Goal: Task Accomplishment & Management: Use online tool/utility

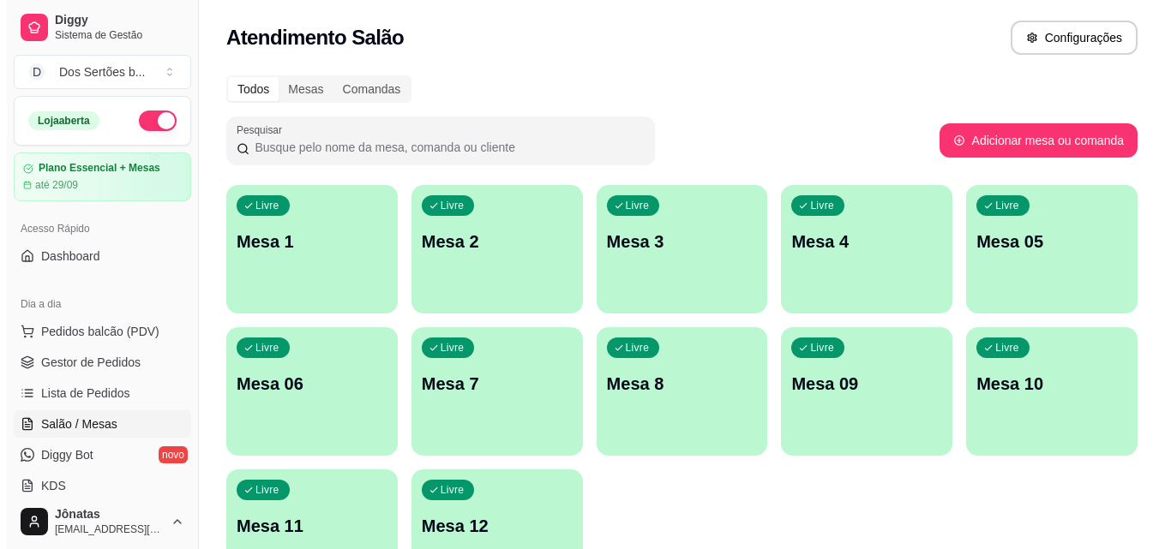
scroll to position [255, 0]
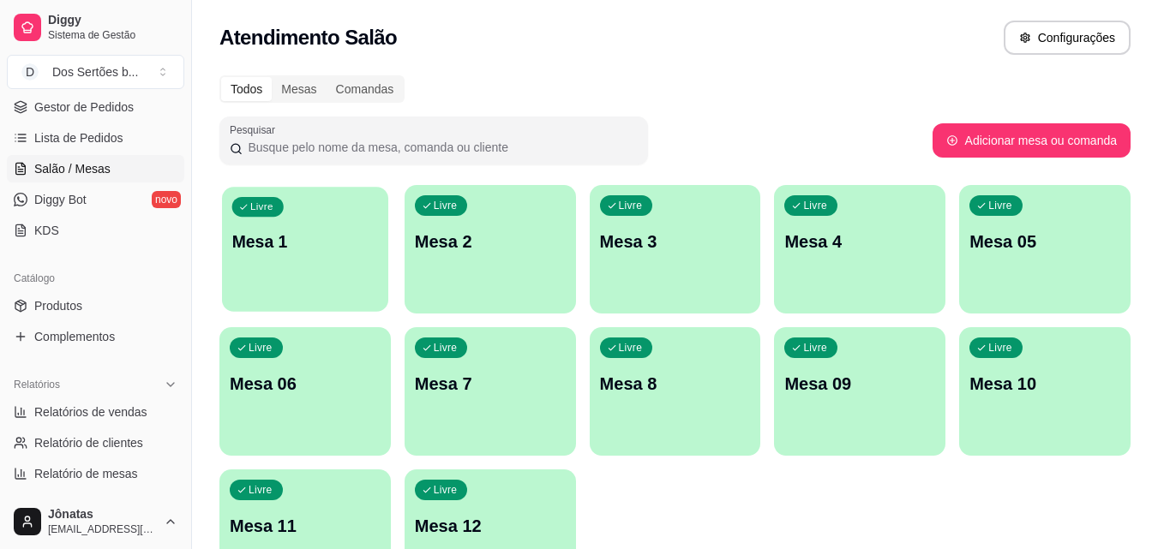
click at [350, 263] on div "Livre Mesa 1" at bounding box center [305, 239] width 166 height 105
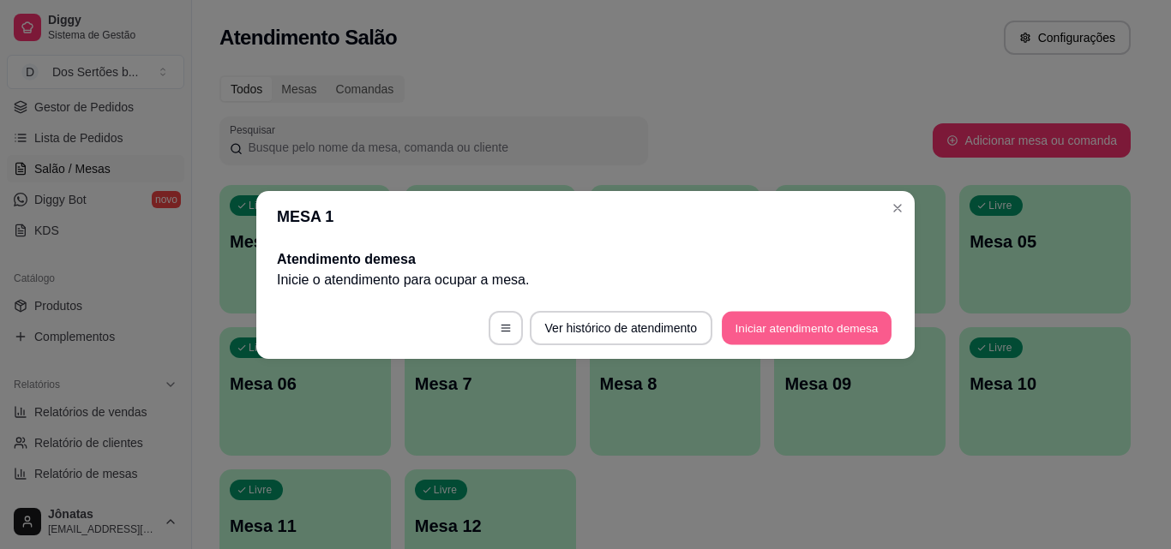
click at [792, 321] on button "Iniciar atendimento de mesa" at bounding box center [807, 327] width 170 height 33
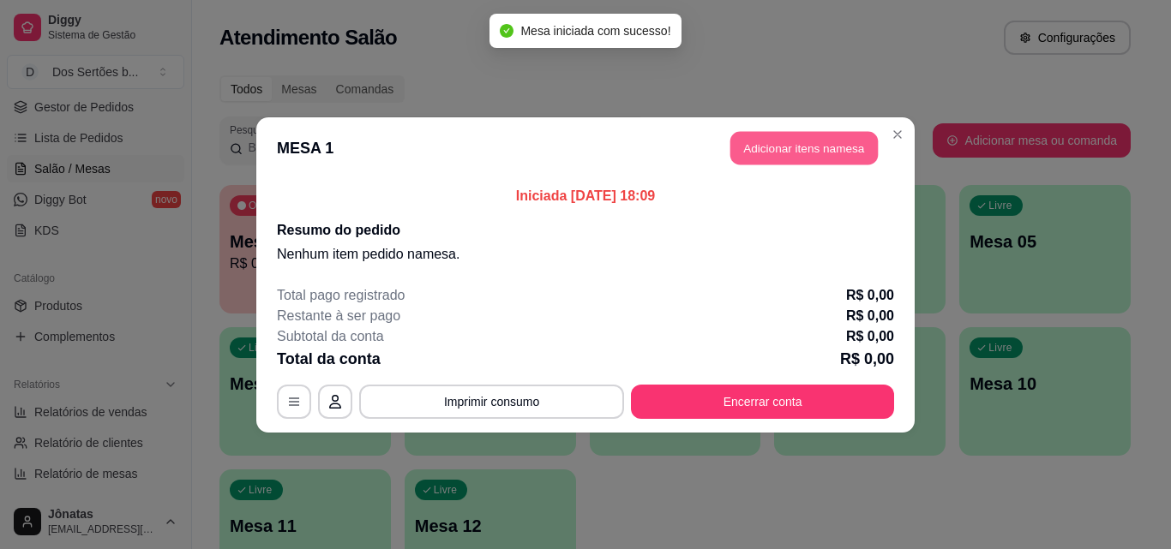
click at [784, 147] on button "Adicionar itens na mesa" at bounding box center [803, 147] width 147 height 33
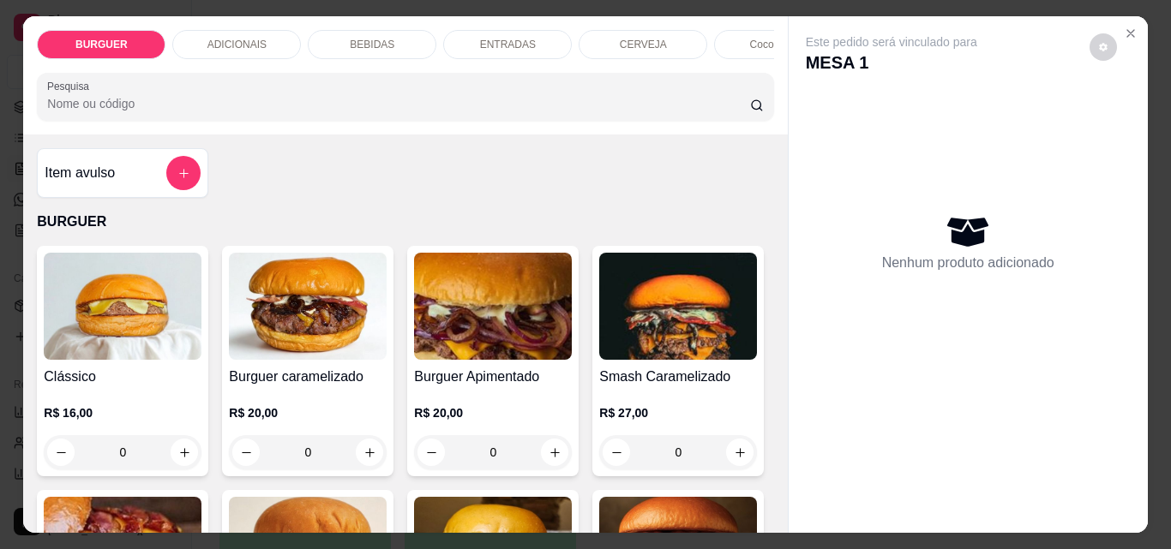
scroll to position [130, 0]
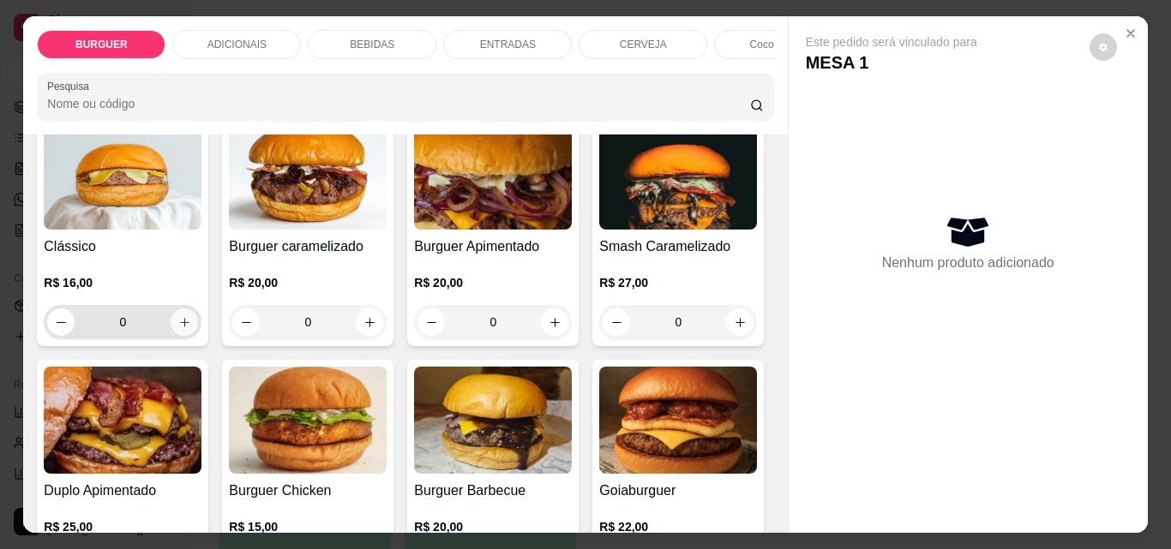
click at [178, 329] on icon "increase-product-quantity" at bounding box center [184, 322] width 13 height 13
type input "1"
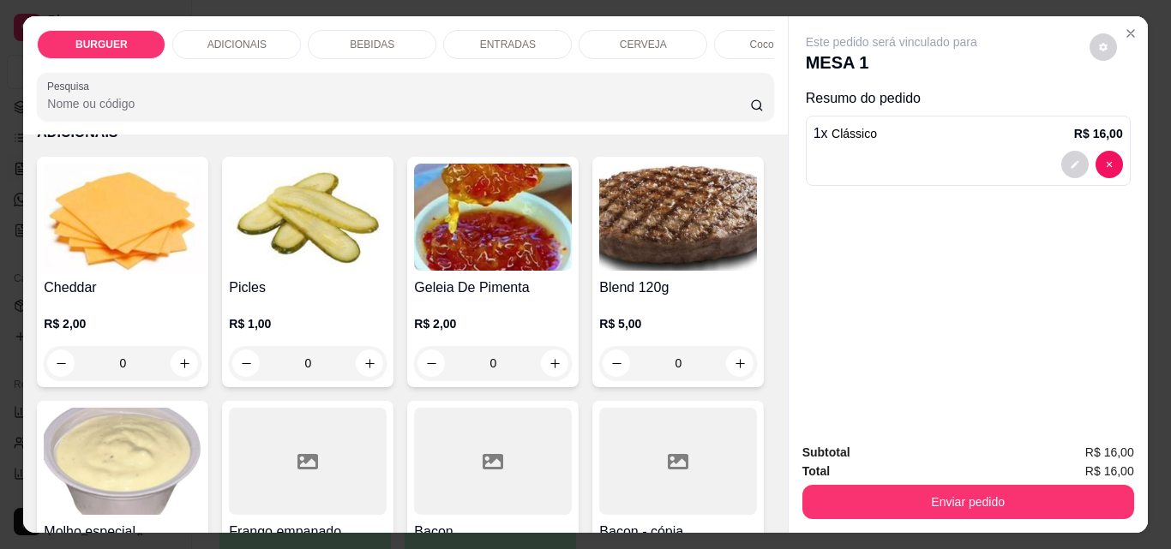
scroll to position [880, 0]
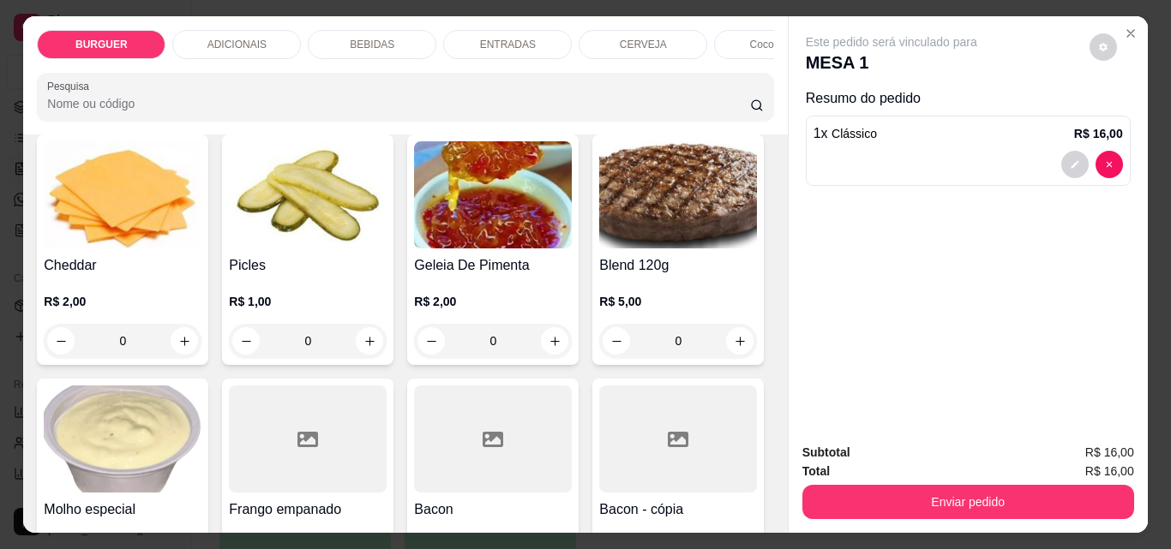
click at [363, 69] on icon "increase-product-quantity" at bounding box center [369, 63] width 13 height 13
type input "1"
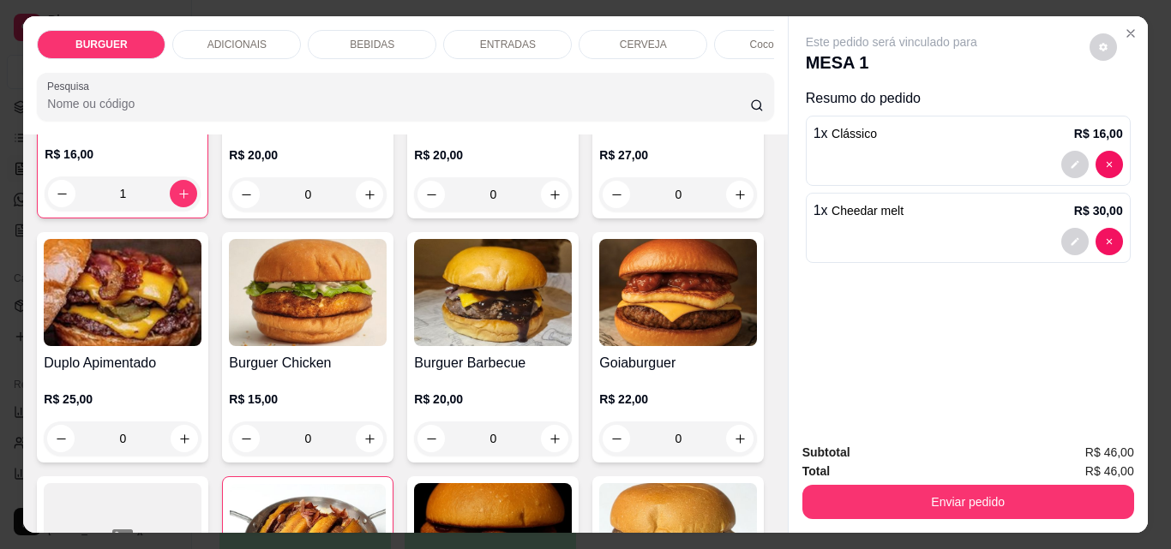
scroll to position [263, 0]
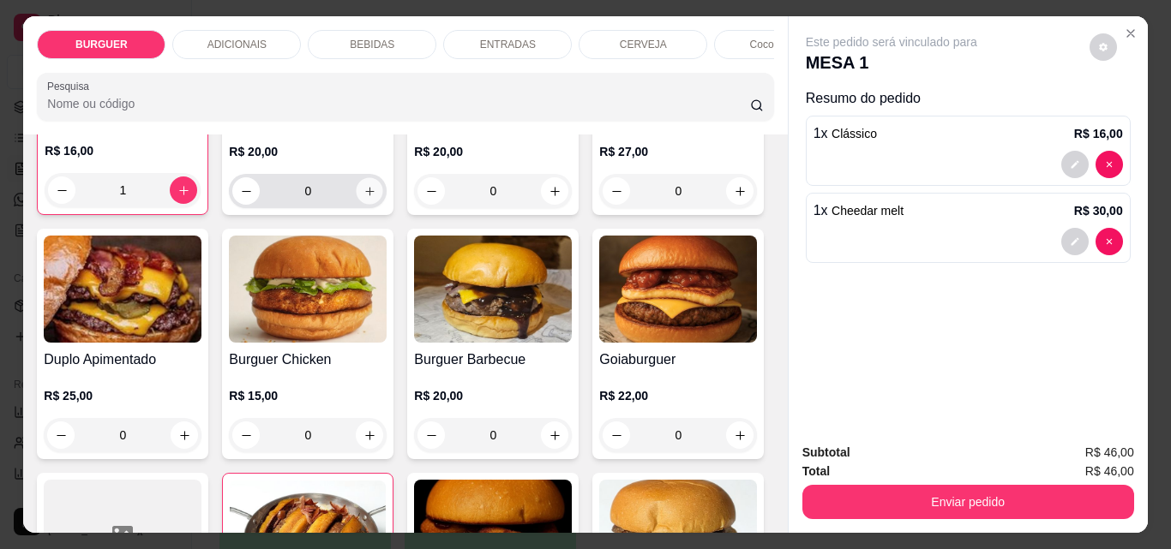
click at [366, 196] on icon "increase-product-quantity" at bounding box center [369, 191] width 13 height 13
type input "1"
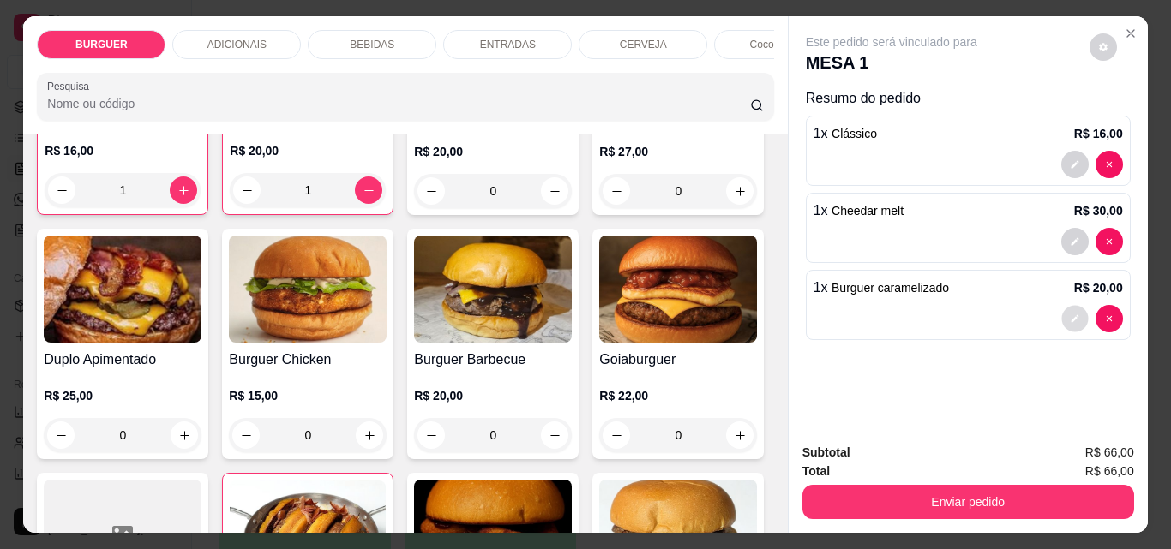
click at [1070, 314] on icon "decrease-product-quantity" at bounding box center [1075, 319] width 10 height 10
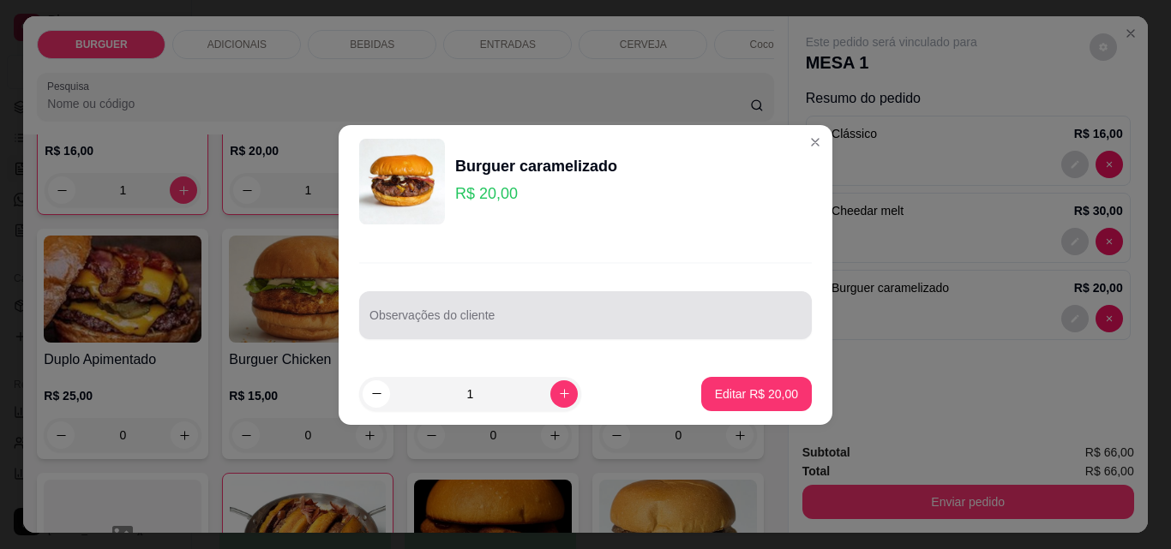
click at [503, 307] on div at bounding box center [585, 315] width 432 height 34
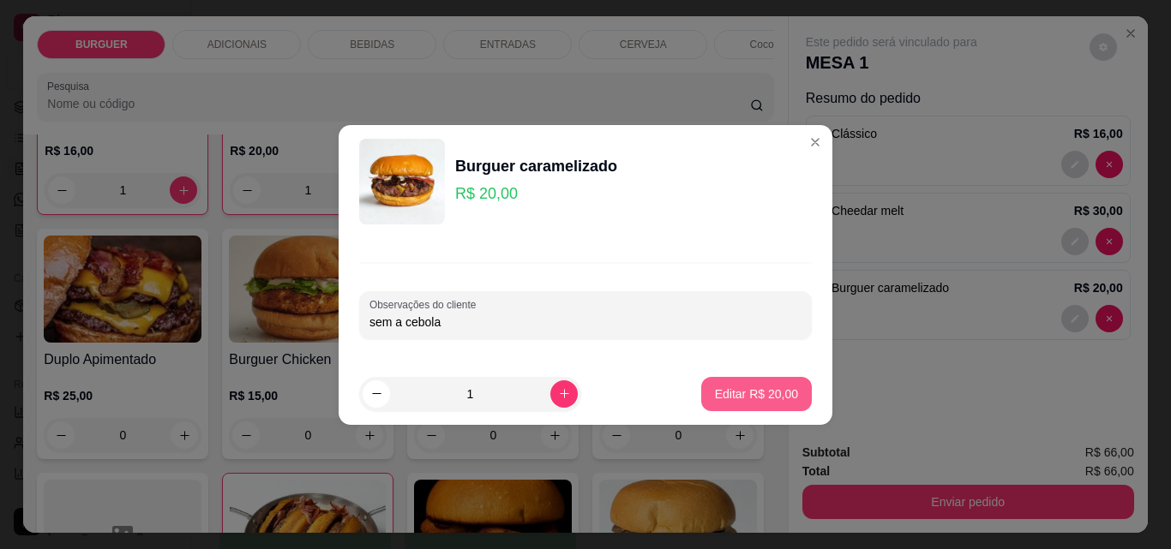
type input "sem a cebola"
click at [727, 387] on p "Editar R$ 20,00" at bounding box center [756, 394] width 81 height 16
type input "0"
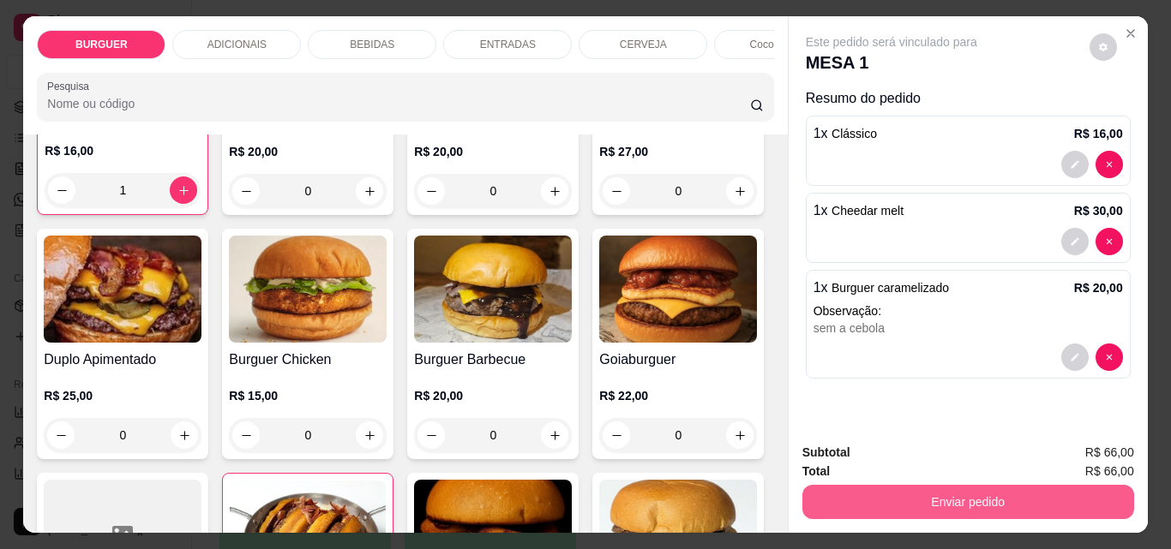
click at [962, 492] on button "Enviar pedido" at bounding box center [968, 502] width 332 height 34
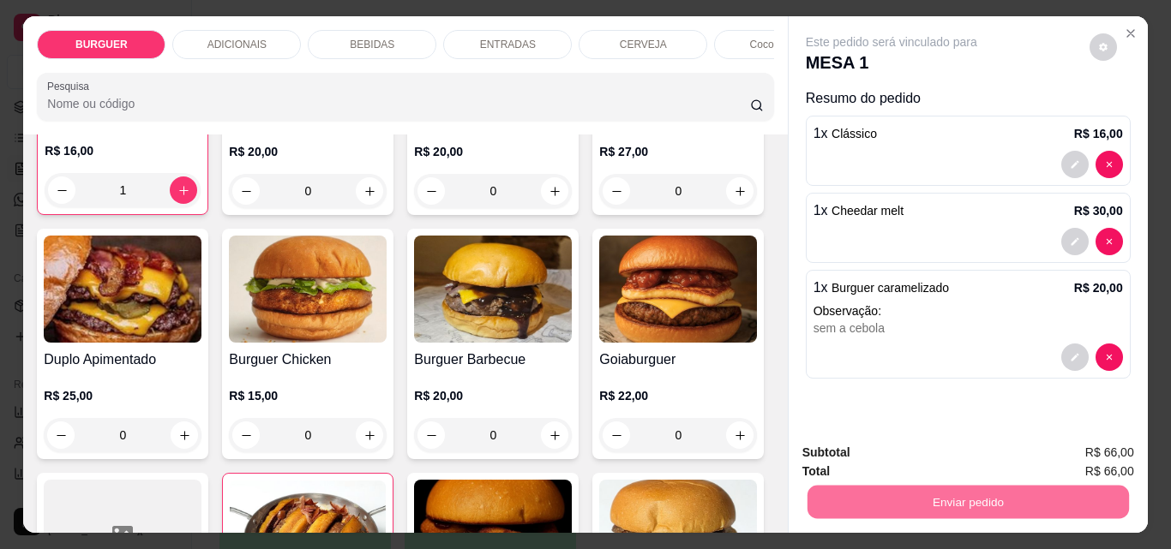
click at [1078, 445] on button "Enviar pedido" at bounding box center [1089, 453] width 94 height 32
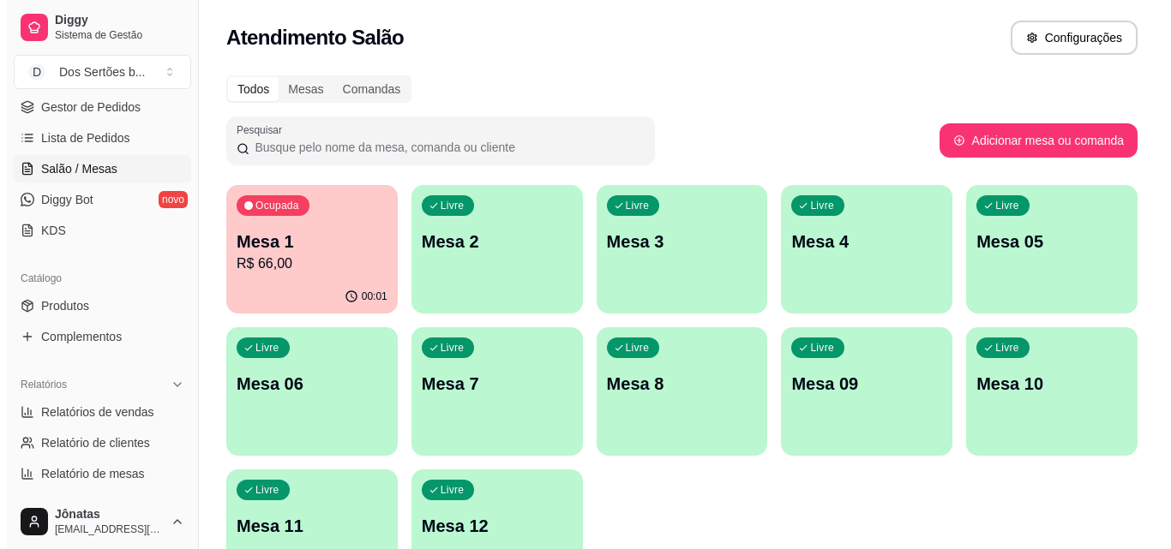
scroll to position [0, 0]
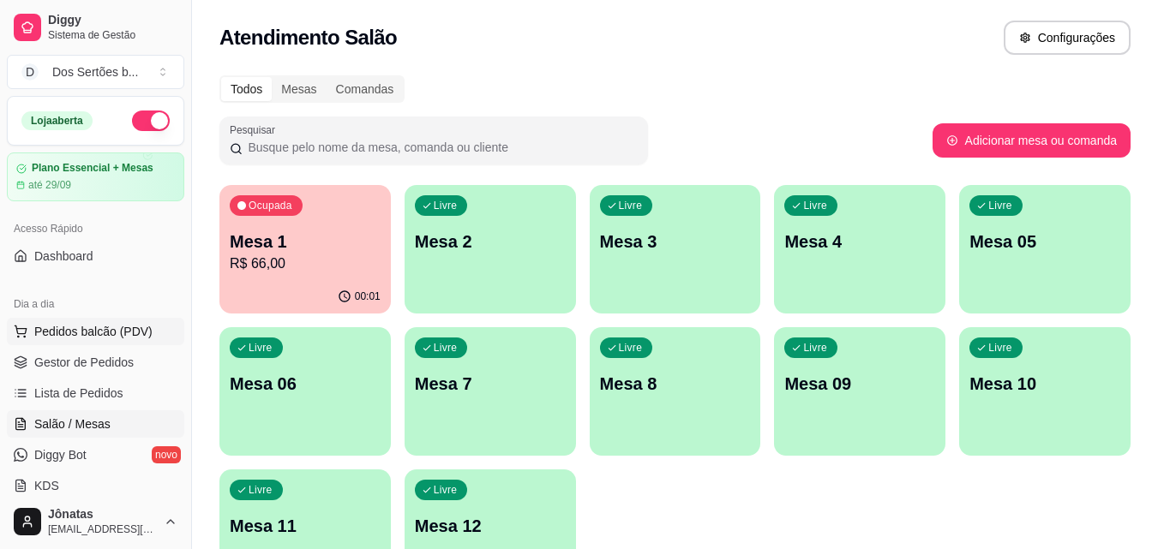
click at [111, 323] on span "Pedidos balcão (PDV)" at bounding box center [93, 331] width 118 height 17
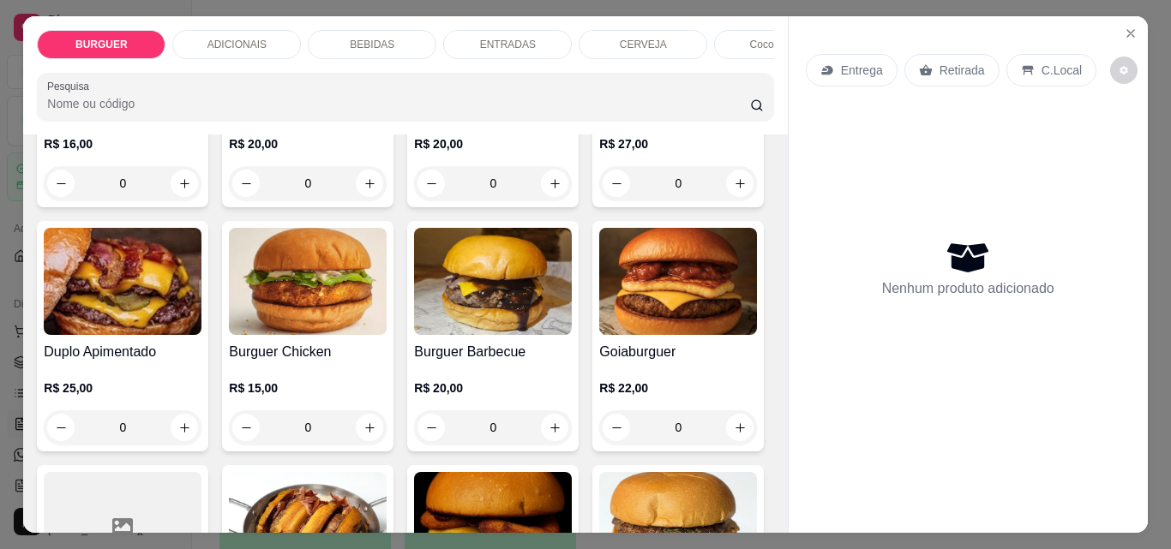
scroll to position [277, 0]
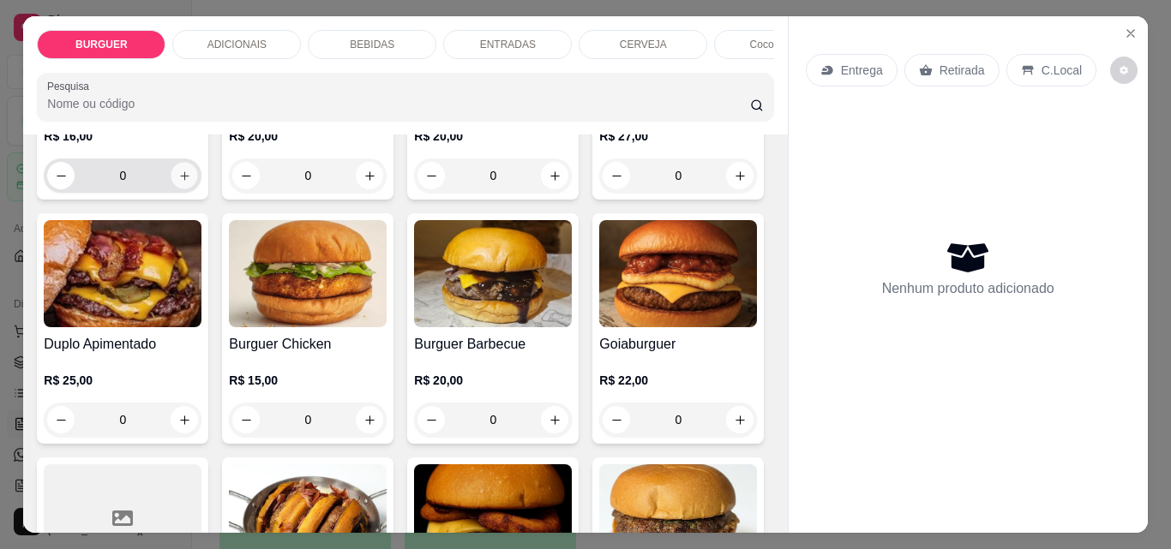
click at [178, 183] on icon "increase-product-quantity" at bounding box center [184, 176] width 13 height 13
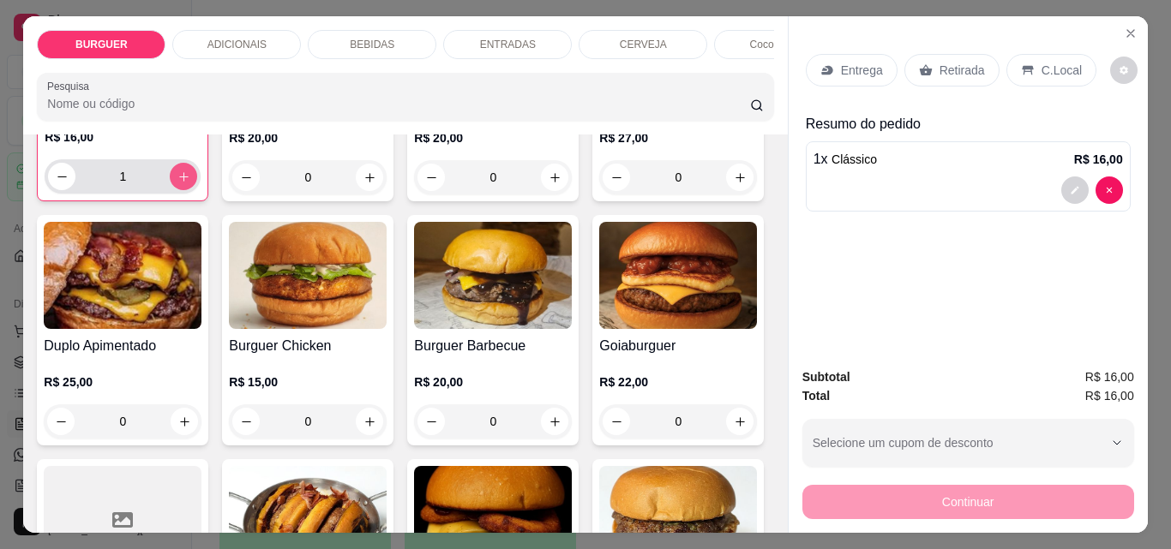
scroll to position [278, 0]
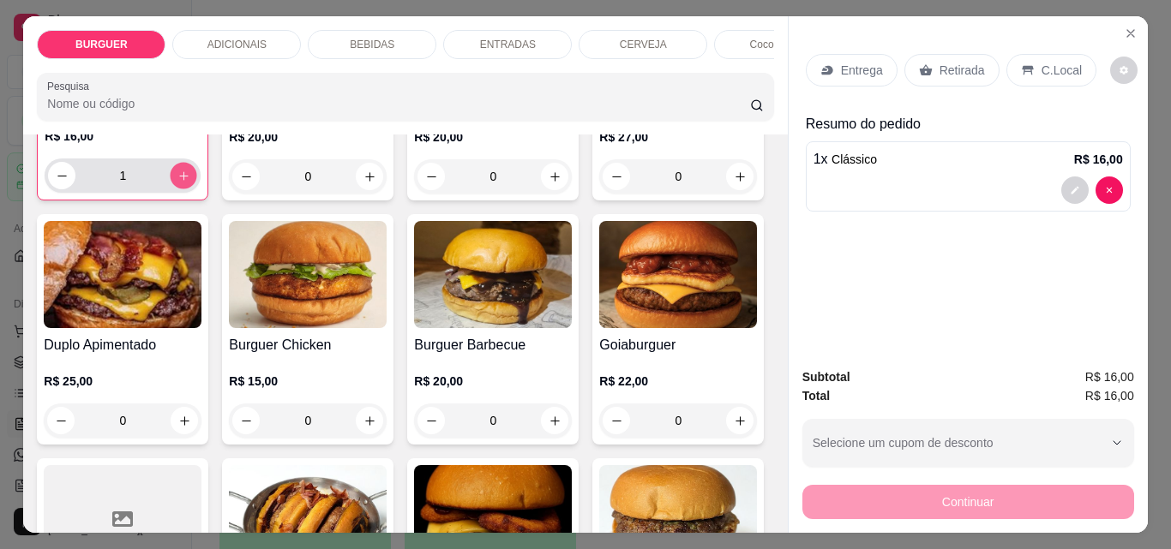
click at [177, 183] on icon "increase-product-quantity" at bounding box center [183, 176] width 13 height 13
type input "2"
click at [854, 68] on p "Entrega" at bounding box center [862, 70] width 42 height 17
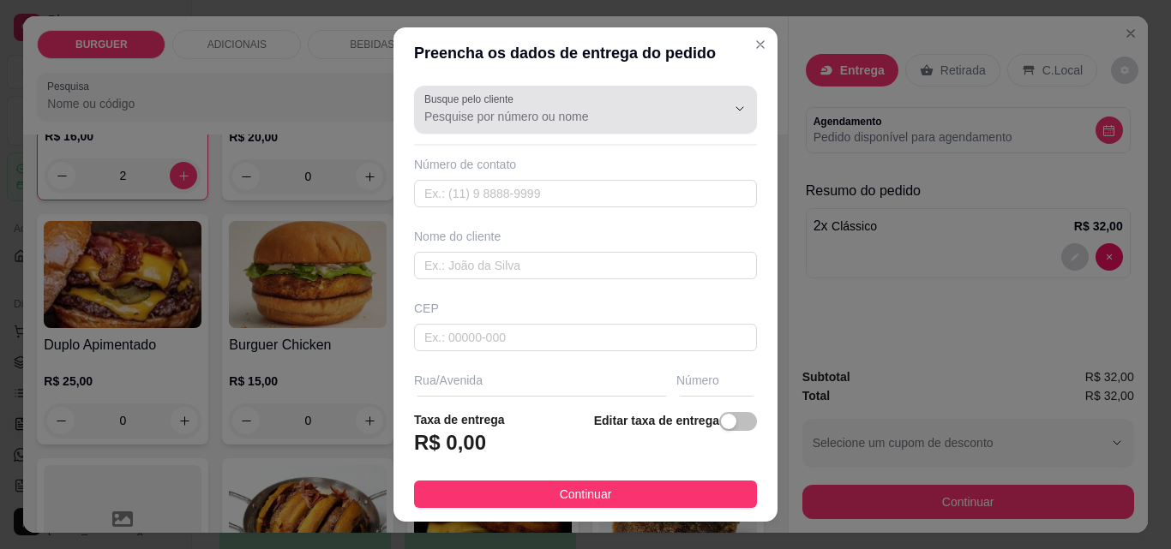
click at [488, 106] on div at bounding box center [585, 110] width 322 height 34
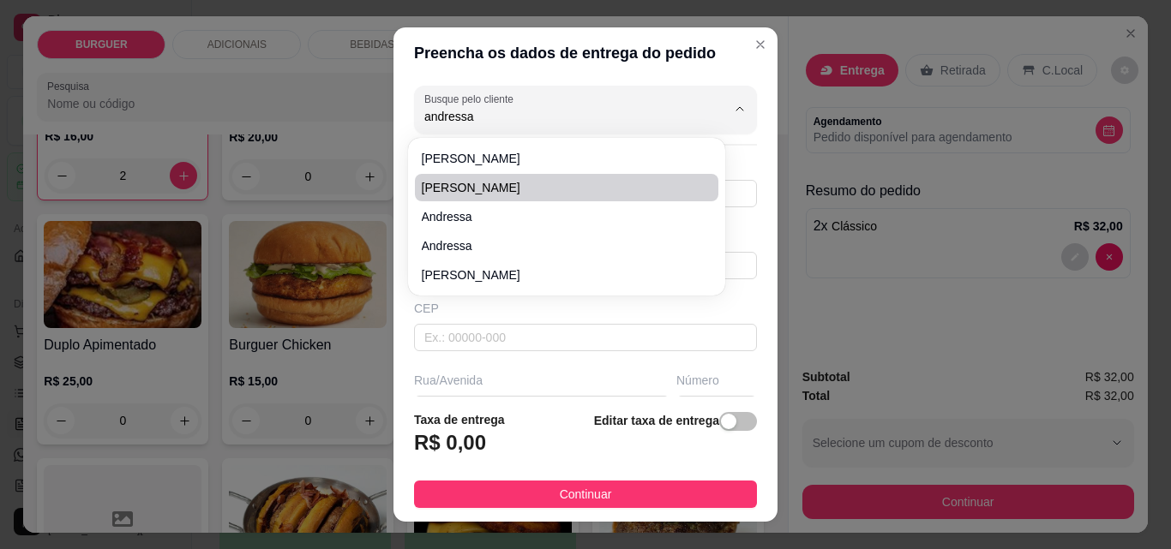
click at [476, 188] on span "[PERSON_NAME]" at bounding box center [558, 187] width 273 height 17
type input "[PERSON_NAME]"
type input "8695335218"
type input "[PERSON_NAME]"
type input "Rua [PERSON_NAME]"
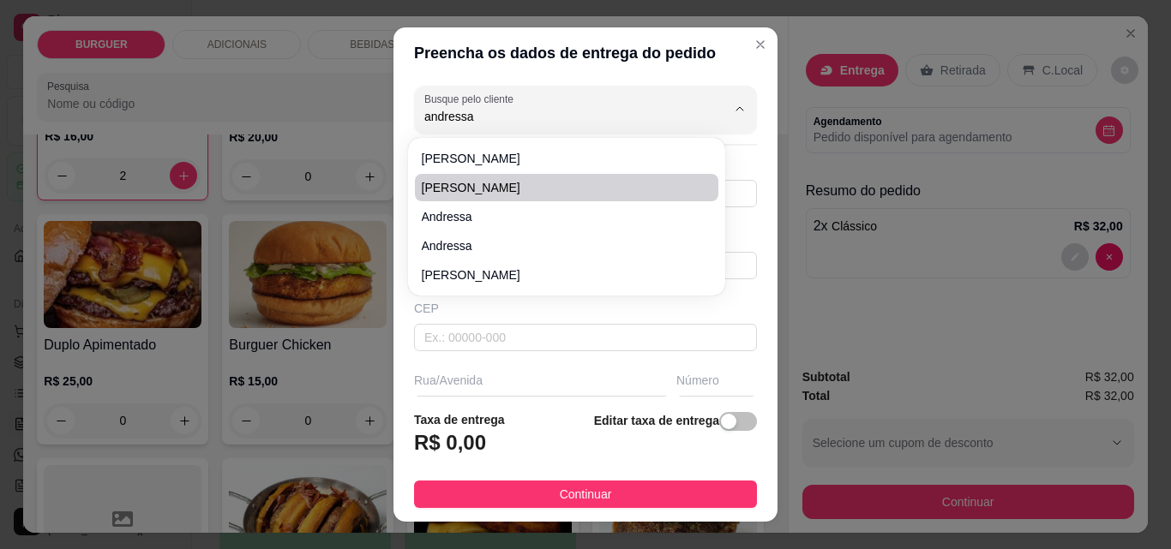
type input "268"
type input "Esperantina"
type input "apartamento em cima da star motos da [STREET_ADDRESS]"
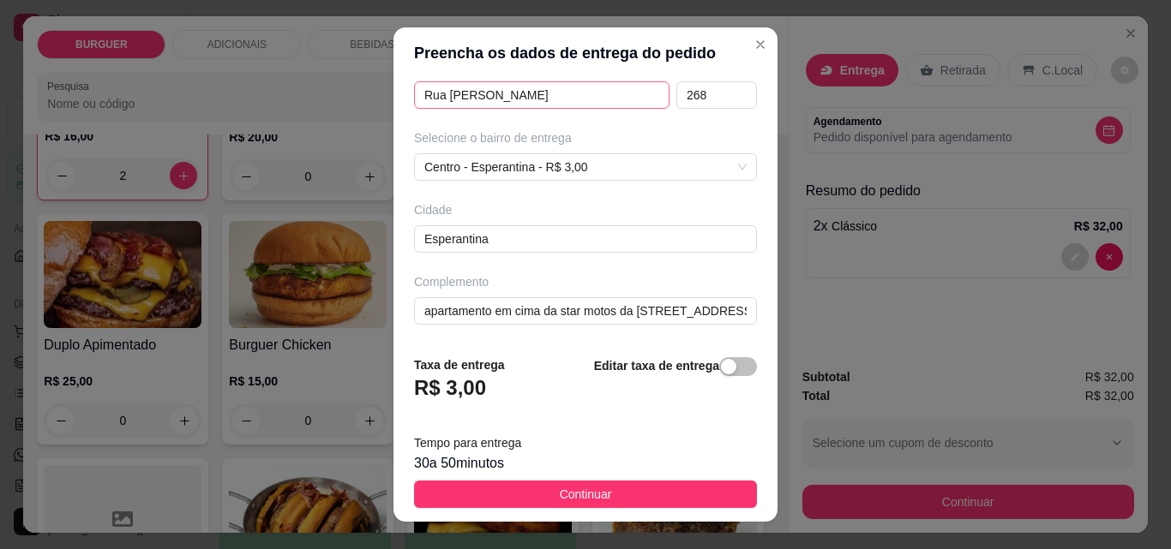
scroll to position [29, 0]
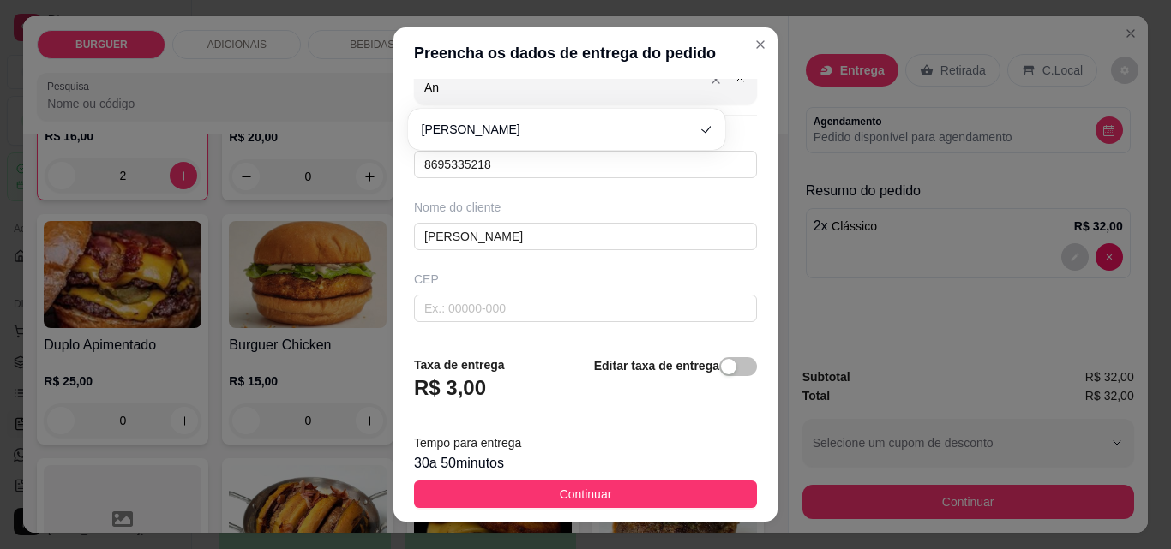
type input "A"
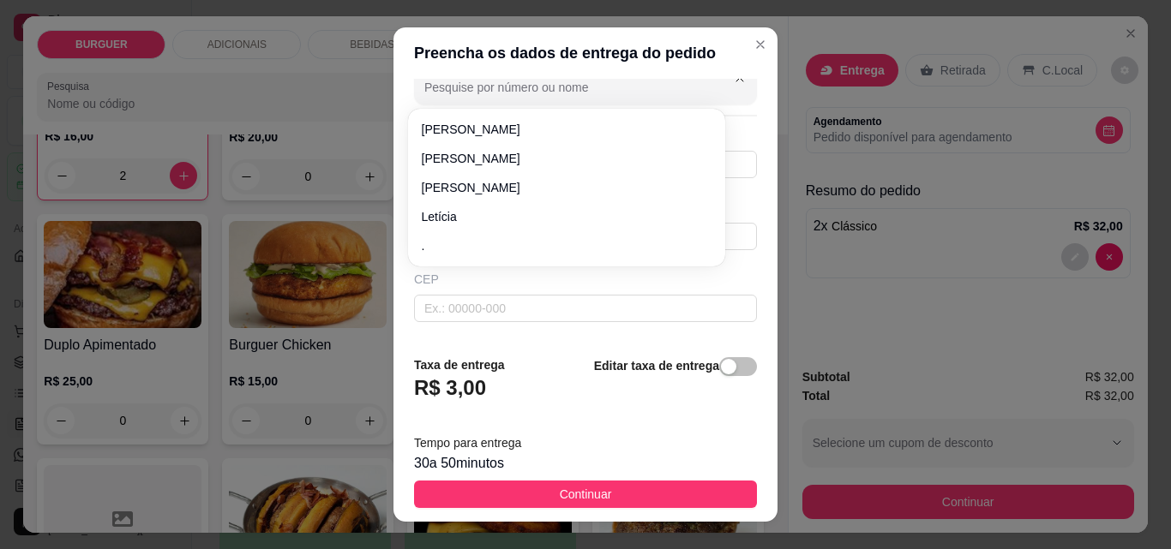
click at [527, 95] on input "Busque pelo cliente" at bounding box center [561, 87] width 274 height 17
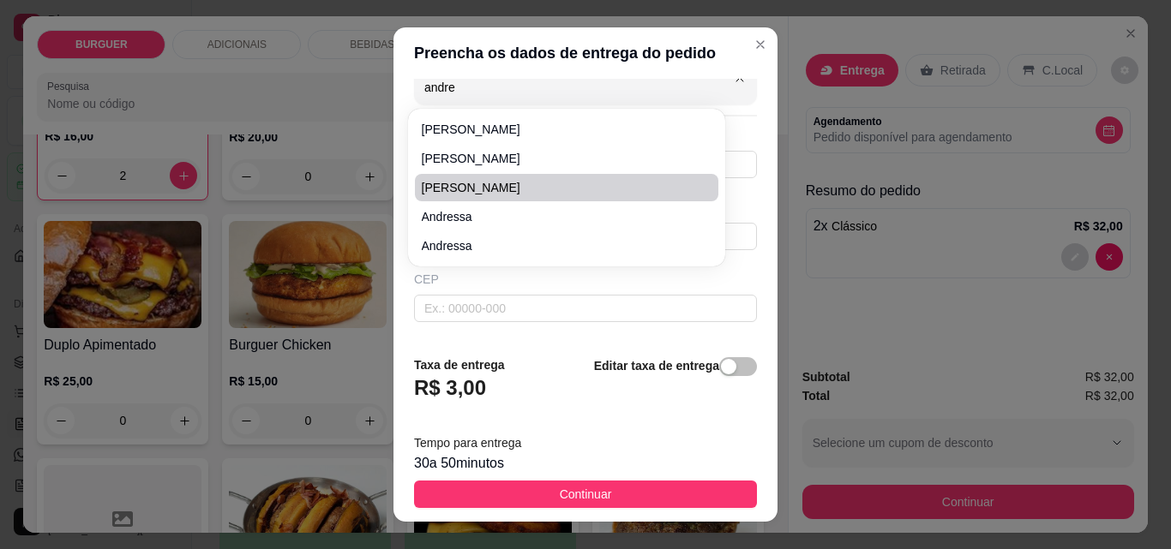
click at [496, 182] on span "[PERSON_NAME]" at bounding box center [558, 187] width 273 height 17
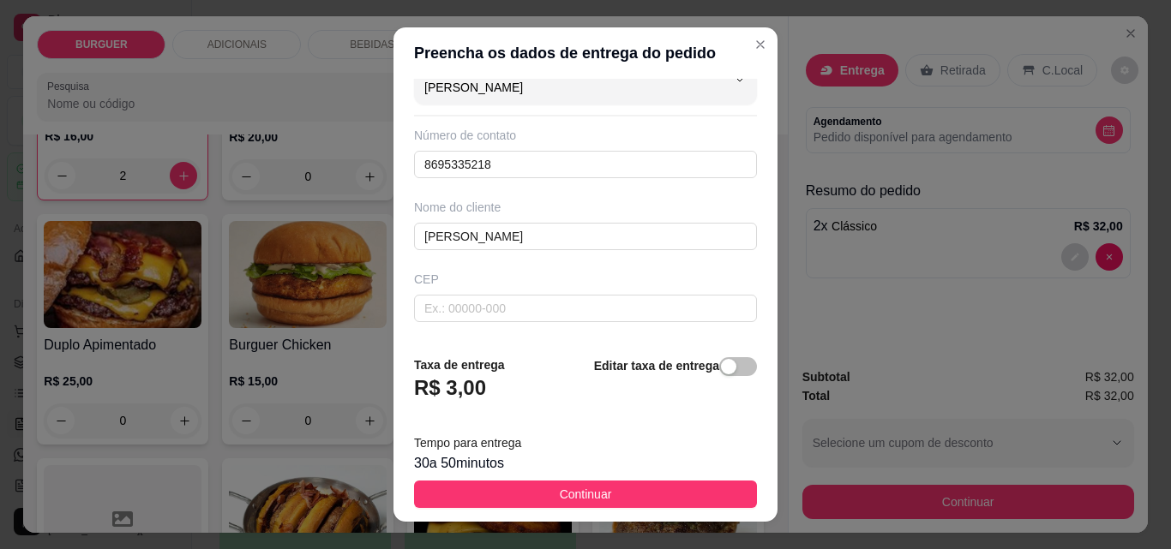
scroll to position [220, 0]
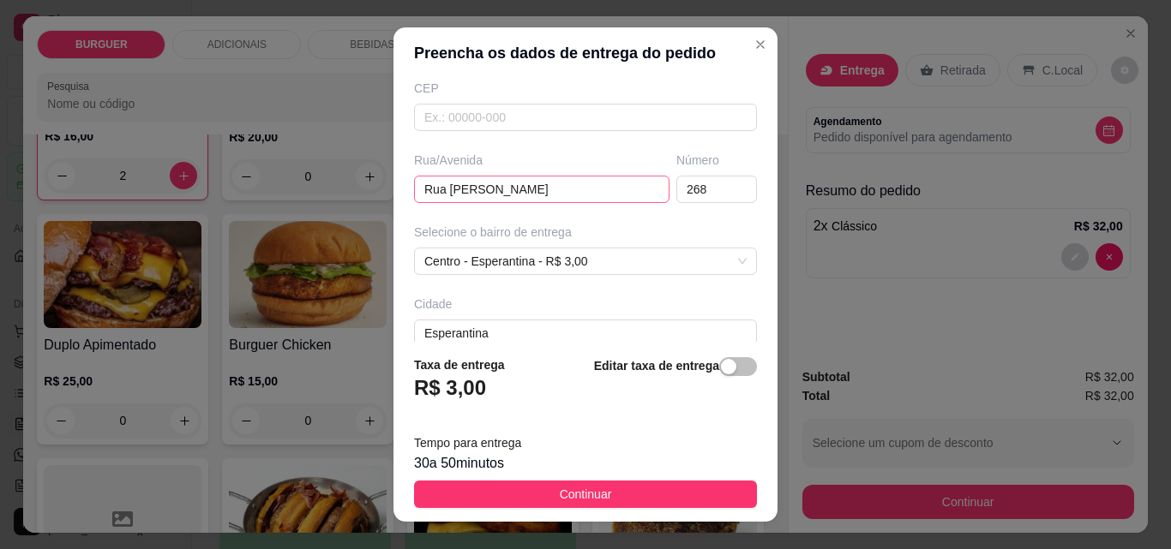
type input "[PERSON_NAME]"
click at [572, 189] on input "Rua [PERSON_NAME]" at bounding box center [541, 189] width 255 height 27
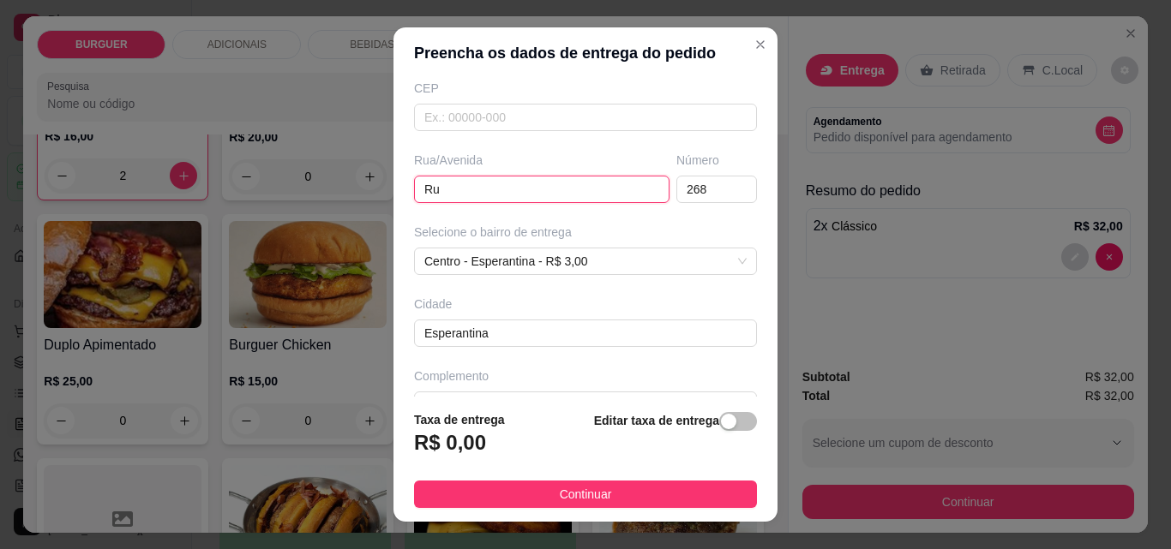
type input "R"
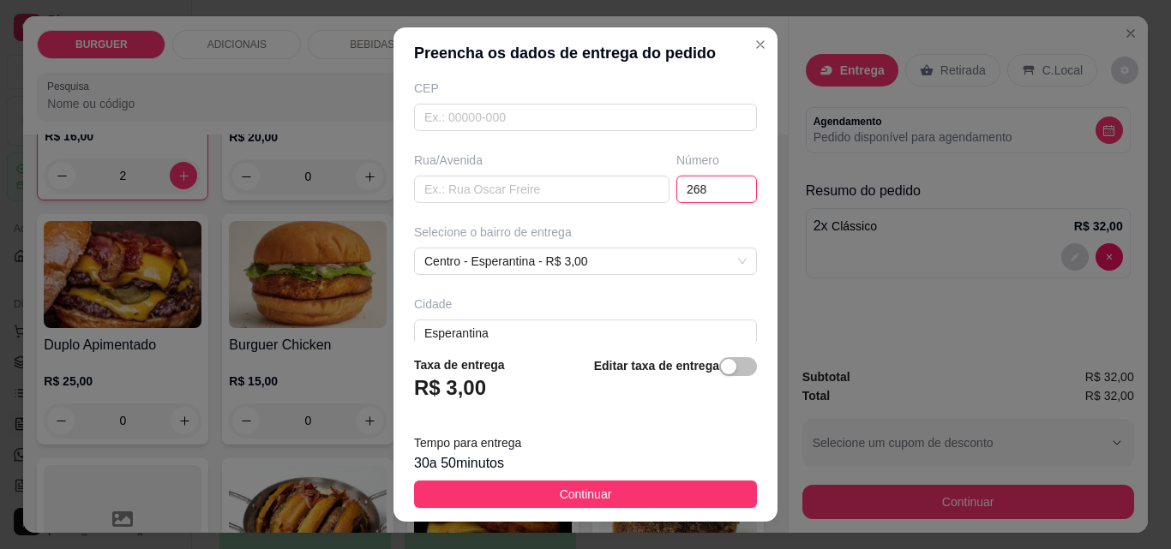
click at [687, 188] on input "268" at bounding box center [716, 189] width 81 height 27
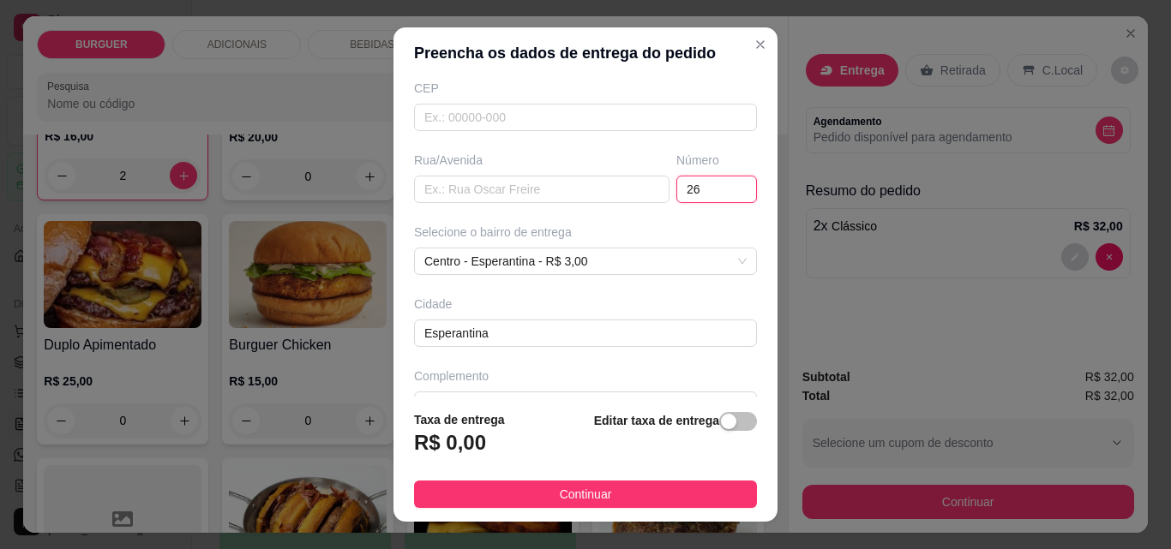
type input "2"
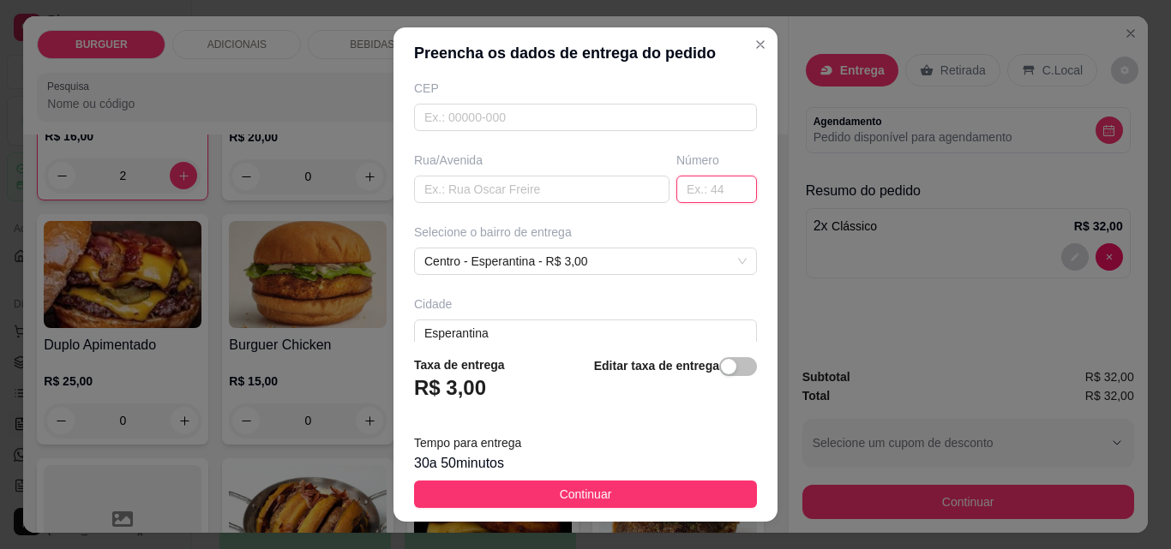
scroll to position [315, 0]
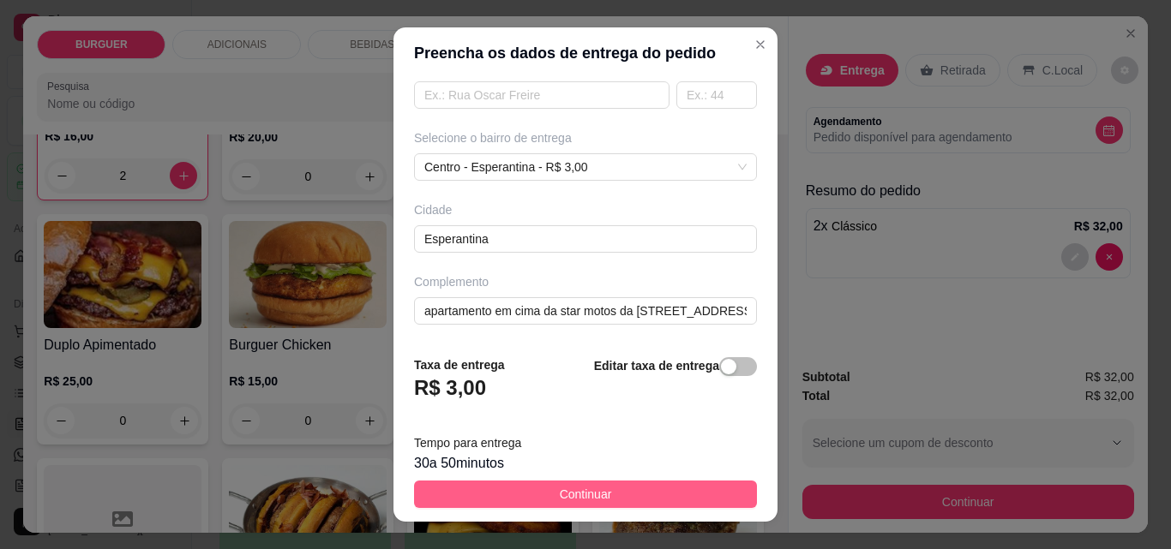
click at [584, 495] on span "Continuar" at bounding box center [586, 494] width 52 height 19
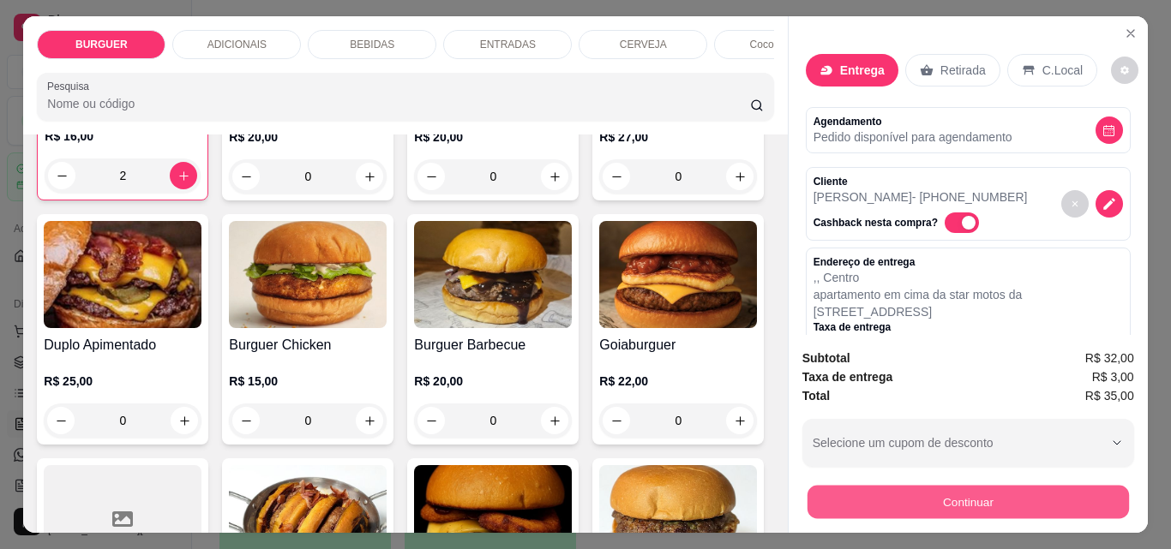
click at [850, 492] on button "Continuar" at bounding box center [967, 501] width 321 height 33
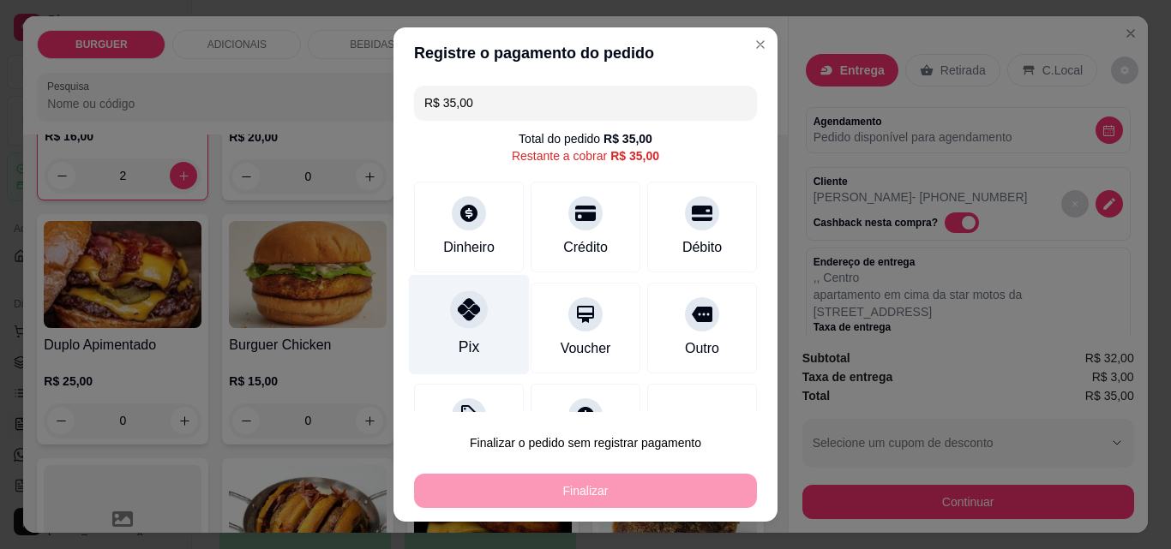
click at [458, 315] on icon at bounding box center [469, 309] width 22 height 22
type input "R$ 0,00"
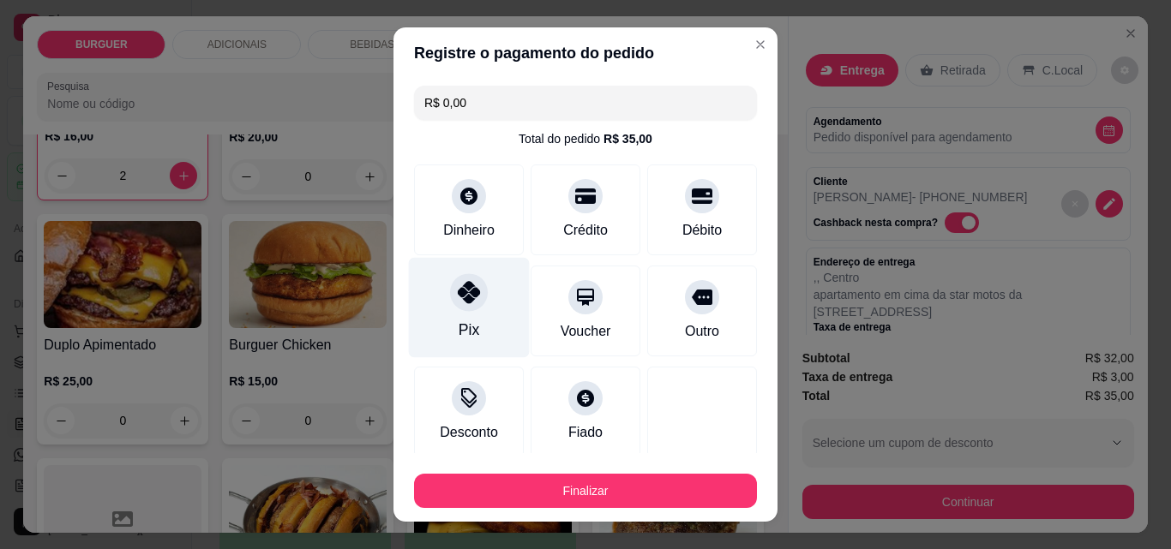
scroll to position [100, 0]
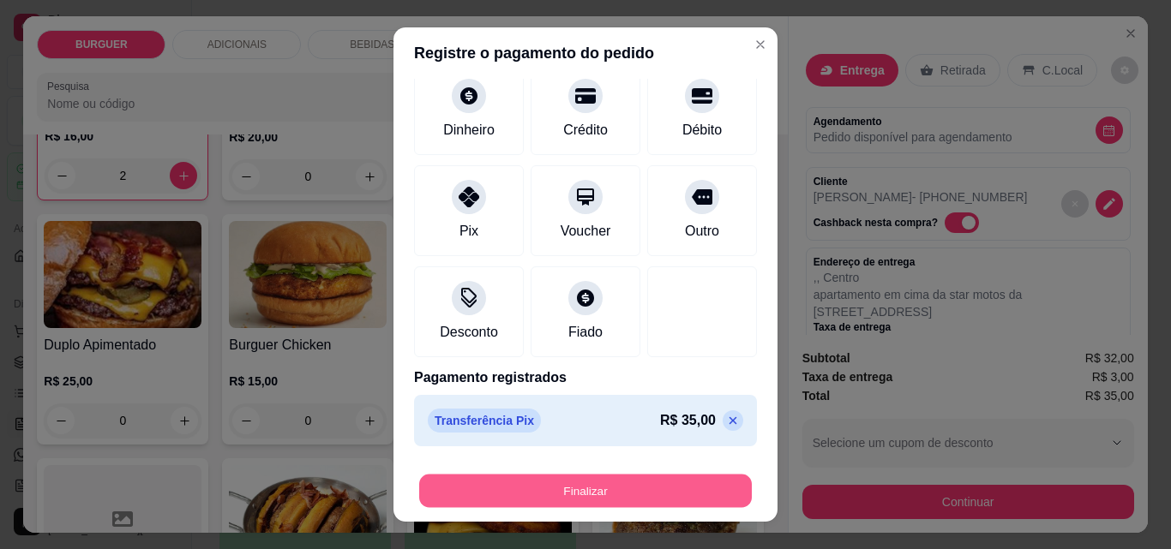
click at [657, 483] on button "Finalizar" at bounding box center [585, 491] width 333 height 33
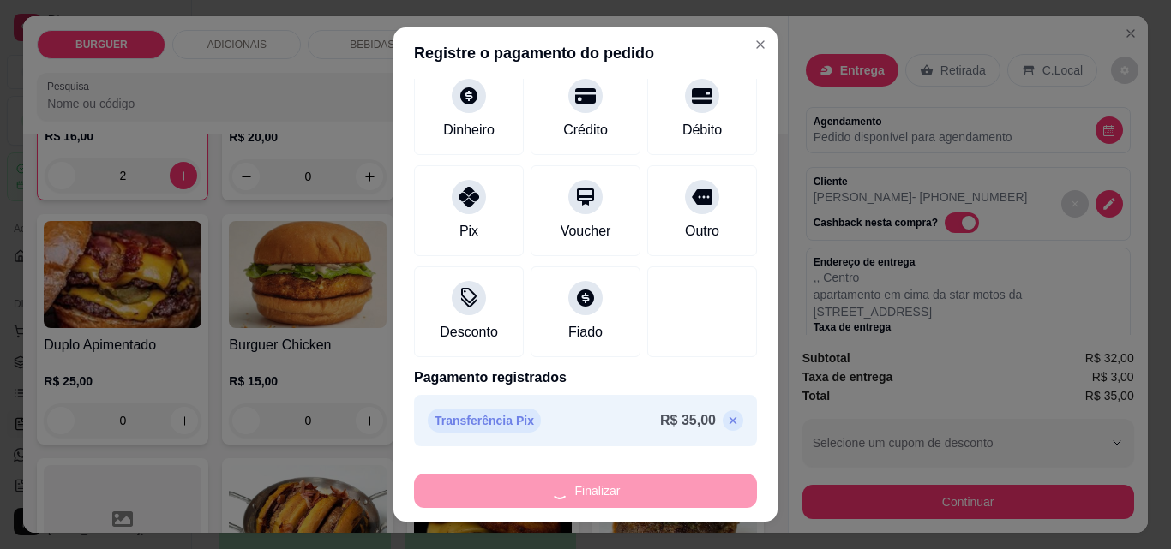
type input "0"
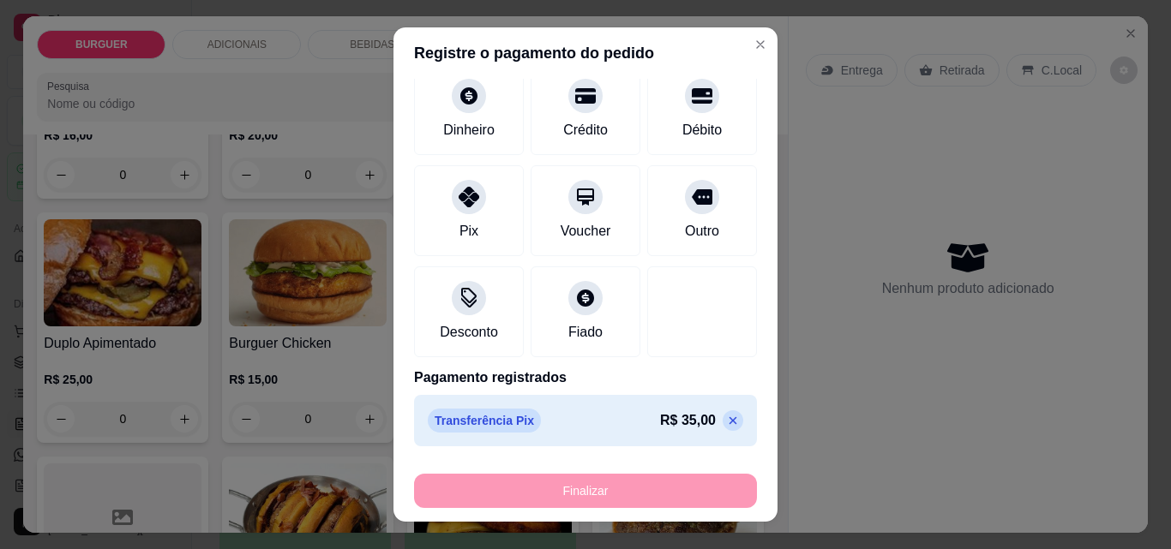
type input "-R$ 35,00"
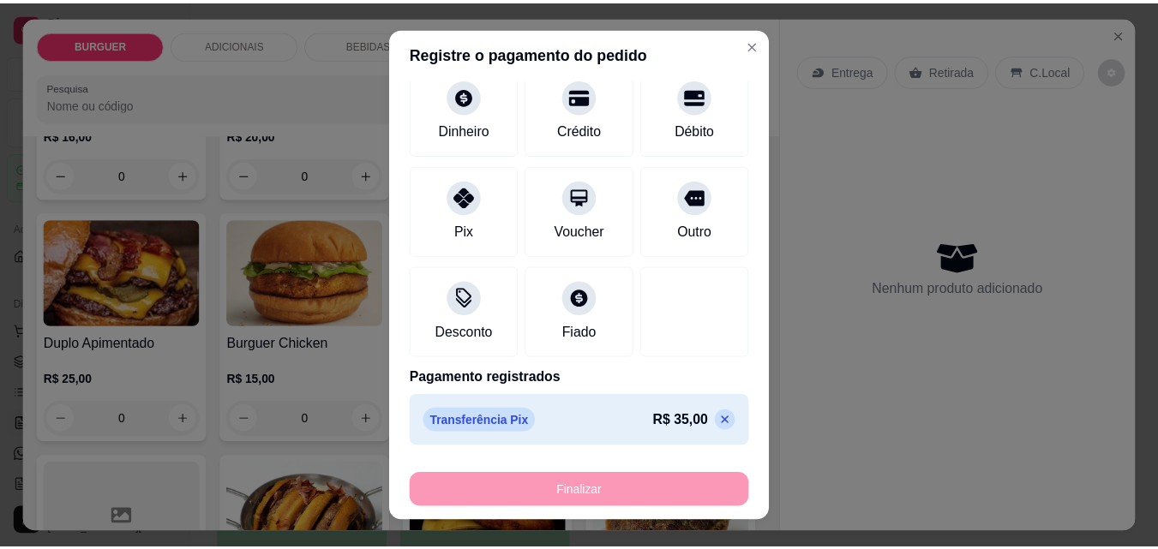
scroll to position [277, 0]
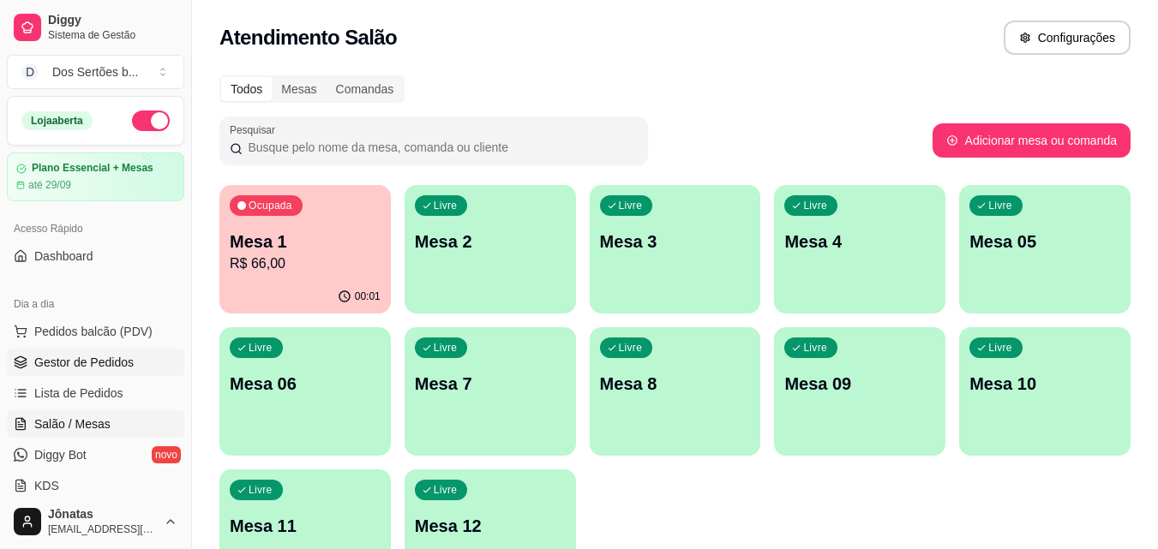
click at [109, 355] on span "Gestor de Pedidos" at bounding box center [83, 362] width 99 height 17
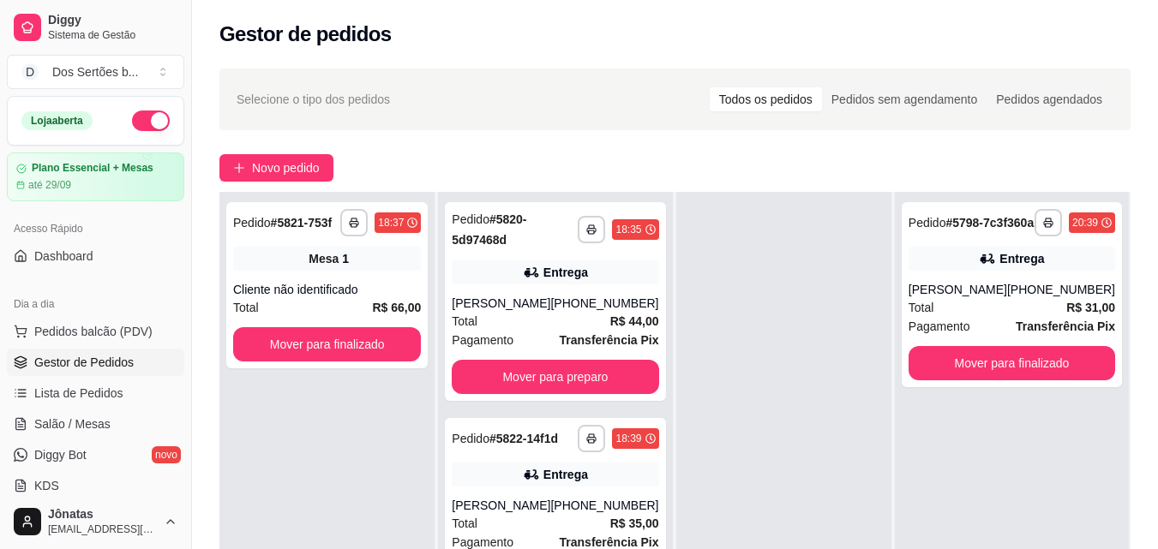
scroll to position [169, 0]
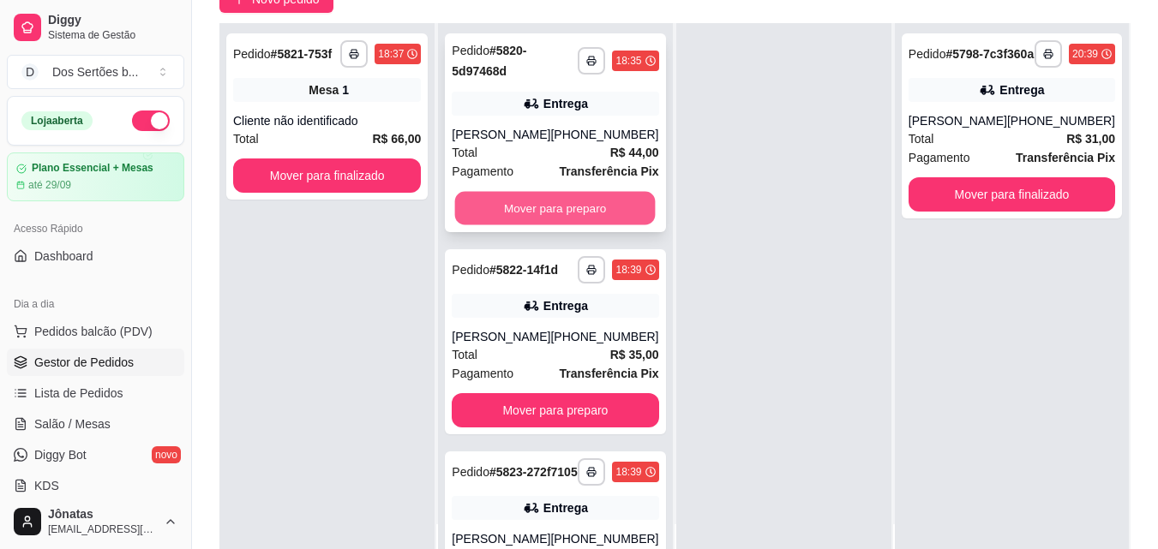
click at [561, 210] on button "Mover para preparo" at bounding box center [555, 208] width 201 height 33
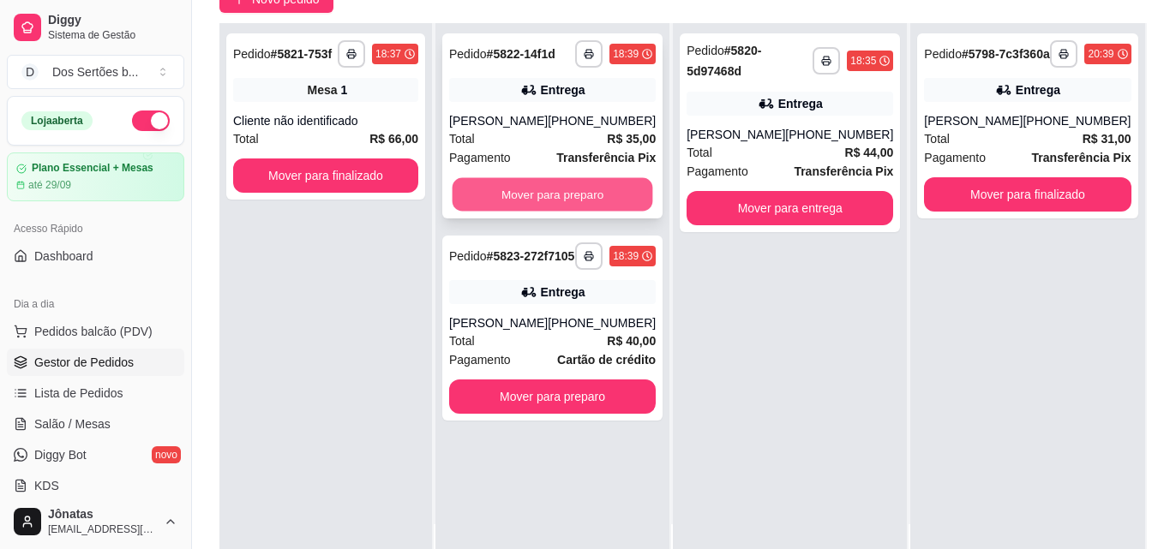
click at [614, 191] on button "Mover para preparo" at bounding box center [553, 194] width 201 height 33
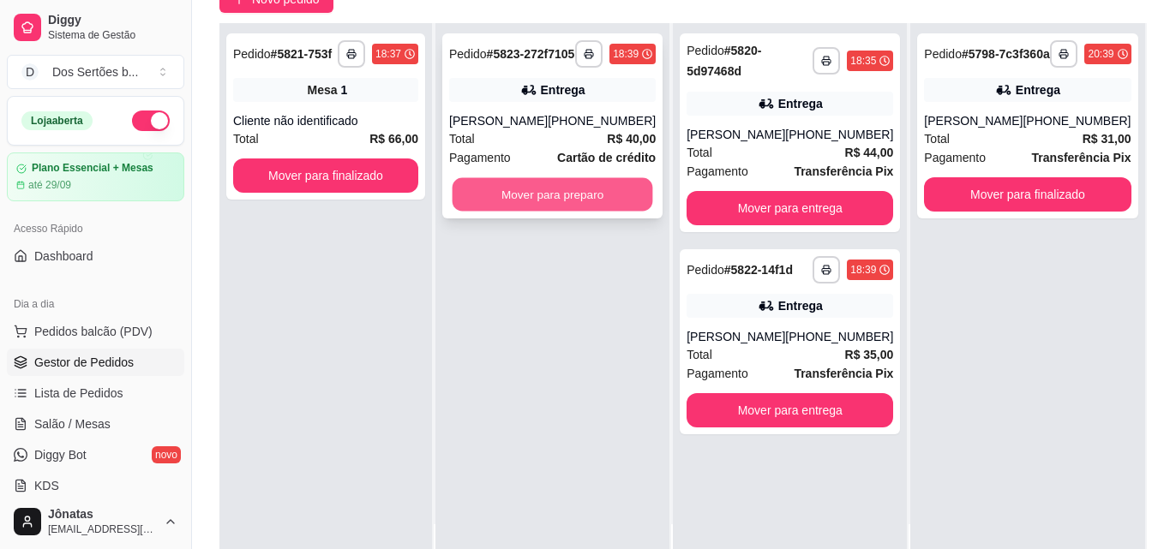
click at [589, 212] on button "Mover para preparo" at bounding box center [553, 194] width 201 height 33
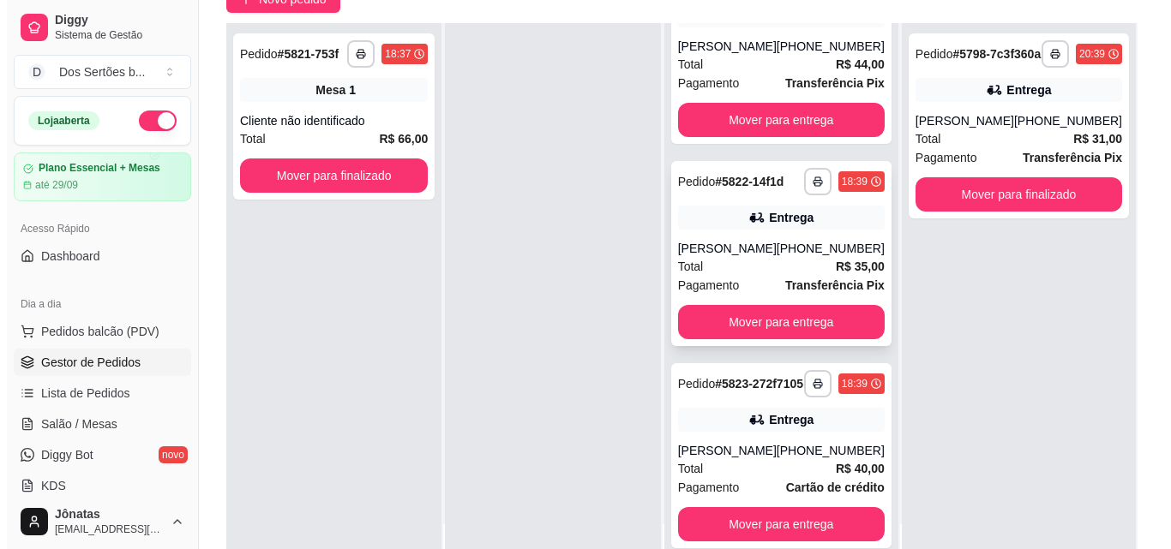
scroll to position [0, 0]
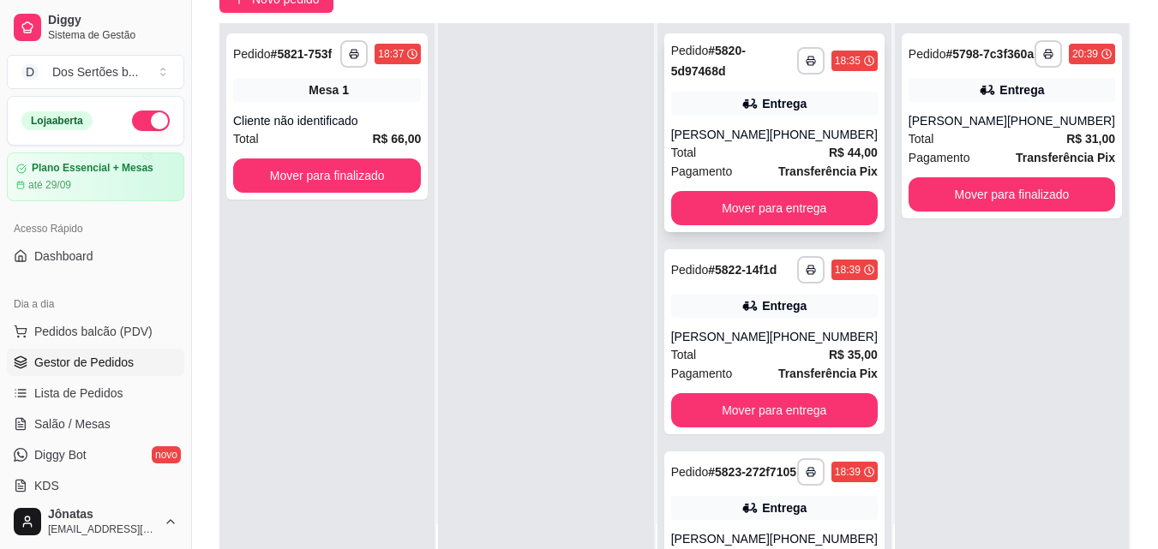
click at [786, 136] on div "[PHONE_NUMBER]" at bounding box center [824, 134] width 108 height 17
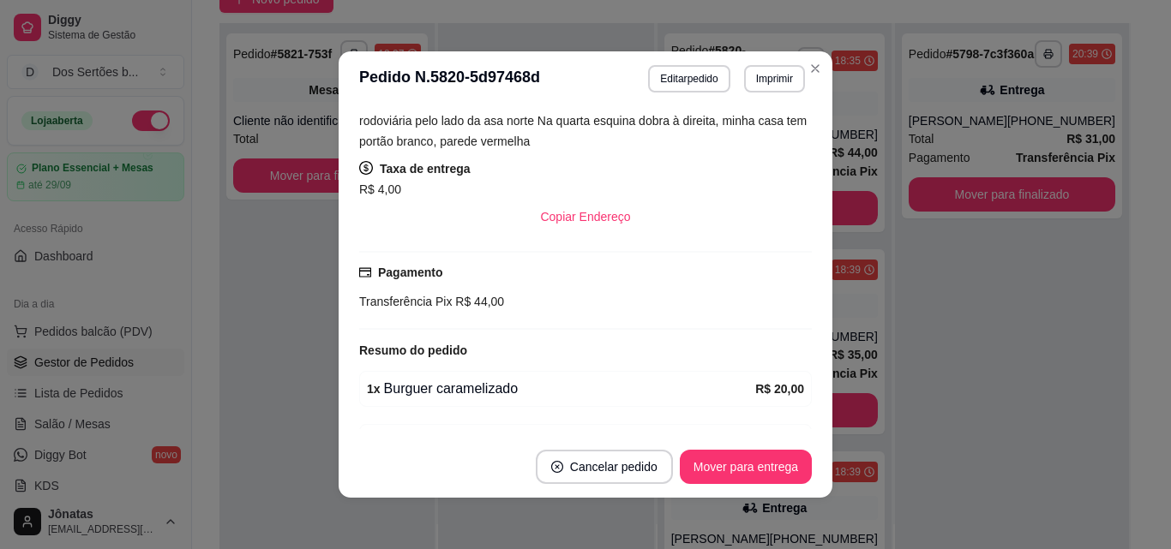
scroll to position [339, 0]
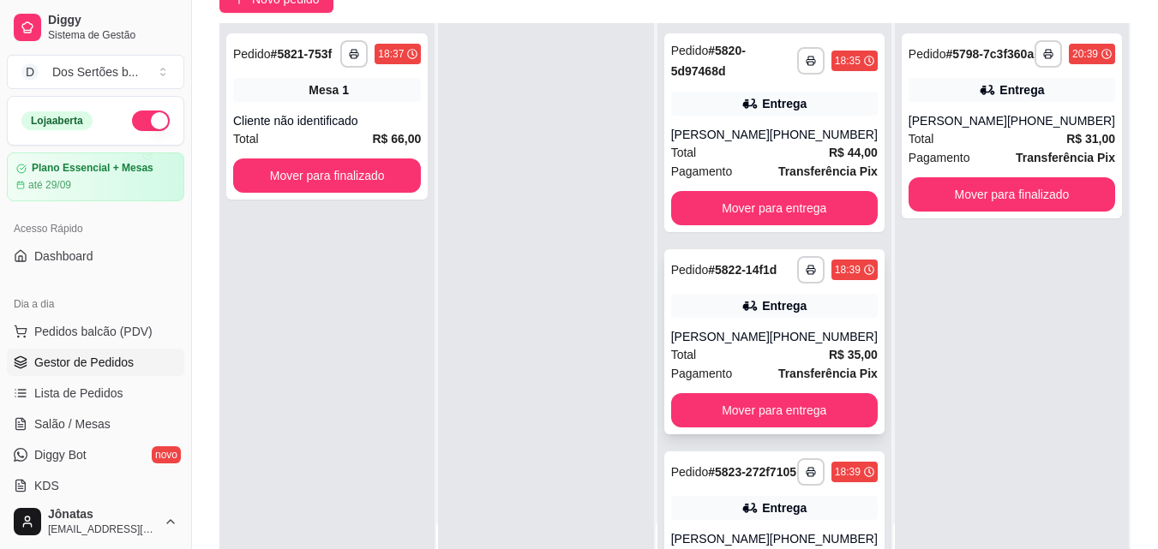
click at [774, 315] on div "Entrega" at bounding box center [784, 305] width 45 height 17
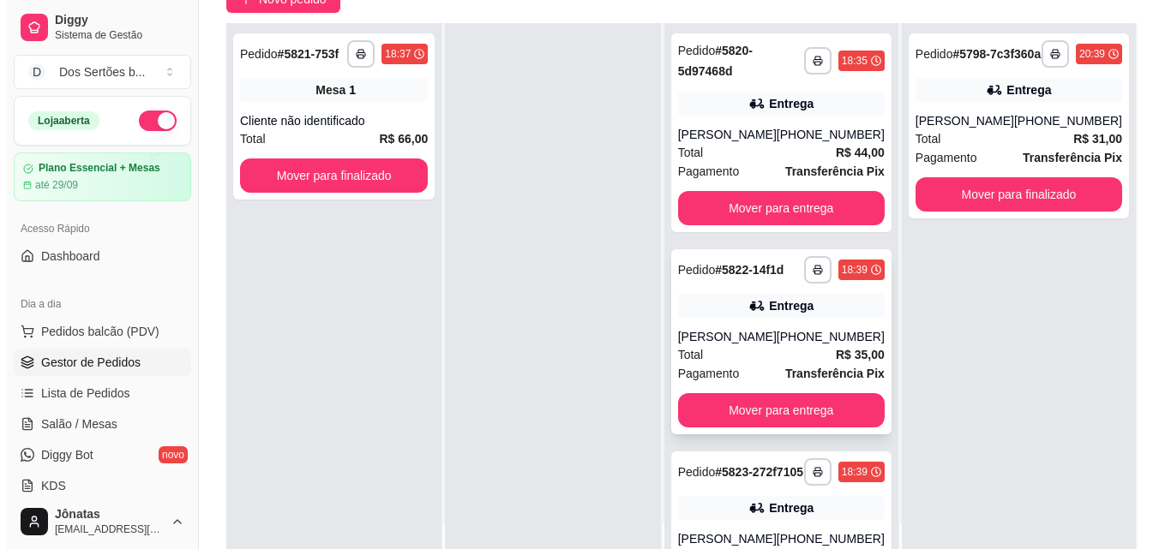
scroll to position [133, 0]
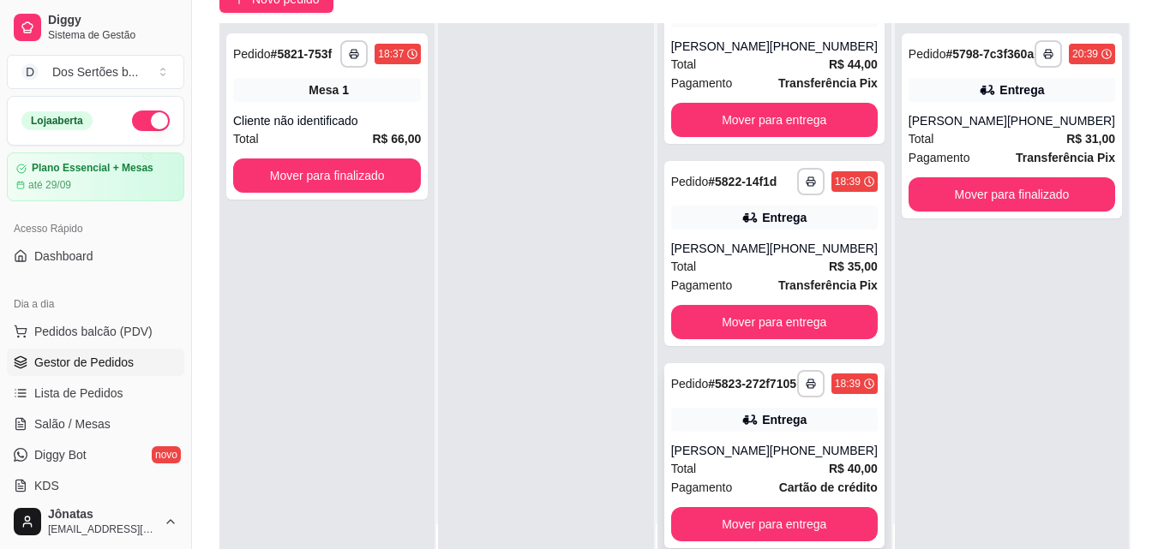
click at [736, 423] on div "Entrega" at bounding box center [774, 420] width 207 height 24
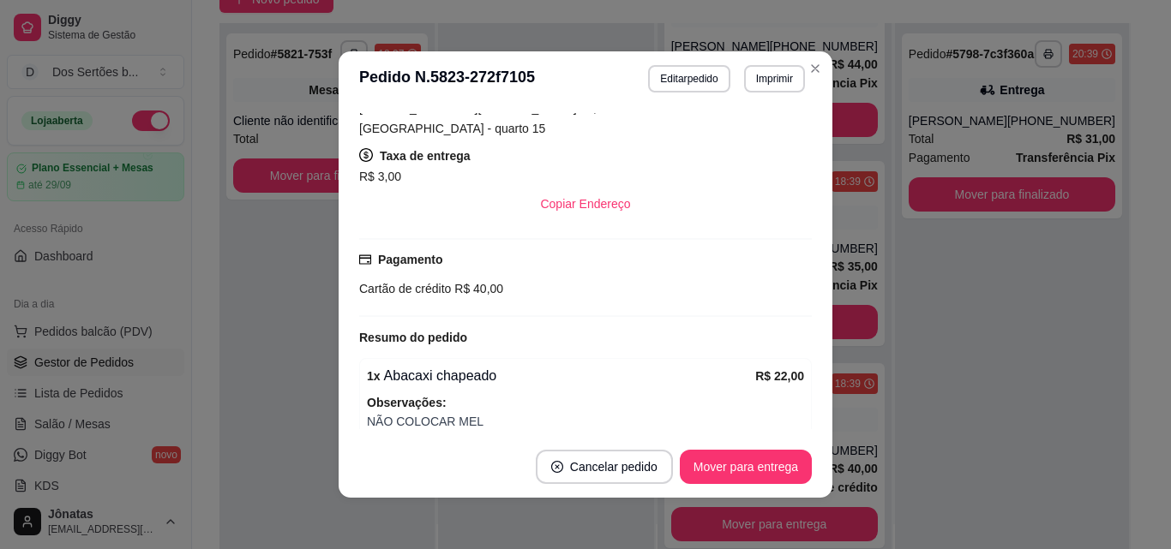
scroll to position [337, 0]
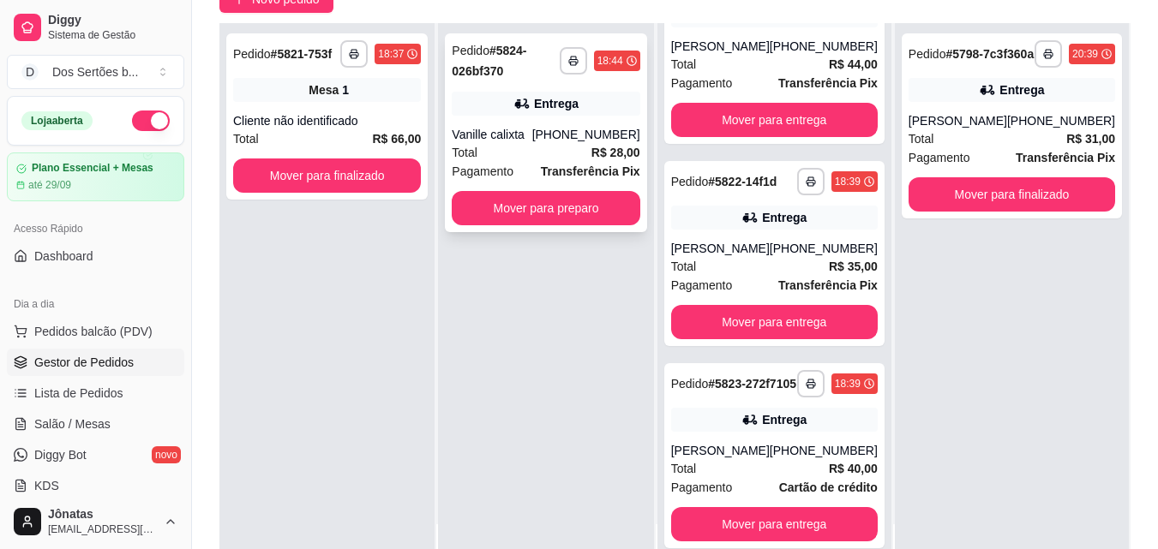
click at [499, 85] on div "**********" at bounding box center [545, 132] width 201 height 199
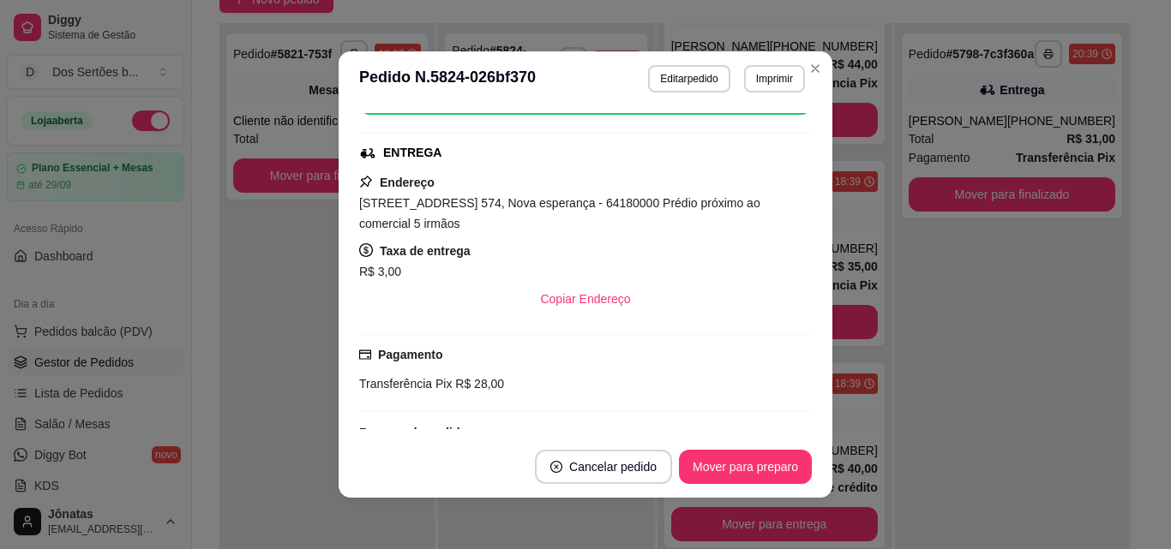
scroll to position [239, 0]
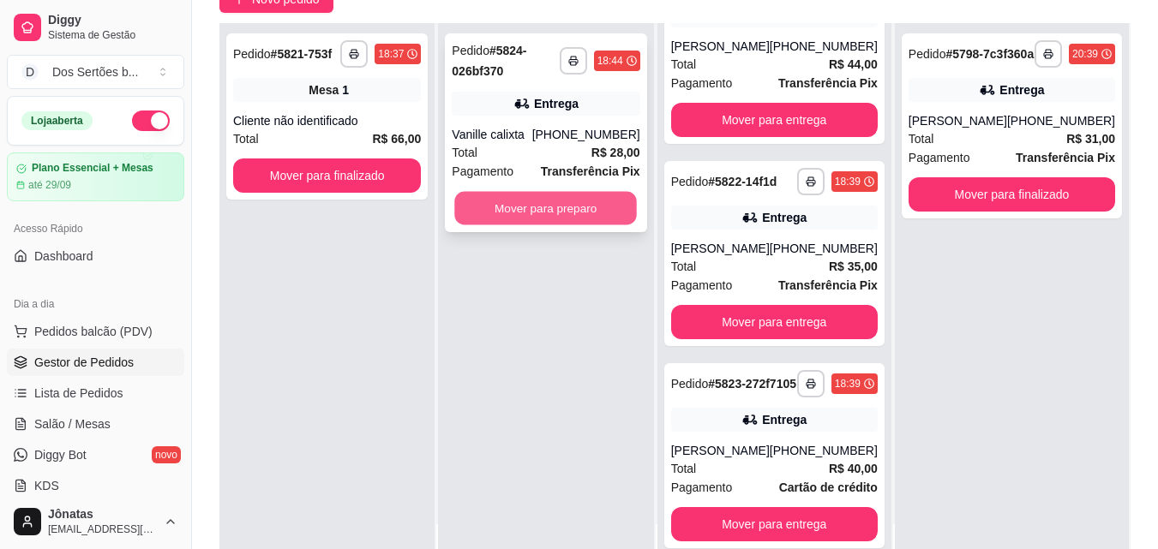
click at [478, 205] on button "Mover para preparo" at bounding box center [546, 208] width 183 height 33
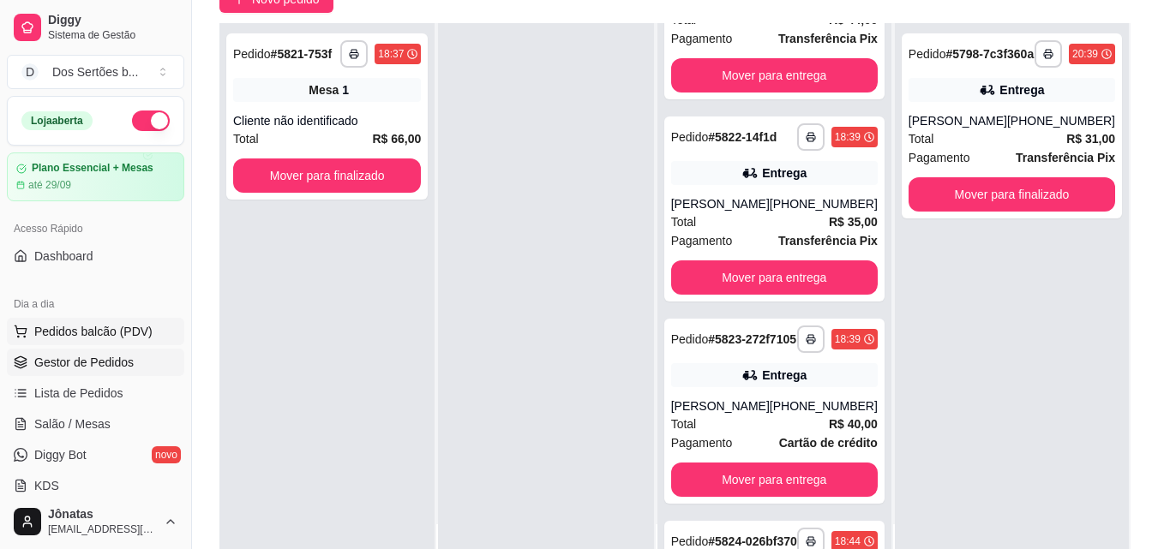
click at [77, 325] on span "Pedidos balcão (PDV)" at bounding box center [93, 331] width 118 height 17
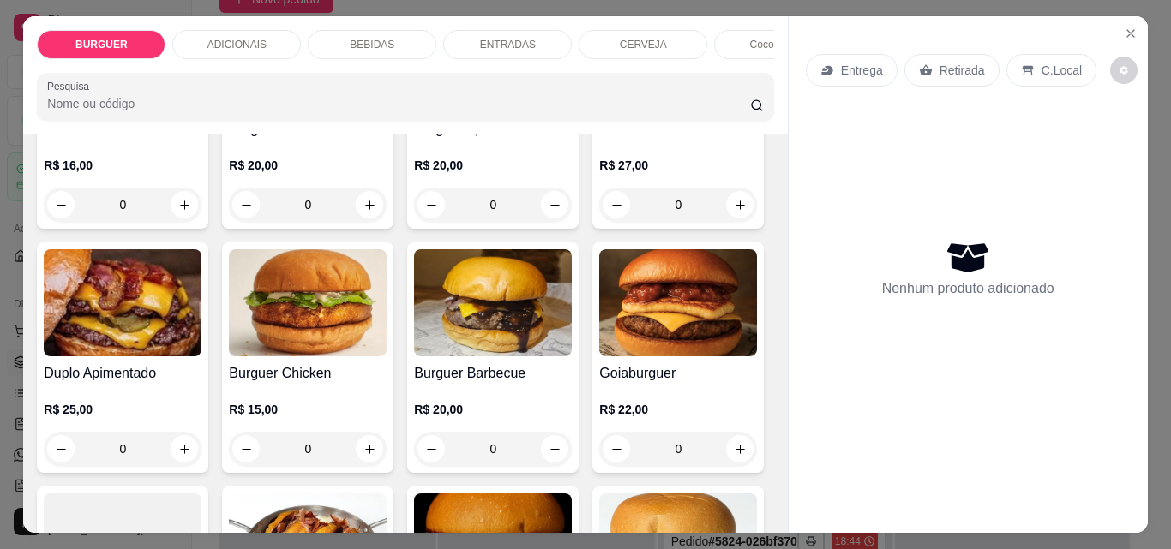
scroll to position [402, 0]
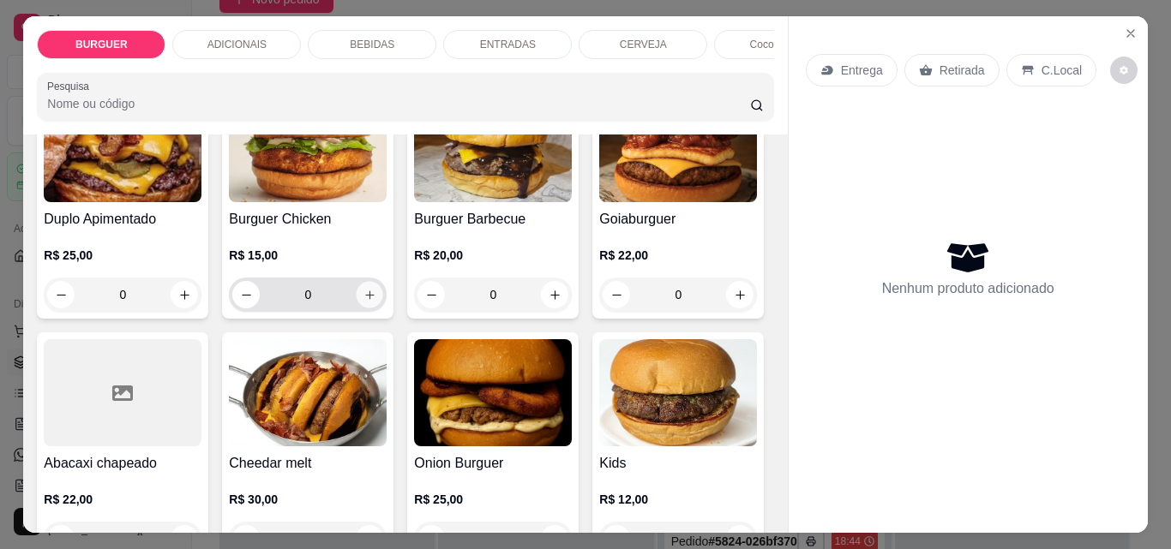
click at [376, 300] on icon "increase-product-quantity" at bounding box center [369, 295] width 13 height 13
type input "1"
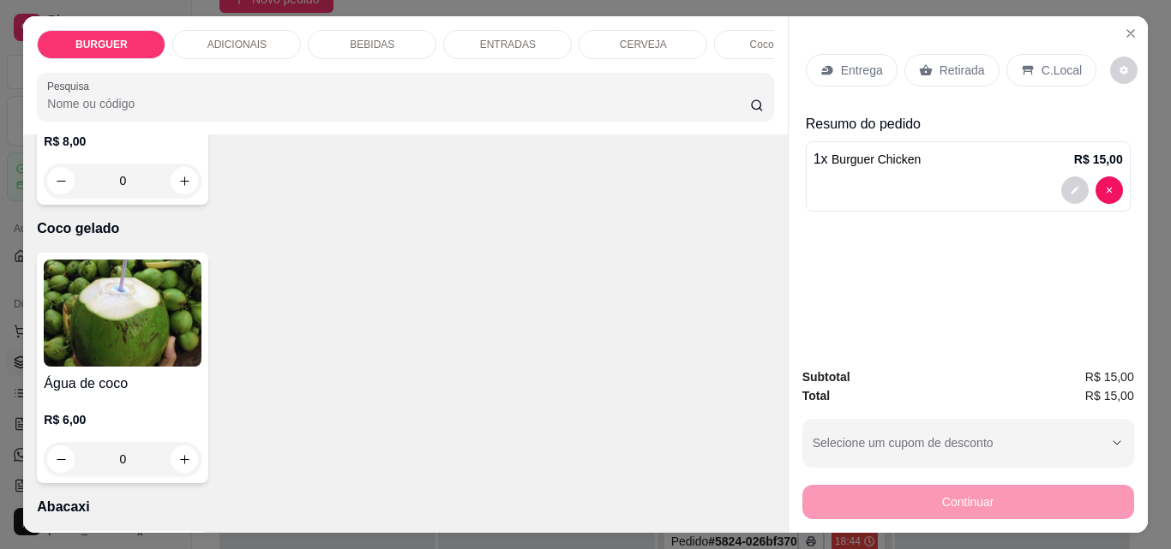
scroll to position [3348, 0]
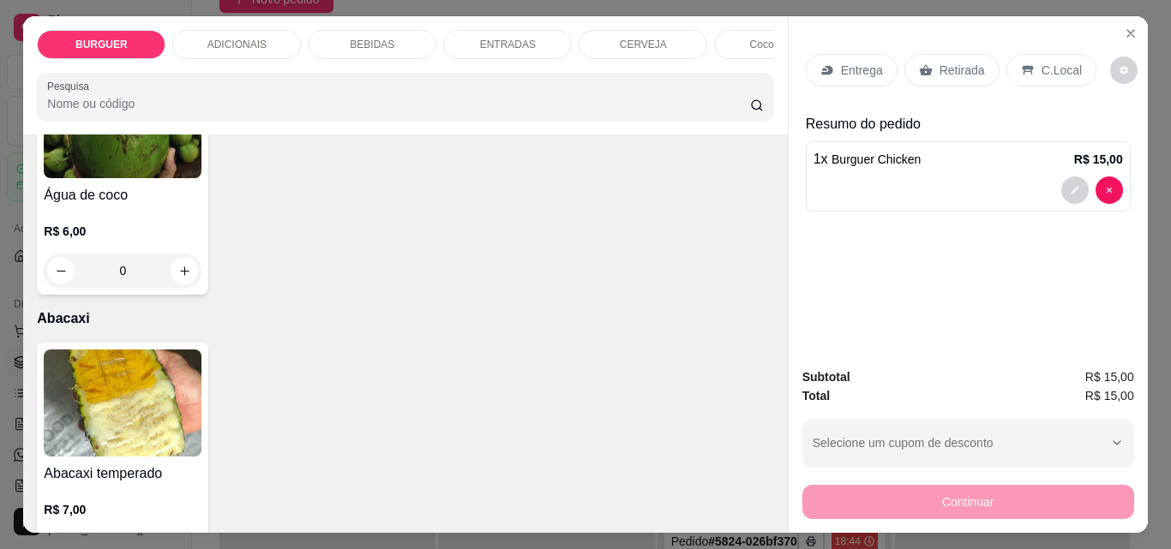
type input "1"
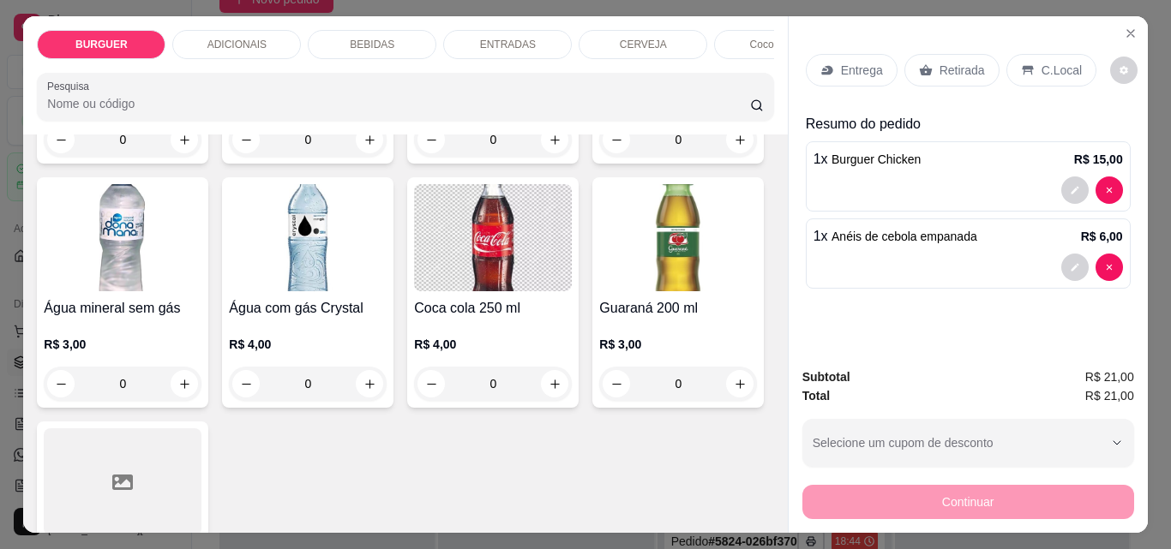
scroll to position [1752, 0]
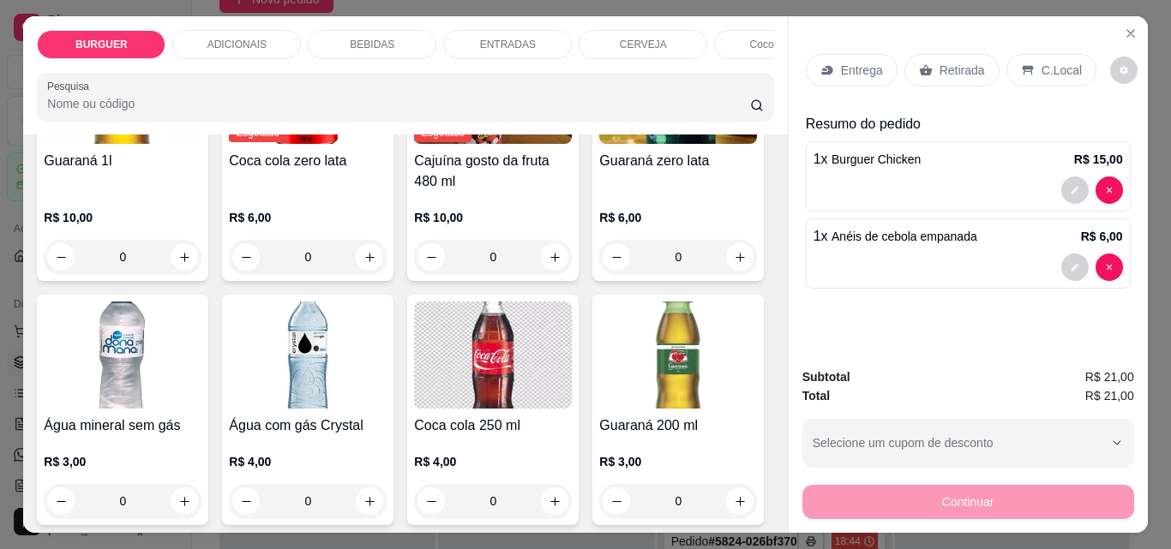
type input "1"
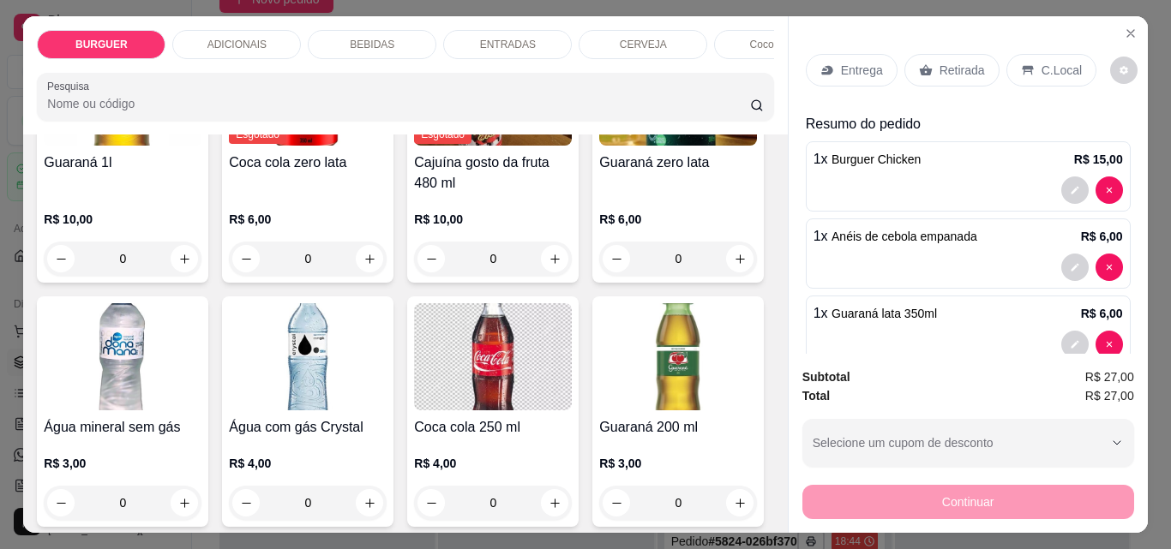
scroll to position [36, 0]
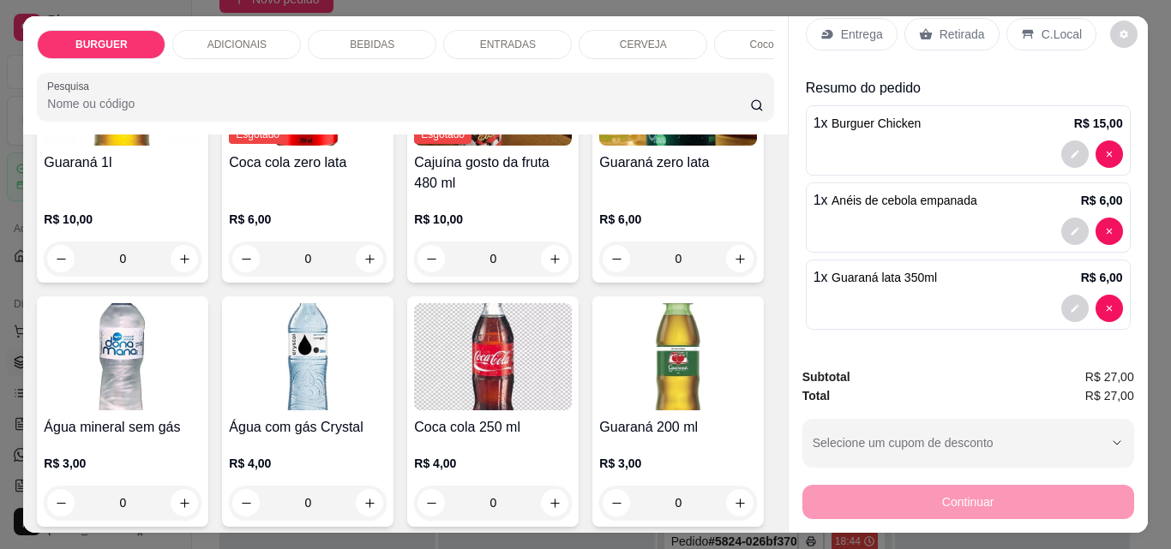
click at [857, 32] on p "Entrega" at bounding box center [862, 34] width 42 height 17
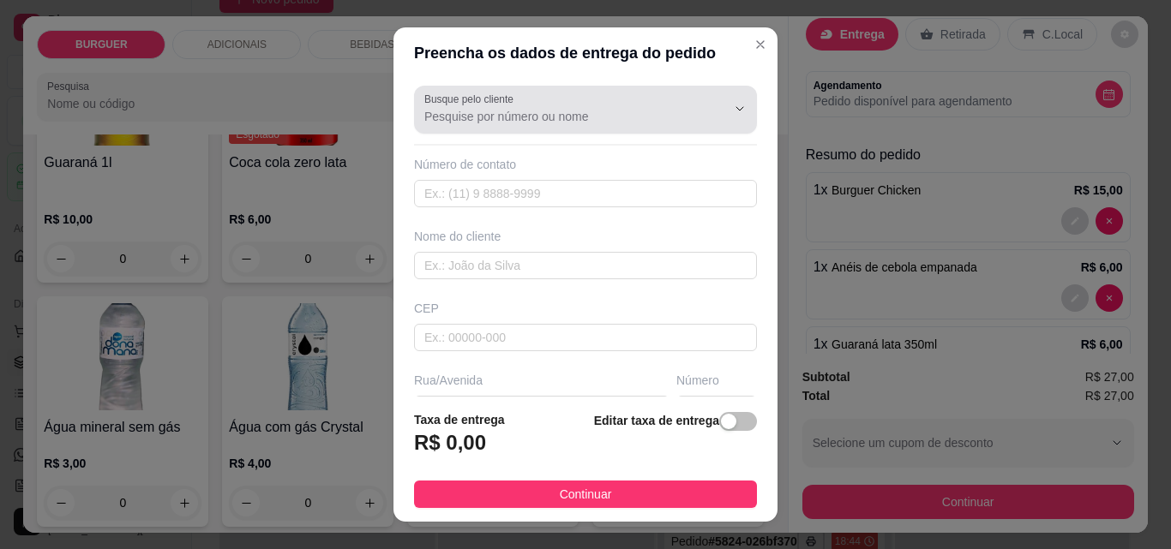
click at [441, 109] on input "Busque pelo cliente" at bounding box center [561, 116] width 274 height 17
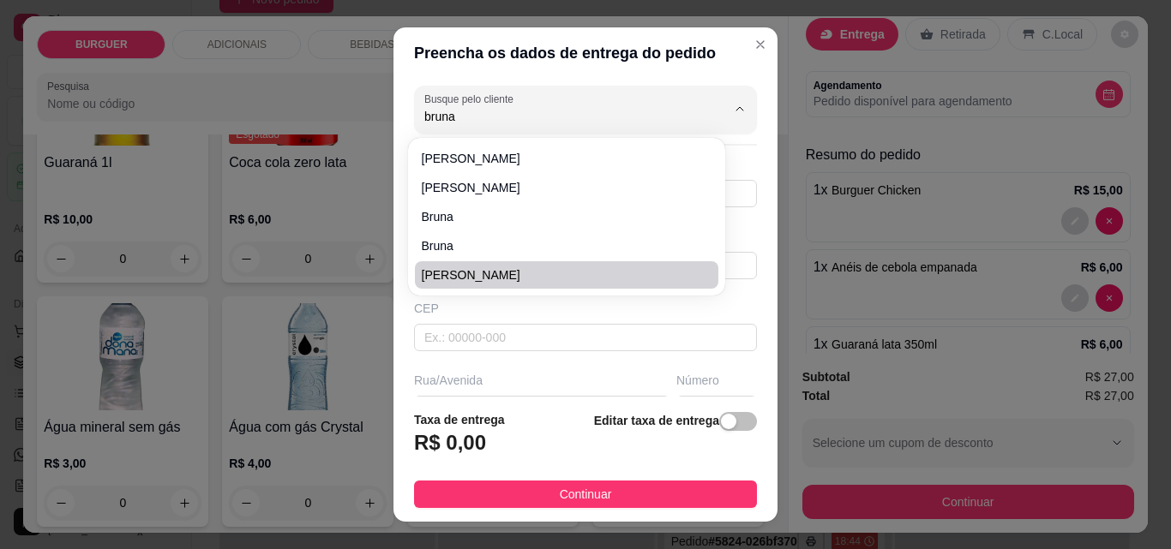
click at [453, 270] on span "[PERSON_NAME]" at bounding box center [558, 275] width 273 height 17
type input "[PERSON_NAME]"
type input "8681462225"
type input "[PERSON_NAME]"
type input "[STREET_ADDRESS][PERSON_NAME]"
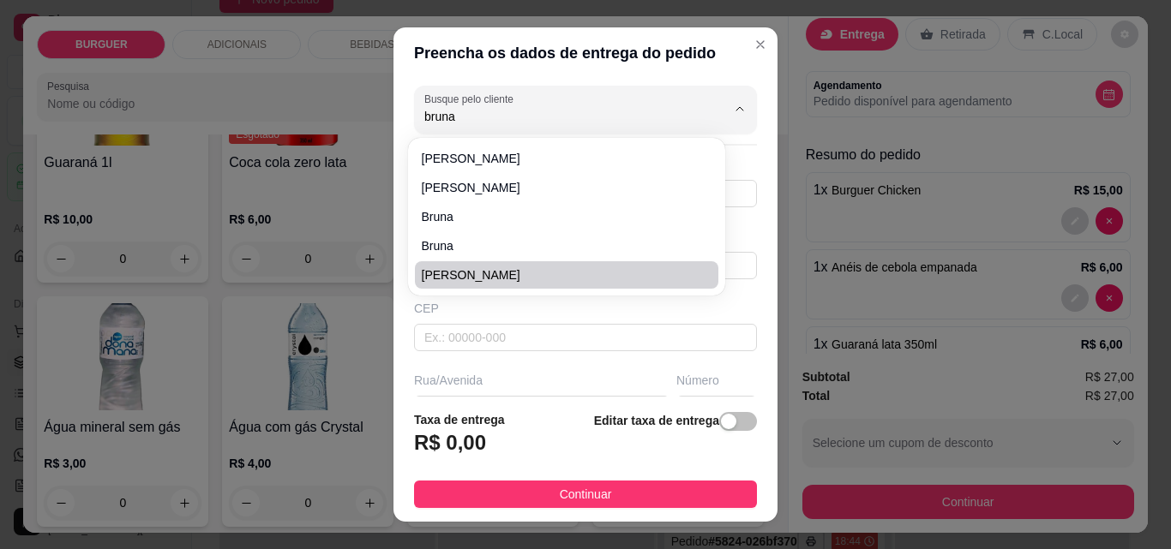
type input "290"
type input "Esperantina"
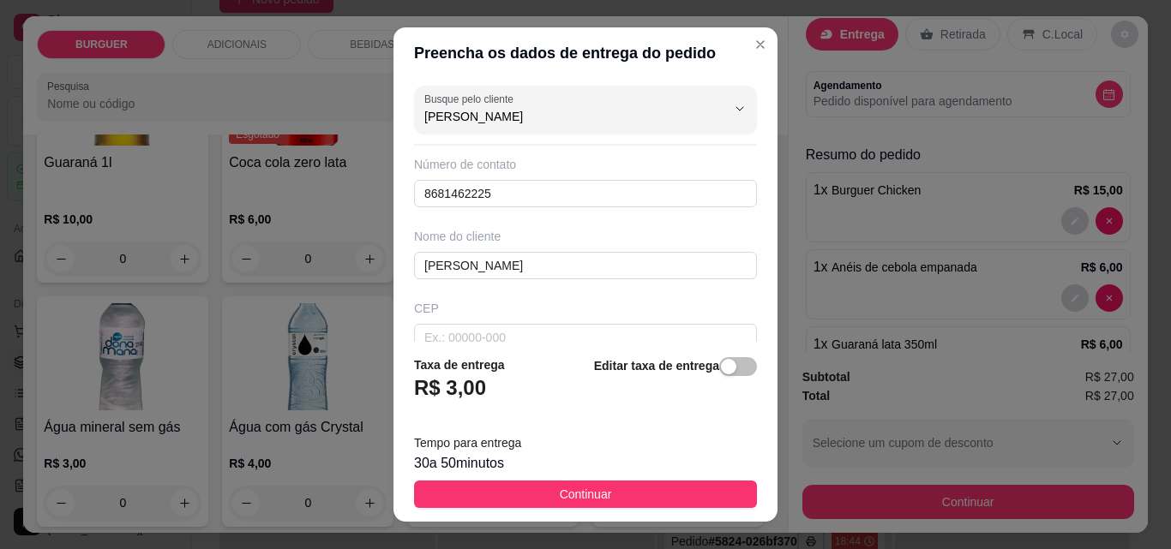
scroll to position [315, 0]
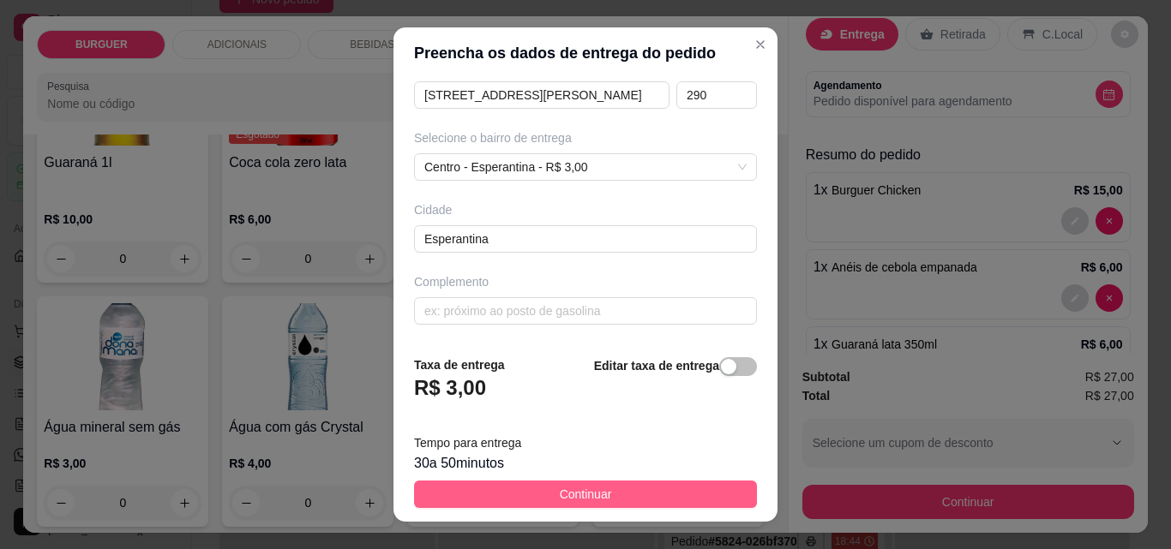
type input "[PERSON_NAME]"
click at [634, 492] on button "Continuar" at bounding box center [585, 494] width 343 height 27
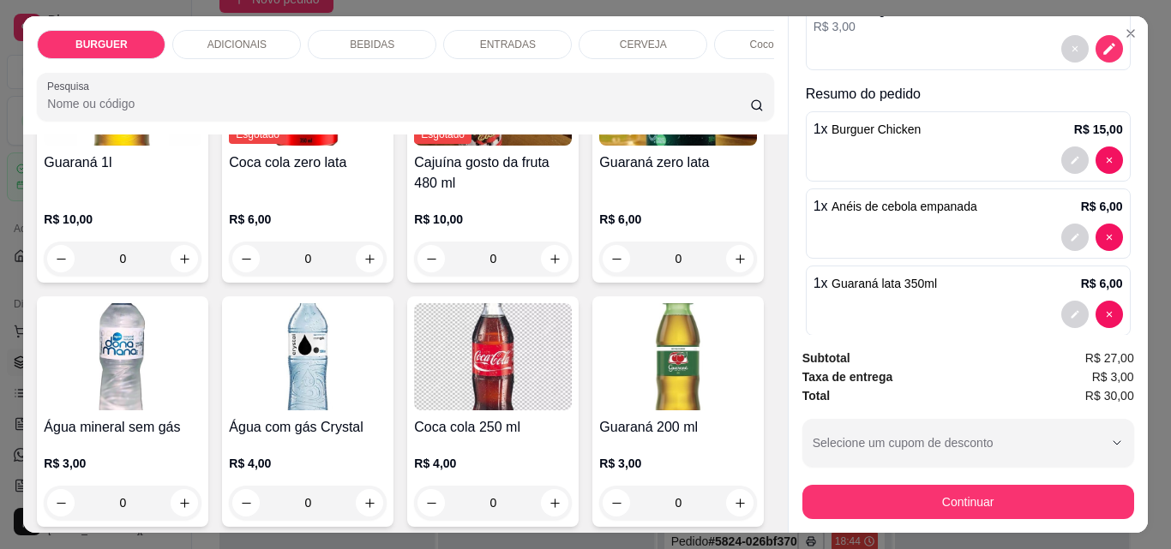
scroll to position [324, 0]
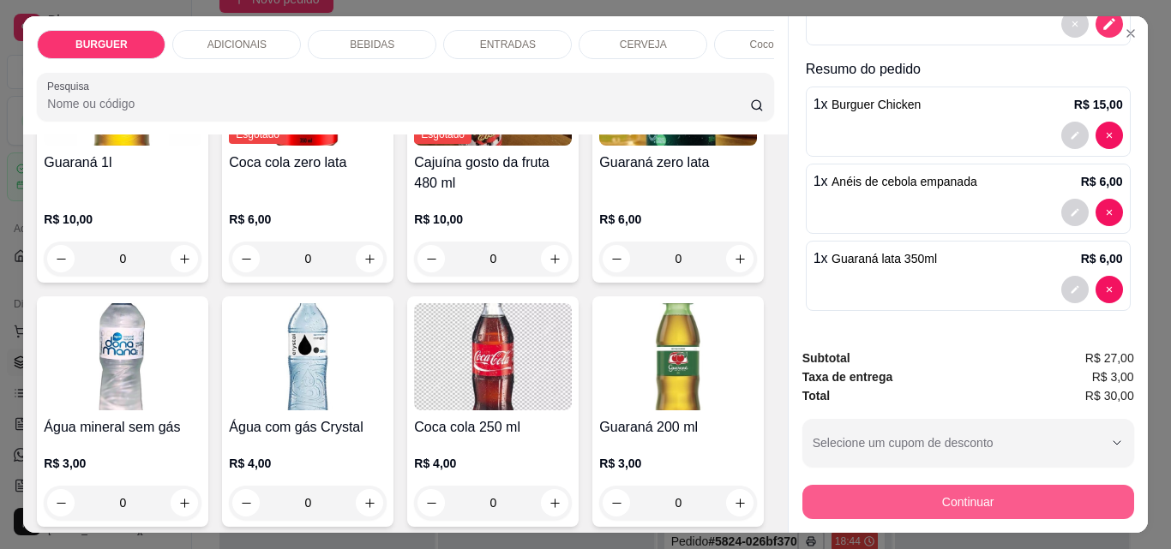
click at [877, 501] on button "Continuar" at bounding box center [968, 502] width 332 height 34
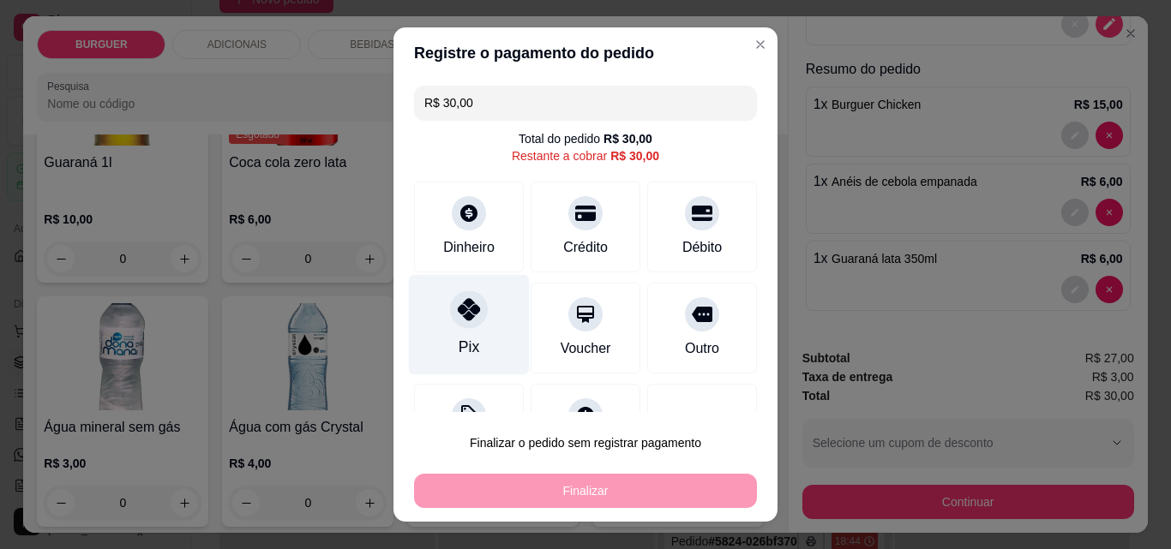
click at [465, 312] on icon at bounding box center [469, 309] width 22 height 22
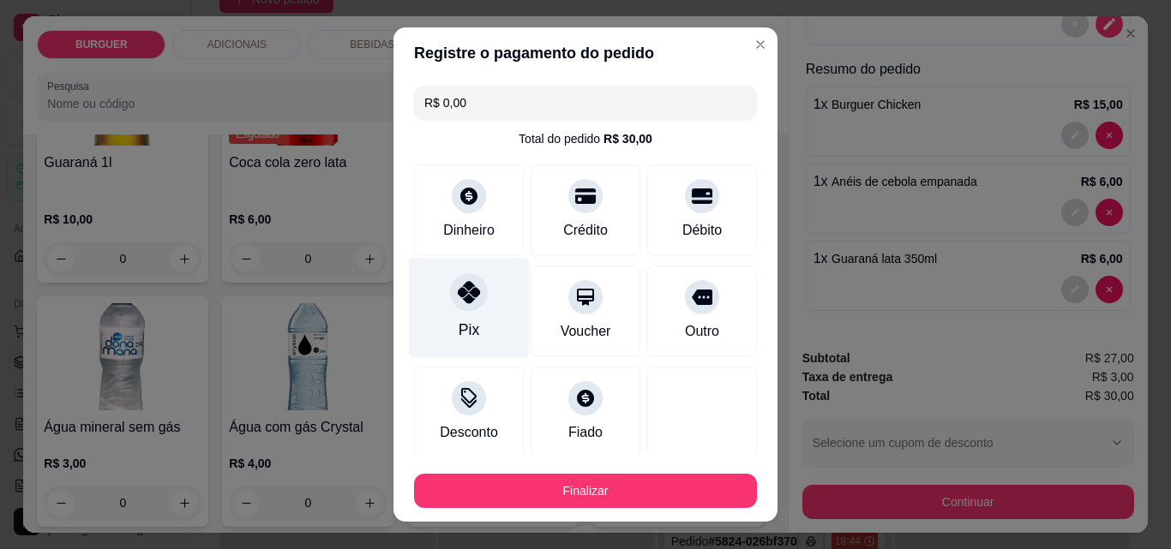
type input "R$ 0,00"
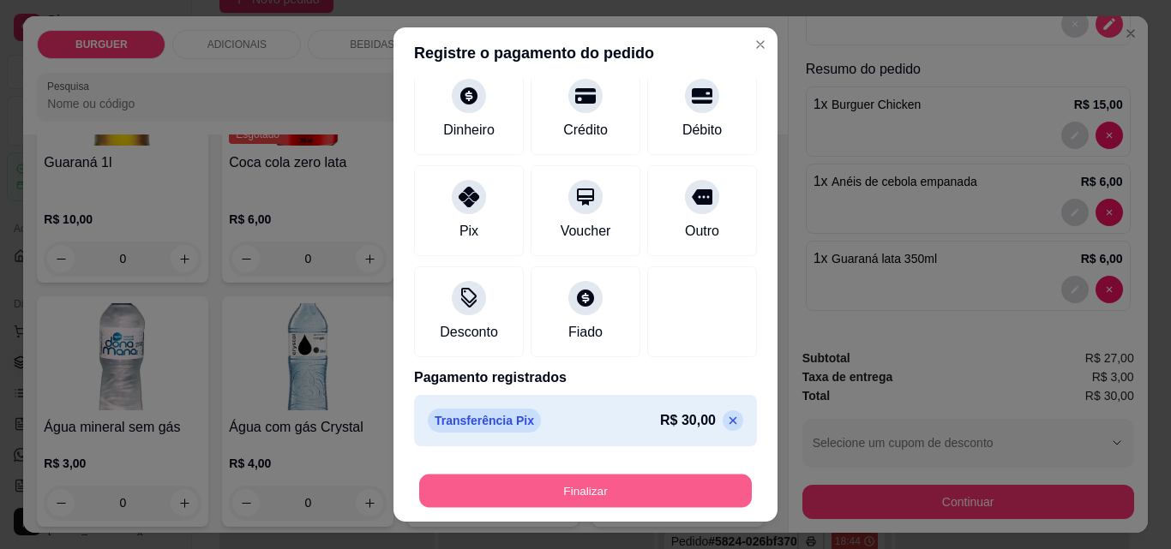
click at [594, 481] on button "Finalizar" at bounding box center [585, 491] width 333 height 33
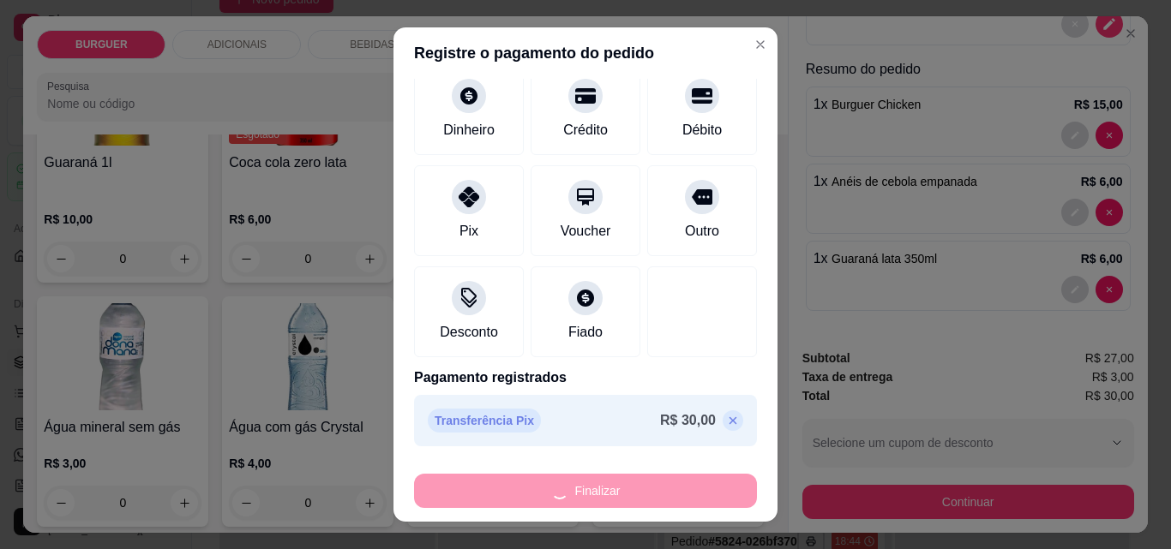
type input "0"
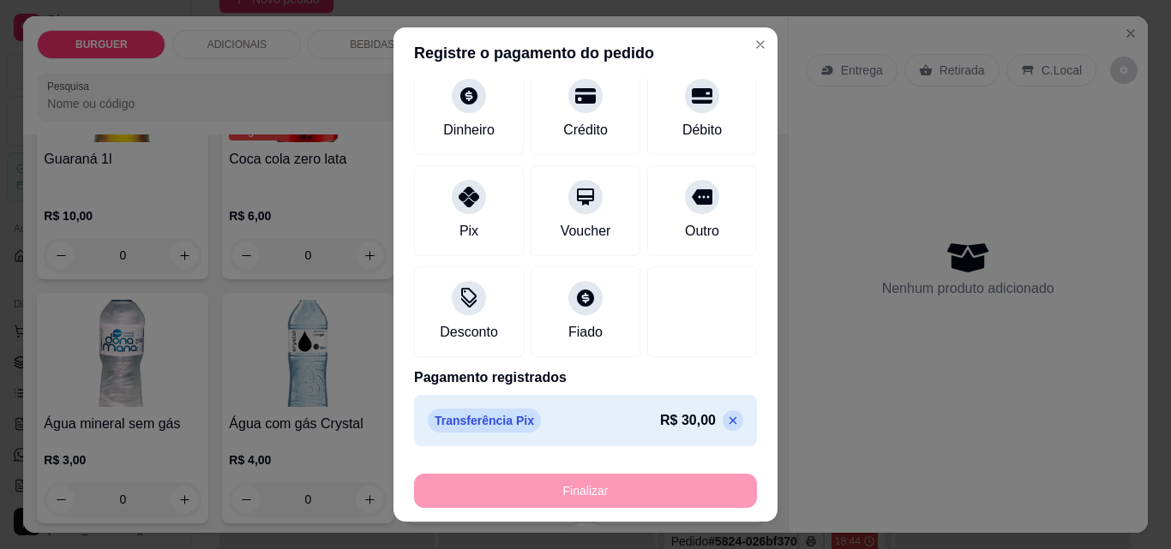
type input "-R$ 30,00"
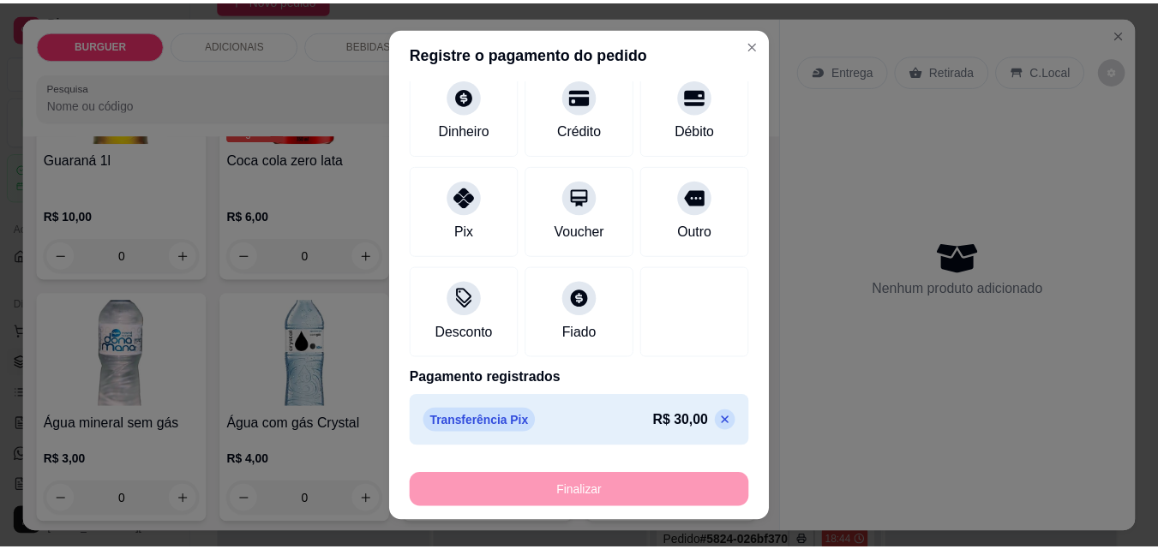
scroll to position [1750, 0]
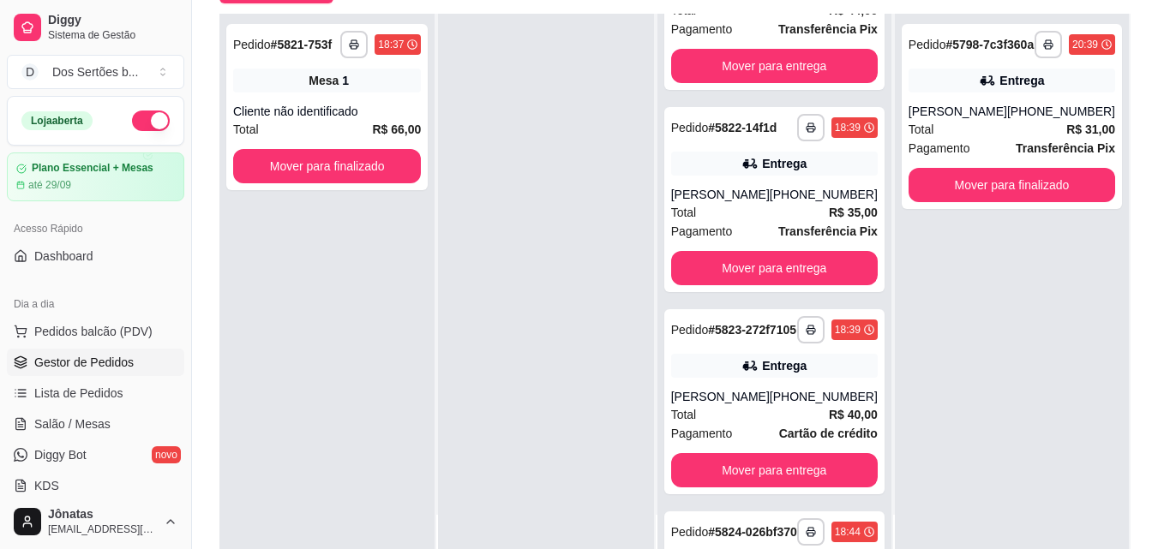
scroll to position [188, 0]
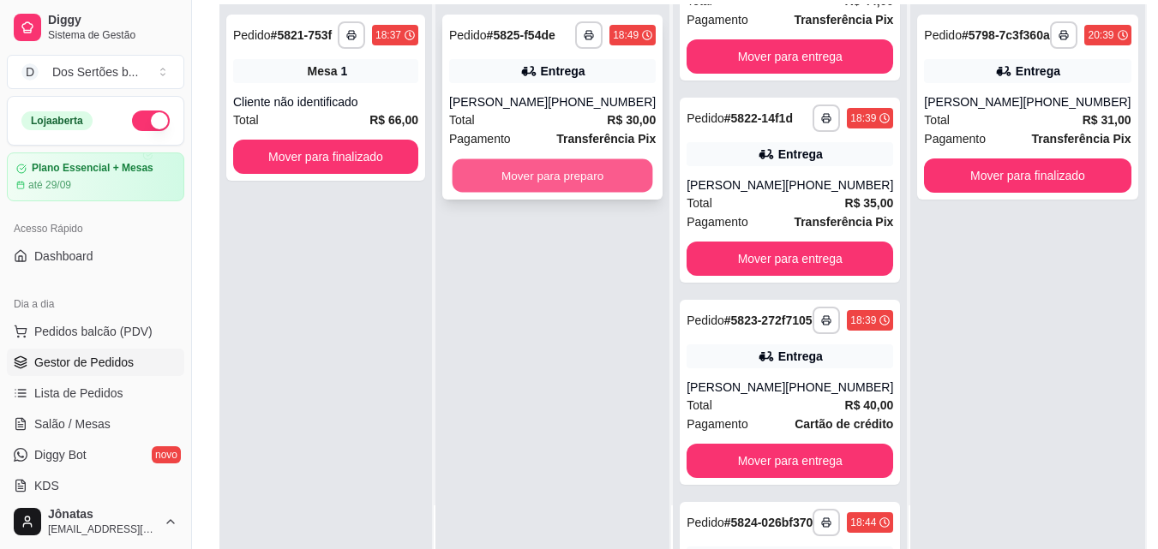
click at [495, 167] on button "Mover para preparo" at bounding box center [553, 175] width 201 height 33
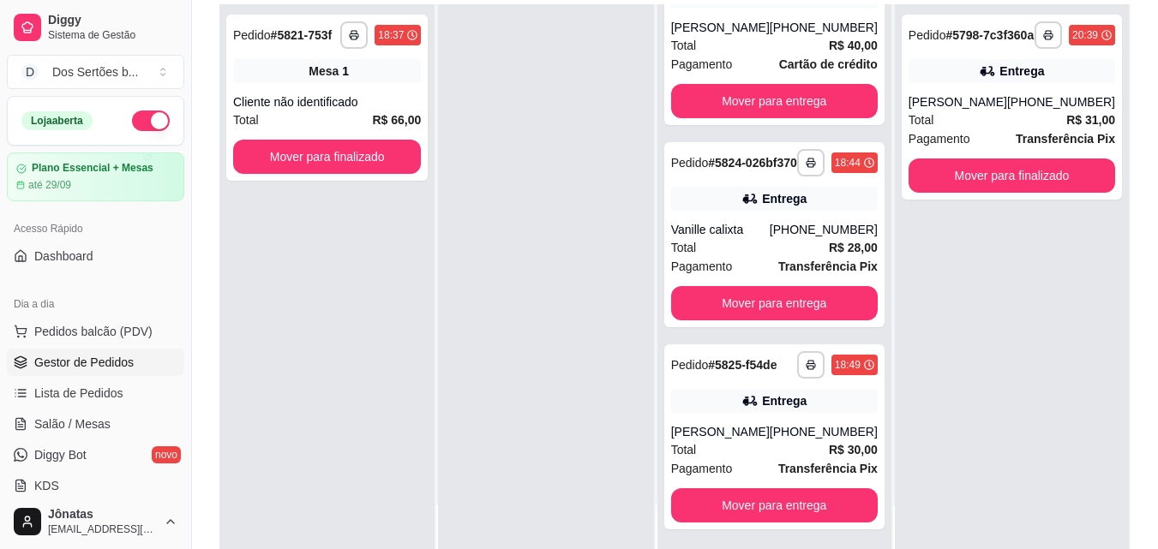
scroll to position [565, 0]
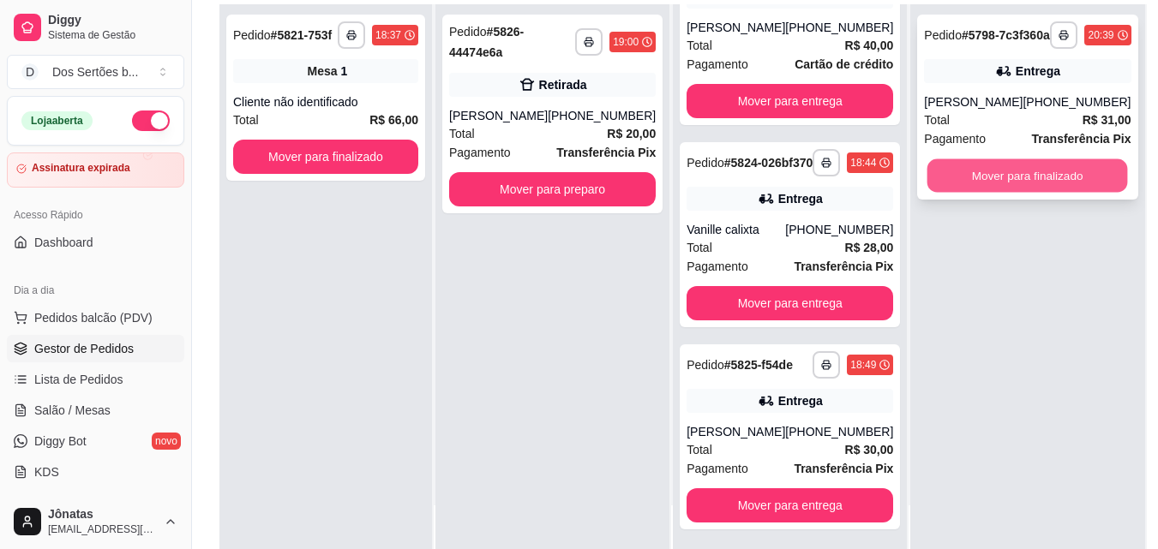
click at [946, 189] on button "Mover para finalizado" at bounding box center [1028, 175] width 201 height 33
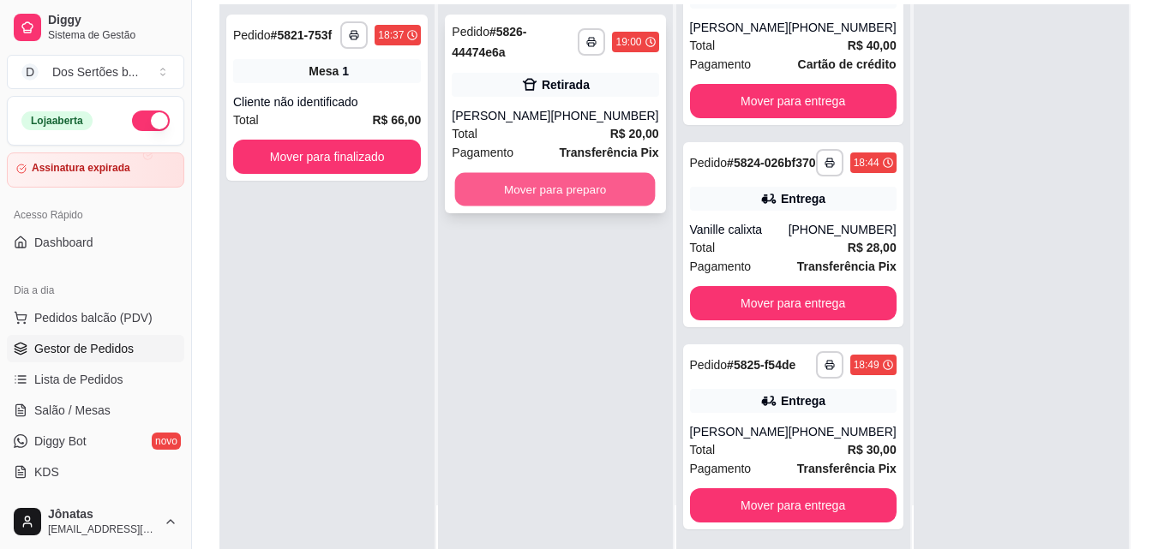
click at [514, 186] on button "Mover para preparo" at bounding box center [555, 189] width 201 height 33
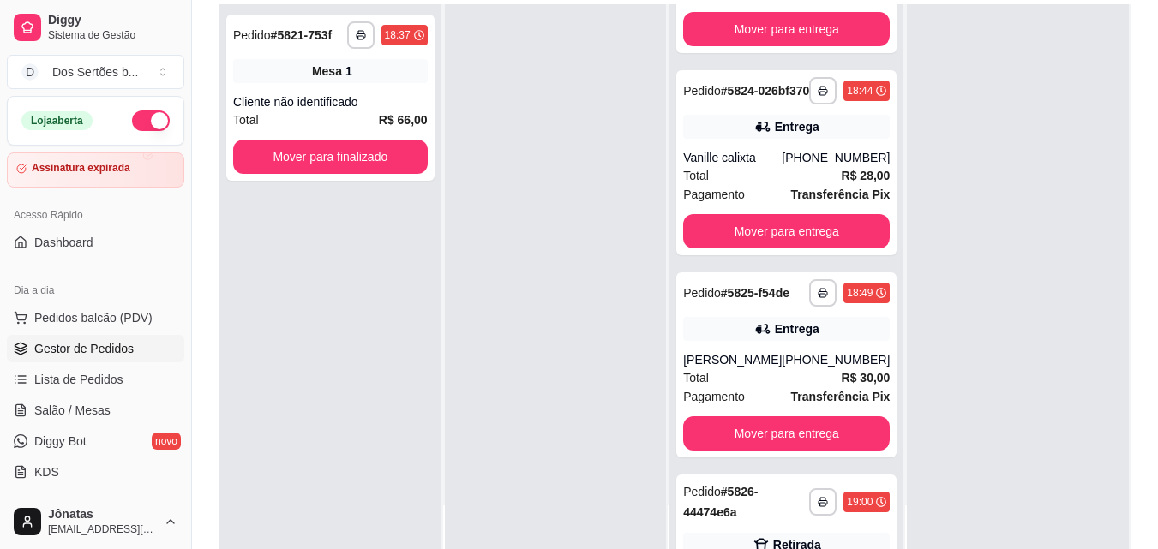
scroll to position [534, 0]
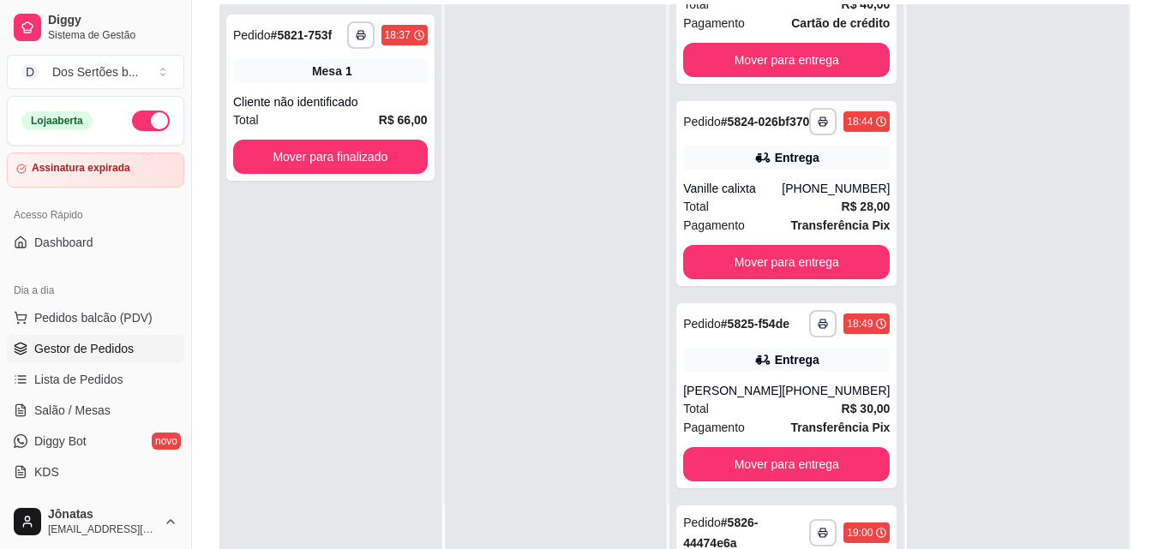
click at [445, 224] on div at bounding box center [556, 278] width 222 height 549
click at [445, 225] on div at bounding box center [556, 278] width 222 height 549
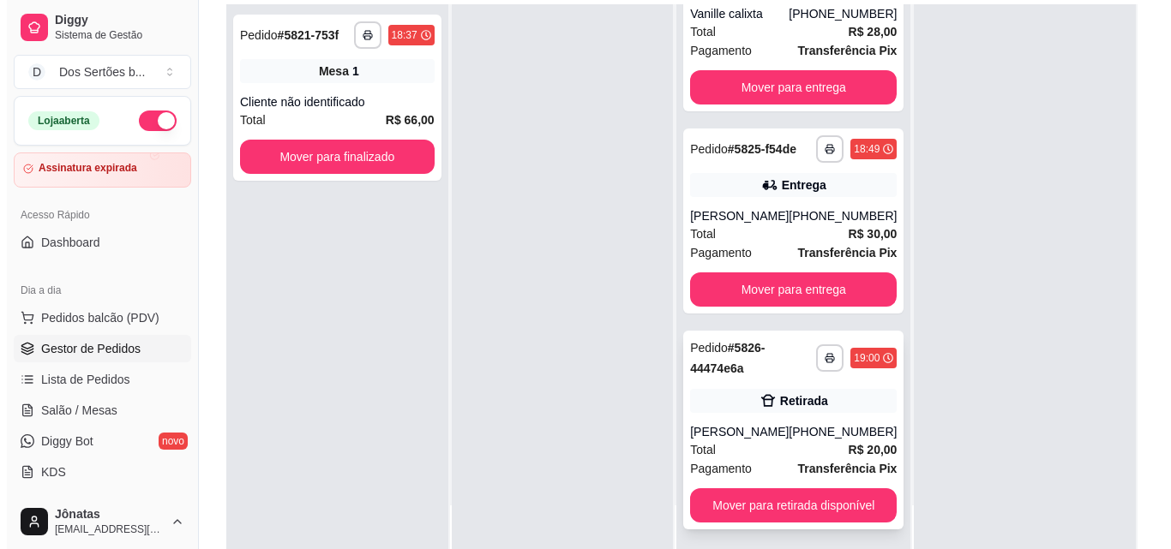
scroll to position [0, 0]
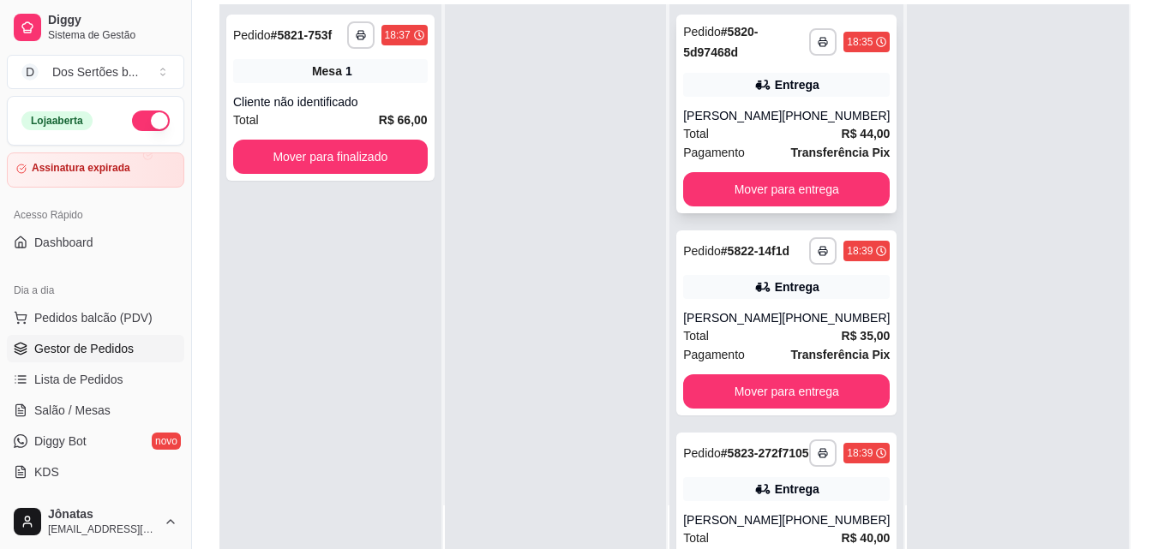
click at [746, 127] on div "Total R$ 44,00" at bounding box center [786, 133] width 207 height 19
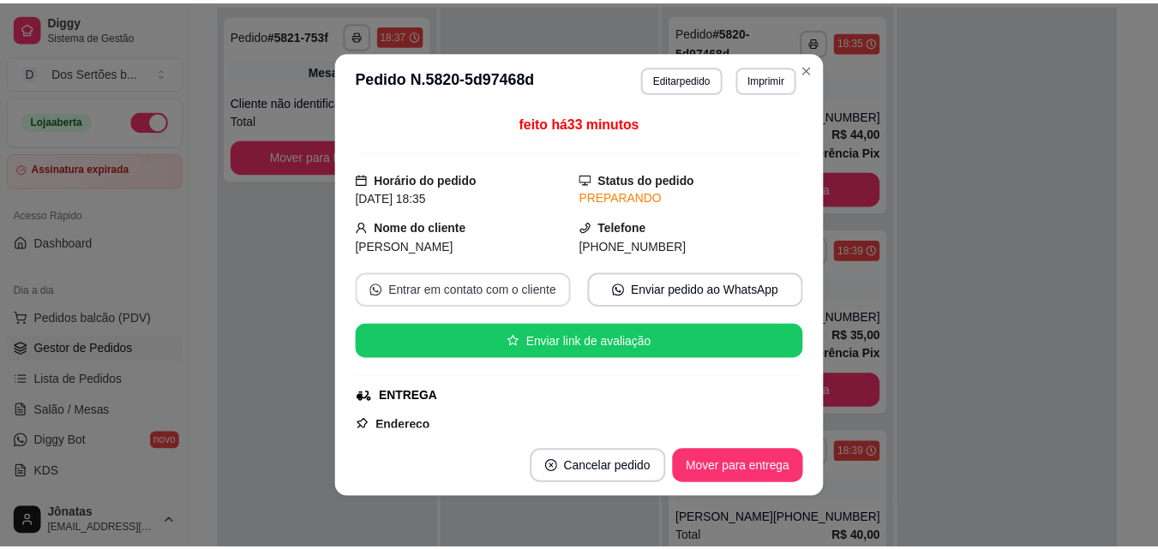
scroll to position [444, 0]
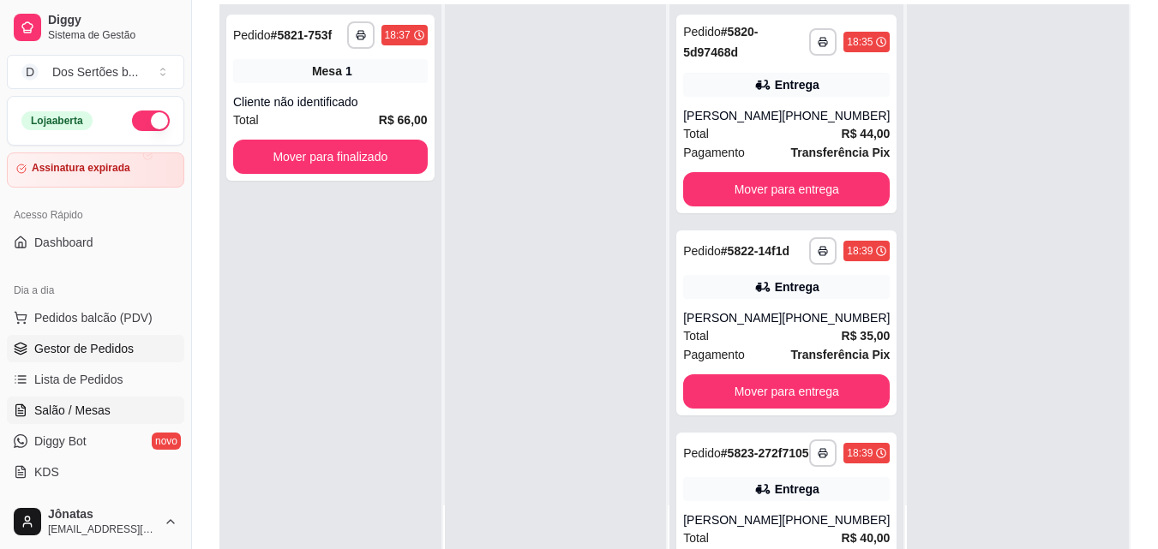
click at [100, 417] on span "Salão / Mesas" at bounding box center [72, 410] width 76 height 17
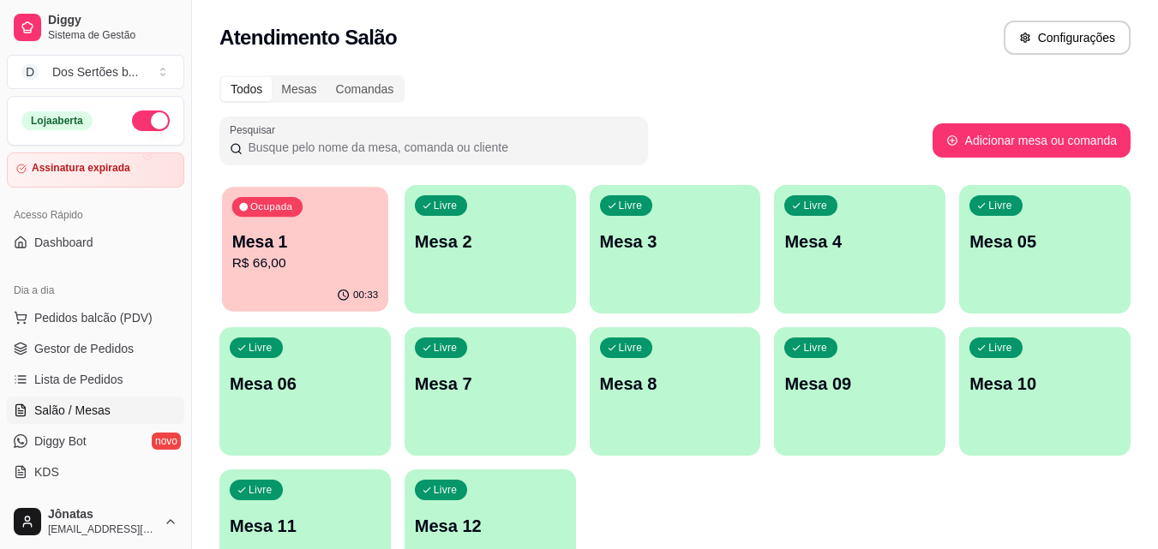
click at [267, 265] on p "R$ 66,00" at bounding box center [305, 264] width 147 height 20
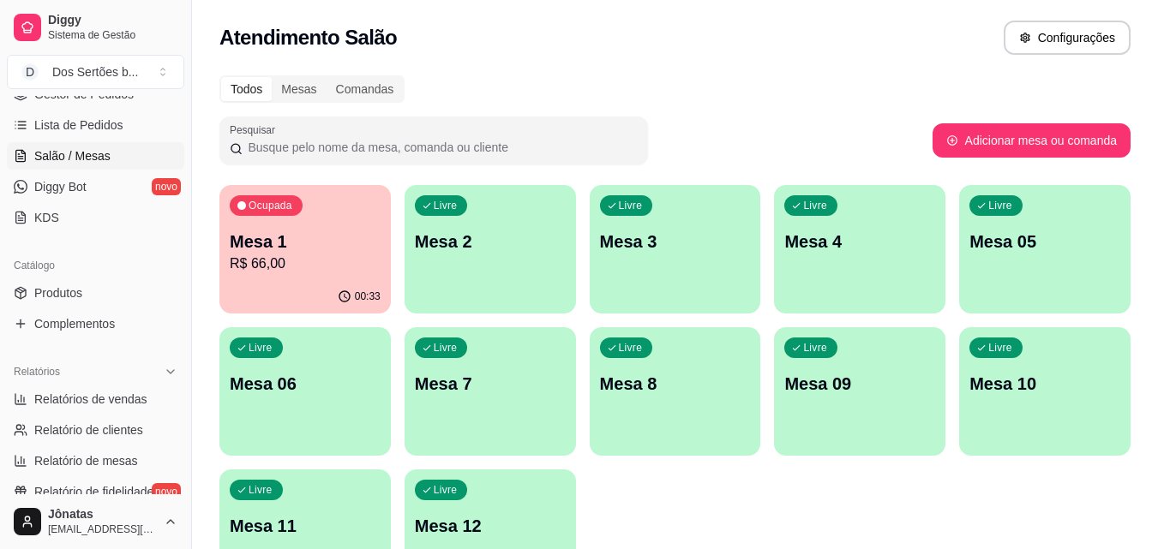
scroll to position [436, 0]
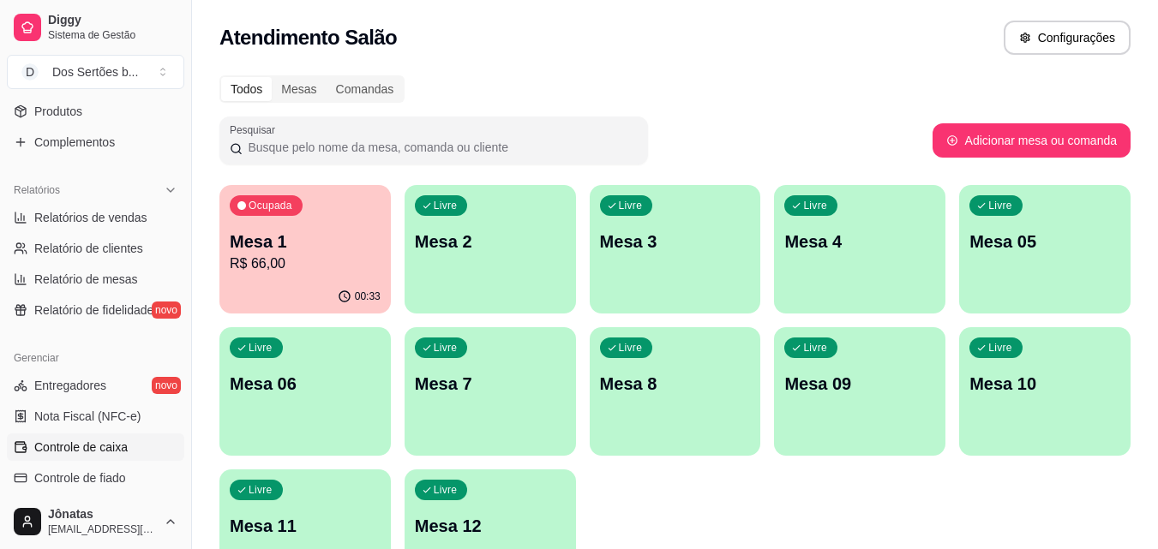
click at [87, 439] on span "Controle de caixa" at bounding box center [80, 447] width 93 height 17
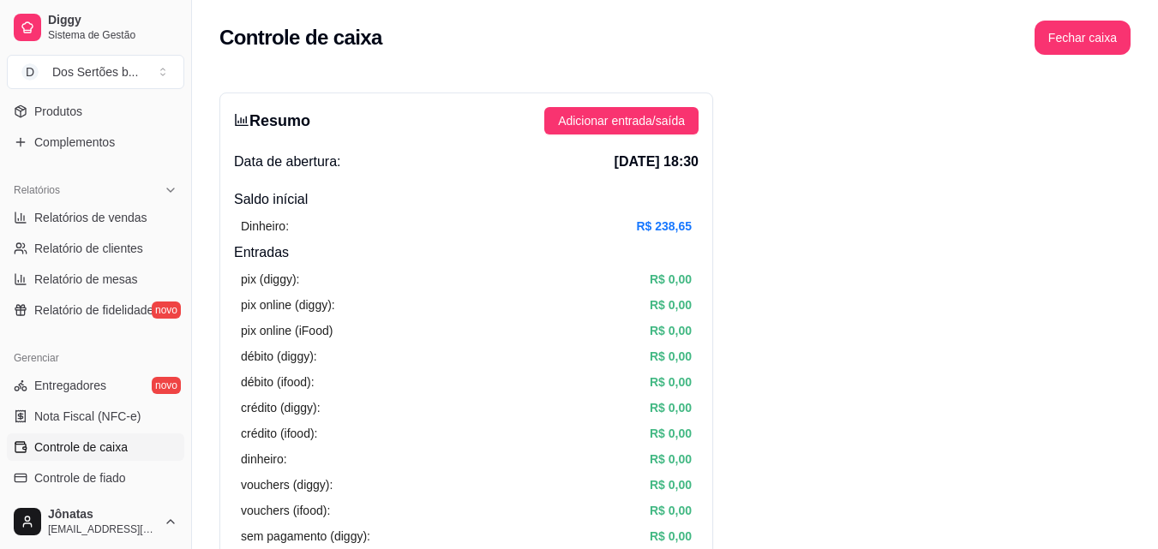
click at [540, 301] on div "pix online (diggy): R$ 0,00" at bounding box center [466, 305] width 451 height 19
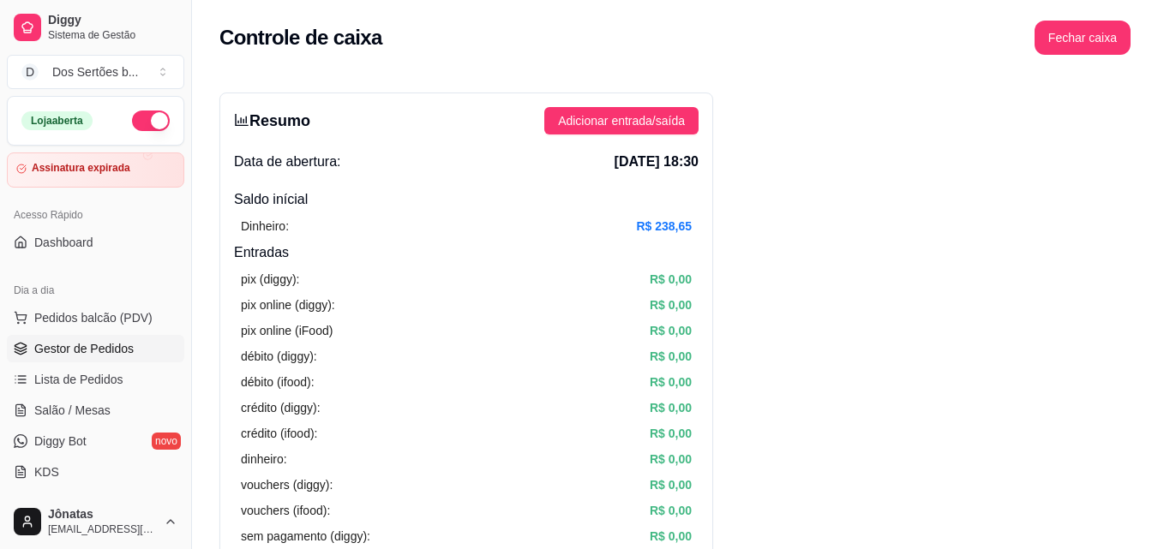
click at [101, 346] on span "Gestor de Pedidos" at bounding box center [83, 348] width 99 height 17
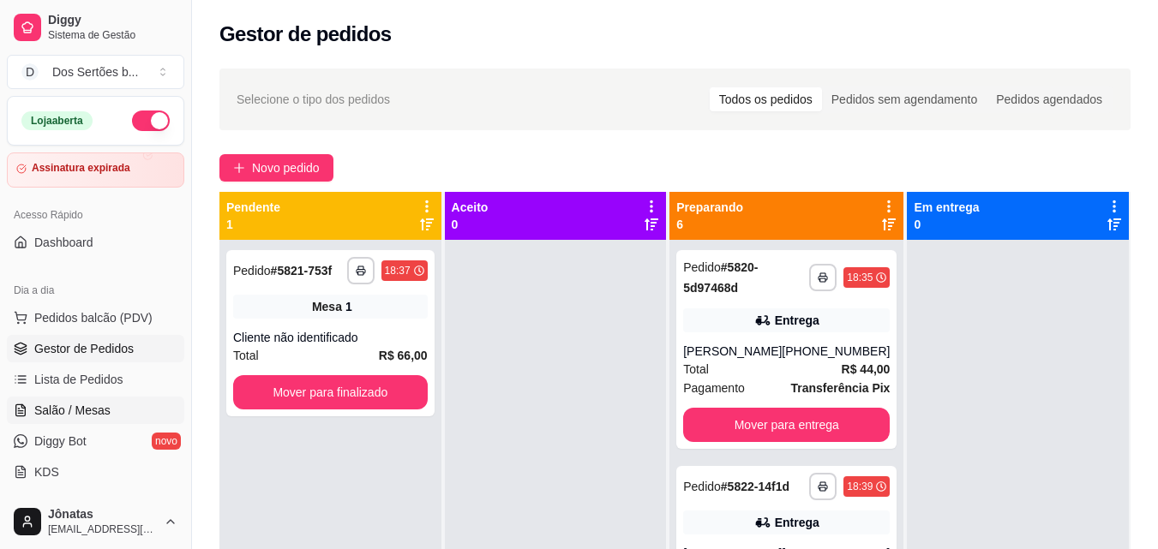
click at [102, 399] on link "Salão / Mesas" at bounding box center [95, 410] width 177 height 27
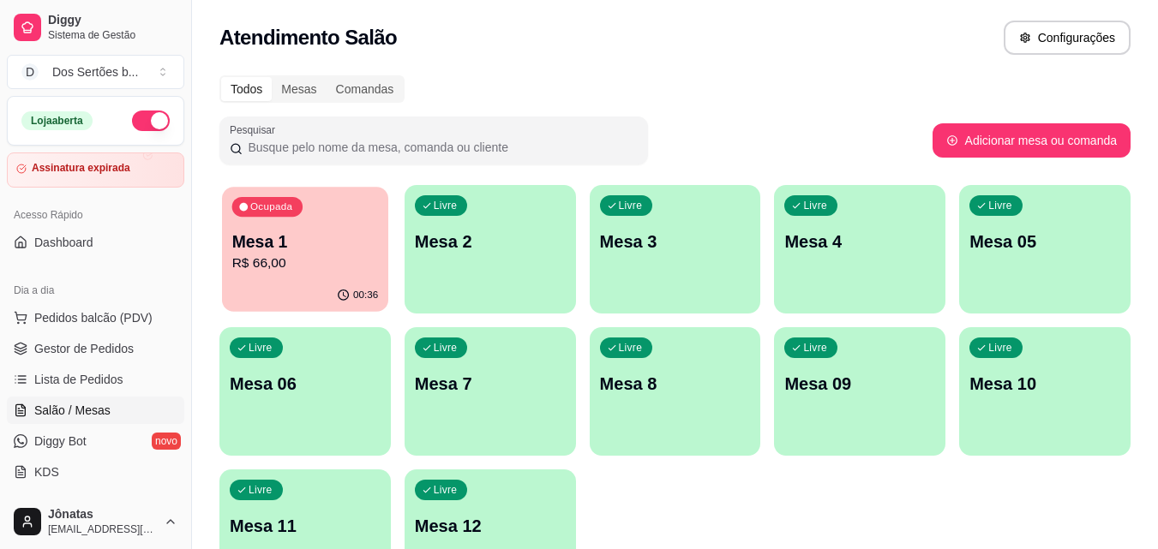
click at [248, 248] on p "Mesa 1" at bounding box center [305, 242] width 147 height 23
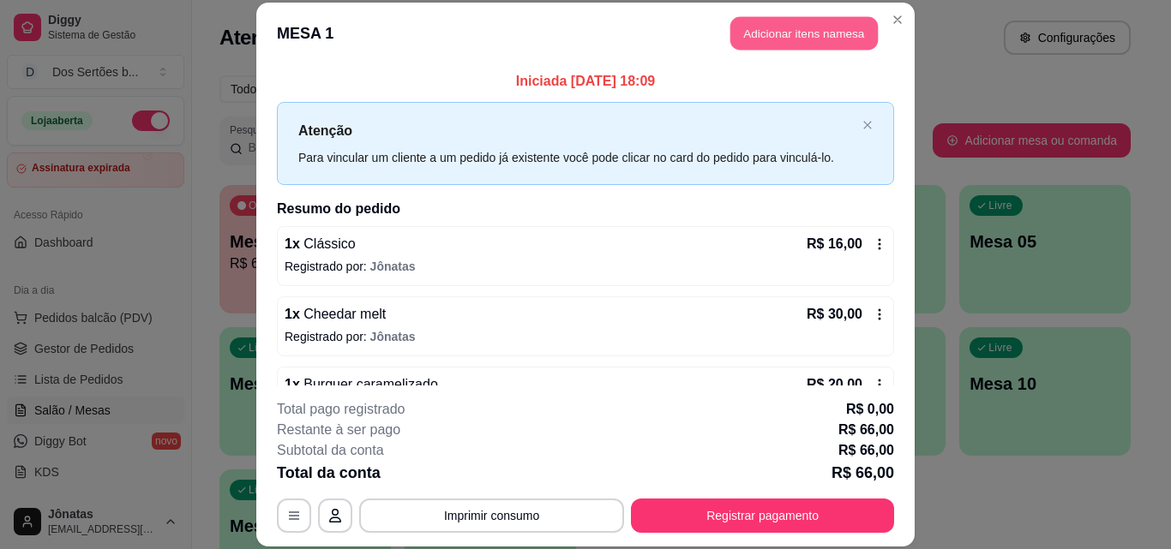
click at [750, 25] on button "Adicionar itens na mesa" at bounding box center [803, 33] width 147 height 33
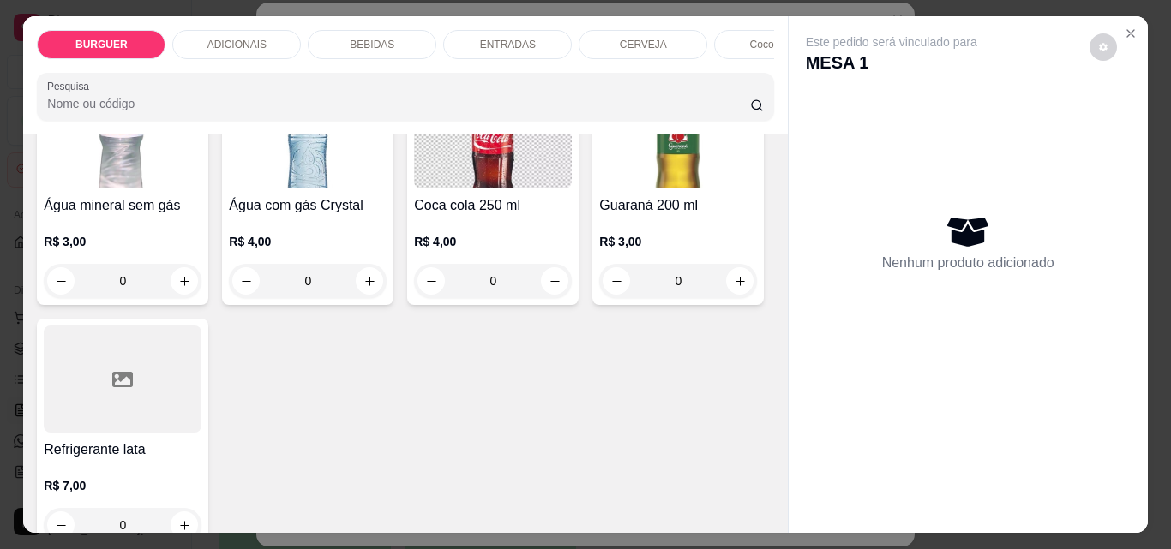
scroll to position [2184, 0]
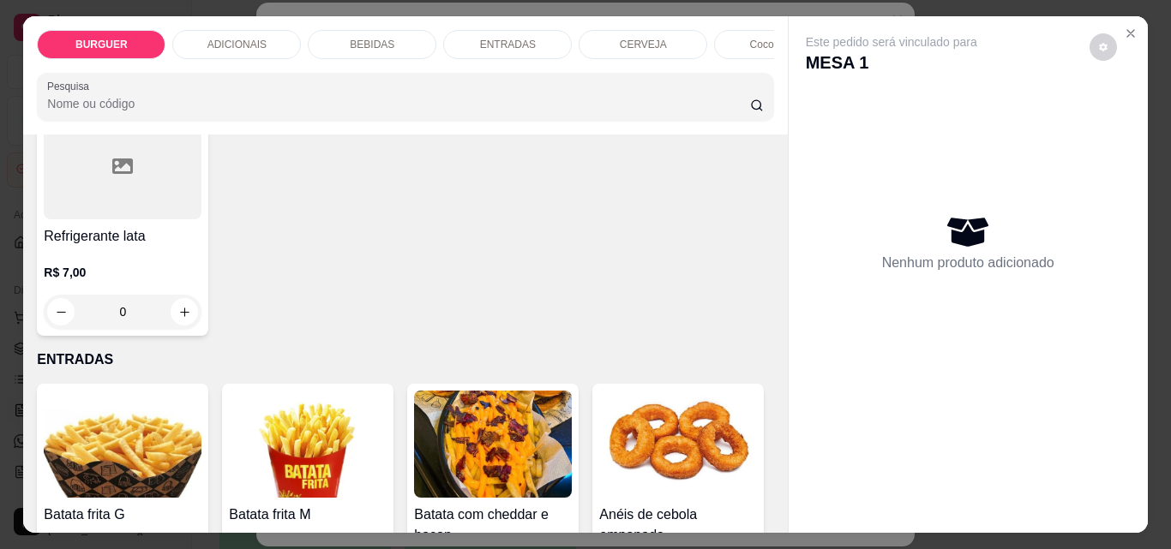
type input "1"
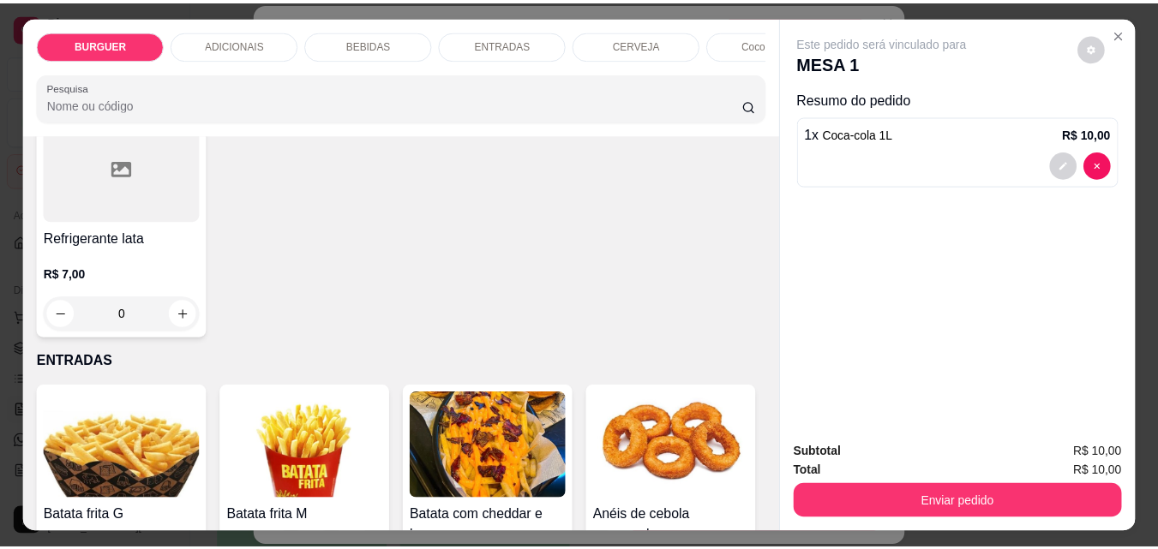
scroll to position [2185, 0]
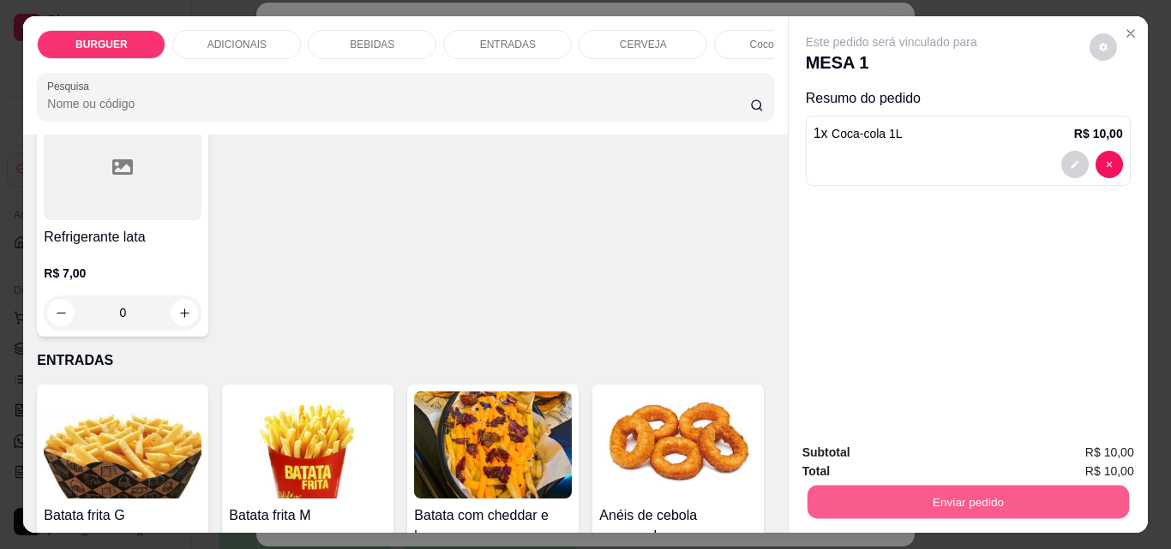
click at [910, 489] on button "Enviar pedido" at bounding box center [967, 501] width 321 height 33
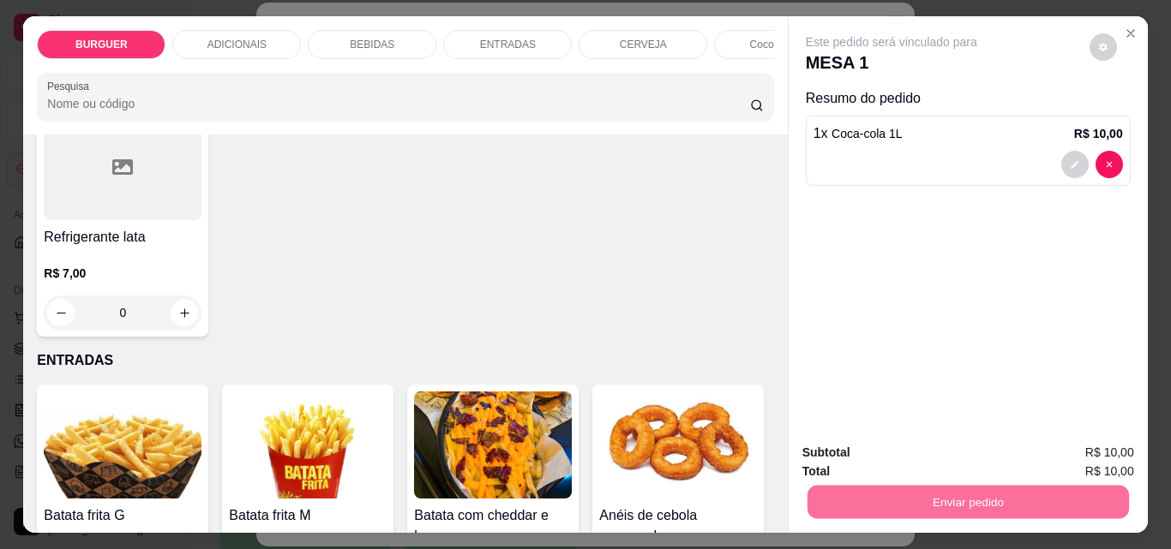
click at [1086, 452] on button "Enviar pedido" at bounding box center [1089, 453] width 94 height 32
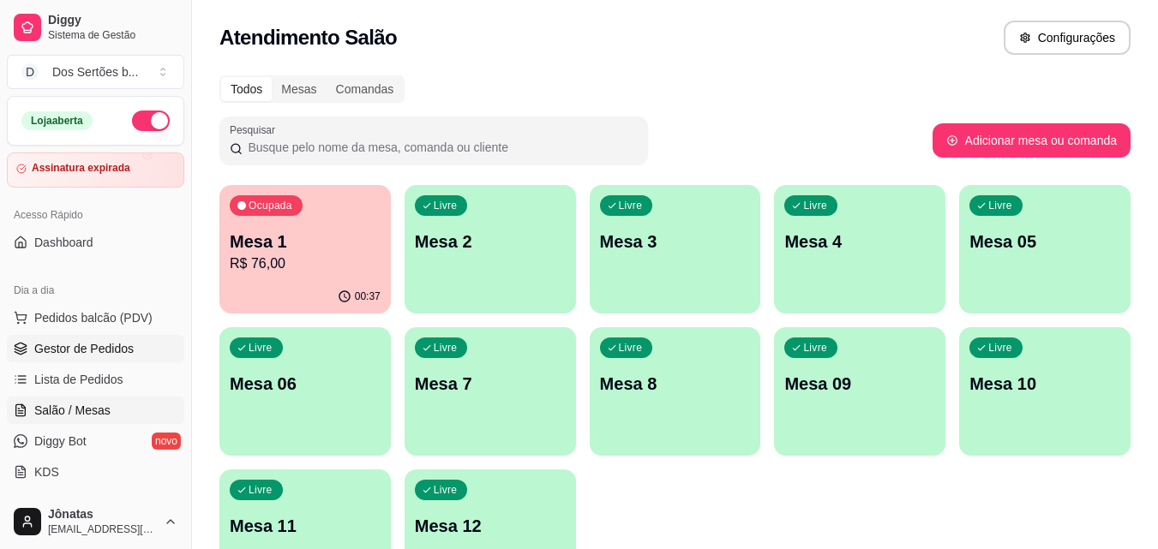
click at [122, 350] on span "Gestor de Pedidos" at bounding box center [83, 348] width 99 height 17
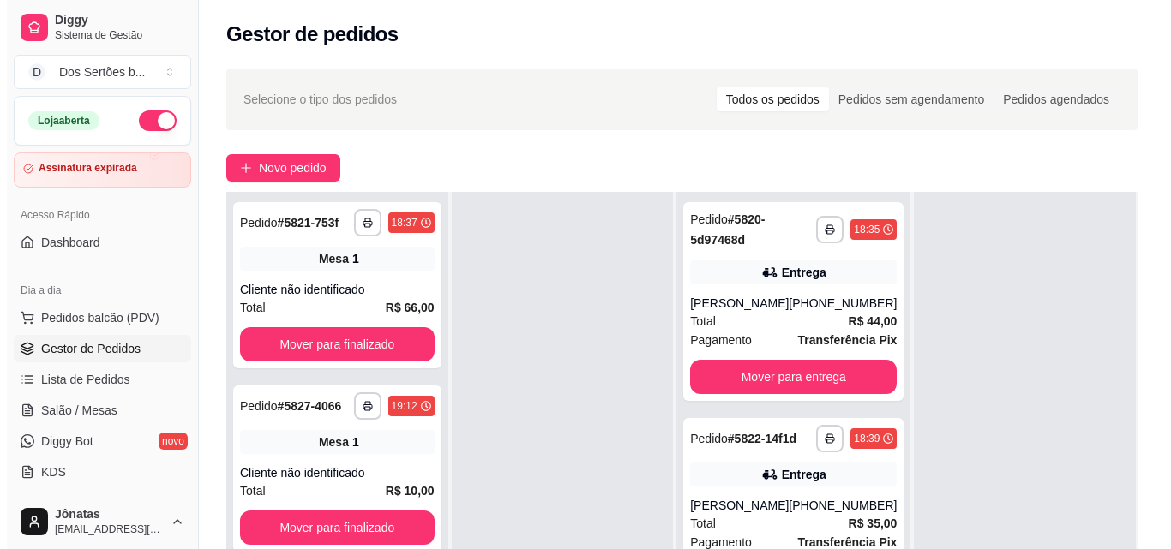
scroll to position [261, 0]
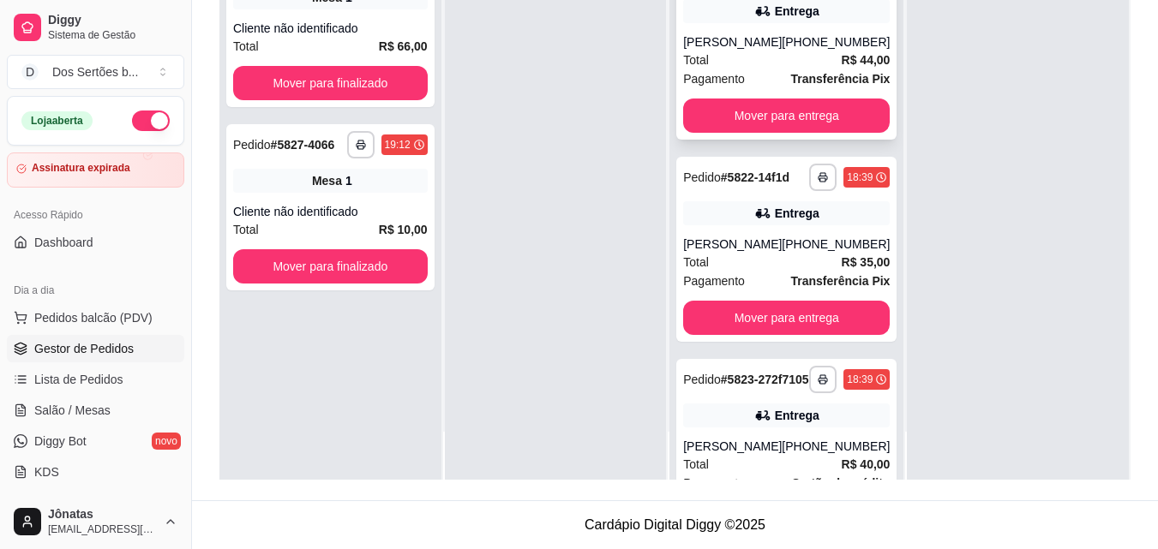
click at [737, 69] on div "Total R$ 44,00" at bounding box center [786, 60] width 207 height 19
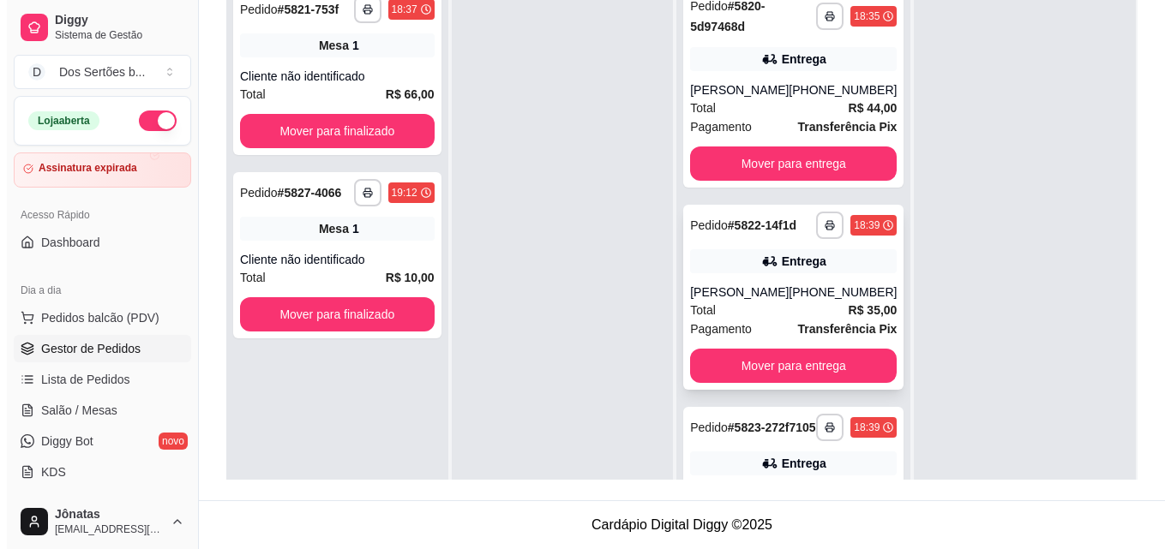
scroll to position [48, 0]
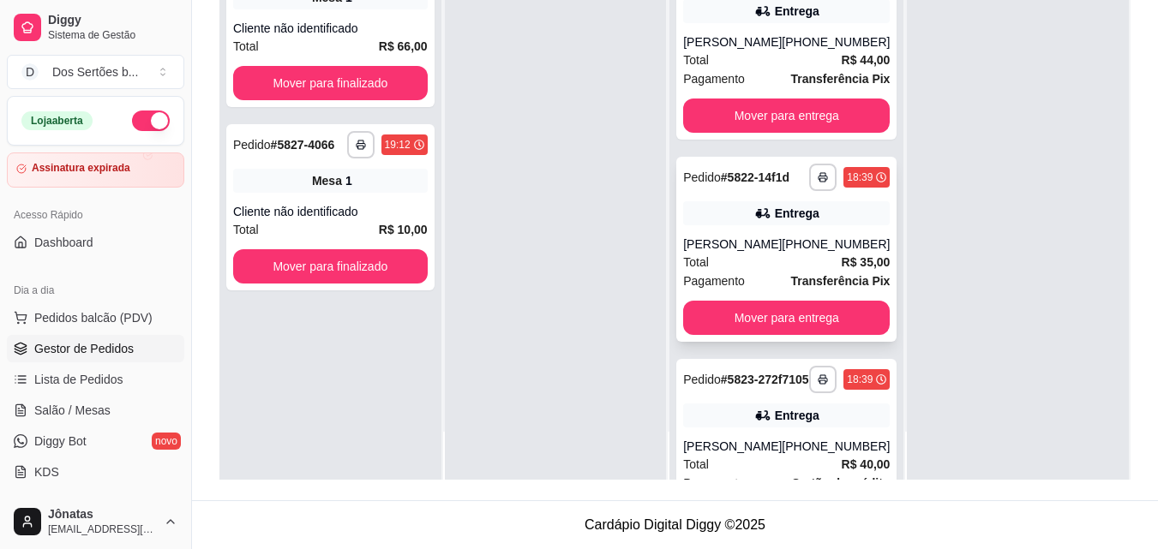
click at [736, 230] on div "**********" at bounding box center [786, 249] width 220 height 185
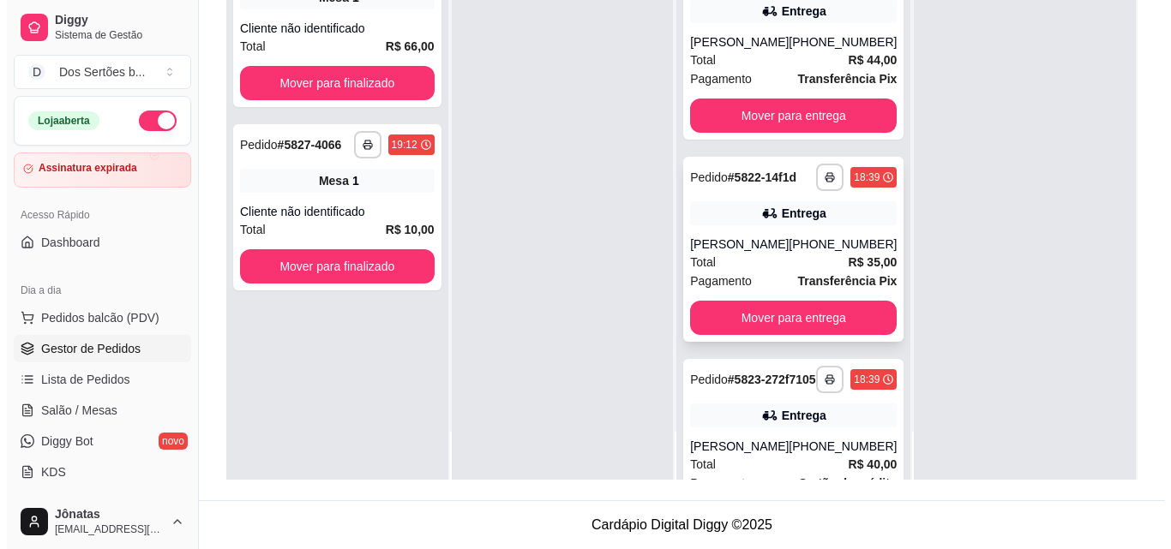
scroll to position [101, 0]
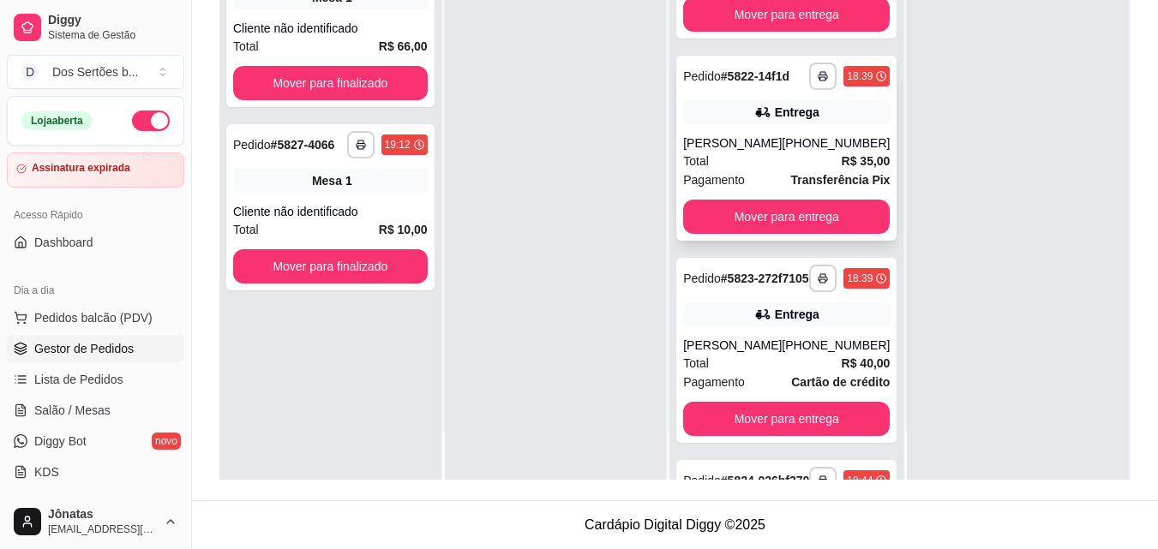
click at [736, 173] on span "Pagamento" at bounding box center [714, 180] width 62 height 19
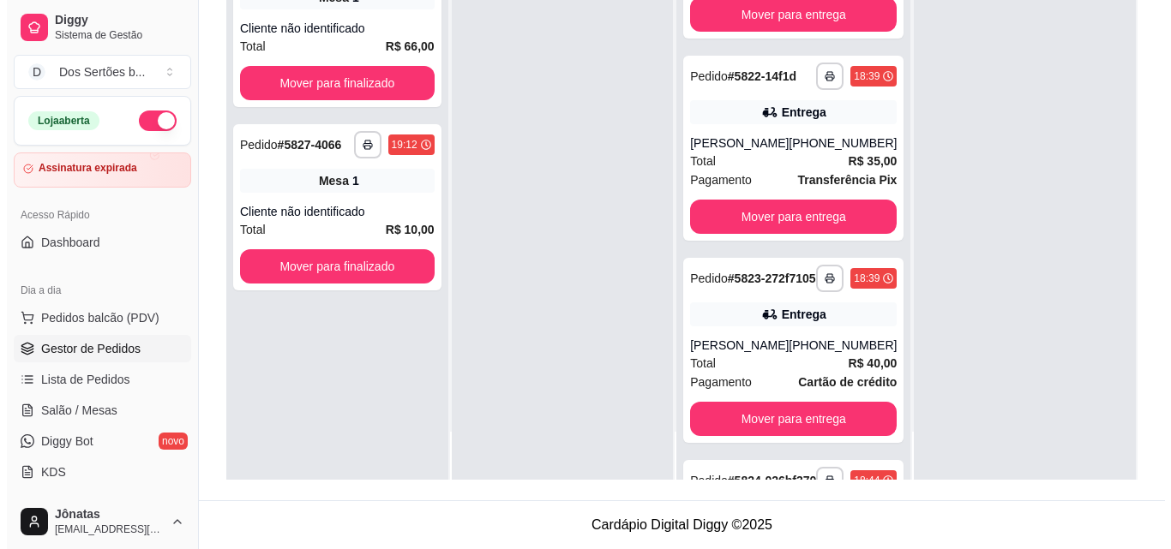
scroll to position [247, 0]
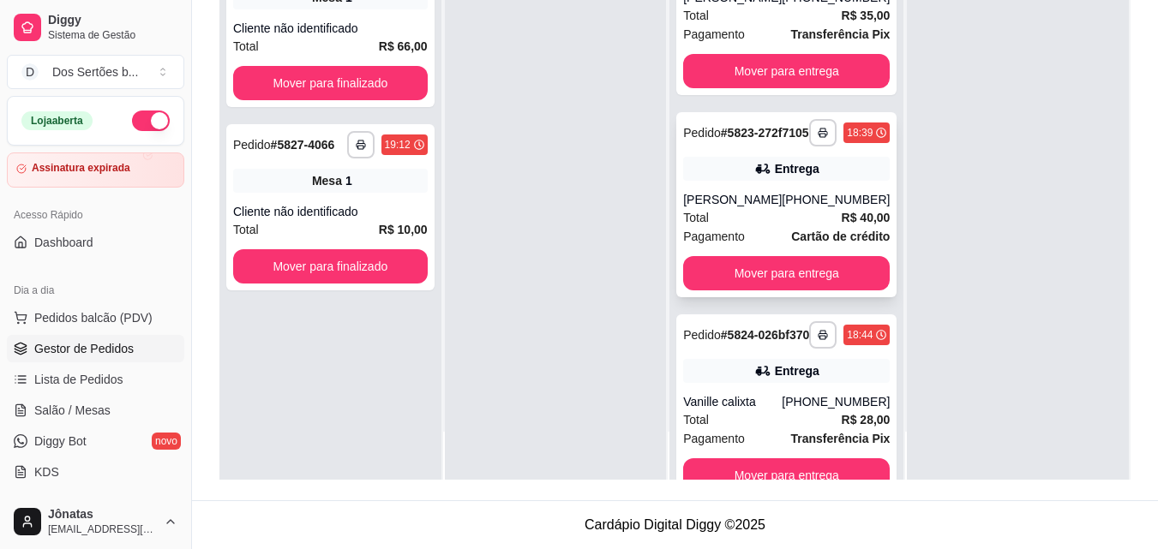
click at [719, 207] on div "[PERSON_NAME]" at bounding box center [732, 199] width 99 height 17
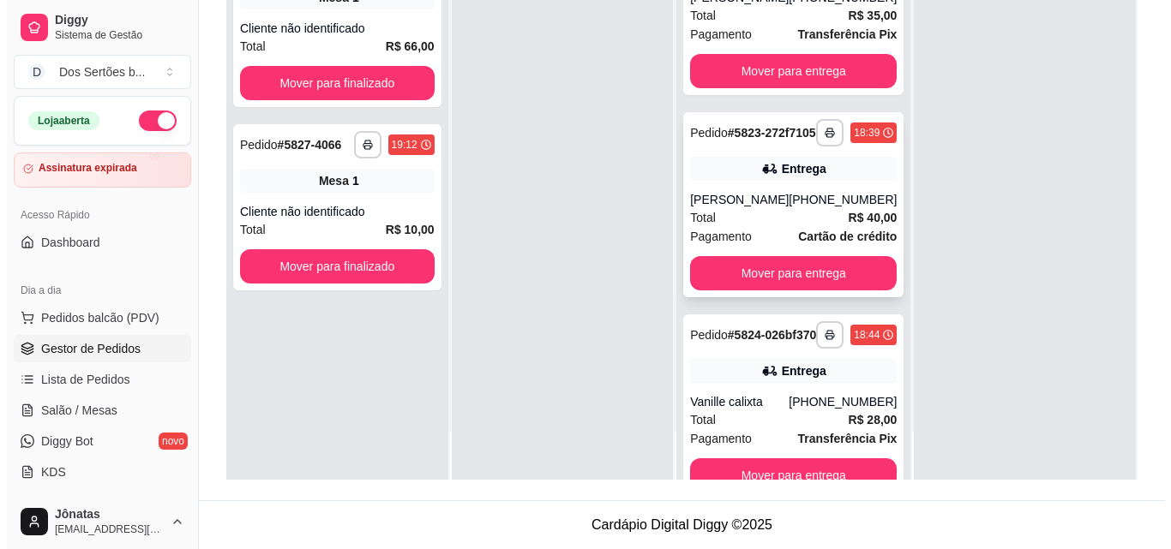
scroll to position [520, 0]
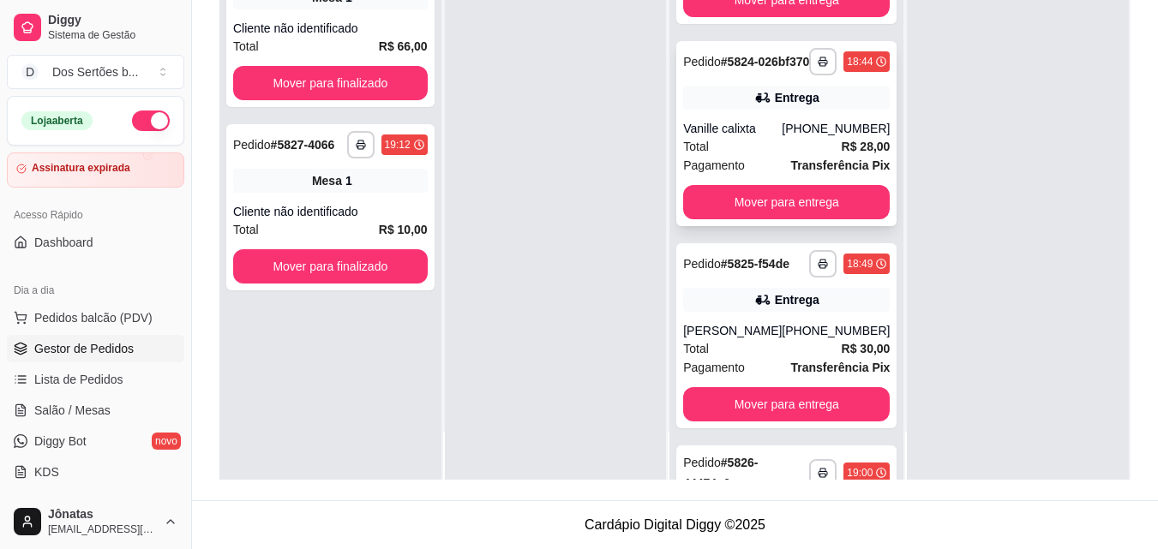
click at [758, 137] on div "Vanille calixta" at bounding box center [732, 128] width 99 height 17
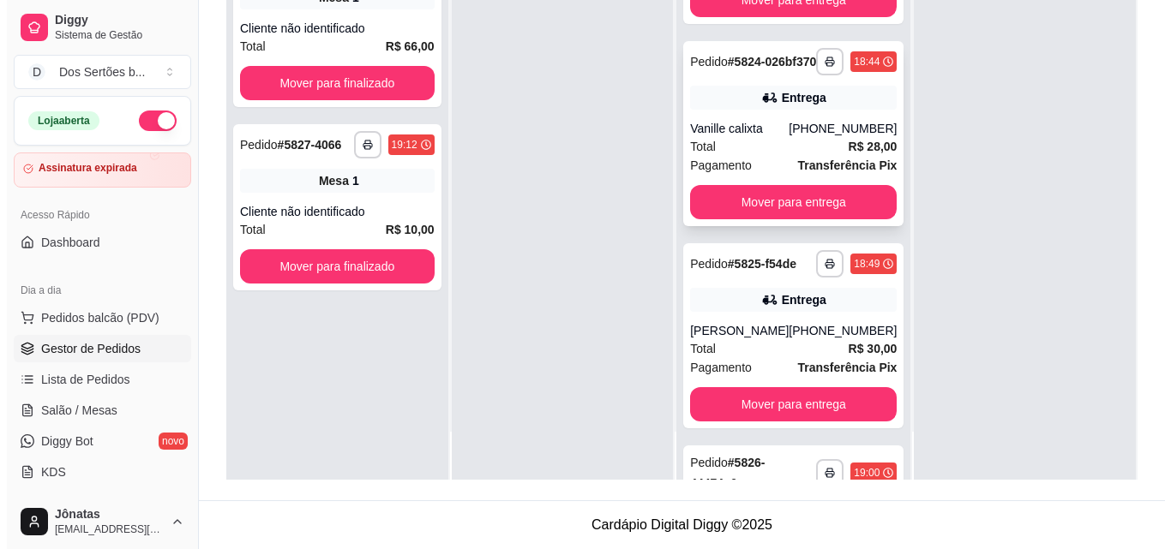
scroll to position [736, 0]
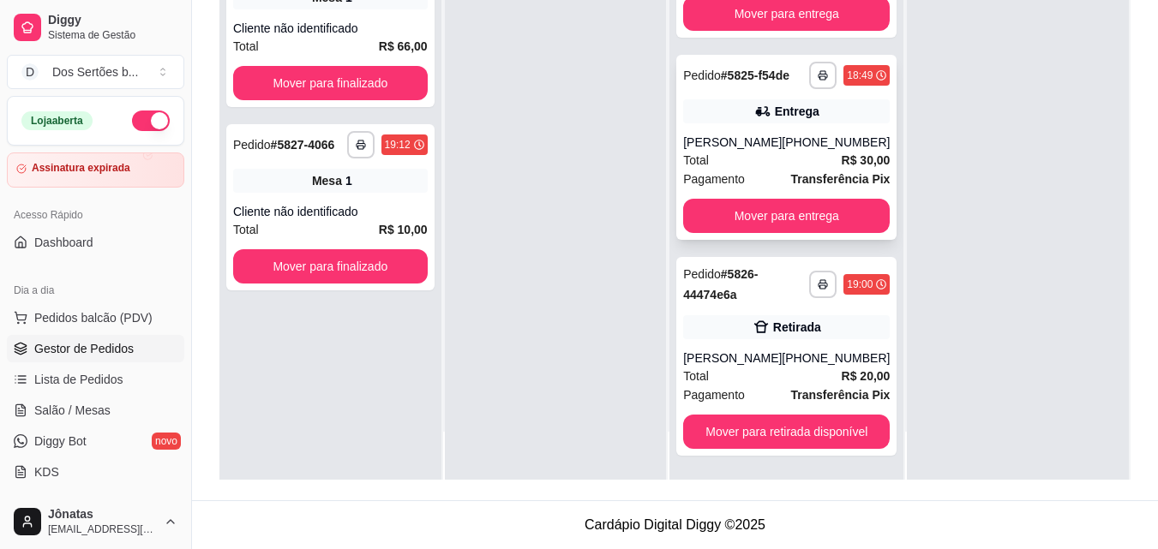
click at [745, 139] on div "[PERSON_NAME]" at bounding box center [732, 142] width 99 height 17
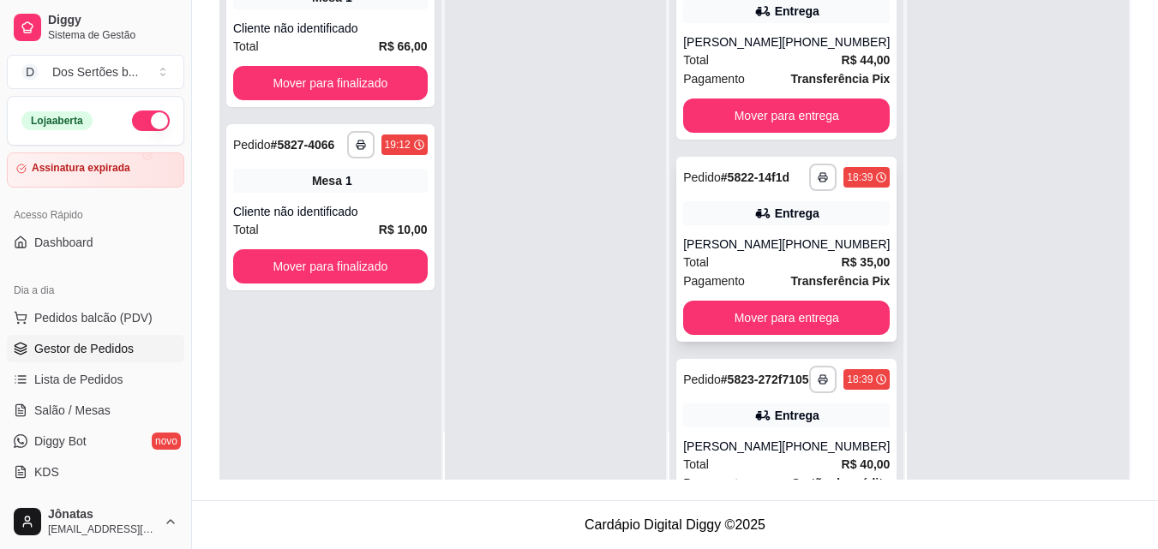
scroll to position [0, 0]
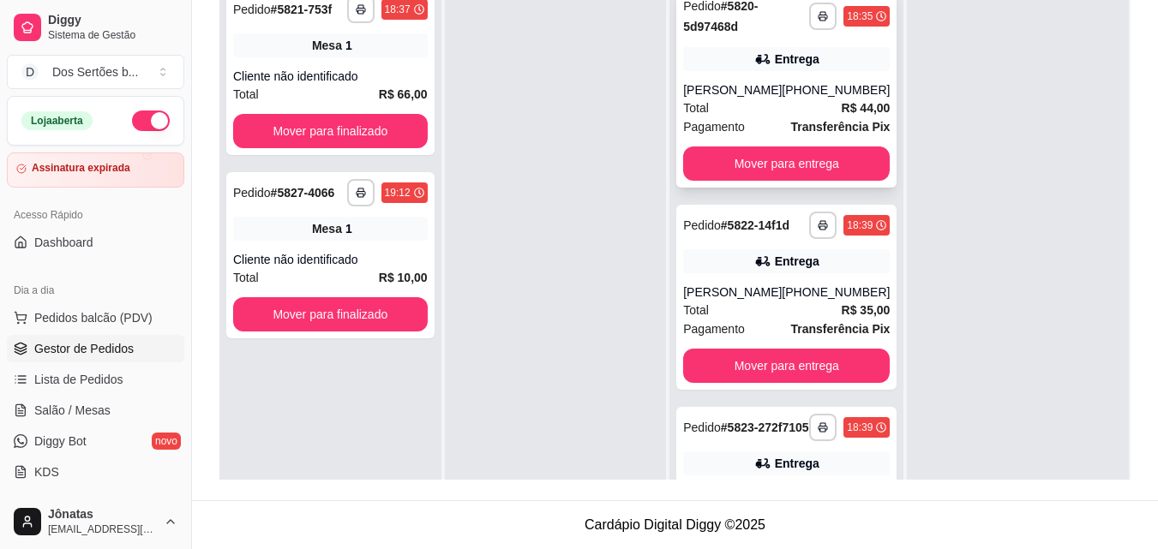
click at [773, 101] on div "Total R$ 44,00" at bounding box center [786, 108] width 207 height 19
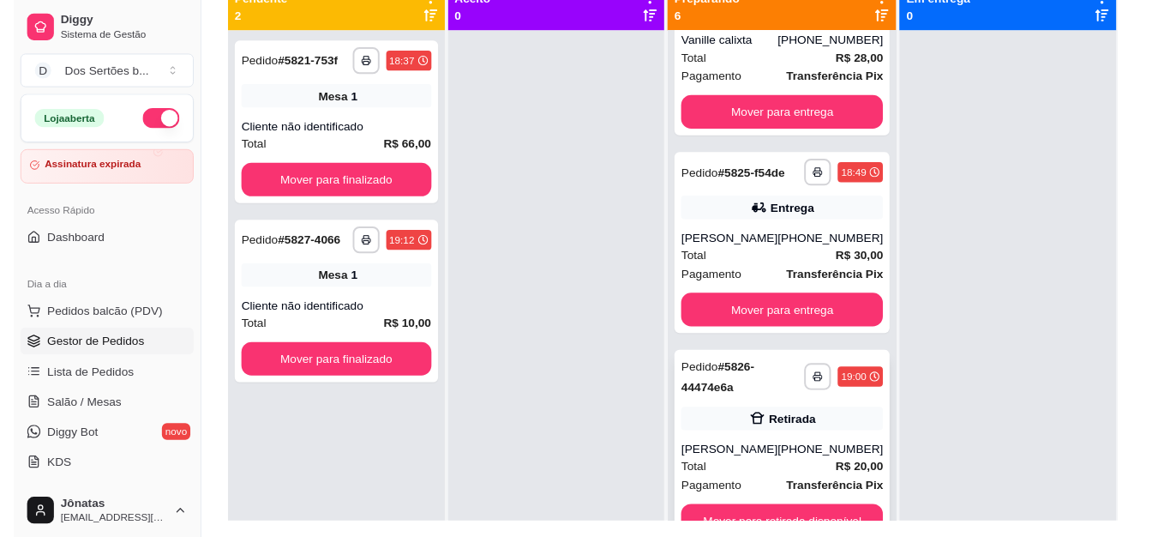
scroll to position [48, 0]
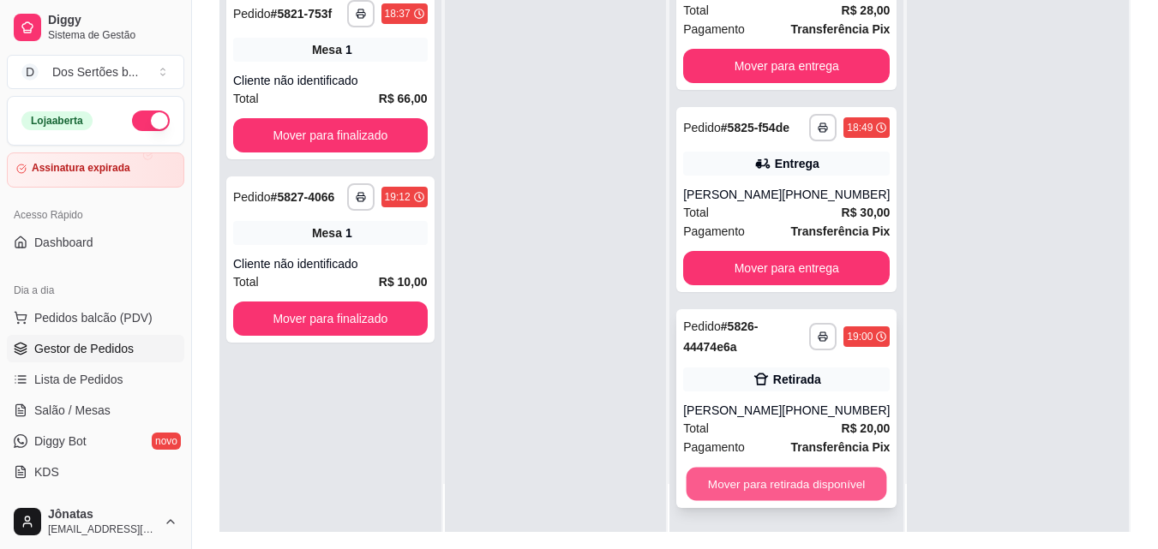
click at [790, 471] on button "Mover para retirada disponível" at bounding box center [787, 484] width 201 height 33
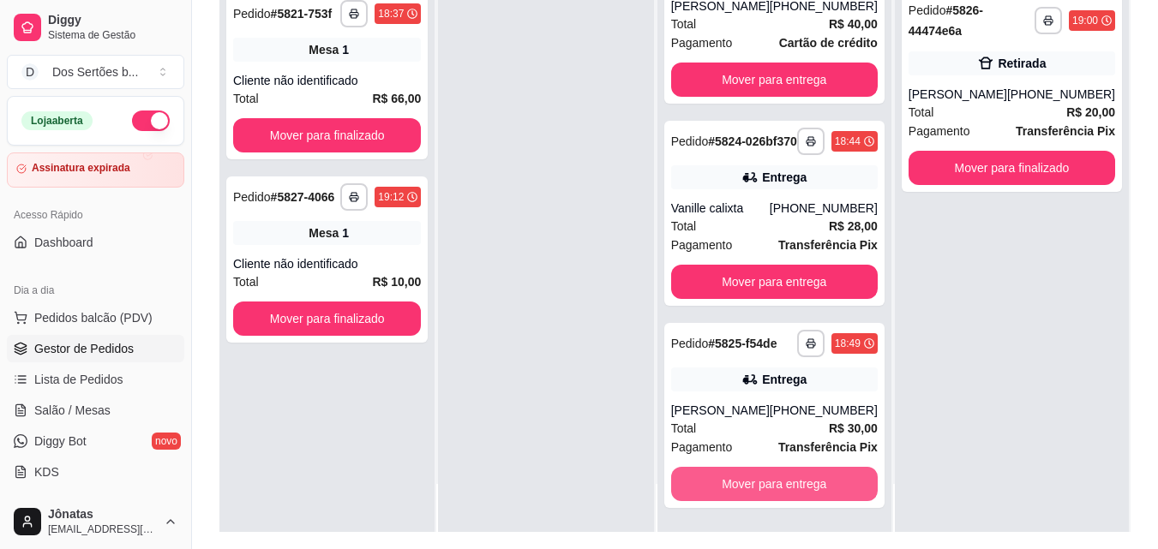
scroll to position [565, 0]
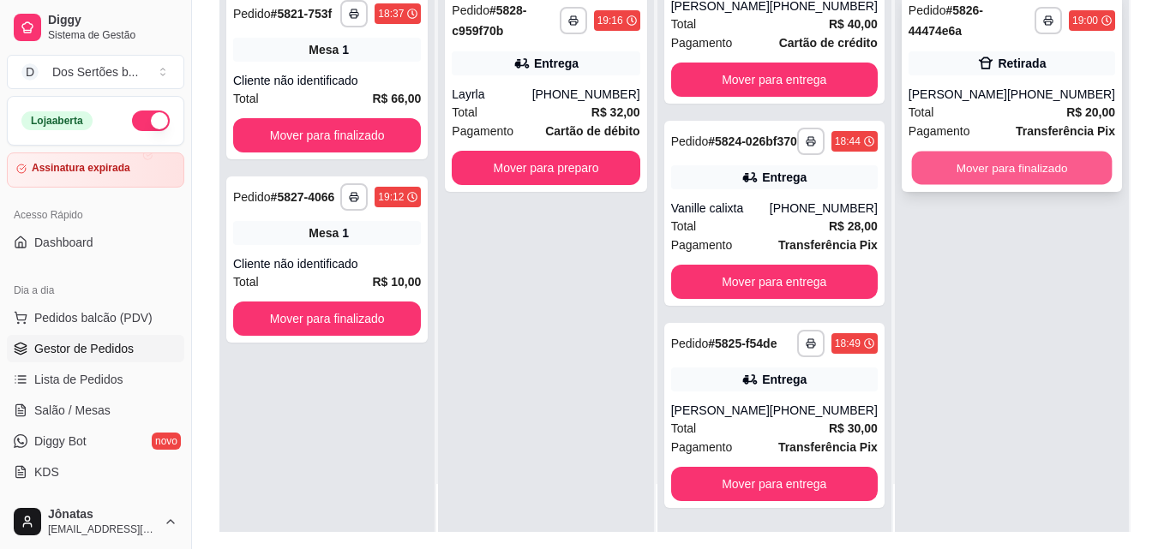
click at [980, 170] on button "Mover para finalizado" at bounding box center [1011, 168] width 201 height 33
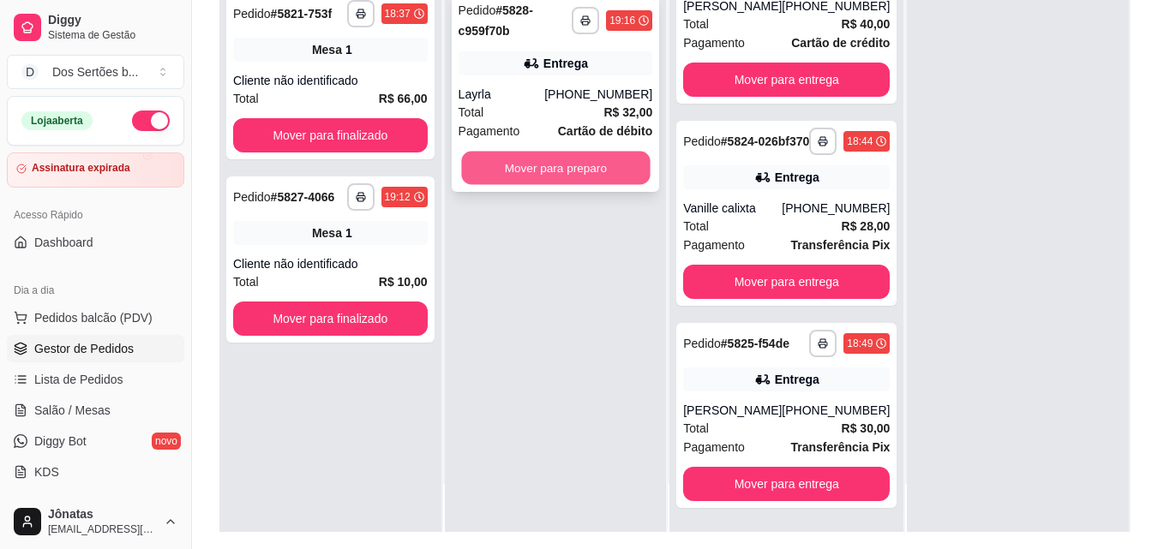
click at [503, 159] on button "Mover para preparo" at bounding box center [555, 168] width 189 height 33
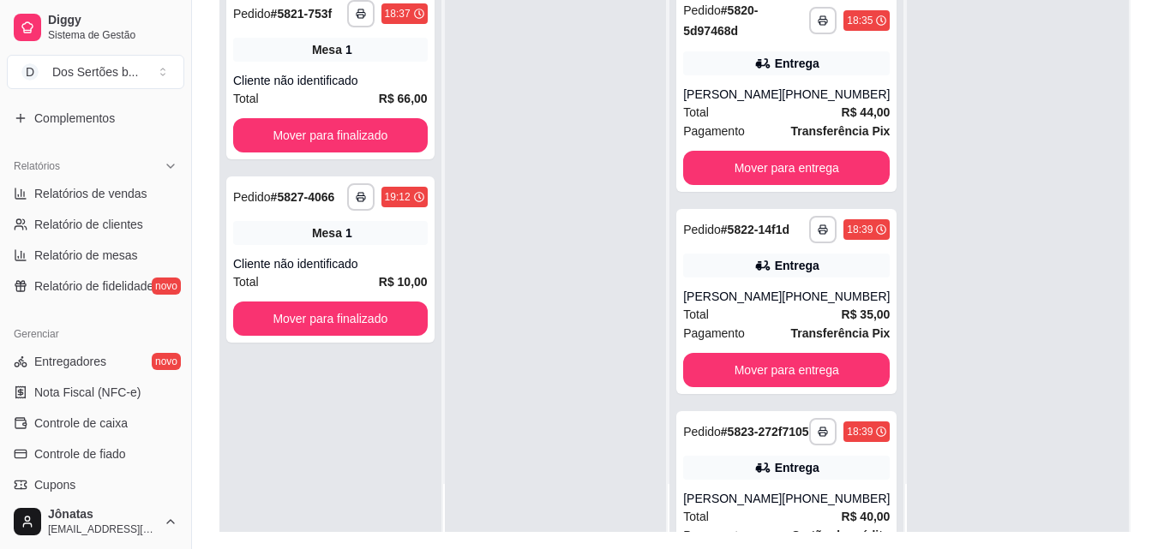
scroll to position [636, 0]
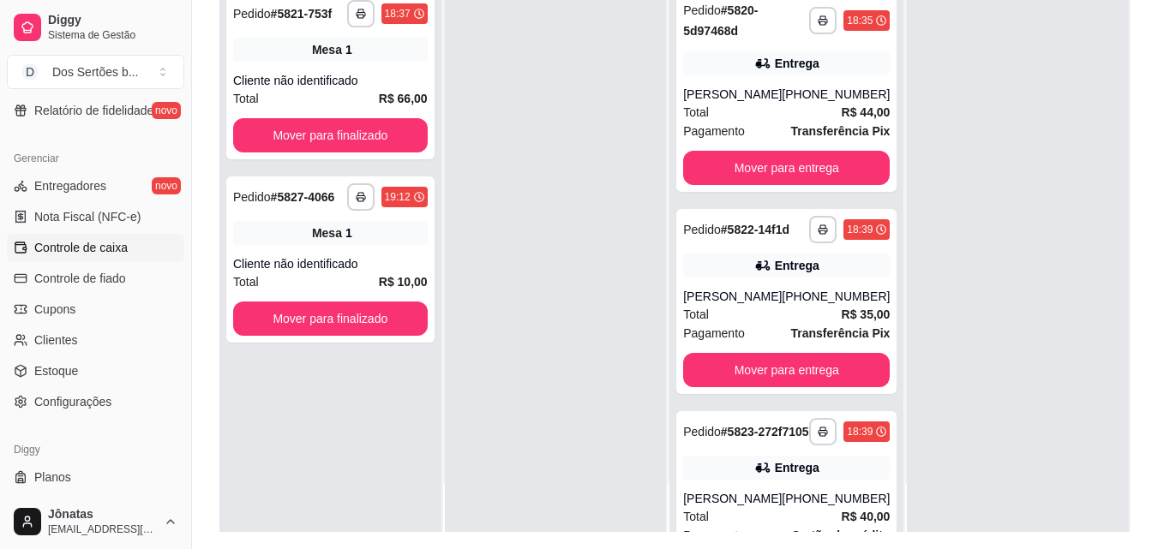
click at [23, 244] on icon at bounding box center [20, 247] width 11 height 8
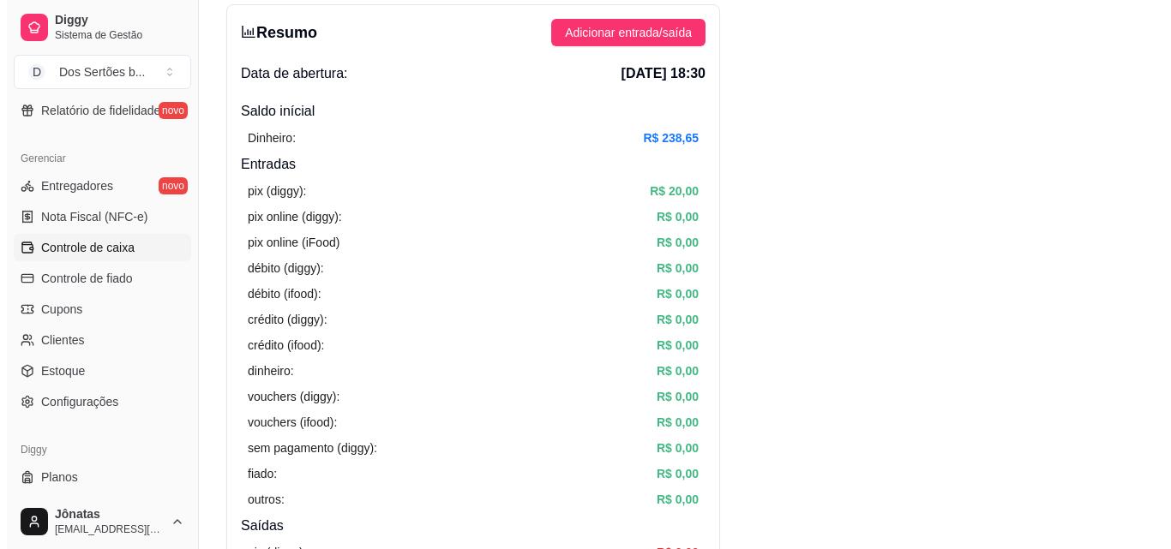
scroll to position [90, 0]
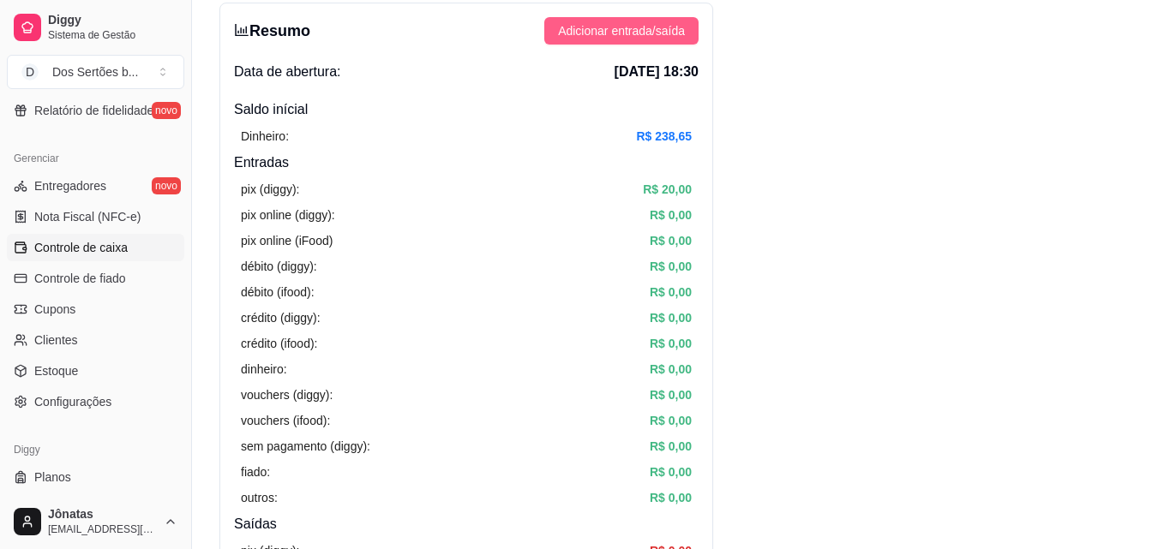
click at [584, 30] on span "Adicionar entrada/saída" at bounding box center [621, 30] width 127 height 19
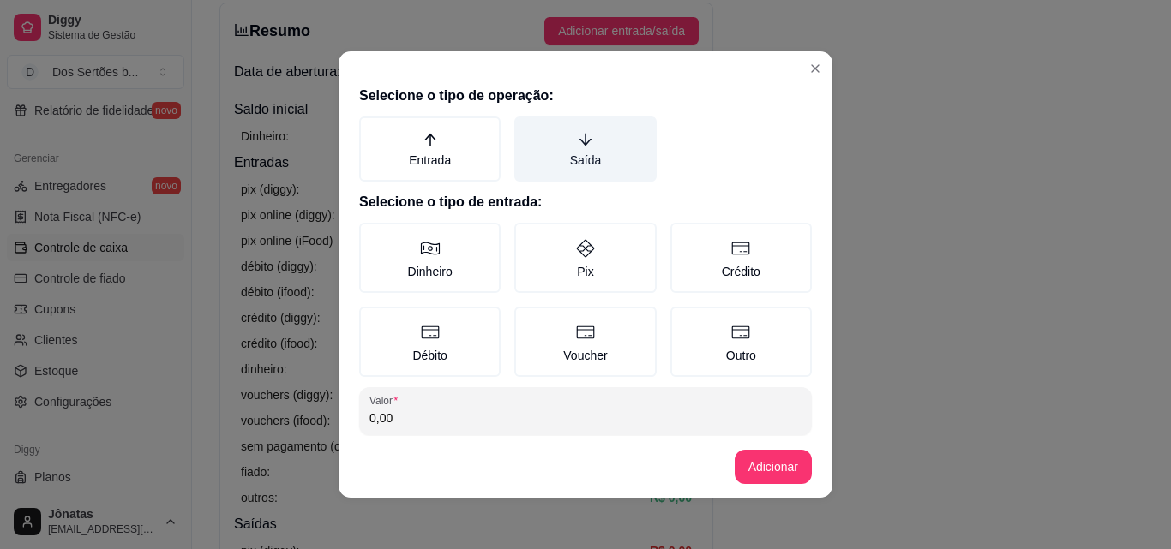
click at [559, 137] on label "Saída" at bounding box center [584, 149] width 141 height 65
click at [527, 129] on button "Saída" at bounding box center [520, 123] width 14 height 14
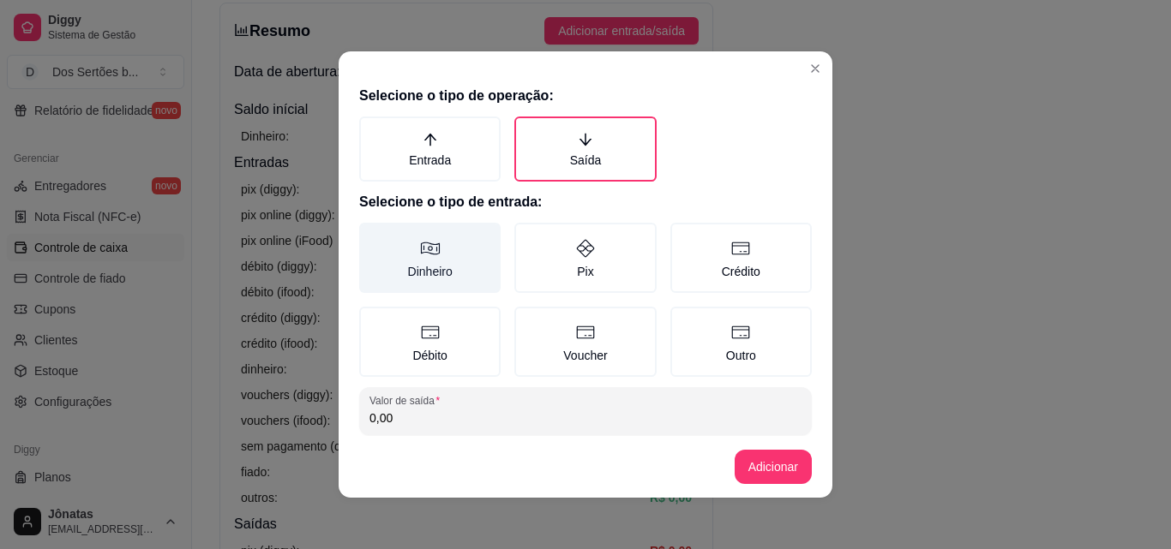
click at [457, 232] on label "Dinheiro" at bounding box center [429, 258] width 141 height 70
click at [372, 232] on button "Dinheiro" at bounding box center [365, 229] width 14 height 14
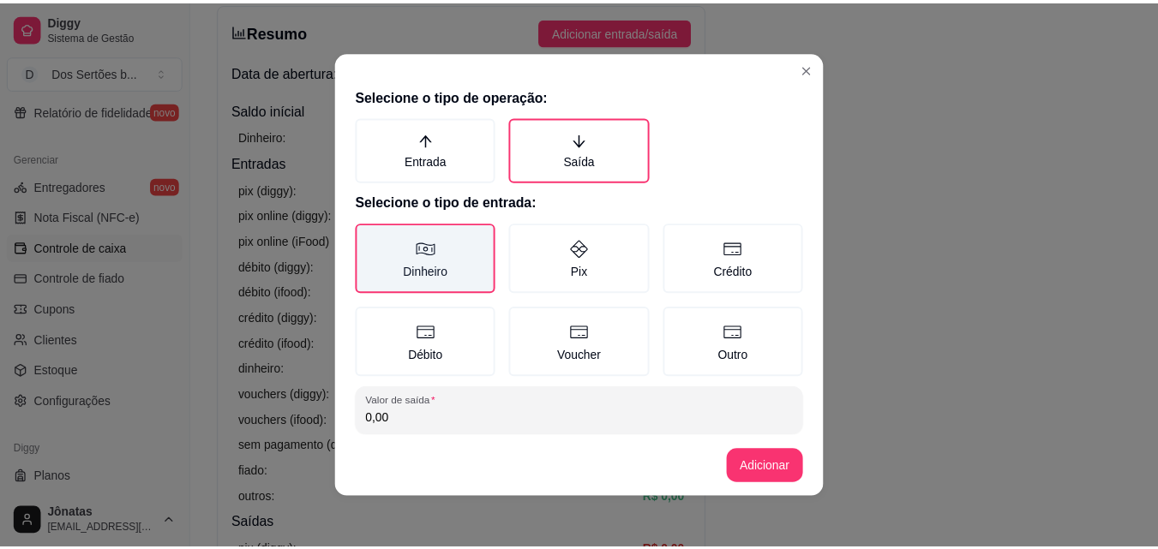
scroll to position [92, 0]
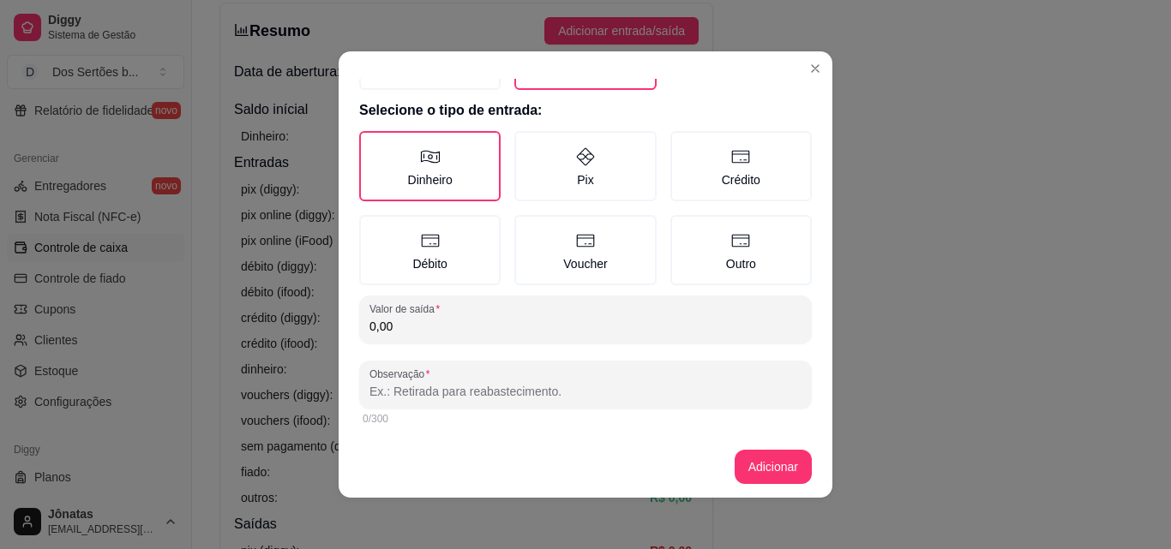
click at [409, 324] on input "0,00" at bounding box center [585, 326] width 432 height 17
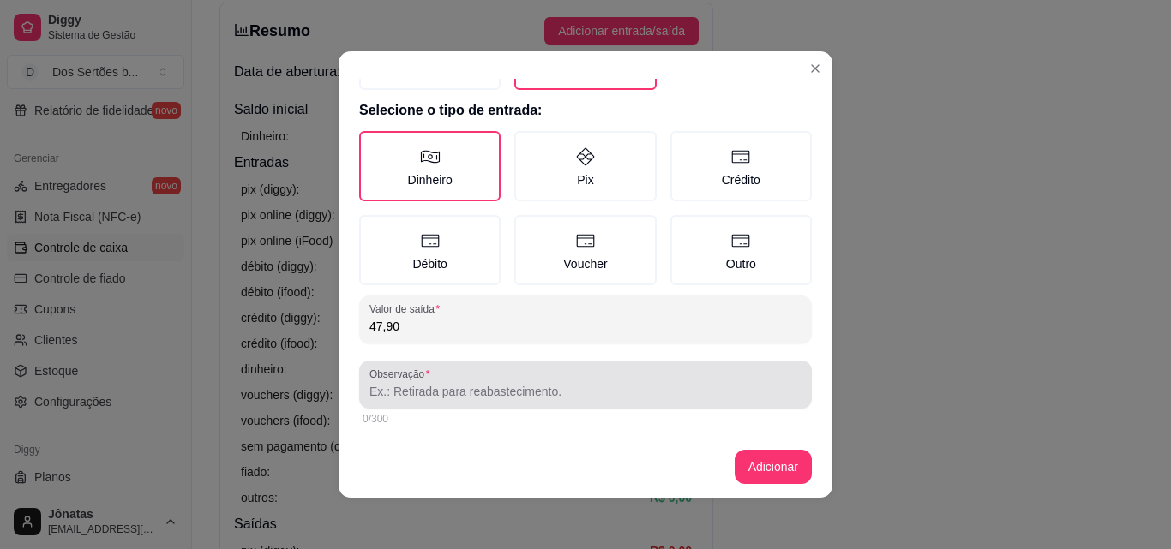
type input "47,90"
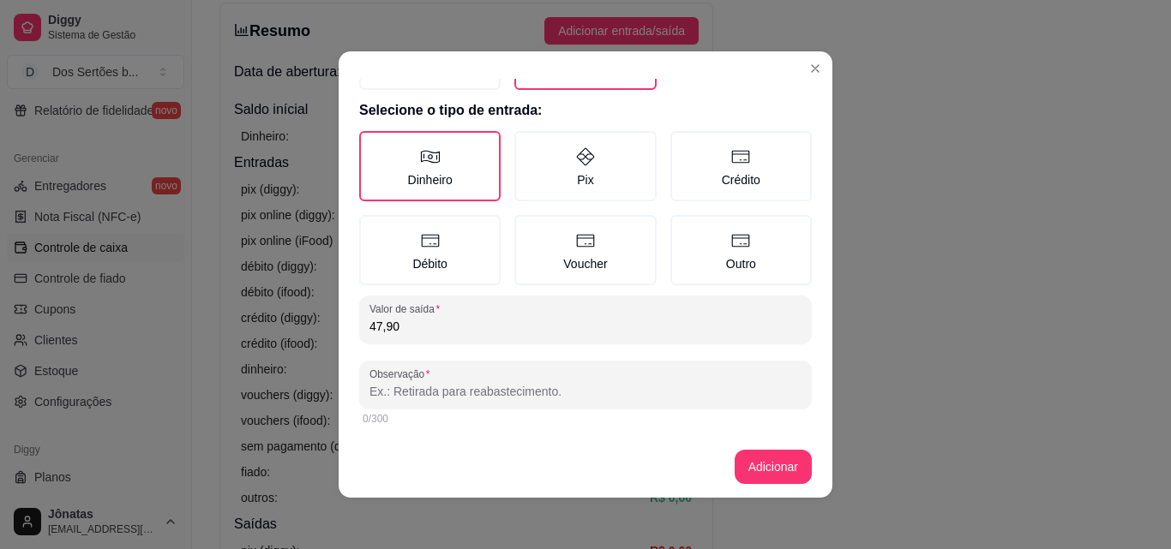
click at [392, 392] on input "Observação" at bounding box center [585, 391] width 432 height 17
type input "mercado\batata\[GEOGRAPHIC_DATA]"
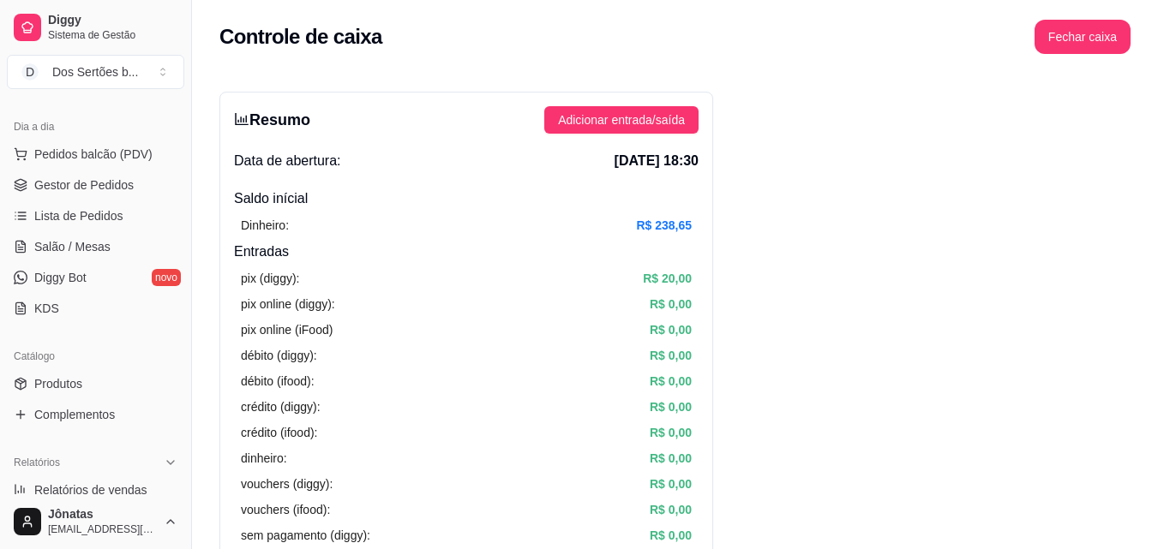
scroll to position [0, 0]
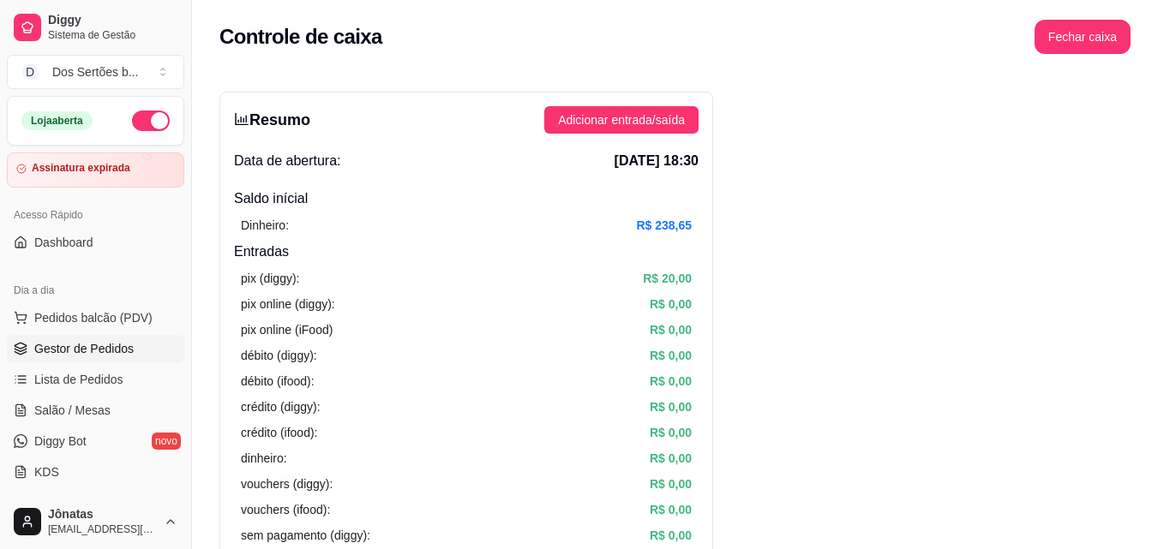
click at [94, 349] on span "Gestor de Pedidos" at bounding box center [83, 348] width 99 height 17
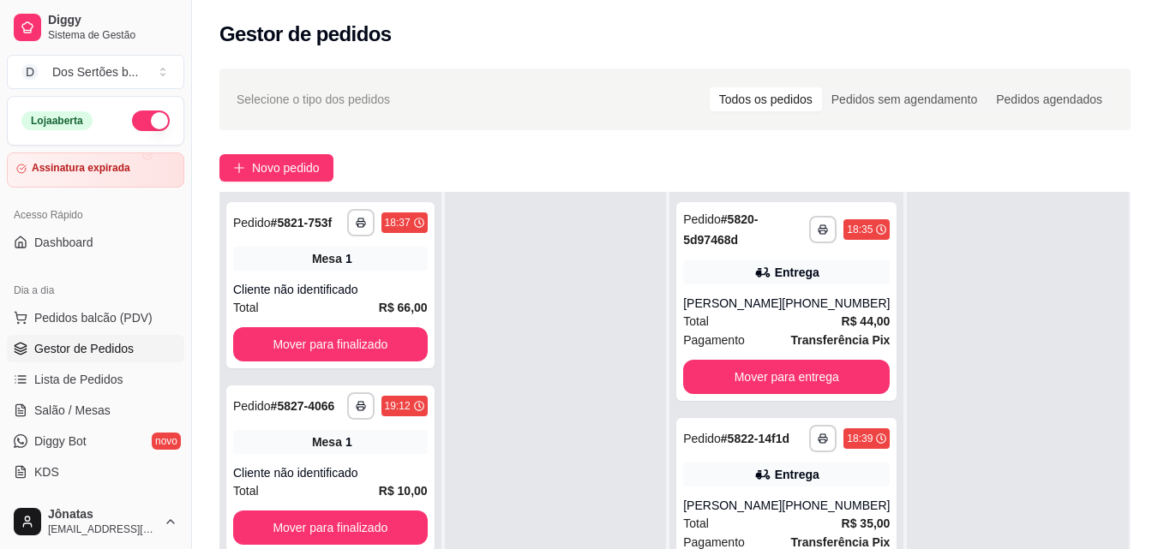
scroll to position [234, 0]
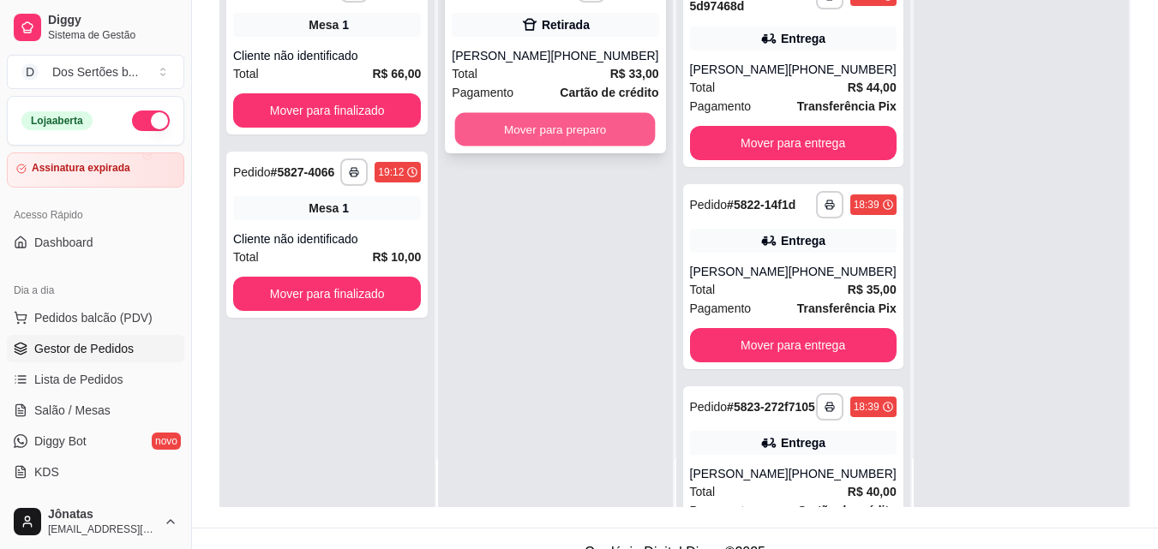
click at [534, 144] on button "Mover para preparo" at bounding box center [555, 129] width 201 height 33
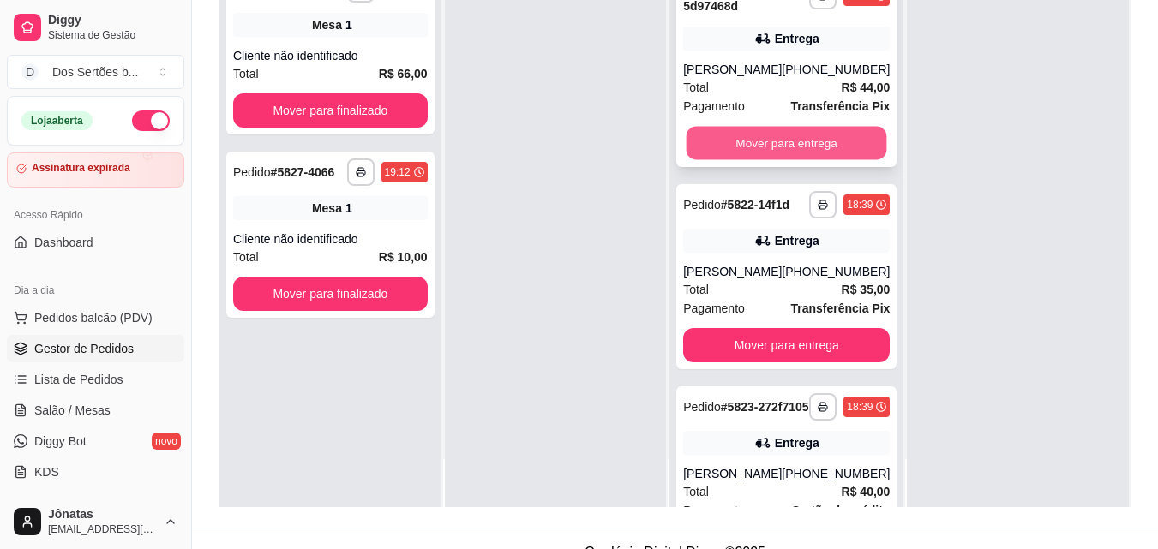
click at [788, 138] on button "Mover para entrega" at bounding box center [787, 143] width 201 height 33
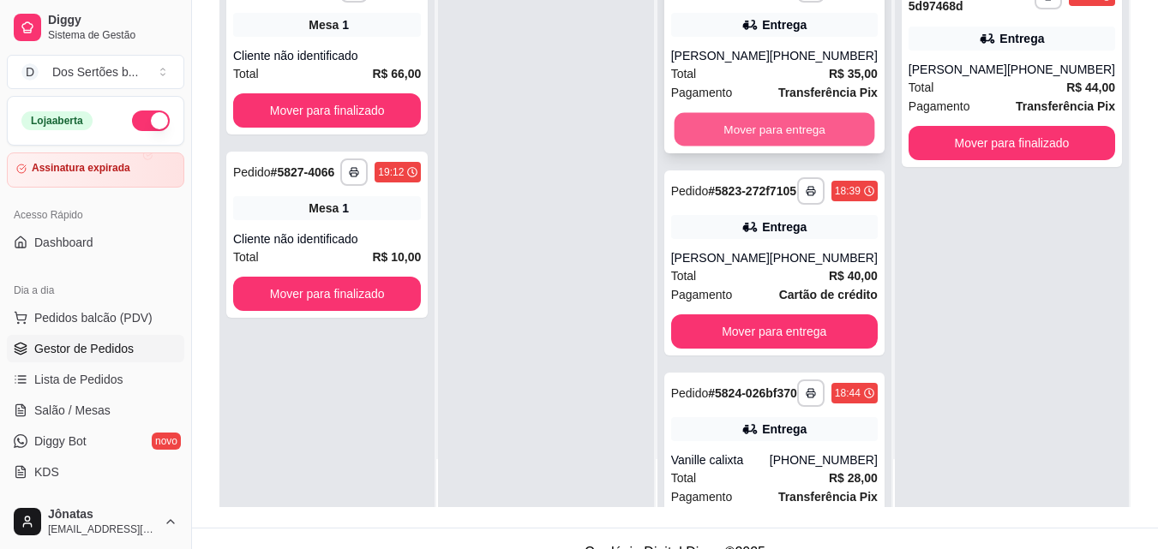
click at [811, 132] on button "Mover para entrega" at bounding box center [774, 129] width 201 height 33
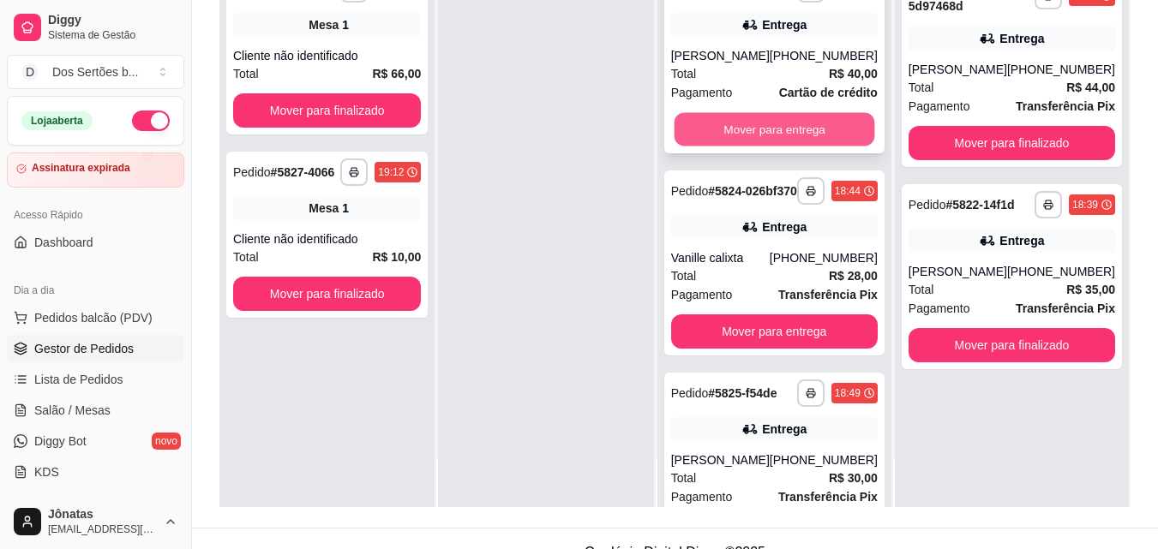
click at [772, 142] on button "Mover para entrega" at bounding box center [774, 129] width 201 height 33
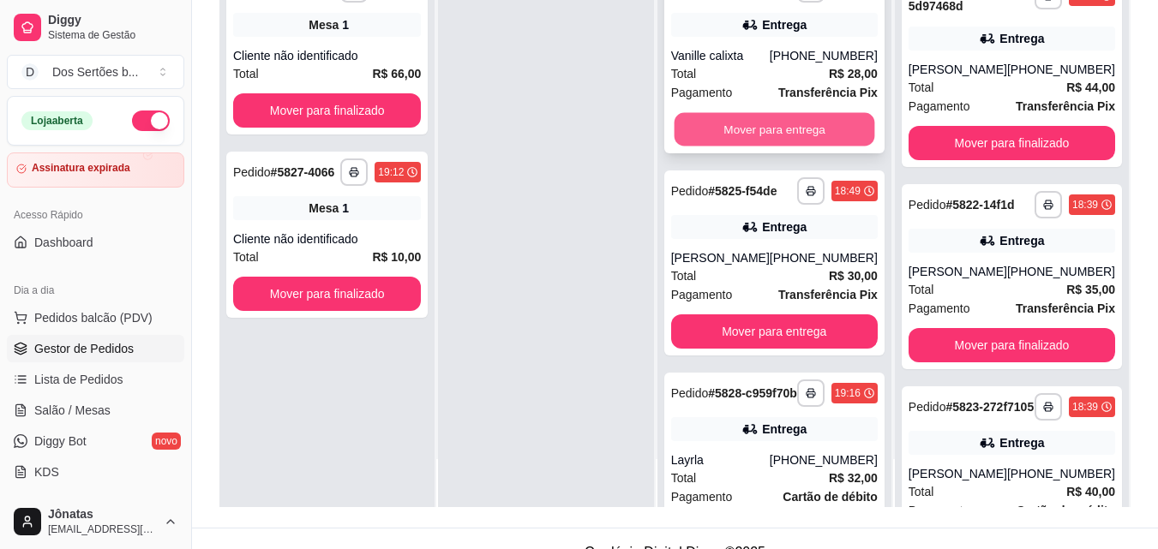
click at [802, 142] on button "Mover para entrega" at bounding box center [774, 129] width 201 height 33
click at [741, 123] on button "Mover para entrega" at bounding box center [774, 129] width 201 height 33
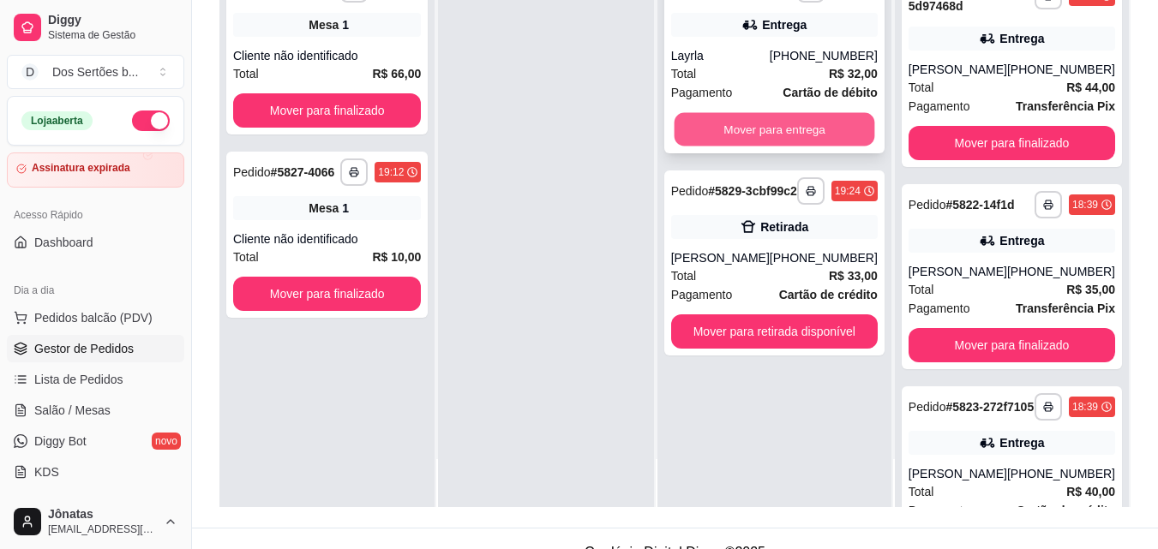
click at [756, 134] on button "Mover para entrega" at bounding box center [774, 129] width 201 height 33
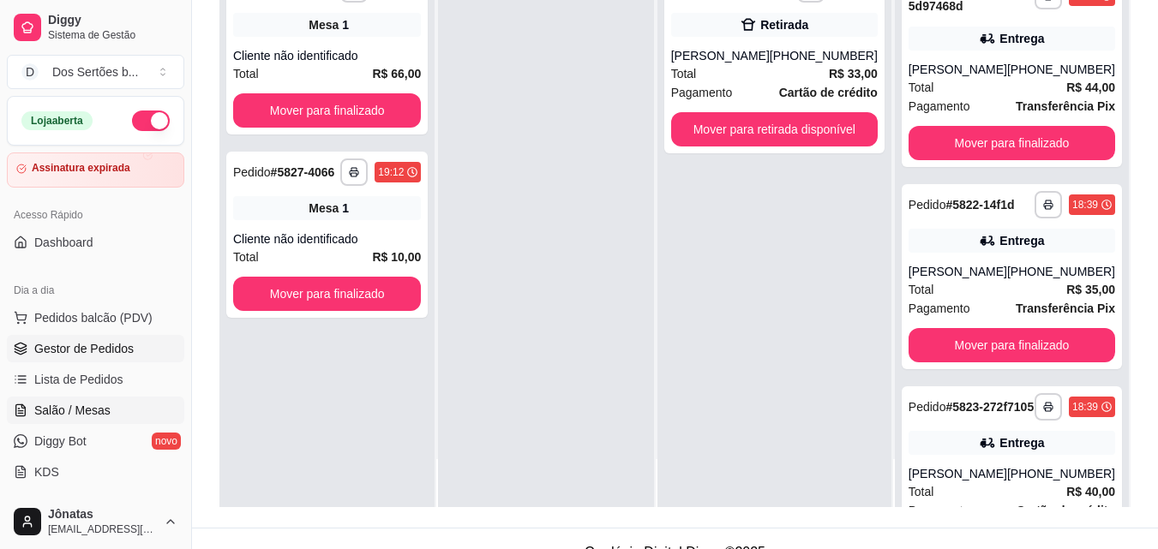
click at [94, 405] on span "Salão / Mesas" at bounding box center [72, 410] width 76 height 17
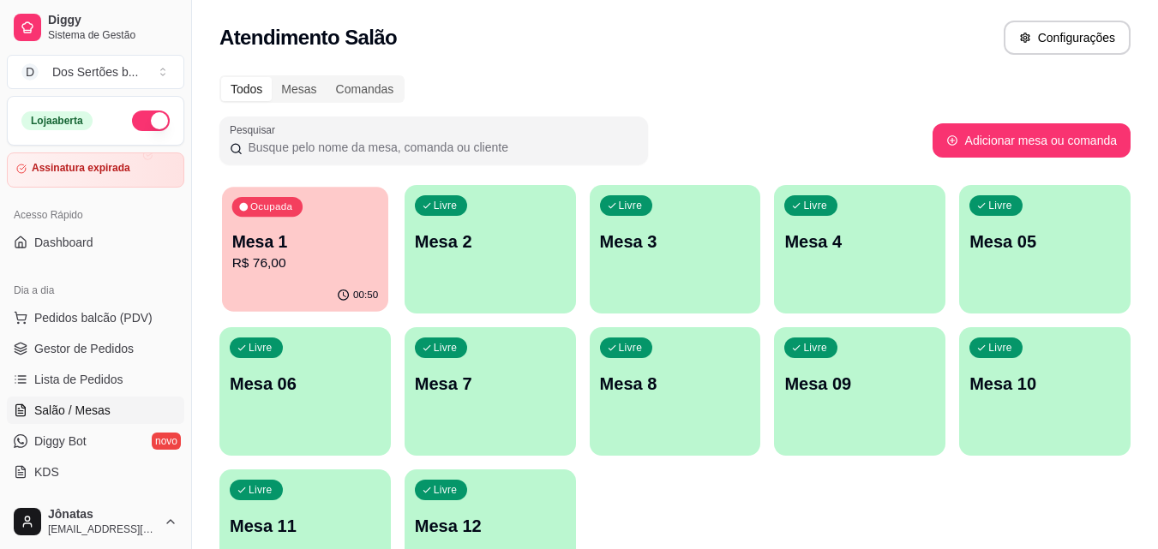
click at [309, 261] on p "R$ 76,00" at bounding box center [305, 264] width 147 height 20
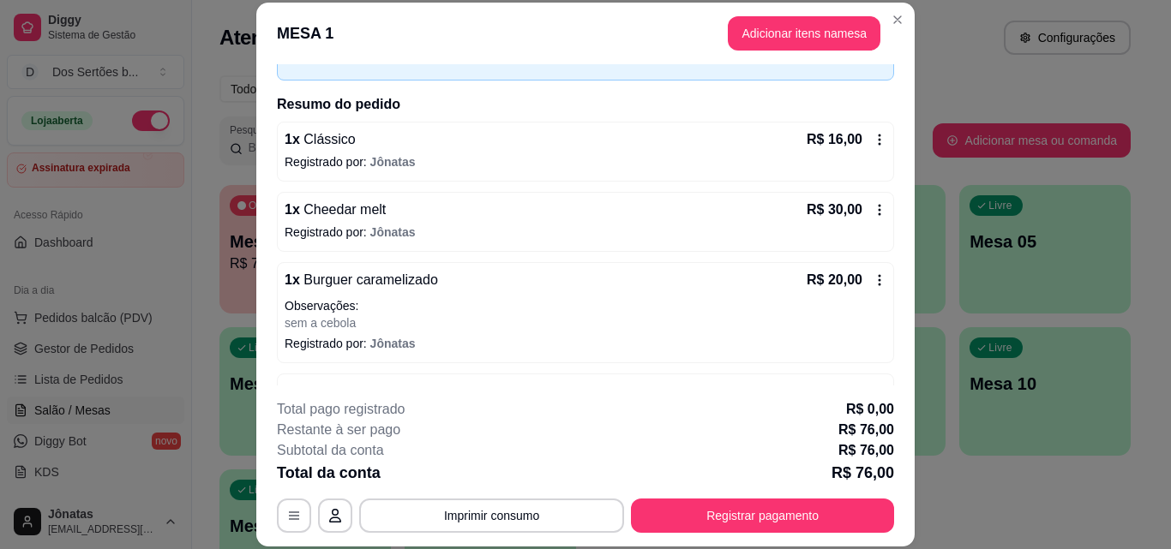
scroll to position [159, 0]
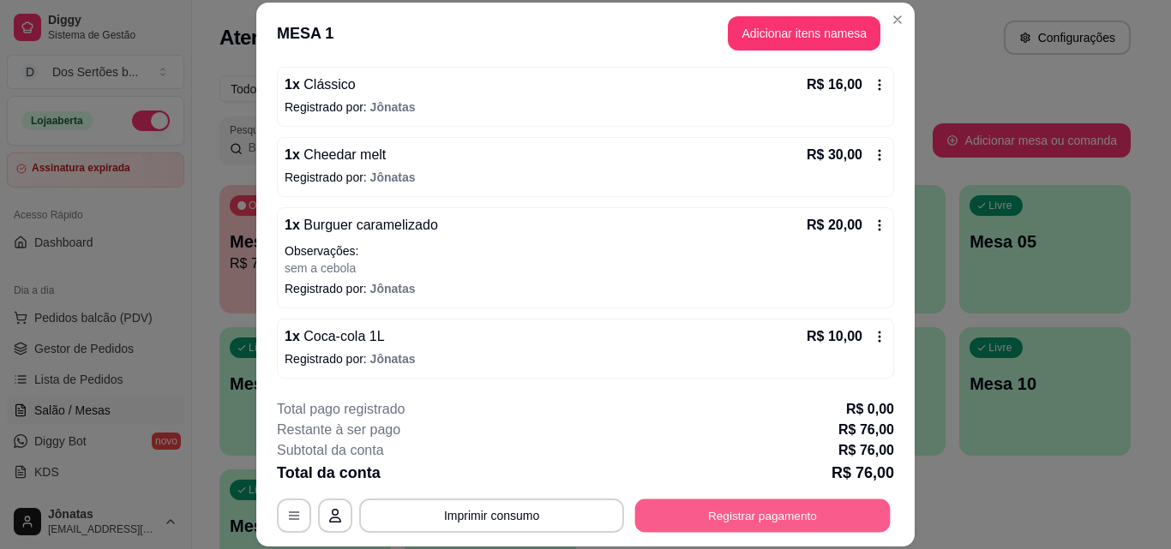
click at [702, 522] on button "Registrar pagamento" at bounding box center [762, 515] width 255 height 33
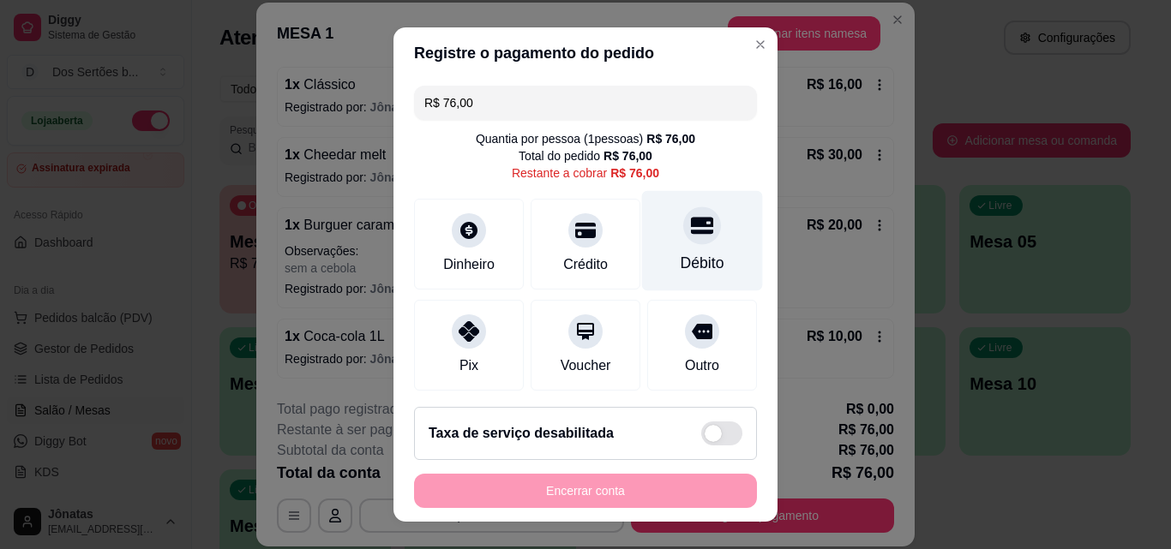
click at [691, 229] on div at bounding box center [702, 226] width 38 height 38
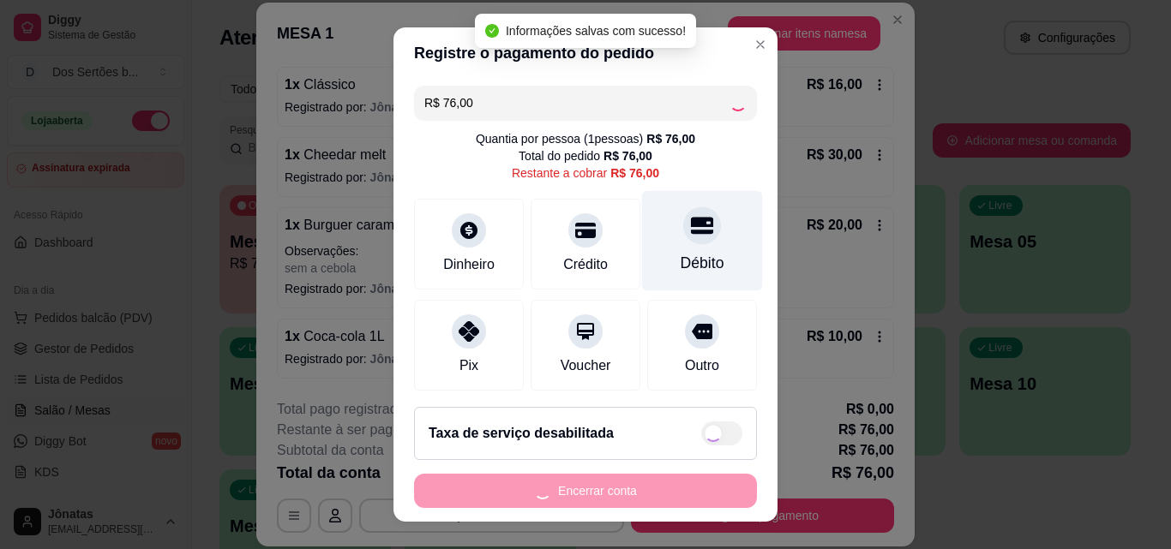
type input "R$ 0,00"
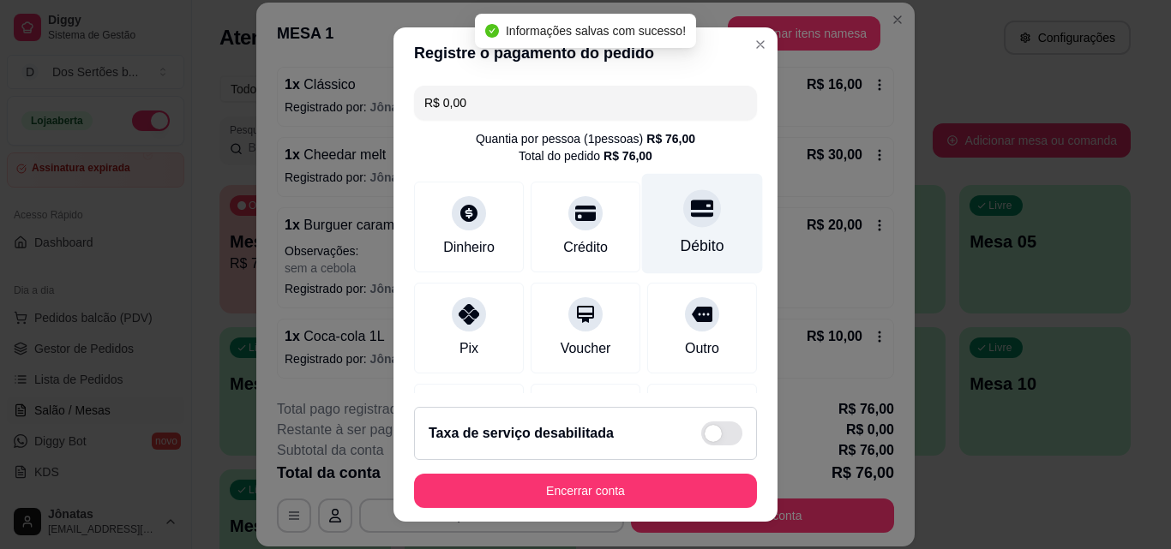
scroll to position [198, 0]
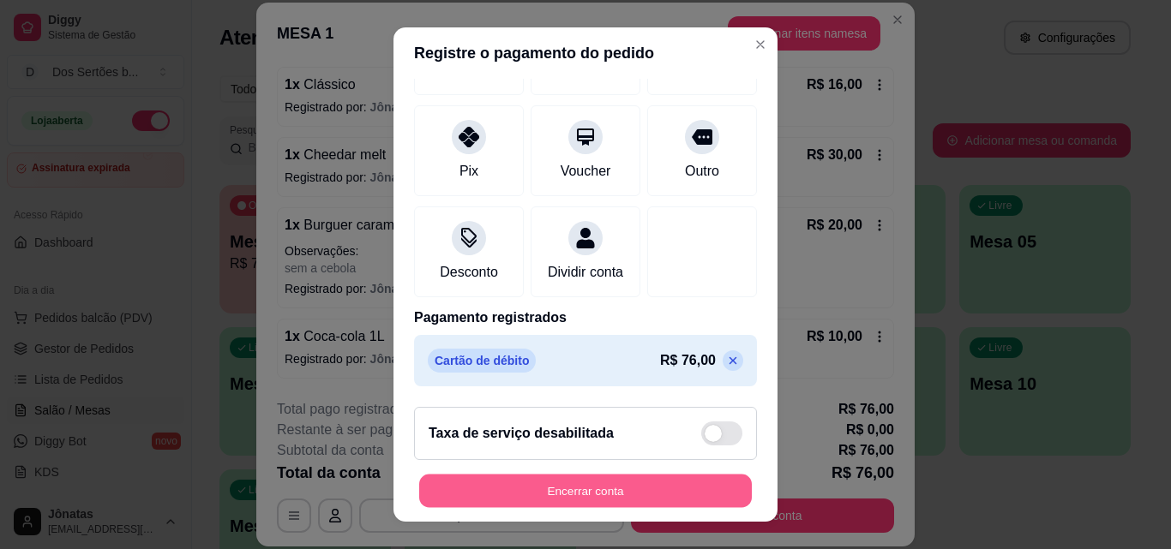
click at [616, 483] on button "Encerrar conta" at bounding box center [585, 491] width 333 height 33
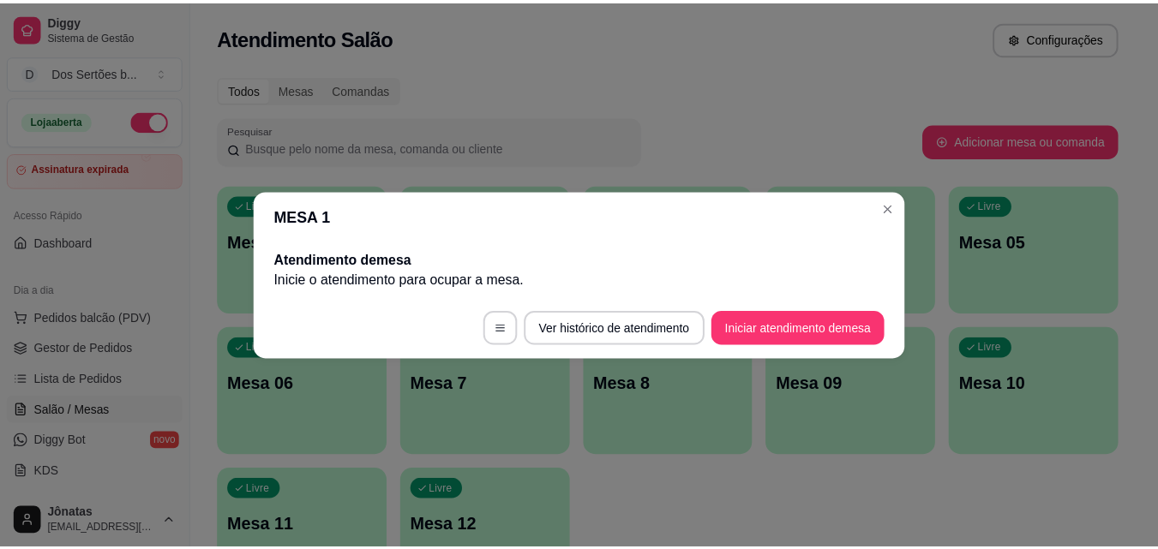
scroll to position [0, 0]
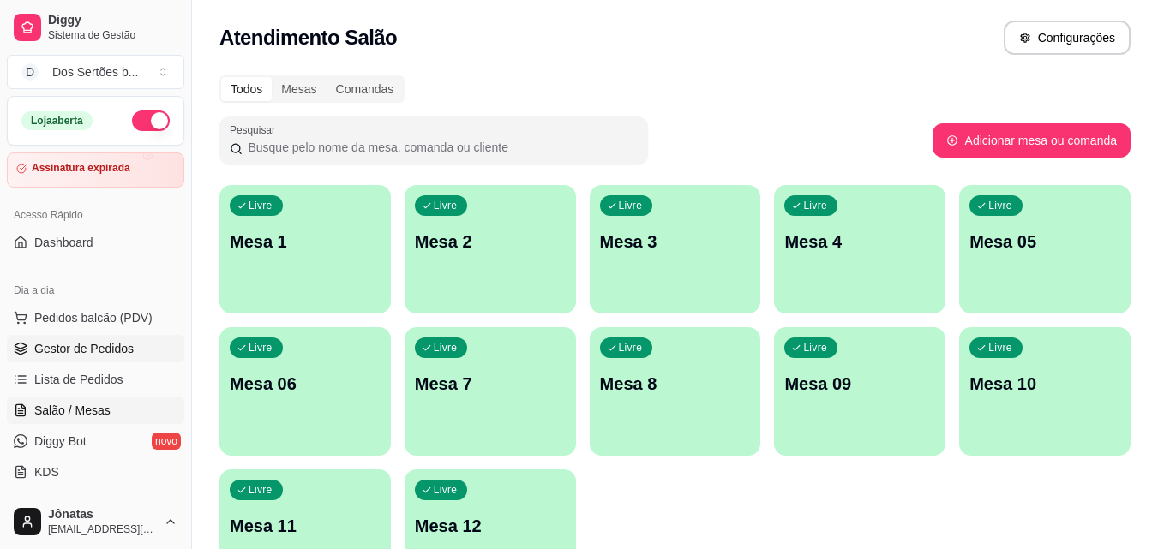
click at [126, 348] on span "Gestor de Pedidos" at bounding box center [83, 348] width 99 height 17
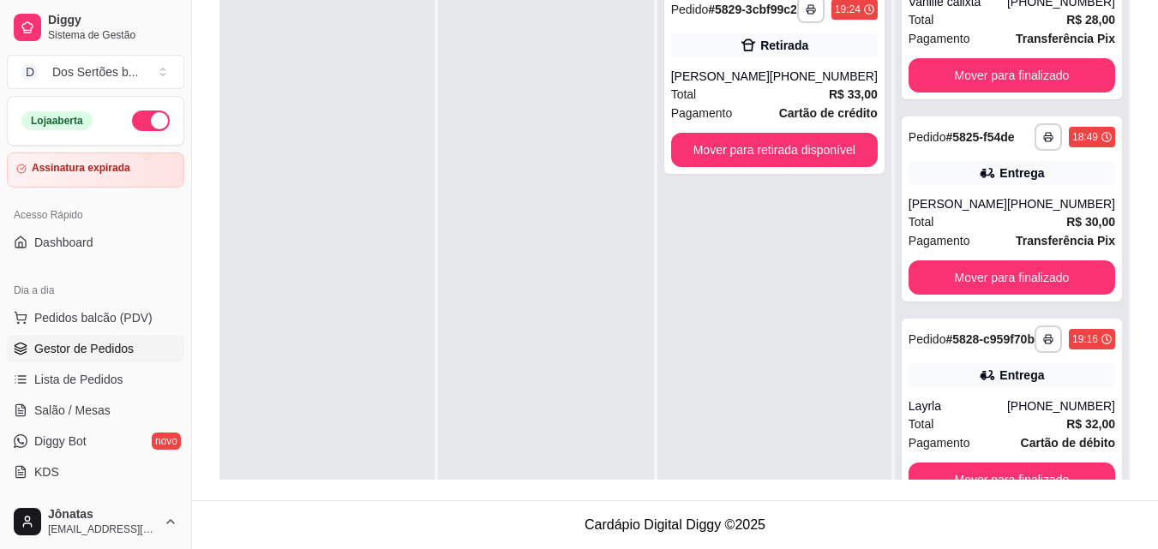
scroll to position [763, 0]
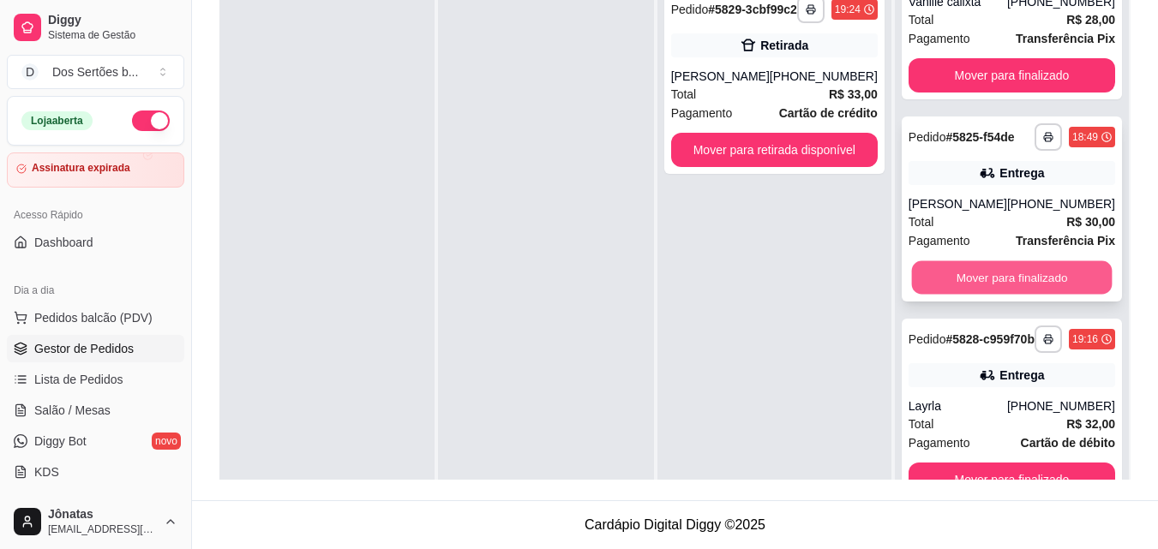
click at [1018, 274] on button "Mover para finalizado" at bounding box center [1011, 277] width 201 height 33
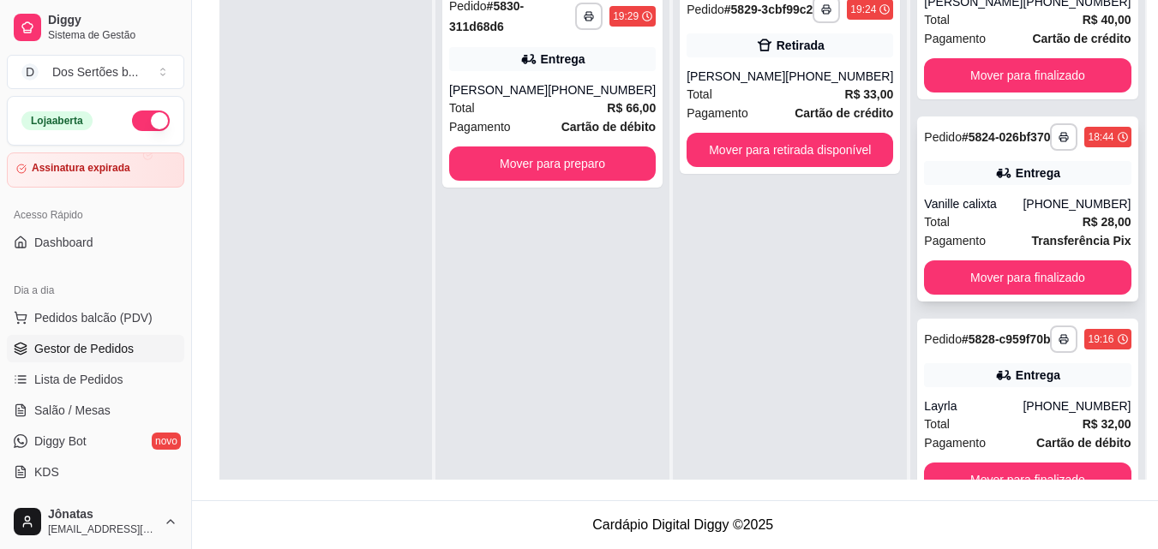
scroll to position [48, 0]
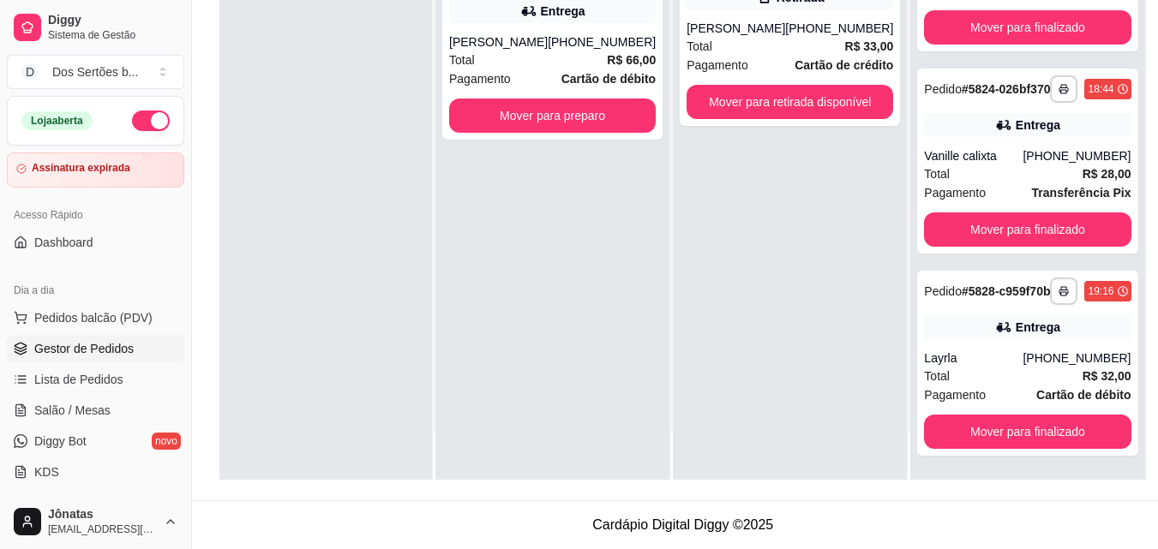
click at [817, 253] on div "**********" at bounding box center [790, 205] width 234 height 549
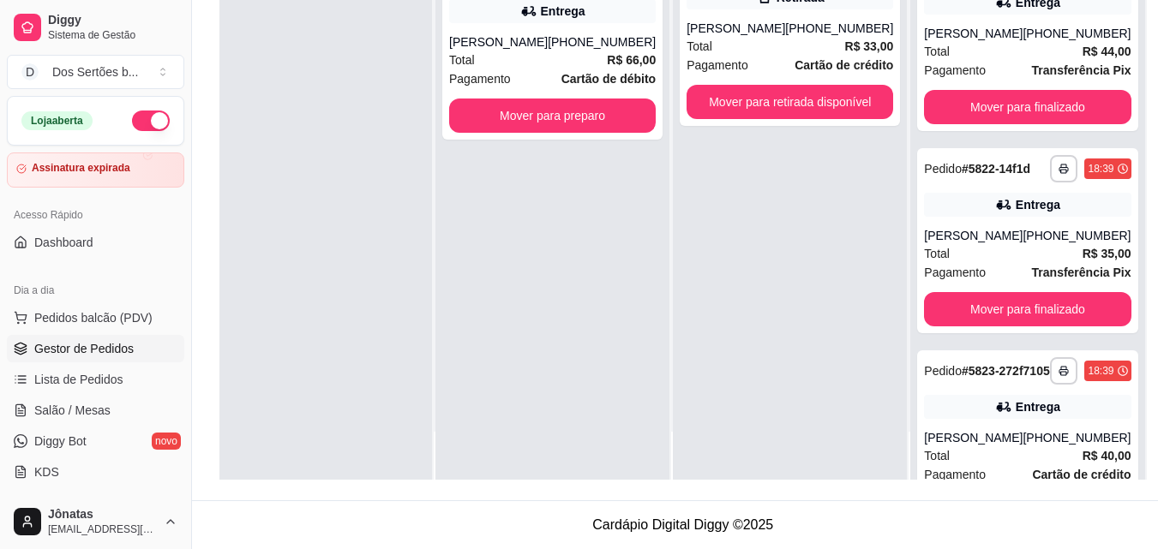
scroll to position [6, 0]
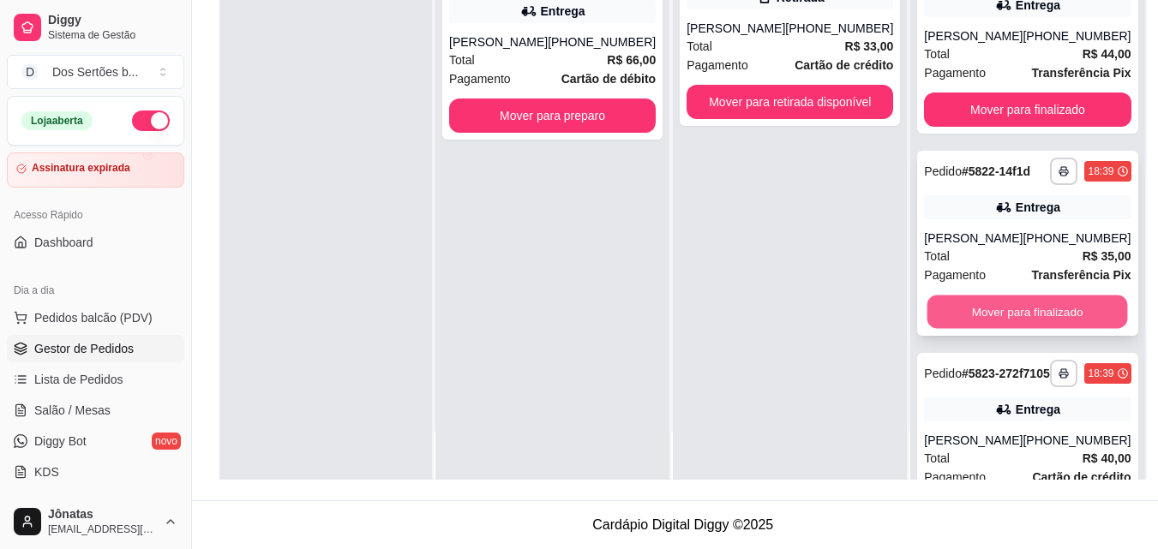
click at [965, 329] on button "Mover para finalizado" at bounding box center [1028, 312] width 201 height 33
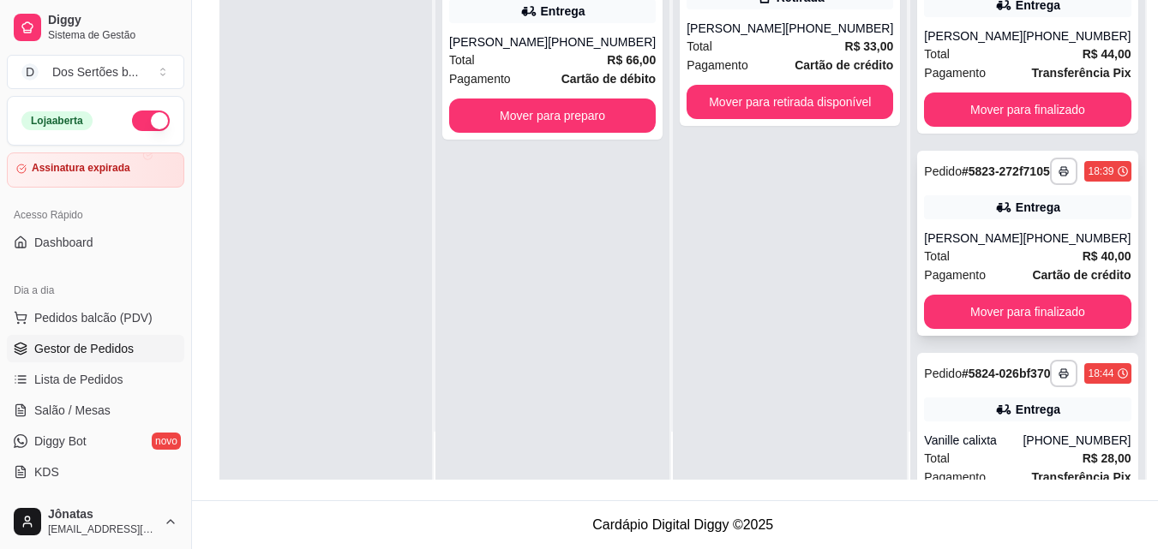
scroll to position [0, 0]
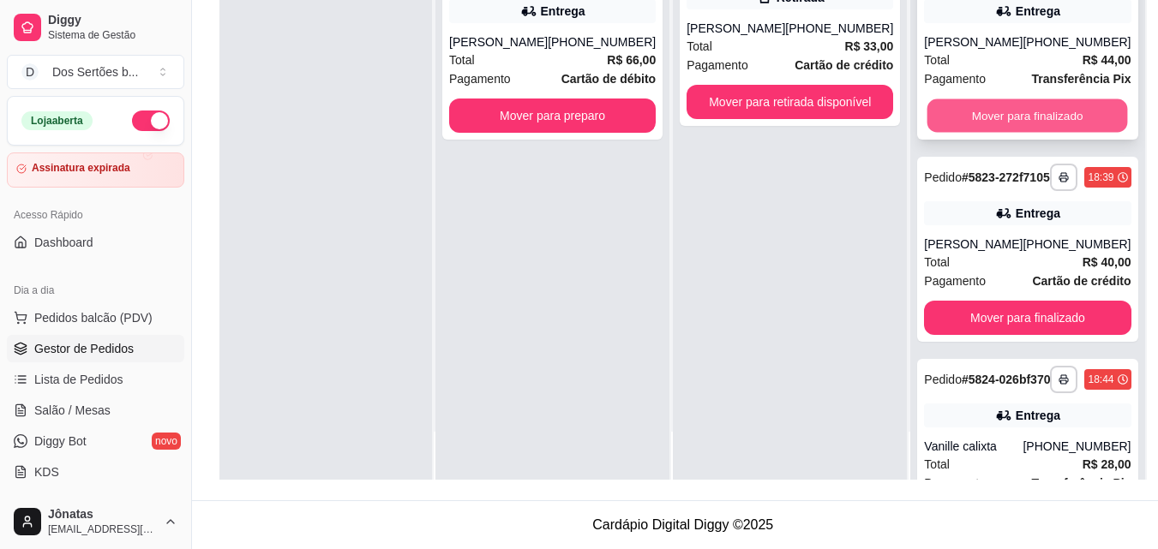
click at [1000, 115] on button "Mover para finalizado" at bounding box center [1028, 115] width 201 height 33
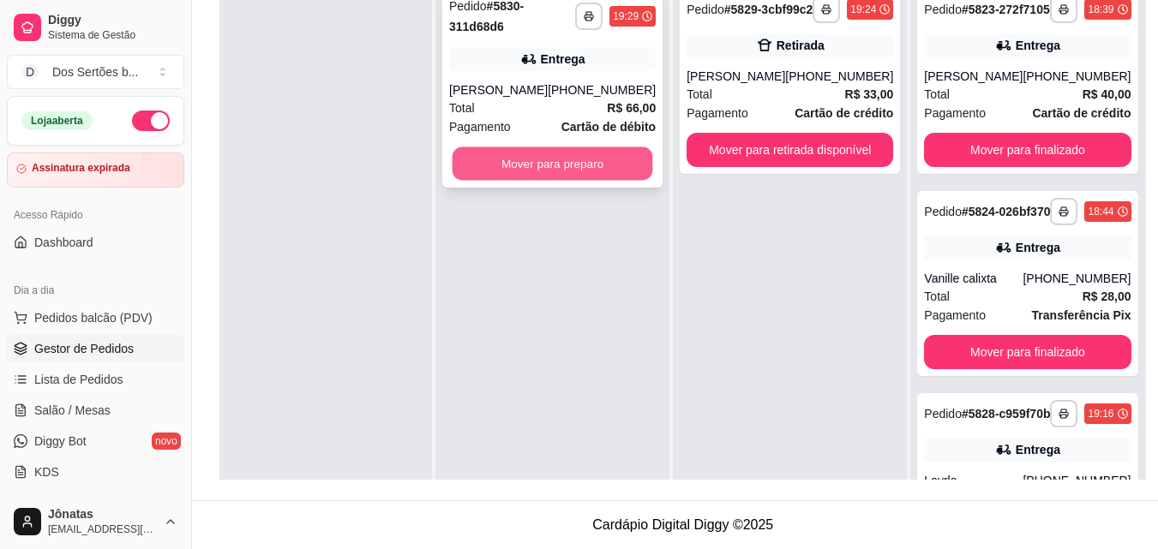
click at [523, 171] on button "Mover para preparo" at bounding box center [553, 163] width 201 height 33
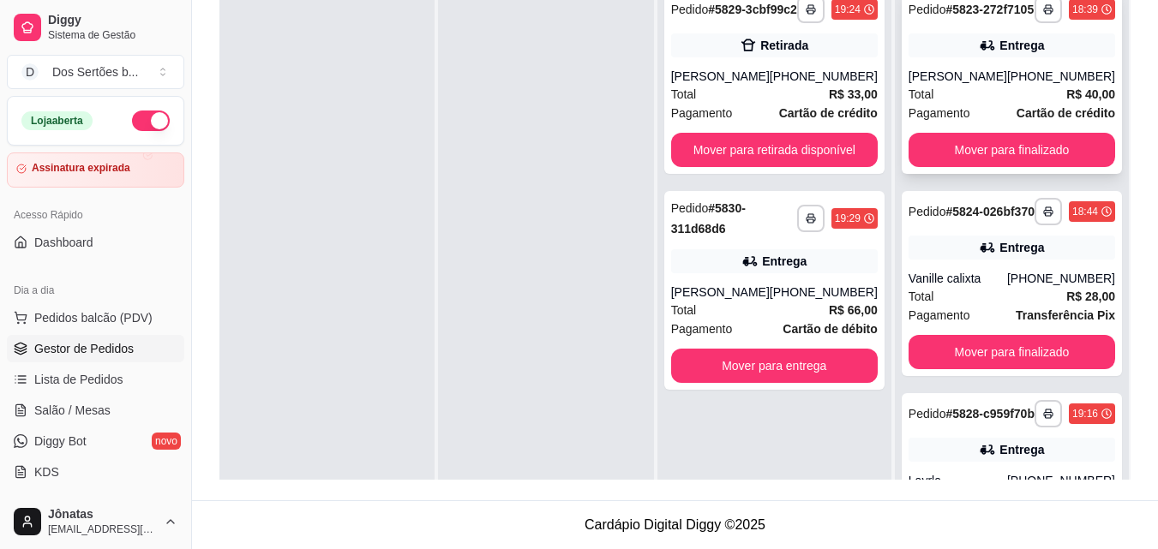
scroll to position [116, 0]
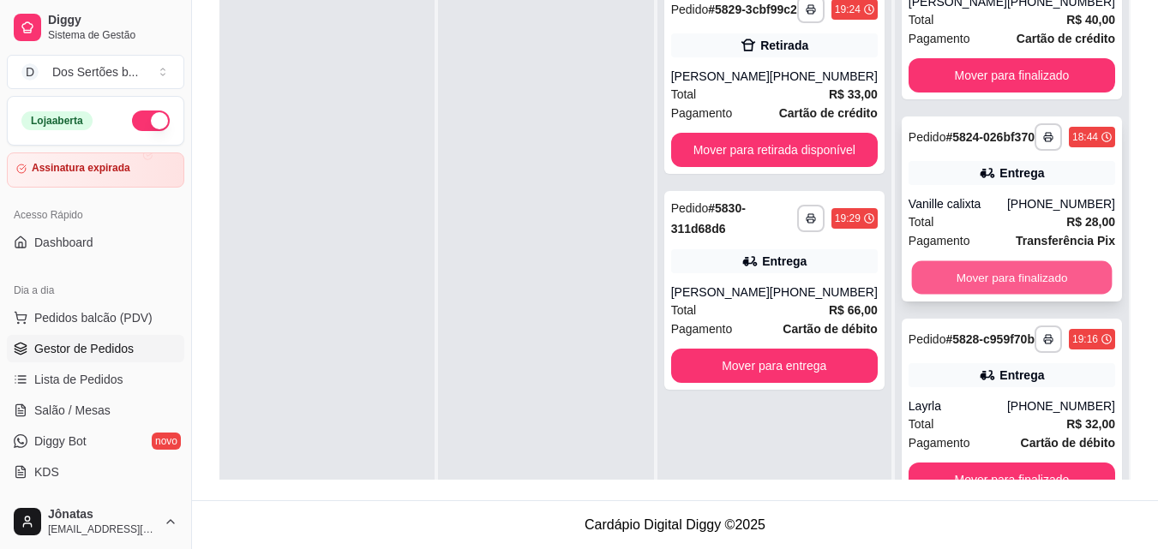
click at [973, 262] on button "Mover para finalizado" at bounding box center [1011, 277] width 201 height 33
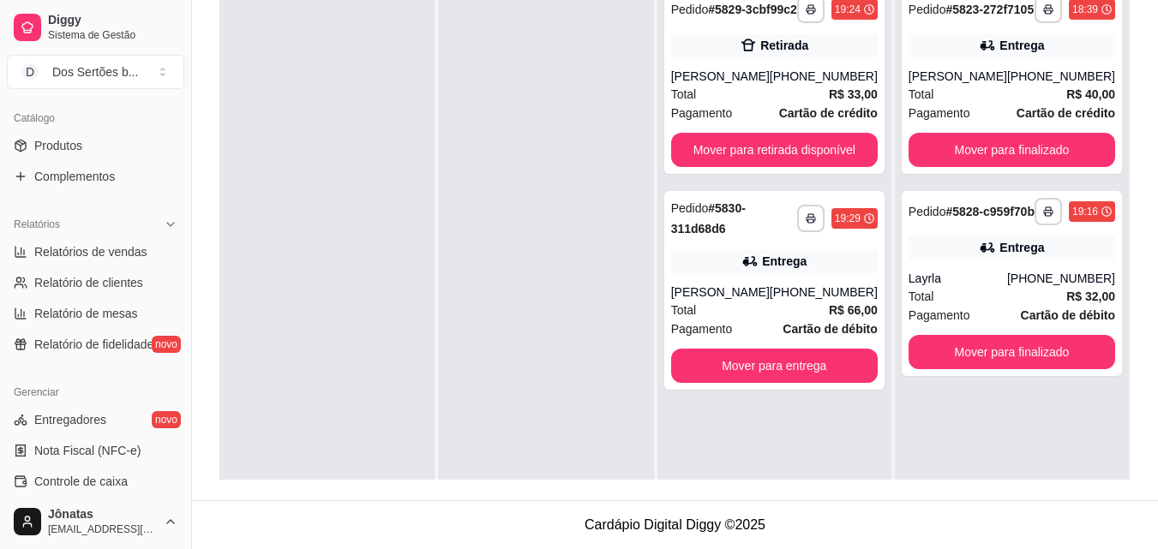
scroll to position [546, 0]
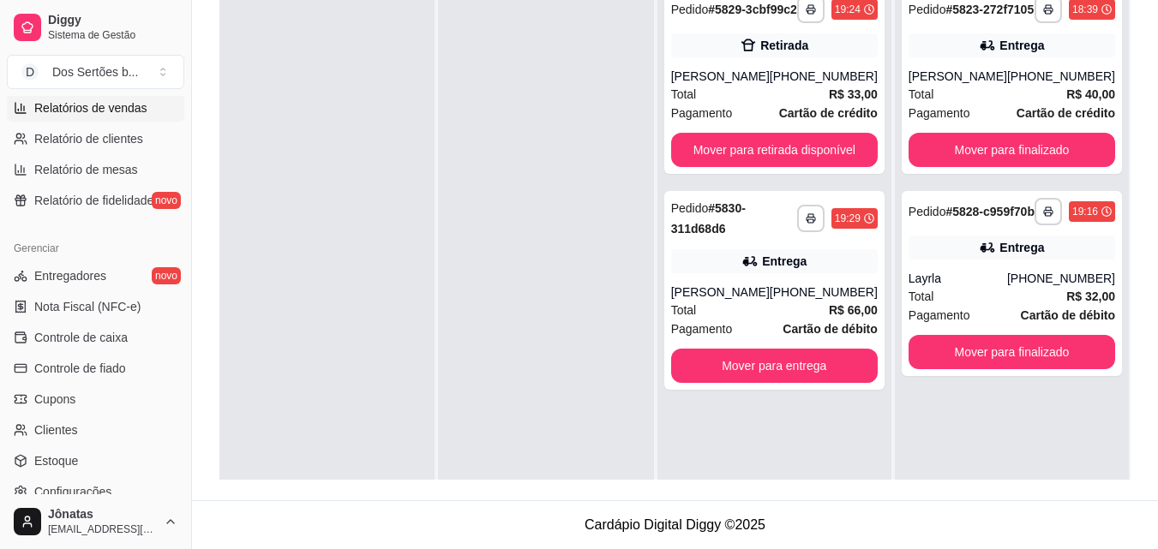
click at [18, 114] on icon at bounding box center [21, 108] width 14 height 14
select select "ALL"
select select "0"
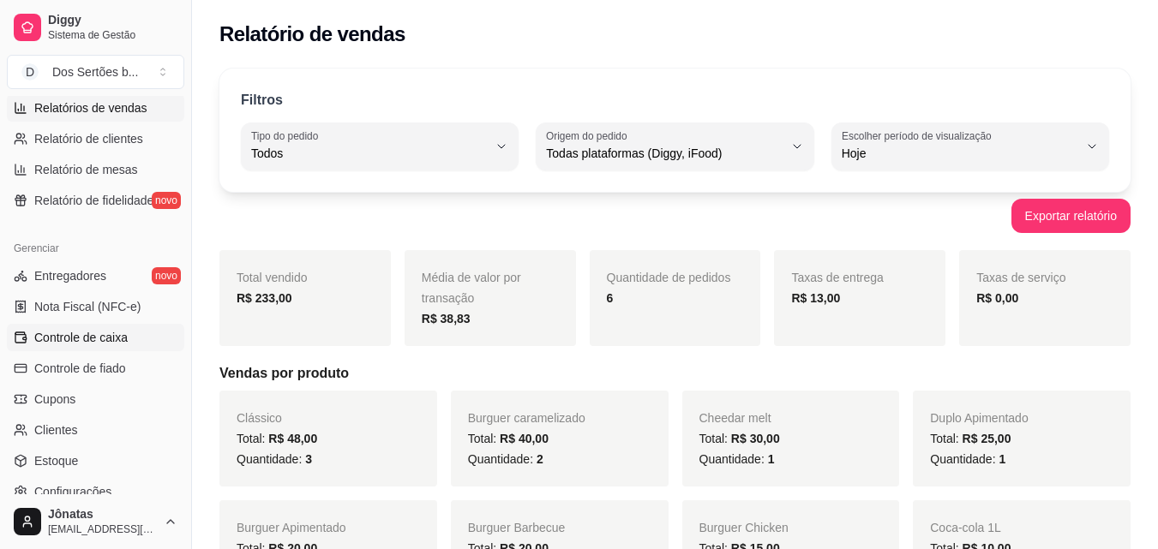
click at [95, 335] on span "Controle de caixa" at bounding box center [80, 337] width 93 height 17
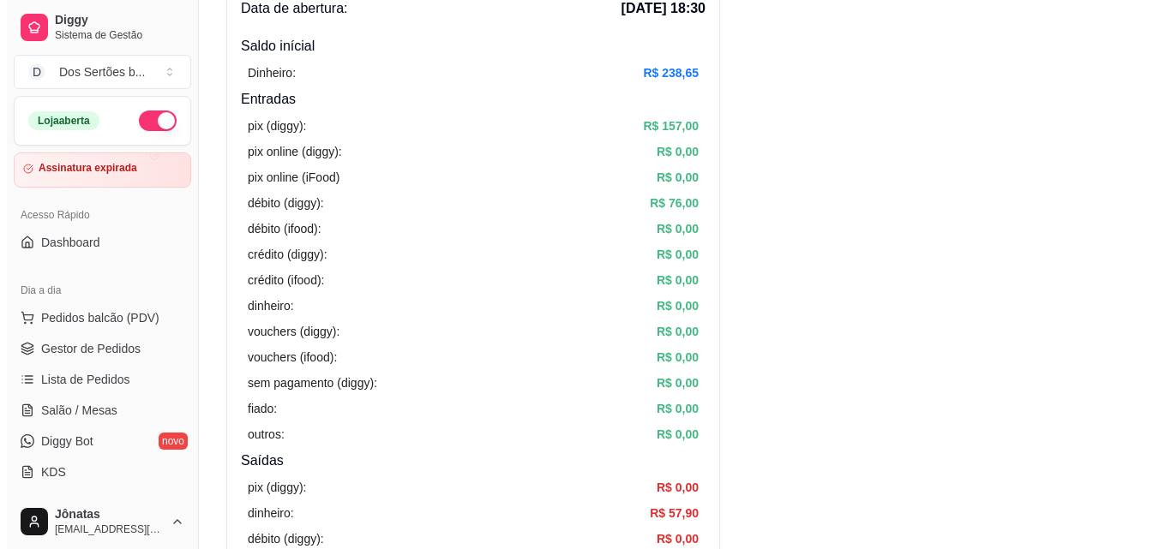
scroll to position [171, 0]
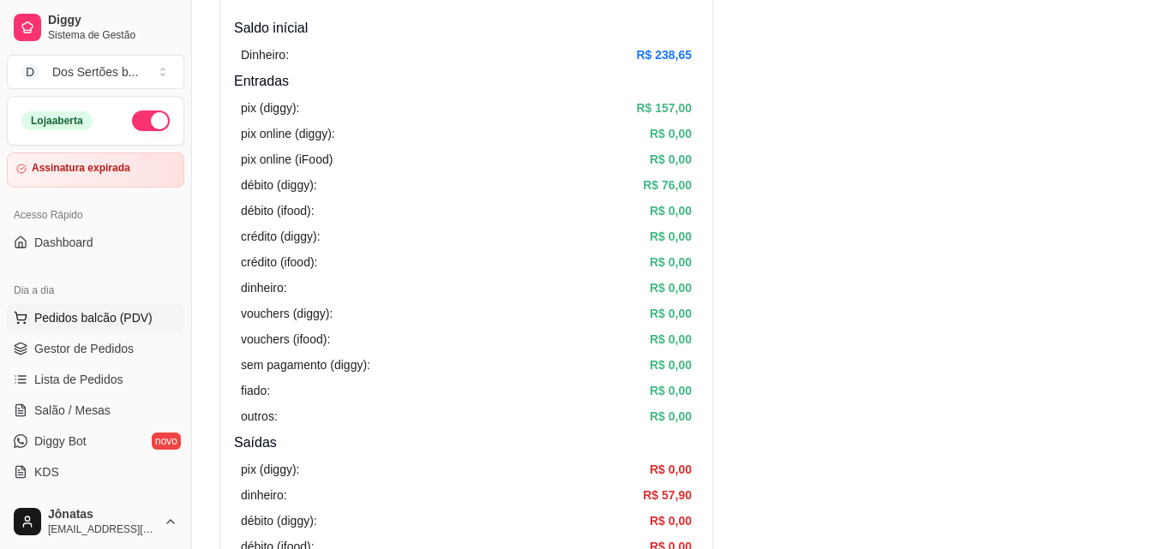
click at [31, 319] on button "Pedidos balcão (PDV)" at bounding box center [95, 317] width 177 height 27
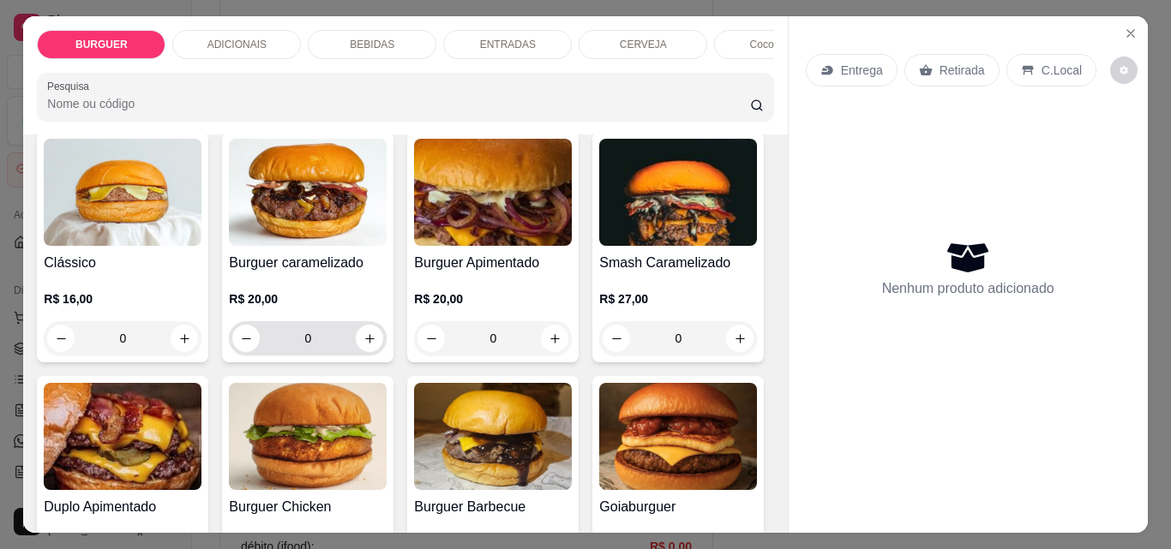
scroll to position [315, 0]
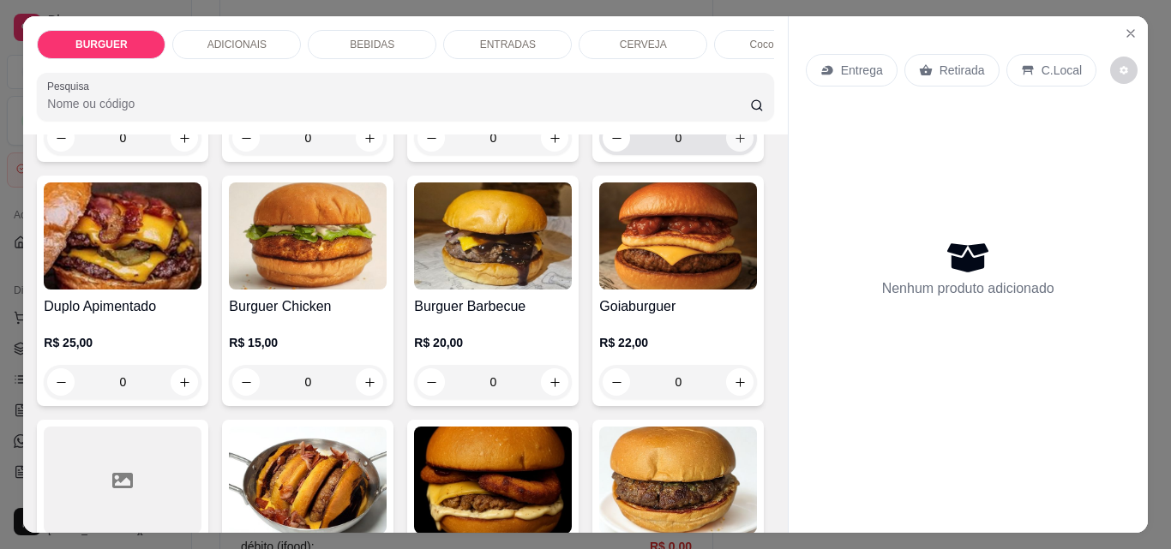
click at [734, 145] on icon "increase-product-quantity" at bounding box center [740, 138] width 13 height 13
type input "1"
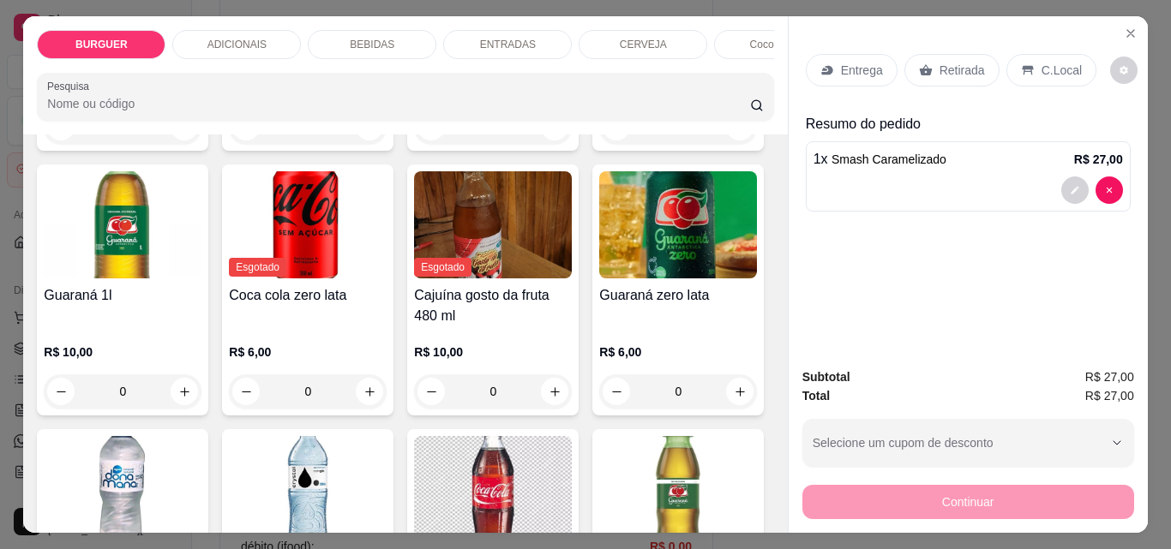
scroll to position [1754, 0]
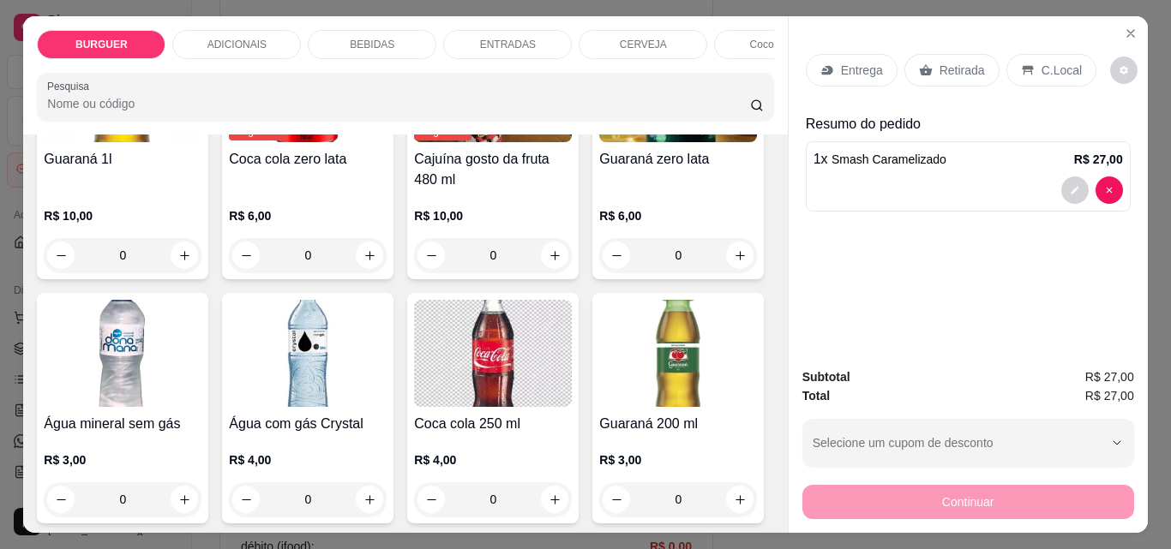
type input "1"
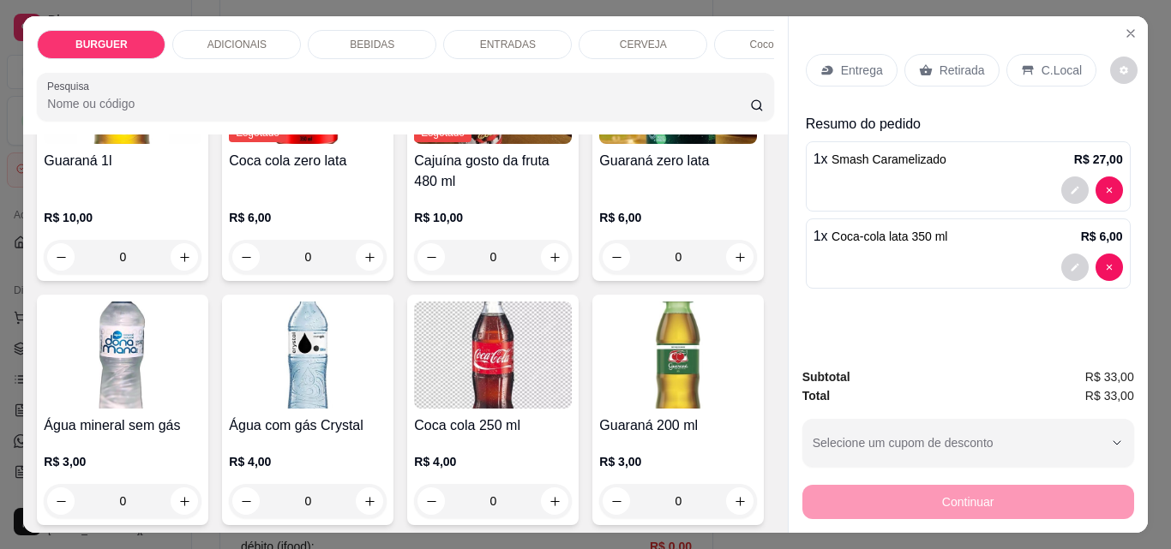
click at [940, 62] on p "Retirada" at bounding box center [962, 70] width 45 height 17
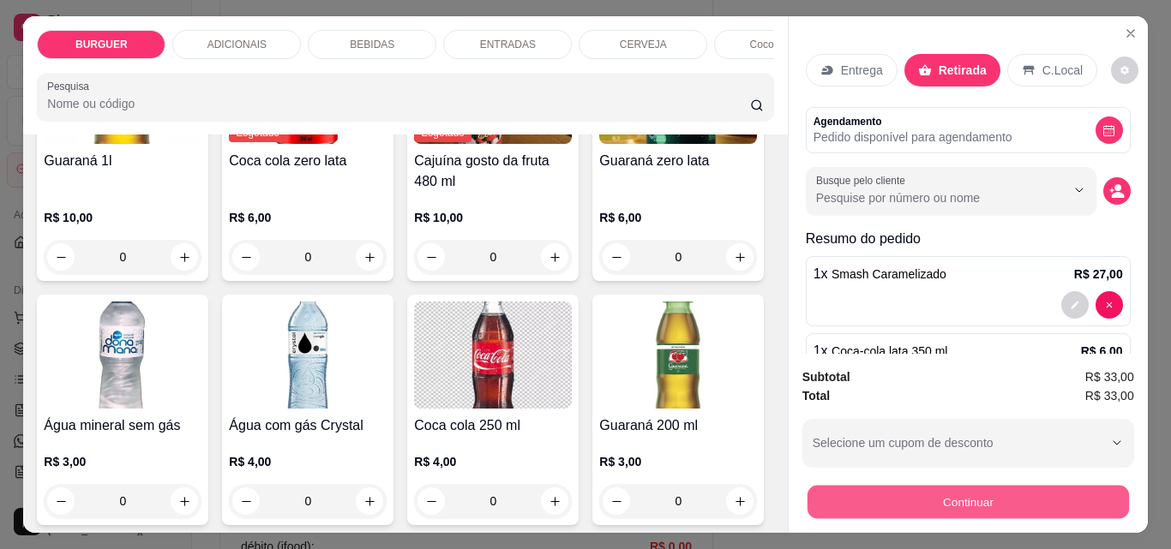
click at [980, 495] on button "Continuar" at bounding box center [967, 501] width 321 height 33
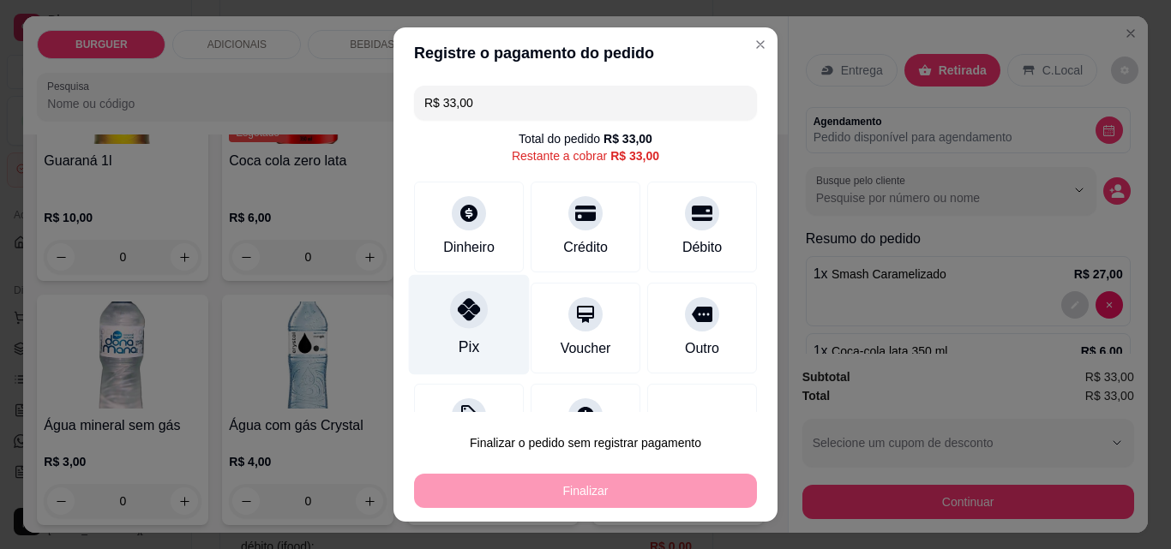
click at [459, 344] on div "Pix" at bounding box center [469, 347] width 21 height 22
type input "R$ 0,00"
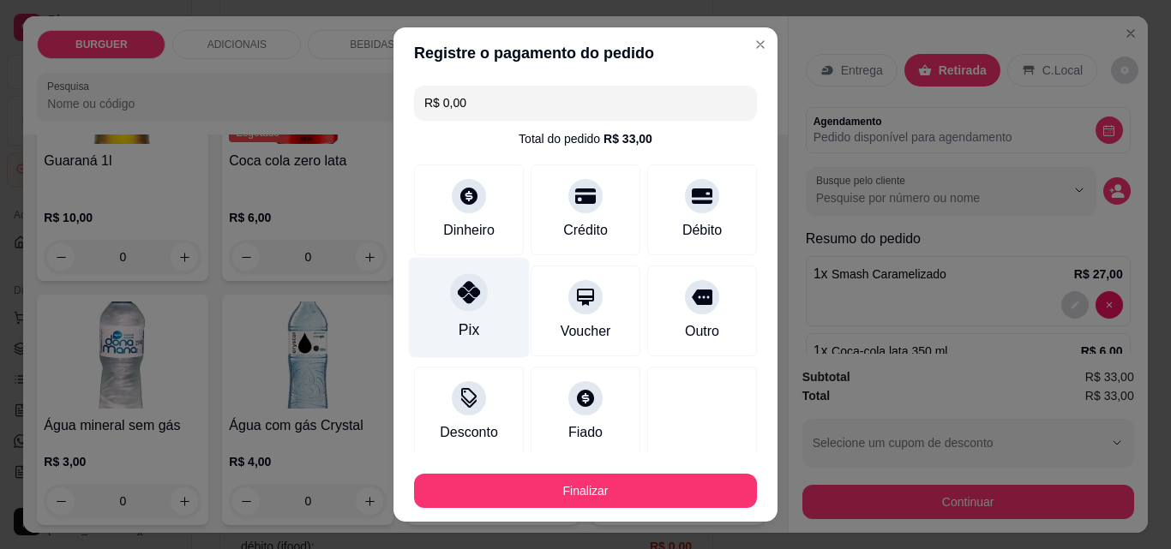
scroll to position [100, 0]
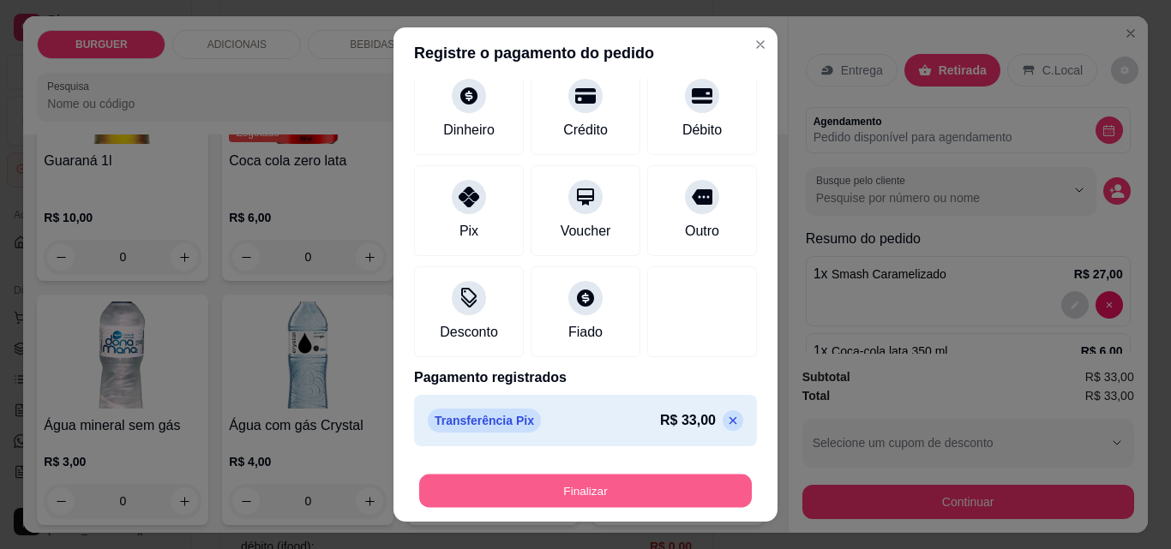
click at [589, 487] on button "Finalizar" at bounding box center [585, 491] width 333 height 33
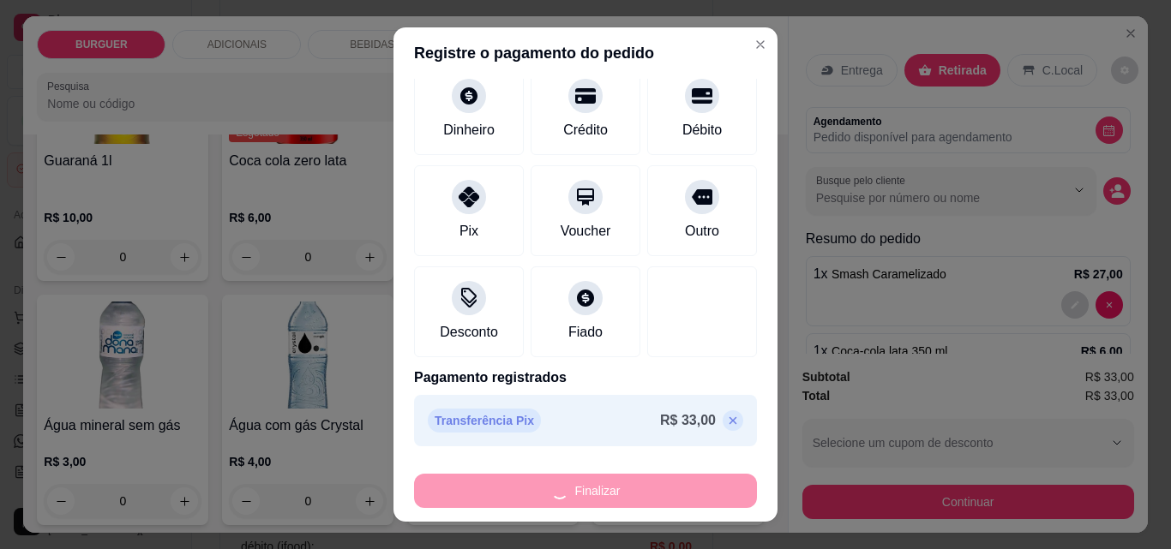
type input "0"
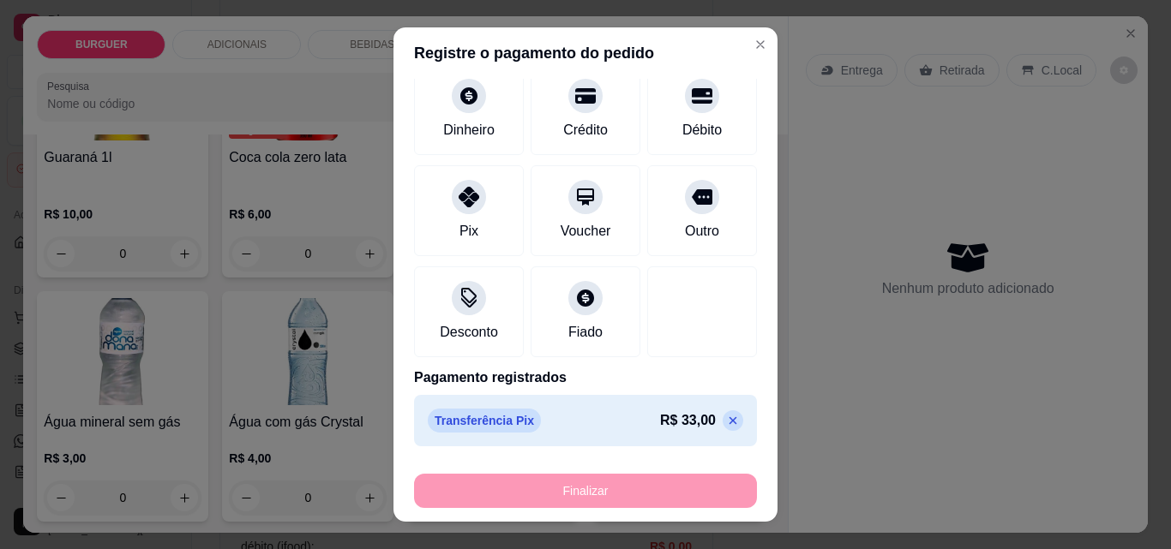
type input "-R$ 33,00"
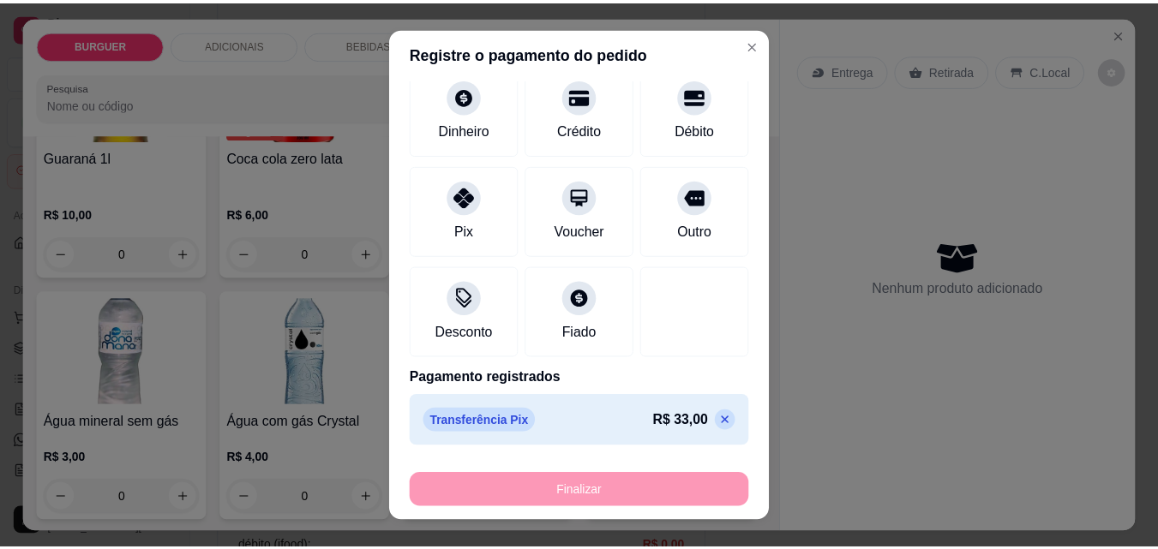
scroll to position [1752, 0]
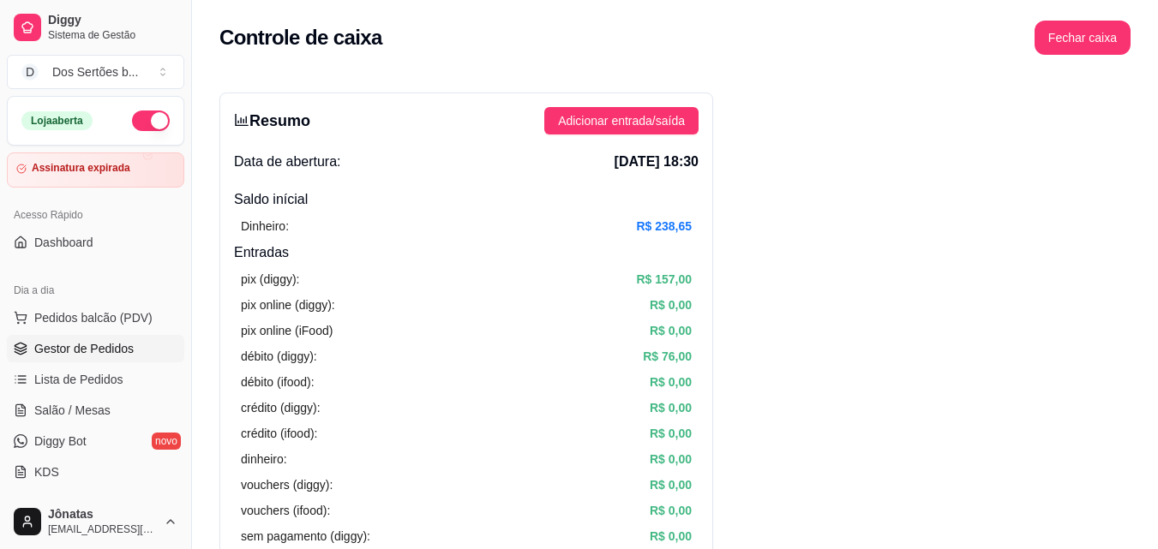
click at [134, 358] on link "Gestor de Pedidos" at bounding box center [95, 348] width 177 height 27
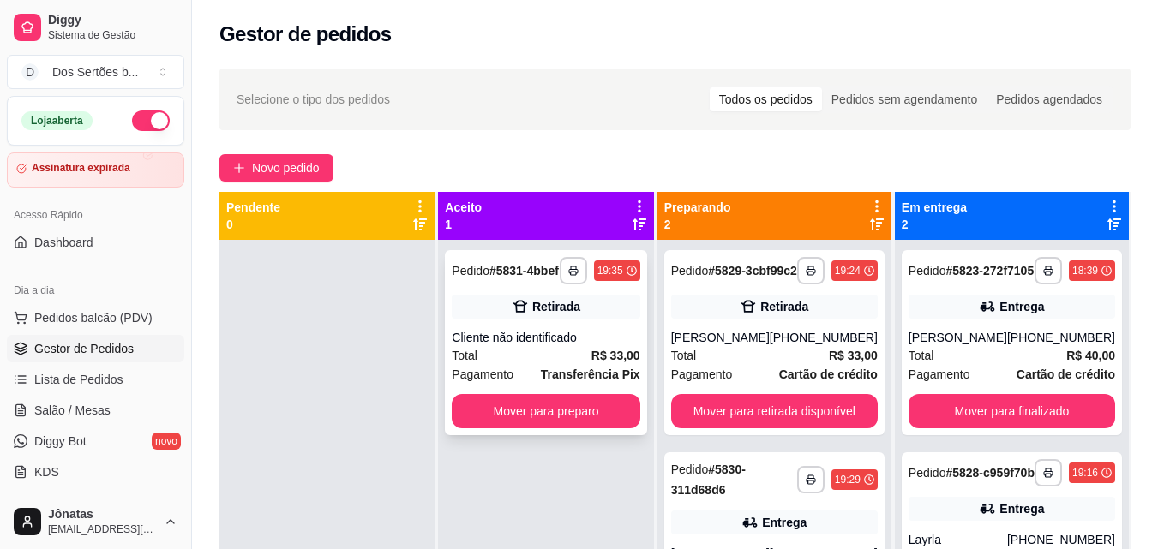
scroll to position [48, 0]
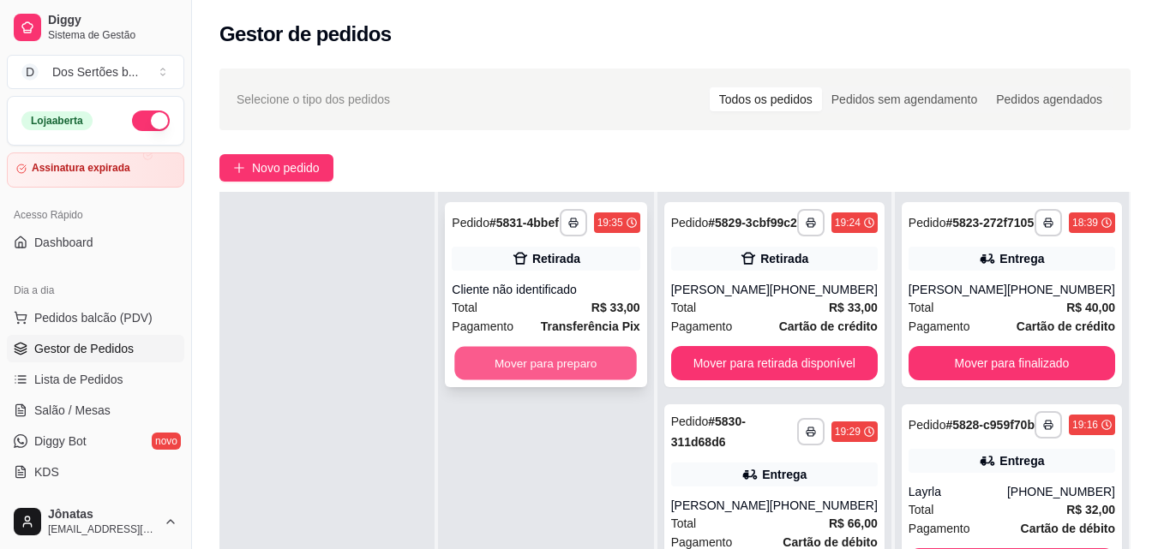
click at [526, 363] on button "Mover para preparo" at bounding box center [546, 363] width 183 height 33
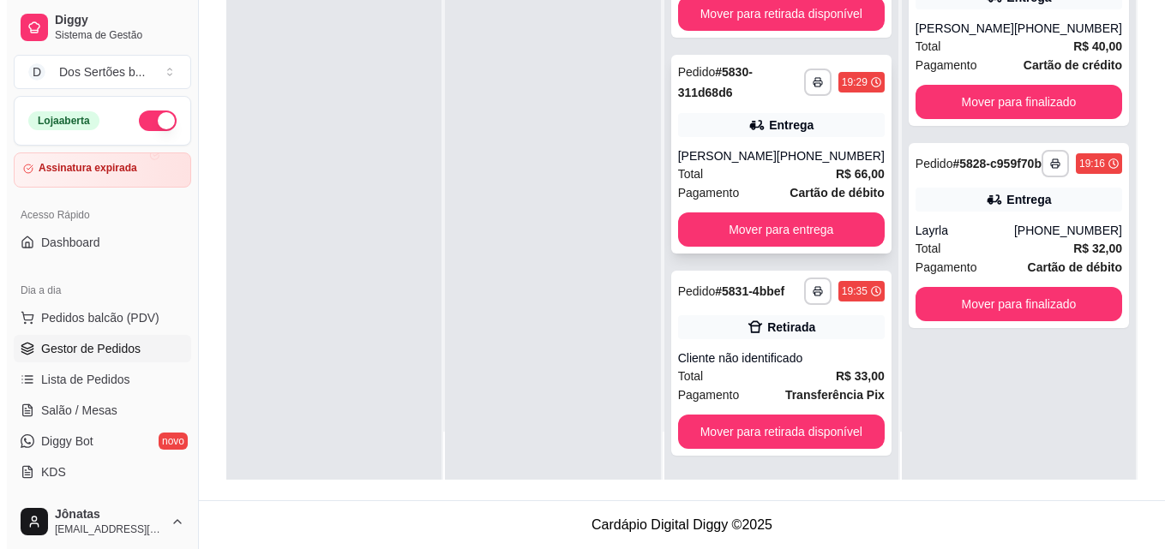
scroll to position [0, 0]
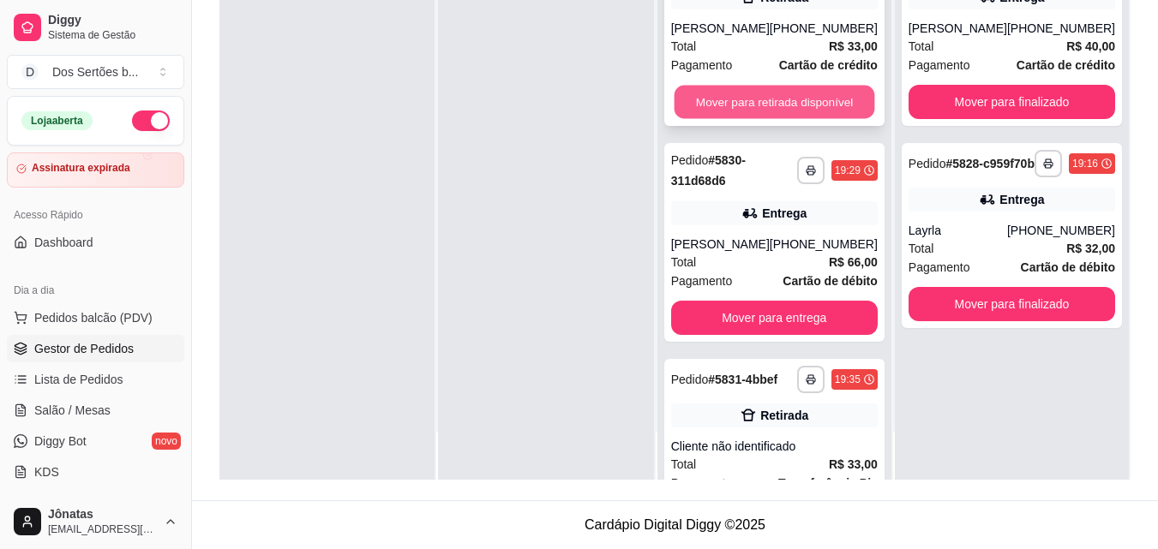
click at [705, 108] on button "Mover para retirada disponível" at bounding box center [774, 102] width 201 height 33
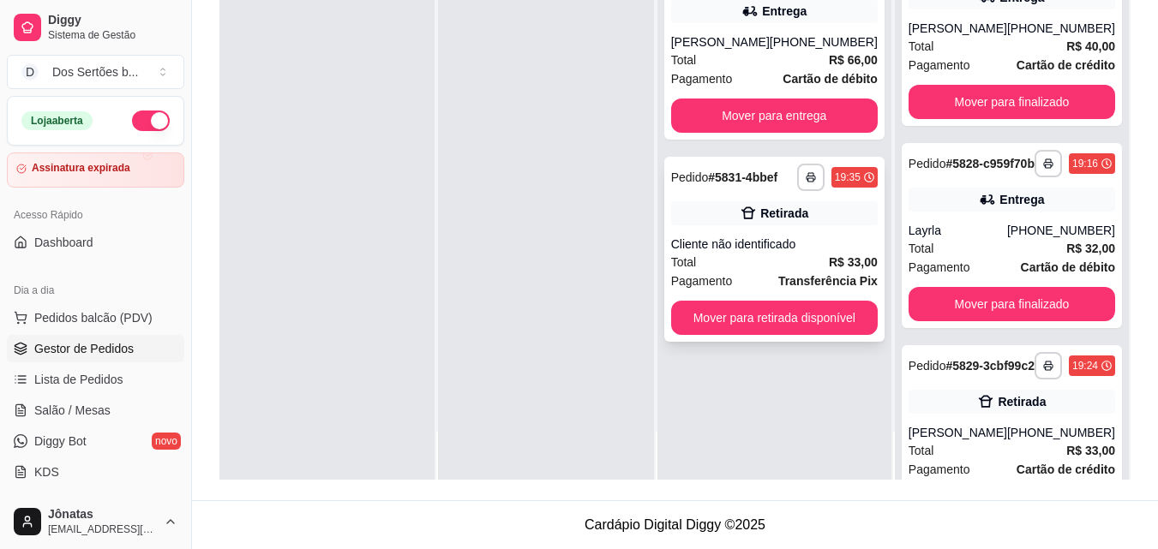
click at [692, 226] on div "**********" at bounding box center [774, 249] width 220 height 185
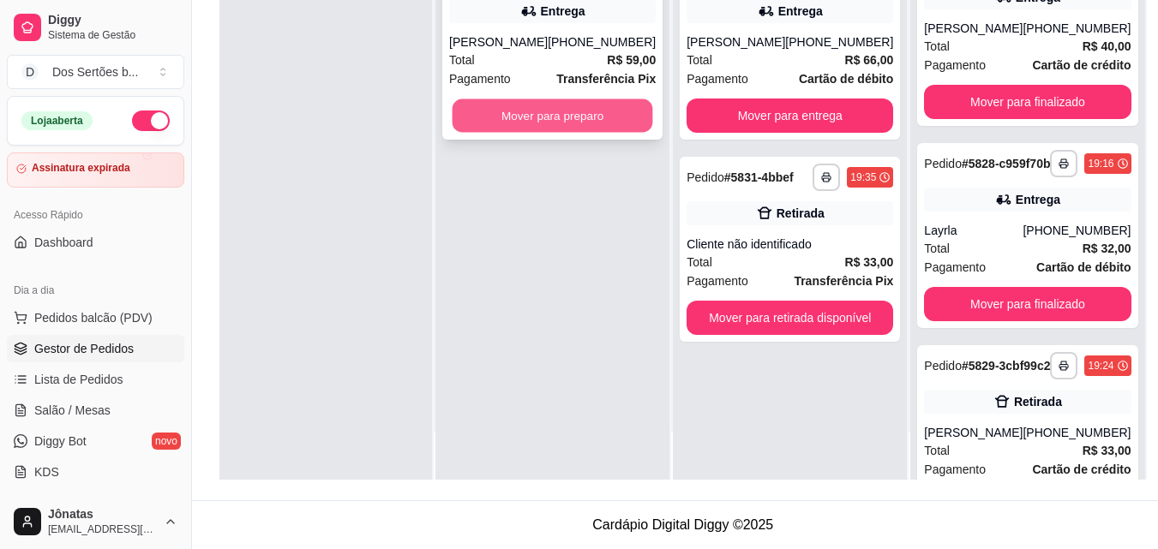
click at [544, 128] on button "Mover para preparo" at bounding box center [553, 115] width 201 height 33
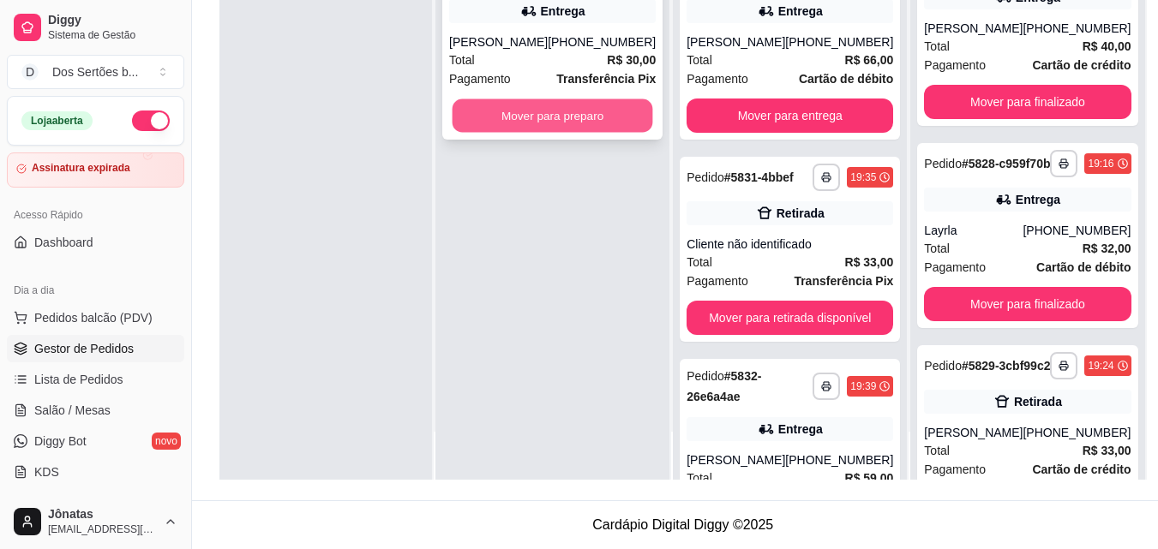
click at [478, 123] on button "Mover para preparo" at bounding box center [553, 115] width 201 height 33
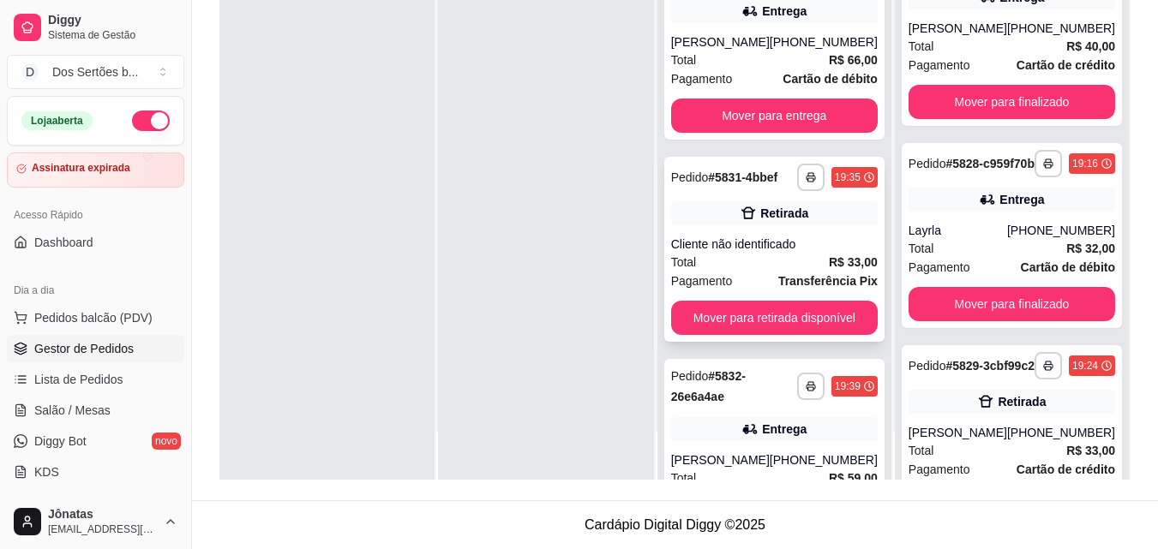
click at [748, 220] on icon at bounding box center [748, 213] width 17 height 17
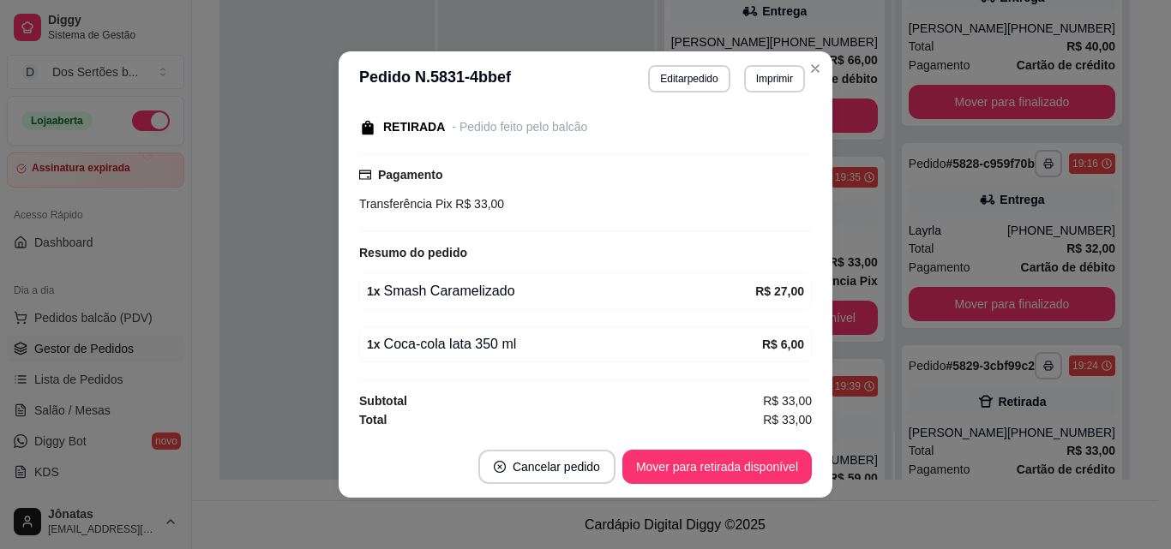
scroll to position [3, 0]
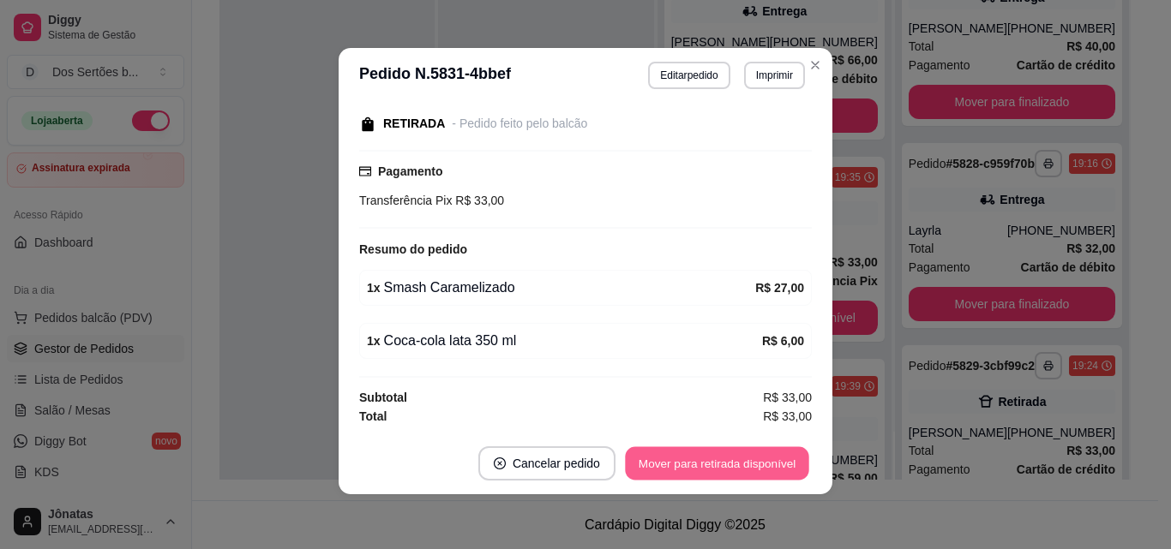
click at [684, 455] on button "Mover para retirada disponível" at bounding box center [716, 463] width 183 height 33
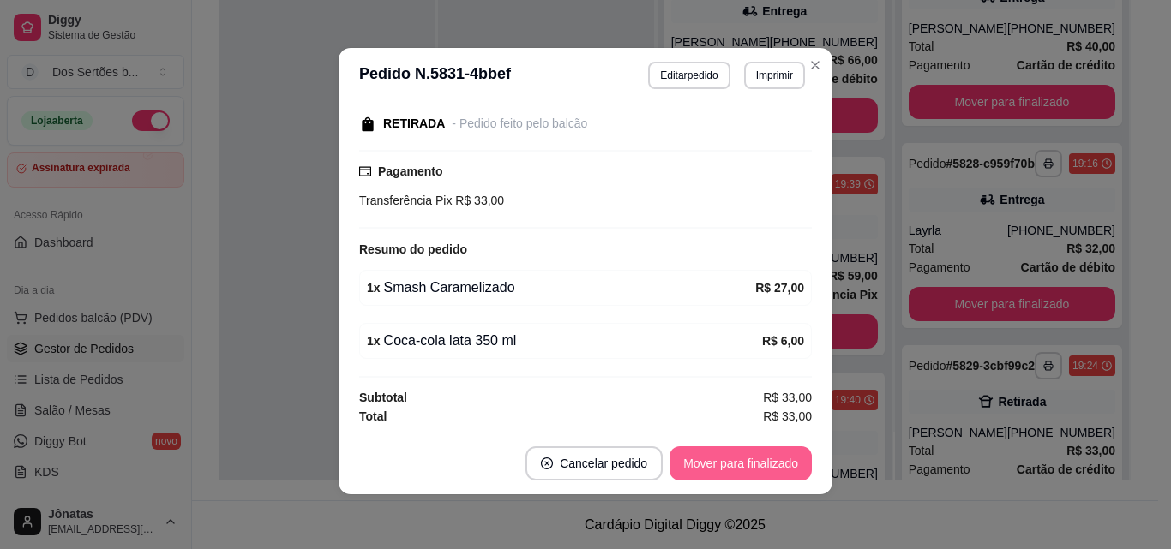
click at [751, 460] on button "Mover para finalizado" at bounding box center [741, 464] width 142 height 34
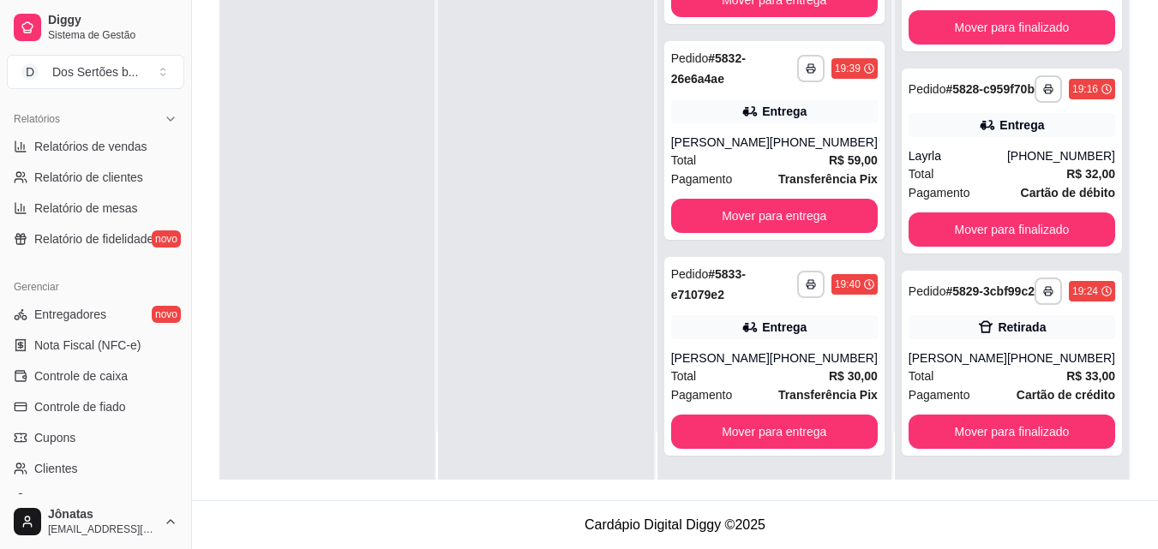
scroll to position [513, 0]
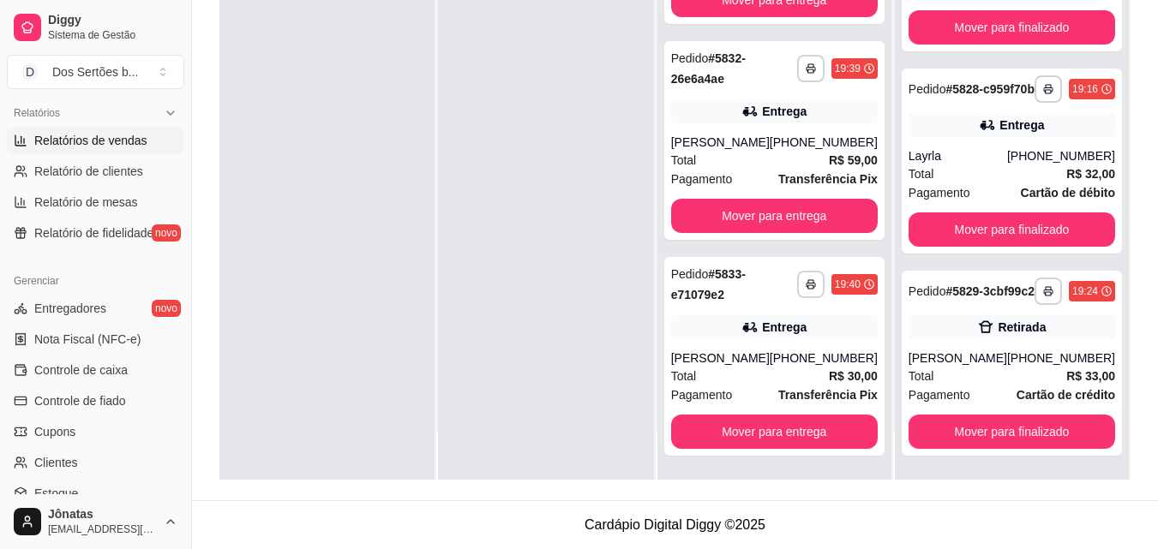
click at [44, 144] on span "Relatórios de vendas" at bounding box center [90, 140] width 113 height 17
select select "ALL"
select select "0"
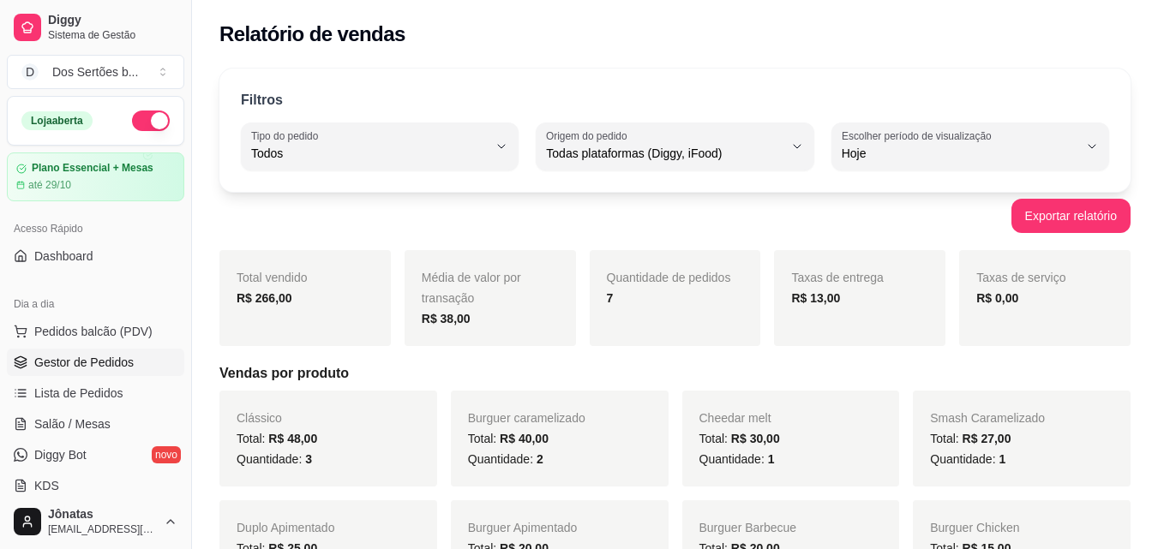
click at [63, 356] on span "Gestor de Pedidos" at bounding box center [83, 362] width 99 height 17
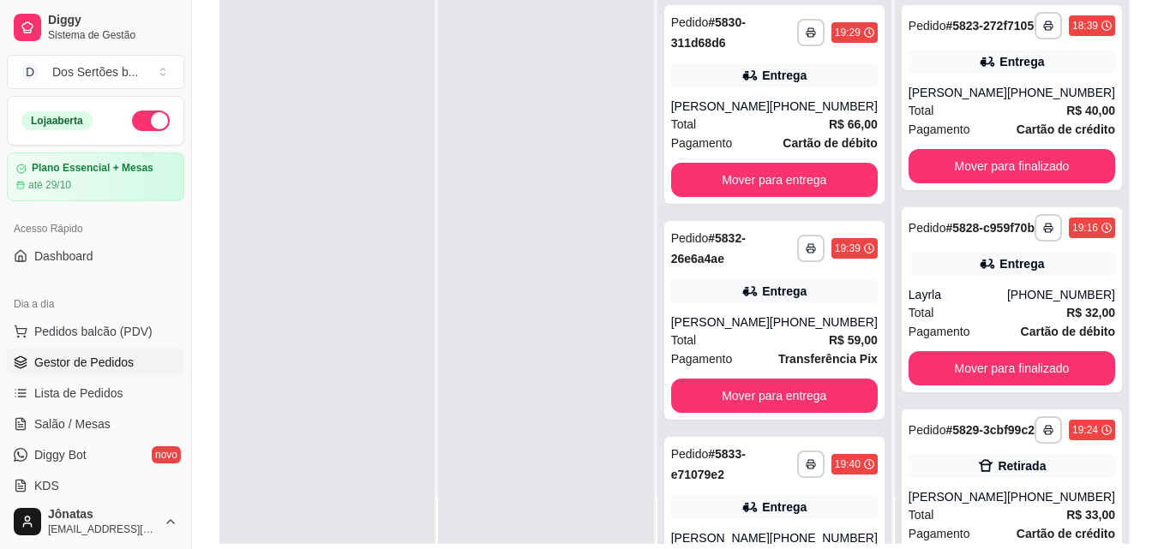
scroll to position [303, 0]
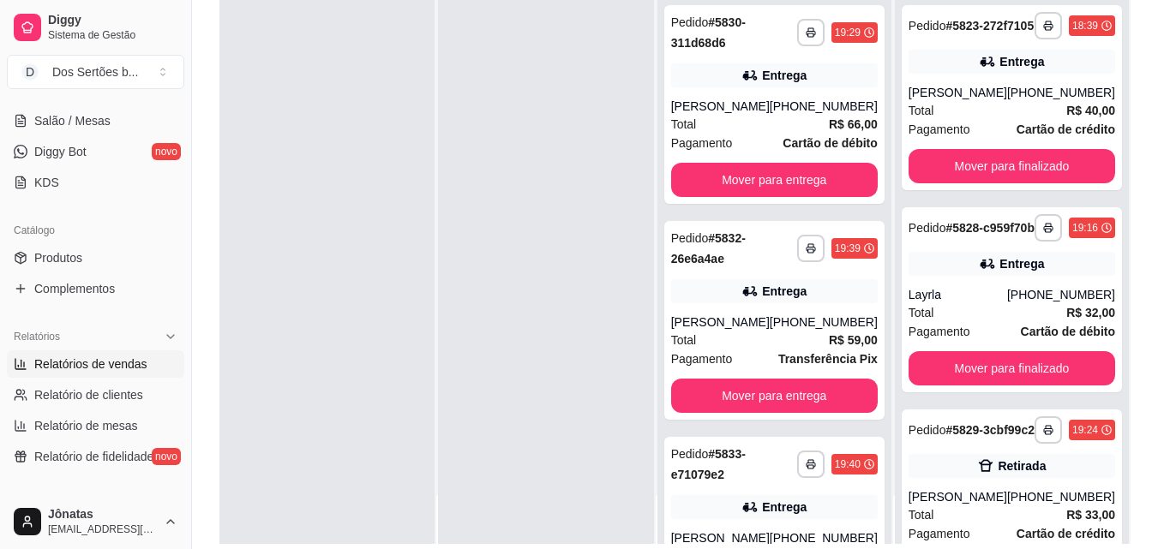
click at [49, 366] on span "Relatórios de vendas" at bounding box center [90, 364] width 113 height 17
select select "ALL"
select select "0"
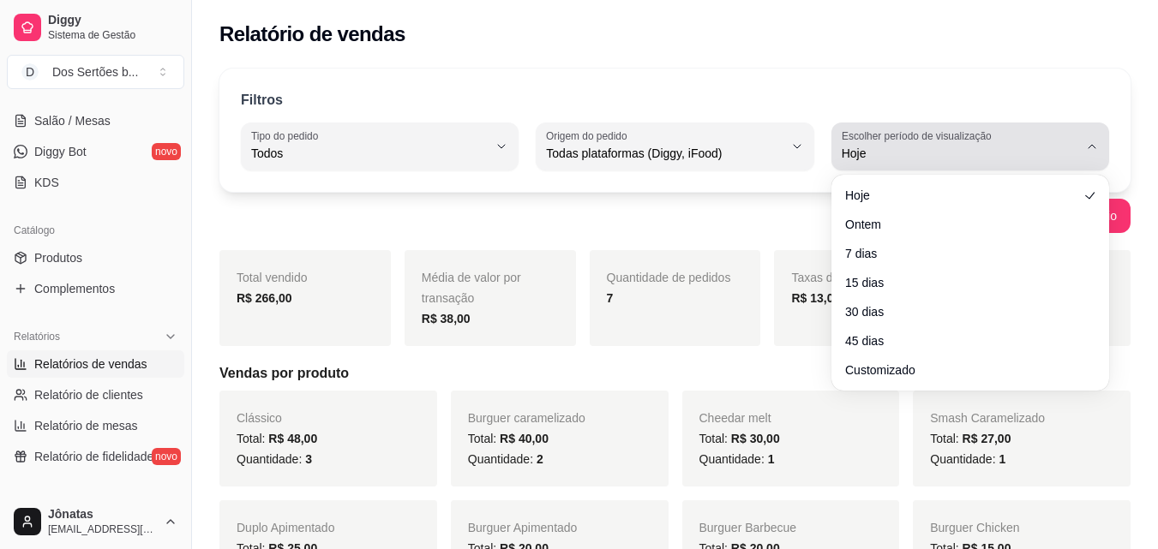
click at [1031, 146] on span "Hoje" at bounding box center [960, 153] width 237 height 17
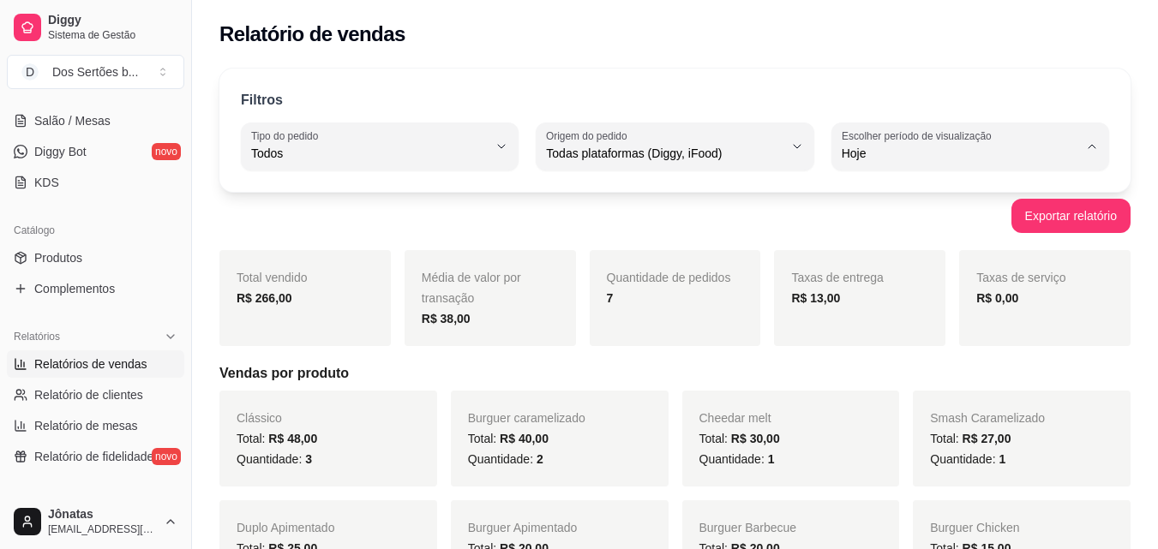
click at [860, 230] on span "Ontem" at bounding box center [962, 222] width 224 height 16
type input "1"
select select "1"
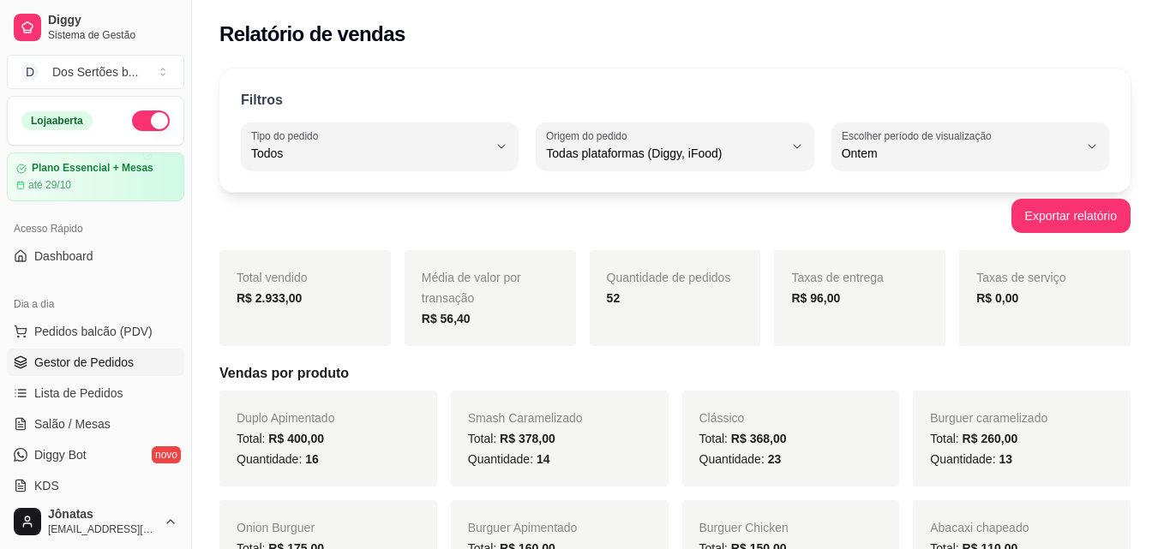
click at [71, 373] on link "Gestor de Pedidos" at bounding box center [95, 362] width 177 height 27
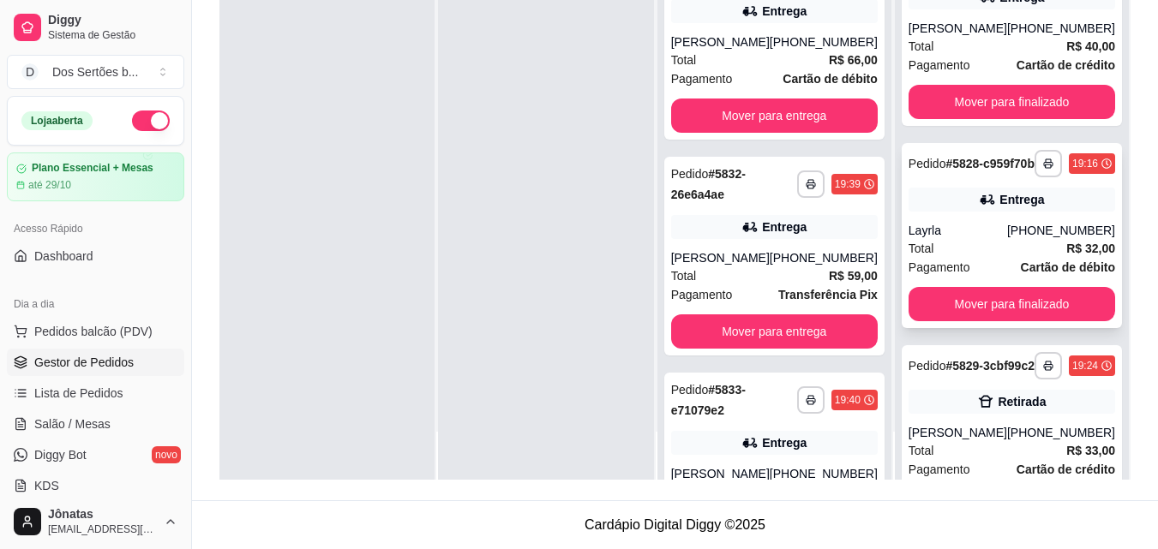
scroll to position [116, 0]
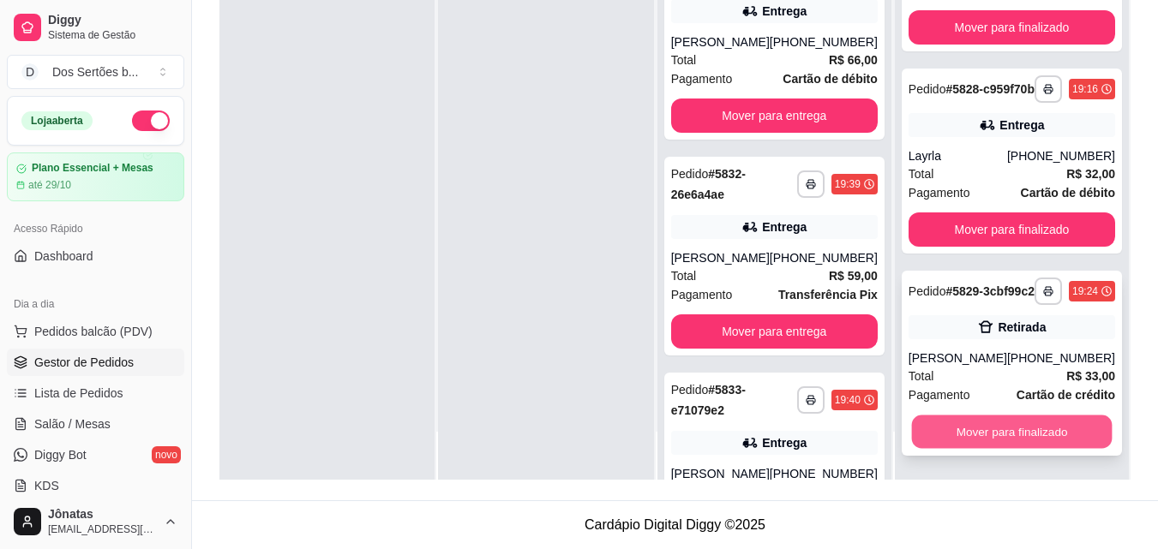
click at [970, 420] on button "Mover para finalizado" at bounding box center [1011, 432] width 201 height 33
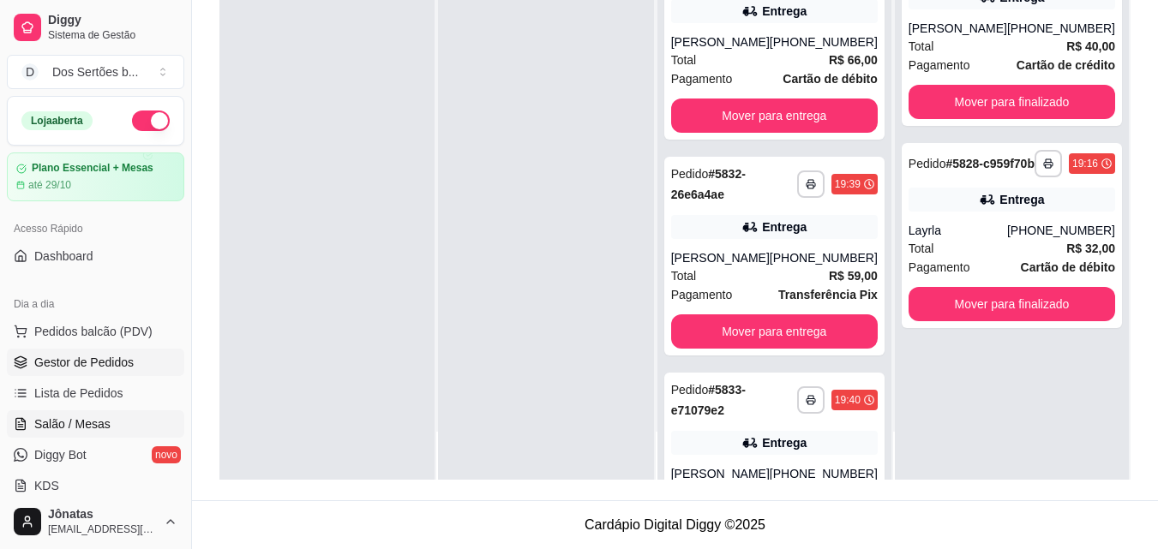
click at [101, 417] on span "Salão / Mesas" at bounding box center [72, 424] width 76 height 17
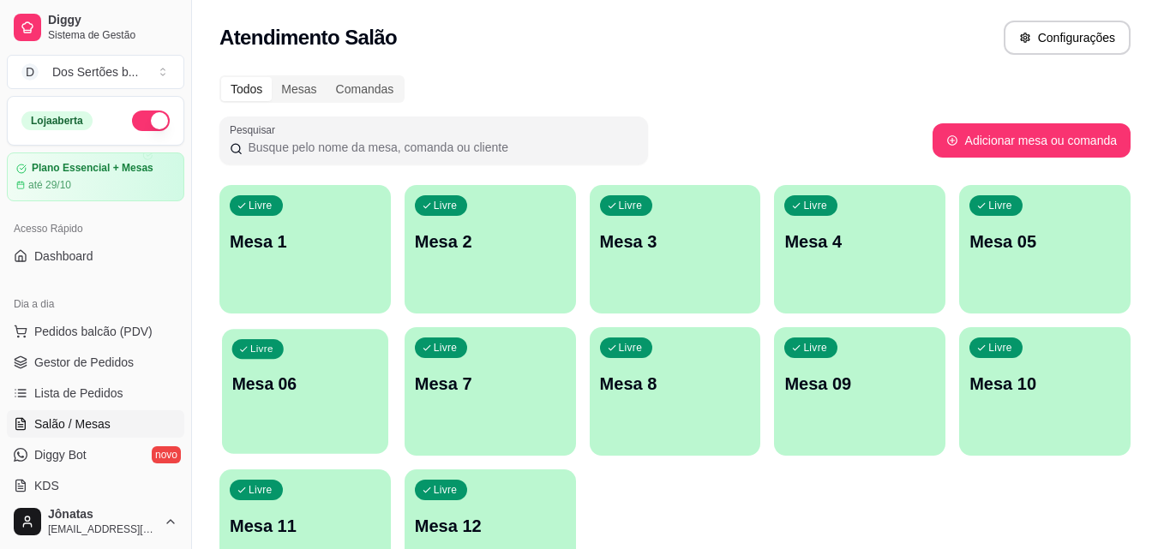
click at [264, 393] on p "Mesa 06" at bounding box center [305, 384] width 147 height 23
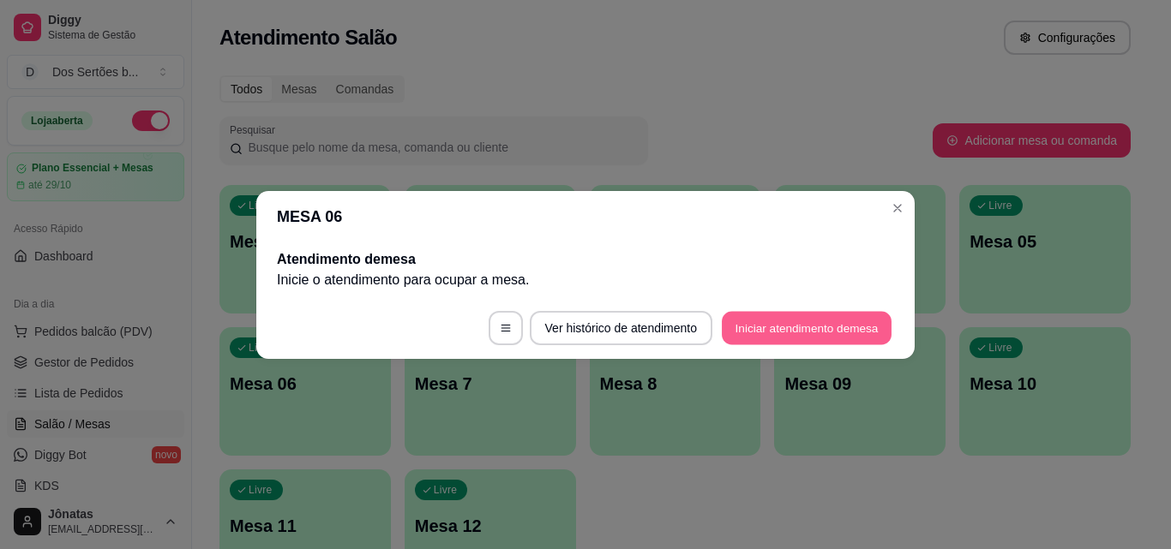
click at [826, 327] on button "Iniciar atendimento de mesa" at bounding box center [807, 327] width 170 height 33
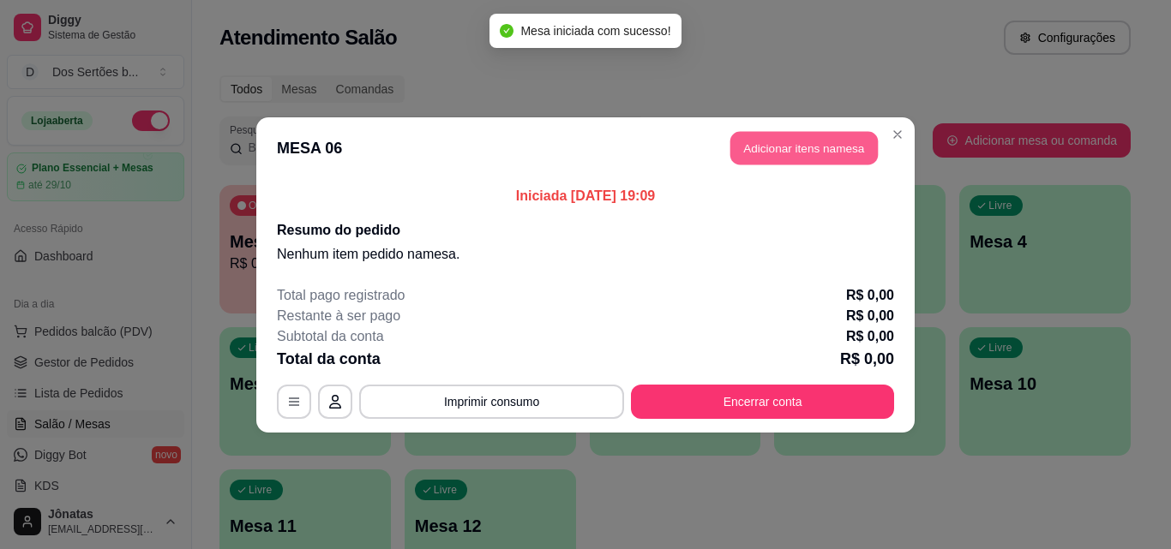
click at [758, 139] on button "Adicionar itens na mesa" at bounding box center [803, 147] width 147 height 33
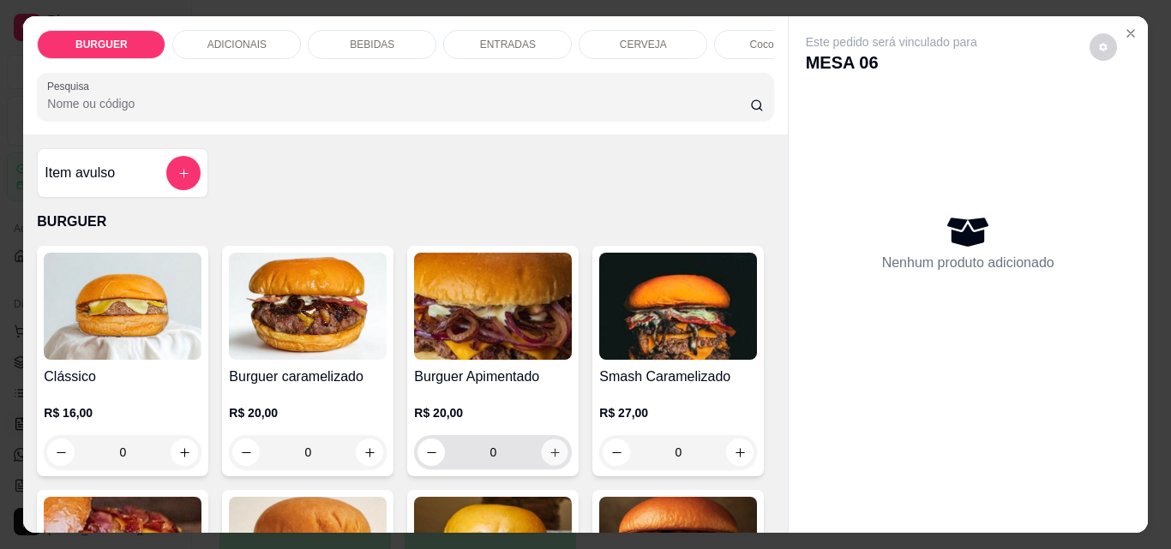
click at [555, 459] on button "increase-product-quantity" at bounding box center [555, 453] width 27 height 27
type input "1"
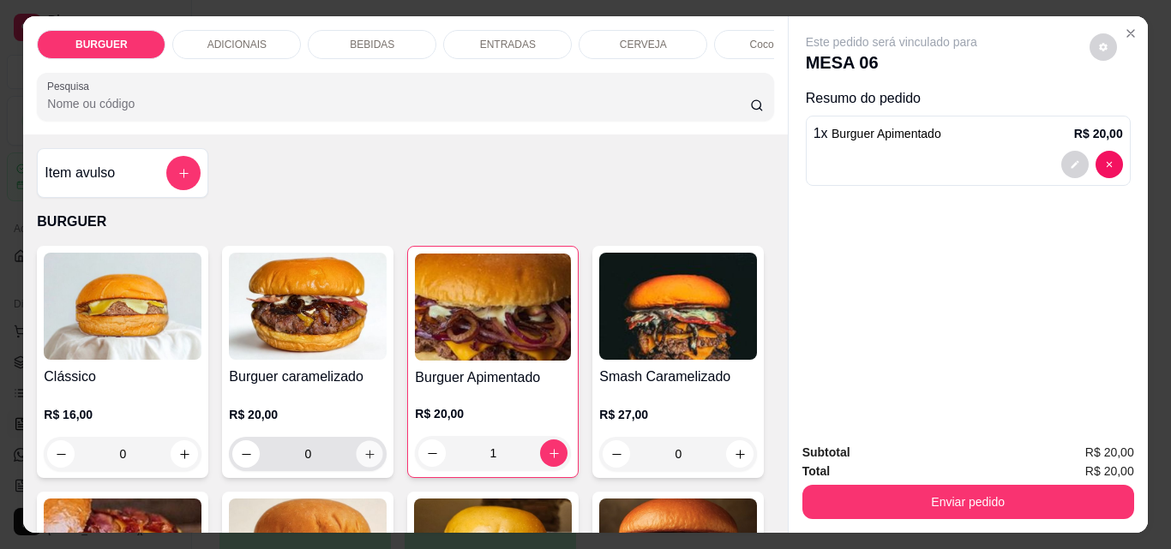
click at [363, 452] on button "increase-product-quantity" at bounding box center [370, 454] width 27 height 27
type input "1"
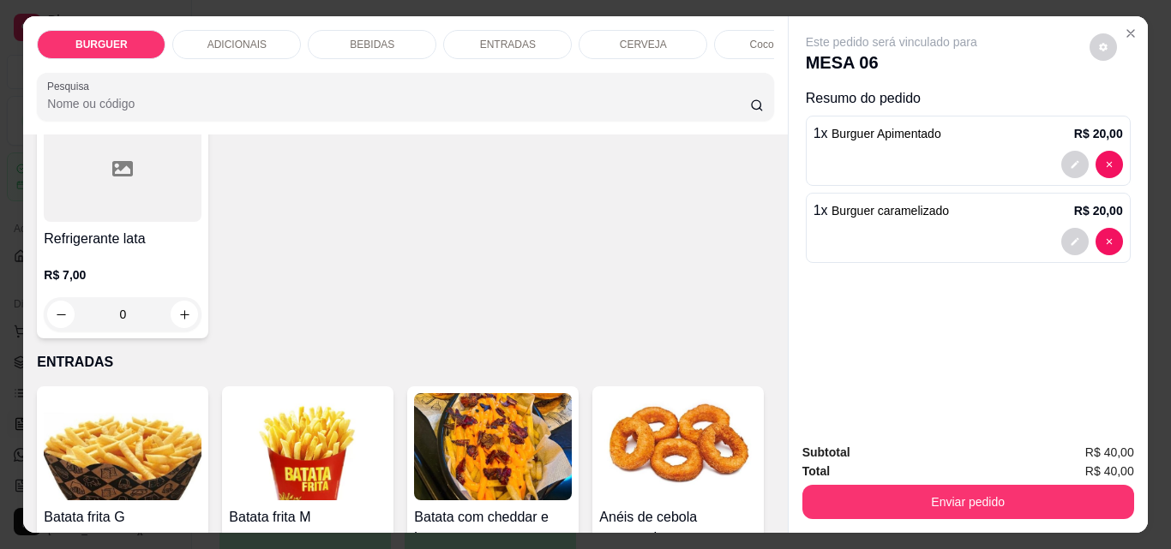
scroll to position [2123, 0]
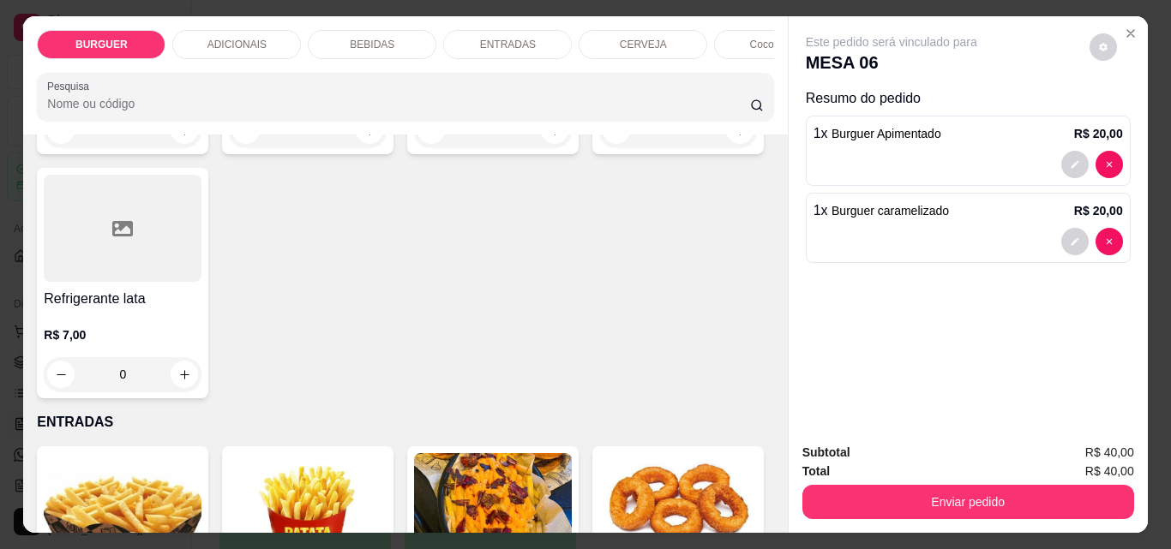
type input "1"
click at [1070, 159] on icon "decrease-product-quantity" at bounding box center [1075, 164] width 10 height 10
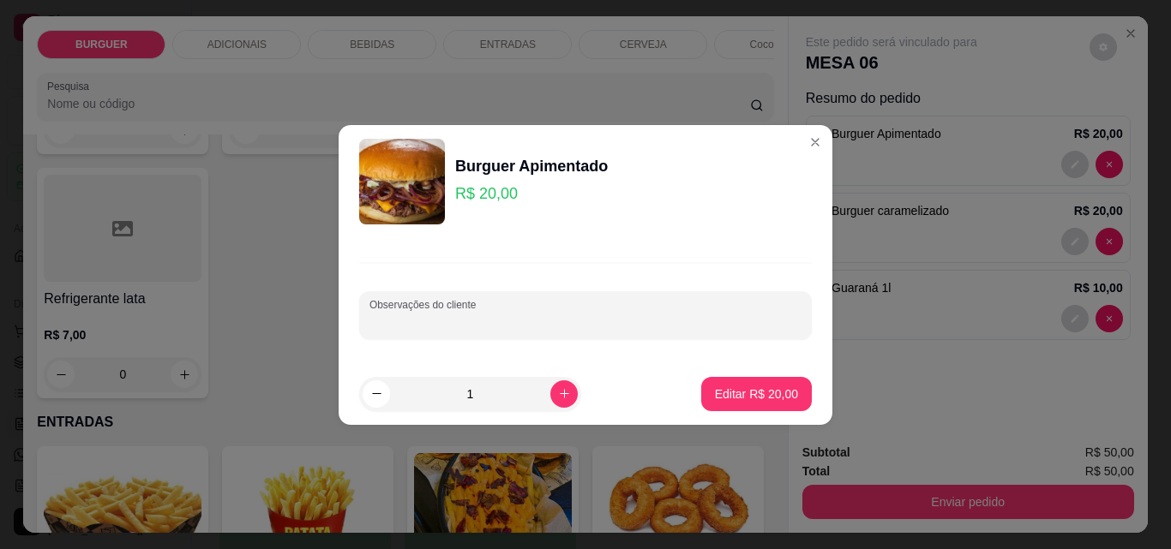
click at [426, 315] on input "Observações do cliente" at bounding box center [585, 322] width 432 height 17
type input "sem cebola"
click at [735, 385] on button "Editar R$ 20,00" at bounding box center [756, 393] width 107 height 33
type input "0"
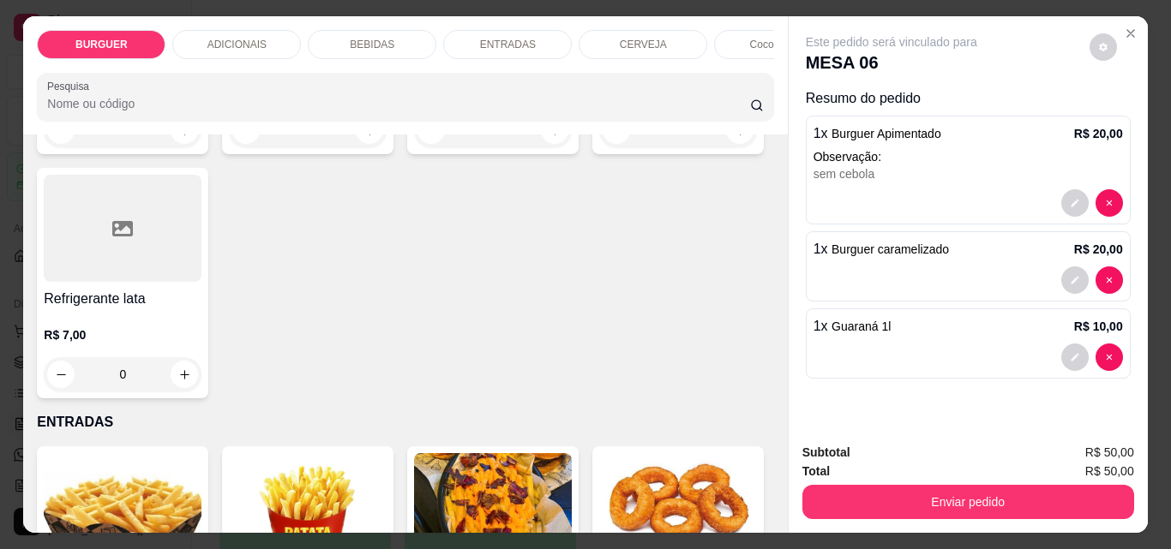
click at [898, 481] on div "Enviar pedido" at bounding box center [968, 500] width 332 height 39
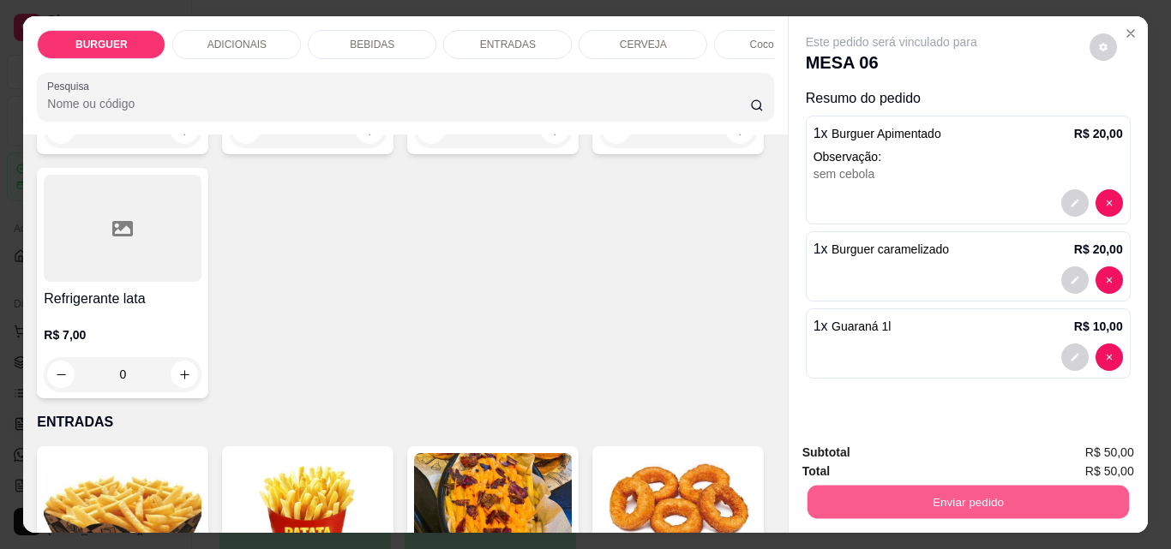
click at [887, 485] on button "Enviar pedido" at bounding box center [967, 501] width 321 height 33
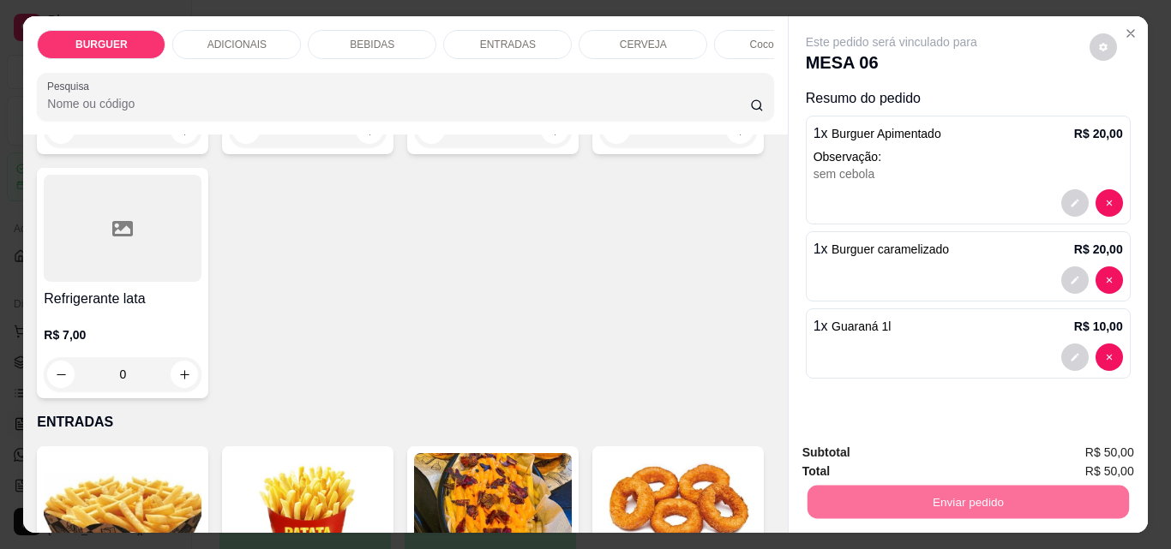
click at [1090, 446] on button "Enviar pedido" at bounding box center [1089, 453] width 94 height 32
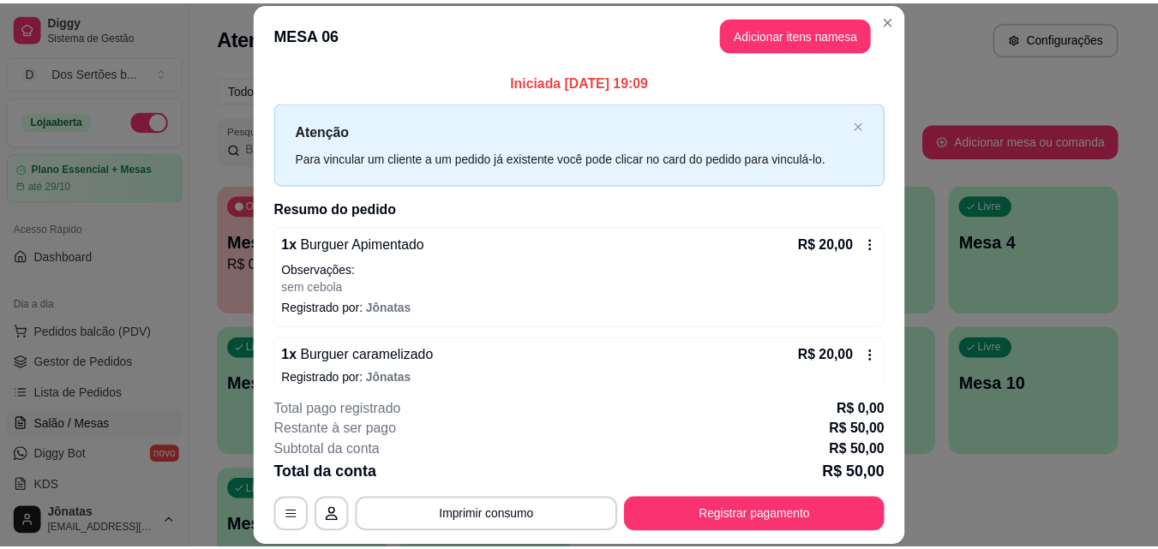
scroll to position [89, 0]
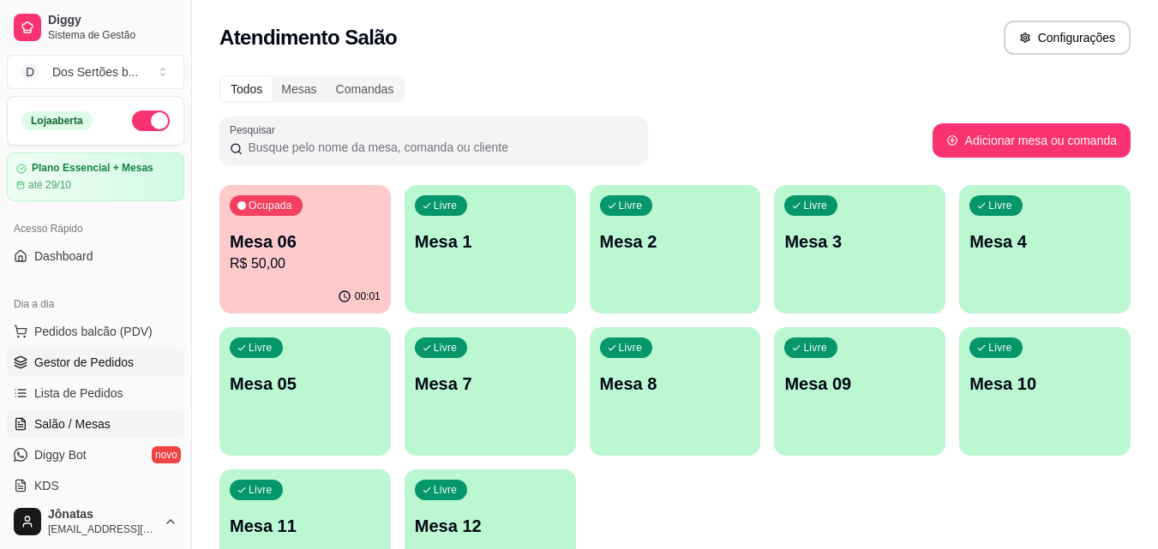
click at [53, 352] on link "Gestor de Pedidos" at bounding box center [95, 362] width 177 height 27
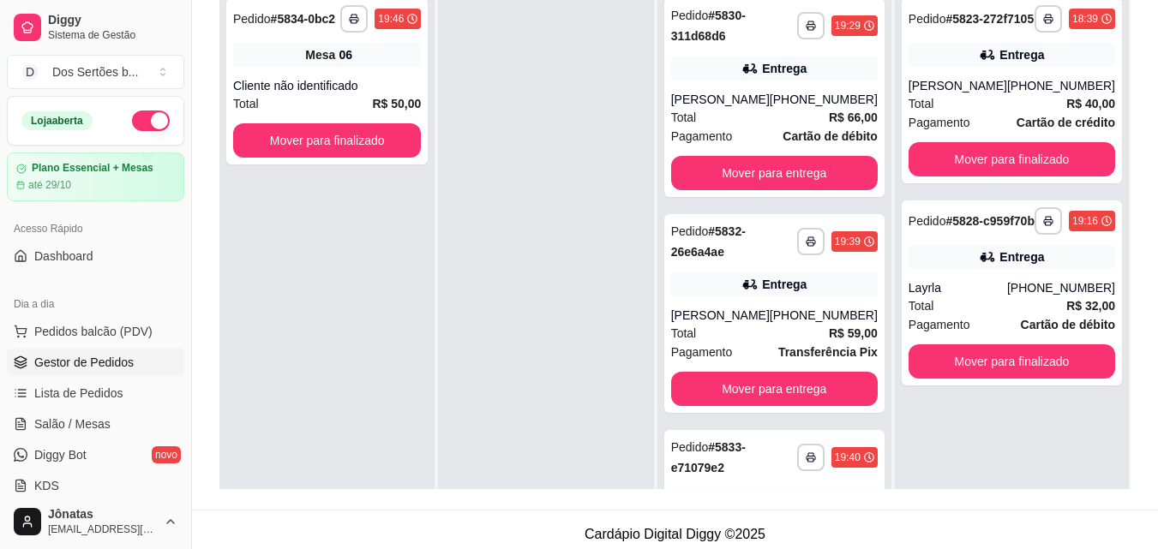
scroll to position [1, 0]
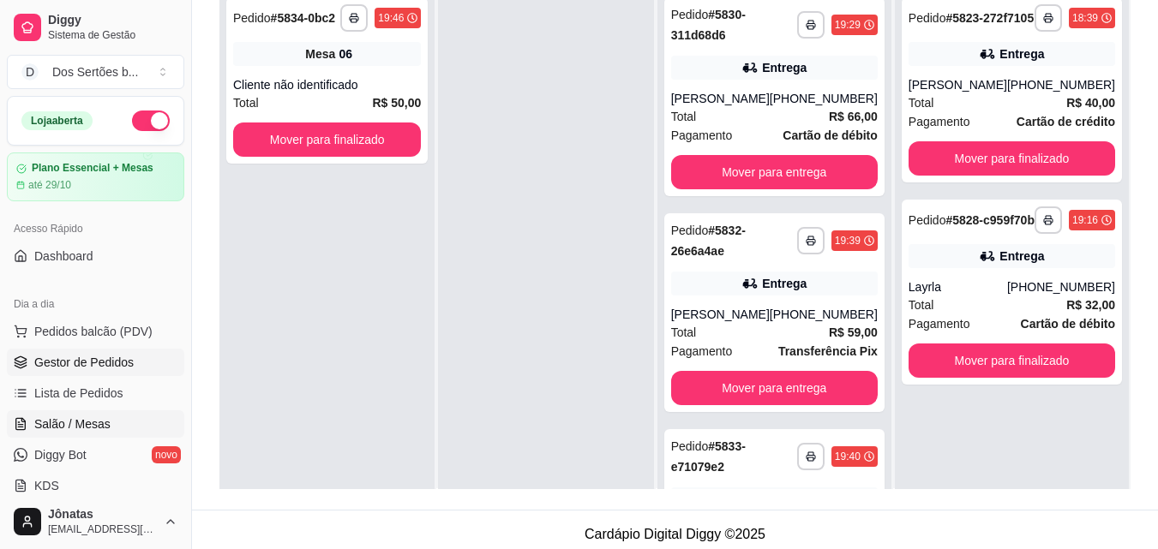
click at [96, 425] on span "Salão / Mesas" at bounding box center [72, 424] width 76 height 17
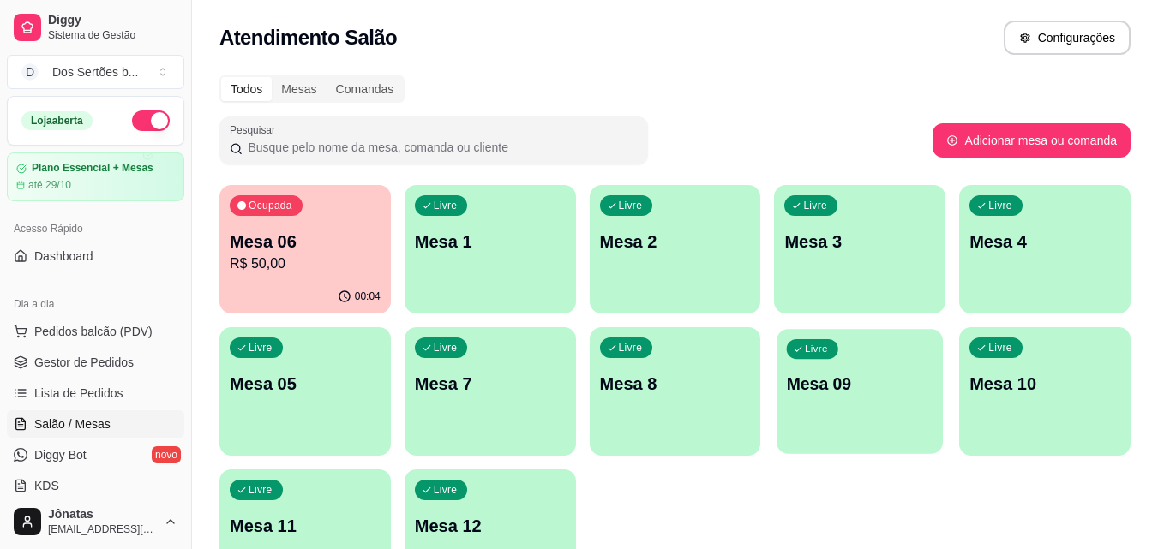
click at [870, 429] on div "Livre Mesa 09" at bounding box center [860, 381] width 166 height 105
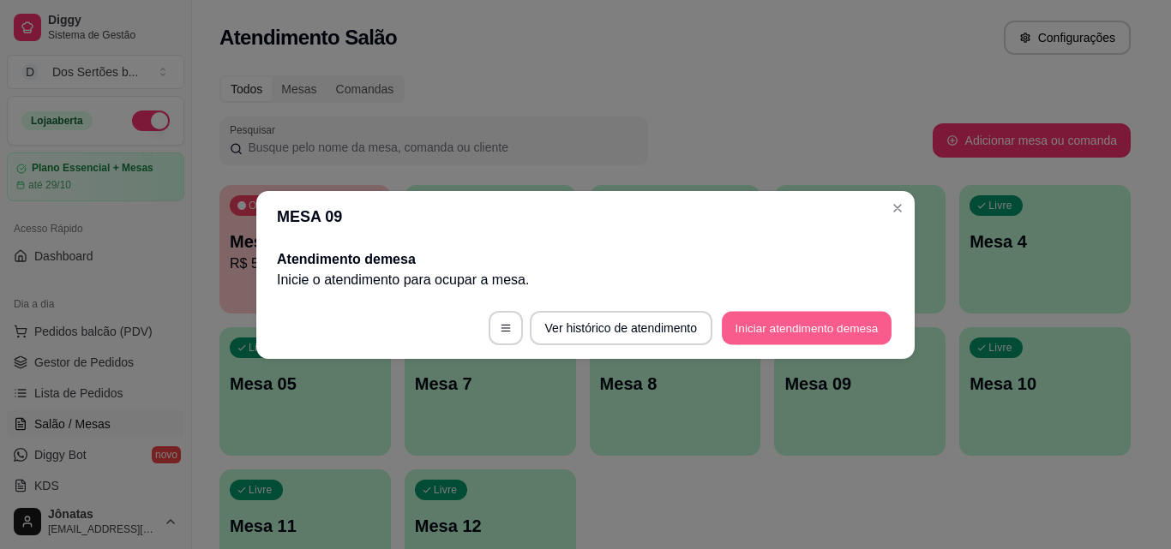
click at [784, 321] on button "Iniciar atendimento de mesa" at bounding box center [807, 327] width 170 height 33
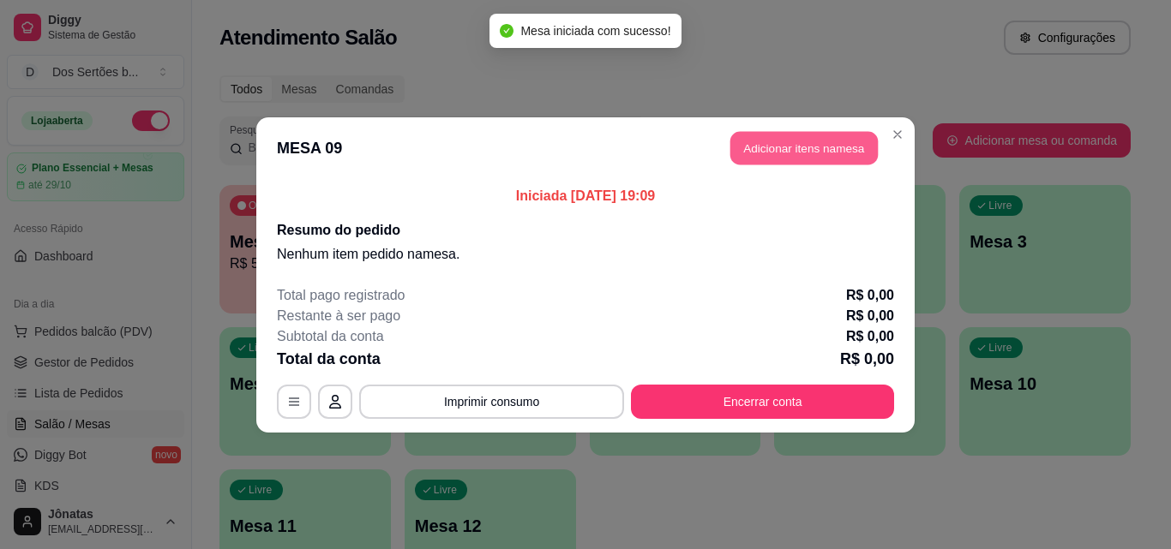
click at [760, 133] on button "Adicionar itens na mesa" at bounding box center [803, 147] width 147 height 33
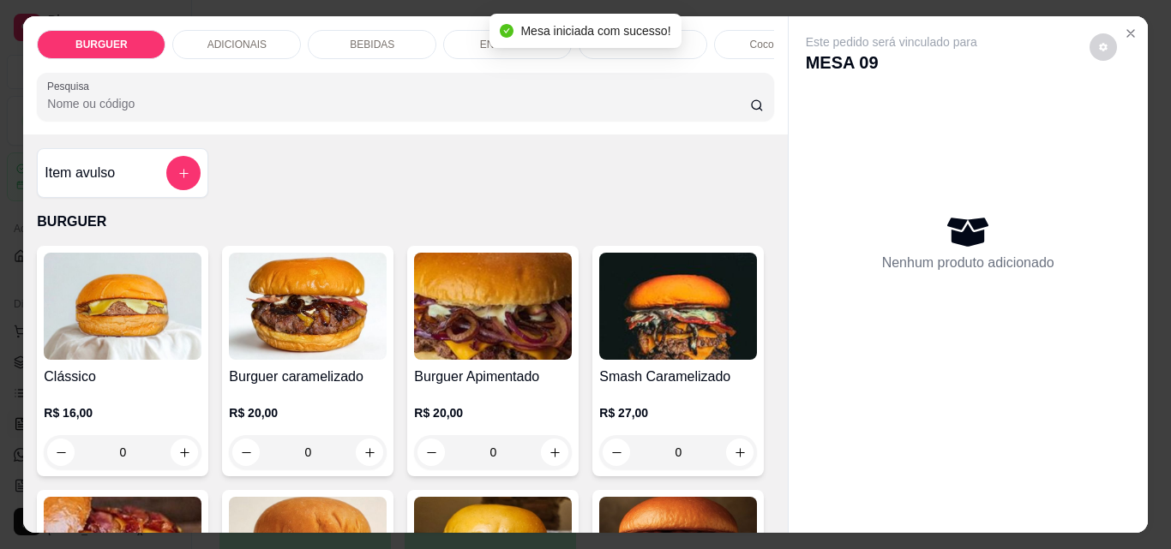
scroll to position [193, 0]
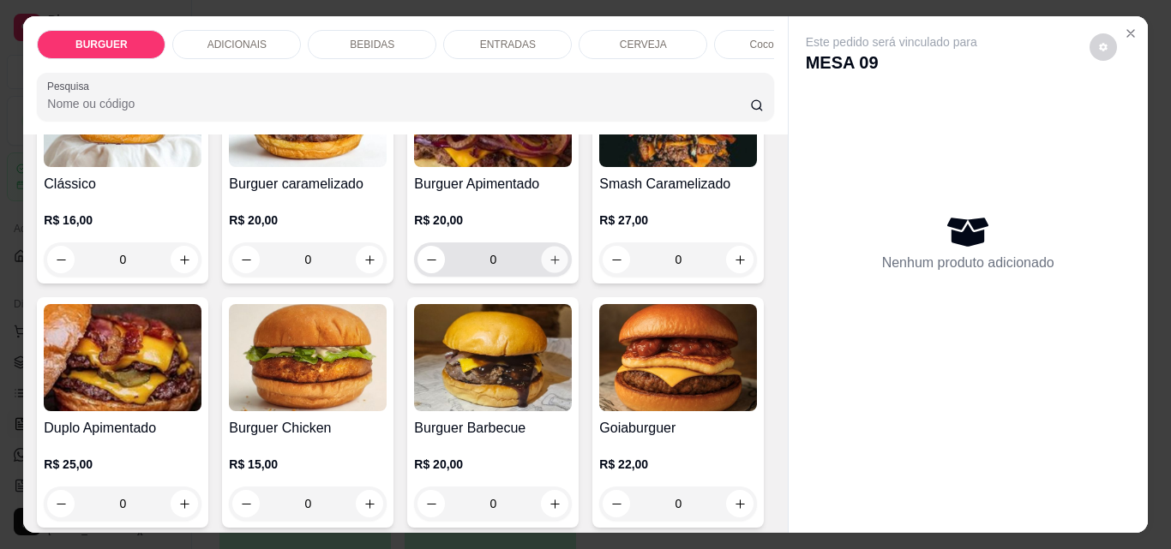
click at [542, 260] on button "increase-product-quantity" at bounding box center [555, 260] width 27 height 27
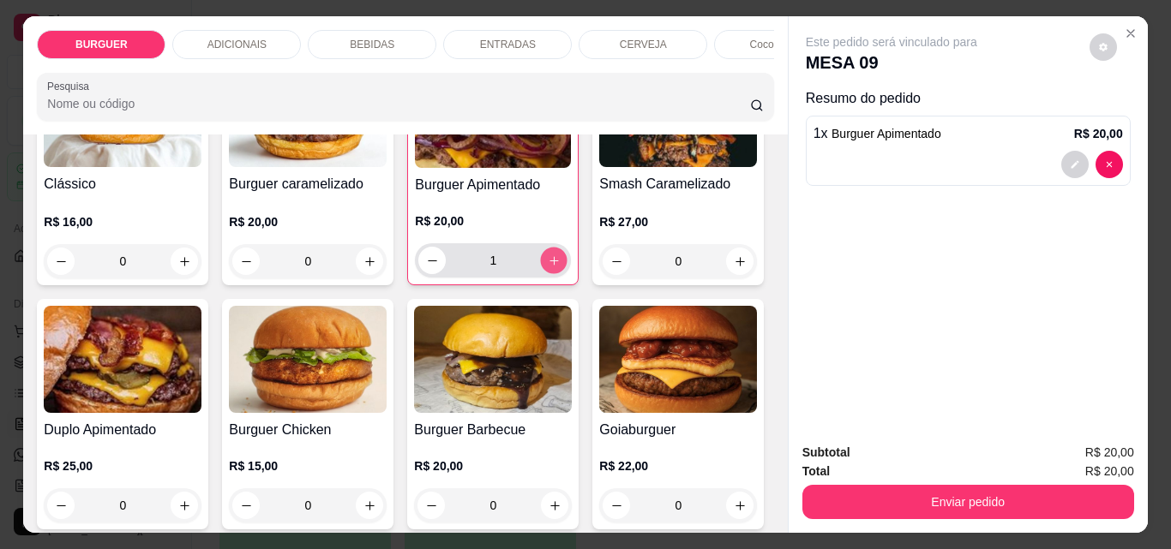
click at [548, 262] on icon "increase-product-quantity" at bounding box center [554, 261] width 13 height 13
type input "2"
click at [1062, 159] on button "decrease-product-quantity" at bounding box center [1074, 165] width 27 height 27
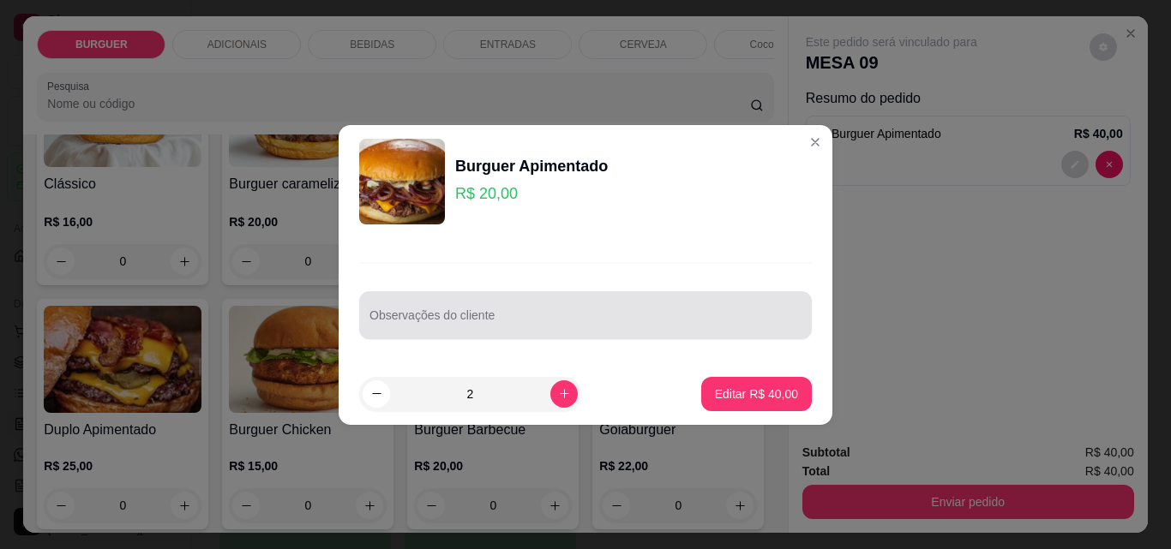
click at [444, 318] on input "Observações do cliente" at bounding box center [585, 322] width 432 height 17
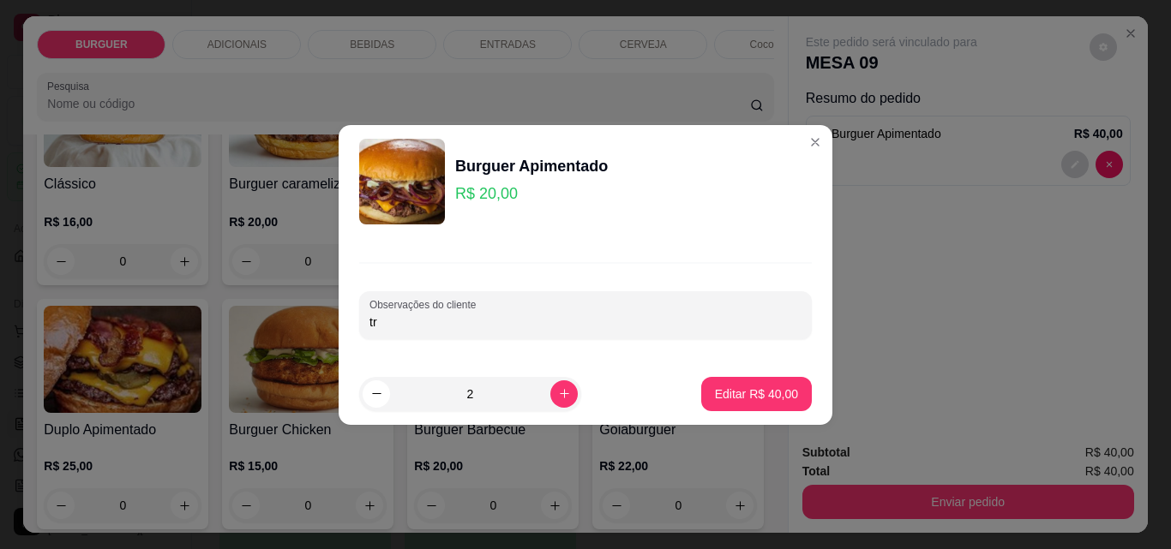
type input "t"
type input "dos 2 trocar o pão pelo batata doce"
click at [765, 382] on button "Editar R$ 40,00" at bounding box center [756, 393] width 107 height 33
type input "0"
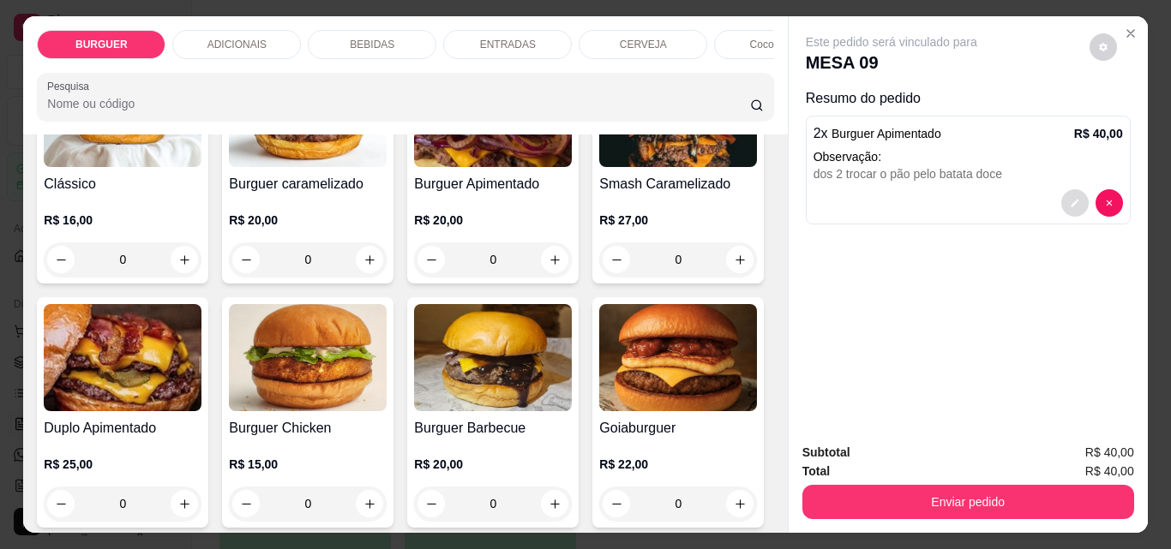
click at [1065, 190] on button "decrease-product-quantity" at bounding box center [1074, 202] width 27 height 27
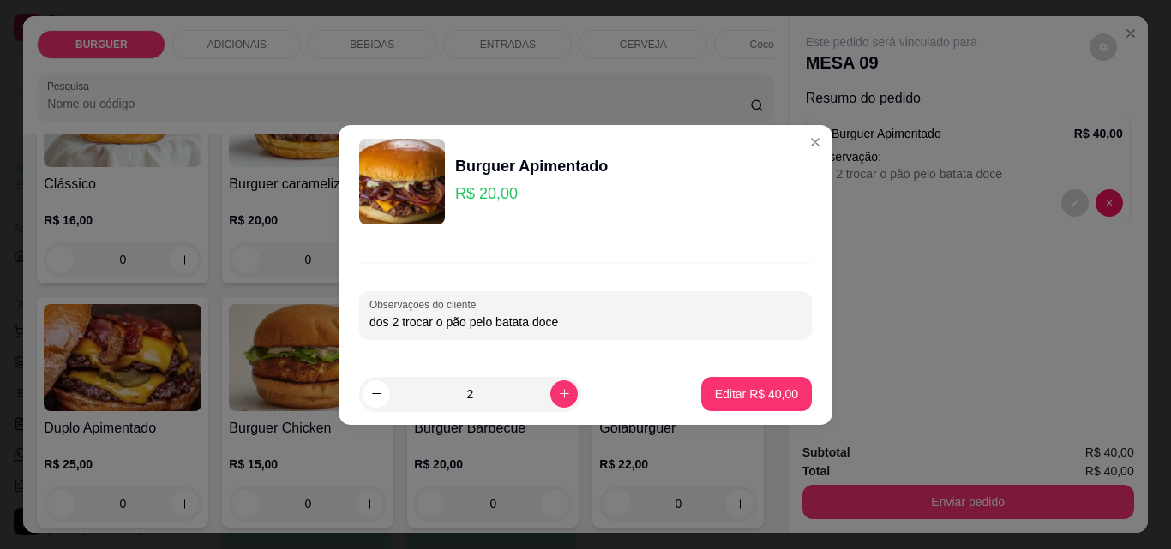
click at [563, 319] on input "dos 2 trocar o pão pelo batata doce" at bounding box center [585, 322] width 432 height 17
type input "dos 2 trocar o pão pelo batata doce, cebola bem chapeada dos 2"
click at [751, 393] on p "Editar R$ 40,00" at bounding box center [756, 394] width 81 height 16
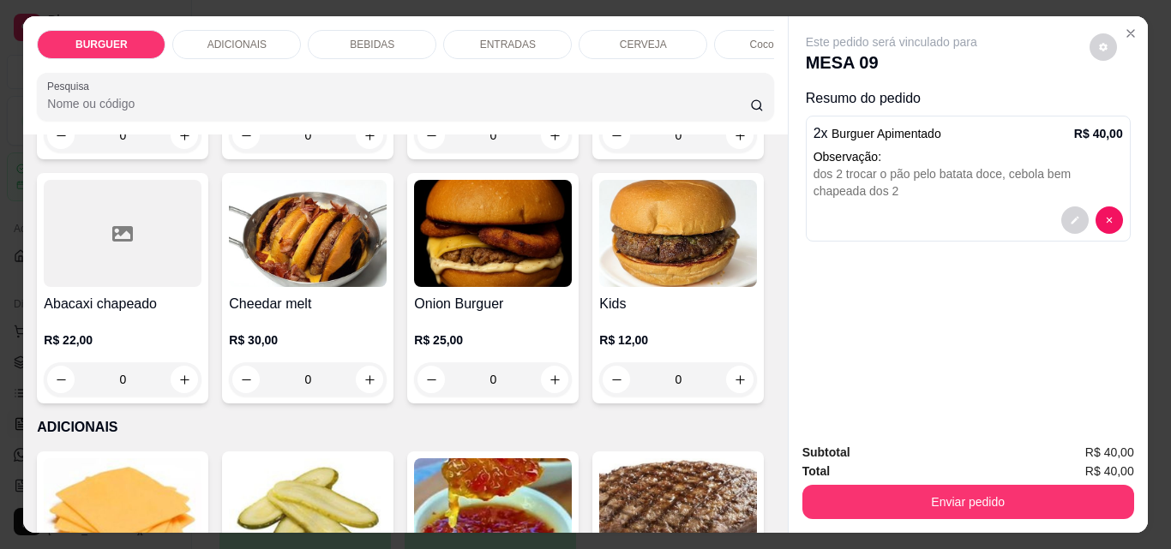
scroll to position [814, 0]
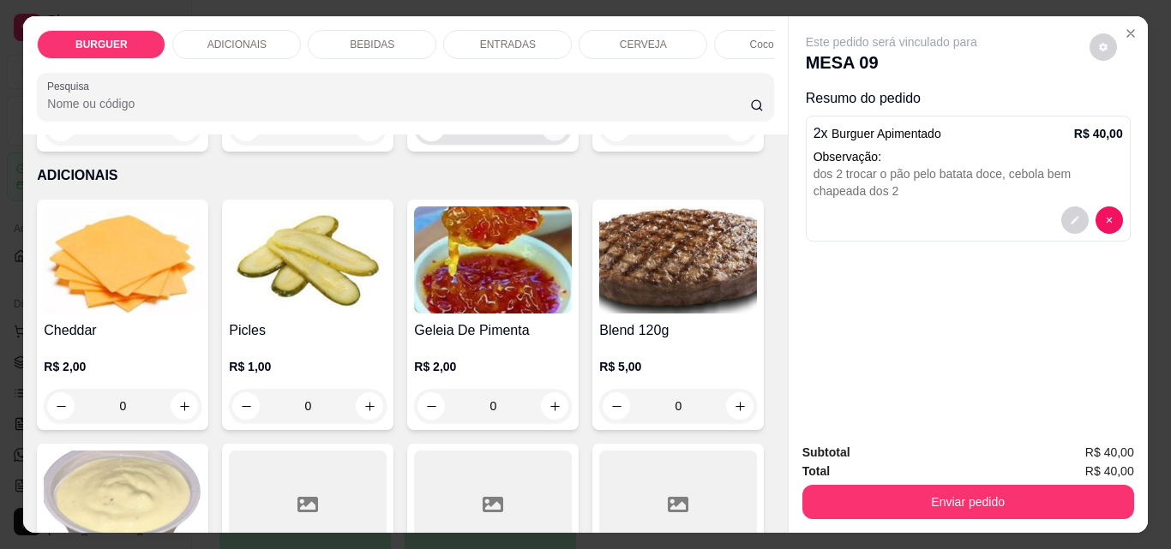
click at [549, 135] on icon "increase-product-quantity" at bounding box center [555, 128] width 13 height 13
type input "1"
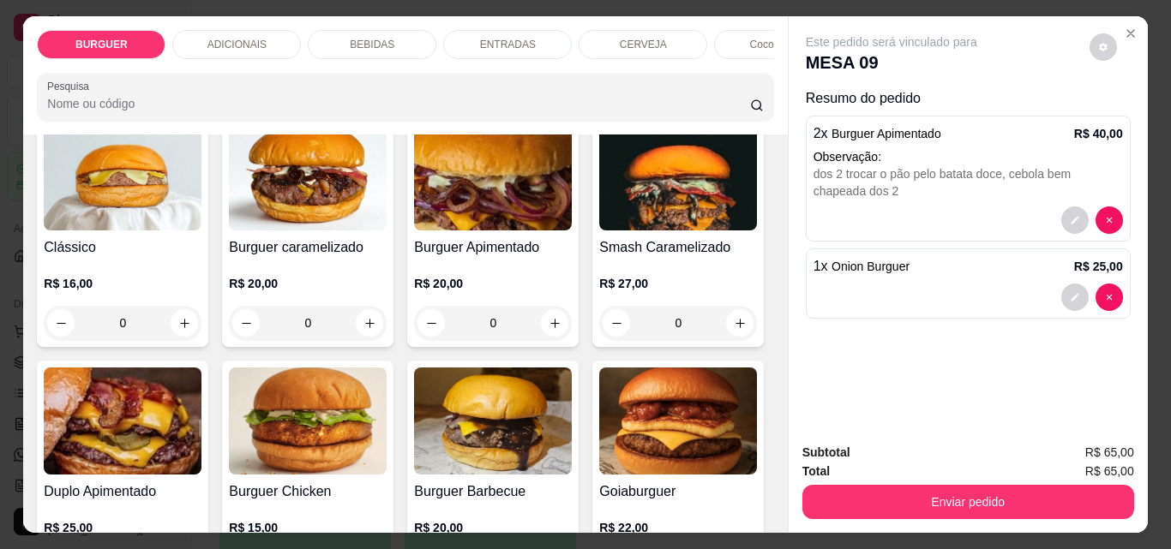
scroll to position [126, 0]
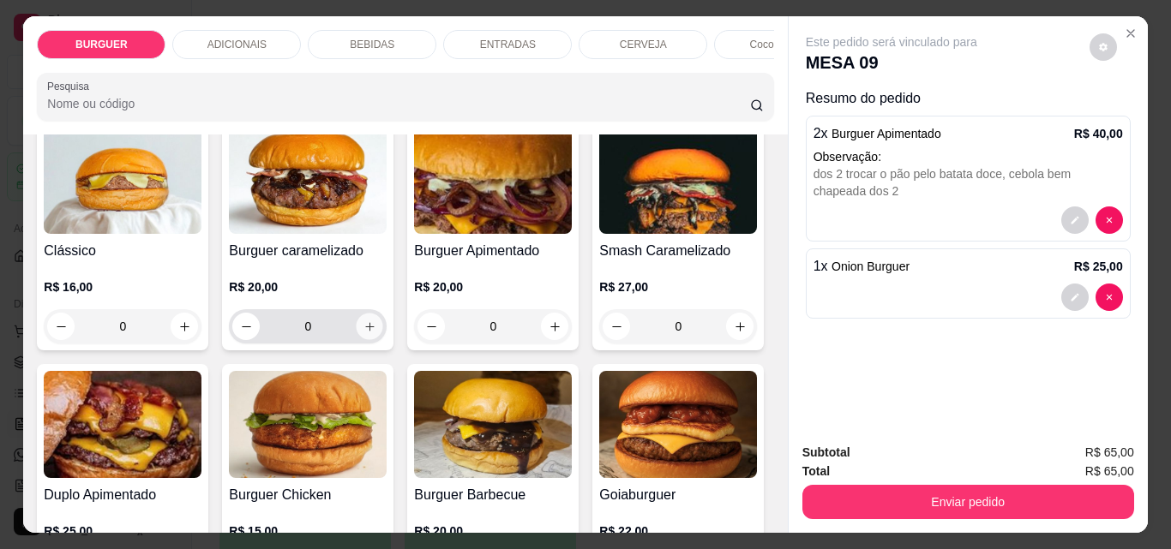
click at [363, 327] on icon "increase-product-quantity" at bounding box center [369, 327] width 13 height 13
type input "1"
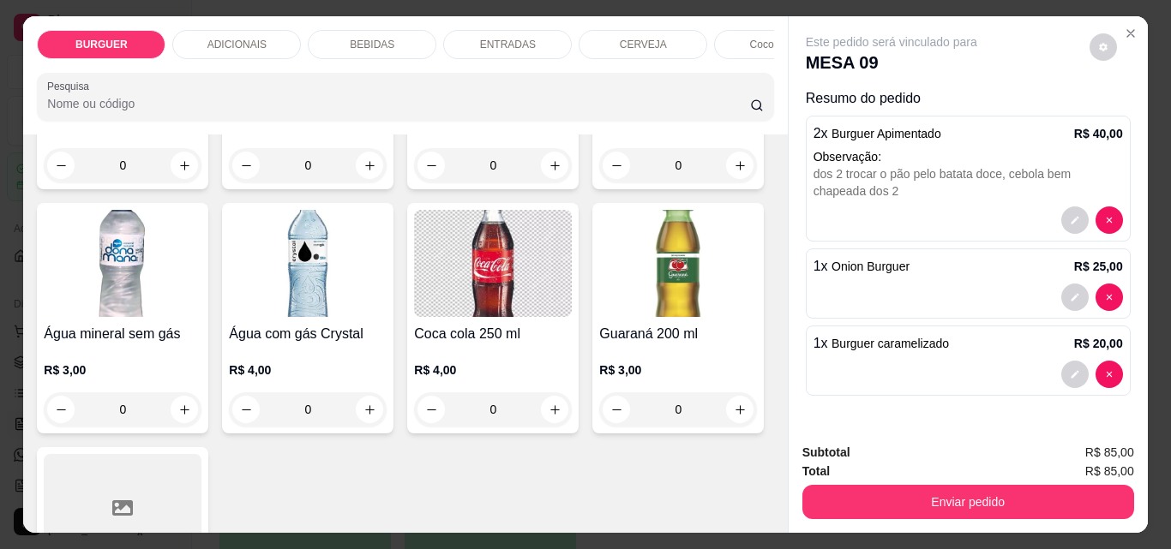
scroll to position [2153, 0]
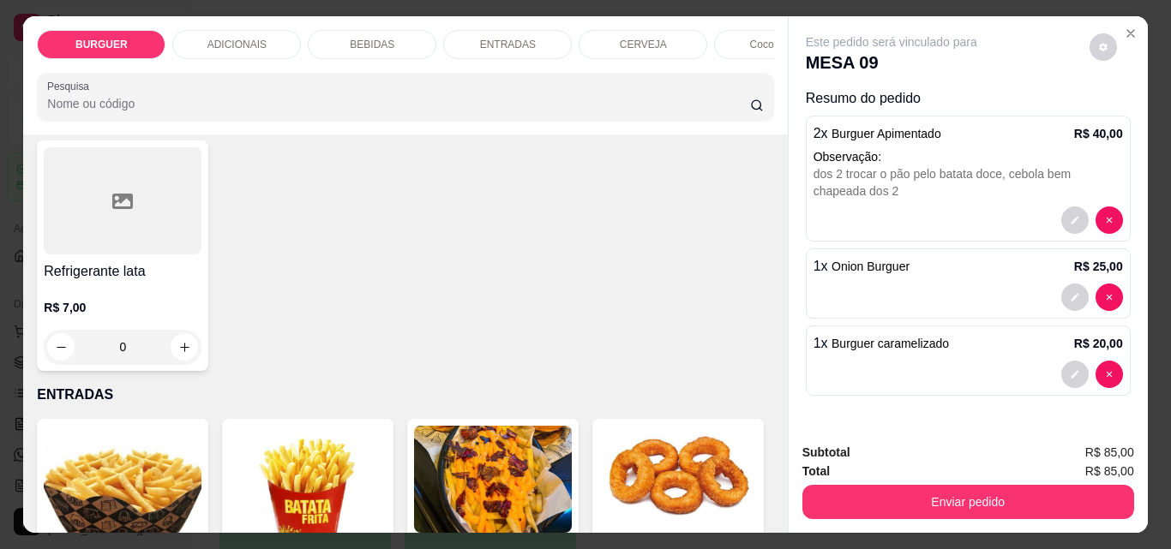
type input "1"
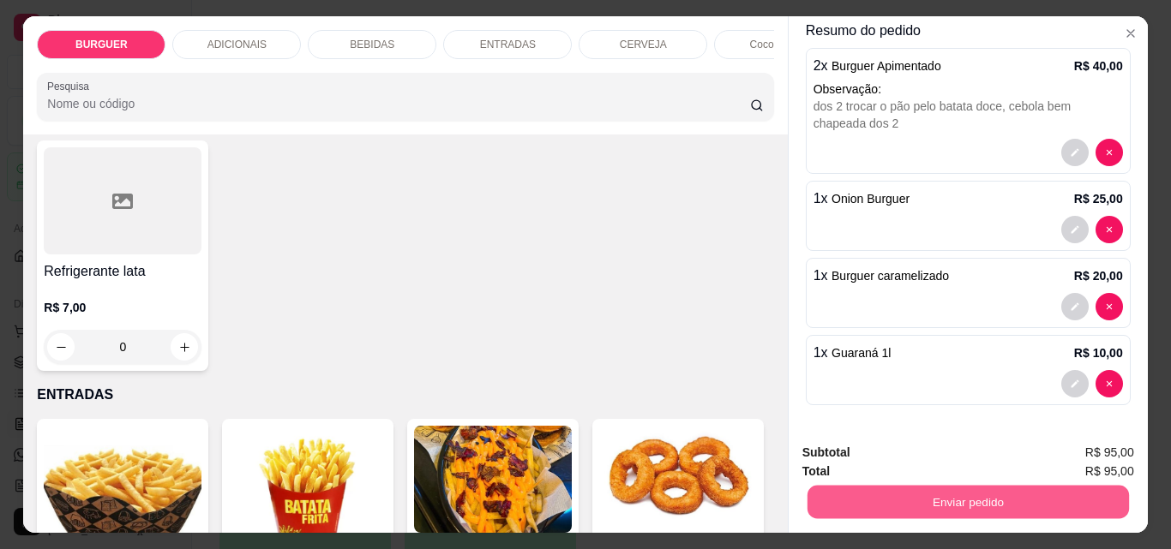
click at [916, 488] on button "Enviar pedido" at bounding box center [967, 501] width 321 height 33
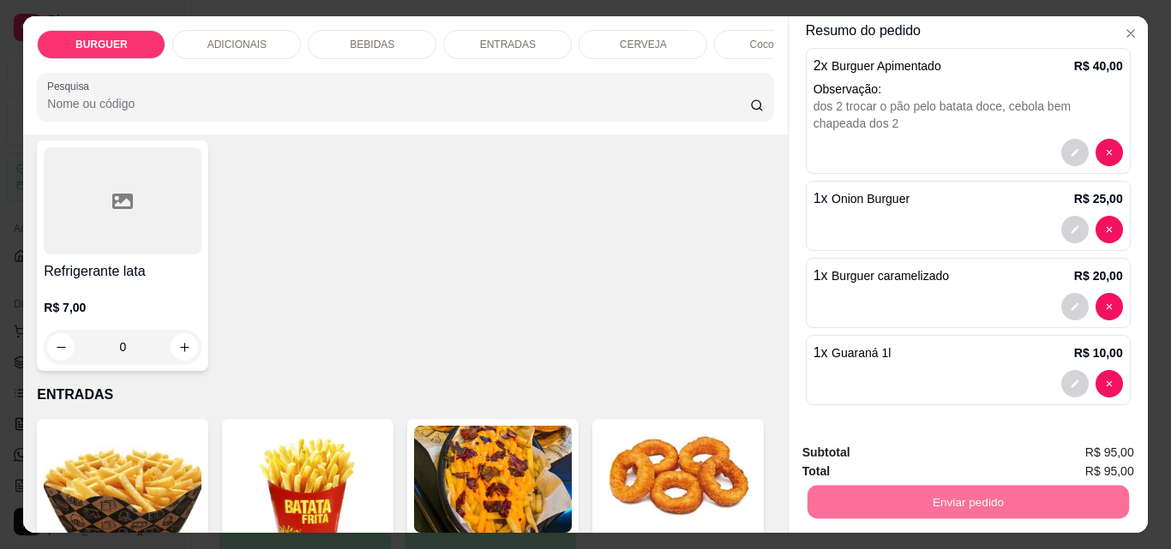
click at [1070, 451] on button "Enviar pedido" at bounding box center [1089, 453] width 94 height 32
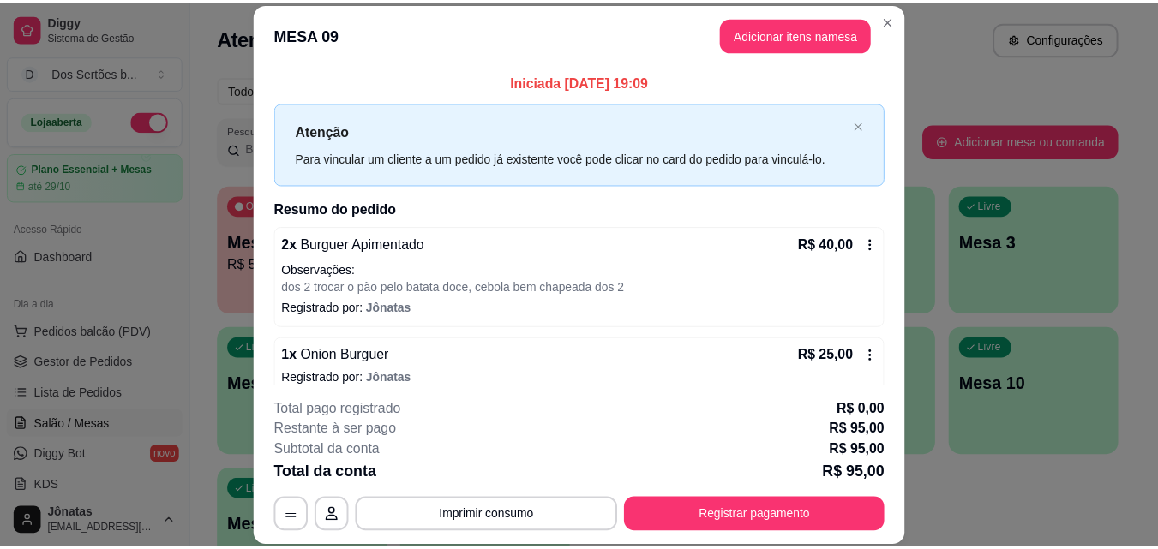
scroll to position [159, 0]
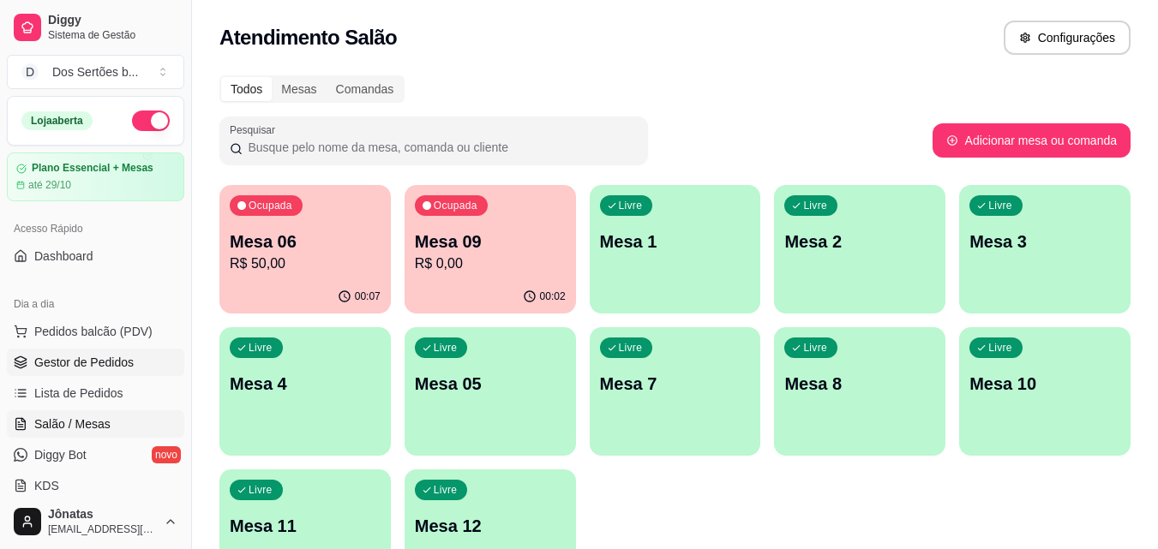
click at [65, 367] on span "Gestor de Pedidos" at bounding box center [83, 362] width 99 height 17
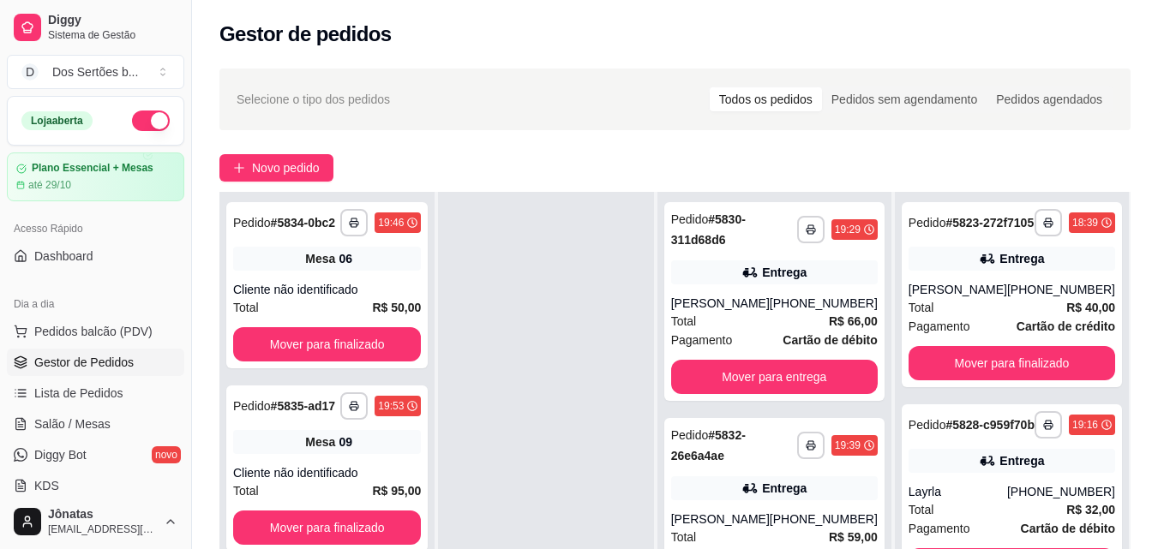
scroll to position [261, 0]
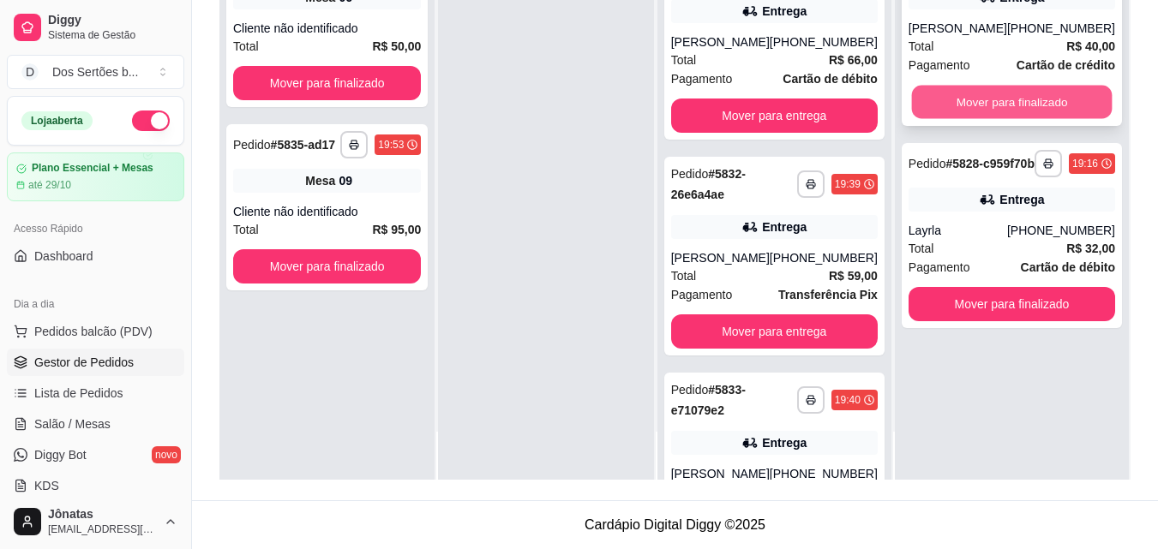
click at [991, 106] on button "Mover para finalizado" at bounding box center [1011, 102] width 201 height 33
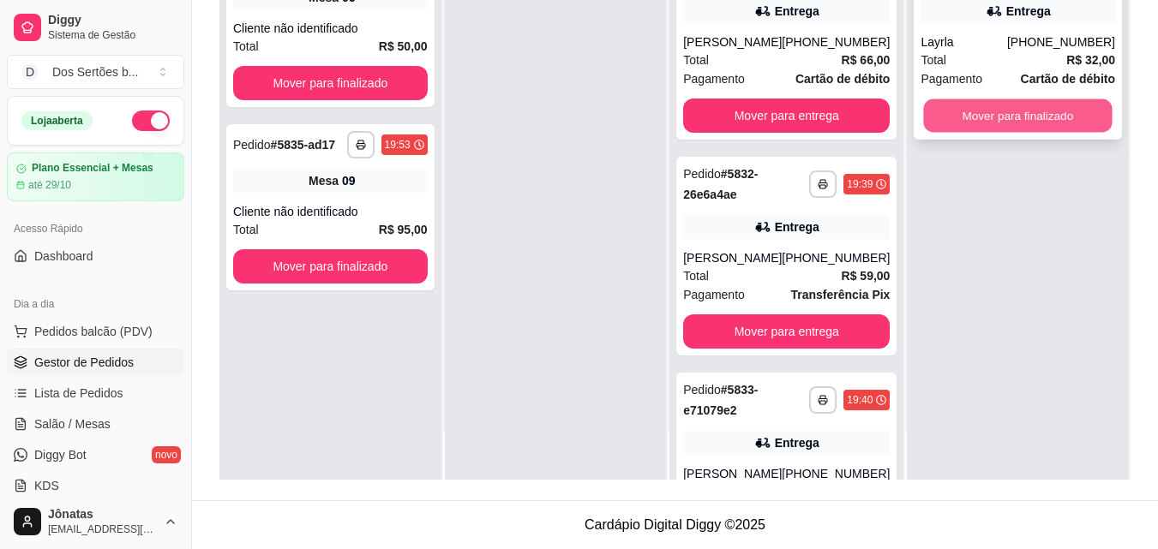
click at [1032, 120] on button "Mover para finalizado" at bounding box center [1018, 115] width 189 height 33
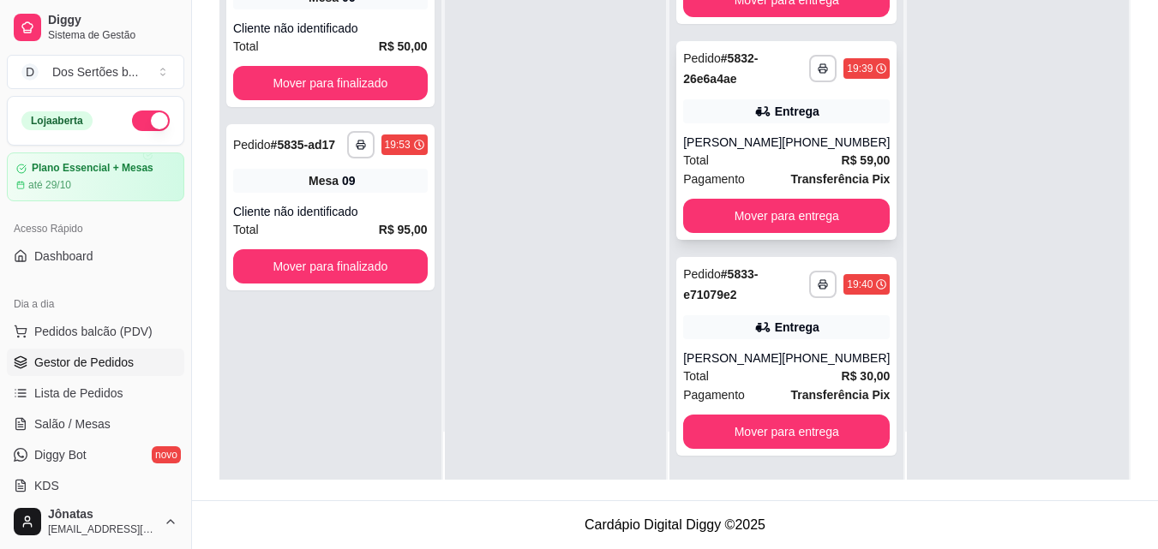
scroll to position [0, 0]
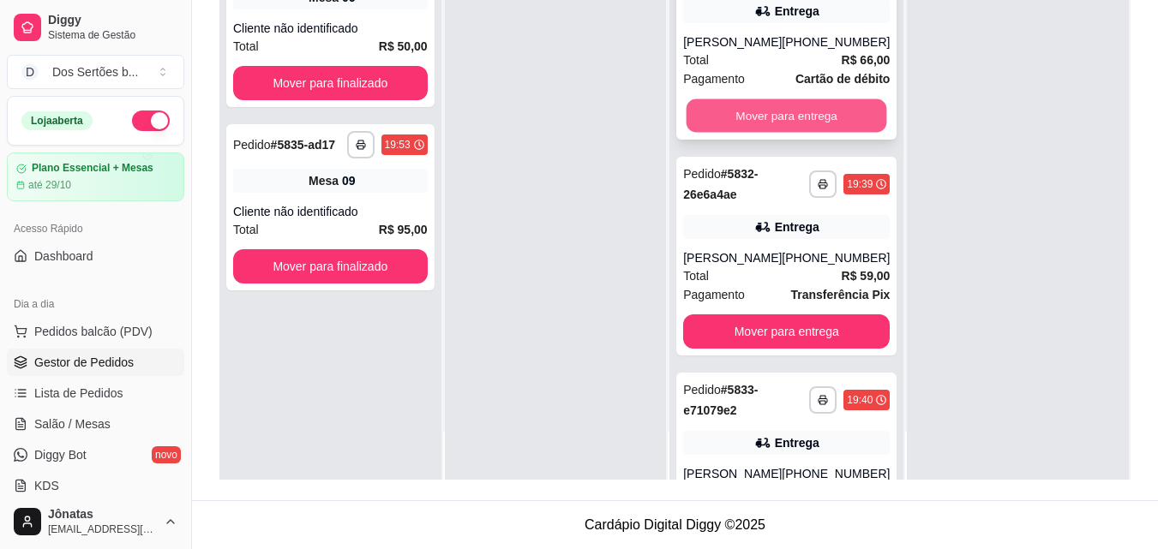
click at [735, 119] on button "Mover para entrega" at bounding box center [787, 115] width 201 height 33
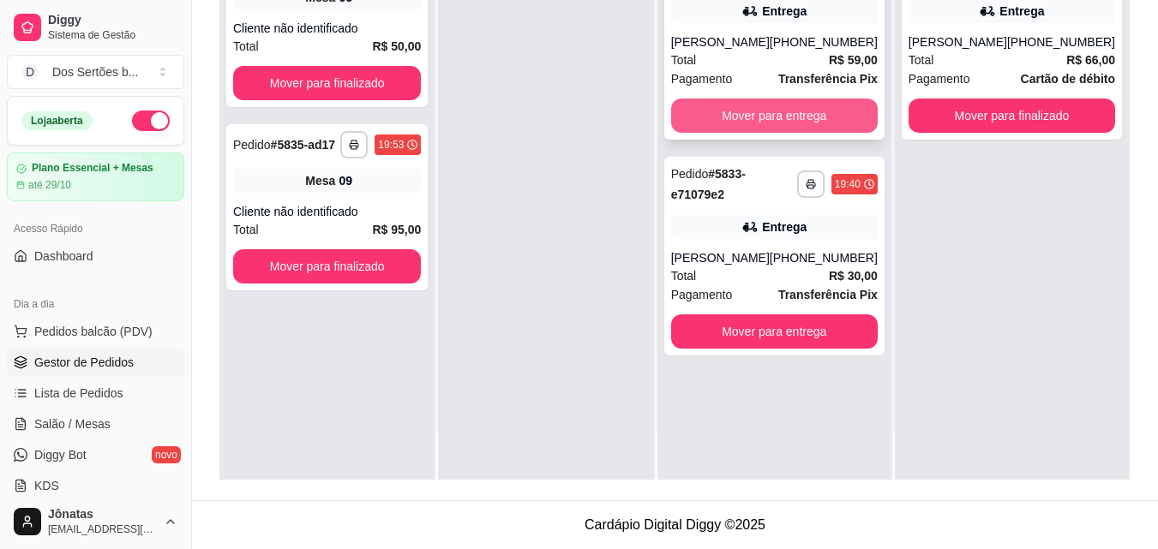
click at [733, 117] on button "Mover para entrega" at bounding box center [774, 116] width 207 height 34
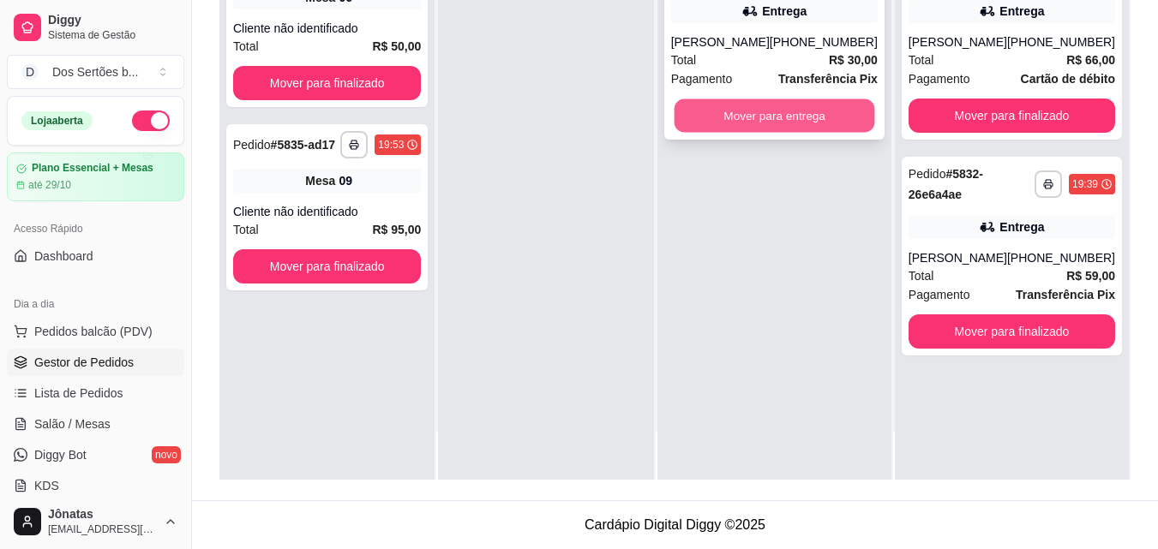
click at [778, 128] on button "Mover para entrega" at bounding box center [774, 115] width 201 height 33
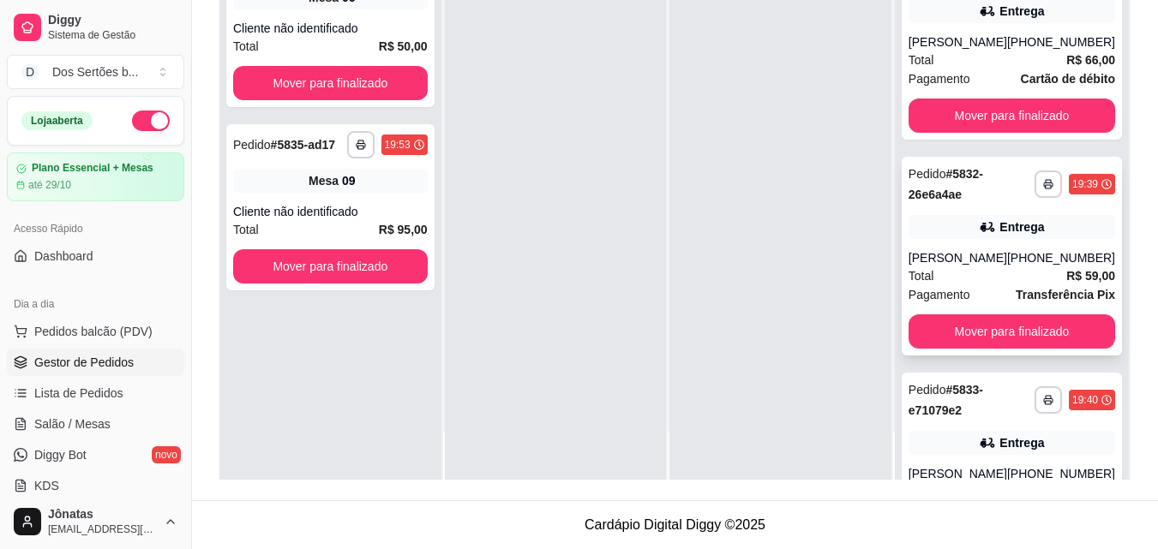
scroll to position [133, 0]
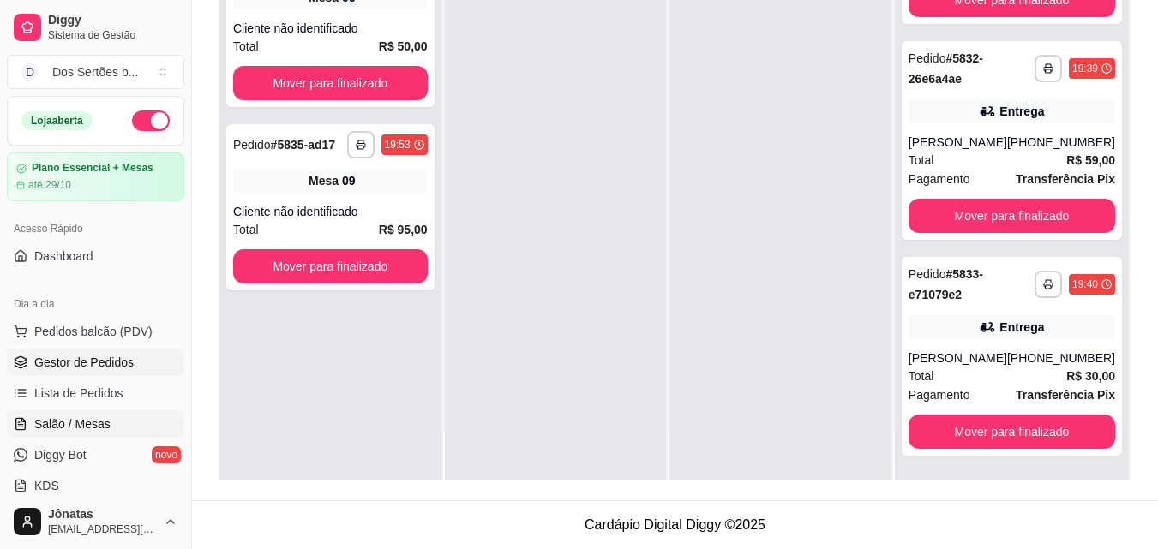
click at [21, 419] on icon at bounding box center [22, 419] width 3 height 3
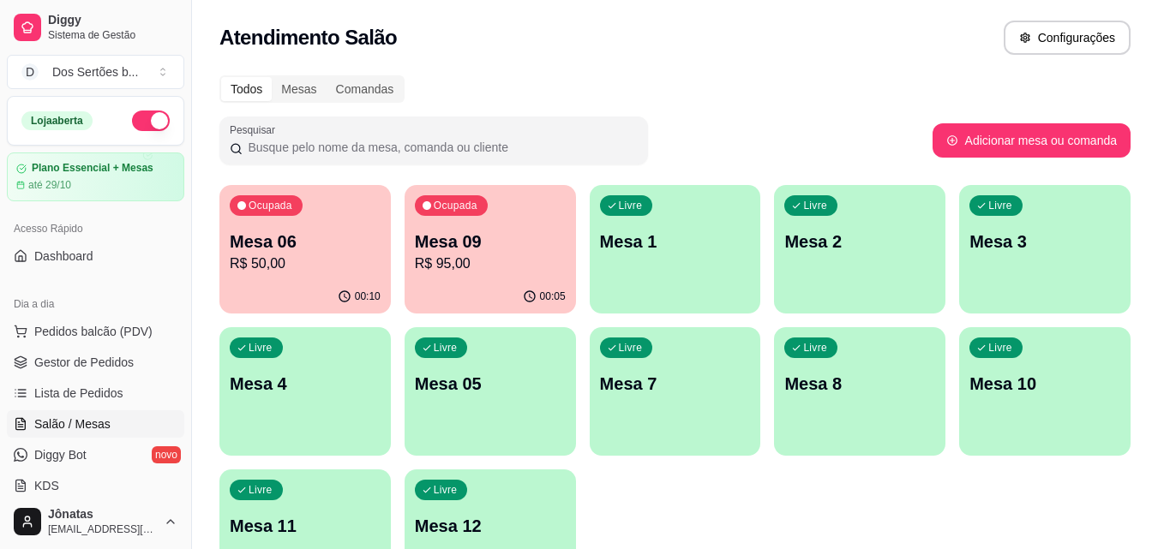
click at [491, 398] on div "Livre Mesa 05" at bounding box center [490, 381] width 171 height 108
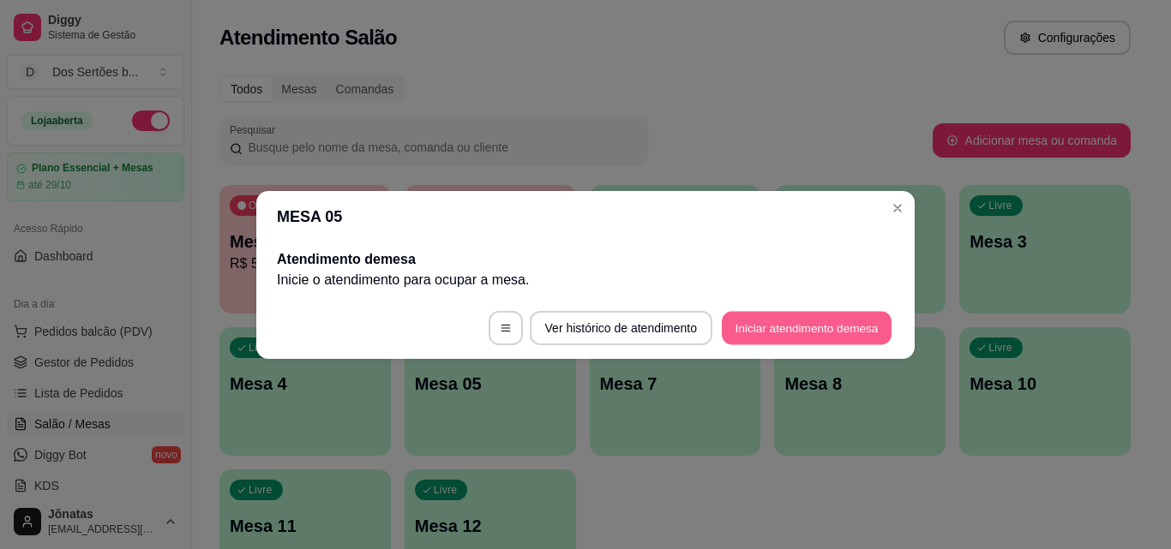
click at [799, 325] on button "Iniciar atendimento de mesa" at bounding box center [807, 327] width 170 height 33
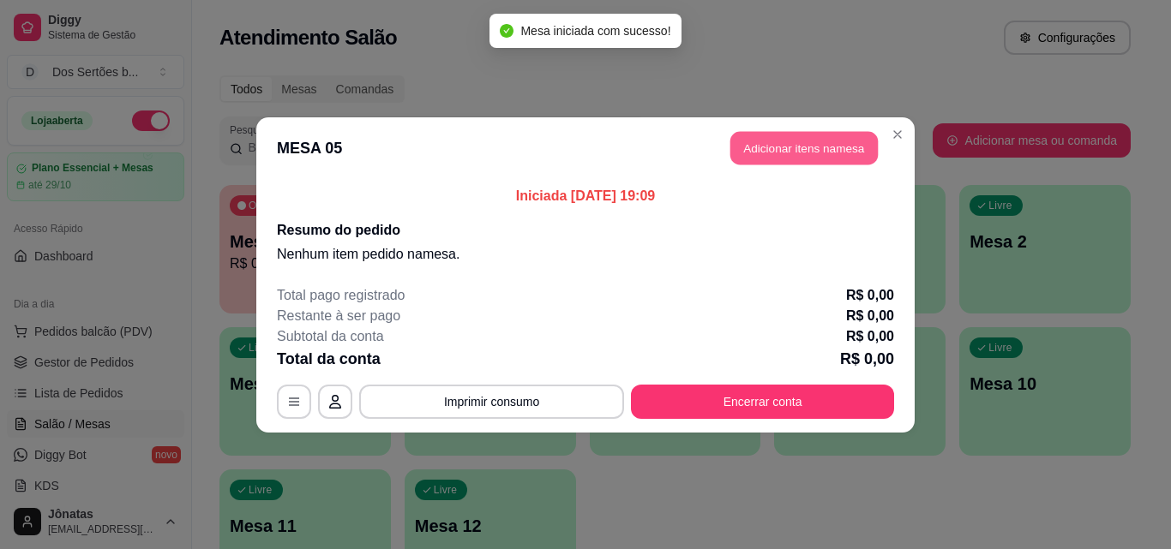
click at [761, 139] on button "Adicionar itens na mesa" at bounding box center [803, 147] width 147 height 33
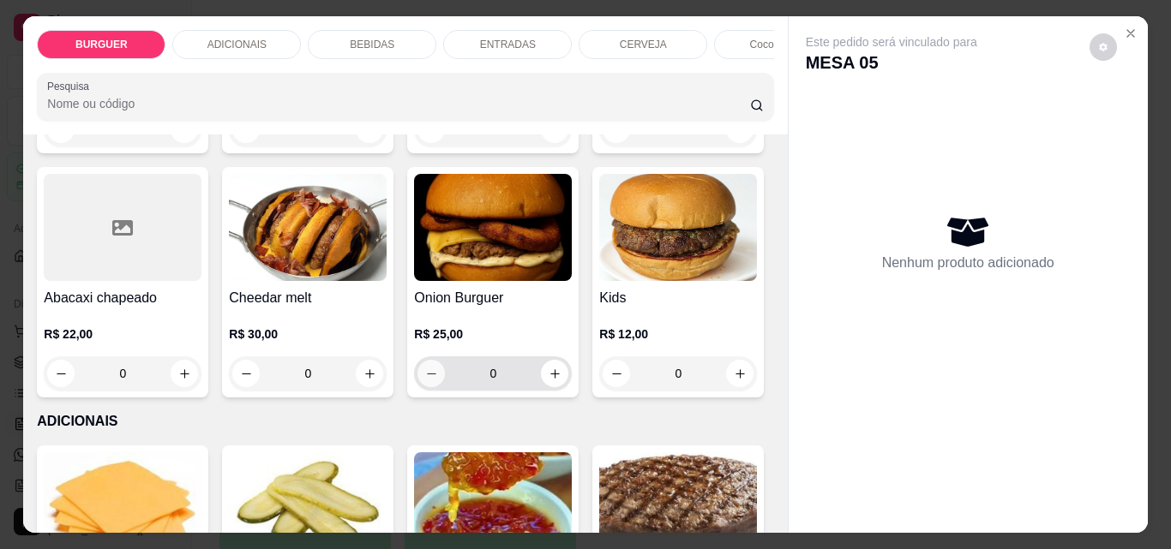
scroll to position [434, 0]
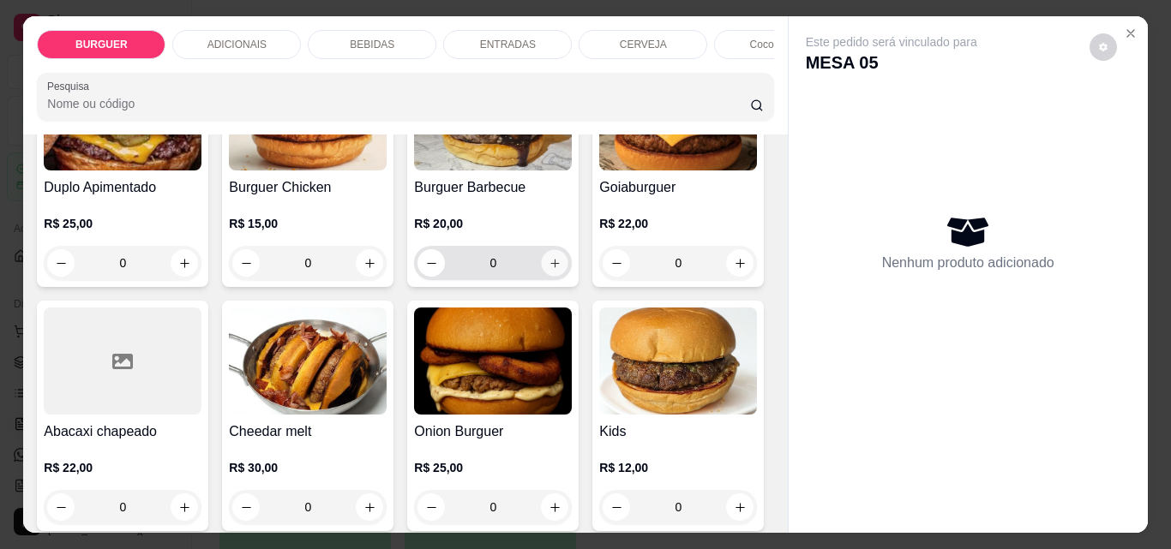
click at [542, 277] on button "increase-product-quantity" at bounding box center [555, 263] width 27 height 27
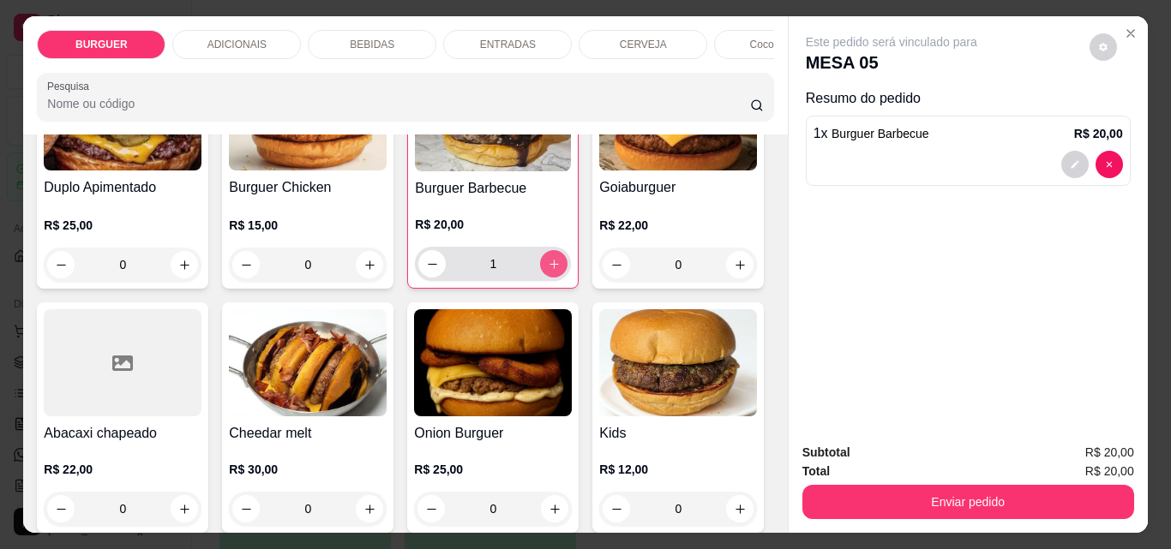
click at [540, 278] on button "increase-product-quantity" at bounding box center [553, 263] width 27 height 27
type input "2"
click at [491, 42] on p "ENTRADAS" at bounding box center [508, 45] width 56 height 14
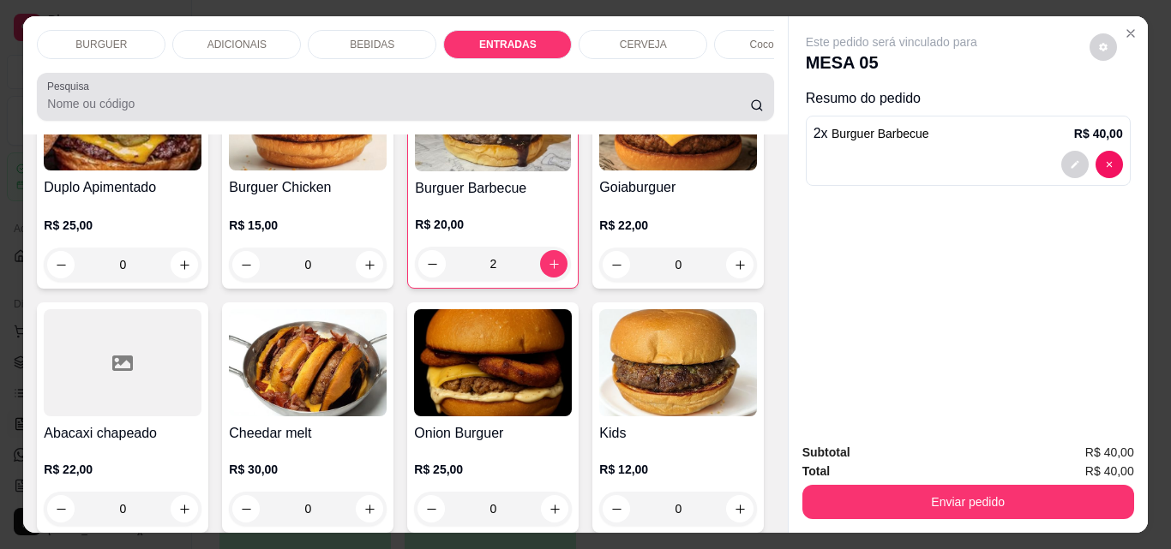
scroll to position [45, 0]
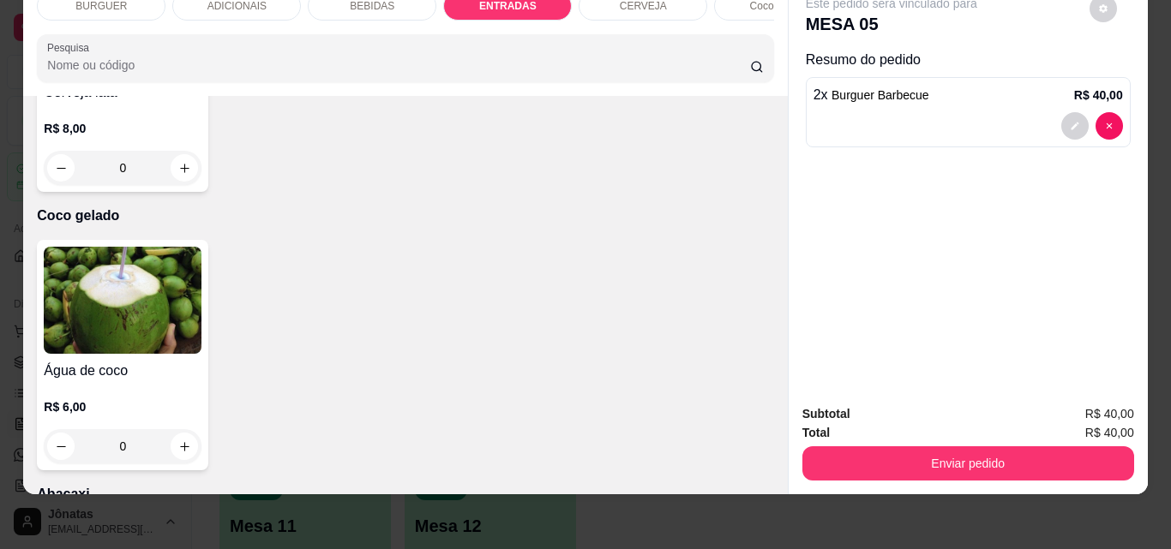
type input "1"
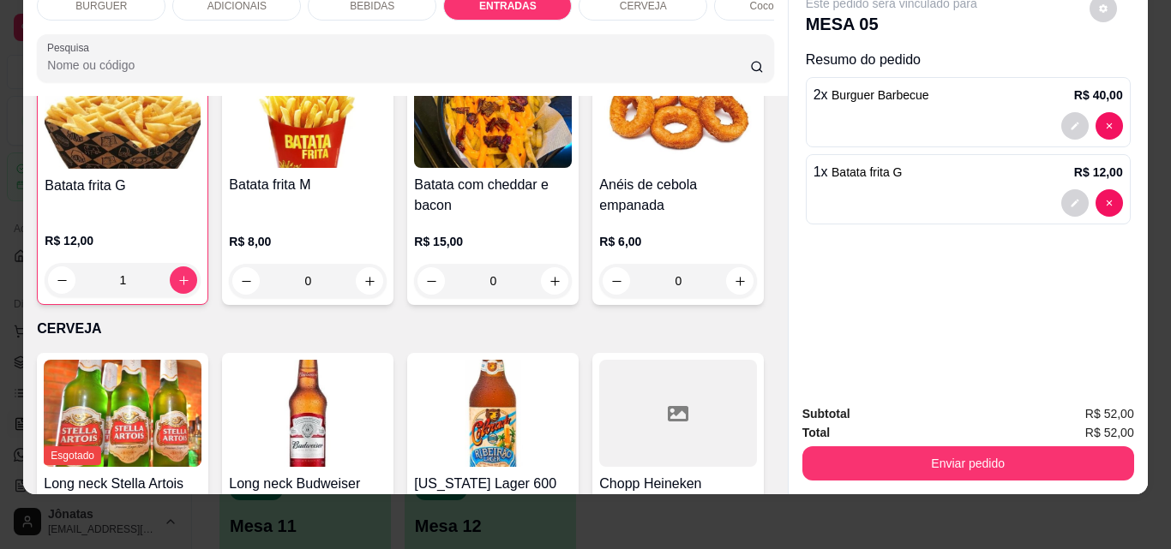
scroll to position [2123, 0]
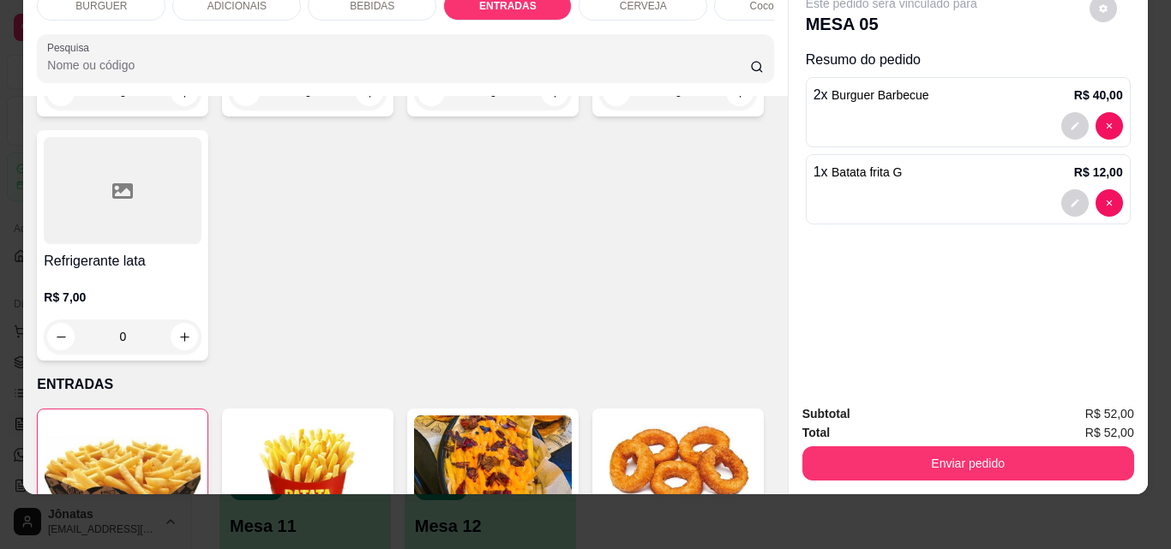
type input "1"
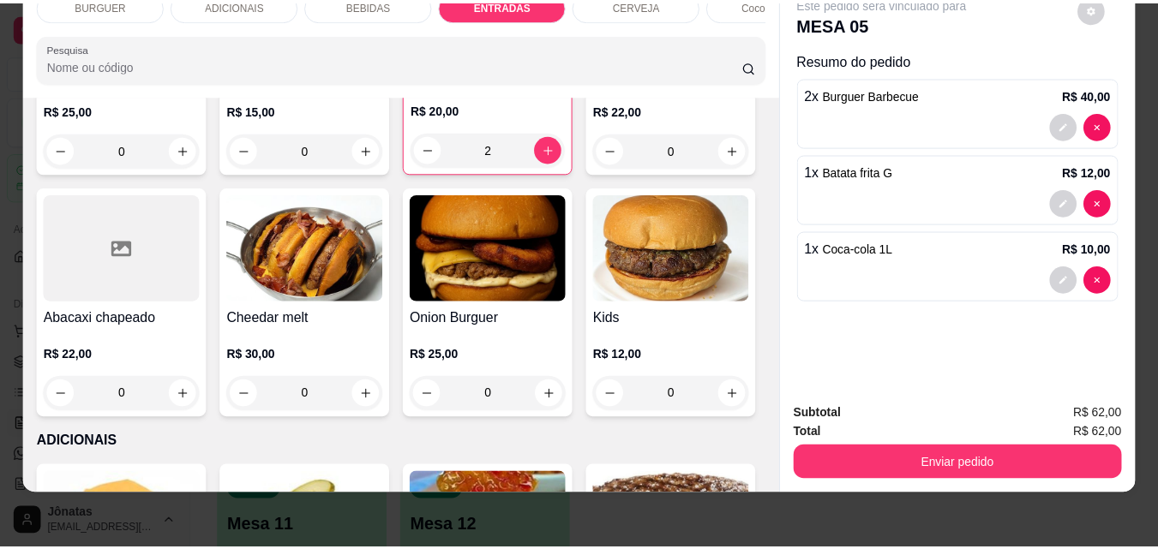
scroll to position [0, 0]
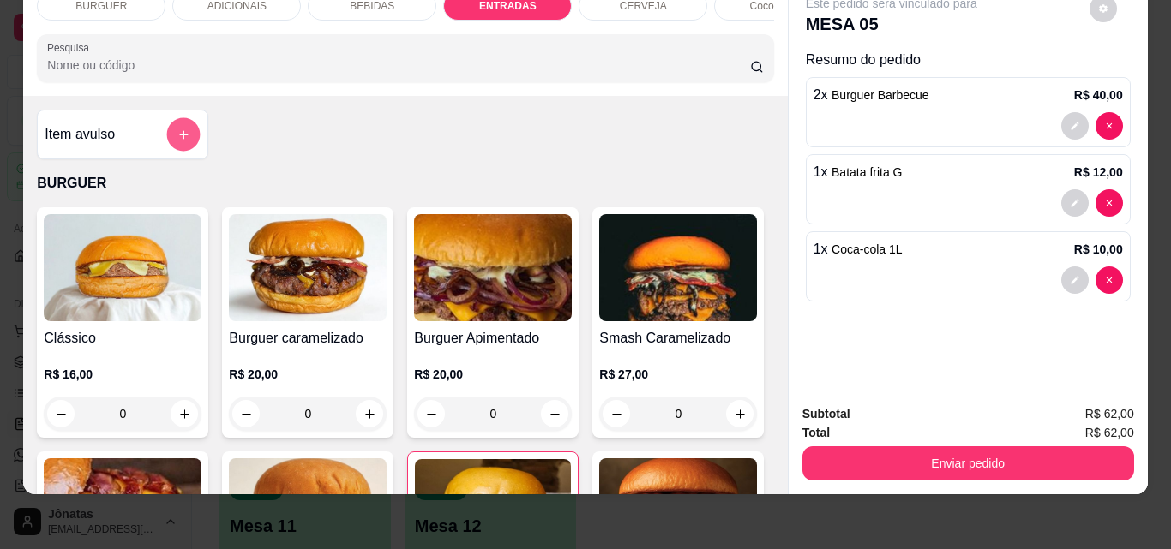
click at [167, 130] on button "add-separate-item" at bounding box center [183, 134] width 33 height 33
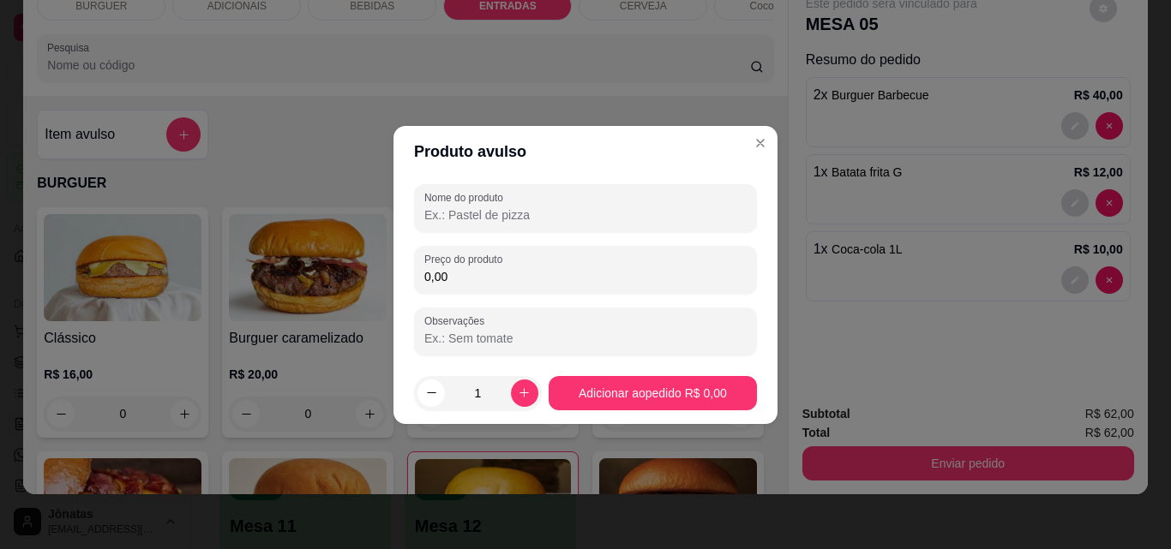
click at [431, 215] on input "Nome do produto" at bounding box center [585, 215] width 322 height 17
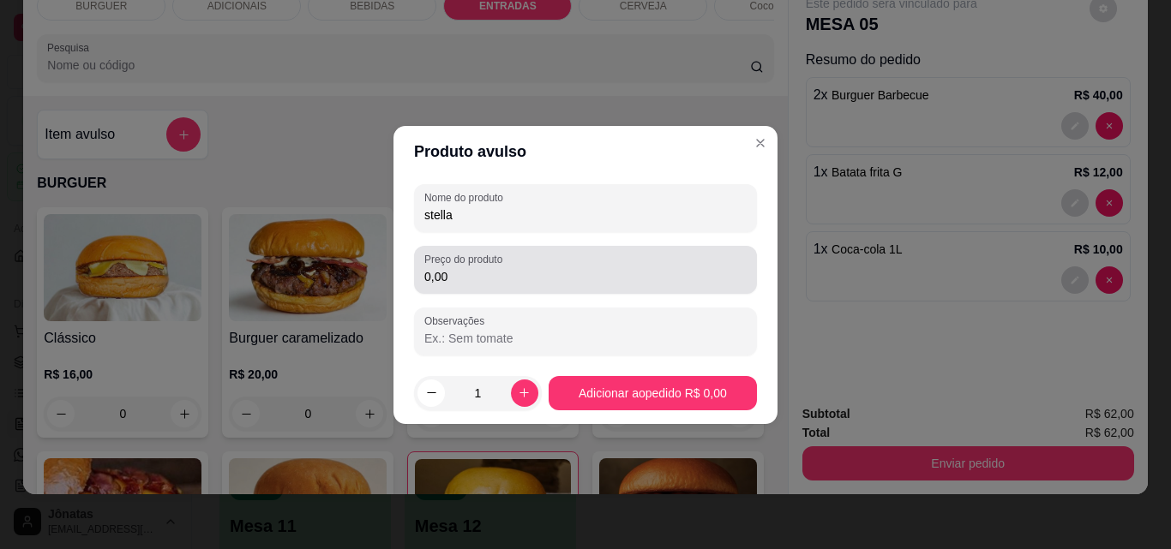
type input "stella"
click at [451, 286] on div "0,00" at bounding box center [585, 270] width 322 height 34
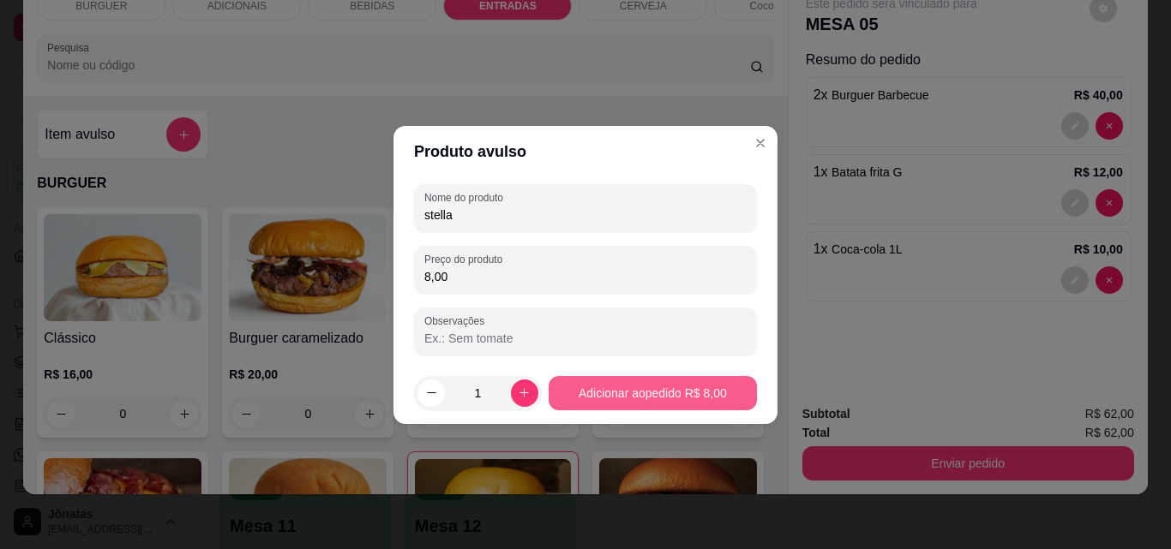
type input "8,00"
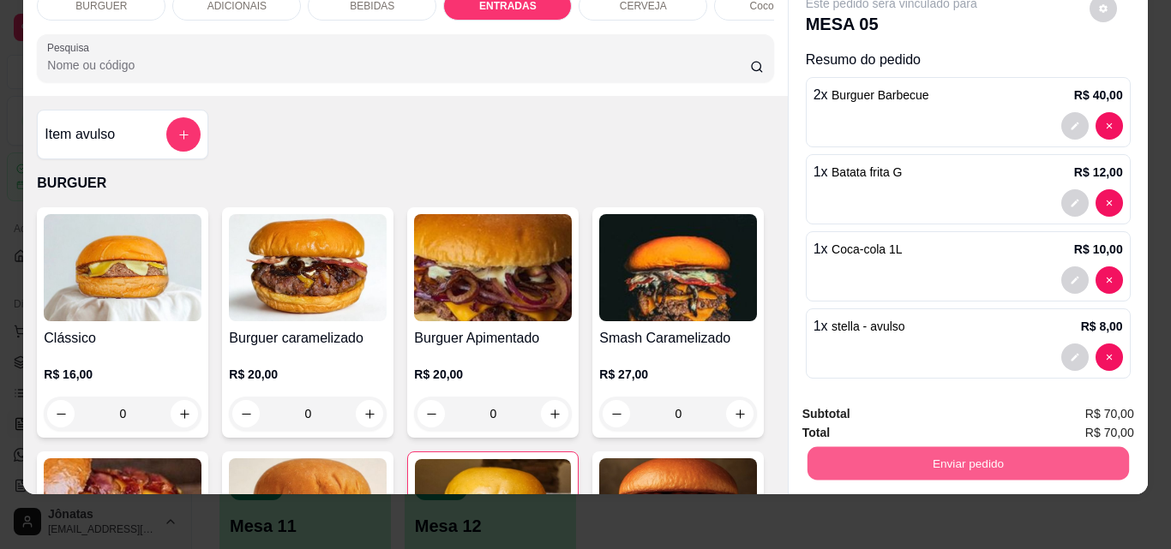
click at [884, 447] on button "Enviar pedido" at bounding box center [967, 463] width 321 height 33
click at [1085, 413] on button "Enviar pedido" at bounding box center [1089, 409] width 94 height 32
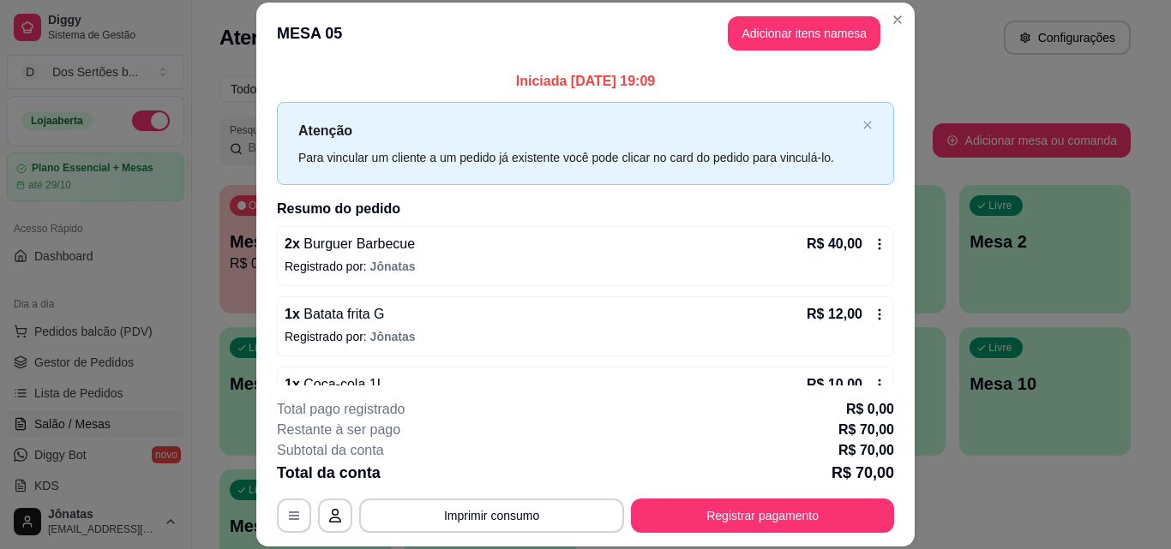
click at [877, 13] on header "MESA 05 Adicionar itens na mesa" at bounding box center [585, 34] width 658 height 62
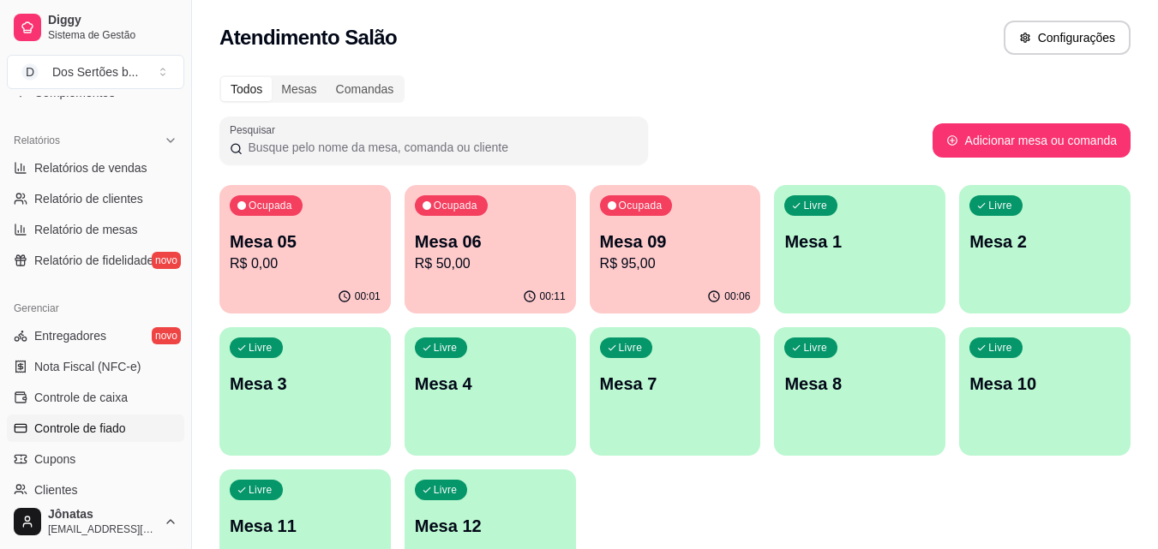
scroll to position [684, 0]
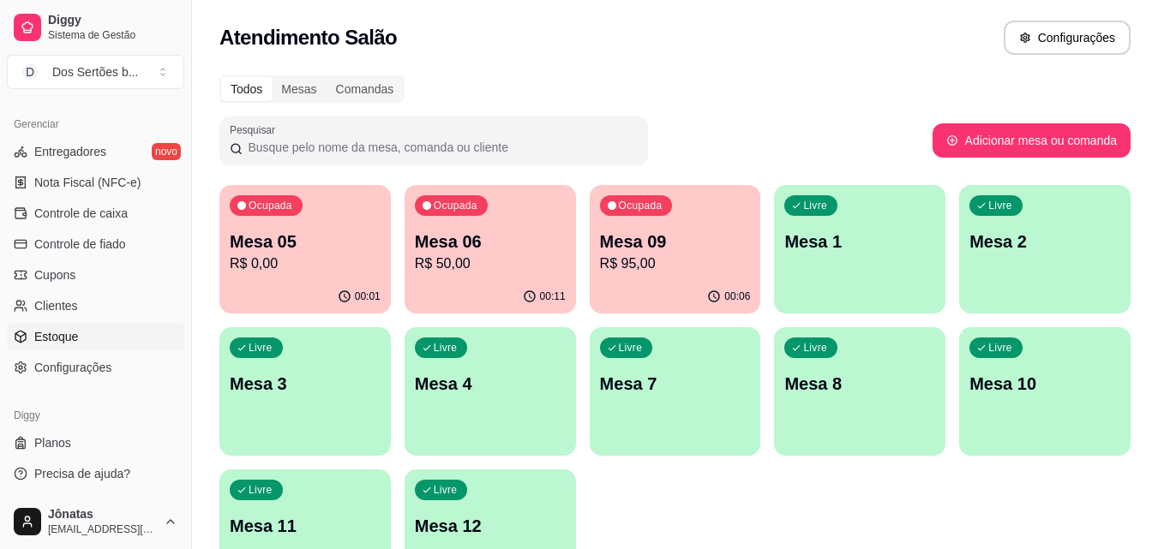
click at [61, 333] on span "Estoque" at bounding box center [56, 336] width 44 height 17
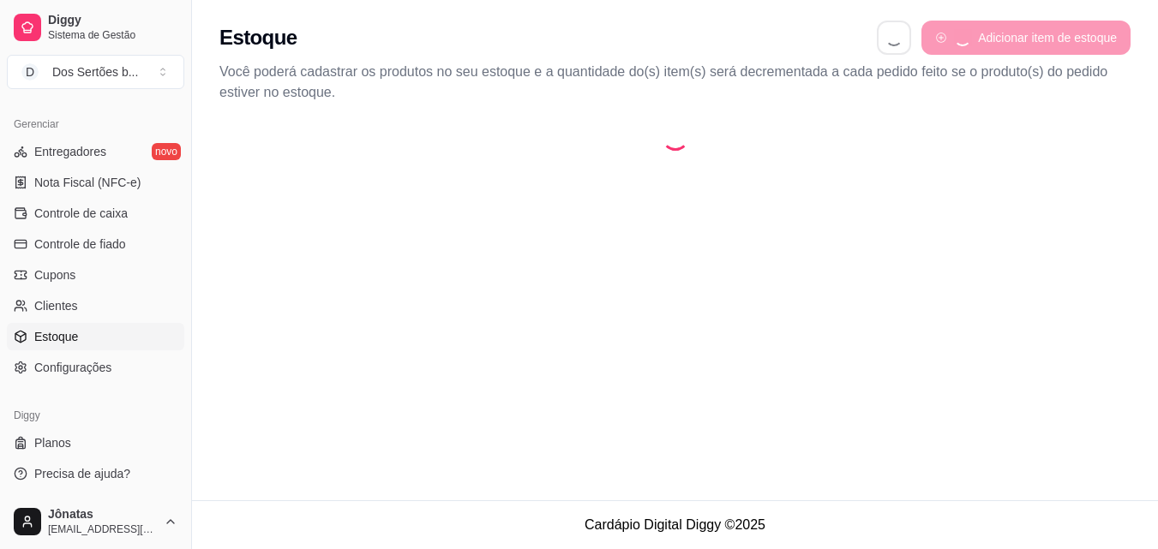
select select "QUANTITY_ORDER"
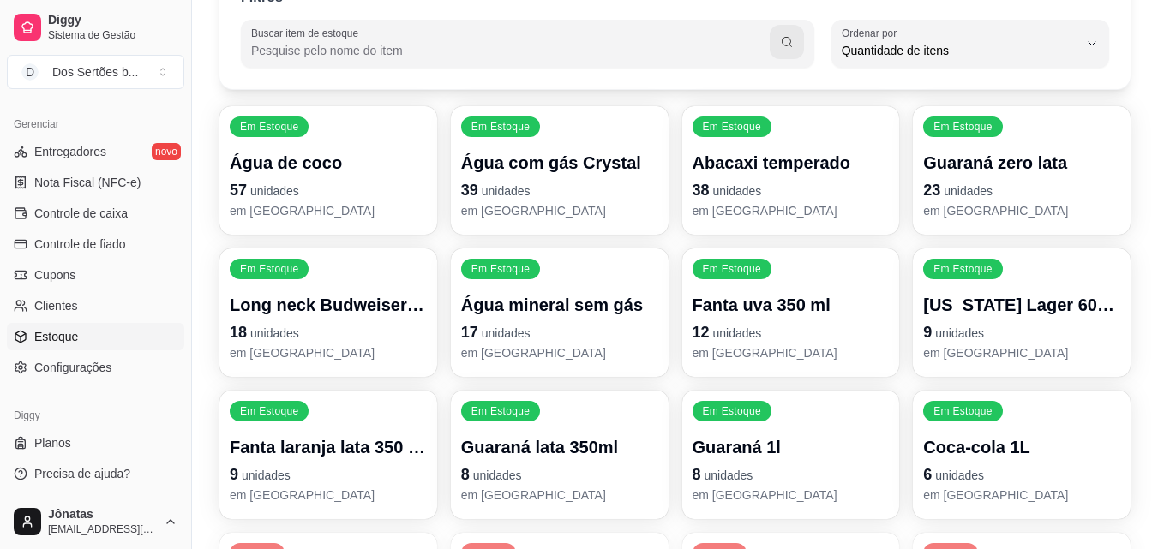
scroll to position [339, 0]
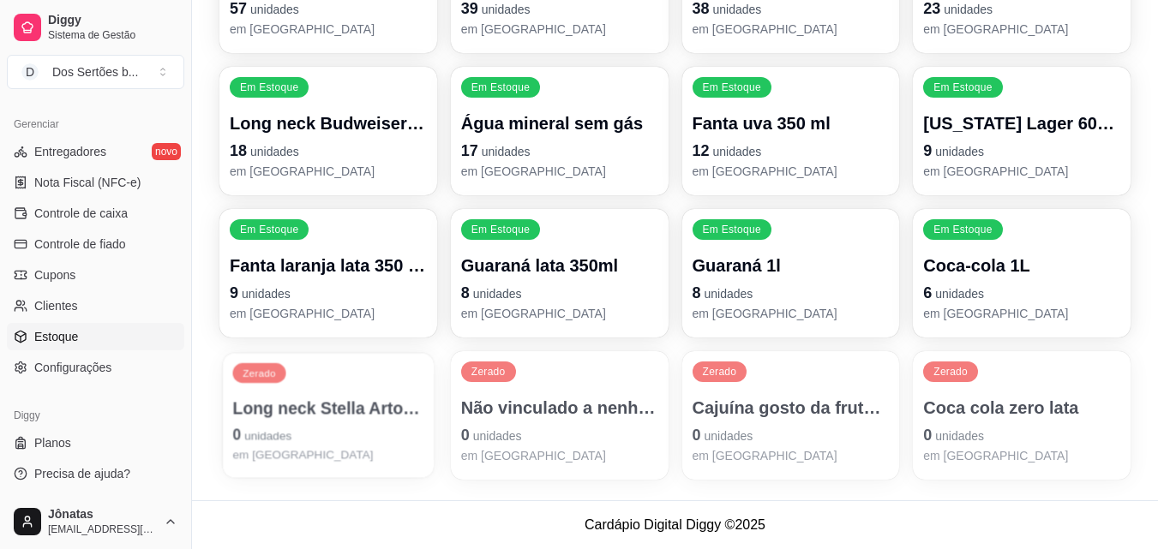
click at [360, 392] on div "Zerado Long neck Stella Artois 350 ml 0 unidades em [GEOGRAPHIC_DATA]" at bounding box center [328, 415] width 211 height 125
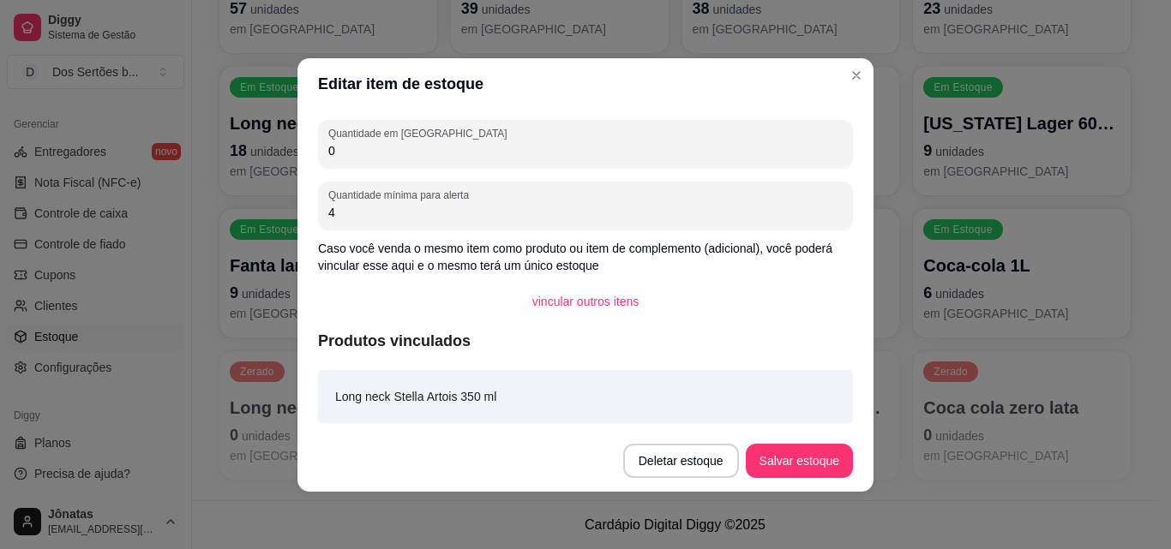
click at [357, 153] on input "0" at bounding box center [585, 150] width 514 height 17
type input "1"
type input "4"
type input "24"
click at [797, 469] on button "Salvar estoque" at bounding box center [799, 460] width 105 height 33
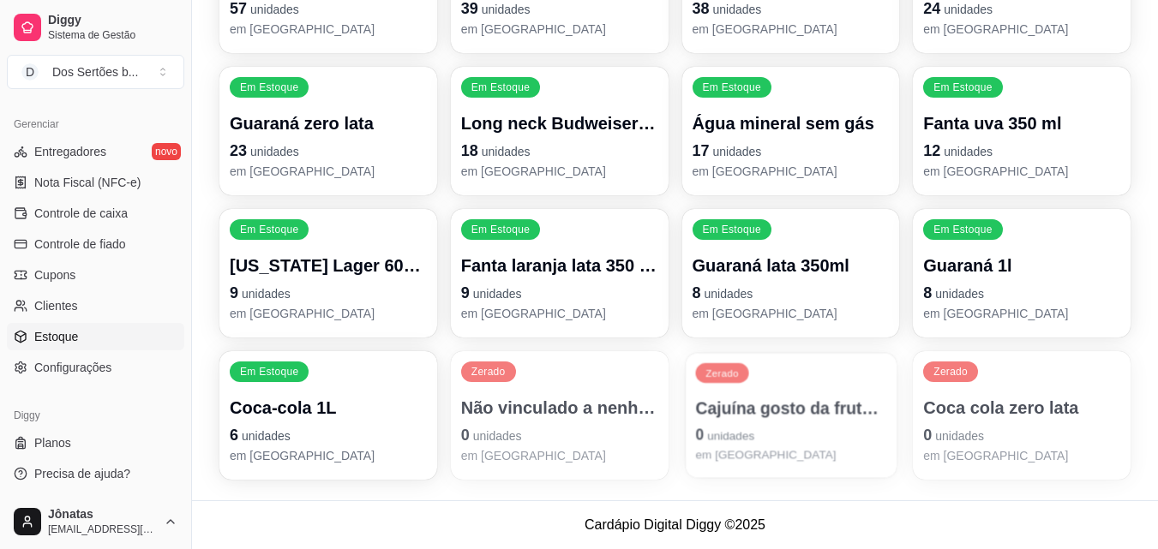
click at [762, 405] on p "Cajuína gosto da fruta 480 ml" at bounding box center [790, 408] width 191 height 23
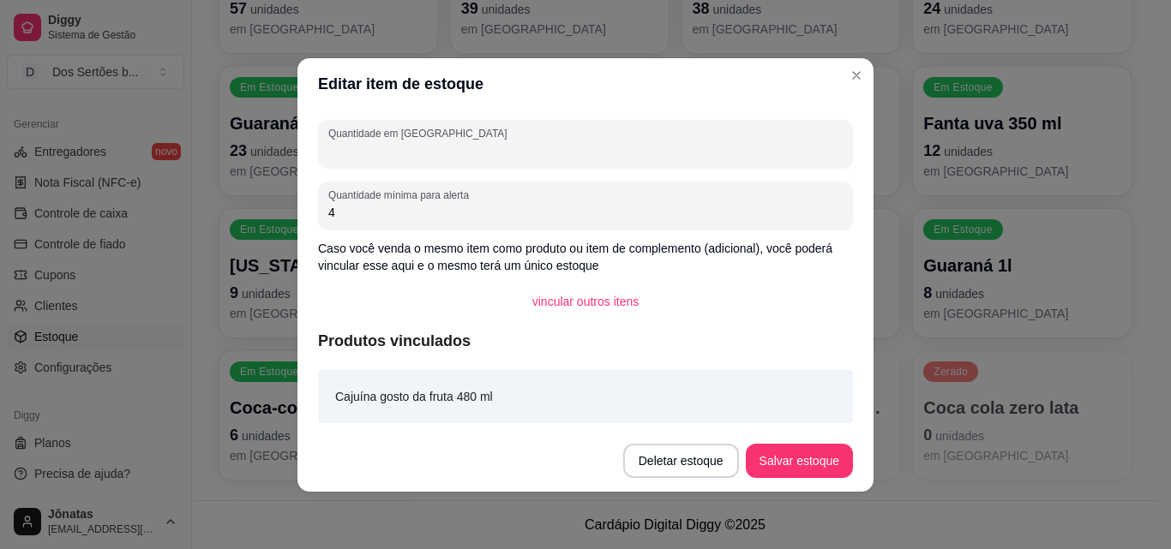
click at [352, 143] on input "Quantidade em [GEOGRAPHIC_DATA]" at bounding box center [585, 150] width 514 height 17
type input "12"
click at [762, 459] on button "Salvar estoque" at bounding box center [799, 460] width 105 height 33
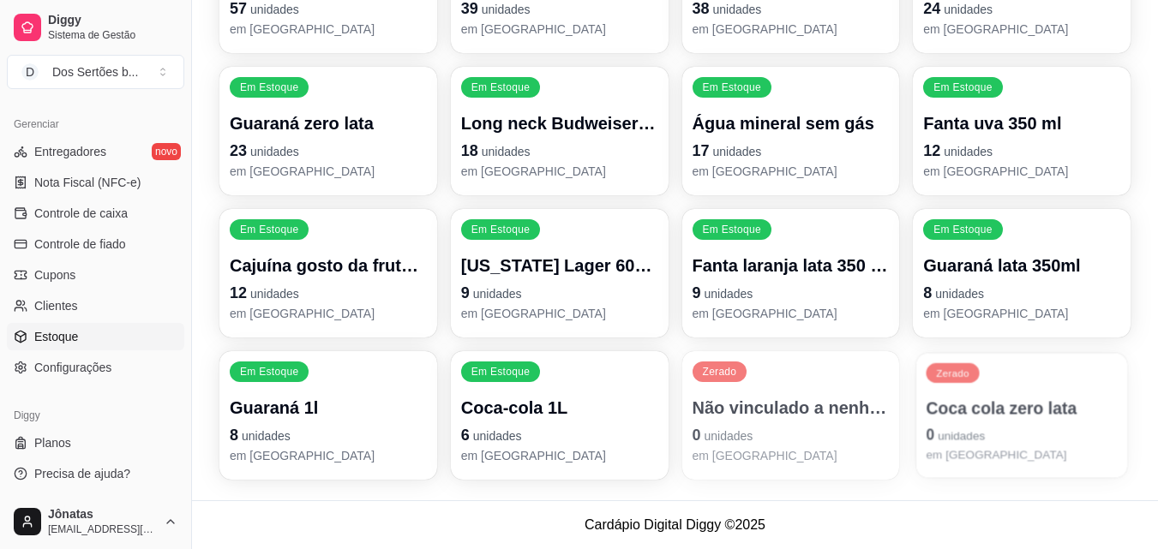
click at [1000, 397] on p "Coca cola zero lata" at bounding box center [1022, 408] width 191 height 23
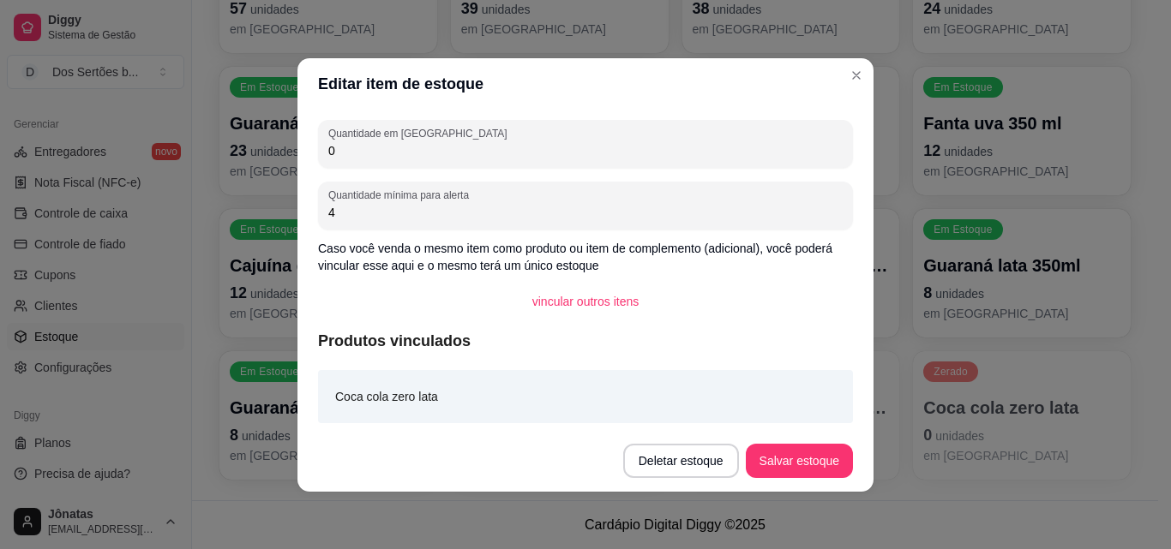
click at [338, 150] on input "0" at bounding box center [585, 150] width 514 height 17
type input "24"
click at [781, 457] on button "Salvar estoque" at bounding box center [799, 461] width 107 height 34
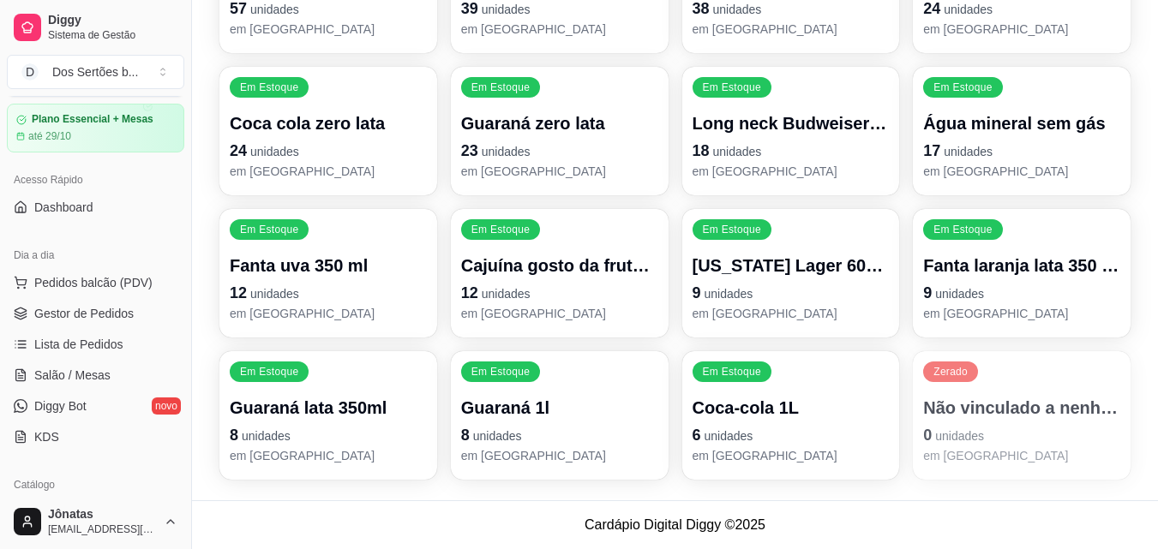
scroll to position [0, 0]
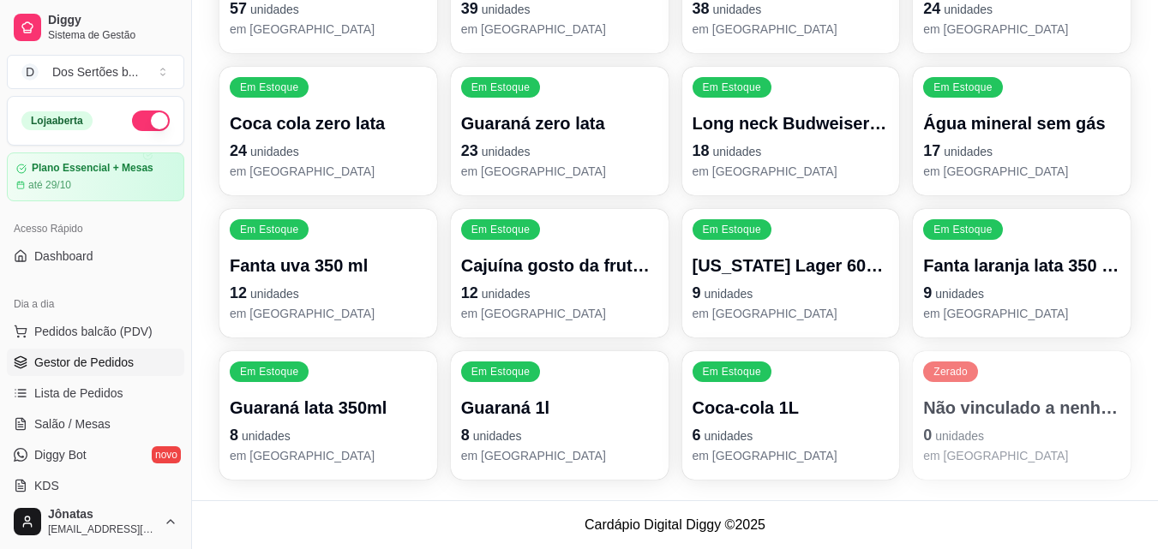
click at [93, 367] on span "Gestor de Pedidos" at bounding box center [83, 362] width 99 height 17
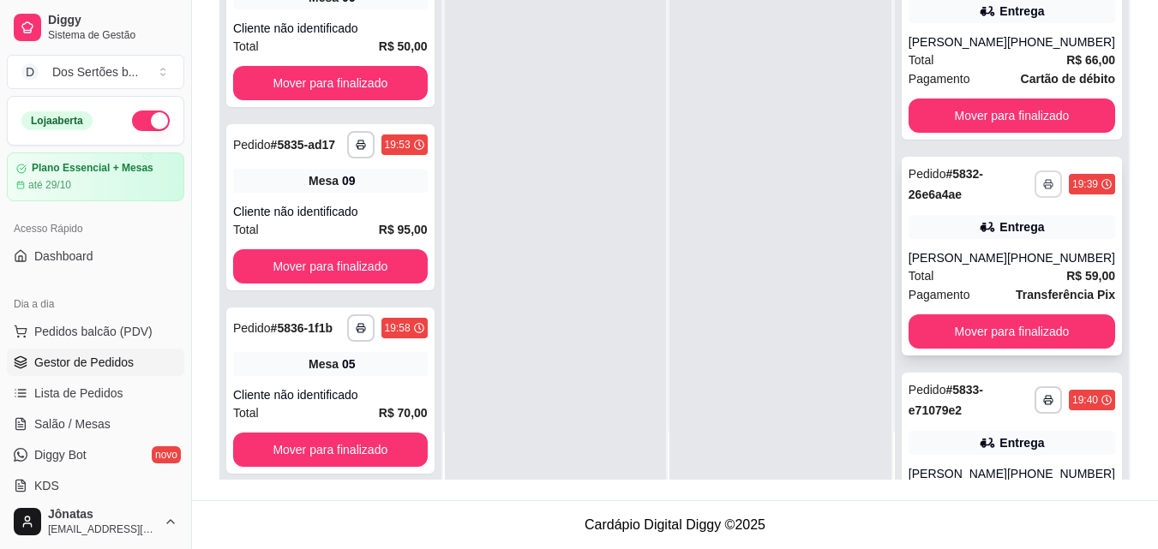
scroll to position [133, 0]
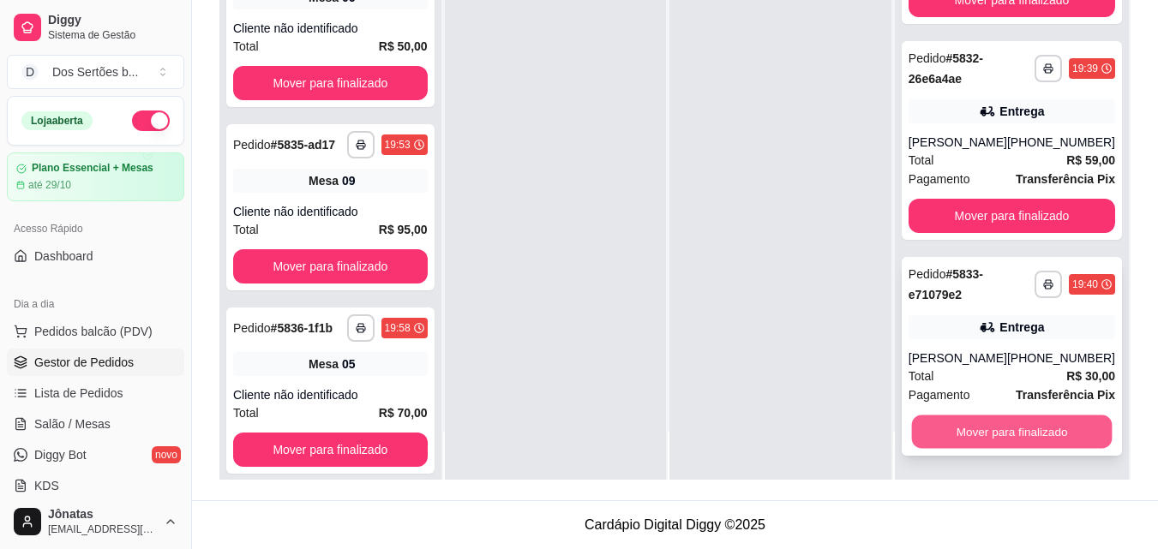
click at [1043, 425] on button "Mover para finalizado" at bounding box center [1011, 432] width 201 height 33
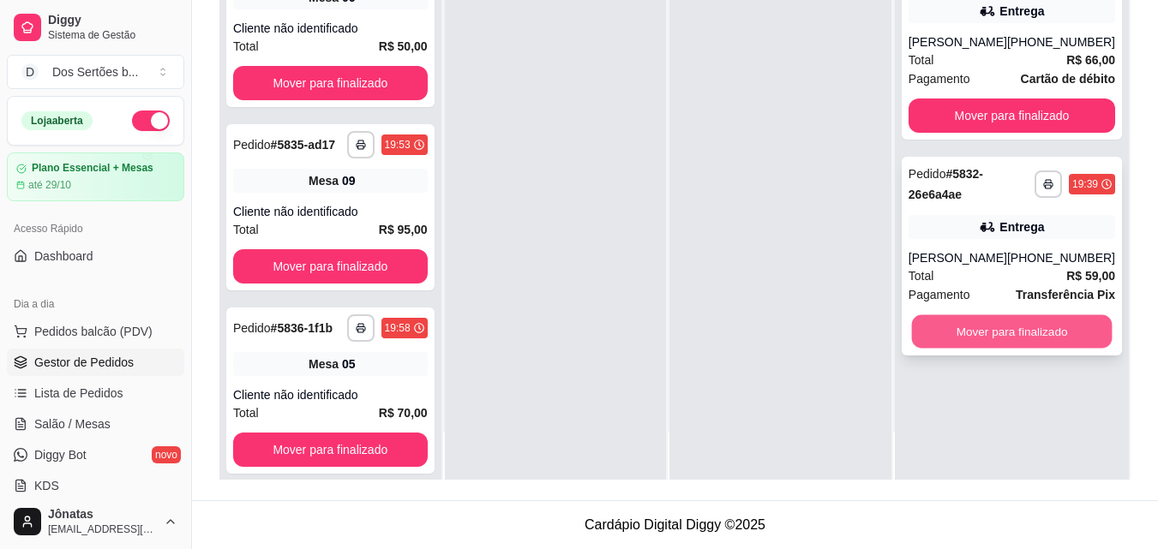
click at [985, 333] on button "Mover para finalizado" at bounding box center [1011, 331] width 201 height 33
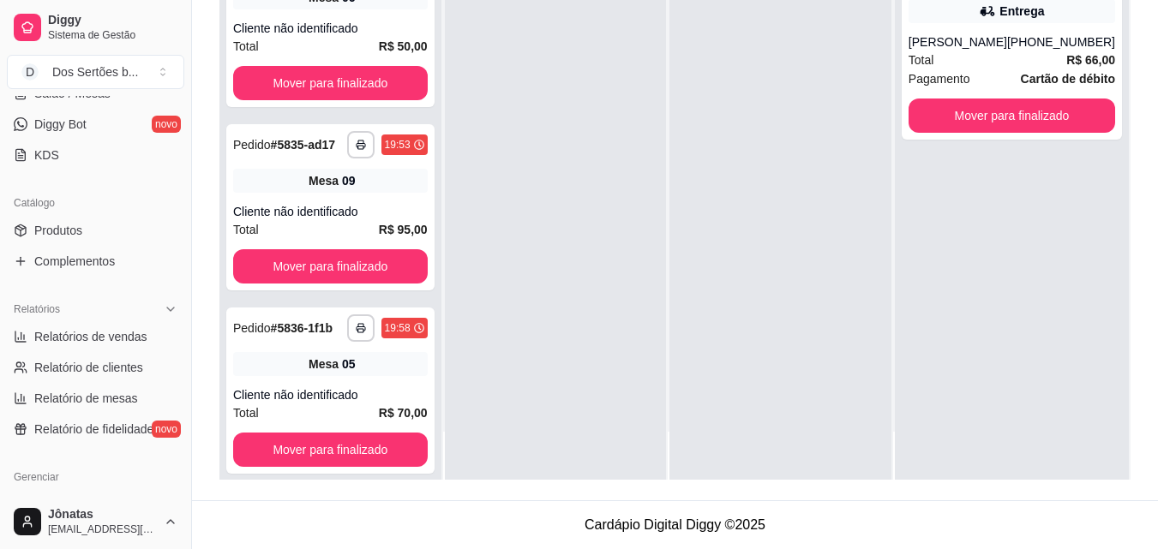
scroll to position [393, 0]
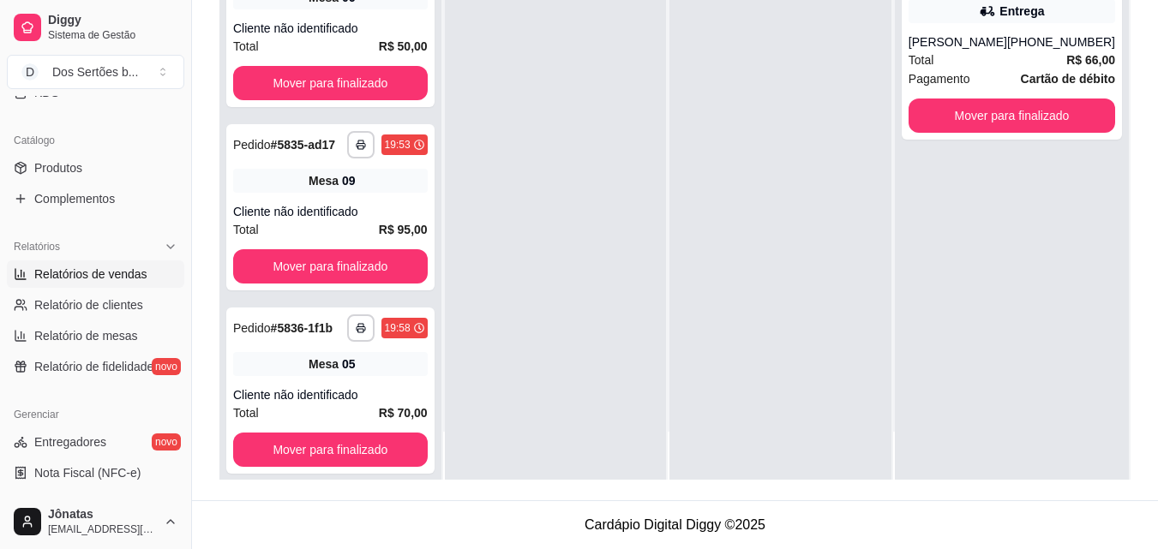
click at [81, 265] on link "Relatórios de vendas" at bounding box center [95, 274] width 177 height 27
select select "ALL"
select select "0"
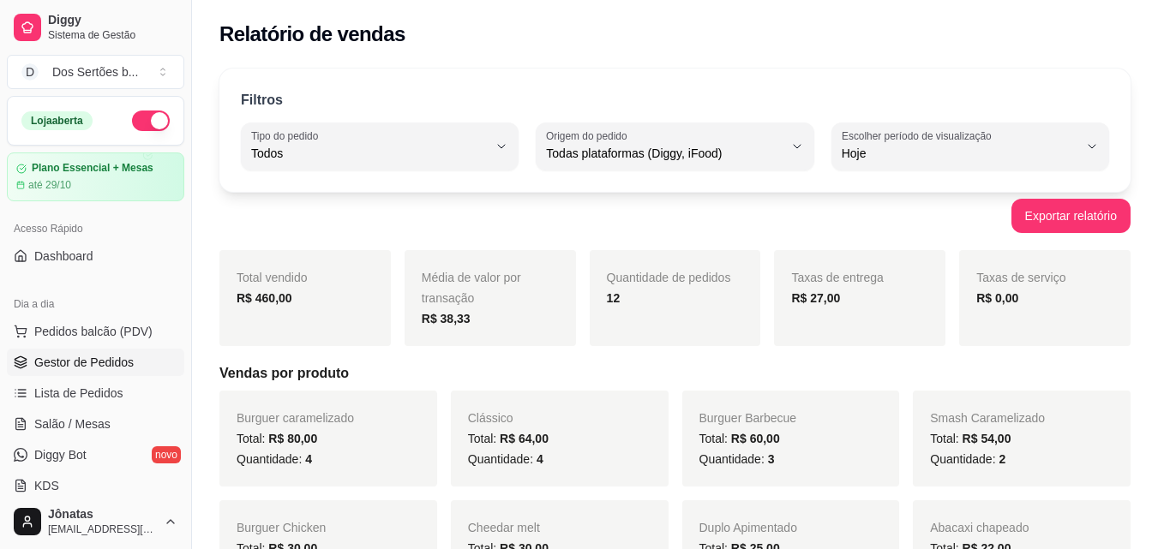
click at [43, 349] on link "Gestor de Pedidos" at bounding box center [95, 362] width 177 height 27
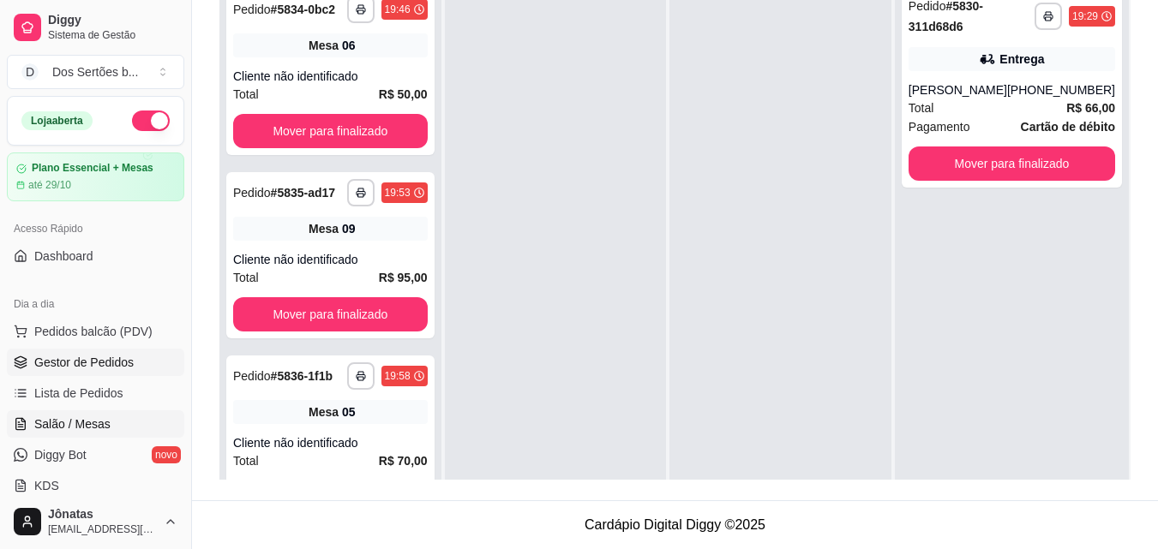
click at [47, 431] on span "Salão / Mesas" at bounding box center [72, 424] width 76 height 17
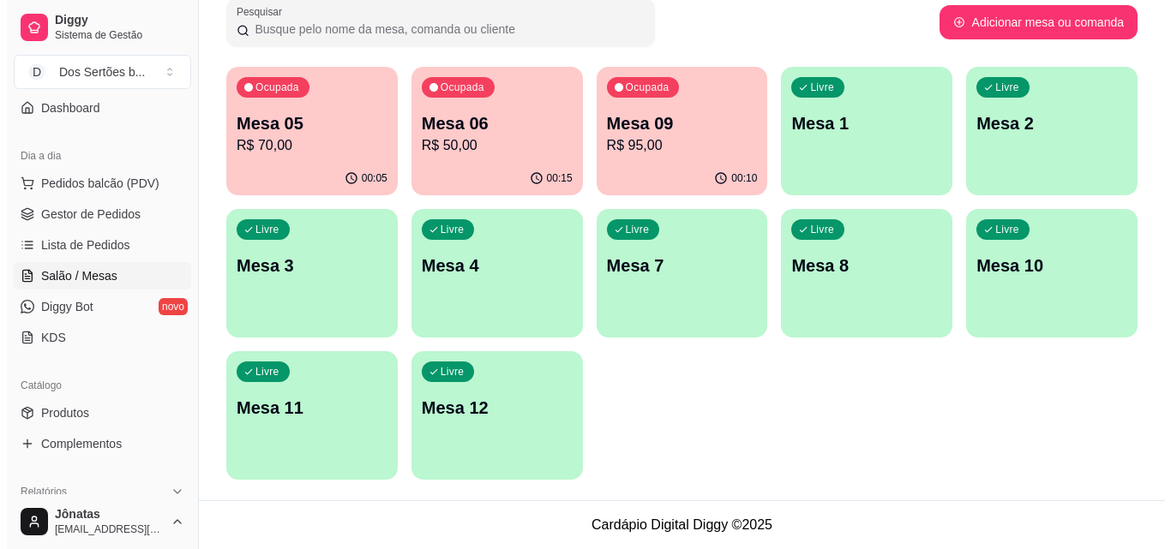
scroll to position [153, 0]
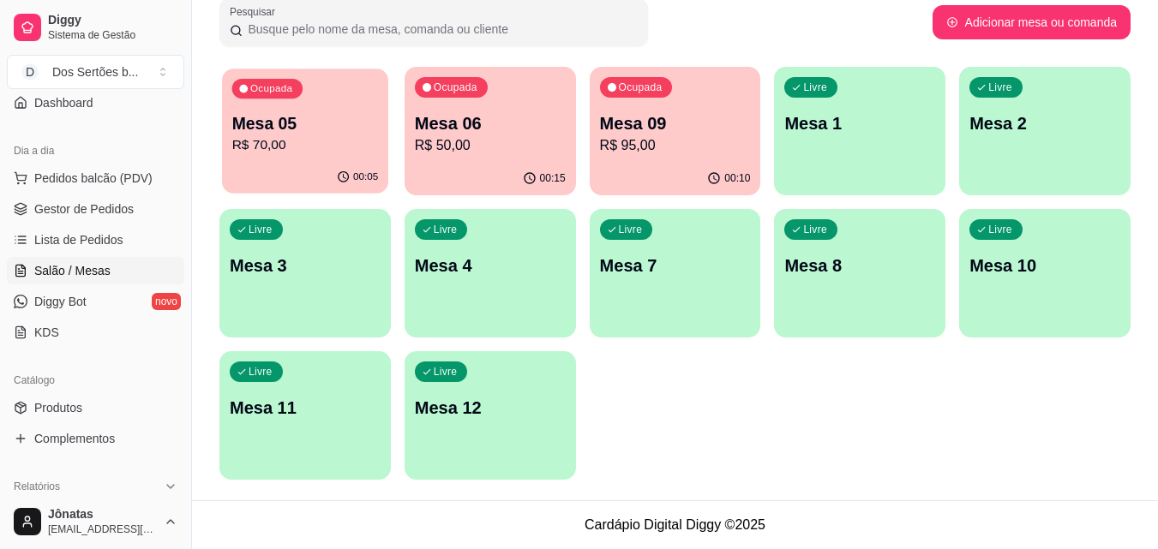
click at [323, 129] on p "Mesa 05" at bounding box center [305, 123] width 147 height 23
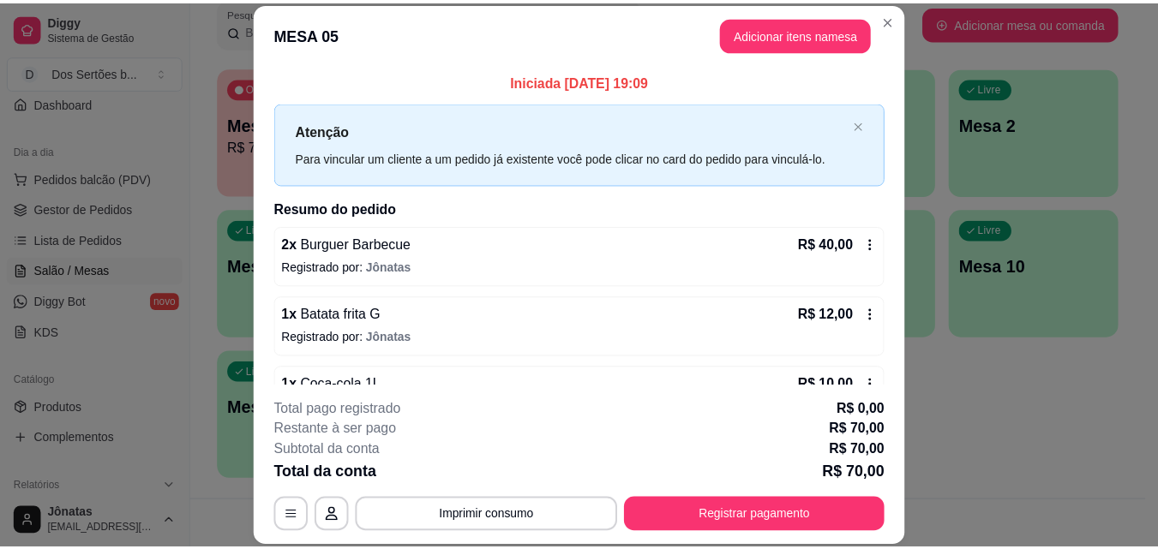
scroll to position [118, 0]
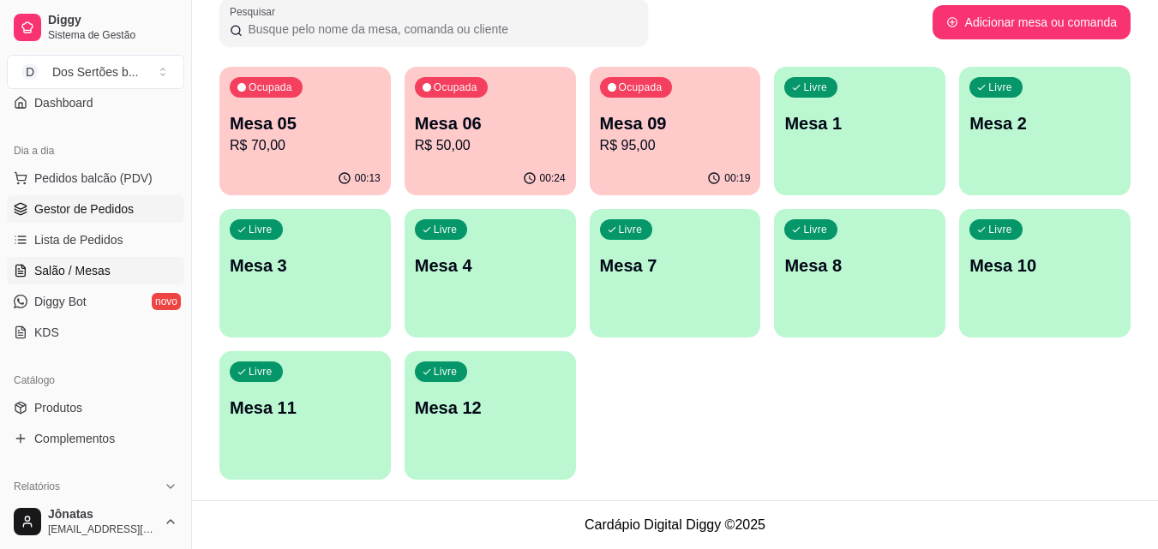
click at [48, 212] on span "Gestor de Pedidos" at bounding box center [83, 209] width 99 height 17
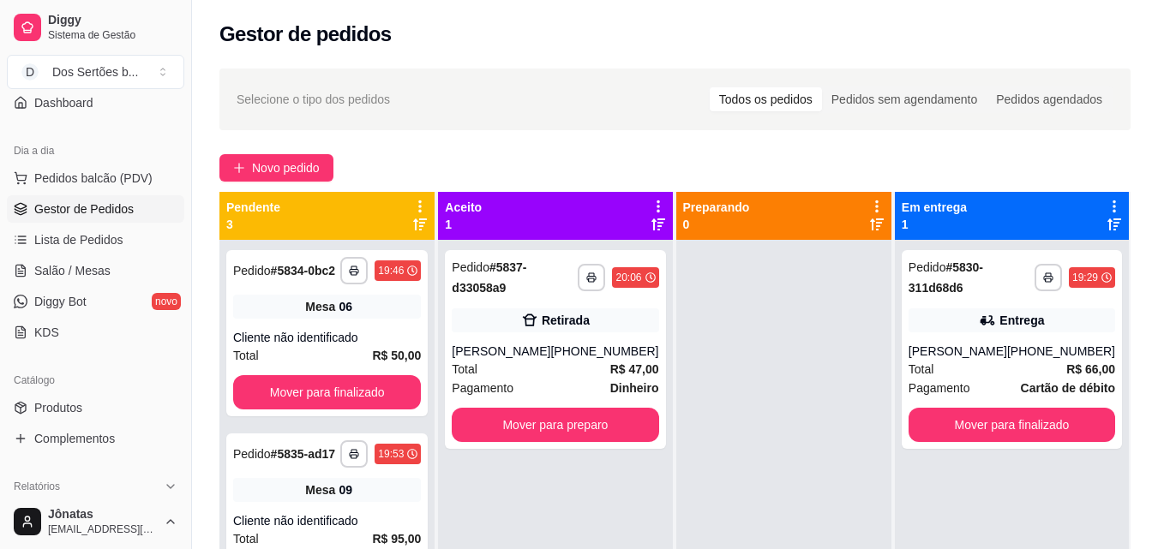
scroll to position [48, 0]
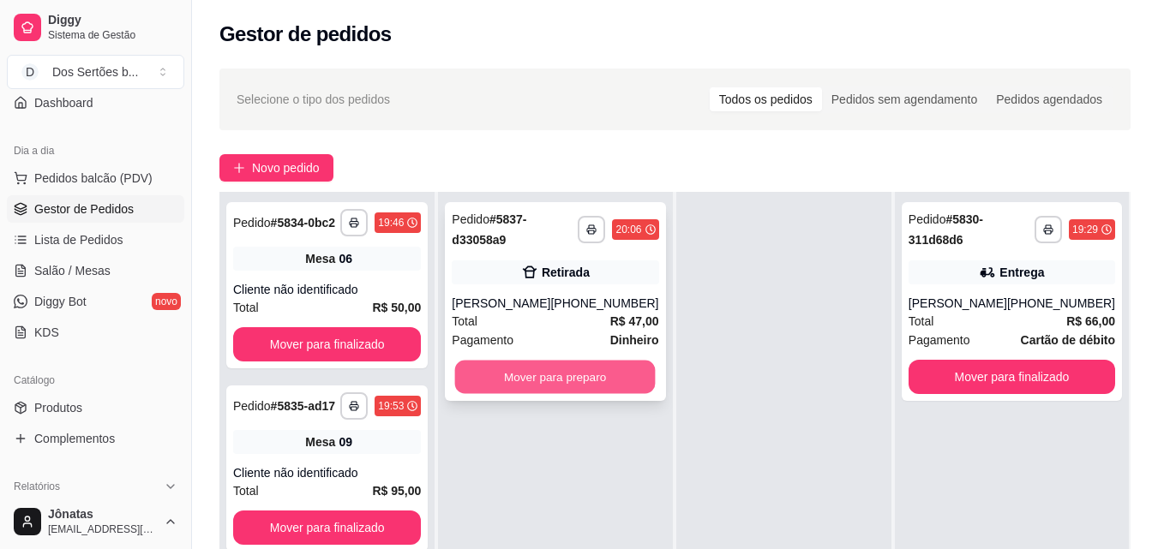
click at [569, 372] on button "Mover para preparo" at bounding box center [555, 377] width 201 height 33
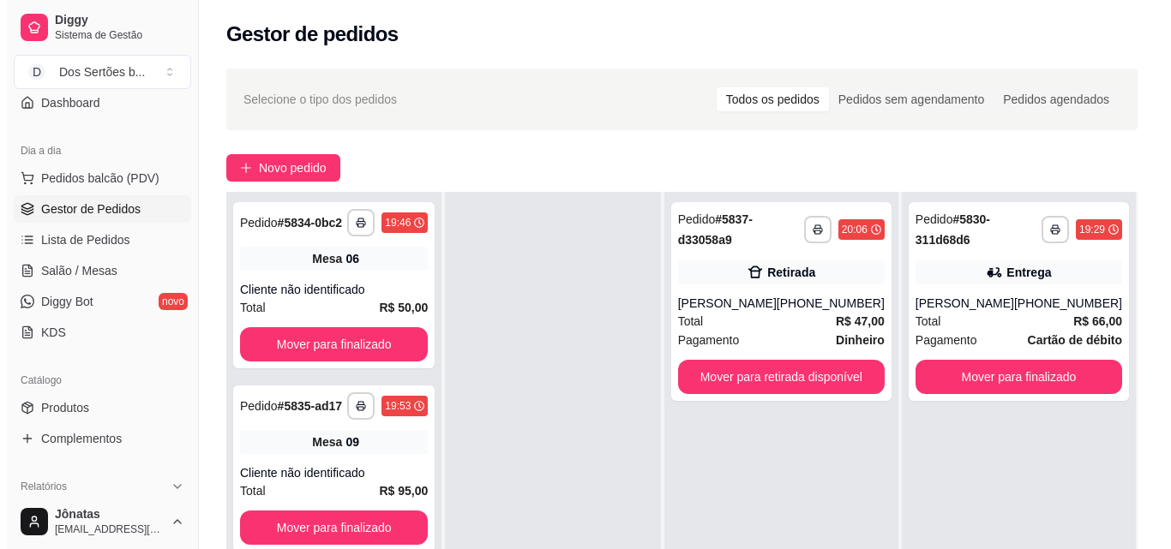
scroll to position [261, 0]
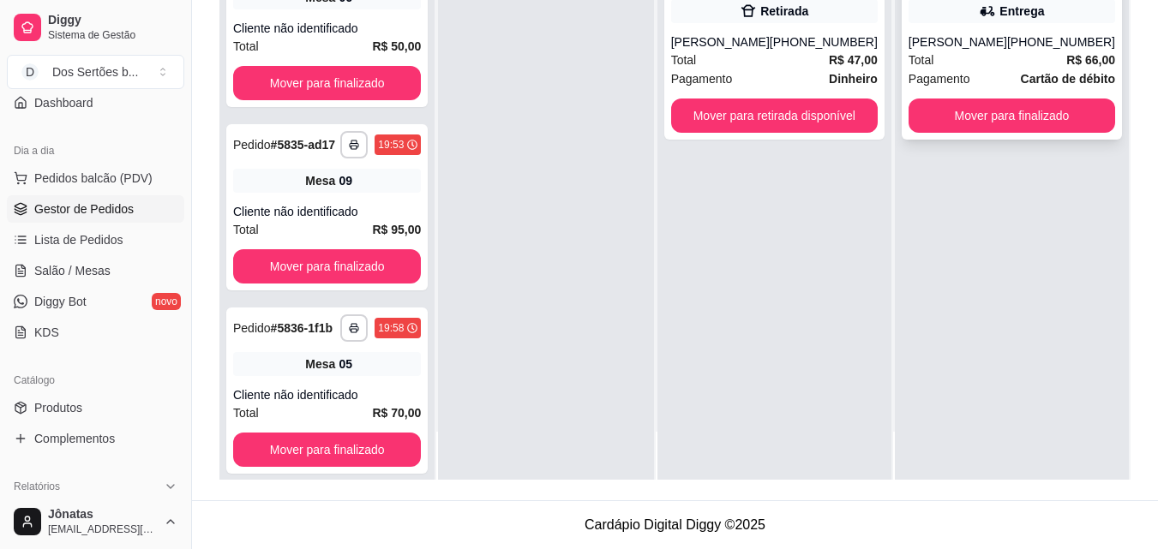
click at [1016, 33] on div "[PHONE_NUMBER]" at bounding box center [1061, 41] width 108 height 17
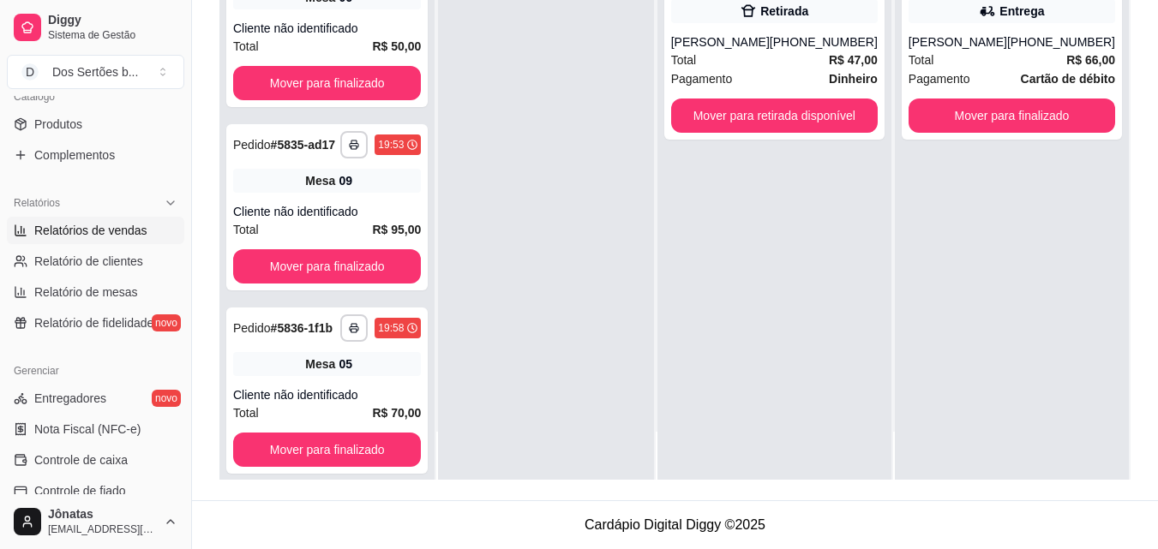
click at [36, 229] on span "Relatórios de vendas" at bounding box center [90, 230] width 113 height 17
select select "ALL"
select select "0"
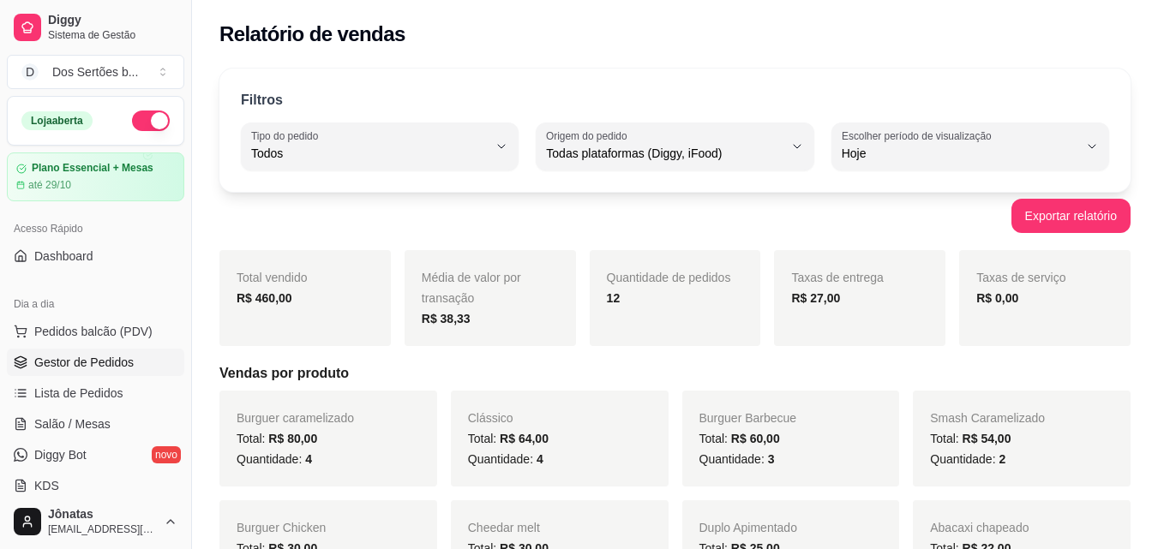
click at [82, 357] on span "Gestor de Pedidos" at bounding box center [83, 362] width 99 height 17
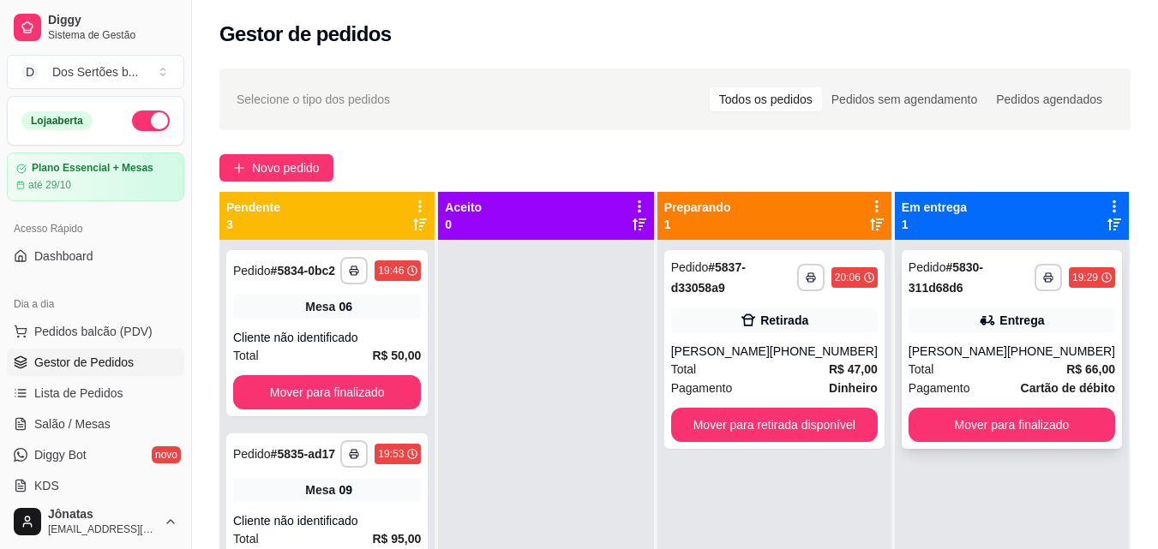
click at [1024, 310] on div "Entrega" at bounding box center [1012, 321] width 207 height 24
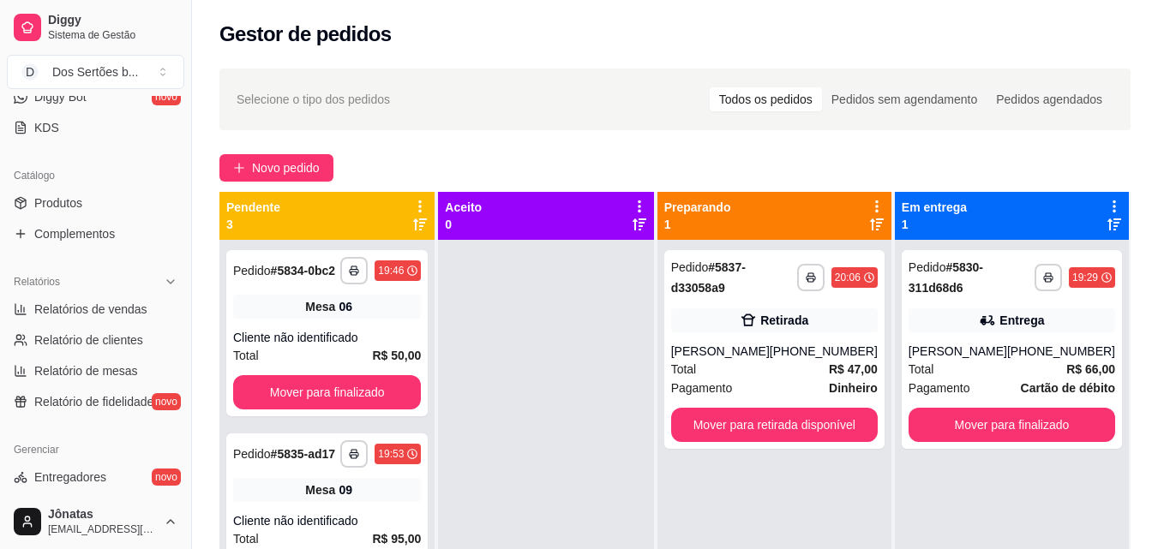
scroll to position [378, 0]
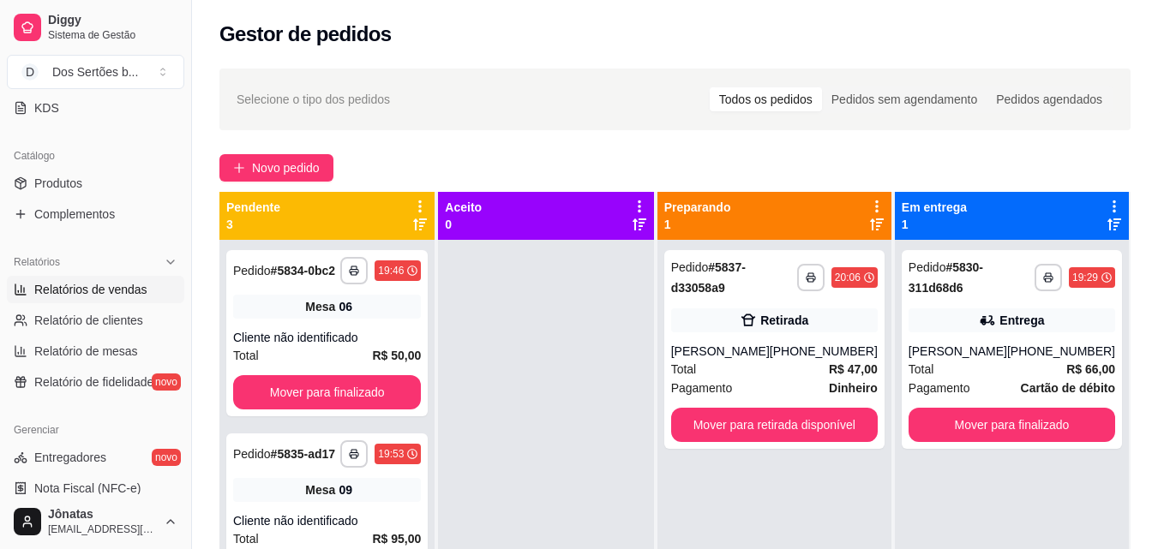
click at [74, 285] on span "Relatórios de vendas" at bounding box center [90, 289] width 113 height 17
select select "ALL"
select select "0"
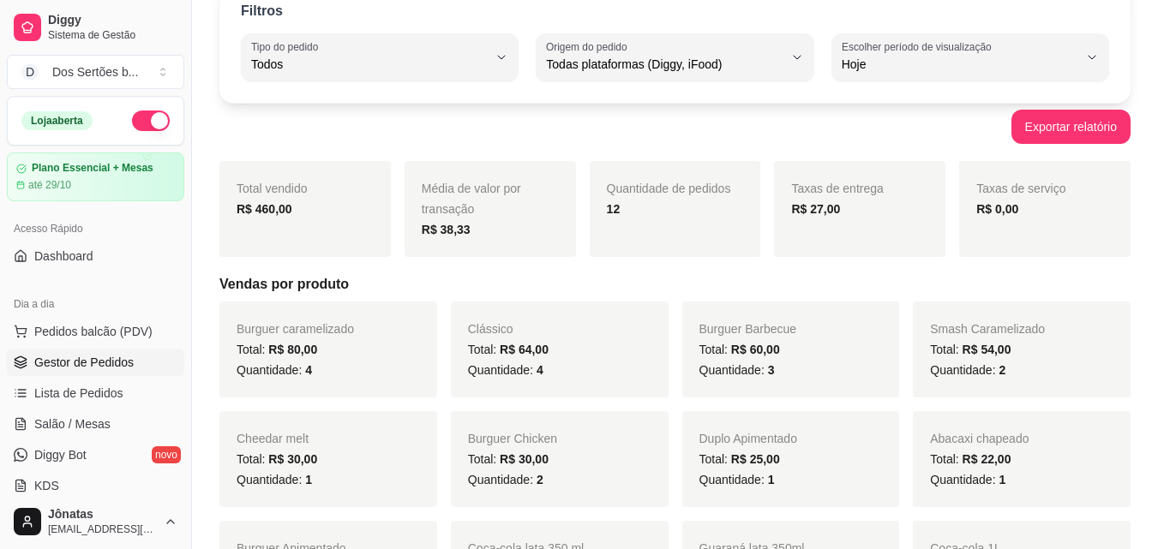
click at [71, 353] on link "Gestor de Pedidos" at bounding box center [95, 362] width 177 height 27
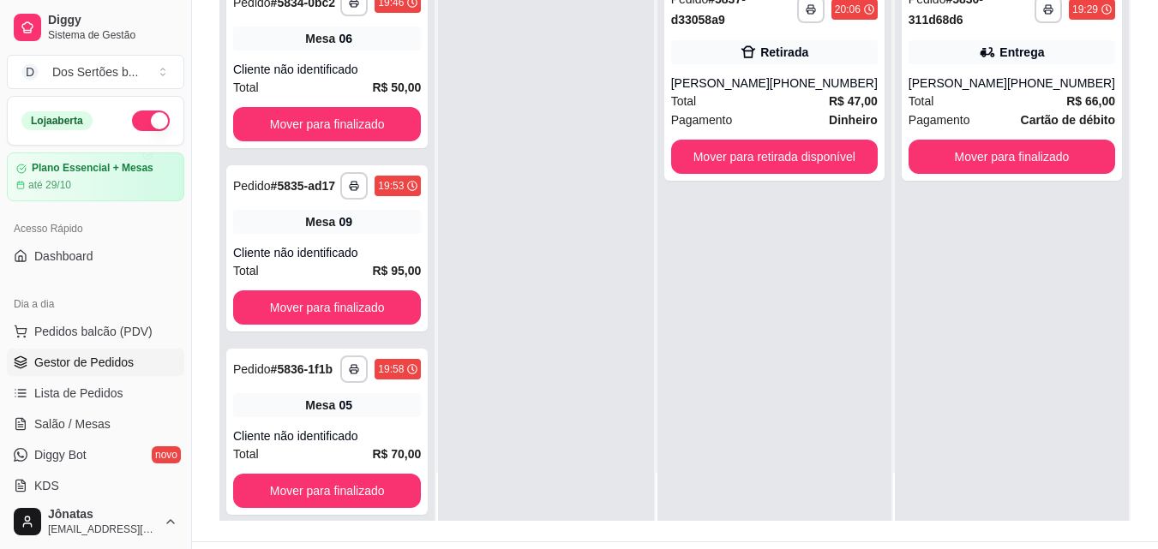
scroll to position [261, 0]
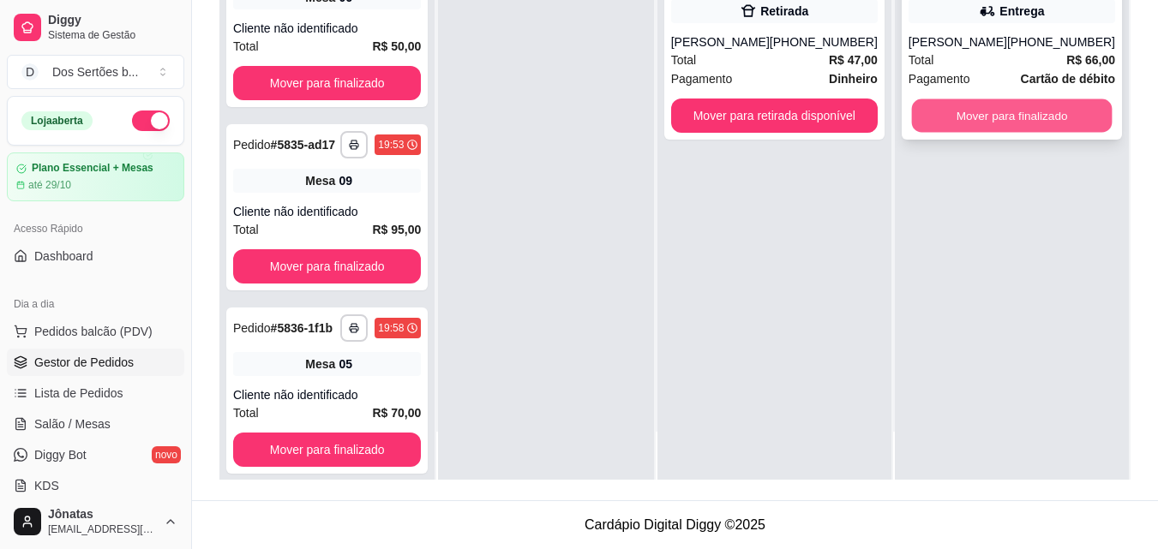
click at [957, 116] on button "Mover para finalizado" at bounding box center [1011, 115] width 201 height 33
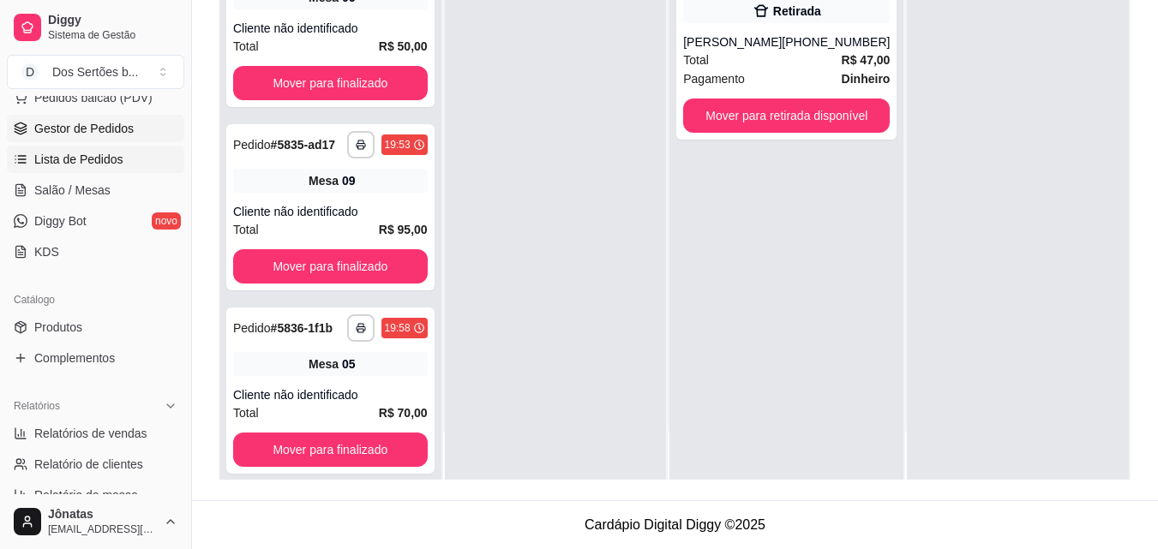
scroll to position [410, 0]
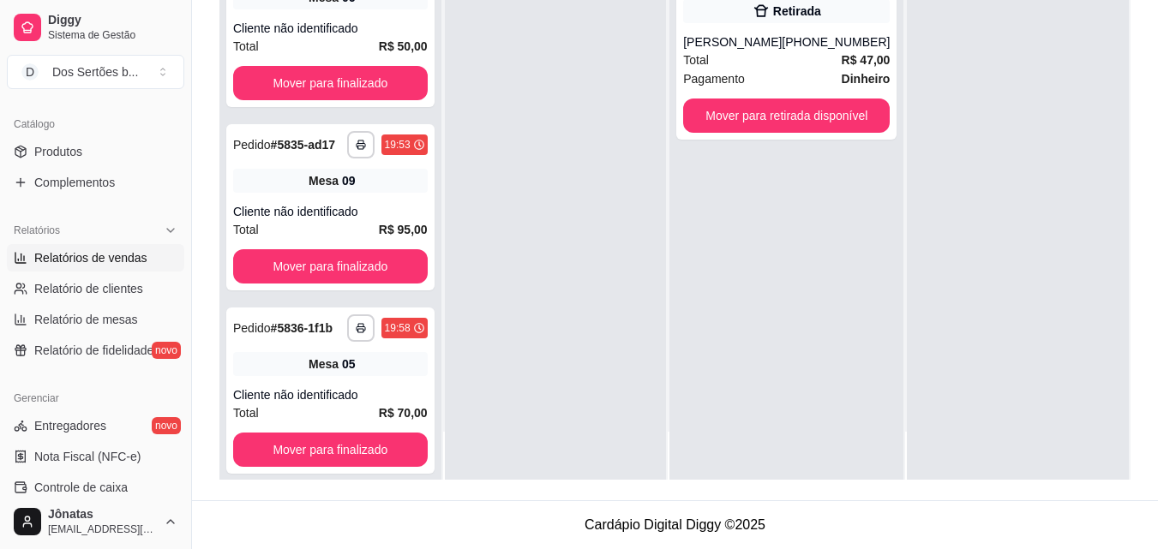
click at [70, 259] on span "Relatórios de vendas" at bounding box center [90, 257] width 113 height 17
select select "ALL"
select select "0"
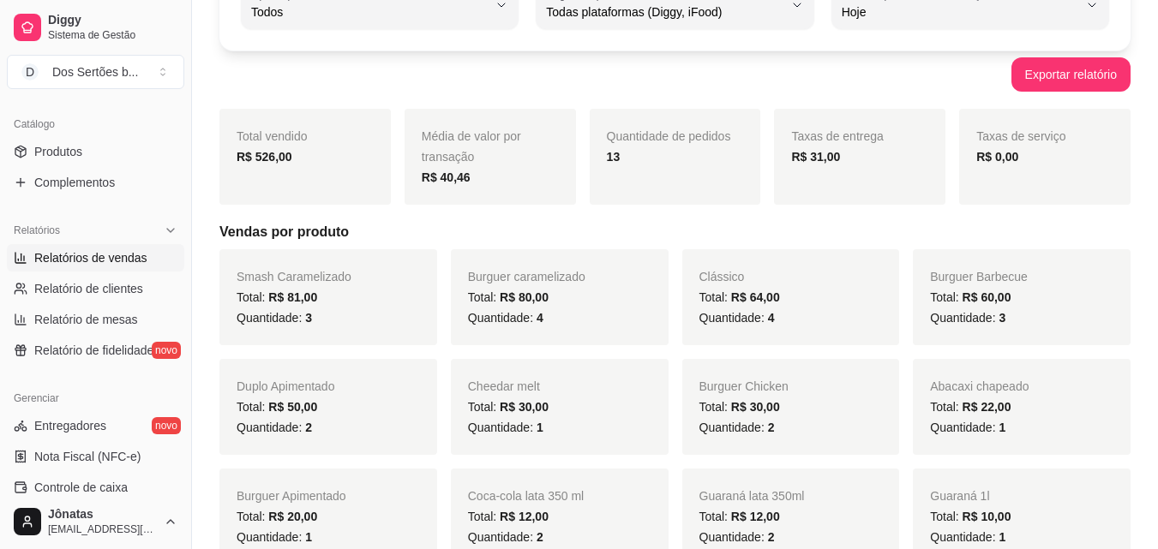
scroll to position [142, 0]
click at [844, 159] on div "R$ 31,00" at bounding box center [859, 156] width 137 height 21
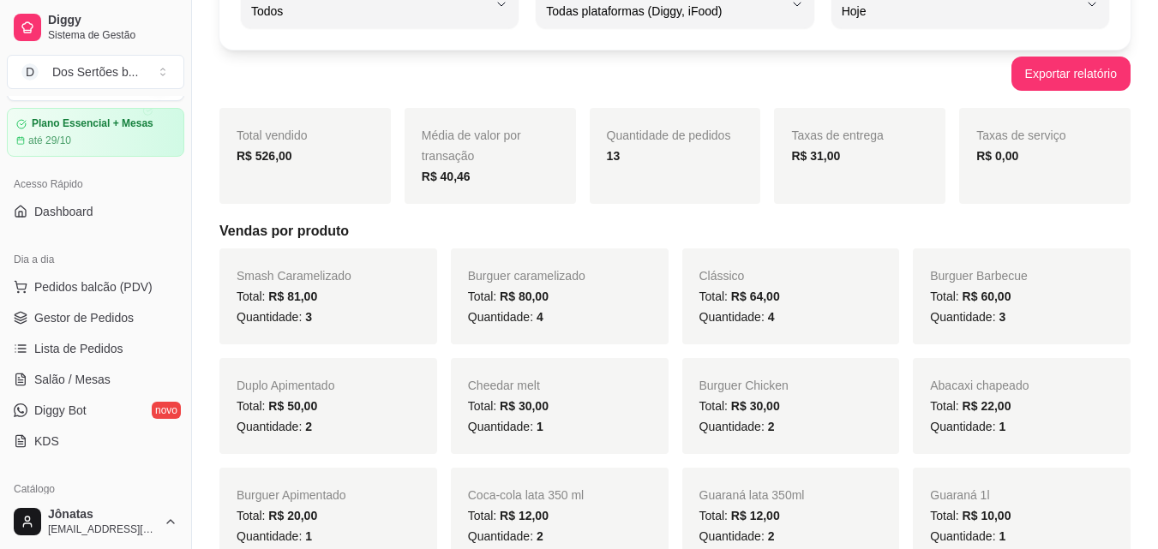
scroll to position [0, 0]
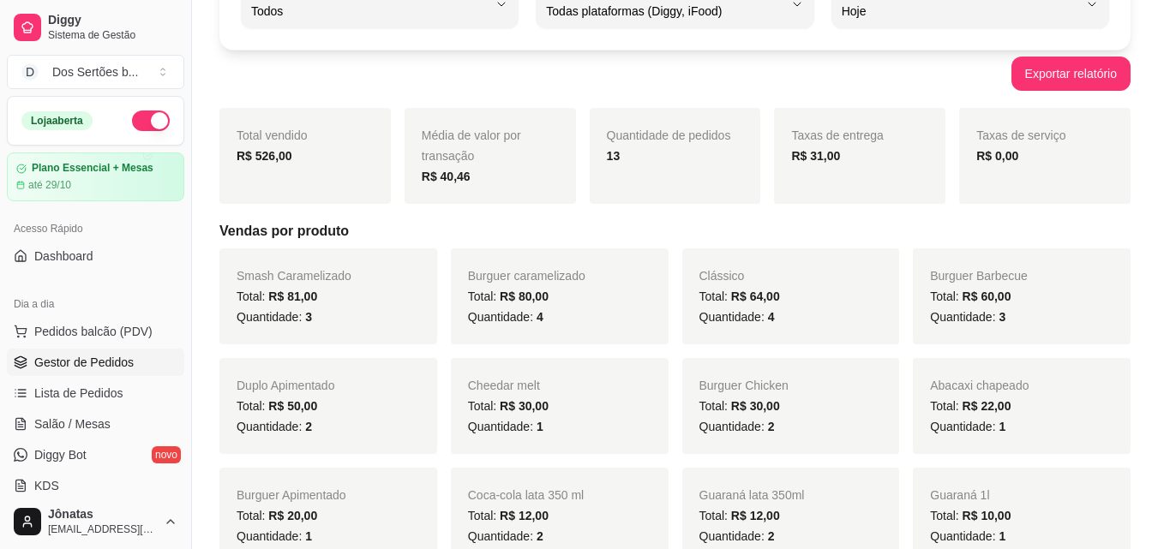
click at [97, 373] on link "Gestor de Pedidos" at bounding box center [95, 362] width 177 height 27
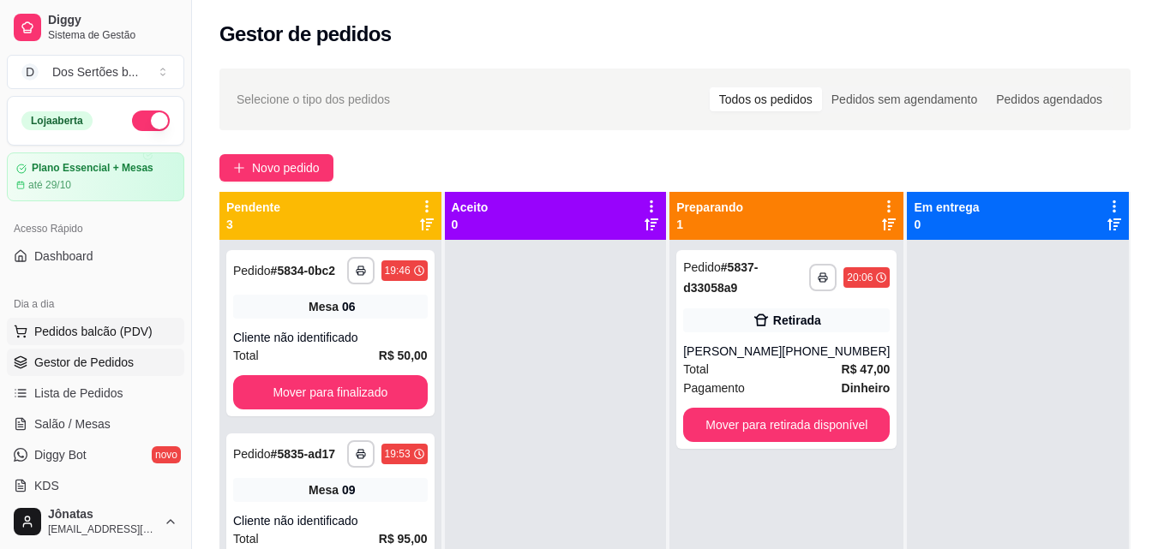
click at [129, 332] on span "Pedidos balcão (PDV)" at bounding box center [93, 331] width 118 height 17
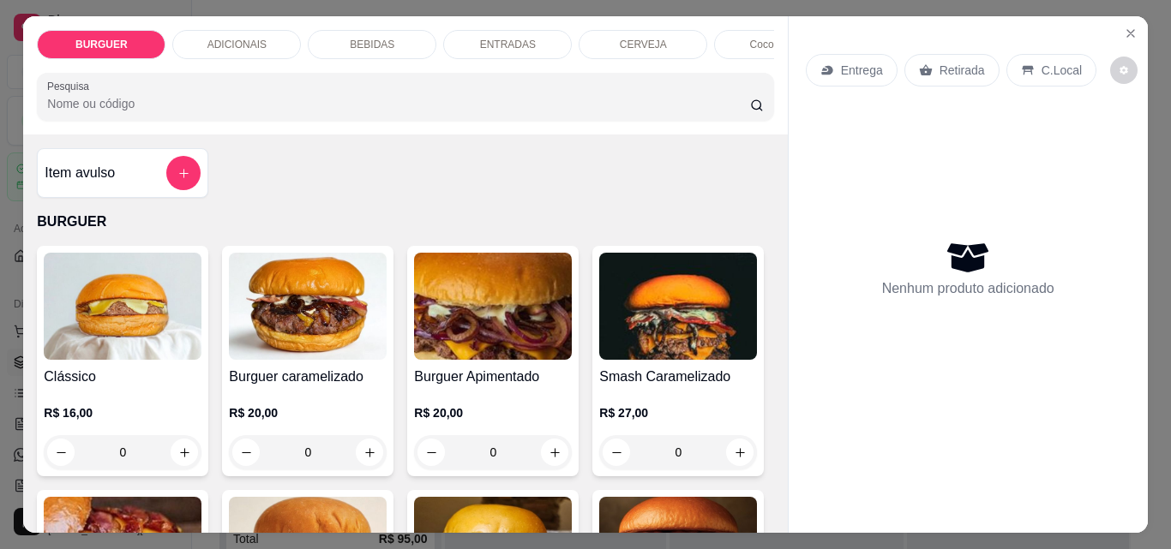
scroll to position [120, 0]
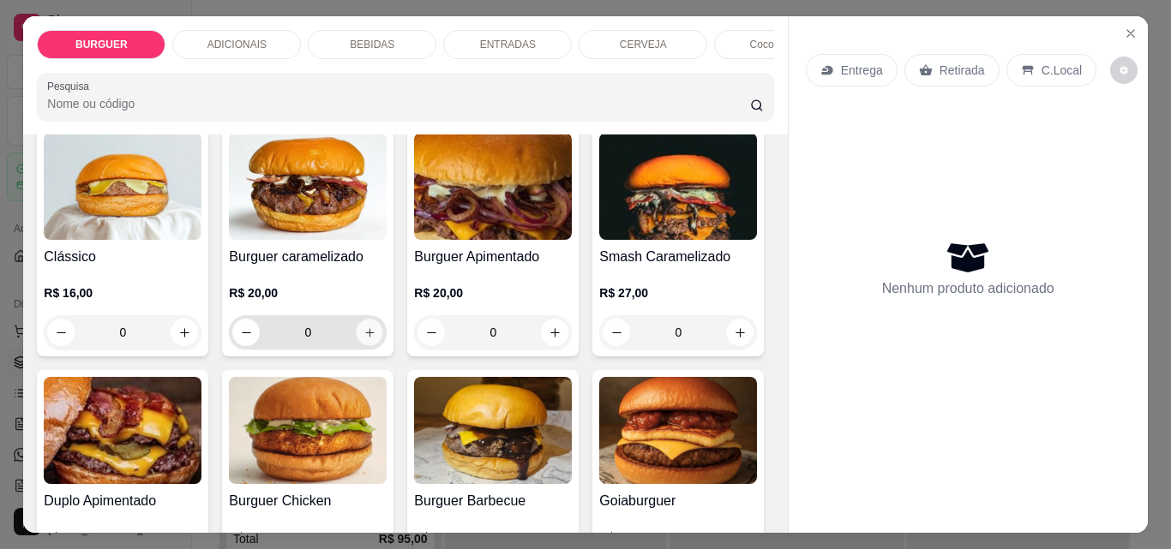
click at [367, 333] on icon "increase-product-quantity" at bounding box center [369, 333] width 13 height 13
type input "1"
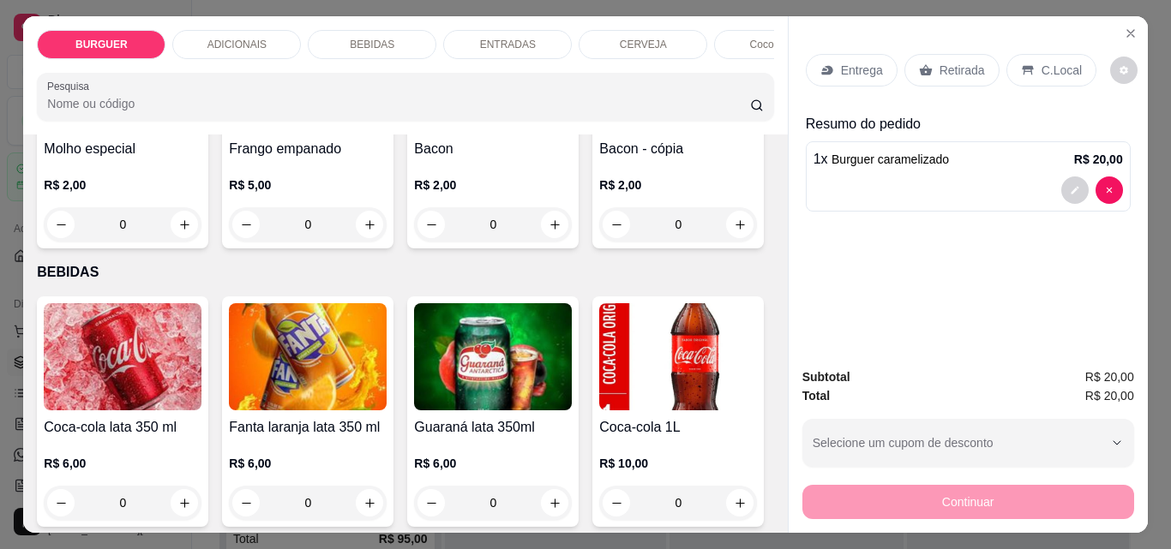
scroll to position [1316, 0]
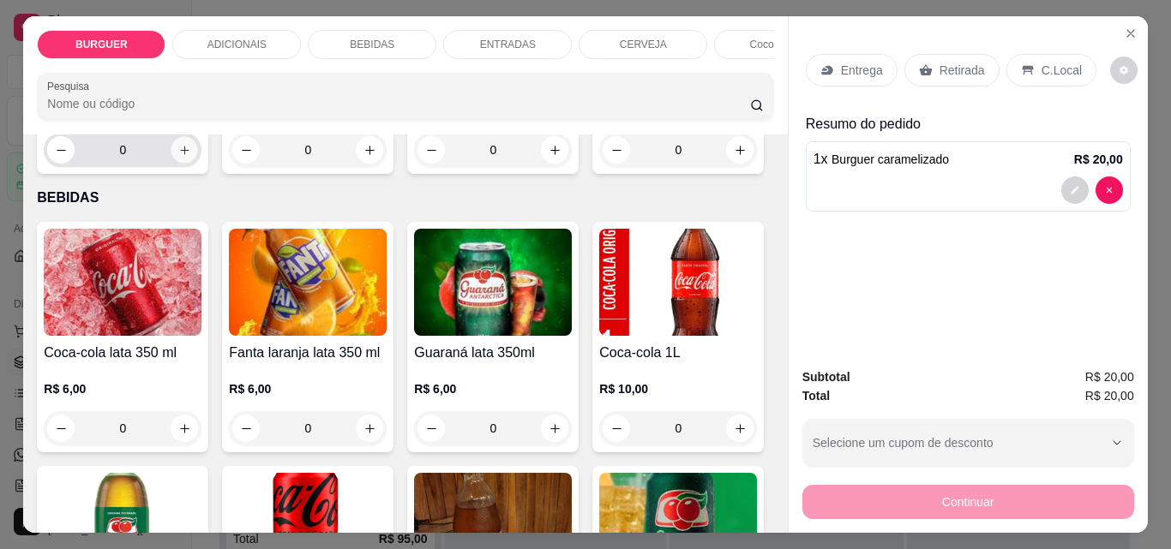
click at [191, 157] on icon "increase-product-quantity" at bounding box center [184, 150] width 13 height 13
type input "1"
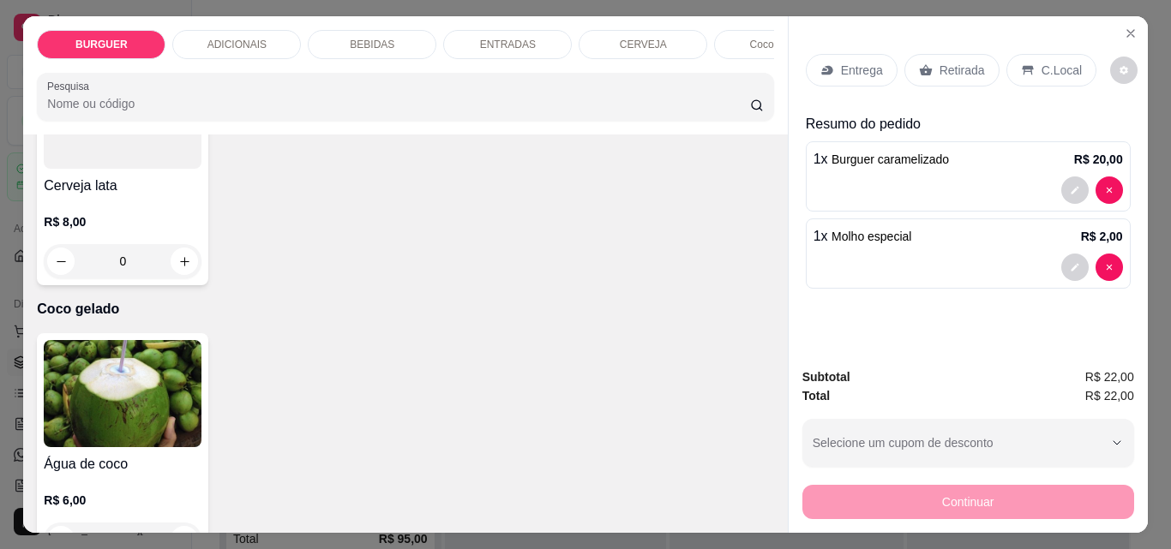
scroll to position [3204, 0]
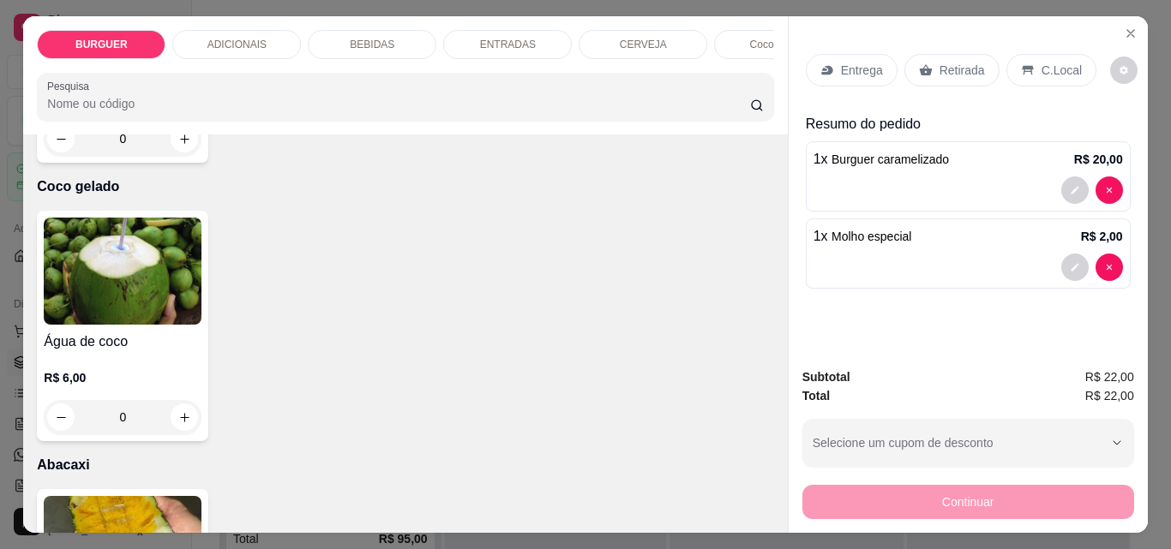
type input "1"
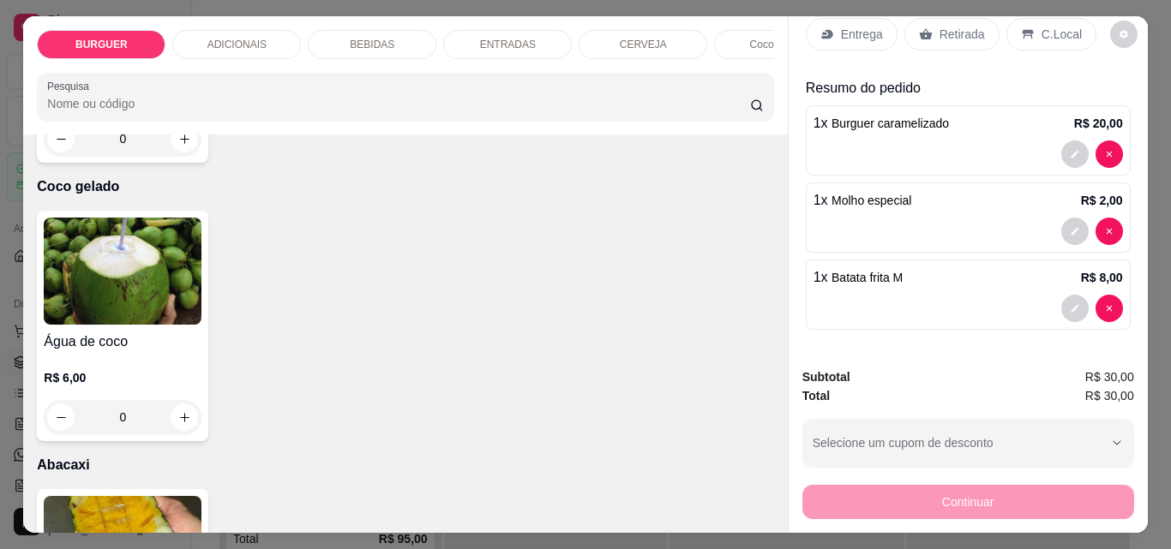
click at [823, 33] on icon at bounding box center [827, 34] width 14 height 14
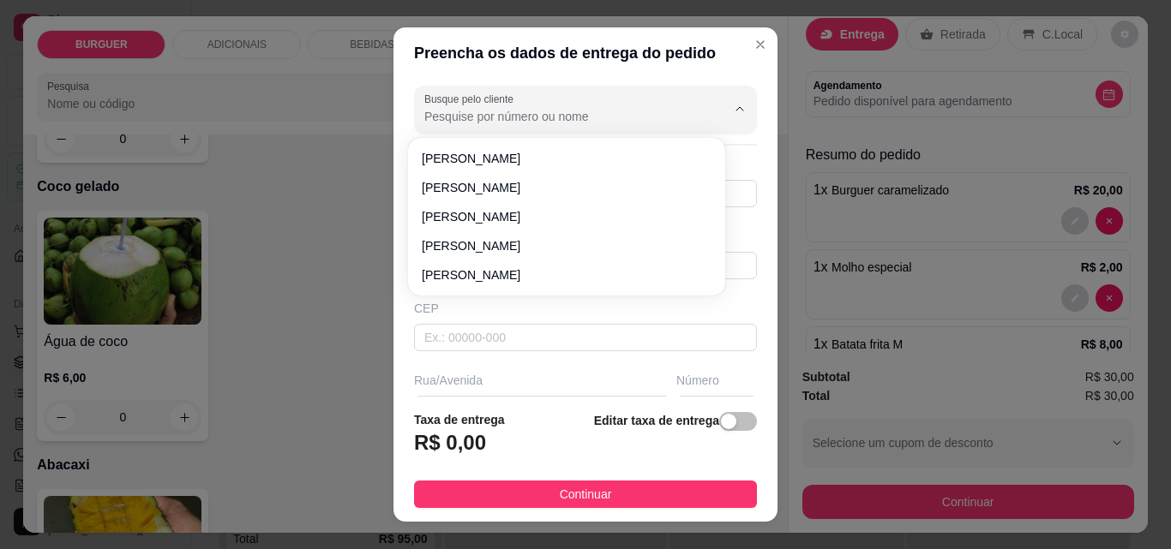
click at [443, 117] on input "Busque pelo cliente" at bounding box center [561, 116] width 274 height 17
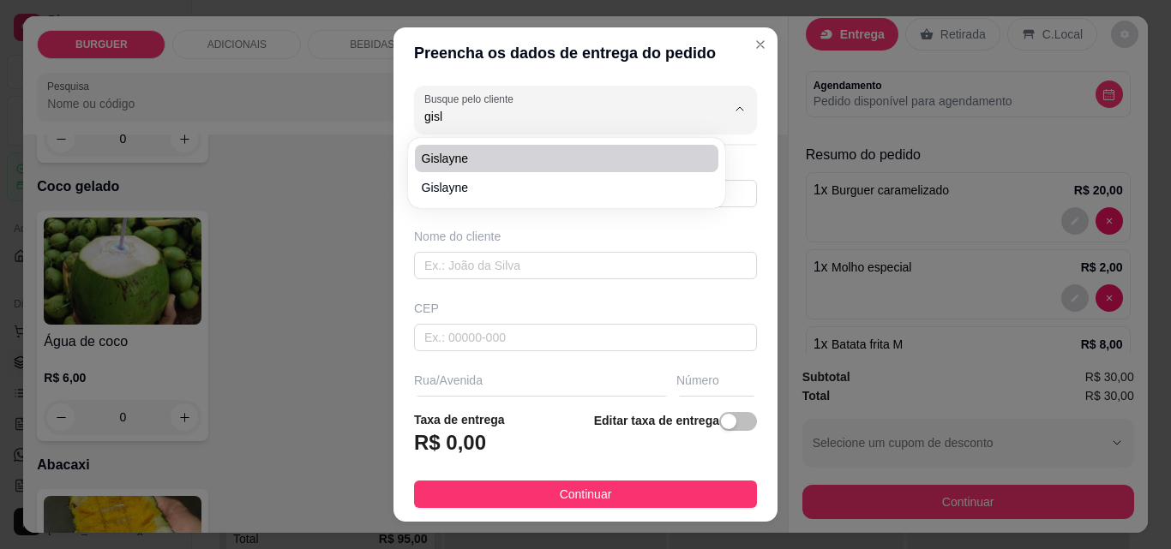
click at [449, 159] on span "Gislayne" at bounding box center [558, 158] width 273 height 17
type input "Gislayne"
type input "86999954664"
type input "Gislayne"
type input "64180000"
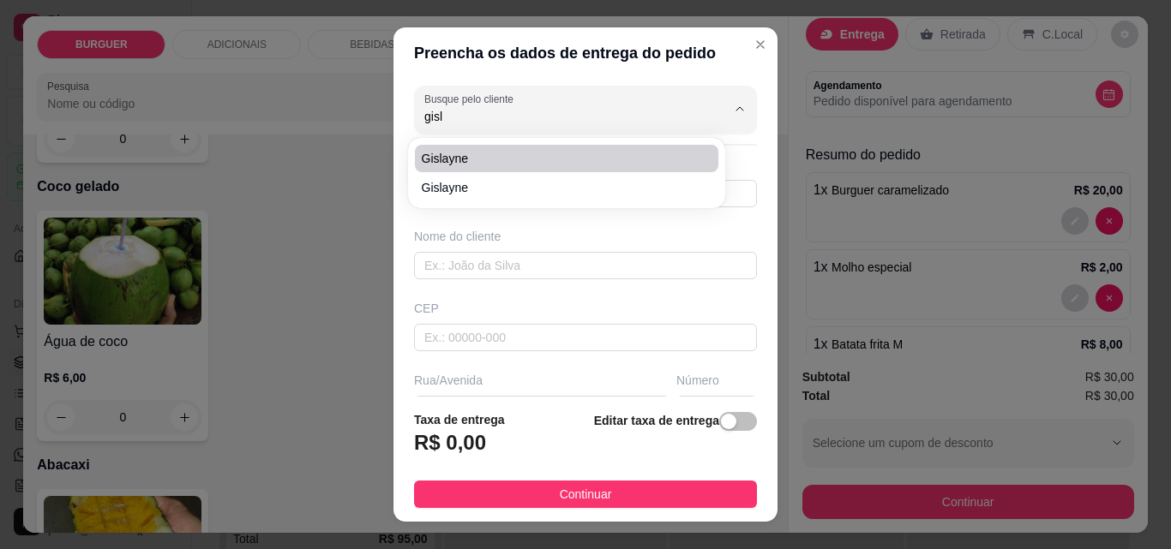
type input "Rua professora [PERSON_NAME]"
type input "468"
type input "Esperantina"
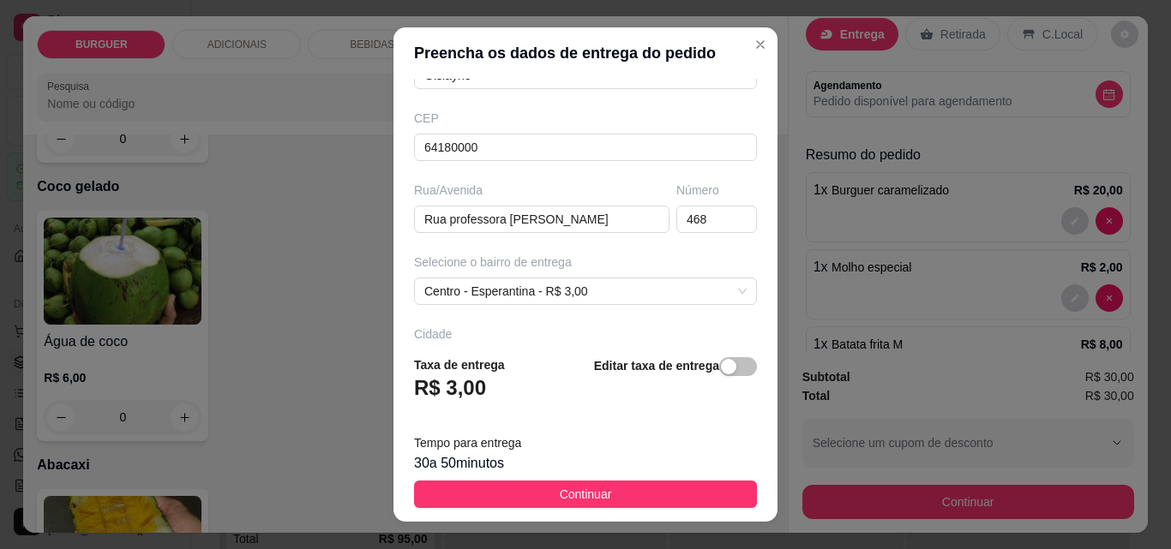
scroll to position [315, 0]
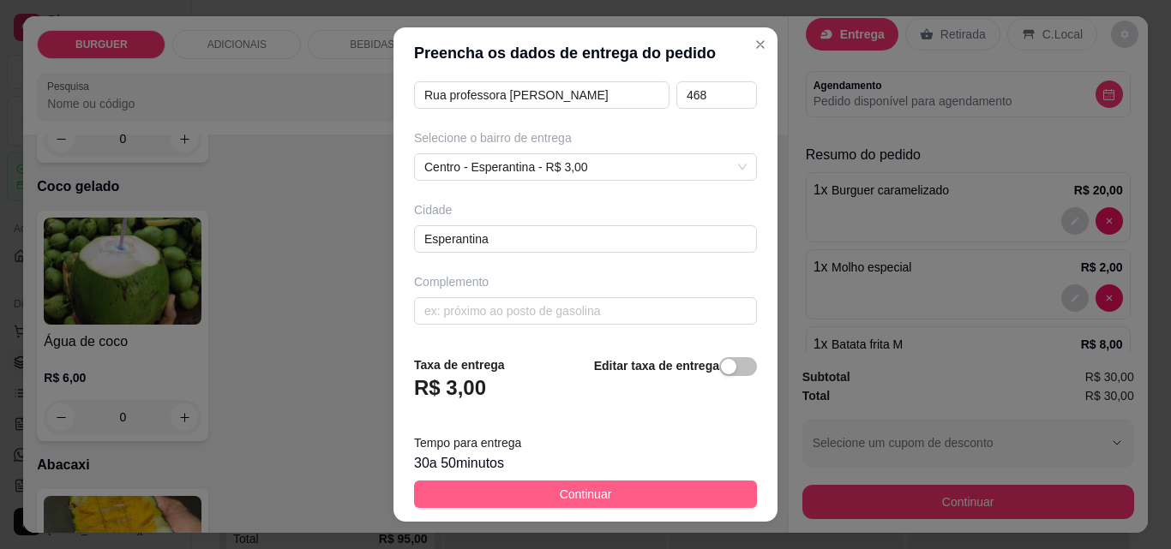
type input "Gislayne"
click at [620, 489] on button "Continuar" at bounding box center [585, 494] width 343 height 27
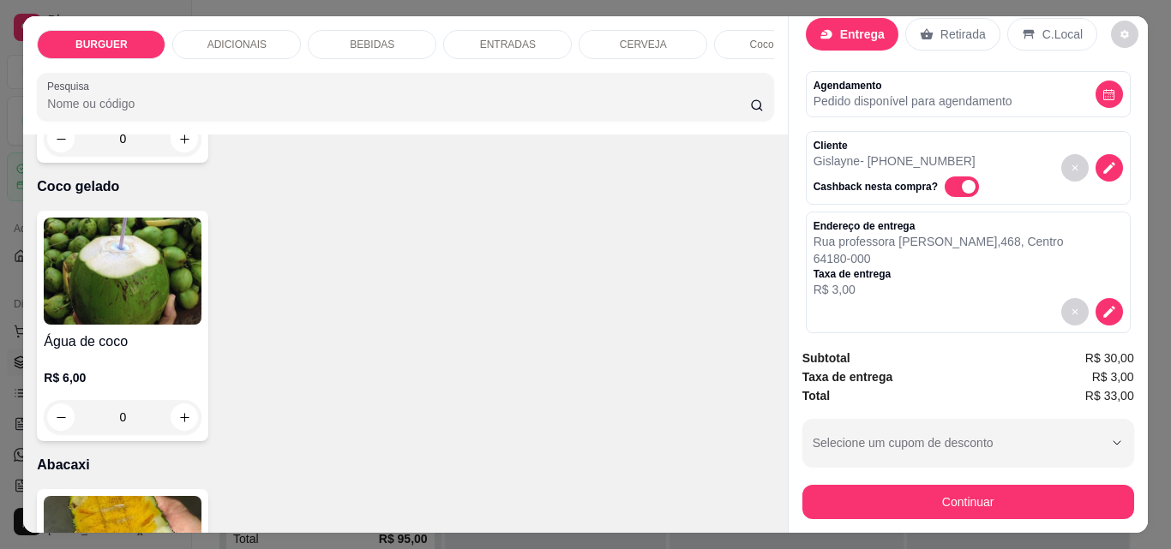
scroll to position [324, 0]
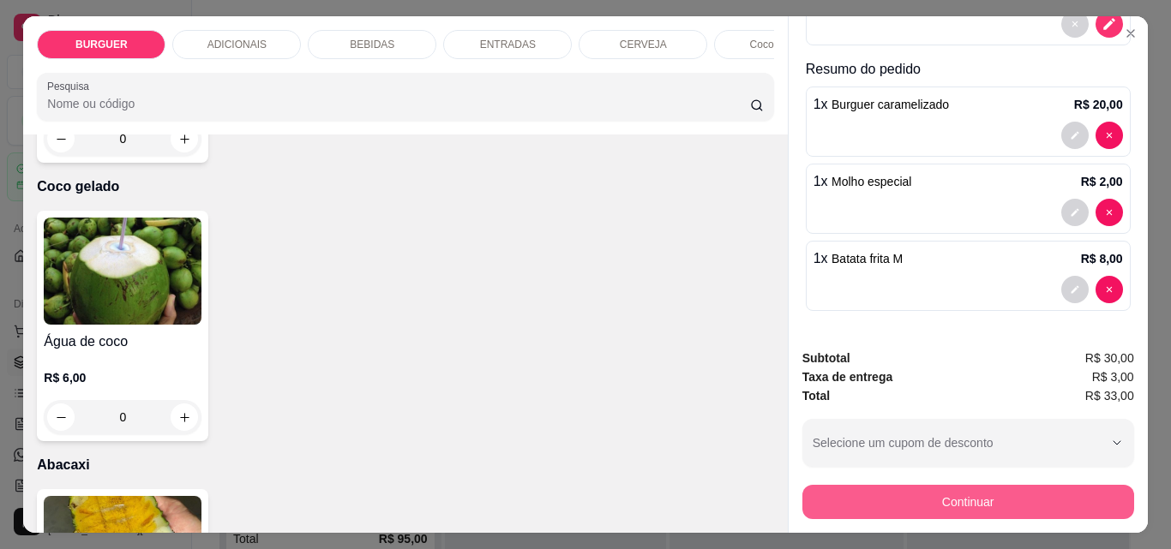
click at [953, 499] on button "Continuar" at bounding box center [968, 502] width 332 height 34
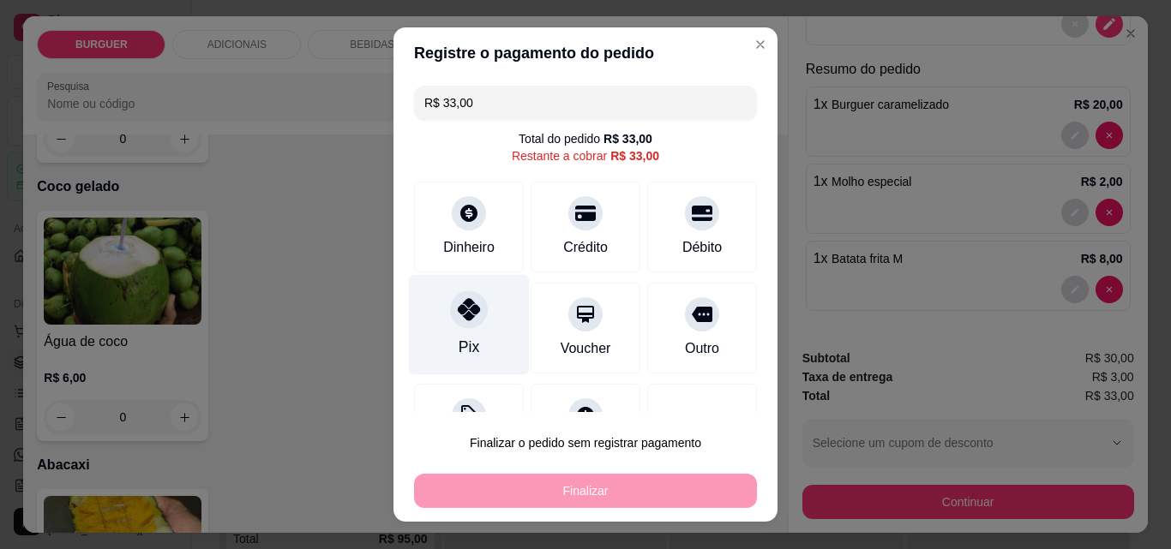
click at [430, 298] on div "Pix" at bounding box center [469, 325] width 121 height 100
type input "R$ 0,00"
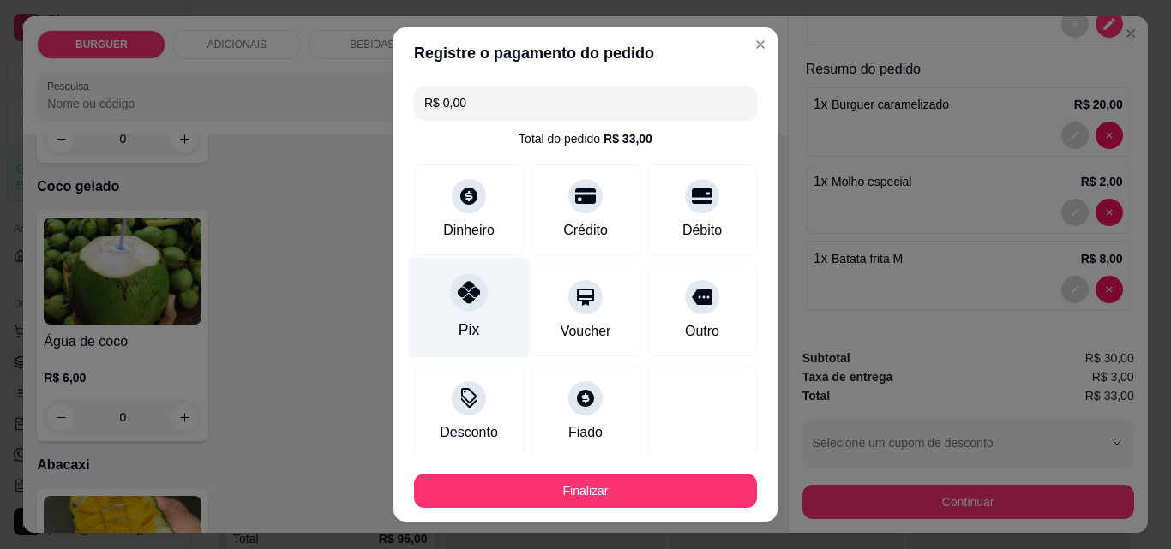
scroll to position [100, 0]
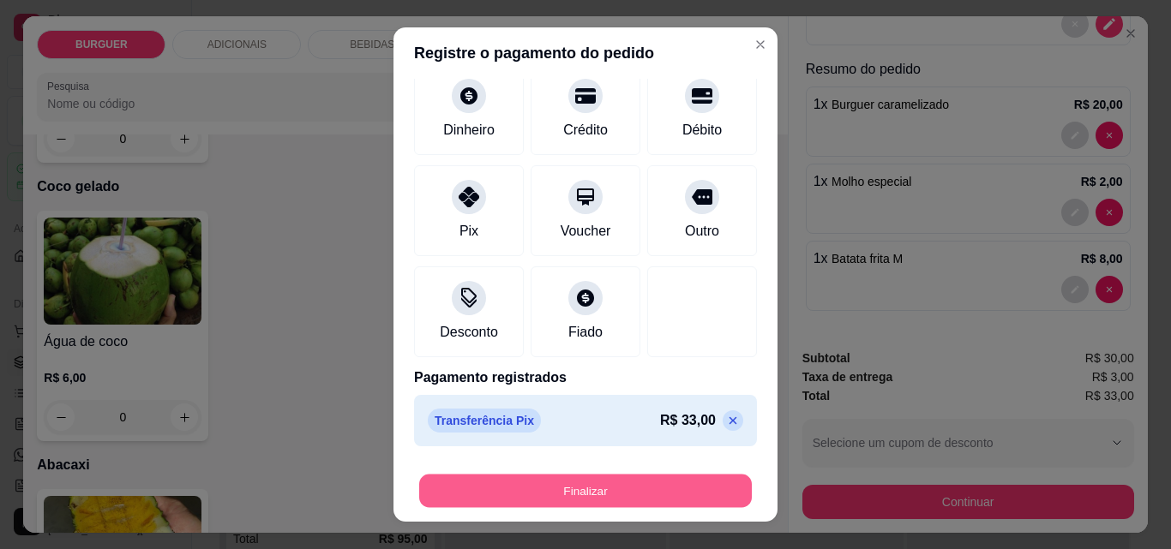
click at [606, 486] on button "Finalizar" at bounding box center [585, 491] width 333 height 33
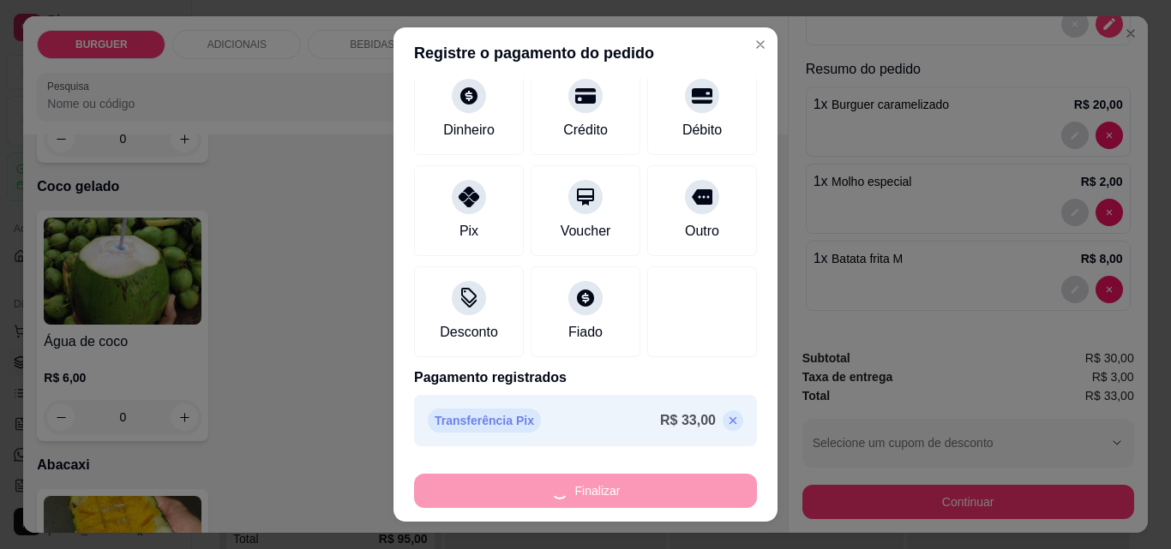
type input "0"
type input "-R$ 33,00"
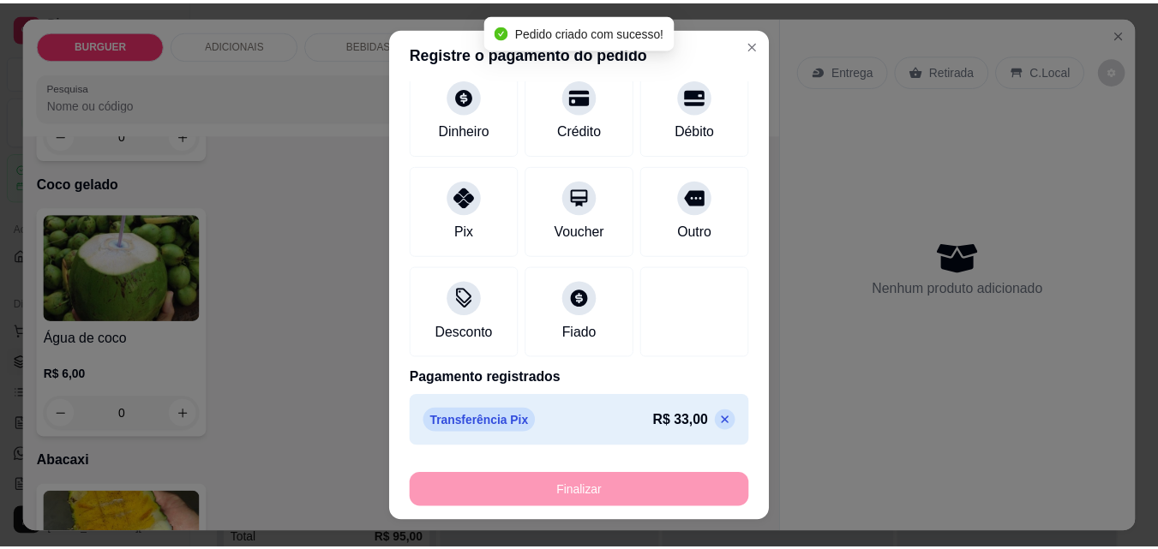
scroll to position [3200, 0]
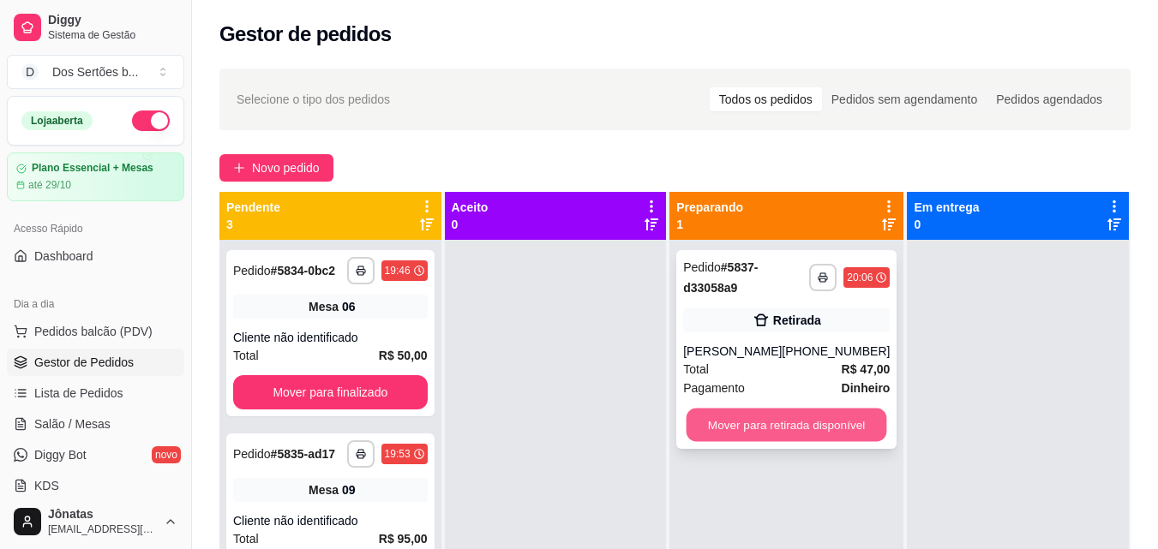
click at [757, 412] on button "Mover para retirada disponível" at bounding box center [787, 425] width 201 height 33
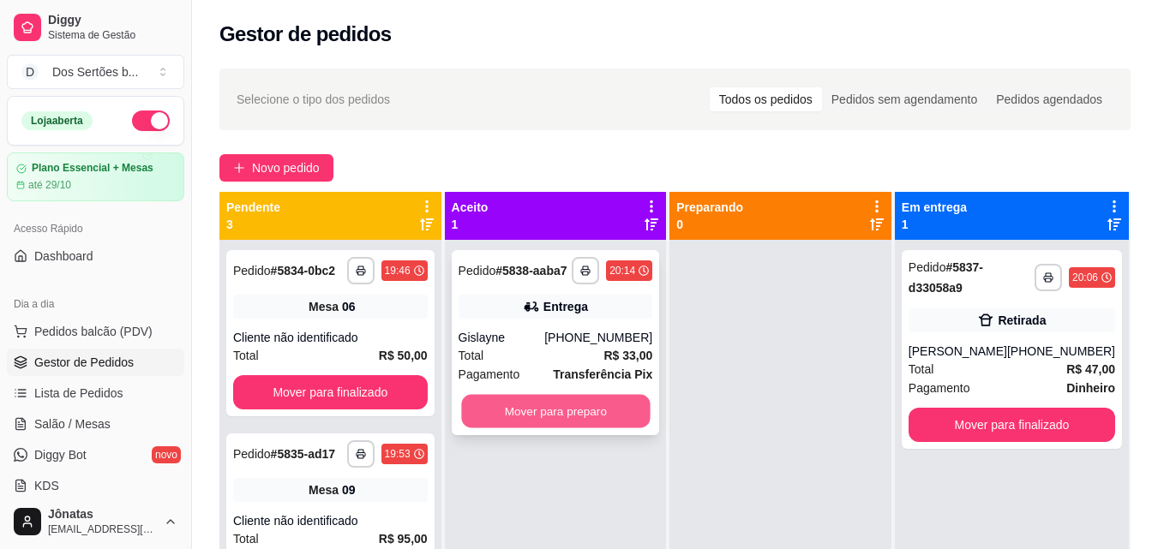
click at [509, 408] on button "Mover para preparo" at bounding box center [555, 411] width 189 height 33
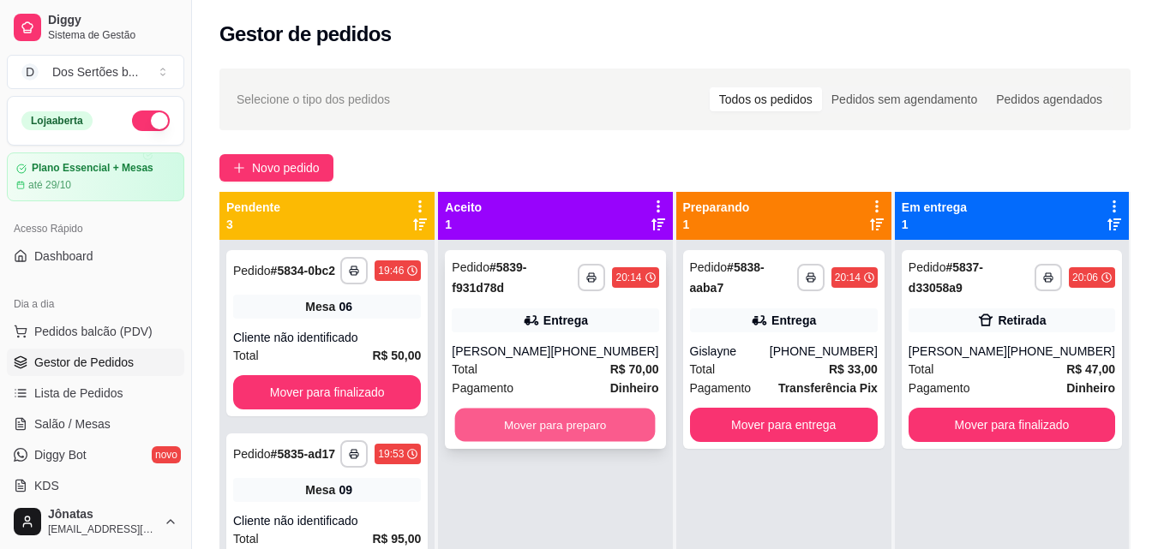
click at [543, 431] on button "Mover para preparo" at bounding box center [555, 425] width 201 height 33
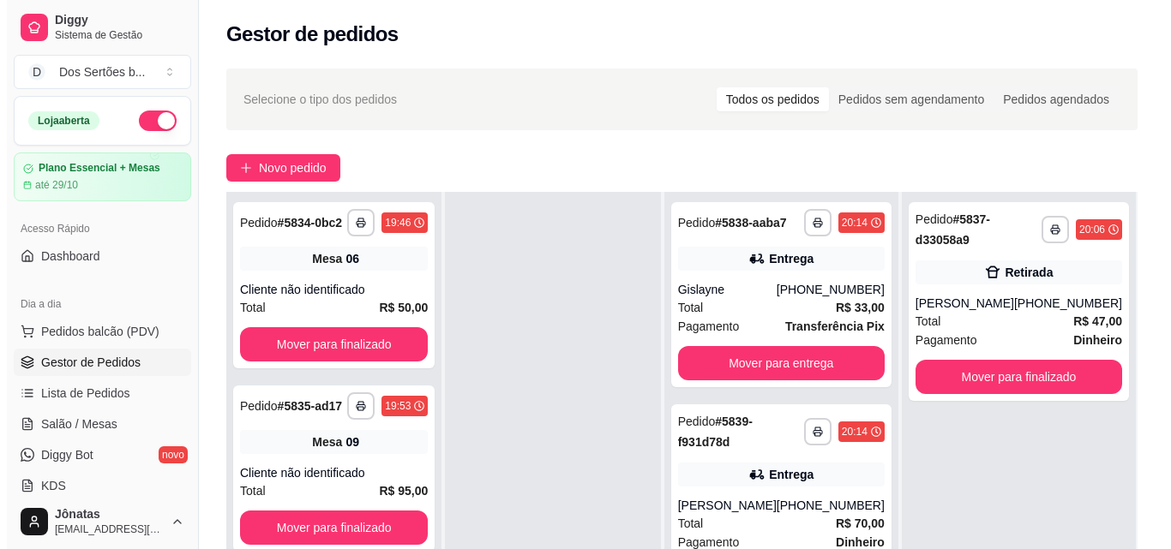
scroll to position [261, 0]
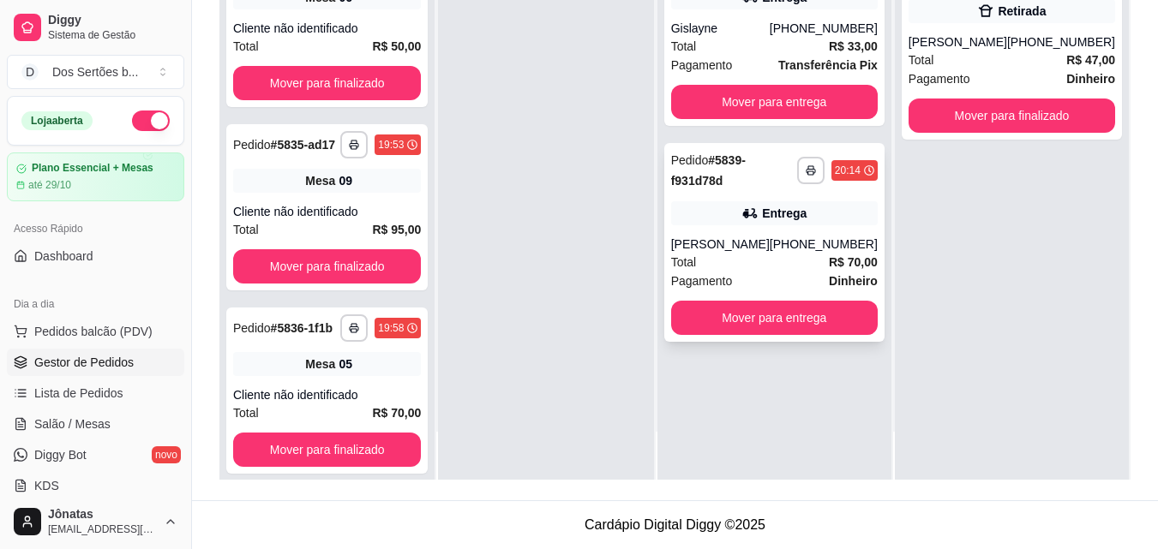
click at [729, 253] on div "[PERSON_NAME]" at bounding box center [720, 244] width 99 height 17
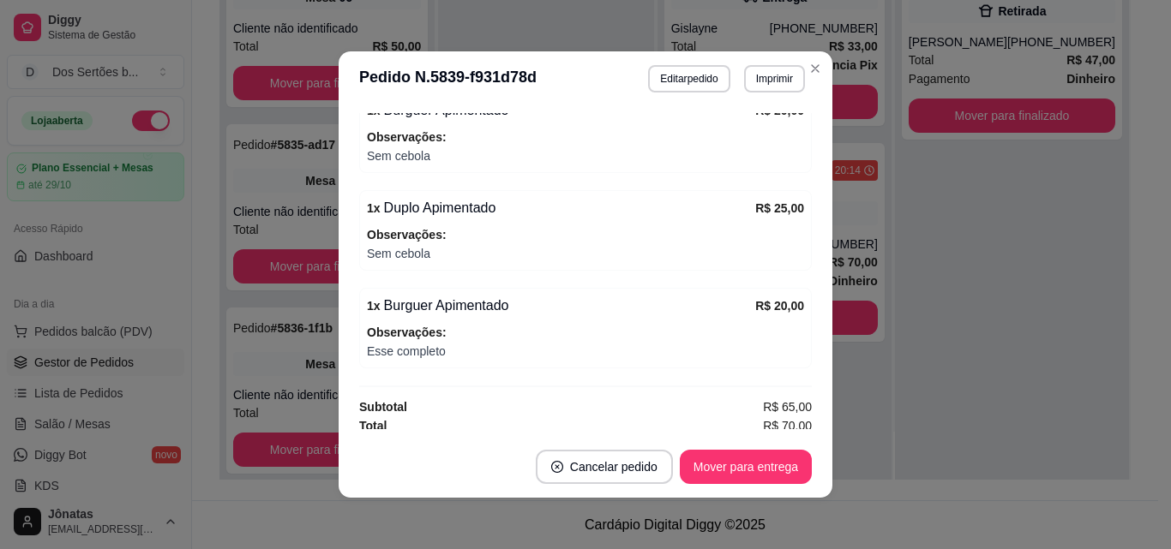
scroll to position [648, 0]
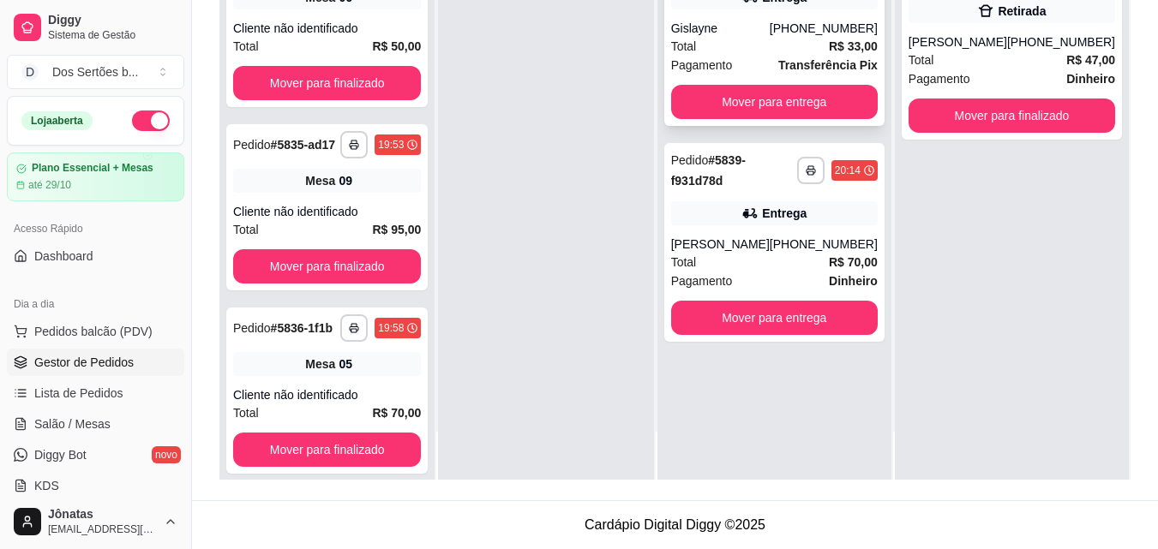
click at [776, 55] on div "Total R$ 33,00" at bounding box center [774, 46] width 207 height 19
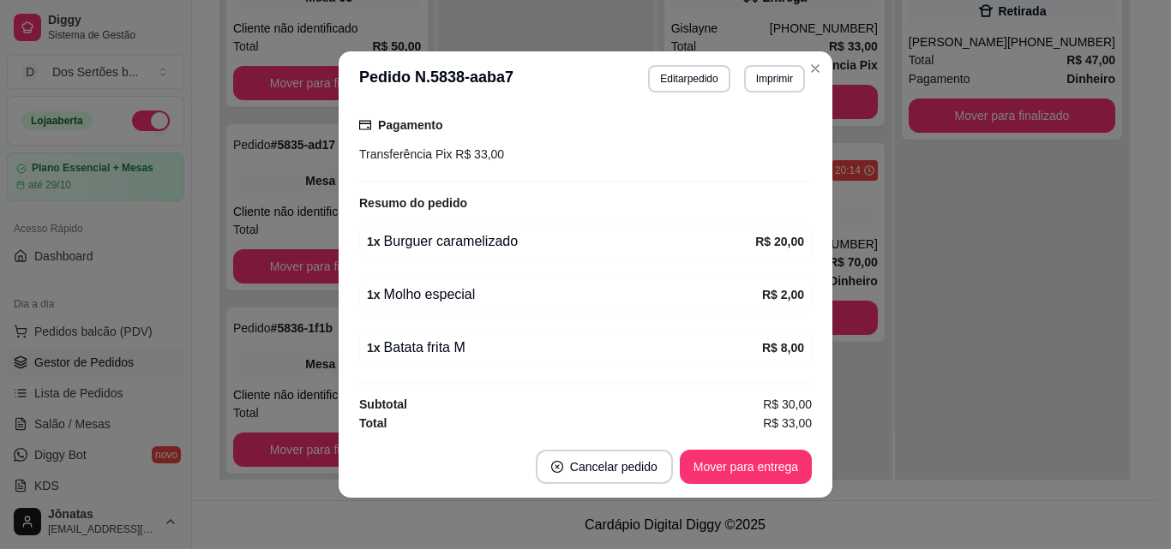
scroll to position [405, 0]
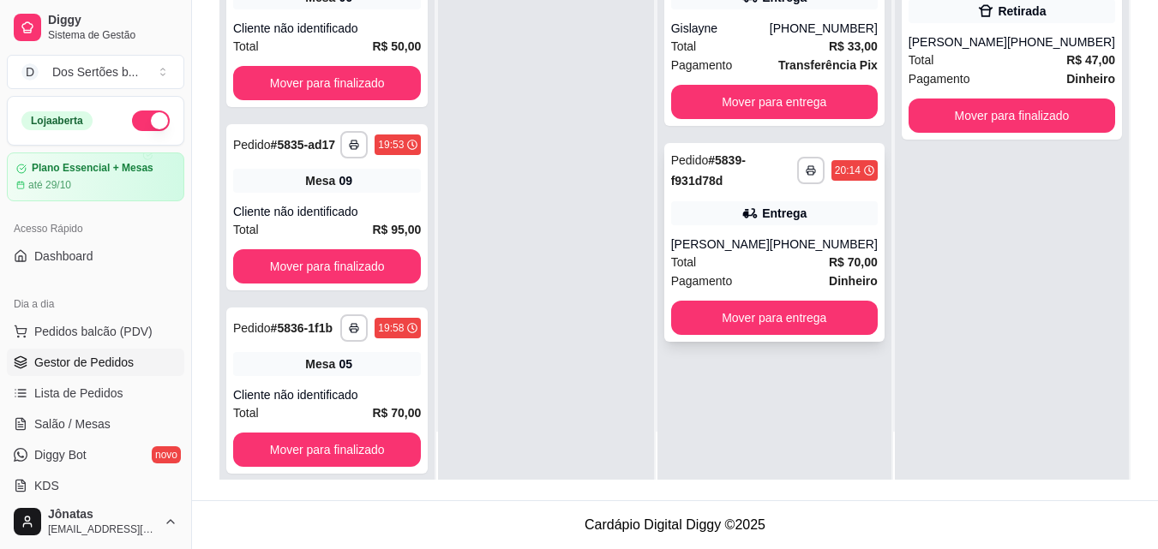
click at [770, 253] on div "[PERSON_NAME]" at bounding box center [720, 244] width 99 height 17
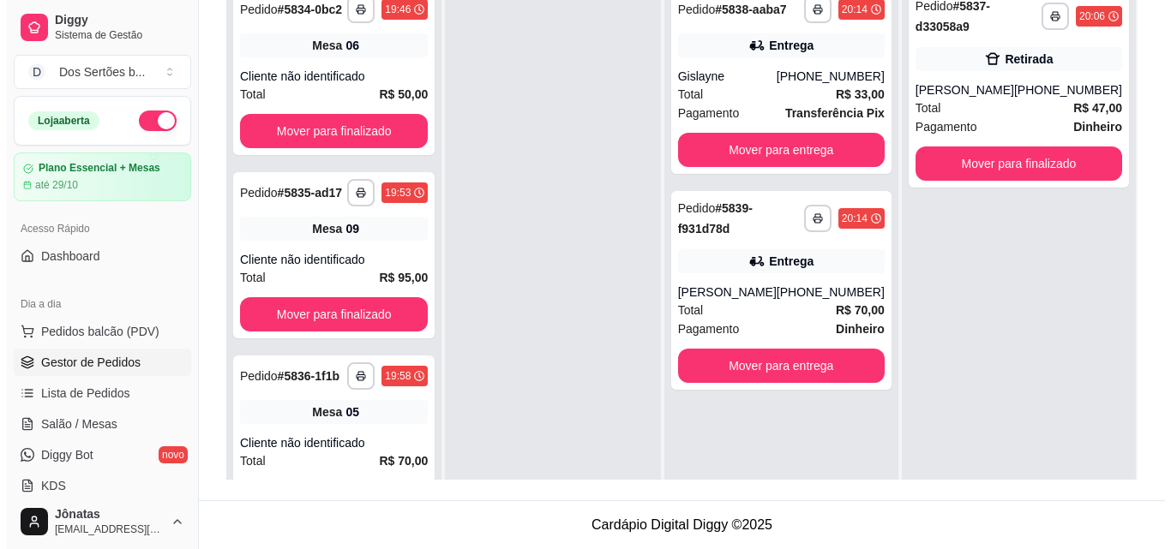
scroll to position [1, 0]
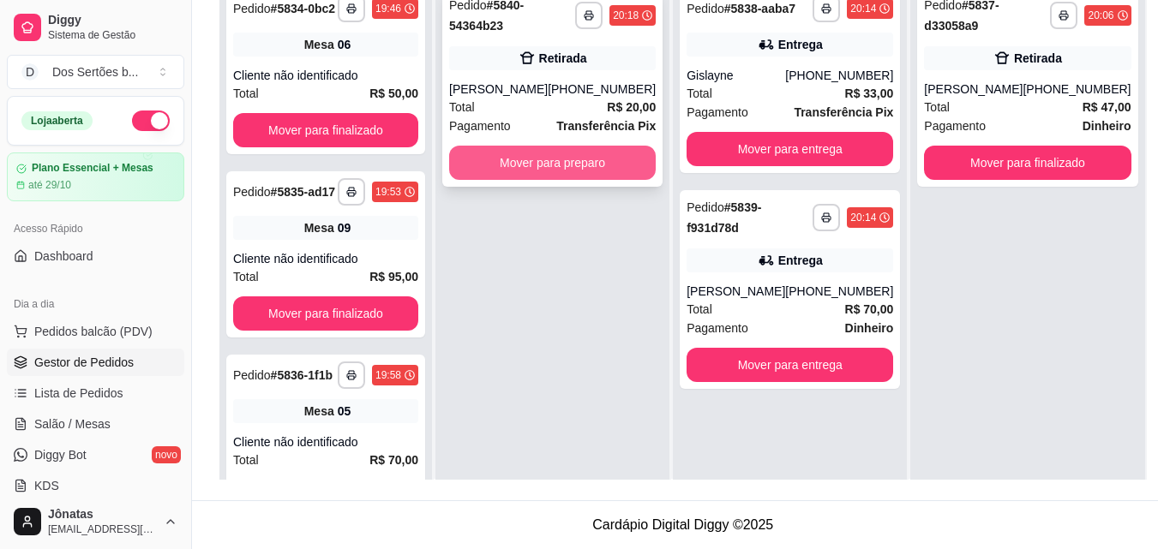
click at [504, 171] on button "Mover para preparo" at bounding box center [552, 163] width 207 height 34
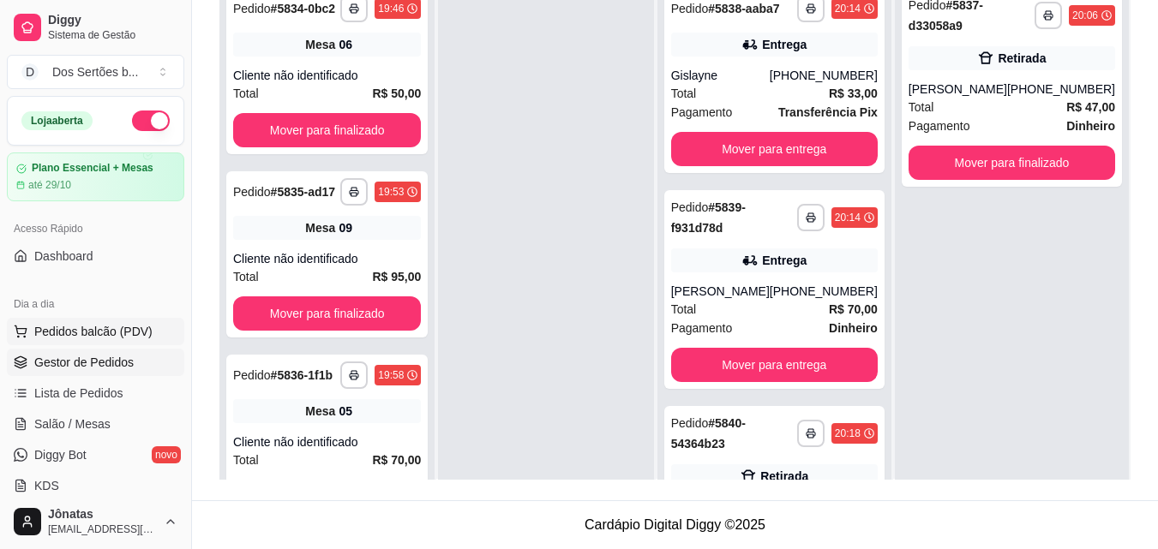
click at [105, 321] on button "Pedidos balcão (PDV)" at bounding box center [95, 331] width 177 height 27
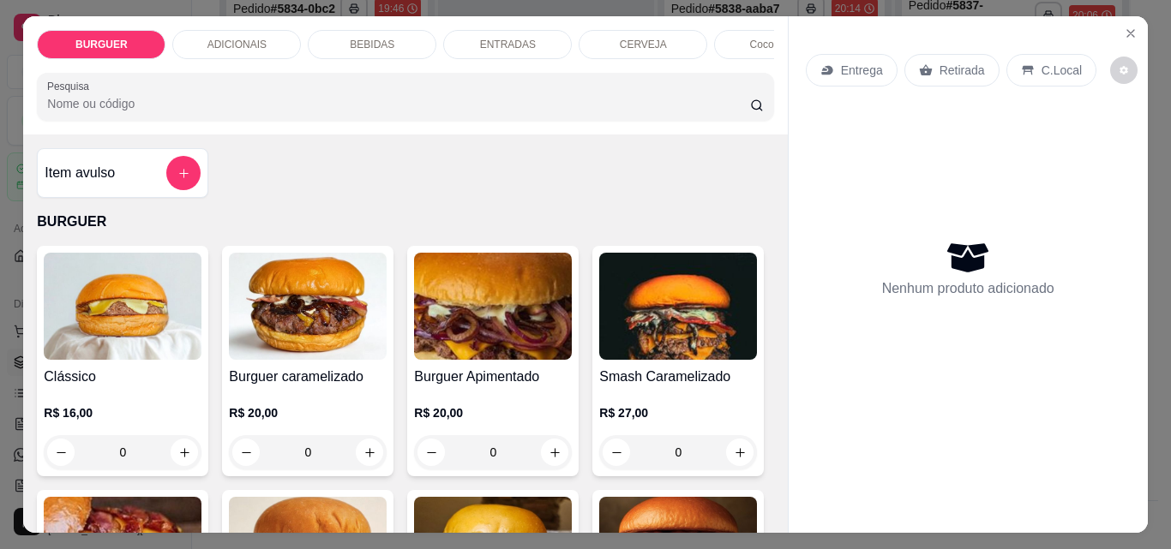
scroll to position [300, 0]
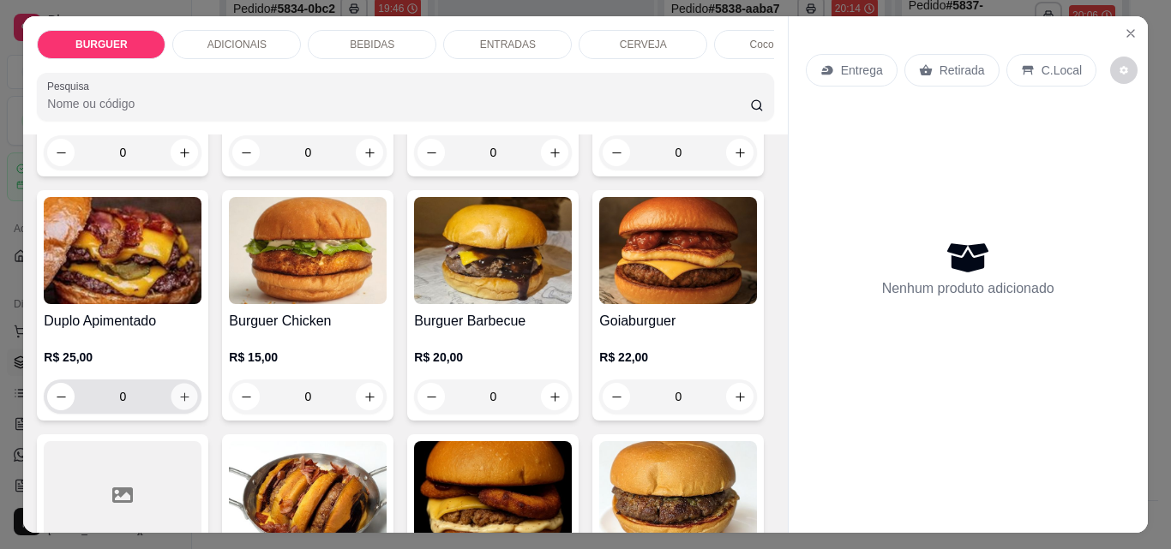
click at [191, 400] on icon "increase-product-quantity" at bounding box center [184, 397] width 13 height 13
type input "1"
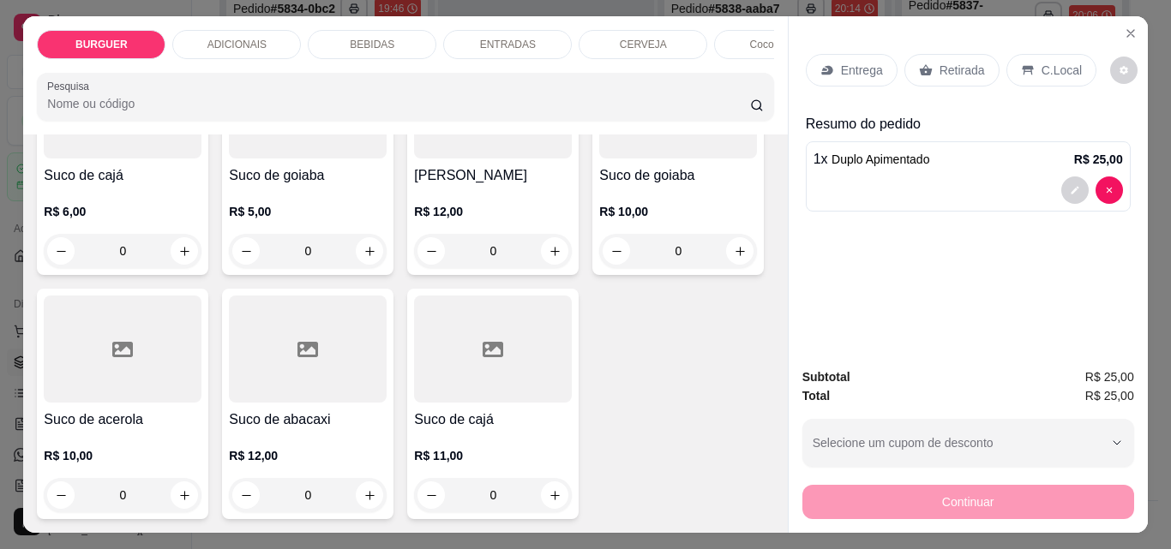
scroll to position [4668, 0]
type input "1"
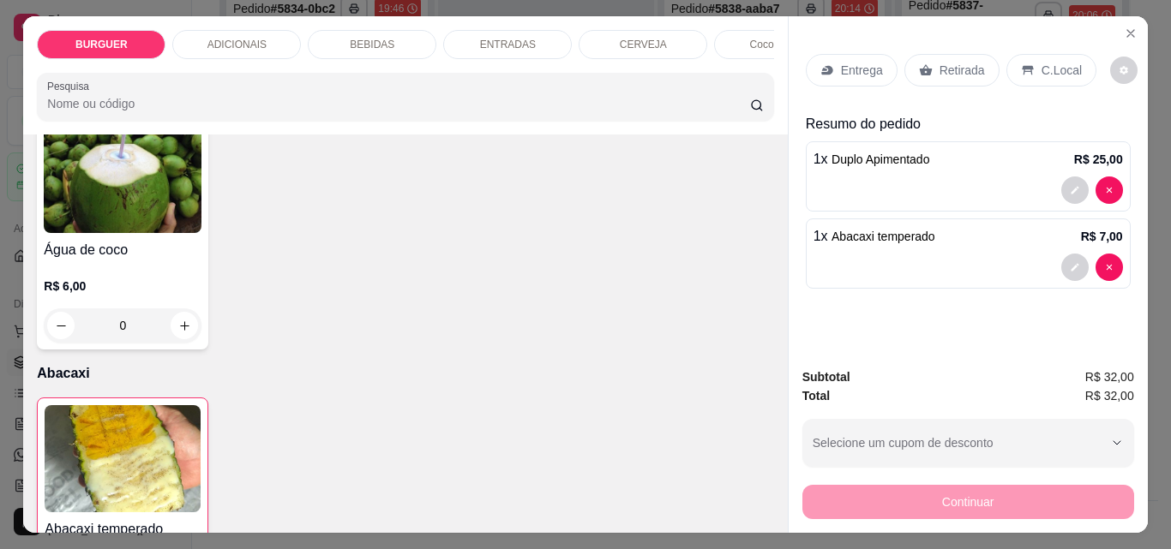
scroll to position [3157, 0]
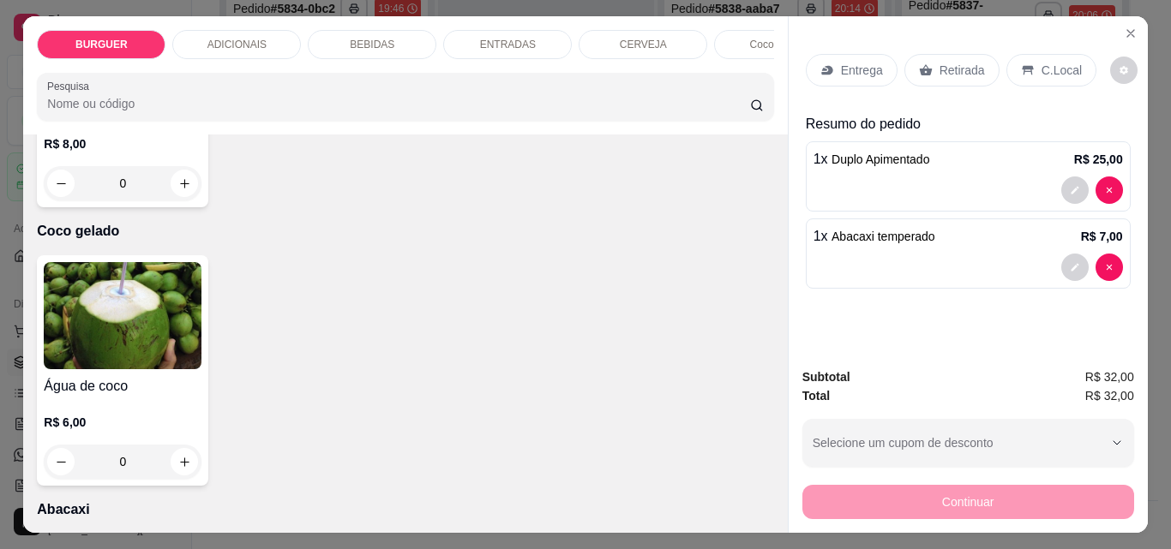
type input "1"
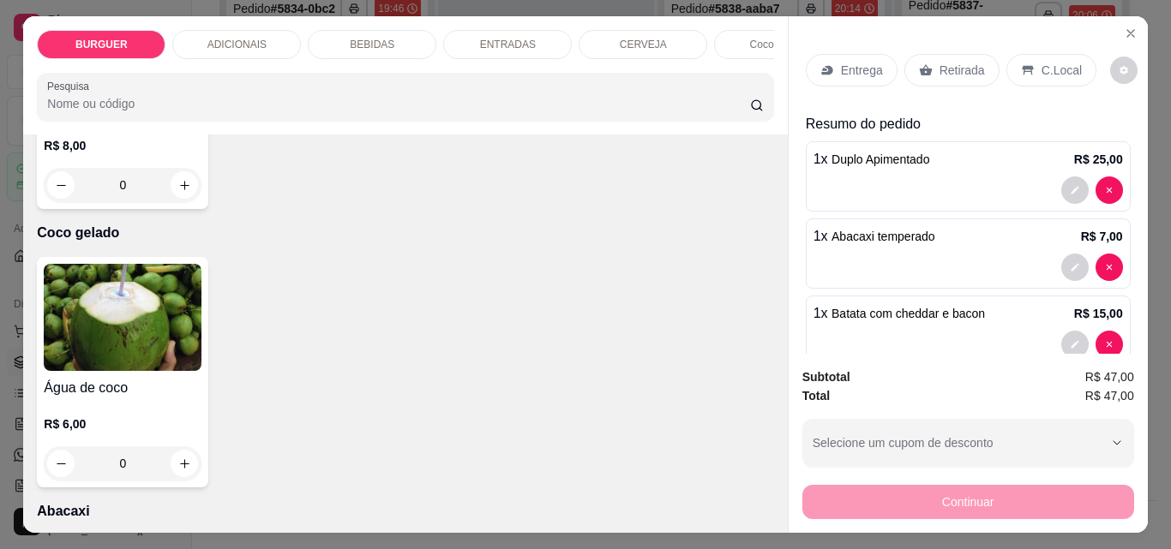
scroll to position [3316, 0]
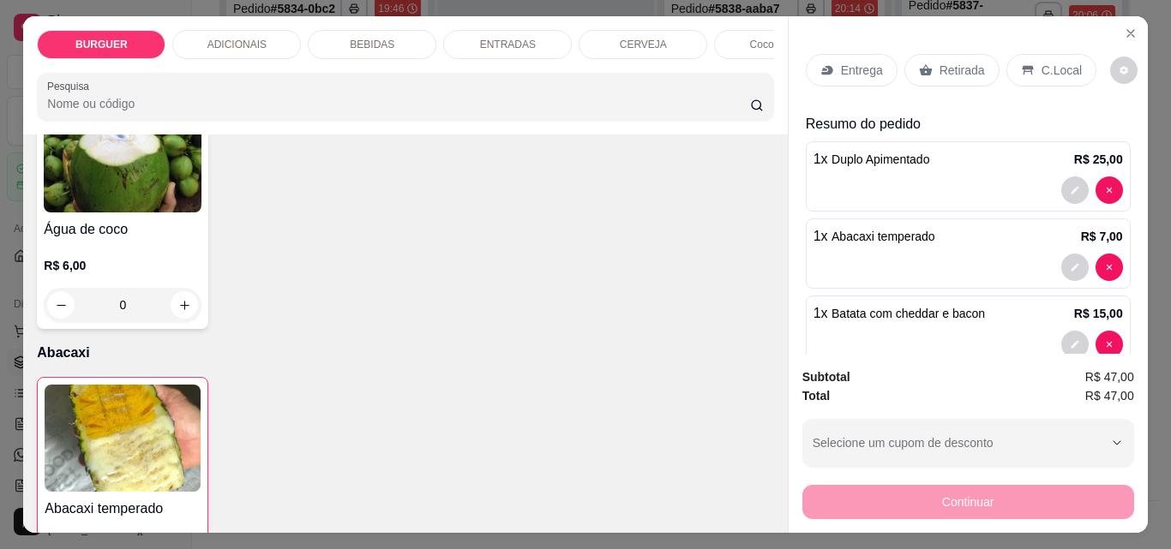
type input "1"
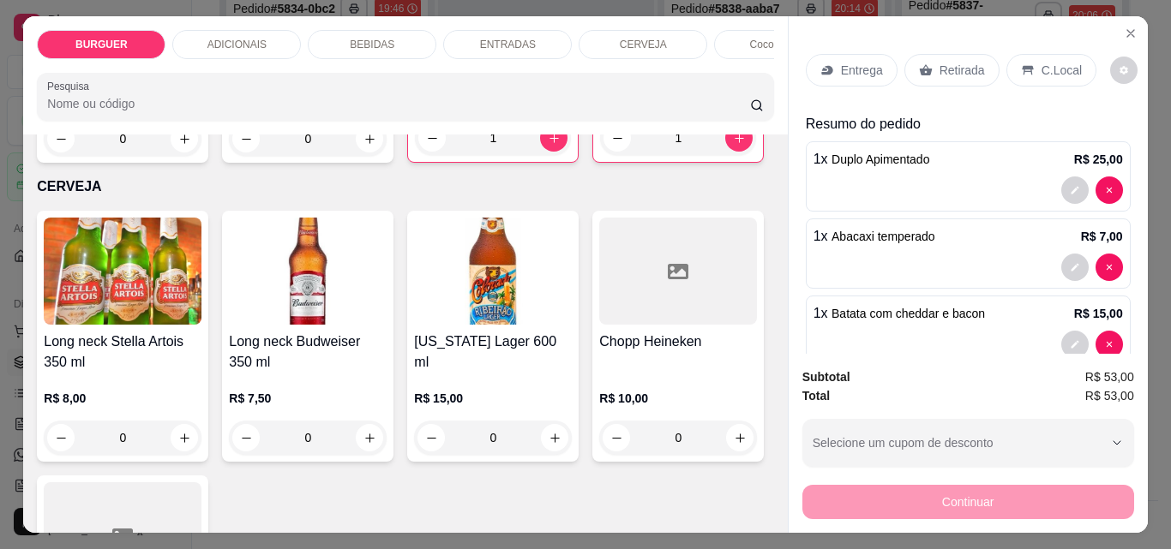
scroll to position [2665, 0]
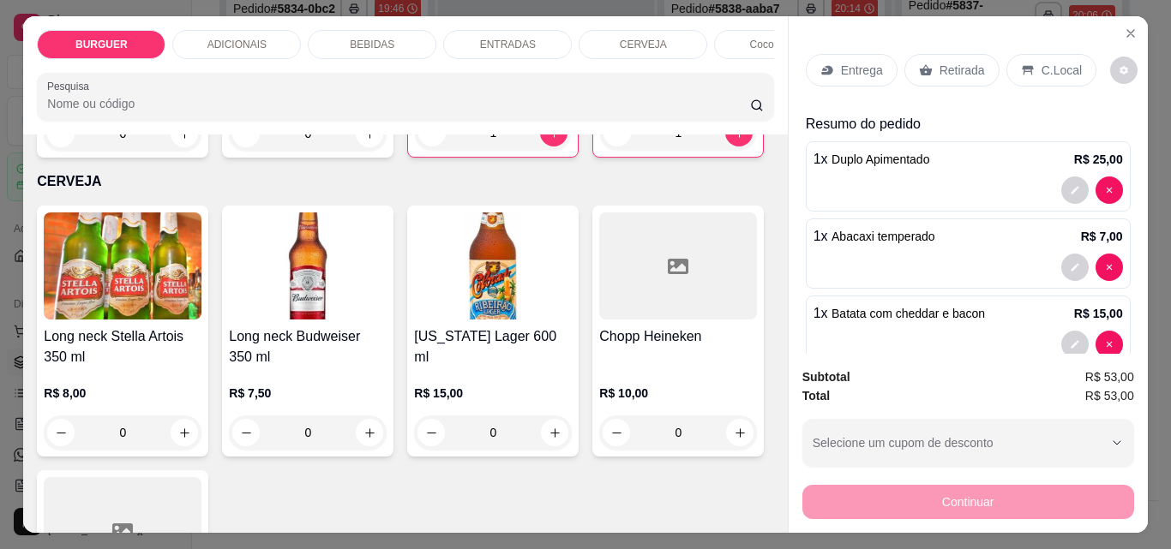
type input "1"
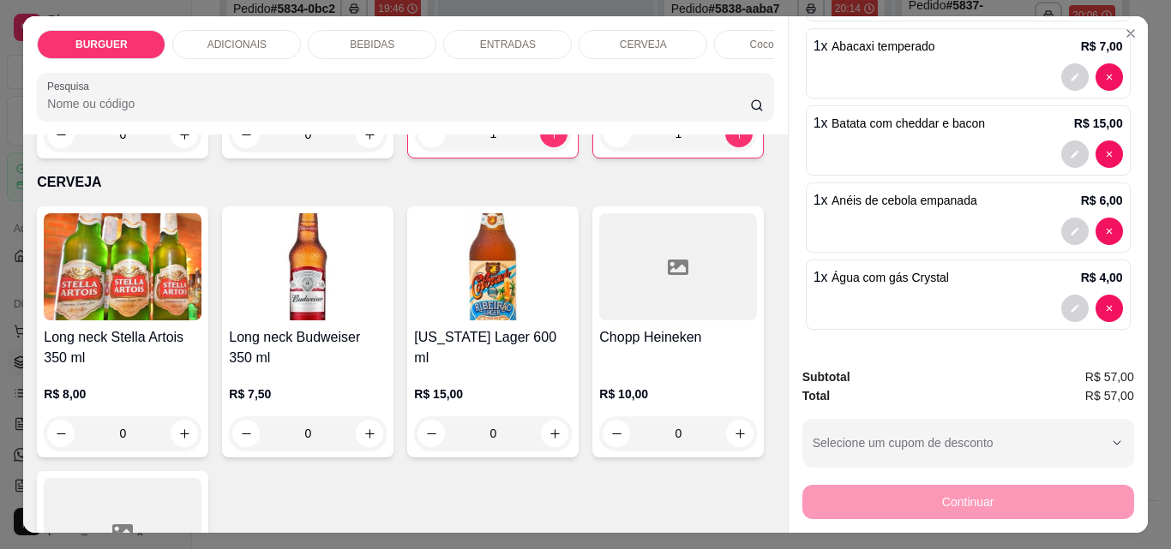
scroll to position [0, 0]
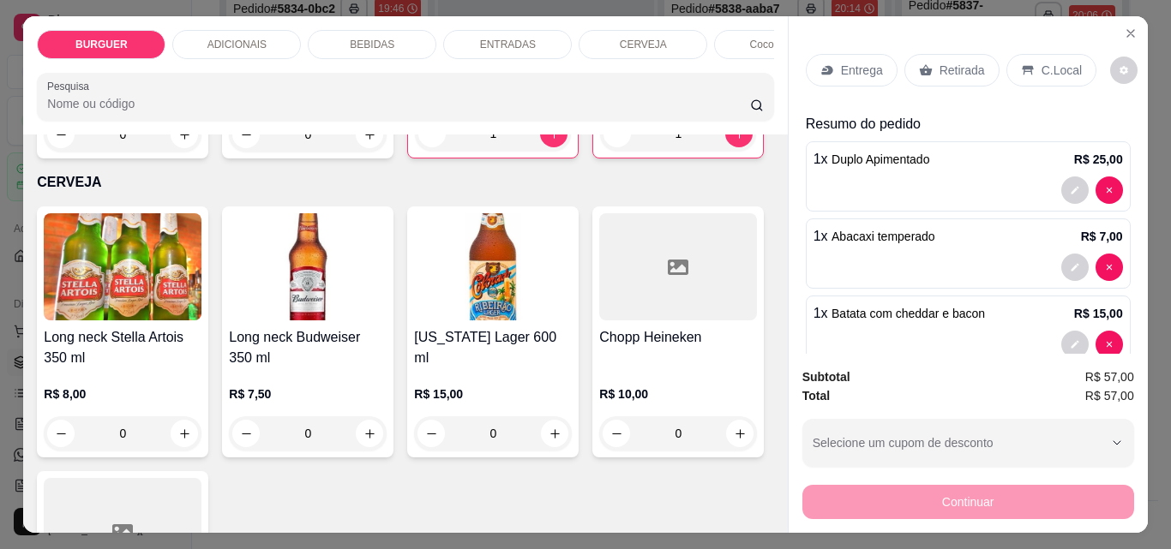
click at [1026, 65] on div "C.Local" at bounding box center [1051, 70] width 90 height 33
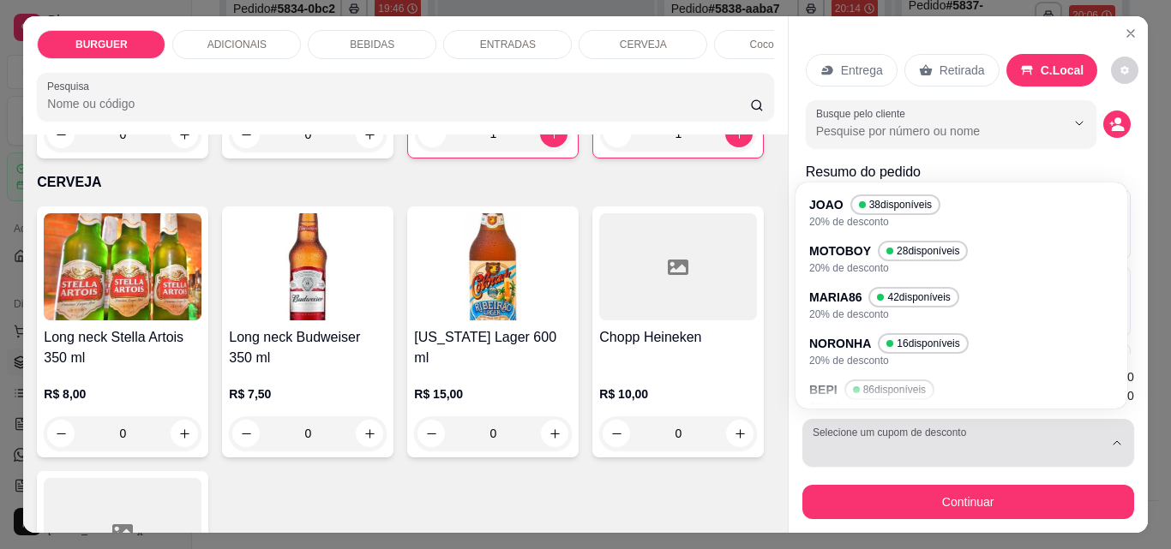
click at [1048, 435] on div "button" at bounding box center [958, 443] width 291 height 34
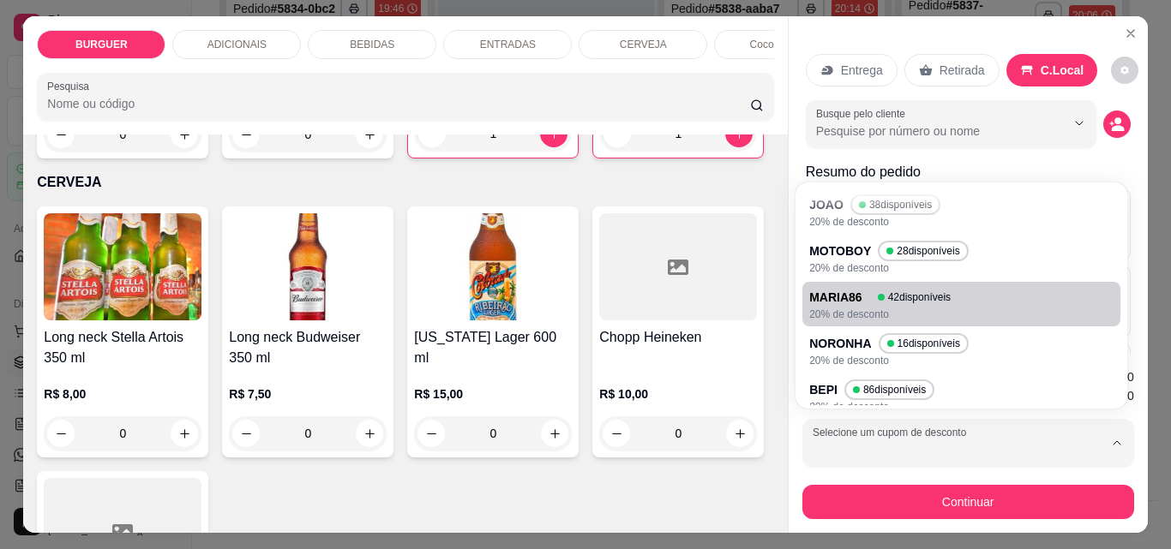
scroll to position [110, 0]
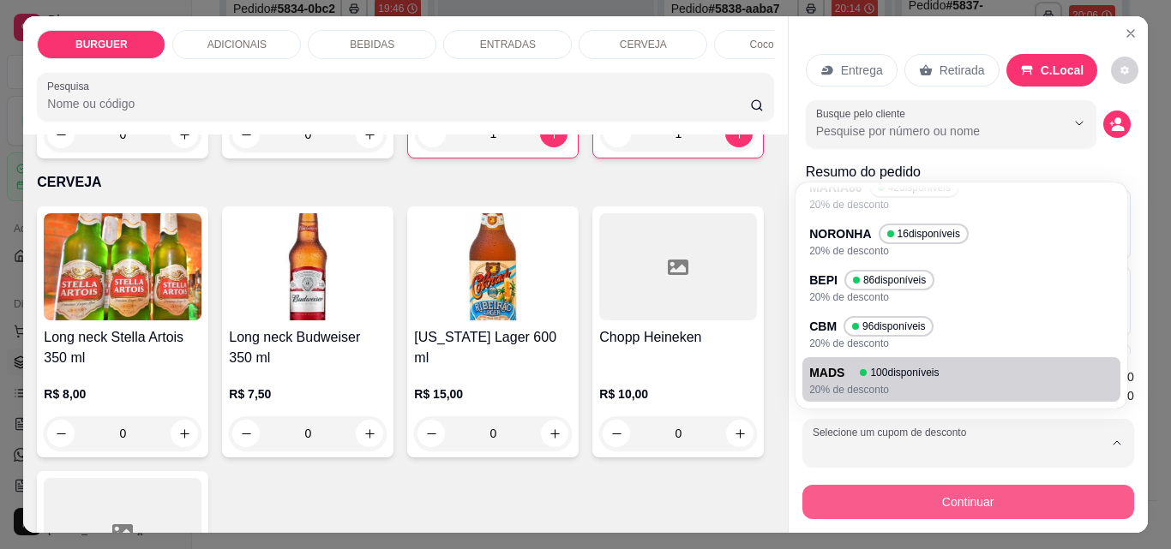
click at [896, 486] on button "Continuar" at bounding box center [968, 502] width 332 height 34
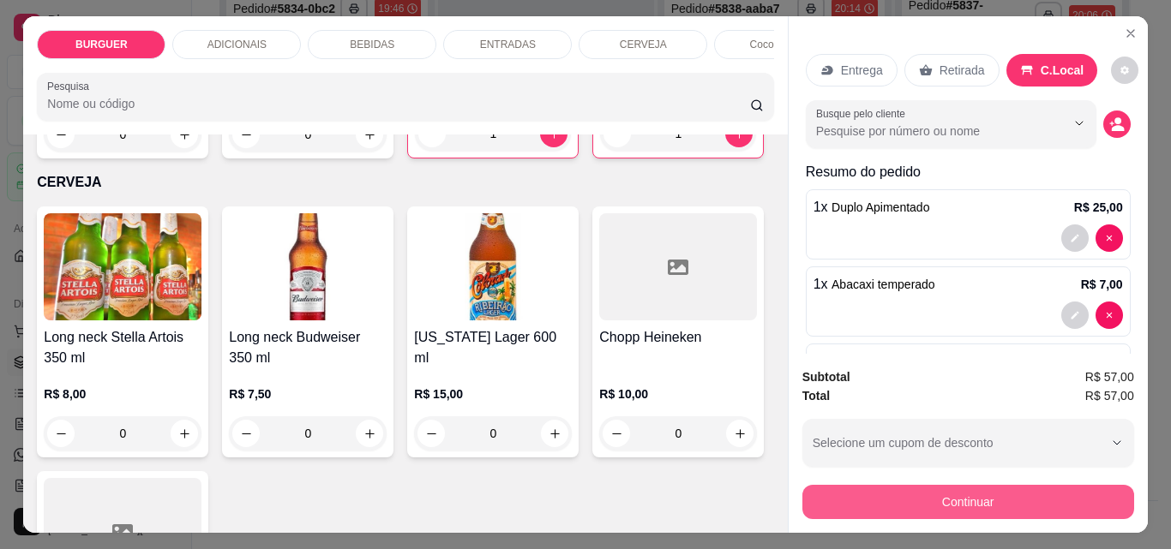
click at [820, 492] on button "Continuar" at bounding box center [968, 502] width 332 height 34
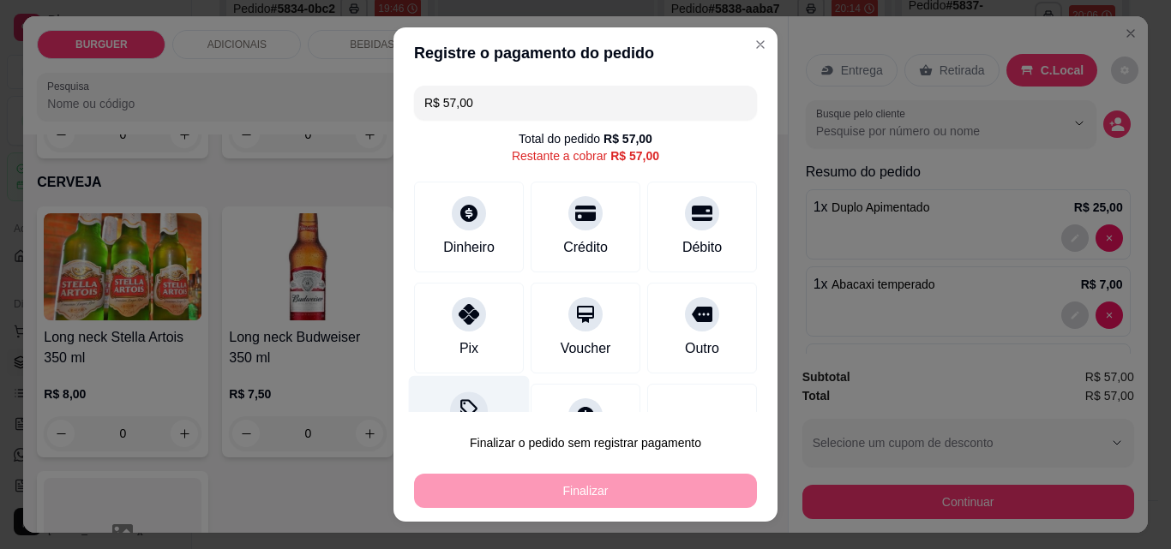
click at [458, 405] on icon at bounding box center [469, 410] width 22 height 22
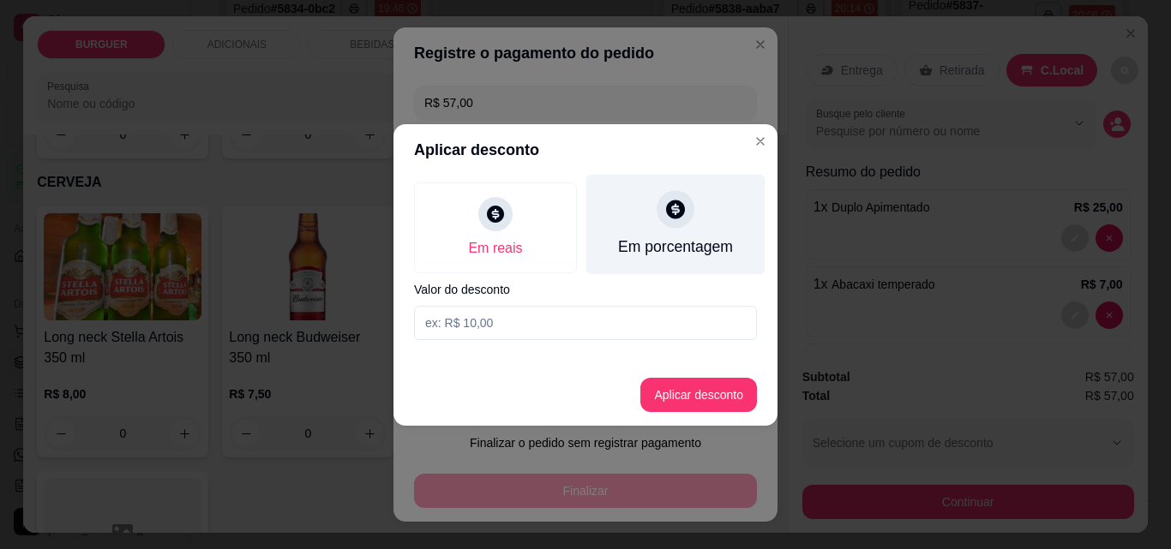
click at [652, 244] on div "Em porcentagem" at bounding box center [675, 247] width 115 height 22
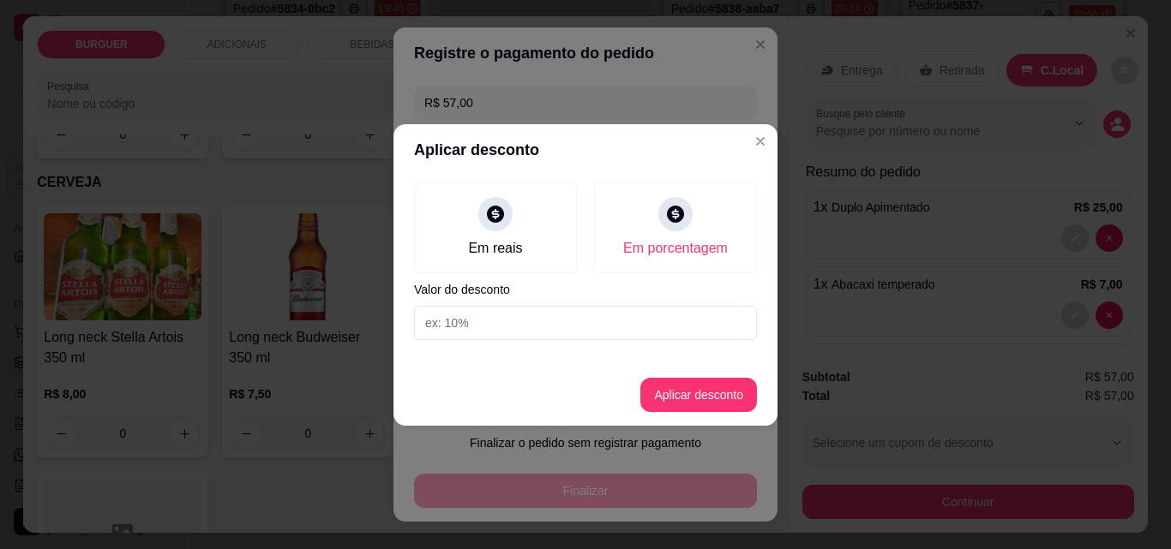
click at [484, 321] on input at bounding box center [585, 323] width 343 height 34
type input "20"
click at [706, 387] on button "Aplicar desconto" at bounding box center [698, 395] width 117 height 34
type input "R$ 45,60"
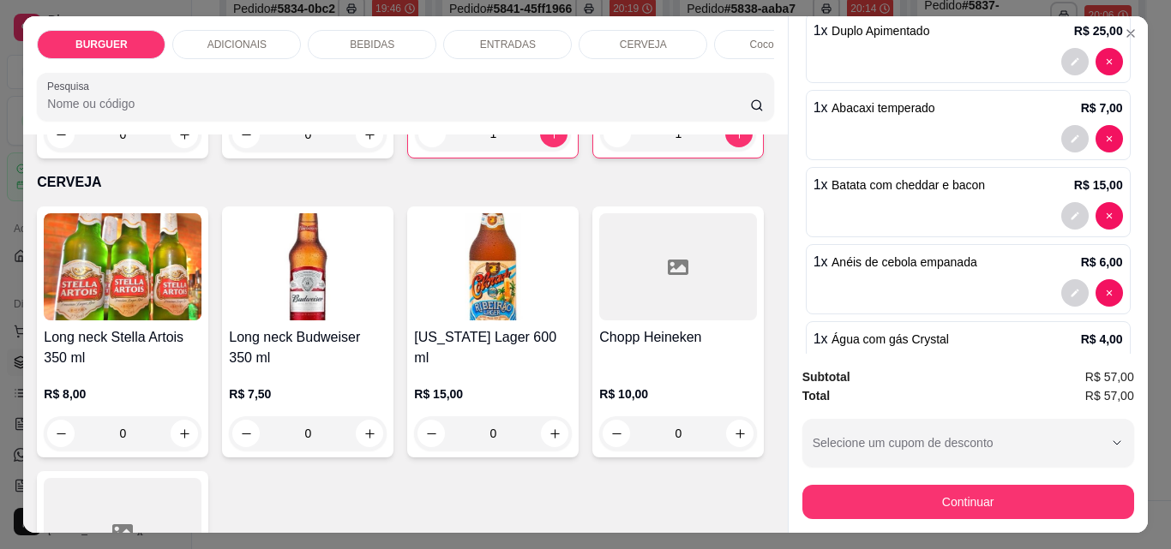
scroll to position [238, 0]
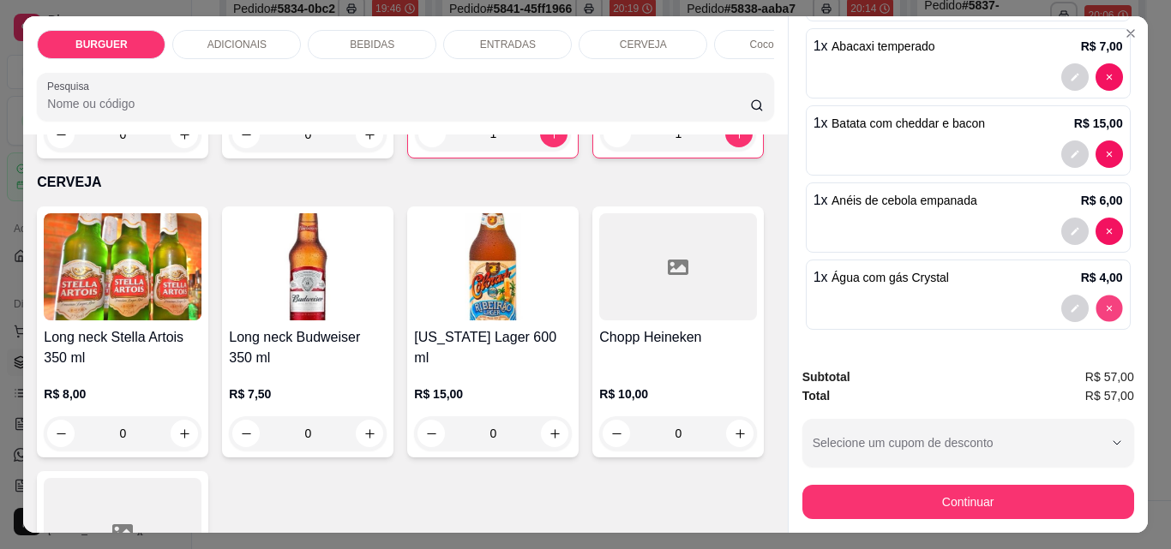
type input "0"
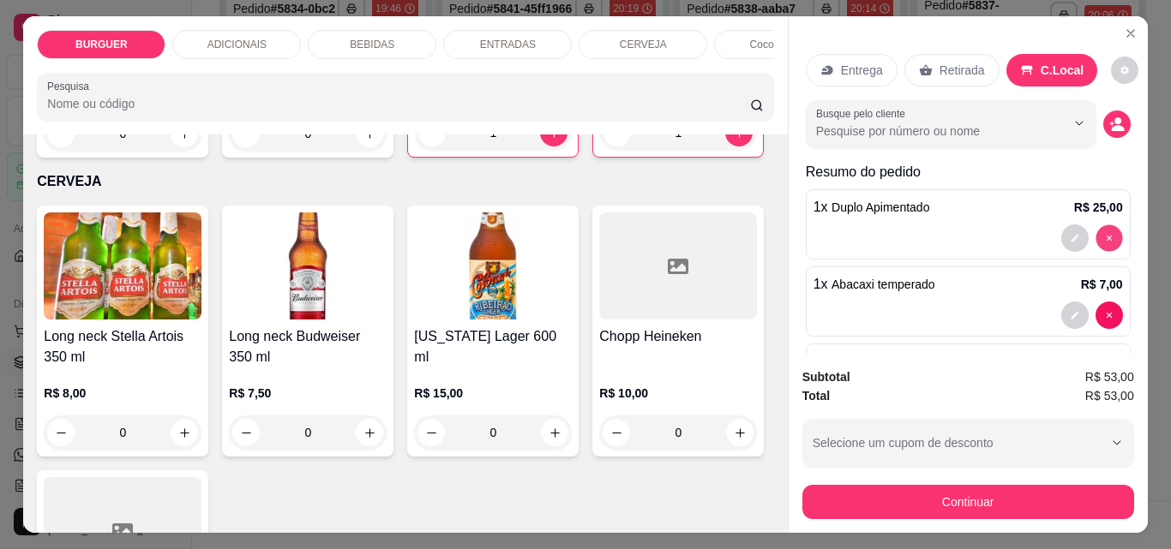
type input "0"
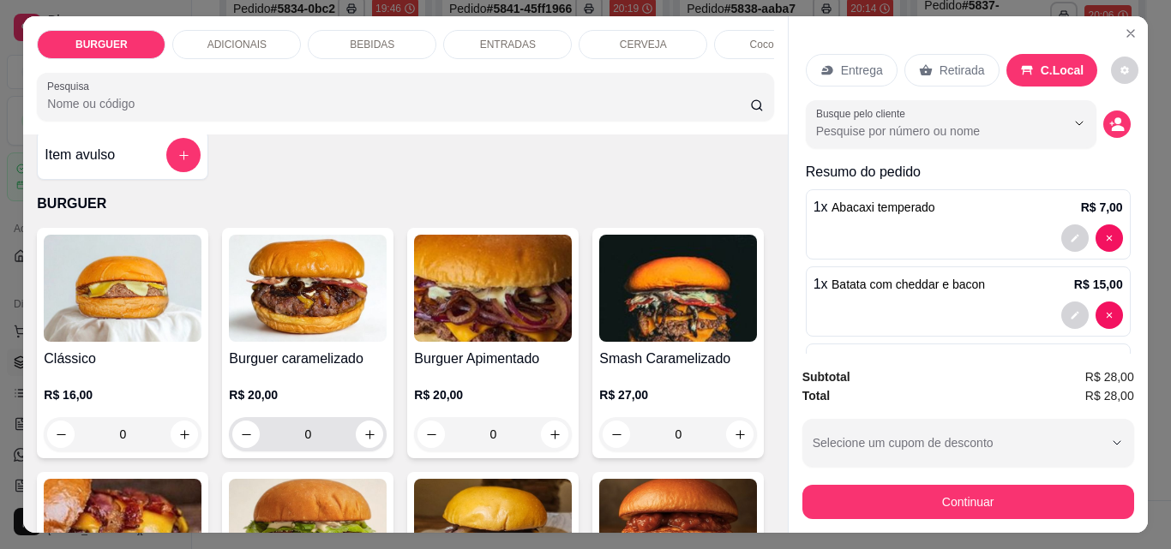
scroll to position [0, 3]
click at [549, 441] on icon "increase-product-quantity" at bounding box center [555, 435] width 13 height 13
type input "1"
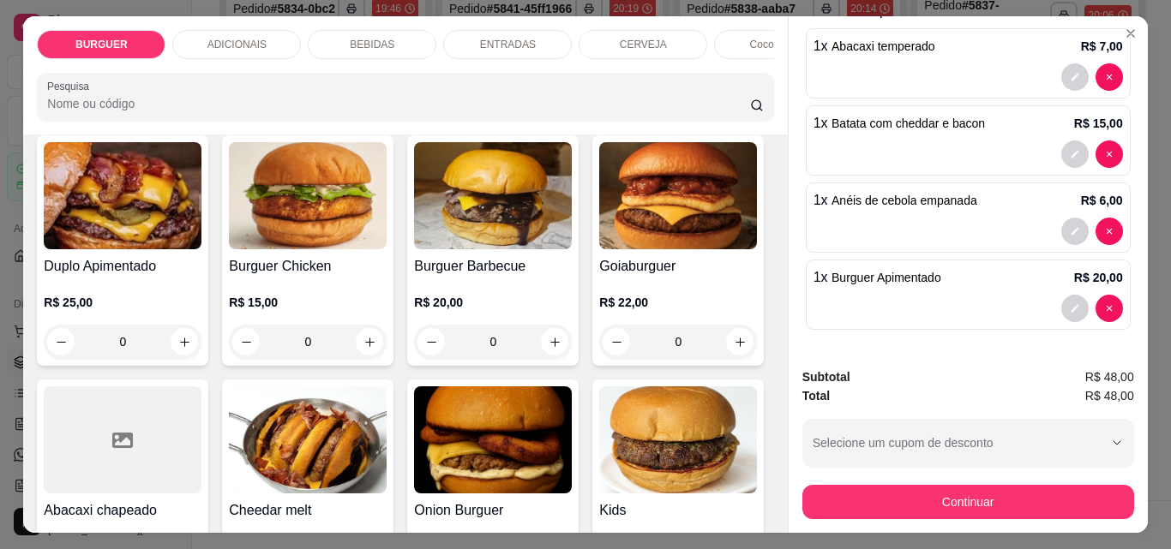
scroll to position [45, 3]
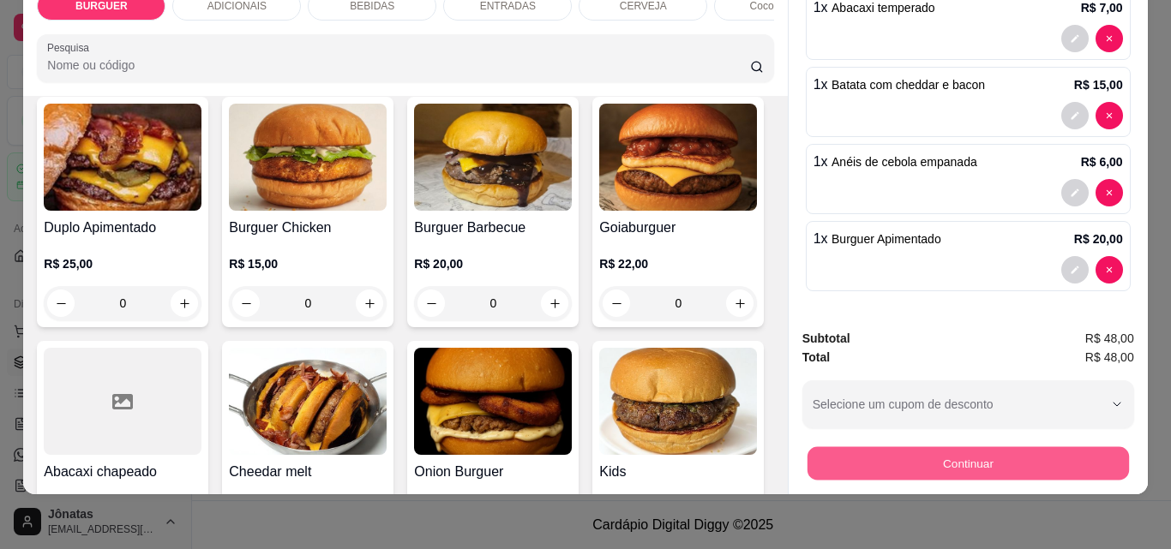
click at [1006, 452] on button "Continuar" at bounding box center [967, 463] width 321 height 33
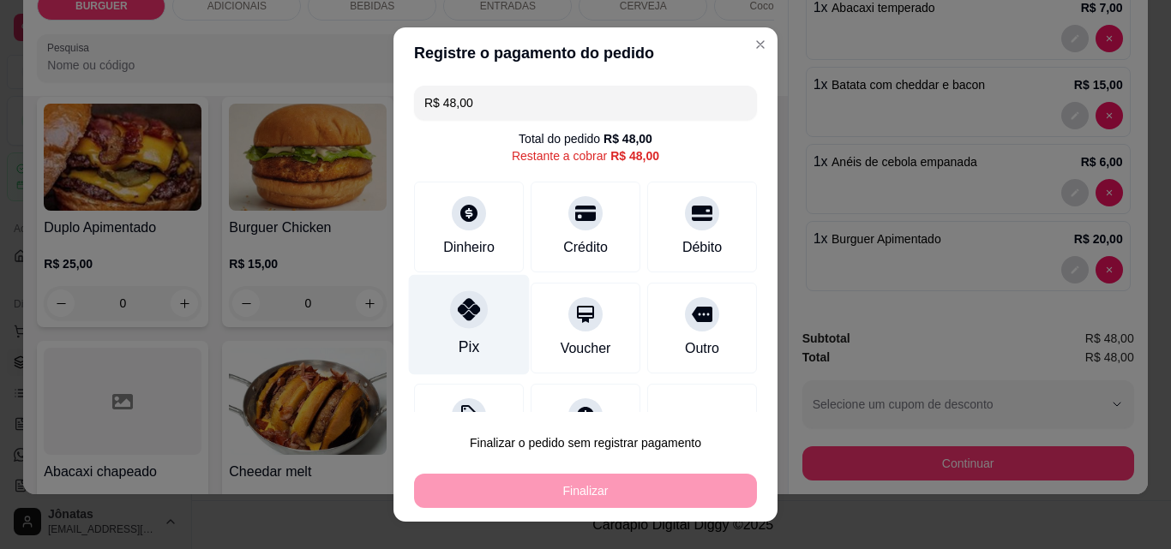
click at [468, 297] on div at bounding box center [469, 310] width 38 height 38
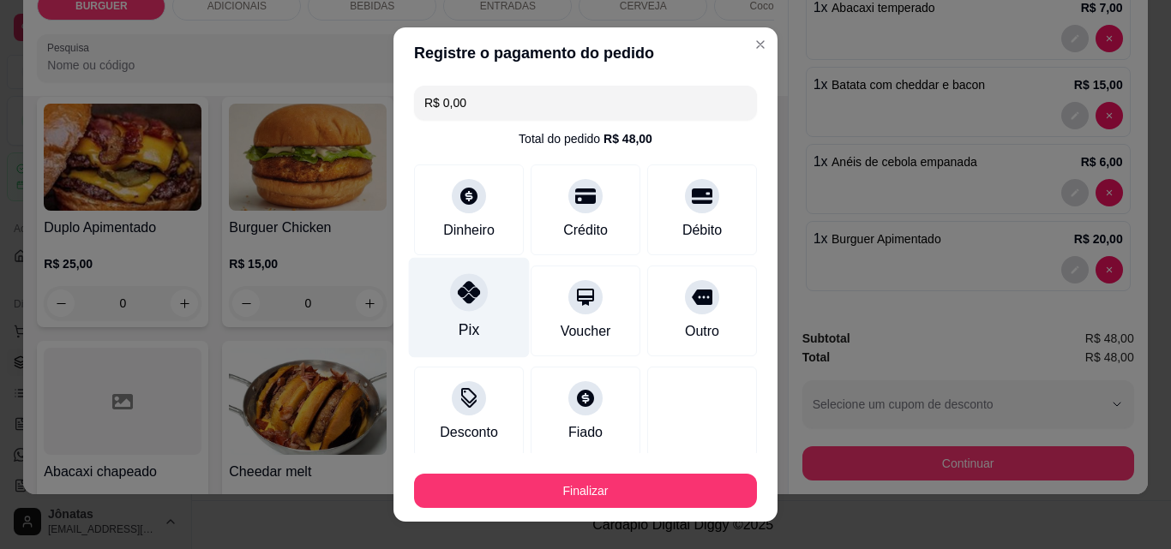
type input "R$ 0,00"
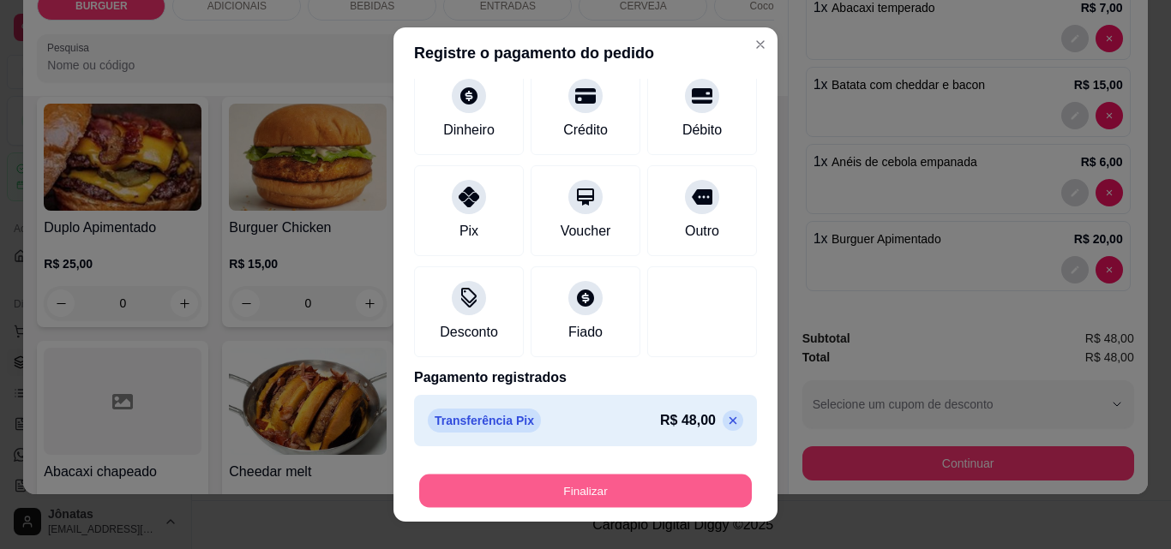
click at [632, 487] on button "Finalizar" at bounding box center [585, 491] width 333 height 33
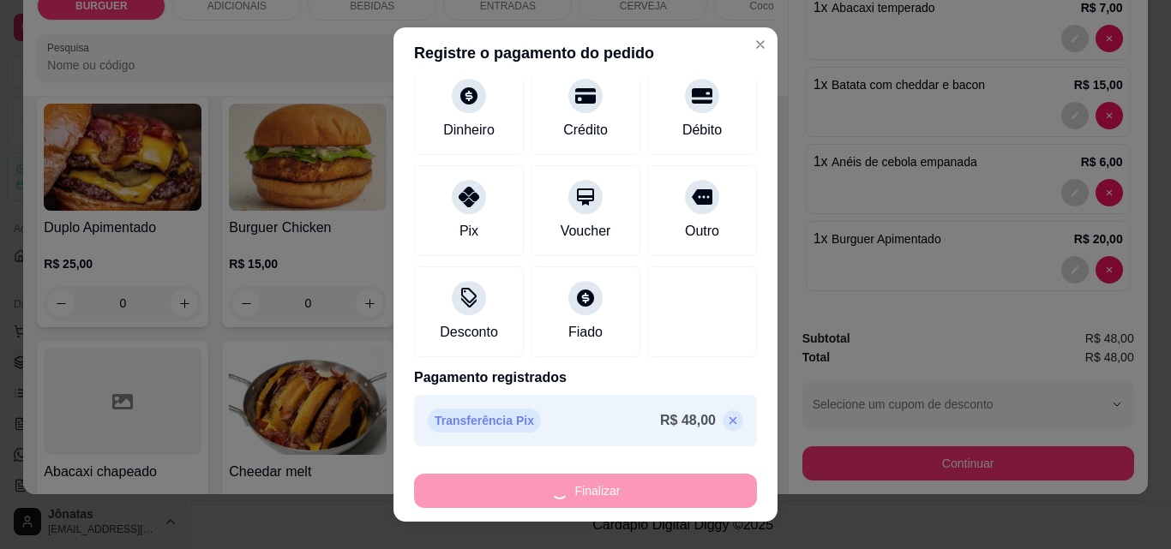
type input "0"
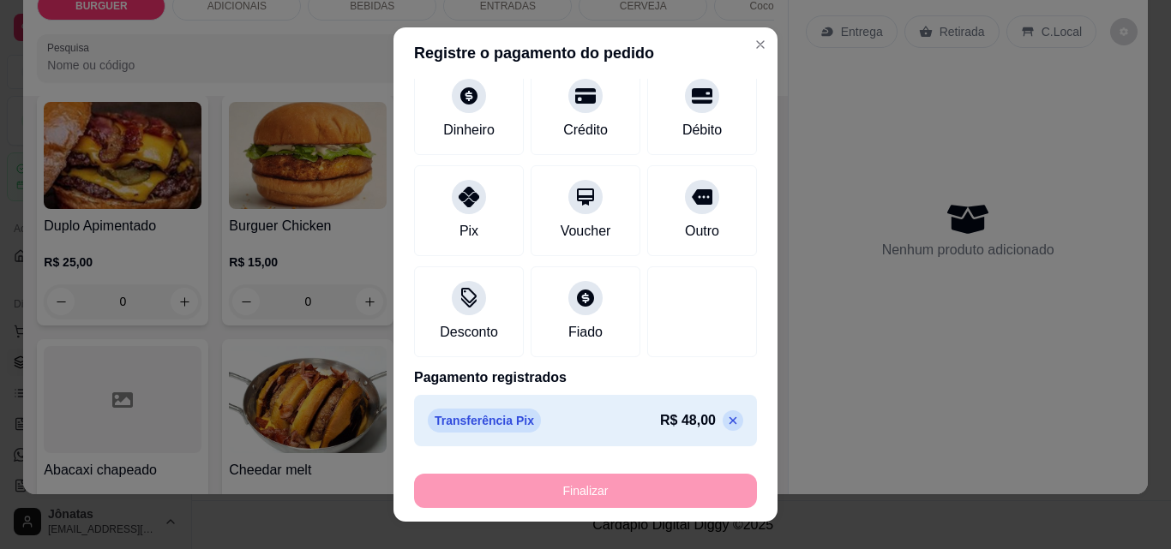
type input "-R$ 48,00"
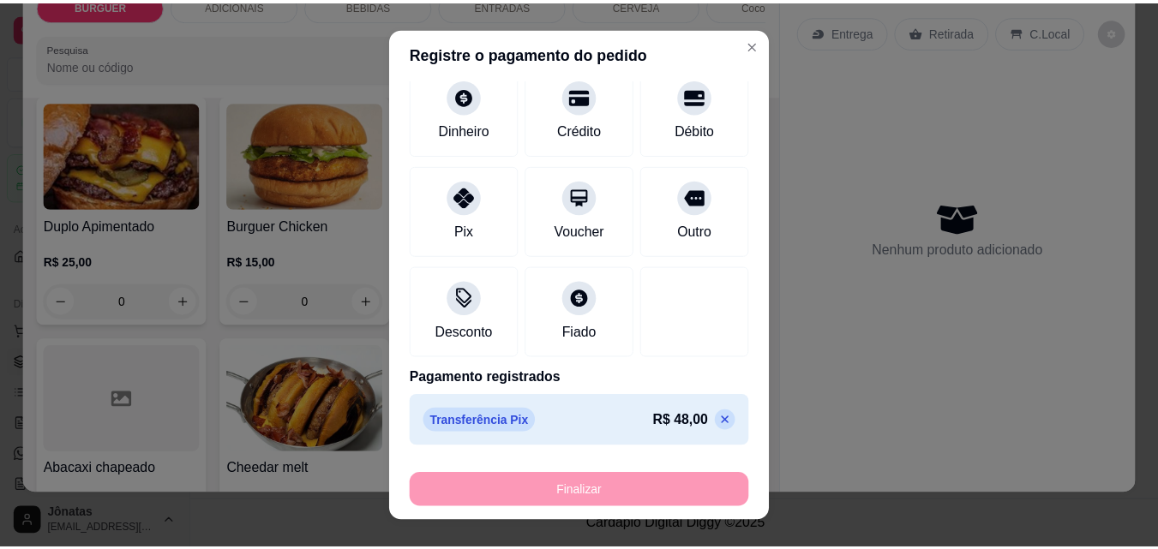
scroll to position [355, 0]
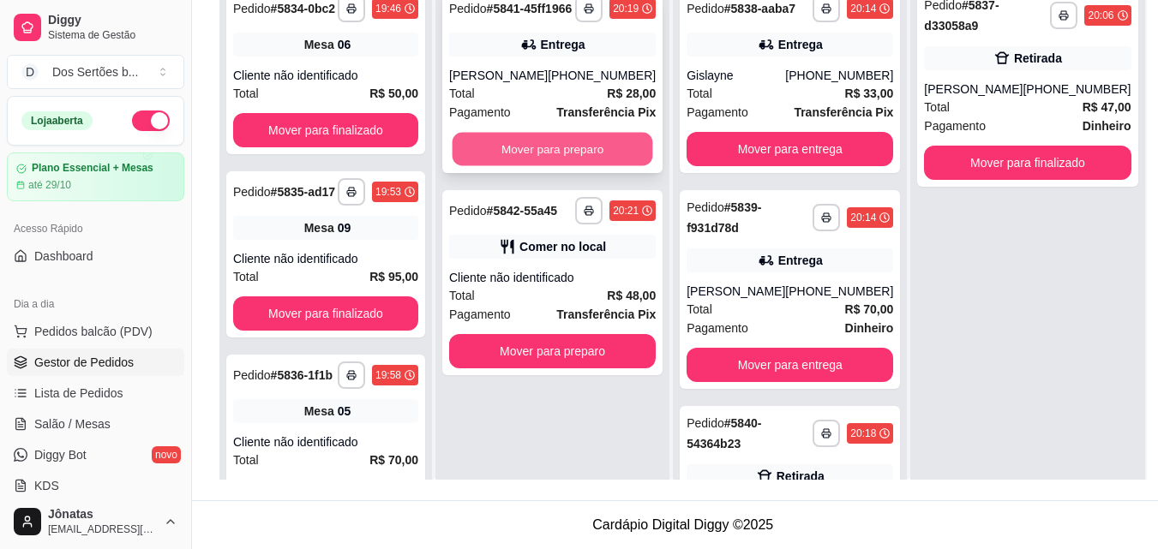
click at [535, 166] on button "Mover para preparo" at bounding box center [553, 149] width 201 height 33
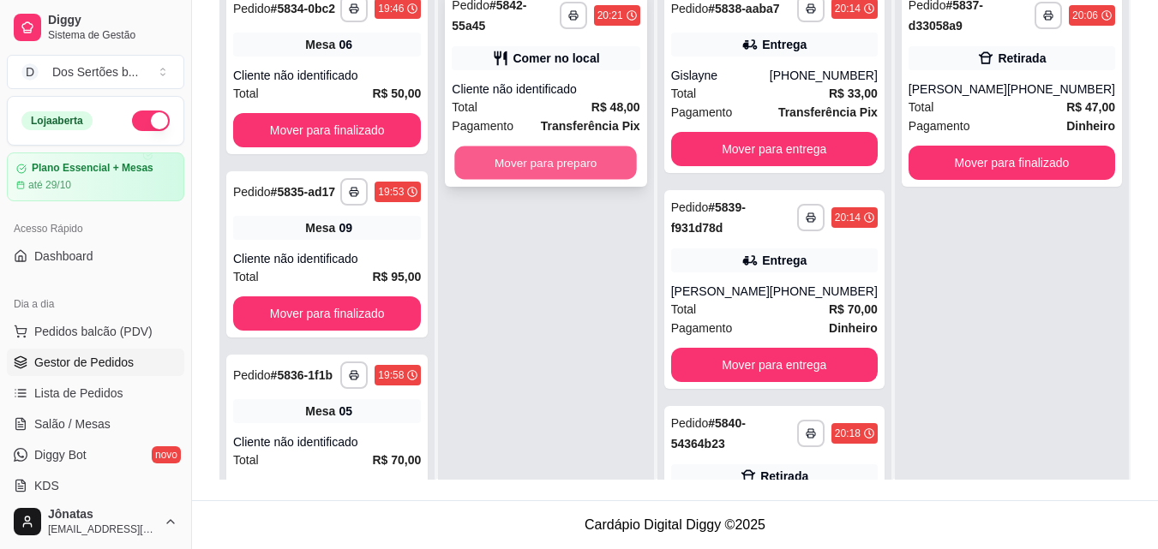
click at [573, 147] on button "Mover para preparo" at bounding box center [546, 163] width 183 height 33
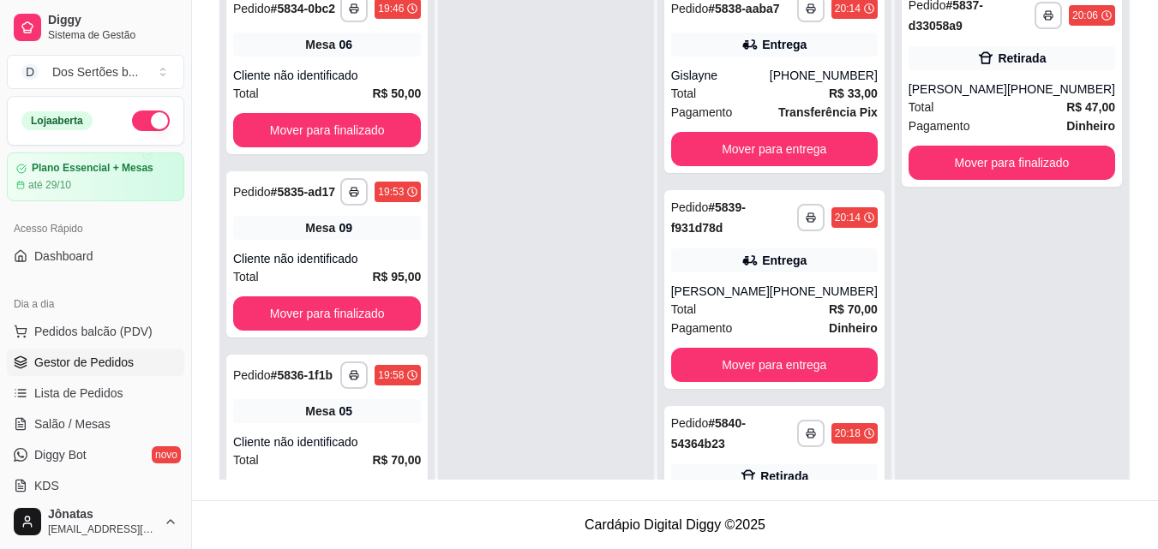
click at [542, 147] on div at bounding box center [545, 252] width 215 height 549
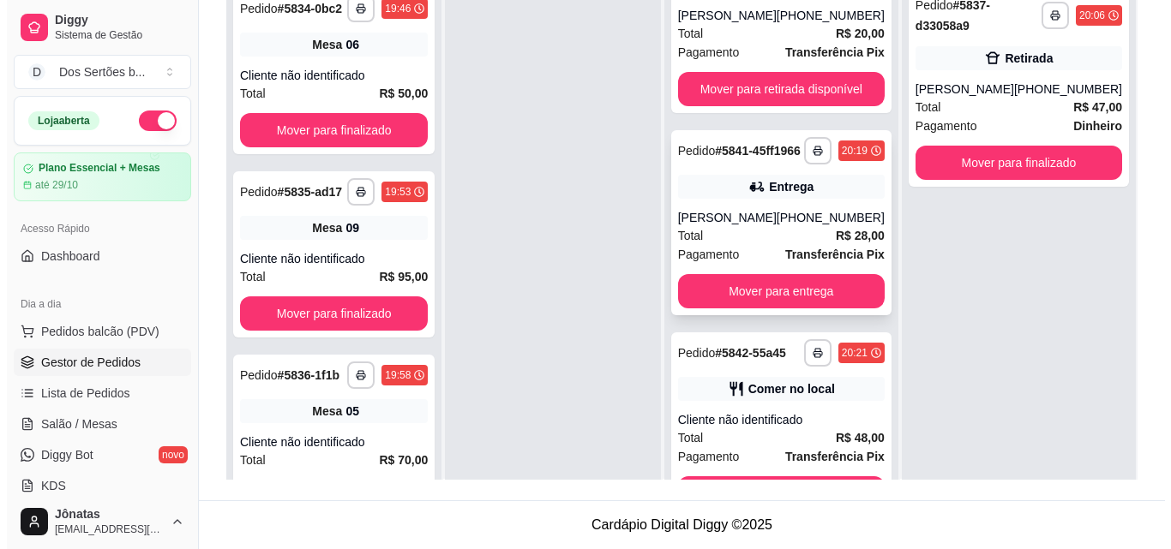
scroll to position [565, 0]
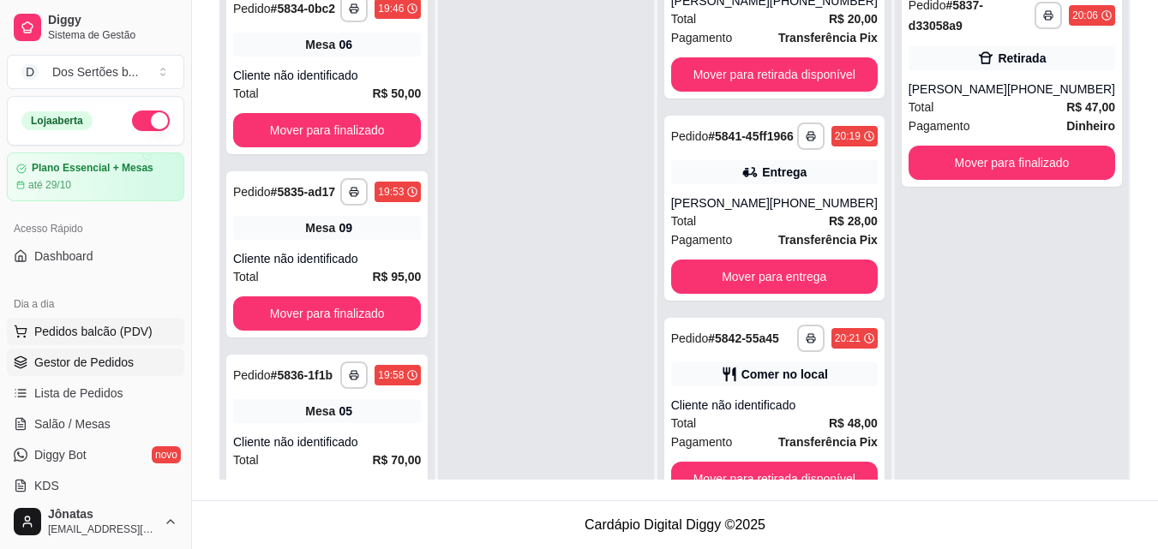
click at [93, 337] on span "Pedidos balcão (PDV)" at bounding box center [93, 331] width 118 height 17
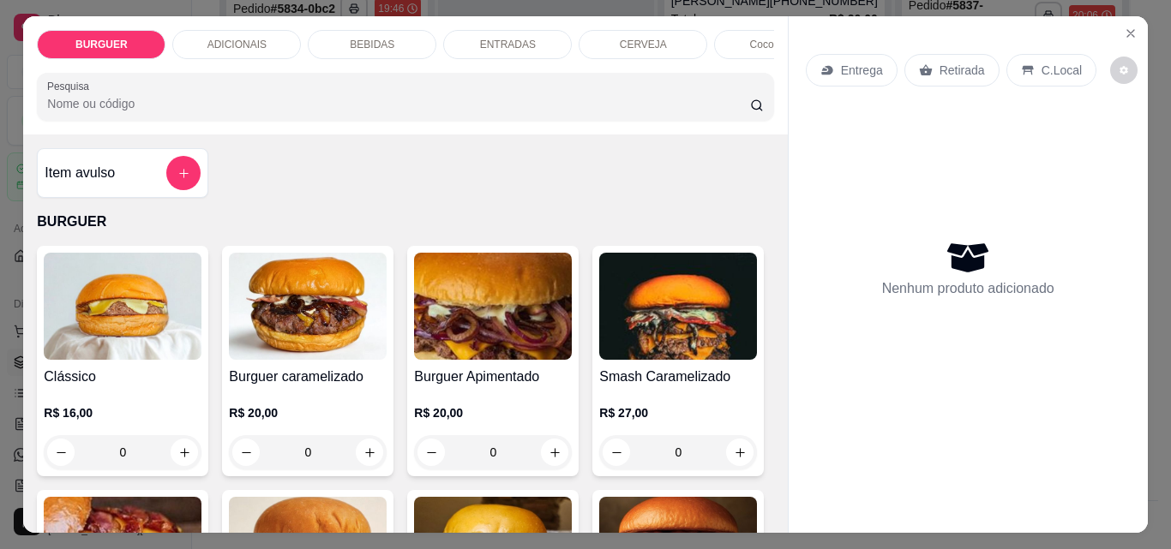
scroll to position [136, 0]
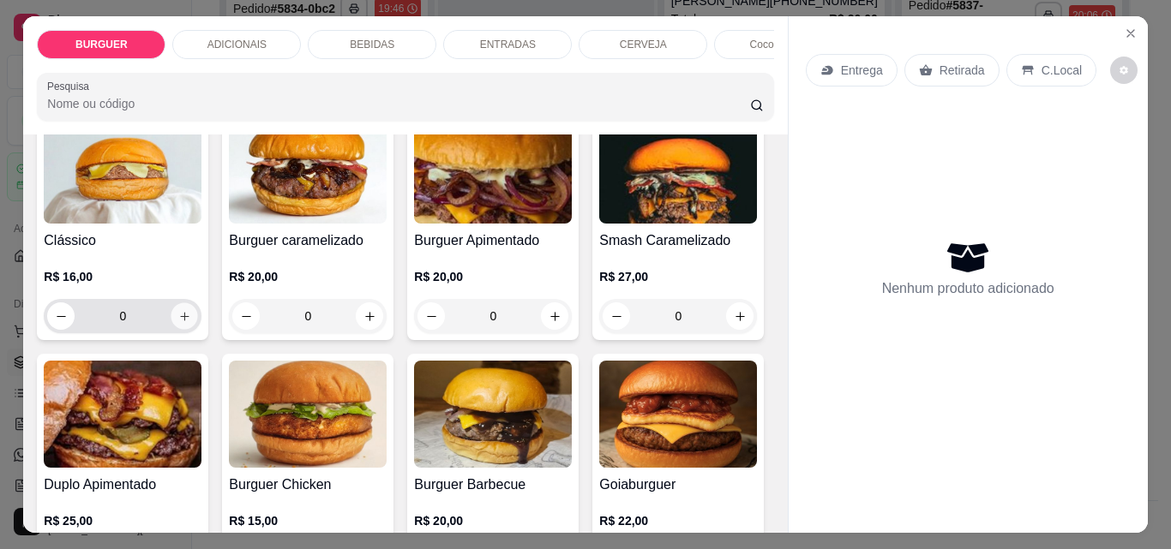
click at [179, 321] on icon "increase-product-quantity" at bounding box center [184, 316] width 13 height 13
type input "1"
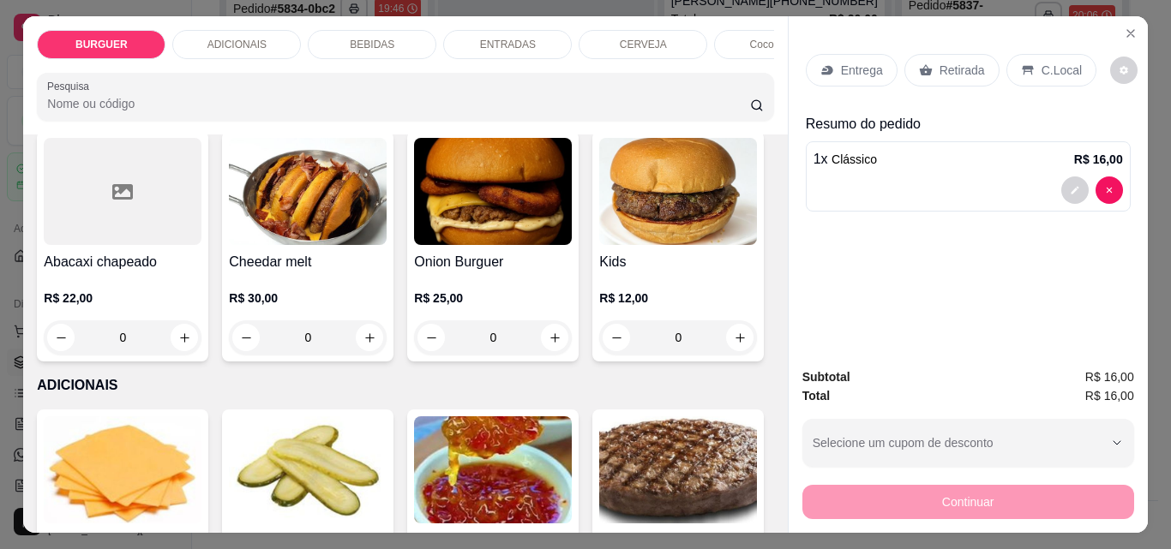
scroll to position [736, 0]
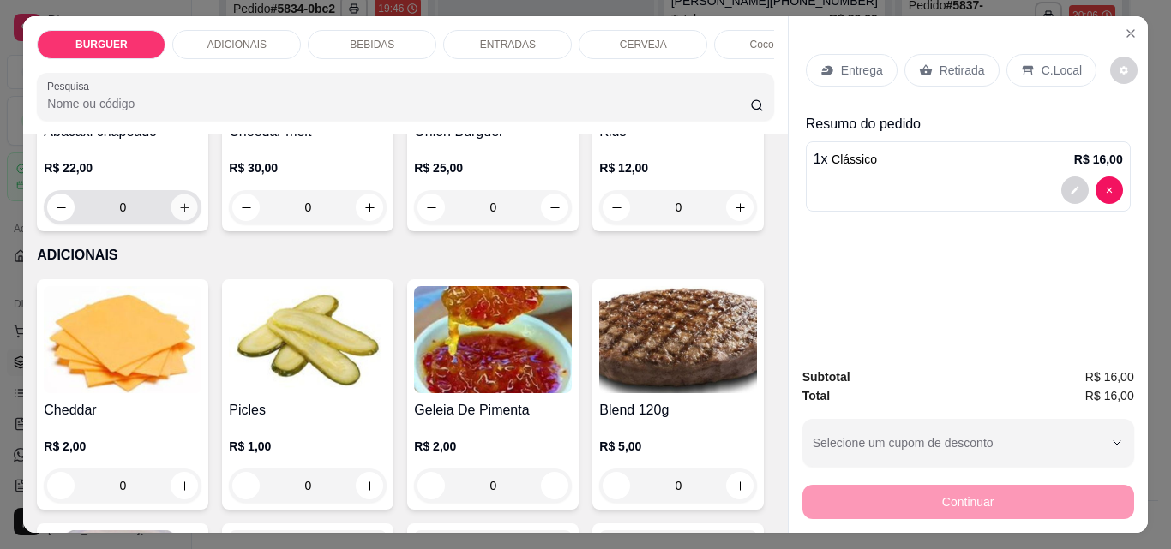
click at [191, 214] on icon "increase-product-quantity" at bounding box center [184, 207] width 13 height 13
type input "1"
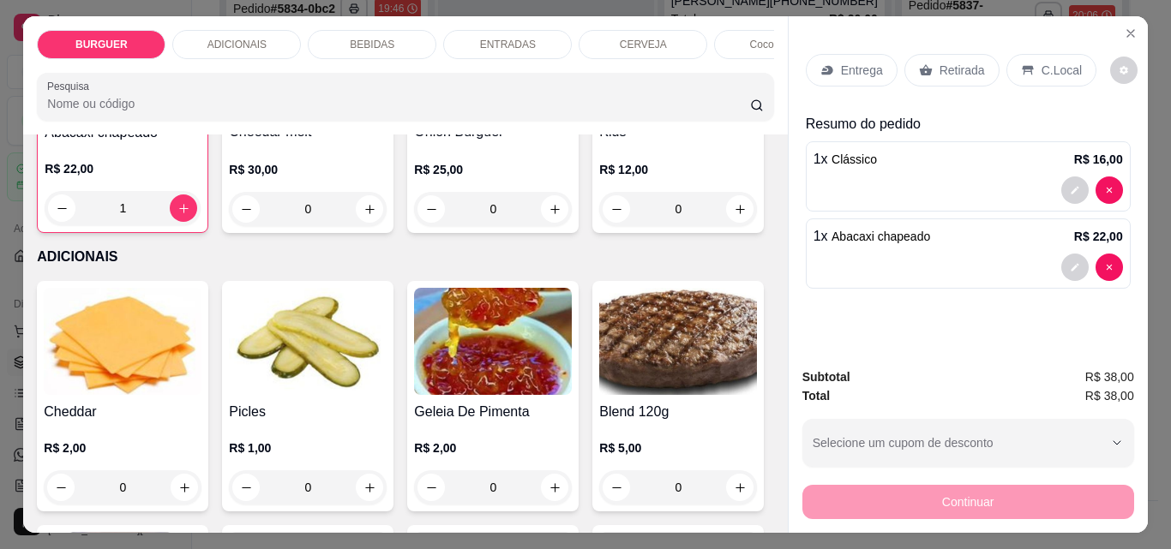
scroll to position [23, 0]
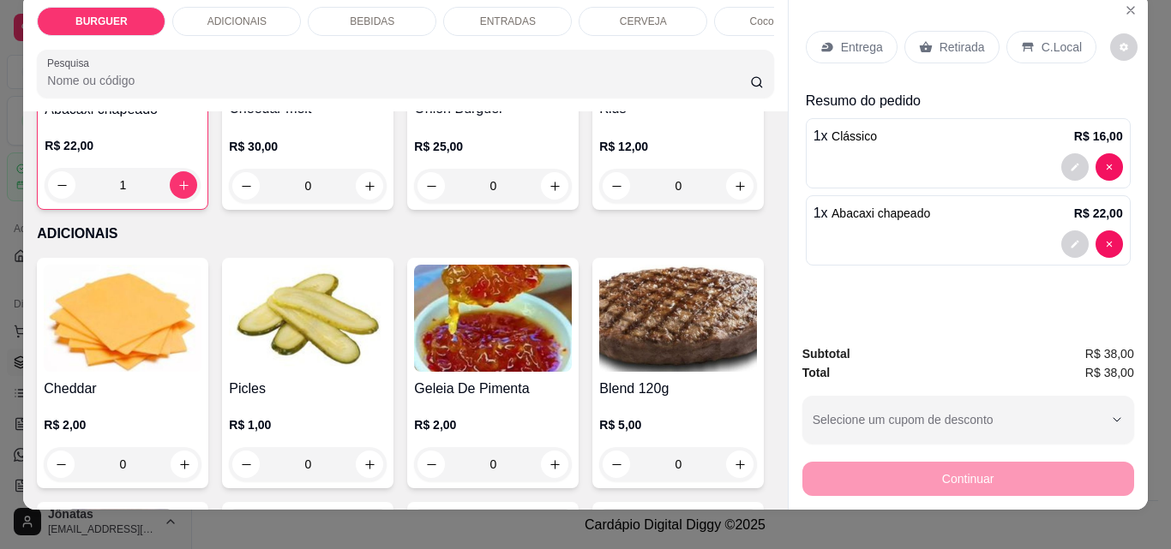
click at [927, 39] on div "Retirada" at bounding box center [951, 47] width 95 height 33
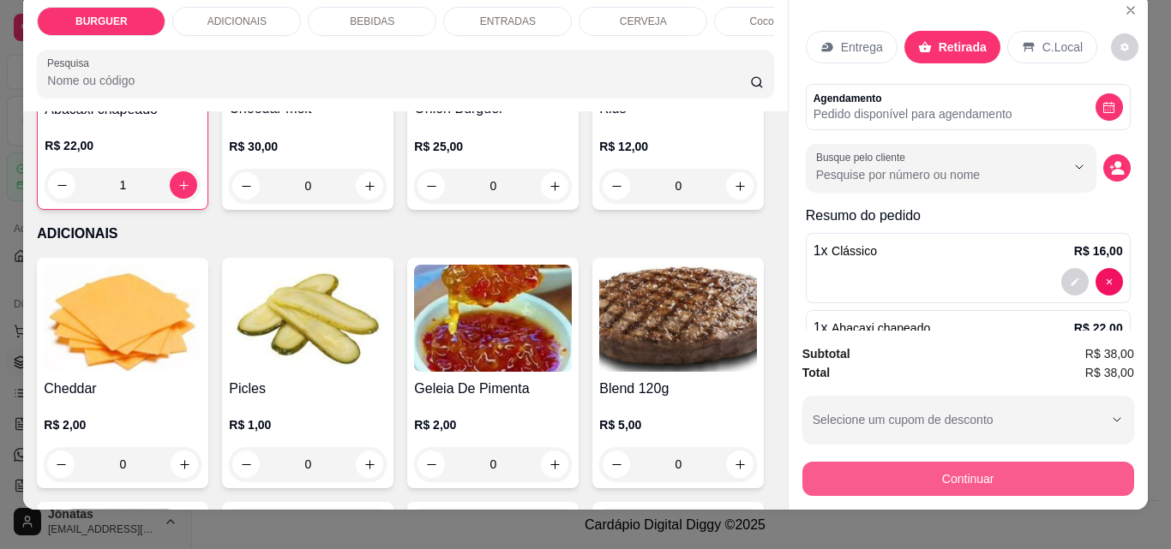
scroll to position [0, 0]
click at [953, 469] on button "Continuar" at bounding box center [967, 478] width 321 height 33
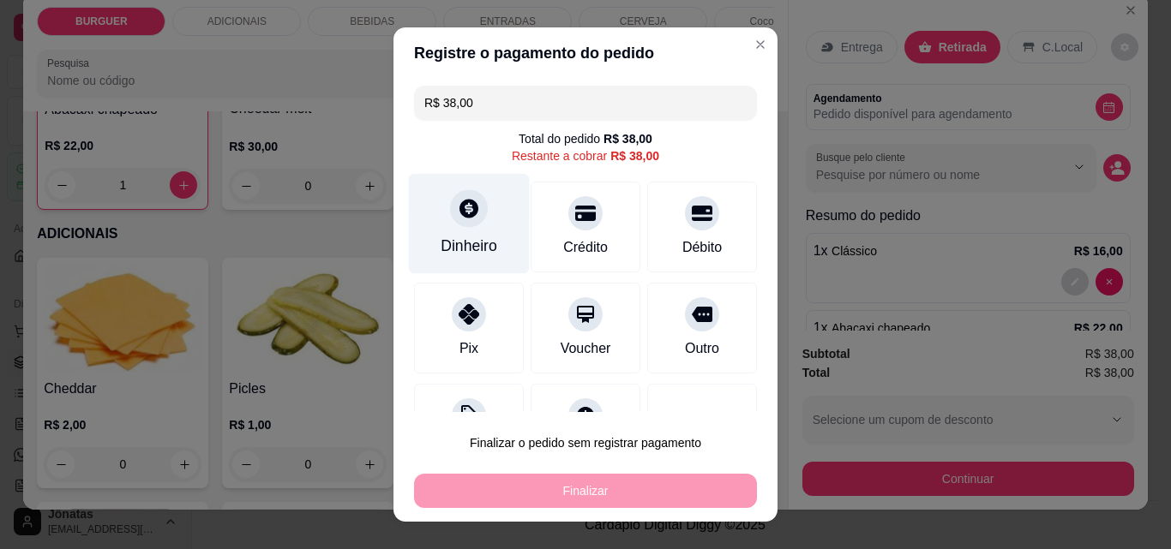
click at [488, 206] on div "Dinheiro" at bounding box center [469, 224] width 121 height 100
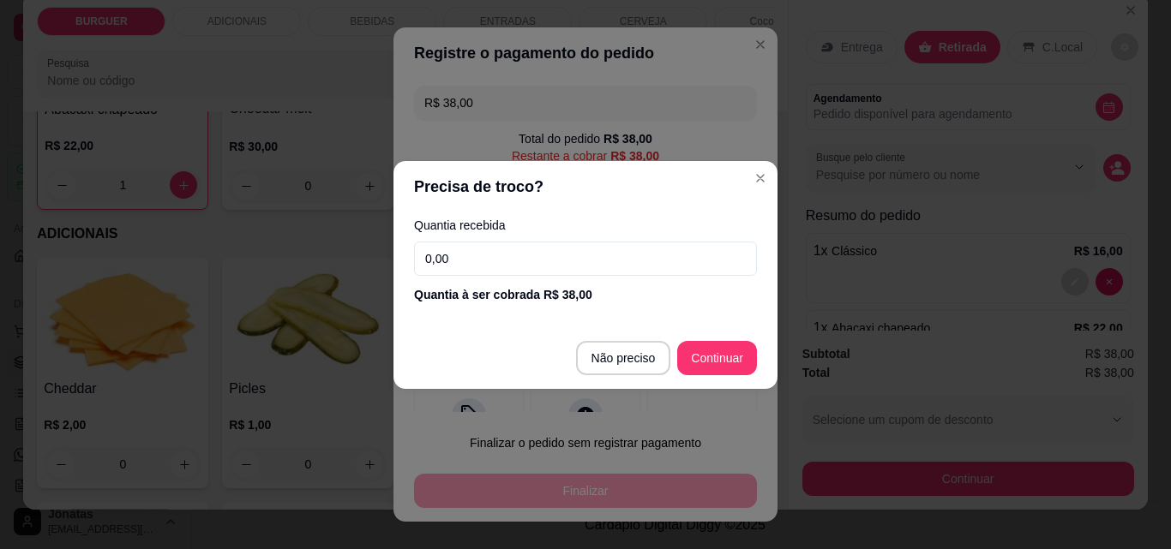
click at [493, 251] on input "0,00" at bounding box center [585, 259] width 343 height 34
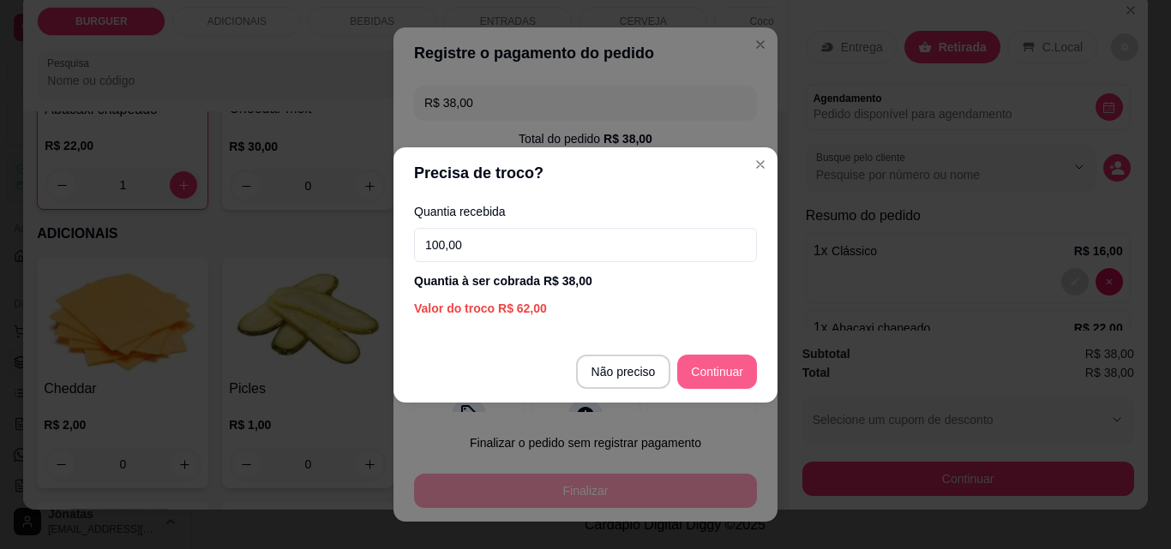
type input "100,00"
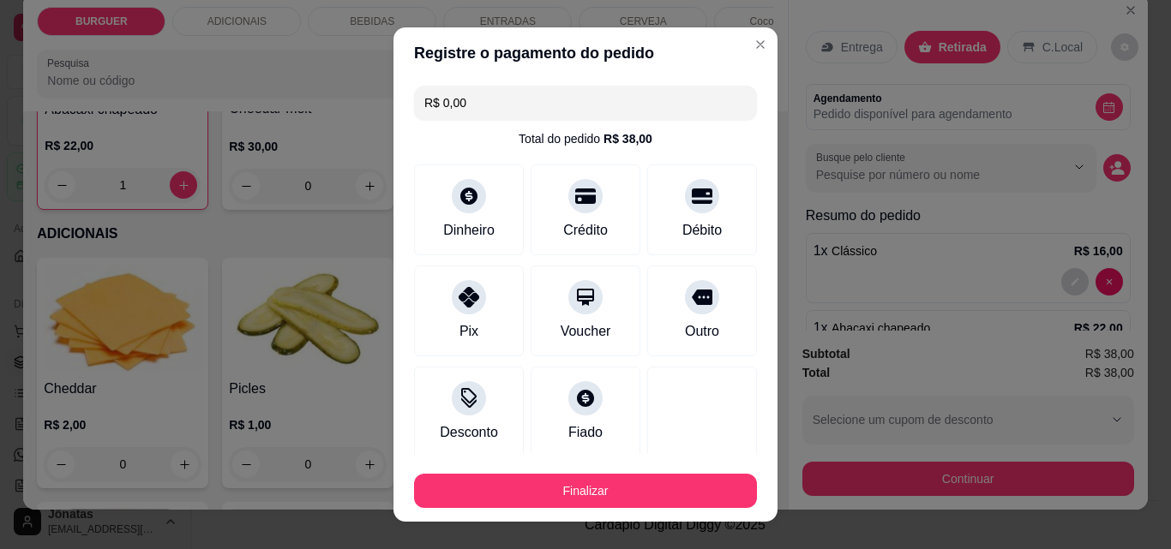
type input "R$ 0,00"
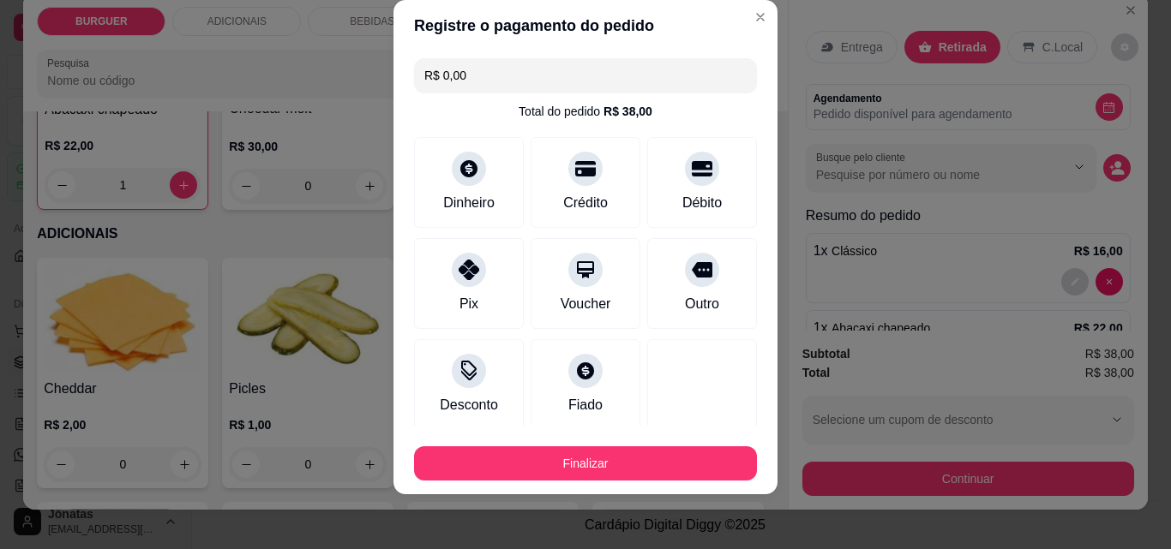
scroll to position [100, 0]
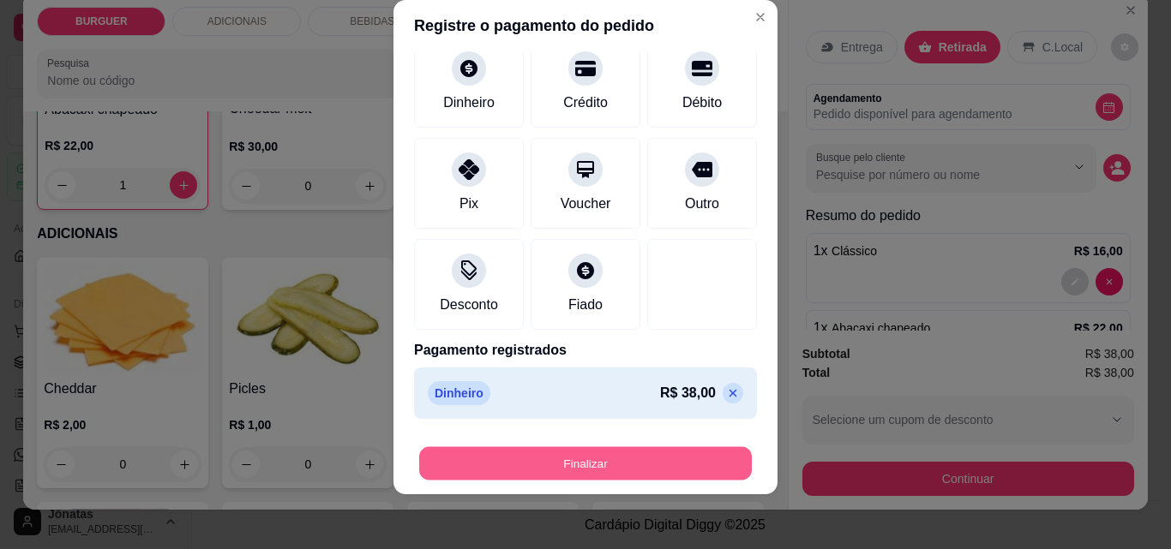
click at [661, 465] on button "Finalizar" at bounding box center [585, 463] width 333 height 33
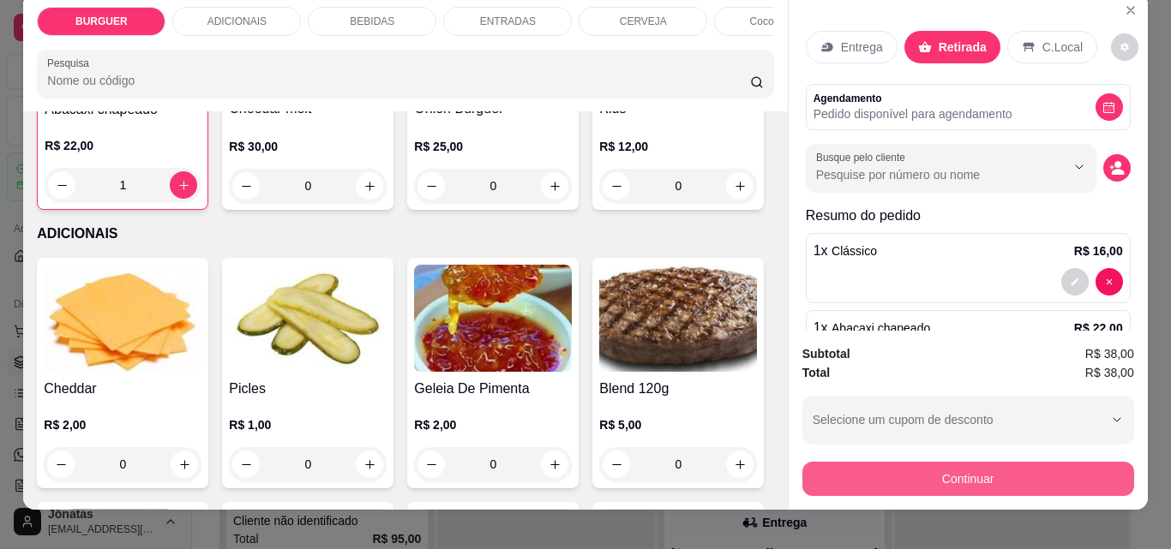
click at [942, 463] on button "Continuar" at bounding box center [968, 479] width 332 height 34
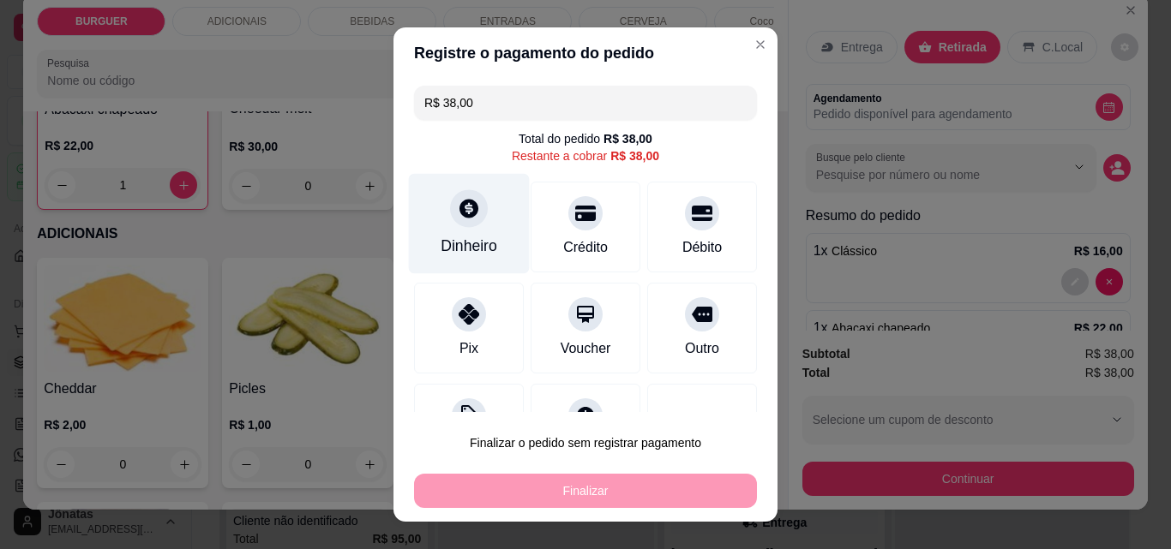
click at [471, 222] on div at bounding box center [469, 208] width 38 height 38
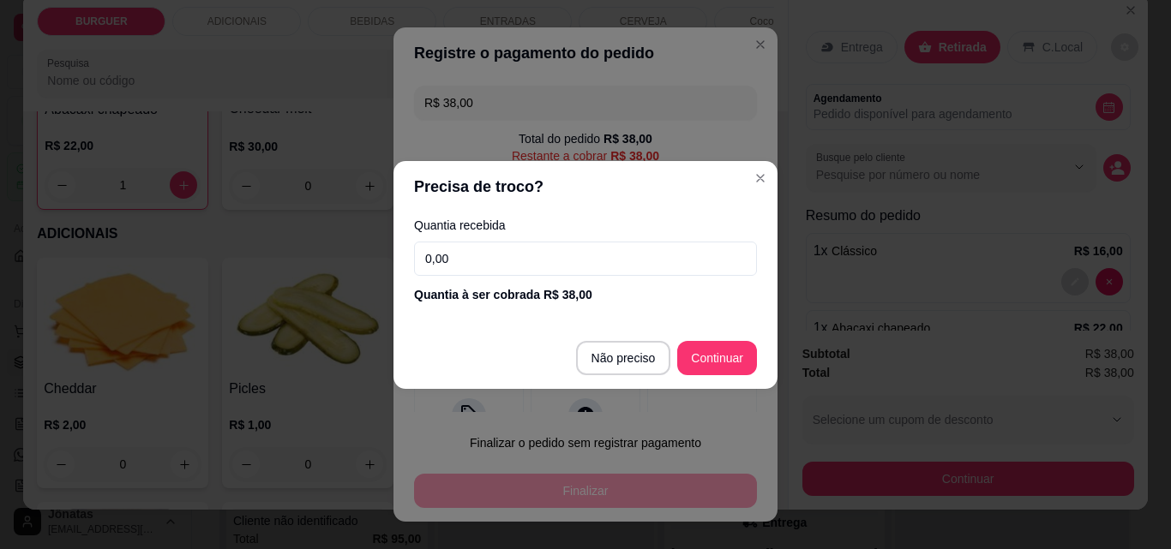
click at [501, 265] on input "0,00" at bounding box center [585, 259] width 343 height 34
type input "100,00"
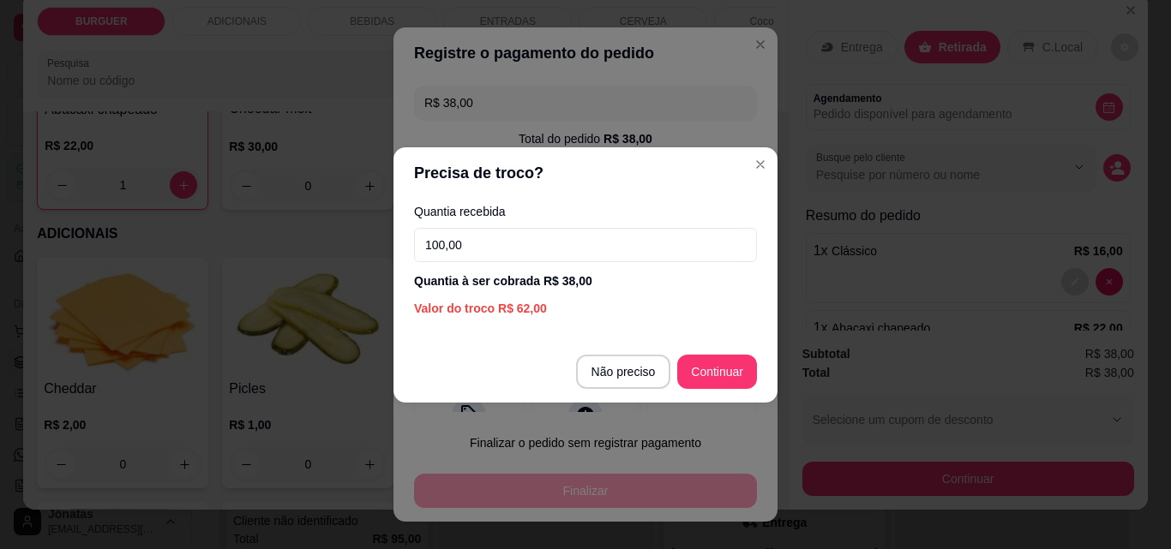
type input "0"
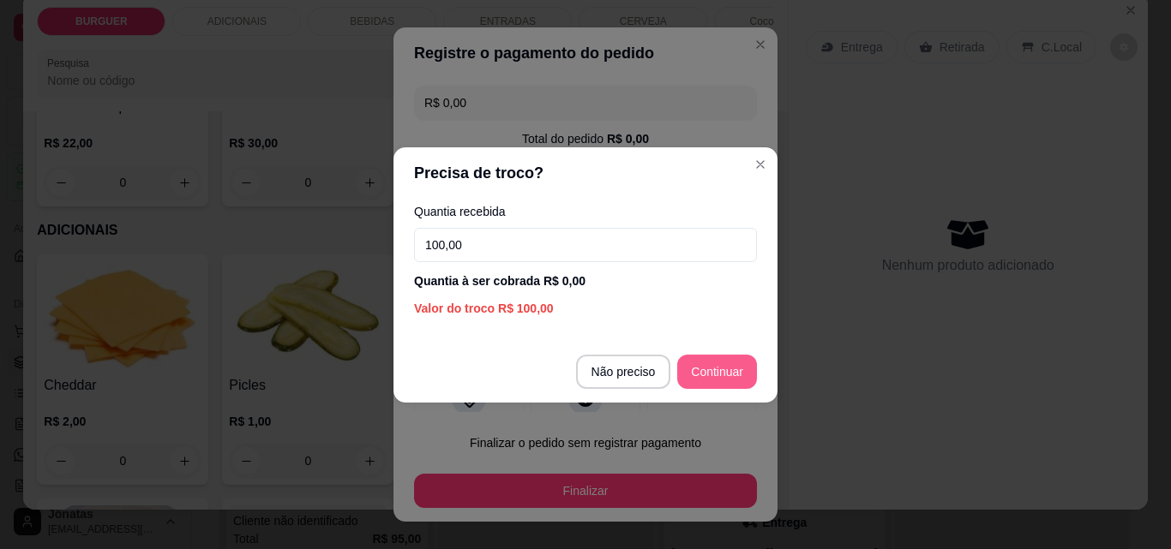
type input "R$ 0,00"
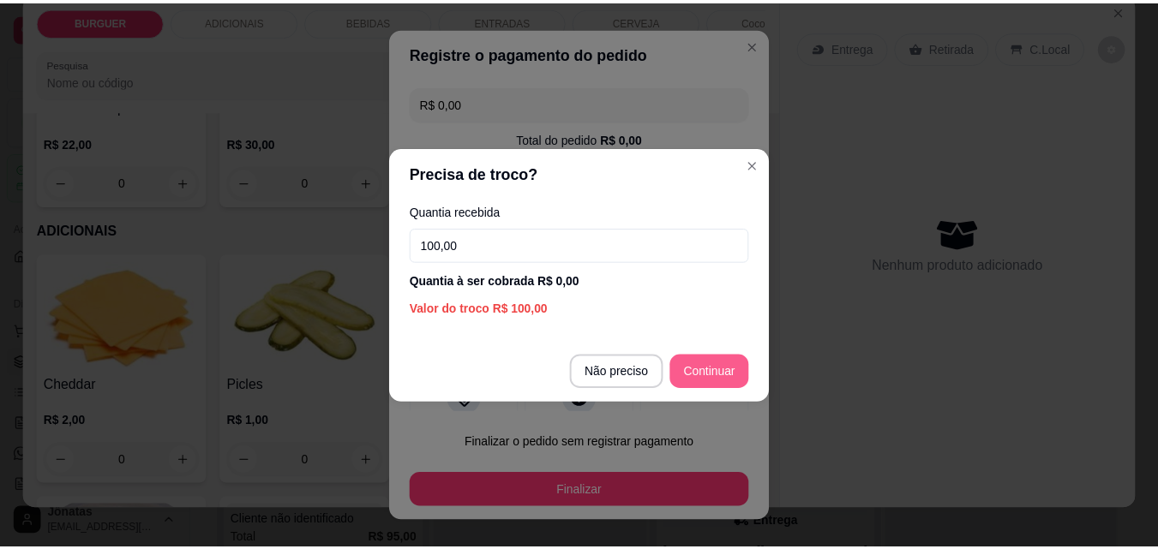
scroll to position [734, 0]
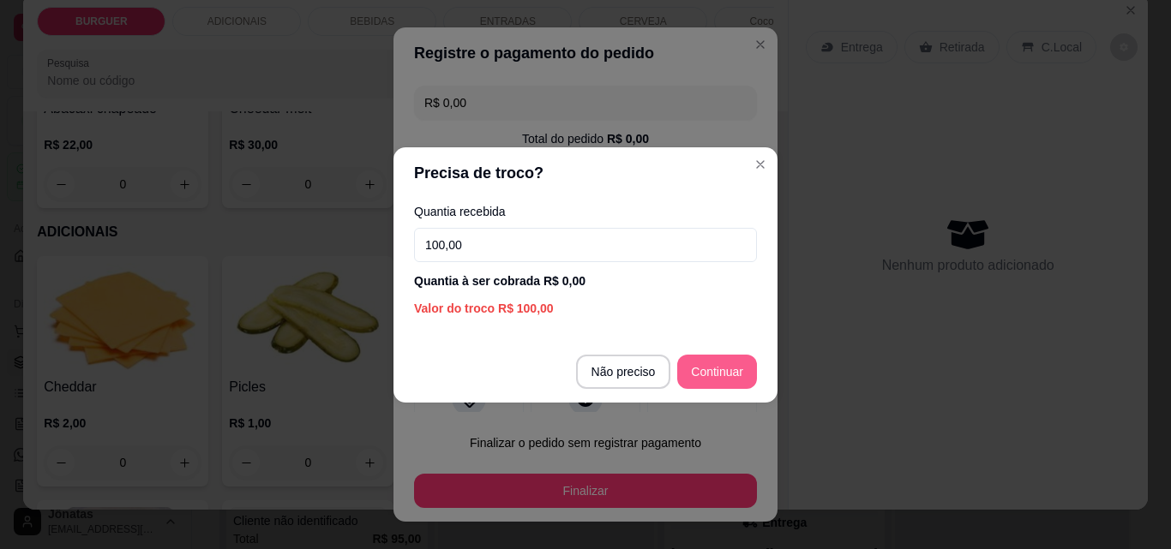
type input "100,00"
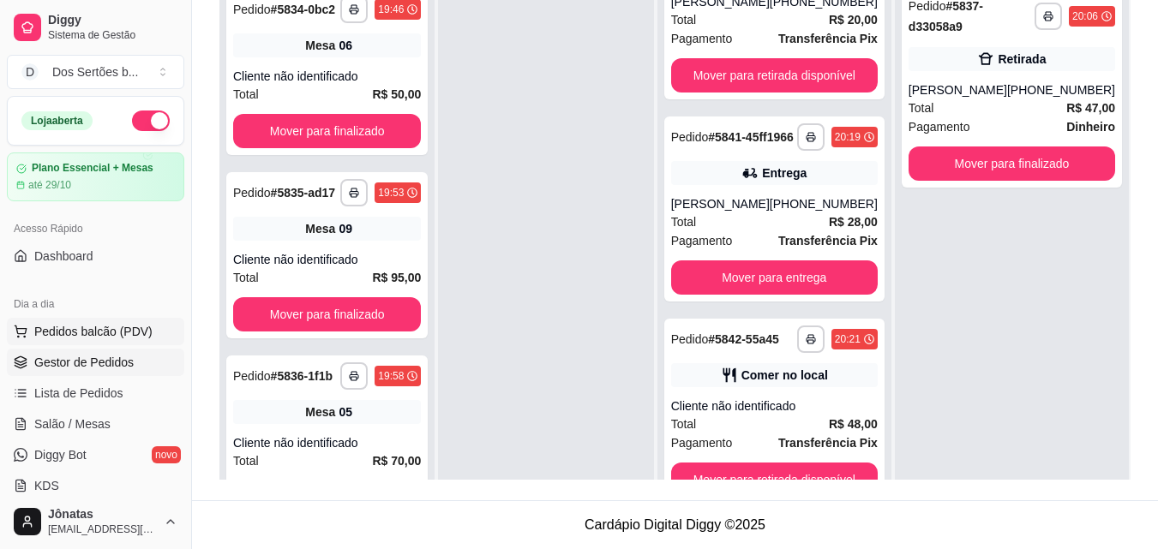
click at [114, 327] on span "Pedidos balcão (PDV)" at bounding box center [93, 331] width 118 height 17
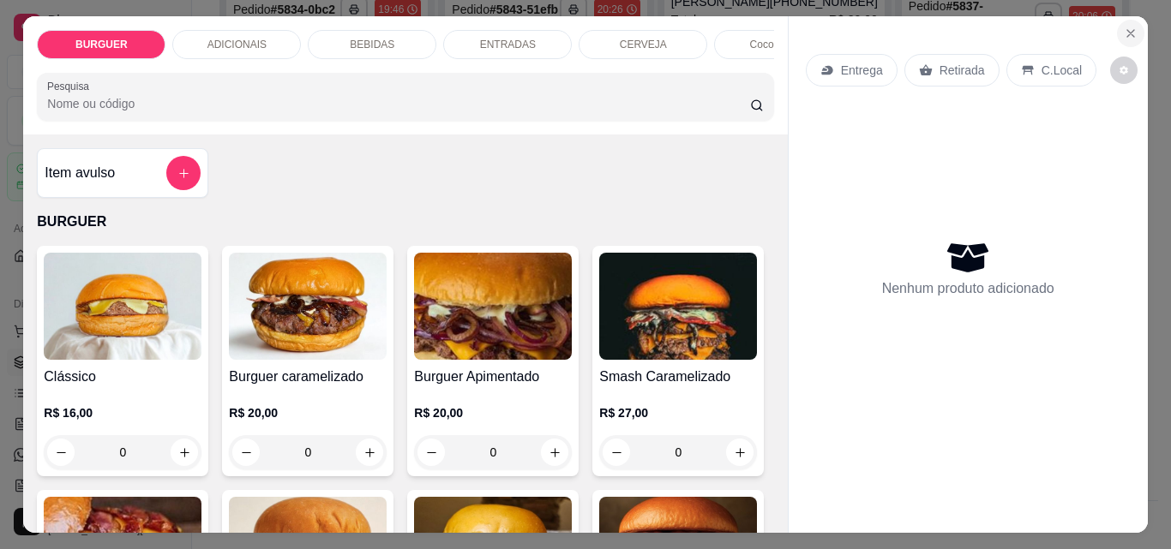
click at [1134, 29] on button "Close" at bounding box center [1130, 33] width 27 height 27
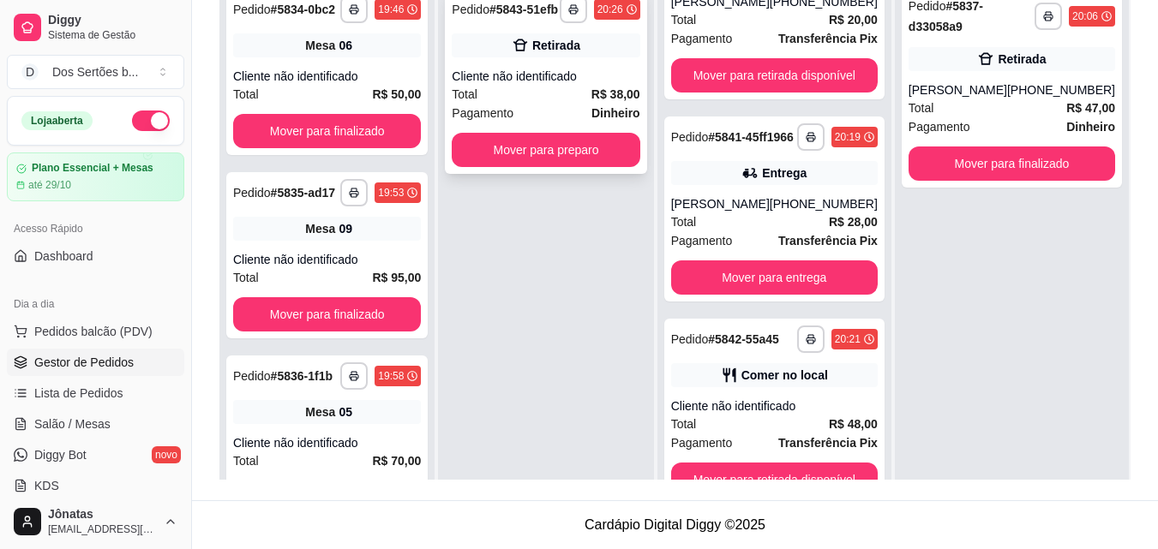
click at [541, 103] on div "Total R$ 38,00" at bounding box center [546, 94] width 188 height 19
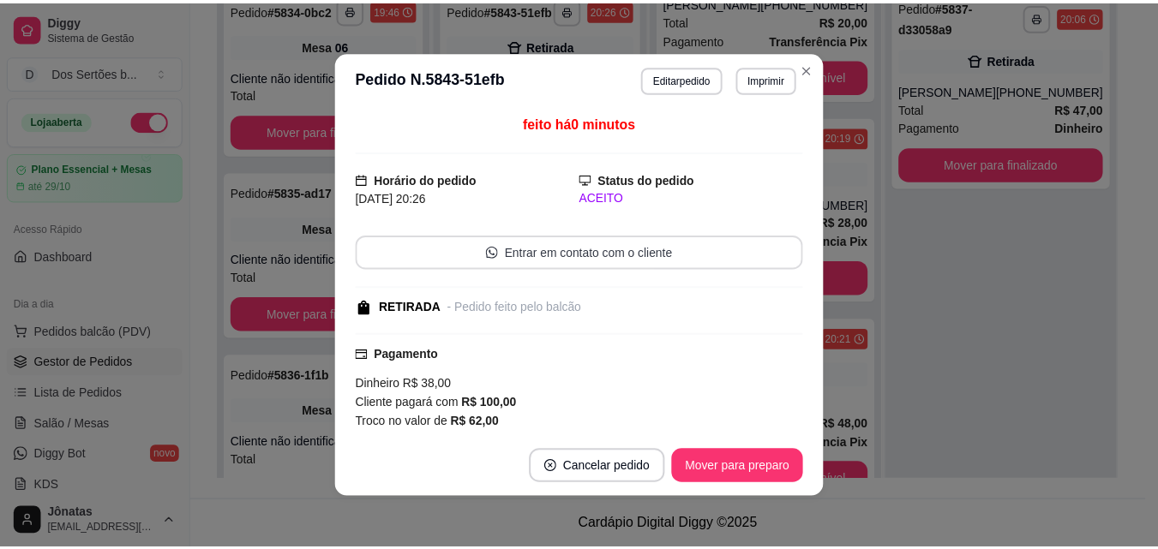
scroll to position [218, 0]
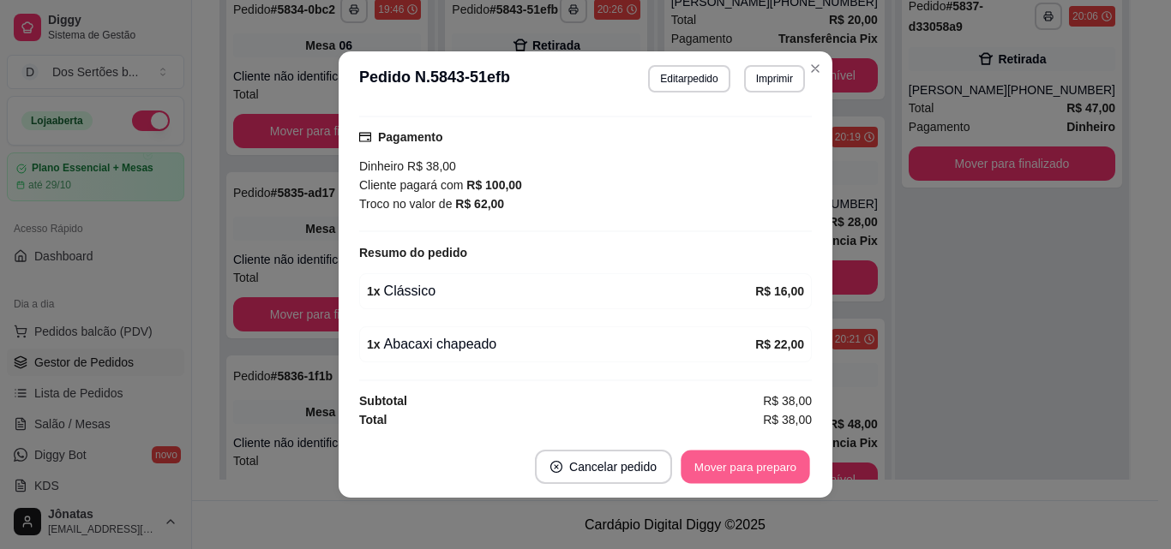
click at [736, 471] on button "Mover para preparo" at bounding box center [745, 467] width 129 height 33
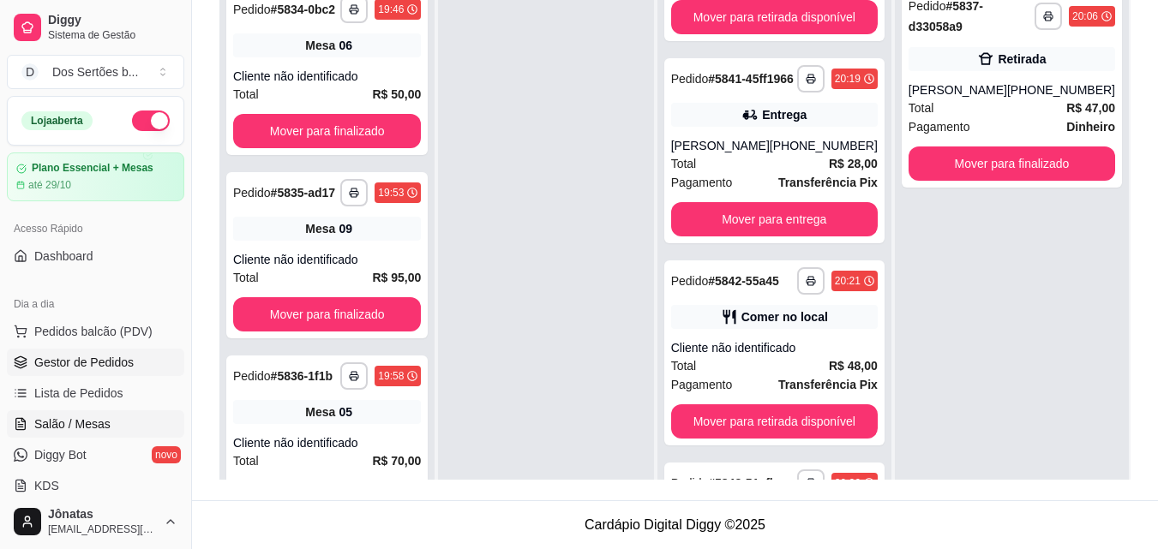
click at [120, 422] on link "Salão / Mesas" at bounding box center [95, 424] width 177 height 27
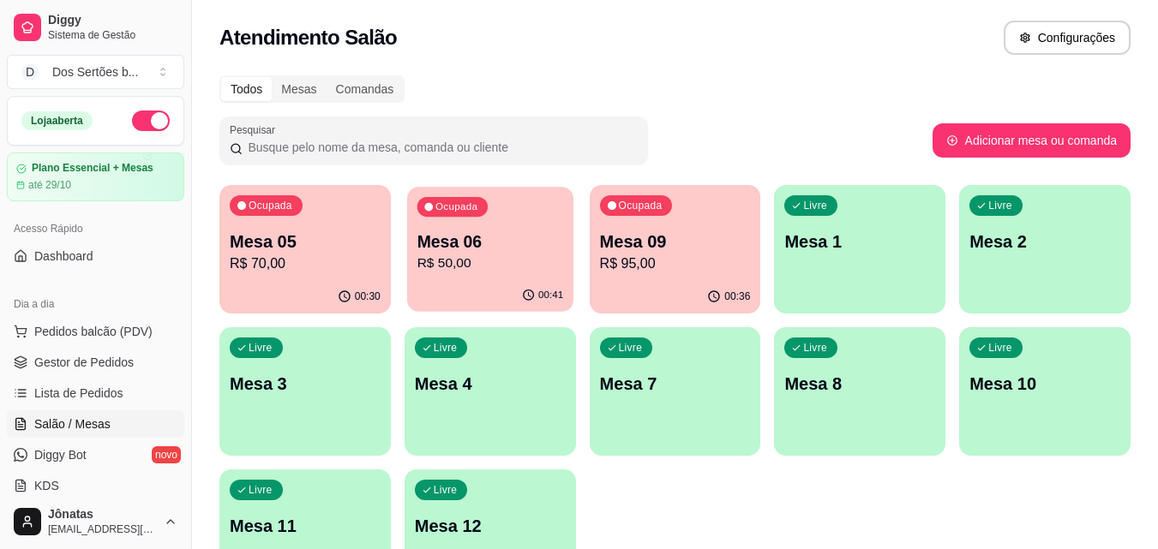
click at [458, 243] on p "Mesa 06" at bounding box center [490, 242] width 147 height 23
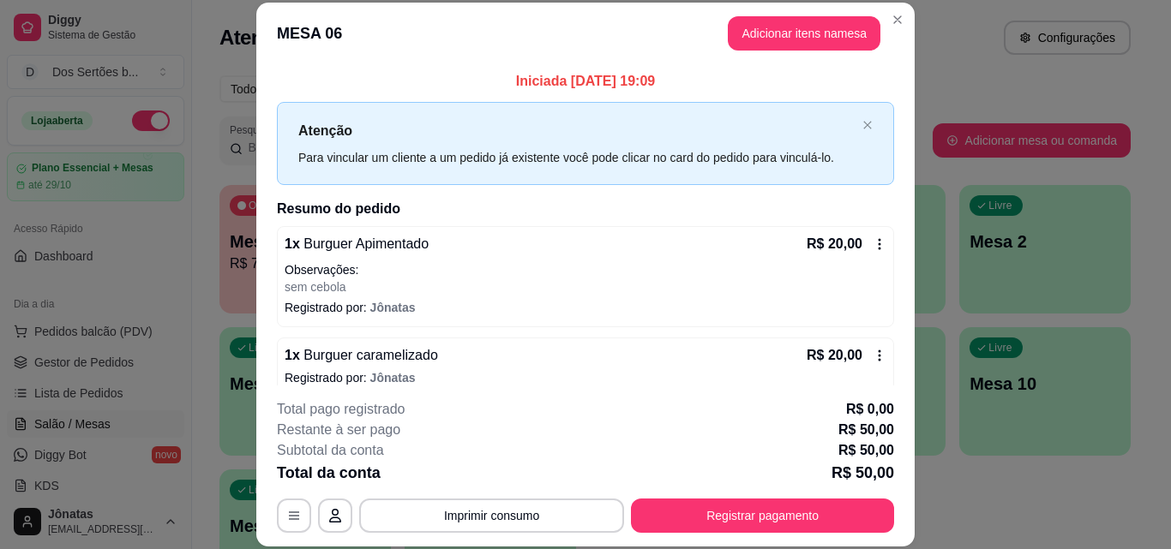
scroll to position [89, 0]
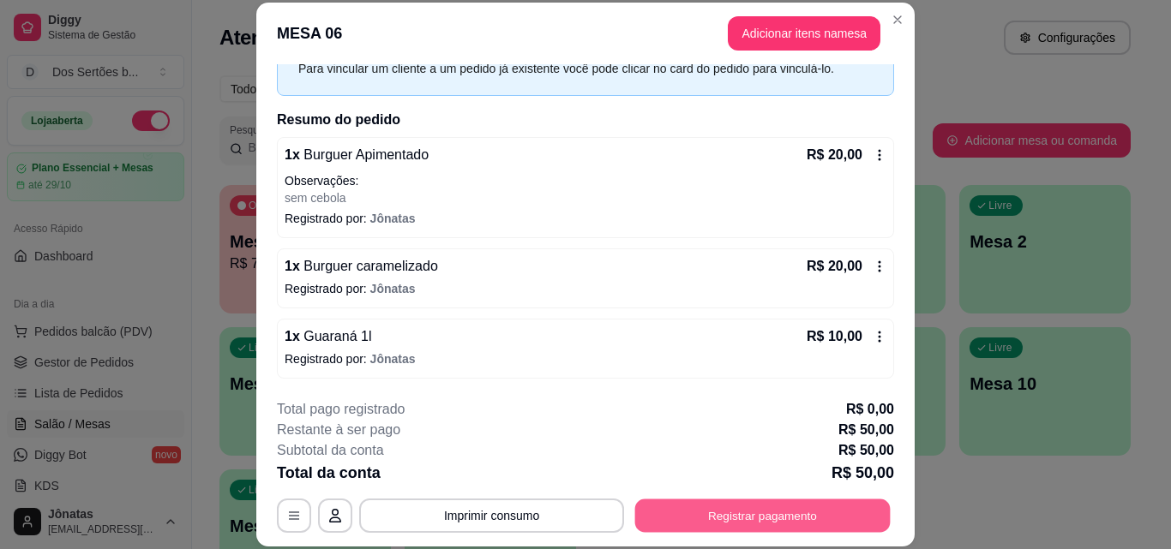
click at [743, 499] on div "**********" at bounding box center [585, 516] width 617 height 34
click at [742, 501] on button "Registrar pagamento" at bounding box center [762, 515] width 255 height 33
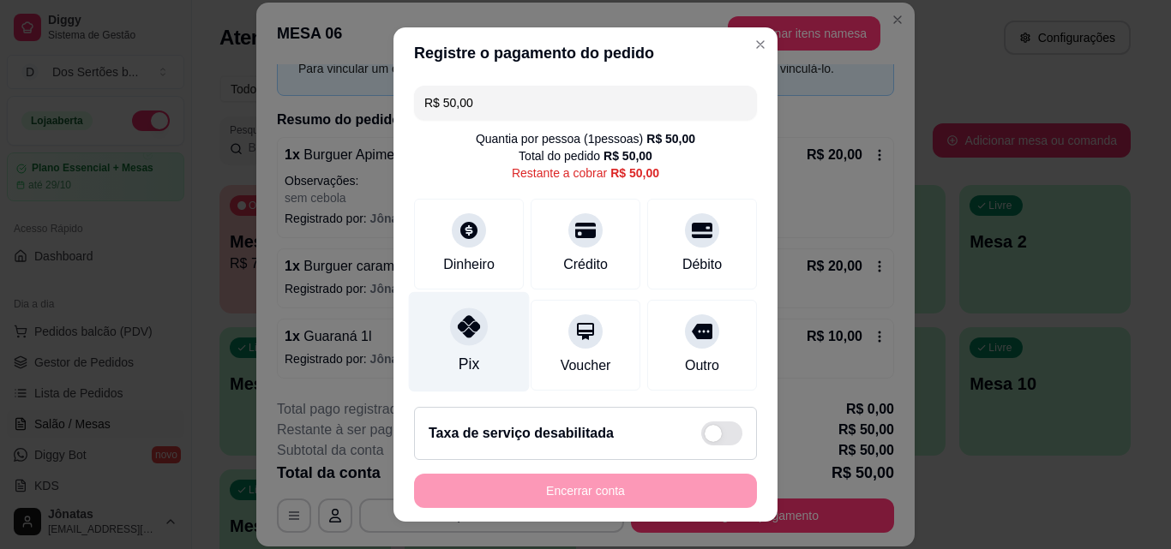
click at [491, 352] on div "Pix" at bounding box center [469, 342] width 121 height 100
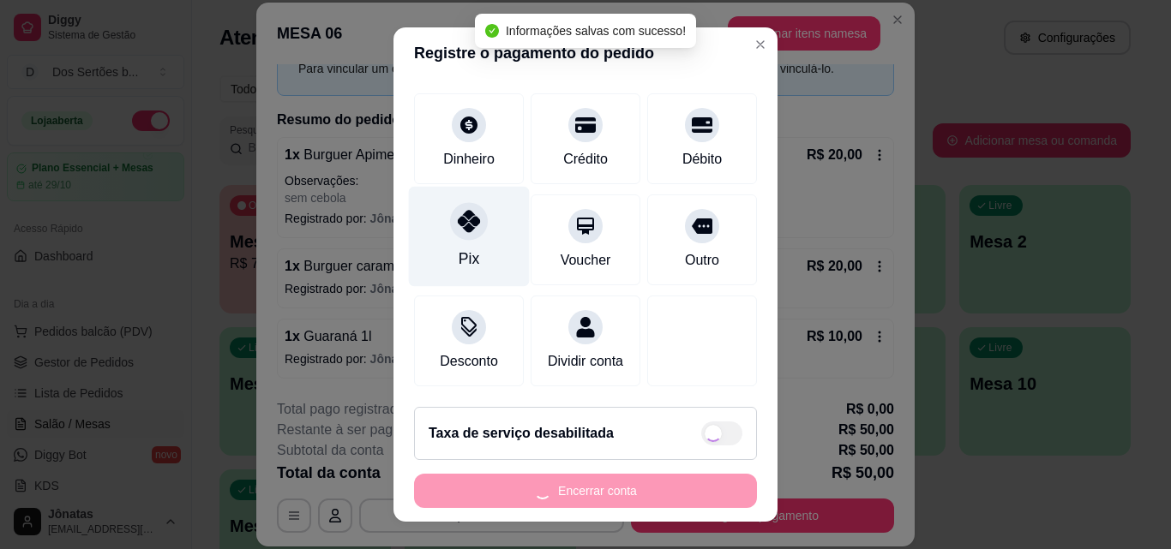
type input "R$ 0,00"
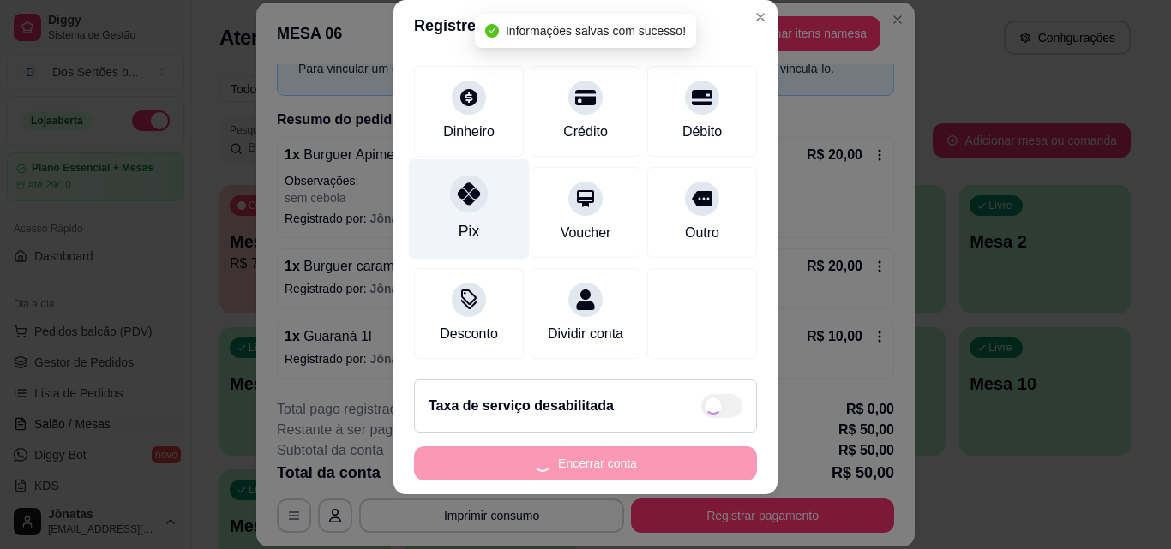
scroll to position [109, 0]
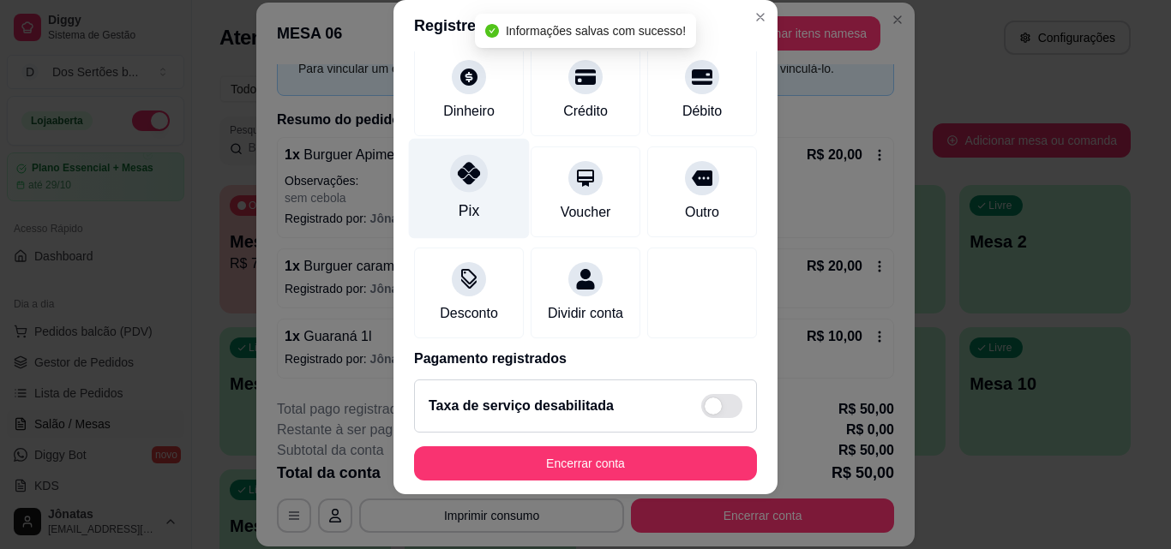
click at [450, 174] on div at bounding box center [469, 173] width 38 height 38
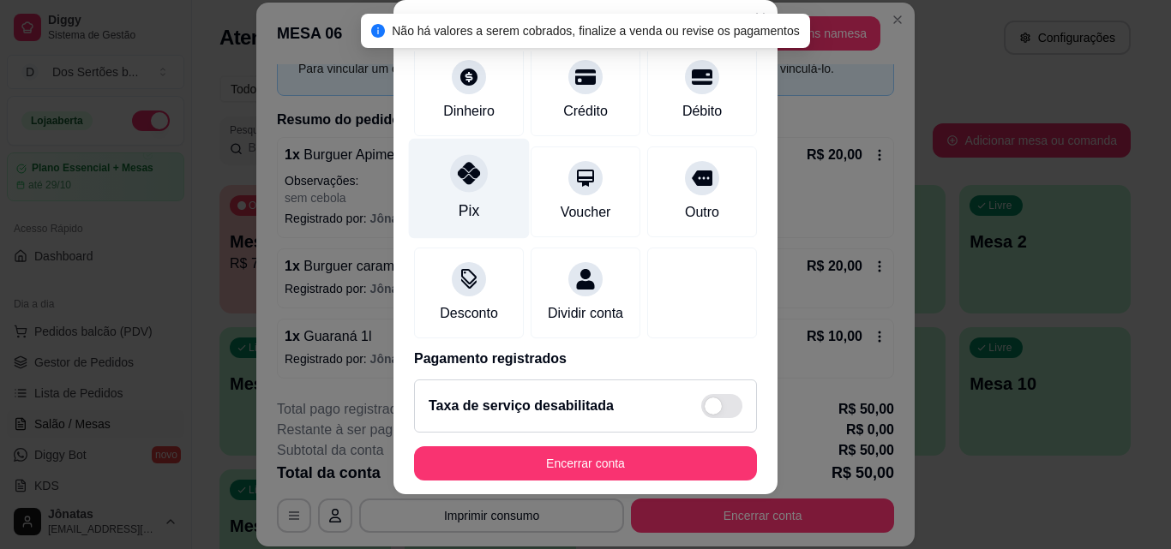
scroll to position [198, 0]
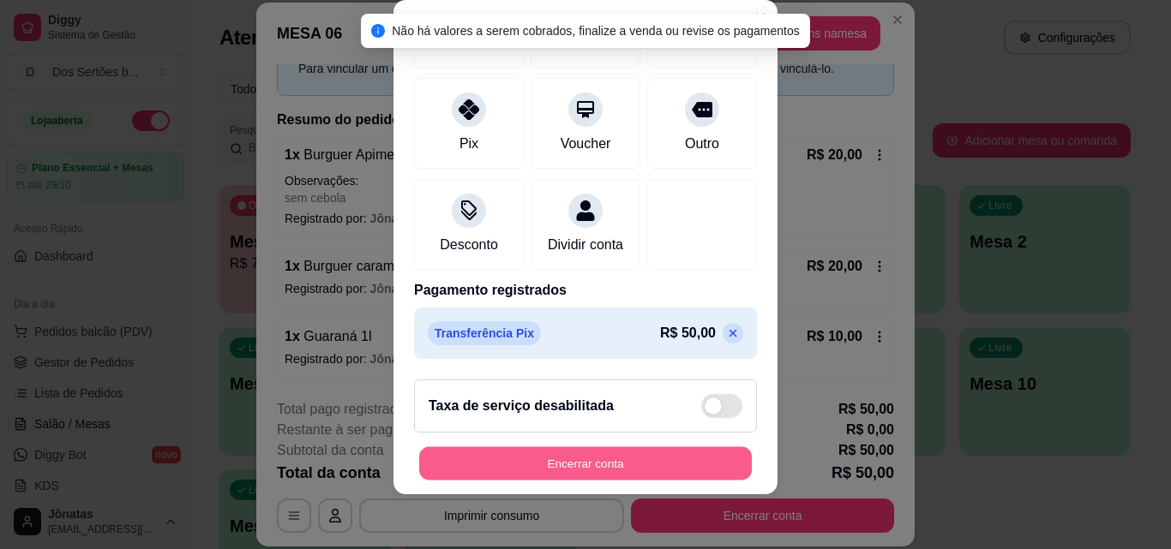
click at [697, 453] on button "Encerrar conta" at bounding box center [585, 463] width 333 height 33
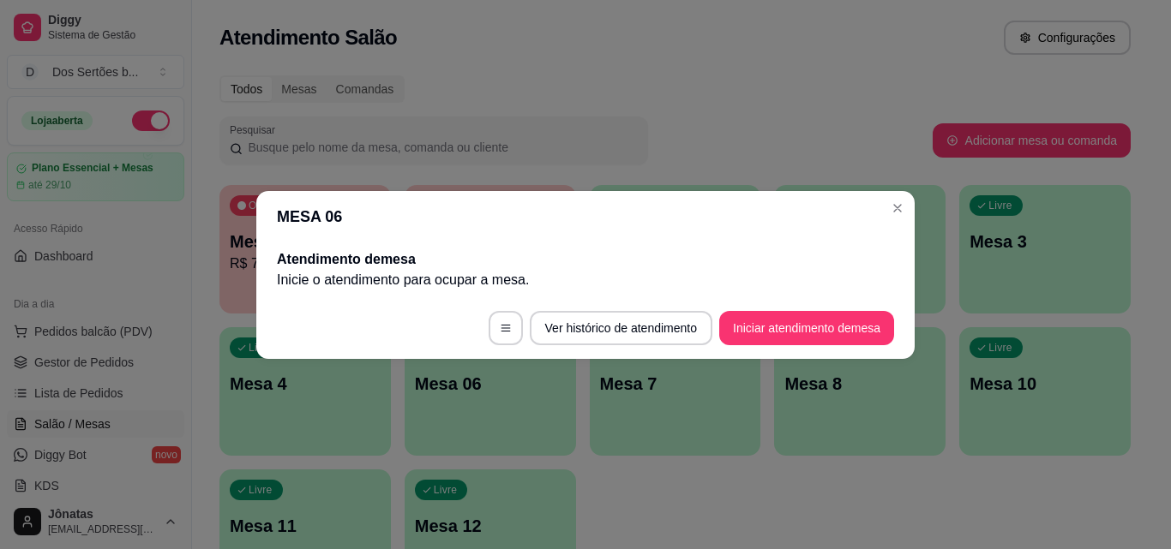
scroll to position [0, 0]
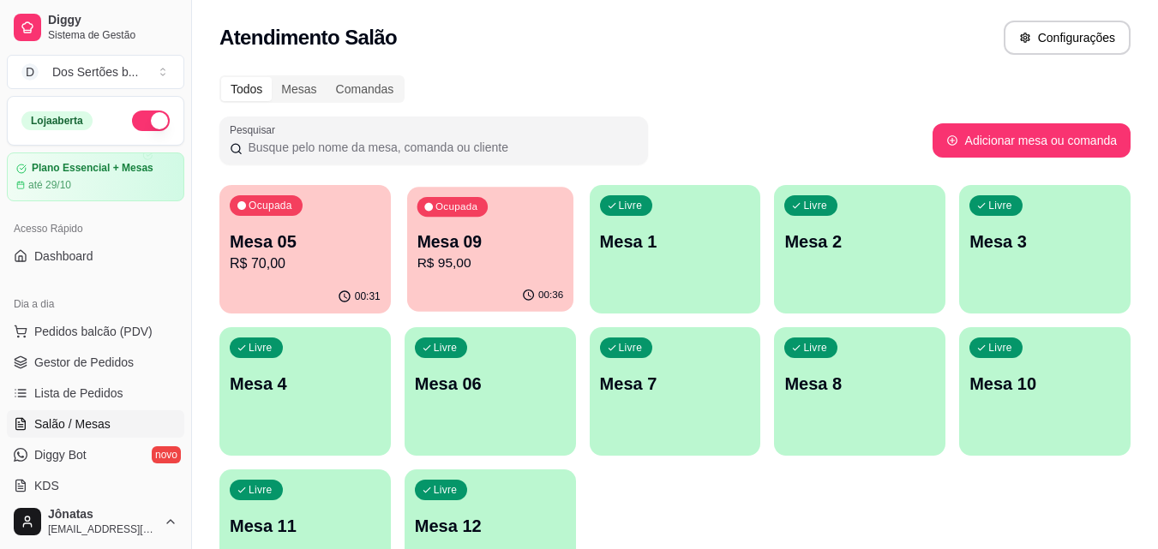
click at [495, 262] on p "R$ 95,00" at bounding box center [490, 264] width 147 height 20
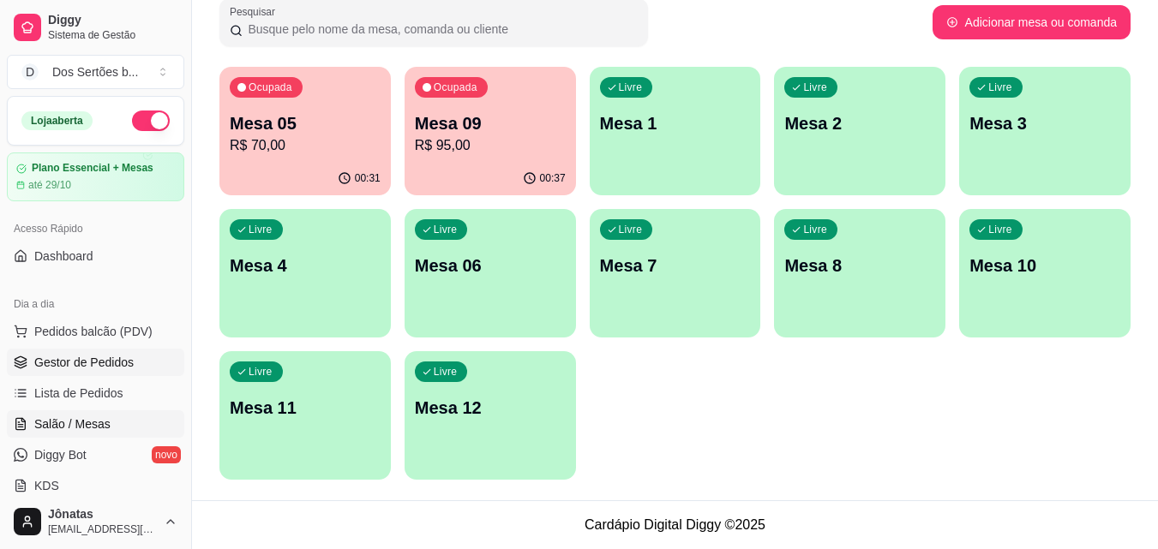
click at [63, 357] on span "Gestor de Pedidos" at bounding box center [83, 362] width 99 height 17
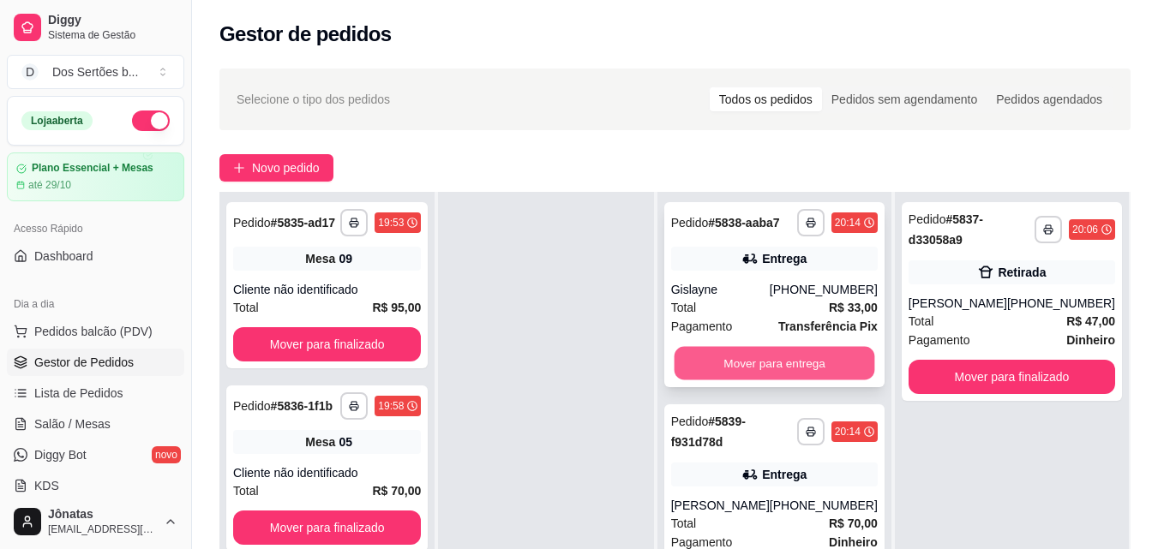
click at [768, 369] on button "Mover para entrega" at bounding box center [774, 363] width 201 height 33
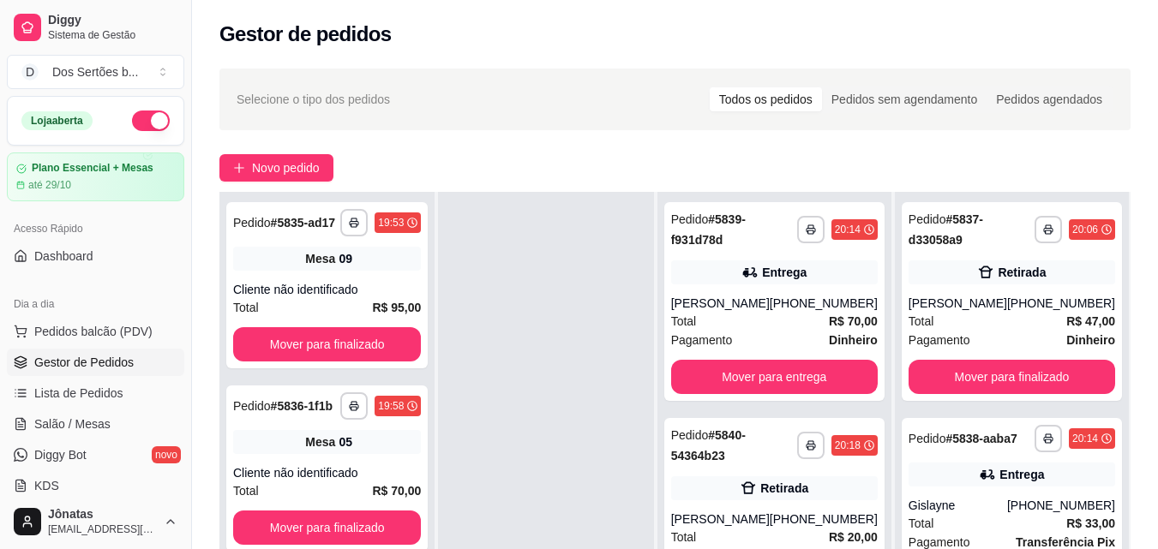
scroll to position [261, 0]
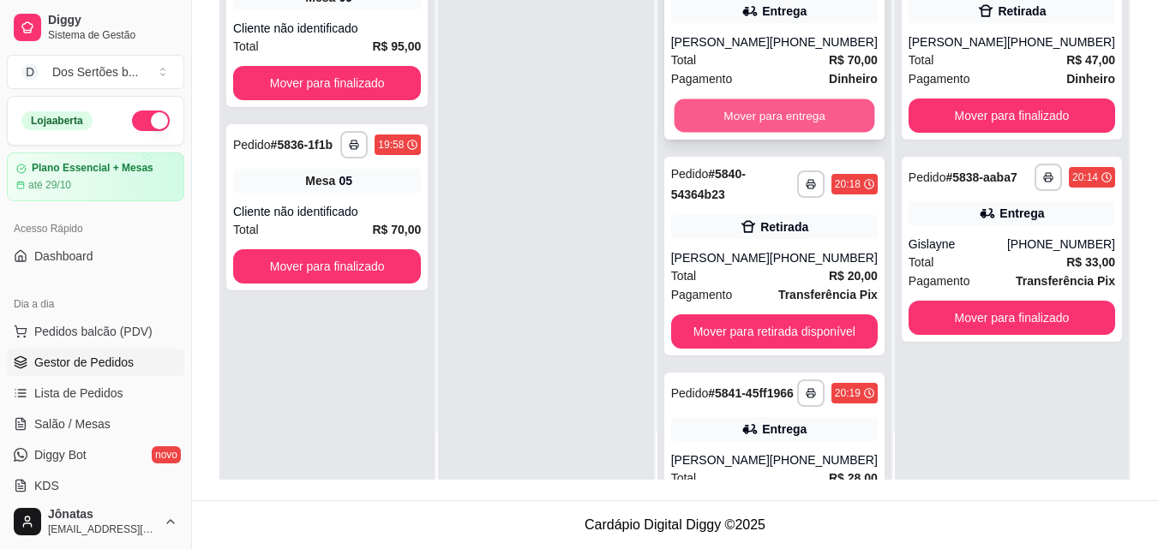
click at [755, 126] on button "Mover para entrega" at bounding box center [774, 115] width 201 height 33
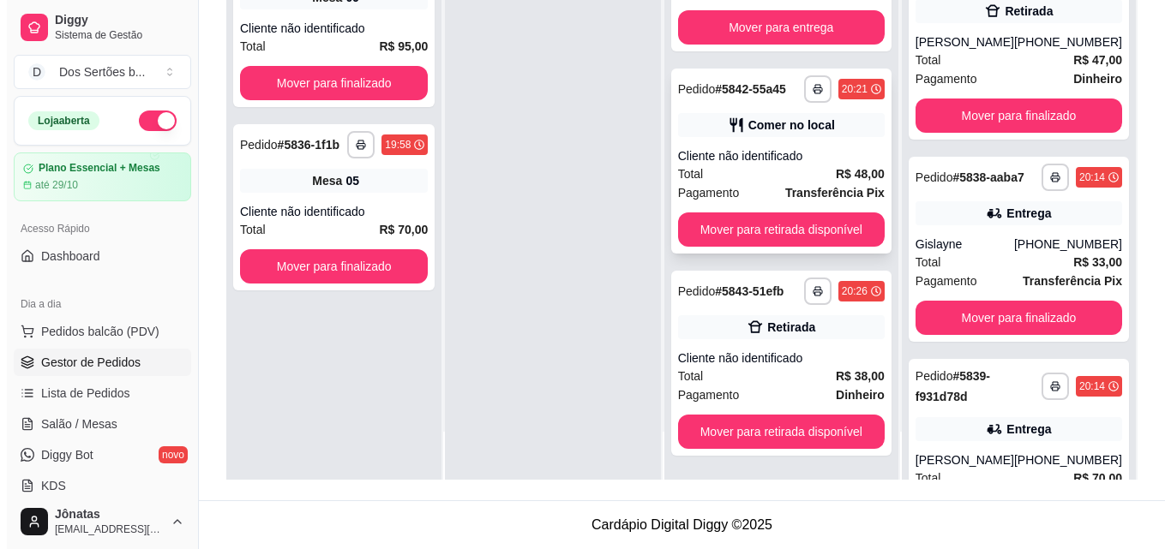
scroll to position [65, 0]
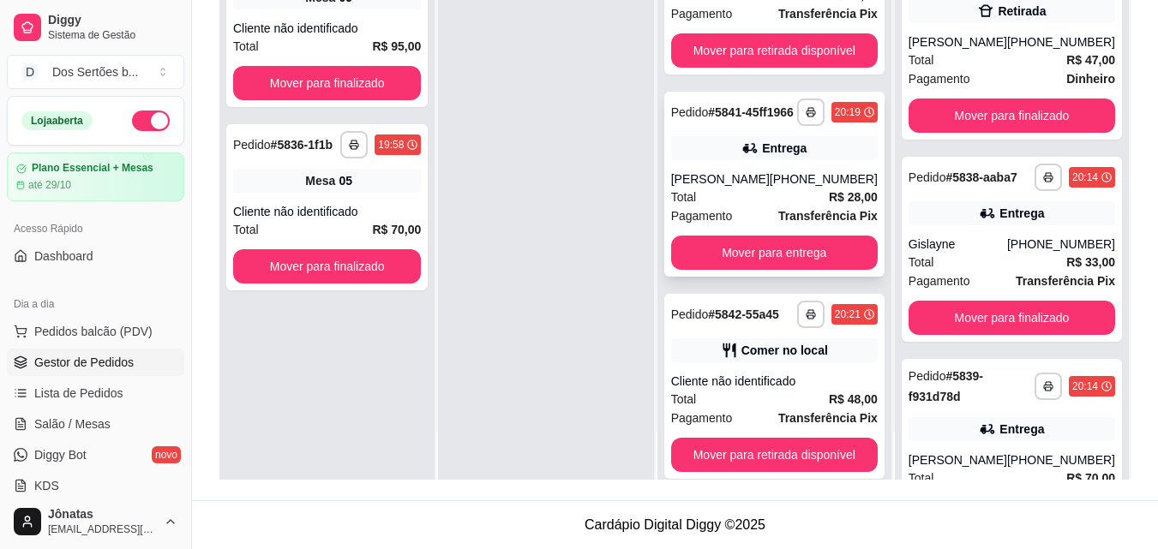
click at [719, 156] on div "Entrega" at bounding box center [774, 148] width 207 height 24
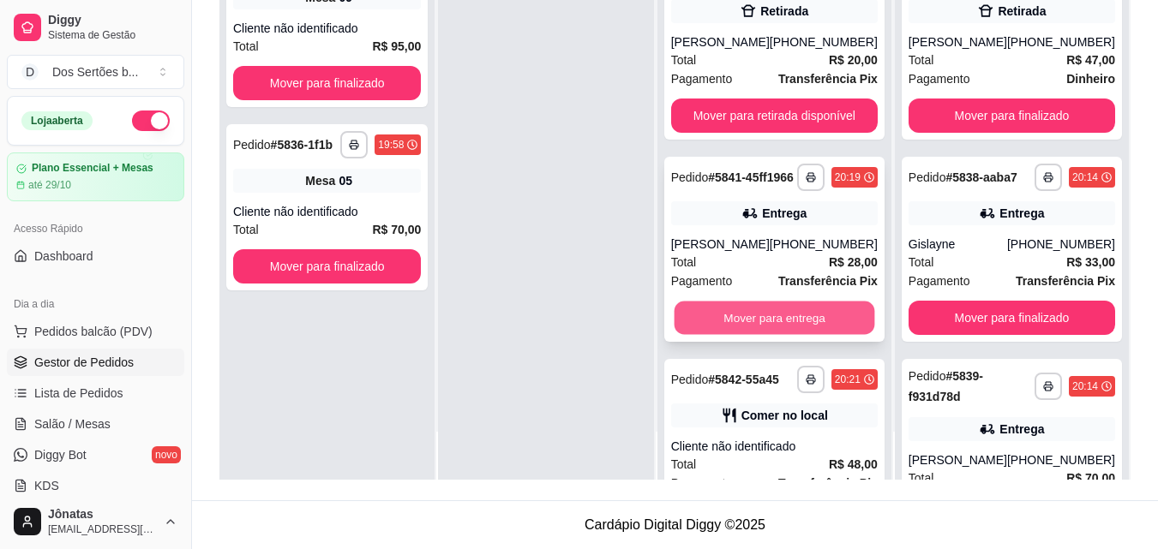
click at [790, 322] on button "Mover para entrega" at bounding box center [774, 318] width 201 height 33
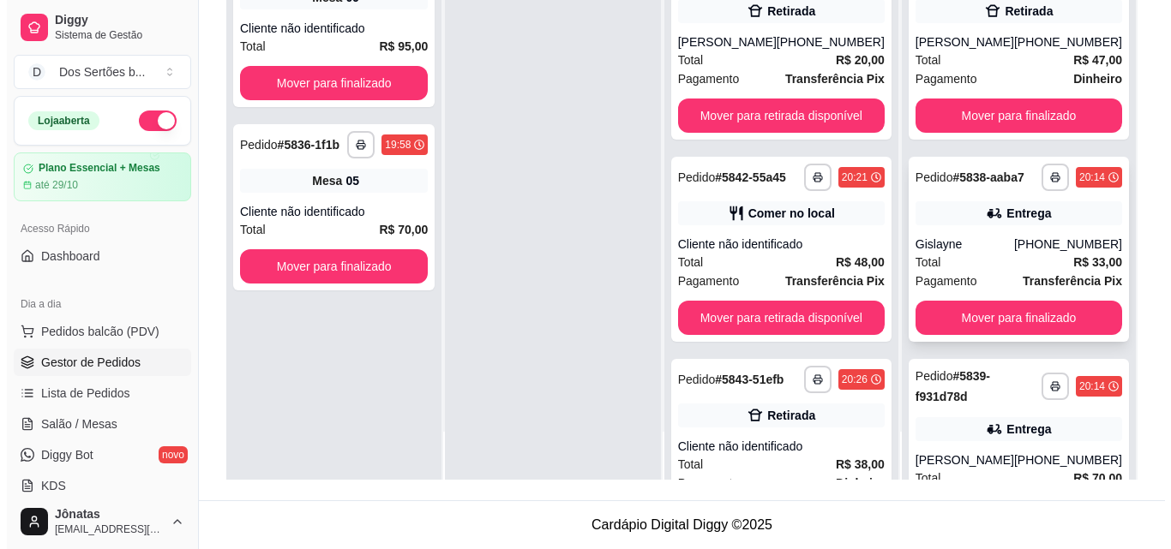
scroll to position [349, 0]
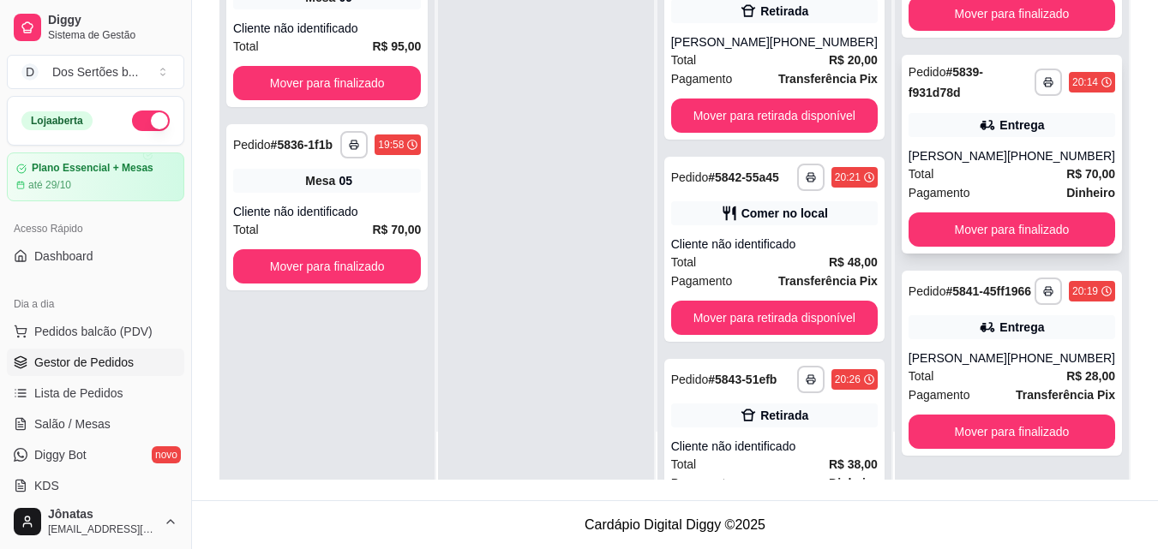
click at [952, 147] on div "[PERSON_NAME]" at bounding box center [958, 155] width 99 height 17
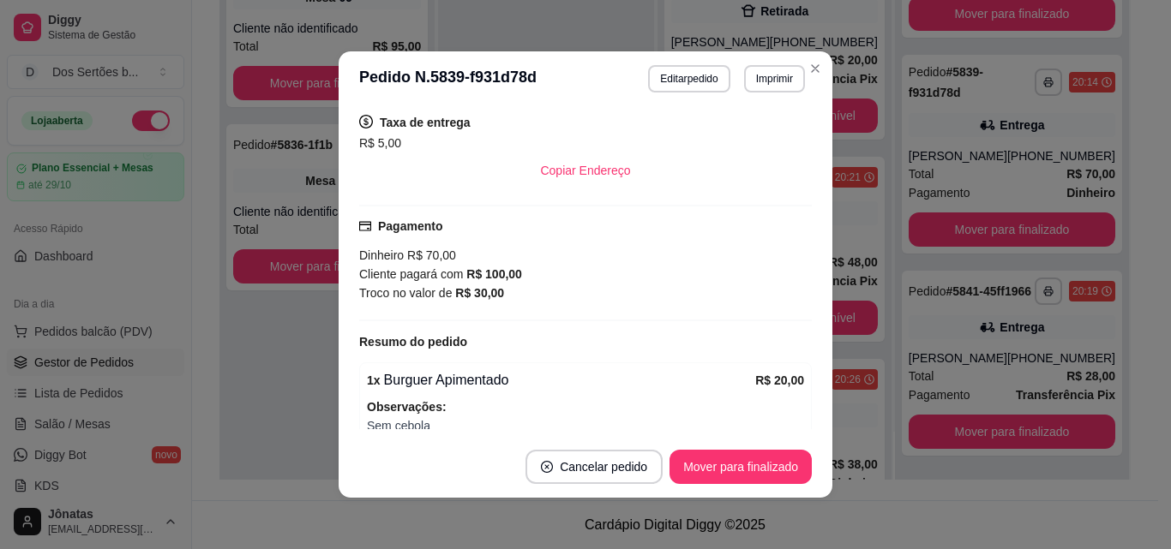
scroll to position [252, 0]
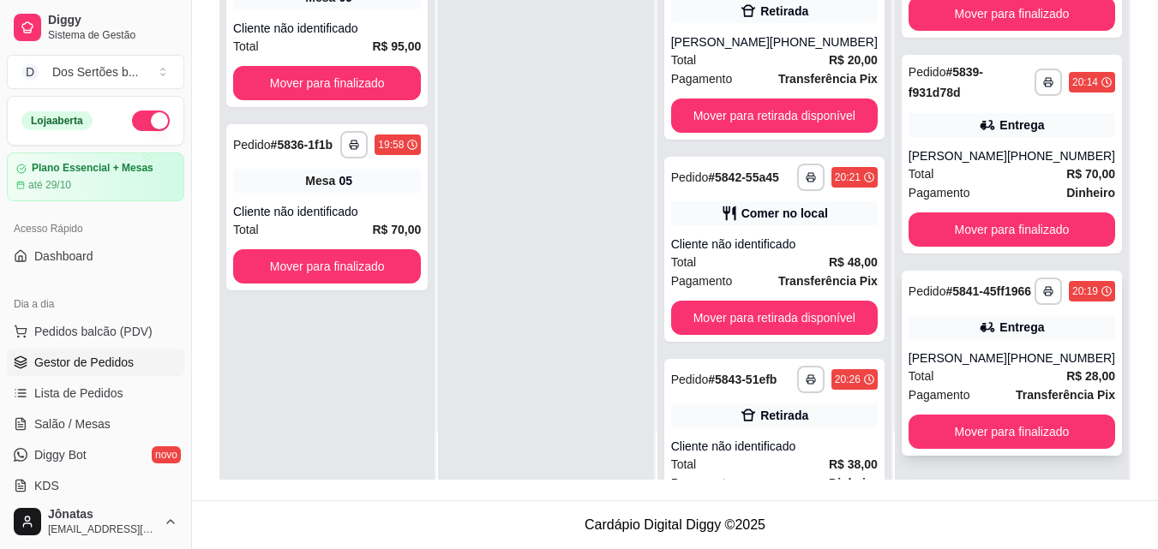
click at [1032, 363] on div "[PHONE_NUMBER]" at bounding box center [1061, 358] width 108 height 17
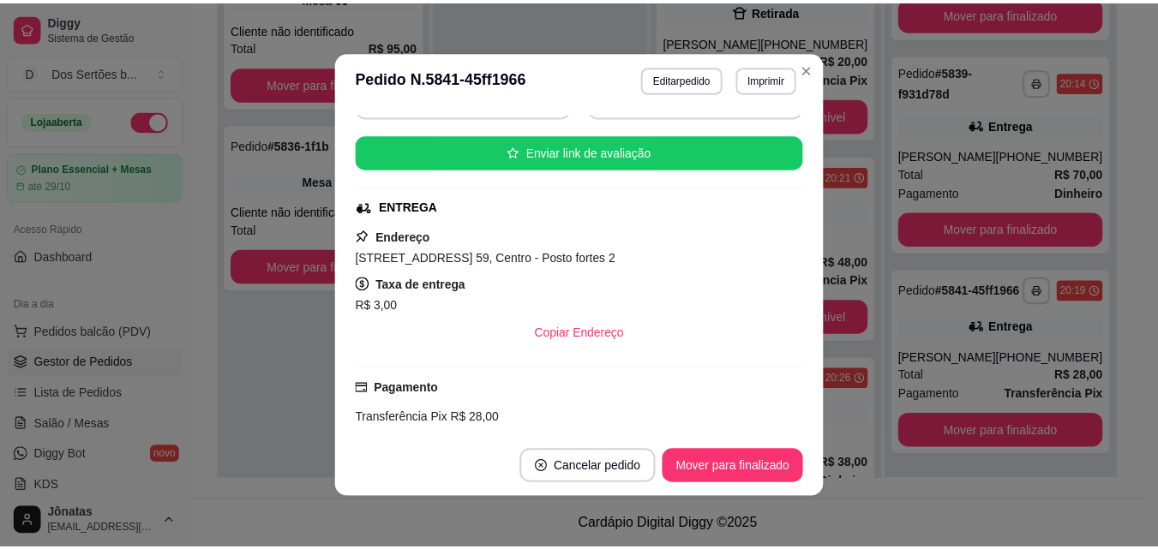
scroll to position [196, 0]
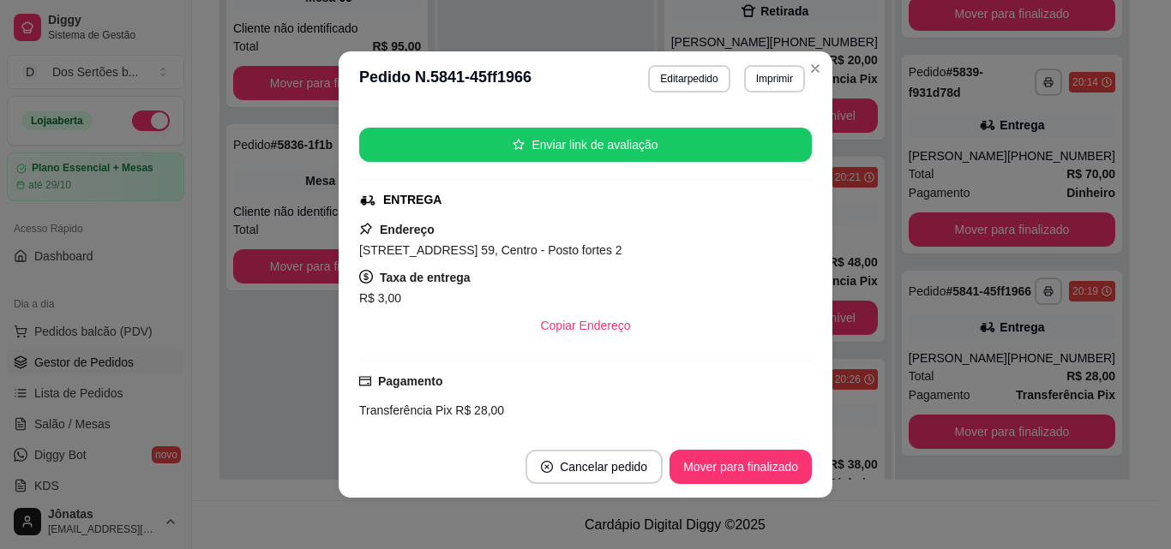
click at [591, 244] on span "[STREET_ADDRESS] 59, Centro - Posto fortes 2" at bounding box center [490, 250] width 263 height 14
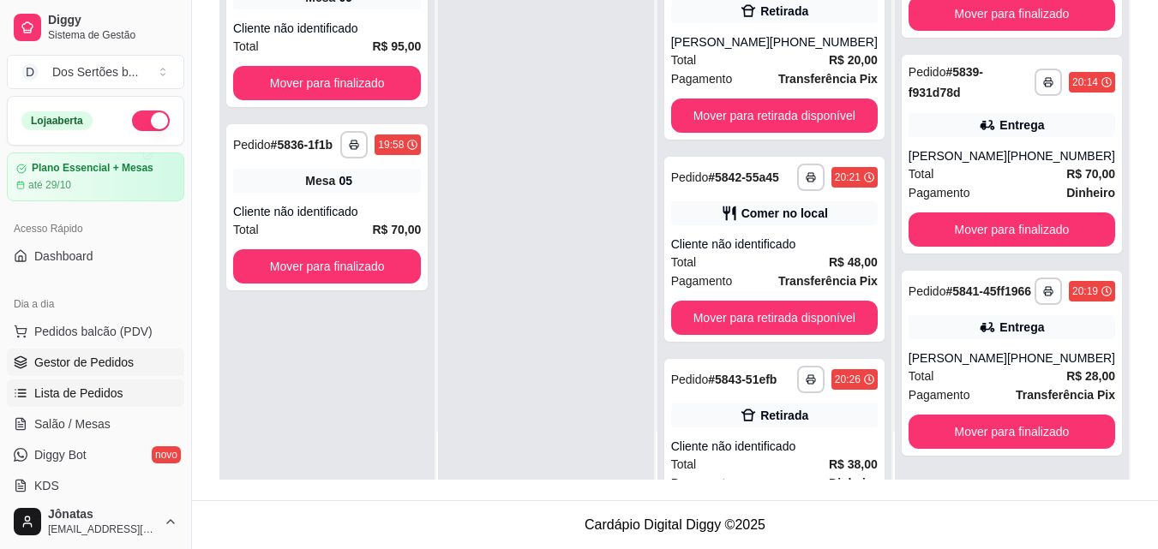
click at [57, 400] on span "Lista de Pedidos" at bounding box center [78, 393] width 89 height 17
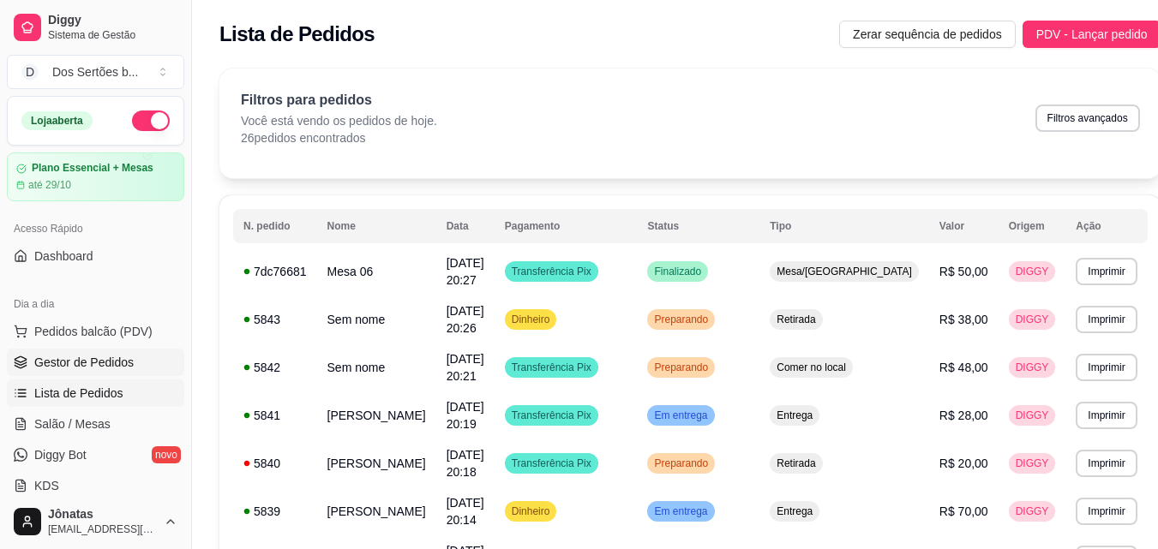
click at [68, 367] on span "Gestor de Pedidos" at bounding box center [83, 362] width 99 height 17
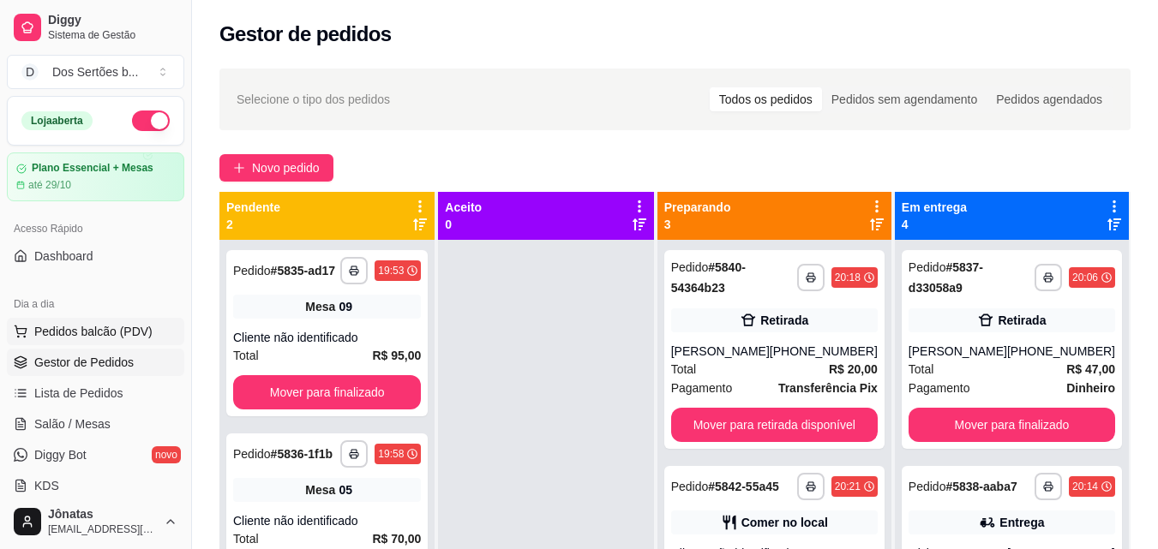
click at [81, 331] on span "Pedidos balcão (PDV)" at bounding box center [93, 331] width 118 height 17
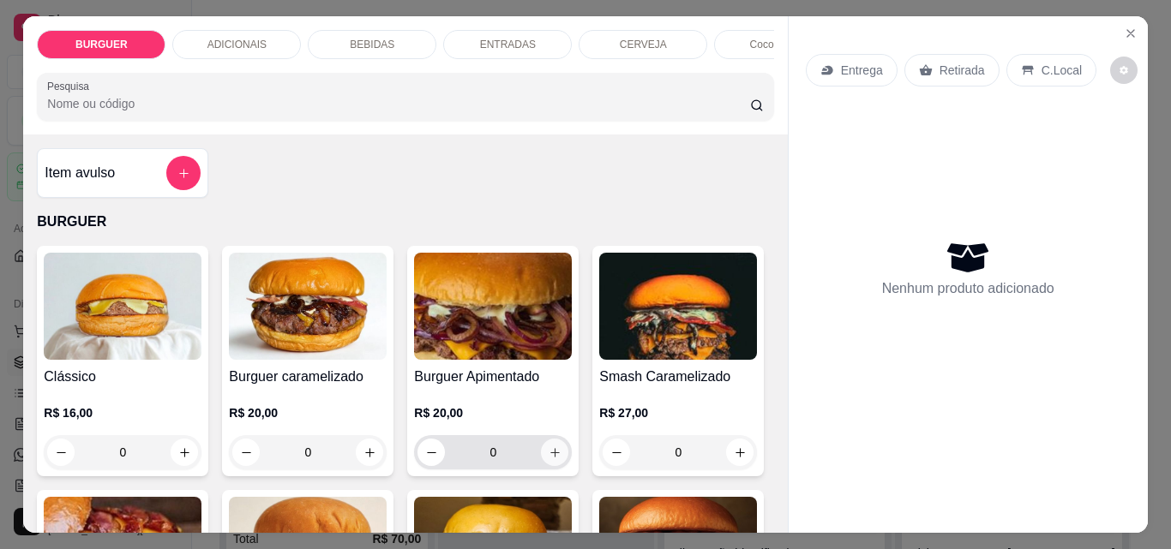
click at [541, 453] on button "increase-product-quantity" at bounding box center [554, 452] width 27 height 27
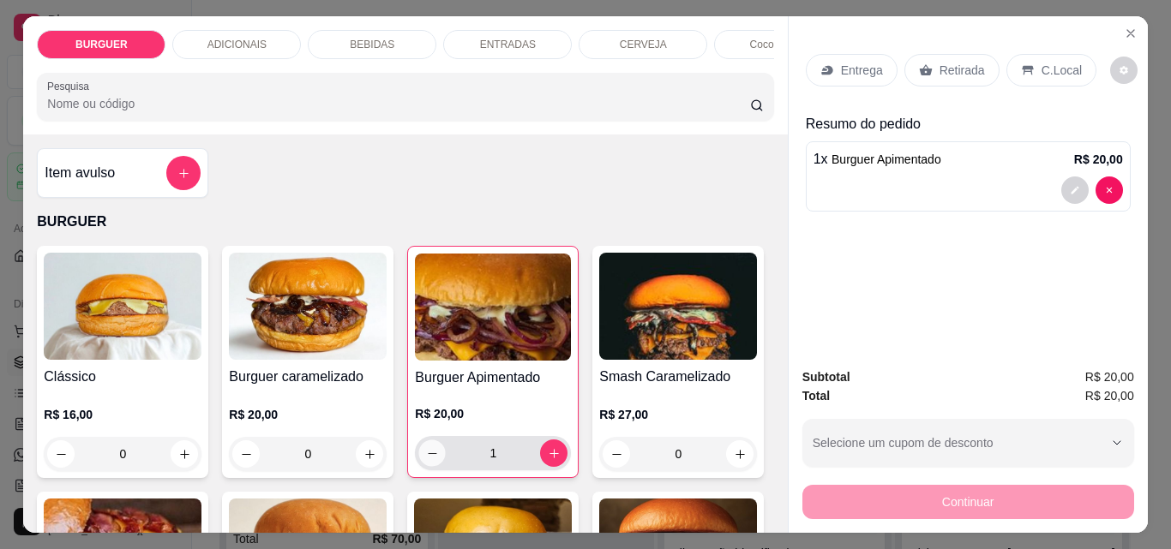
click at [428, 454] on icon "decrease-product-quantity" at bounding box center [432, 453] width 9 height 1
type input "0"
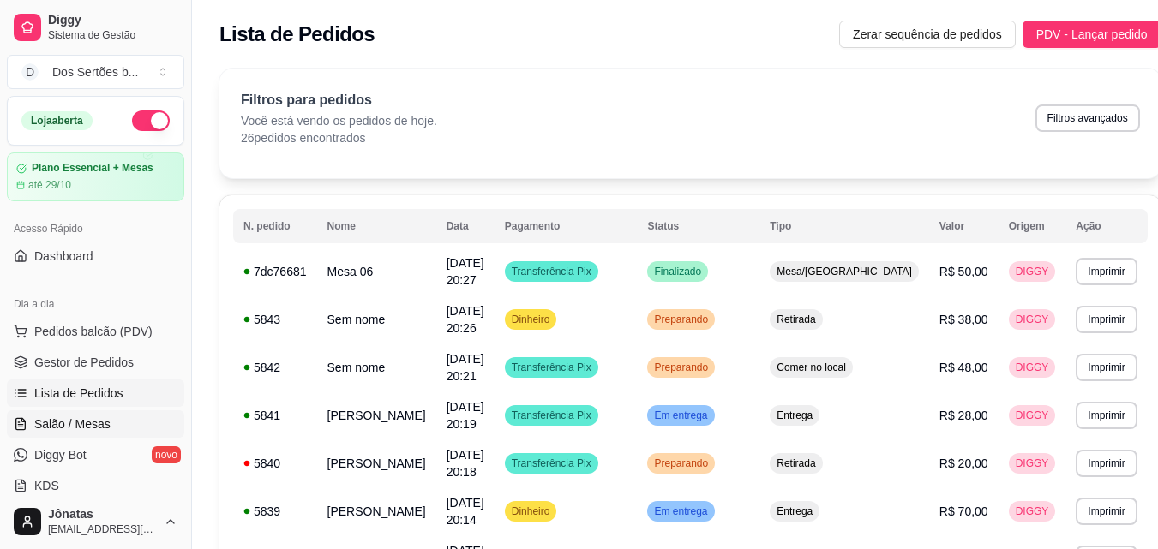
click at [70, 425] on span "Salão / Mesas" at bounding box center [72, 424] width 76 height 17
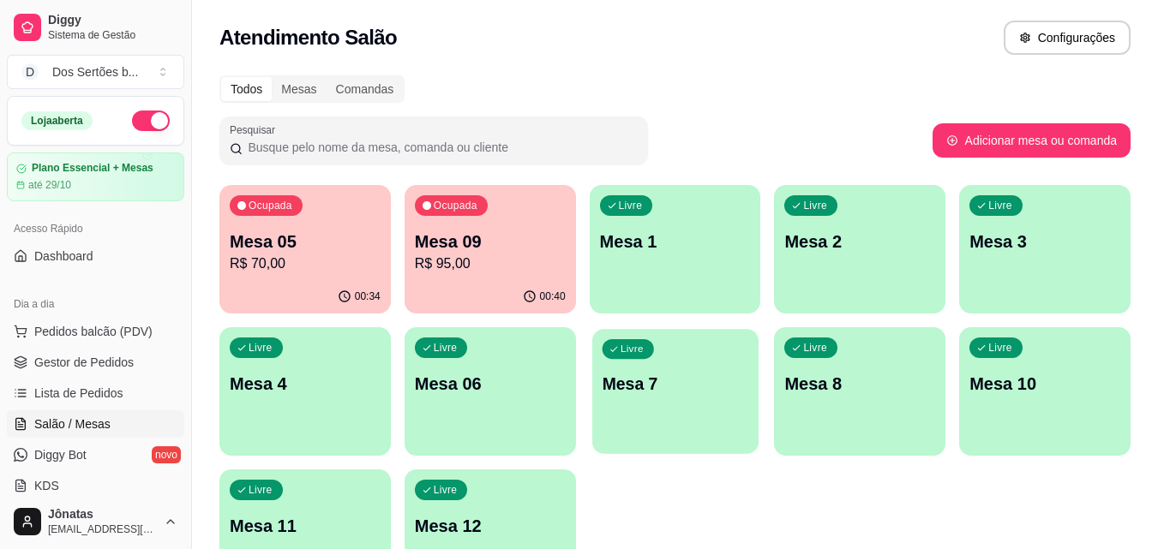
click at [680, 432] on div "Livre Mesa 7" at bounding box center [675, 381] width 166 height 105
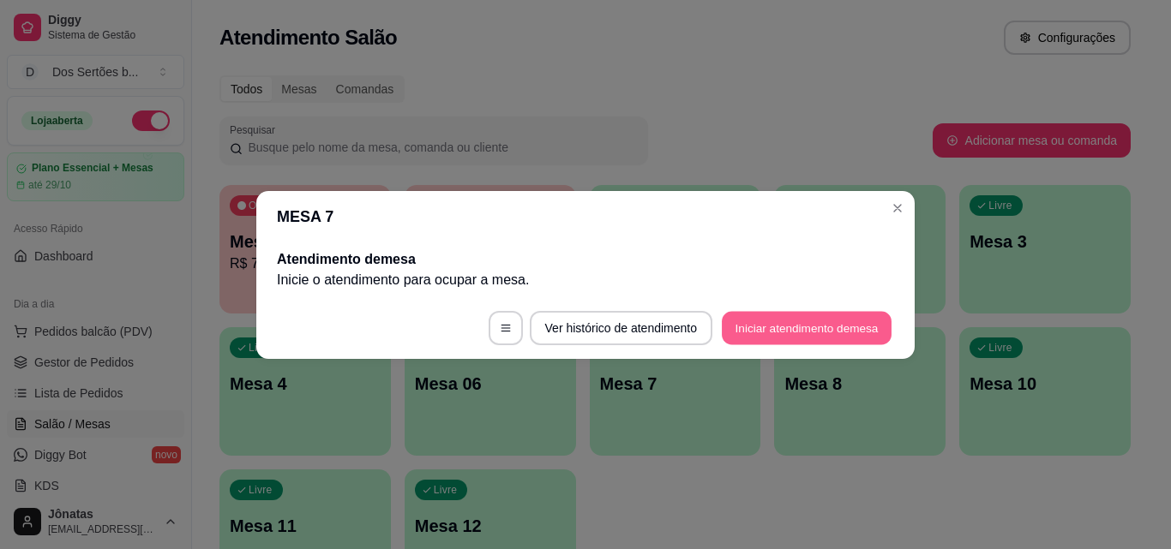
click at [821, 334] on button "Iniciar atendimento de mesa" at bounding box center [807, 327] width 170 height 33
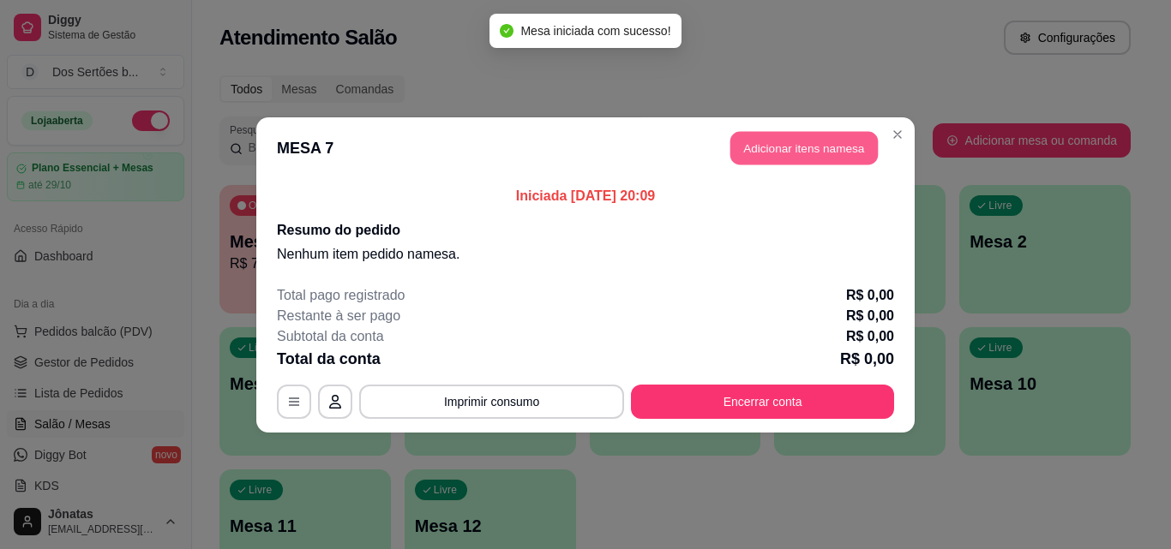
click at [808, 153] on button "Adicionar itens na mesa" at bounding box center [803, 147] width 147 height 33
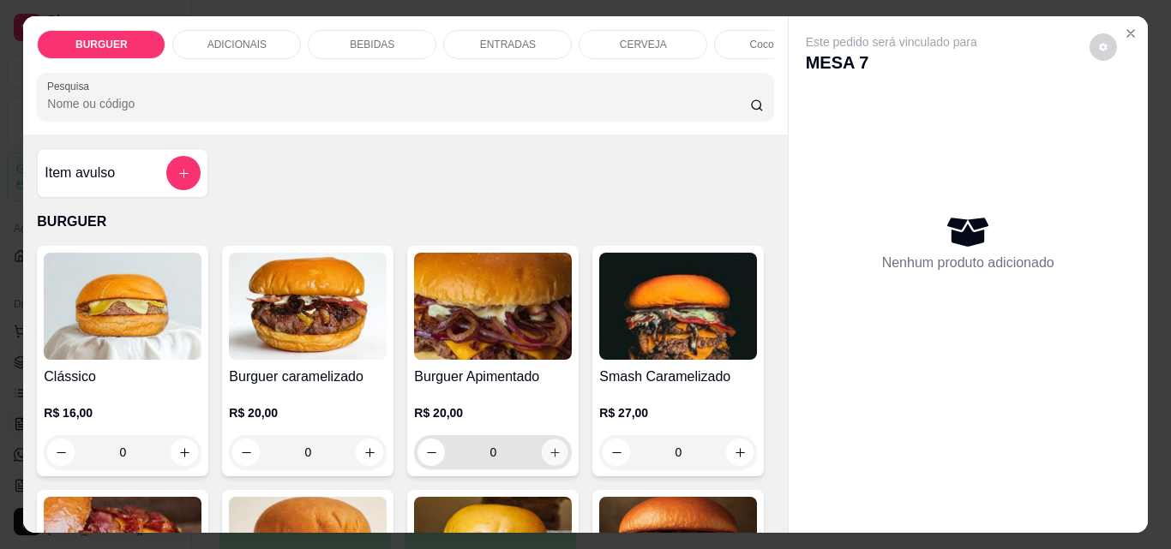
click at [552, 456] on icon "increase-product-quantity" at bounding box center [555, 453] width 13 height 13
type input "1"
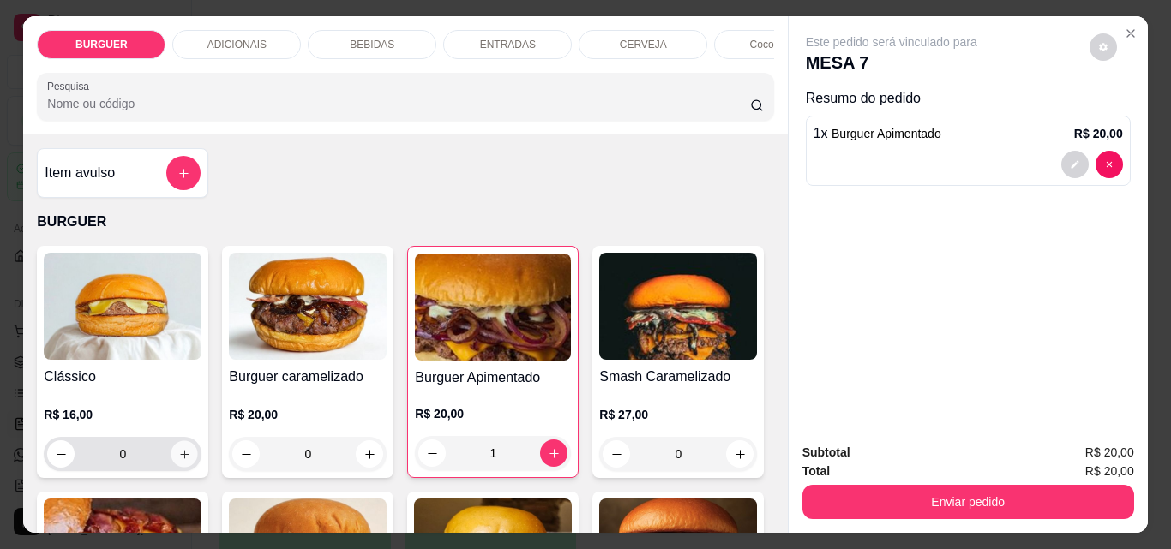
click at [179, 460] on icon "increase-product-quantity" at bounding box center [184, 454] width 13 height 13
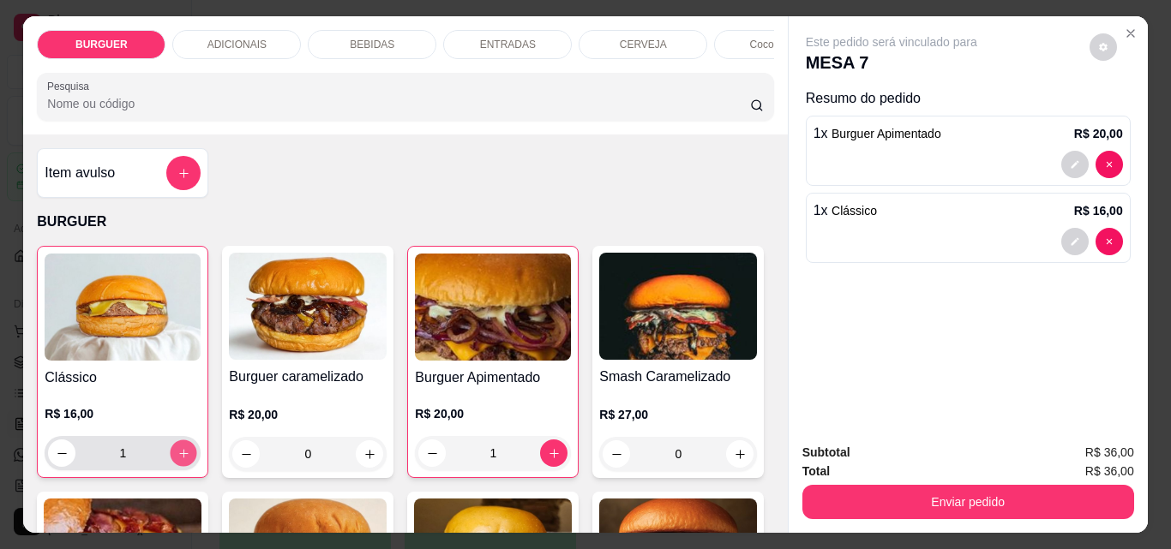
click at [178, 459] on icon "increase-product-quantity" at bounding box center [183, 453] width 13 height 13
type input "2"
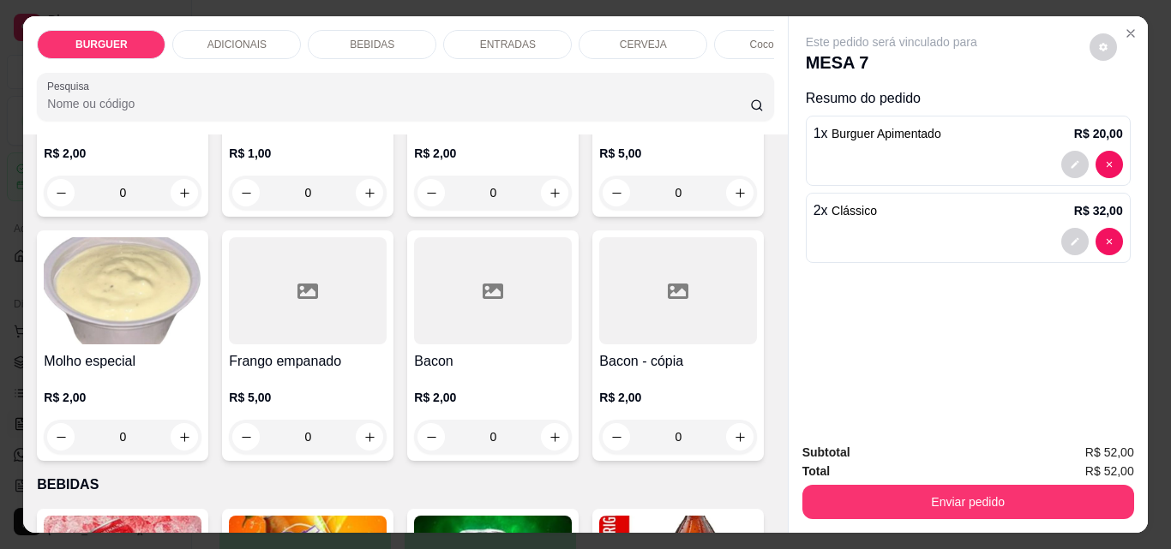
scroll to position [1063, 0]
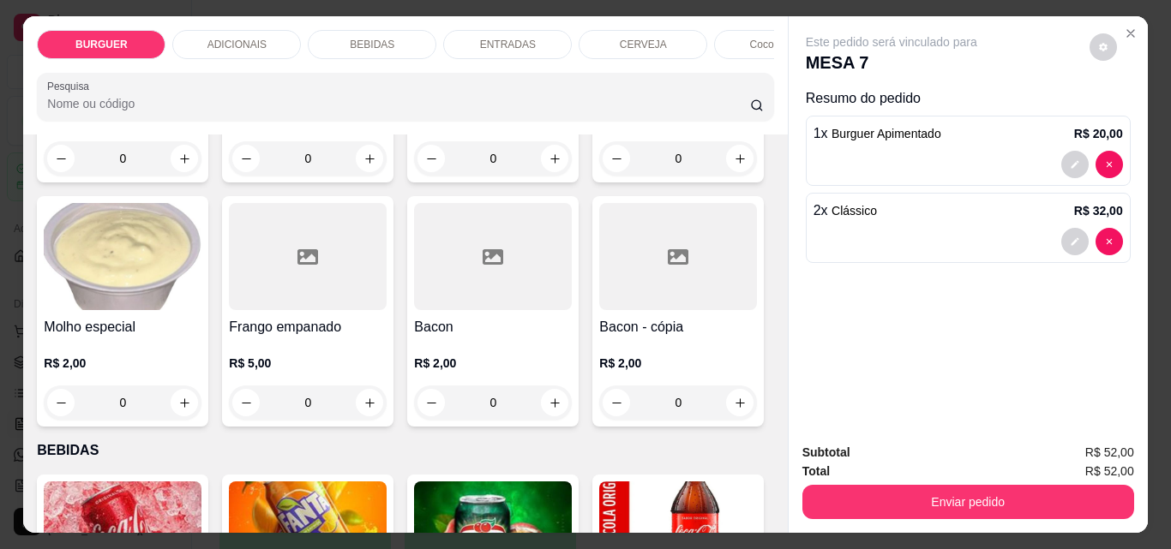
click at [764, 501] on div "Item avulso BURGUER Clássico R$ 16,00 2 Burguer caramelizado R$ 20,00 0 Burguer…" at bounding box center [405, 334] width 764 height 399
drag, startPoint x: 760, startPoint y: 496, endPoint x: 776, endPoint y: 512, distance: 22.4
click at [776, 512] on div "Item avulso BURGUER Clássico R$ 16,00 2 Burguer caramelizado R$ 20,00 0 Burguer…" at bounding box center [405, 334] width 764 height 399
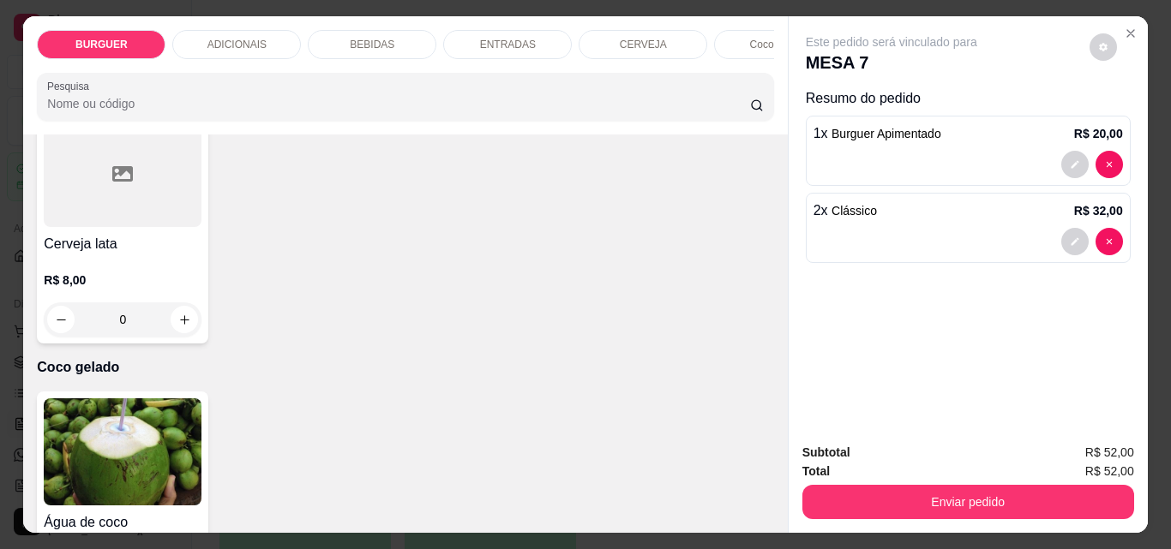
scroll to position [3055, 0]
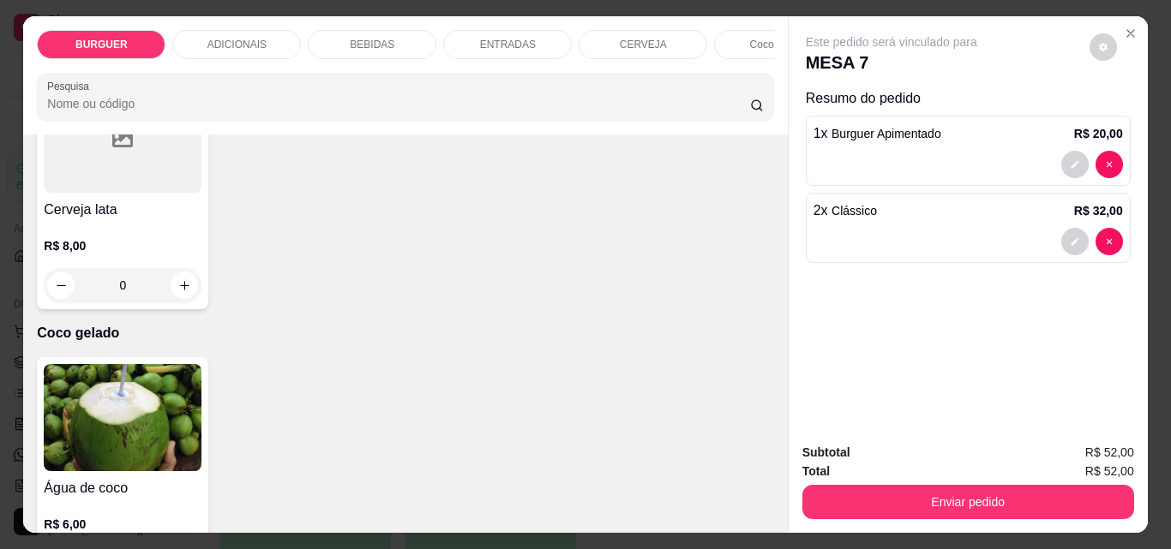
type input "1"
click at [763, 151] on div "Item avulso BURGUER Clássico R$ 16,00 2 Burguer caramelizado R$ 20,00 0 Burguer…" at bounding box center [405, 334] width 764 height 399
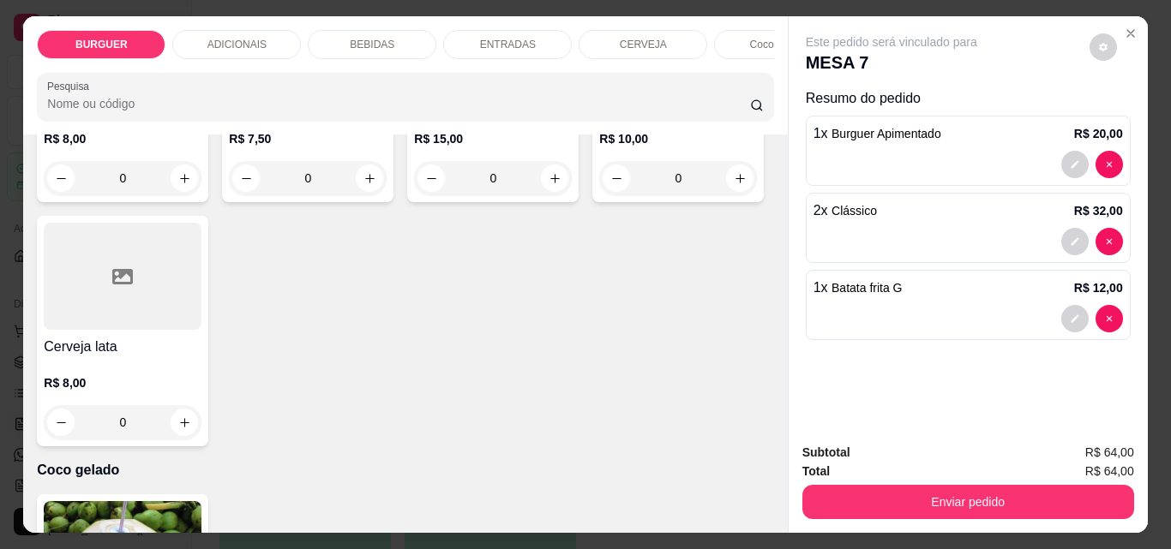
scroll to position [2582, 0]
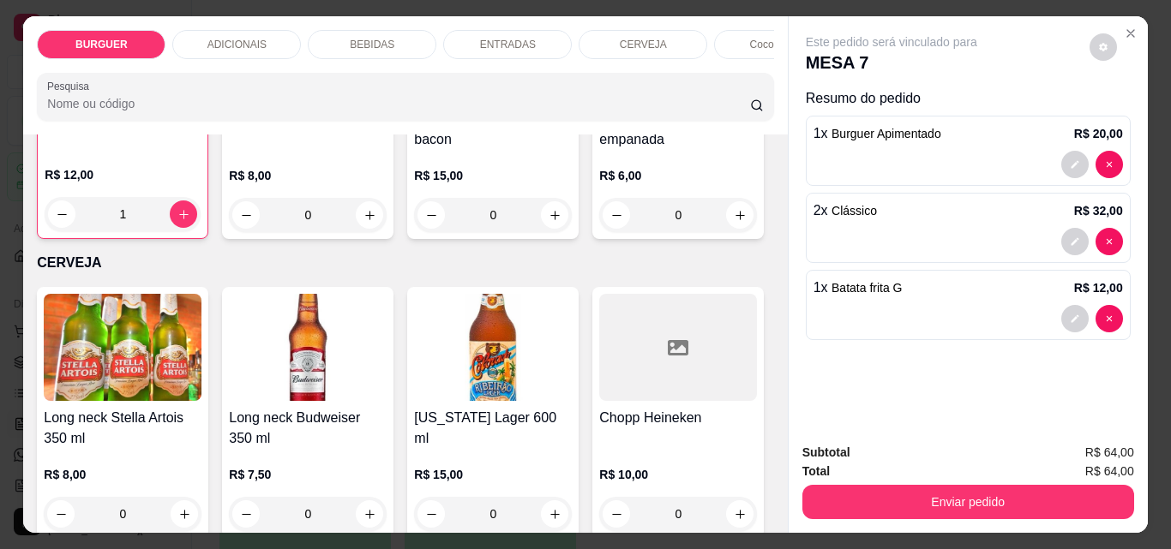
click at [766, 165] on div "Item avulso BURGUER Clássico R$ 16,00 2 Burguer caramelizado R$ 20,00 0 Burguer…" at bounding box center [405, 334] width 764 height 399
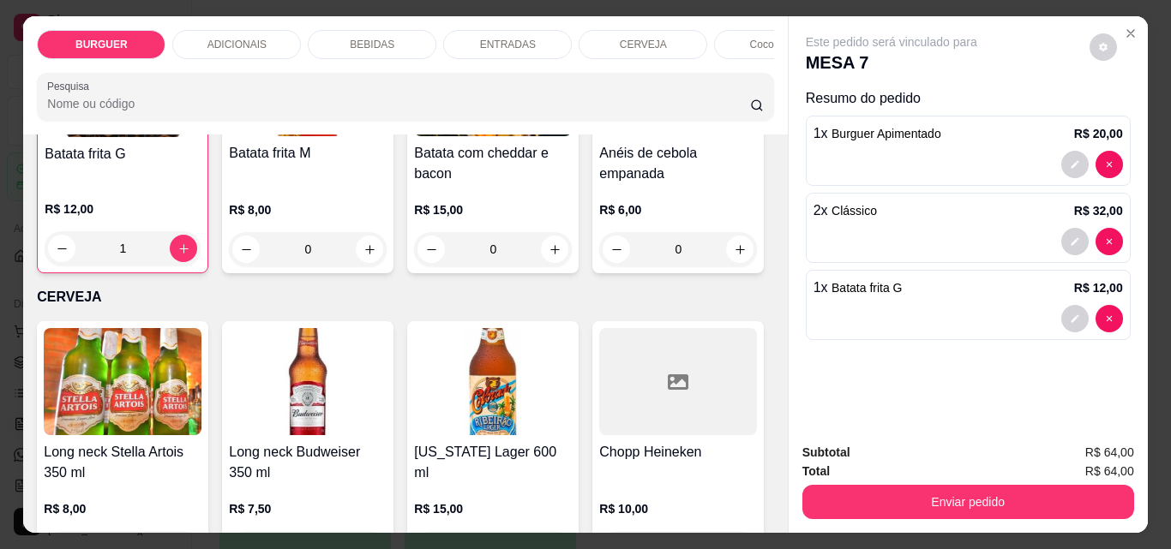
click at [767, 146] on div "Item avulso BURGUER Clássico R$ 16,00 2 Burguer caramelizado R$ 20,00 0 Burguer…" at bounding box center [405, 334] width 764 height 399
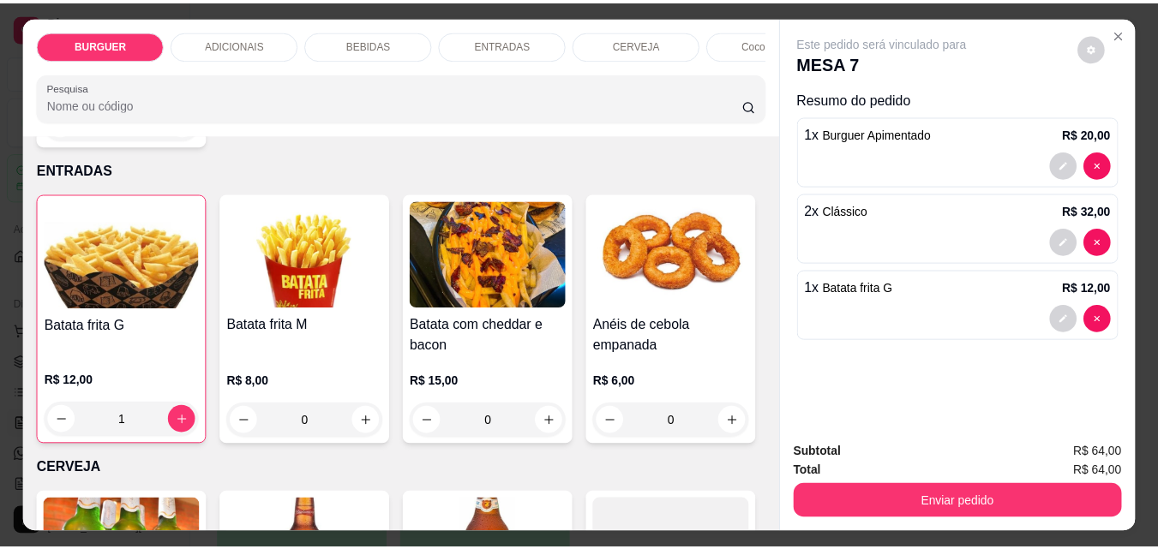
scroll to position [2342, 0]
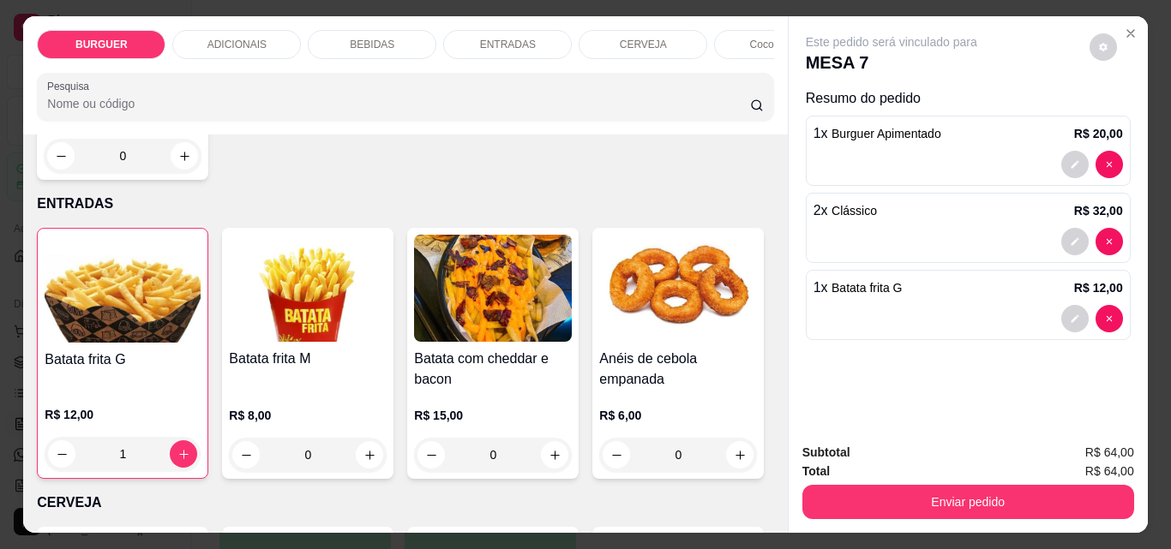
type input "1"
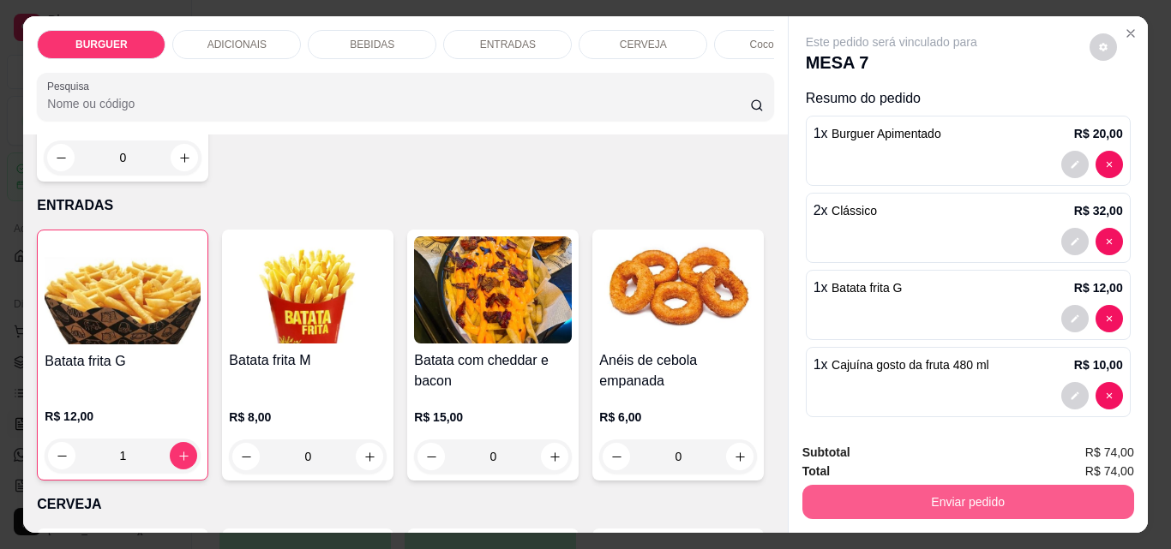
click at [955, 501] on button "Enviar pedido" at bounding box center [968, 502] width 332 height 34
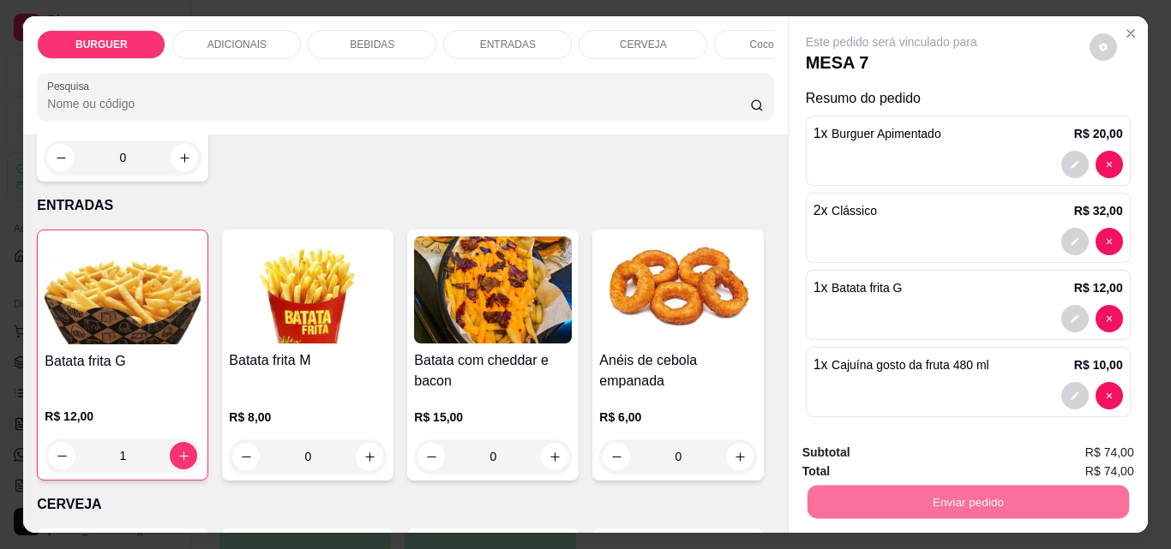
click at [1078, 459] on button "Enviar pedido" at bounding box center [1089, 453] width 94 height 32
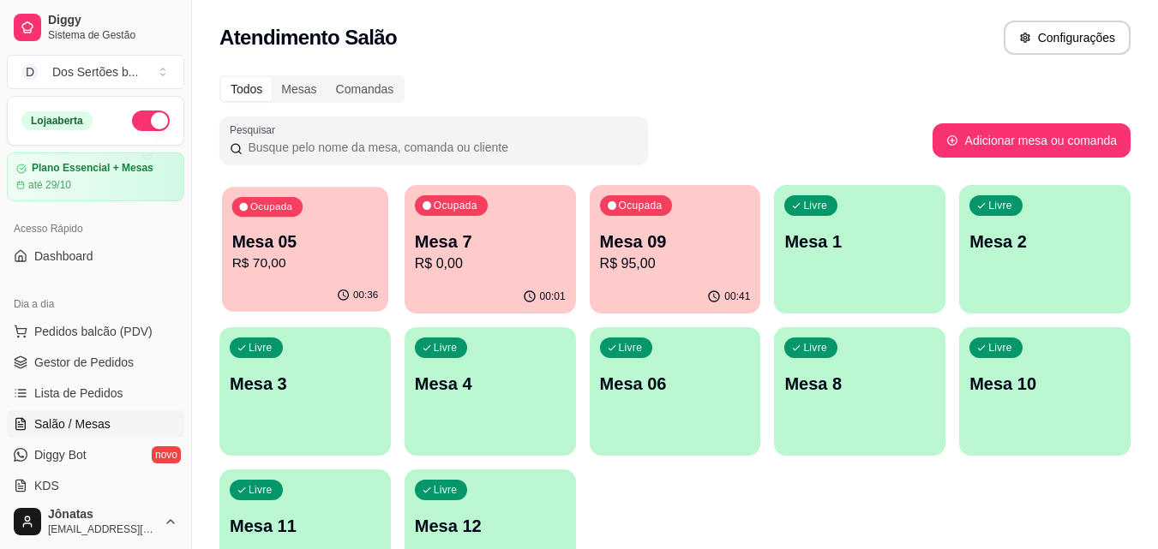
click at [288, 255] on p "R$ 70,00" at bounding box center [305, 264] width 147 height 20
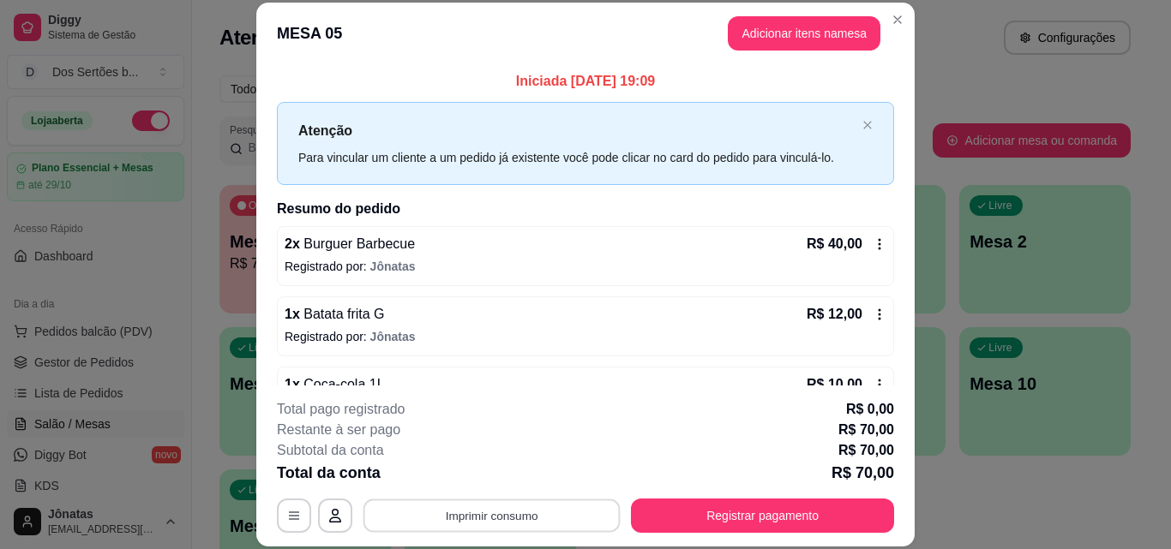
click at [491, 513] on button "Imprimir consumo" at bounding box center [491, 515] width 257 height 33
click at [485, 477] on button "Impressora" at bounding box center [490, 476] width 120 height 27
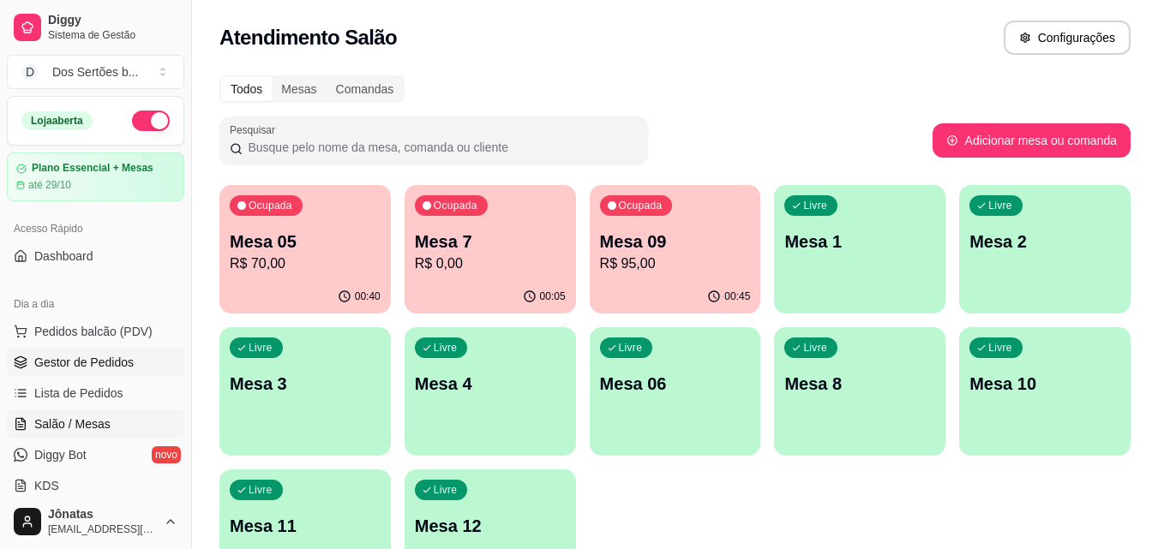
click at [102, 358] on span "Gestor de Pedidos" at bounding box center [83, 362] width 99 height 17
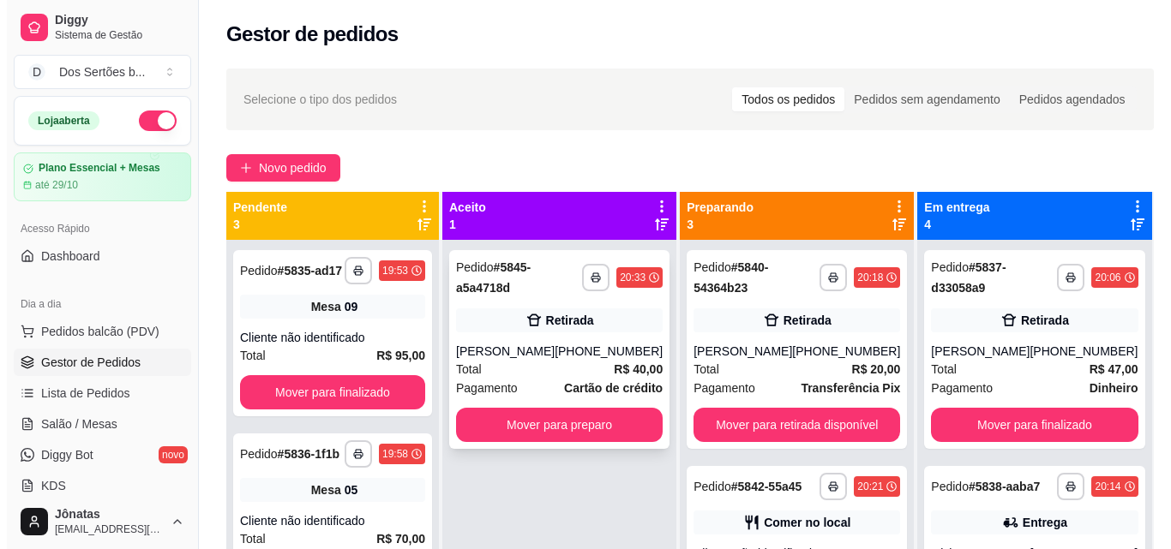
scroll to position [48, 0]
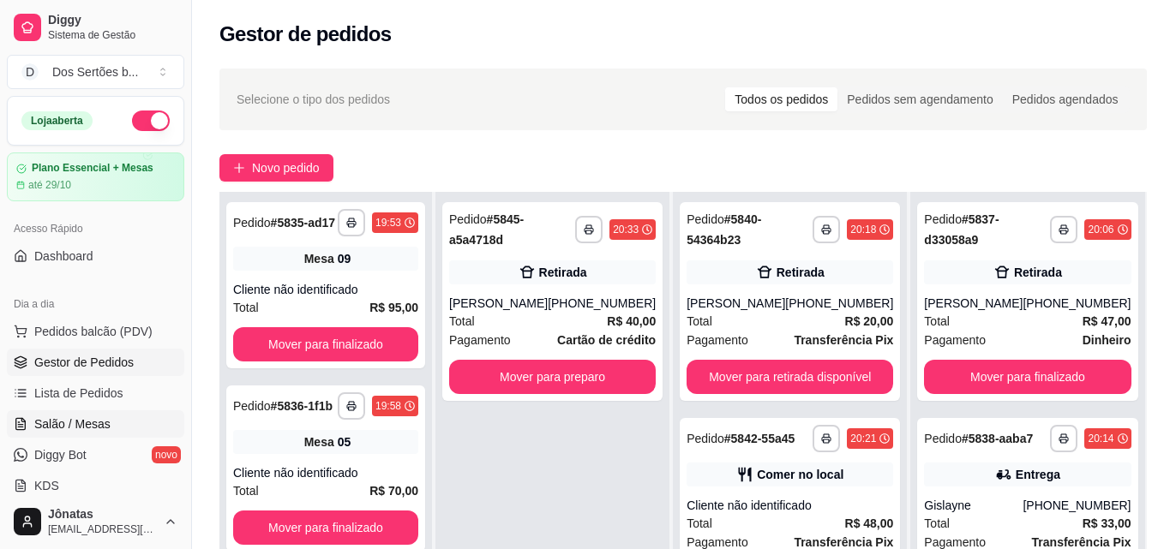
click at [81, 428] on span "Salão / Mesas" at bounding box center [72, 424] width 76 height 17
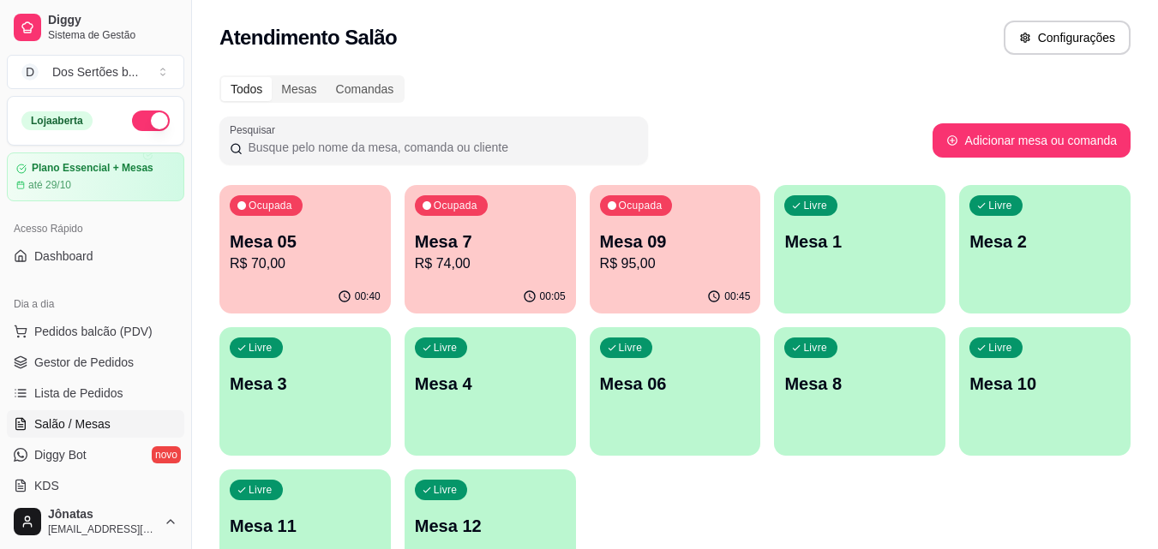
click at [684, 265] on p "R$ 95,00" at bounding box center [675, 264] width 151 height 21
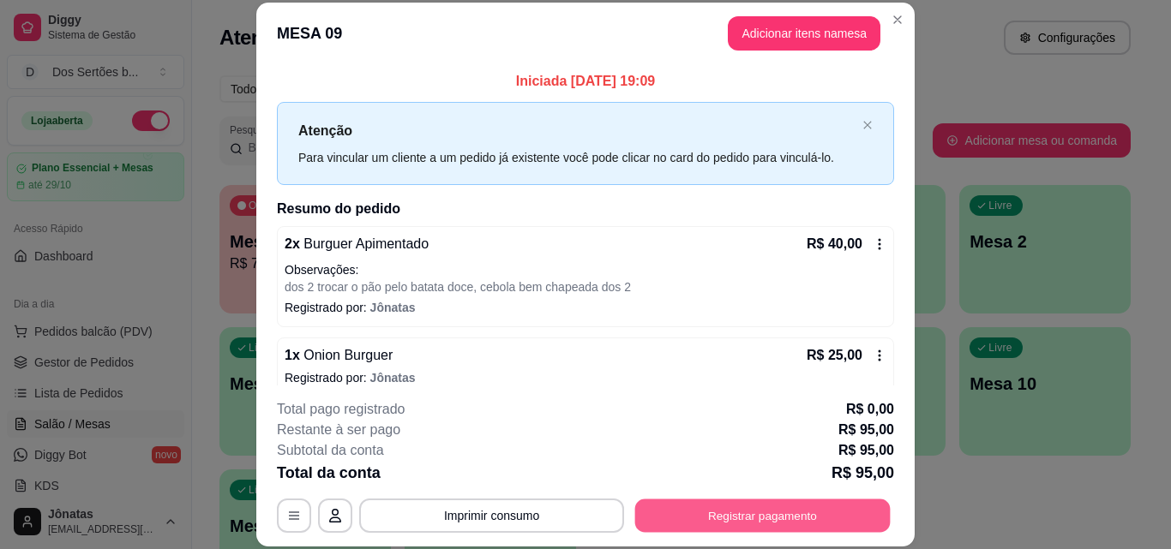
click at [829, 507] on button "Registrar pagamento" at bounding box center [762, 515] width 255 height 33
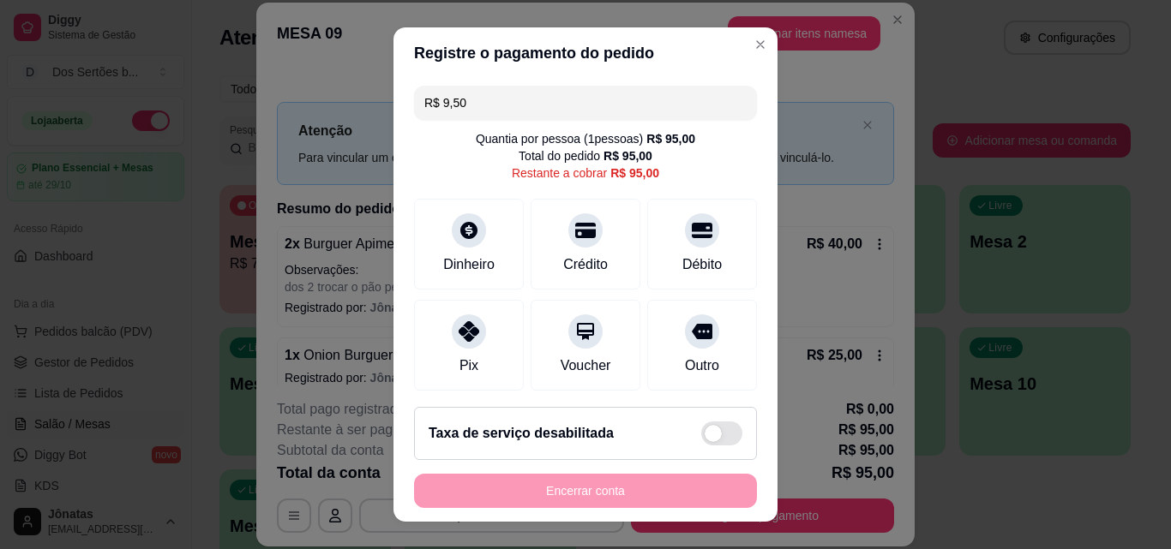
click at [476, 110] on input "R$ 9,50" at bounding box center [585, 103] width 322 height 34
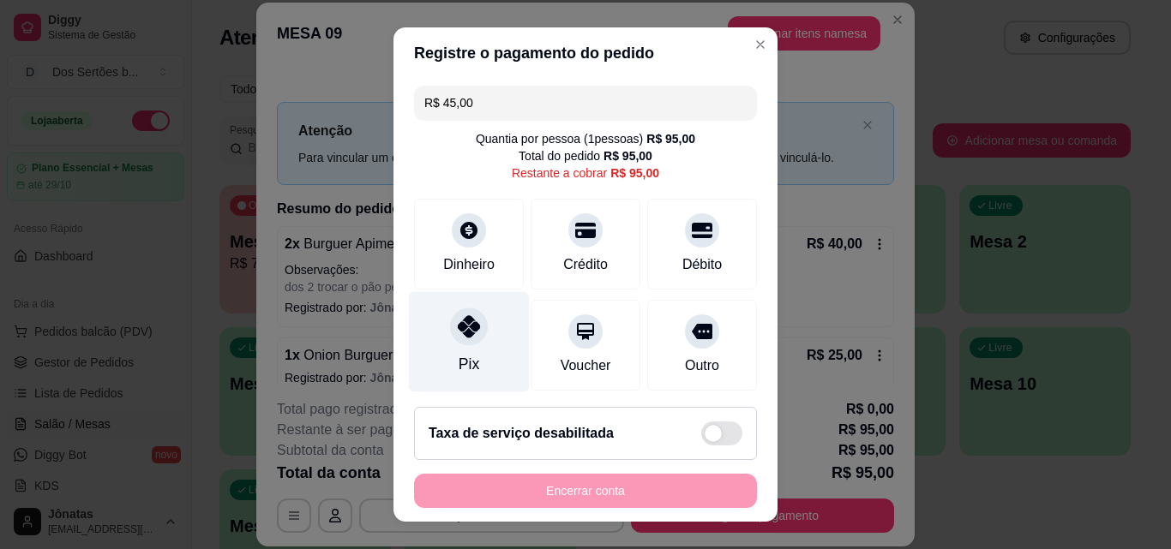
click at [460, 331] on icon at bounding box center [469, 326] width 22 height 22
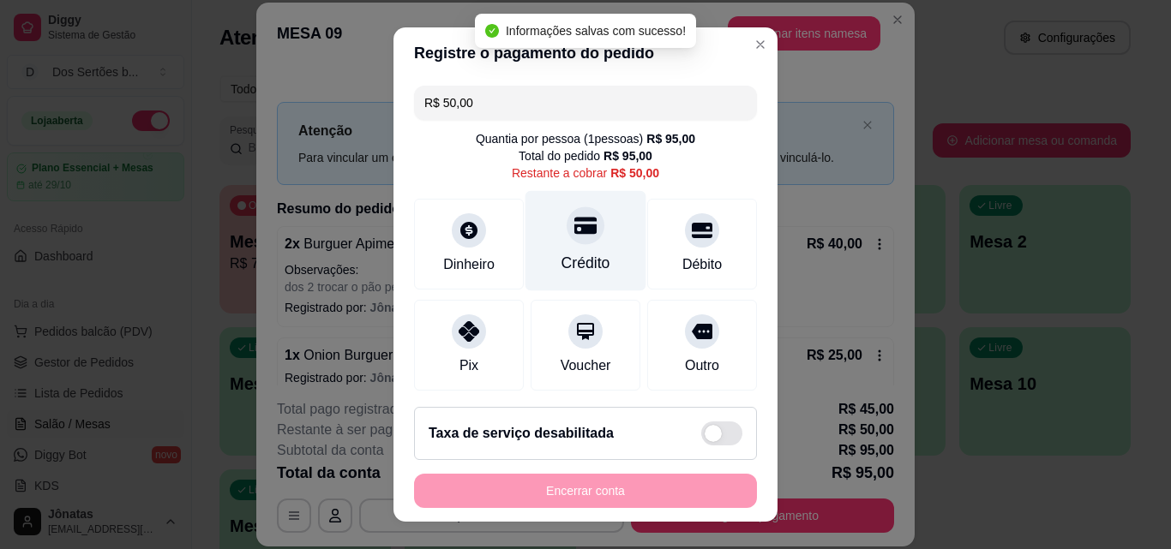
click at [555, 249] on div "Crédito" at bounding box center [585, 241] width 121 height 100
type input "R$ 0,00"
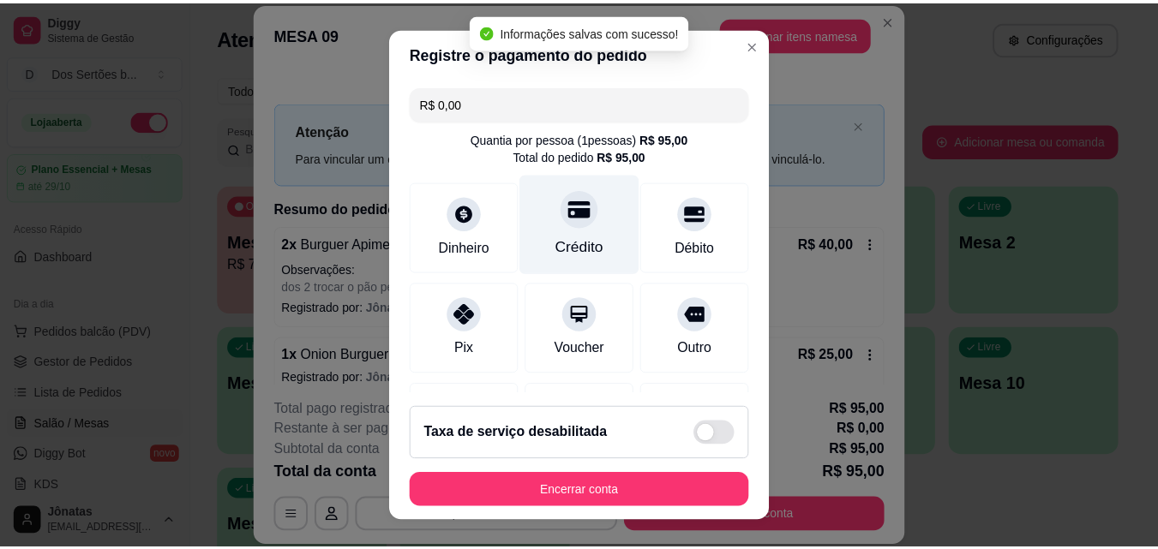
scroll to position [263, 0]
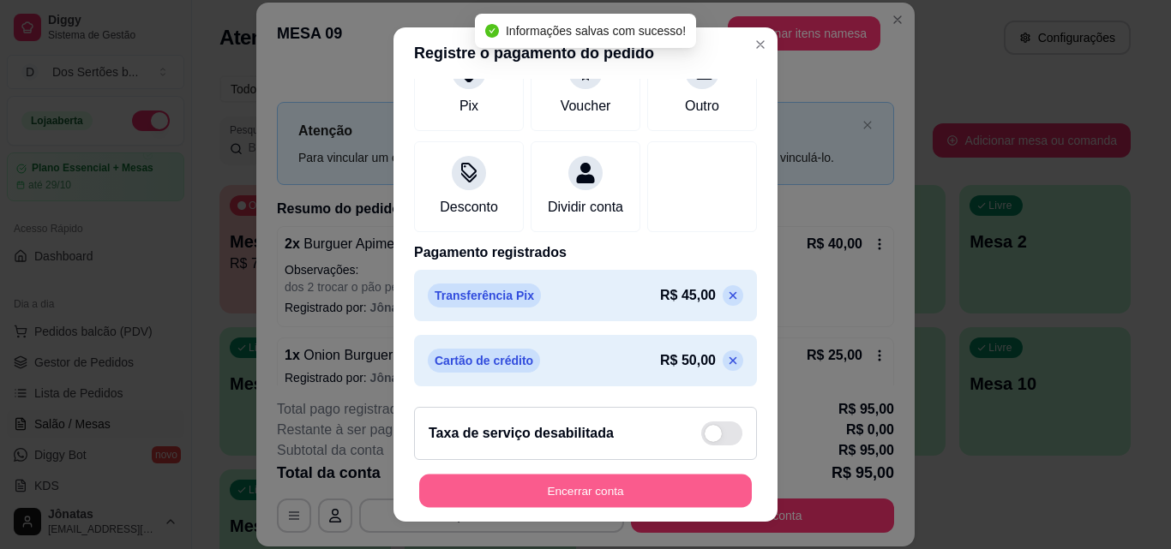
click at [632, 484] on button "Encerrar conta" at bounding box center [585, 491] width 333 height 33
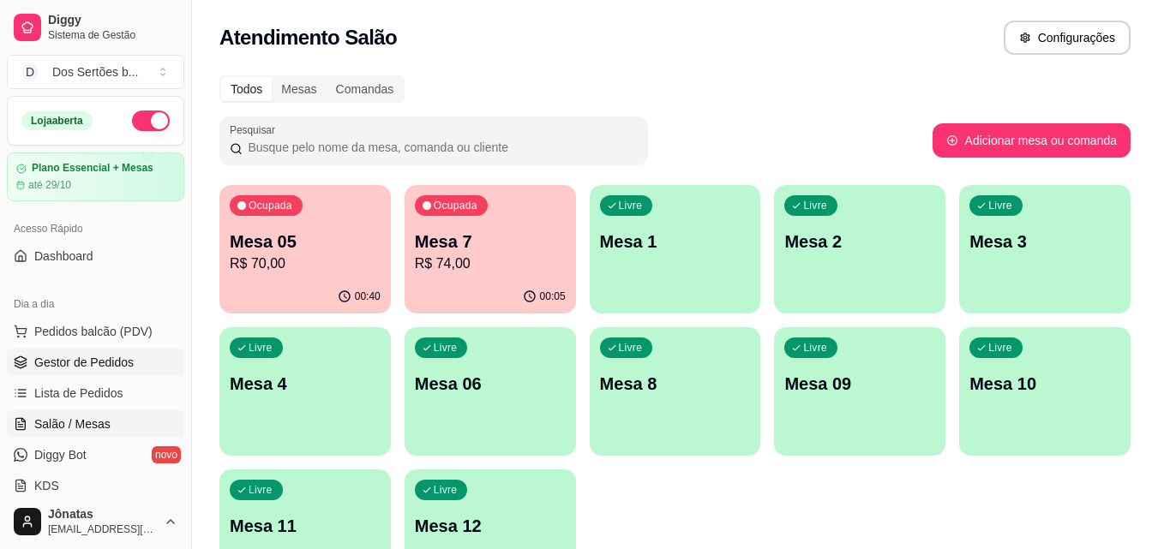
click at [81, 357] on span "Gestor de Pedidos" at bounding box center [83, 362] width 99 height 17
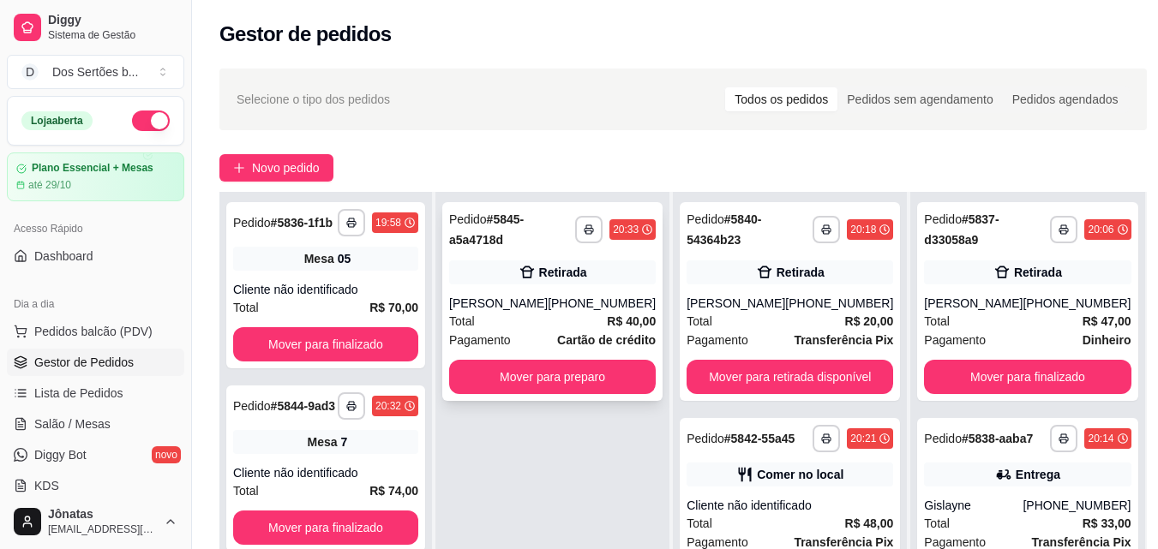
scroll to position [153, 0]
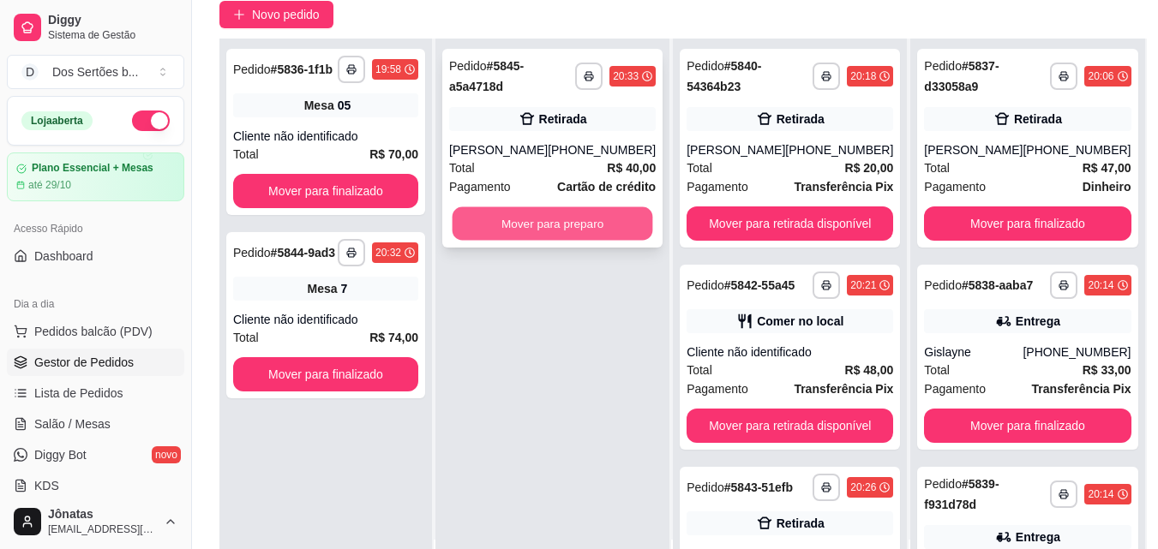
click at [498, 217] on button "Mover para preparo" at bounding box center [553, 223] width 201 height 33
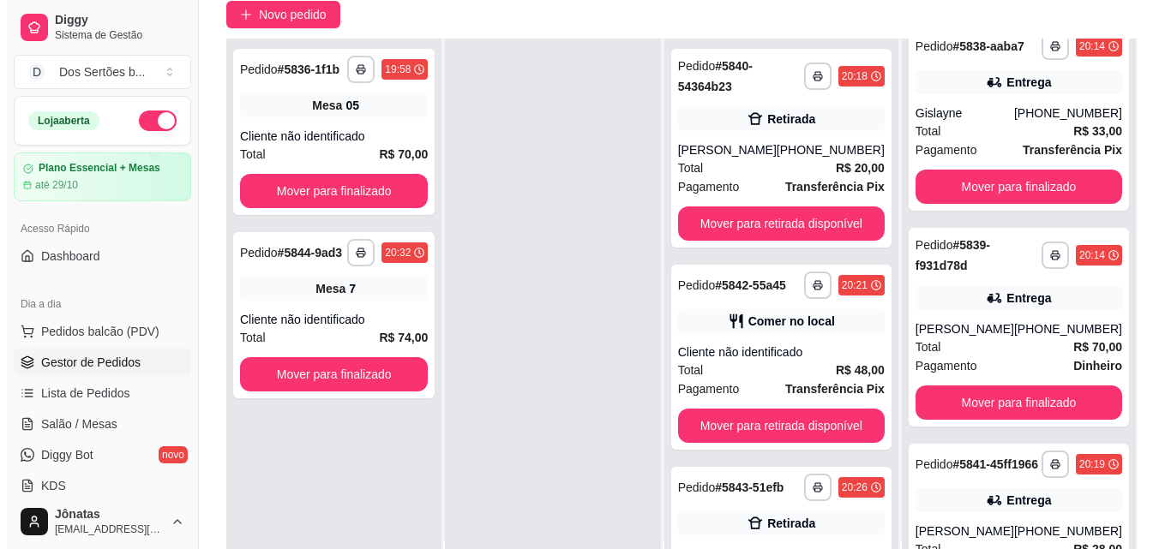
scroll to position [0, 0]
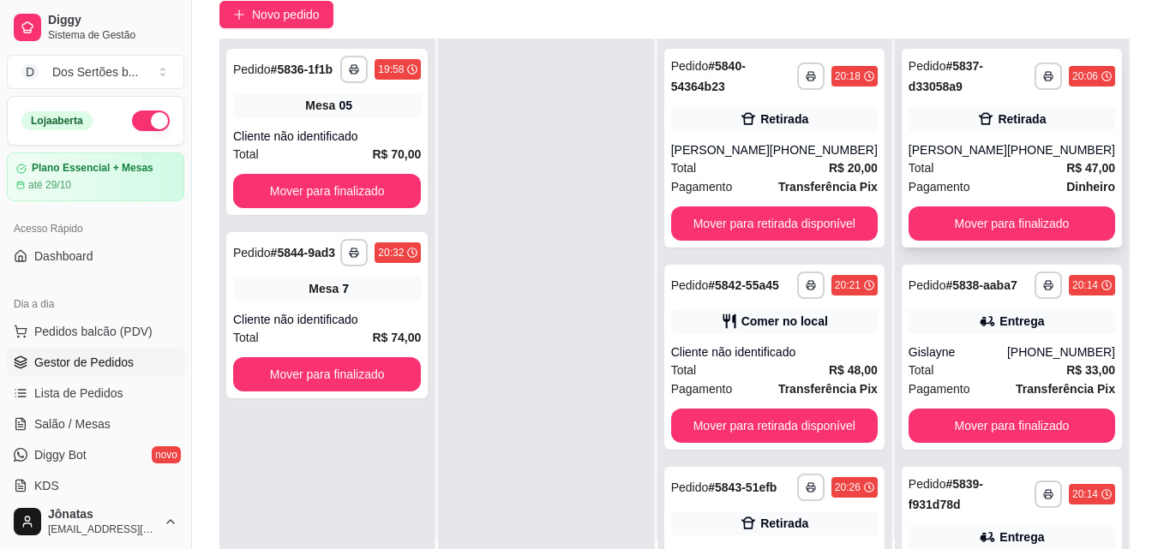
click at [954, 135] on div "**********" at bounding box center [1012, 148] width 220 height 199
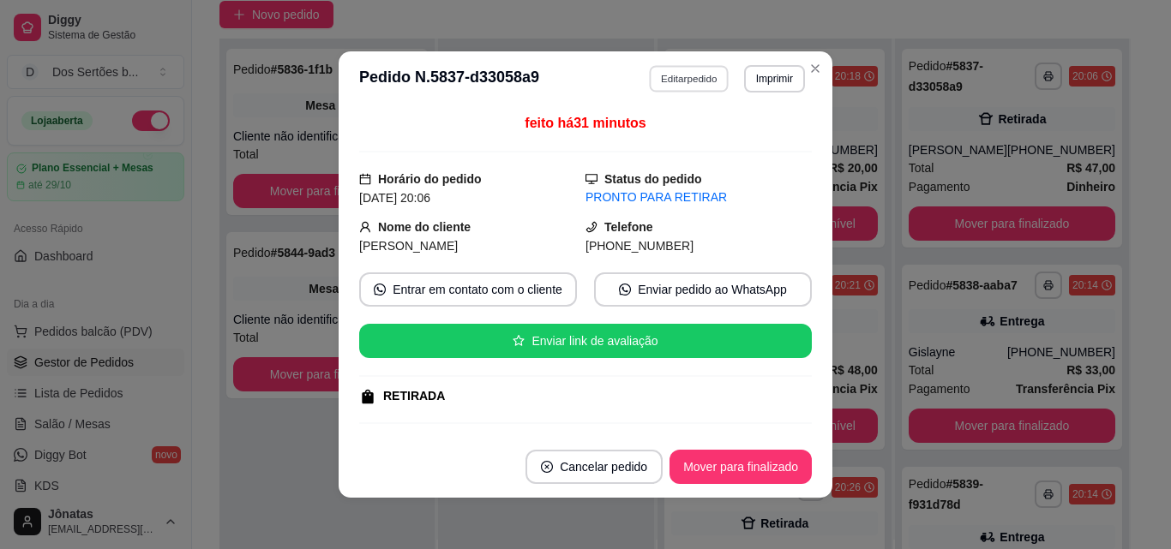
click at [679, 78] on button "Editar pedido" at bounding box center [690, 78] width 80 height 27
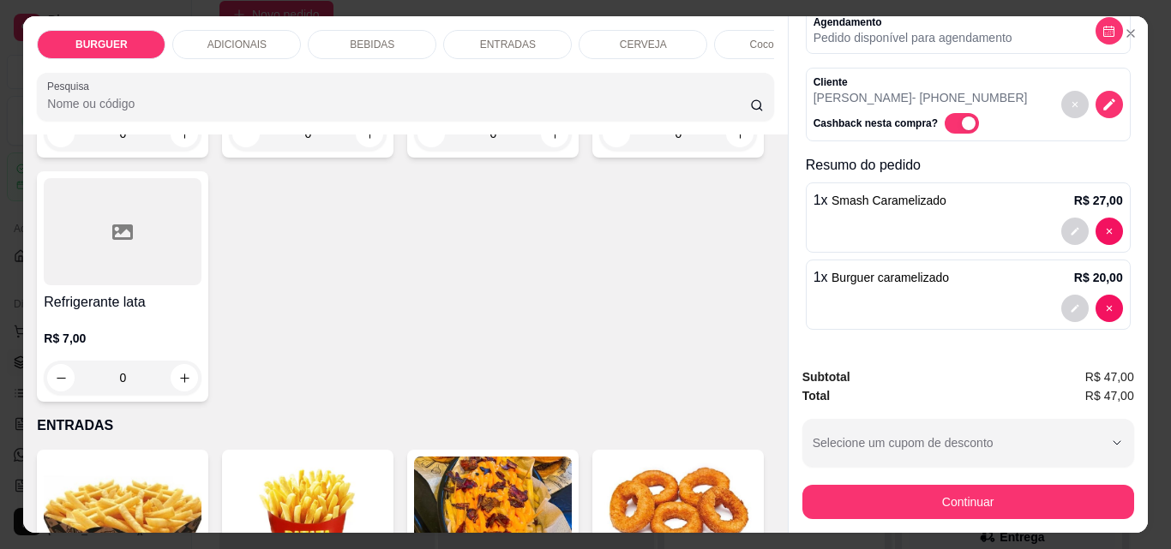
scroll to position [1974, 0]
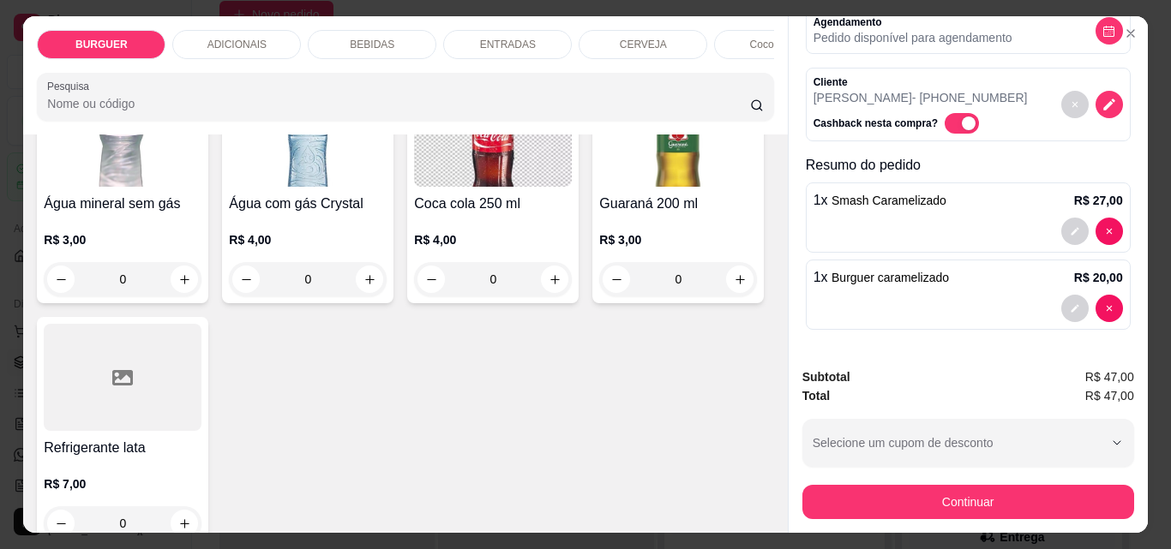
type input "1"
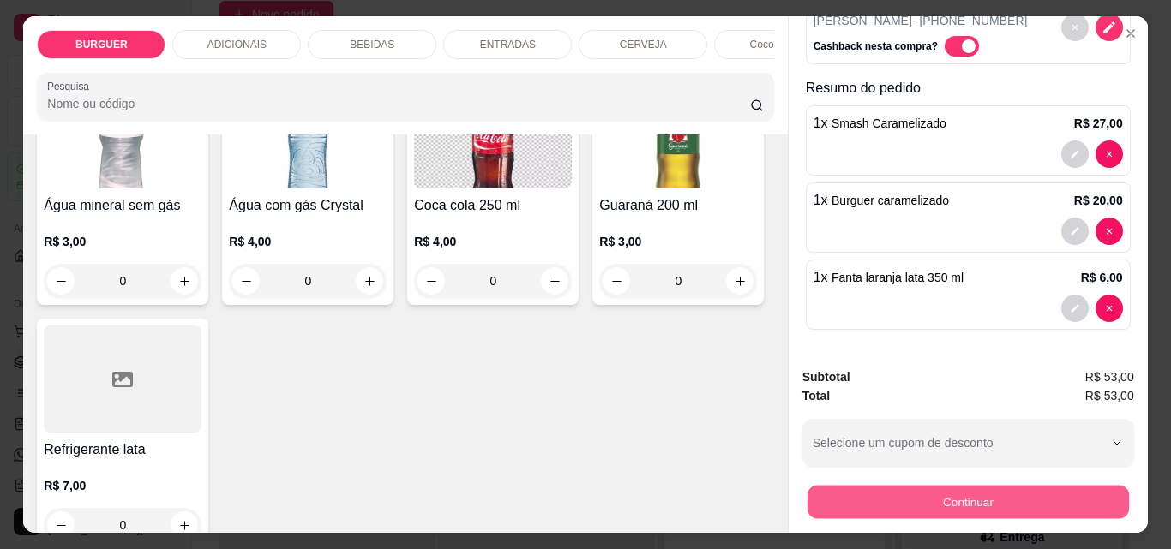
click at [878, 496] on button "Continuar" at bounding box center [967, 501] width 321 height 33
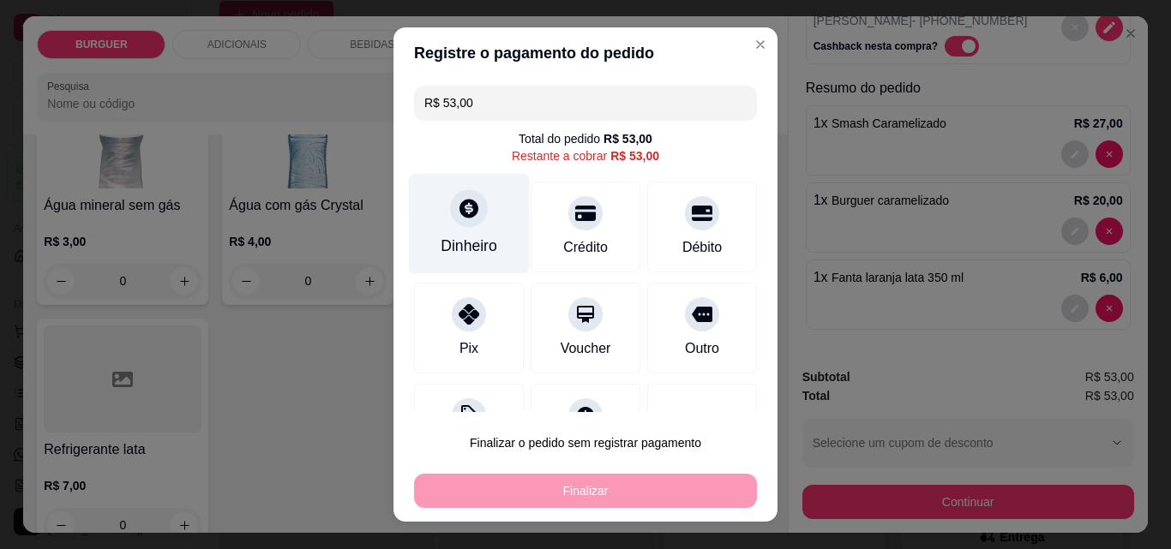
click at [471, 210] on div at bounding box center [469, 208] width 38 height 38
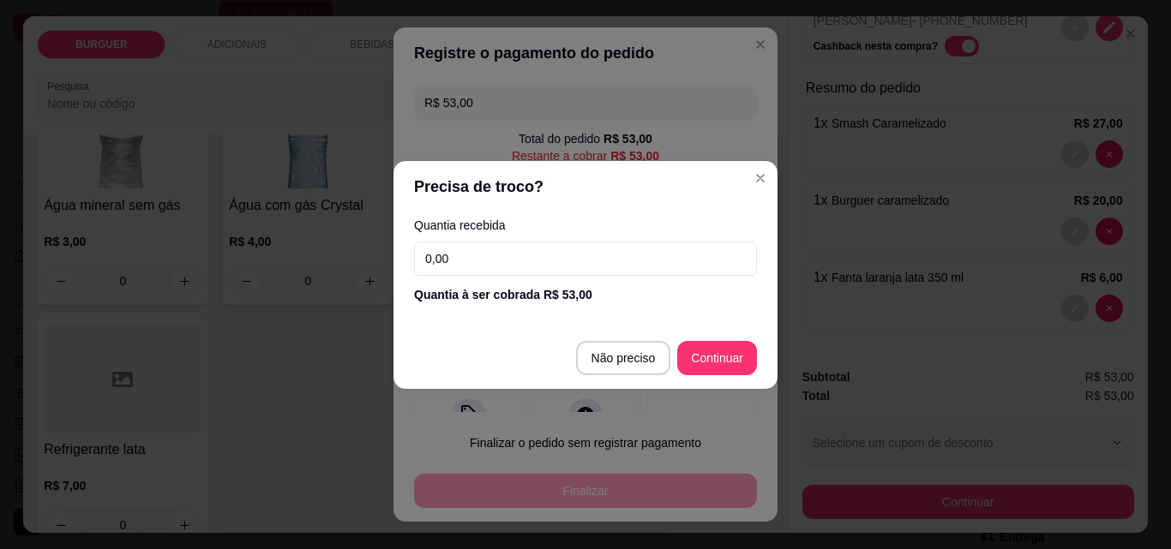
click at [475, 252] on input "0,00" at bounding box center [585, 259] width 343 height 34
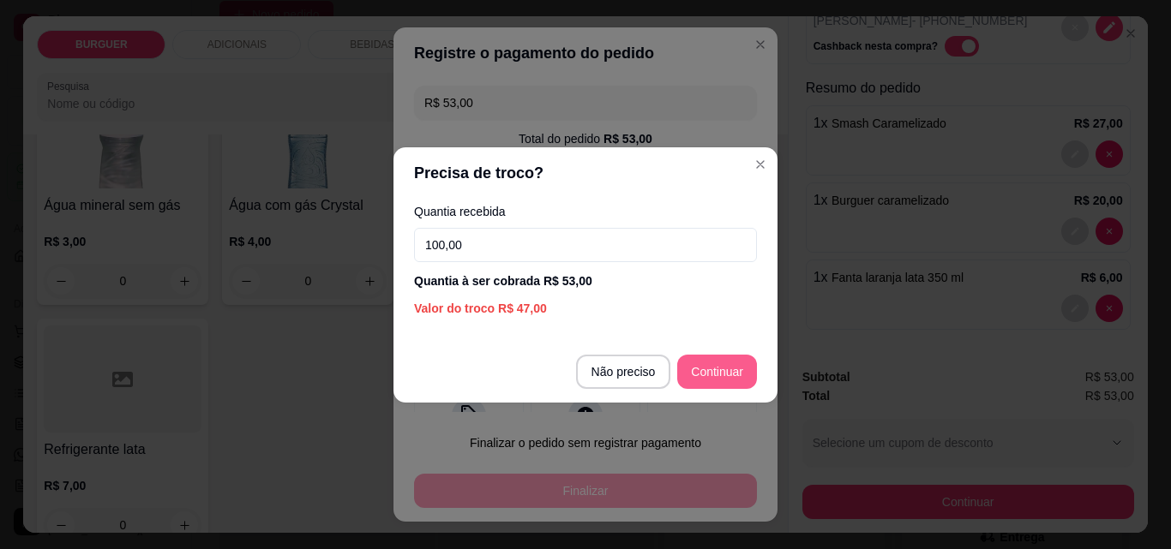
type input "100,00"
type input "R$ 0,00"
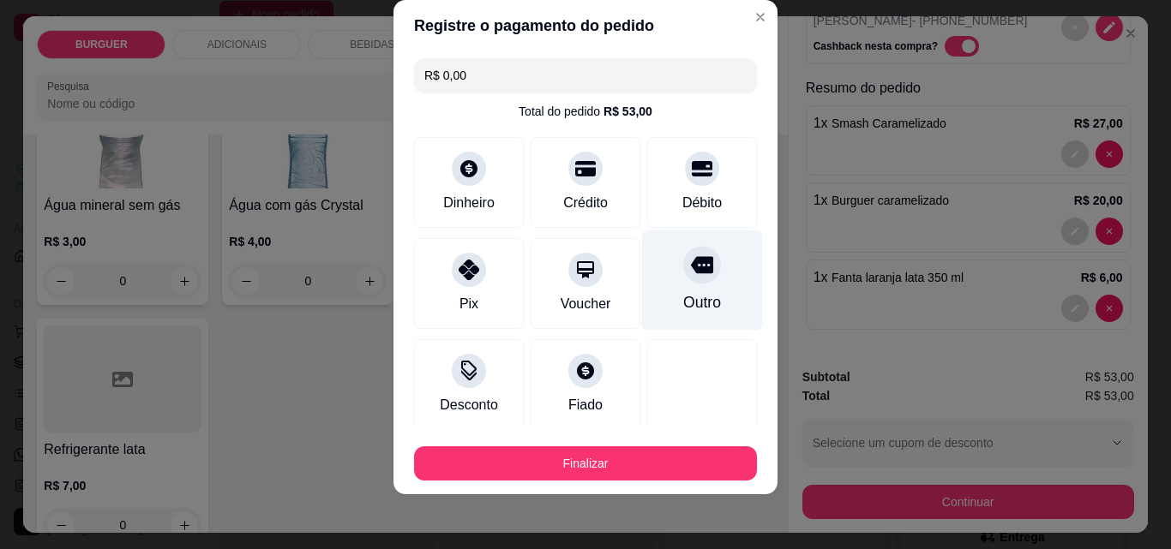
scroll to position [100, 0]
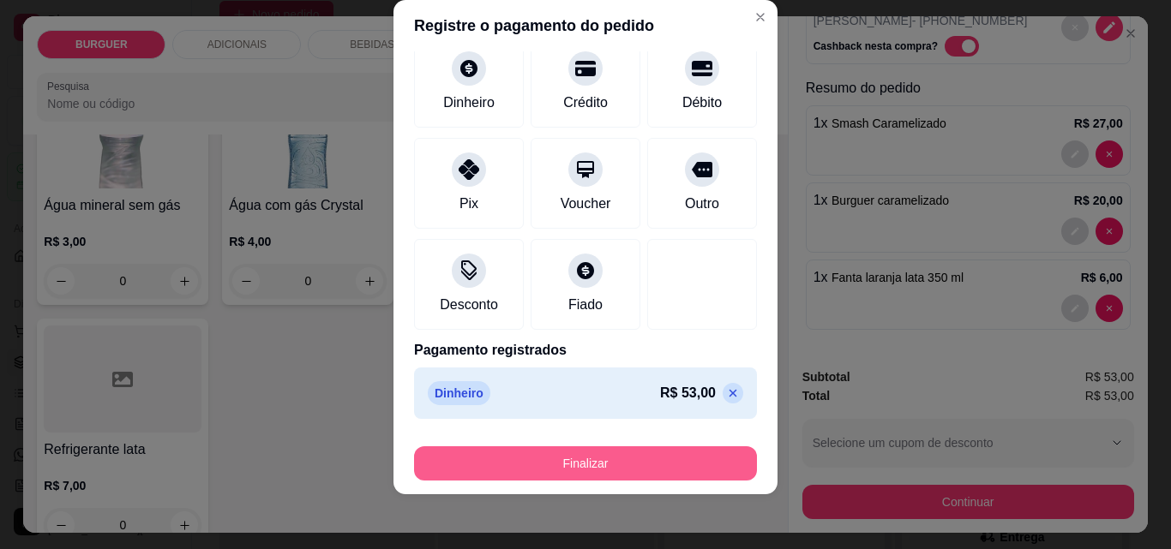
click at [634, 456] on button "Finalizar" at bounding box center [585, 464] width 343 height 34
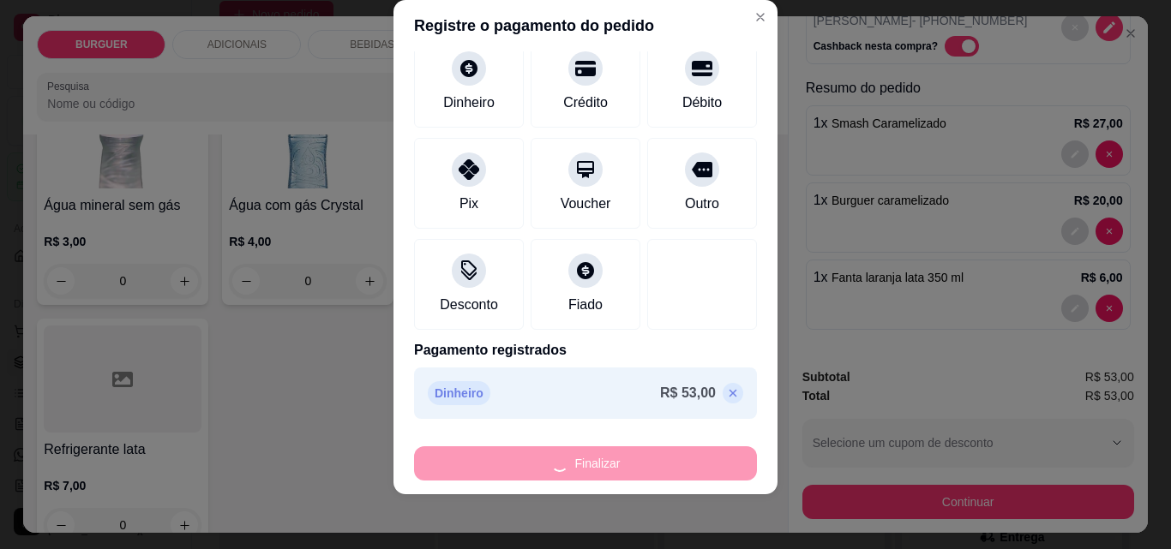
type input "0"
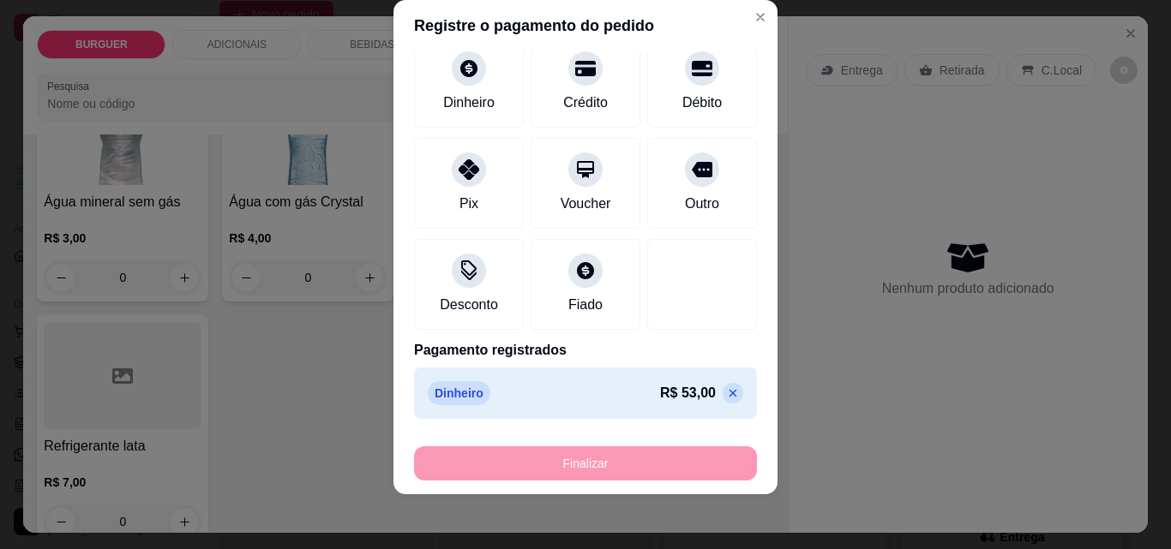
type input "-R$ 53,00"
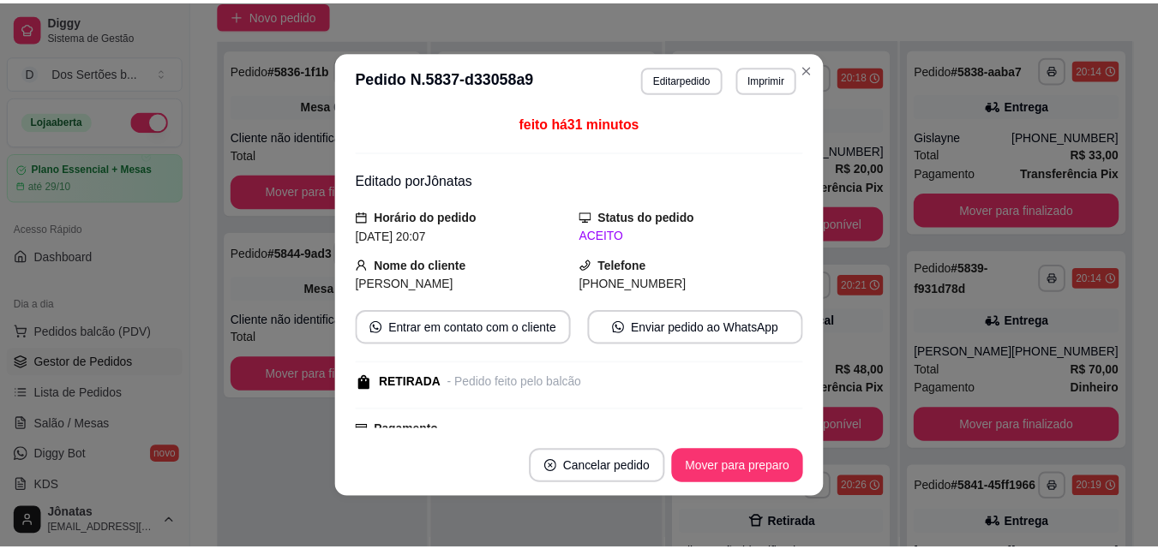
scroll to position [346, 0]
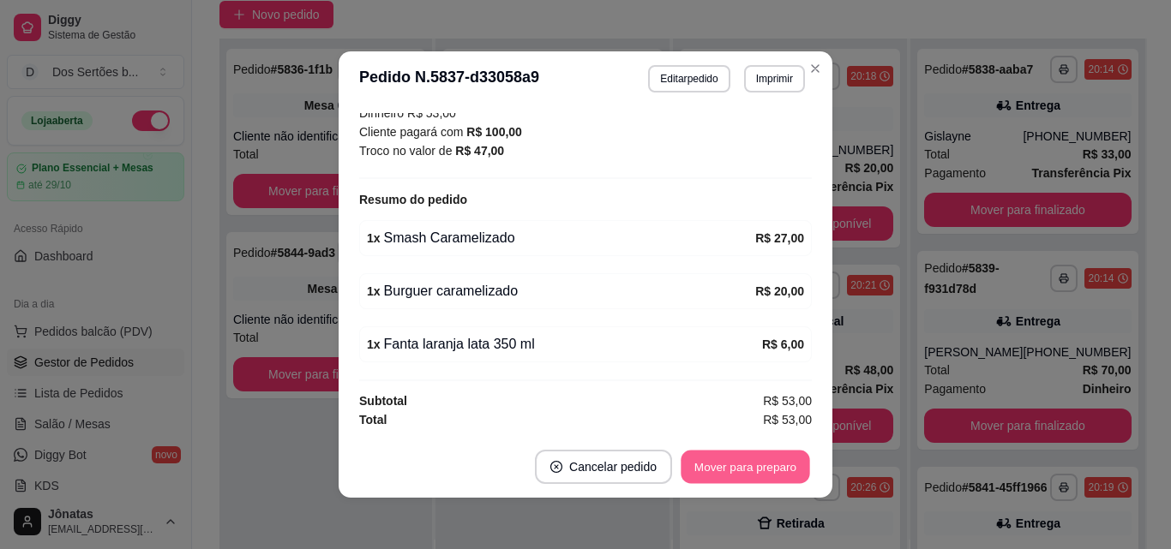
click at [716, 469] on button "Mover para preparo" at bounding box center [745, 467] width 129 height 33
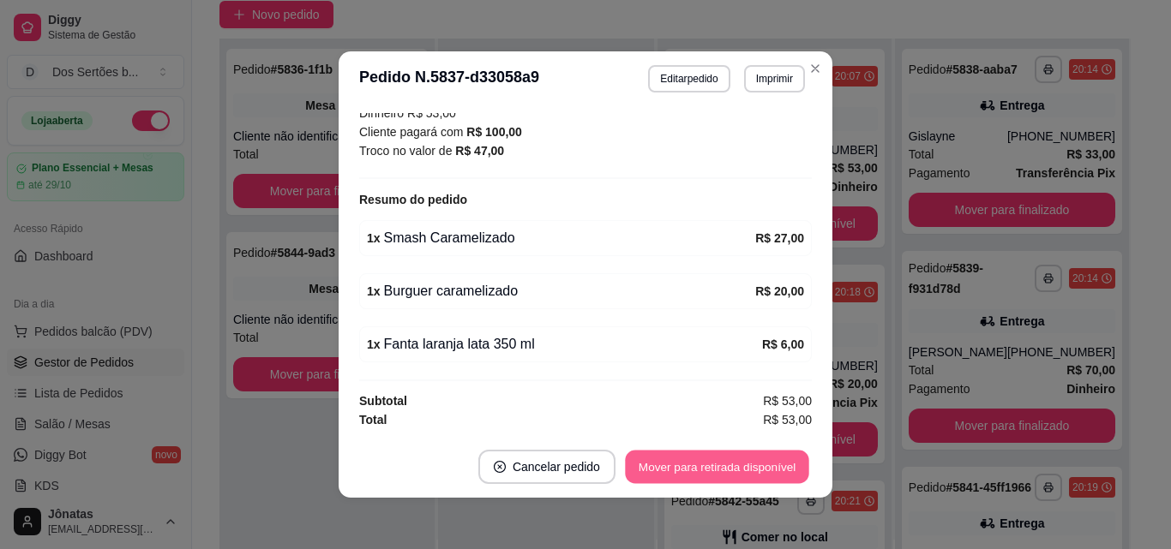
click at [716, 469] on button "Mover para retirada disponível" at bounding box center [716, 467] width 183 height 33
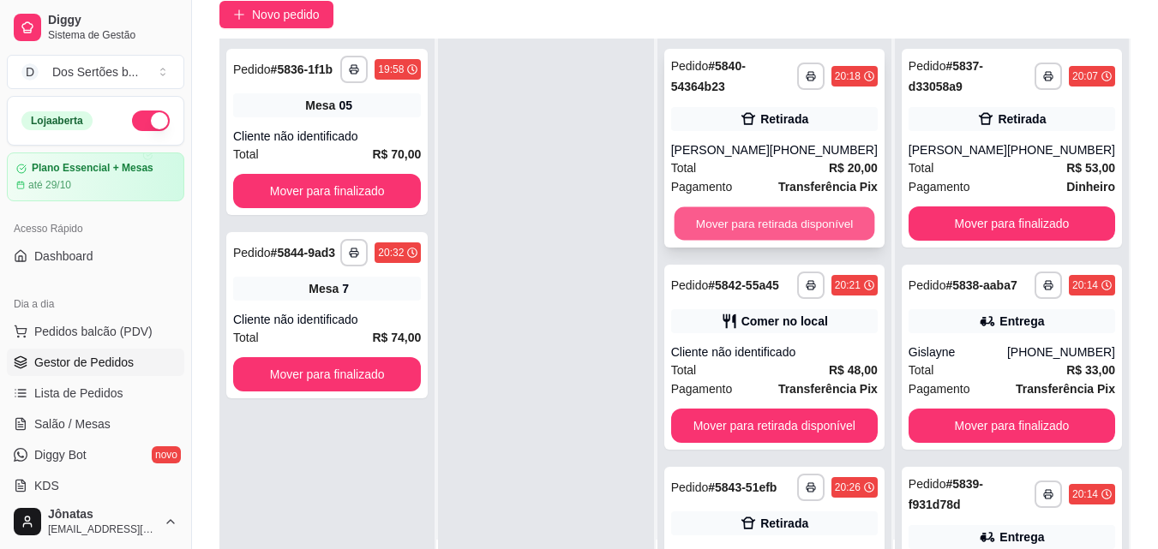
click at [729, 225] on button "Mover para retirada disponível" at bounding box center [774, 223] width 201 height 33
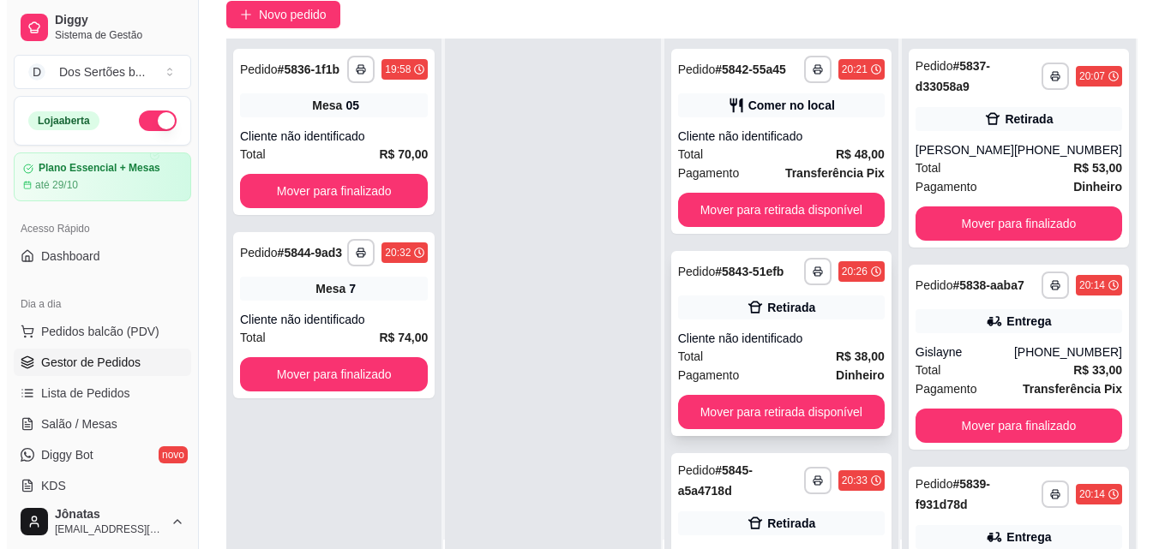
scroll to position [102, 0]
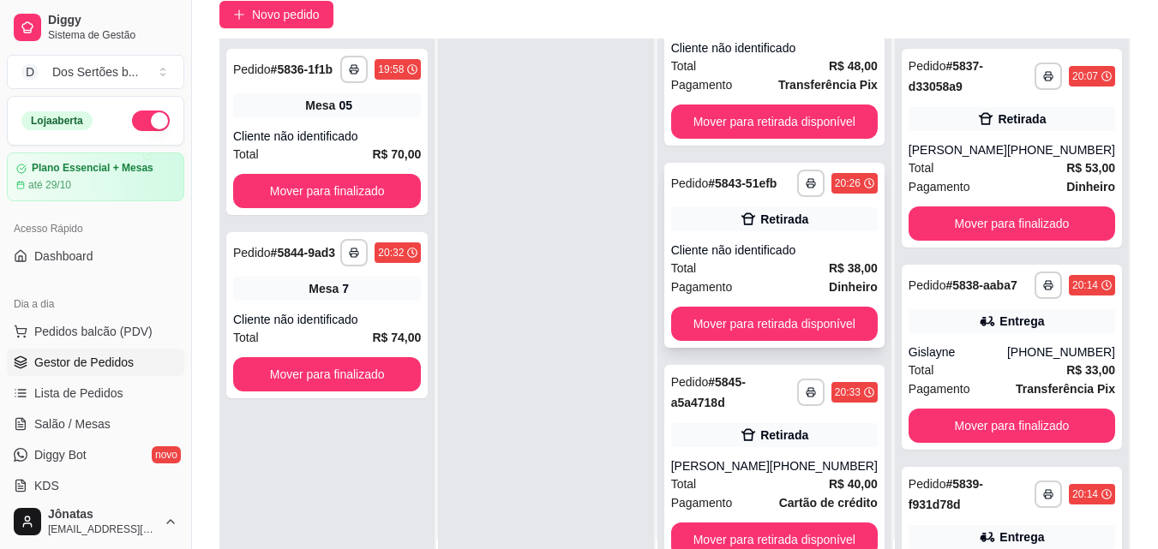
click at [734, 238] on div "**********" at bounding box center [774, 255] width 220 height 185
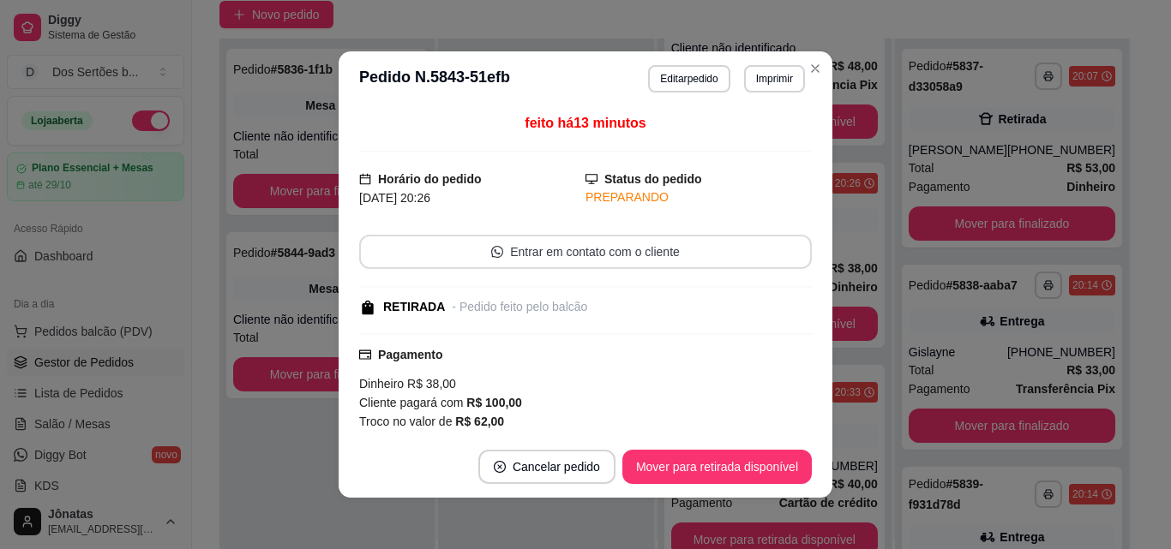
scroll to position [218, 0]
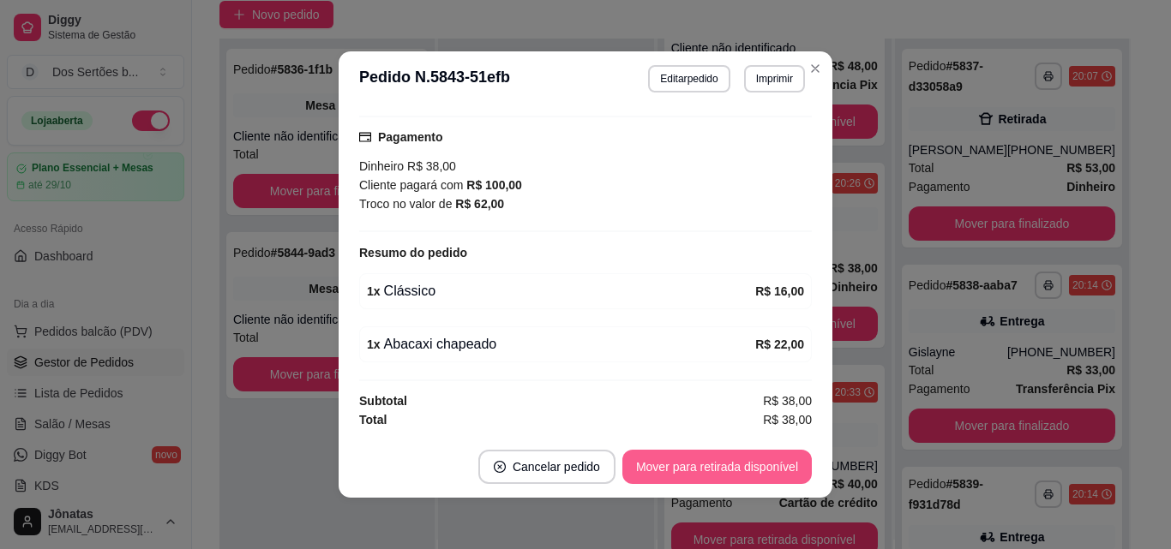
click at [701, 460] on button "Mover para retirada disponível" at bounding box center [716, 467] width 189 height 34
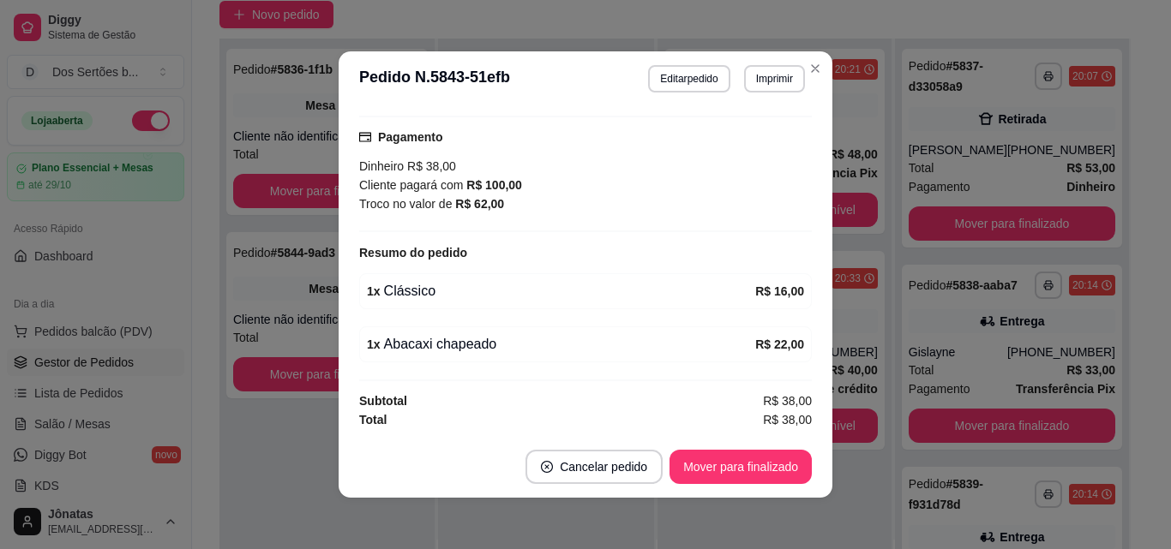
scroll to position [0, 0]
click at [700, 459] on button "Mover para finalizado" at bounding box center [741, 467] width 138 height 33
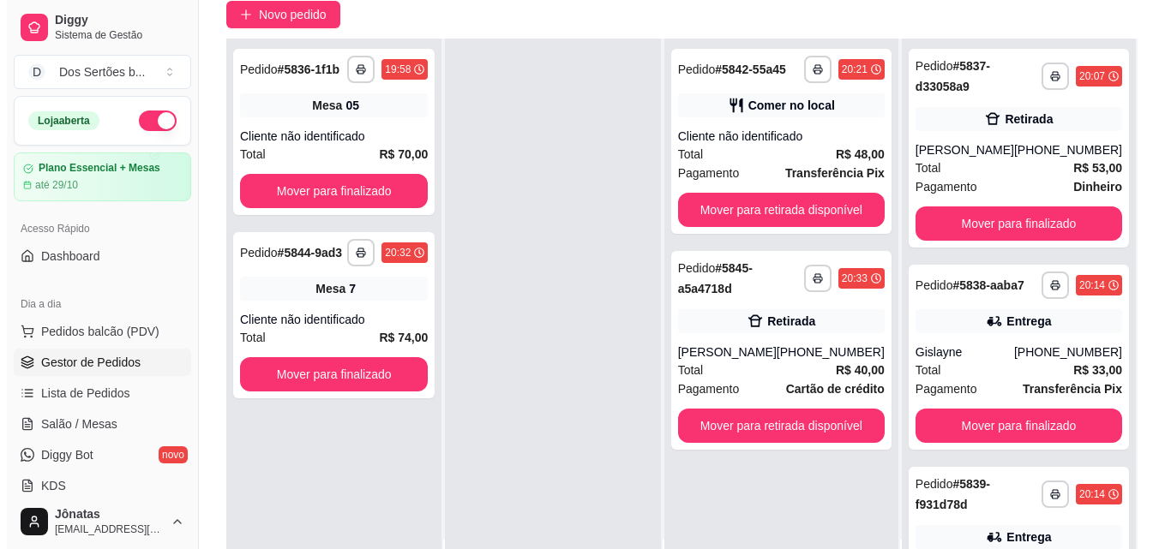
scroll to position [261, 0]
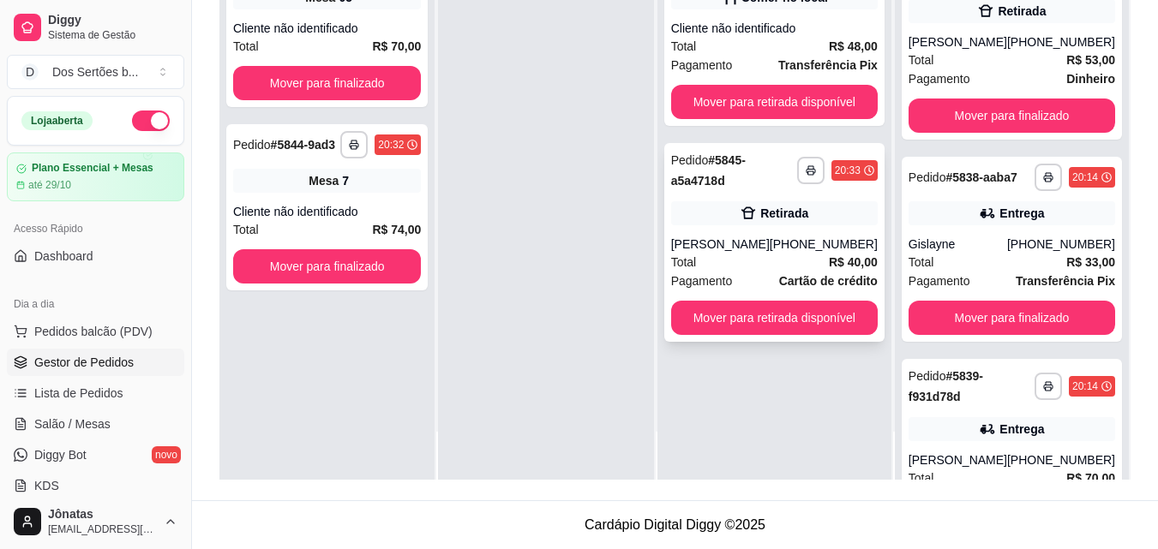
click at [786, 288] on strong "Cartão de crédito" at bounding box center [828, 281] width 99 height 14
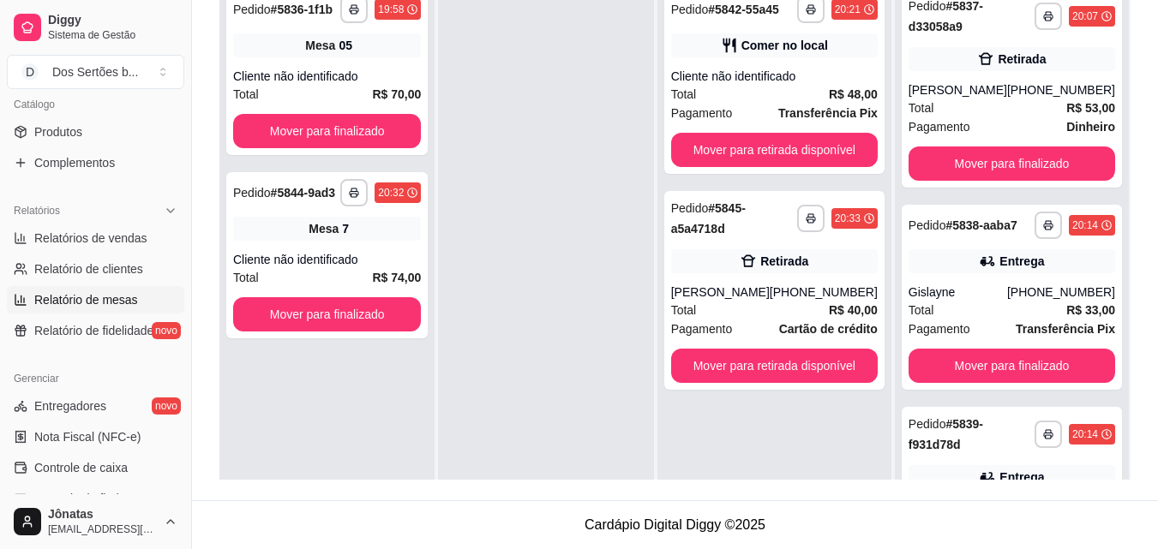
scroll to position [606, 0]
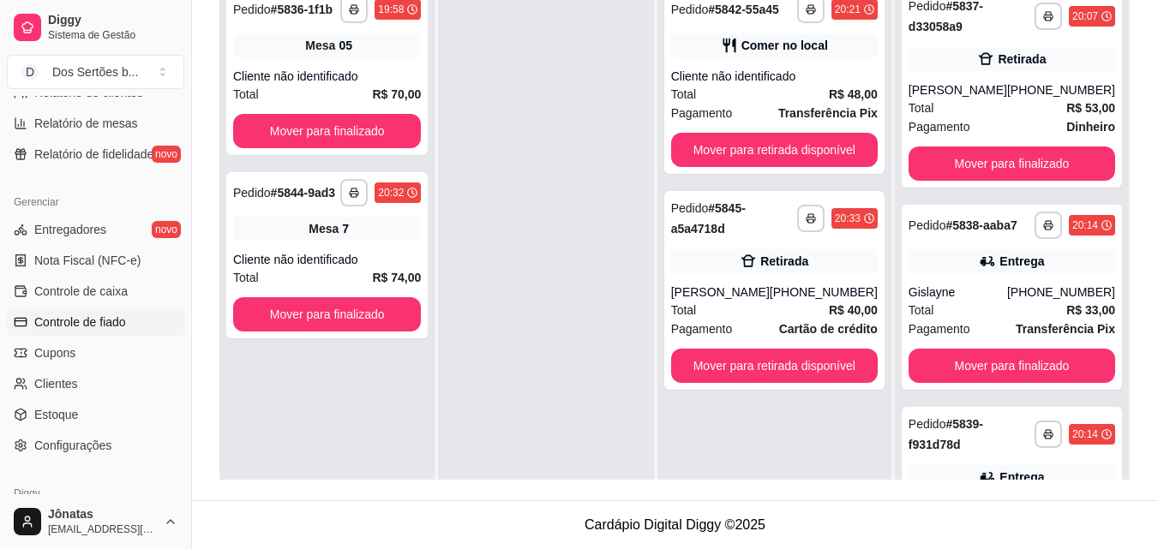
click at [72, 325] on span "Controle de fiado" at bounding box center [80, 322] width 92 height 17
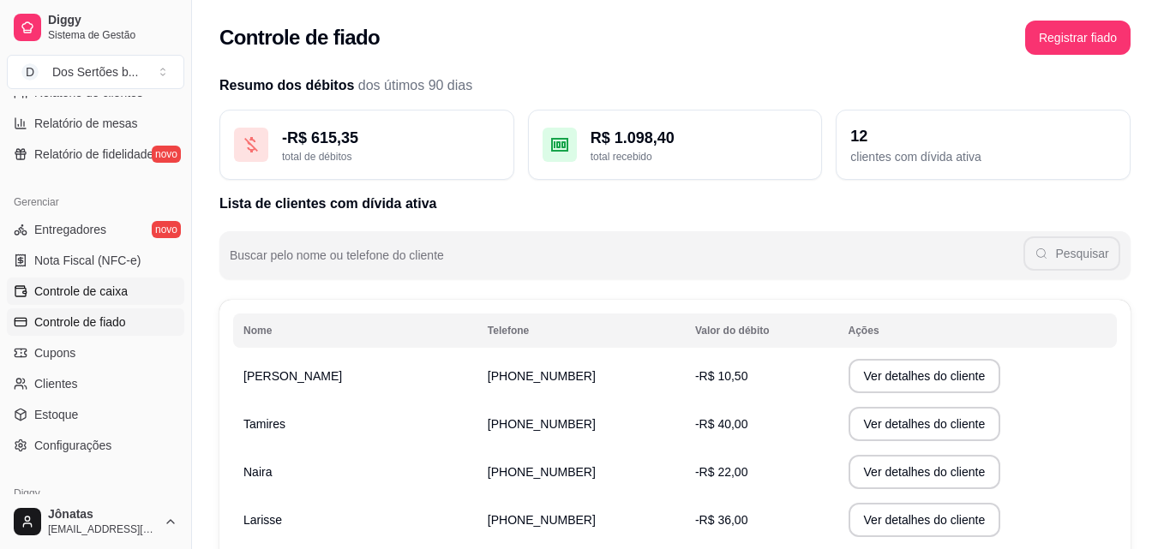
click at [57, 285] on span "Controle de caixa" at bounding box center [80, 291] width 93 height 17
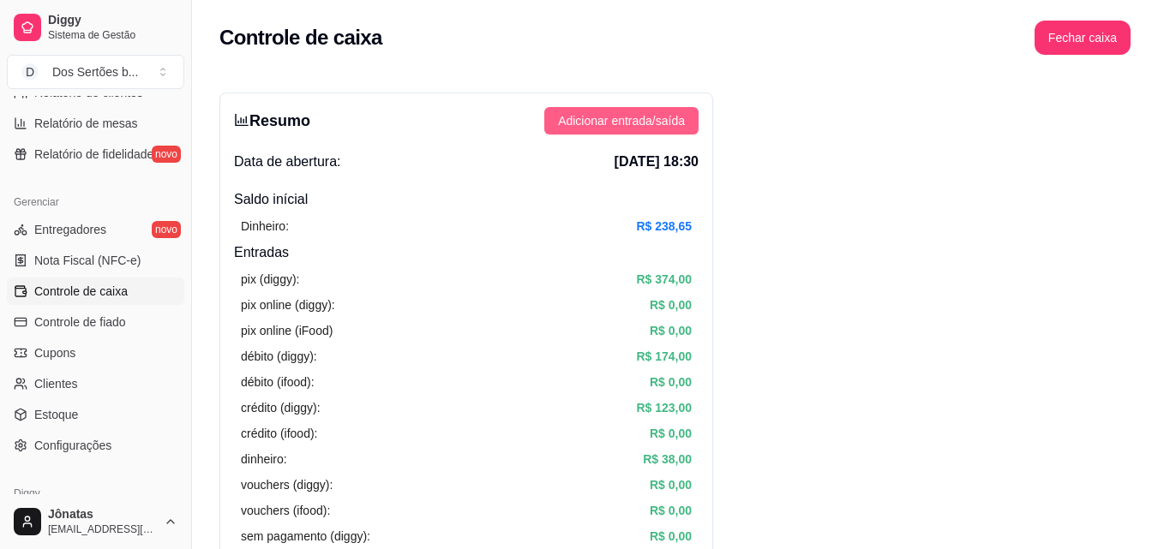
click at [596, 123] on span "Adicionar entrada/saída" at bounding box center [621, 120] width 127 height 19
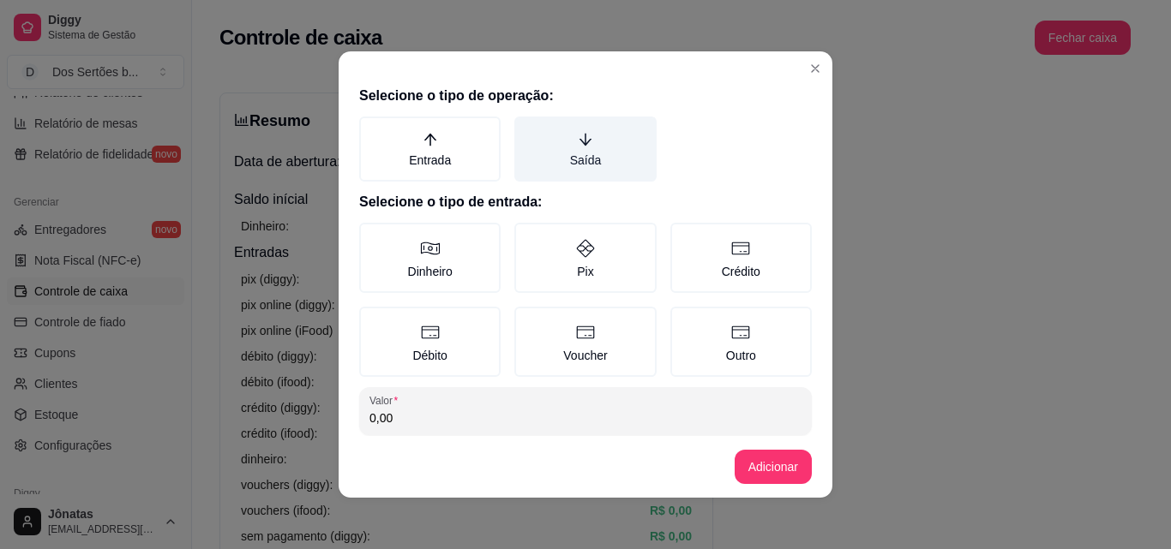
click at [578, 132] on icon "arrow-down" at bounding box center [585, 139] width 15 height 15
click at [527, 129] on button "Saída" at bounding box center [520, 123] width 14 height 14
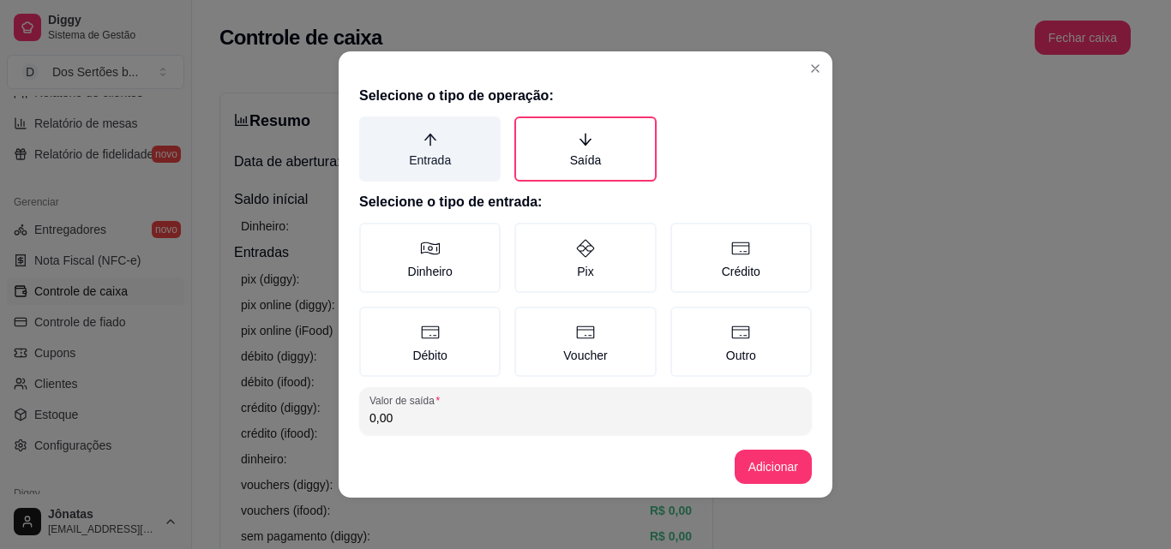
click at [422, 161] on label "Entrada" at bounding box center [429, 149] width 141 height 65
click at [372, 129] on button "Entrada" at bounding box center [365, 123] width 14 height 14
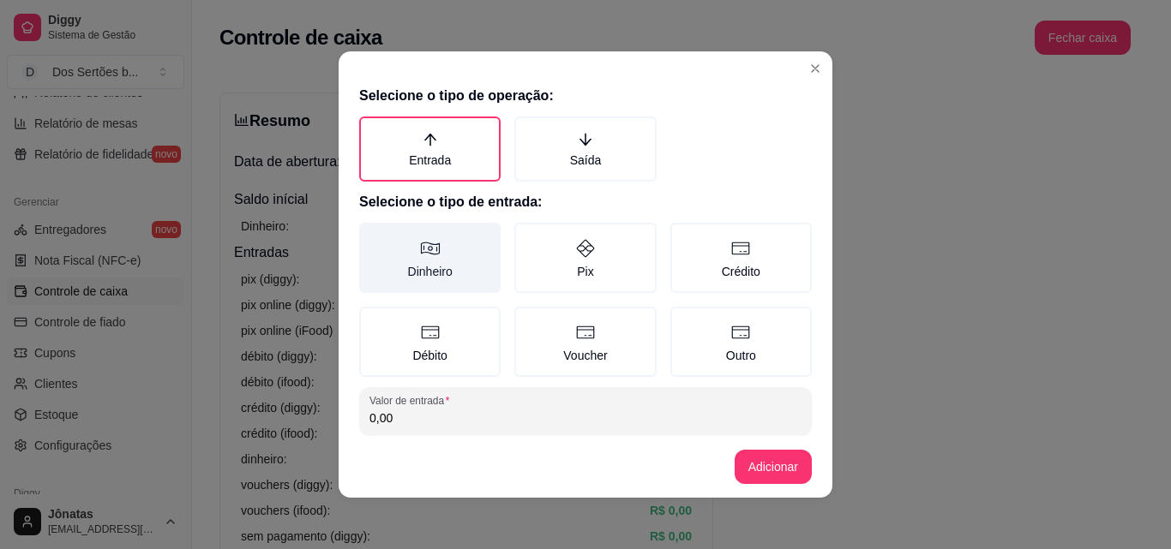
click at [417, 233] on label "Dinheiro" at bounding box center [429, 258] width 141 height 70
click at [372, 233] on button "Dinheiro" at bounding box center [365, 229] width 14 height 14
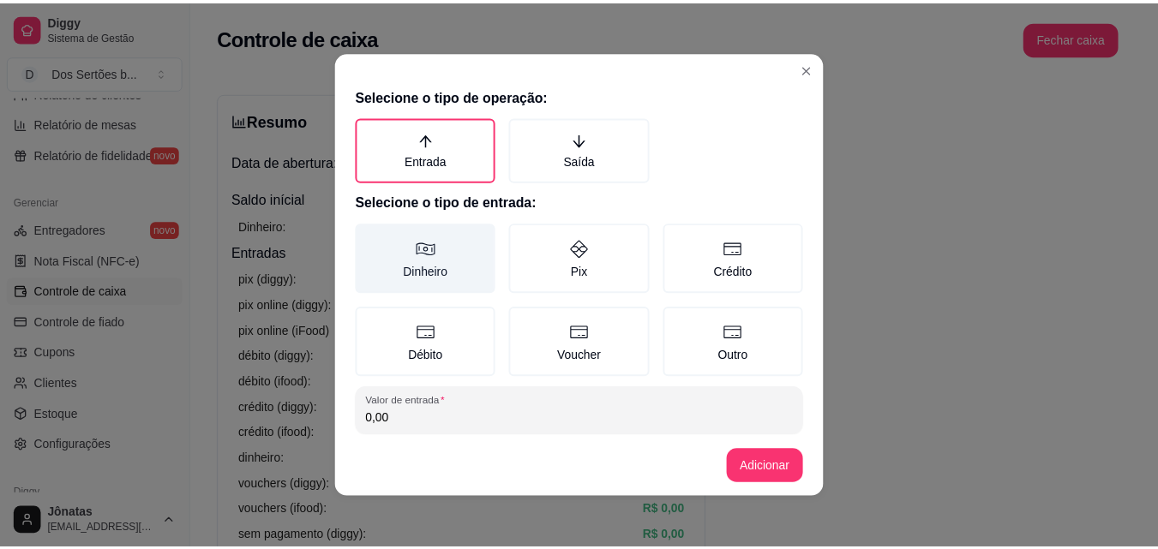
scroll to position [92, 0]
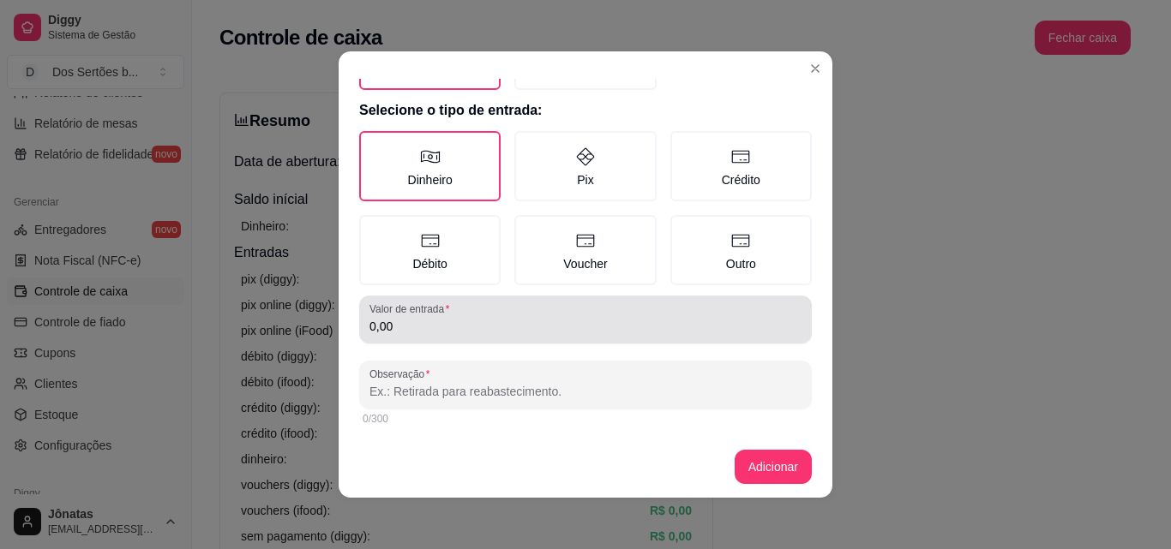
click at [429, 332] on input "0,00" at bounding box center [585, 326] width 432 height 17
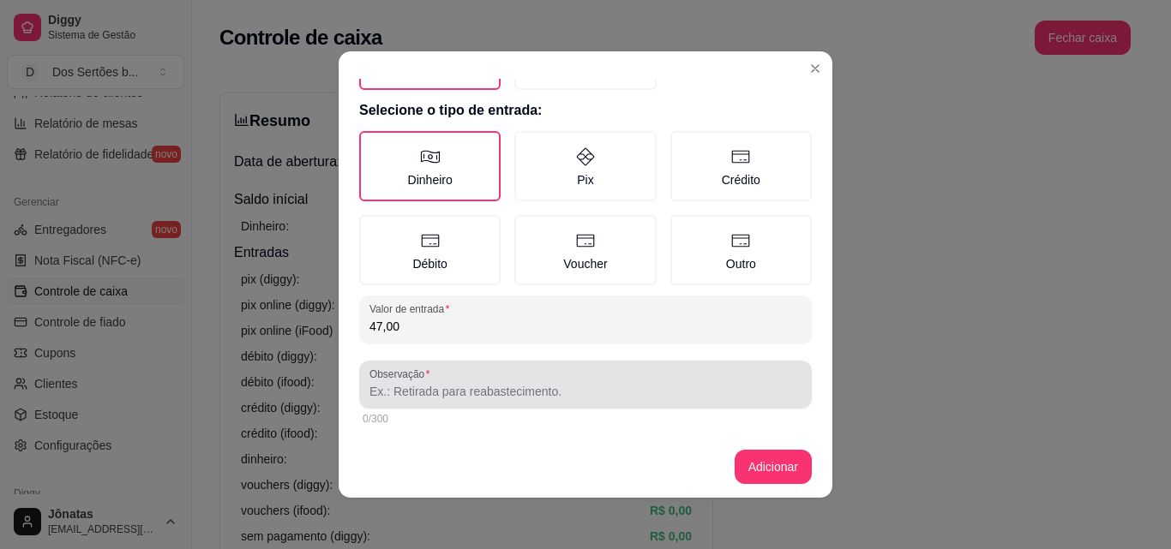
type input "47,00"
click at [429, 381] on div at bounding box center [585, 385] width 432 height 34
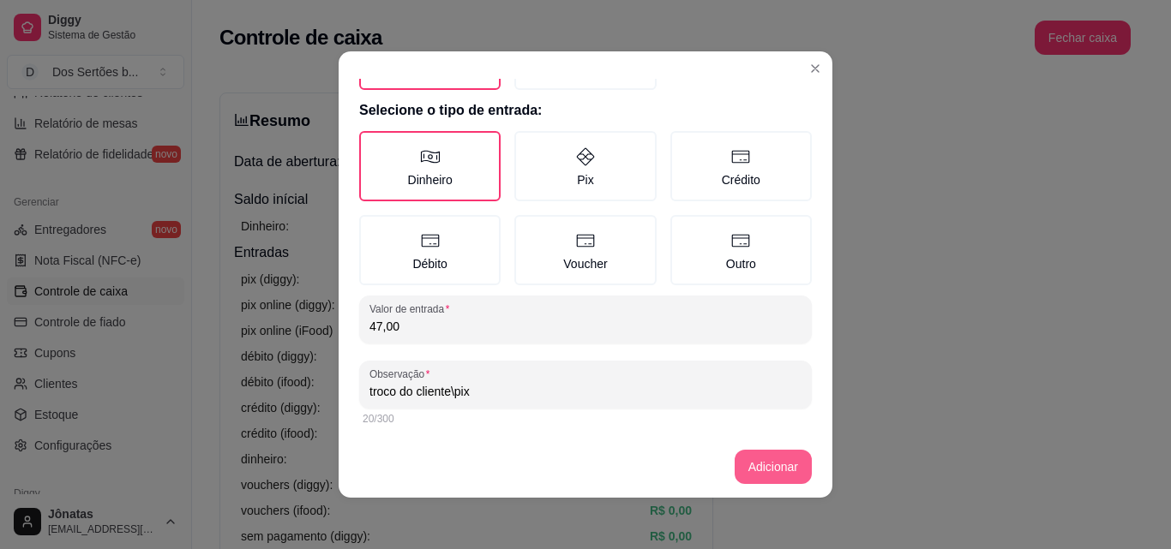
type input "troco do cliente\pix"
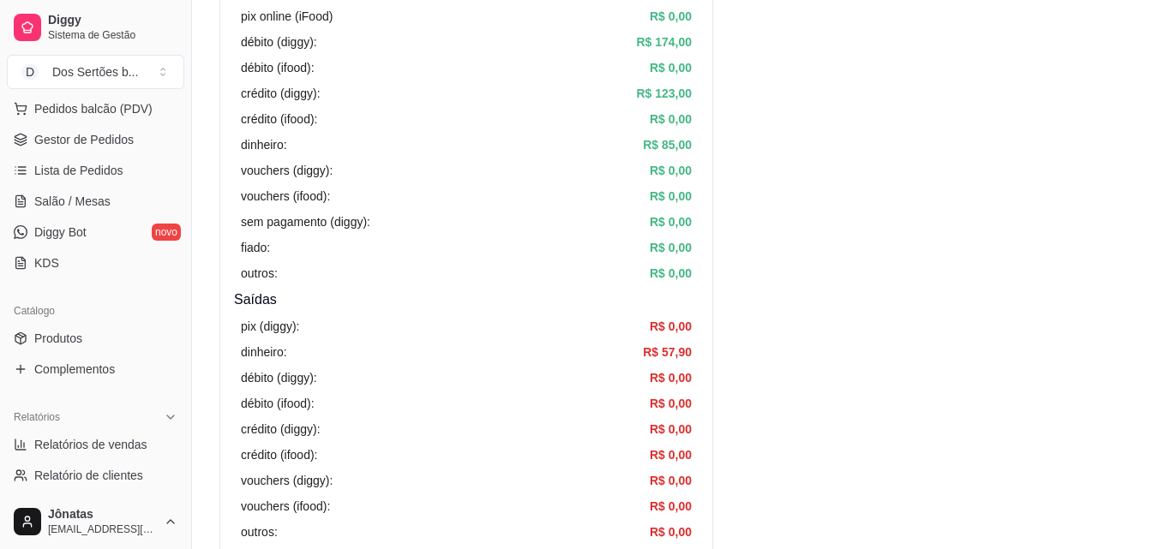
scroll to position [195, 0]
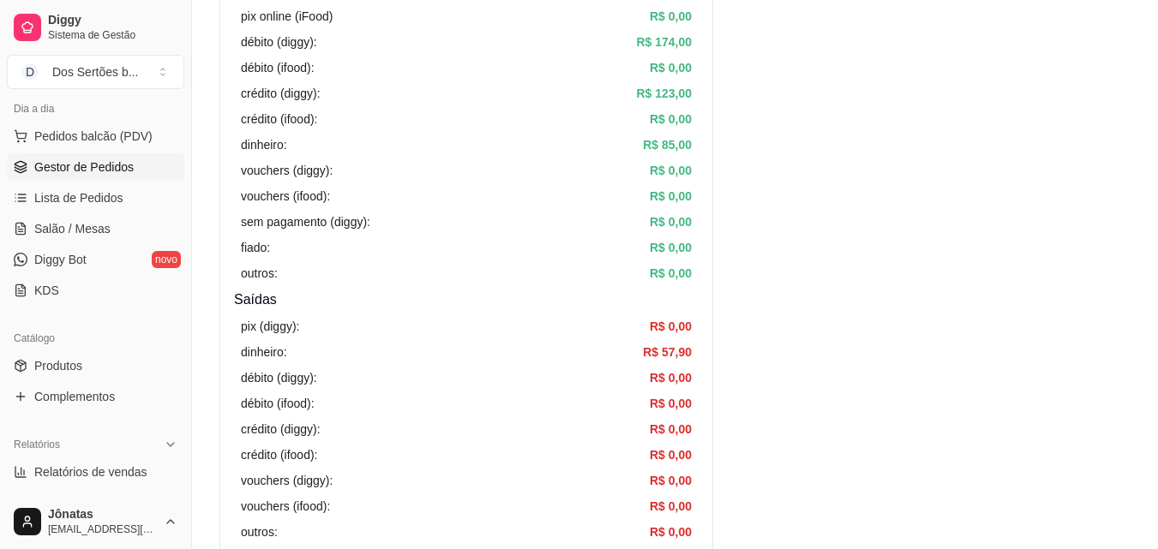
click at [39, 165] on span "Gestor de Pedidos" at bounding box center [83, 167] width 99 height 17
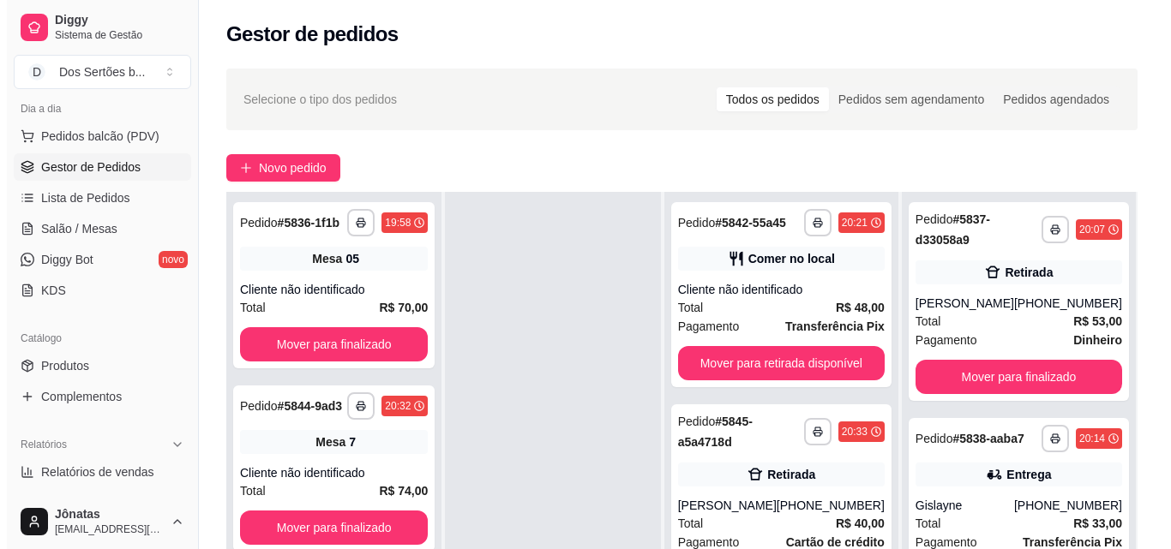
scroll to position [219, 0]
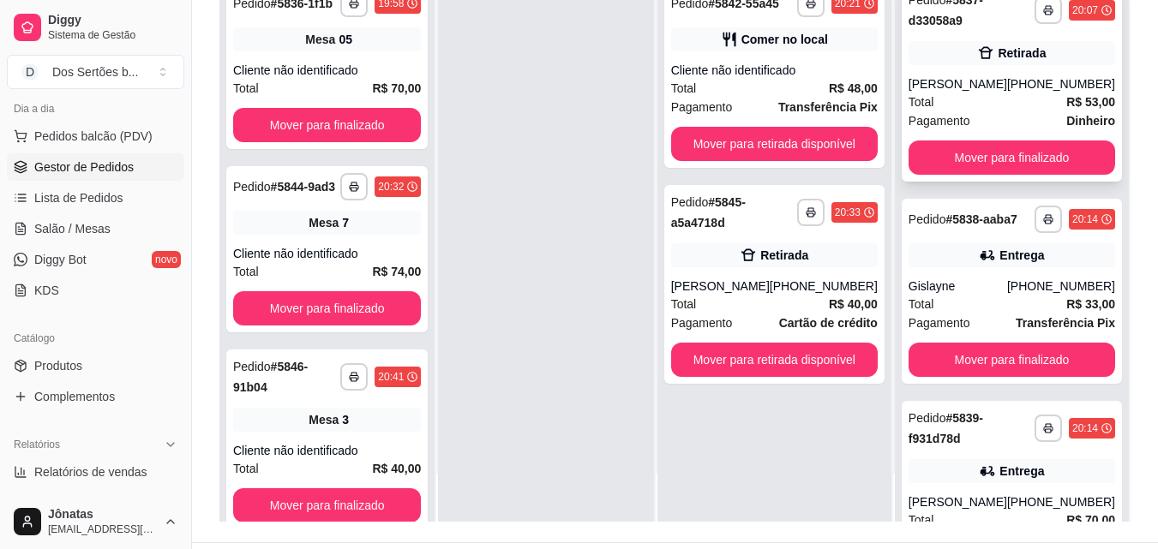
click at [954, 83] on div "[PERSON_NAME]" at bounding box center [958, 83] width 99 height 17
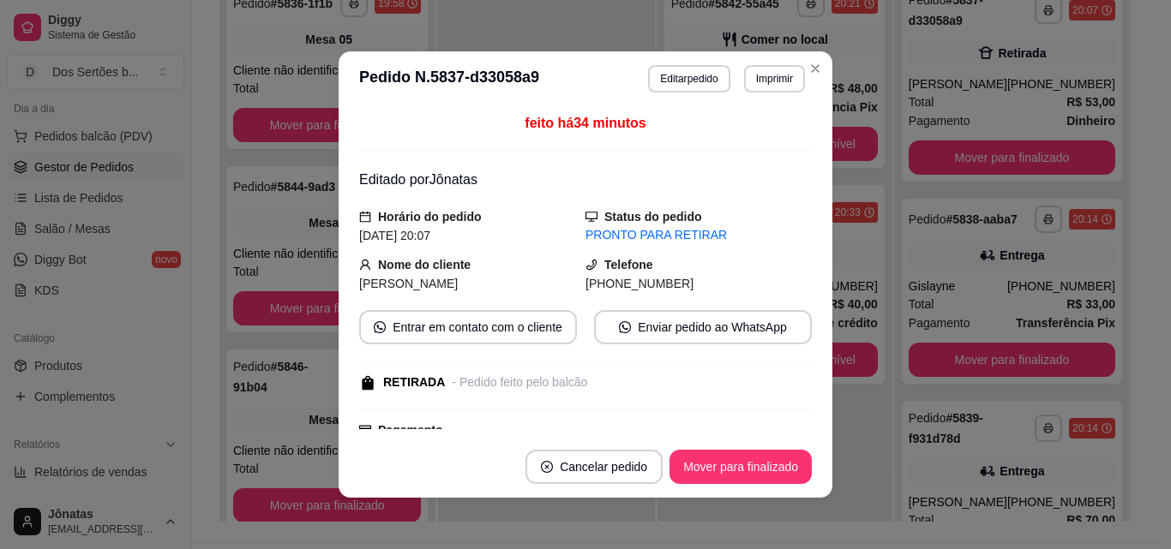
scroll to position [346, 0]
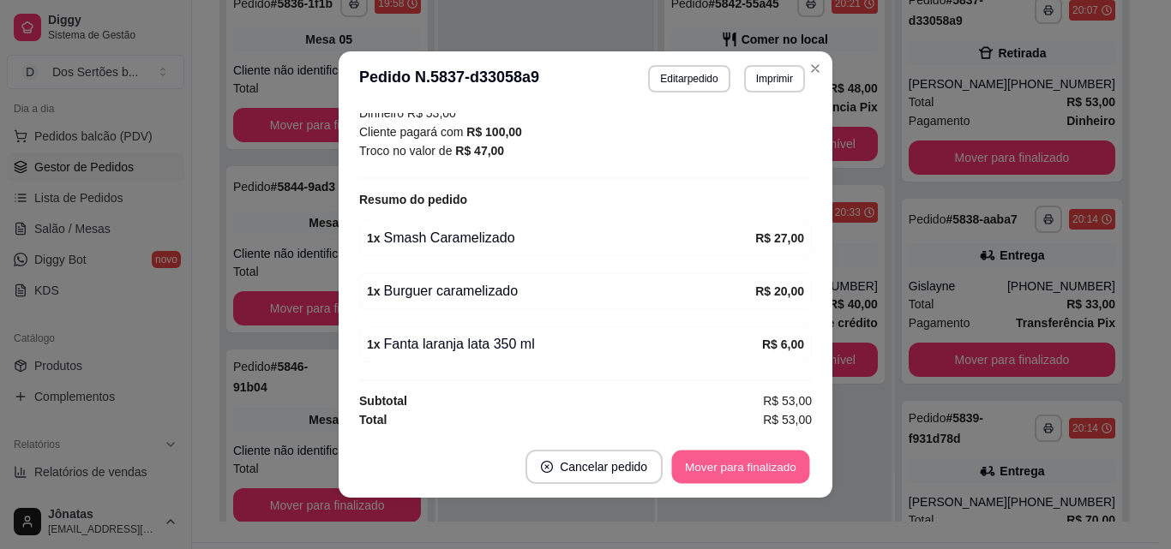
click at [718, 464] on button "Mover para finalizado" at bounding box center [741, 467] width 138 height 33
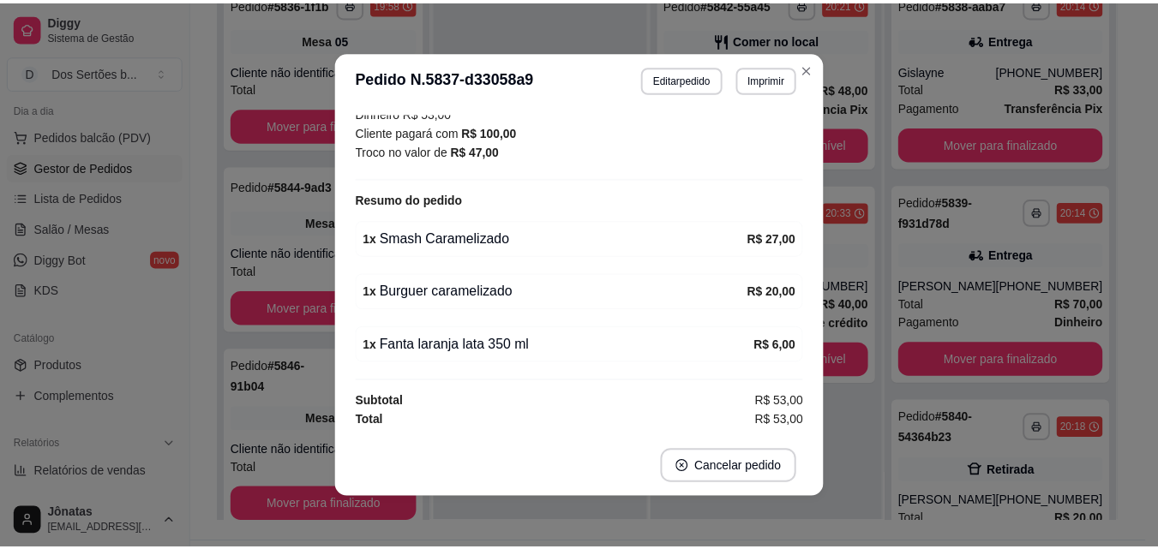
scroll to position [290, 0]
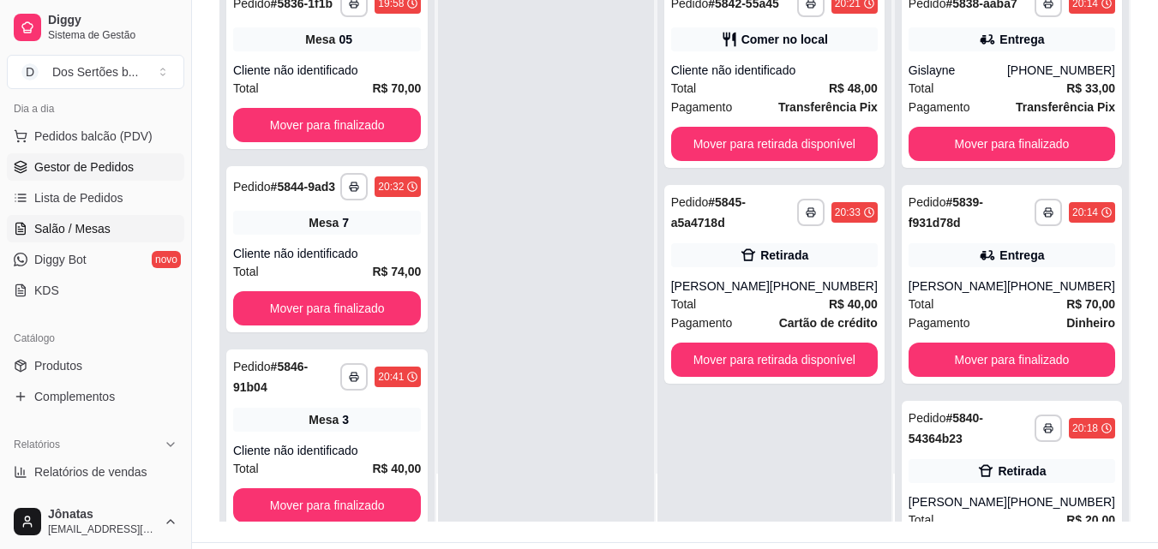
click at [62, 234] on span "Salão / Mesas" at bounding box center [72, 228] width 76 height 17
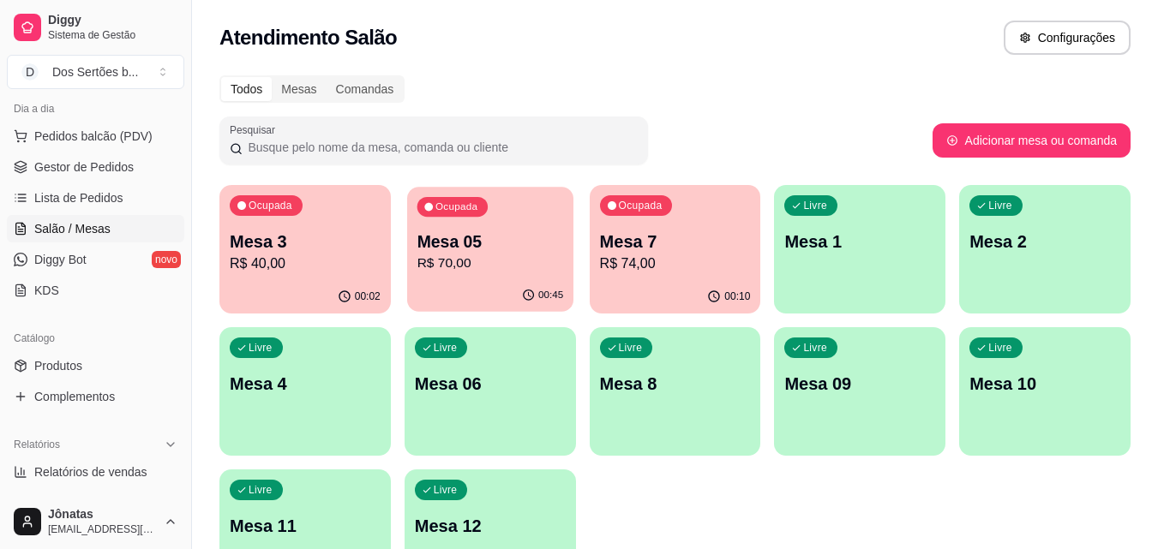
click at [437, 243] on p "Mesa 05" at bounding box center [490, 242] width 147 height 23
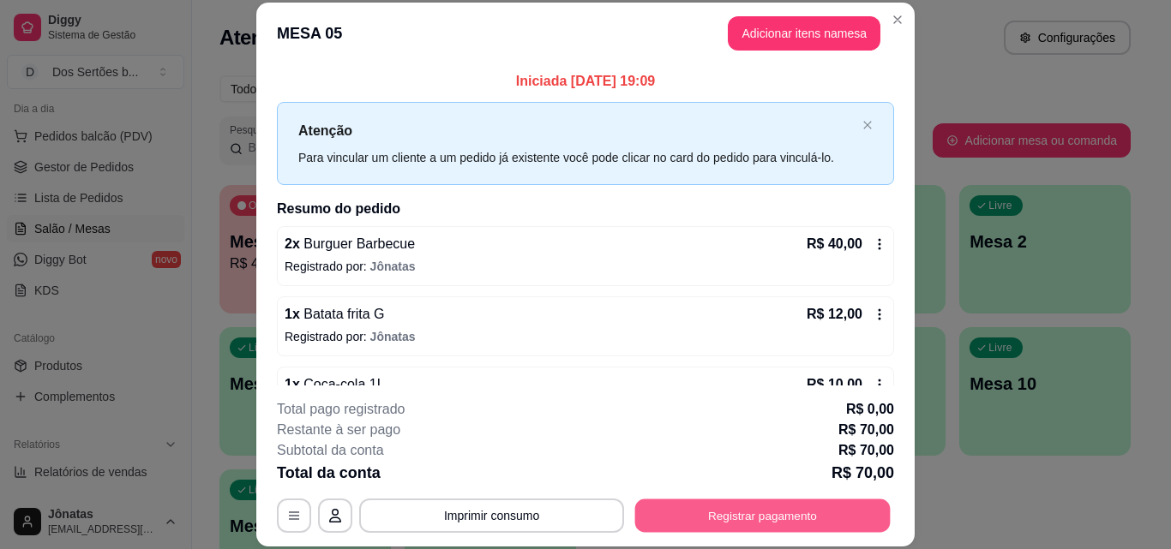
click at [686, 501] on button "Registrar pagamento" at bounding box center [762, 515] width 255 height 33
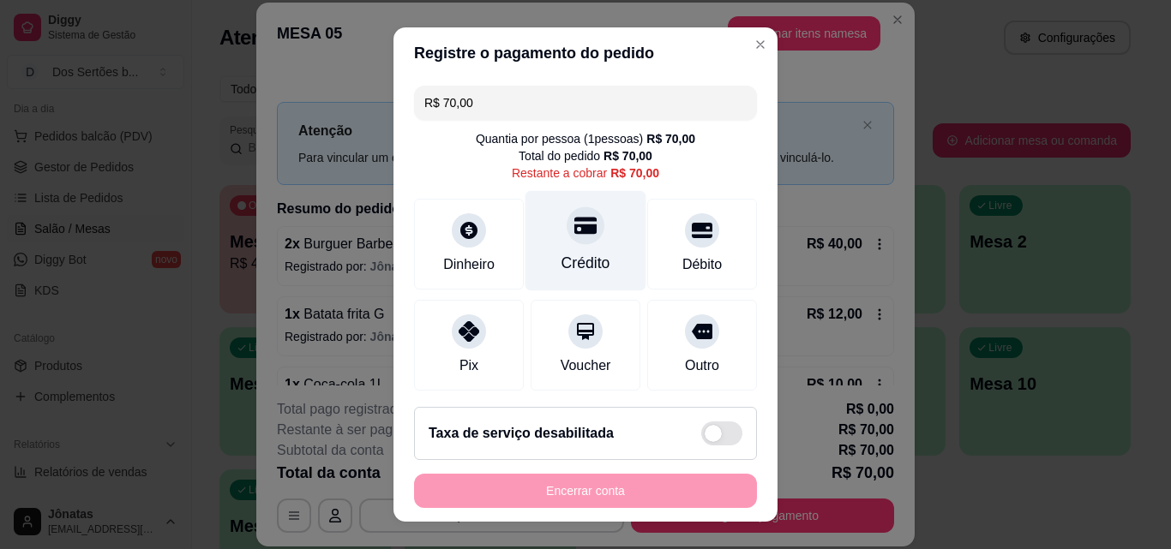
click at [579, 231] on div at bounding box center [586, 226] width 38 height 38
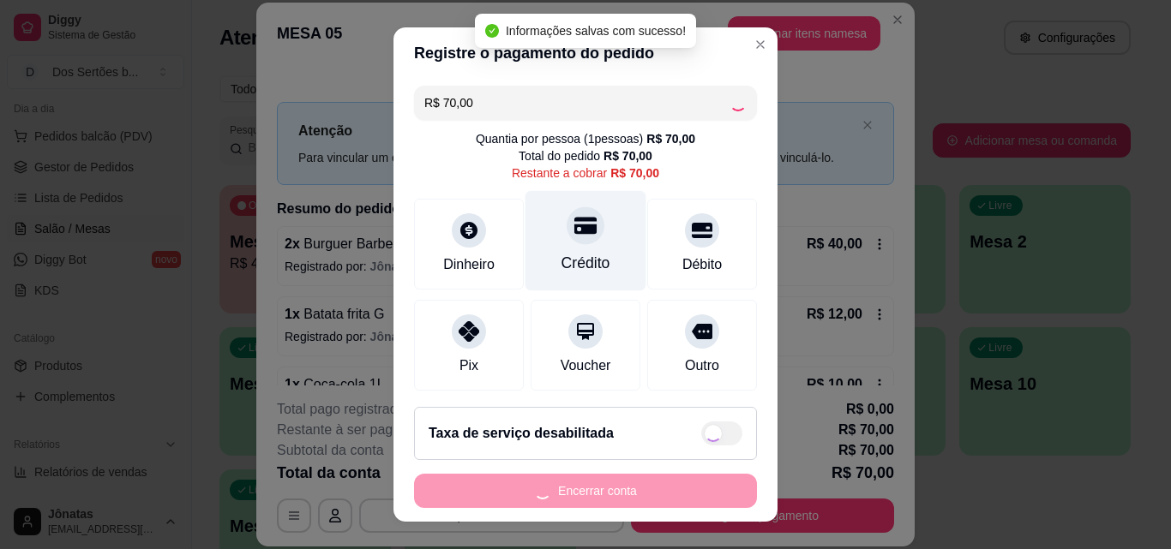
type input "R$ 0,00"
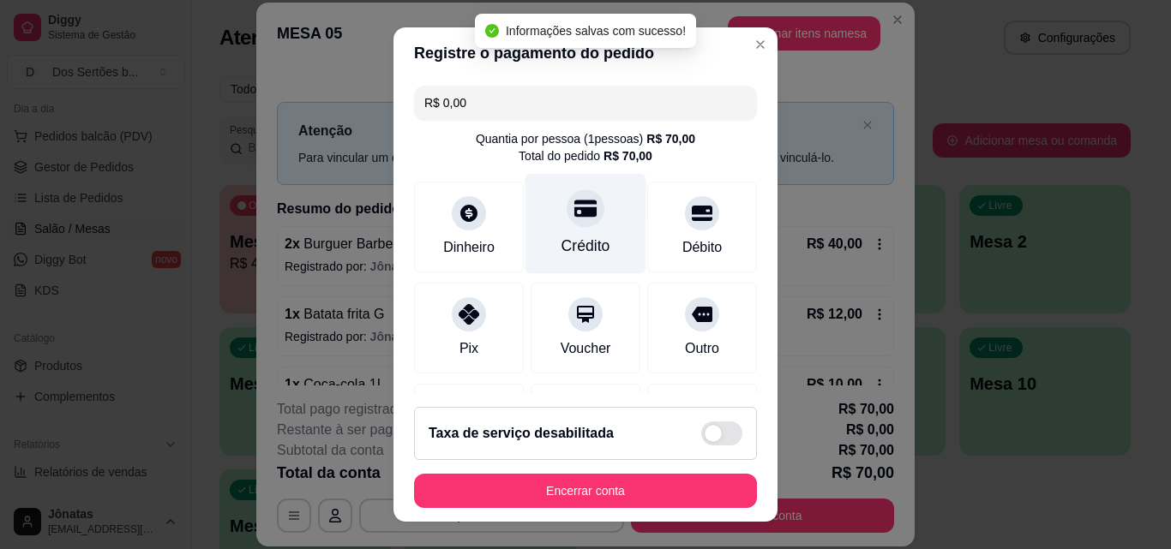
scroll to position [198, 0]
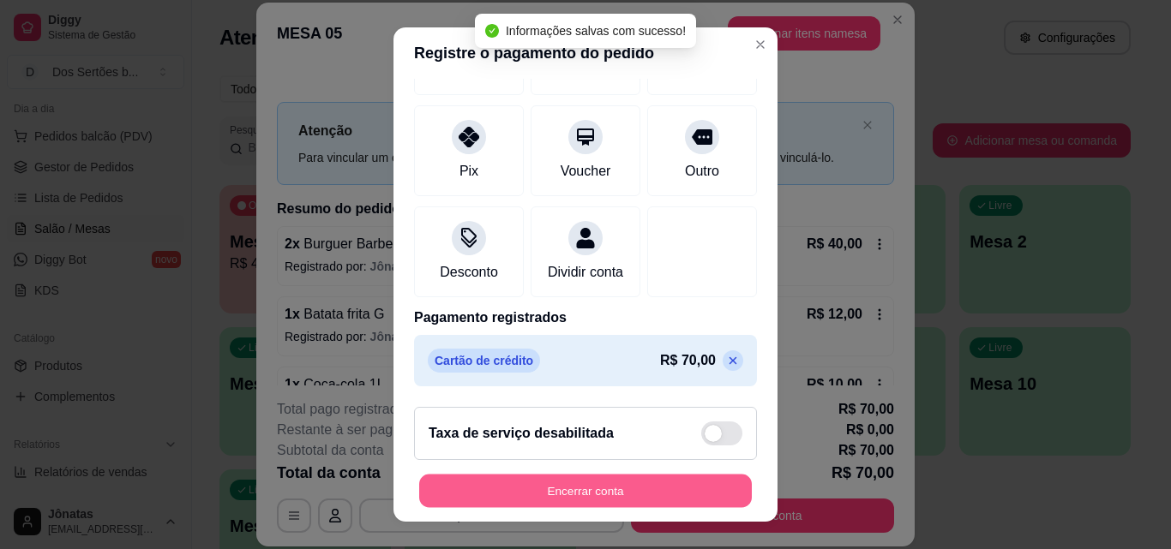
click at [589, 489] on button "Encerrar conta" at bounding box center [585, 491] width 333 height 33
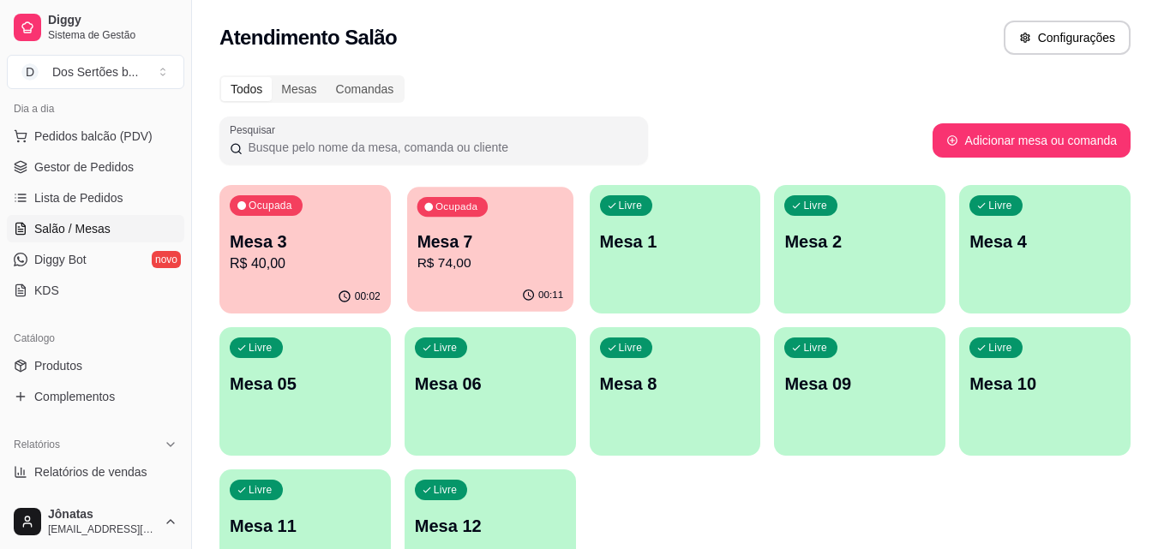
click at [474, 269] on p "R$ 74,00" at bounding box center [490, 264] width 147 height 20
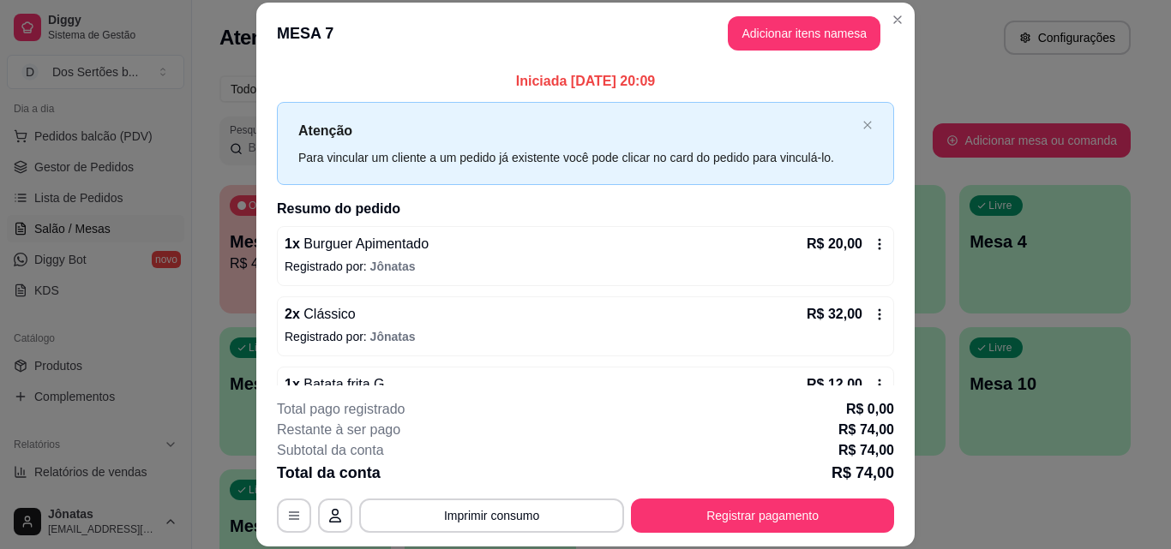
scroll to position [118, 0]
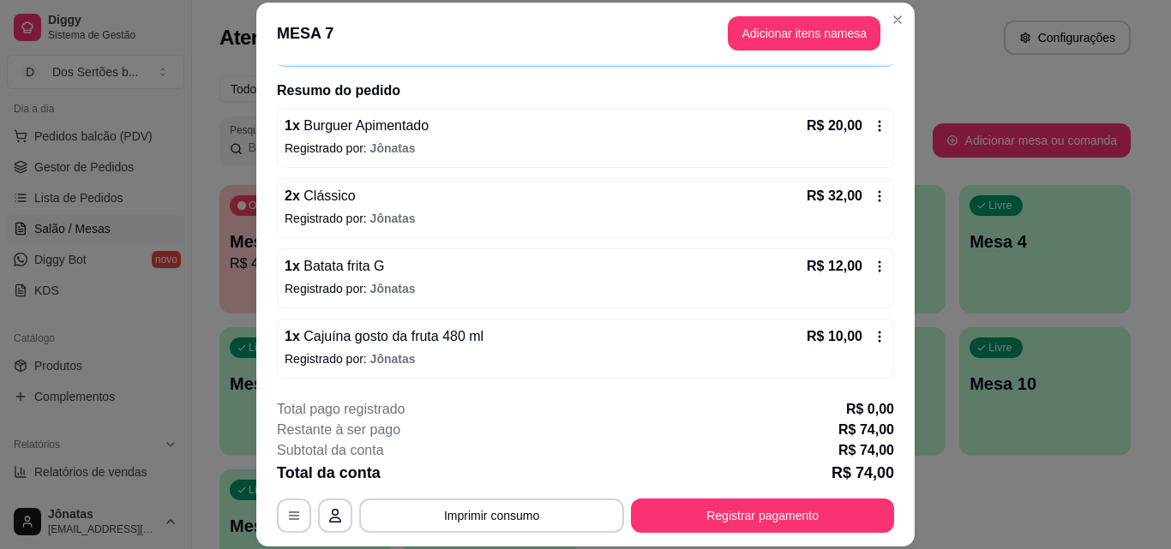
click at [401, 213] on span "Jônatas" at bounding box center [392, 219] width 45 height 14
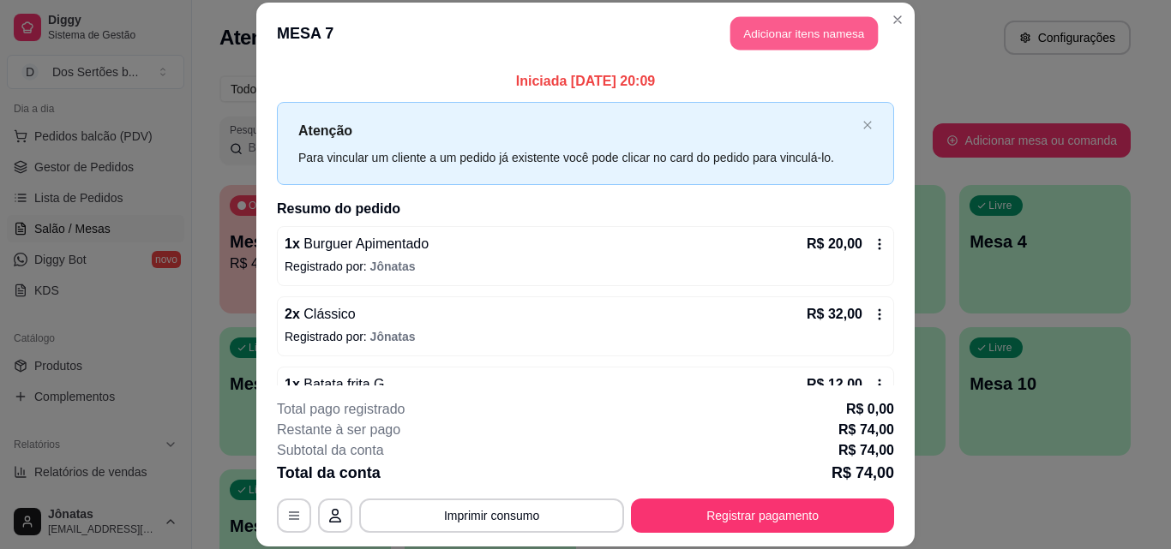
click at [781, 26] on button "Adicionar itens na mesa" at bounding box center [803, 33] width 147 height 33
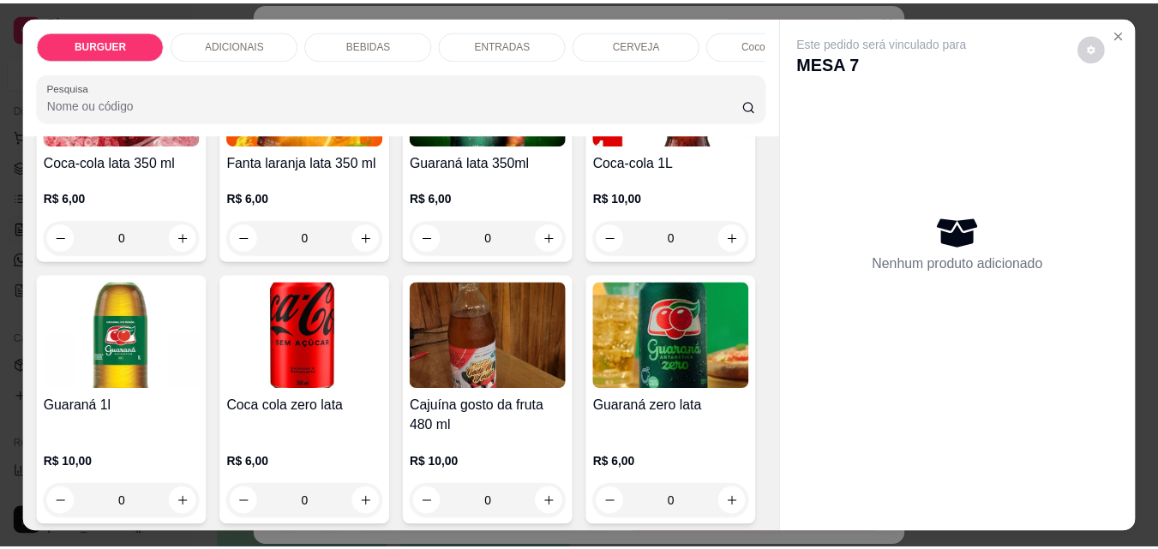
scroll to position [1871, 0]
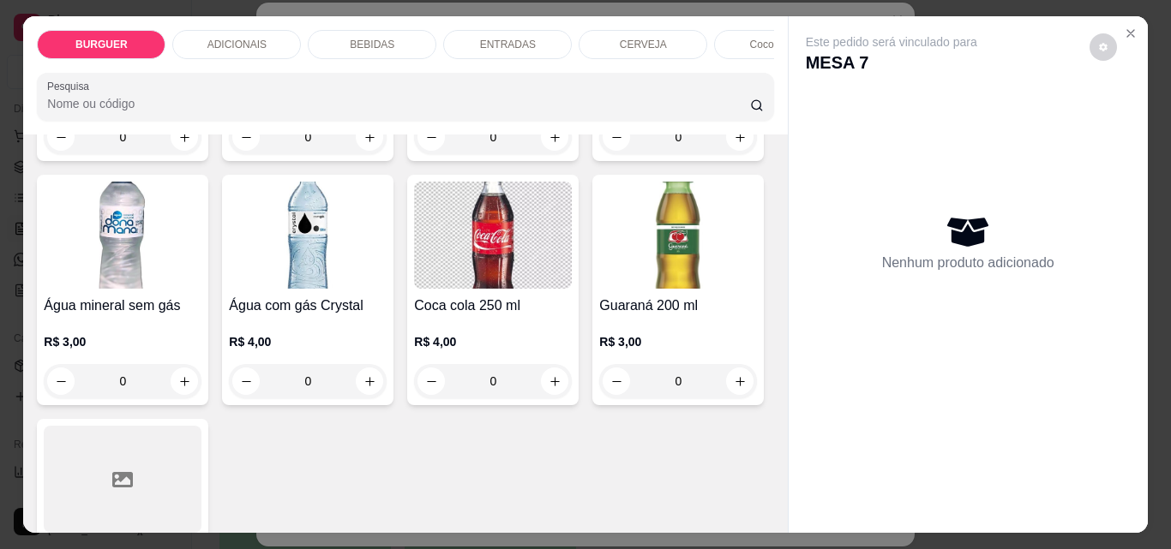
type input "1"
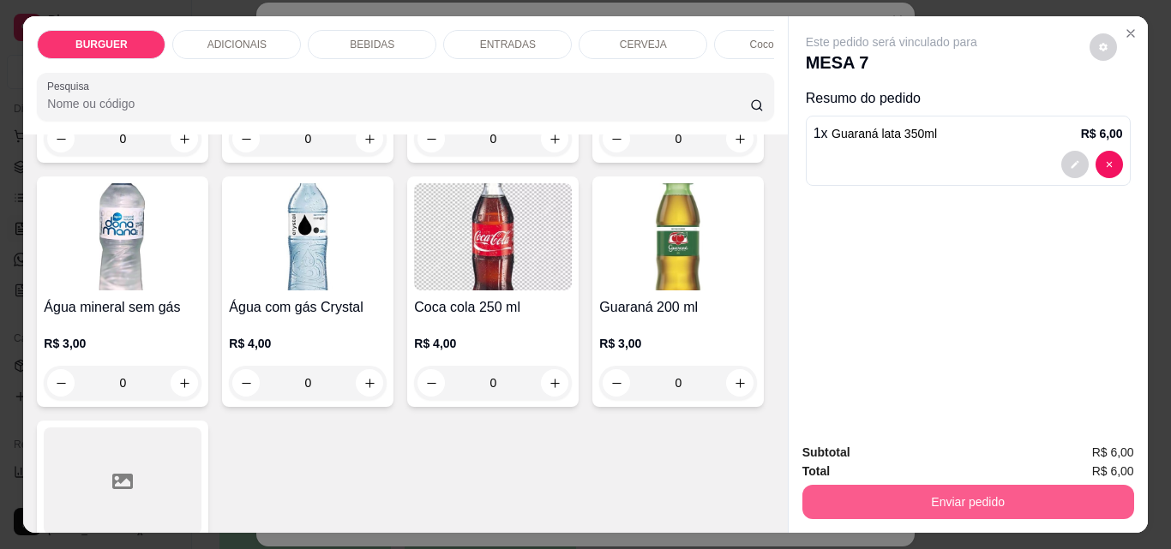
click at [1001, 494] on button "Enviar pedido" at bounding box center [968, 502] width 332 height 34
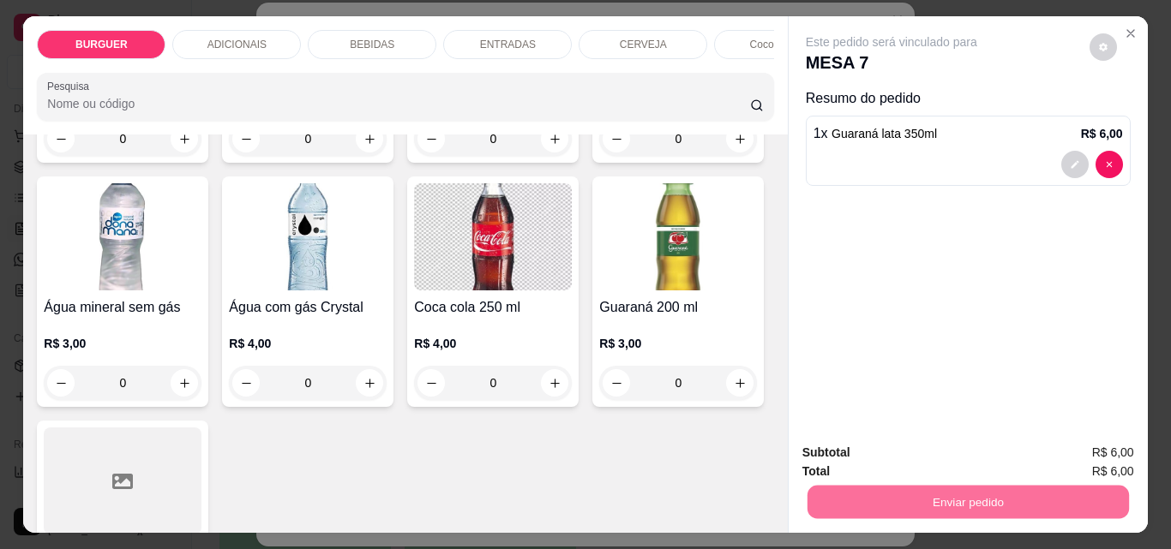
click at [1103, 437] on button "Enviar pedido" at bounding box center [1089, 453] width 94 height 32
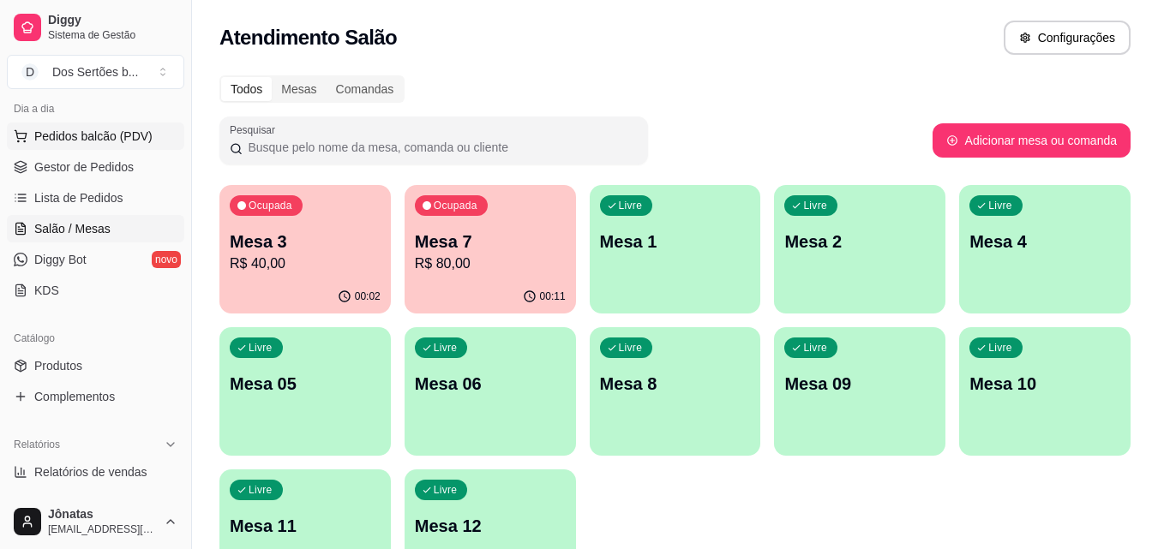
scroll to position [0, 0]
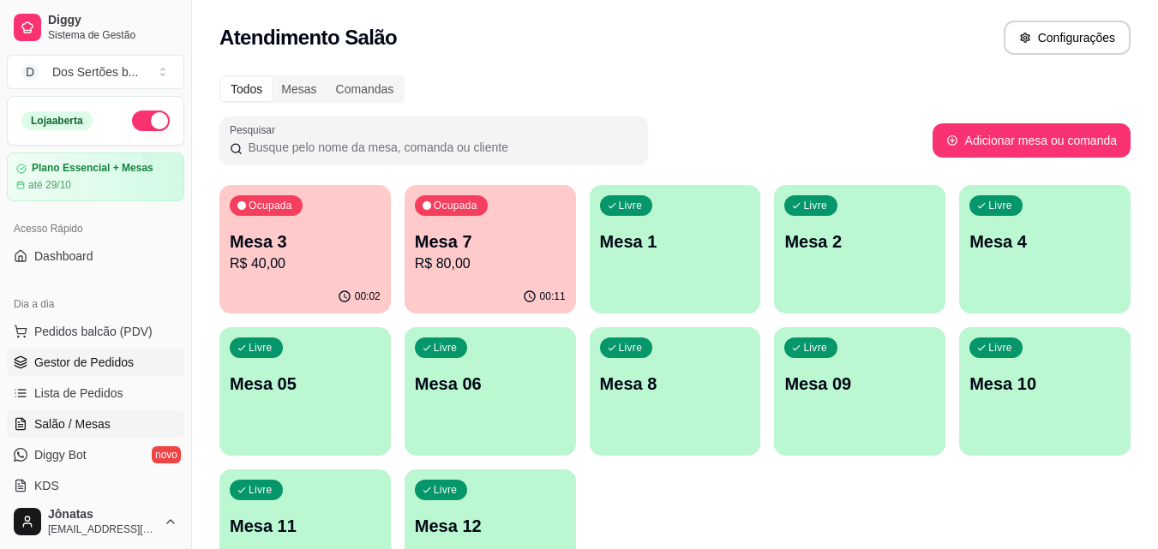
click at [33, 365] on link "Gestor de Pedidos" at bounding box center [95, 362] width 177 height 27
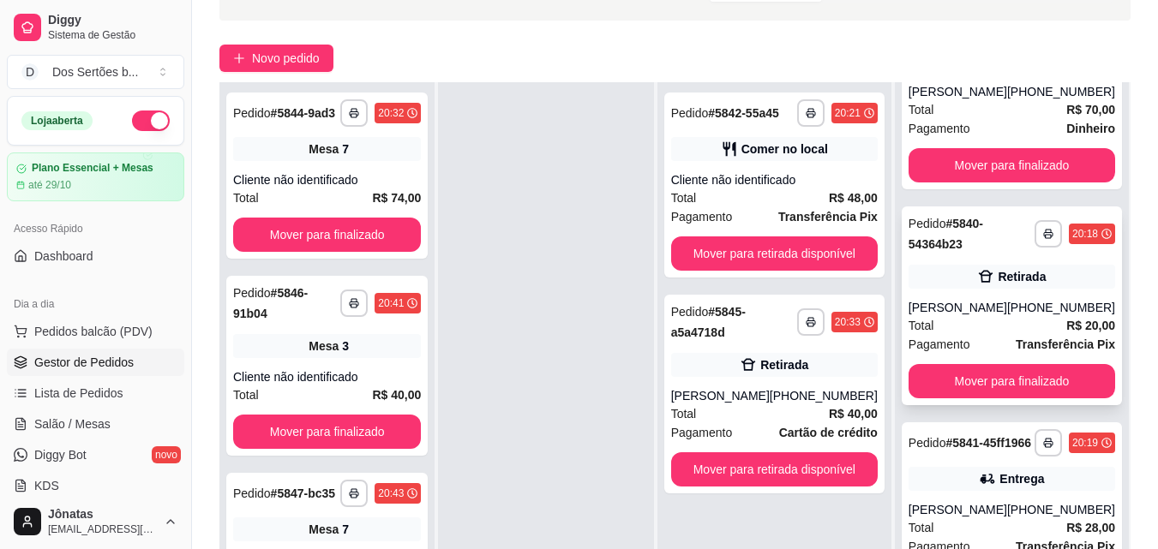
scroll to position [261, 0]
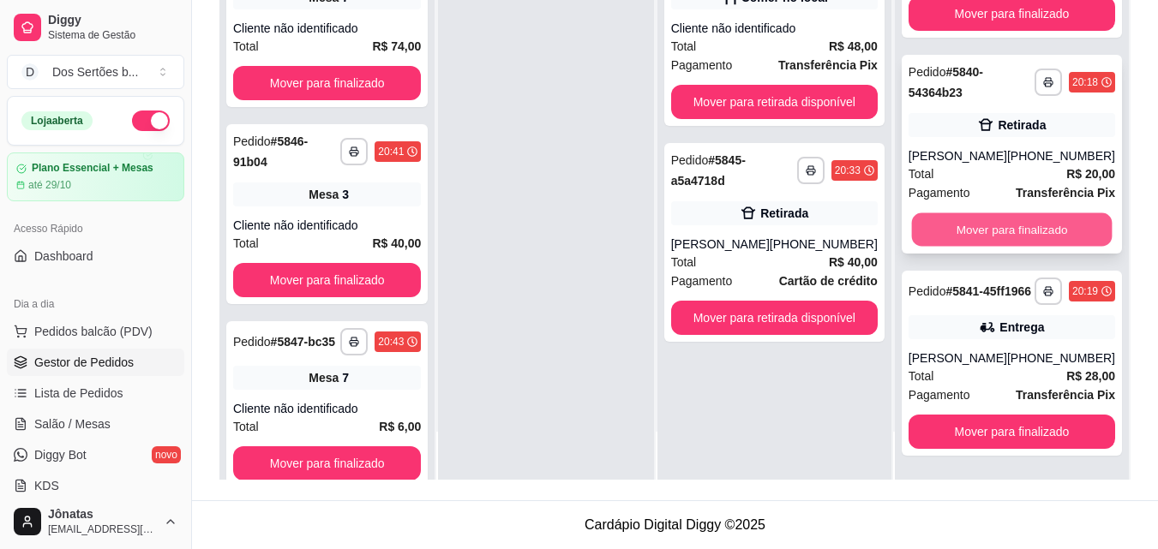
click at [944, 213] on button "Mover para finalizado" at bounding box center [1011, 229] width 201 height 33
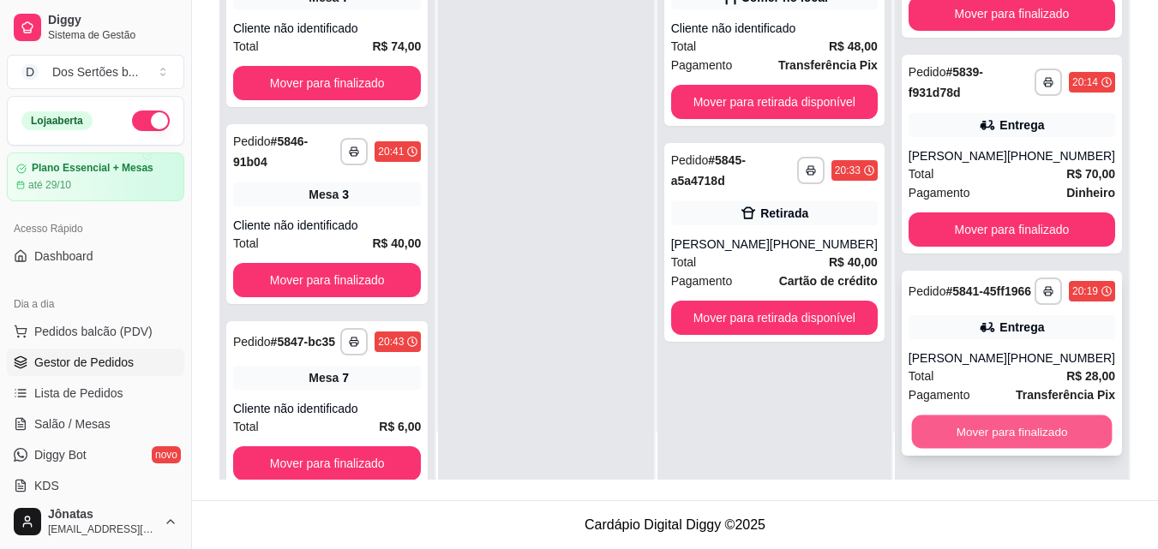
click at [1035, 429] on button "Mover para finalizado" at bounding box center [1011, 432] width 201 height 33
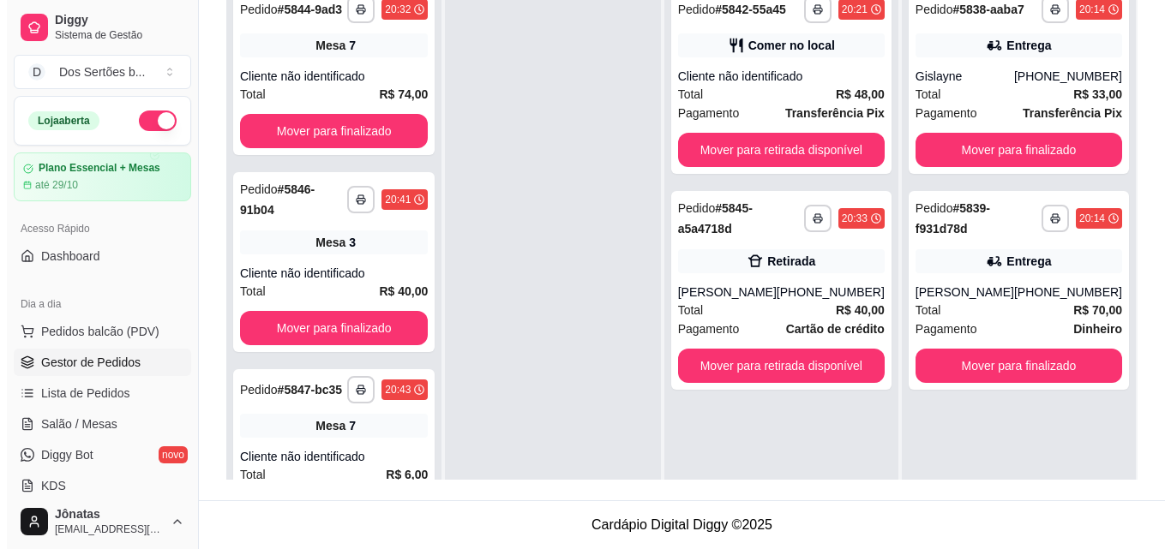
scroll to position [2, 0]
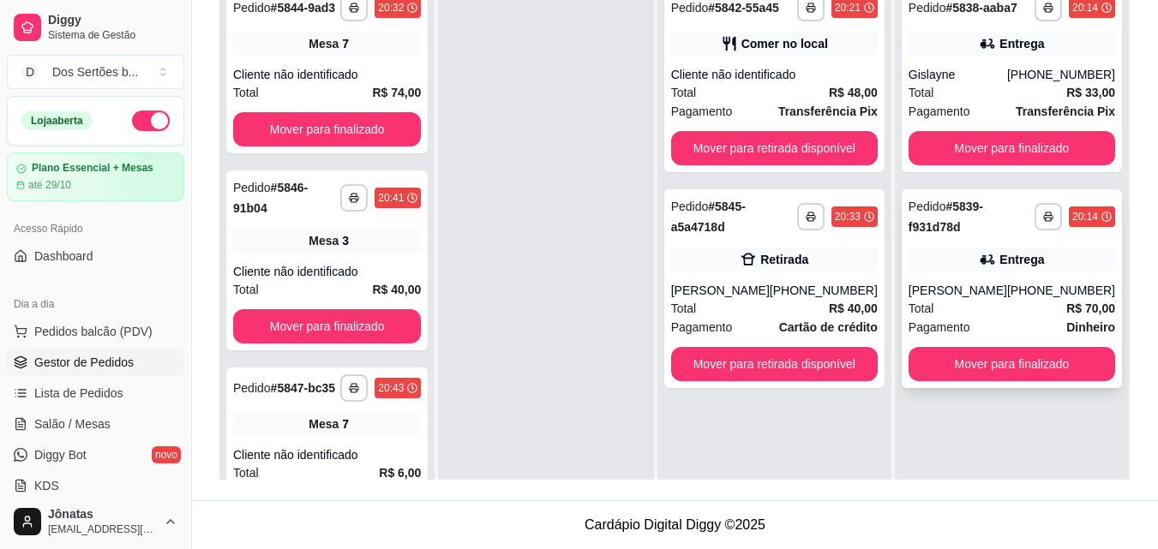
click at [1033, 271] on div "Entrega" at bounding box center [1012, 260] width 207 height 24
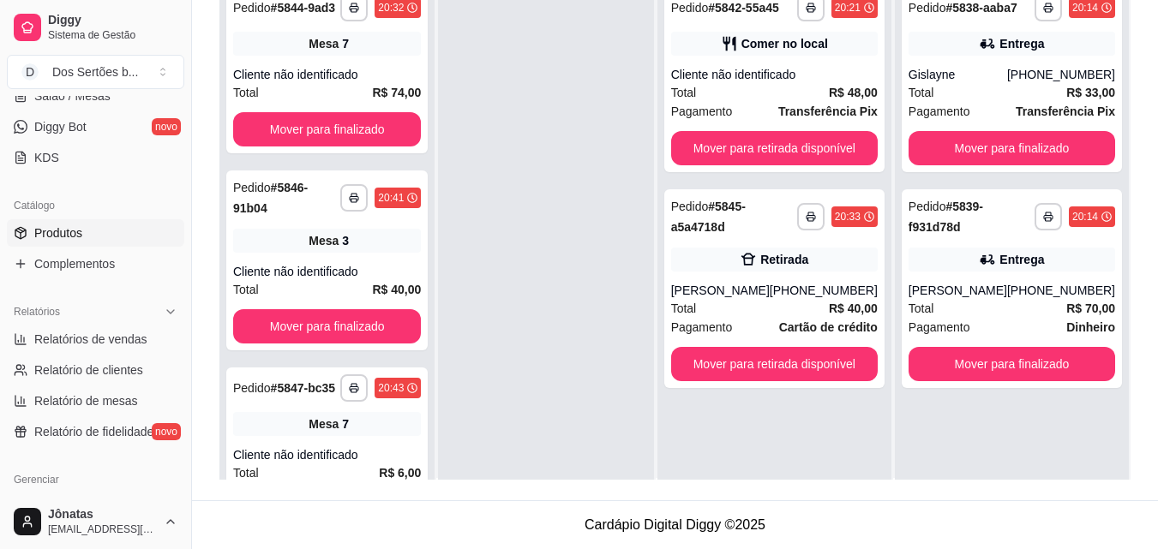
scroll to position [335, 0]
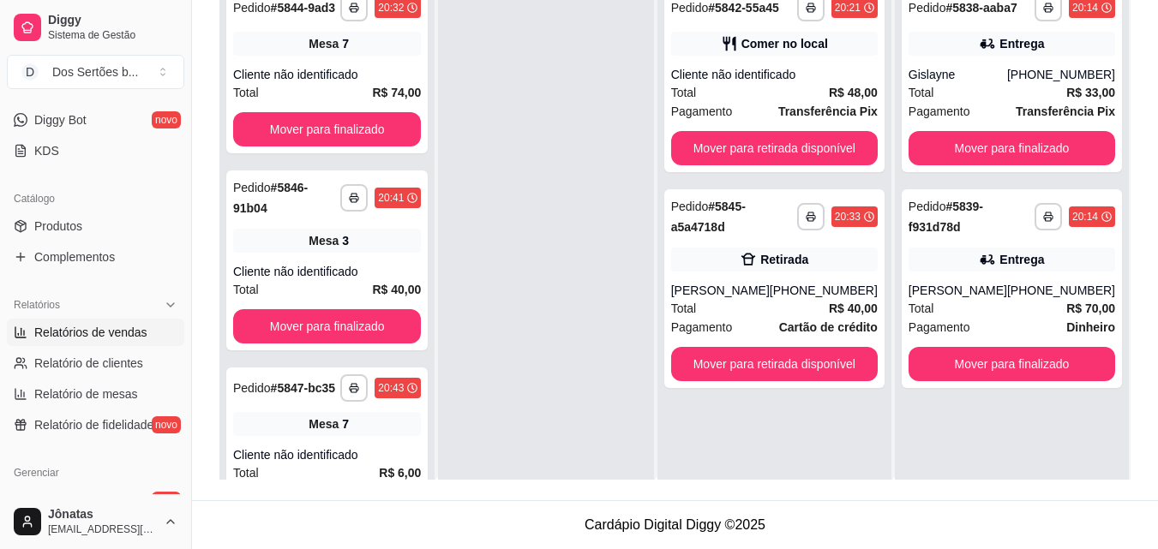
click at [25, 332] on icon at bounding box center [21, 333] width 14 height 14
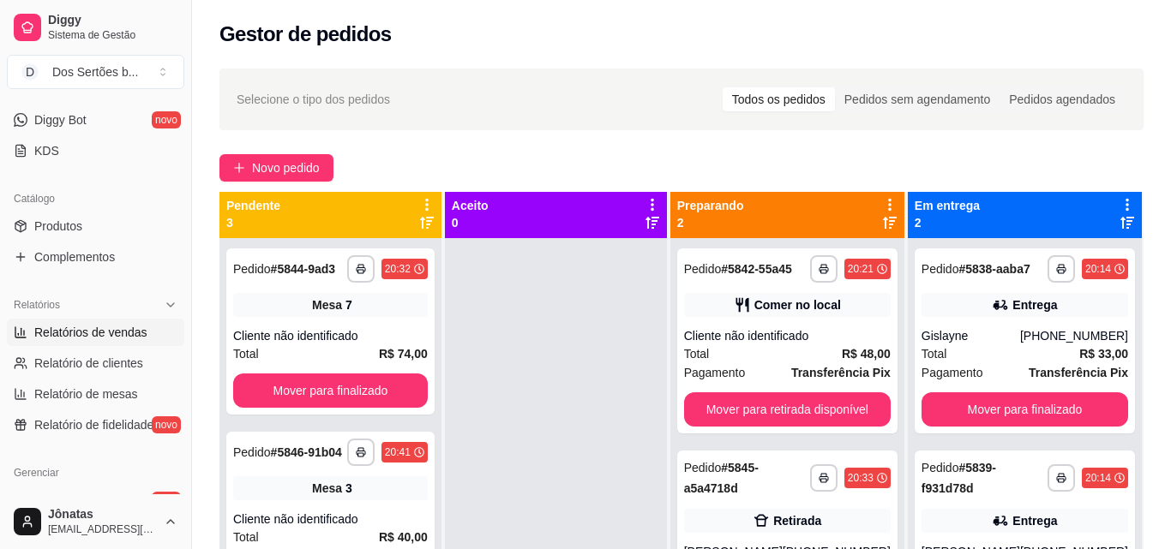
select select "ALL"
select select "0"
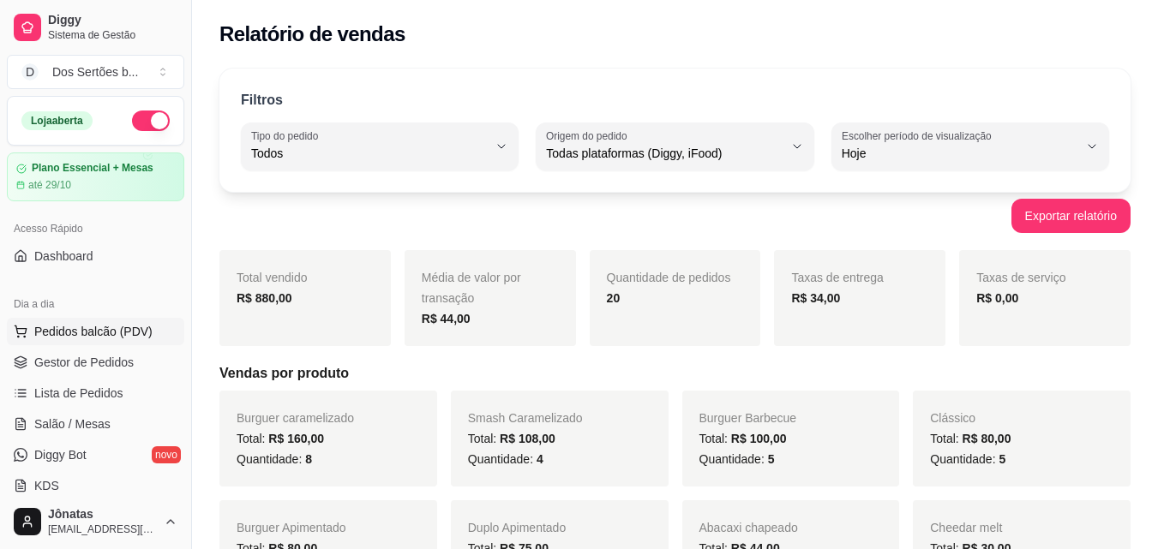
click at [63, 327] on span "Pedidos balcão (PDV)" at bounding box center [93, 331] width 118 height 17
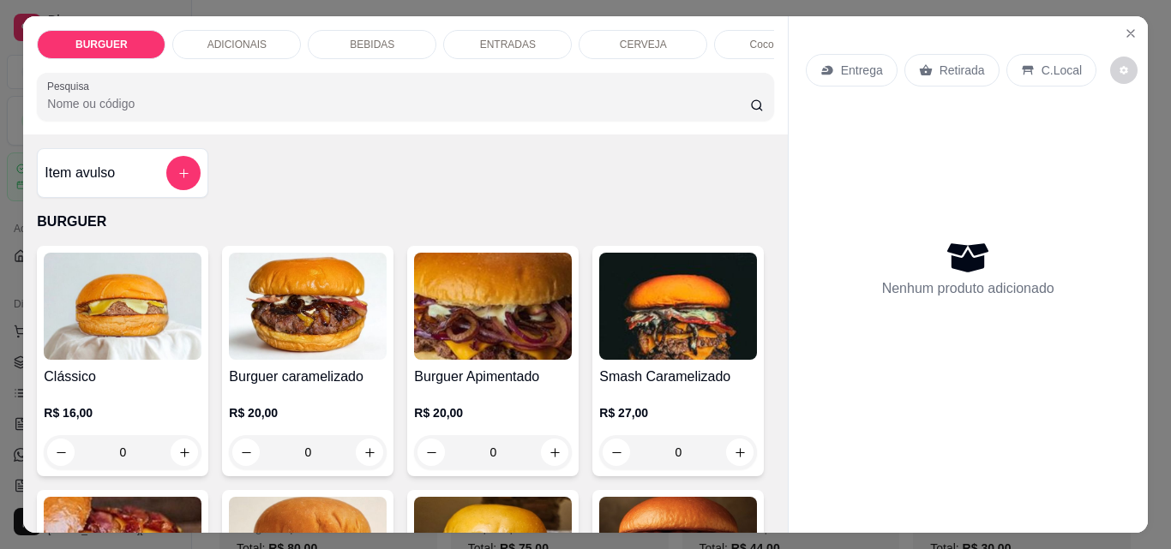
scroll to position [147, 0]
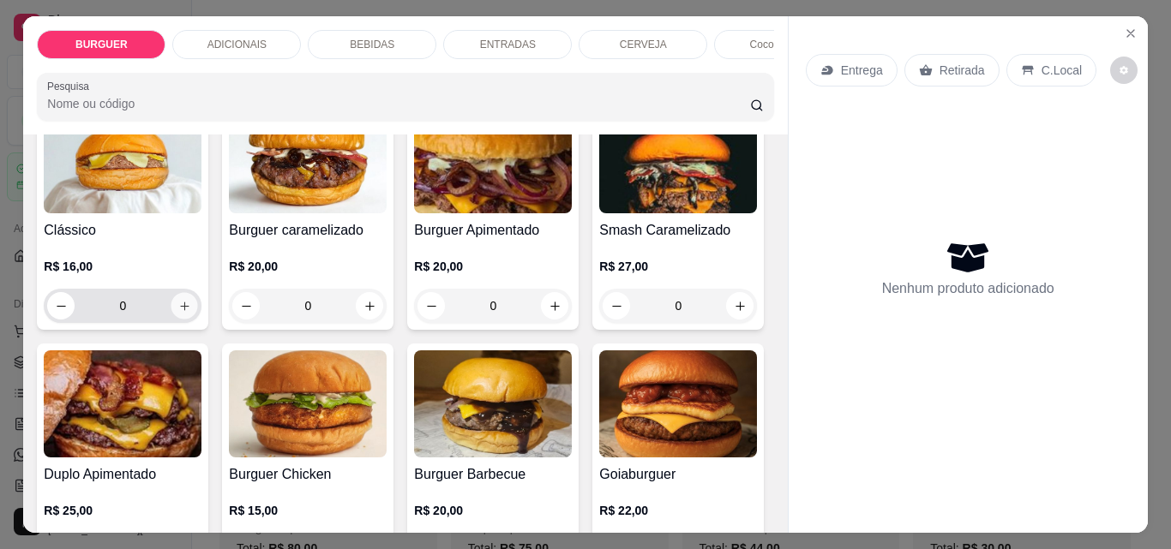
click at [184, 320] on button "increase-product-quantity" at bounding box center [184, 306] width 27 height 27
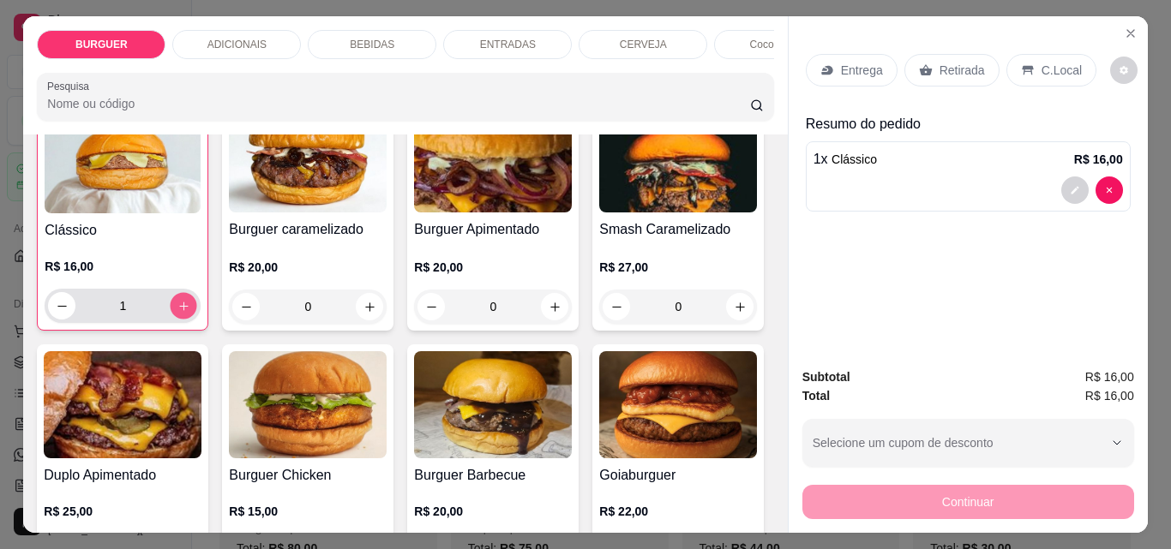
click at [177, 309] on icon "increase-product-quantity" at bounding box center [183, 306] width 13 height 13
type input "2"
click at [841, 67] on p "Entrega" at bounding box center [862, 70] width 42 height 17
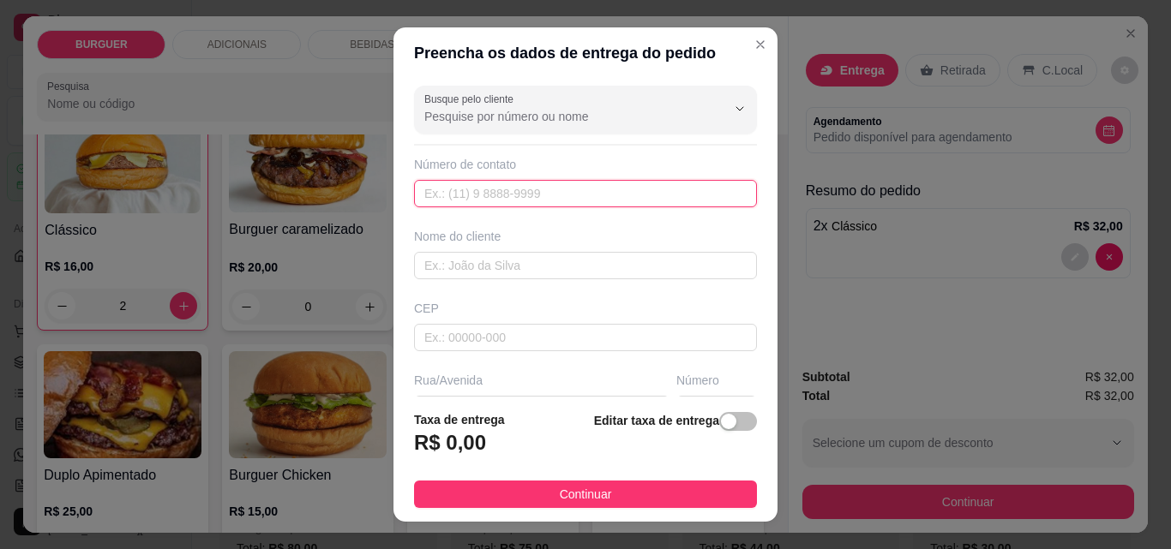
click at [471, 190] on input "text" at bounding box center [585, 193] width 343 height 27
type input "[PHONE_NUMBER]"
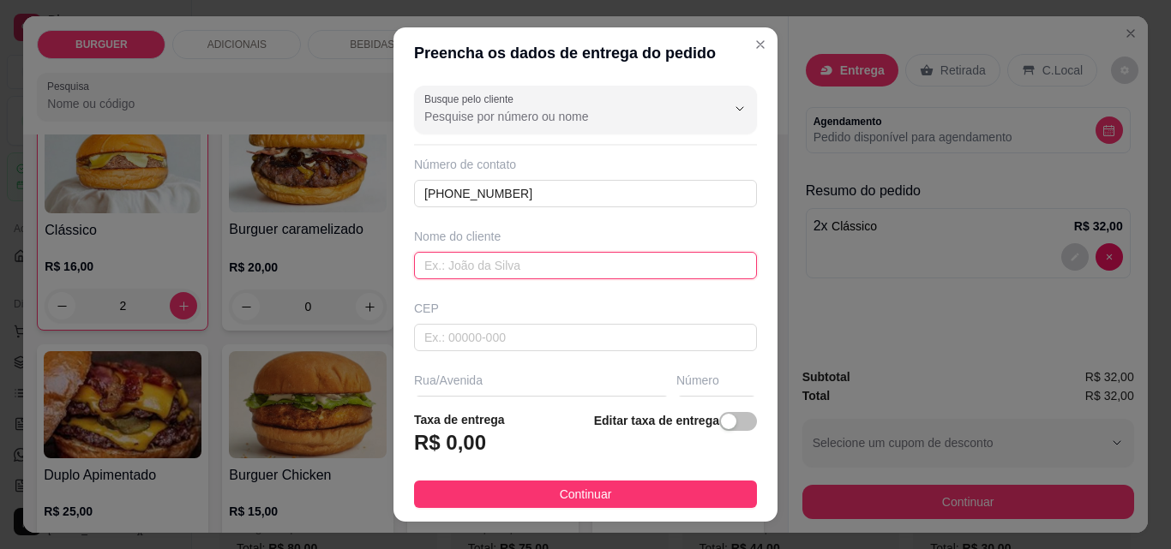
click at [445, 267] on input "text" at bounding box center [585, 265] width 343 height 27
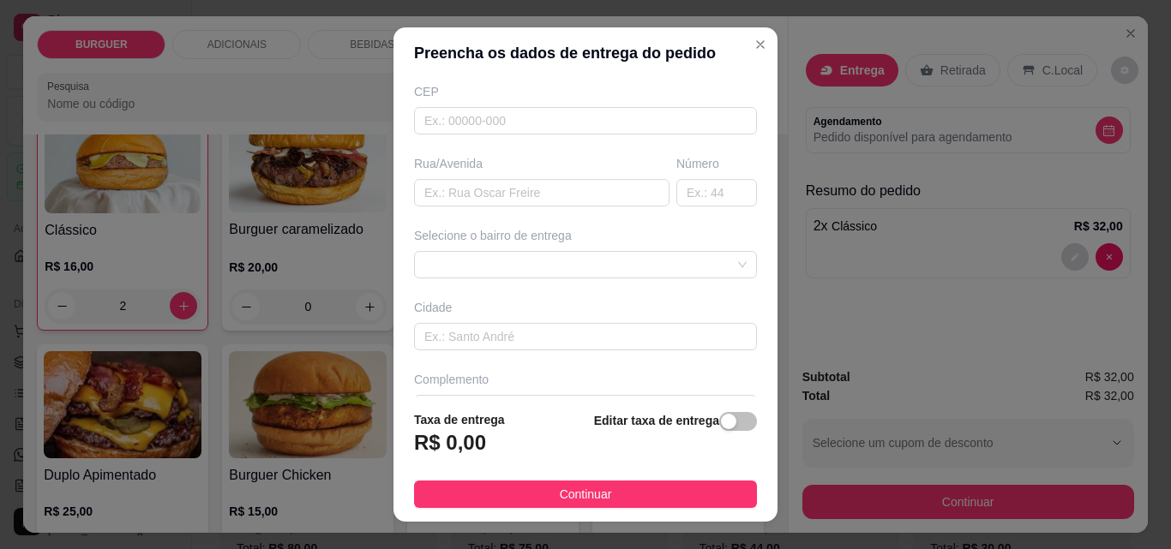
scroll to position [232, 0]
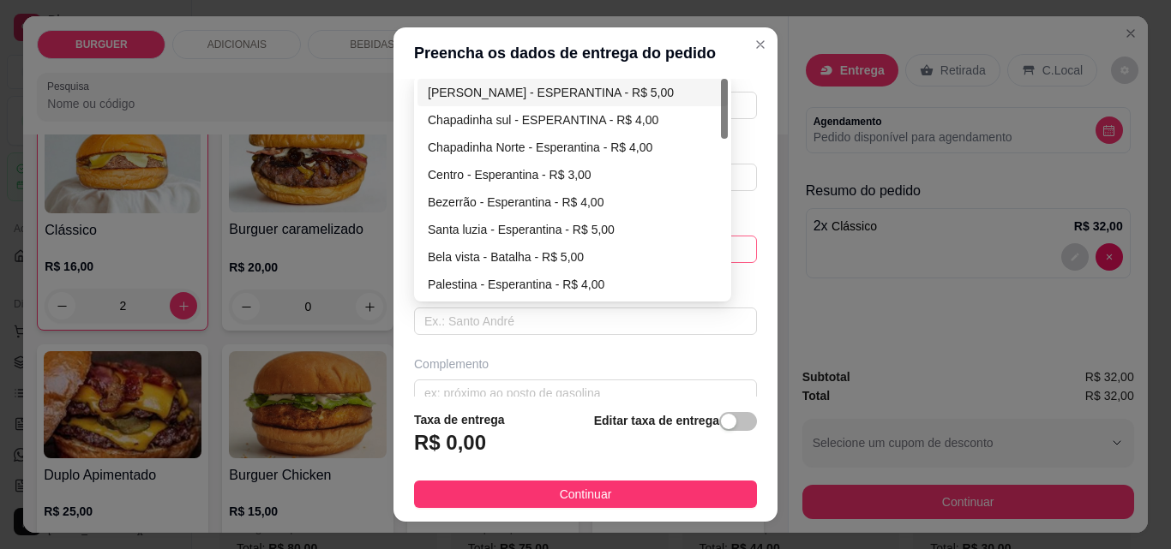
click at [445, 244] on div "67d0a9f2ac621123795caa57 67d0aa4c10a7c36e1d729bd0 [PERSON_NAME] - ESPERANTINA -…" at bounding box center [585, 249] width 343 height 27
click at [461, 141] on div "Chapadinha Norte - Esperantina - R$ 4,00" at bounding box center [573, 147] width 290 height 19
type input "Esperantina"
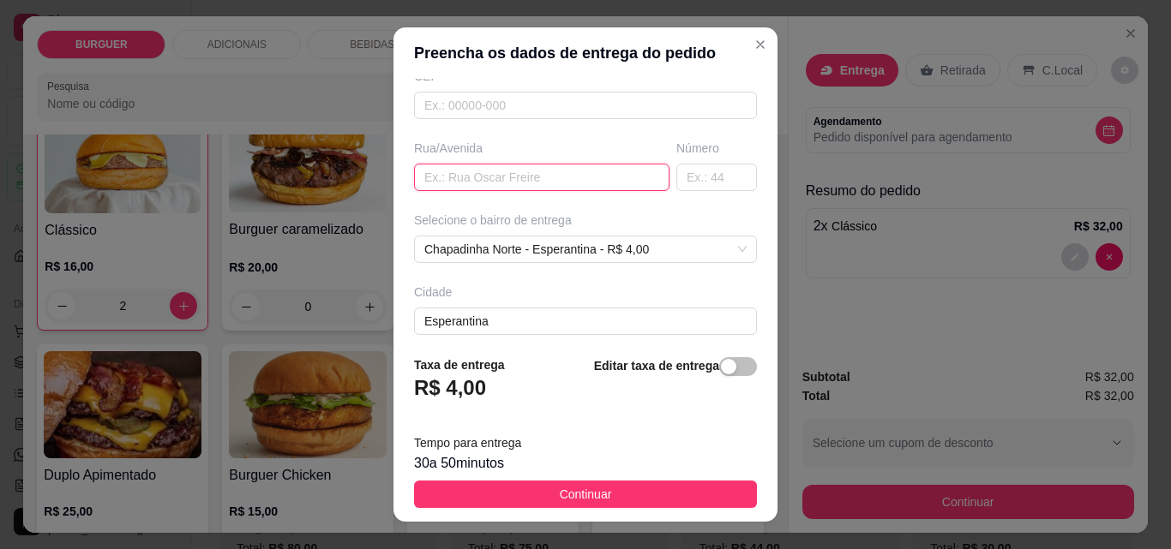
click at [437, 185] on input "text" at bounding box center [541, 177] width 255 height 27
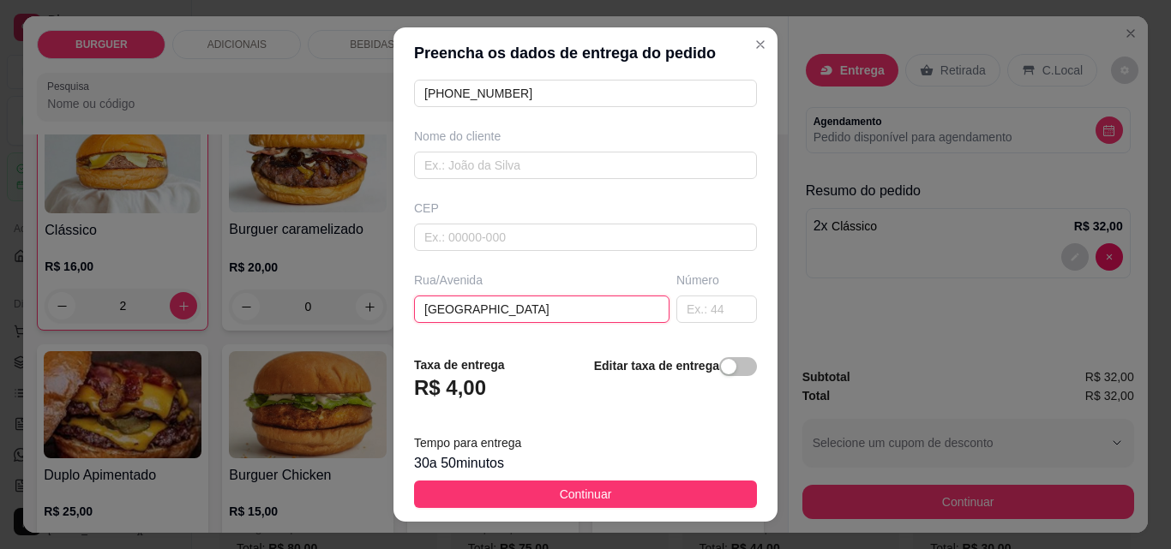
scroll to position [99, 0]
type input "[GEOGRAPHIC_DATA]"
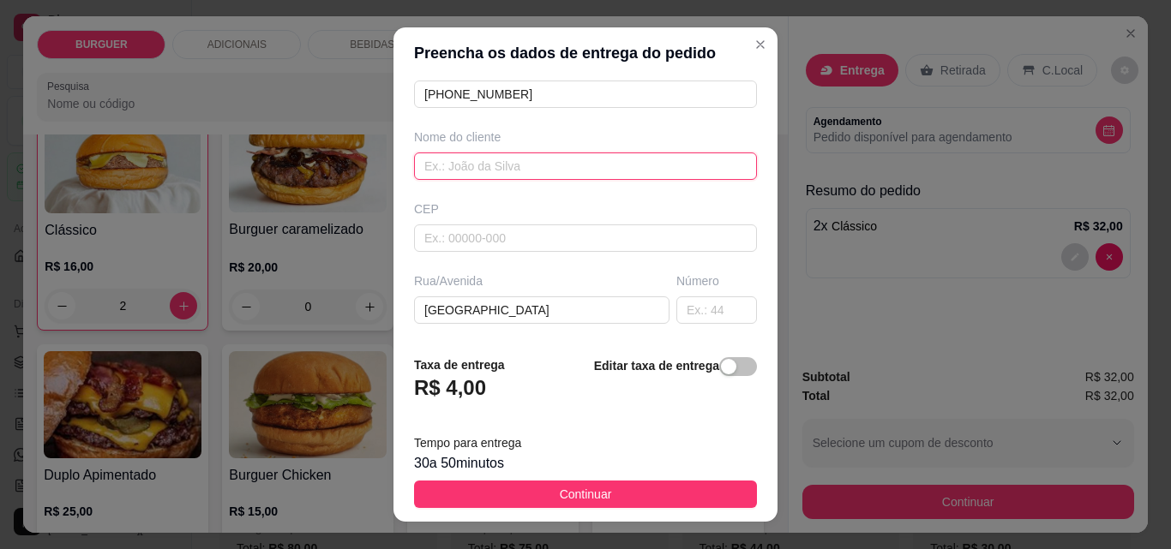
click at [446, 169] on input "text" at bounding box center [585, 166] width 343 height 27
type input "c"
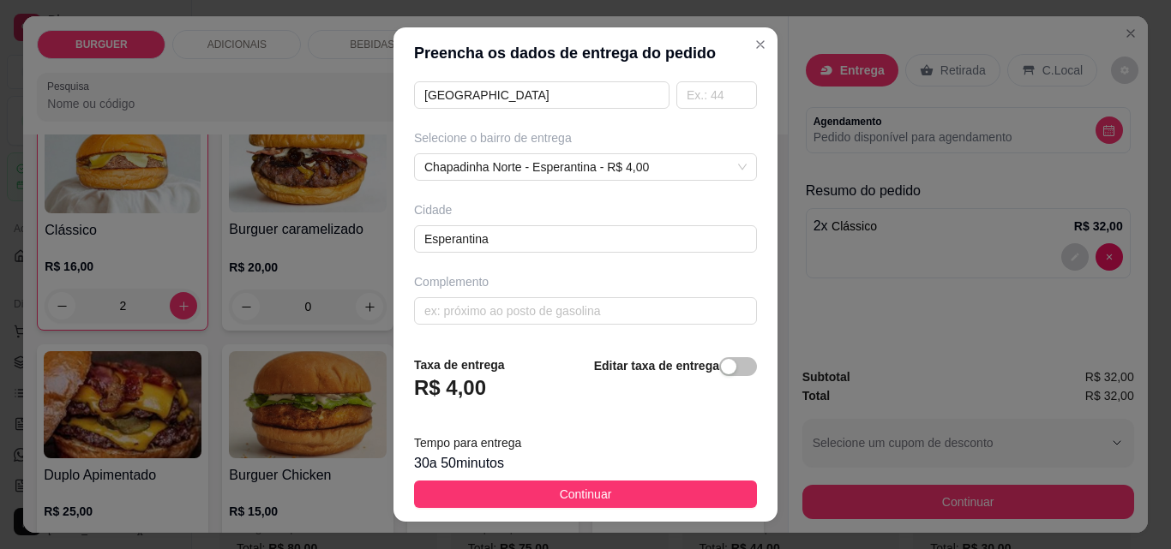
scroll to position [315, 0]
type input "Cláudia"
click at [677, 94] on input "text" at bounding box center [716, 94] width 81 height 27
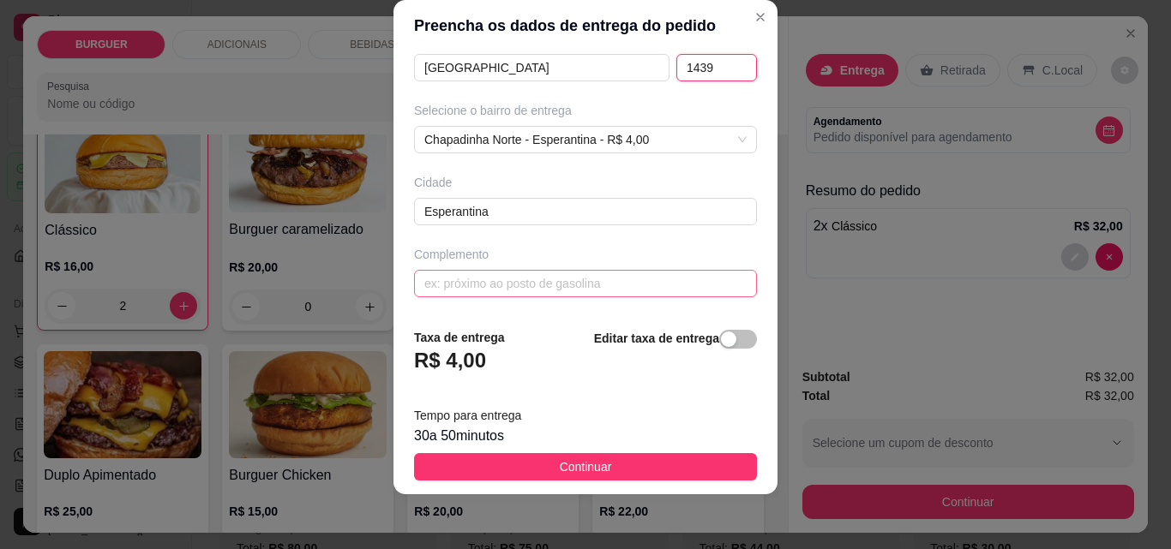
type input "1439"
click at [428, 288] on input "text" at bounding box center [585, 283] width 343 height 27
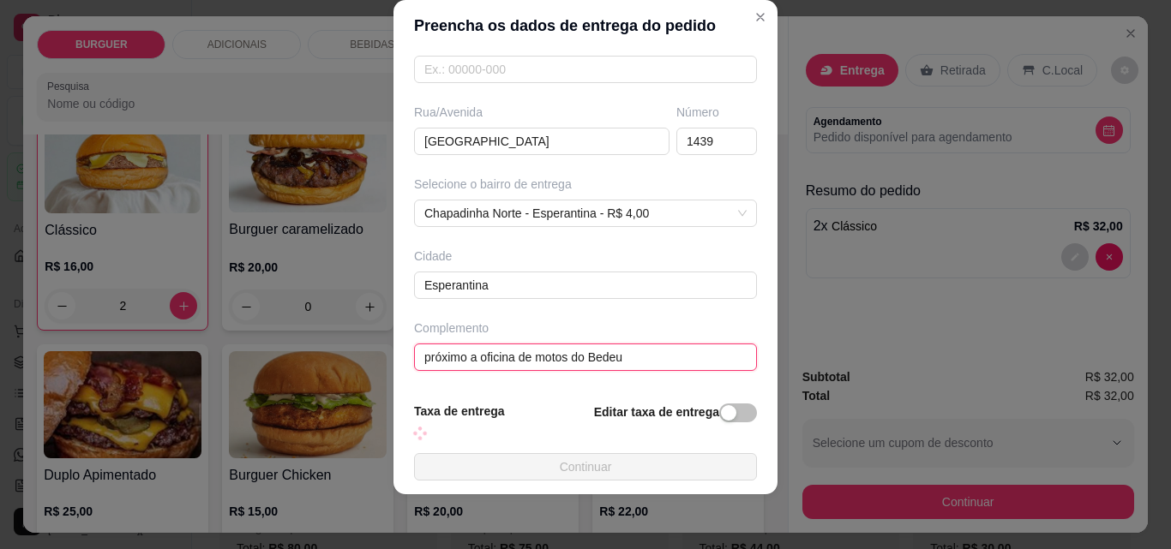
scroll to position [315, 0]
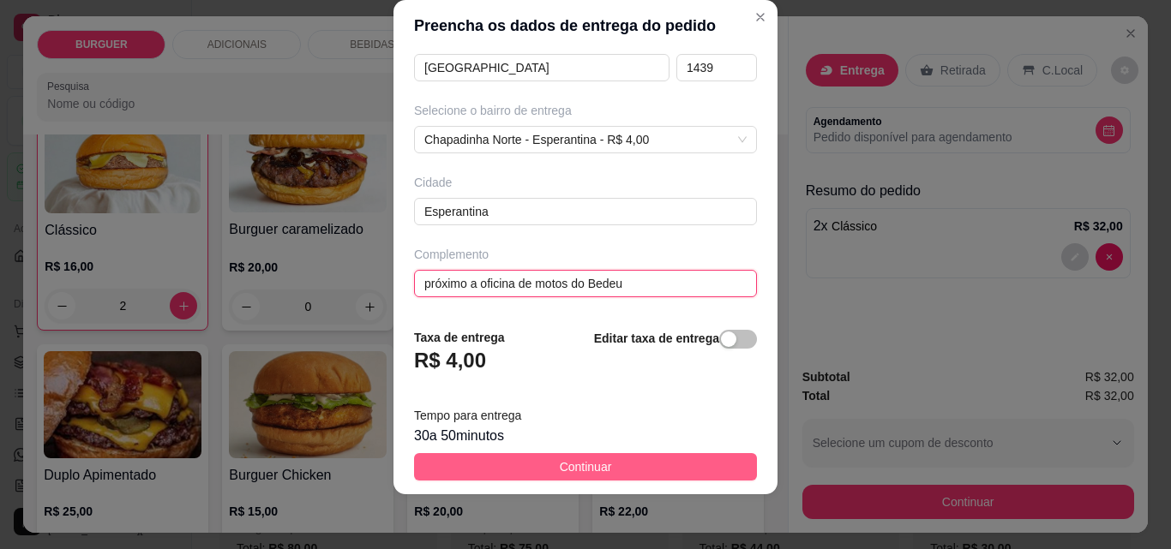
type input "próximo a oficina de motos do Bedeu"
click at [592, 466] on span "Continuar" at bounding box center [586, 467] width 52 height 19
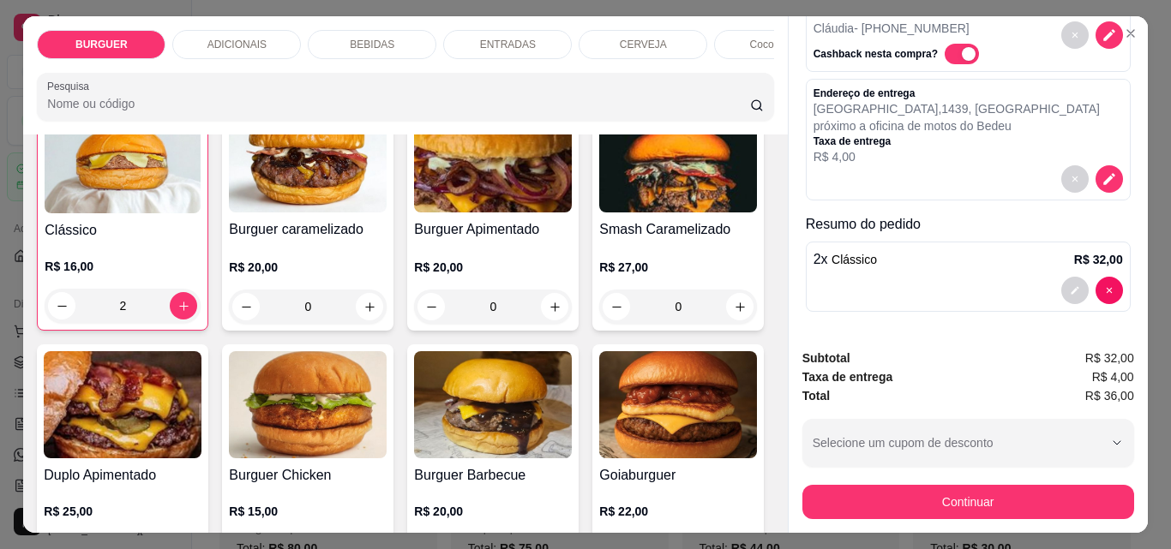
scroll to position [170, 0]
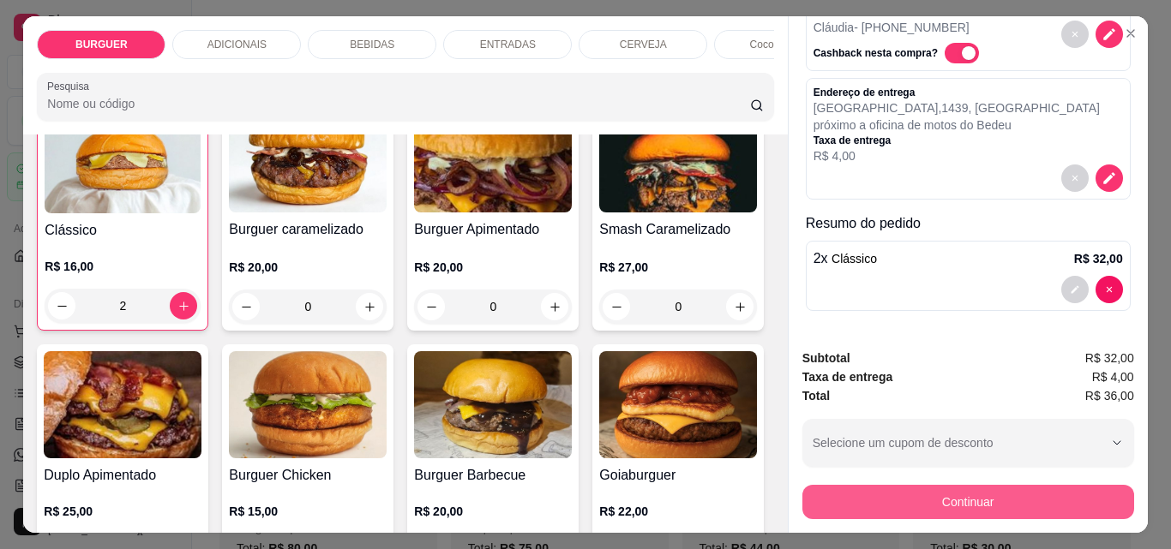
click at [943, 493] on button "Continuar" at bounding box center [968, 502] width 332 height 34
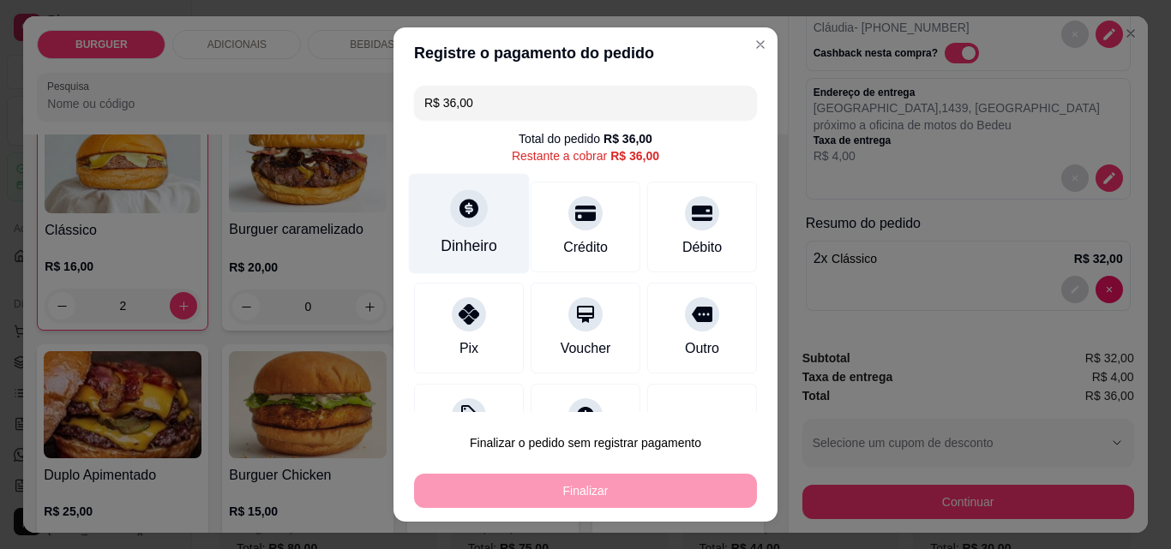
click at [447, 244] on div "Dinheiro" at bounding box center [469, 246] width 57 height 22
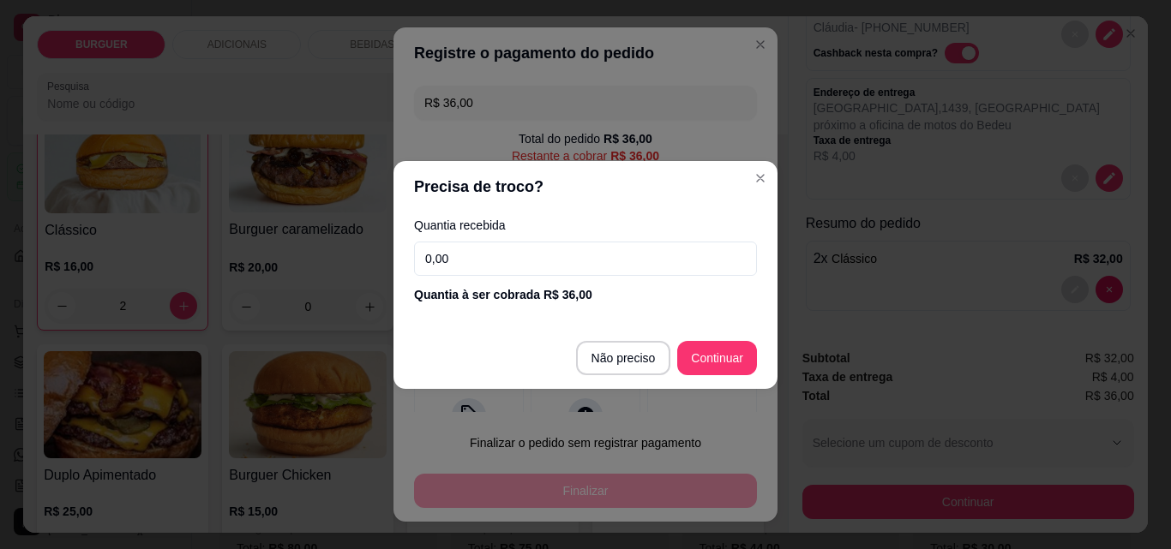
click at [481, 255] on input "0,00" at bounding box center [585, 259] width 343 height 34
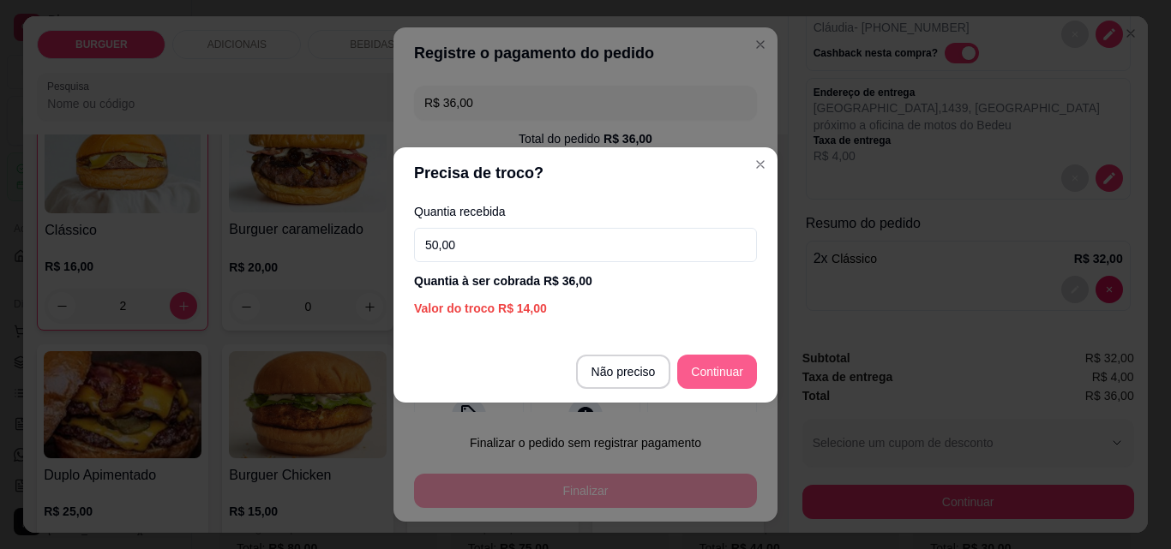
type input "50,00"
type input "R$ 0,00"
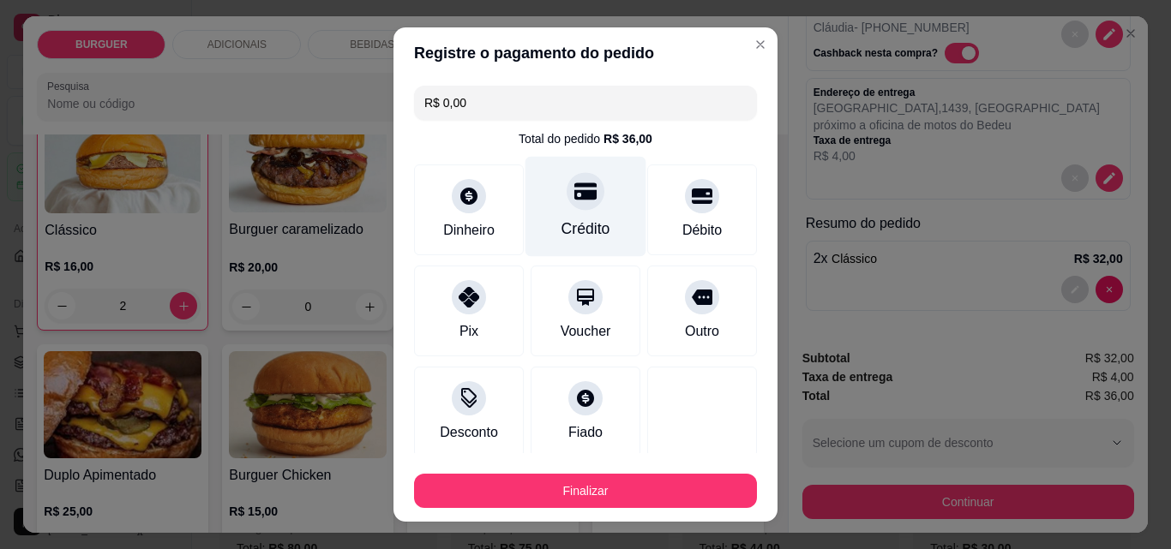
scroll to position [100, 0]
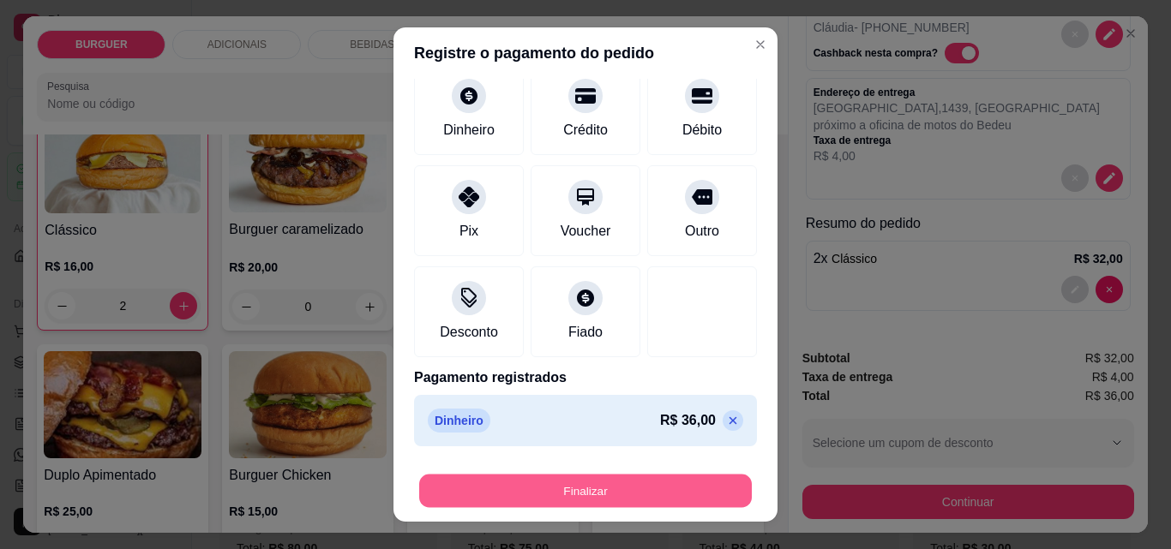
click at [601, 484] on button "Finalizar" at bounding box center [585, 491] width 333 height 33
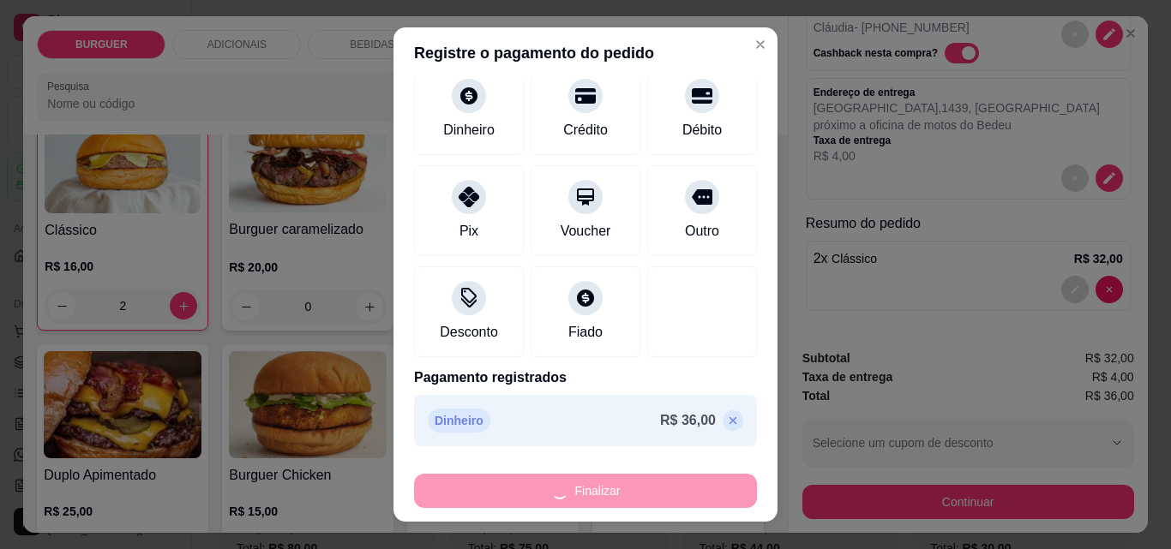
type input "0"
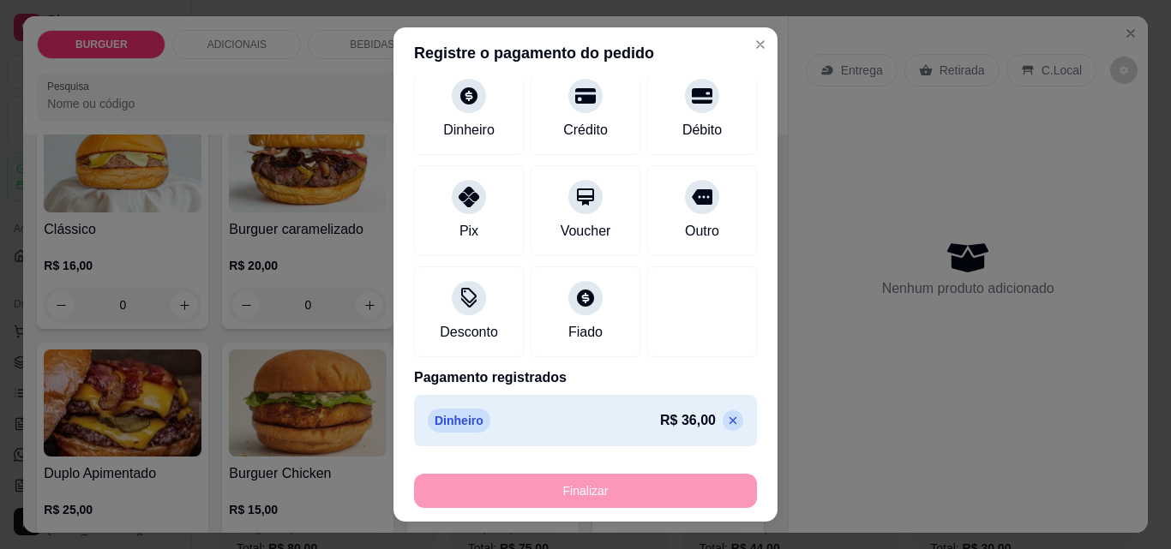
type input "-R$ 36,00"
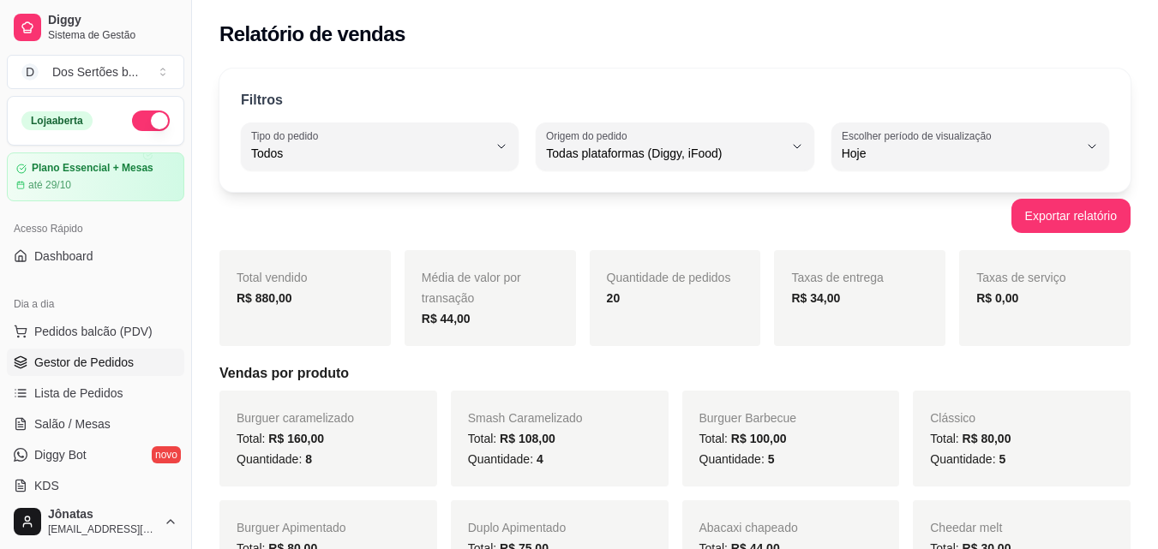
click at [30, 367] on link "Gestor de Pedidos" at bounding box center [95, 362] width 177 height 27
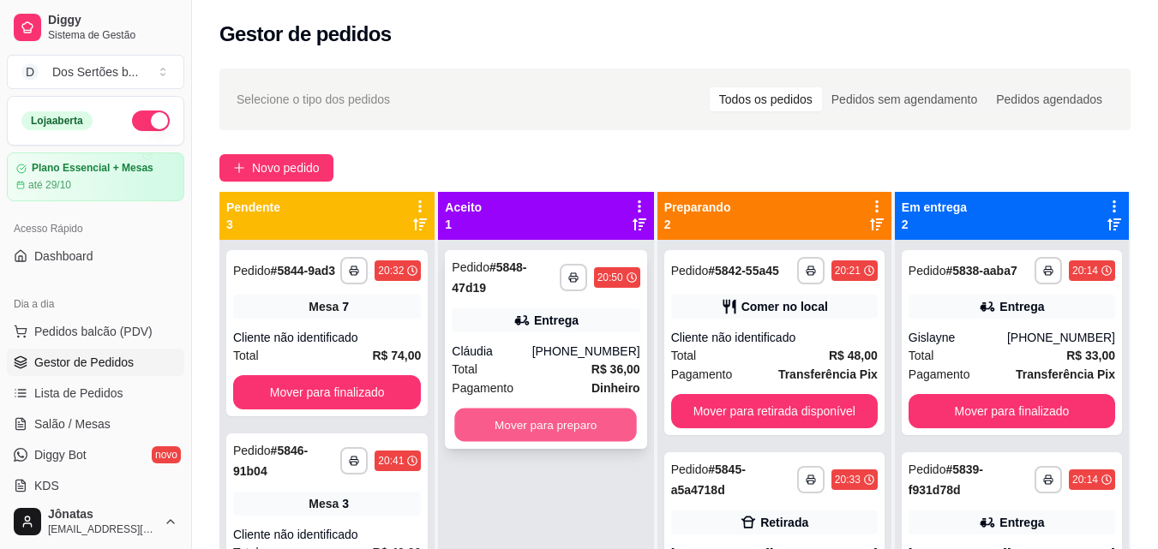
click at [567, 409] on button "Mover para preparo" at bounding box center [546, 425] width 183 height 33
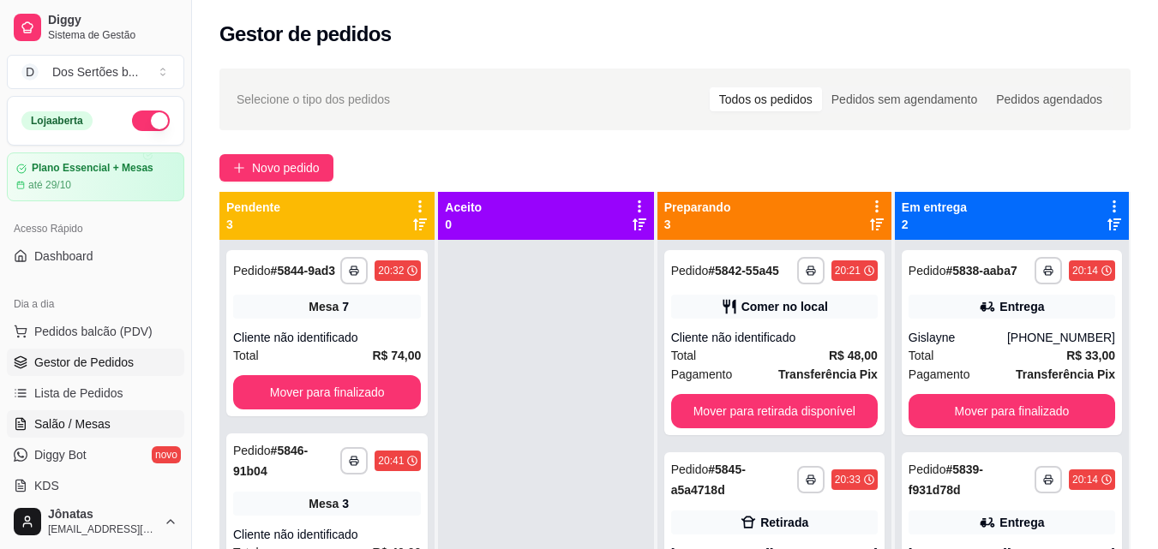
click at [82, 433] on link "Salão / Mesas" at bounding box center [95, 424] width 177 height 27
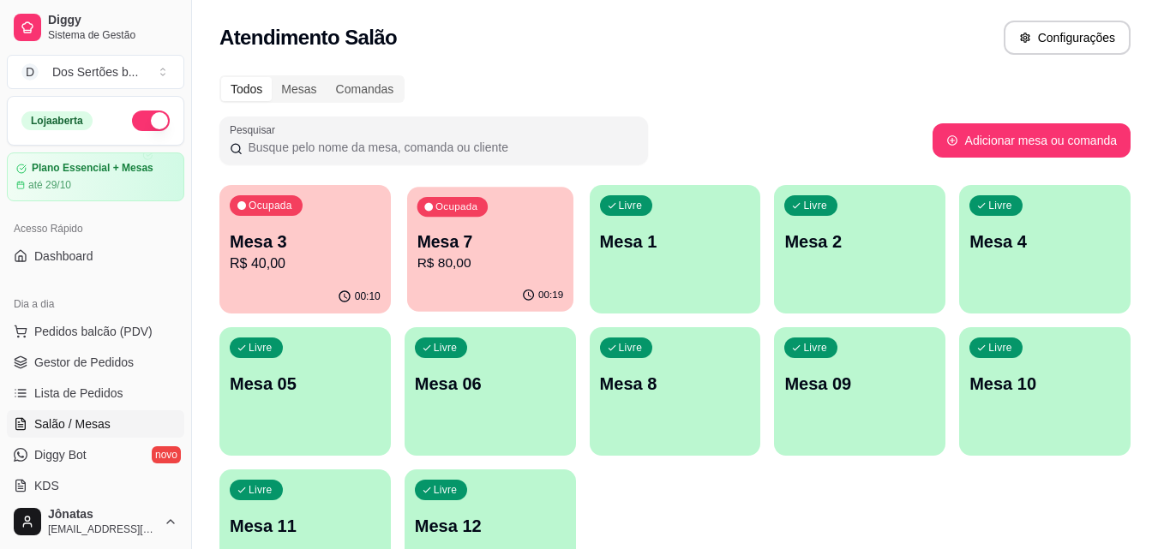
click at [462, 247] on p "Mesa 7" at bounding box center [490, 242] width 147 height 23
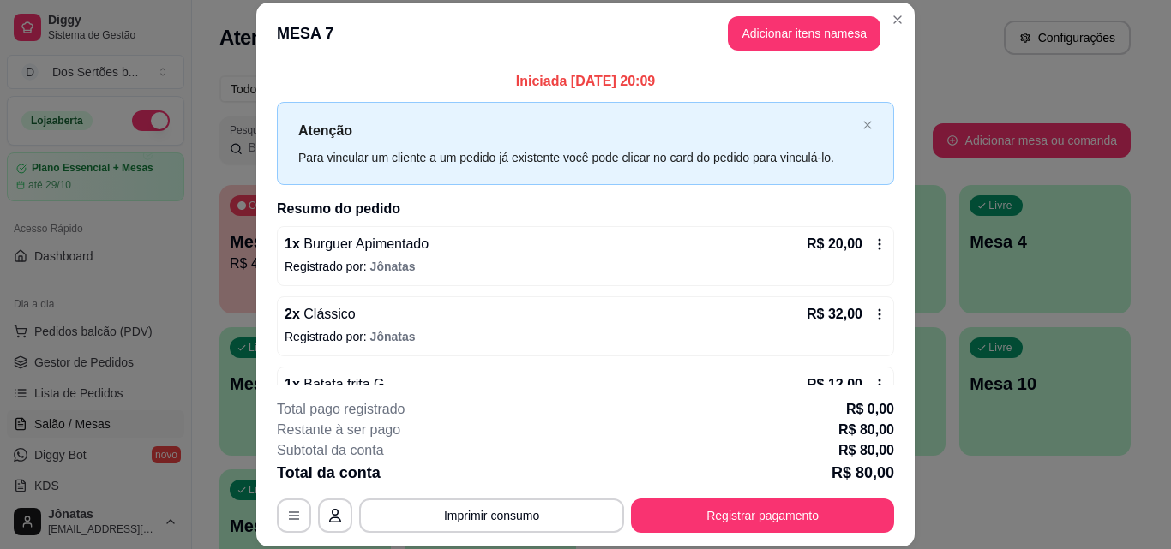
scroll to position [189, 0]
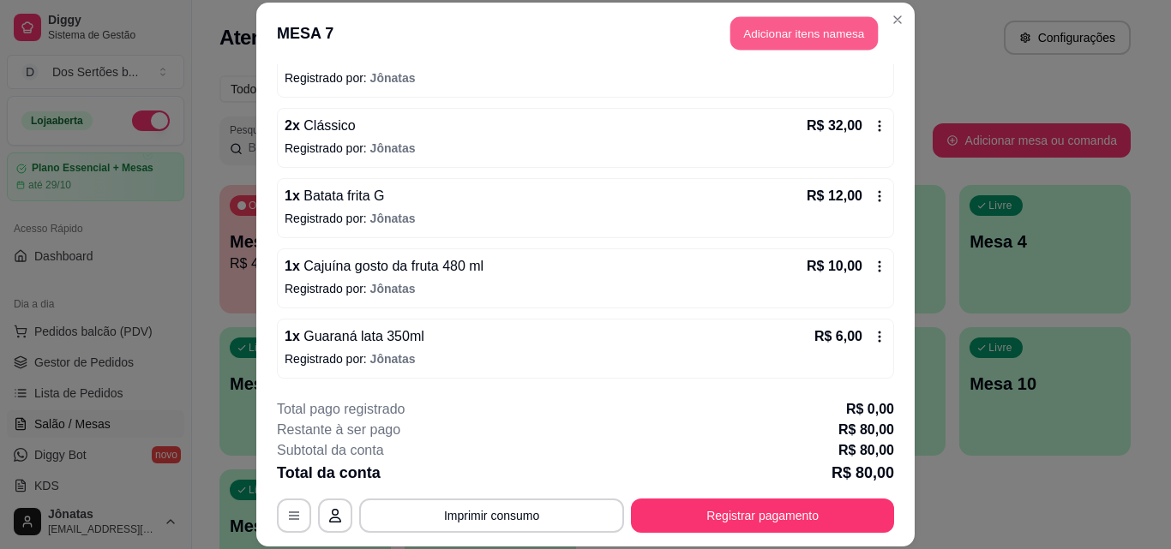
click at [763, 22] on button "Adicionar itens na mesa" at bounding box center [803, 33] width 147 height 33
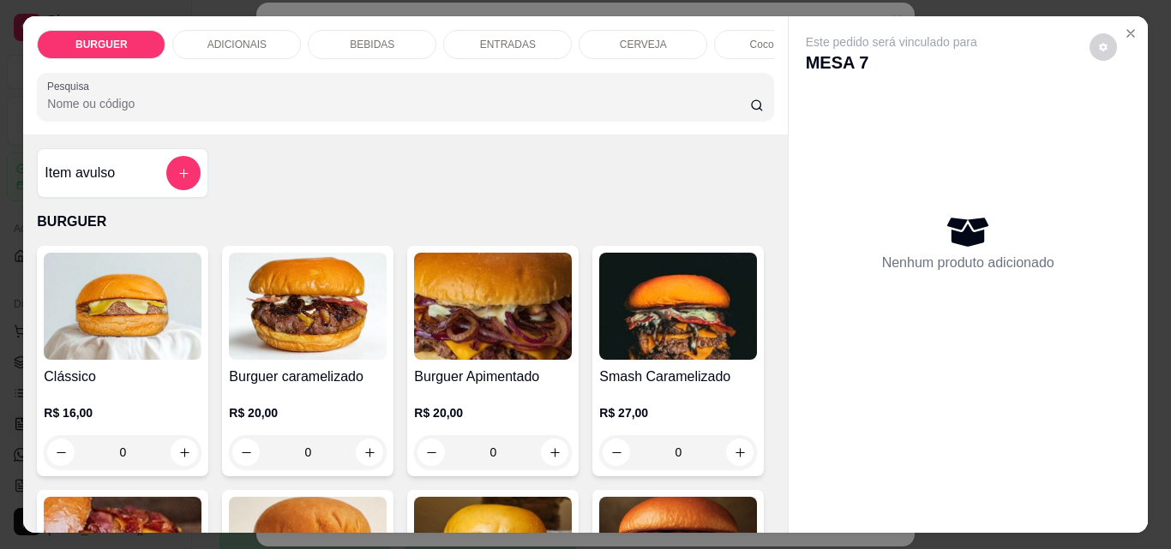
scroll to position [165, 0]
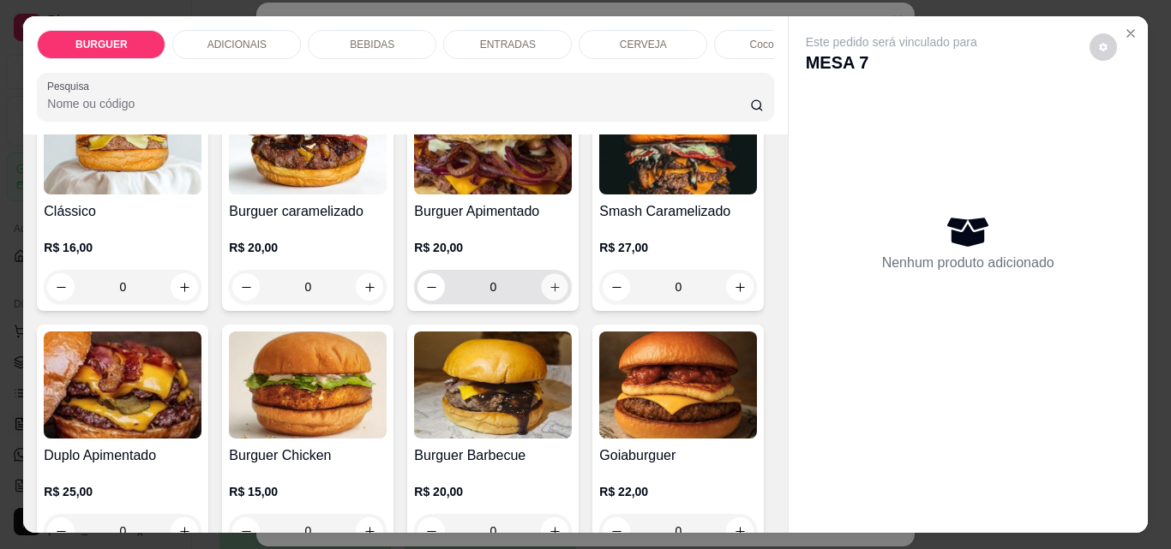
click at [542, 291] on button "increase-product-quantity" at bounding box center [555, 287] width 27 height 27
type input "1"
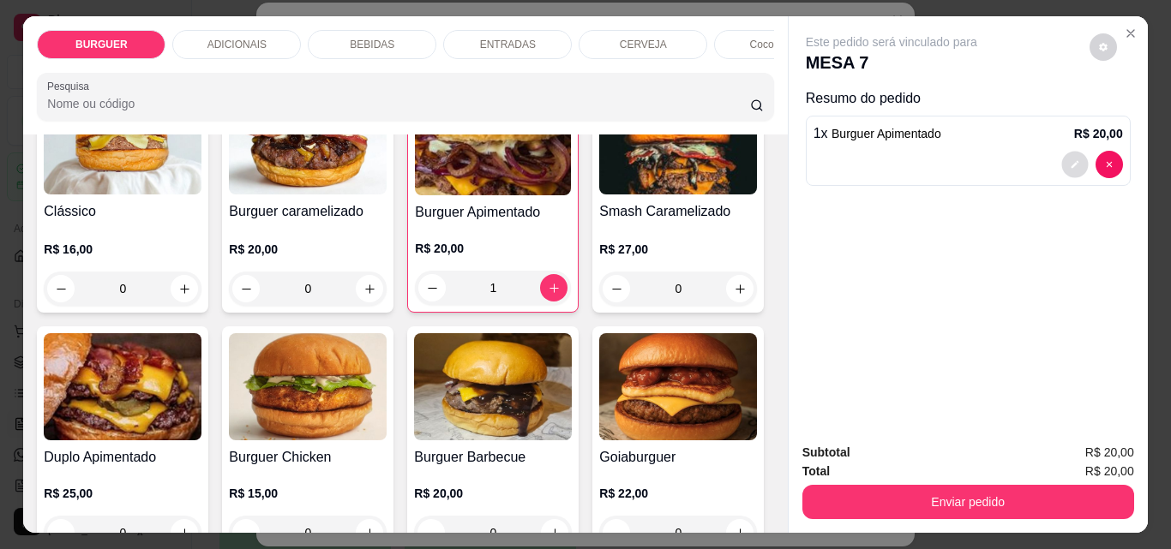
click at [1062, 161] on button "decrease-product-quantity" at bounding box center [1074, 165] width 27 height 27
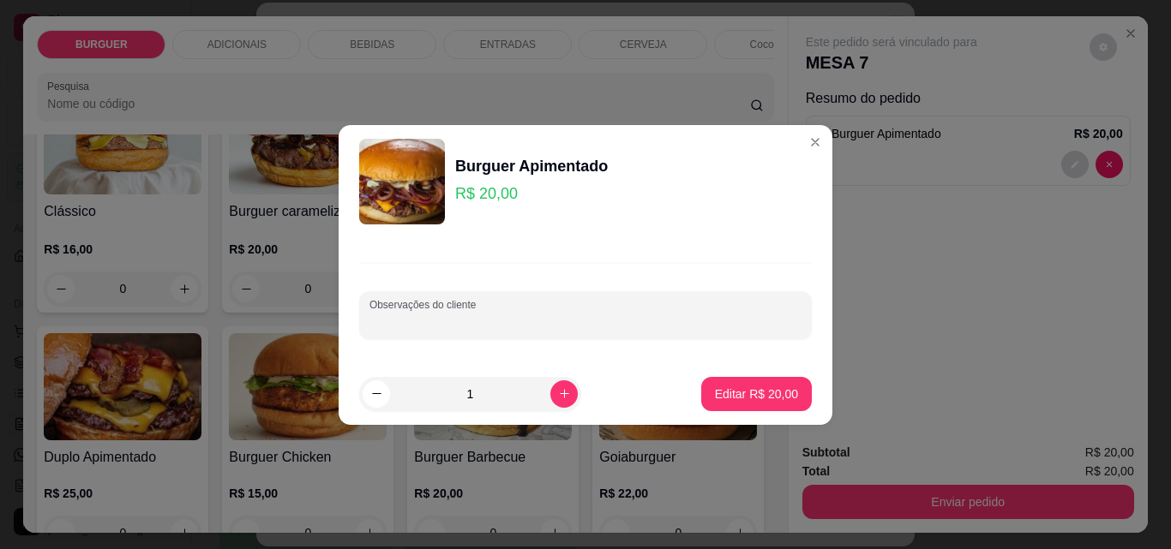
click at [517, 325] on input "Observações do cliente" at bounding box center [585, 322] width 432 height 17
type input "levar"
click at [739, 400] on p "Editar R$ 20,00" at bounding box center [756, 394] width 81 height 16
type input "0"
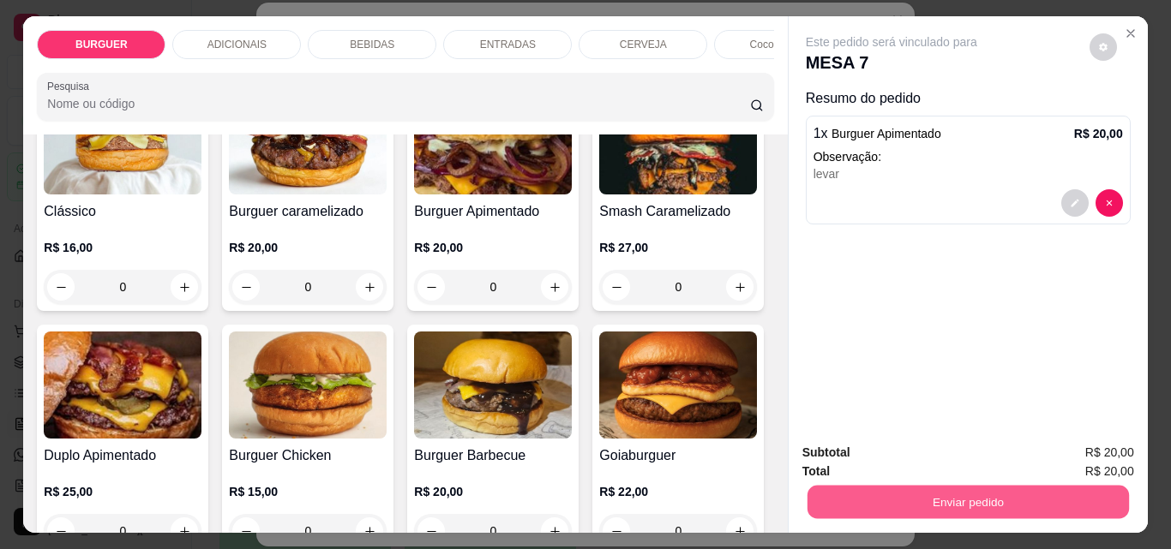
click at [821, 495] on button "Enviar pedido" at bounding box center [967, 501] width 321 height 33
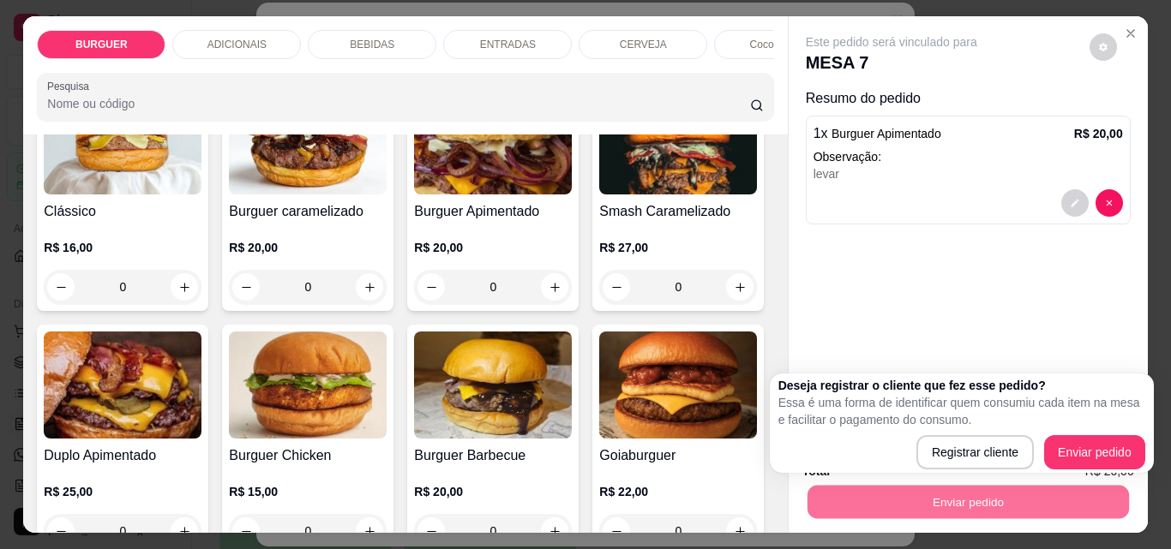
click at [861, 304] on div "Este pedido será vinculado para MESA 7 Resumo do pedido 1 x Burguer Apimentado …" at bounding box center [968, 222] width 359 height 413
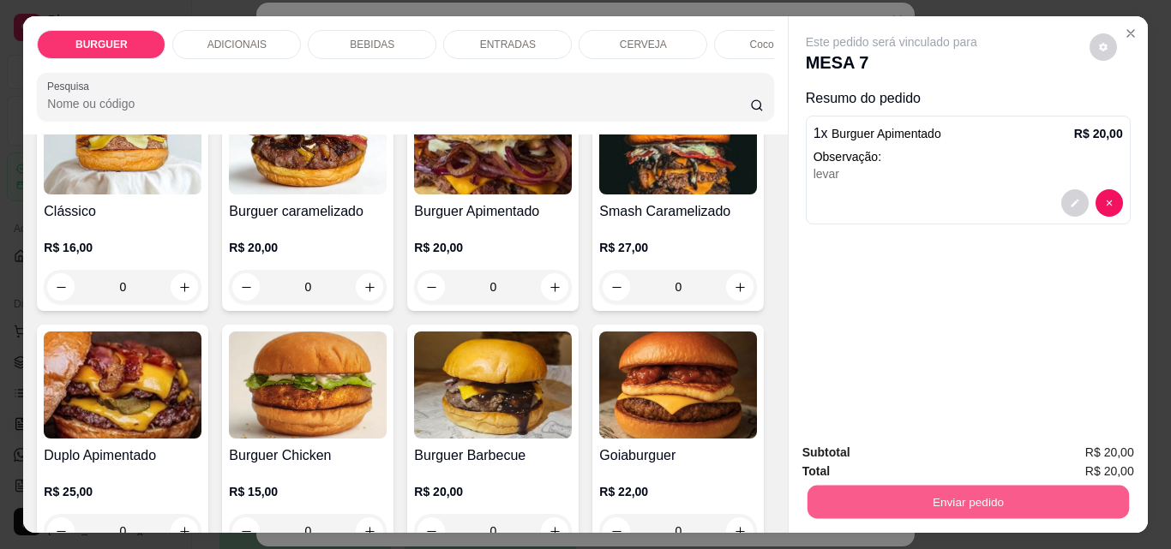
click at [809, 502] on button "Enviar pedido" at bounding box center [967, 501] width 321 height 33
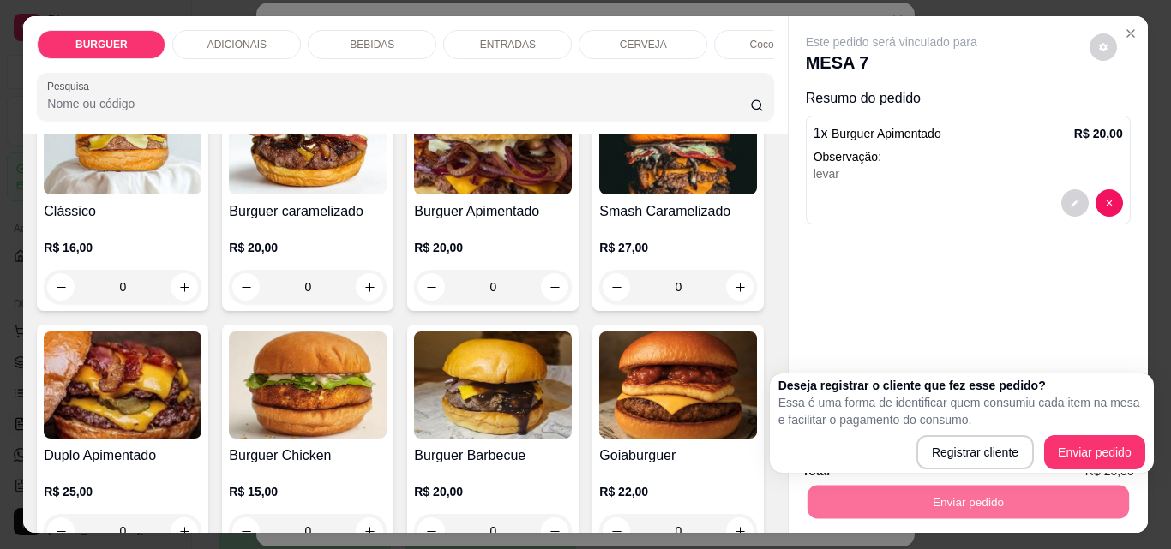
scroll to position [45, 0]
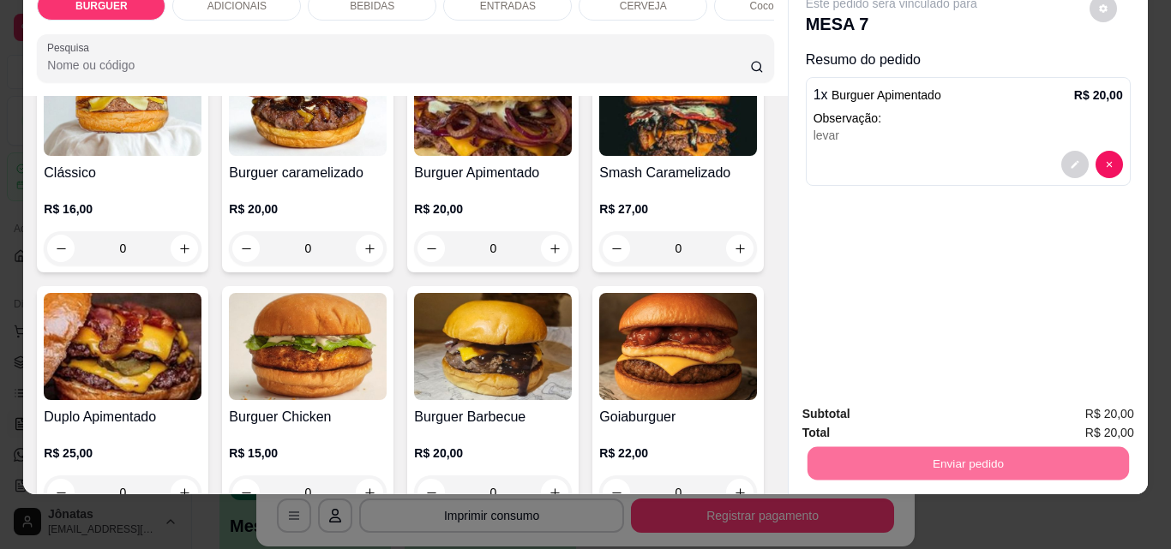
click at [1079, 448] on button "Enviar pedido" at bounding box center [1089, 453] width 97 height 33
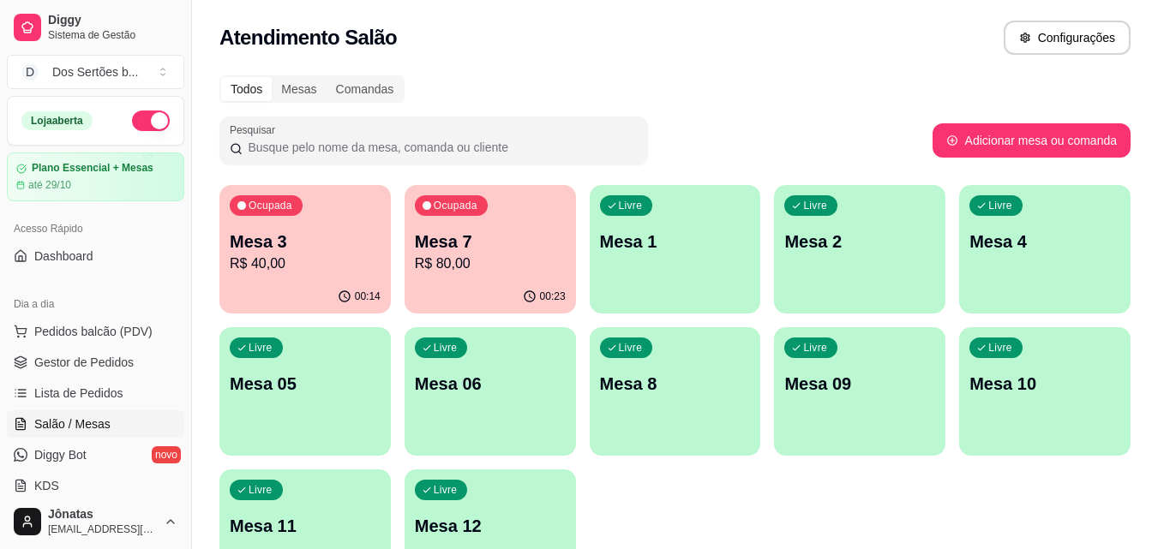
click at [489, 217] on div "Ocupada Mesa 7 R$ 80,00" at bounding box center [490, 232] width 171 height 95
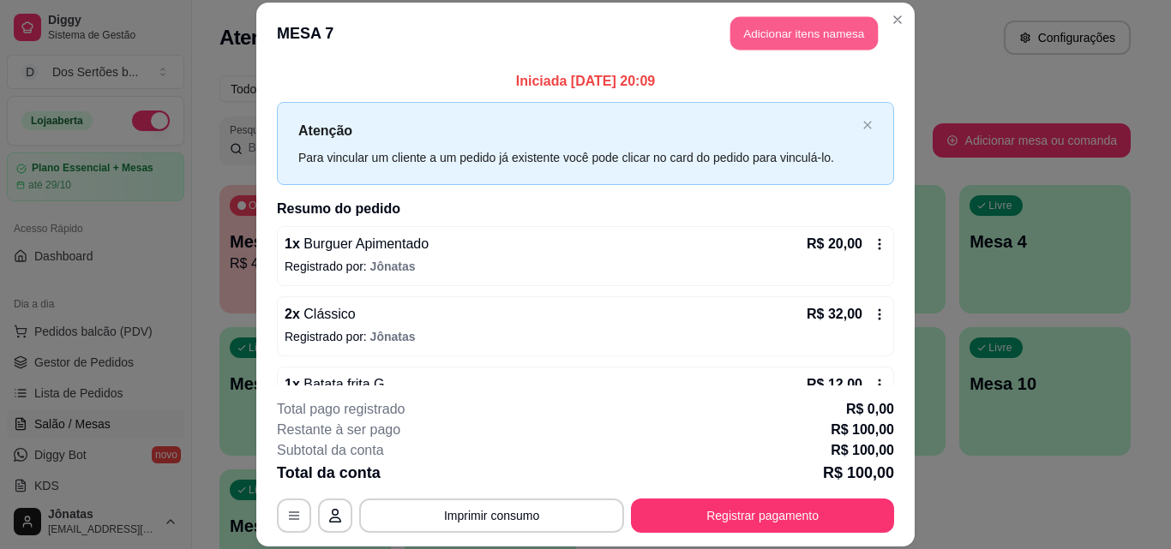
click at [763, 37] on button "Adicionar itens na mesa" at bounding box center [803, 33] width 147 height 33
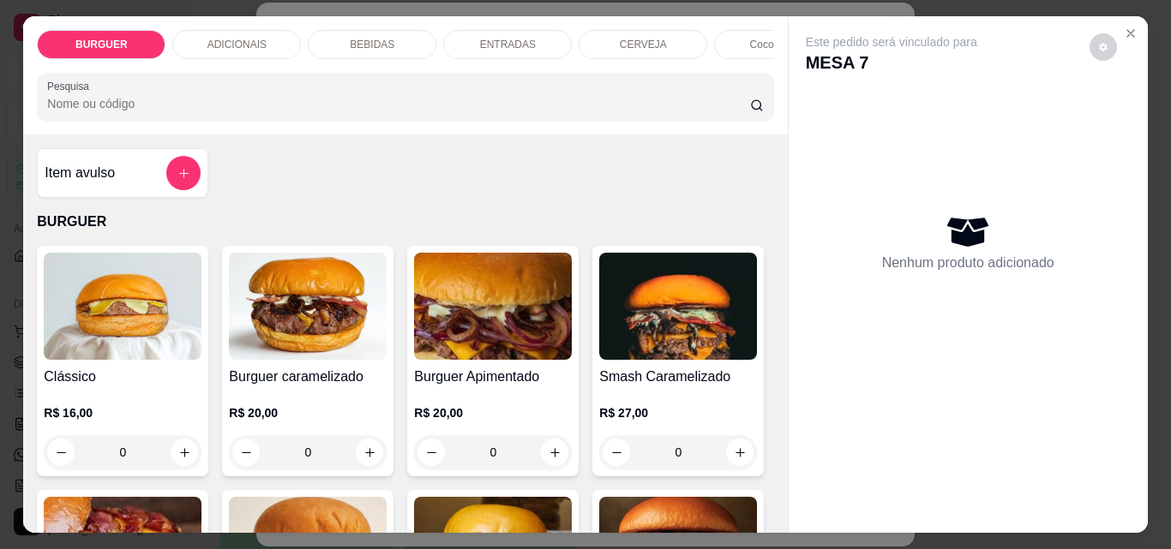
scroll to position [213, 0]
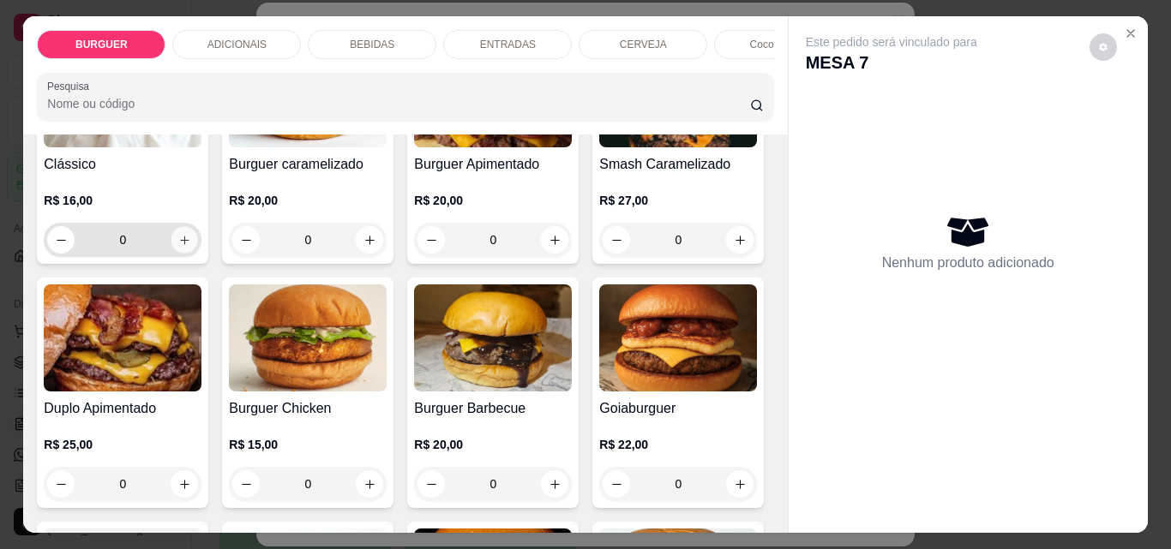
click at [178, 247] on icon "increase-product-quantity" at bounding box center [184, 240] width 13 height 13
type input "1"
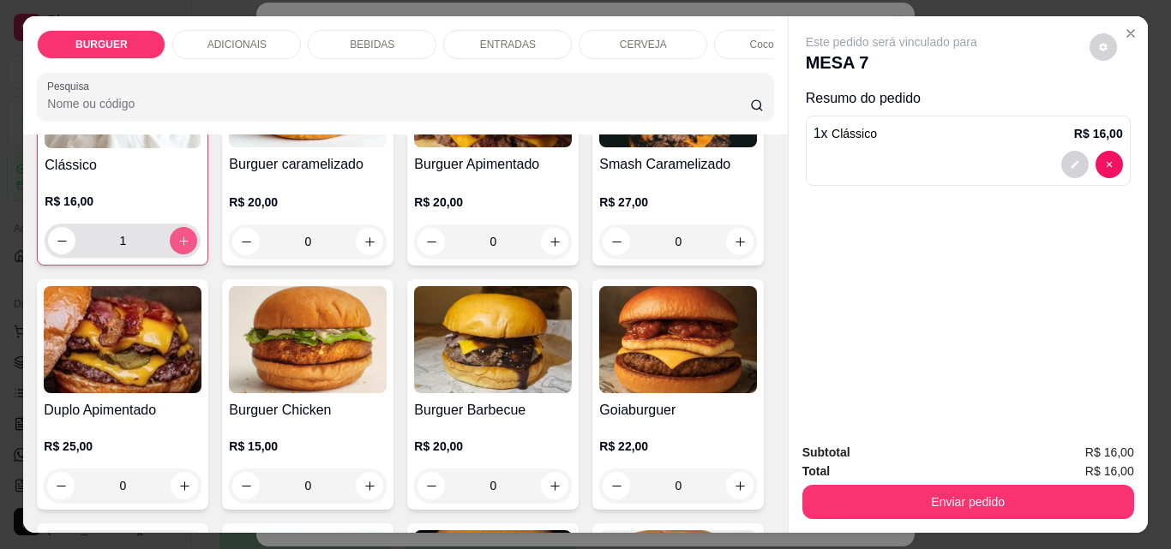
scroll to position [213, 0]
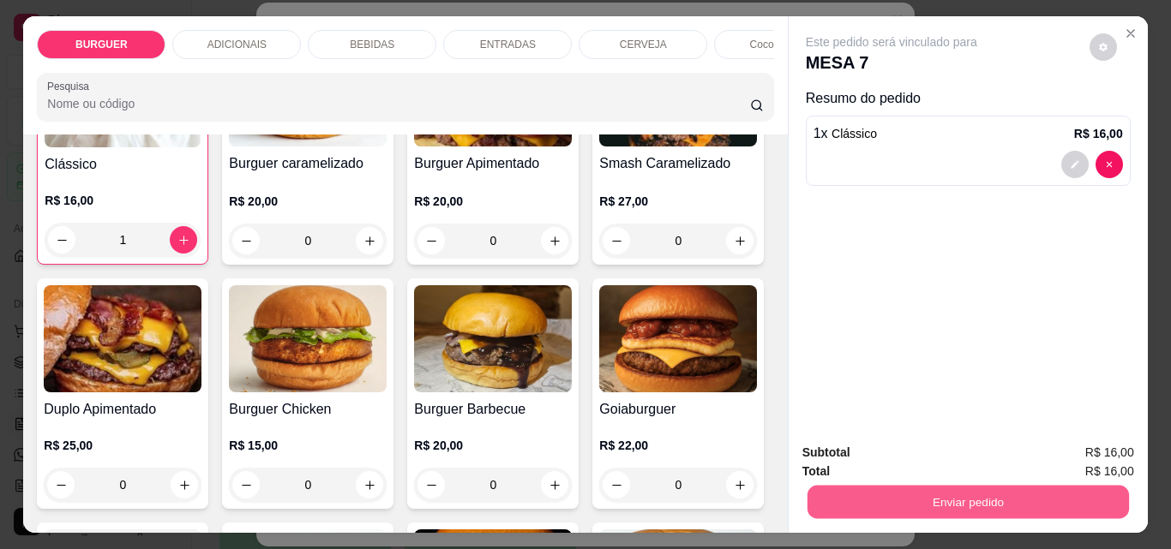
click at [814, 501] on button "Enviar pedido" at bounding box center [967, 501] width 321 height 33
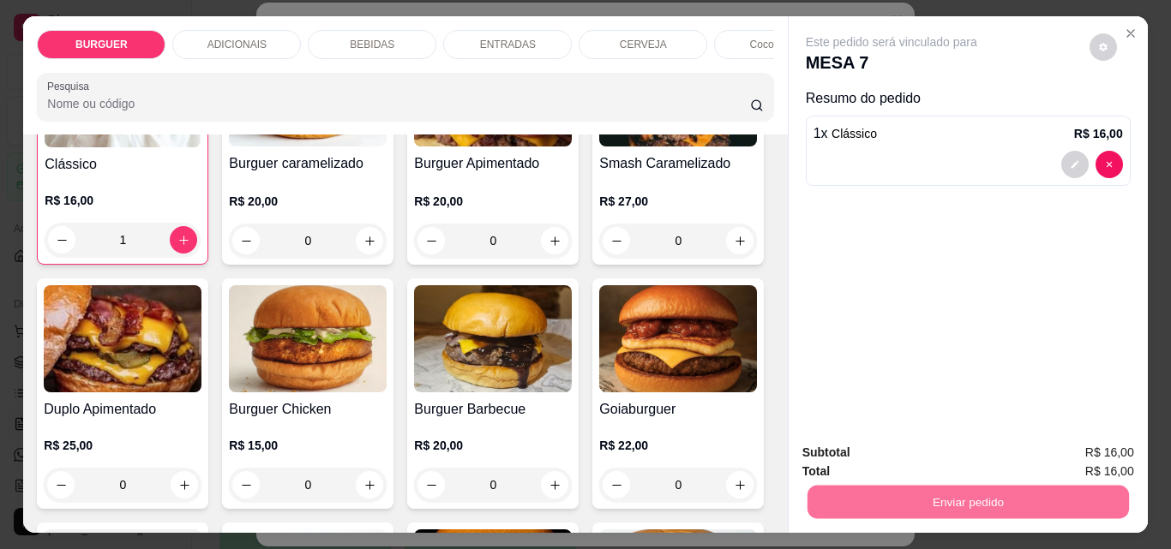
click at [1109, 455] on button "Enviar pedido" at bounding box center [1089, 453] width 97 height 33
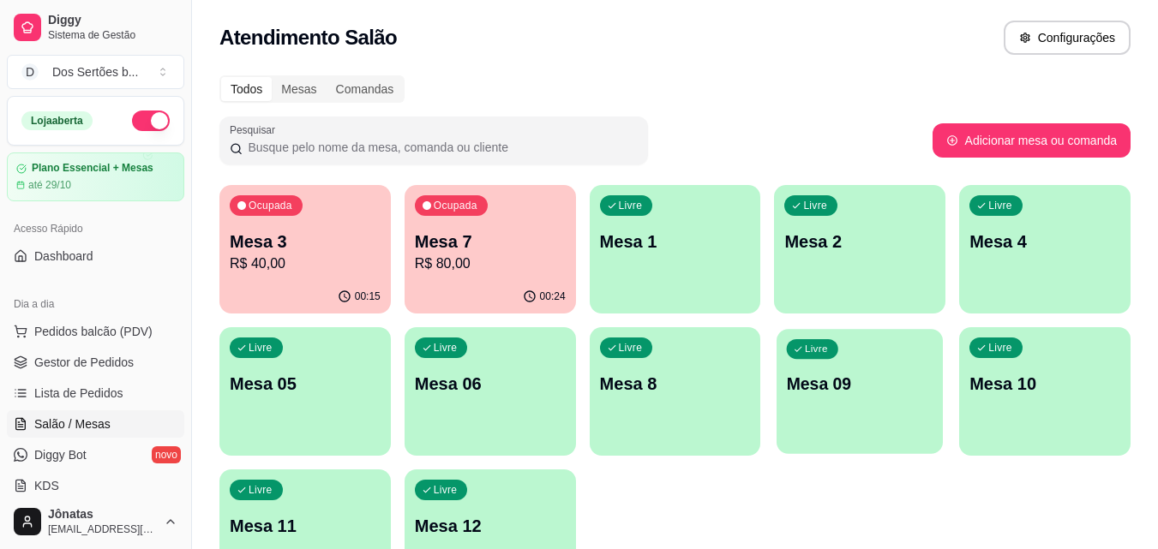
click at [861, 417] on div "Livre Mesa 09" at bounding box center [860, 381] width 166 height 105
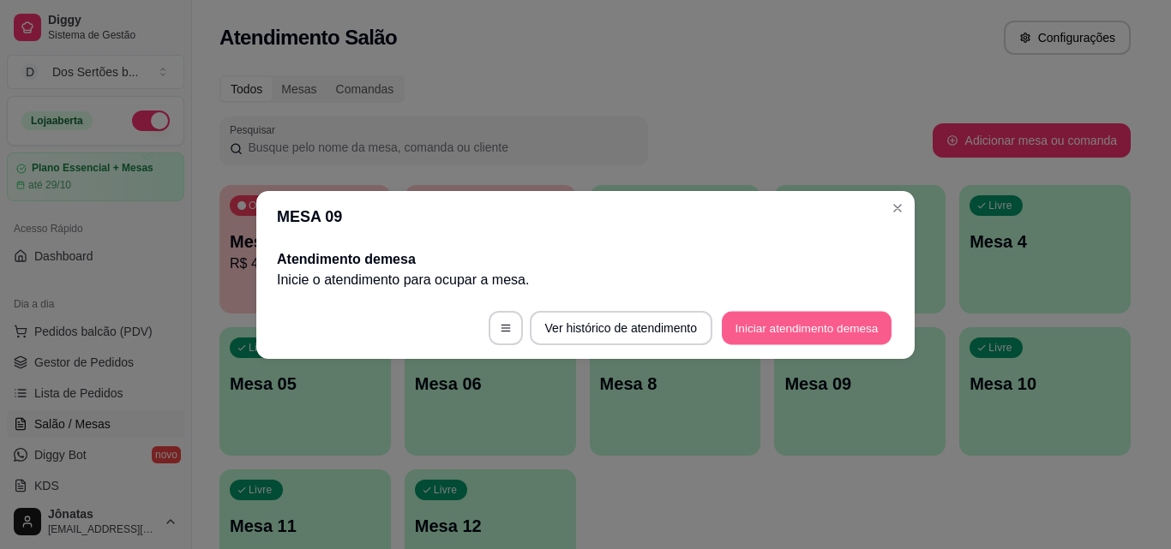
click at [763, 321] on button "Iniciar atendimento de mesa" at bounding box center [807, 327] width 170 height 33
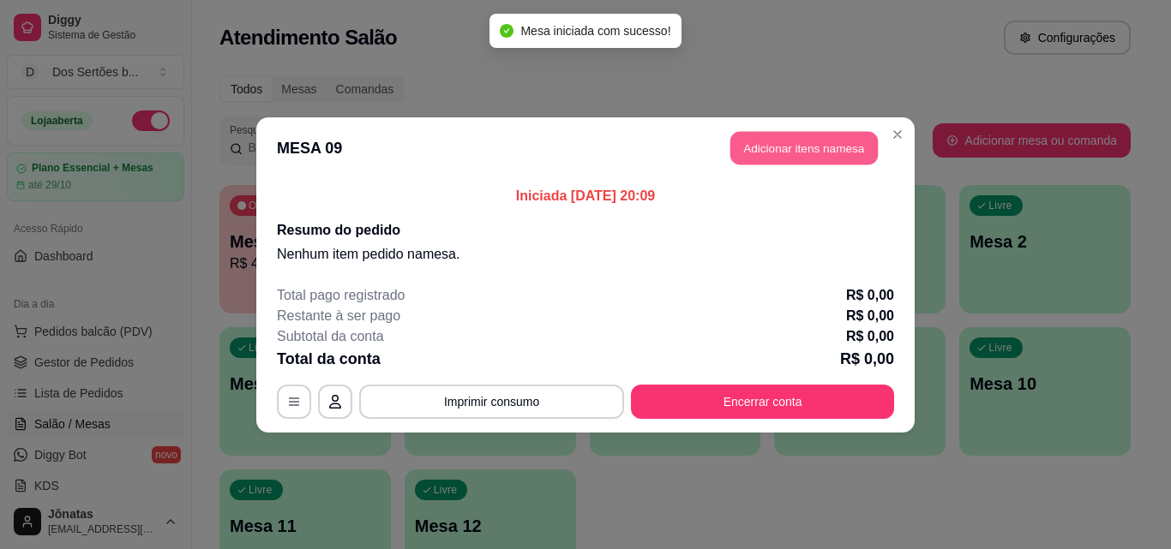
click at [820, 153] on button "Adicionar itens na mesa" at bounding box center [803, 147] width 147 height 33
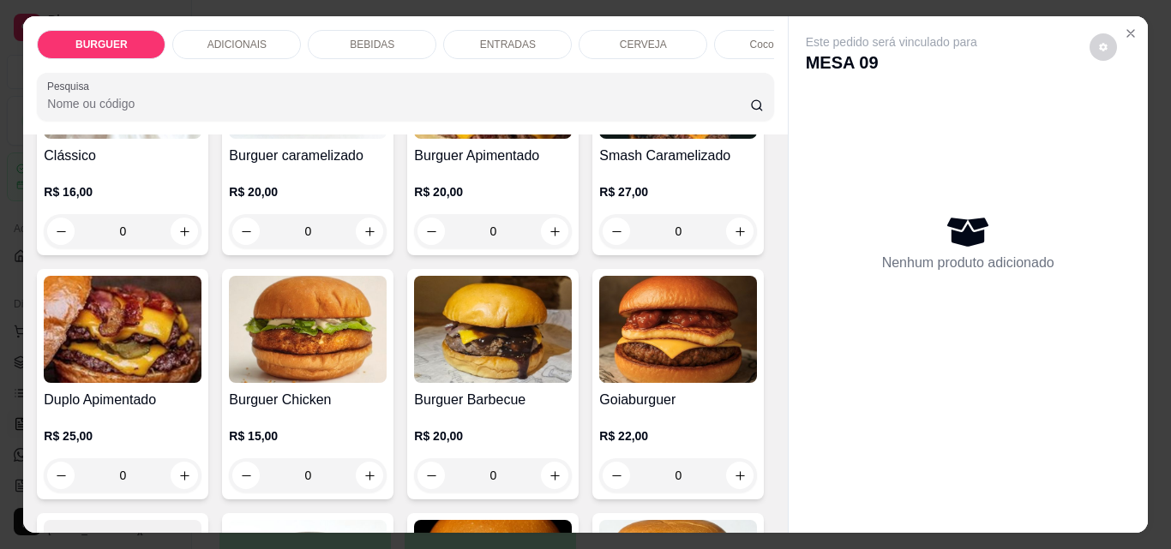
scroll to position [333, 0]
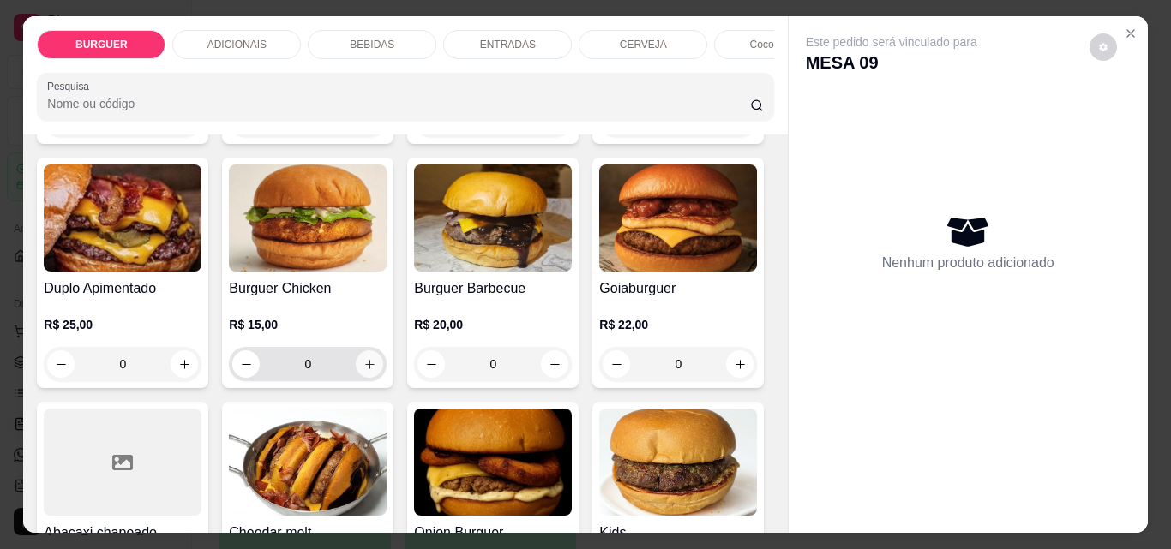
click at [376, 369] on icon "increase-product-quantity" at bounding box center [369, 364] width 13 height 13
type input "1"
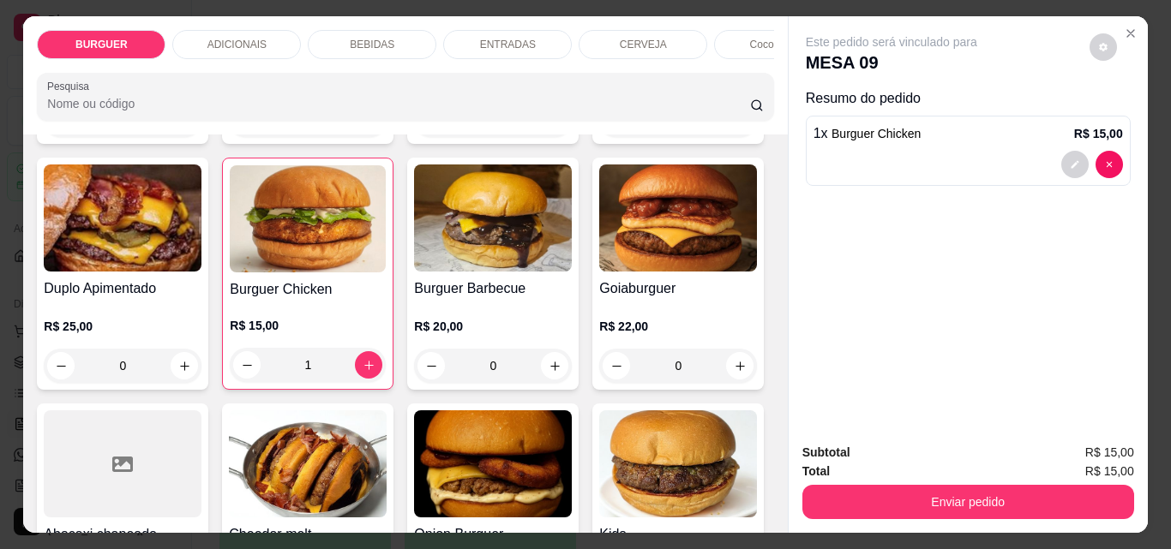
scroll to position [101, 0]
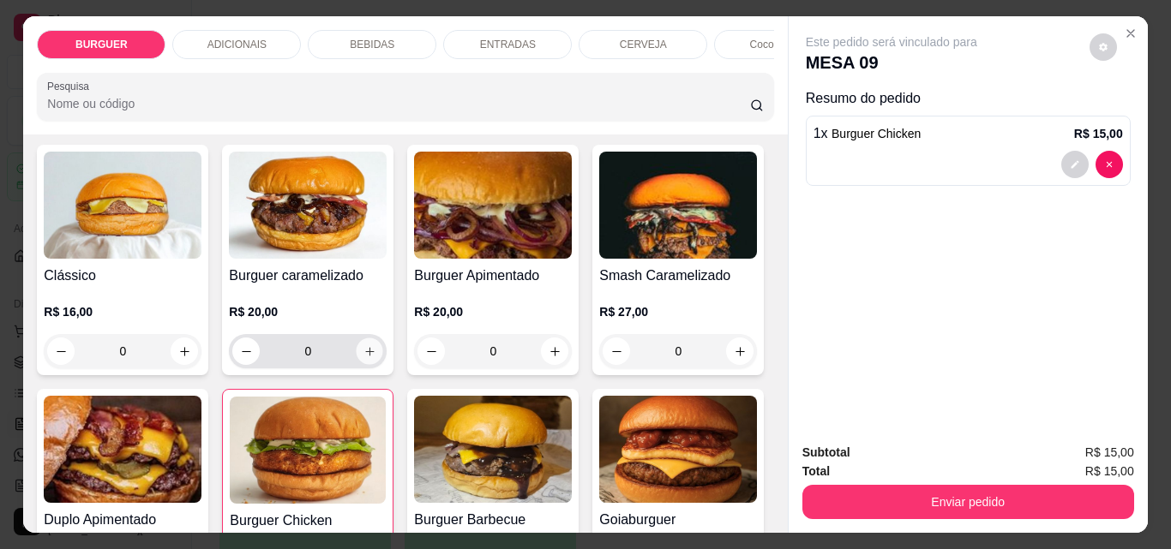
click at [363, 353] on icon "increase-product-quantity" at bounding box center [369, 351] width 13 height 13
type input "1"
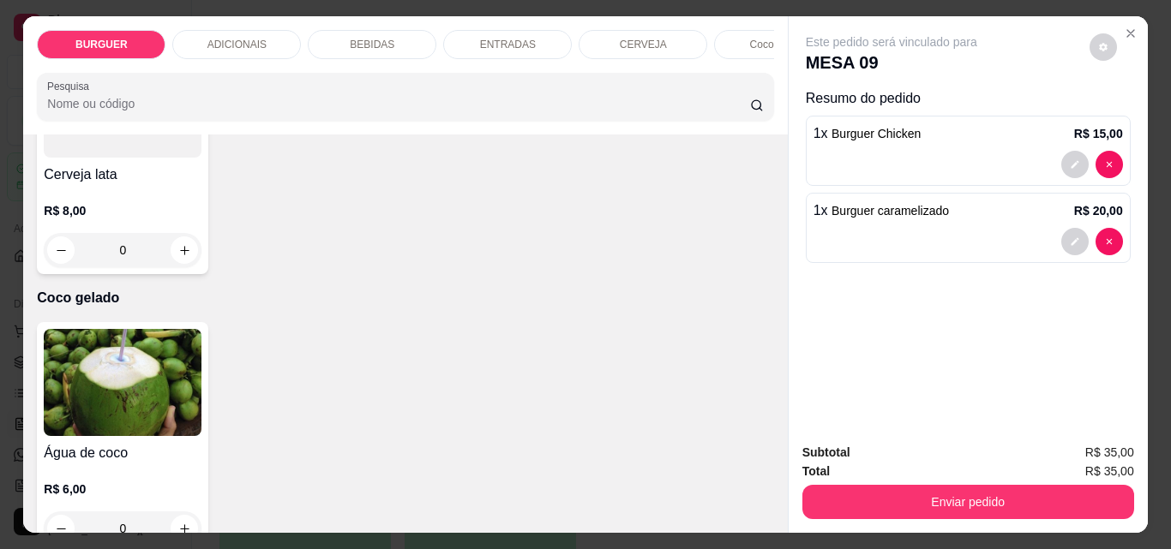
scroll to position [3401, 0]
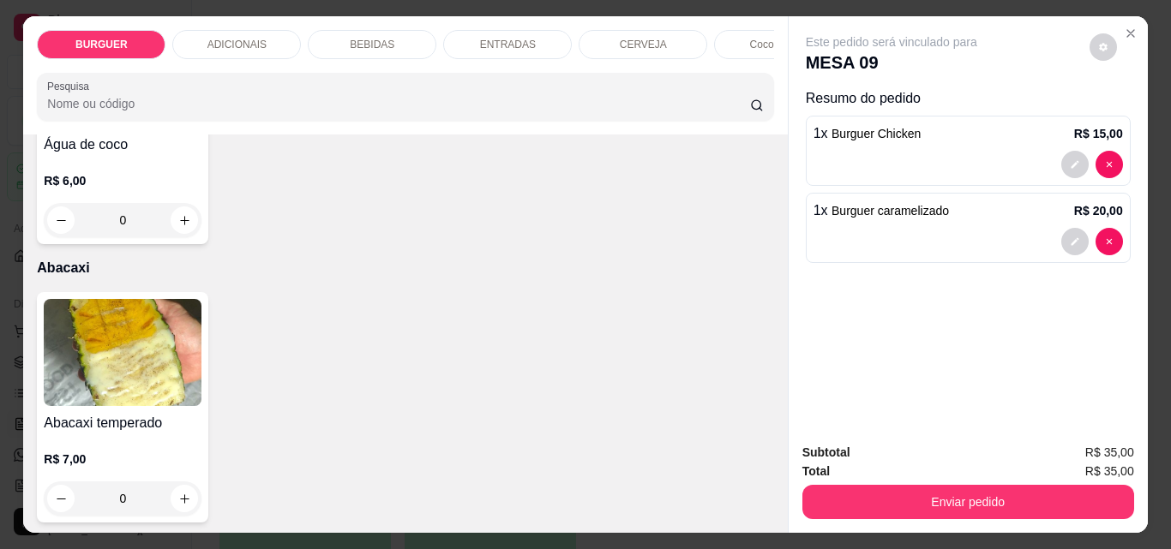
type input "1"
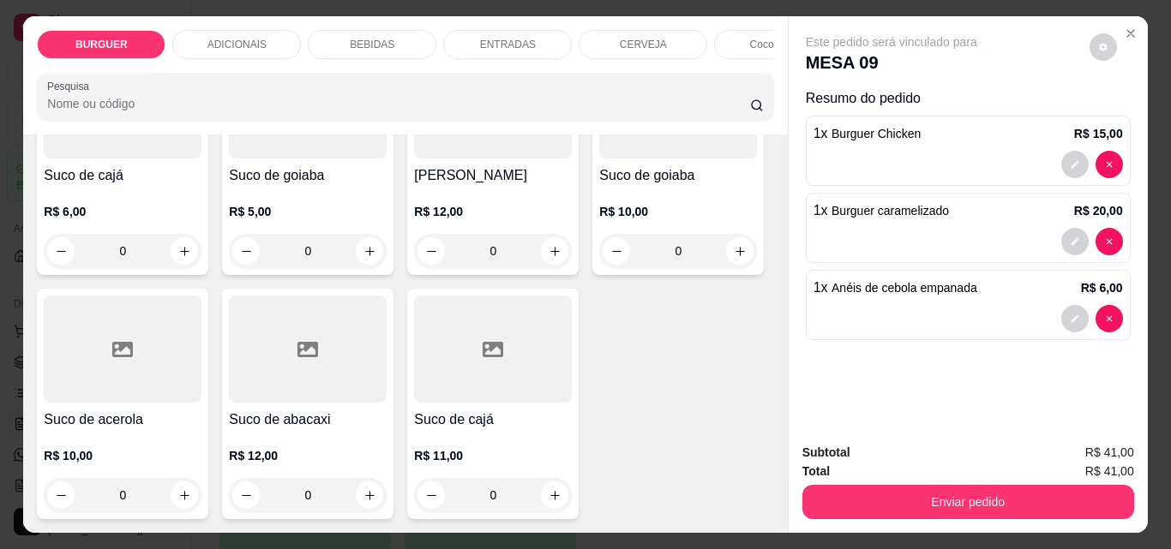
scroll to position [4948, 0]
click at [179, 14] on icon "increase-product-quantity" at bounding box center [184, 7] width 13 height 13
type input "1"
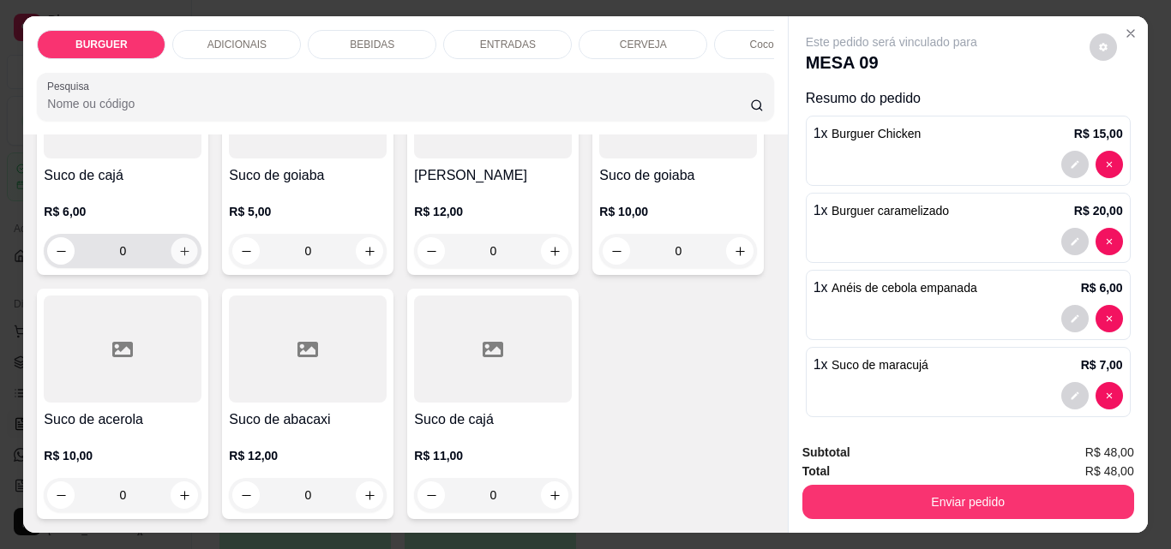
click at [191, 245] on icon "increase-product-quantity" at bounding box center [184, 251] width 13 height 13
type input "1"
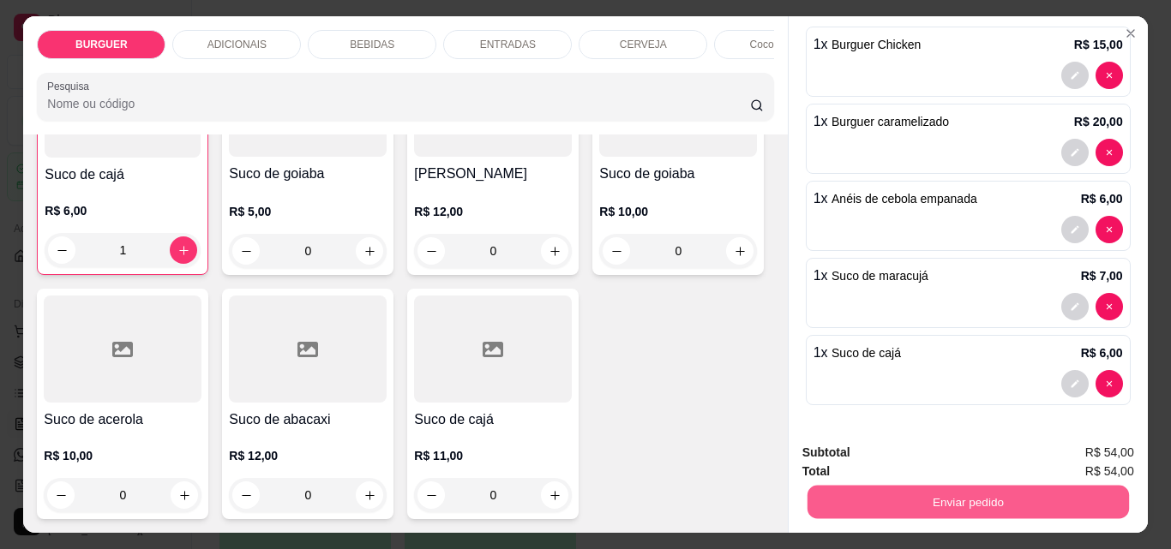
click at [911, 489] on button "Enviar pedido" at bounding box center [967, 501] width 321 height 33
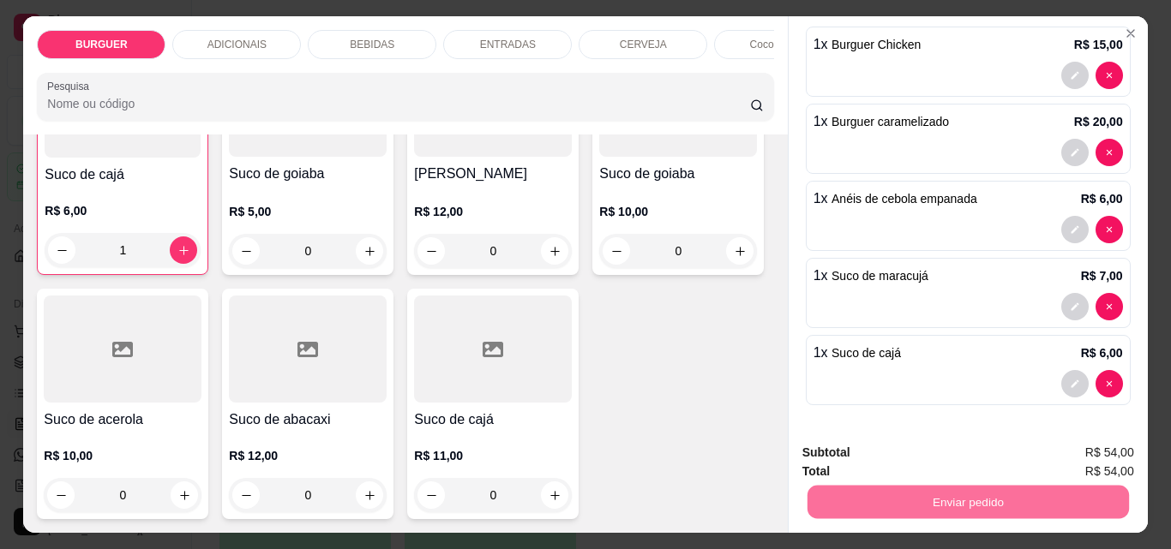
click at [1081, 441] on button "Enviar pedido" at bounding box center [1089, 453] width 94 height 32
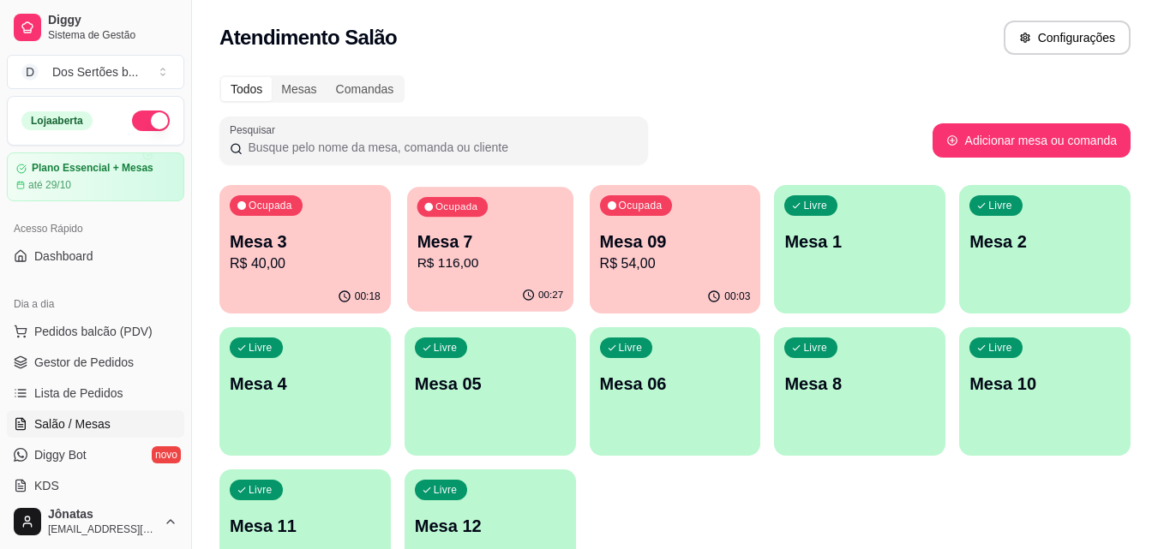
click at [505, 281] on div "00:27" at bounding box center [490, 295] width 166 height 33
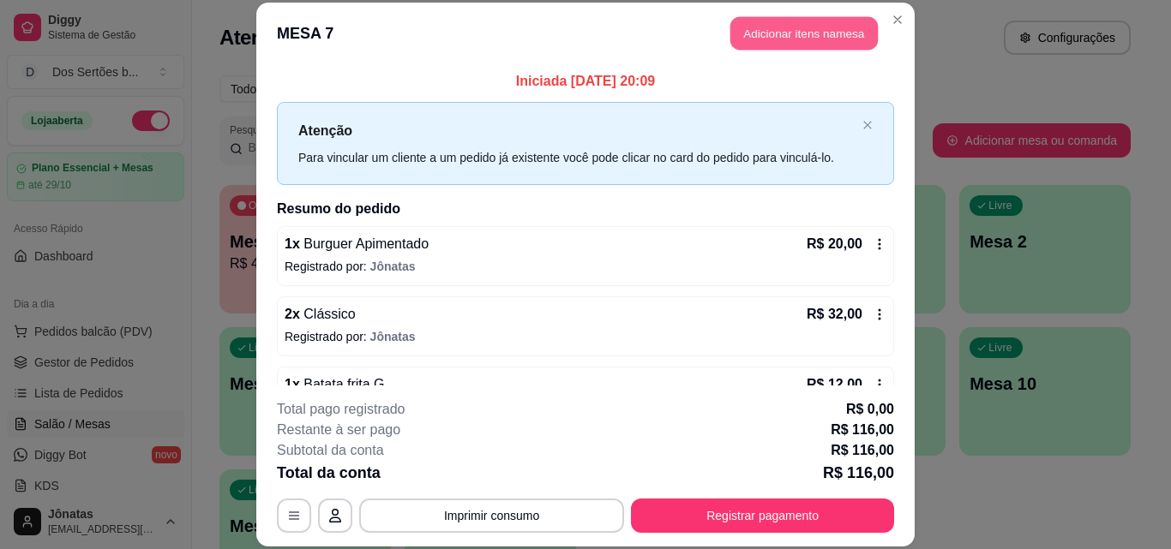
click at [762, 41] on button "Adicionar itens na mesa" at bounding box center [803, 33] width 147 height 33
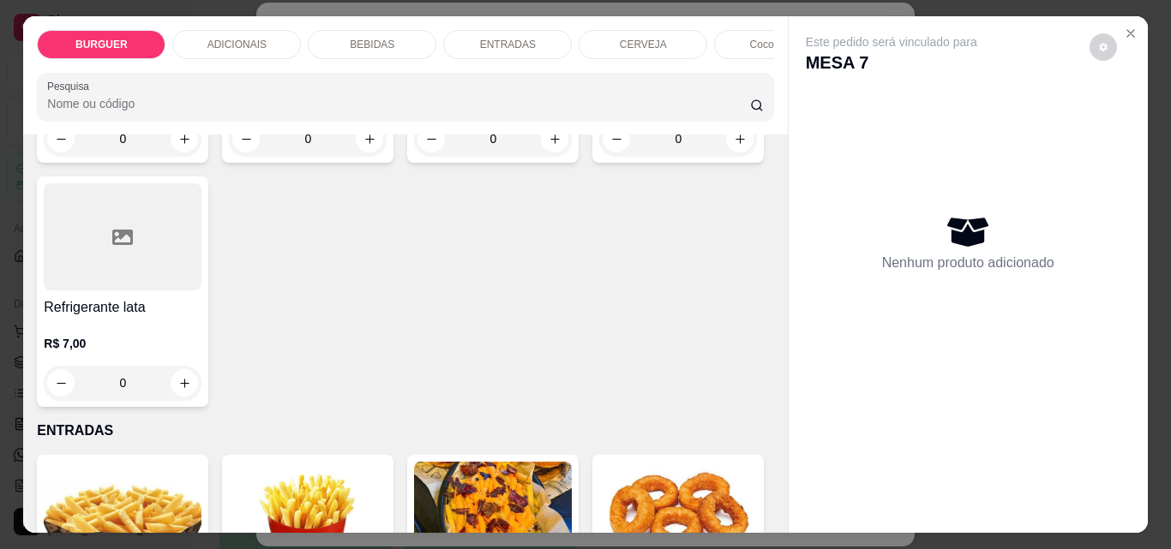
scroll to position [2317, 0]
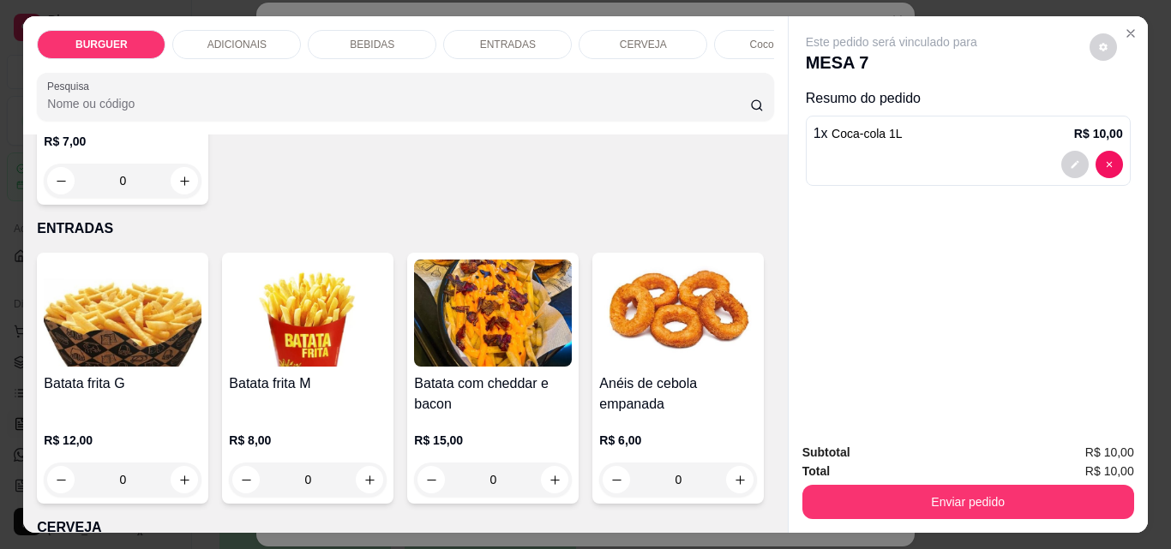
scroll to position [2318, 0]
type input "0"
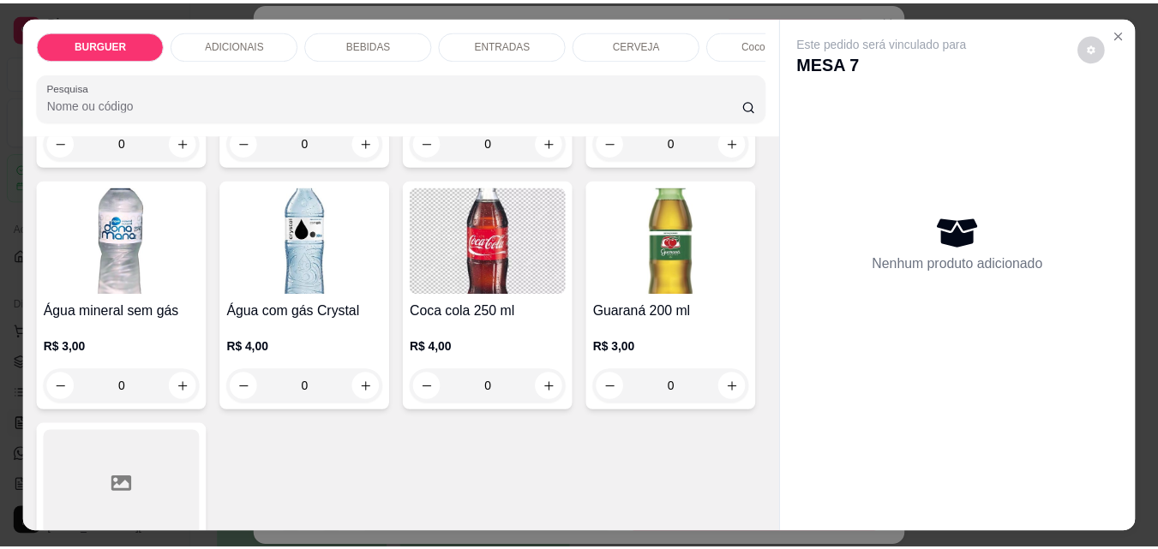
scroll to position [1768, 0]
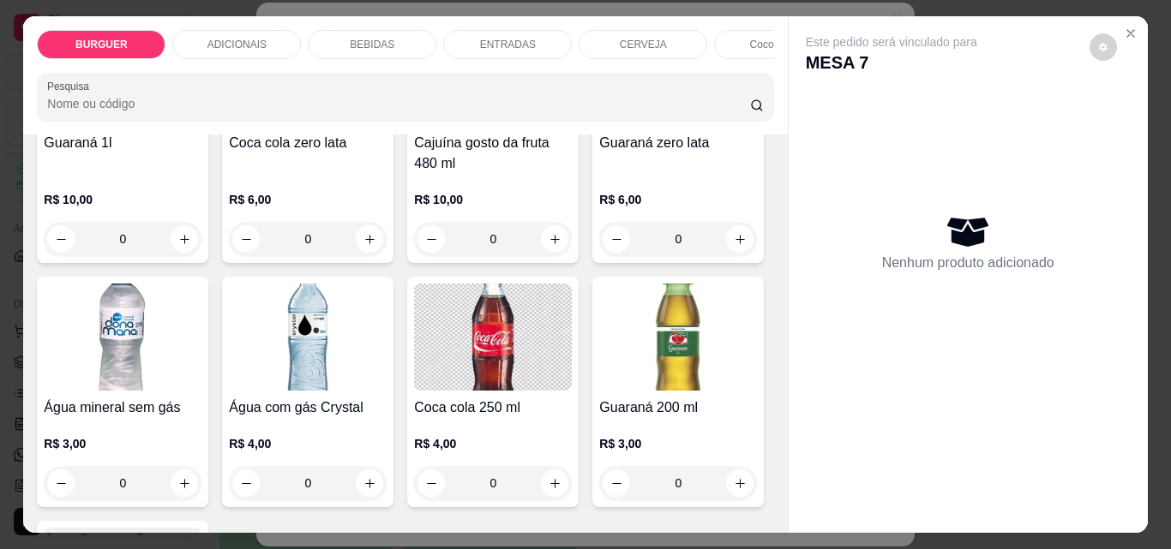
type input "1"
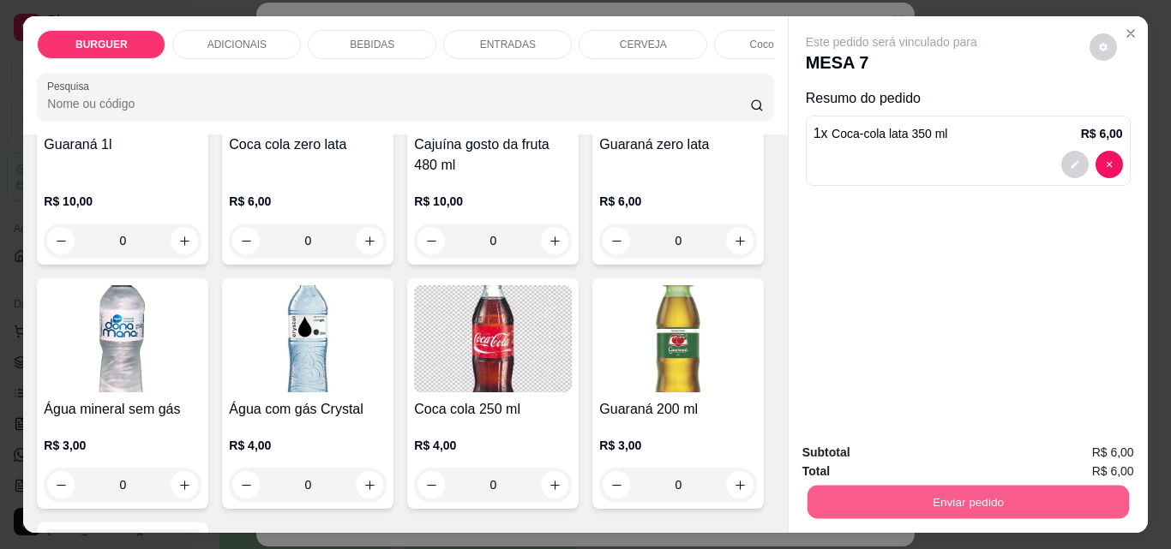
click at [887, 486] on button "Enviar pedido" at bounding box center [967, 501] width 321 height 33
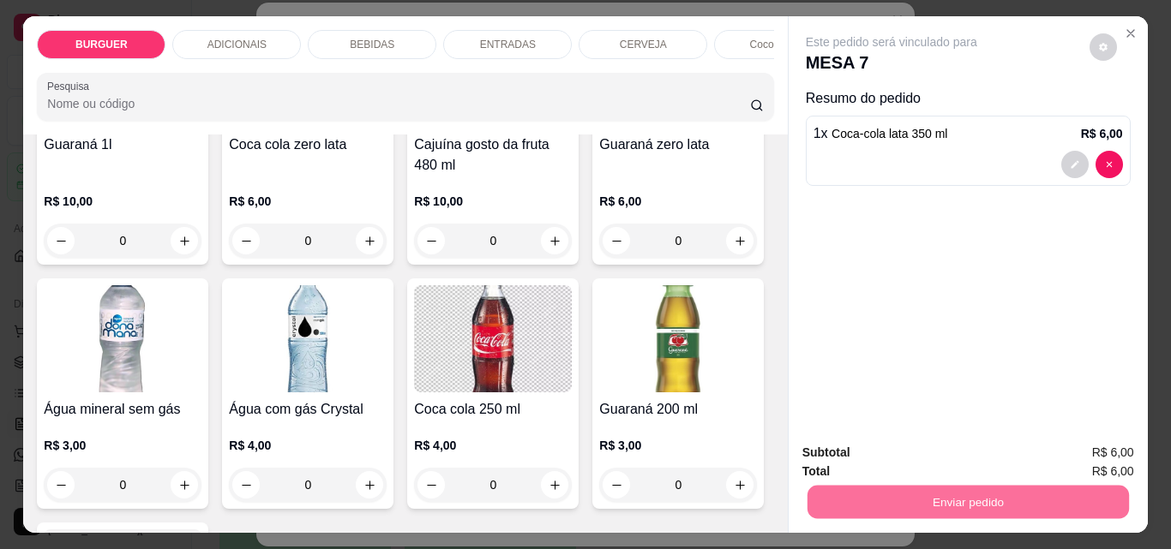
click at [1095, 442] on button "Enviar pedido" at bounding box center [1089, 453] width 94 height 32
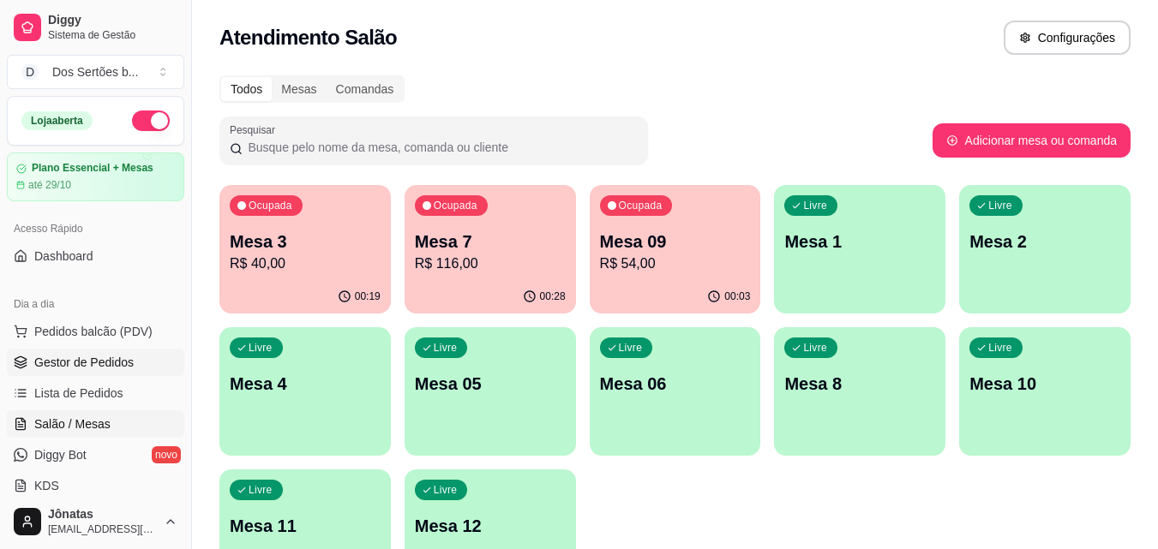
click at [40, 359] on span "Gestor de Pedidos" at bounding box center [83, 362] width 99 height 17
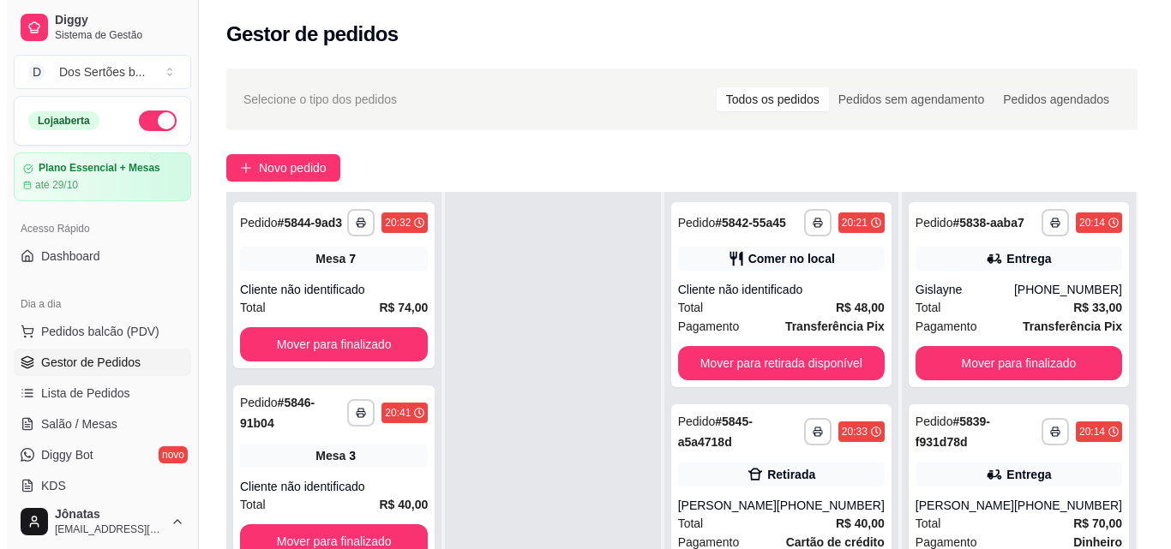
scroll to position [261, 0]
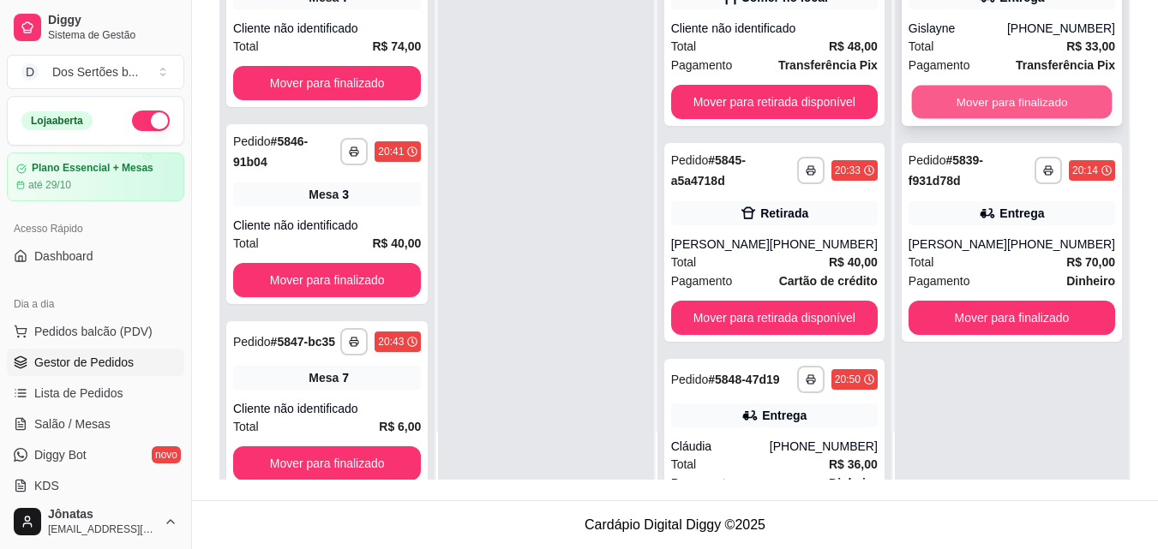
click at [1001, 99] on button "Mover para finalizado" at bounding box center [1011, 102] width 201 height 33
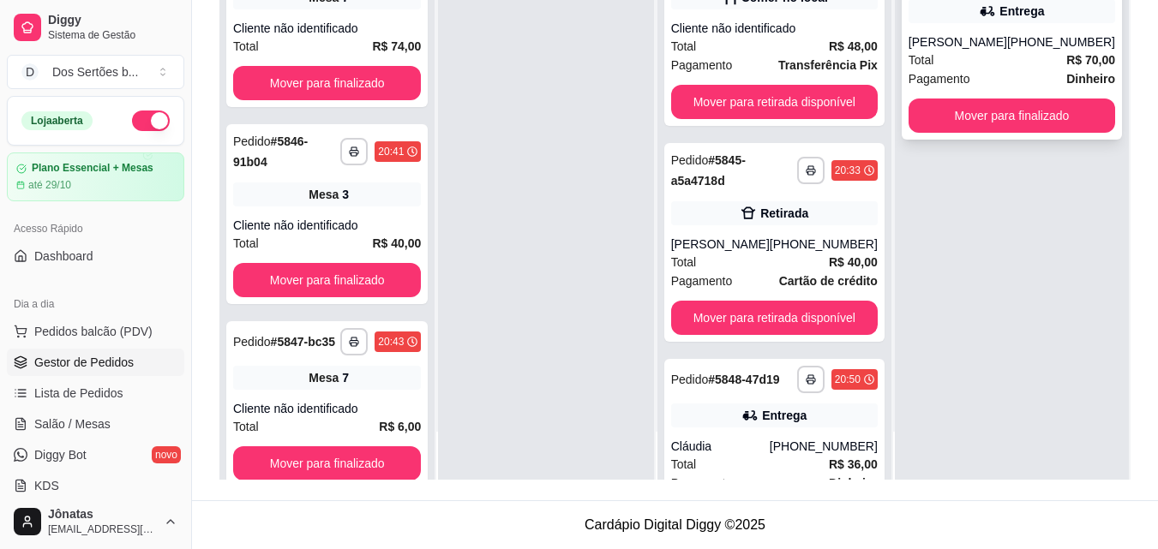
click at [964, 69] on div "Total R$ 70,00" at bounding box center [1012, 60] width 207 height 19
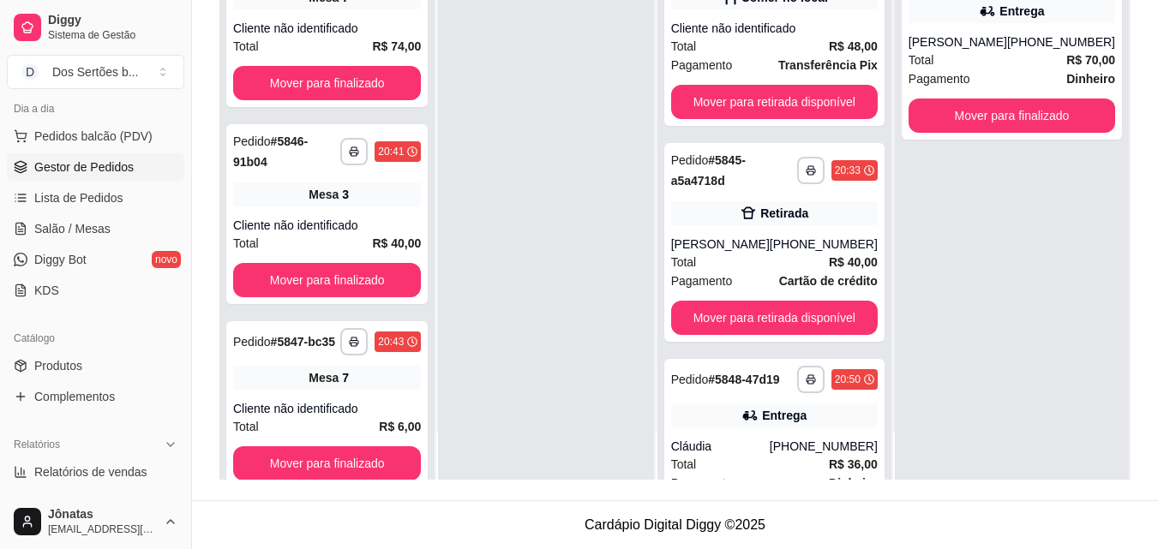
scroll to position [232, 0]
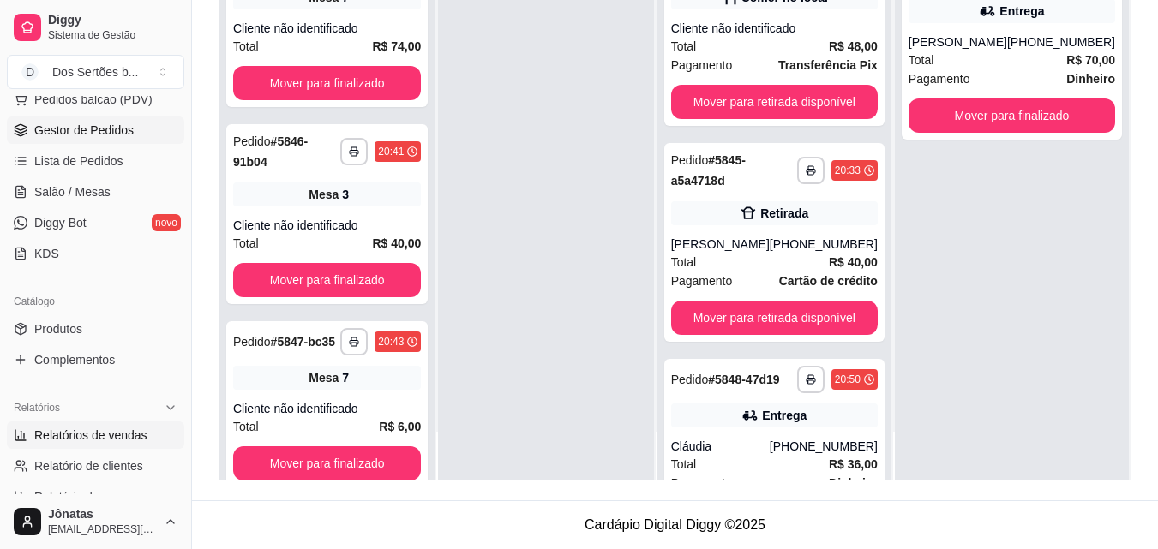
click at [88, 433] on span "Relatórios de vendas" at bounding box center [90, 435] width 113 height 17
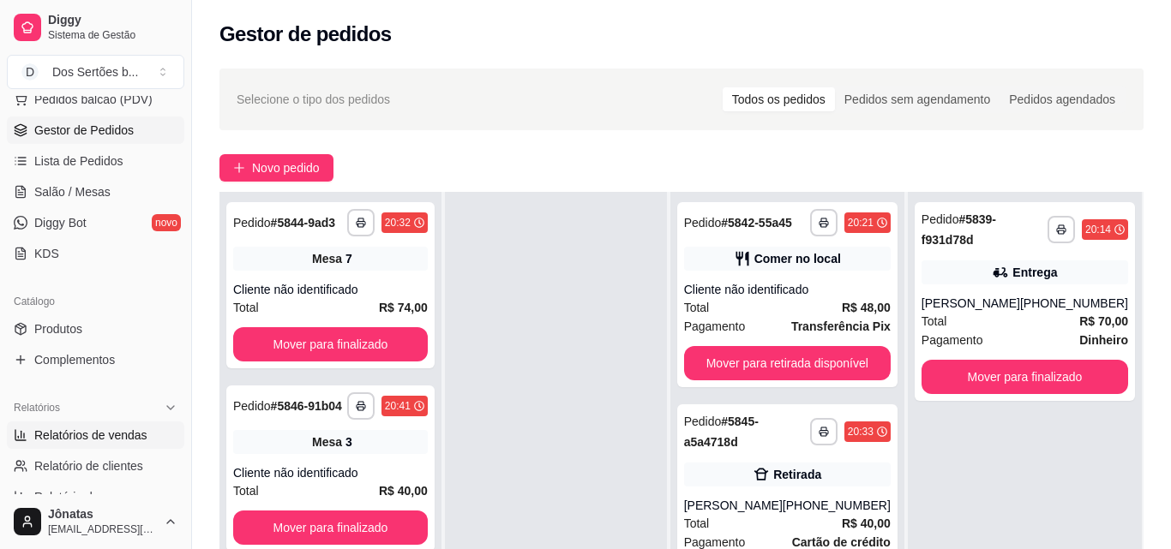
select select "ALL"
select select "0"
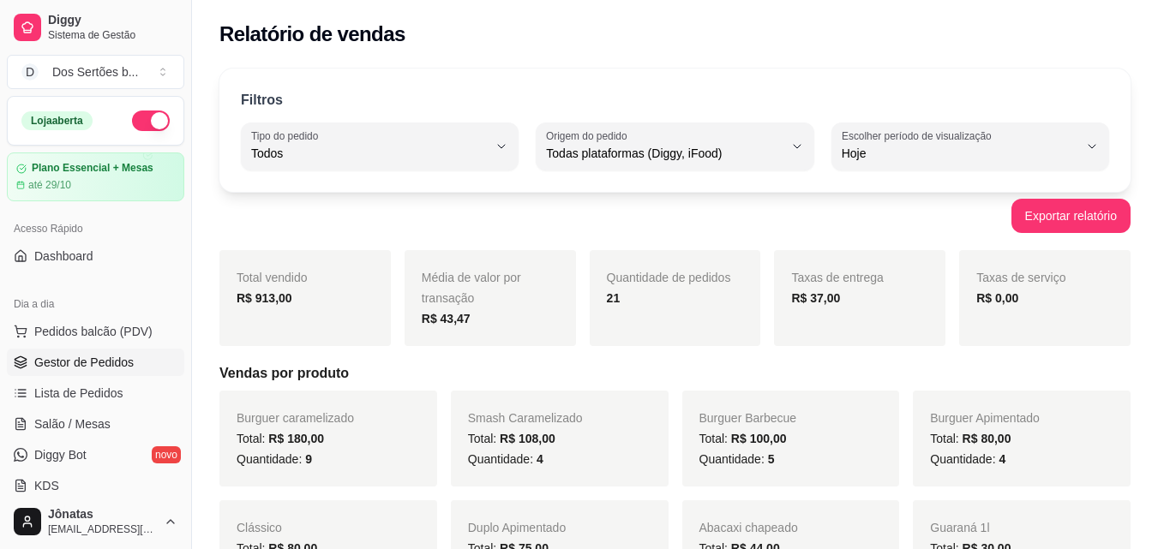
click at [89, 362] on span "Gestor de Pedidos" at bounding box center [83, 362] width 99 height 17
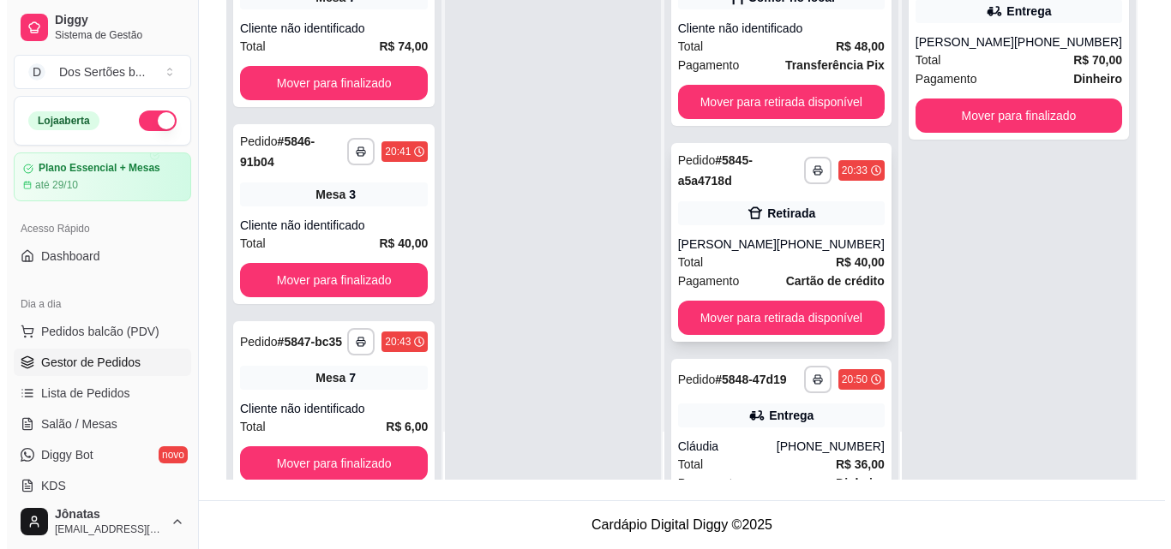
scroll to position [116, 0]
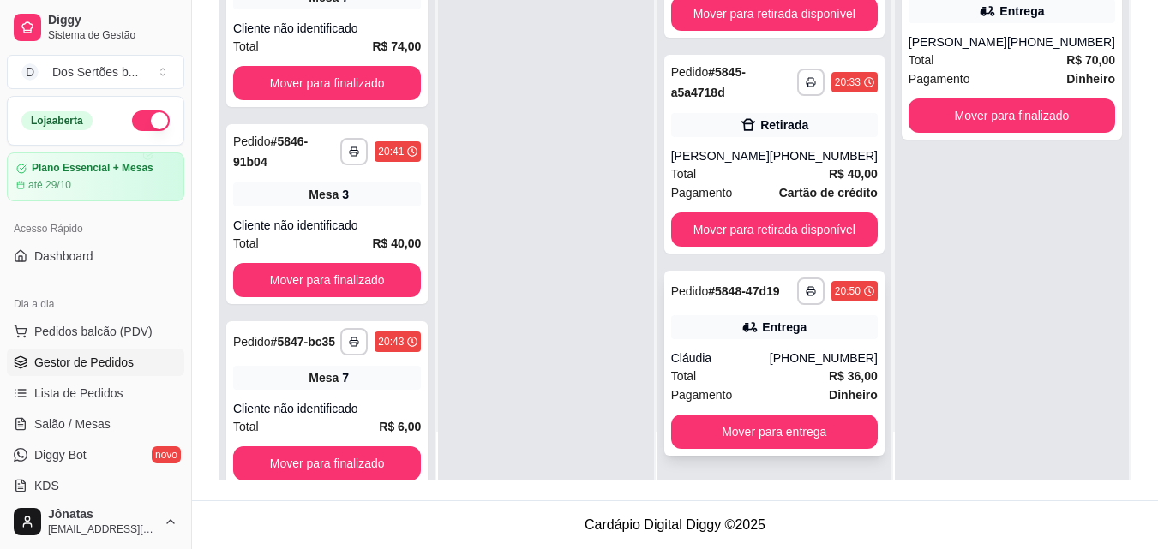
click at [712, 346] on div "**********" at bounding box center [774, 363] width 220 height 185
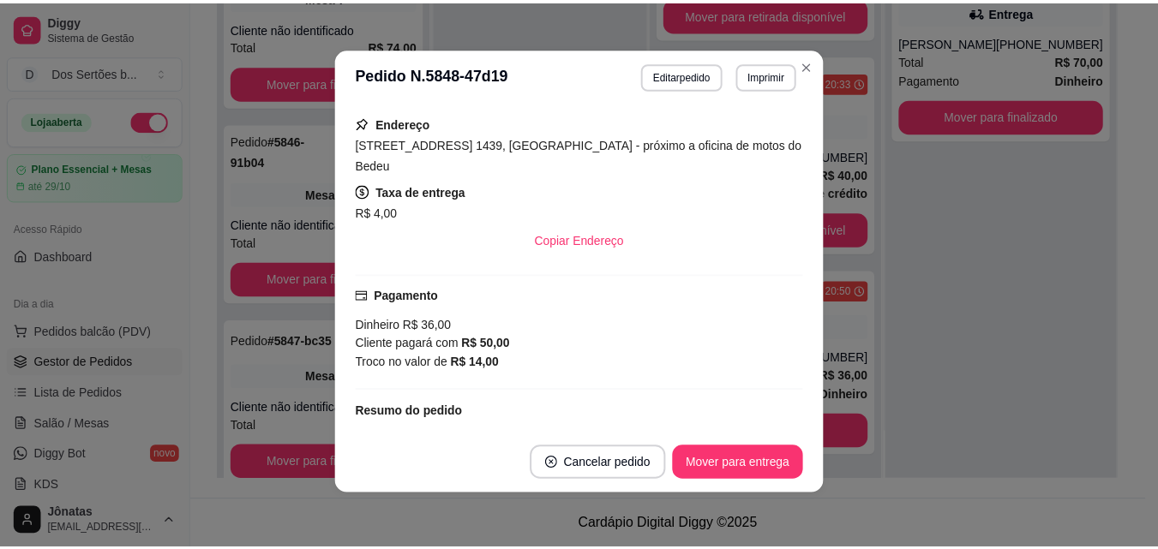
scroll to position [357, 0]
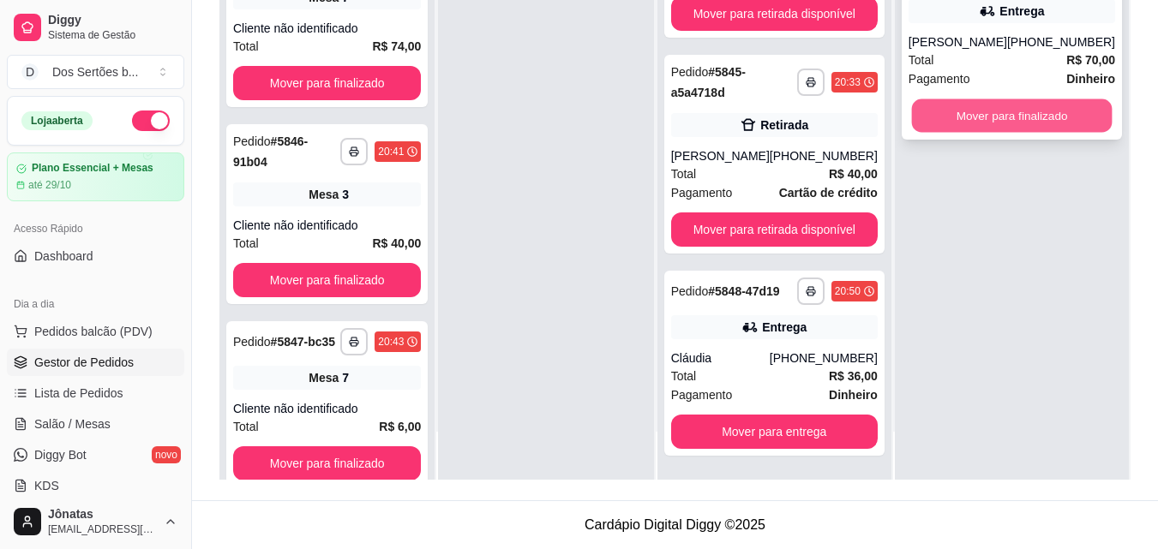
click at [982, 127] on button "Mover para finalizado" at bounding box center [1011, 115] width 201 height 33
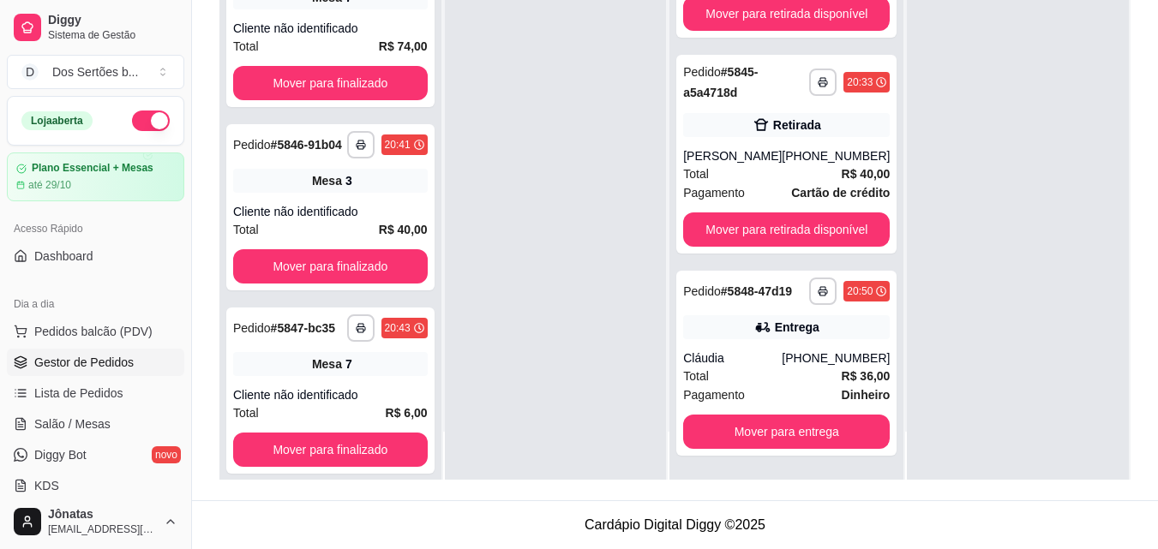
scroll to position [274, 0]
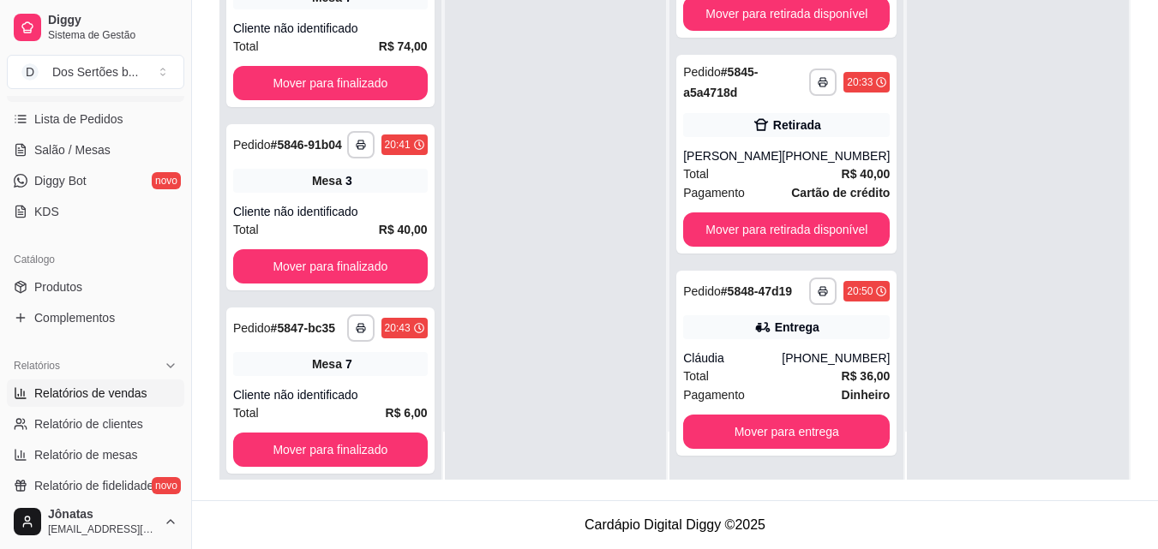
click at [62, 382] on link "Relatórios de vendas" at bounding box center [95, 393] width 177 height 27
select select "ALL"
select select "0"
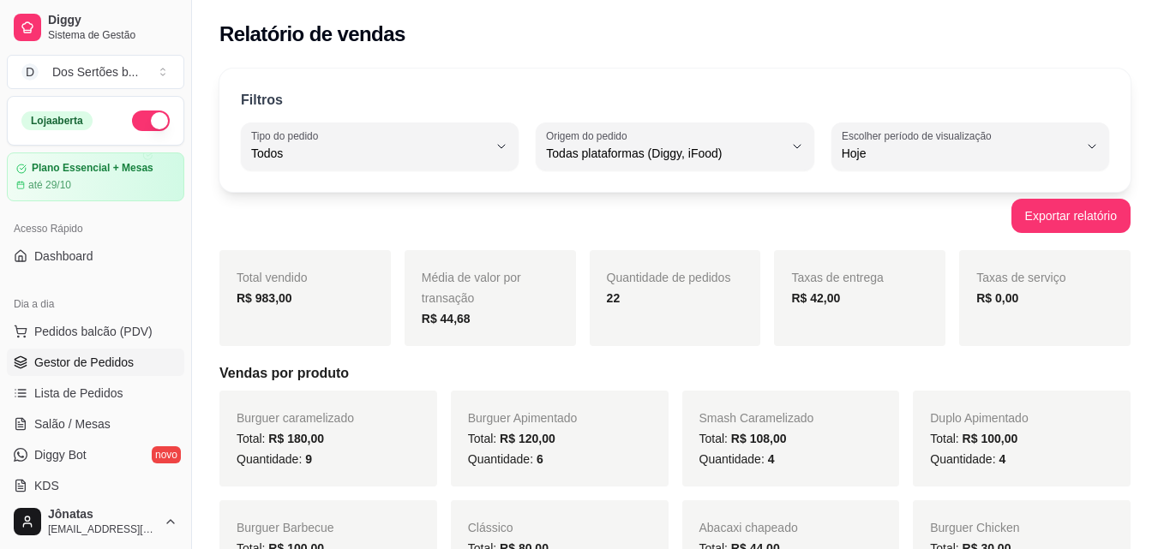
click at [59, 360] on span "Gestor de Pedidos" at bounding box center [83, 362] width 99 height 17
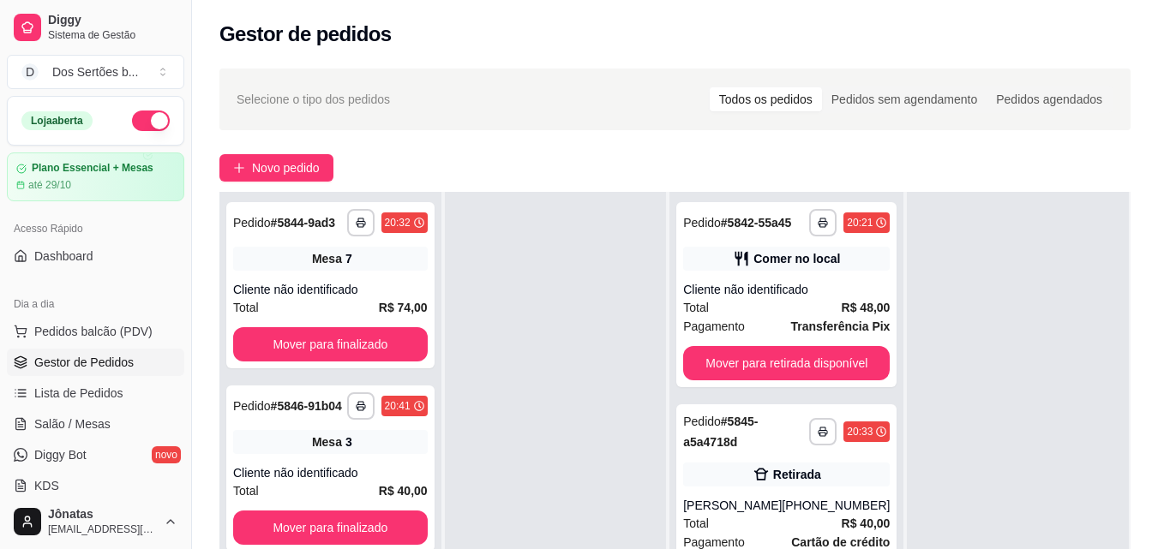
scroll to position [261, 0]
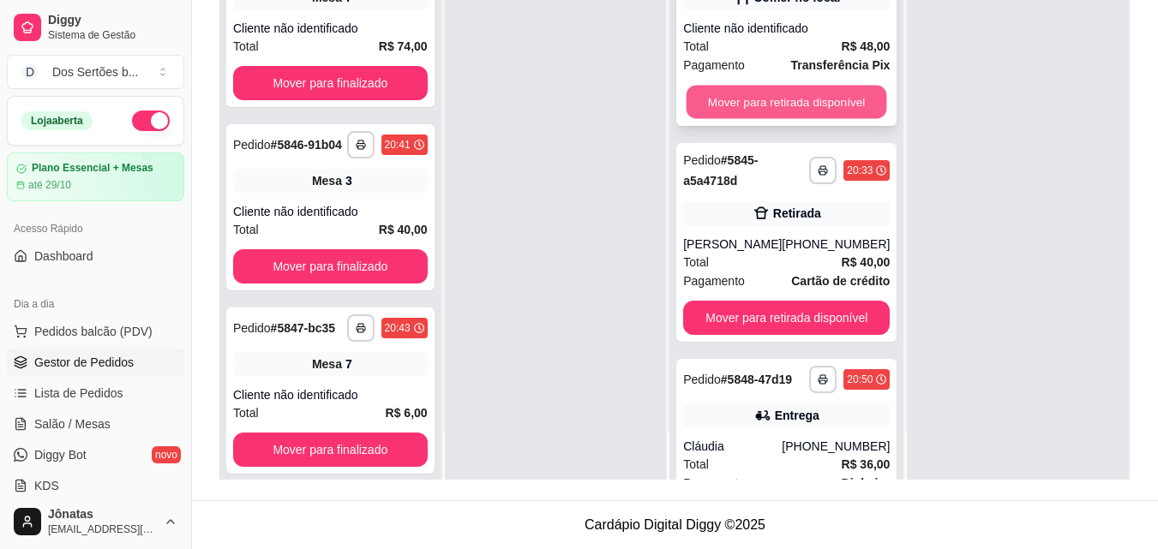
click at [741, 113] on button "Mover para retirada disponível" at bounding box center [787, 102] width 201 height 33
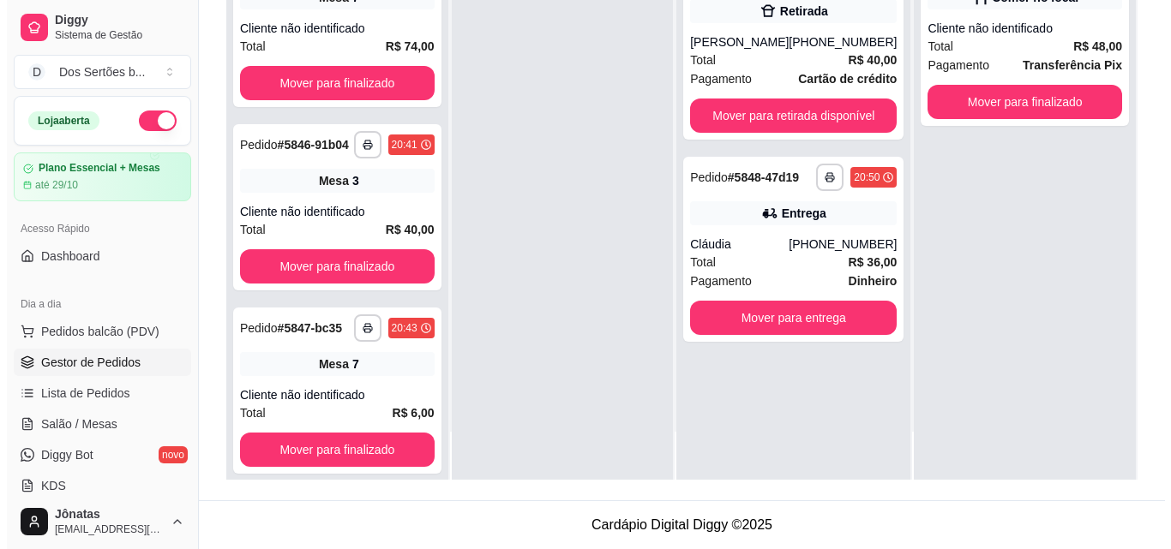
scroll to position [0, 0]
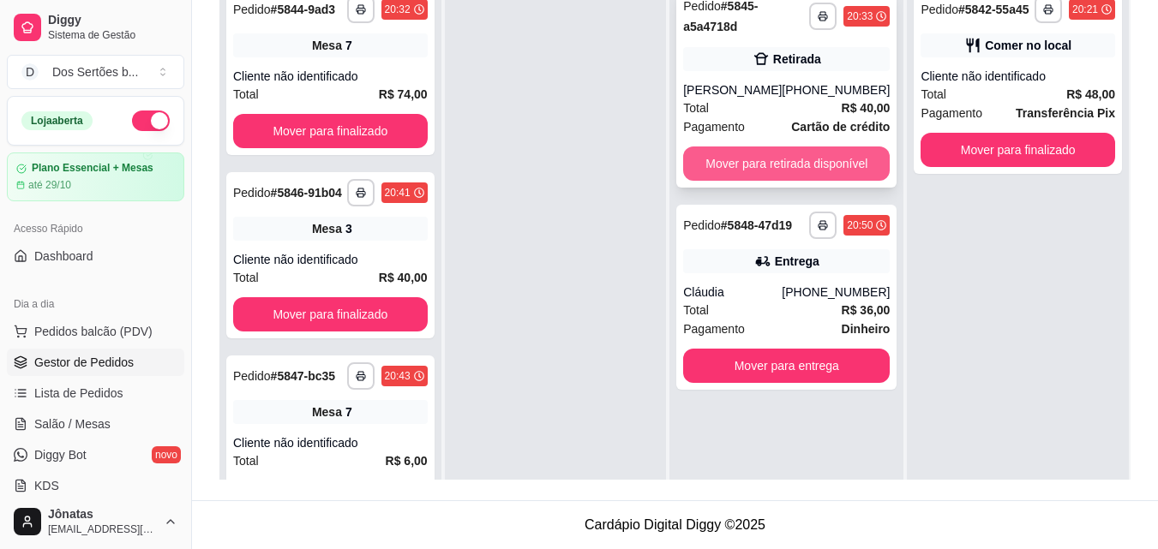
click at [723, 153] on button "Mover para retirada disponível" at bounding box center [786, 164] width 207 height 34
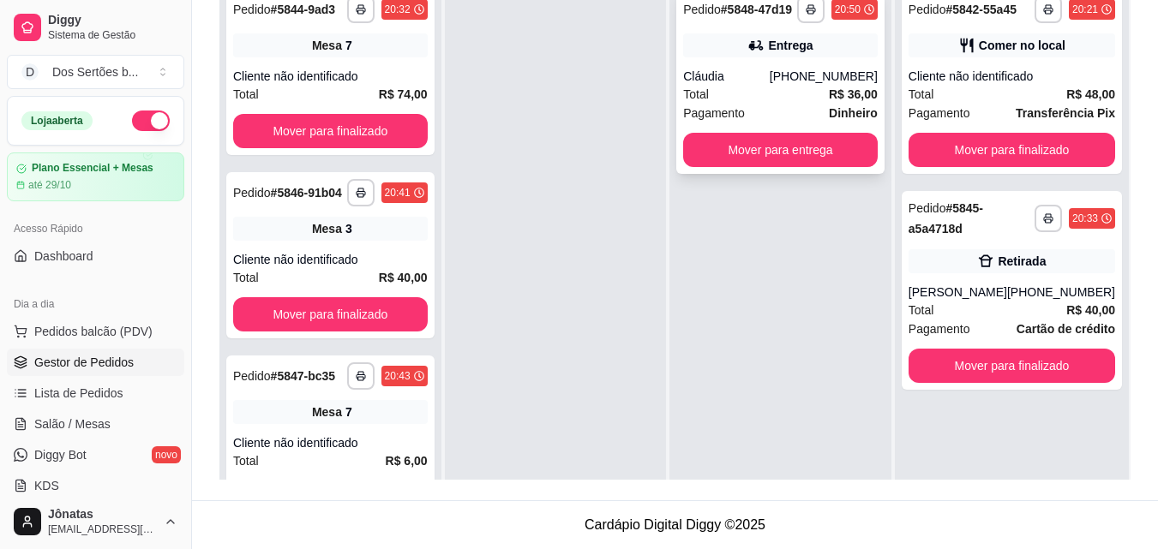
click at [695, 55] on div "Entrega" at bounding box center [780, 45] width 195 height 24
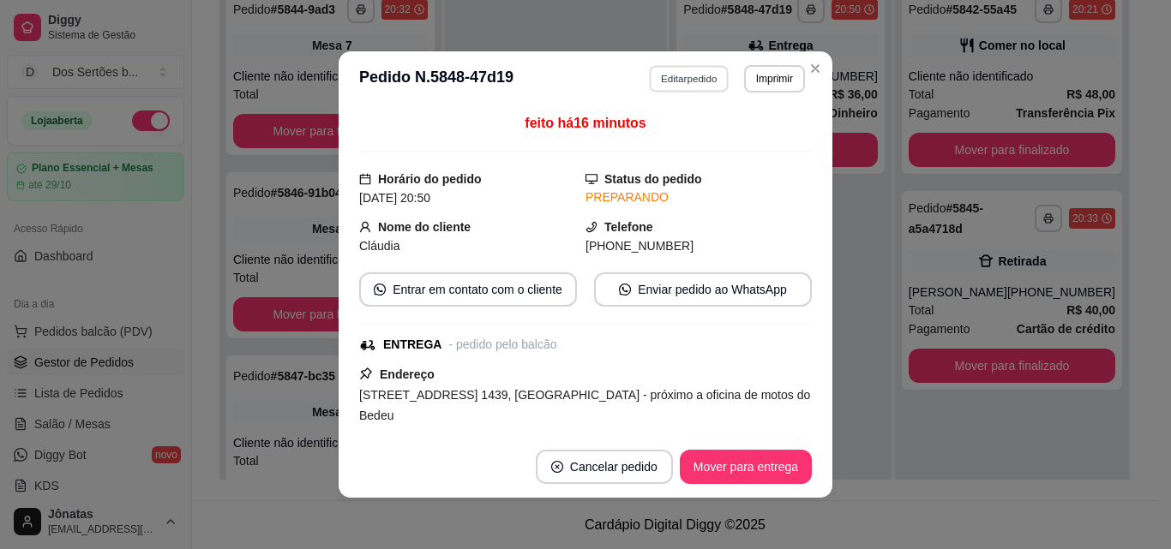
click at [675, 78] on button "Editar pedido" at bounding box center [690, 78] width 80 height 27
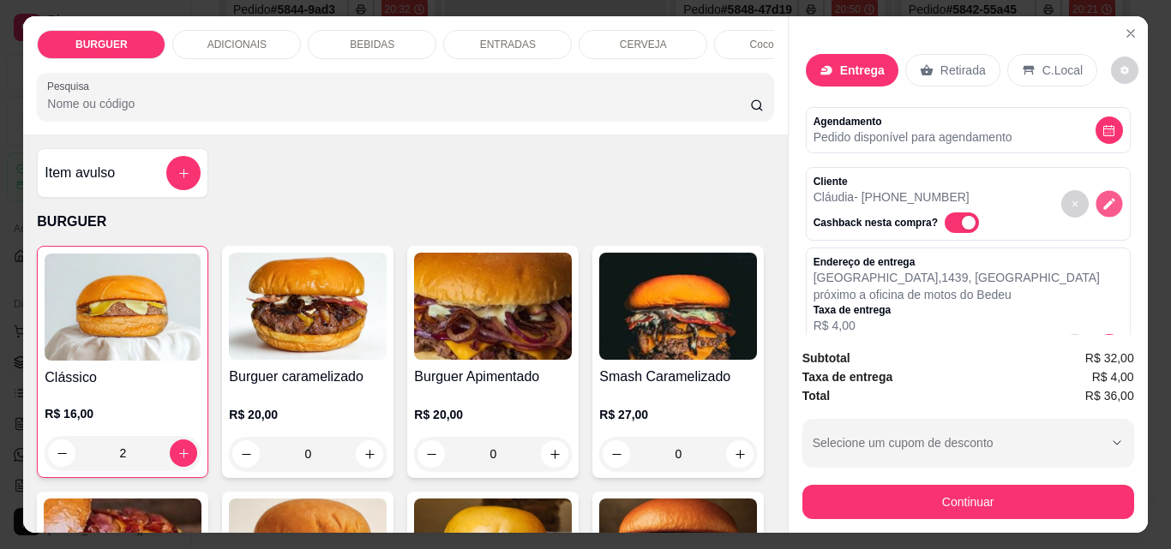
click at [1096, 195] on button "decrease-product-quantity" at bounding box center [1109, 204] width 27 height 27
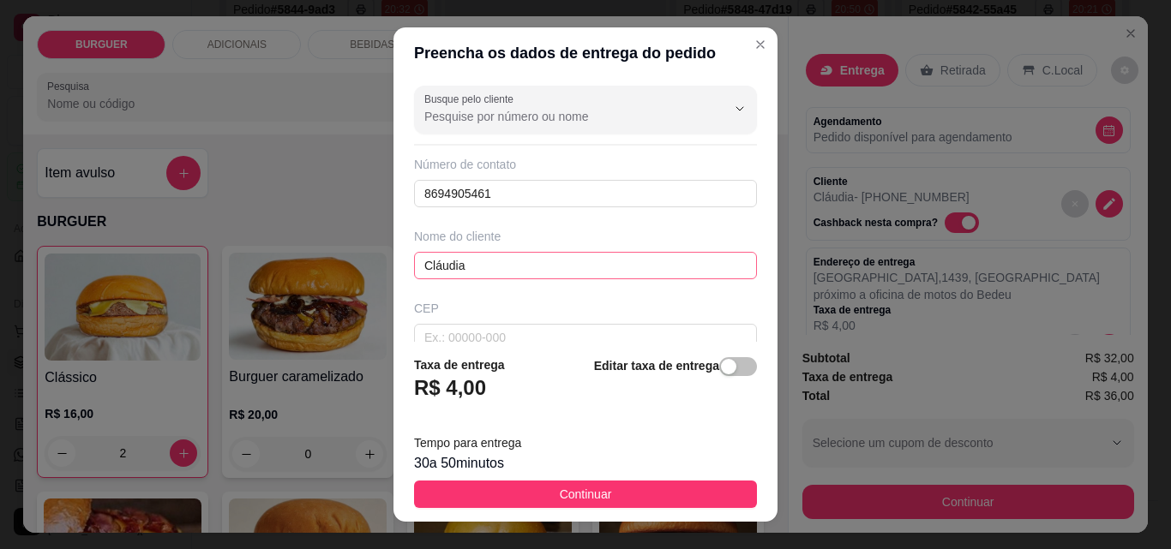
scroll to position [183, 0]
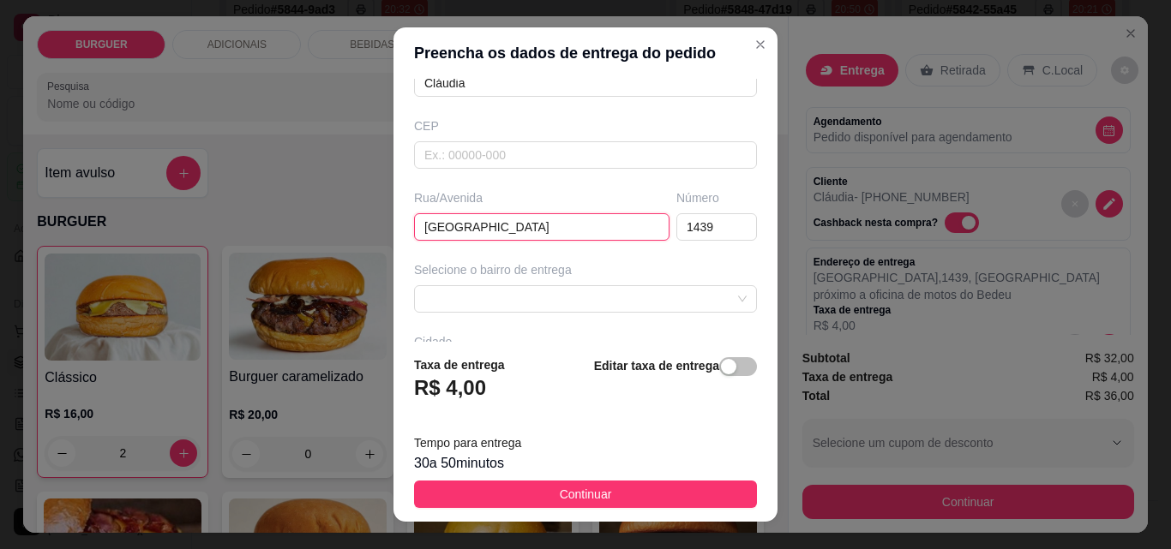
click at [524, 231] on input "[GEOGRAPHIC_DATA]" at bounding box center [541, 226] width 255 height 27
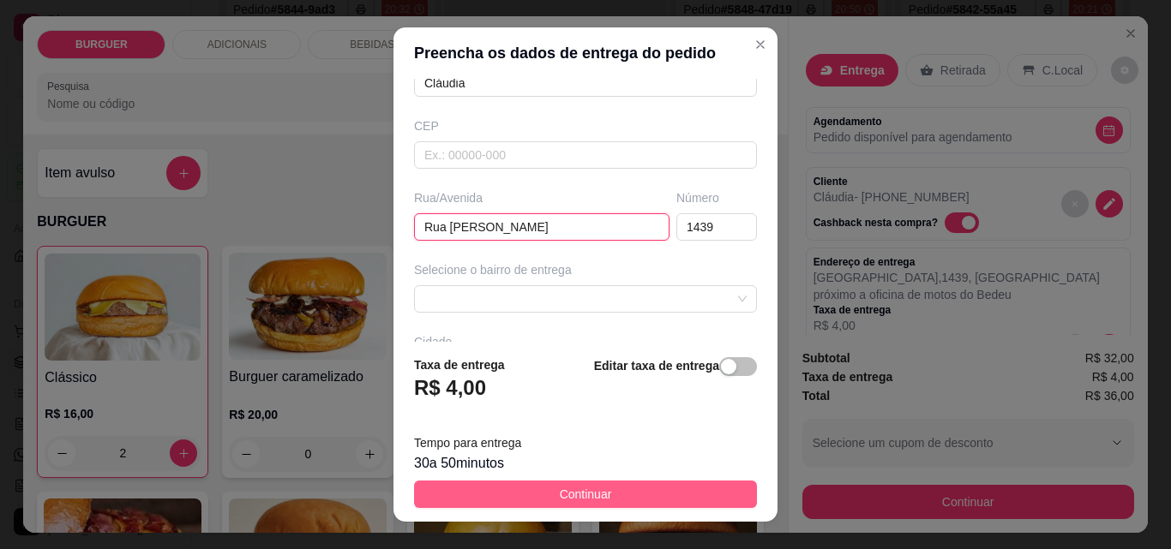
type input "Rua [PERSON_NAME]"
click at [588, 492] on span "Continuar" at bounding box center [586, 494] width 52 height 19
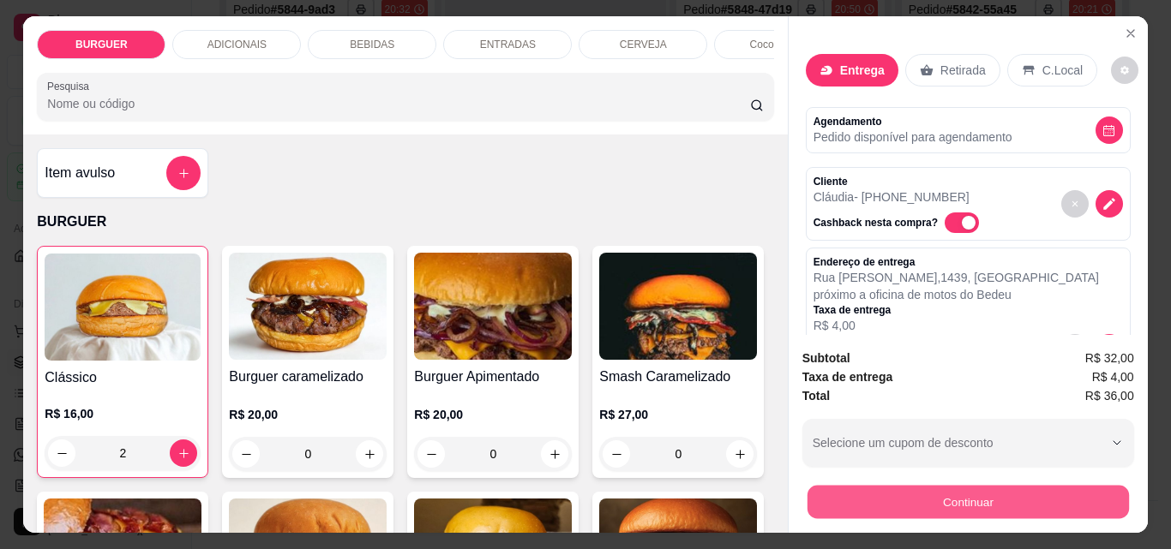
click at [867, 485] on button "Continuar" at bounding box center [967, 501] width 321 height 33
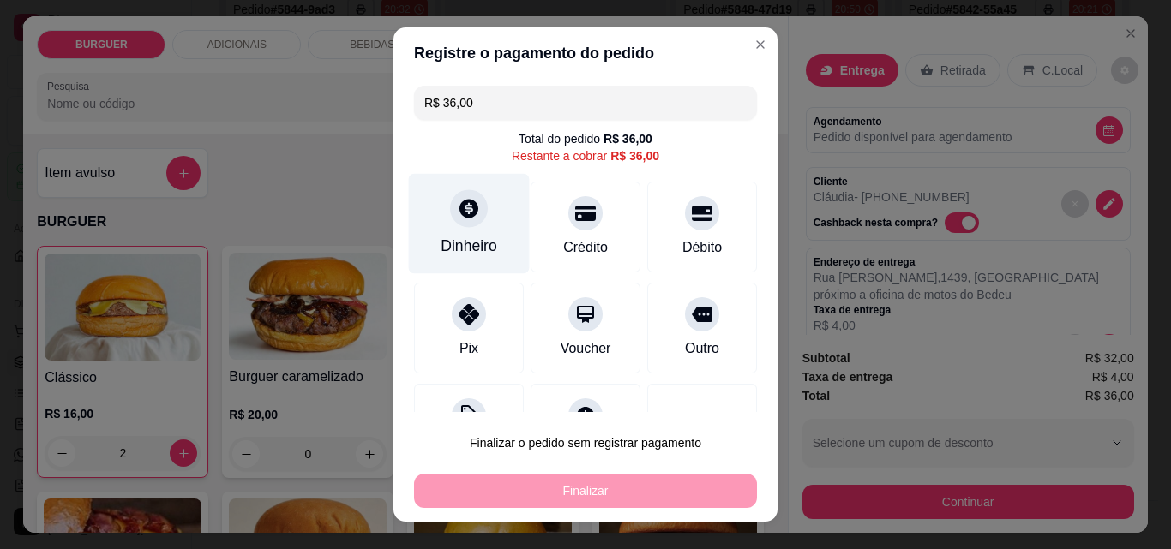
click at [478, 233] on div "Dinheiro" at bounding box center [469, 224] width 121 height 100
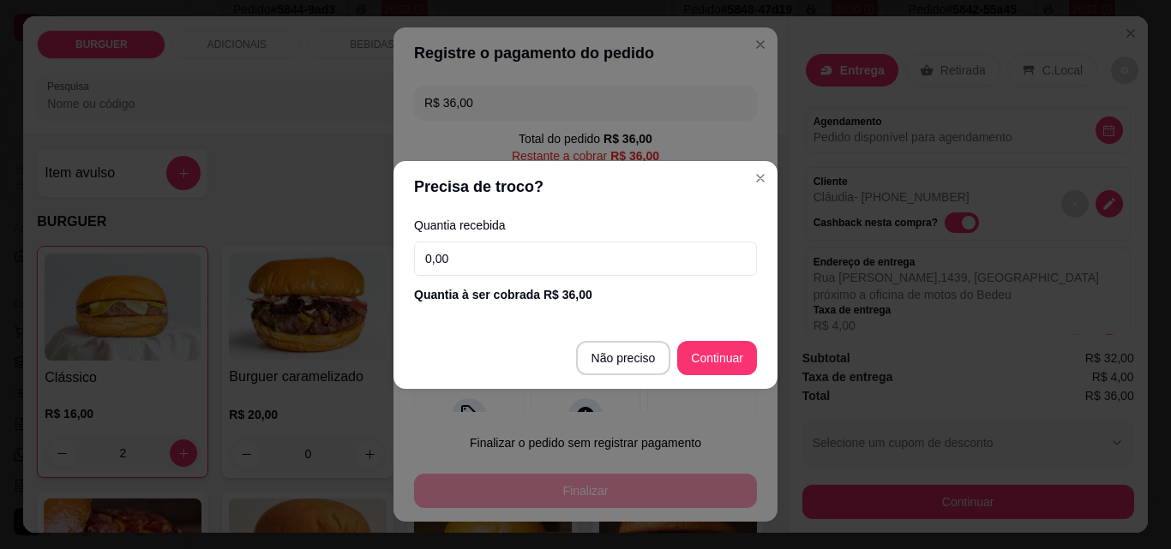
click at [477, 253] on input "0,00" at bounding box center [585, 259] width 343 height 34
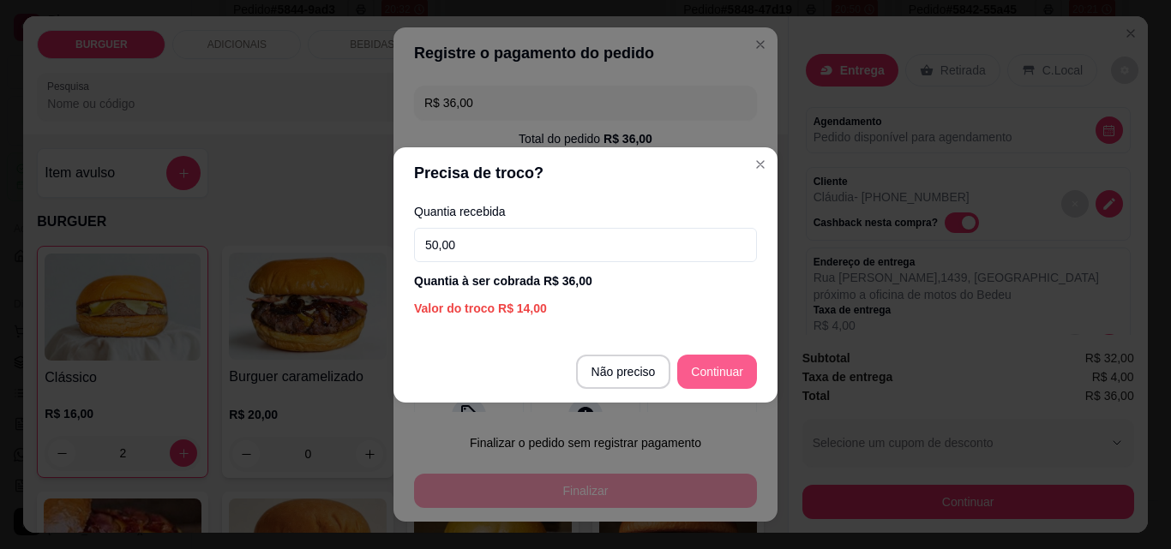
type input "50,00"
type input "R$ 0,00"
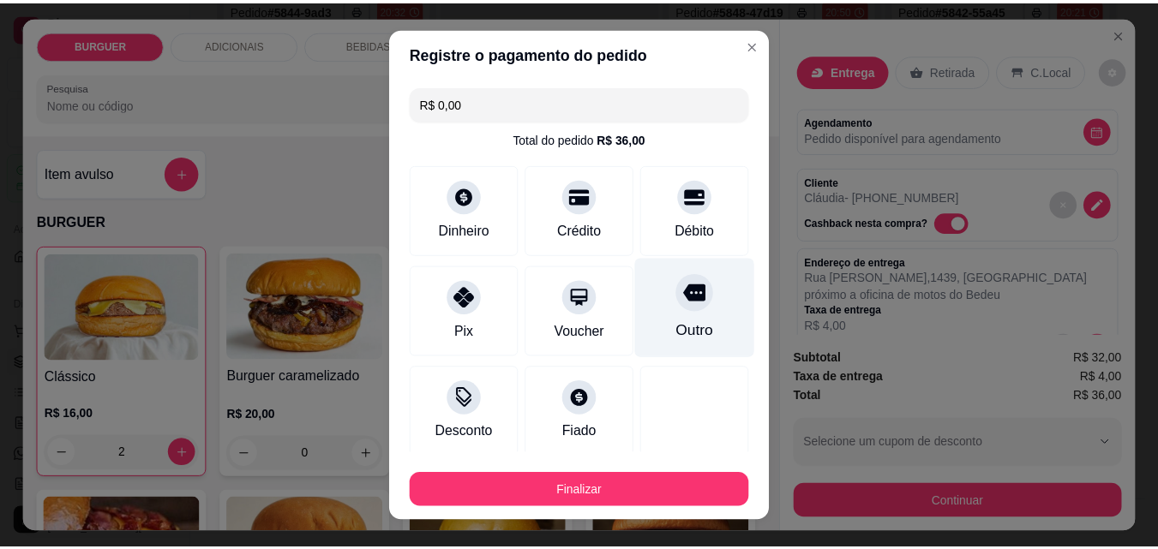
scroll to position [100, 0]
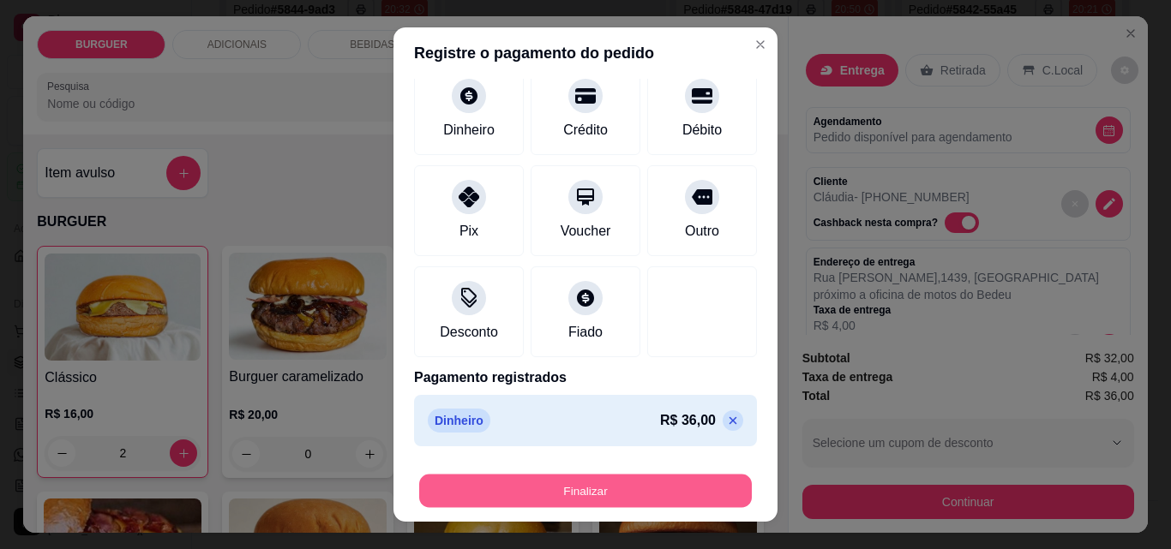
click at [637, 488] on button "Finalizar" at bounding box center [585, 491] width 333 height 33
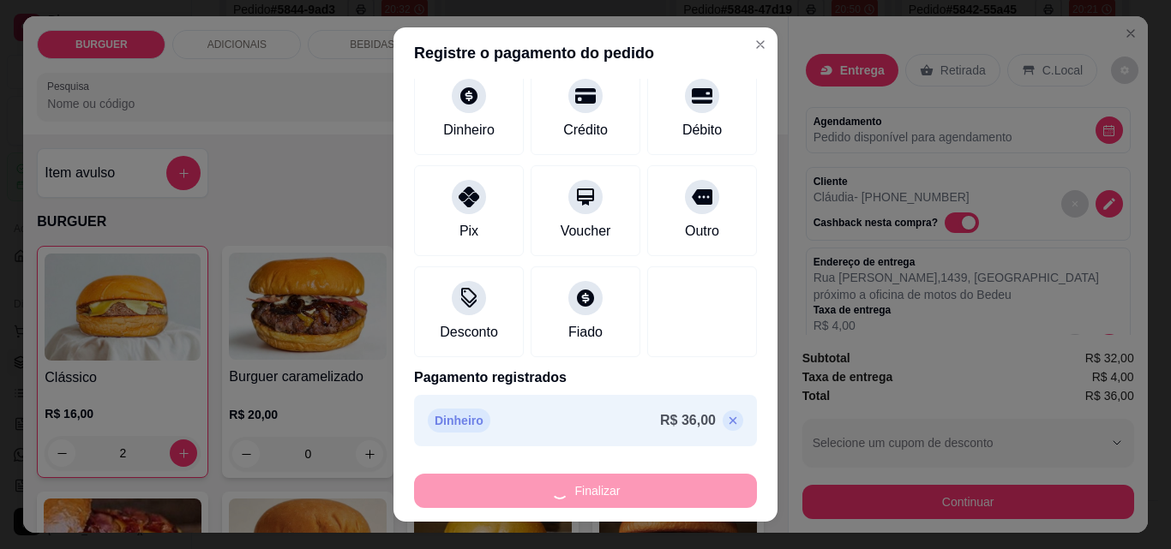
type input "0"
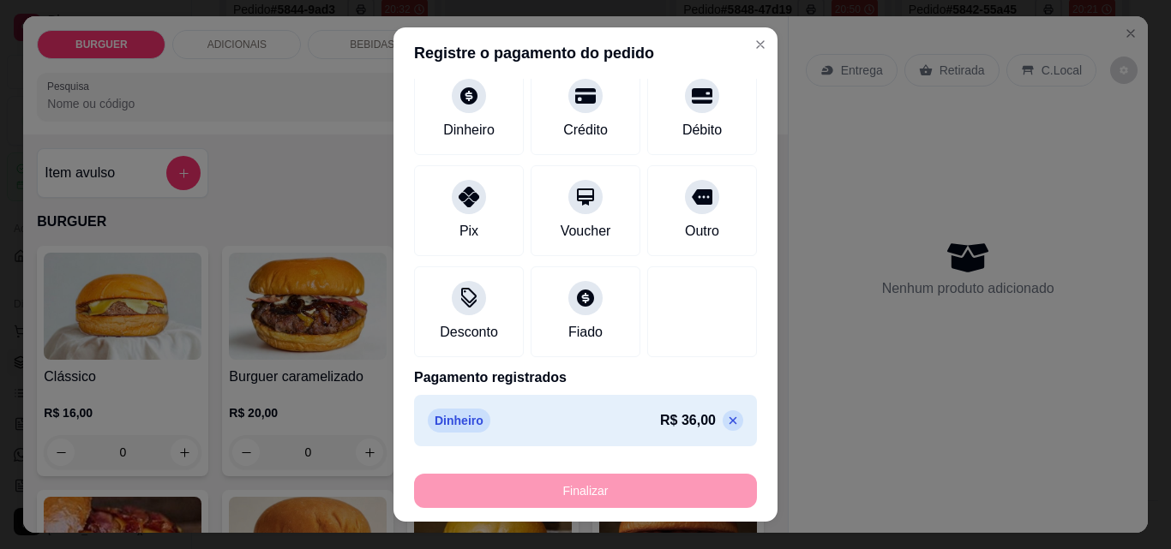
type input "-R$ 36,00"
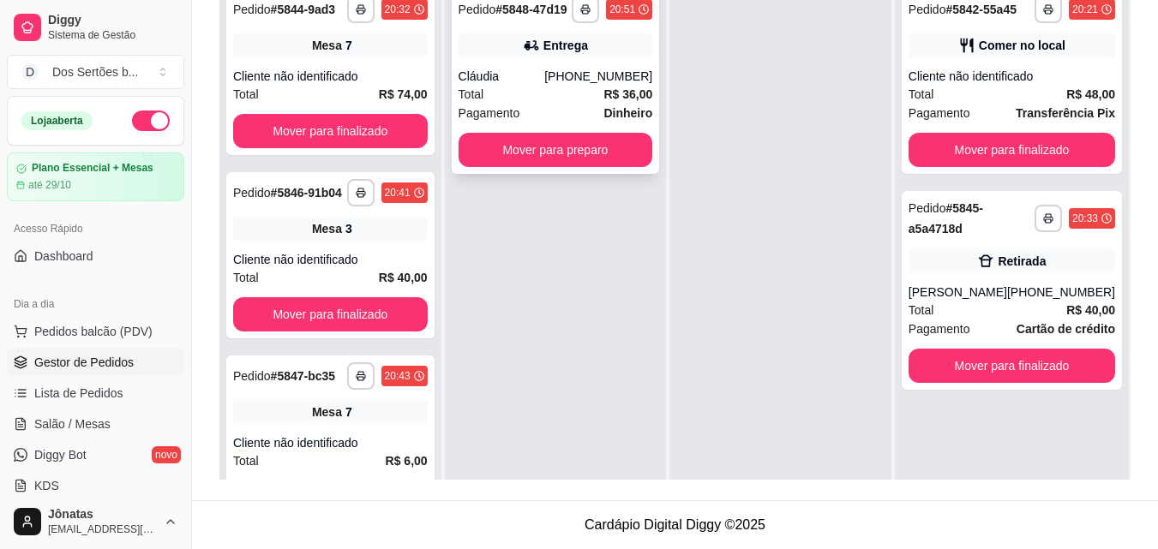
click at [506, 113] on span "Pagamento" at bounding box center [490, 113] width 62 height 19
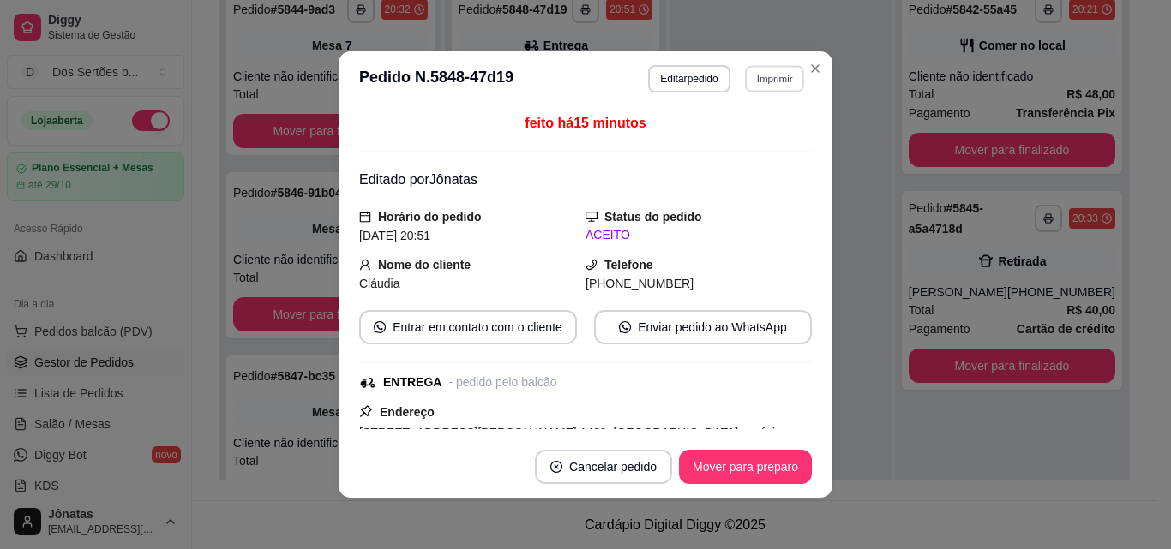
click at [760, 83] on button "Imprimir" at bounding box center [774, 78] width 59 height 27
click at [812, 67] on icon "Close" at bounding box center [815, 69] width 14 height 14
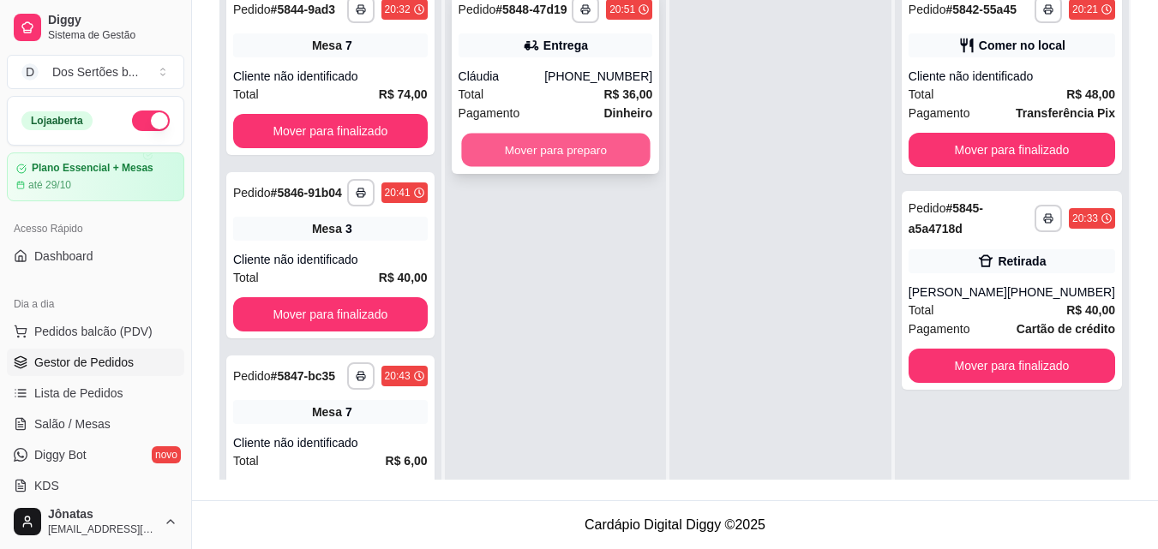
click at [609, 145] on button "Mover para preparo" at bounding box center [555, 150] width 189 height 33
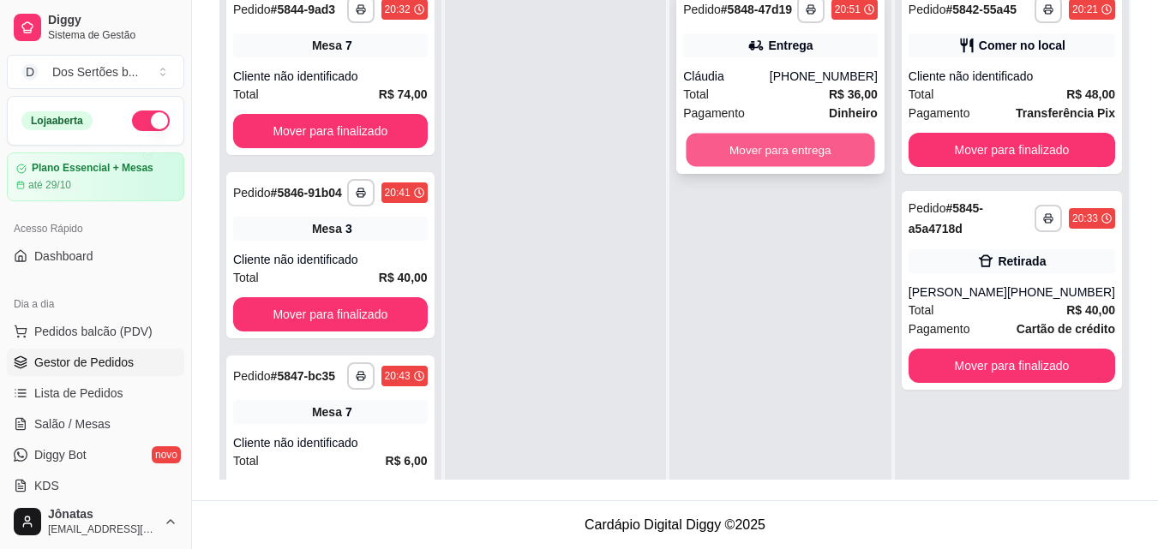
click at [709, 153] on button "Mover para entrega" at bounding box center [781, 150] width 189 height 33
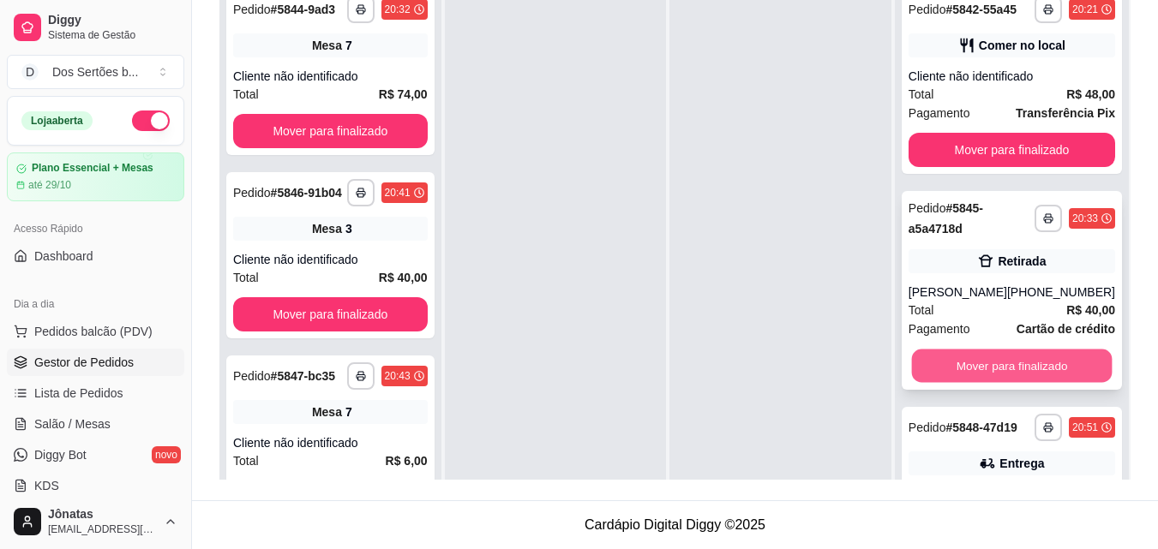
click at [986, 371] on button "Mover para finalizado" at bounding box center [1011, 366] width 201 height 33
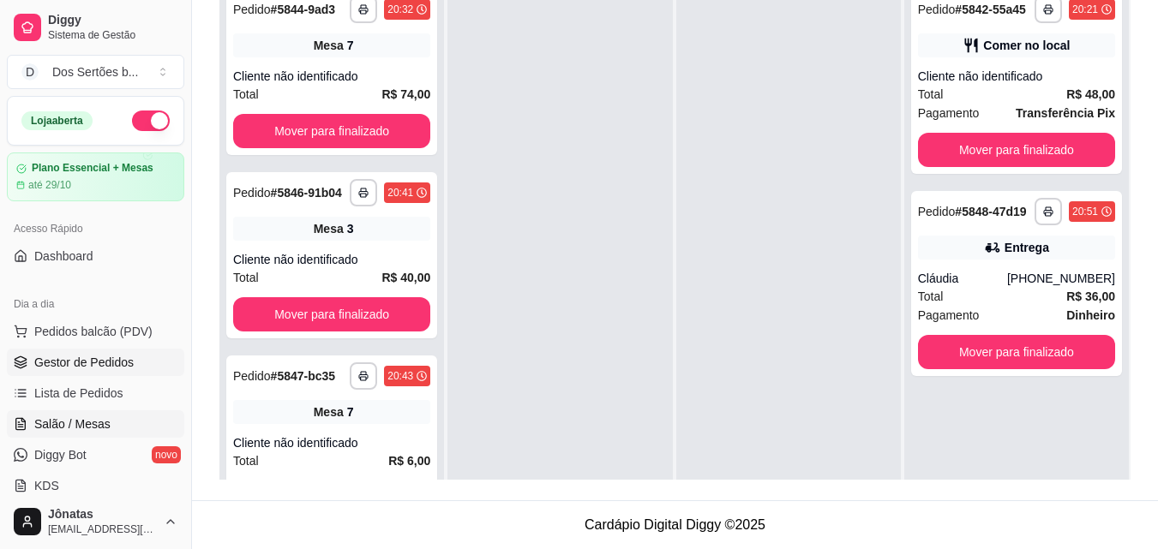
click at [19, 425] on icon at bounding box center [20, 425] width 4 height 0
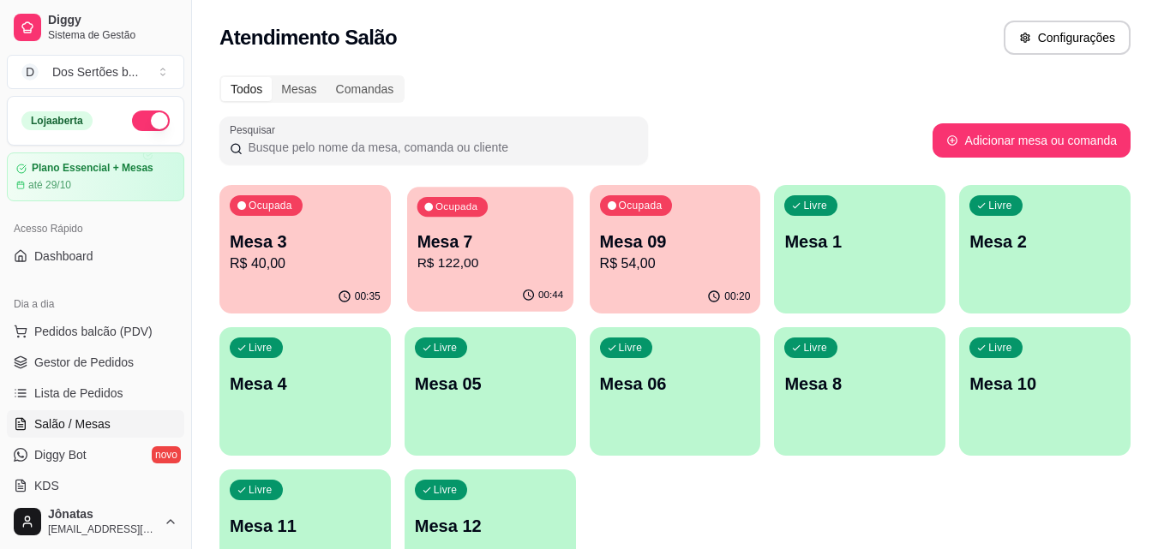
click at [480, 262] on p "R$ 122,00" at bounding box center [490, 264] width 147 height 20
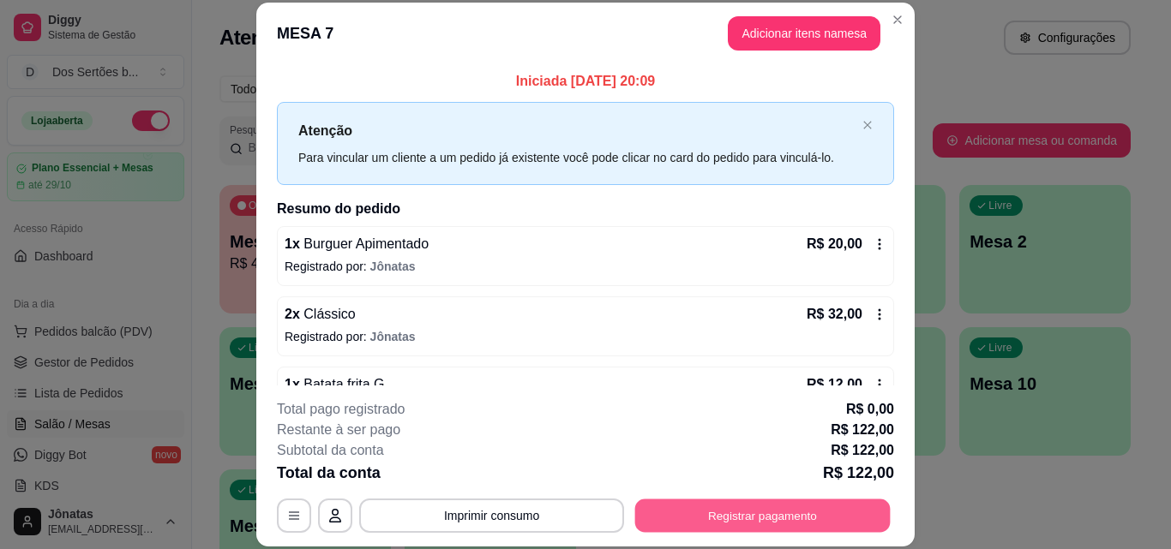
click at [750, 512] on button "Registrar pagamento" at bounding box center [762, 515] width 255 height 33
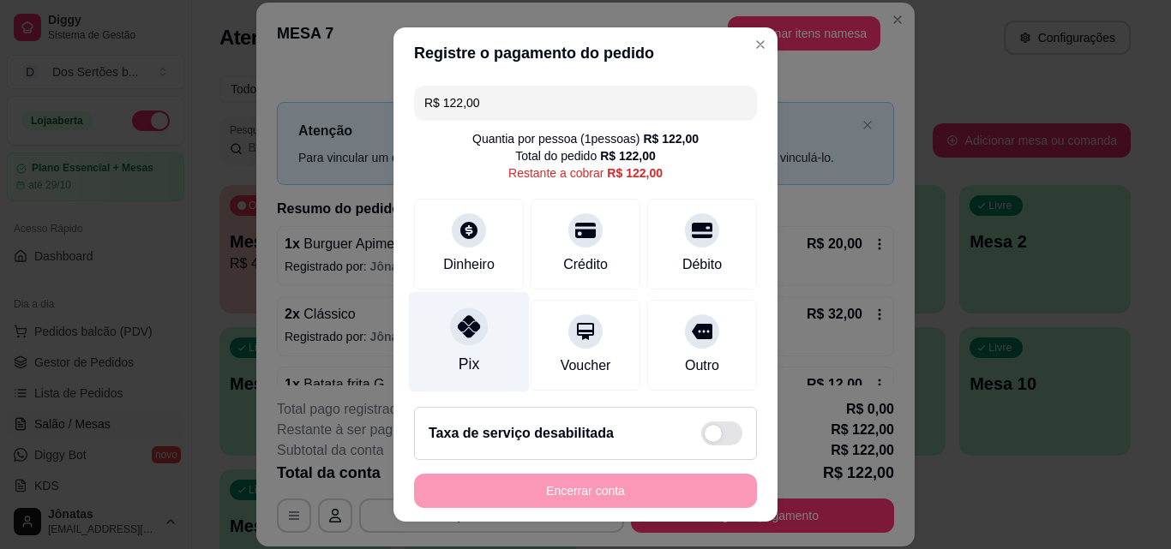
click at [458, 326] on icon at bounding box center [469, 326] width 22 height 22
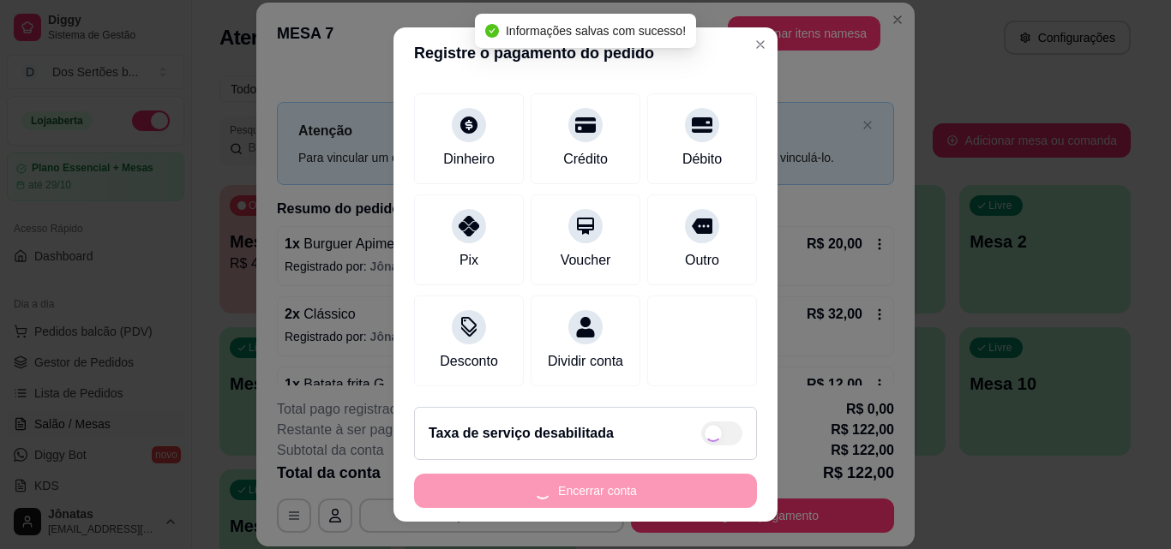
type input "R$ 0,00"
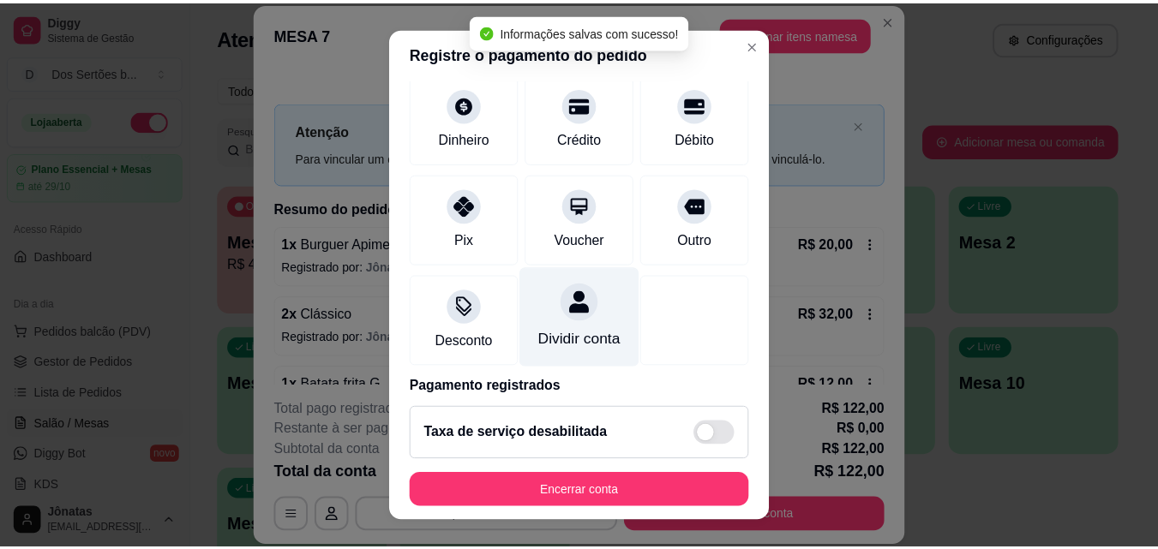
scroll to position [198, 0]
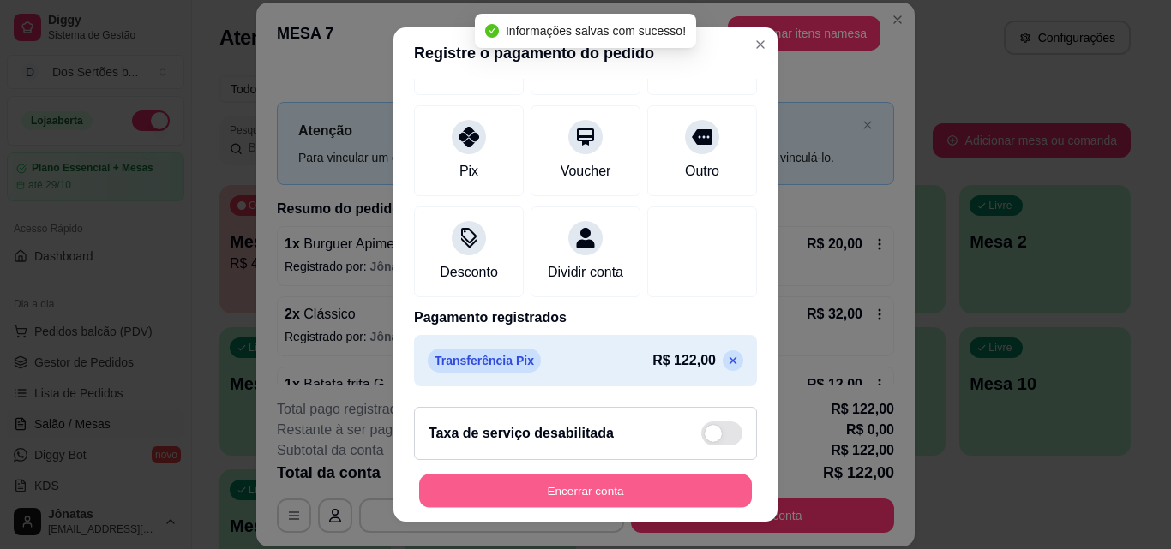
click at [541, 491] on button "Encerrar conta" at bounding box center [585, 491] width 333 height 33
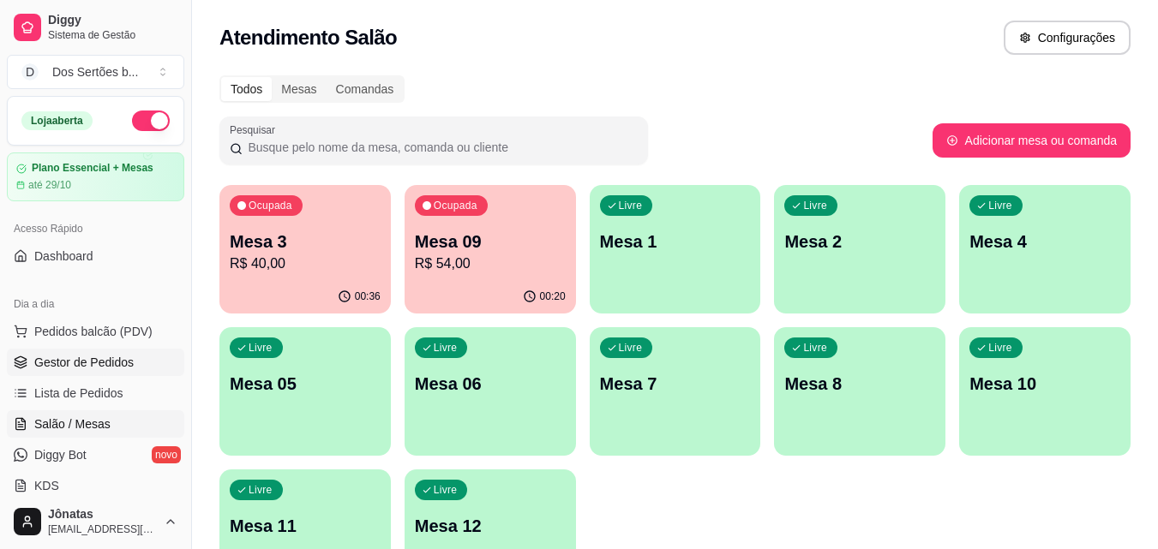
click at [78, 360] on span "Gestor de Pedidos" at bounding box center [83, 362] width 99 height 17
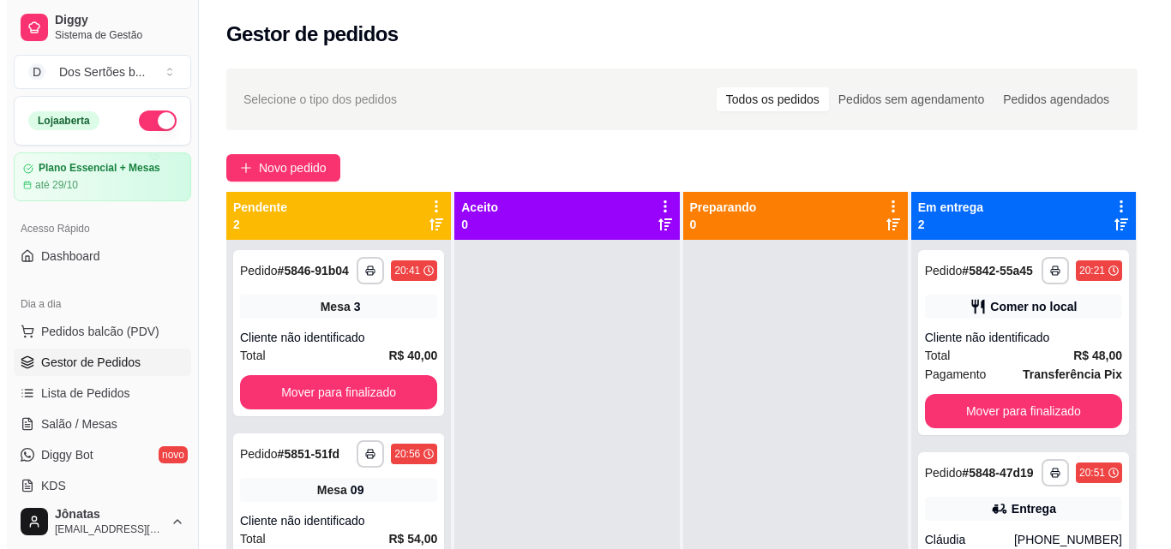
scroll to position [48, 0]
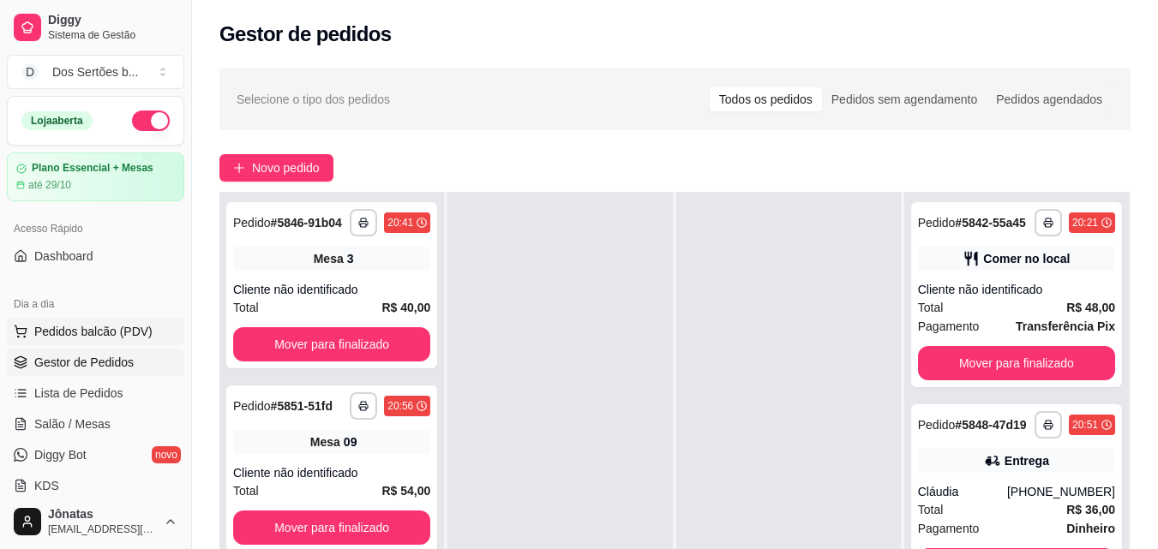
click at [112, 325] on span "Pedidos balcão (PDV)" at bounding box center [93, 331] width 118 height 17
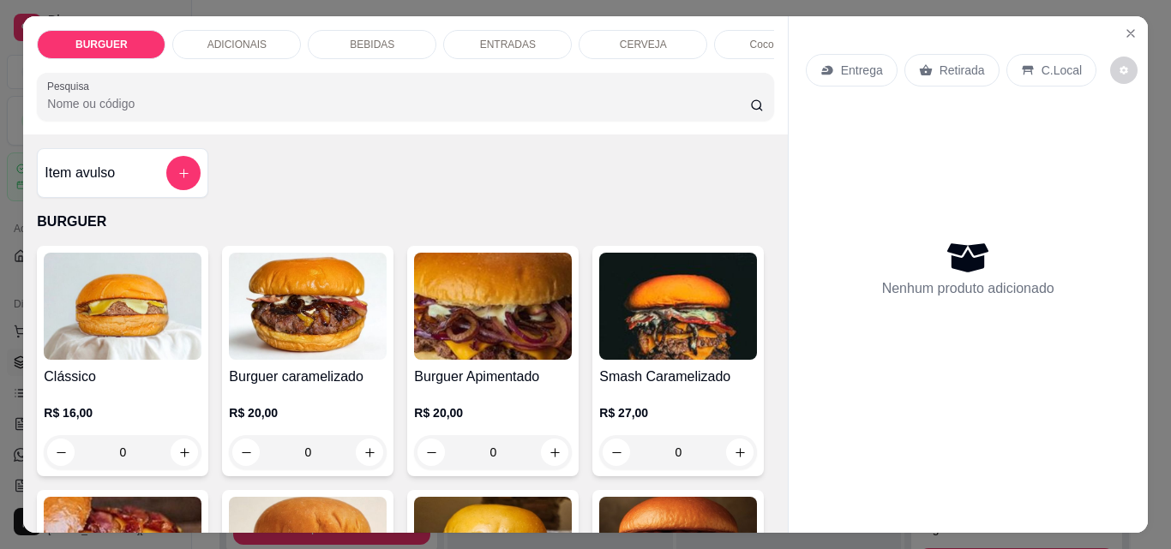
scroll to position [280, 0]
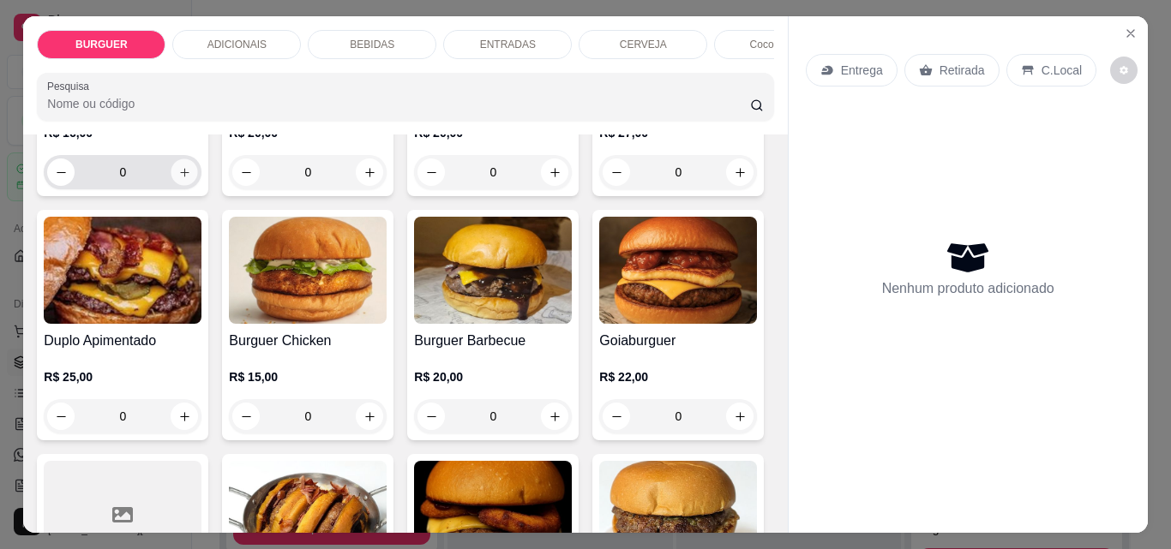
click at [171, 172] on button "increase-product-quantity" at bounding box center [184, 172] width 27 height 27
type input "1"
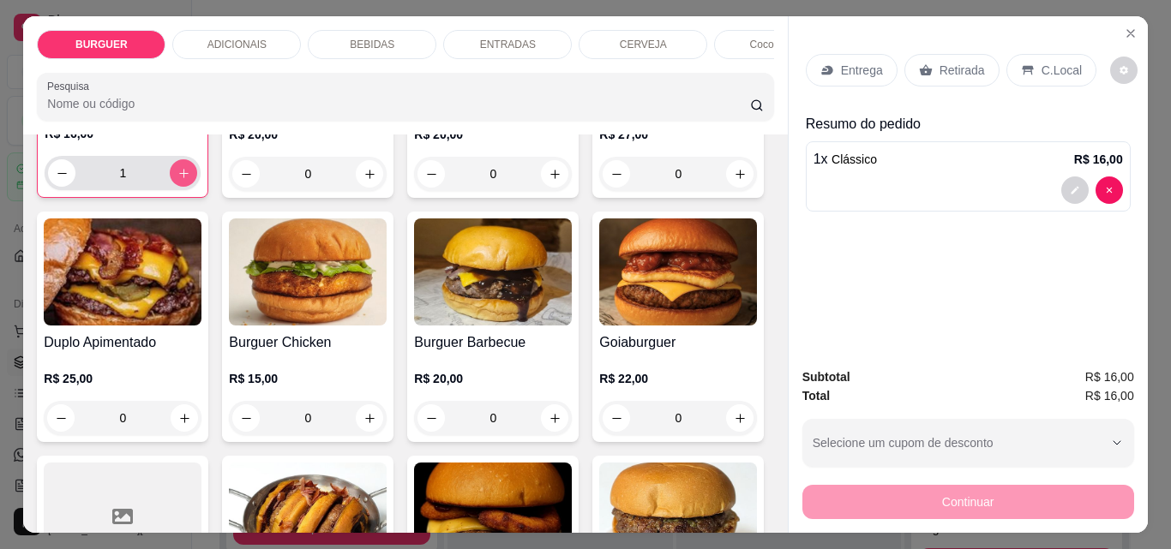
scroll to position [281, 0]
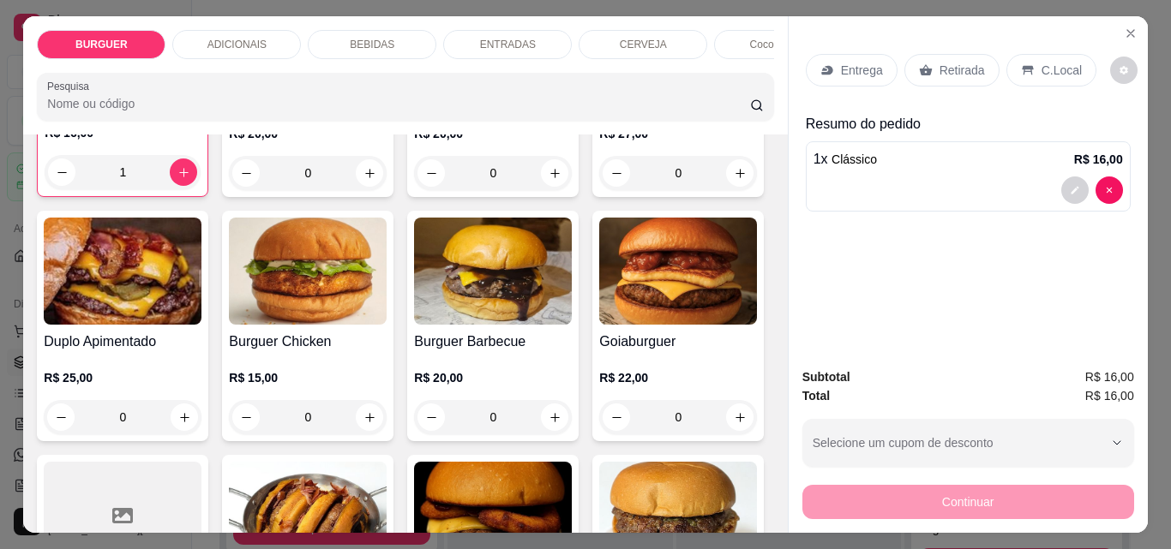
click at [921, 63] on icon at bounding box center [926, 70] width 14 height 14
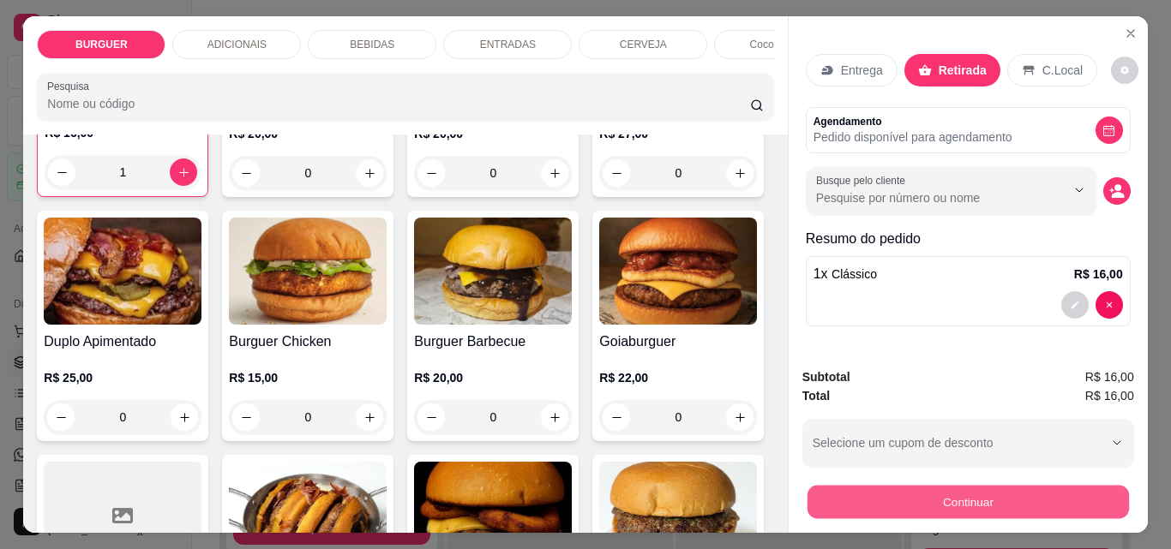
click at [940, 495] on button "Continuar" at bounding box center [967, 501] width 321 height 33
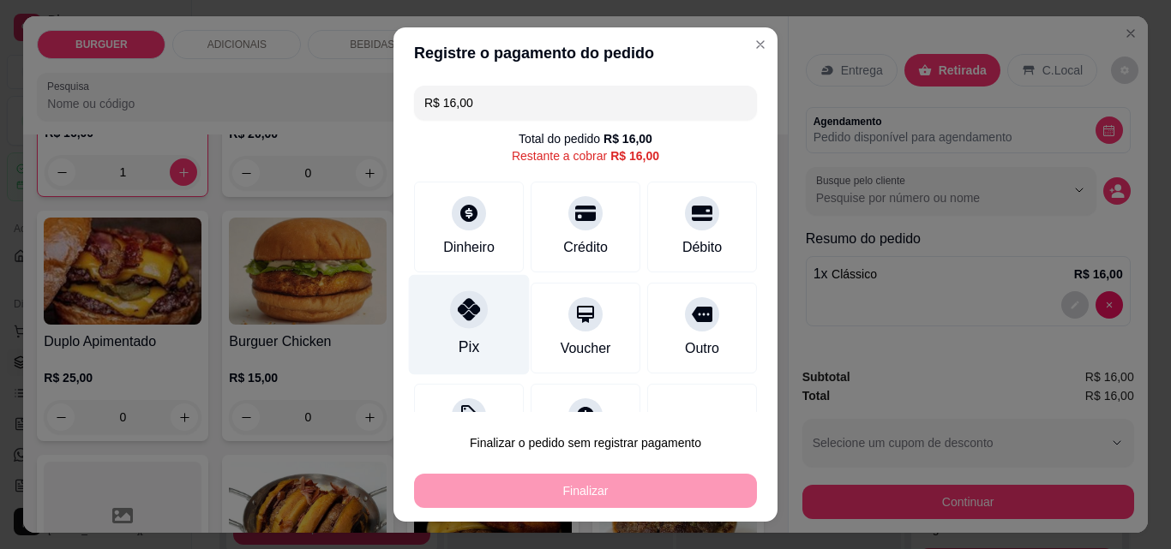
click at [447, 332] on div "Pix" at bounding box center [469, 325] width 121 height 100
type input "R$ 0,00"
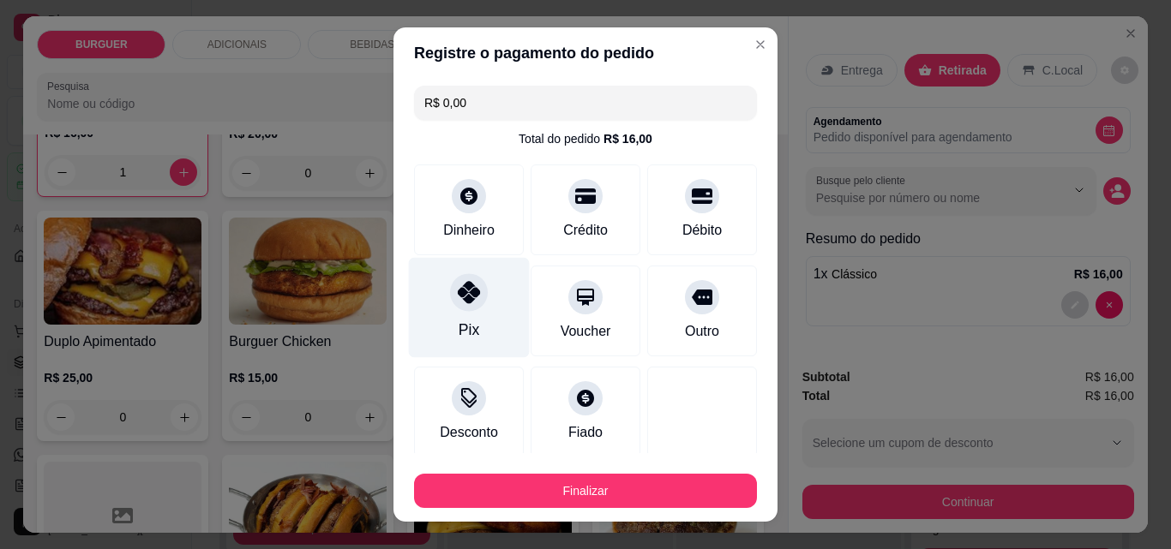
scroll to position [100, 0]
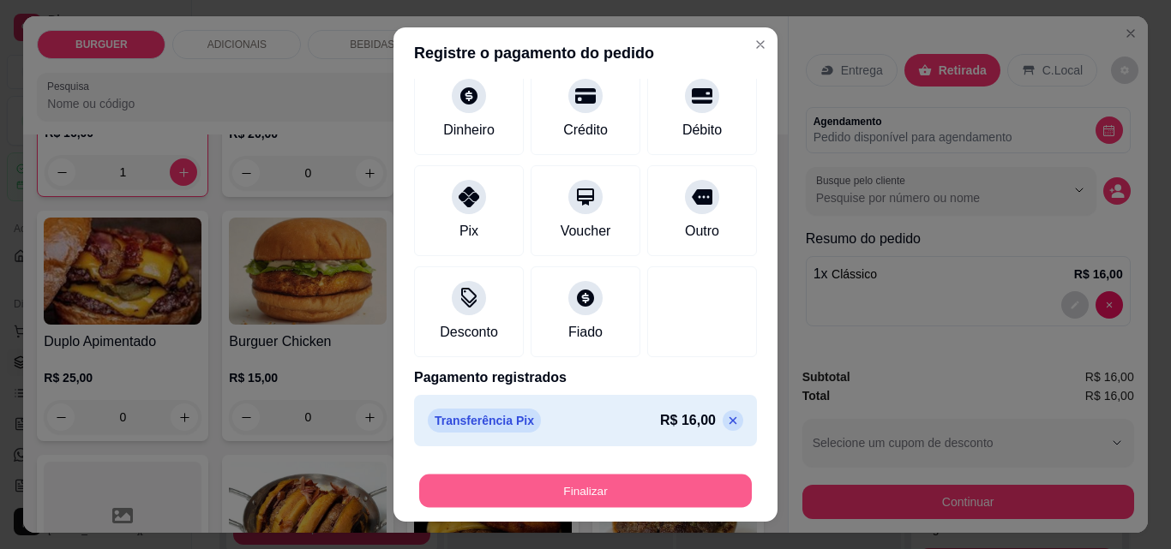
click at [568, 481] on button "Finalizar" at bounding box center [585, 491] width 333 height 33
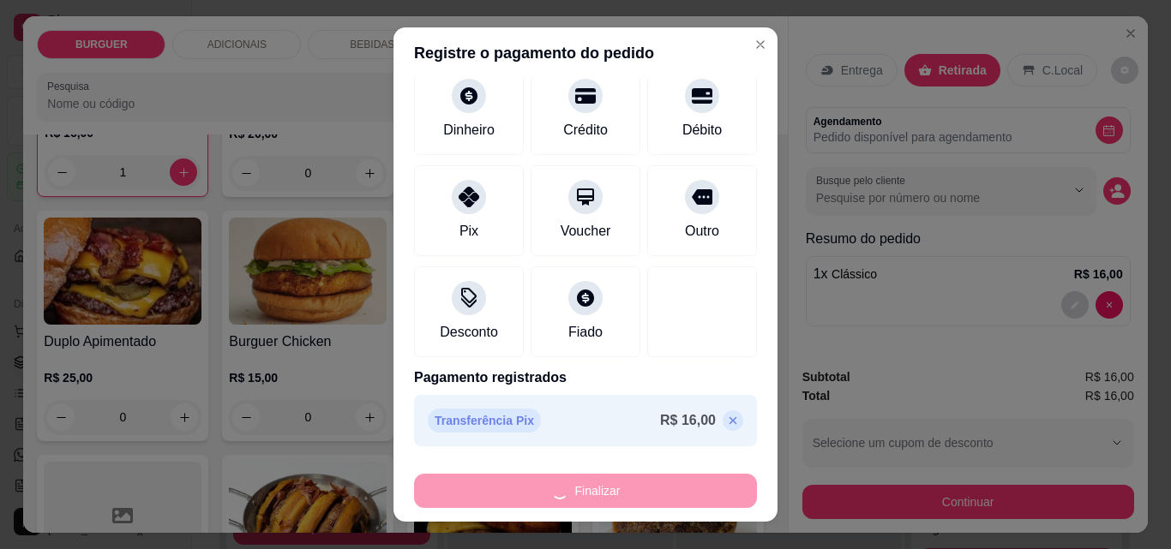
type input "0"
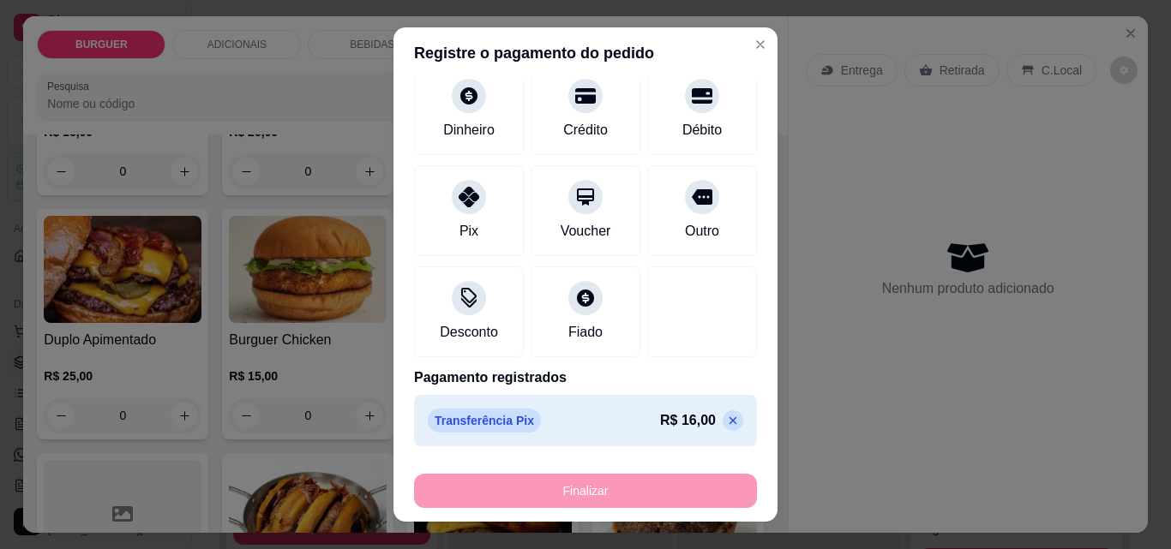
type input "-R$ 16,00"
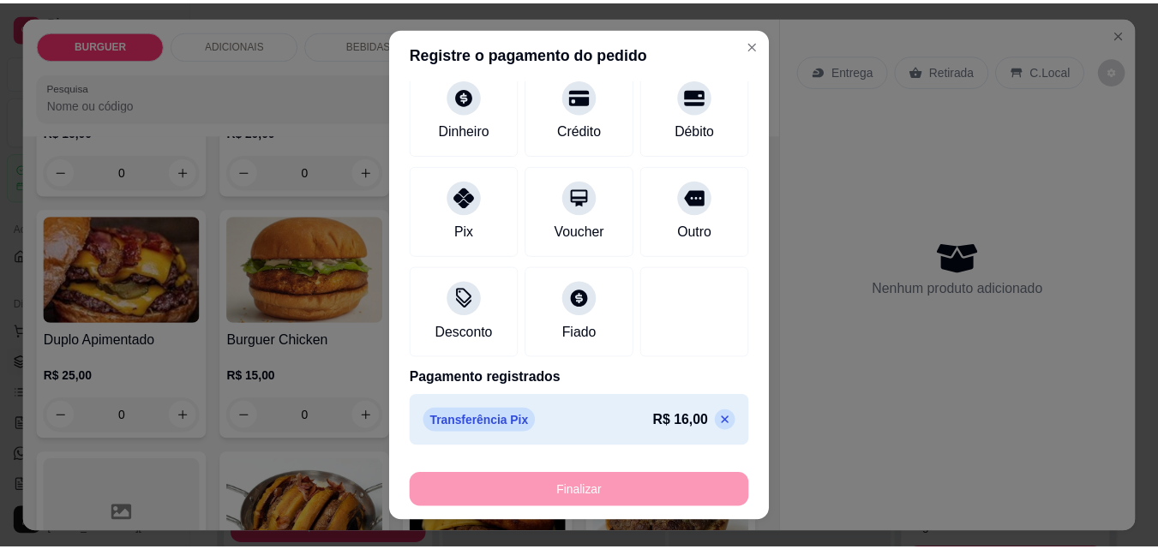
scroll to position [280, 0]
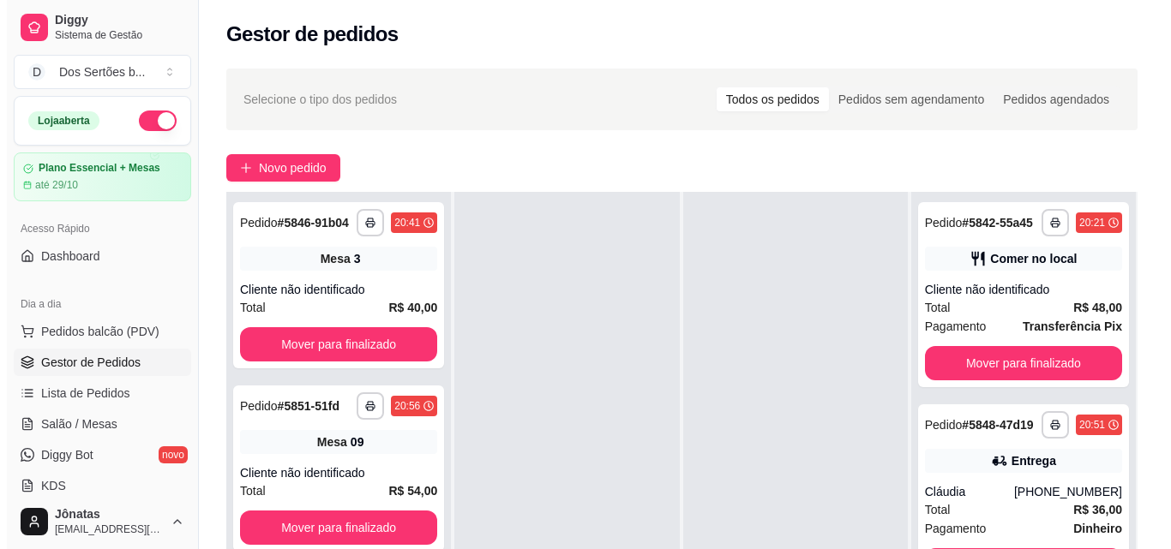
scroll to position [261, 0]
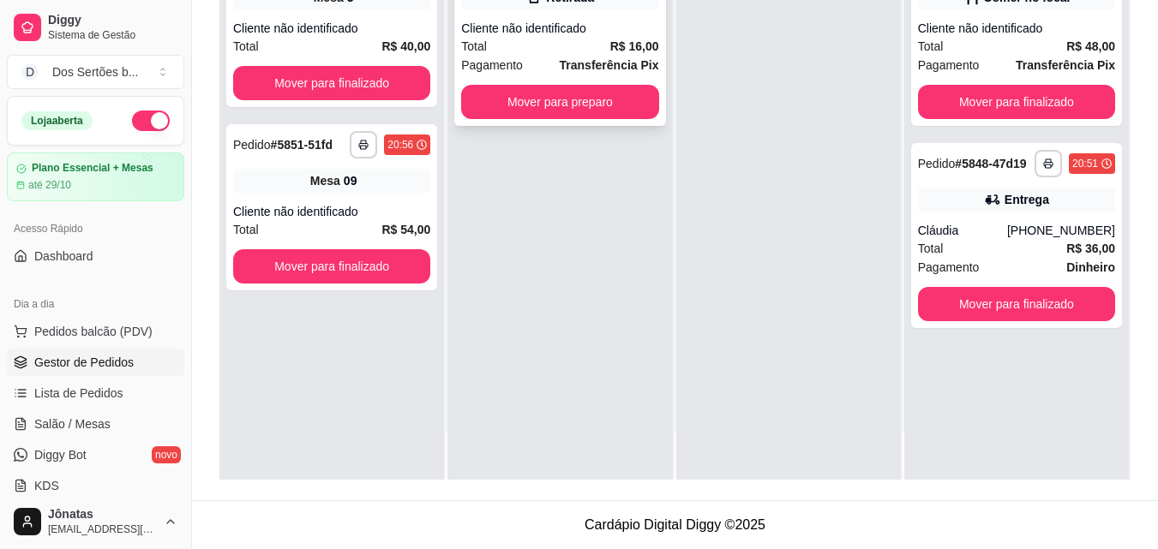
click at [553, 22] on div "Cliente não identificado" at bounding box center [559, 28] width 197 height 17
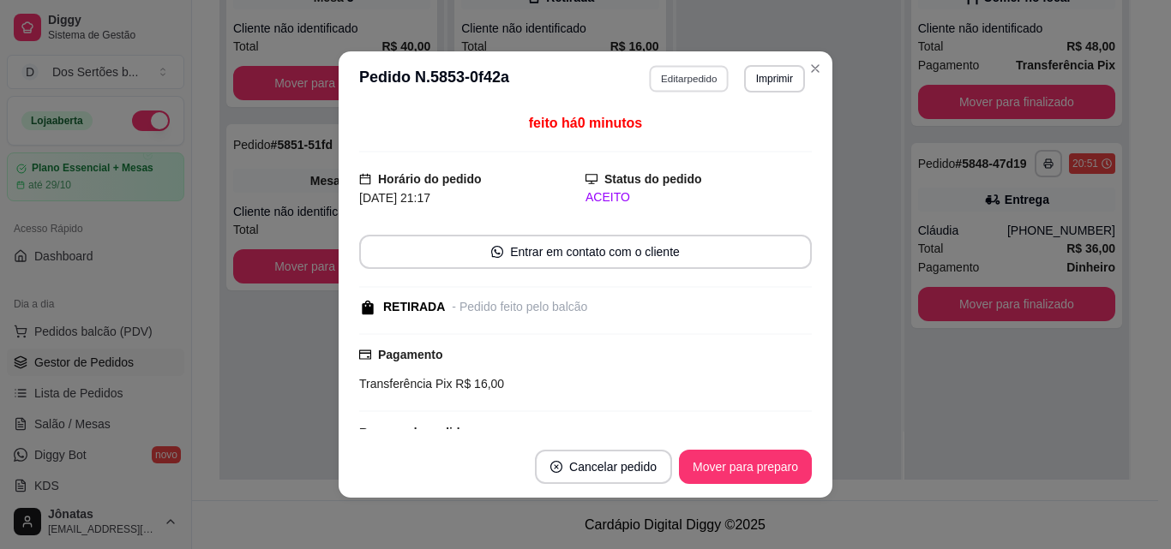
click at [684, 70] on button "Editar pedido" at bounding box center [690, 78] width 80 height 27
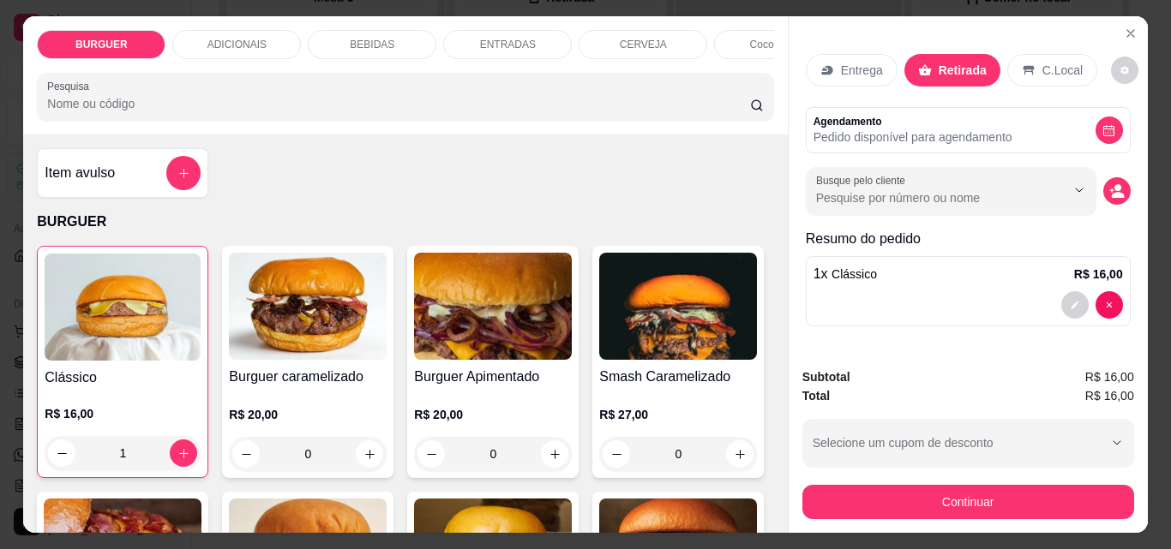
scroll to position [319, 0]
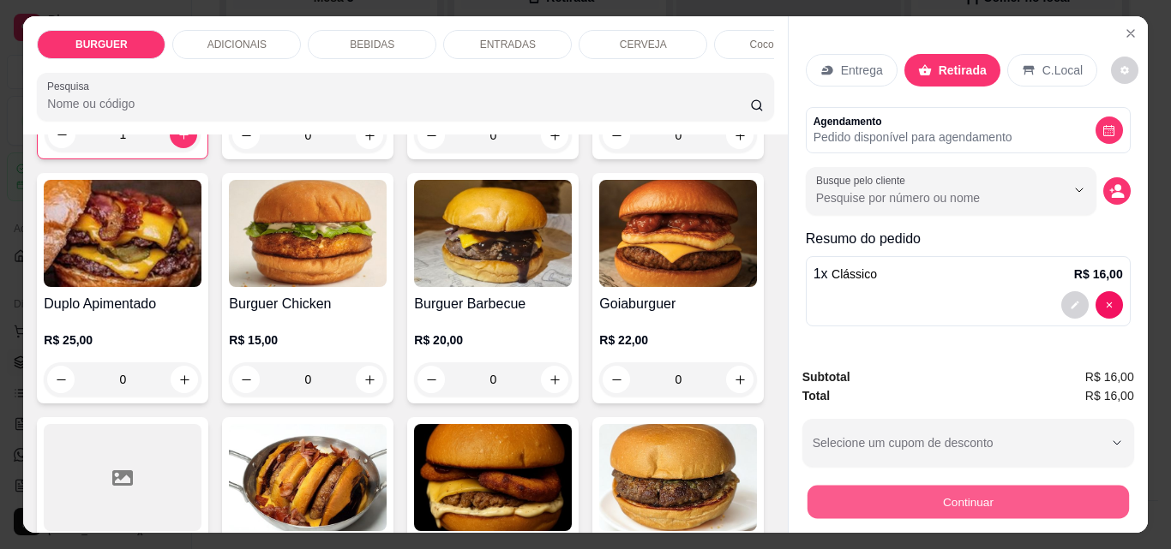
click at [844, 485] on button "Continuar" at bounding box center [967, 501] width 321 height 33
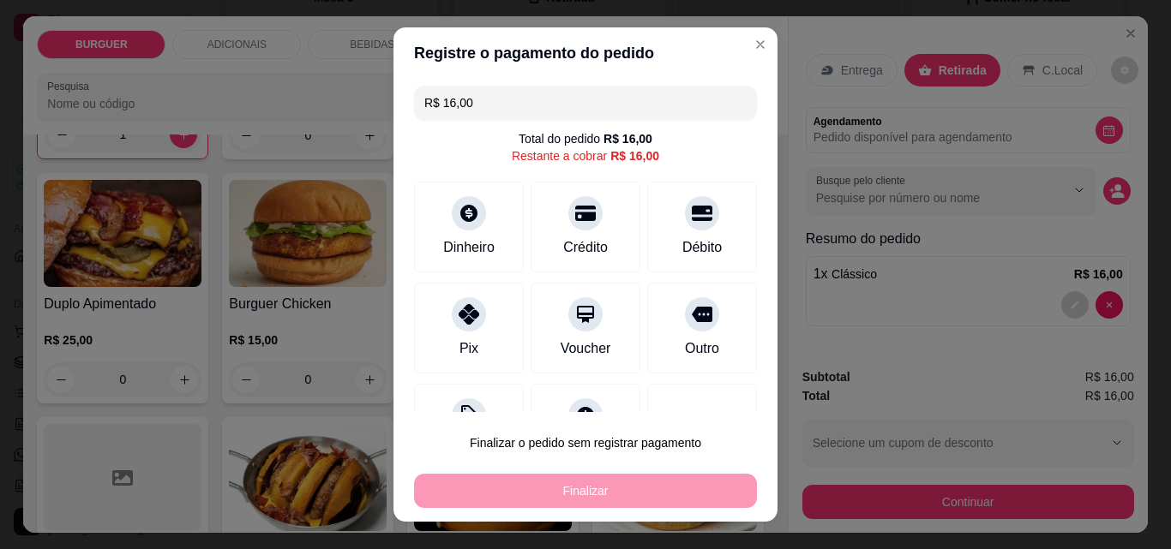
scroll to position [69, 0]
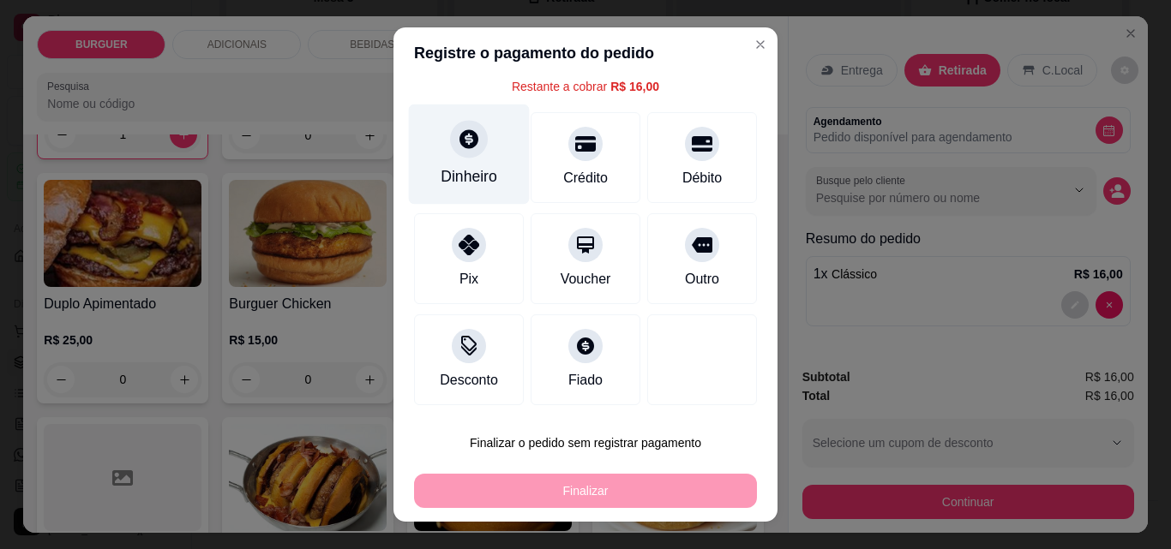
click at [458, 165] on div "Dinheiro" at bounding box center [469, 176] width 57 height 22
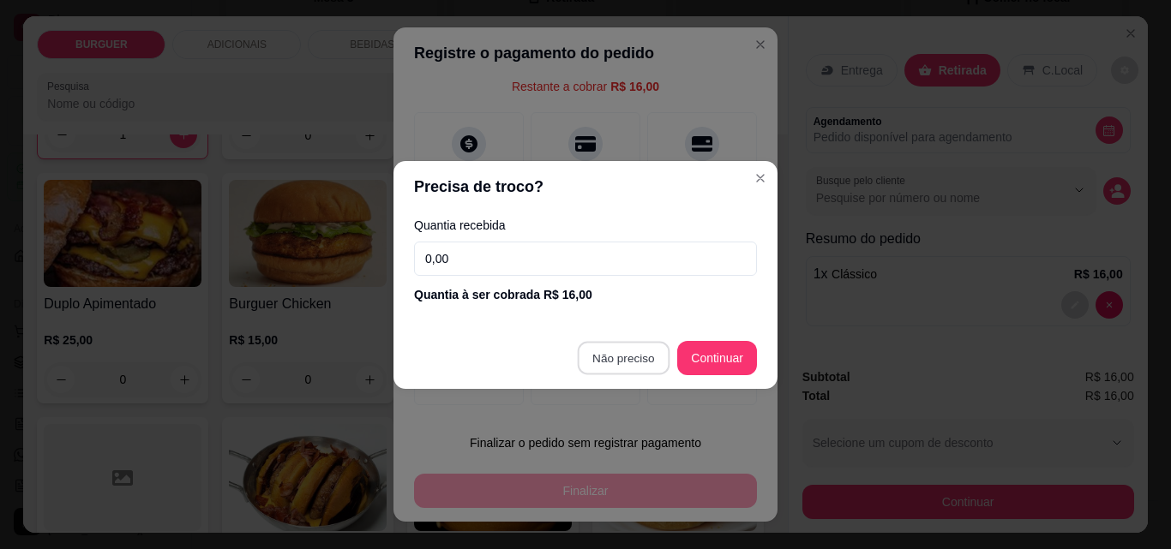
type input "R$ 0,00"
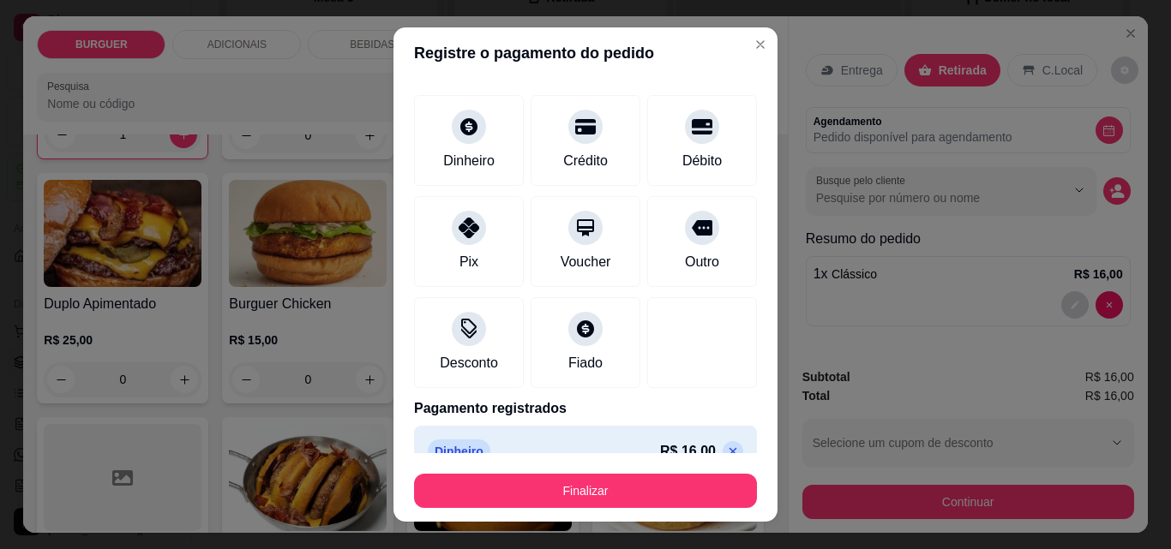
scroll to position [100, 0]
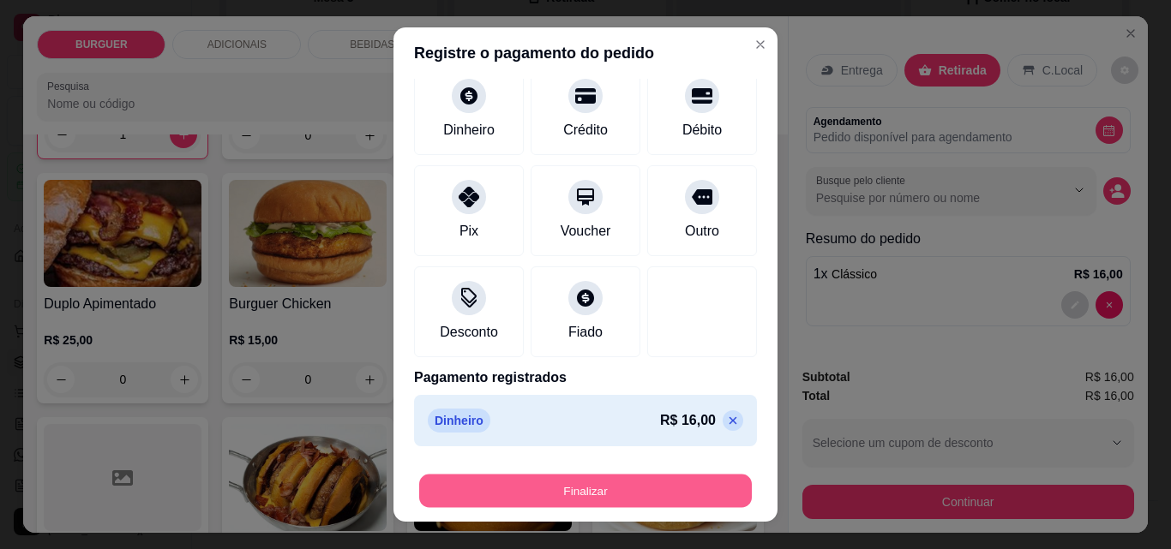
click at [572, 487] on button "Finalizar" at bounding box center [585, 491] width 333 height 33
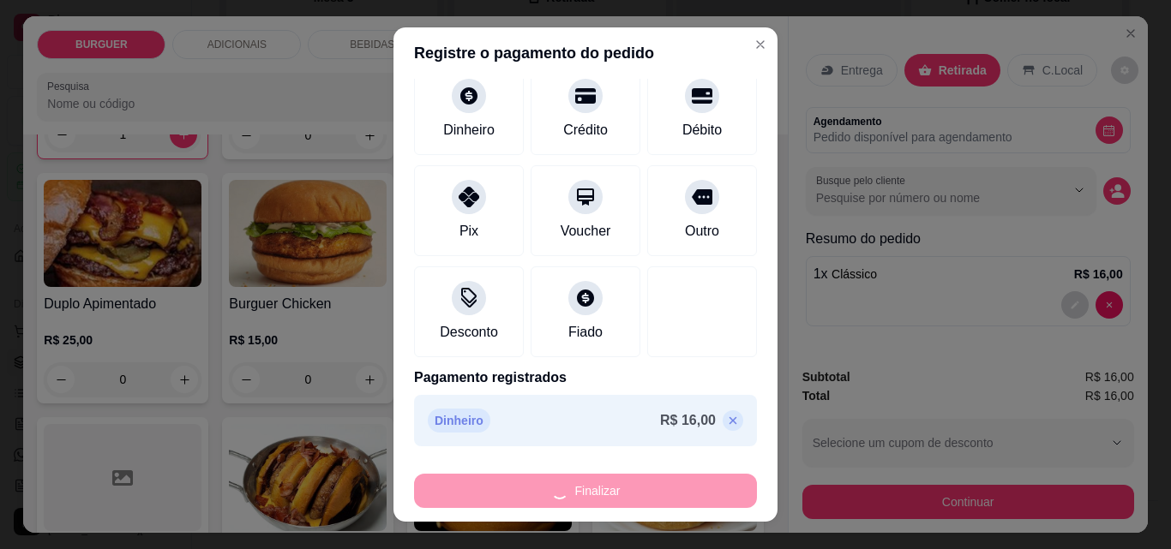
type input "0"
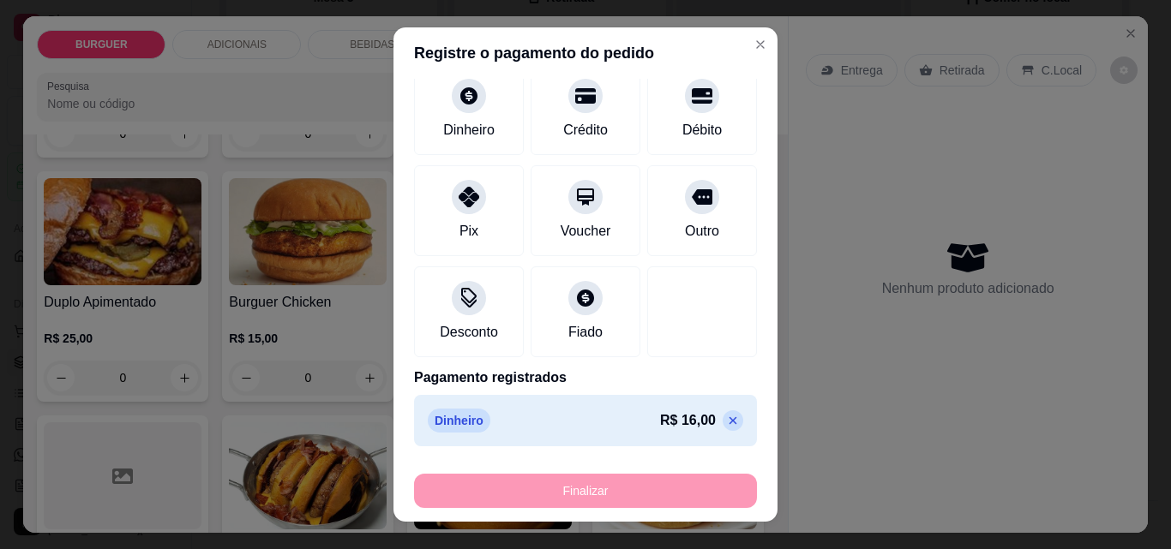
type input "-R$ 16,00"
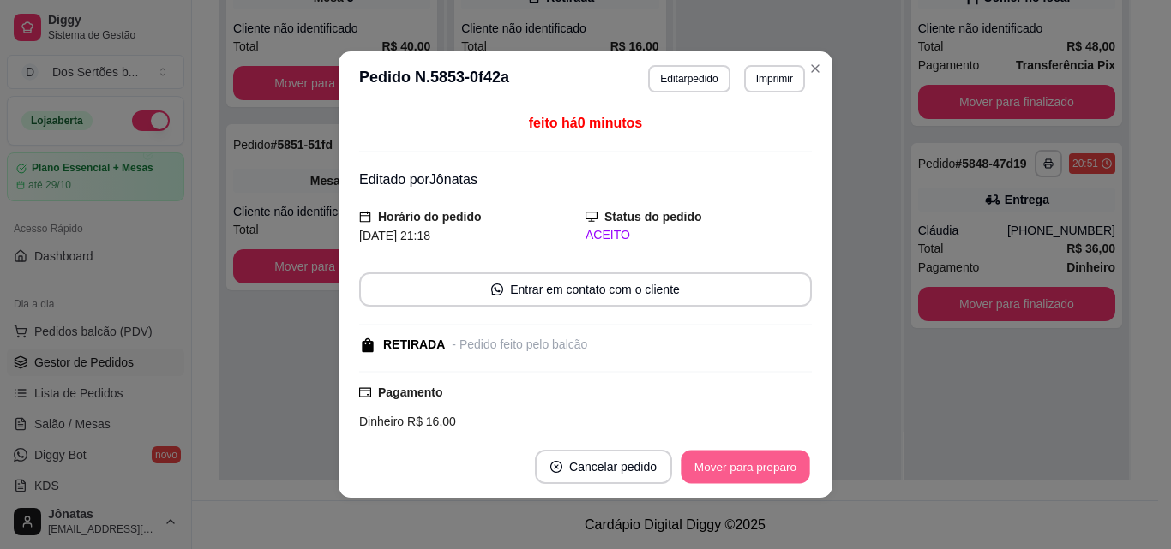
click at [720, 461] on button "Mover para preparo" at bounding box center [745, 467] width 129 height 33
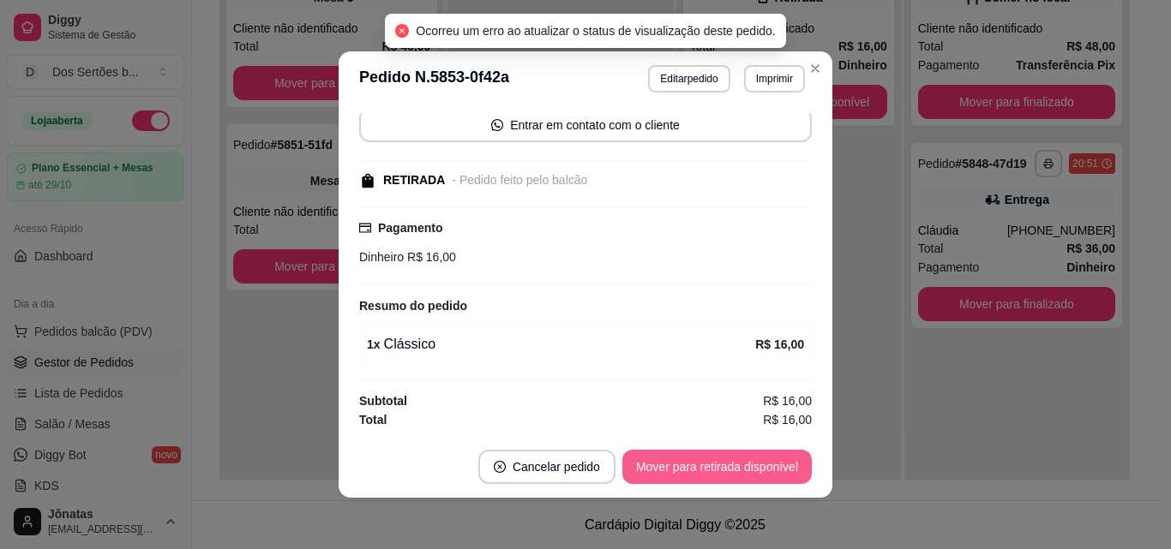
click at [706, 457] on button "Mover para retirada disponível" at bounding box center [716, 467] width 189 height 34
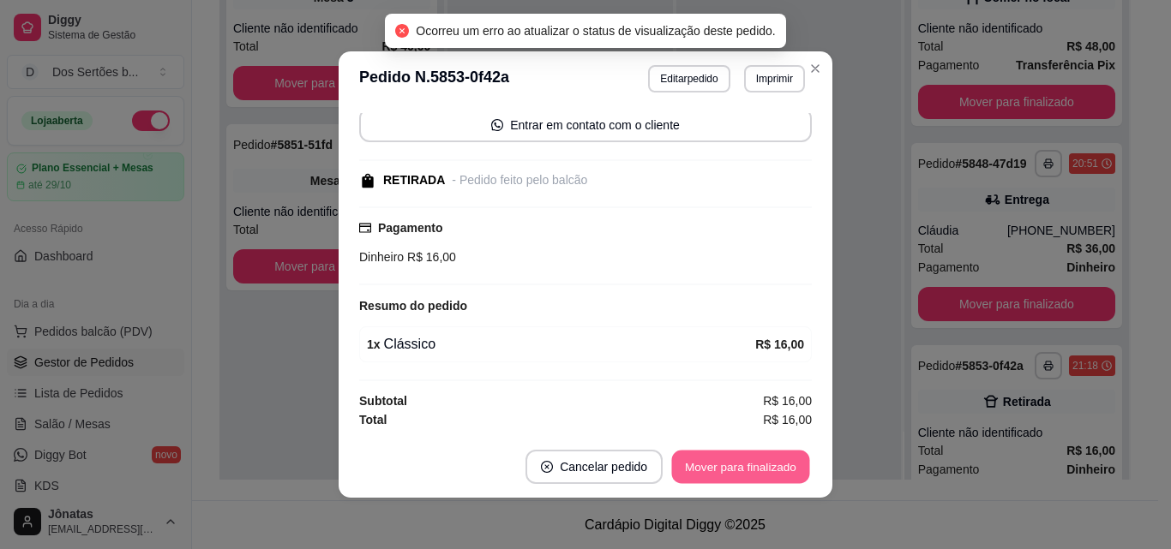
click at [702, 458] on button "Mover para finalizado" at bounding box center [741, 467] width 138 height 33
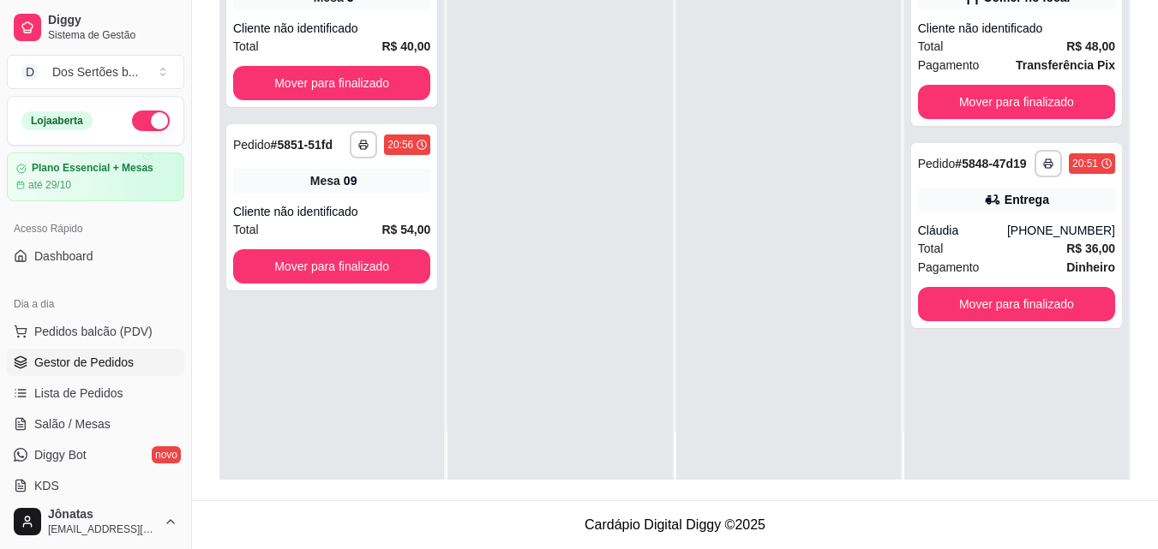
scroll to position [0, 0]
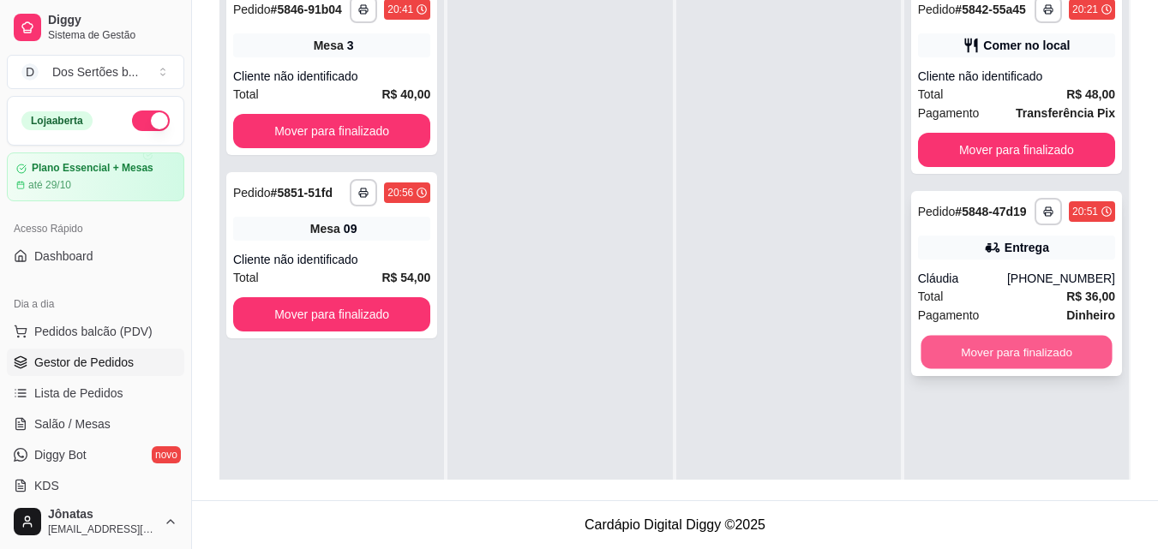
click at [1030, 341] on button "Mover para finalizado" at bounding box center [1016, 352] width 191 height 33
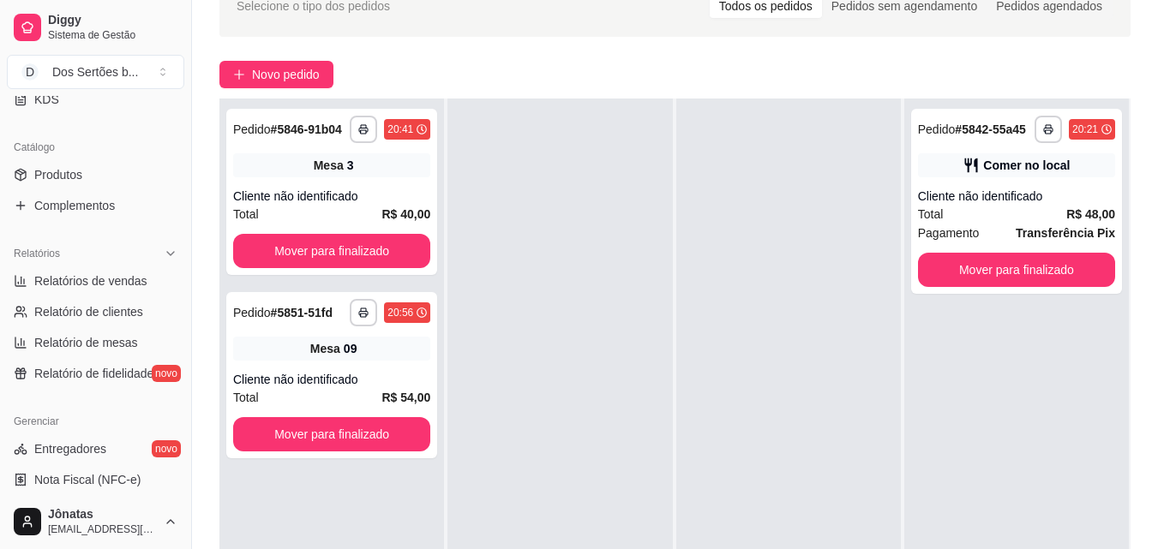
scroll to position [409, 0]
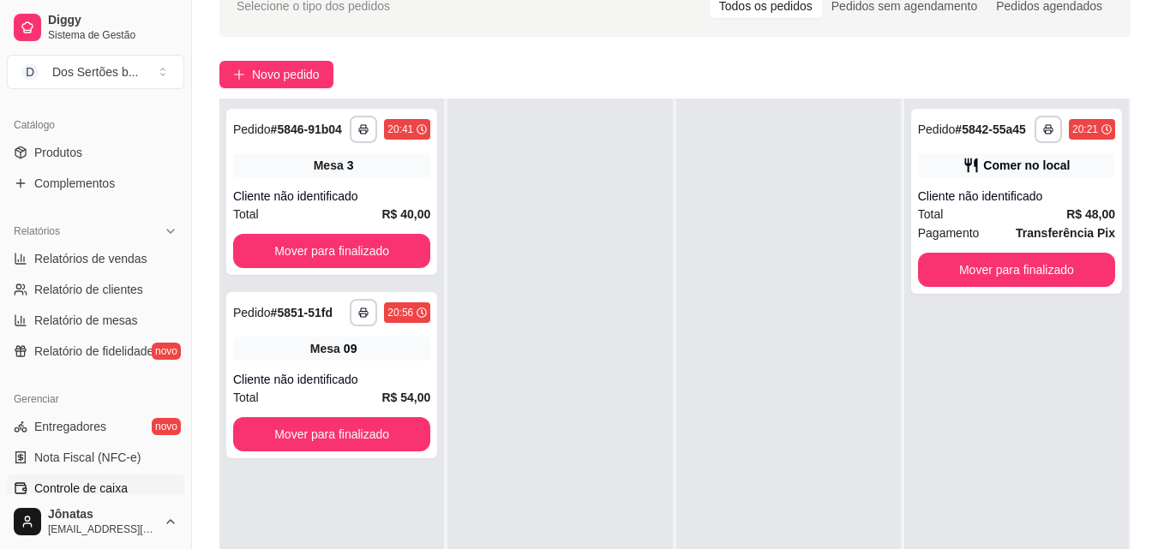
click at [66, 487] on span "Controle de caixa" at bounding box center [80, 488] width 93 height 17
click at [81, 482] on span "Controle de caixa" at bounding box center [80, 488] width 93 height 17
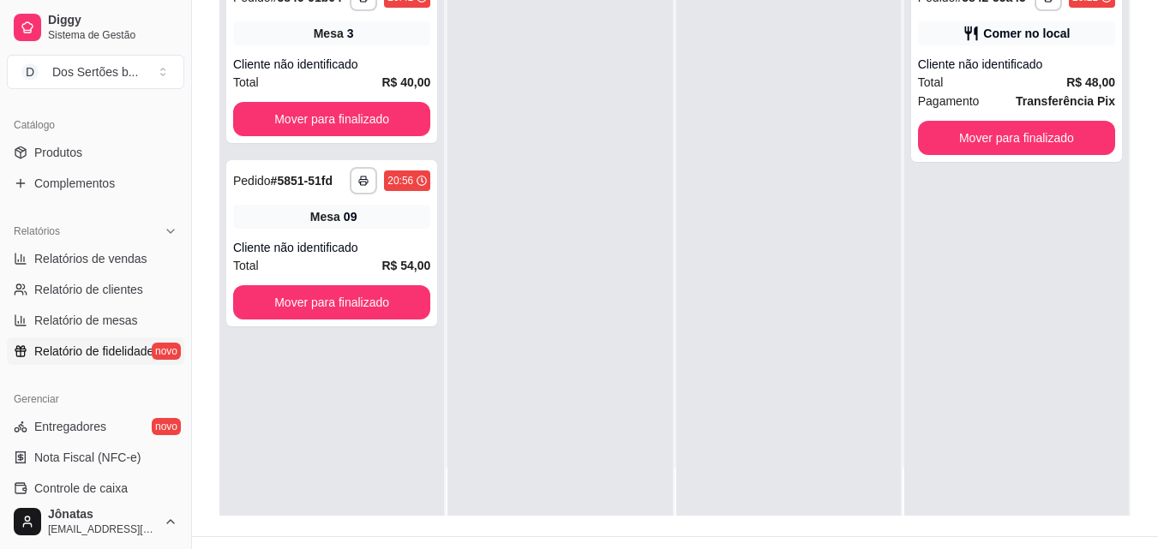
scroll to position [620, 0]
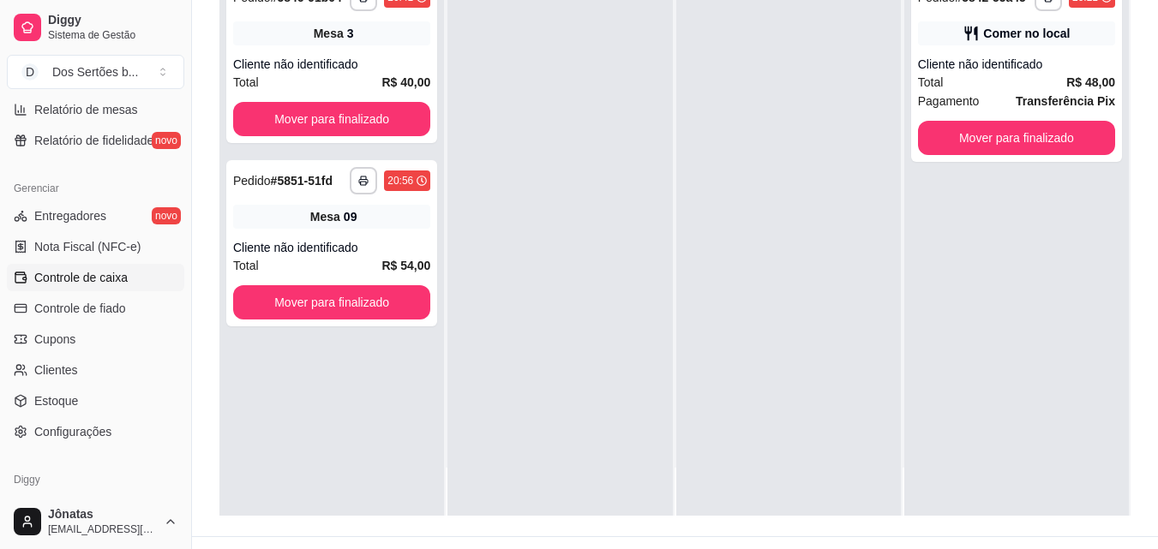
click at [55, 270] on span "Controle de caixa" at bounding box center [80, 277] width 93 height 17
click at [53, 271] on span "Controle de caixa" at bounding box center [80, 277] width 93 height 17
click at [18, 276] on icon at bounding box center [21, 278] width 14 height 14
click at [59, 272] on span "Controle de caixa" at bounding box center [80, 277] width 93 height 17
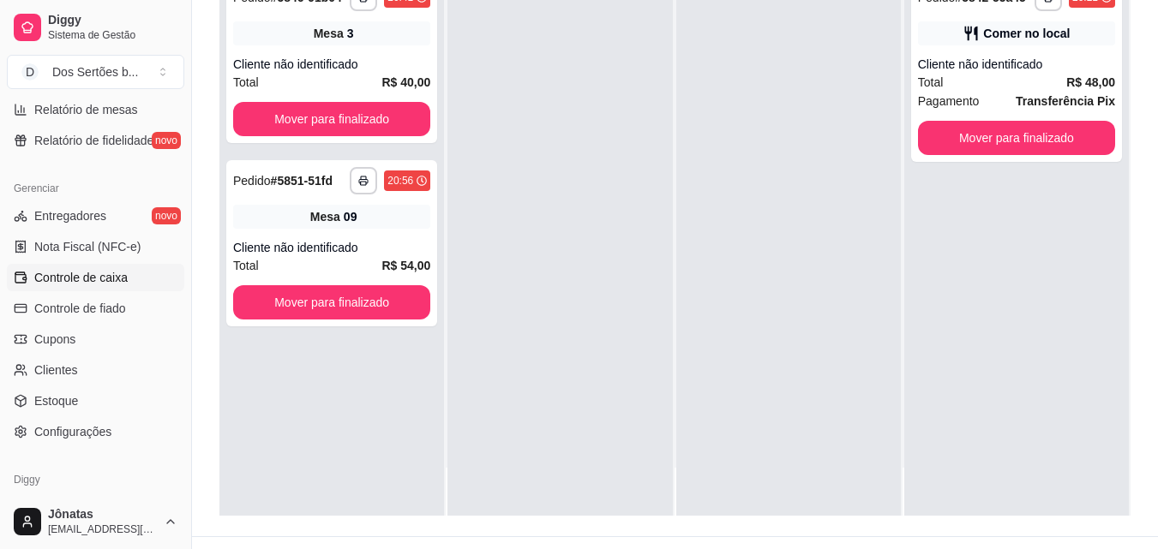
click at [75, 271] on span "Controle de caixa" at bounding box center [80, 277] width 93 height 17
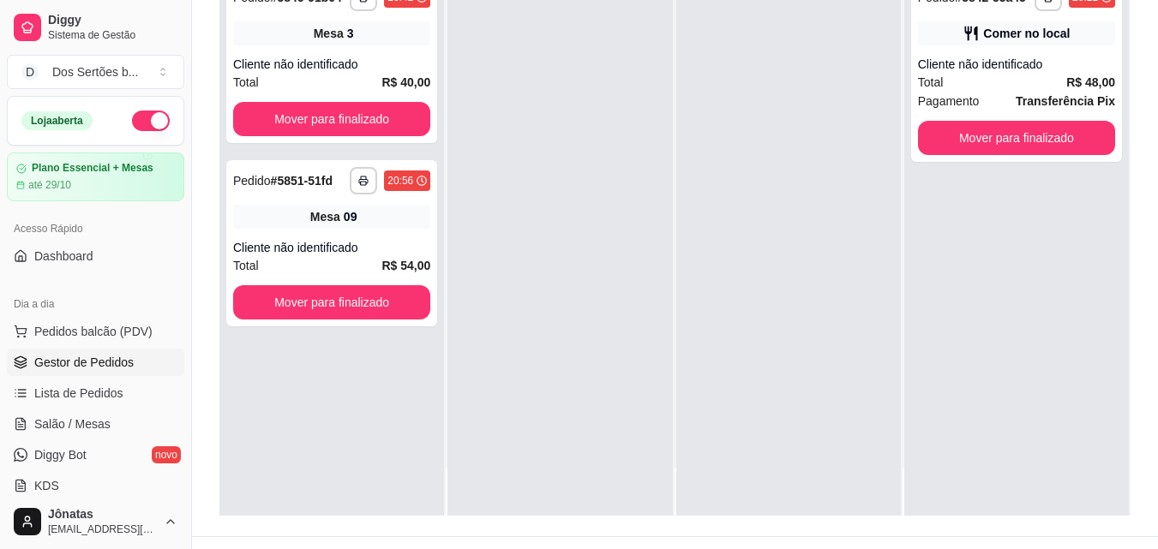
scroll to position [309, 0]
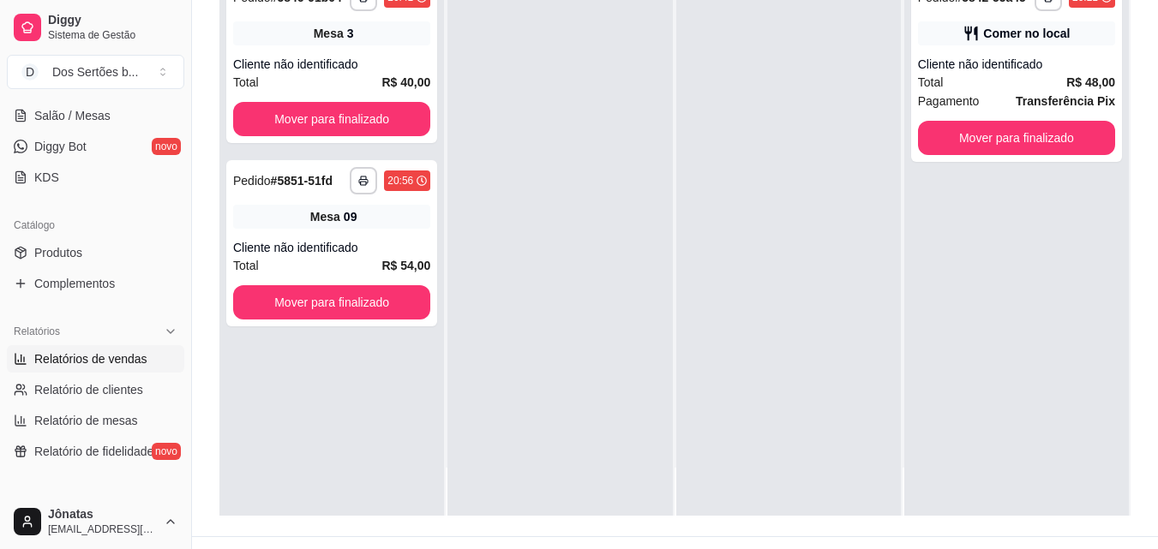
click at [63, 356] on span "Relatórios de vendas" at bounding box center [90, 359] width 113 height 17
click at [61, 357] on span "Relatórios de vendas" at bounding box center [90, 359] width 113 height 17
select select "ALL"
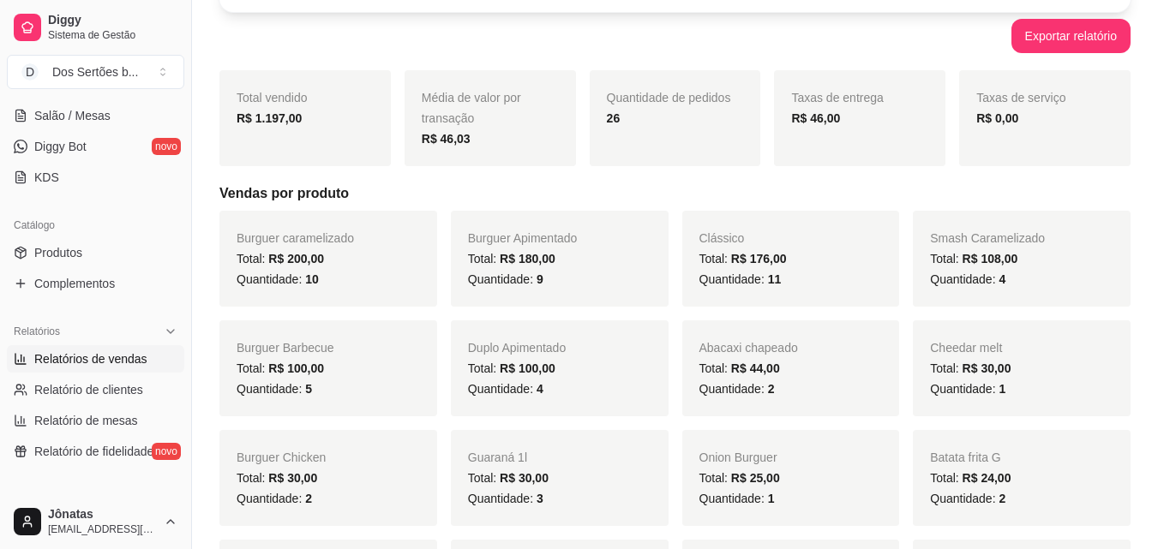
scroll to position [503, 0]
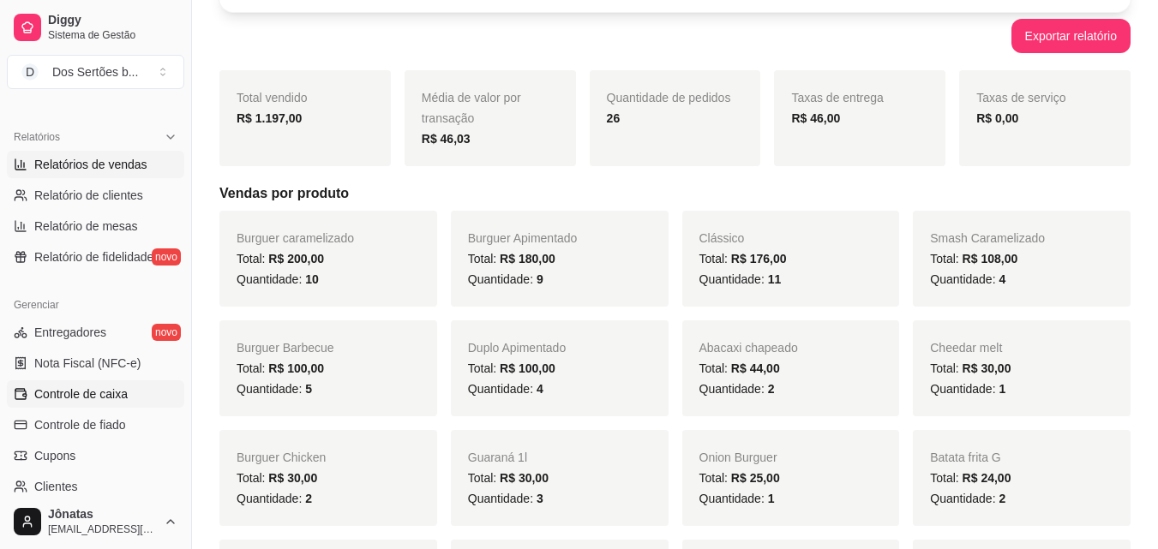
click at [56, 386] on span "Controle de caixa" at bounding box center [80, 394] width 93 height 17
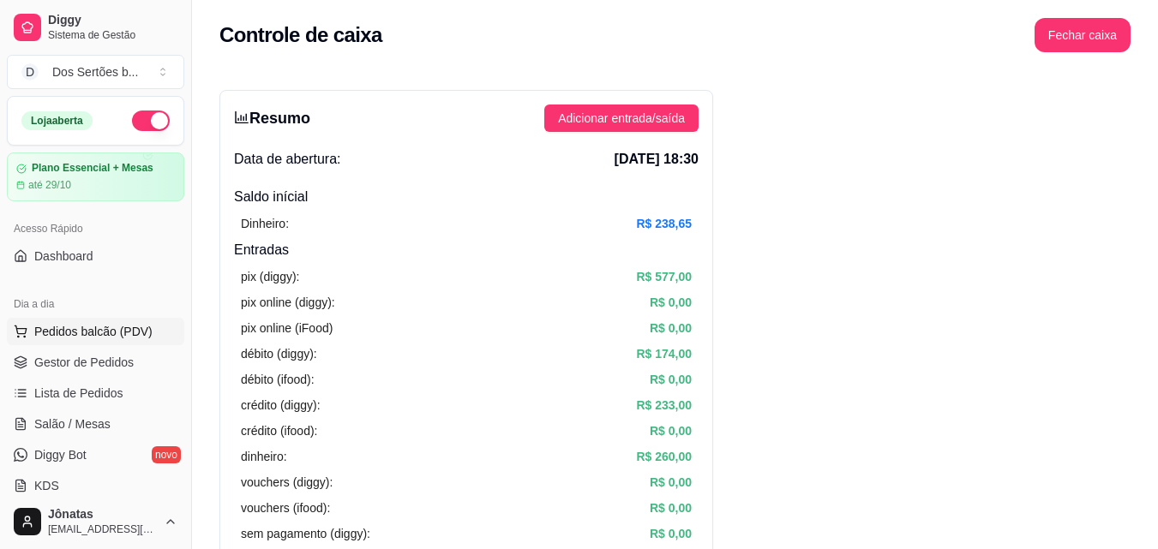
click at [111, 329] on span "Pedidos balcão (PDV)" at bounding box center [93, 331] width 118 height 17
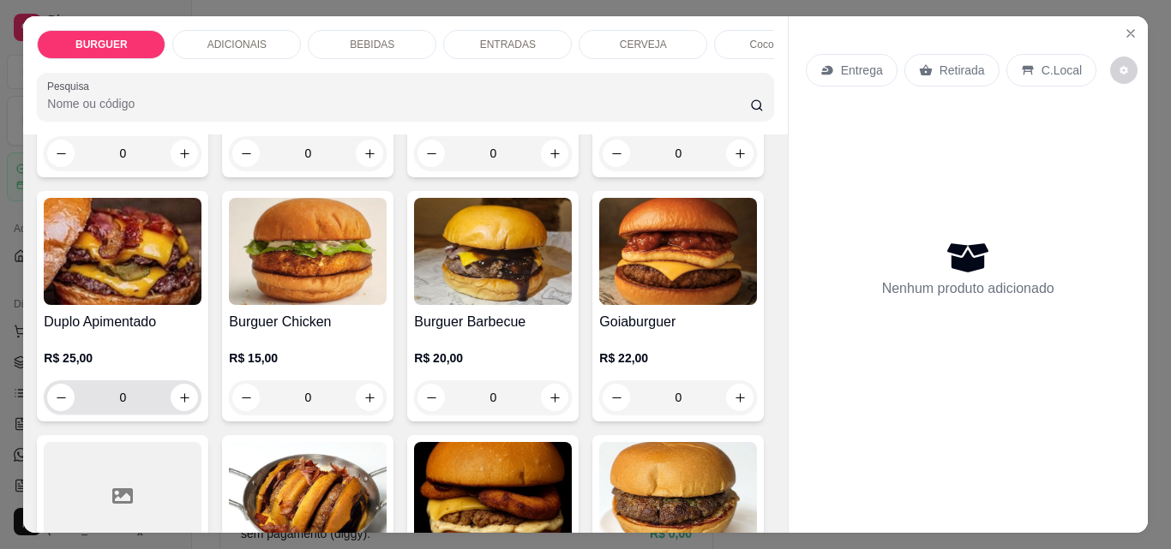
scroll to position [289, 0]
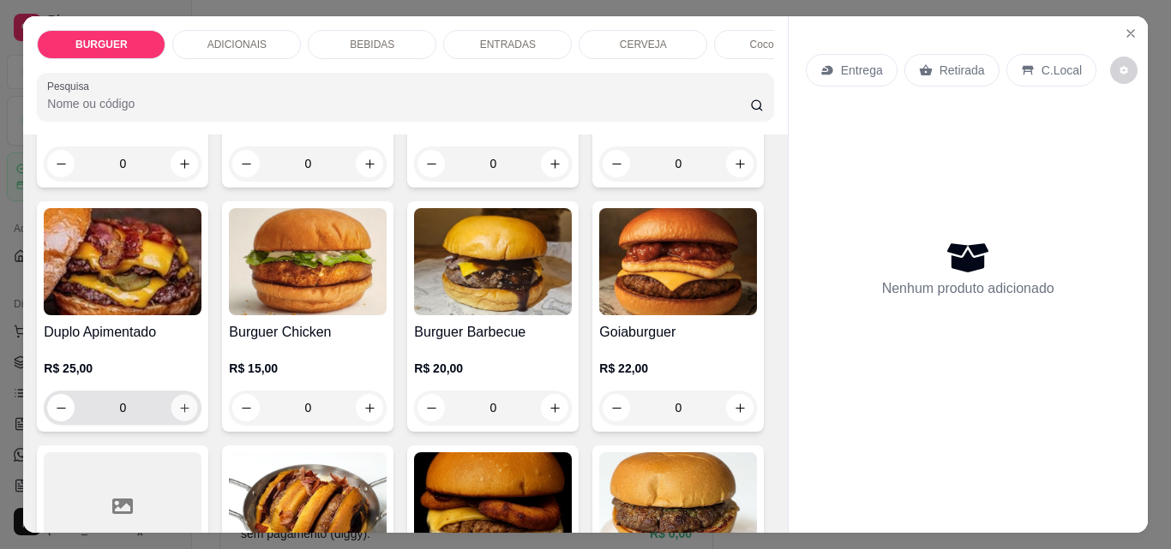
click at [191, 411] on icon "increase-product-quantity" at bounding box center [184, 408] width 13 height 13
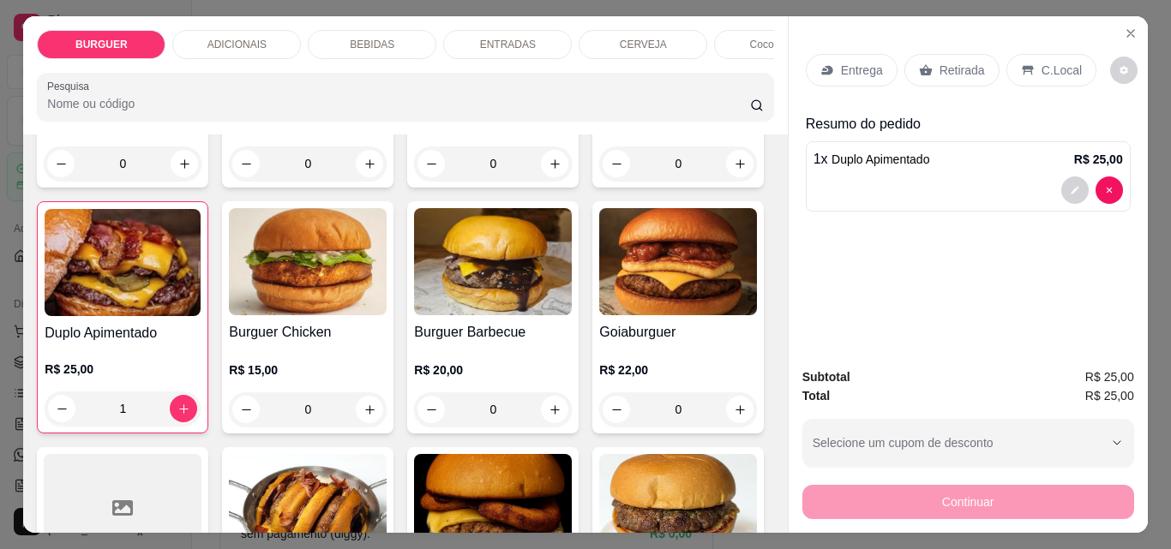
scroll to position [0, 0]
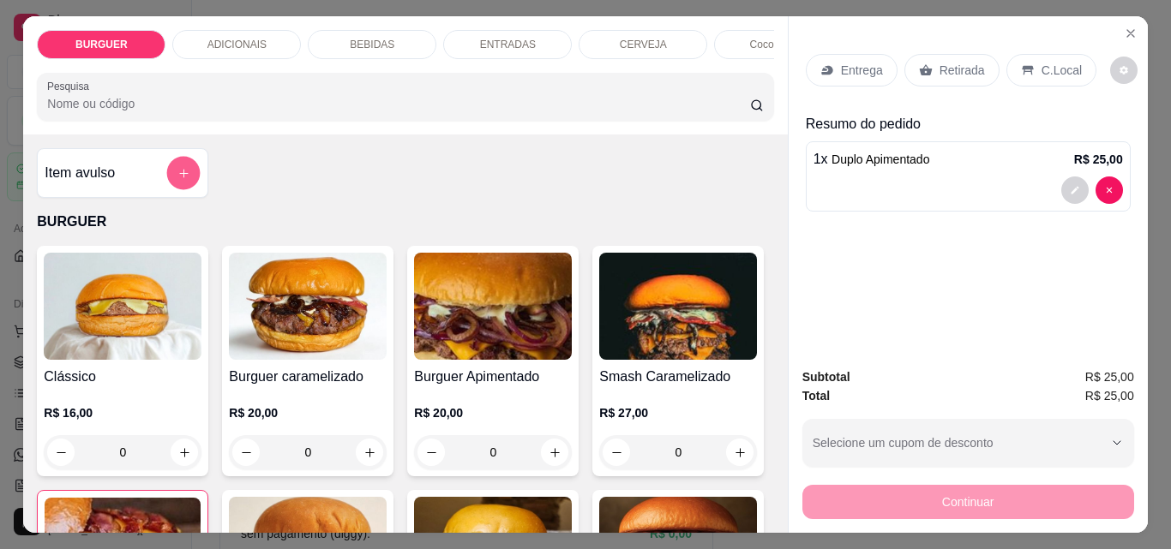
click at [177, 178] on icon "add-separate-item" at bounding box center [183, 173] width 13 height 13
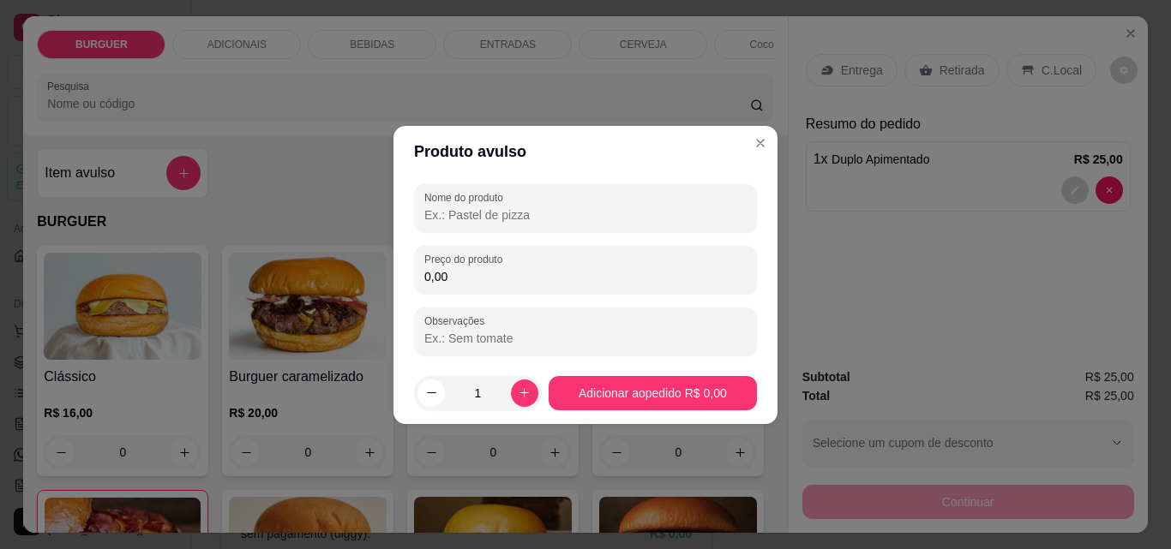
click at [454, 214] on input "Nome do produto" at bounding box center [585, 215] width 322 height 17
click at [463, 280] on input "0,00" at bounding box center [585, 276] width 322 height 17
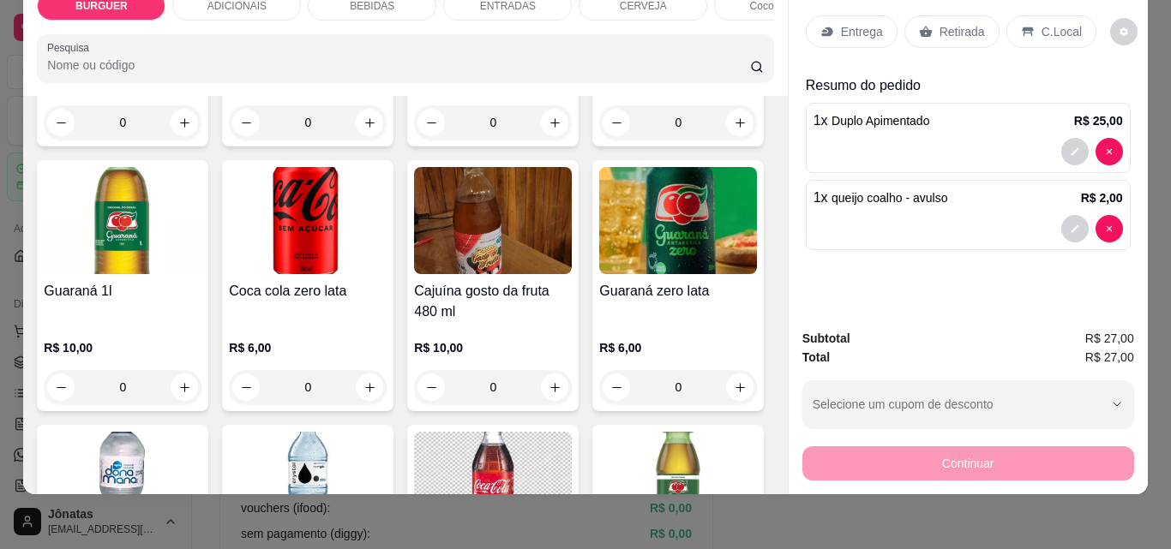
scroll to position [1508, 0]
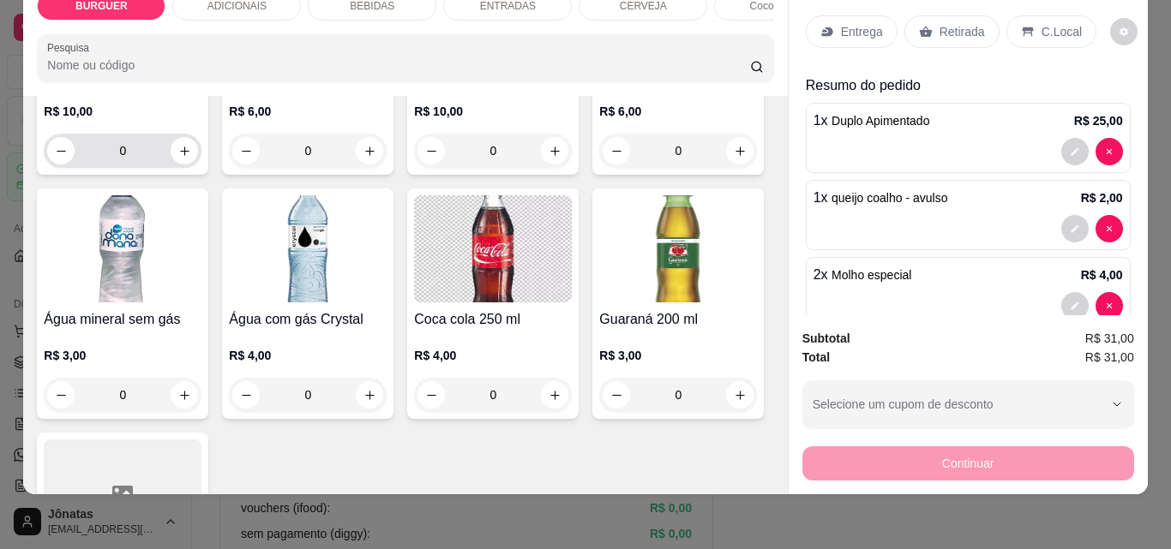
scroll to position [1819, 0]
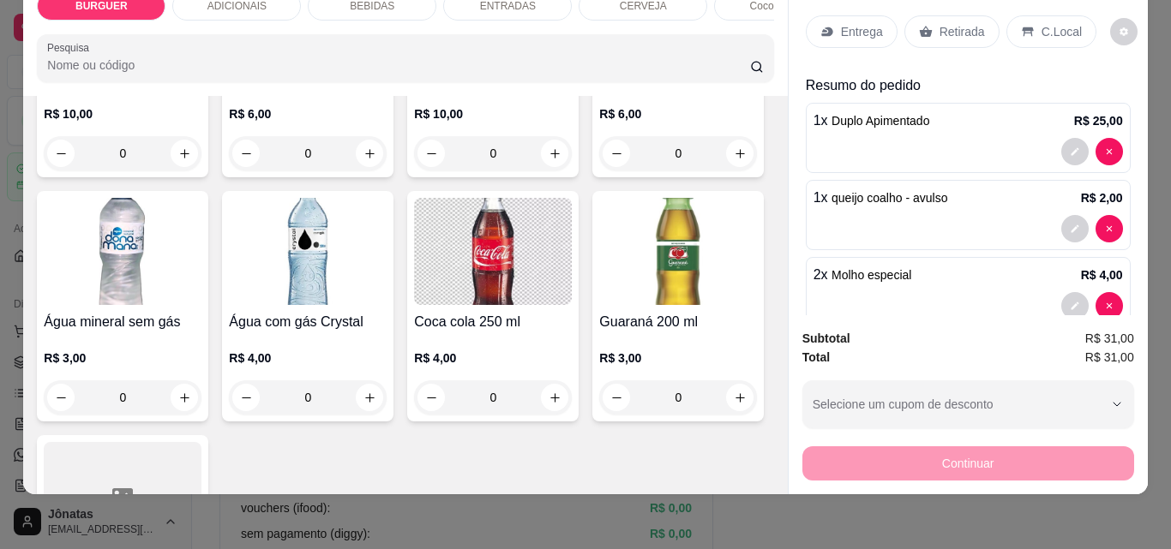
click at [841, 23] on p "Entrega" at bounding box center [862, 31] width 42 height 17
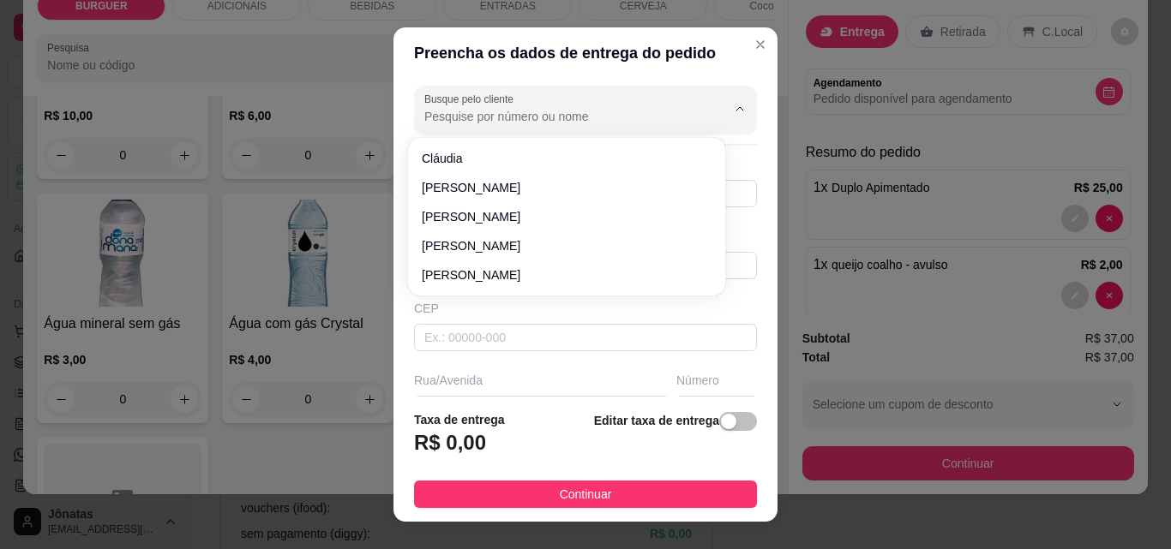
click at [472, 118] on input "Busque pelo cliente" at bounding box center [561, 116] width 274 height 17
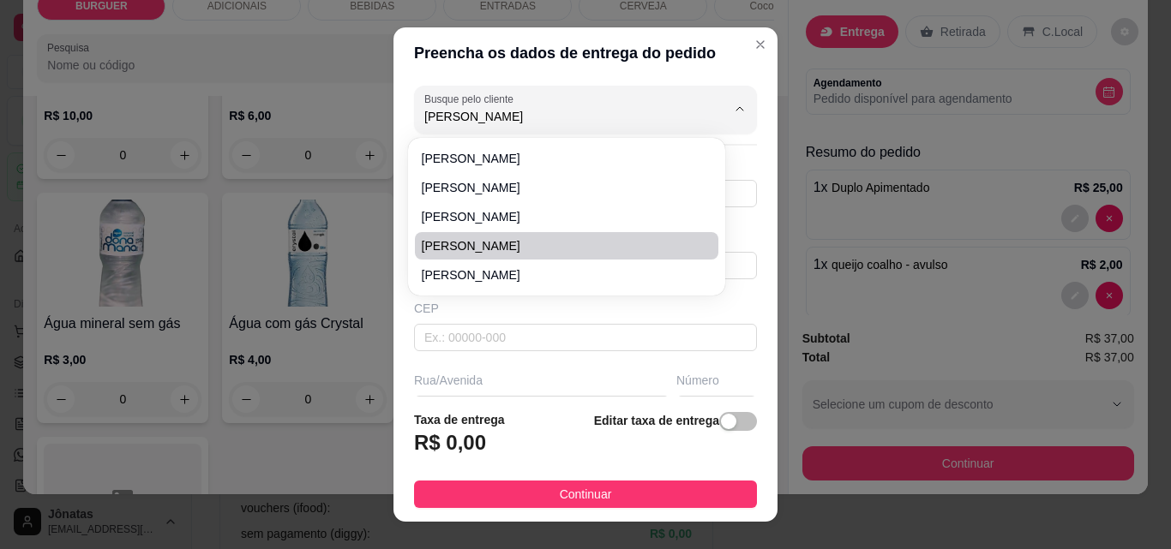
click at [486, 237] on span "[PERSON_NAME]" at bounding box center [558, 245] width 273 height 17
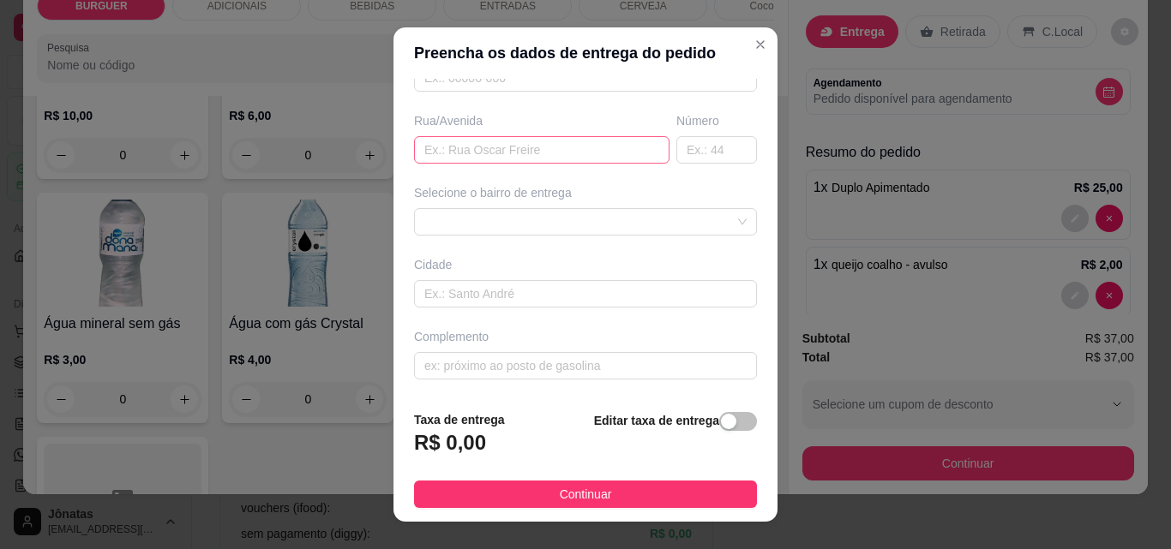
scroll to position [159, 0]
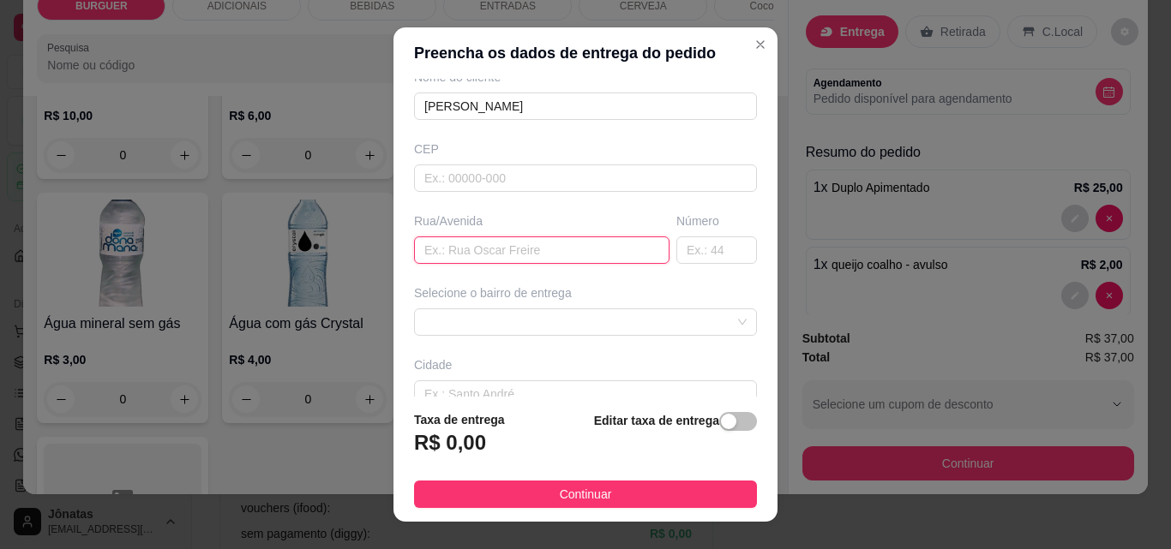
click at [478, 251] on input "text" at bounding box center [541, 250] width 255 height 27
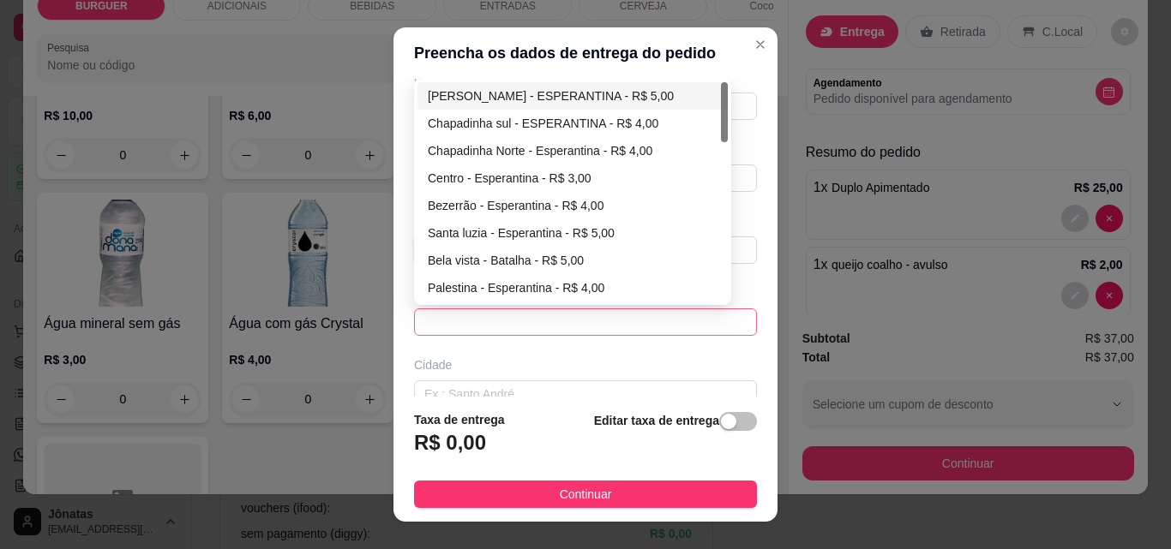
click at [462, 327] on span at bounding box center [585, 322] width 322 height 26
click at [446, 177] on div "Centro - Esperantina - R$ 3,00" at bounding box center [573, 178] width 290 height 19
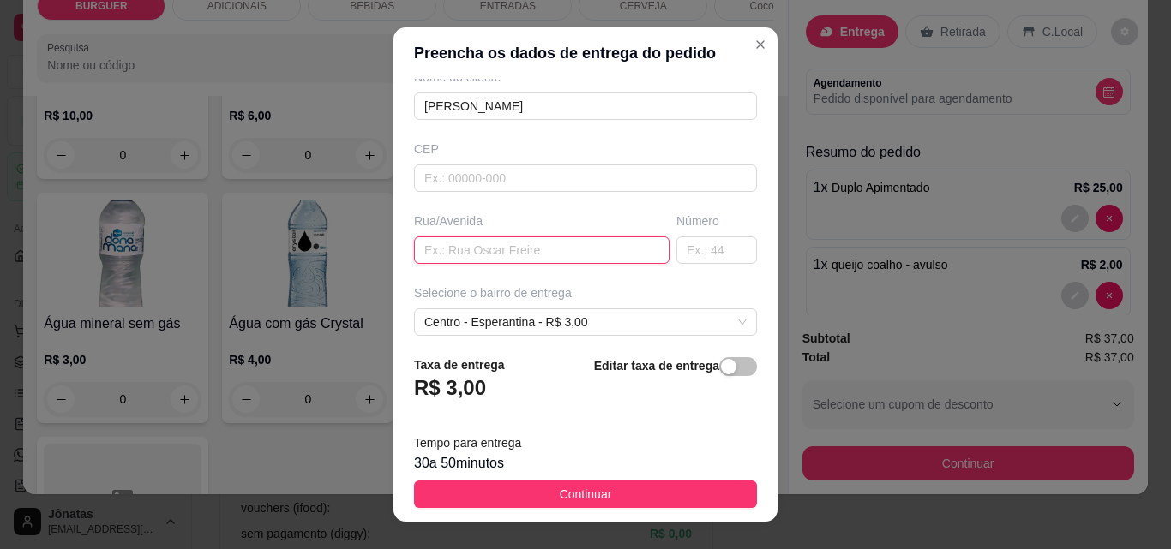
click at [437, 248] on input "text" at bounding box center [541, 250] width 255 height 27
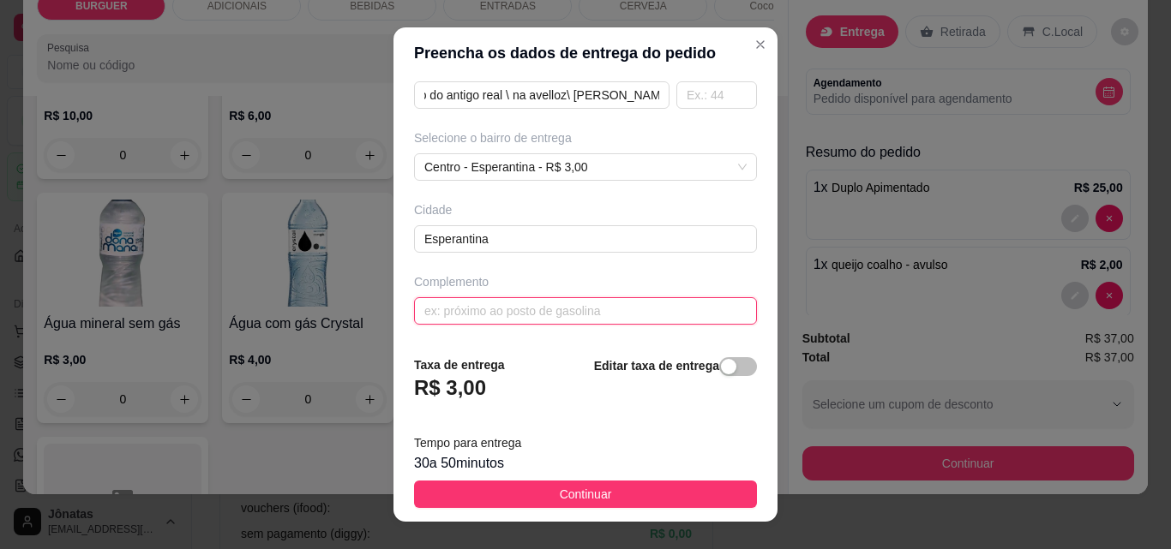
scroll to position [0, 0]
click at [494, 305] on input "text" at bounding box center [585, 310] width 343 height 27
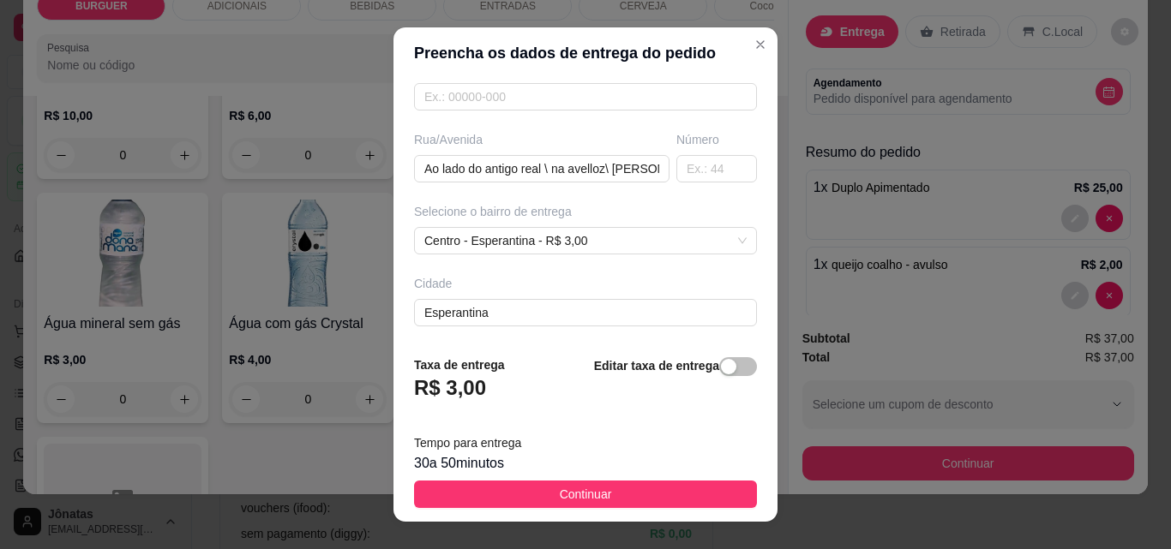
scroll to position [315, 0]
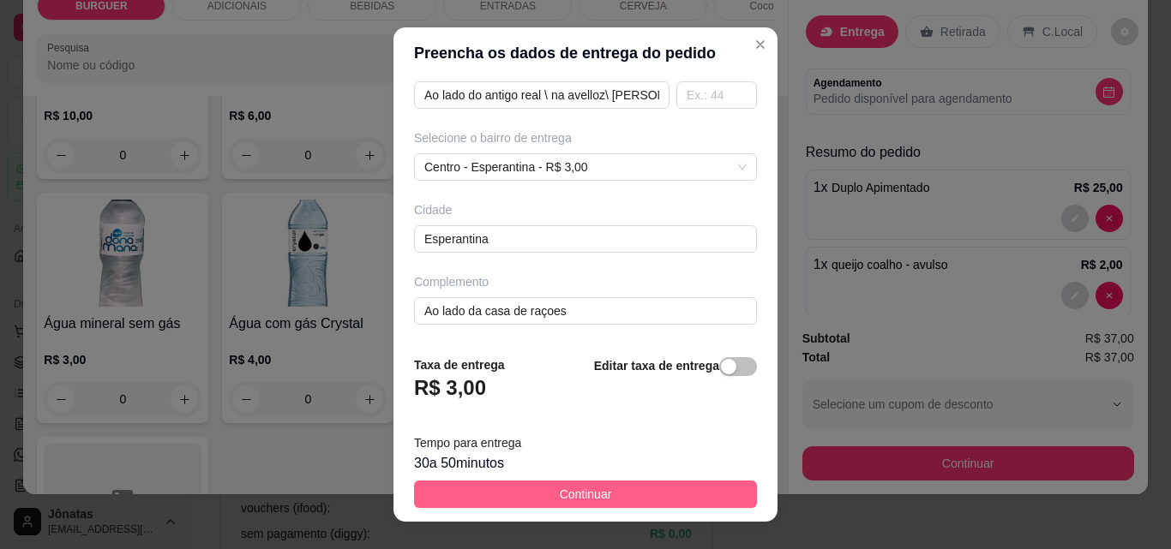
click at [603, 499] on button "Continuar" at bounding box center [585, 494] width 343 height 27
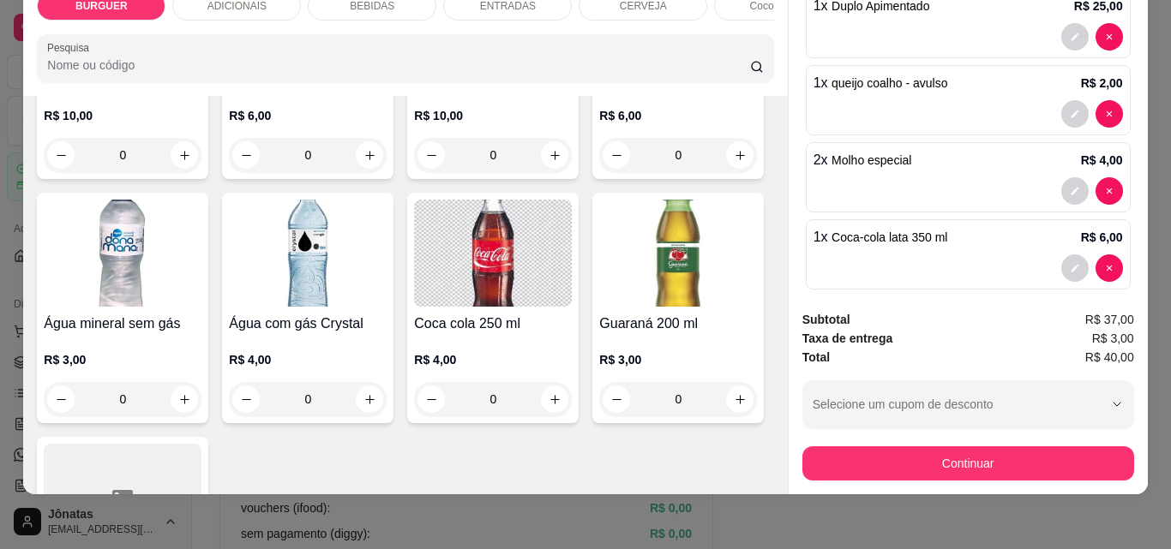
scroll to position [418, 0]
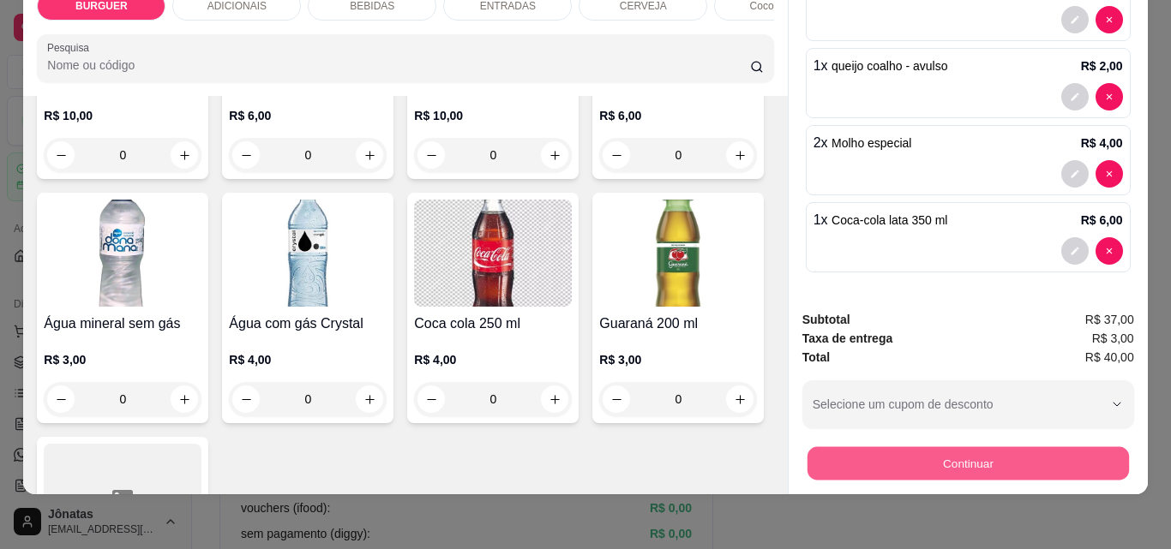
click at [885, 447] on button "Continuar" at bounding box center [967, 463] width 321 height 33
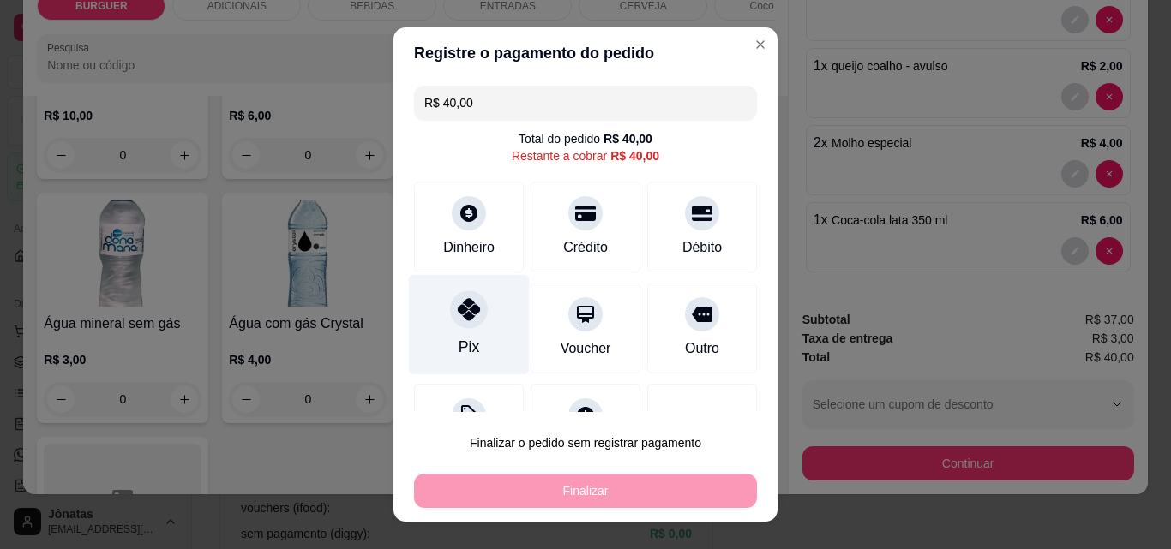
click at [456, 291] on div at bounding box center [469, 310] width 38 height 38
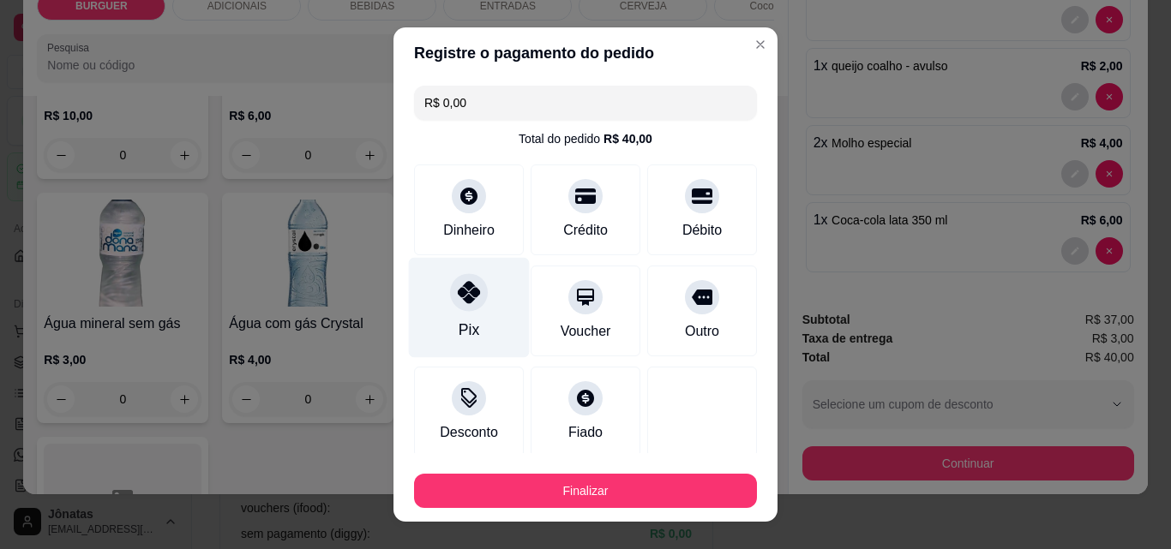
scroll to position [100, 0]
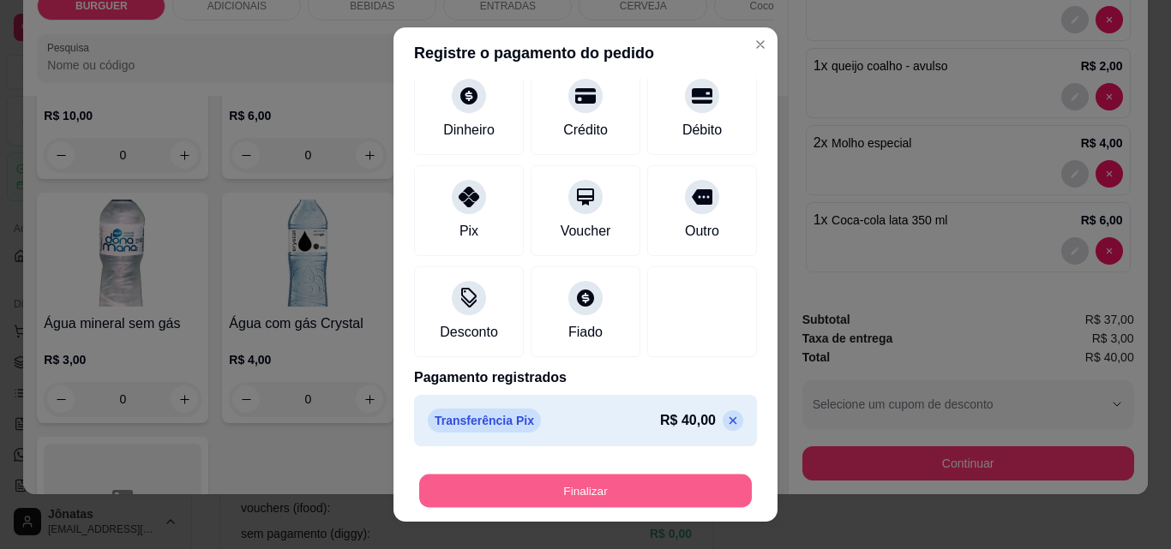
click at [609, 488] on button "Finalizar" at bounding box center [585, 491] width 333 height 33
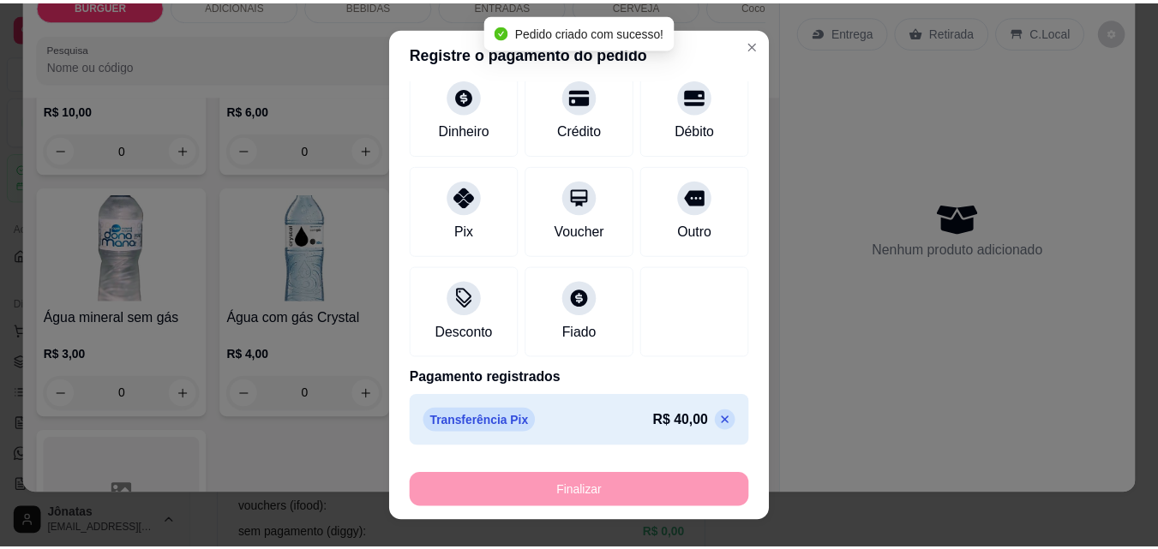
scroll to position [1816, 0]
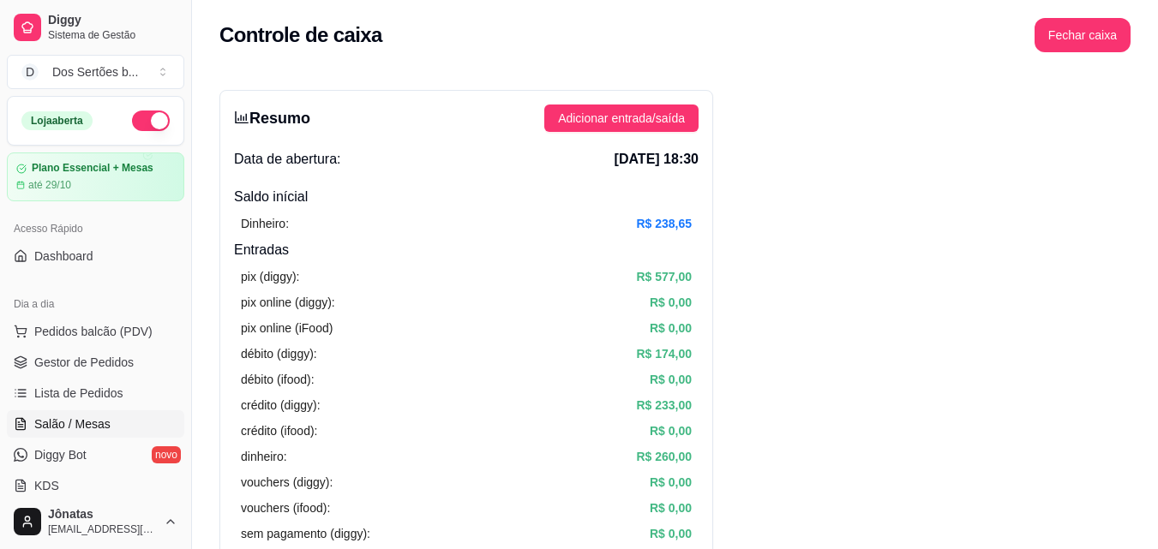
click at [114, 423] on link "Salão / Mesas" at bounding box center [95, 424] width 177 height 27
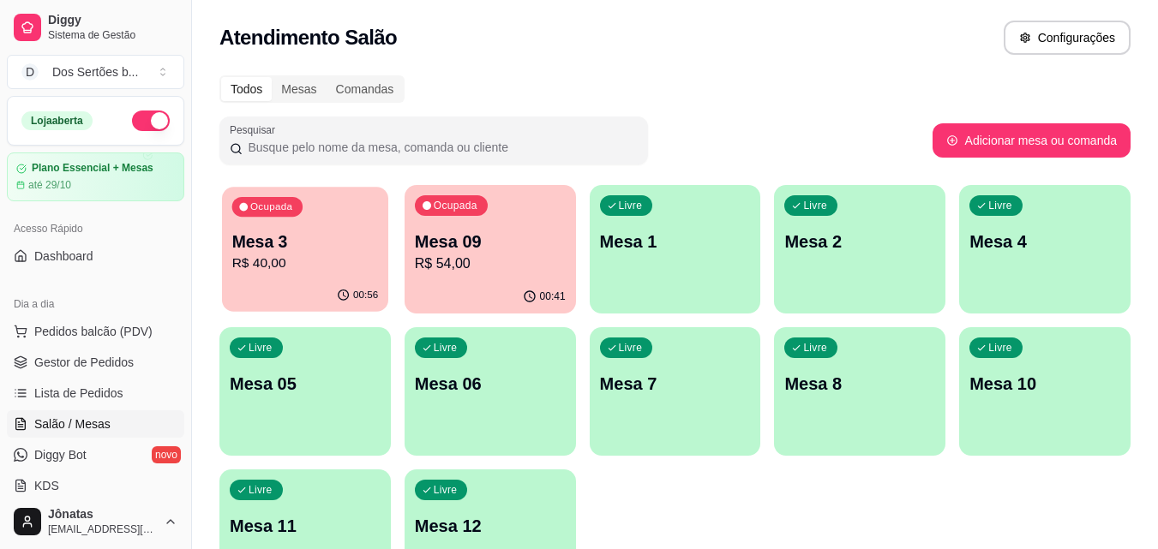
click at [297, 276] on div "Ocupada Mesa 3 R$ 40,00" at bounding box center [305, 233] width 166 height 93
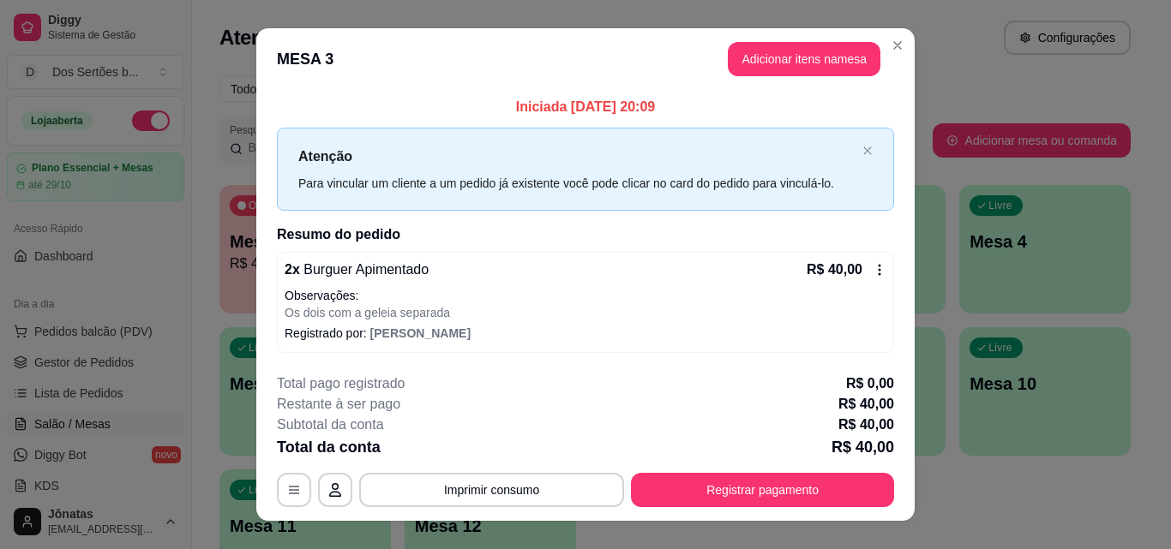
scroll to position [27, 0]
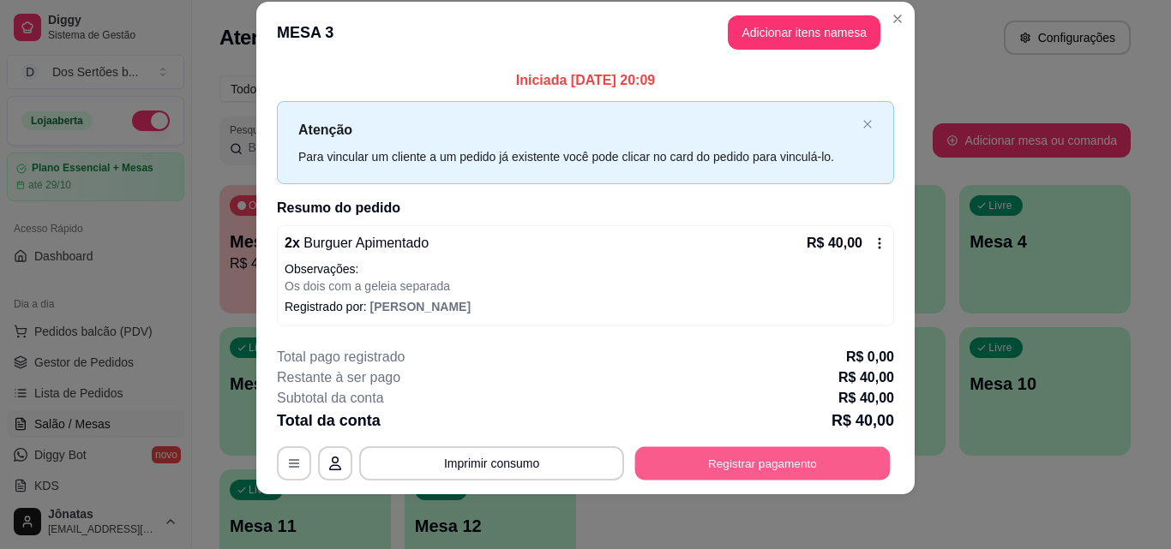
click at [702, 453] on button "Registrar pagamento" at bounding box center [762, 463] width 255 height 33
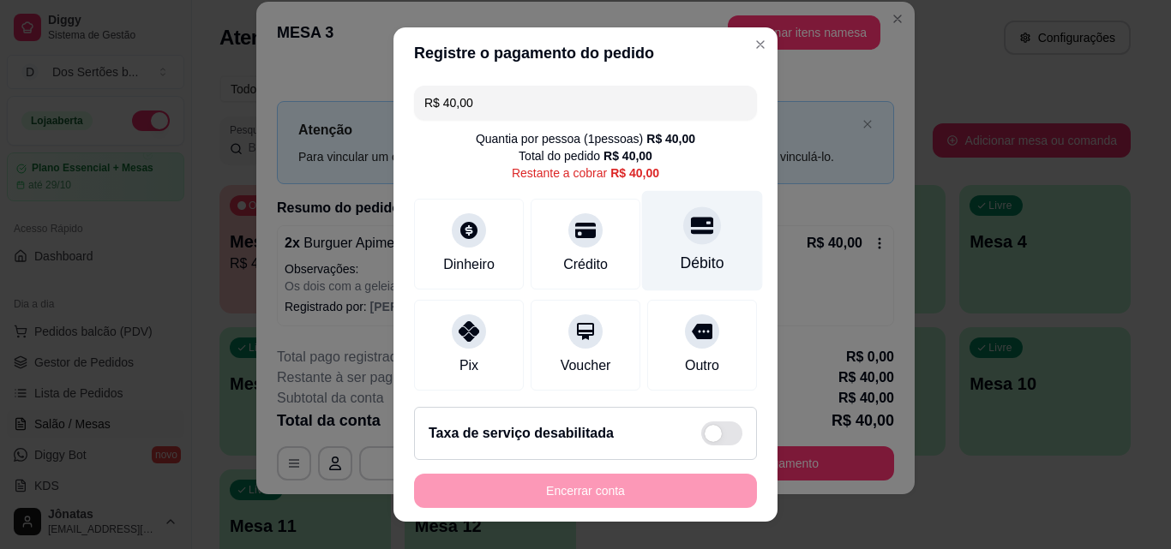
click at [646, 222] on div "Débito" at bounding box center [702, 241] width 121 height 100
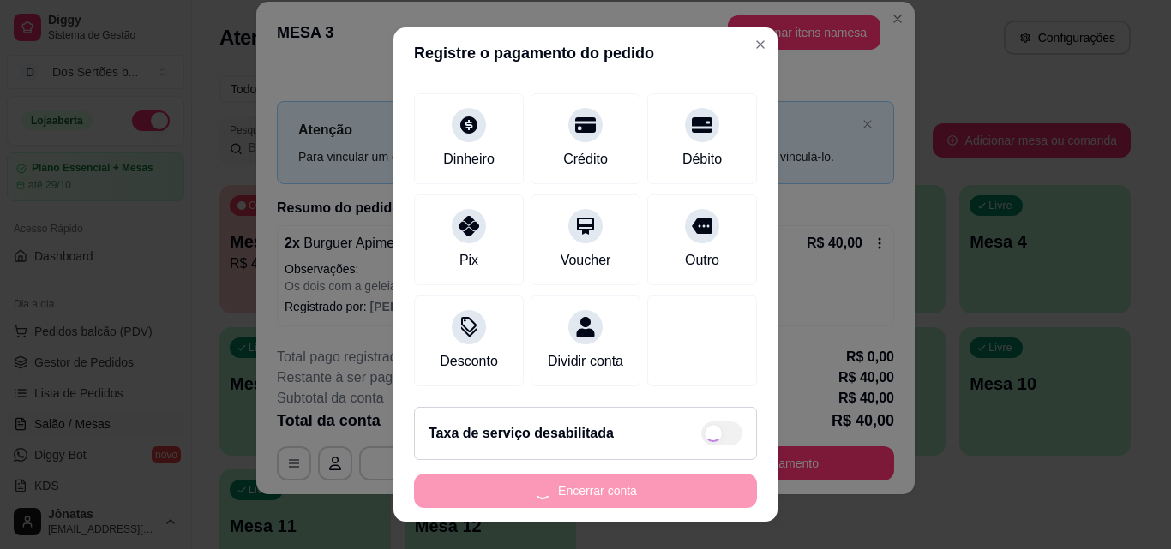
scroll to position [27, 0]
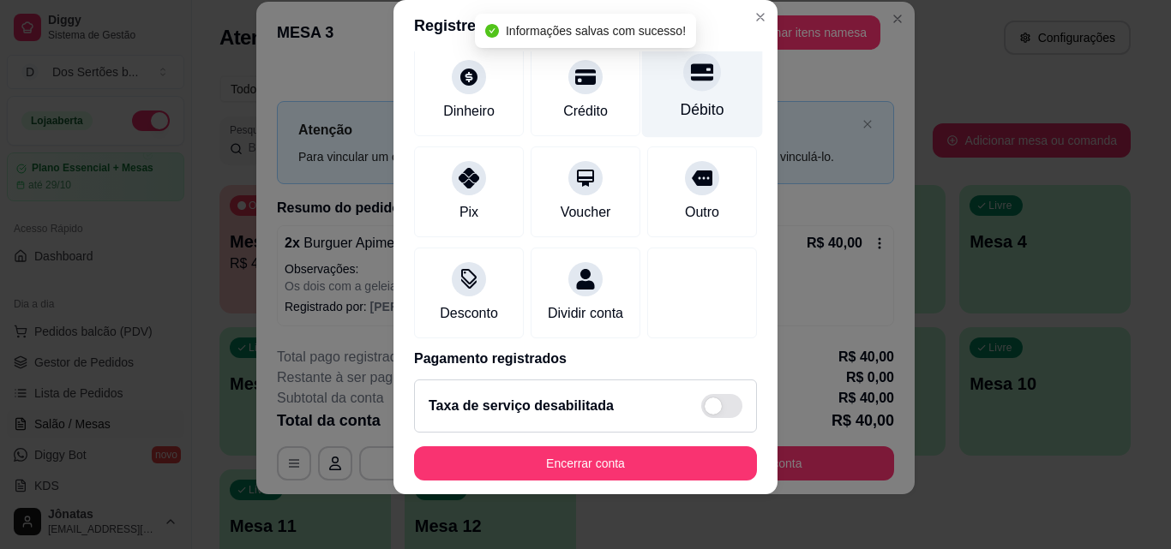
click at [683, 57] on div at bounding box center [702, 72] width 38 height 38
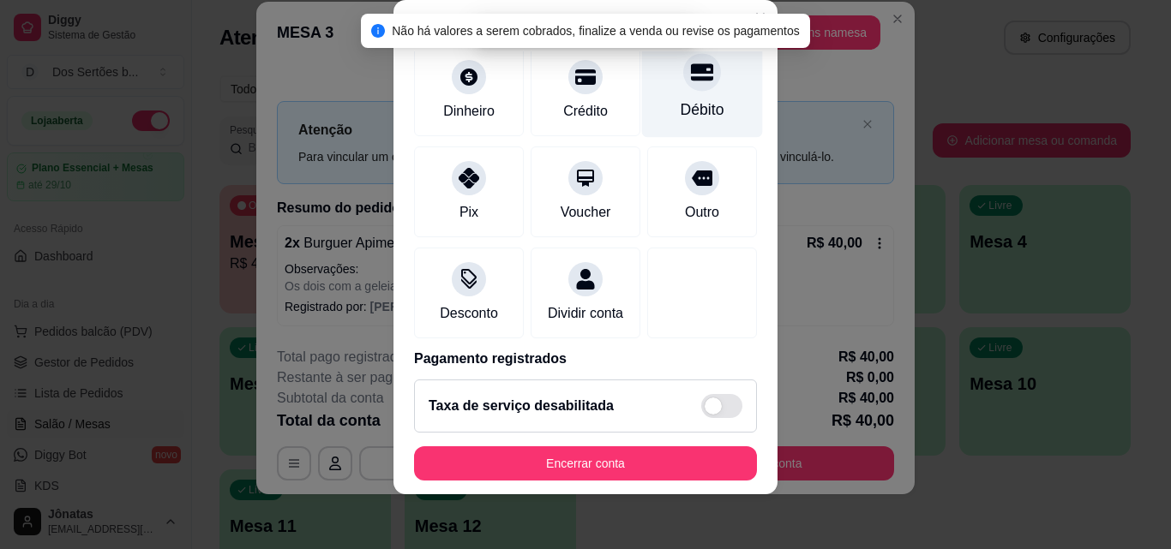
scroll to position [198, 0]
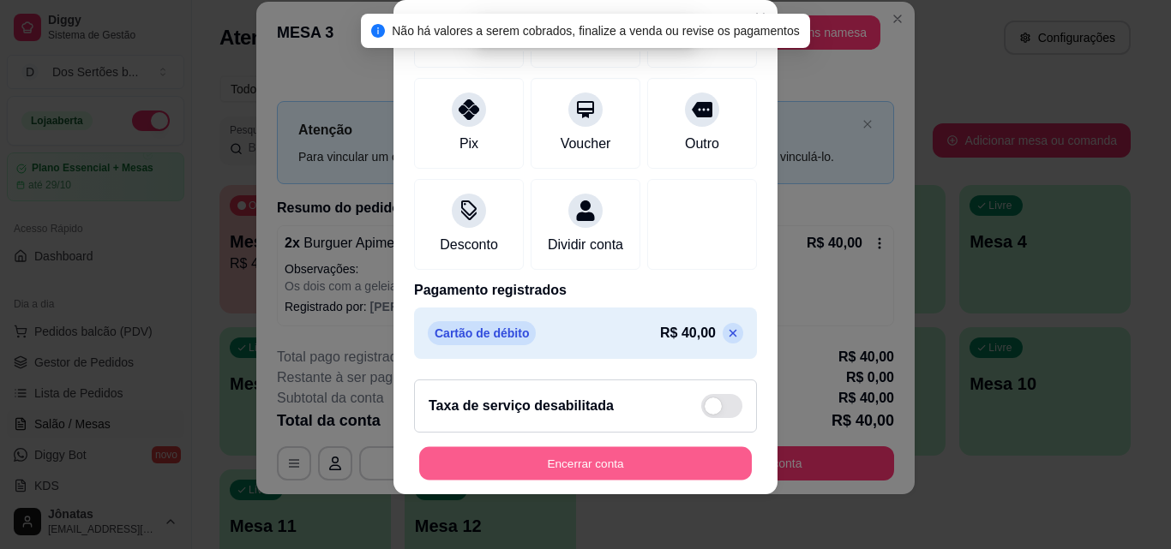
click at [603, 457] on button "Encerrar conta" at bounding box center [585, 463] width 333 height 33
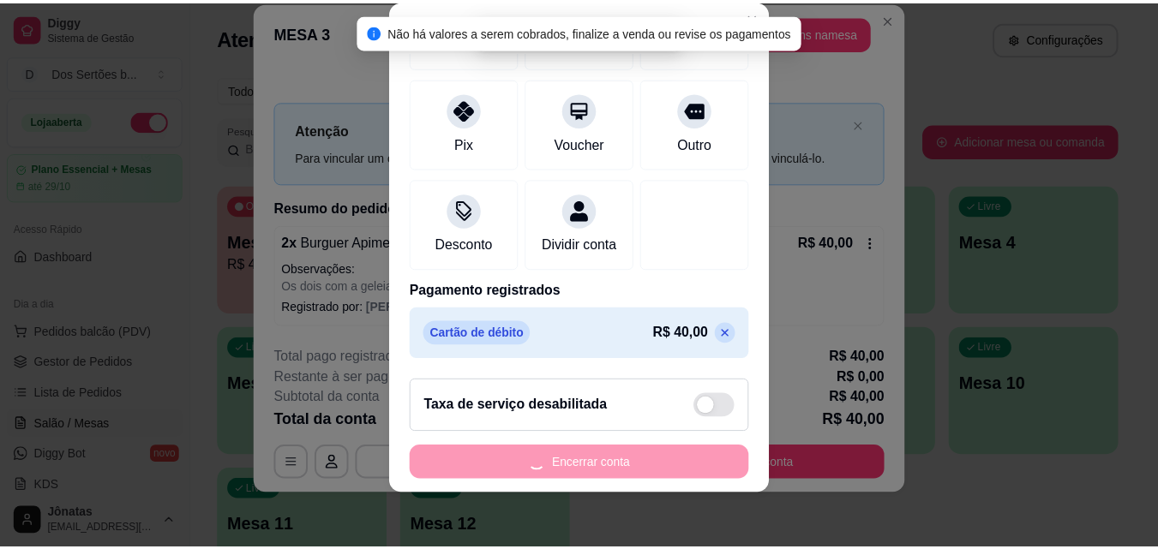
scroll to position [0, 0]
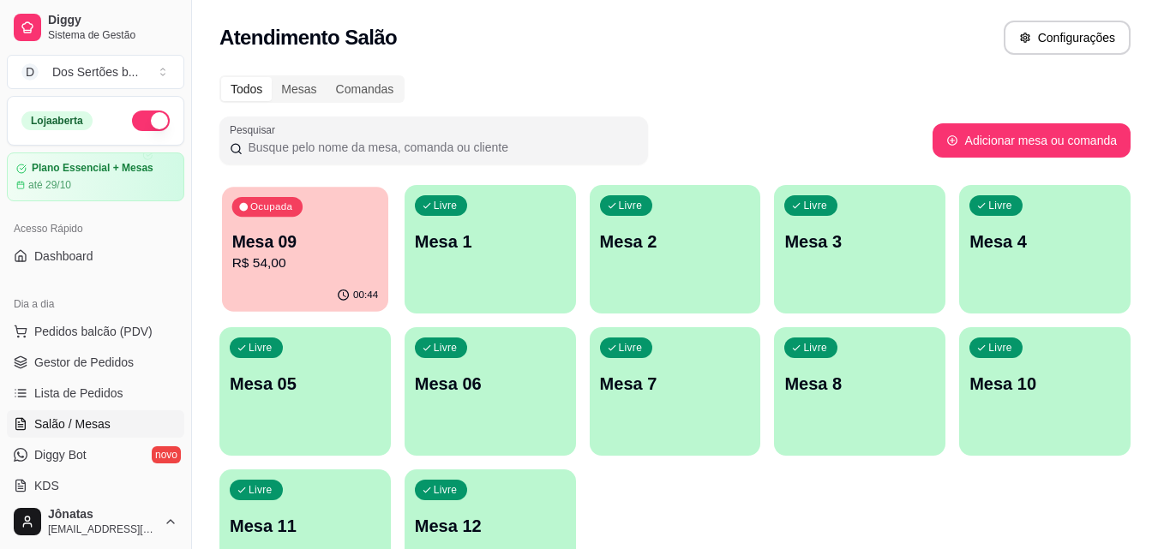
click at [286, 261] on p "R$ 54,00" at bounding box center [305, 264] width 147 height 20
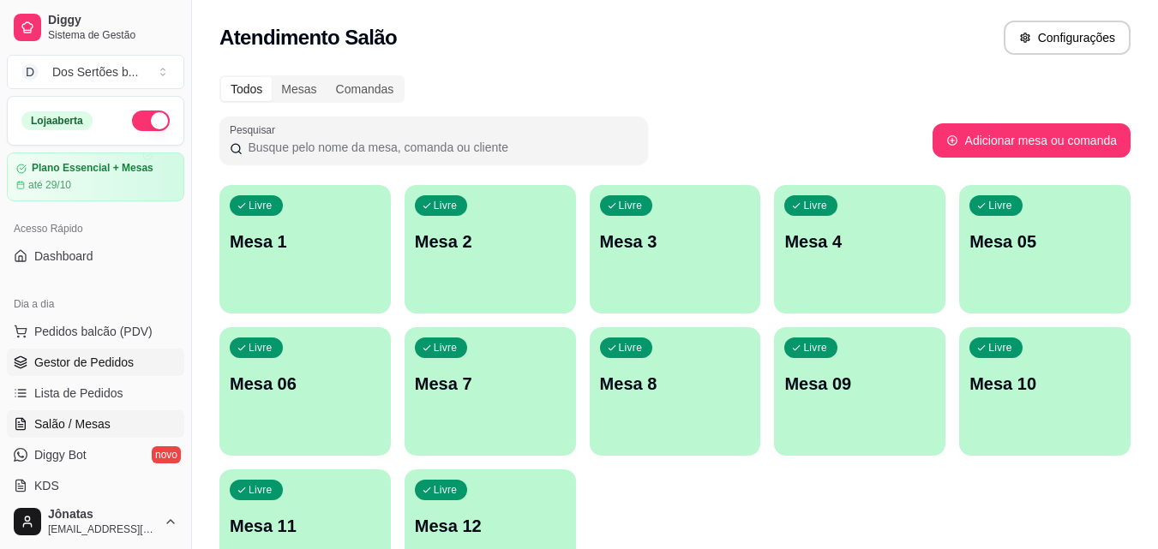
click at [55, 369] on span "Gestor de Pedidos" at bounding box center [83, 362] width 99 height 17
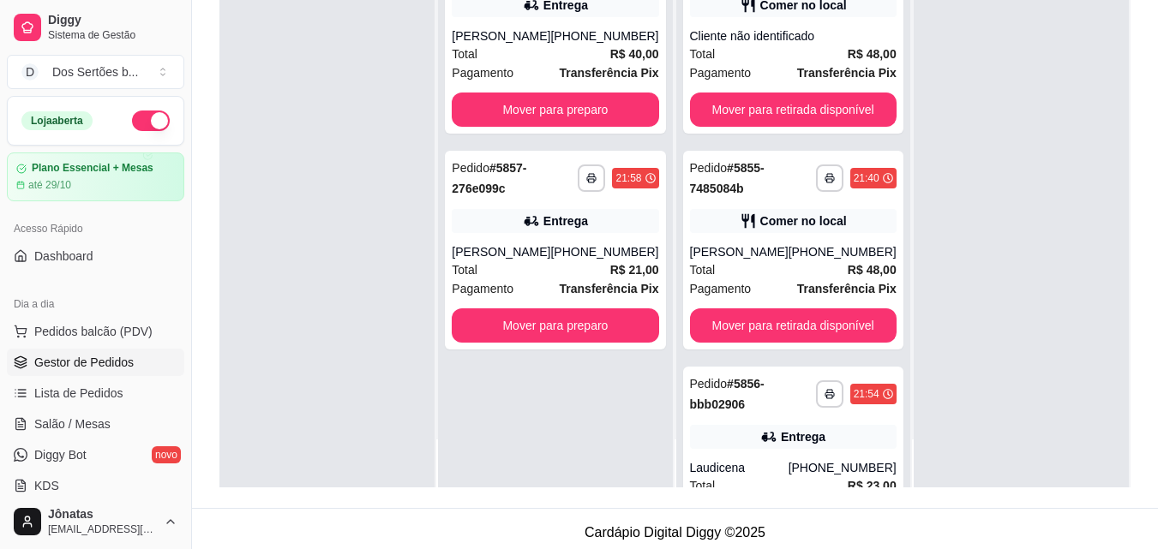
scroll to position [261, 0]
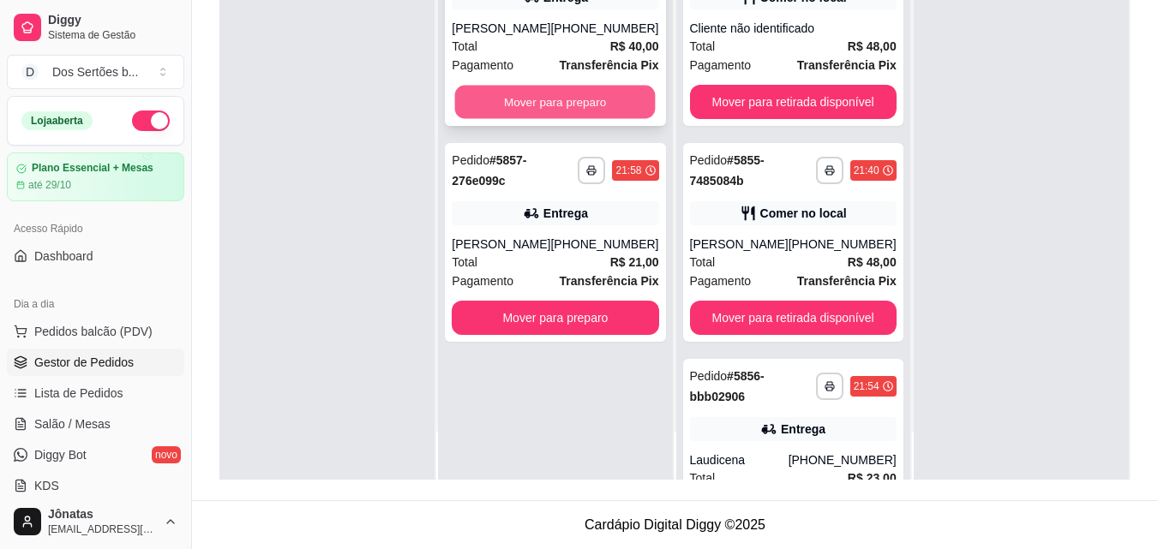
click at [483, 93] on button "Mover para preparo" at bounding box center [555, 102] width 201 height 33
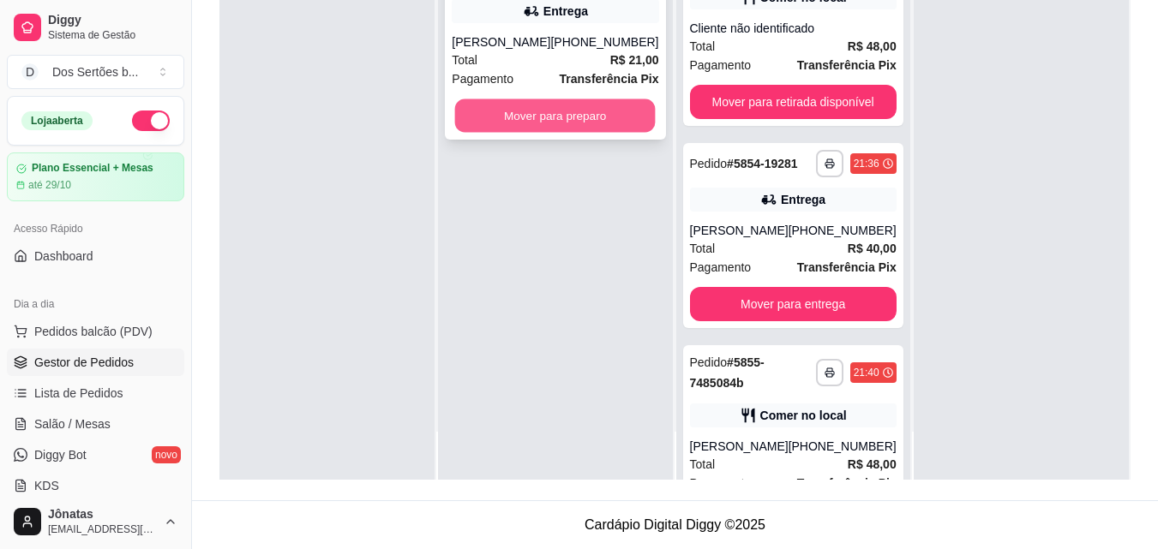
click at [555, 99] on button "Mover para preparo" at bounding box center [555, 115] width 201 height 33
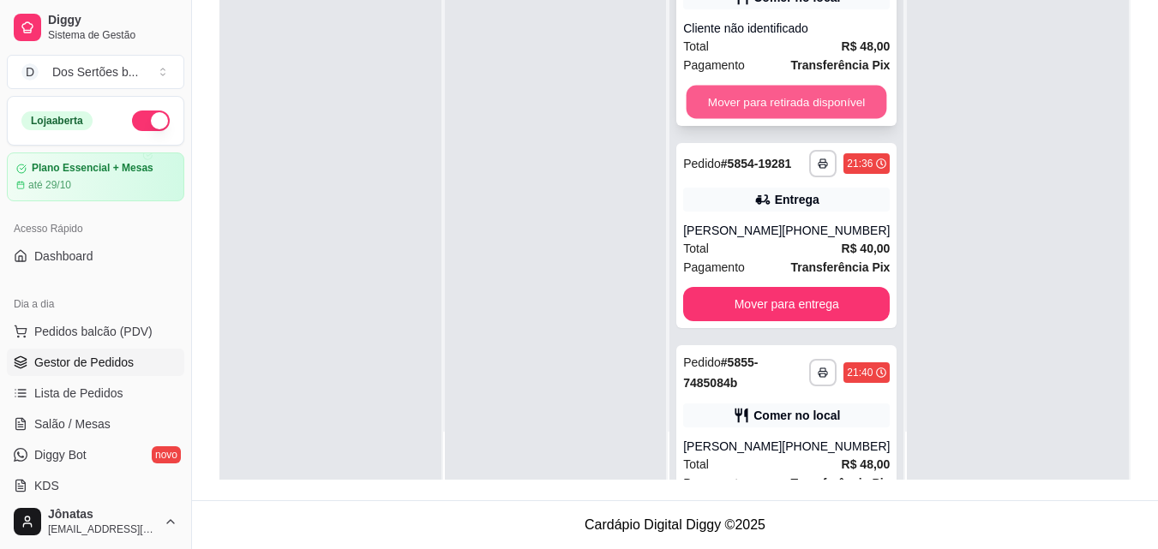
click at [744, 117] on button "Mover para retirada disponível" at bounding box center [787, 102] width 201 height 33
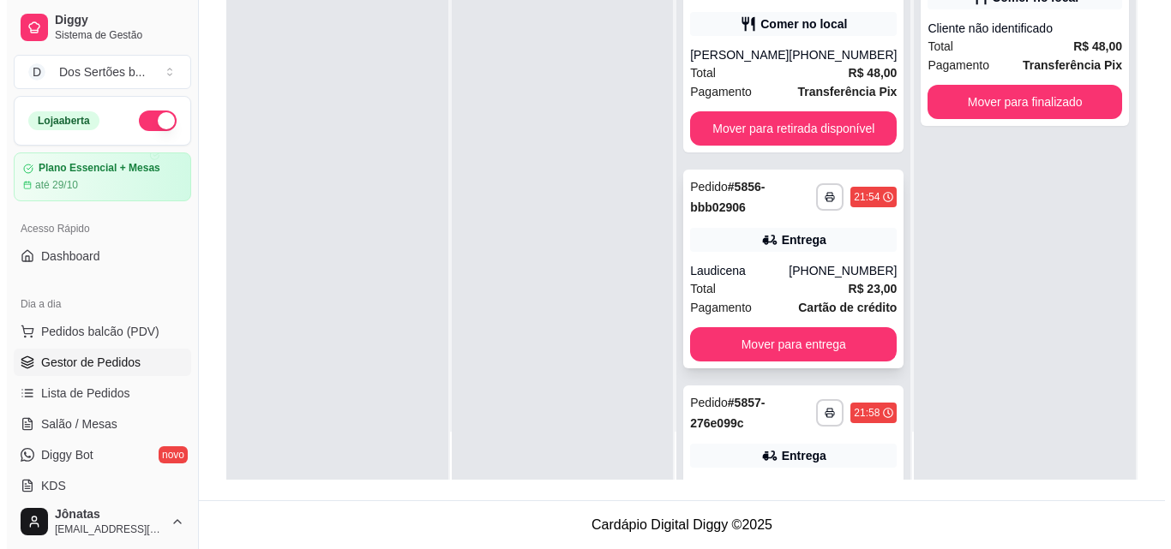
scroll to position [318, 0]
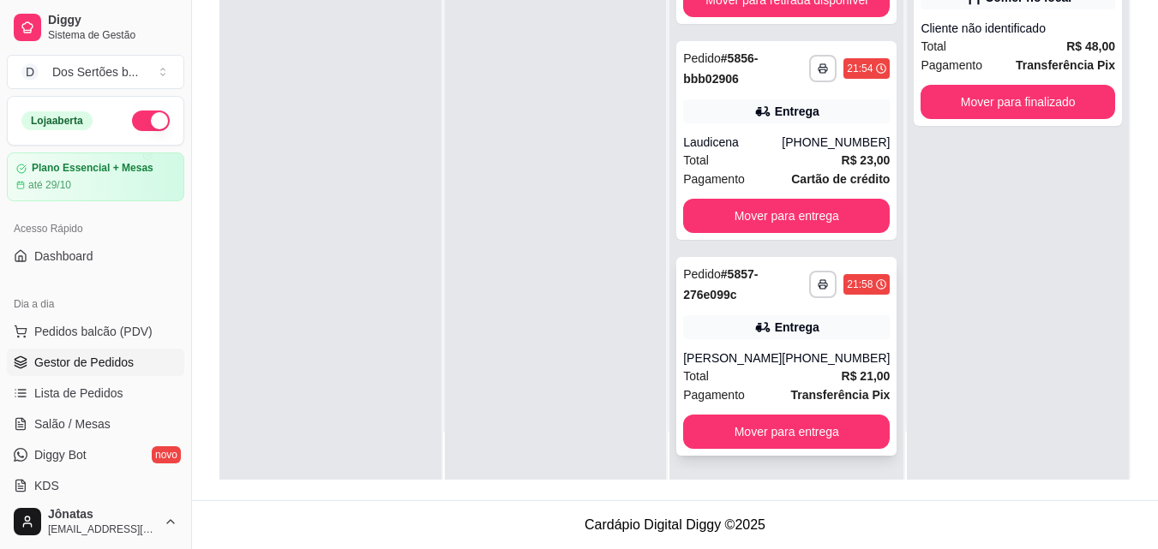
click at [763, 352] on div "[PERSON_NAME]" at bounding box center [732, 358] width 99 height 17
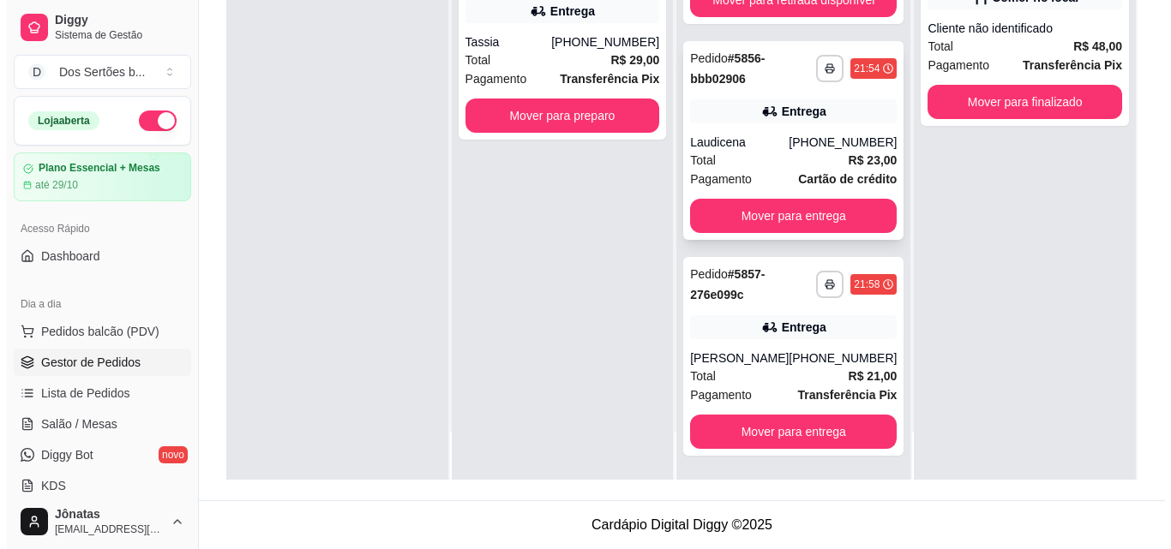
scroll to position [0, 0]
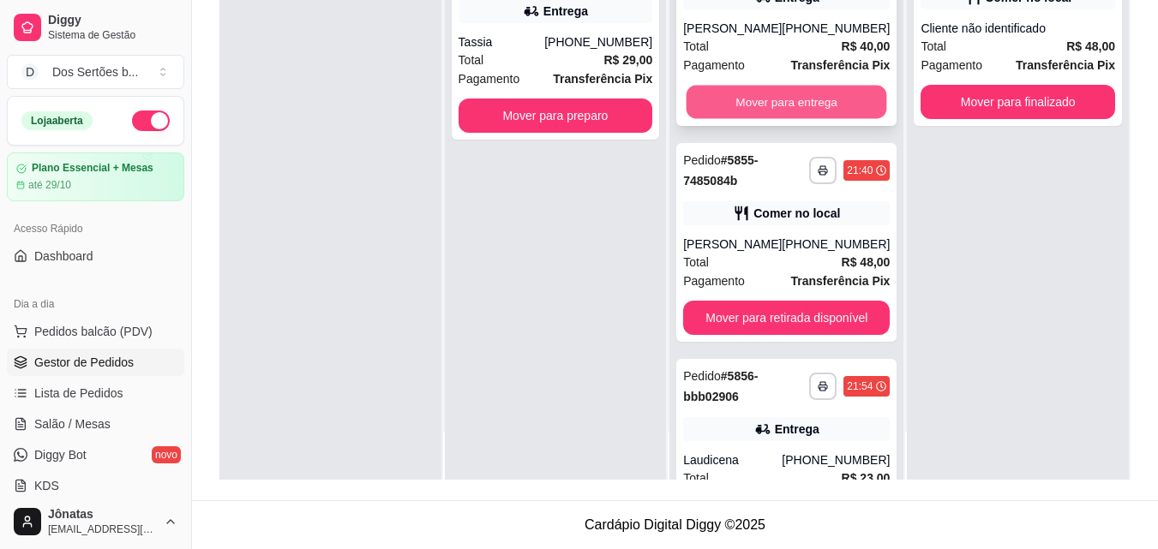
click at [742, 89] on button "Mover para entrega" at bounding box center [787, 102] width 201 height 33
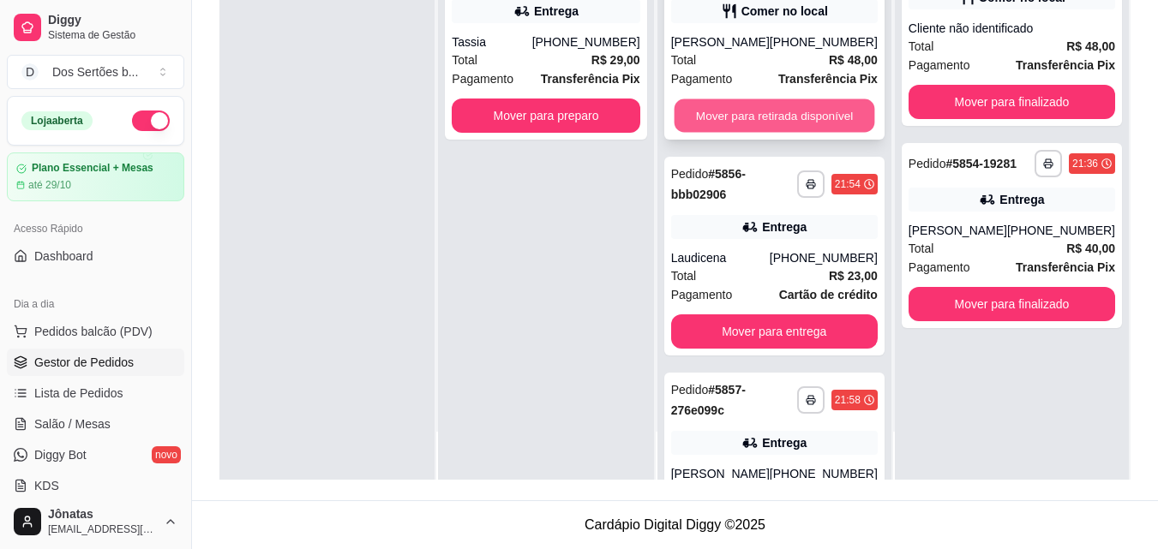
click at [778, 117] on button "Mover para retirada disponível" at bounding box center [774, 115] width 201 height 33
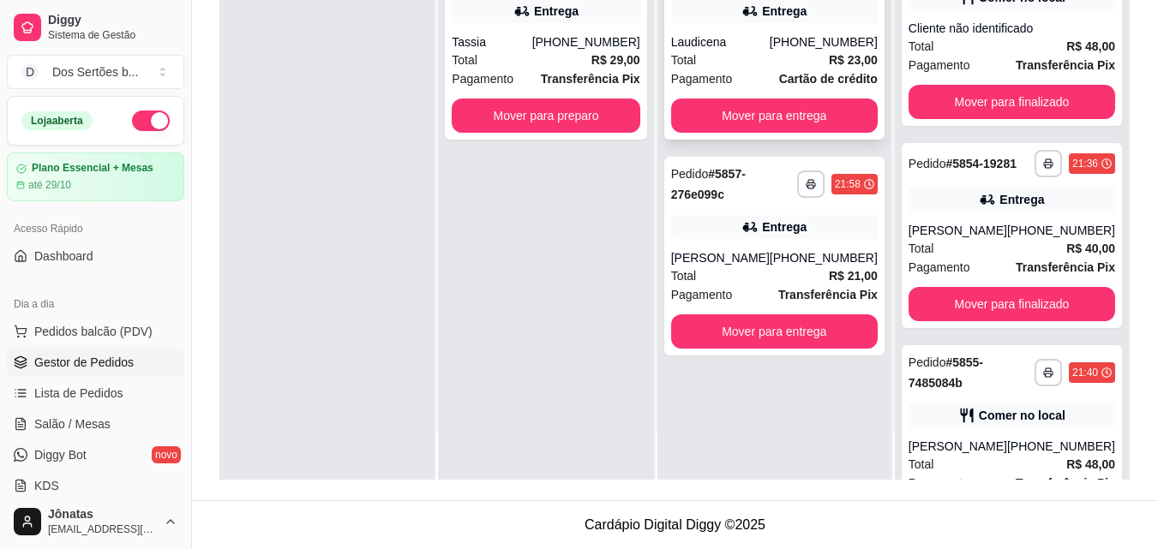
click at [693, 14] on div "Entrega" at bounding box center [774, 11] width 207 height 24
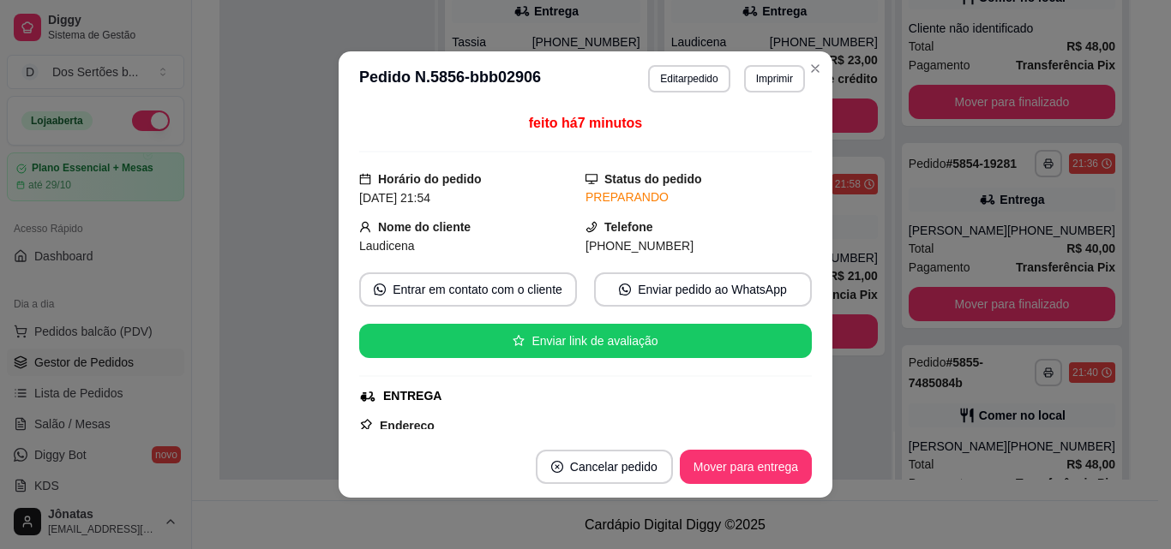
scroll to position [350, 0]
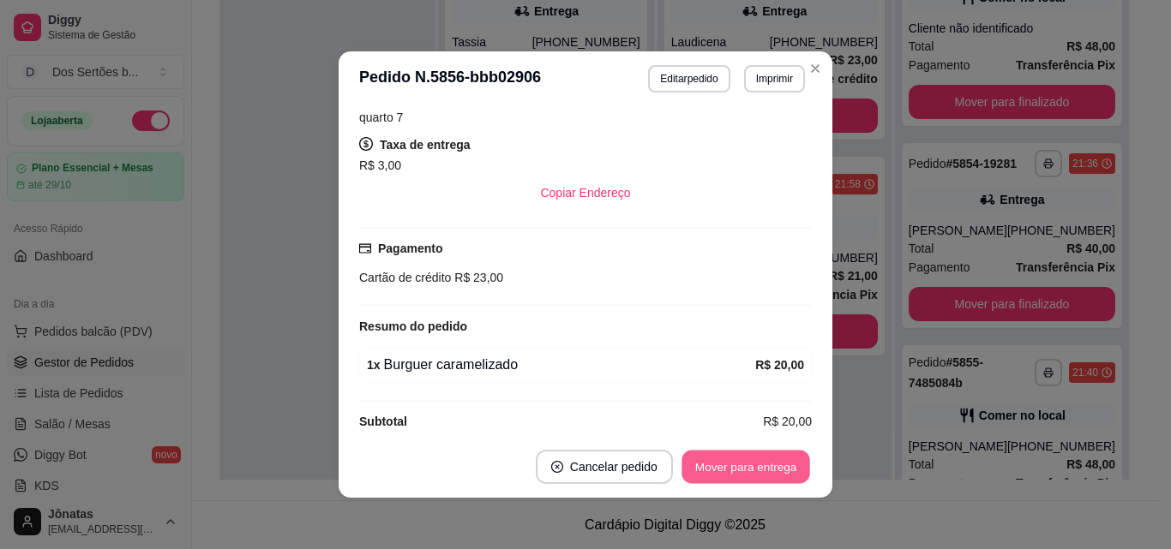
click at [742, 456] on button "Mover para entrega" at bounding box center [746, 467] width 129 height 33
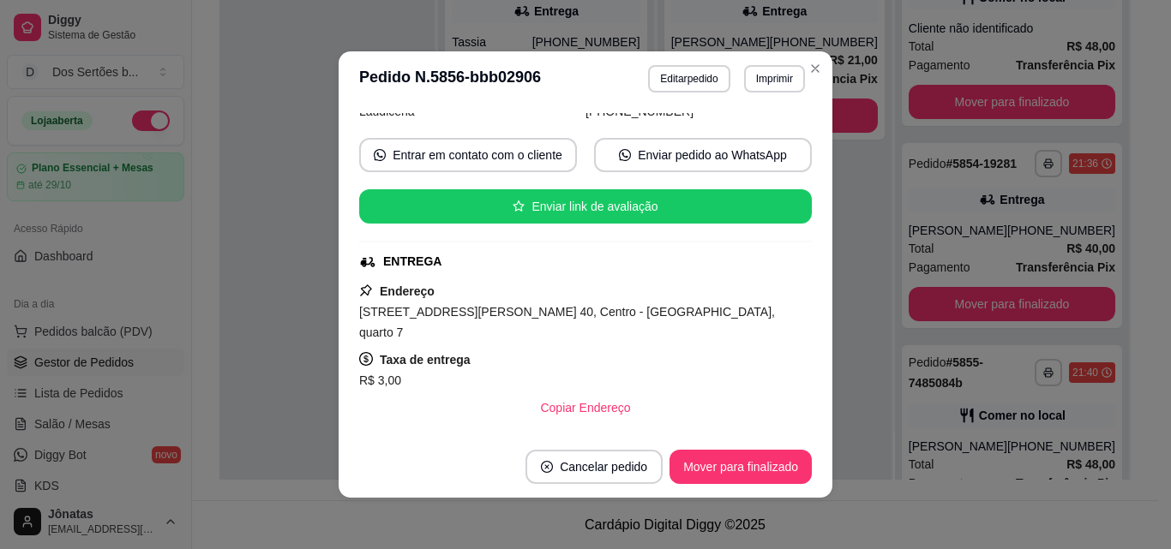
scroll to position [104, 0]
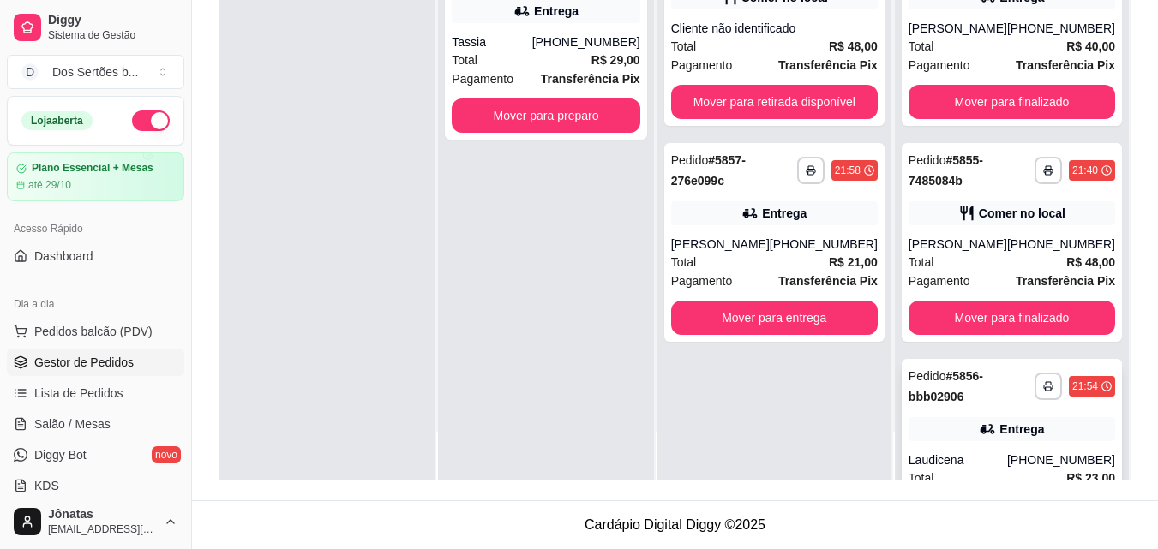
click at [1051, 459] on div "**********" at bounding box center [1012, 458] width 220 height 199
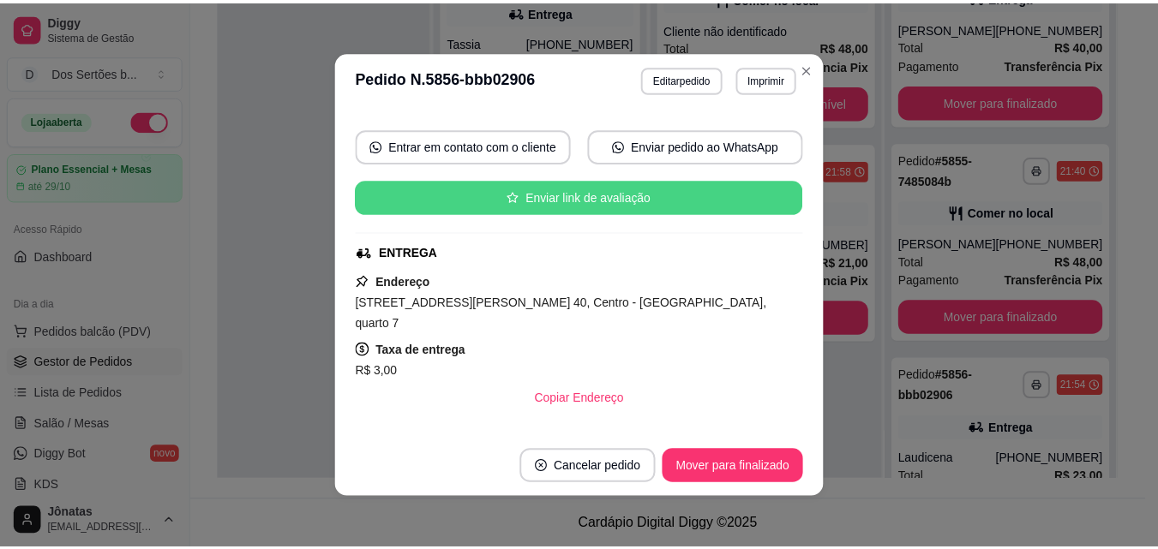
scroll to position [140, 0]
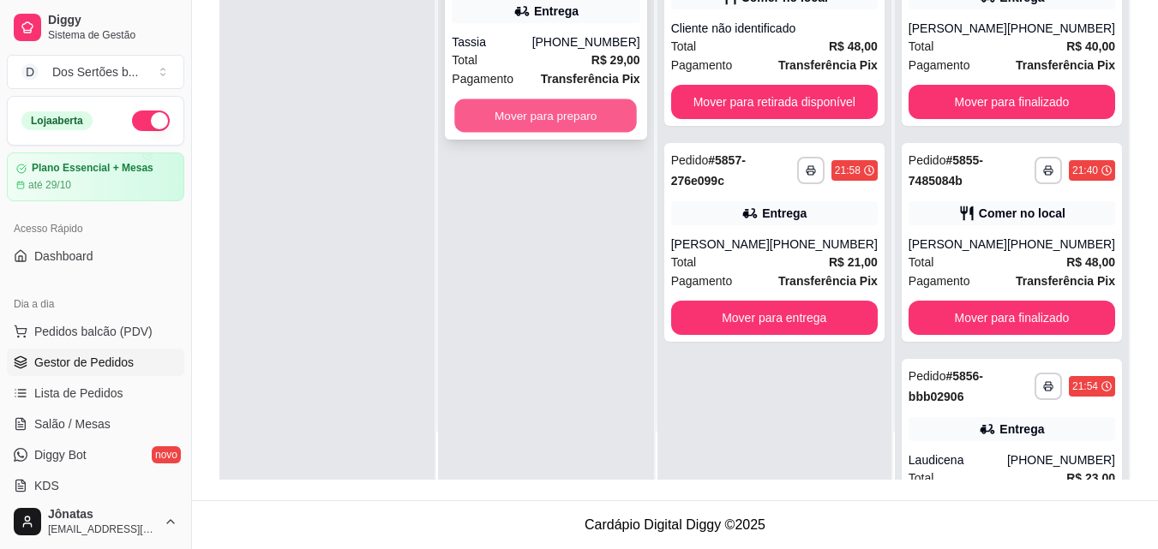
click at [561, 114] on button "Mover para preparo" at bounding box center [546, 115] width 183 height 33
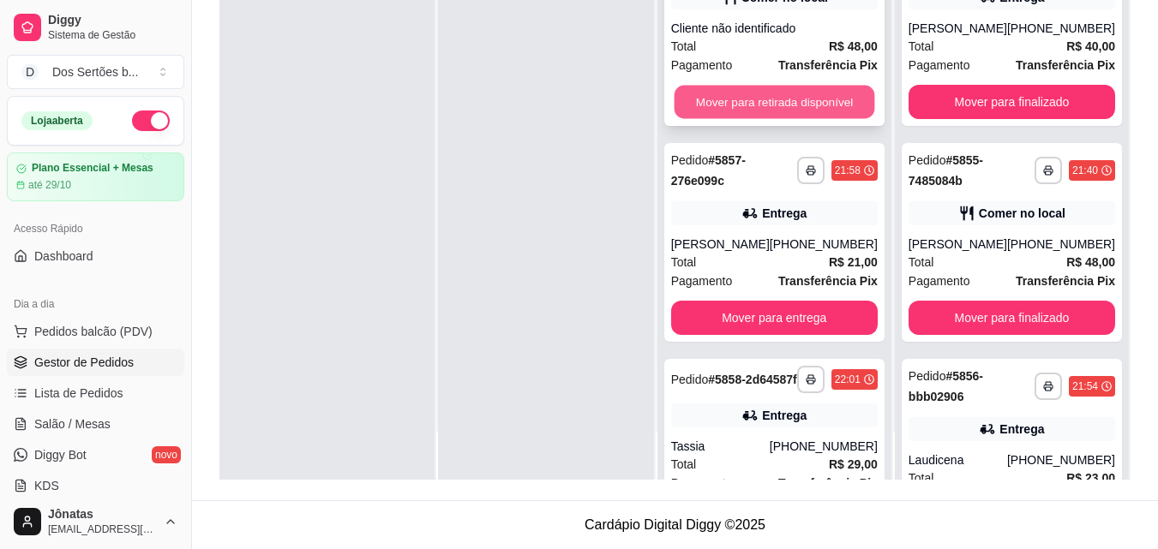
click at [731, 110] on button "Mover para retirada disponível" at bounding box center [774, 102] width 201 height 33
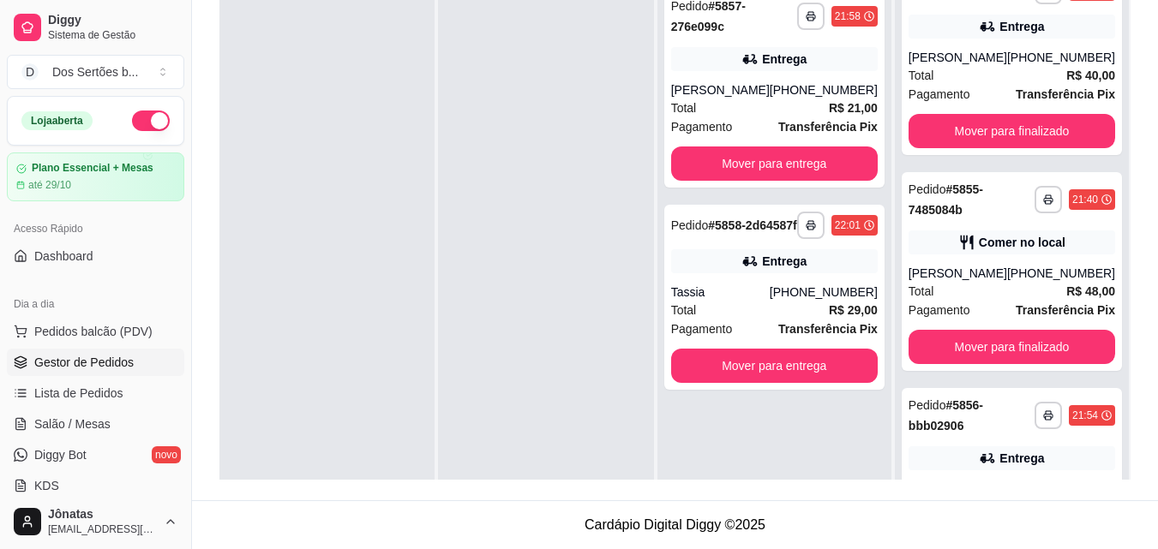
scroll to position [222, 0]
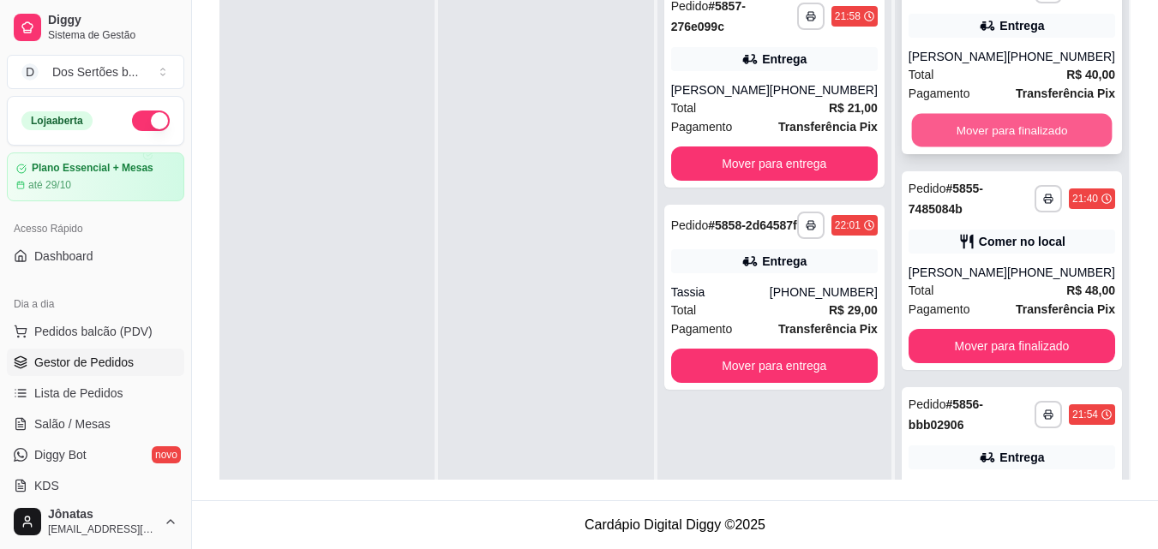
click at [994, 147] on button "Mover para finalizado" at bounding box center [1011, 130] width 201 height 33
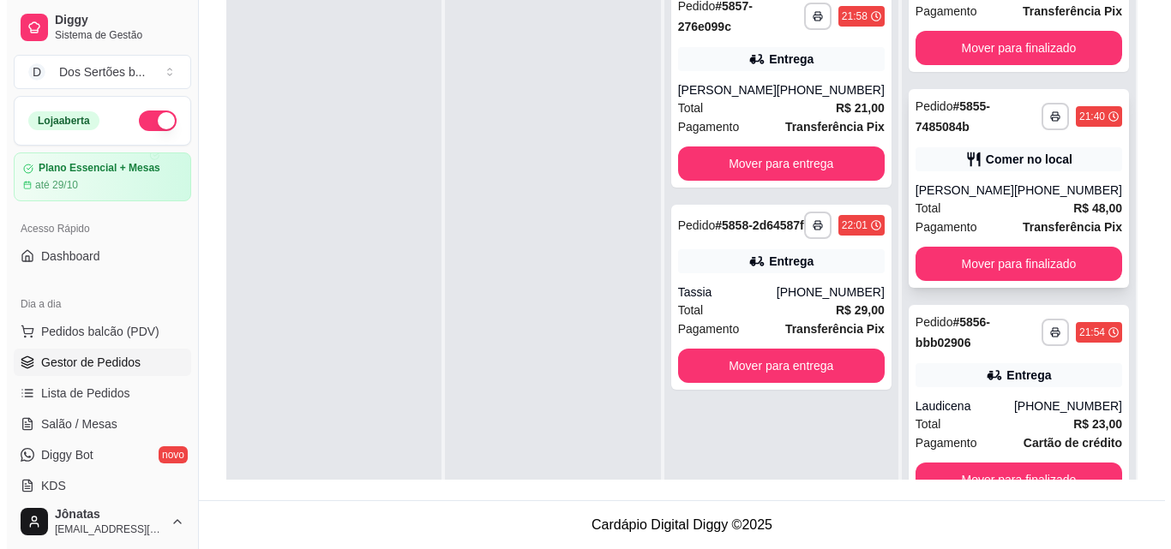
scroll to position [48, 0]
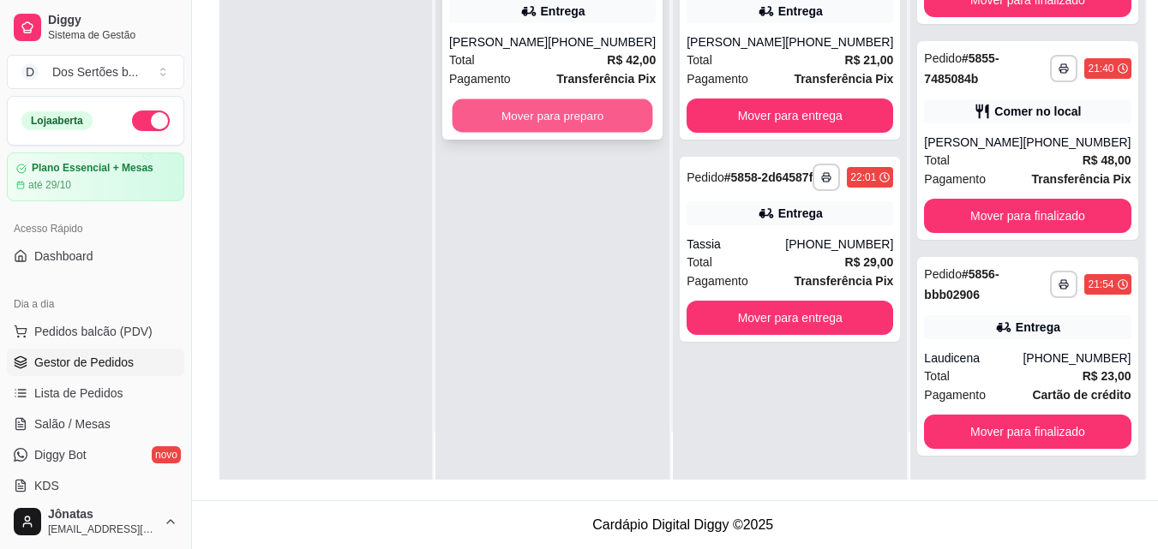
click at [557, 102] on button "Mover para preparo" at bounding box center [553, 115] width 201 height 33
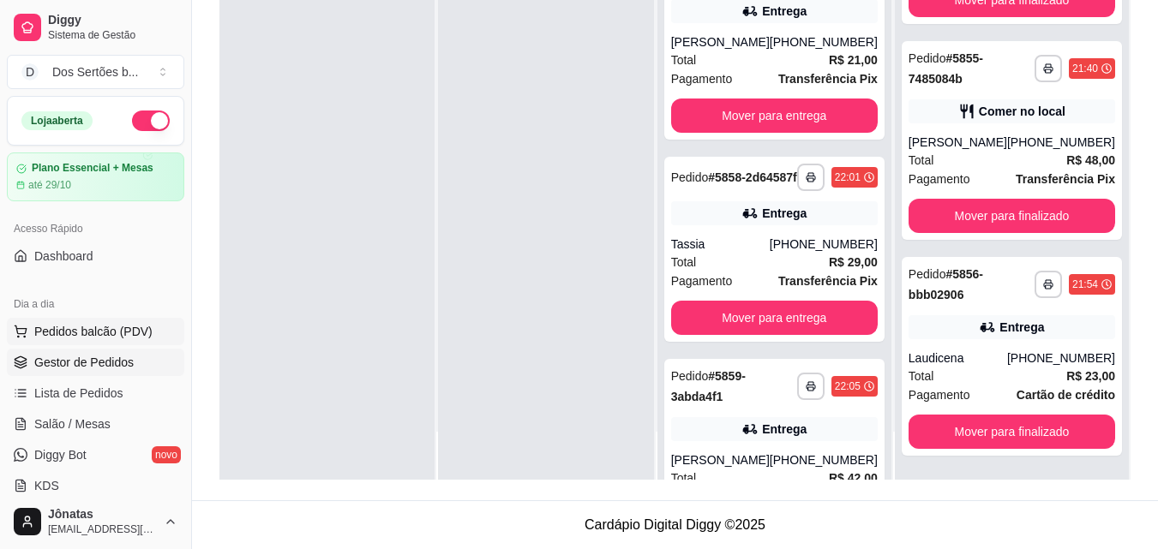
click at [113, 336] on span "Pedidos balcão (PDV)" at bounding box center [93, 331] width 118 height 17
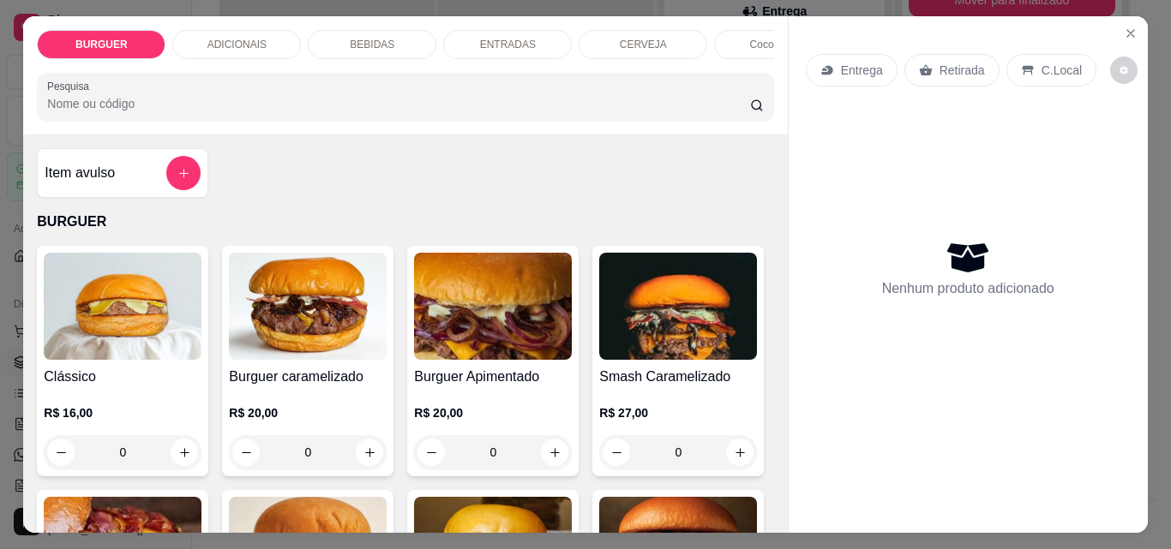
scroll to position [105, 0]
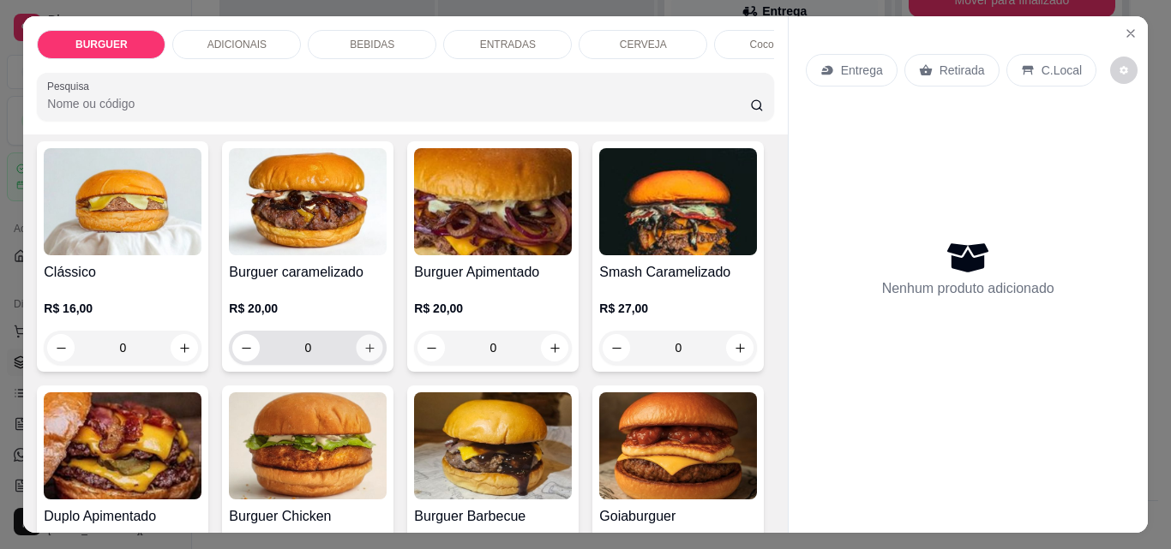
click at [363, 349] on icon "increase-product-quantity" at bounding box center [369, 348] width 13 height 13
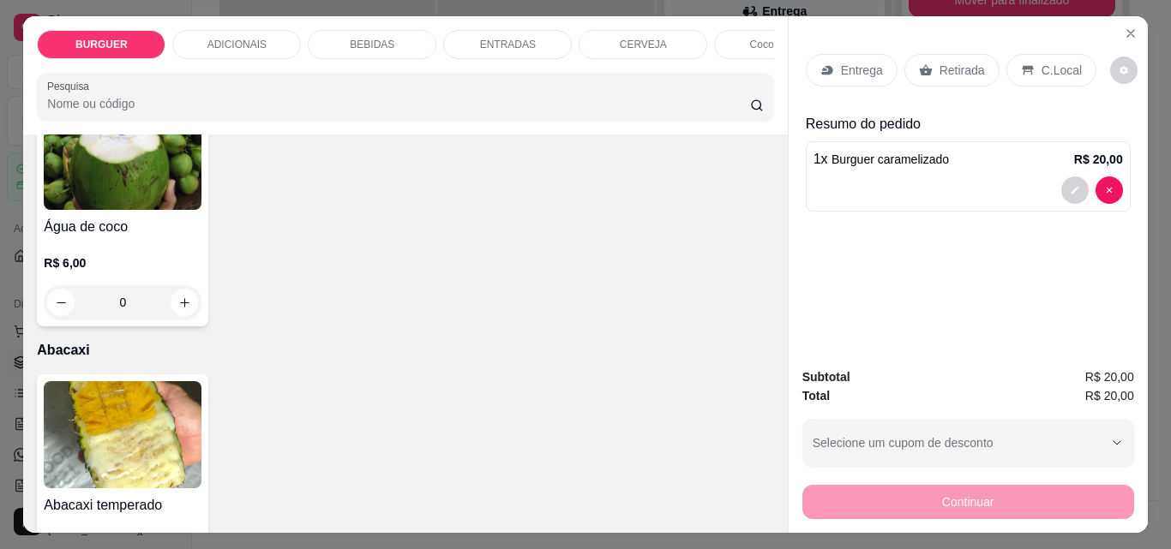
scroll to position [3401, 0]
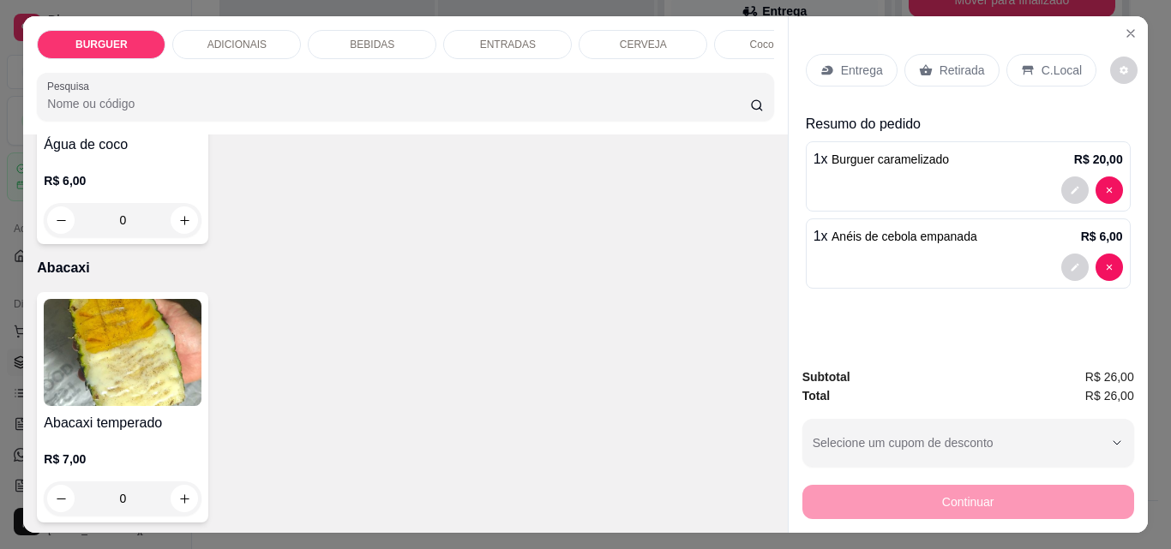
click at [940, 65] on p "Retirada" at bounding box center [962, 70] width 45 height 17
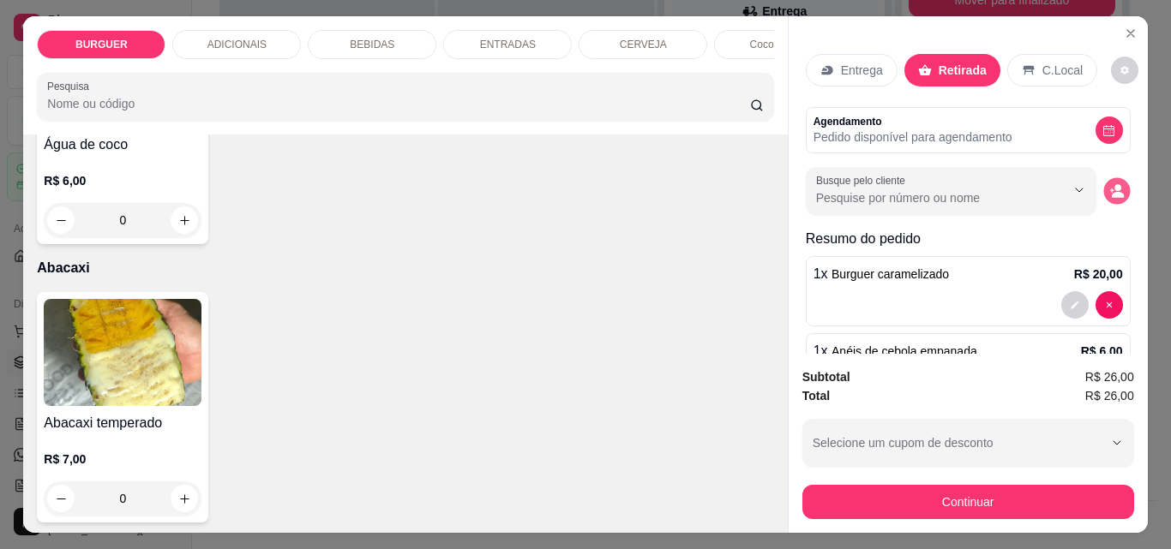
click at [1112, 192] on icon "decrease-product-quantity" at bounding box center [1118, 195] width 12 height 6
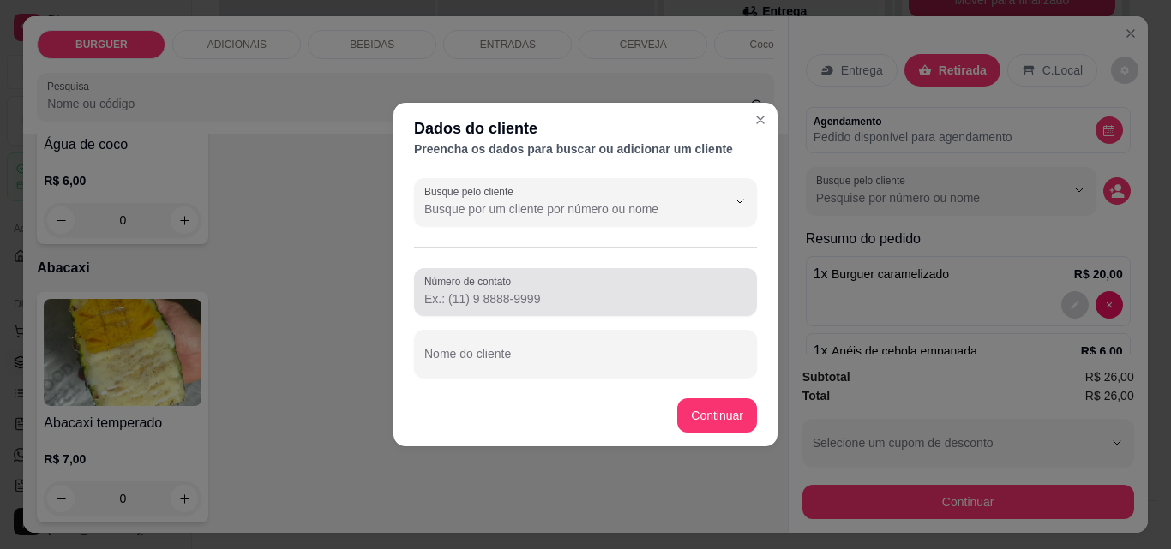
click at [446, 313] on div "Número de contato" at bounding box center [585, 292] width 343 height 48
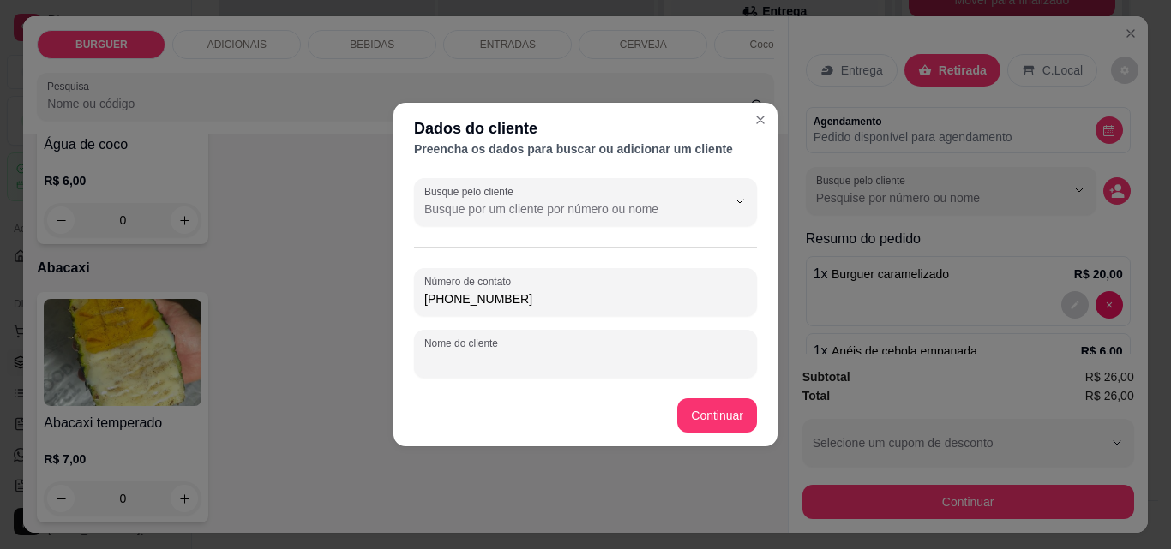
click at [451, 358] on input "Nome do cliente" at bounding box center [585, 360] width 322 height 17
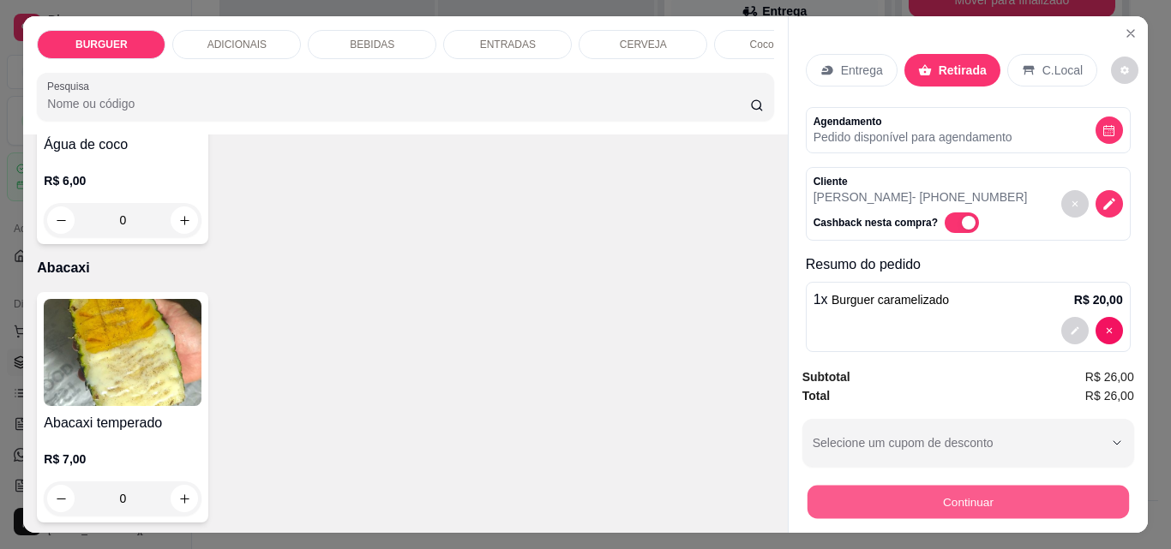
click at [954, 485] on button "Continuar" at bounding box center [967, 501] width 321 height 33
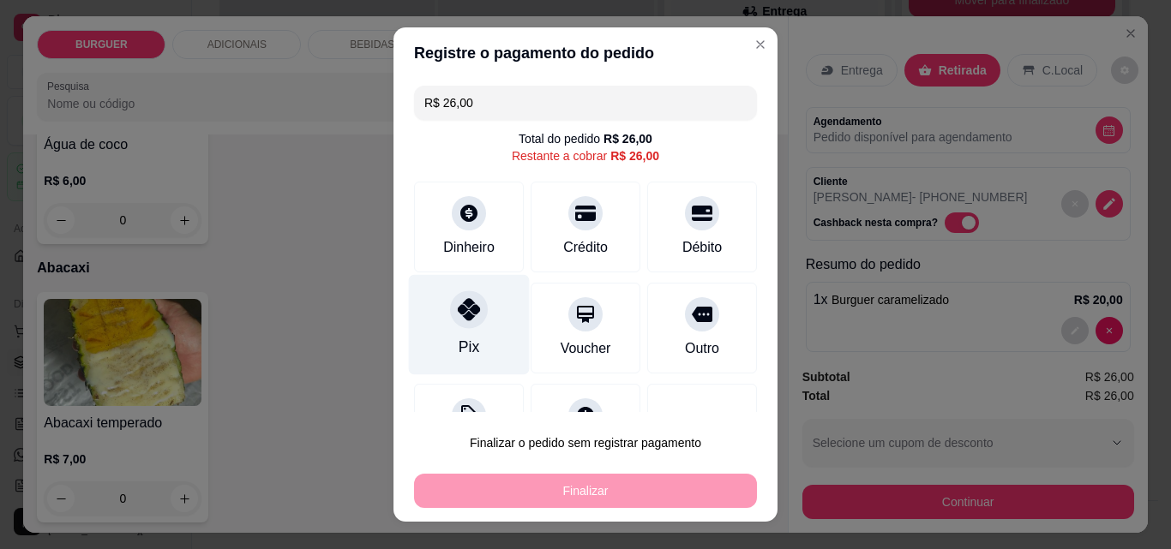
click at [477, 345] on div "Pix" at bounding box center [469, 325] width 121 height 100
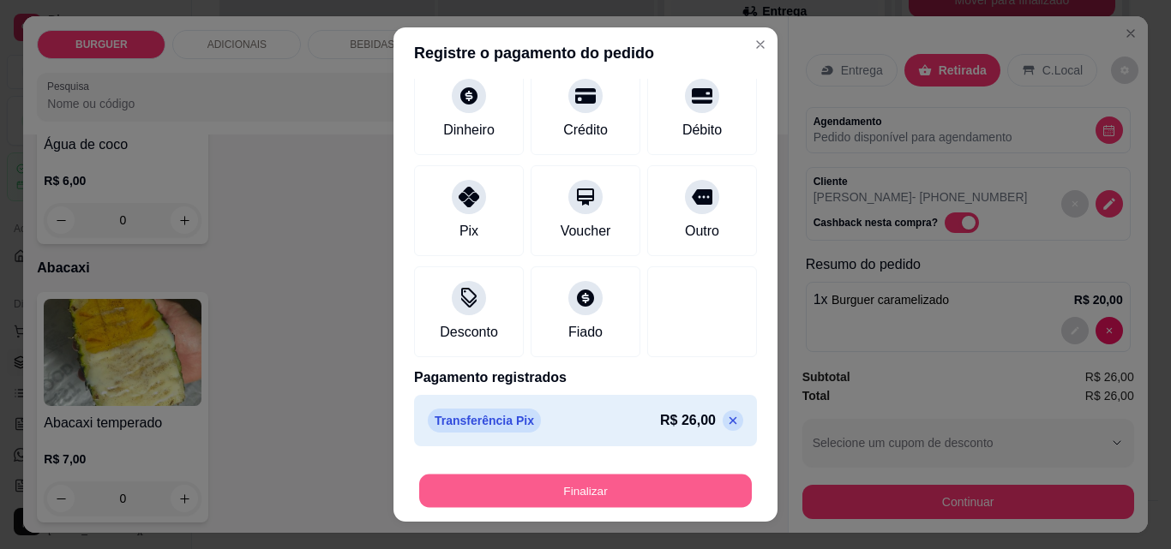
click at [547, 480] on button "Finalizar" at bounding box center [585, 491] width 333 height 33
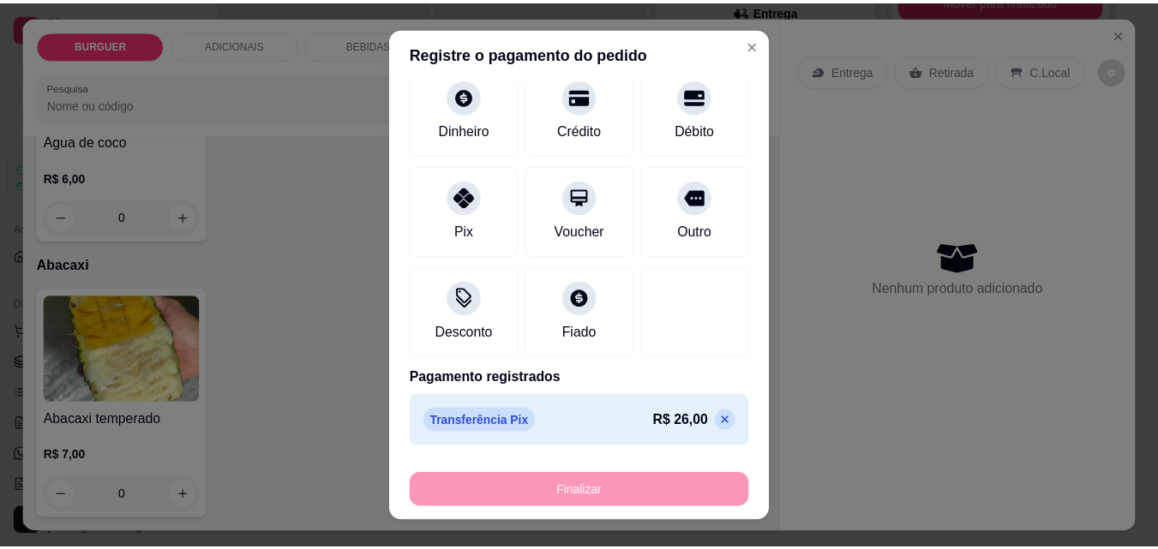
scroll to position [3399, 0]
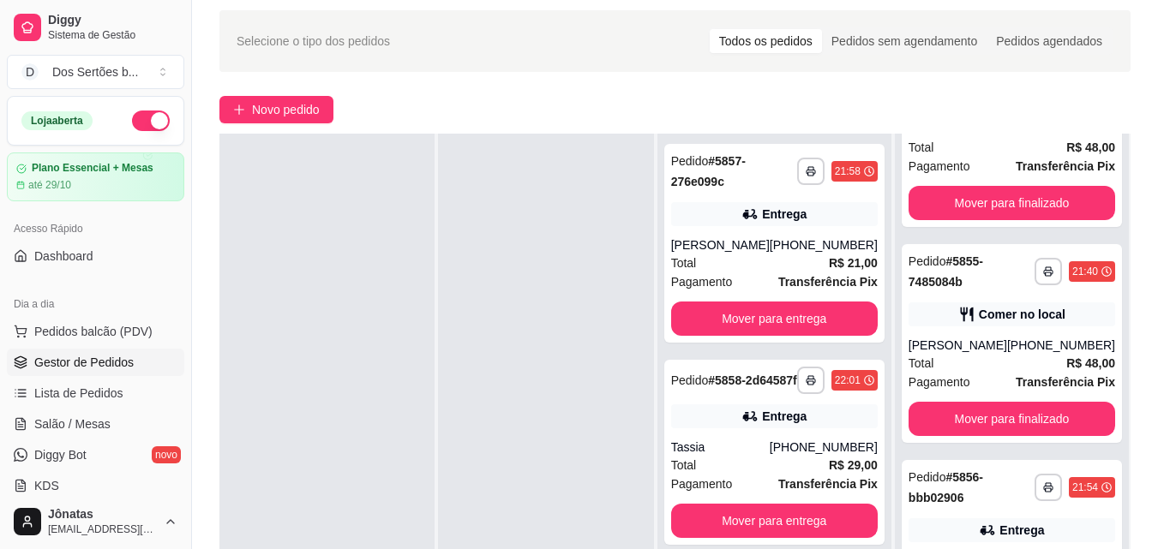
scroll to position [182, 0]
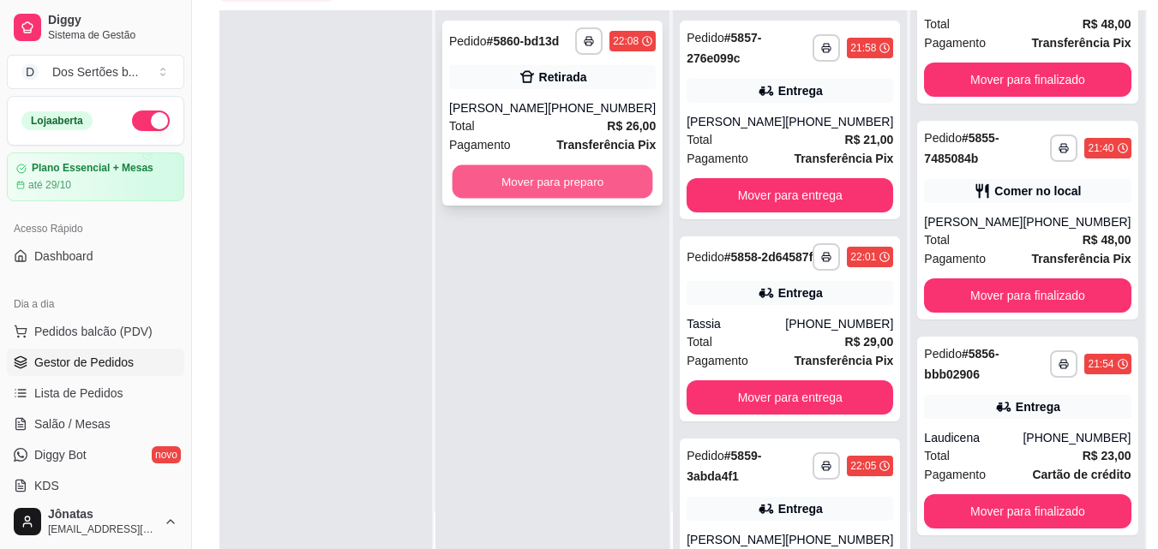
click at [547, 186] on button "Mover para preparo" at bounding box center [553, 181] width 201 height 33
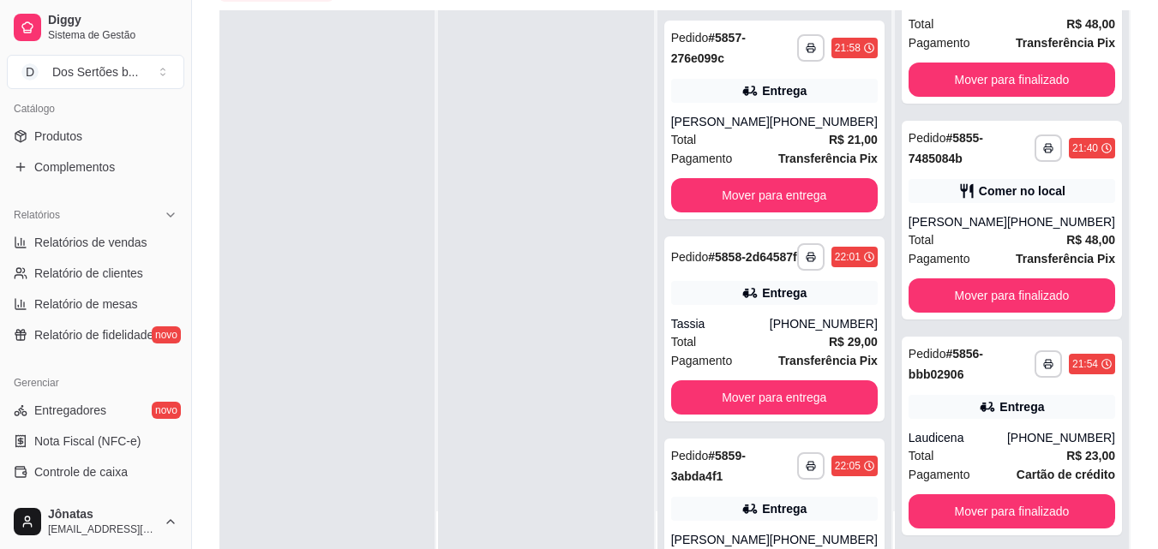
scroll to position [434, 0]
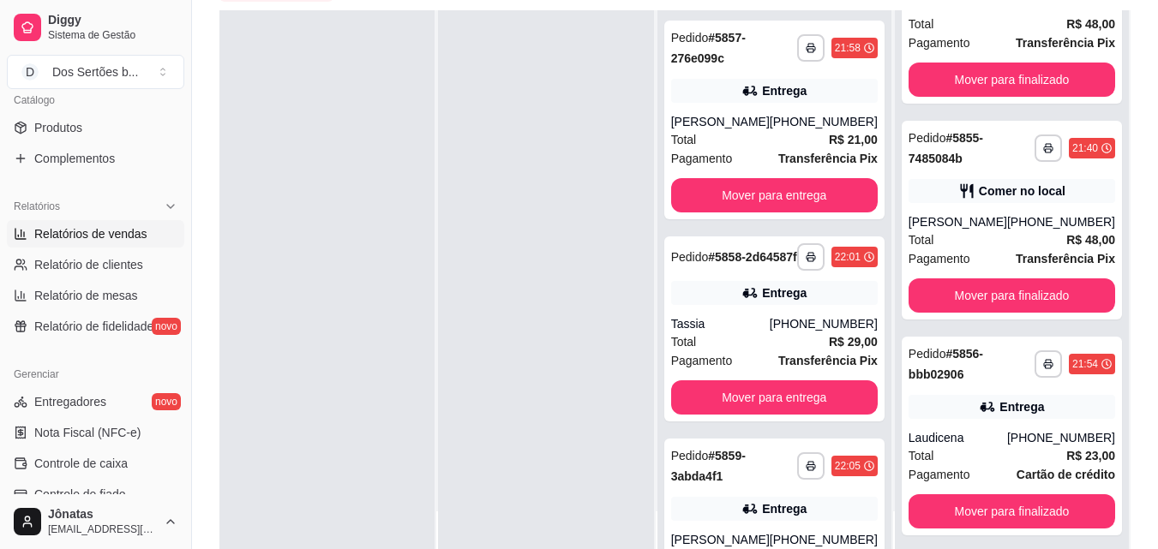
click at [35, 245] on link "Relatórios de vendas" at bounding box center [95, 233] width 177 height 27
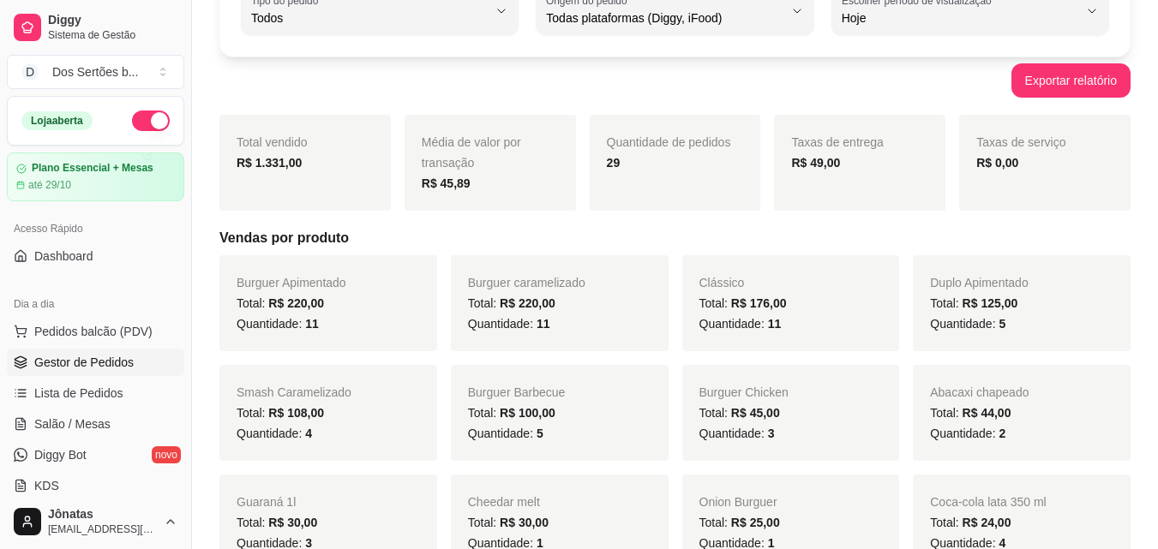
click at [90, 364] on span "Gestor de Pedidos" at bounding box center [83, 362] width 99 height 17
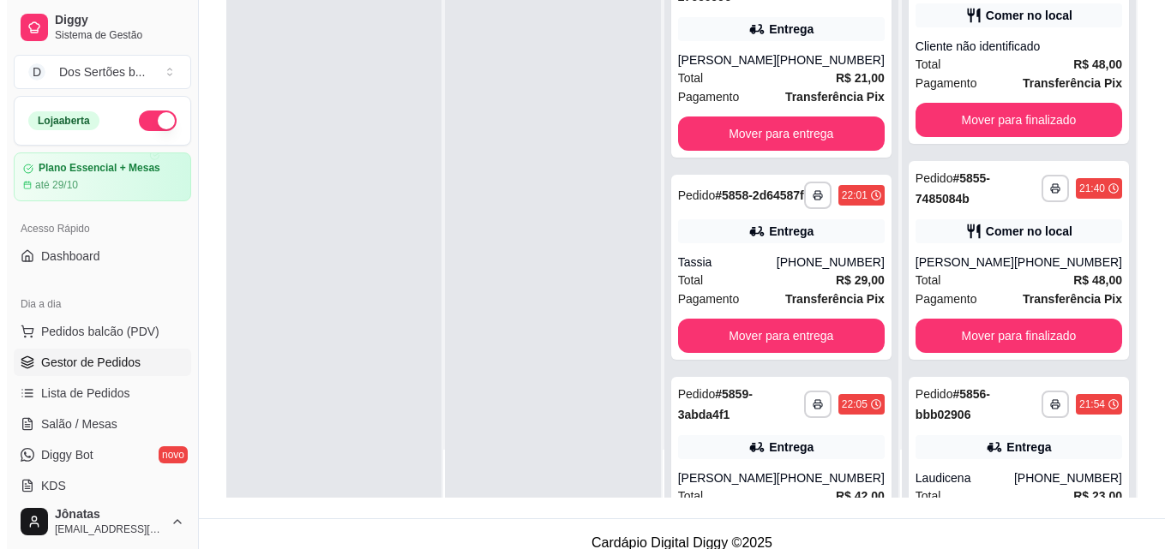
scroll to position [261, 0]
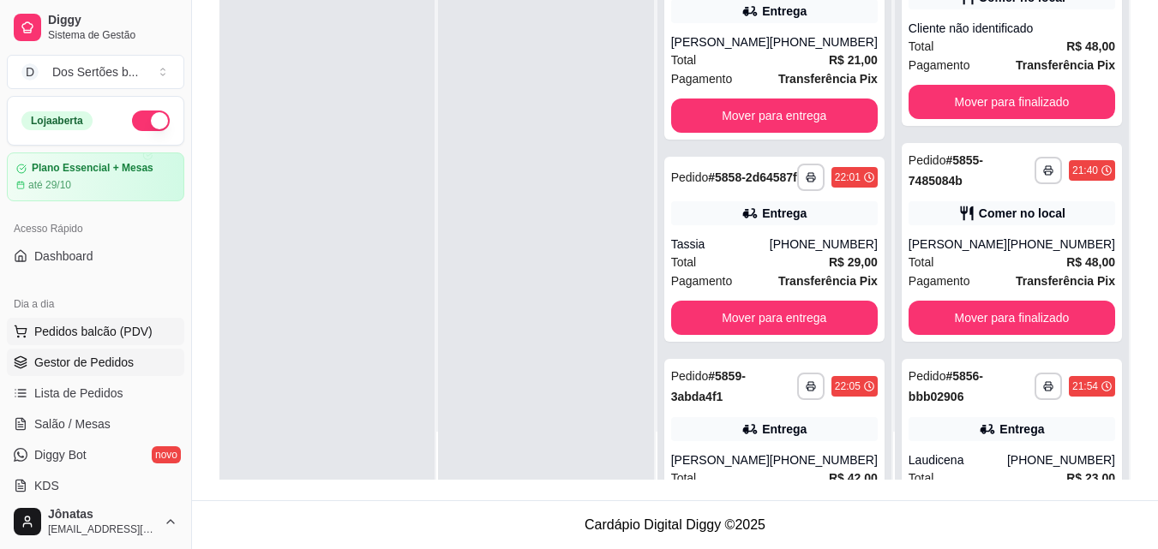
click at [117, 331] on span "Pedidos balcão (PDV)" at bounding box center [93, 331] width 118 height 17
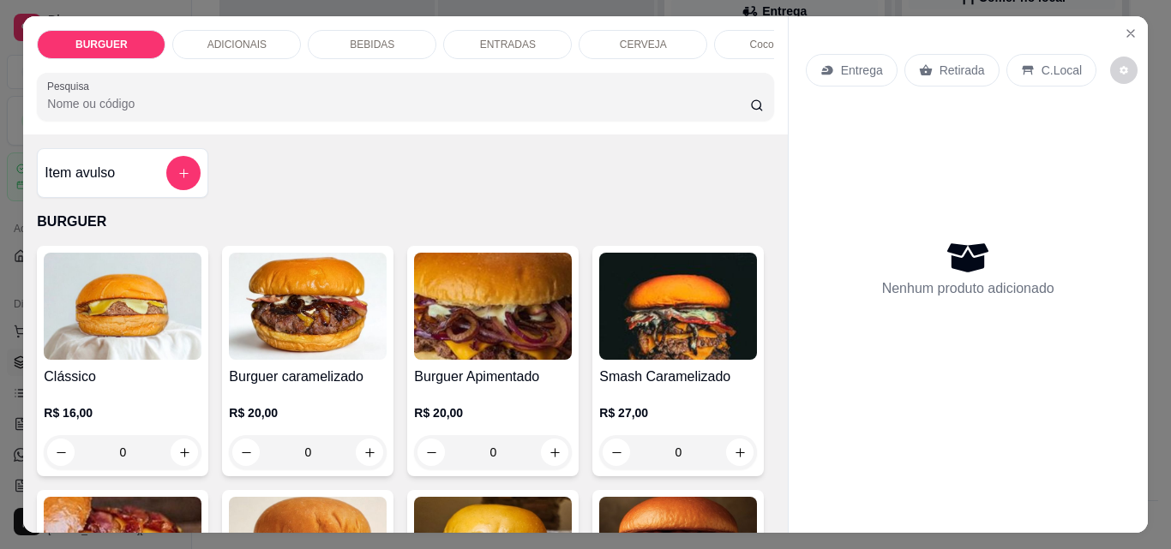
scroll to position [172, 0]
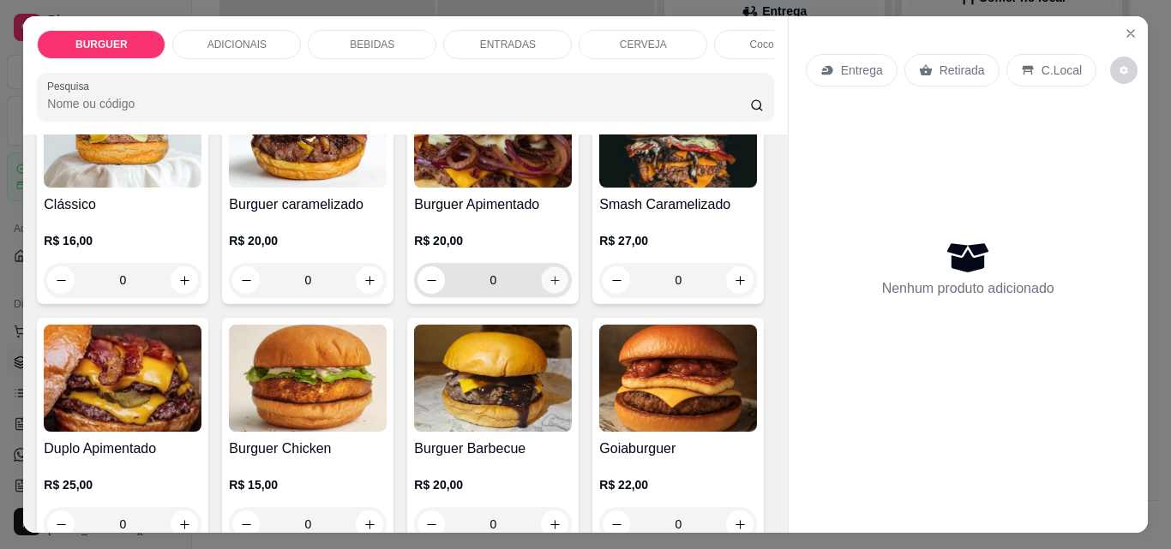
click at [542, 279] on button "increase-product-quantity" at bounding box center [555, 280] width 27 height 27
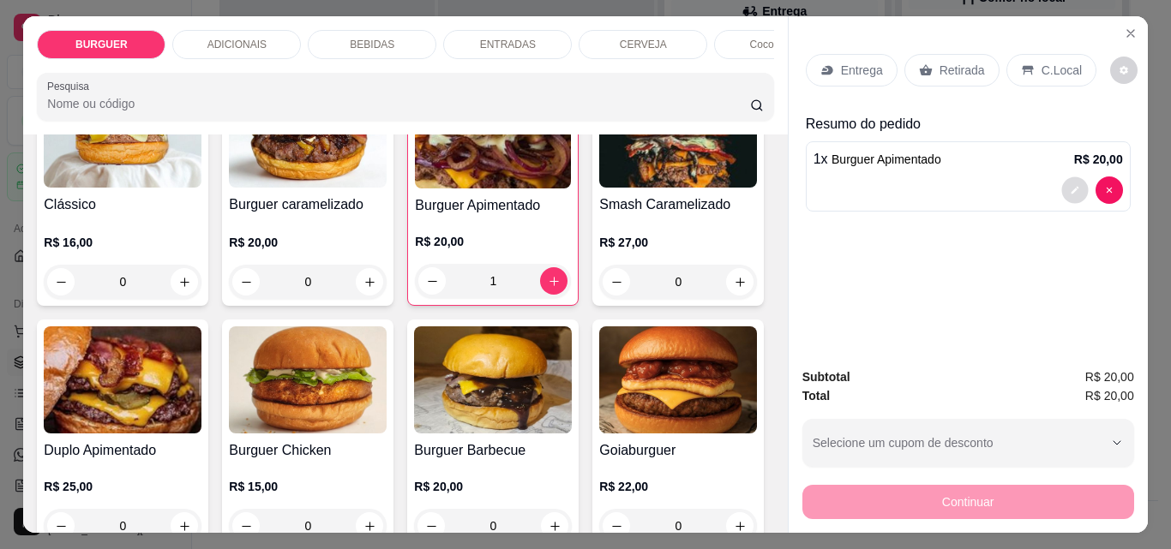
click at [1070, 187] on icon "decrease-product-quantity" at bounding box center [1075, 190] width 10 height 10
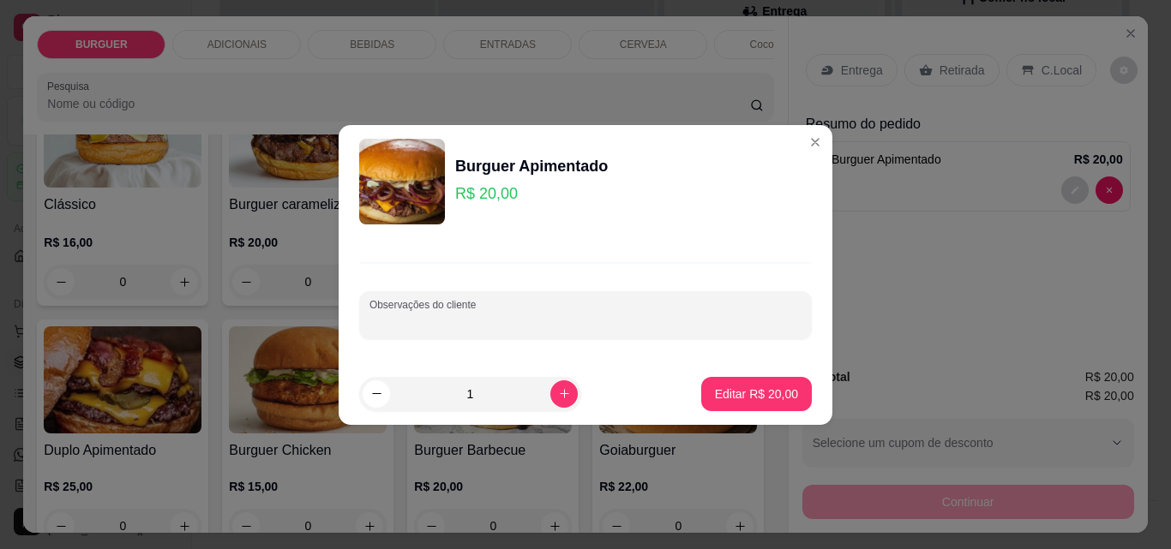
click at [457, 320] on input "Observações do cliente" at bounding box center [585, 322] width 432 height 17
click at [724, 384] on button "Editar R$ 20,00" at bounding box center [756, 393] width 107 height 33
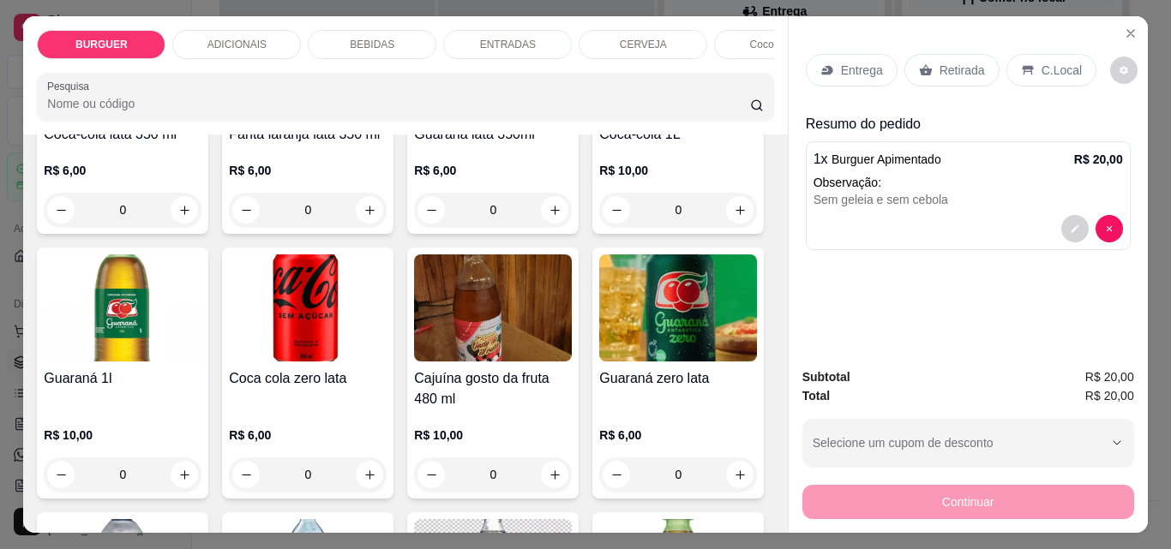
scroll to position [1831, 0]
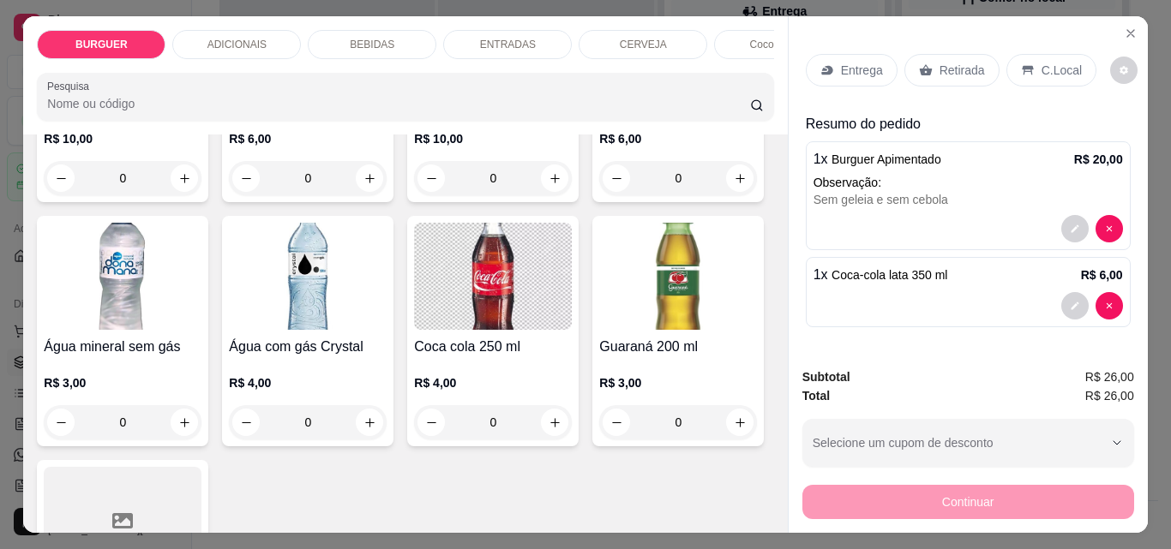
click at [833, 54] on div "Entrega" at bounding box center [852, 70] width 92 height 33
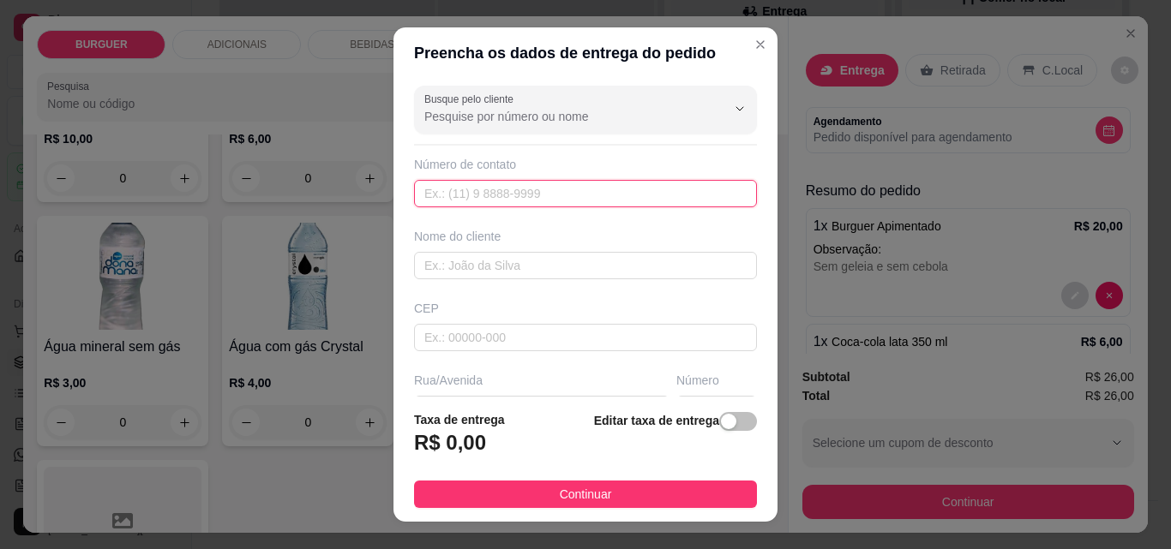
click at [433, 193] on input "text" at bounding box center [585, 193] width 343 height 27
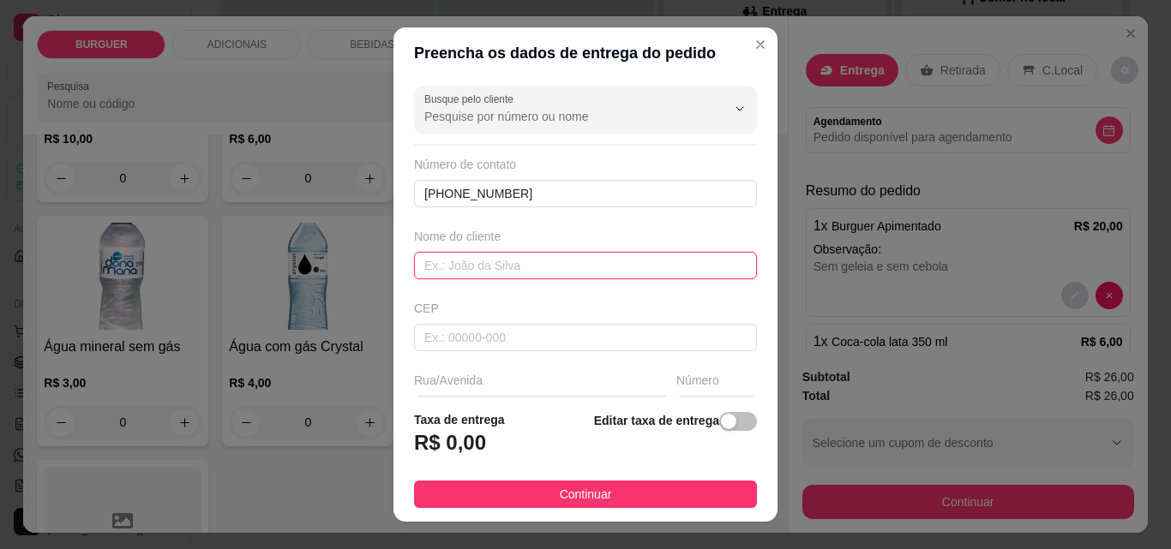
click at [433, 267] on input "text" at bounding box center [585, 265] width 343 height 27
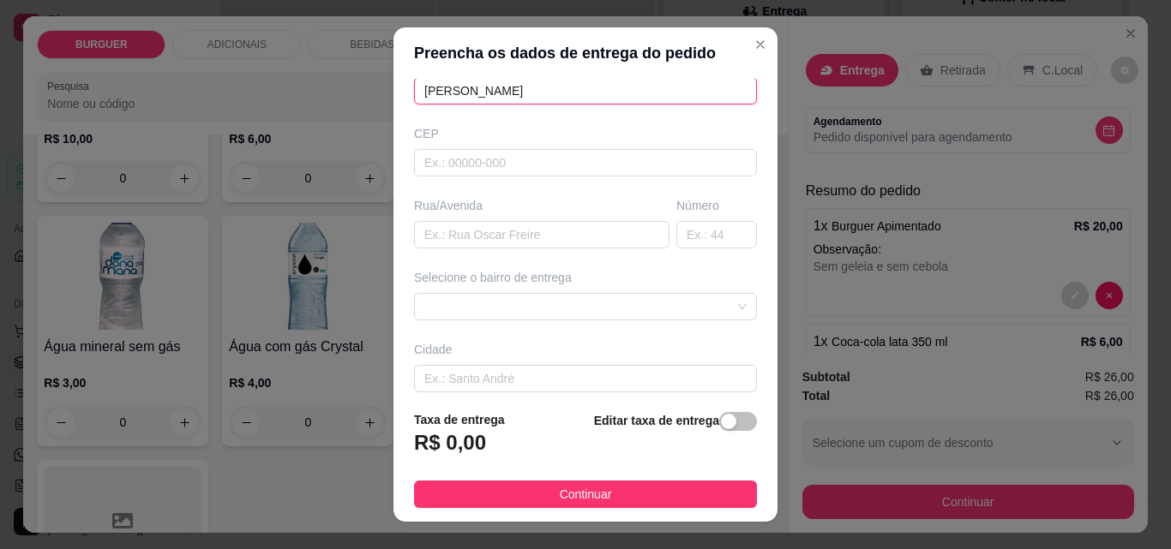
scroll to position [0, 0]
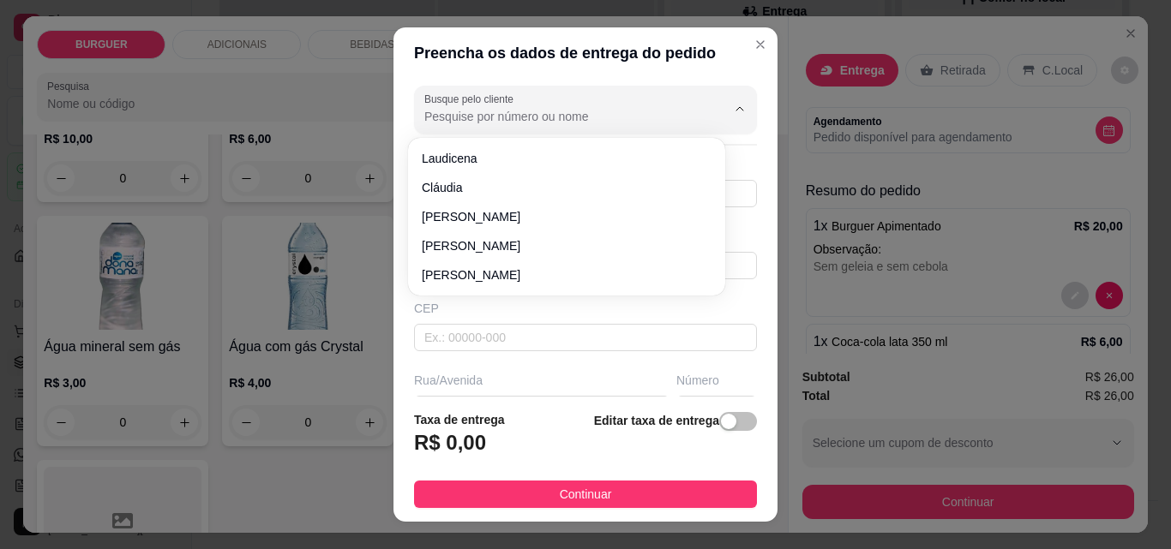
click at [429, 117] on input "Busque pelo cliente" at bounding box center [561, 116] width 274 height 17
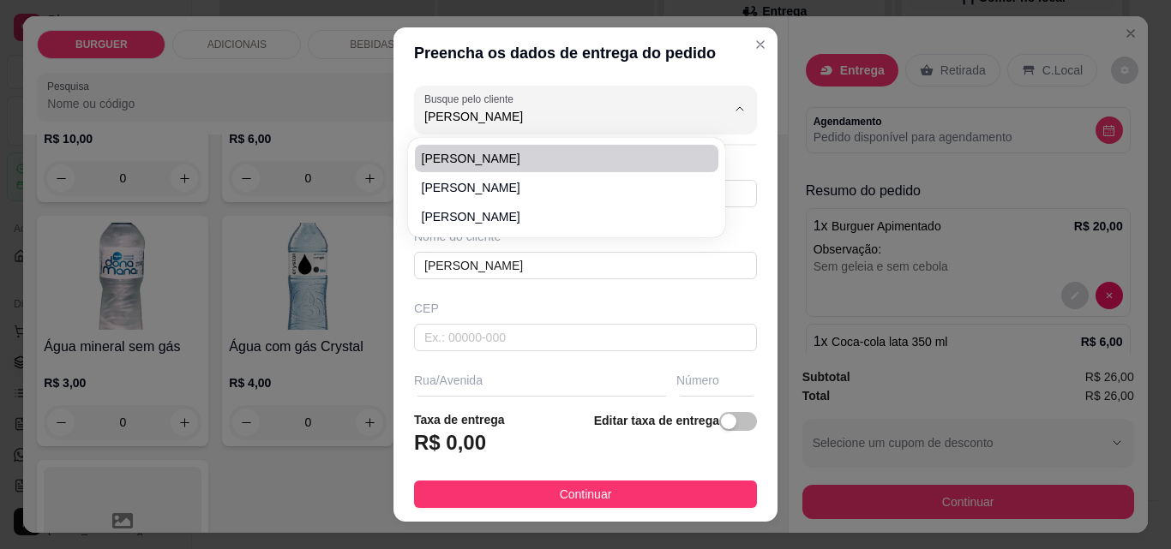
click at [430, 161] on span "[PERSON_NAME]" at bounding box center [558, 158] width 273 height 17
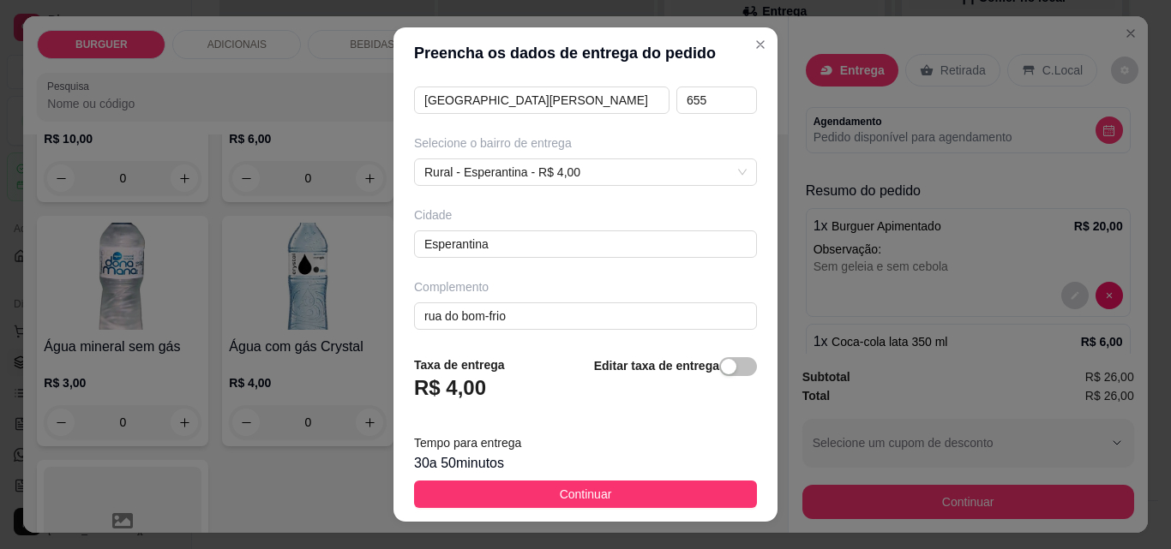
scroll to position [315, 0]
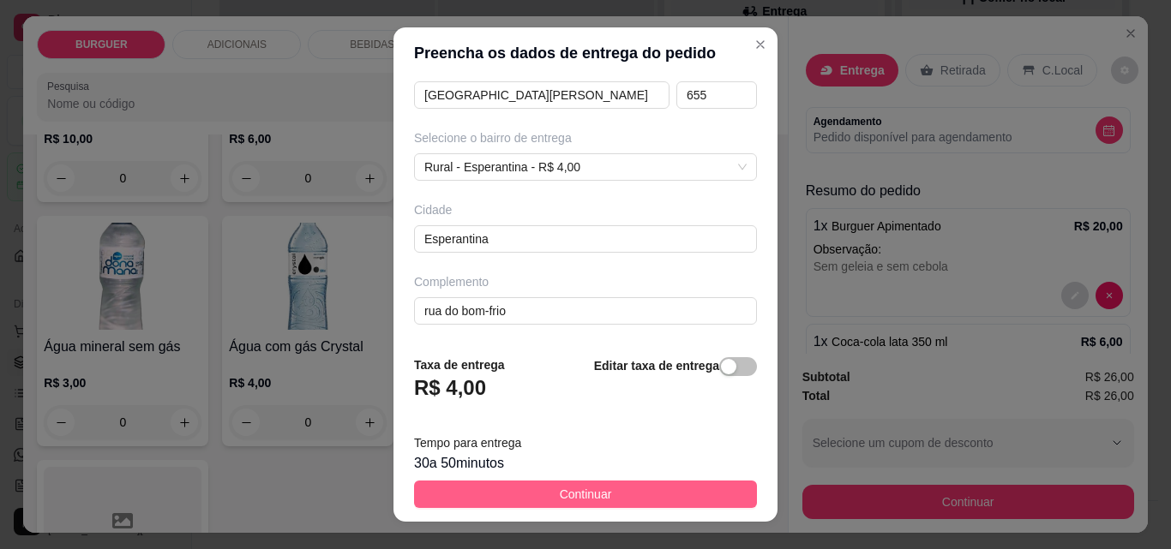
click at [630, 489] on button "Continuar" at bounding box center [585, 494] width 343 height 27
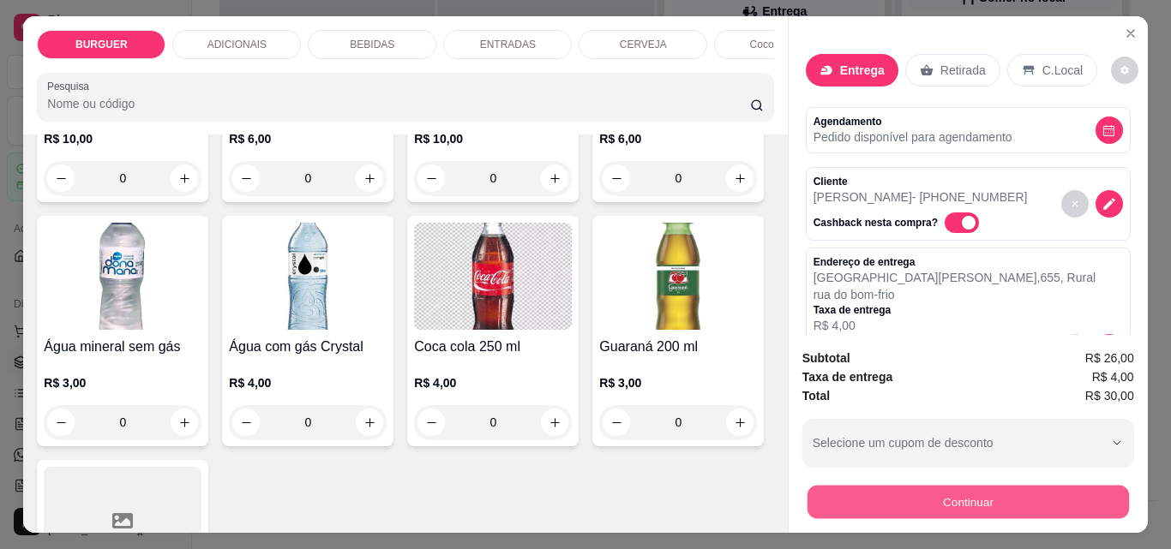
click at [845, 492] on button "Continuar" at bounding box center [967, 501] width 321 height 33
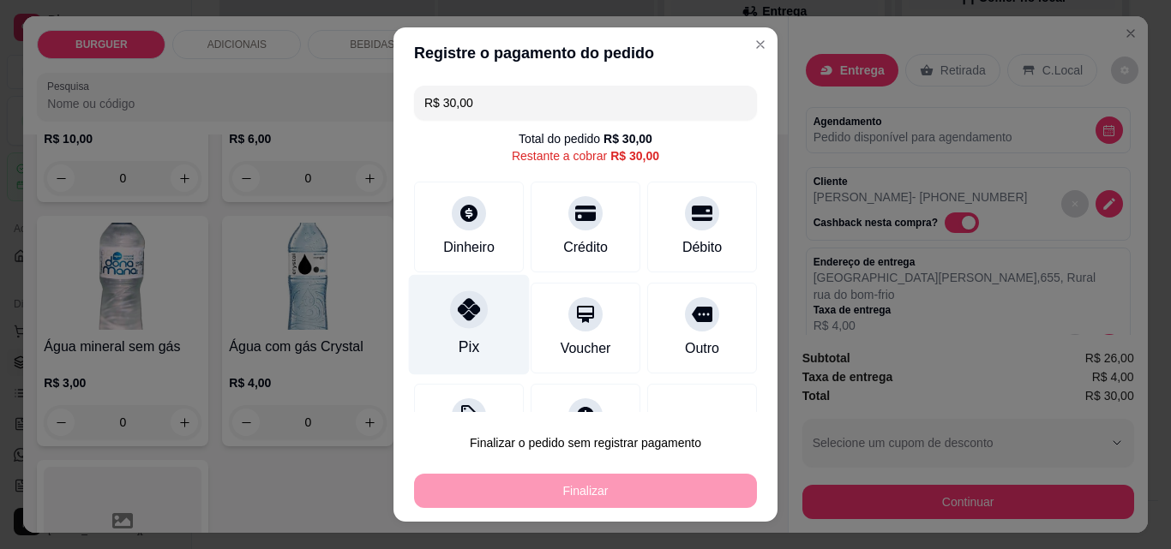
click at [458, 313] on icon at bounding box center [469, 309] width 22 height 22
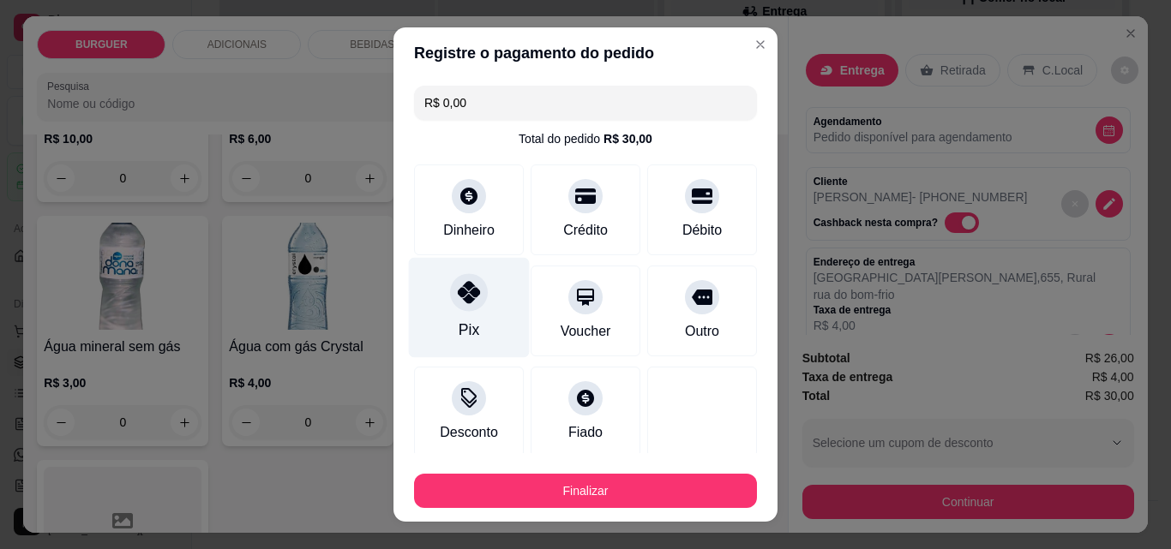
scroll to position [100, 0]
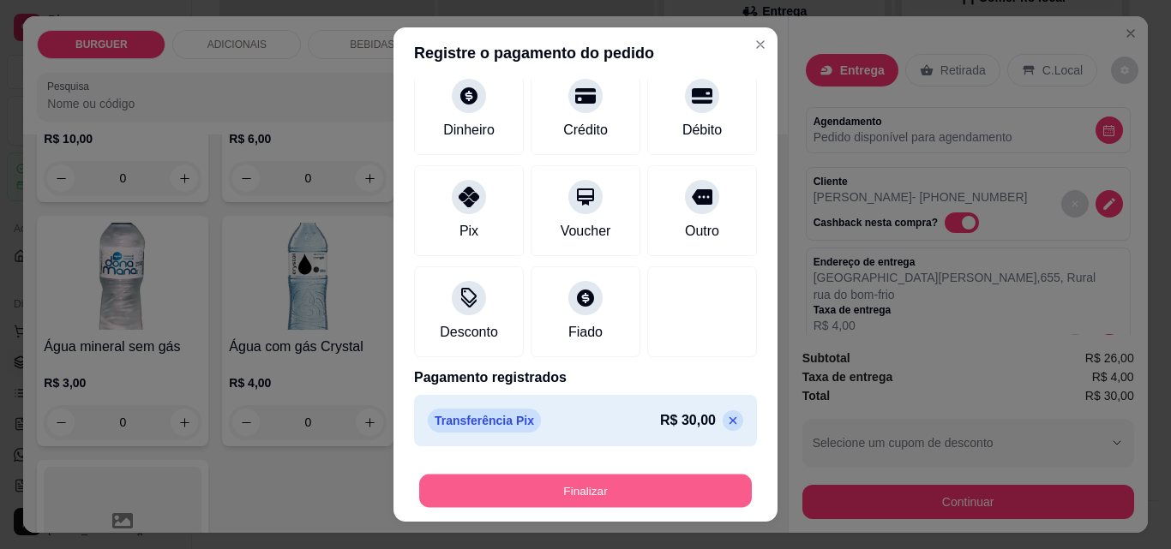
click at [590, 481] on button "Finalizar" at bounding box center [585, 491] width 333 height 33
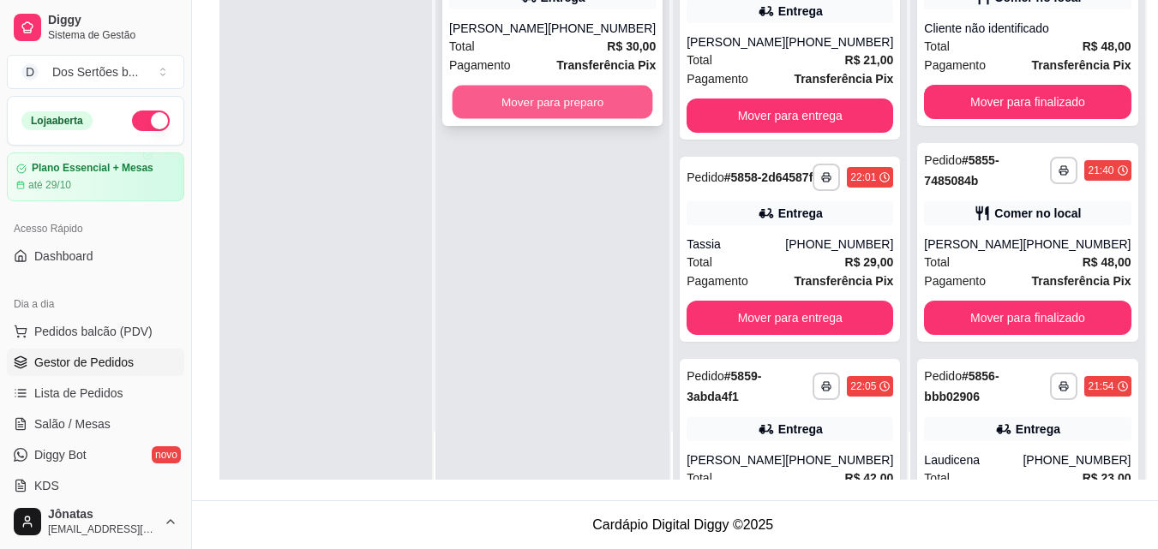
click at [501, 105] on button "Mover para preparo" at bounding box center [553, 102] width 201 height 33
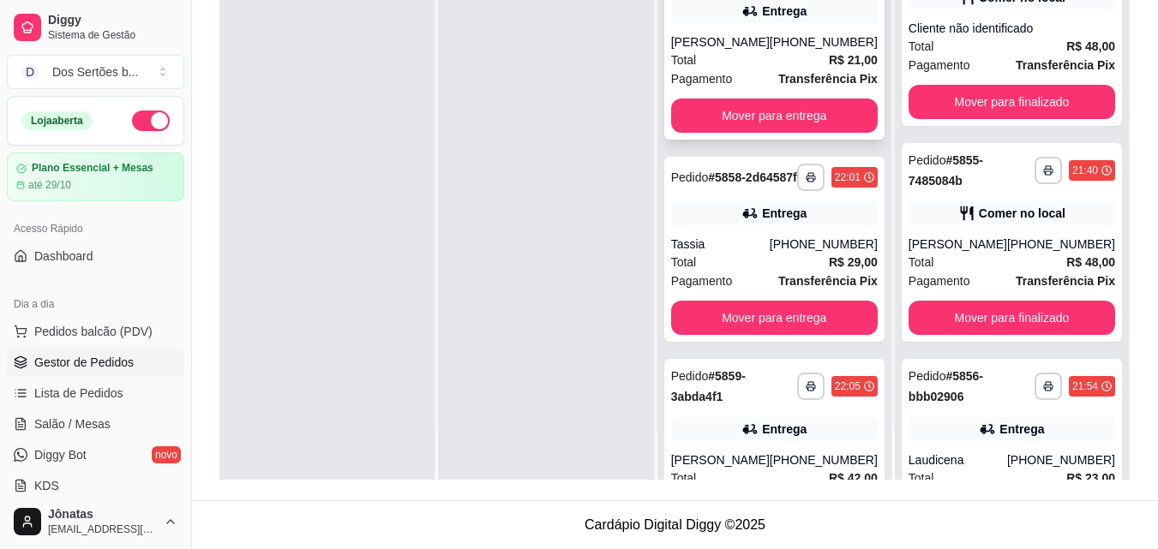
click at [745, 35] on div "[PERSON_NAME]" at bounding box center [720, 41] width 99 height 17
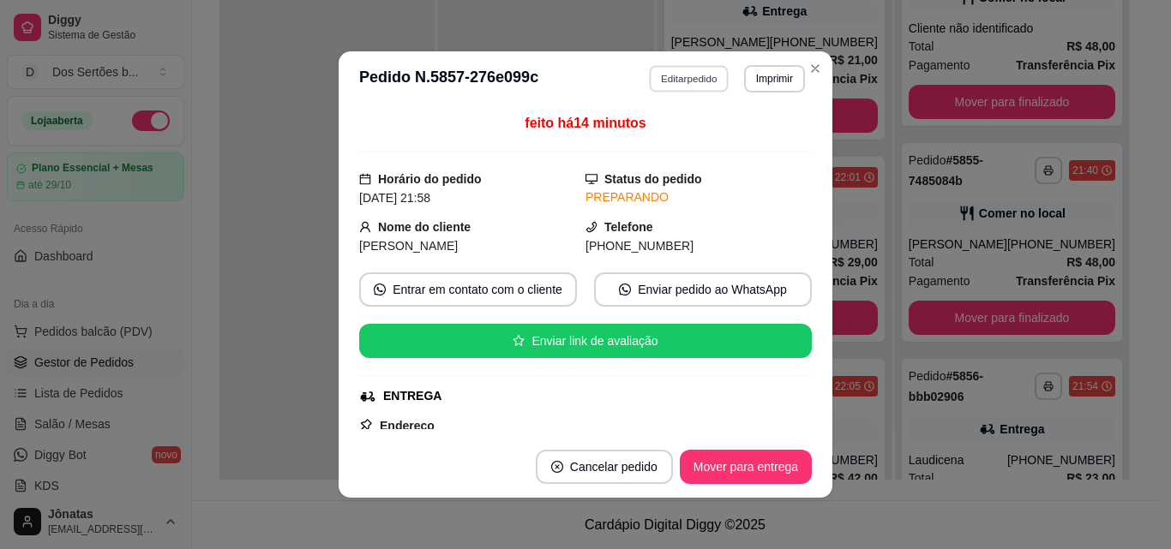
click at [658, 85] on button "Editar pedido" at bounding box center [690, 78] width 80 height 27
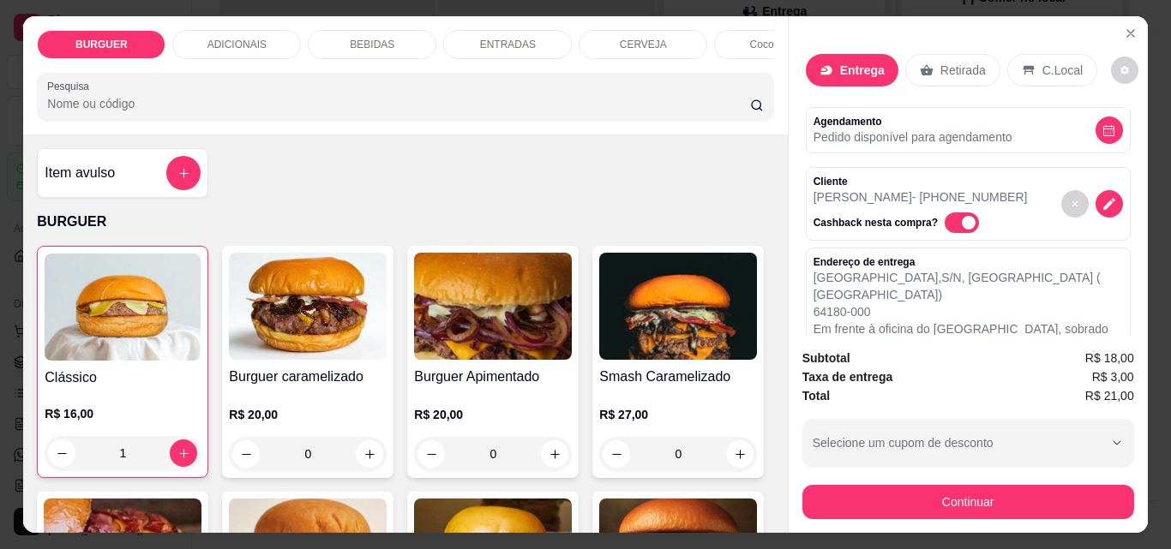
scroll to position [228, 0]
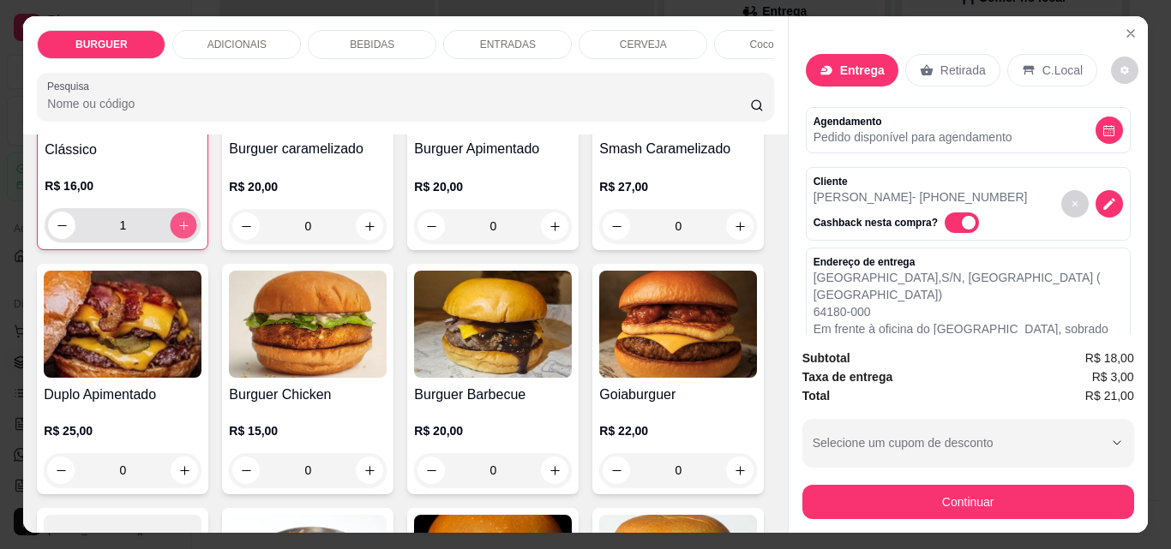
click at [171, 230] on button "increase-product-quantity" at bounding box center [184, 226] width 27 height 27
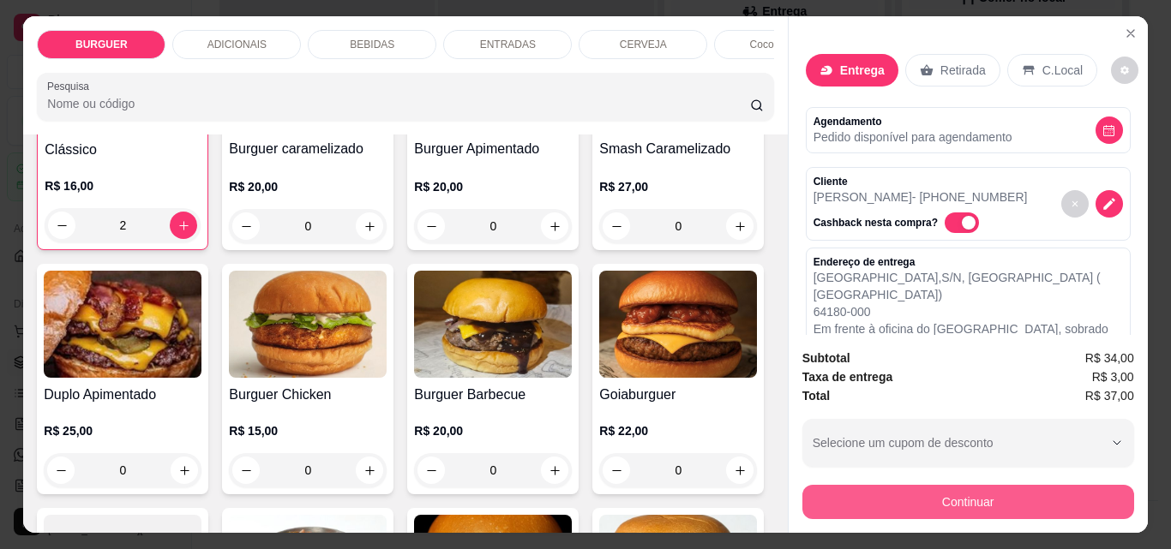
click at [884, 485] on button "Continuar" at bounding box center [968, 502] width 332 height 34
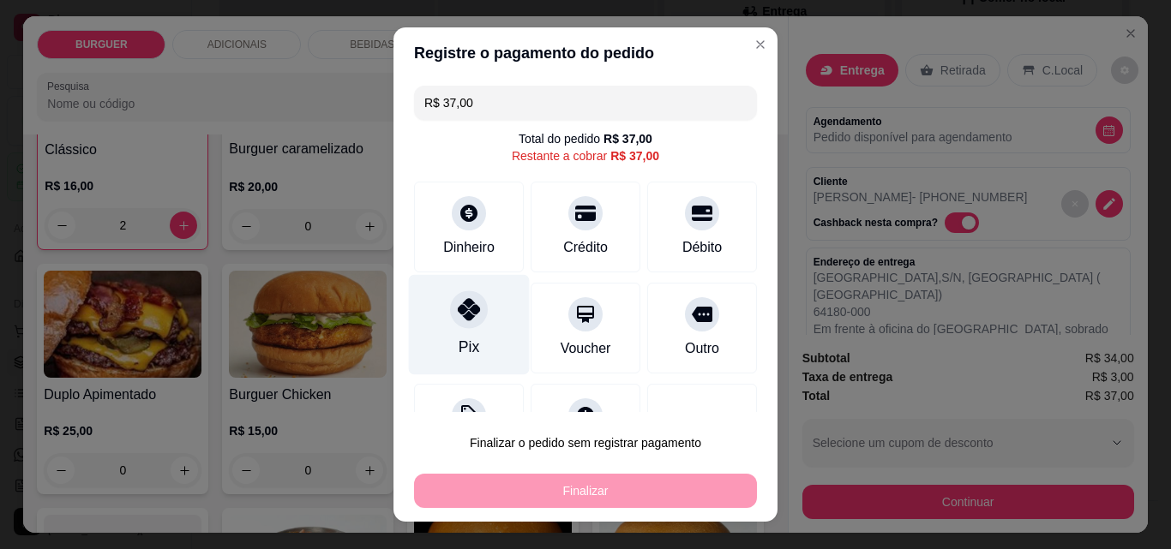
click at [466, 308] on icon at bounding box center [469, 309] width 22 height 22
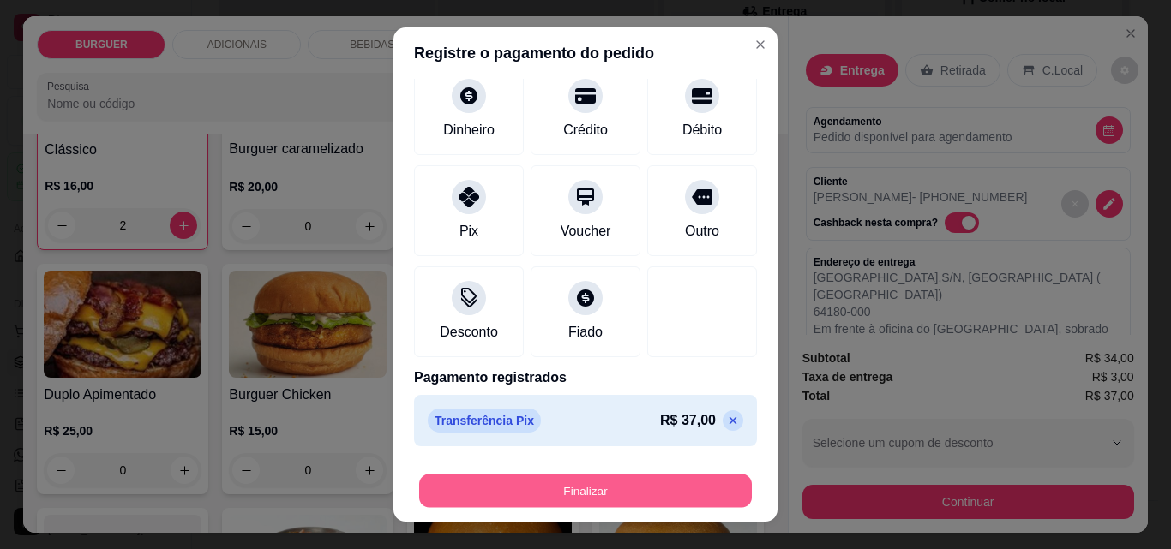
click at [619, 488] on button "Finalizar" at bounding box center [585, 491] width 333 height 33
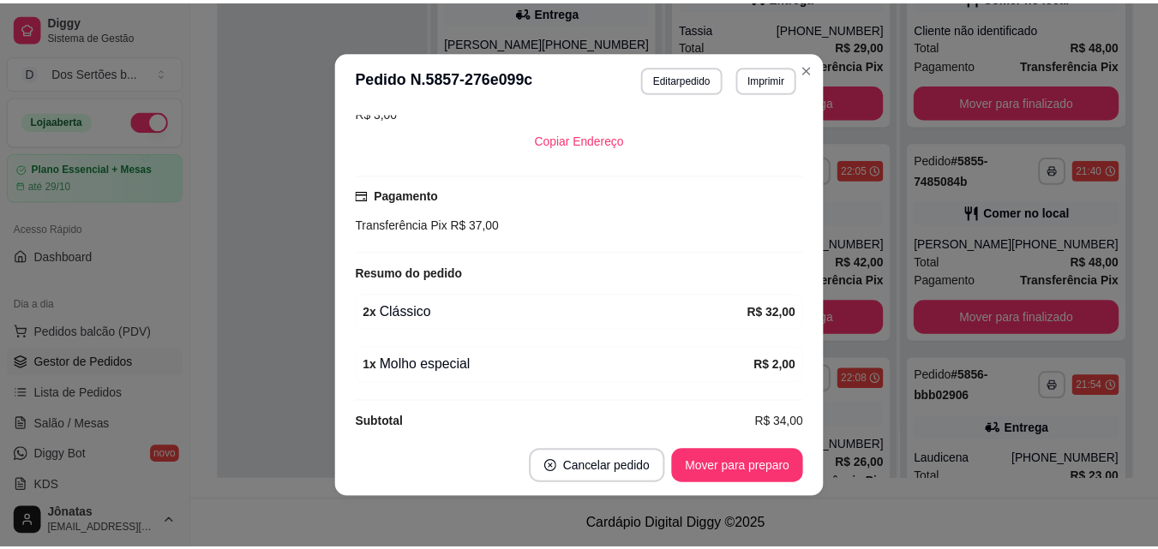
scroll to position [3, 0]
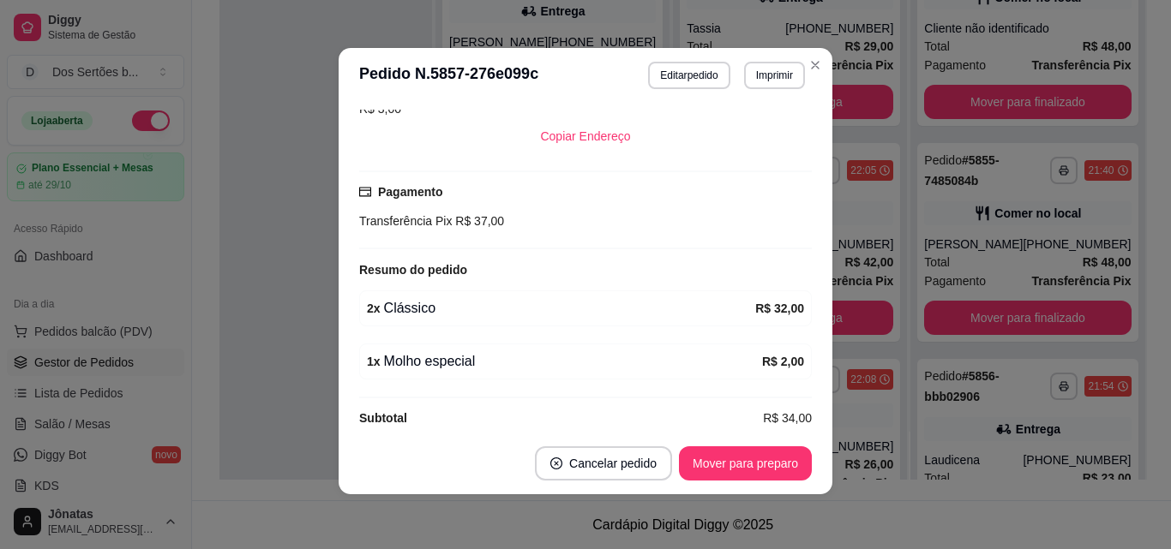
click at [724, 443] on footer "Cancelar pedido Mover para preparo" at bounding box center [586, 464] width 494 height 62
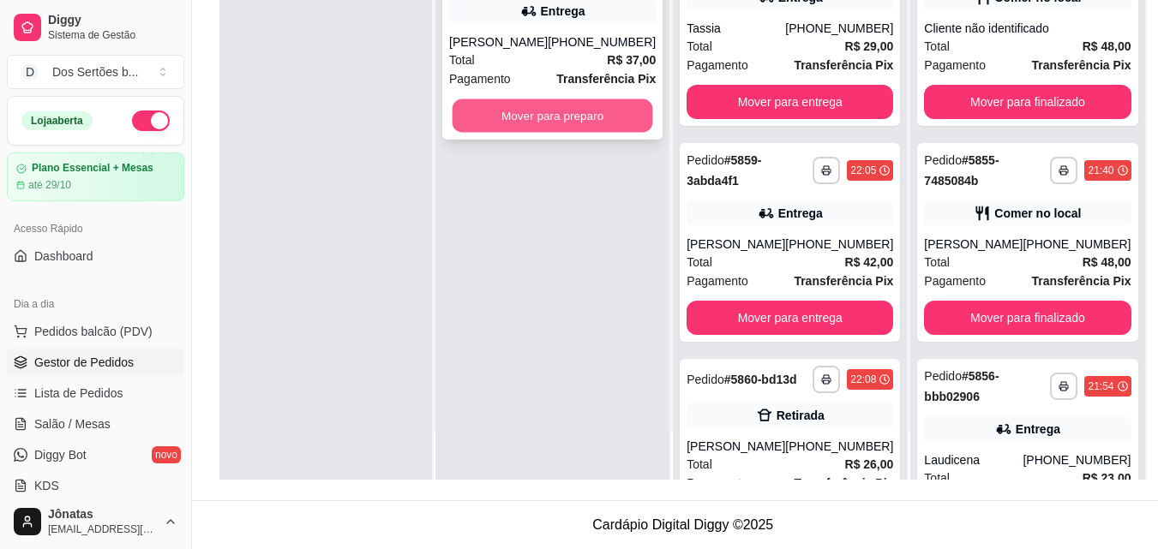
click at [509, 109] on button "Mover para preparo" at bounding box center [553, 115] width 201 height 33
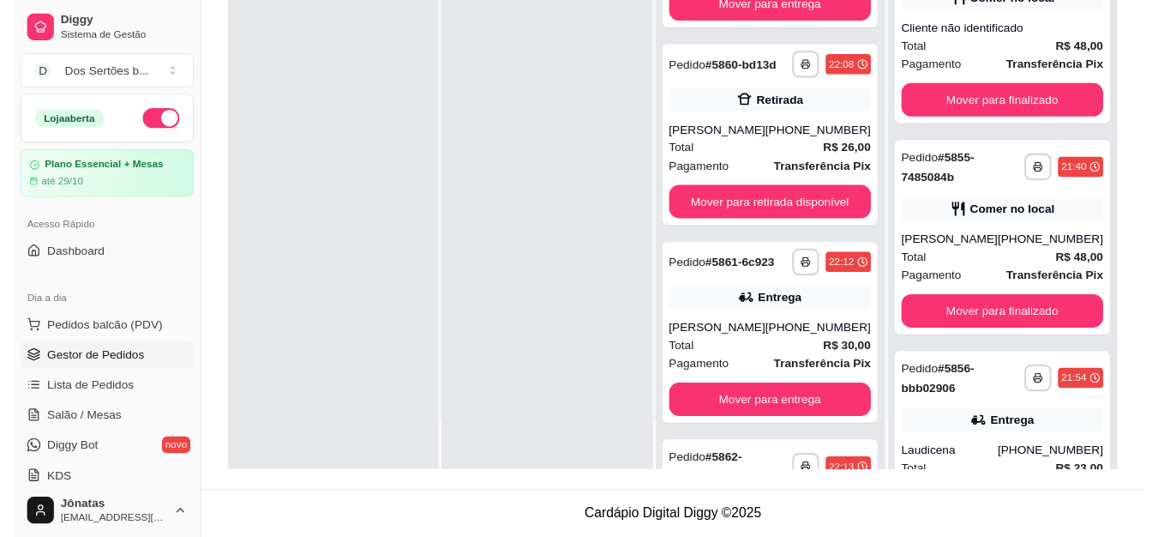
scroll to position [529, 0]
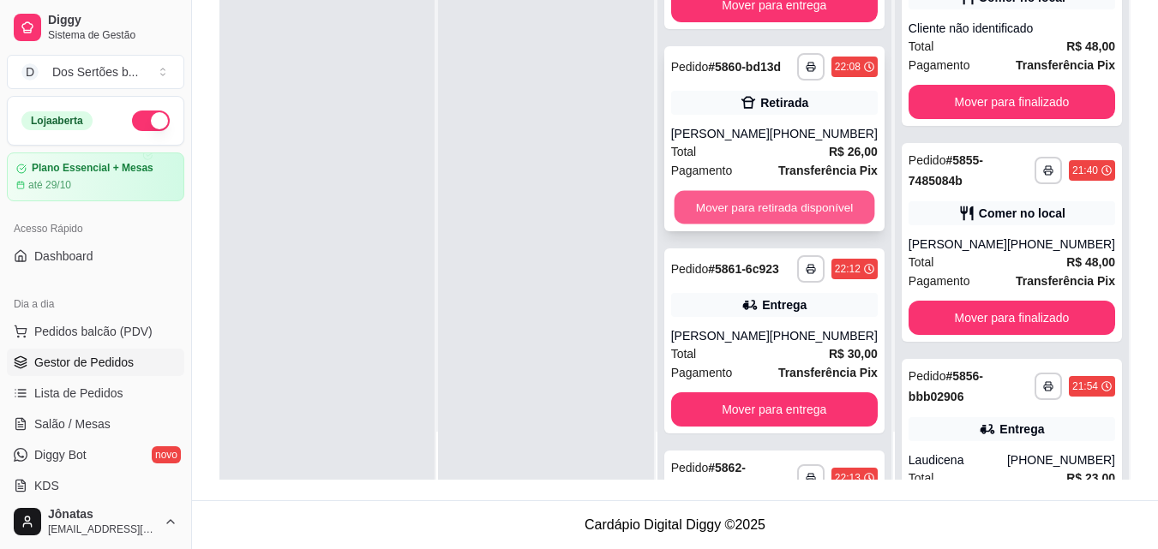
click at [789, 225] on button "Mover para retirada disponível" at bounding box center [774, 207] width 201 height 33
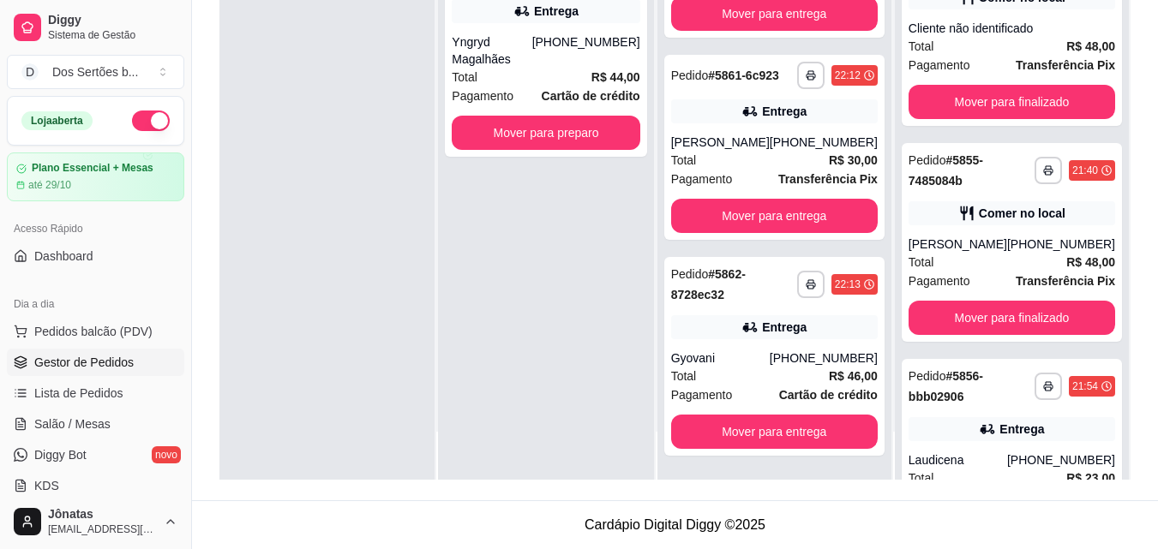
scroll to position [0, 0]
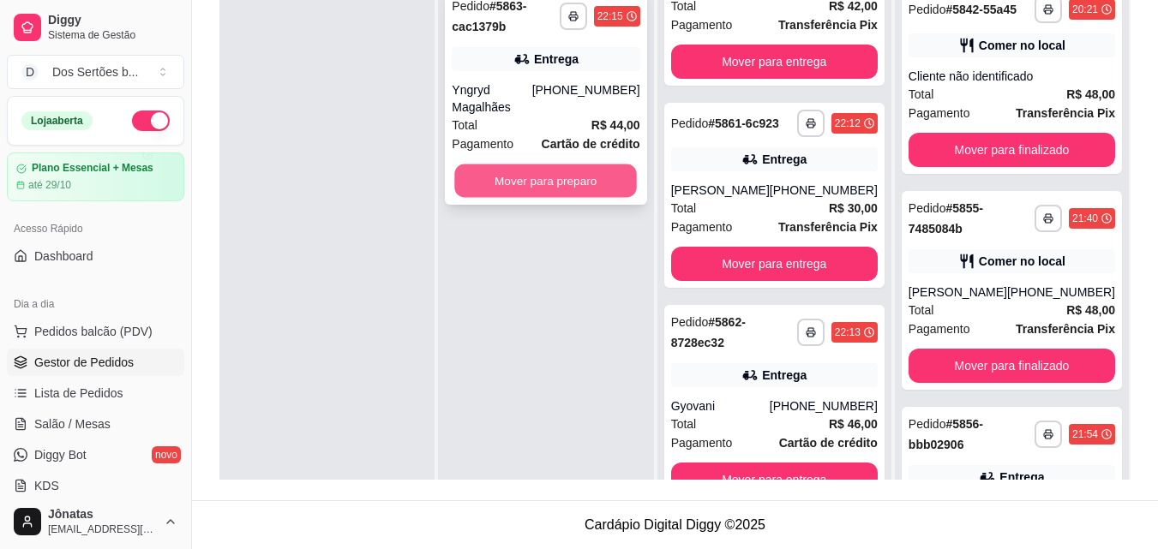
click at [512, 165] on button "Mover para preparo" at bounding box center [546, 181] width 183 height 33
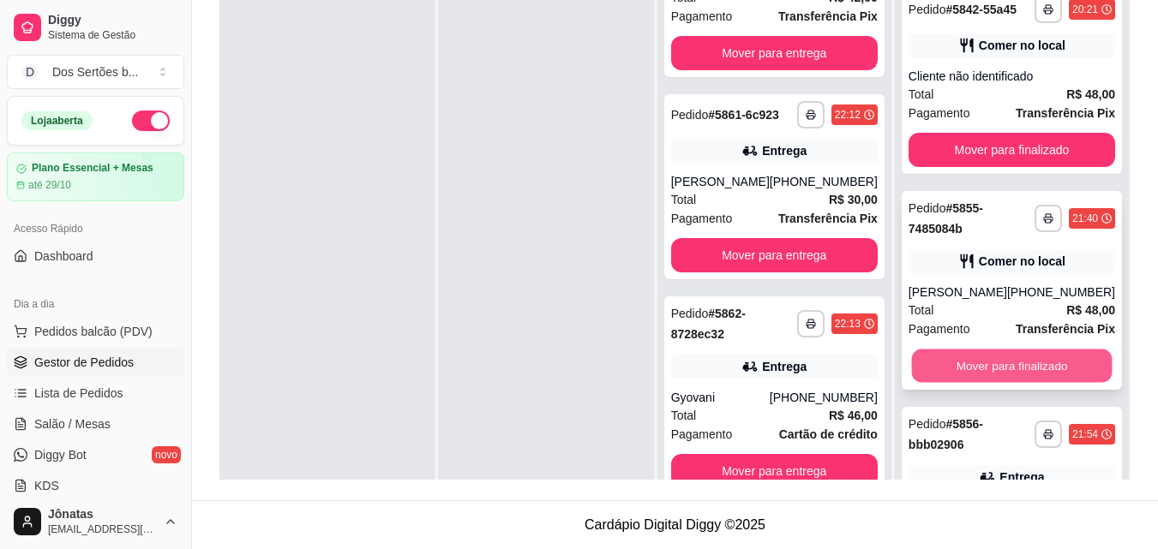
click at [1001, 369] on button "Mover para finalizado" at bounding box center [1011, 366] width 201 height 33
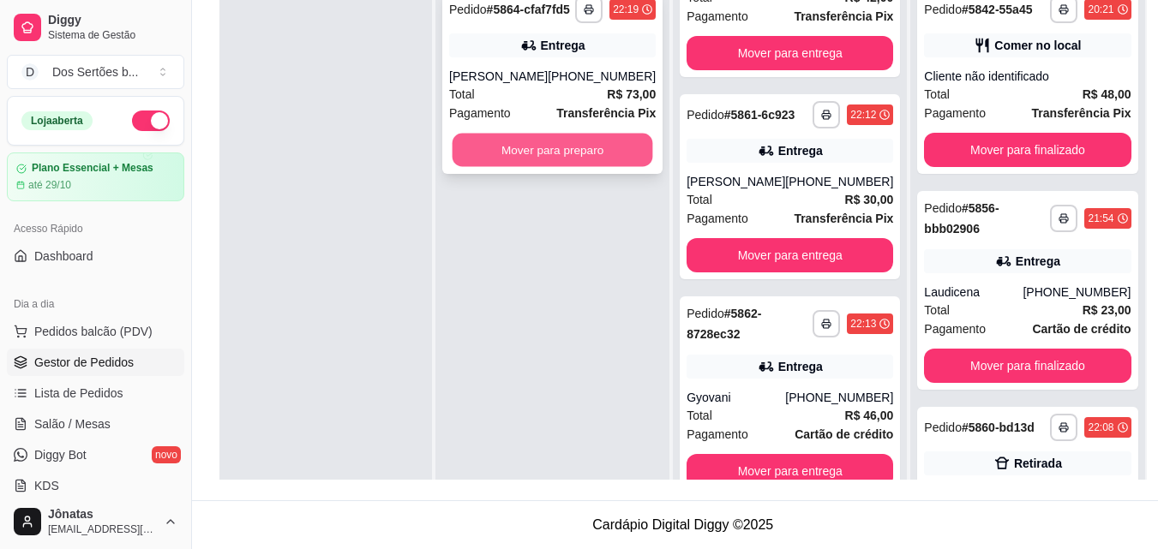
click at [511, 166] on button "Mover para preparo" at bounding box center [553, 150] width 201 height 33
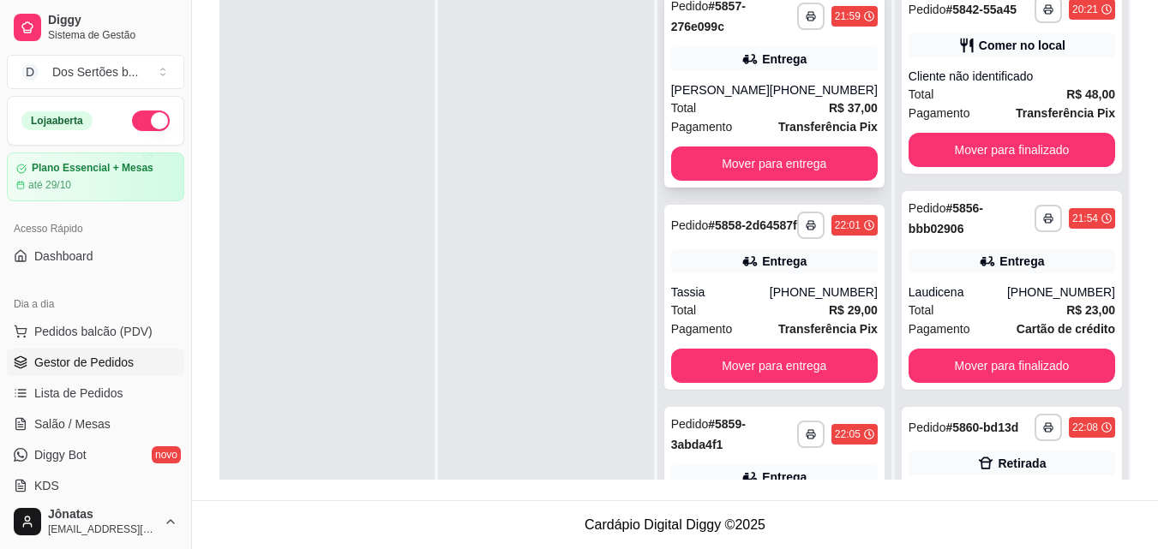
click at [768, 65] on div "Entrega" at bounding box center [784, 59] width 45 height 17
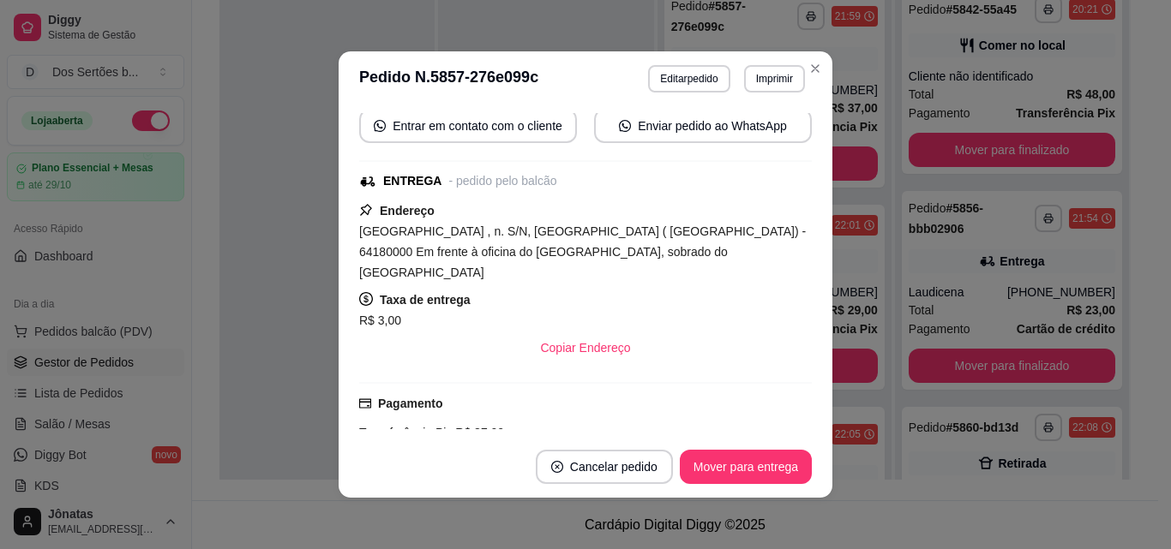
scroll to position [185, 0]
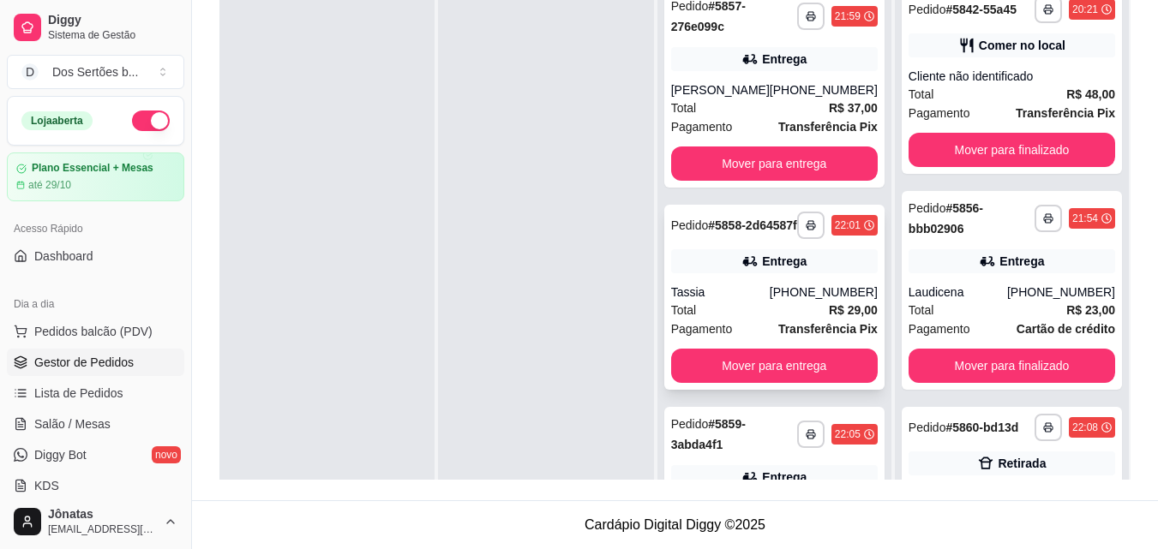
click at [816, 273] on div "Entrega" at bounding box center [774, 261] width 207 height 24
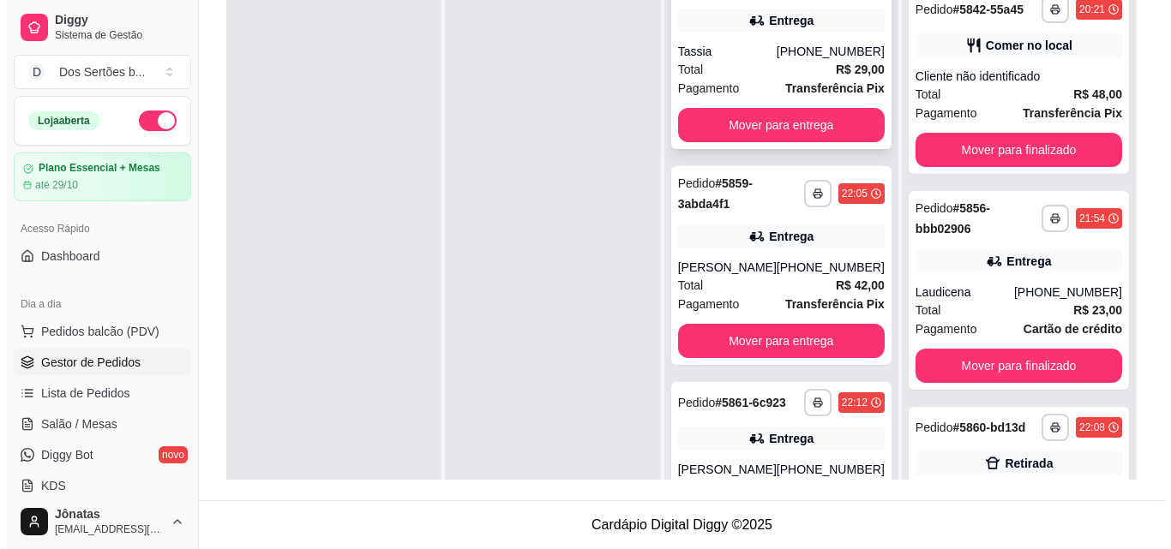
scroll to position [335, 0]
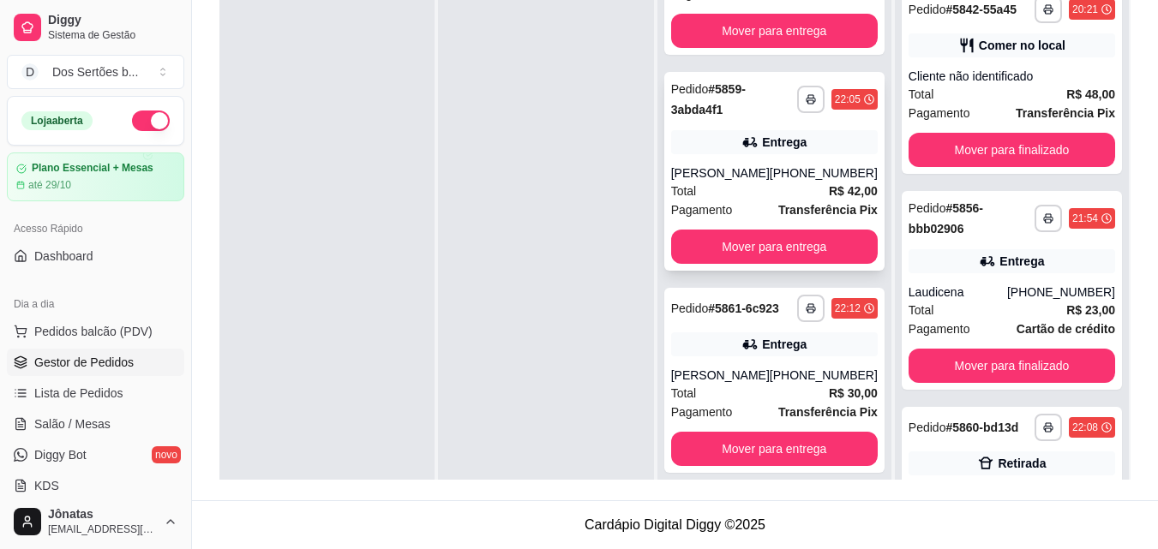
click at [741, 201] on div "Total R$ 42,00" at bounding box center [774, 191] width 207 height 19
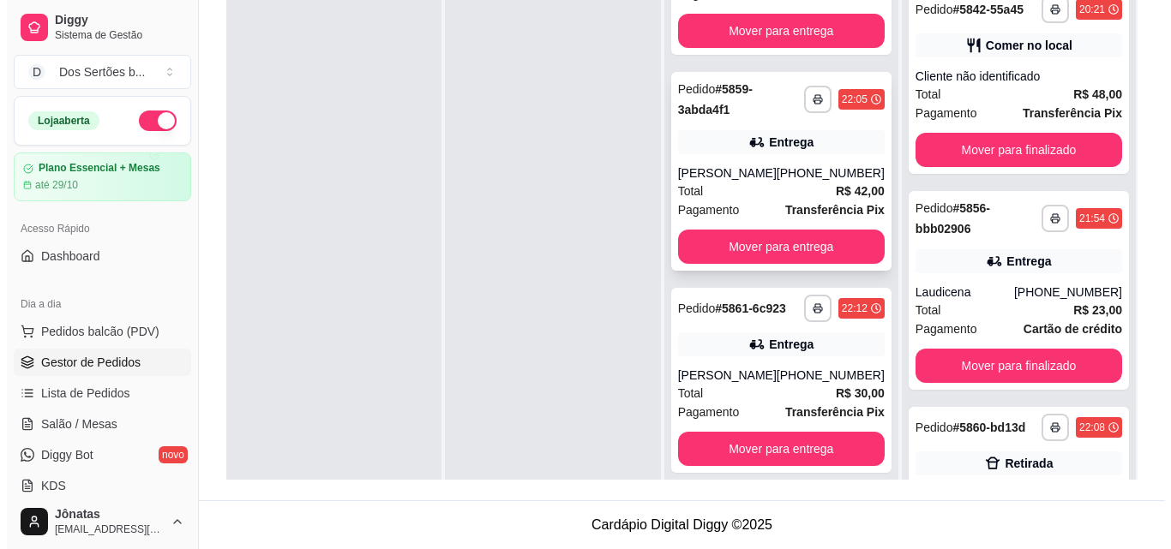
scroll to position [489, 0]
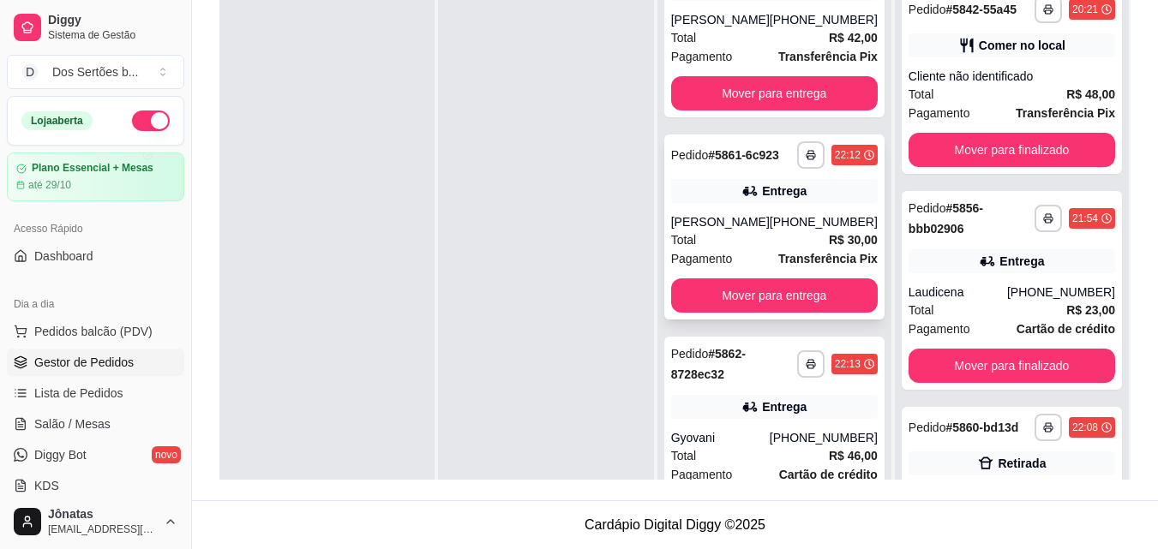
click at [748, 203] on div "Entrega" at bounding box center [774, 191] width 207 height 24
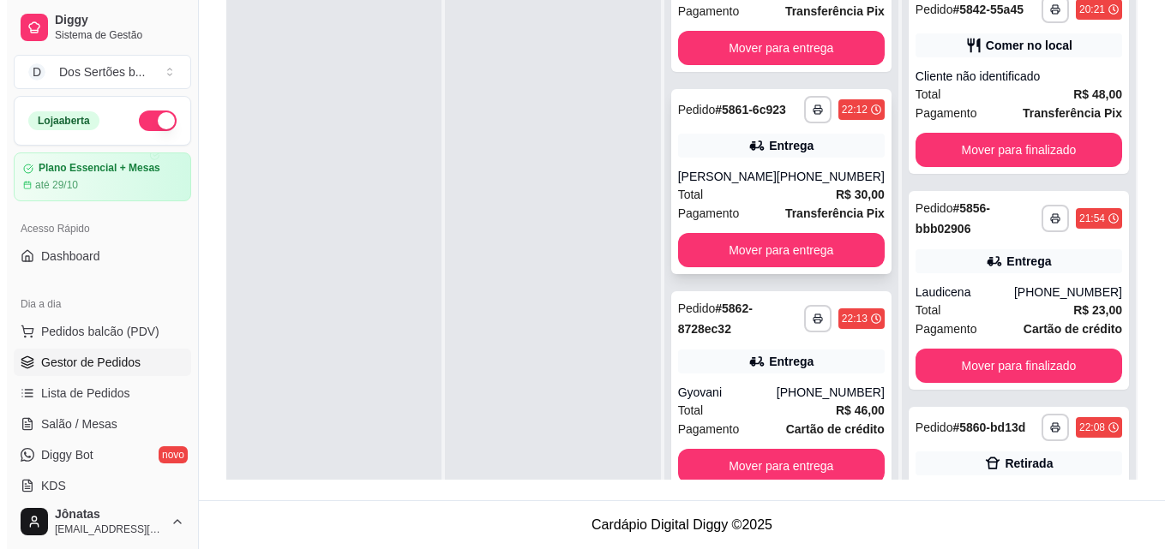
scroll to position [537, 0]
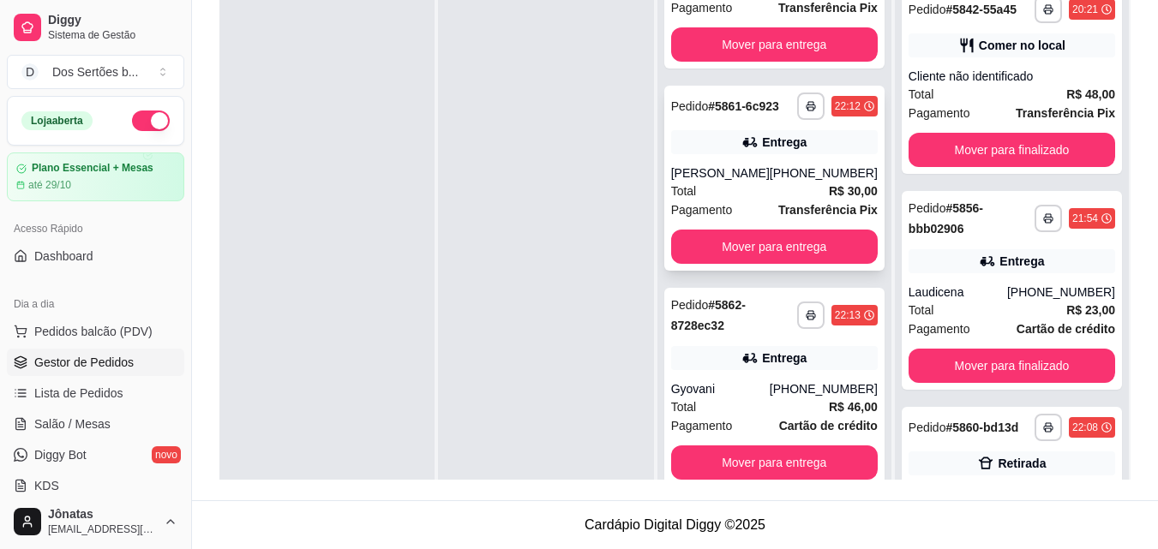
click at [736, 183] on div "**********" at bounding box center [774, 178] width 220 height 185
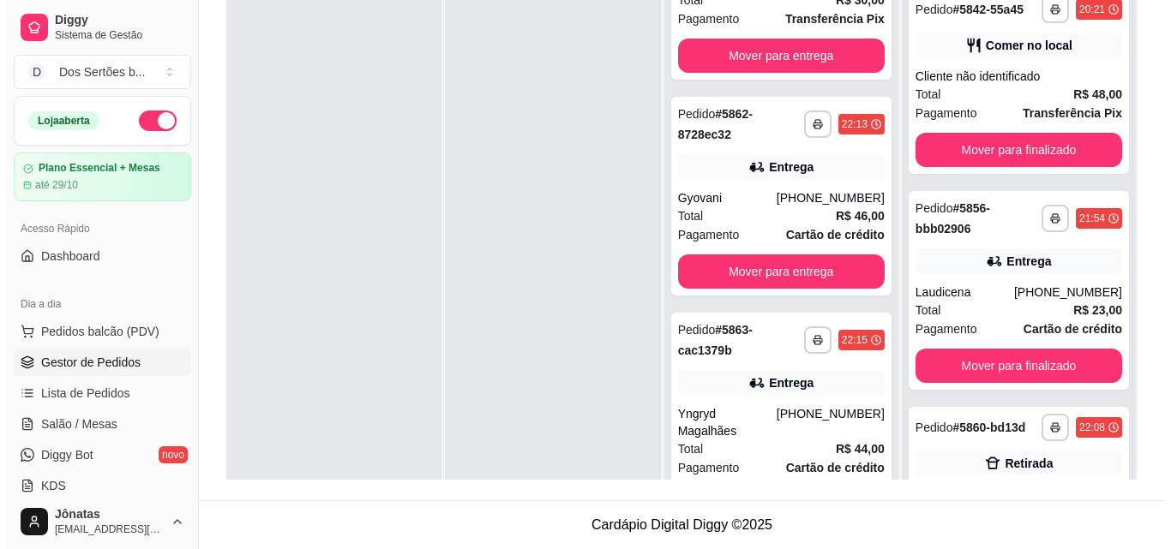
scroll to position [813, 0]
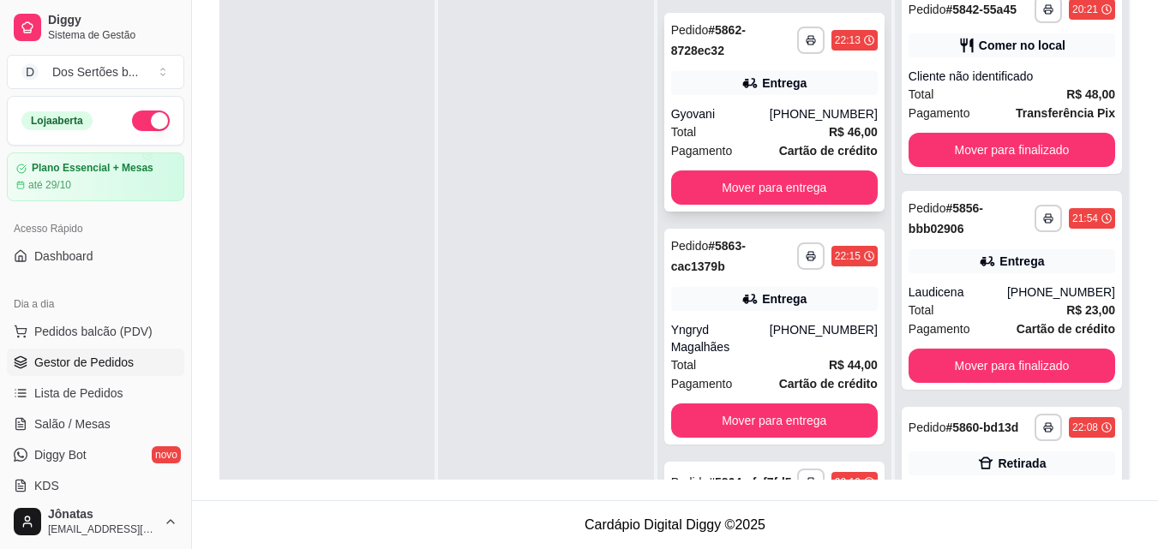
click at [742, 141] on div "Total R$ 46,00" at bounding box center [774, 132] width 207 height 19
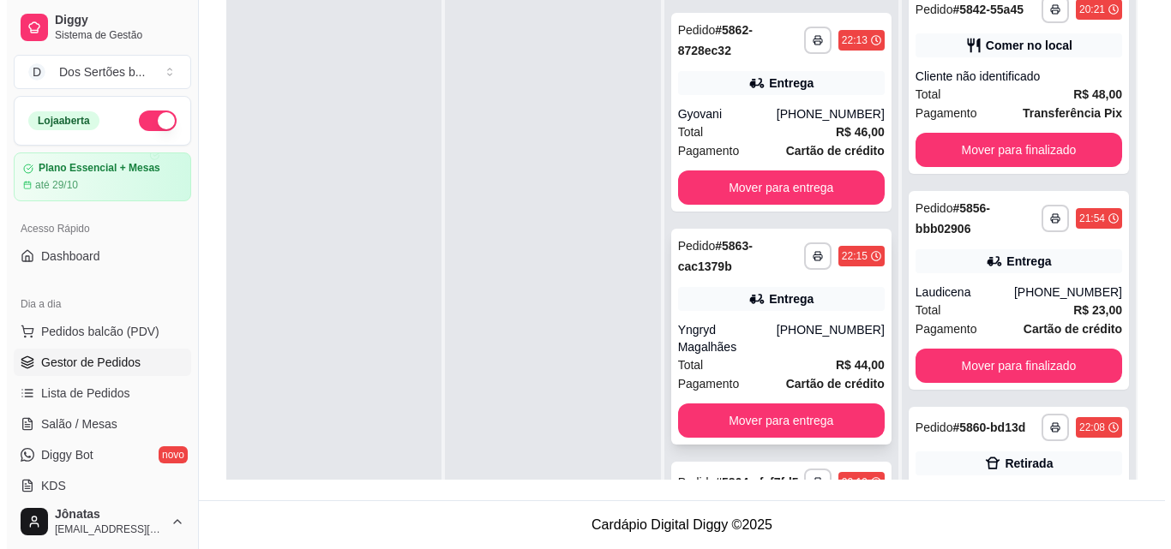
scroll to position [930, 0]
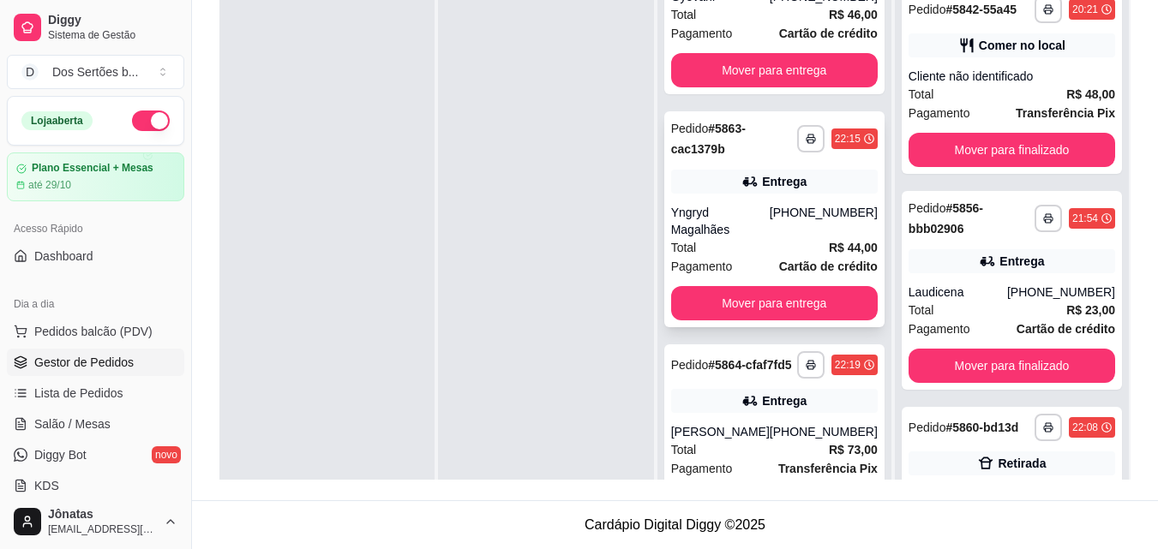
click at [731, 238] on div "Yngryd Magalhães" at bounding box center [720, 221] width 99 height 34
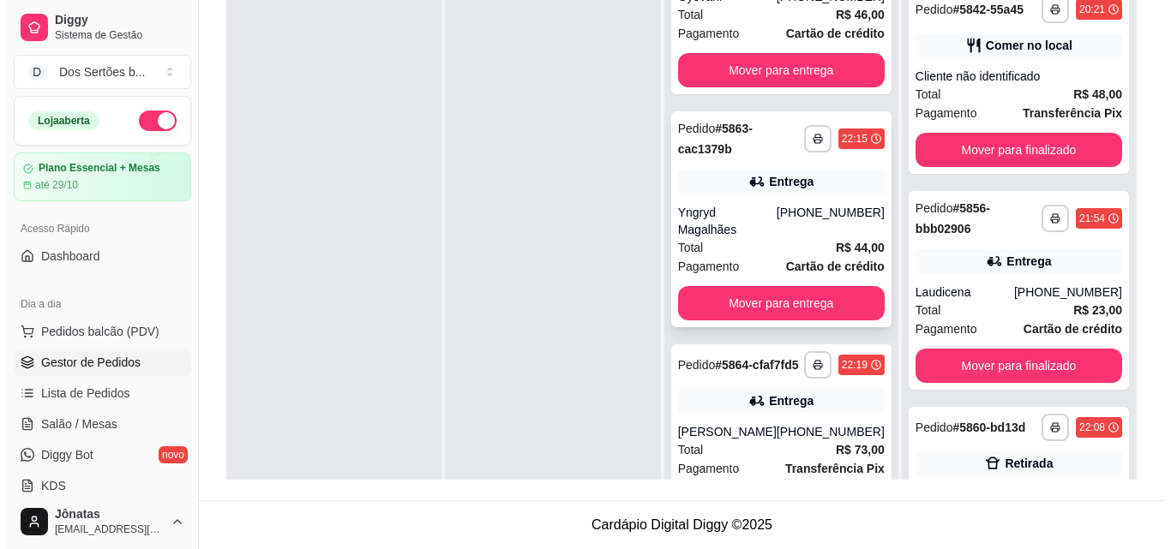
scroll to position [997, 0]
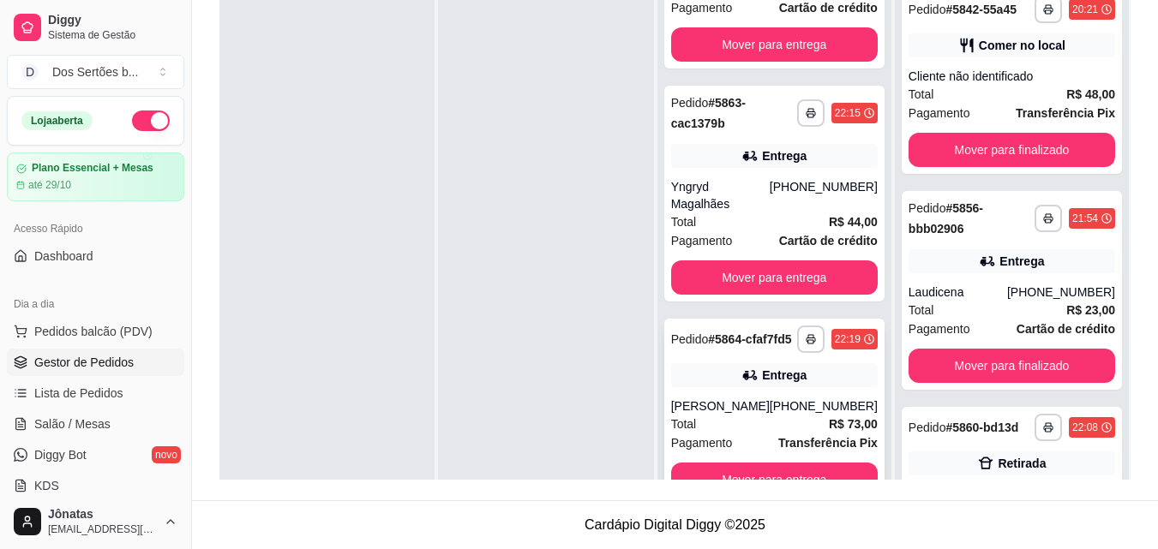
click at [737, 389] on div "**********" at bounding box center [774, 411] width 220 height 185
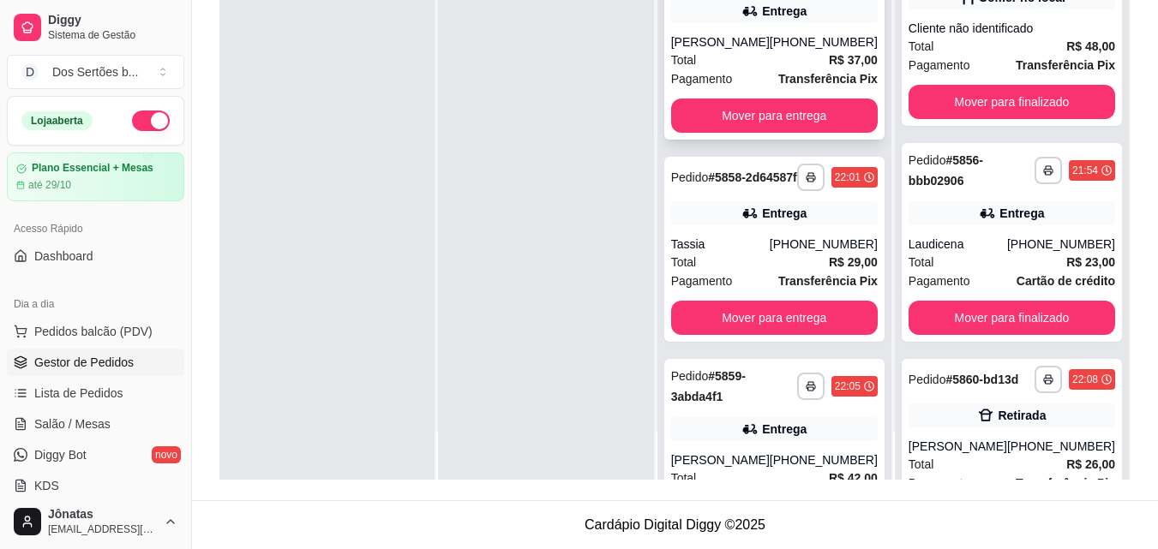
scroll to position [0, 0]
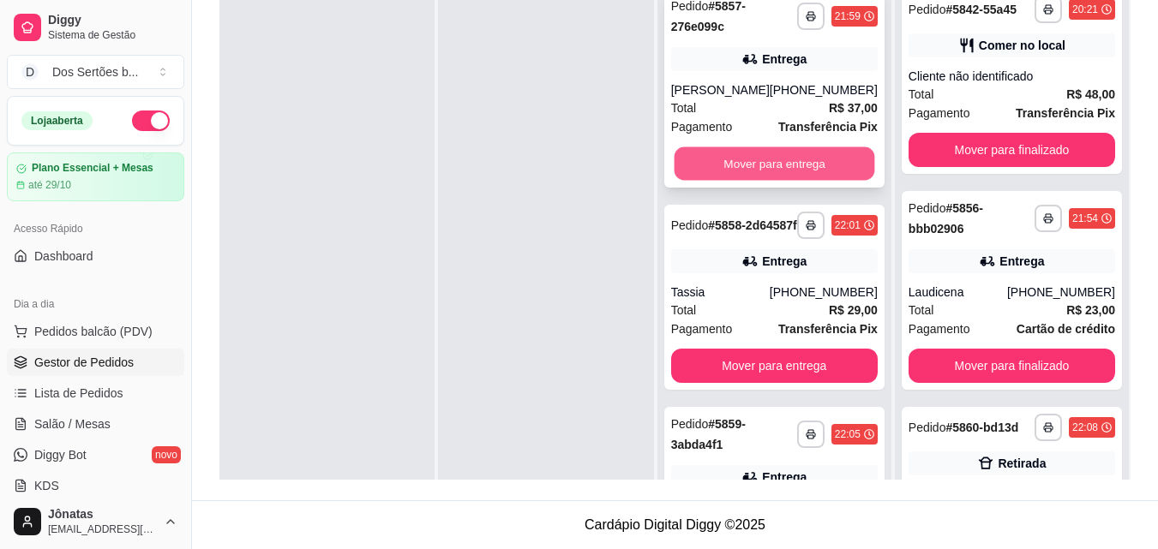
click at [772, 156] on button "Mover para entrega" at bounding box center [774, 163] width 201 height 33
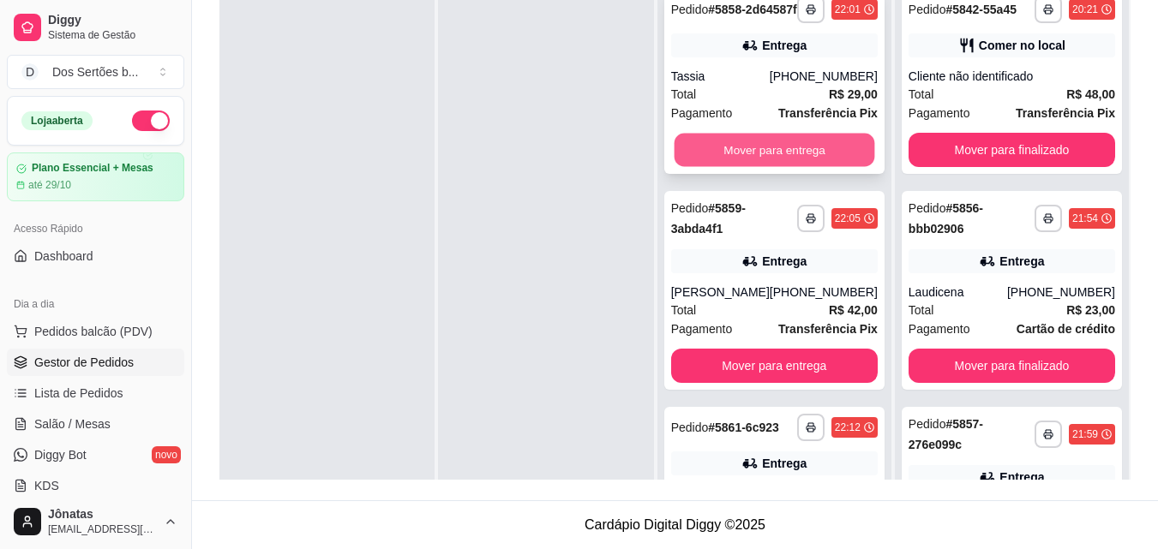
click at [799, 161] on button "Mover para entrega" at bounding box center [774, 150] width 201 height 33
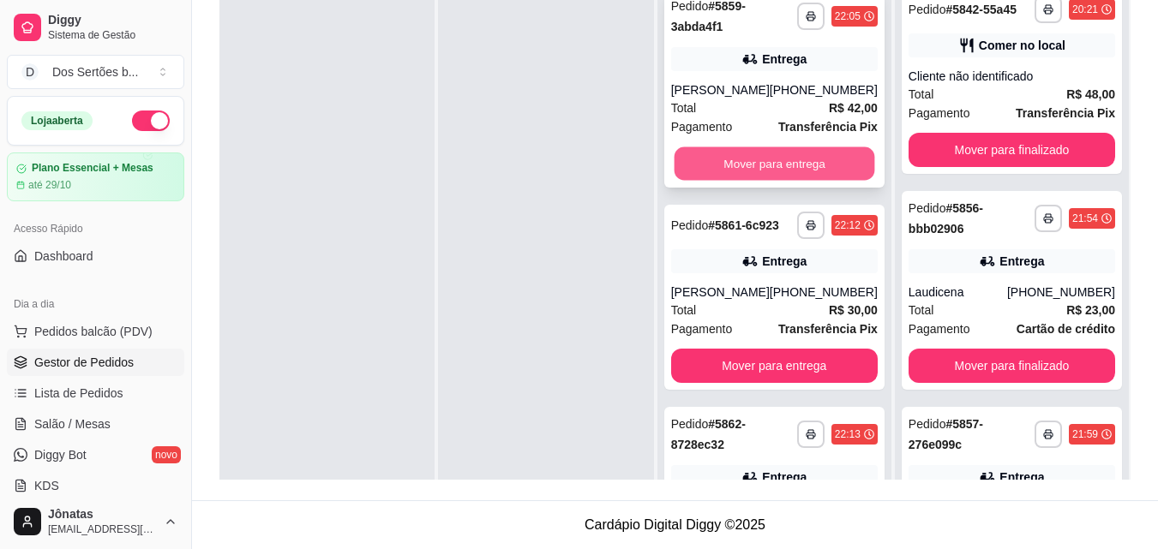
click at [797, 154] on button "Mover para entrega" at bounding box center [774, 163] width 201 height 33
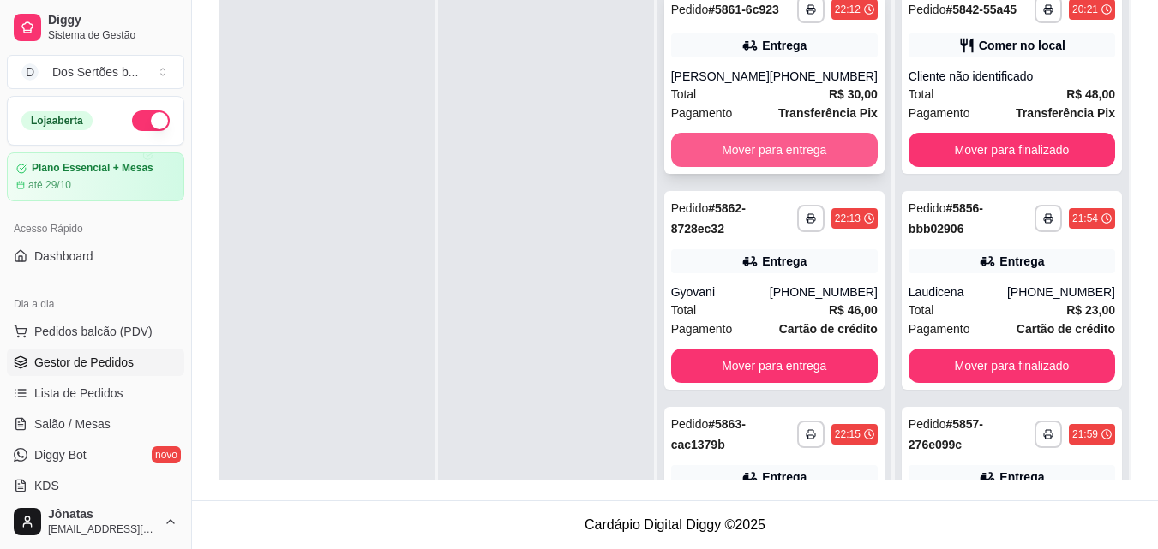
click at [748, 155] on button "Mover para entrega" at bounding box center [774, 150] width 207 height 34
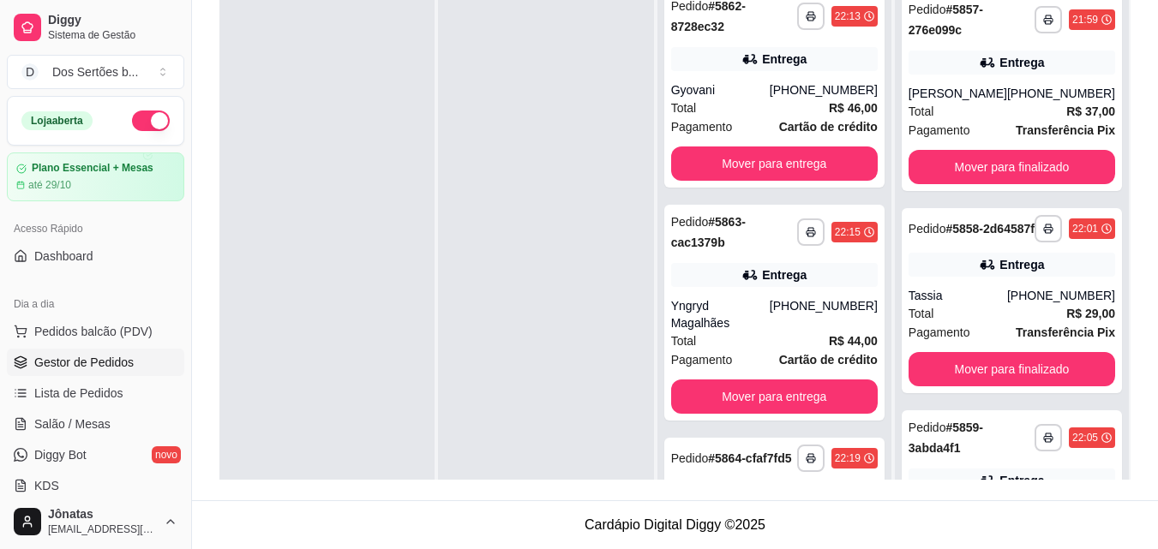
scroll to position [417, 0]
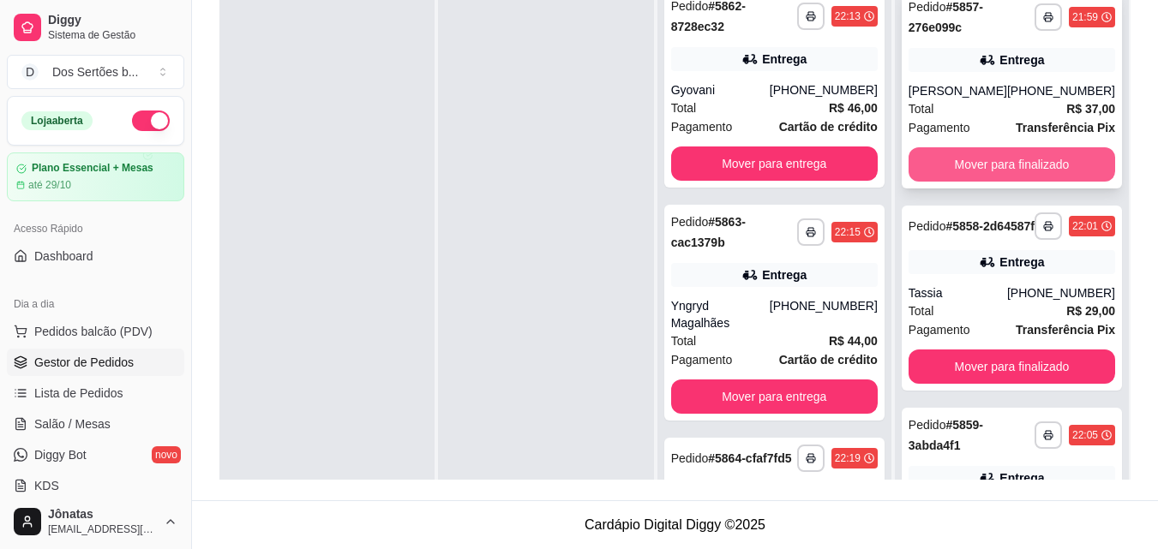
click at [985, 180] on button "Mover para finalizado" at bounding box center [1012, 164] width 207 height 34
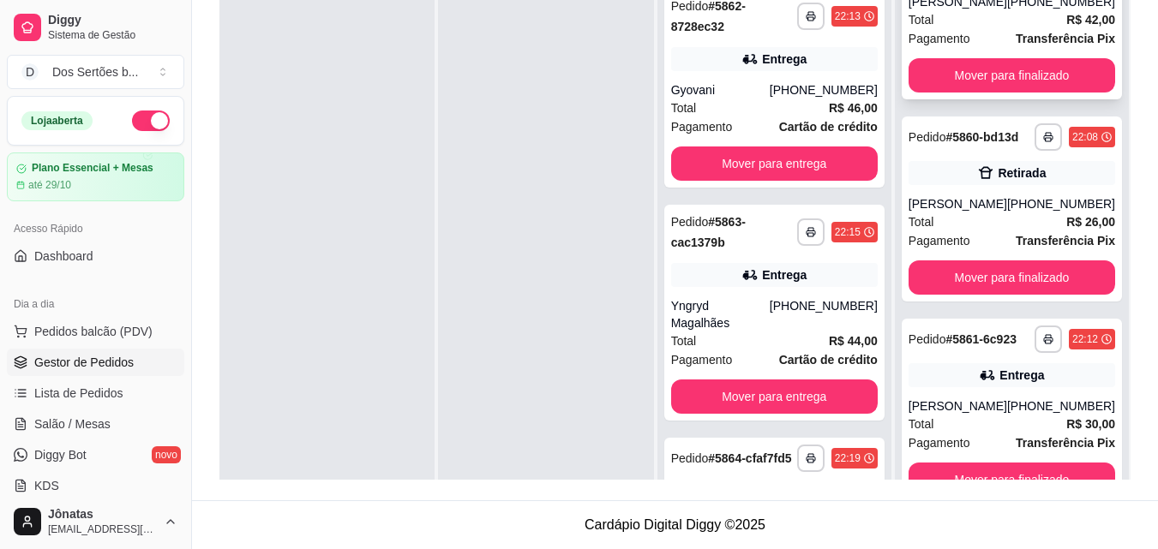
scroll to position [48, 0]
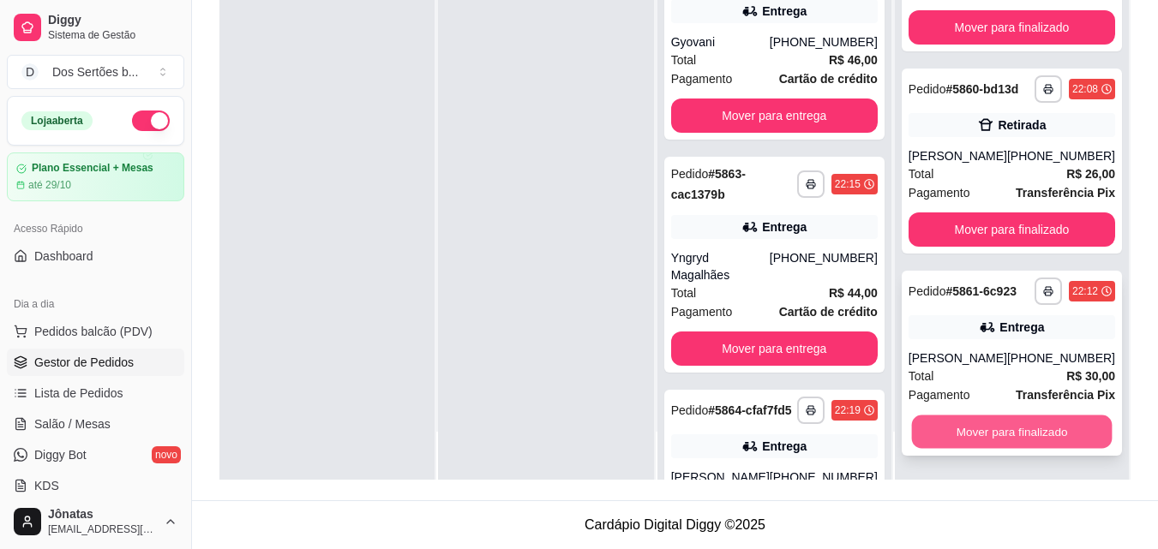
click at [970, 429] on button "Mover para finalizado" at bounding box center [1011, 432] width 201 height 33
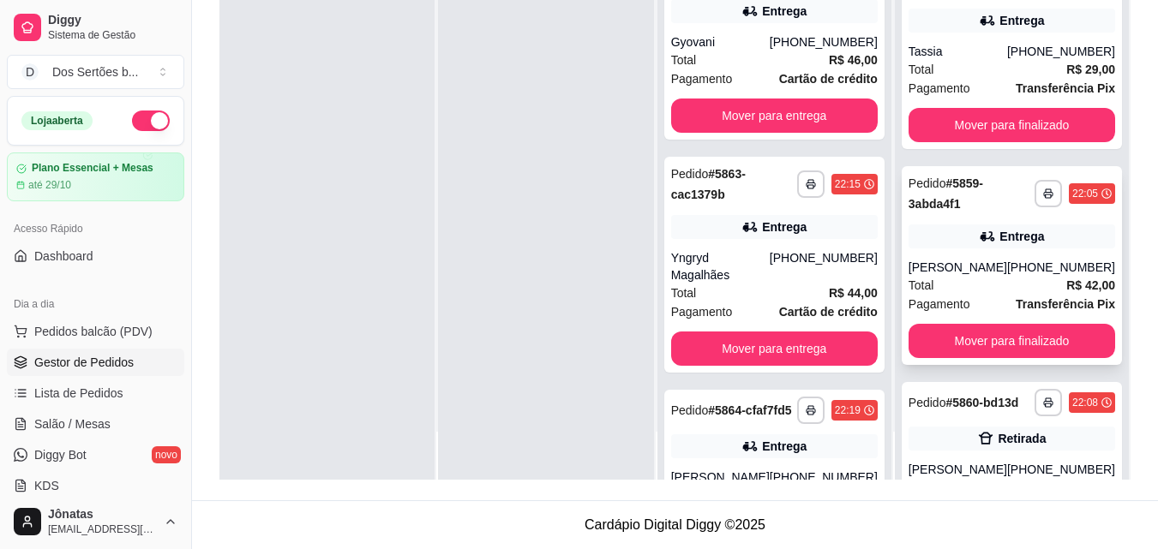
scroll to position [388, 0]
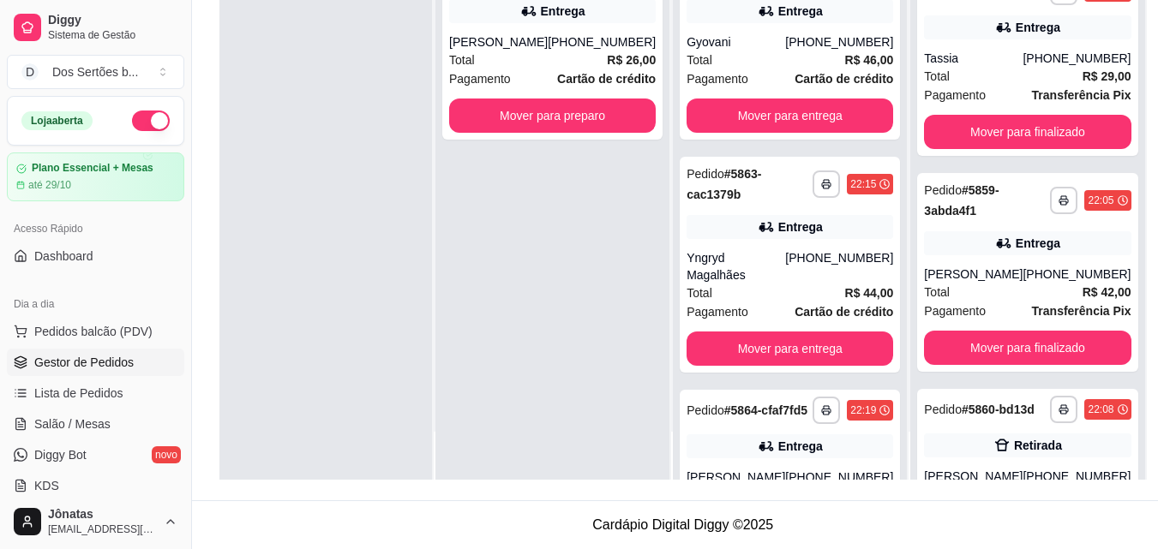
click at [133, 123] on button "button" at bounding box center [151, 121] width 38 height 21
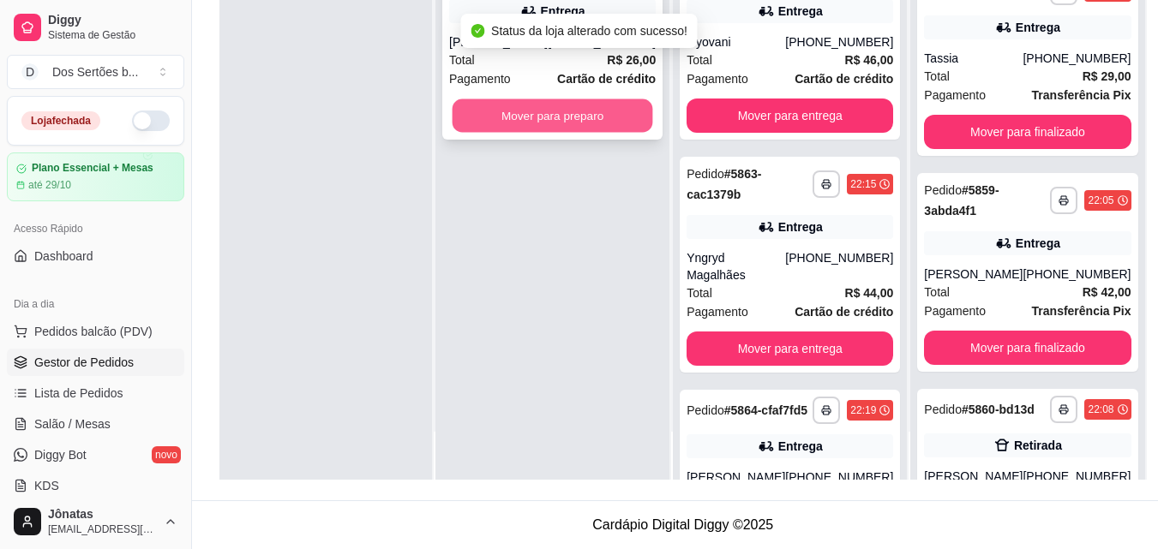
click at [500, 114] on button "Mover para preparo" at bounding box center [553, 115] width 201 height 33
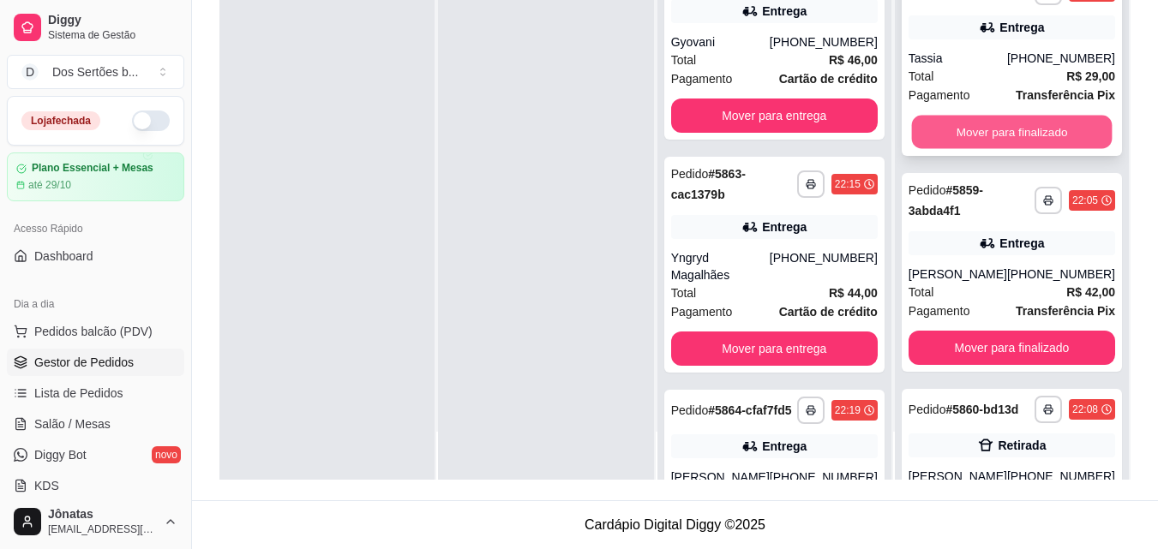
click at [994, 149] on button "Mover para finalizado" at bounding box center [1011, 132] width 201 height 33
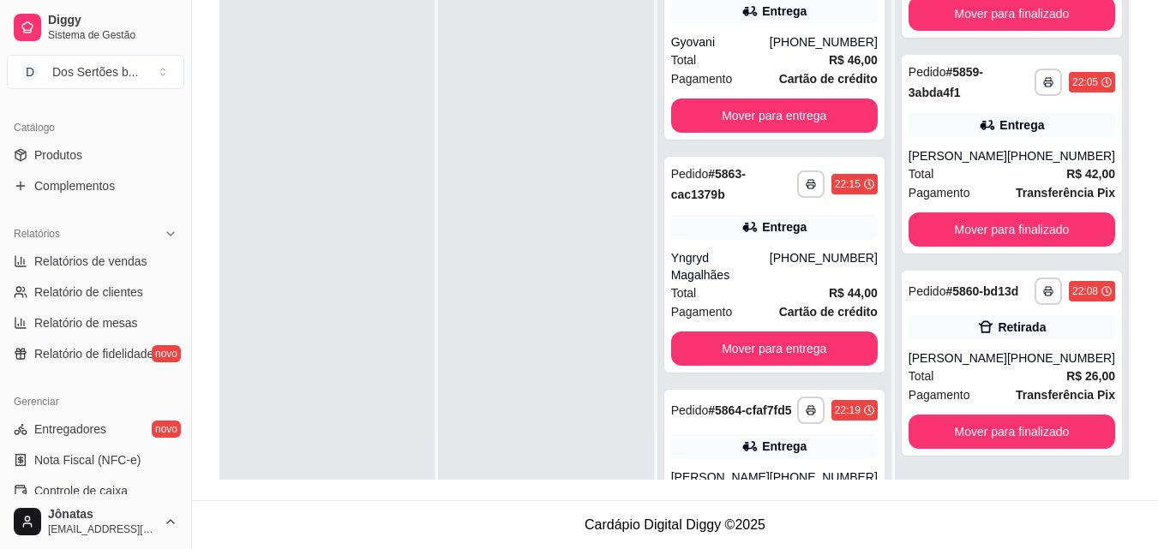
scroll to position [431, 0]
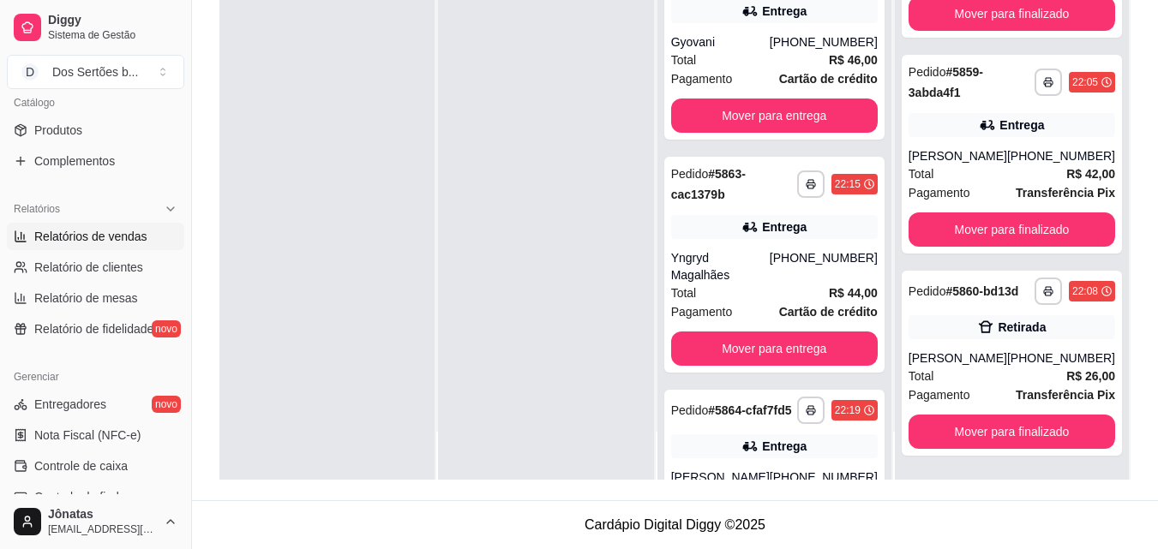
click at [75, 236] on span "Relatórios de vendas" at bounding box center [90, 236] width 113 height 17
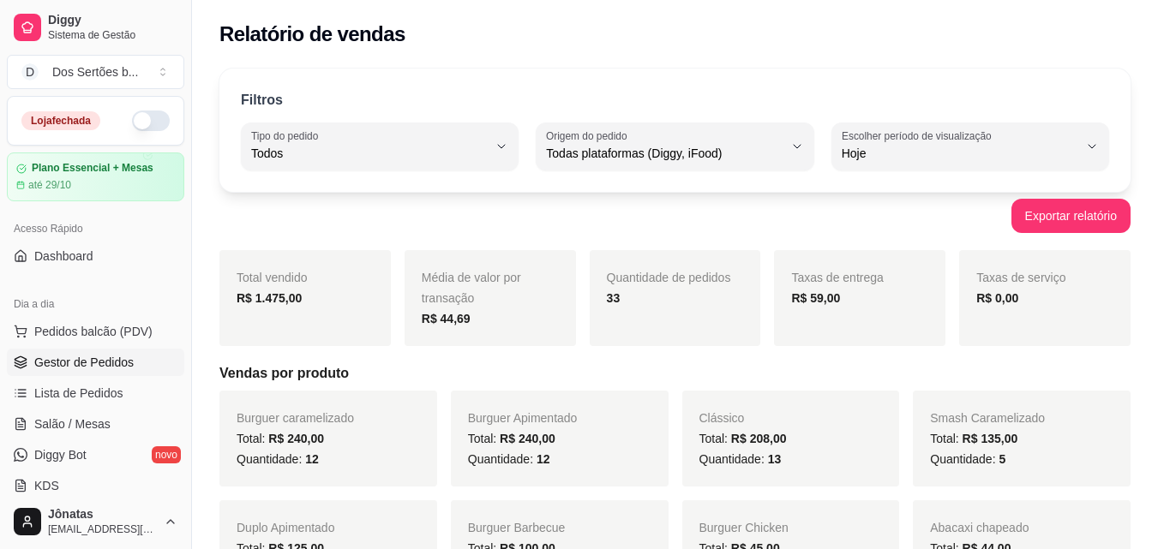
click at [87, 365] on span "Gestor de Pedidos" at bounding box center [83, 362] width 99 height 17
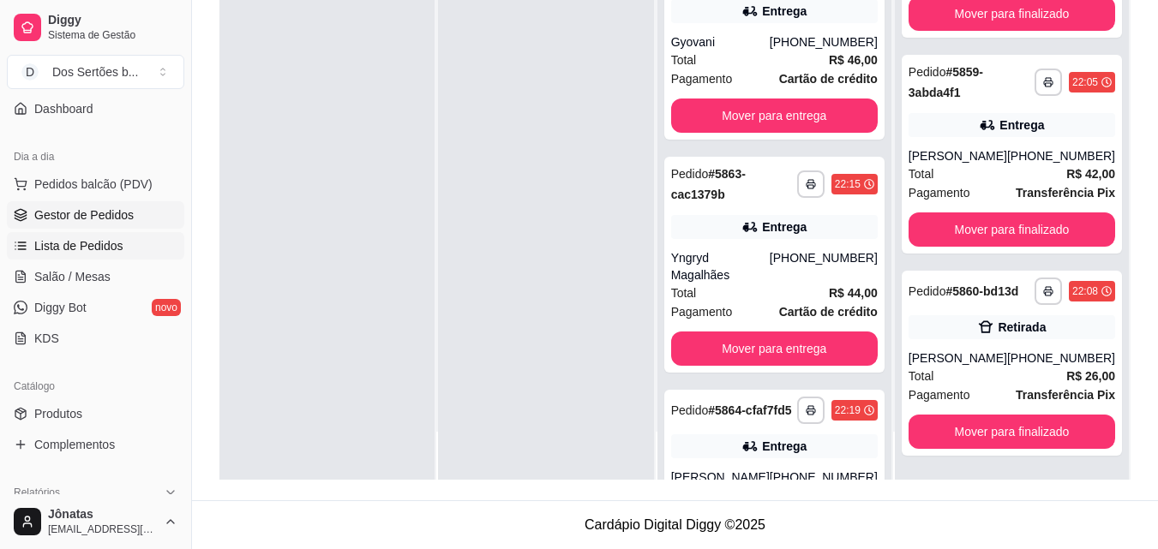
scroll to position [171, 0]
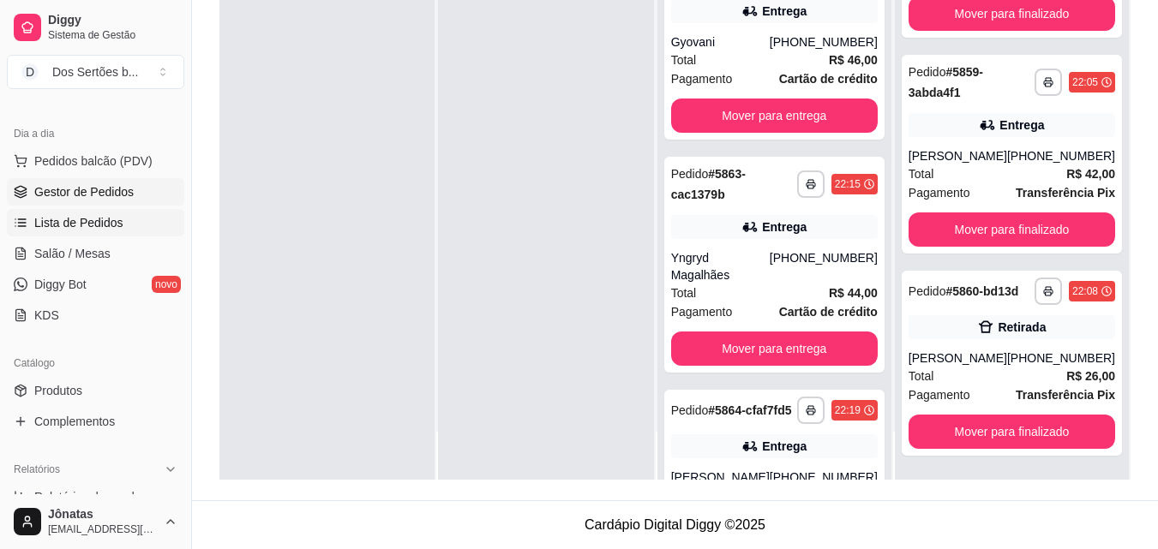
click at [48, 218] on span "Lista de Pedidos" at bounding box center [78, 222] width 89 height 17
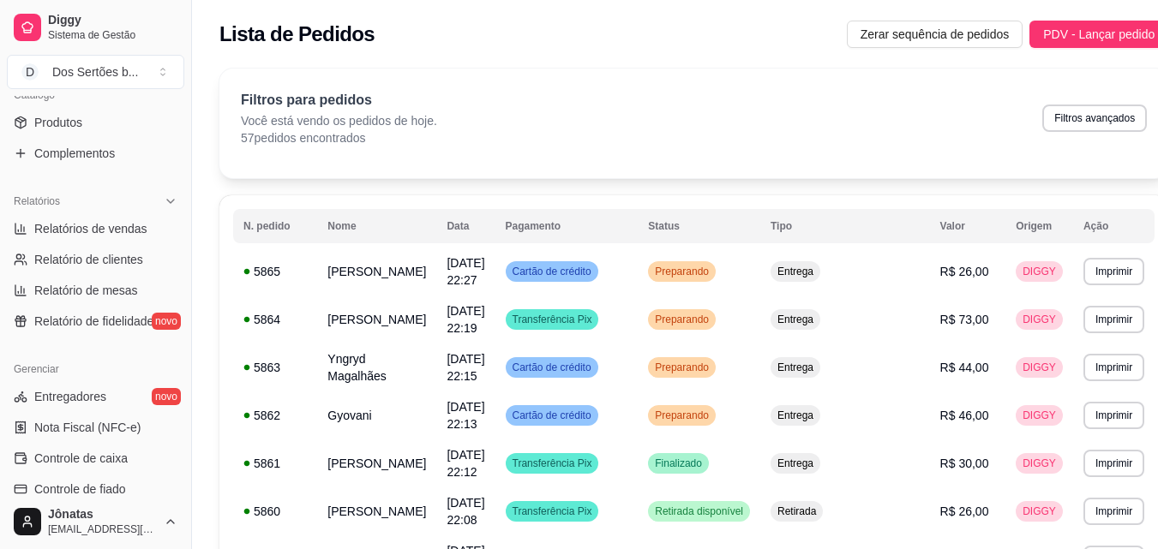
scroll to position [545, 0]
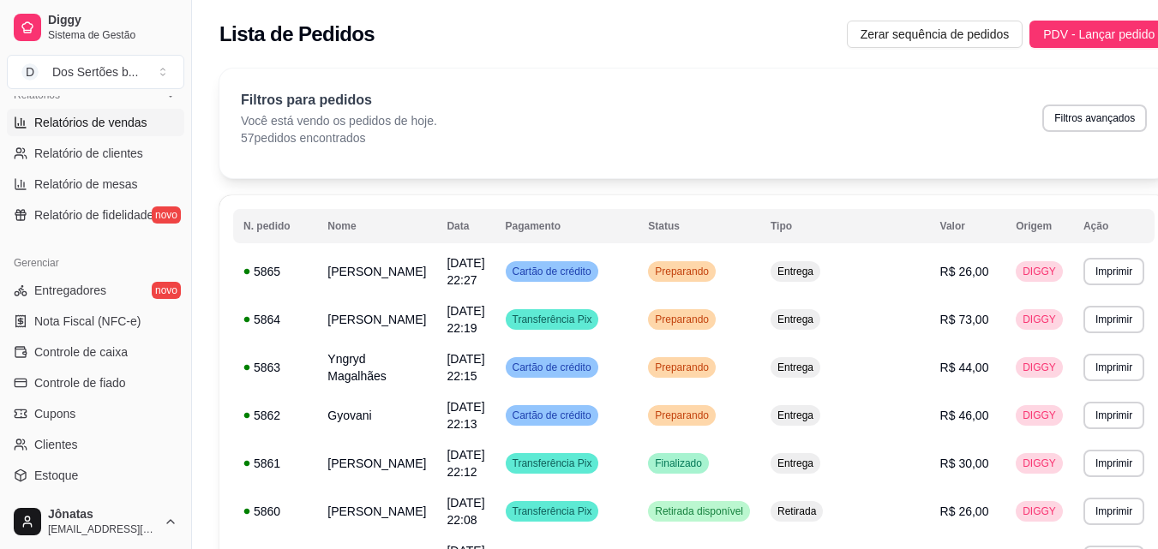
click at [43, 128] on span "Relatórios de vendas" at bounding box center [90, 122] width 113 height 17
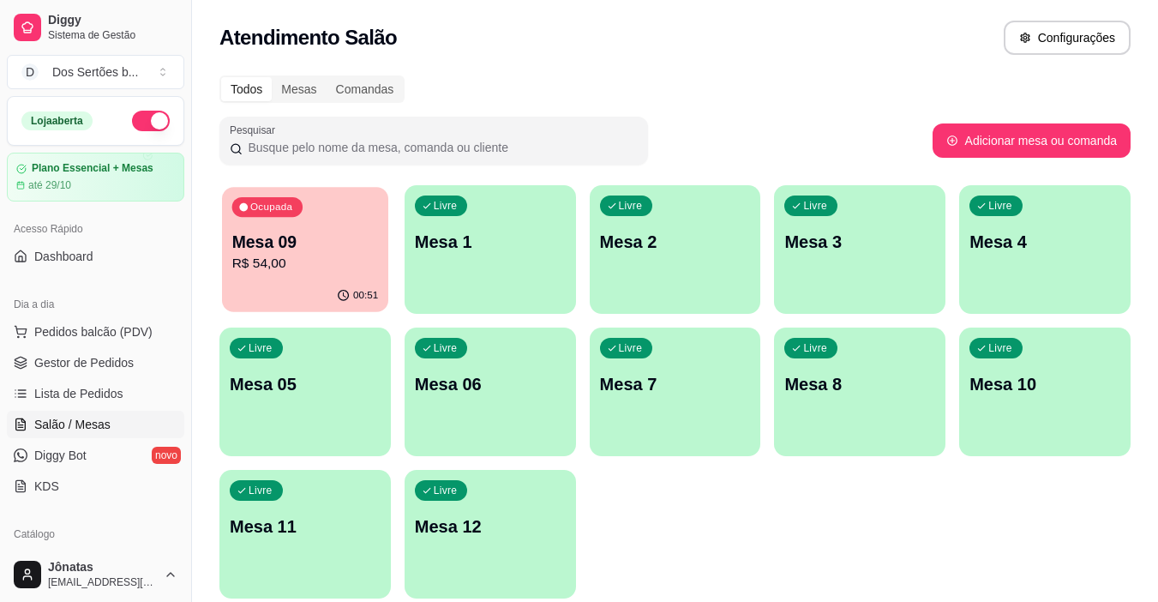
click at [315, 276] on div "Ocupada Mesa 09 R$ 54,00" at bounding box center [305, 233] width 166 height 93
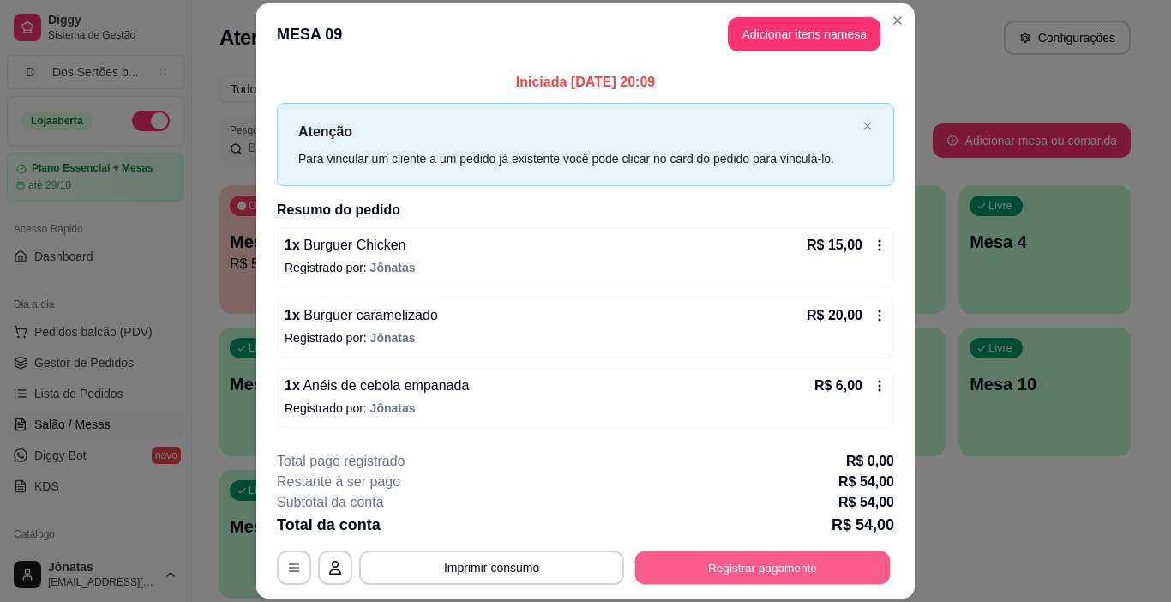
click at [779, 573] on button "Registrar pagamento" at bounding box center [762, 567] width 255 height 33
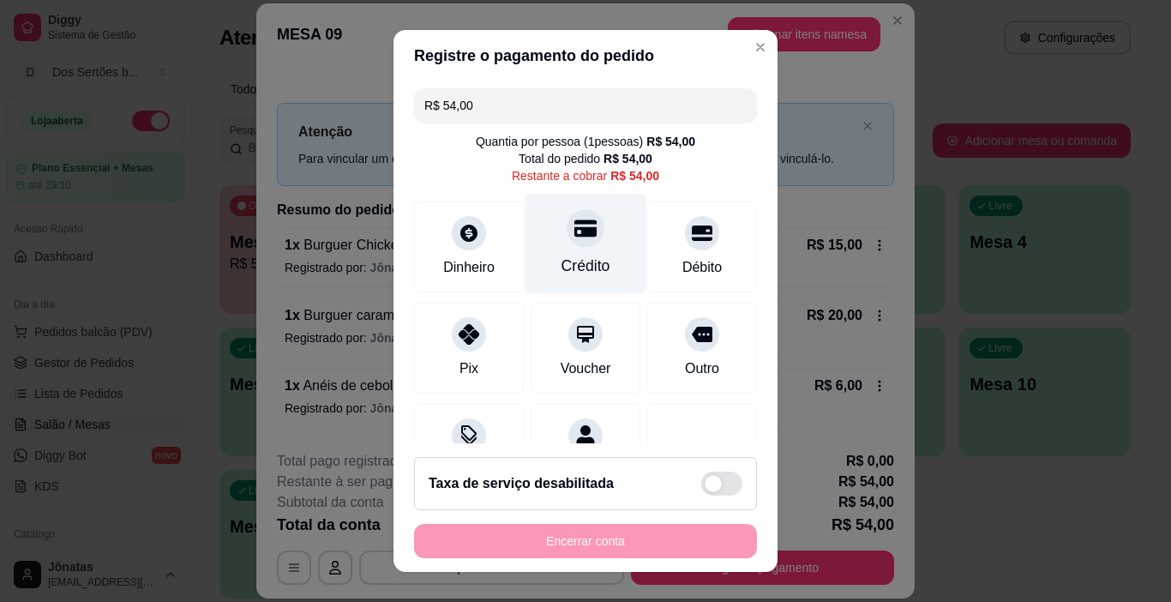
click at [568, 243] on div at bounding box center [586, 229] width 38 height 38
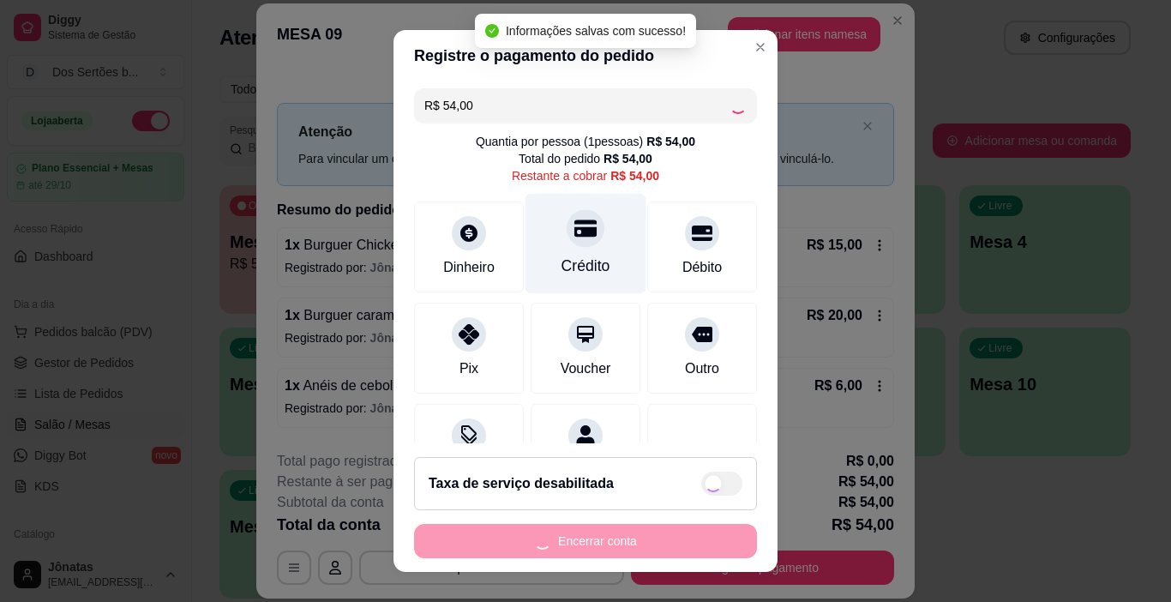
type input "R$ 0,00"
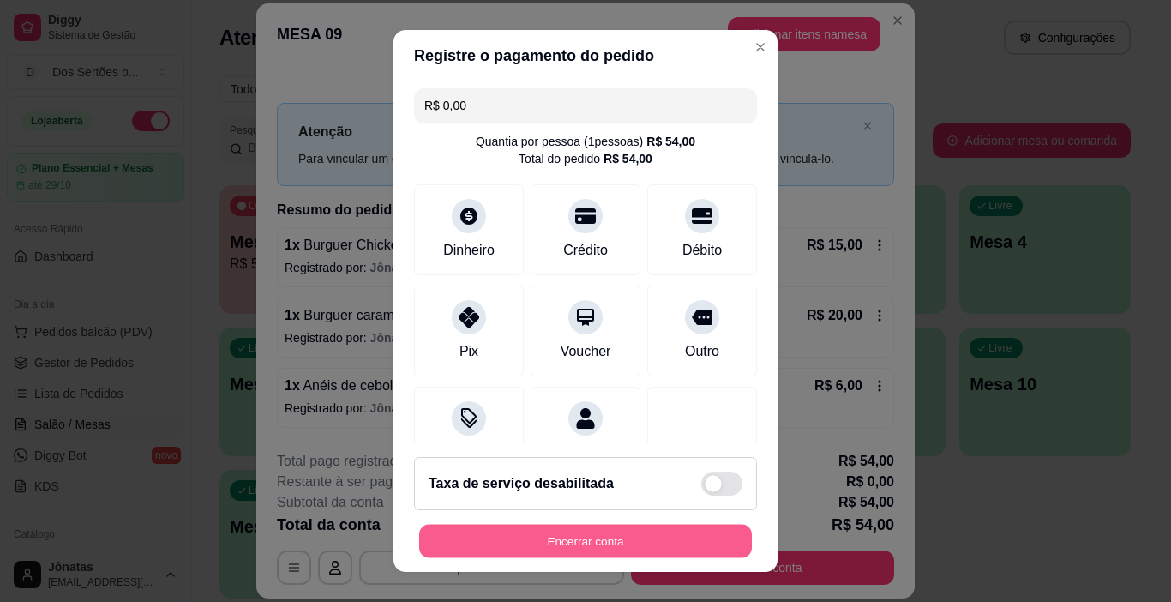
click at [539, 533] on button "Encerrar conta" at bounding box center [585, 541] width 333 height 33
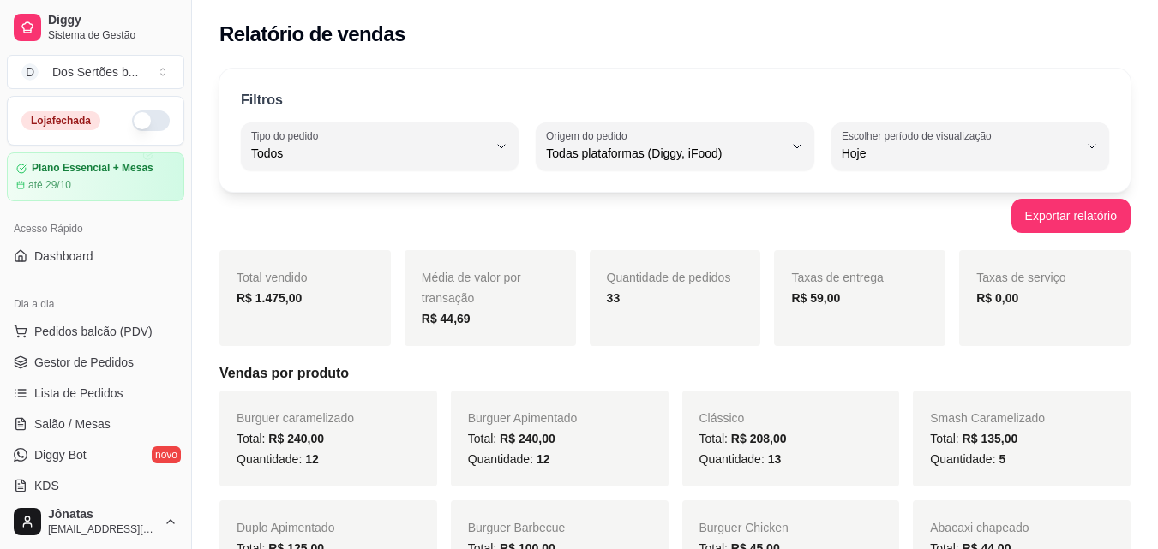
select select "ALL"
select select "0"
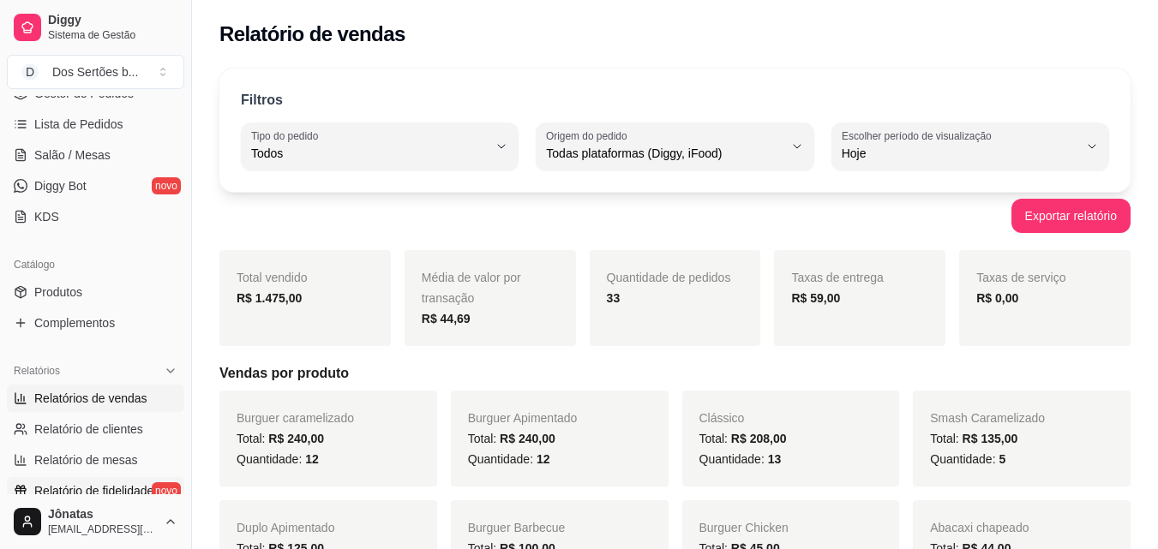
scroll to position [175, 0]
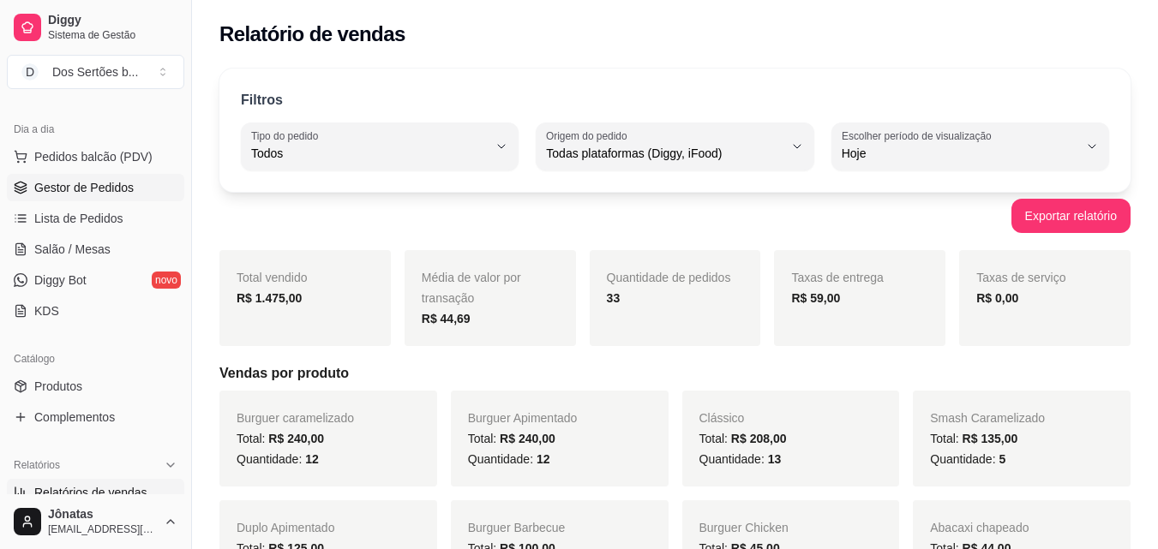
click at [75, 191] on span "Gestor de Pedidos" at bounding box center [83, 187] width 99 height 17
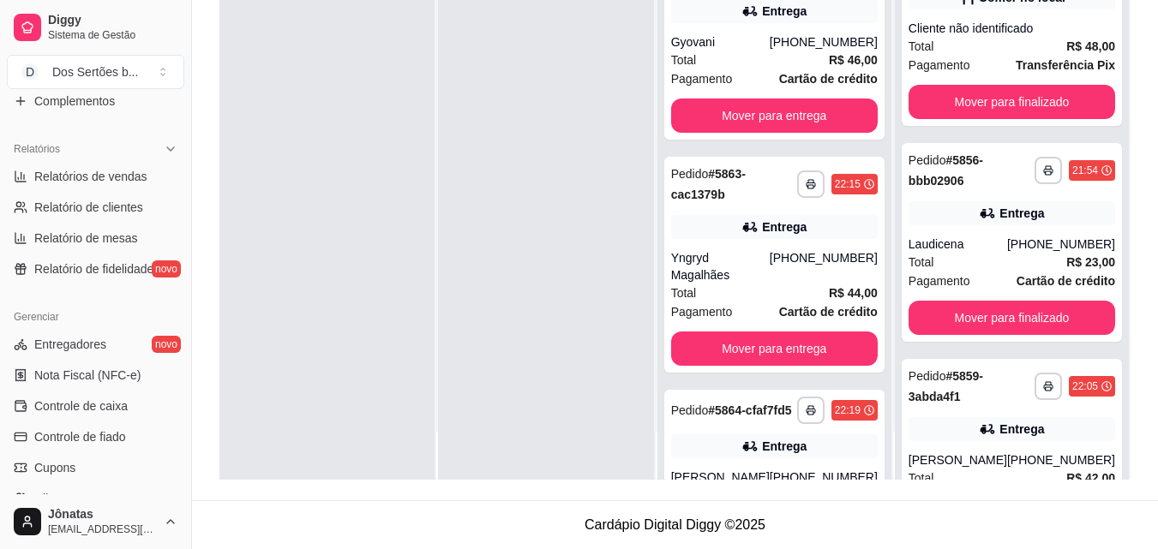
scroll to position [676, 0]
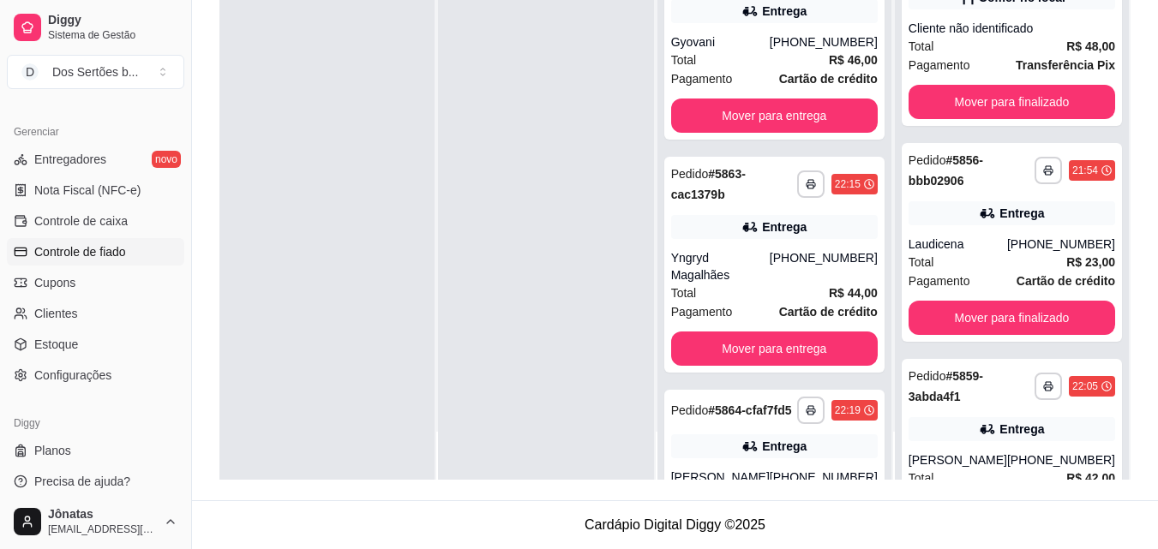
click at [33, 246] on link "Controle de fiado" at bounding box center [95, 251] width 177 height 27
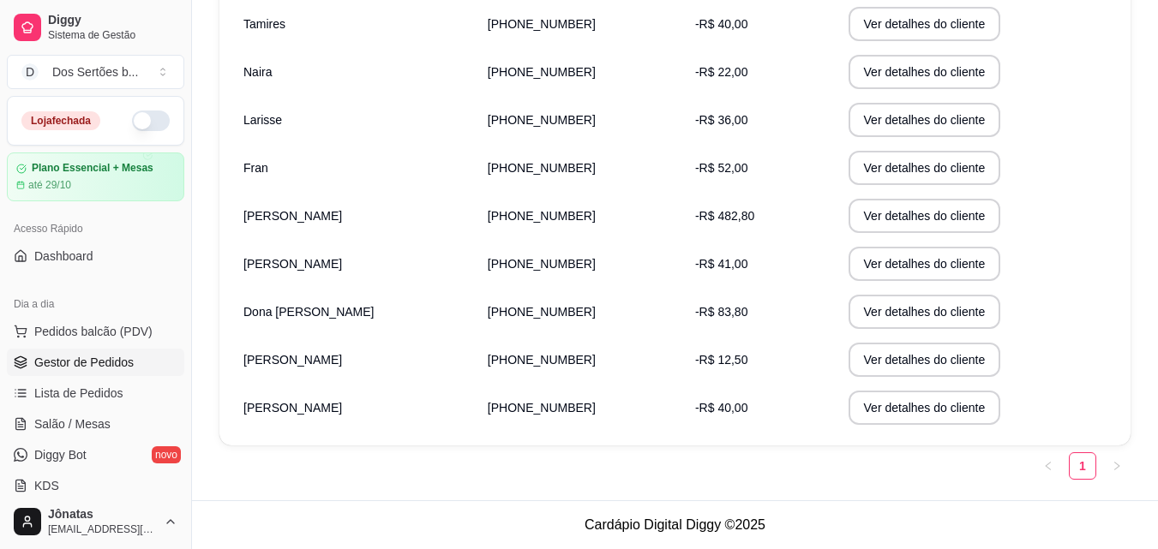
click at [79, 358] on span "Gestor de Pedidos" at bounding box center [83, 362] width 99 height 17
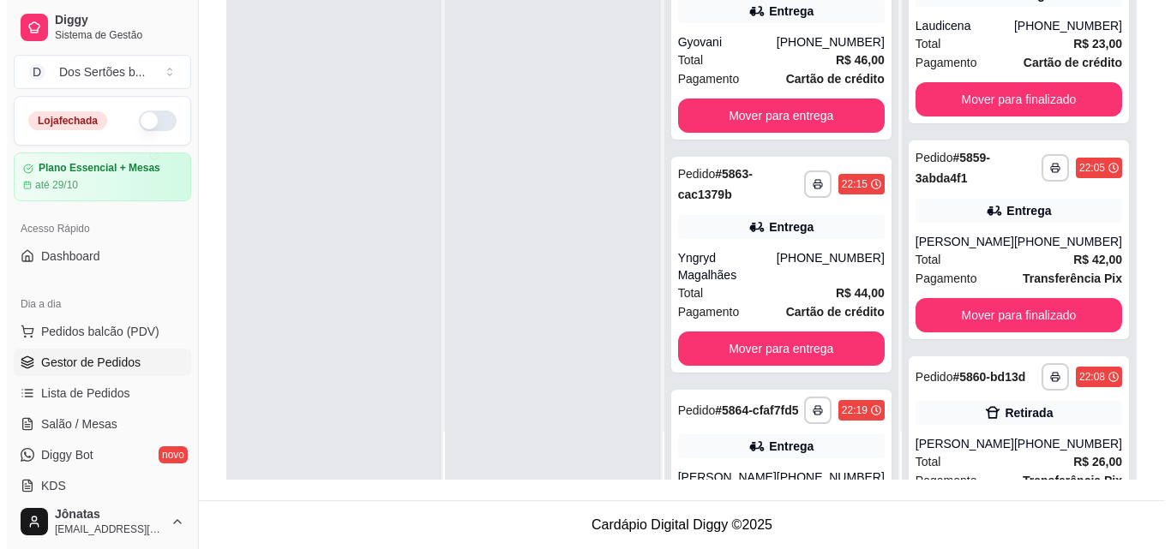
scroll to position [332, 0]
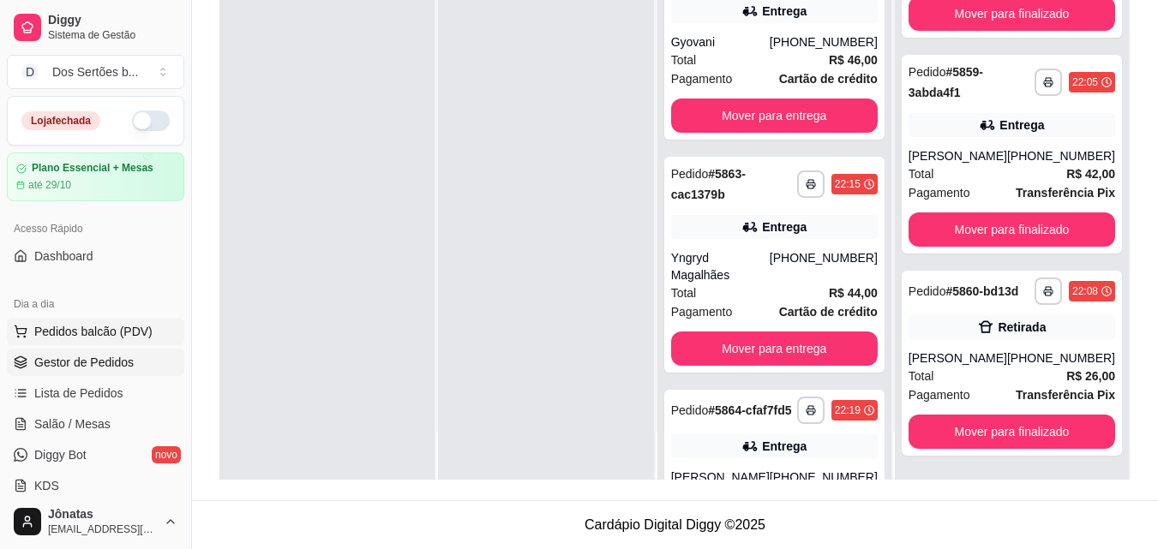
click at [117, 331] on span "Pedidos balcão (PDV)" at bounding box center [93, 331] width 118 height 17
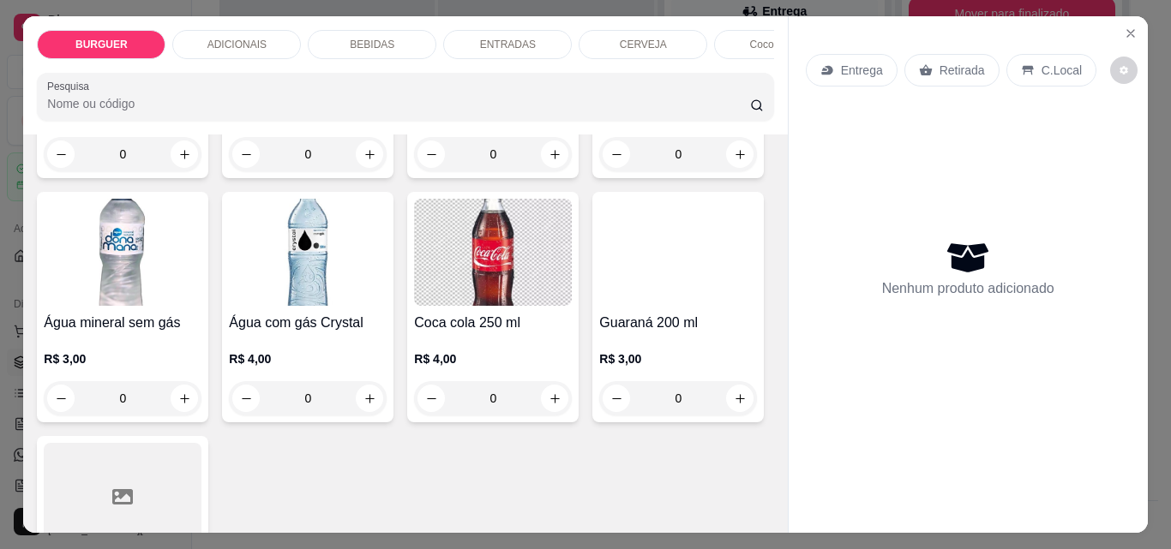
scroll to position [2137, 0]
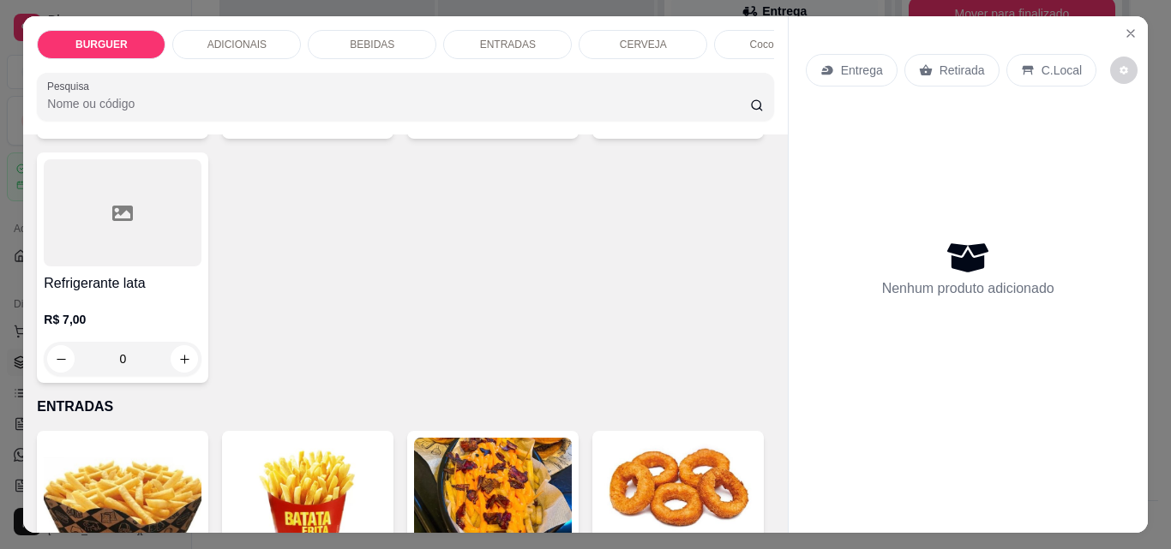
type input "1"
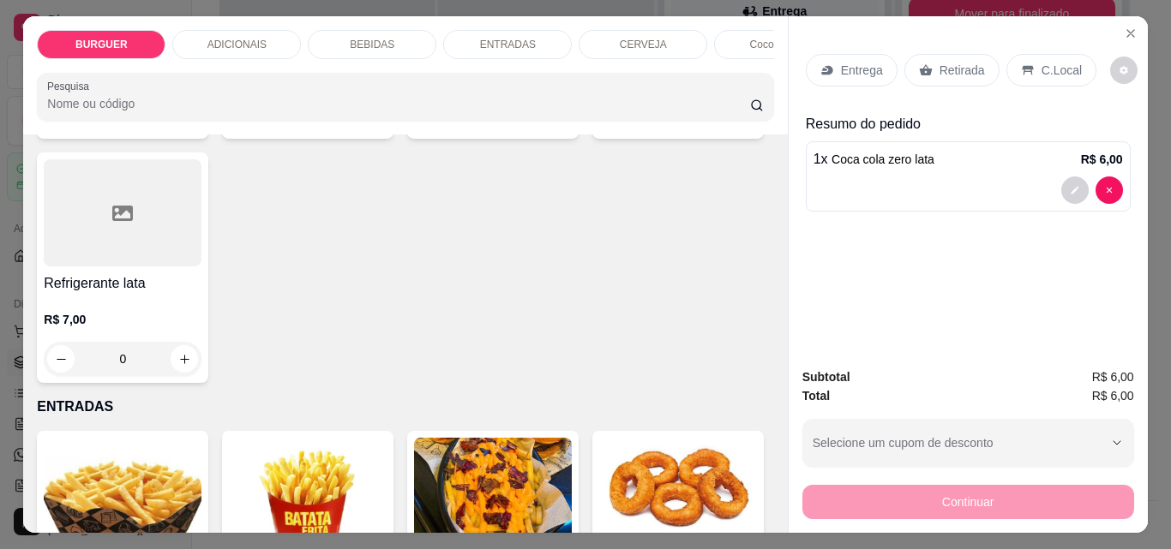
click at [1058, 62] on p "C.Local" at bounding box center [1062, 70] width 40 height 17
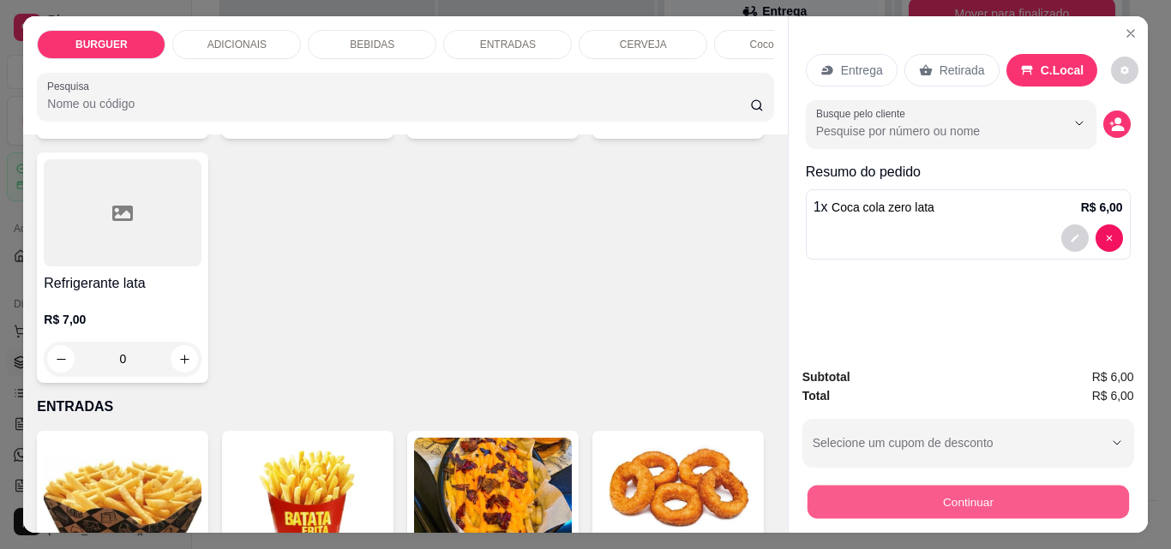
click at [1032, 491] on button "Continuar" at bounding box center [967, 501] width 321 height 33
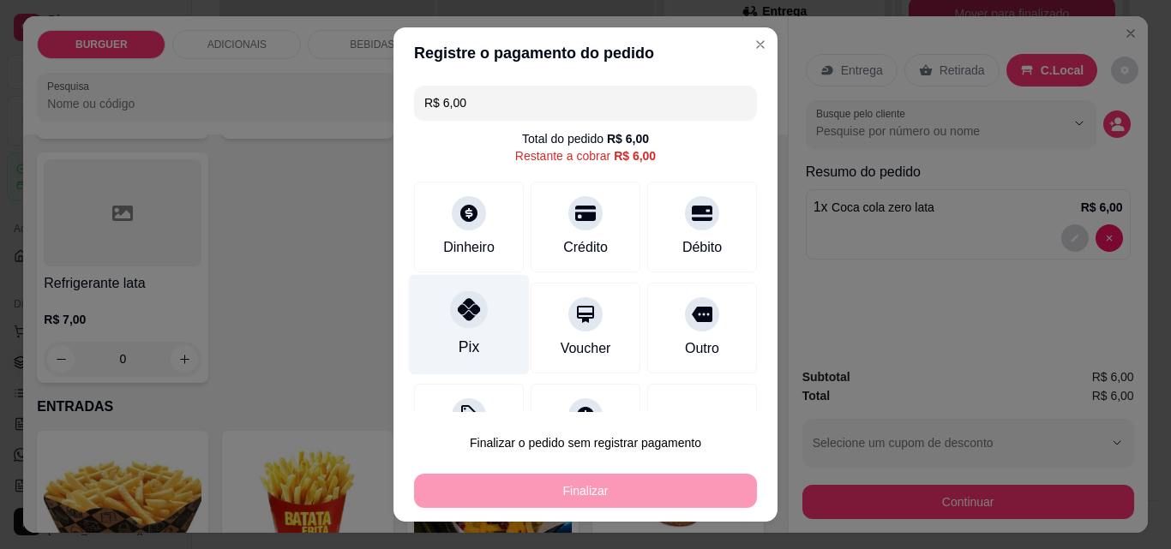
click at [442, 327] on div "Pix" at bounding box center [469, 325] width 121 height 100
type input "R$ 0,00"
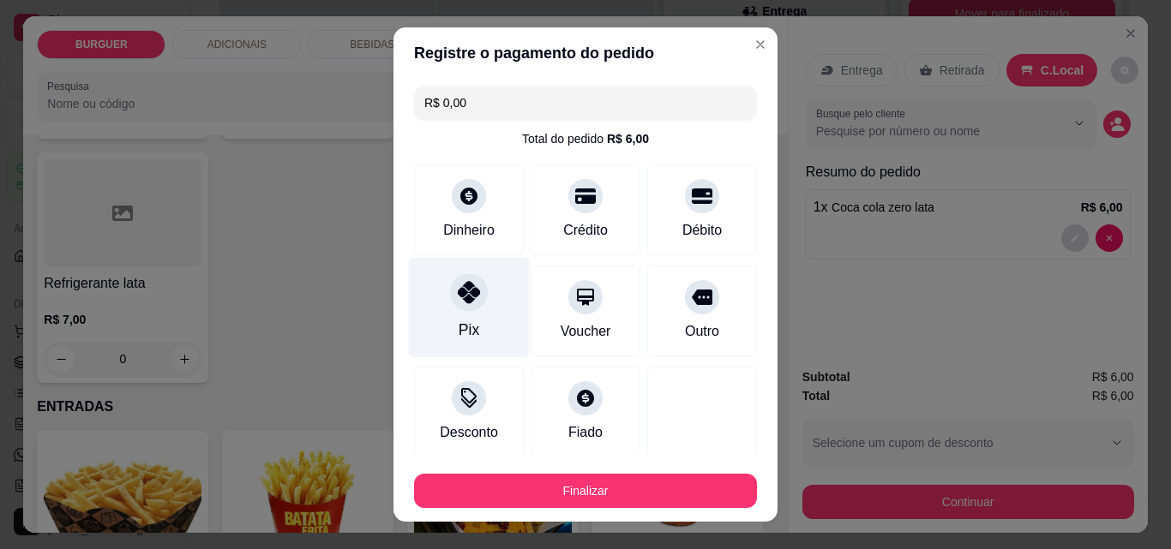
scroll to position [100, 0]
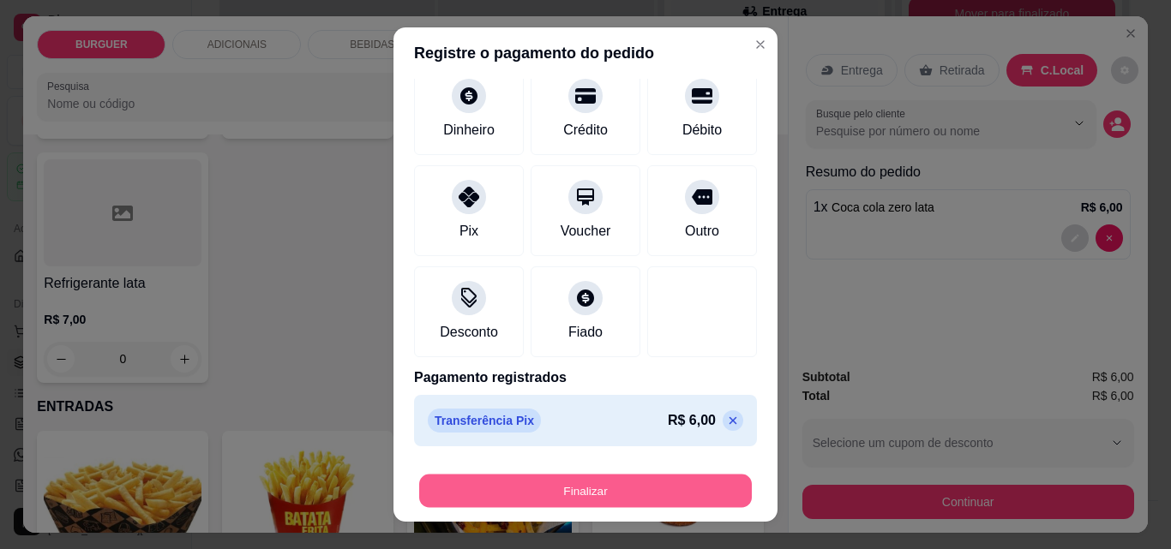
click at [666, 482] on button "Finalizar" at bounding box center [585, 491] width 333 height 33
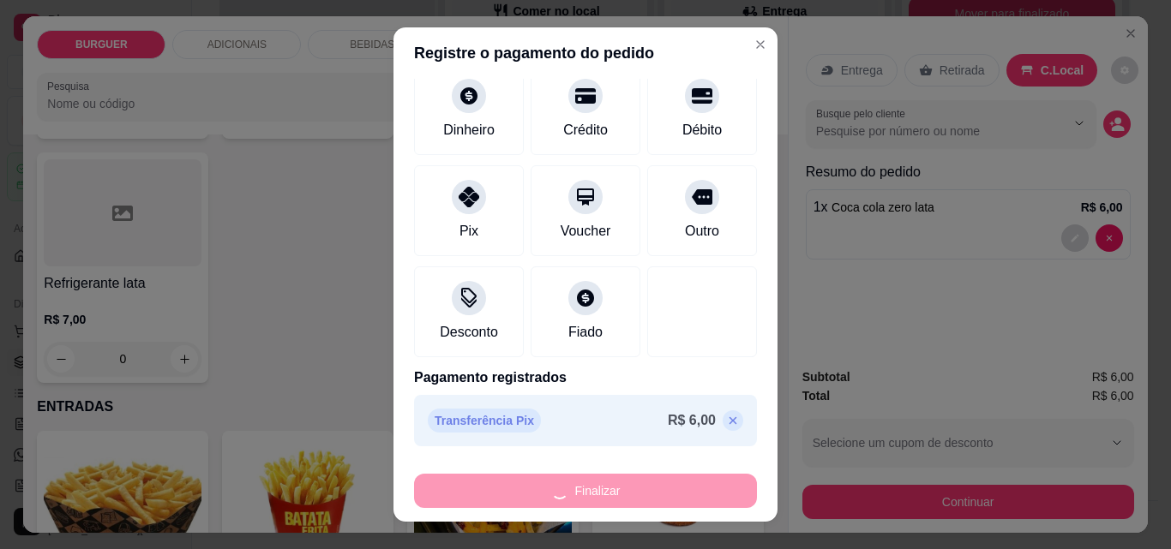
type input "0"
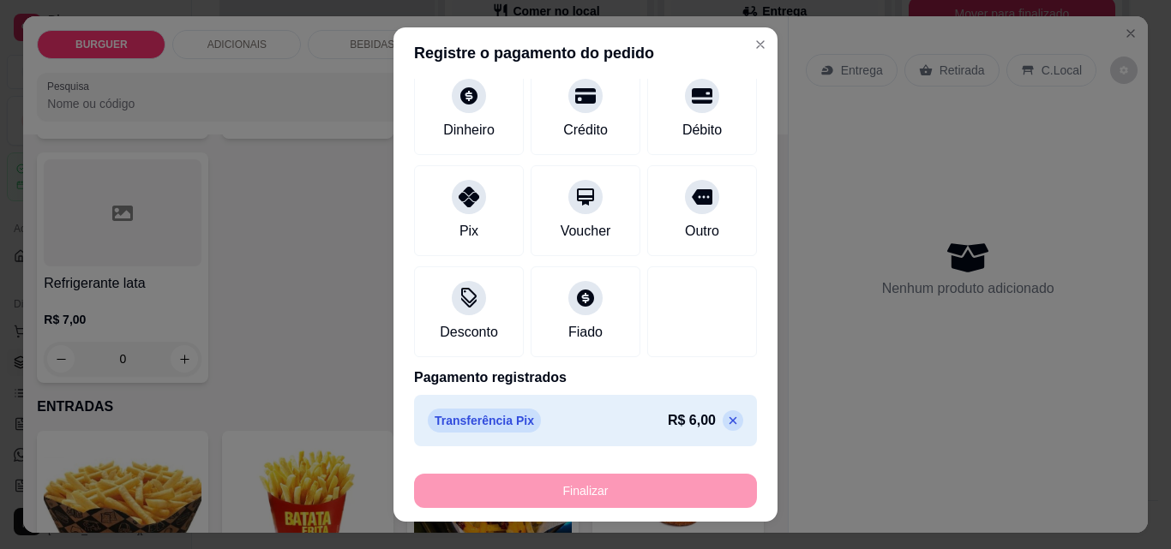
type input "-R$ 6,00"
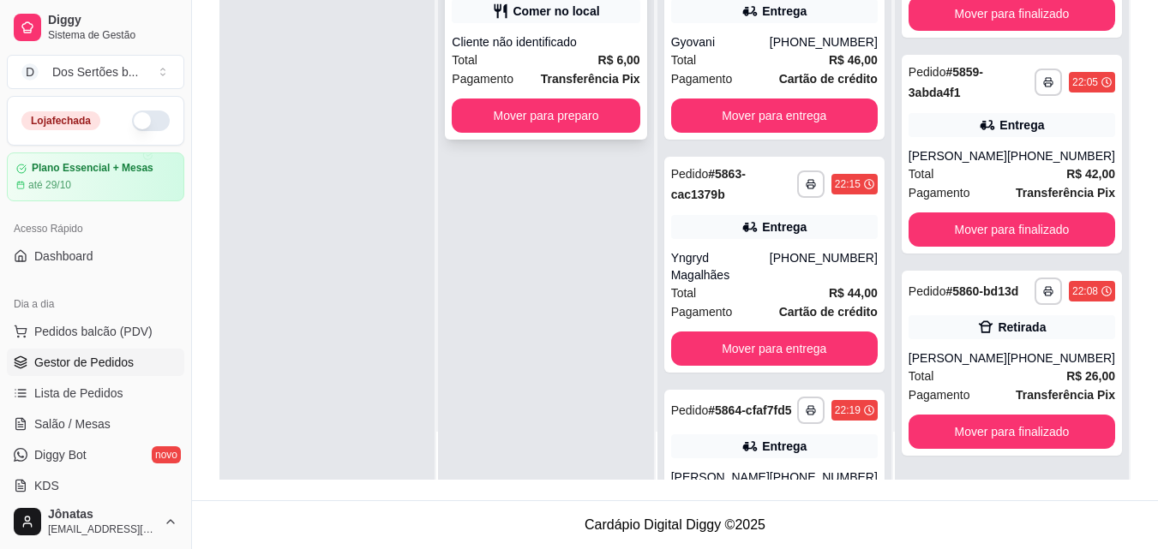
click at [538, 51] on div "Total R$ 6,00" at bounding box center [546, 60] width 188 height 19
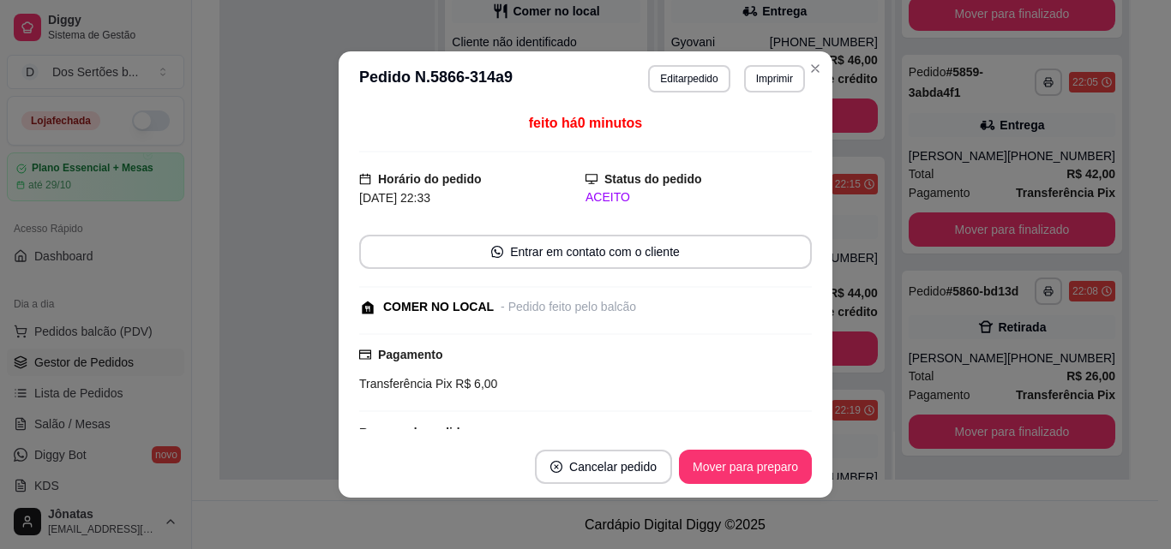
scroll to position [127, 0]
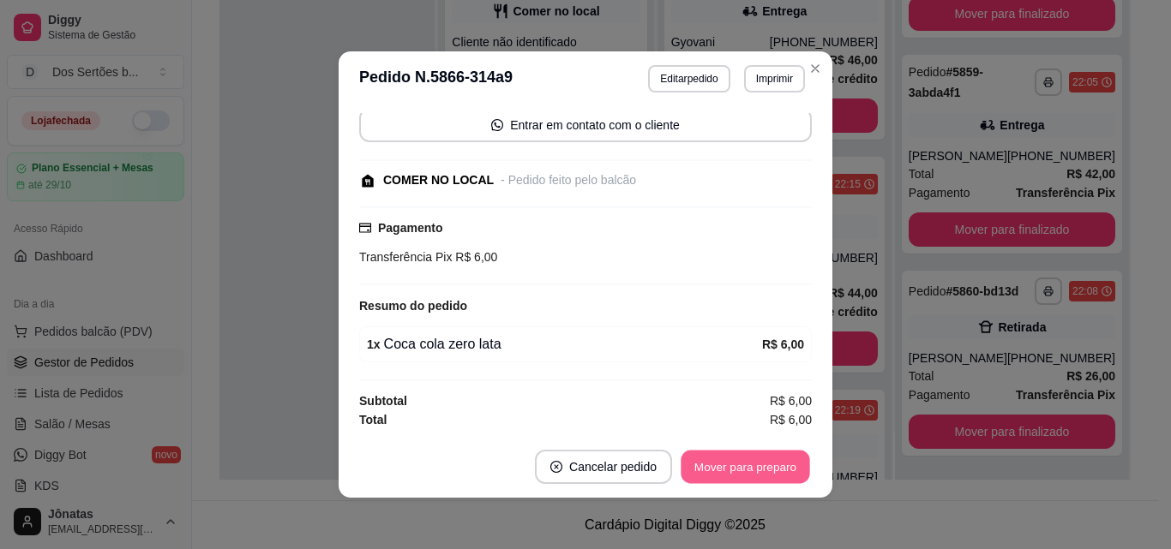
click at [736, 465] on button "Mover para preparo" at bounding box center [745, 467] width 129 height 33
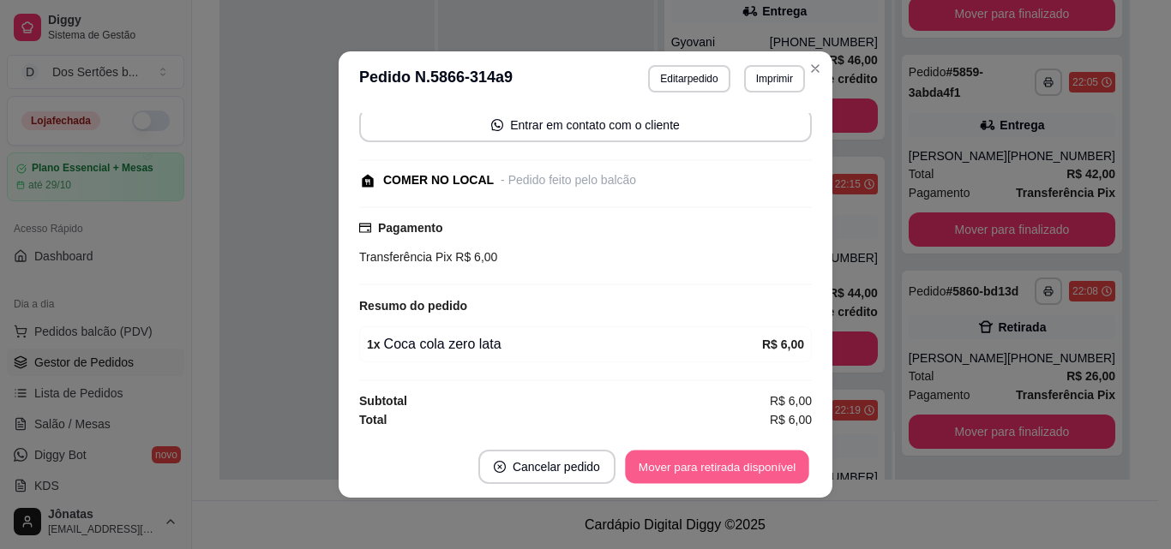
click at [736, 465] on button "Mover para retirada disponível" at bounding box center [716, 467] width 183 height 33
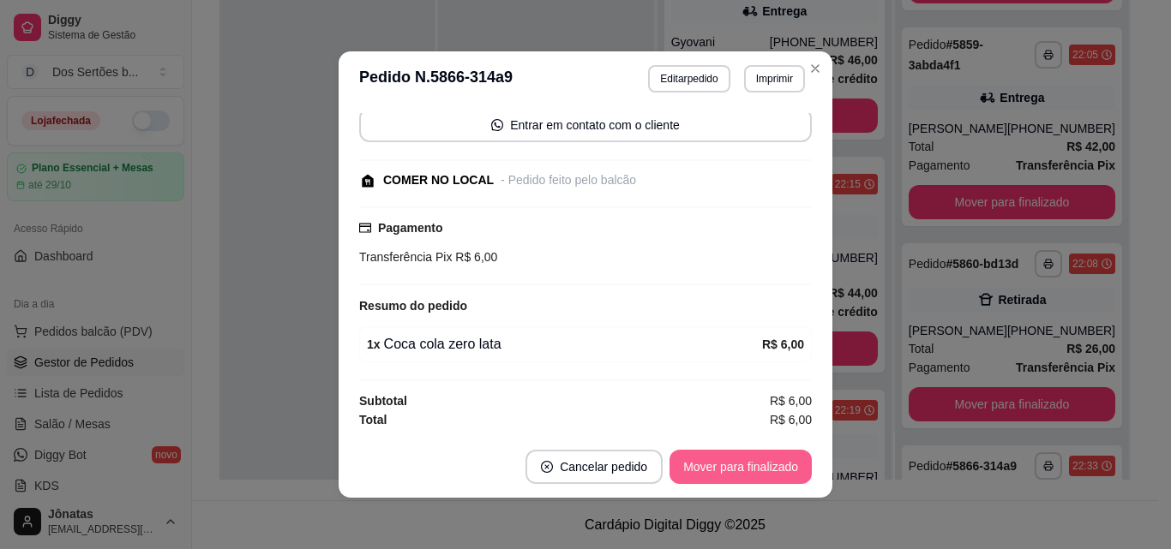
click at [703, 461] on button "Mover para finalizado" at bounding box center [741, 467] width 142 height 34
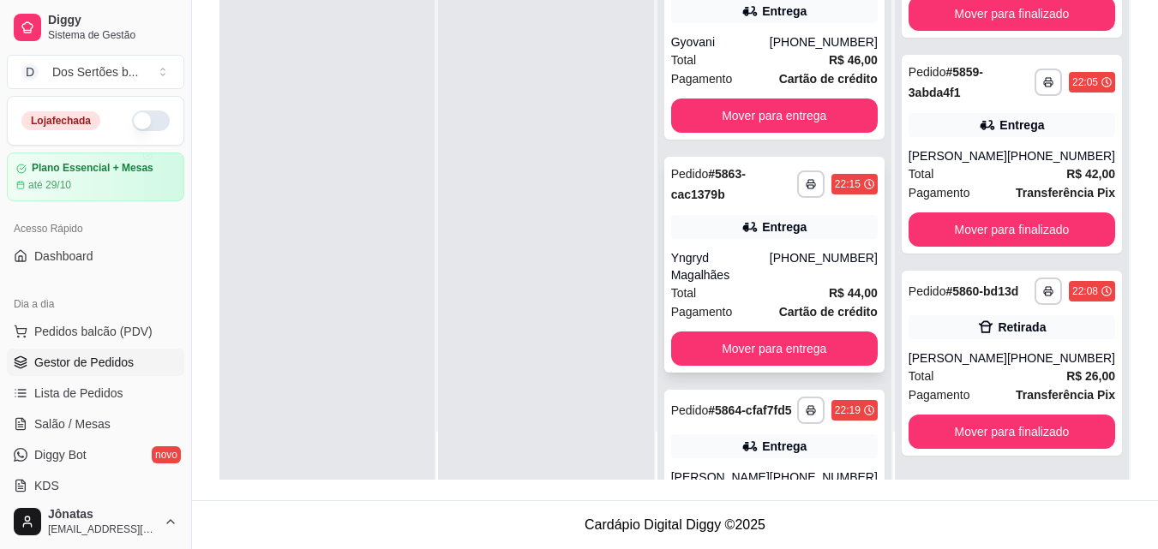
scroll to position [0, 0]
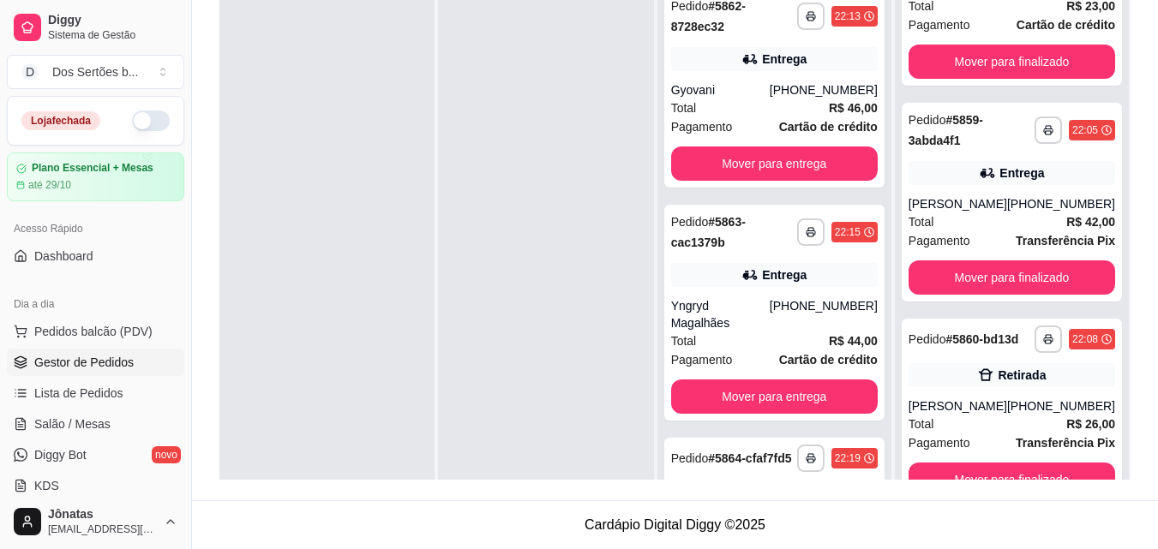
drag, startPoint x: 1028, startPoint y: 243, endPoint x: 462, endPoint y: 153, distance: 572.9
click at [462, 153] on div at bounding box center [545, 253] width 215 height 549
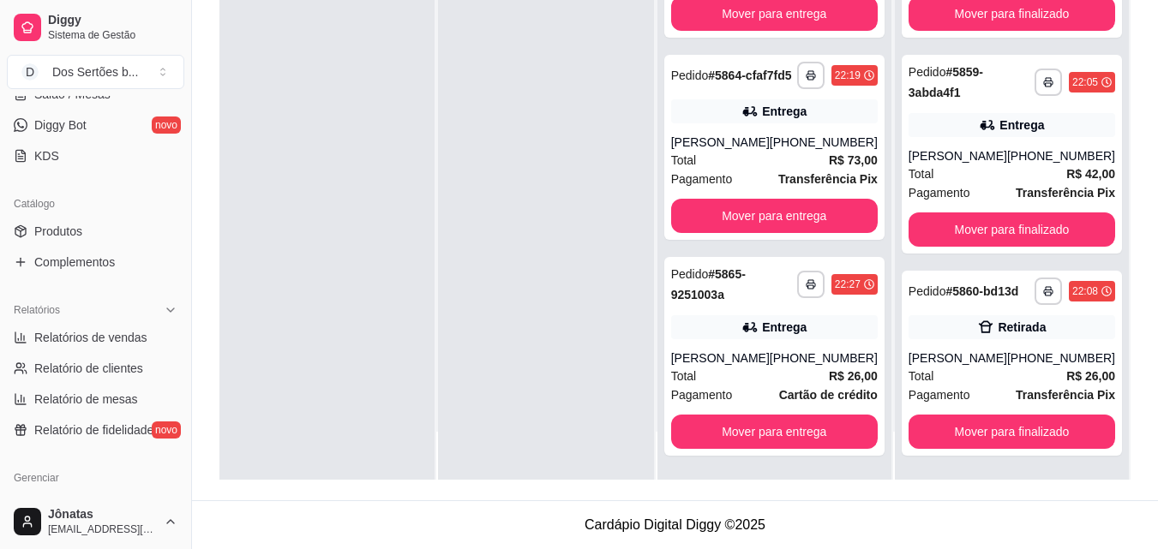
scroll to position [557, 0]
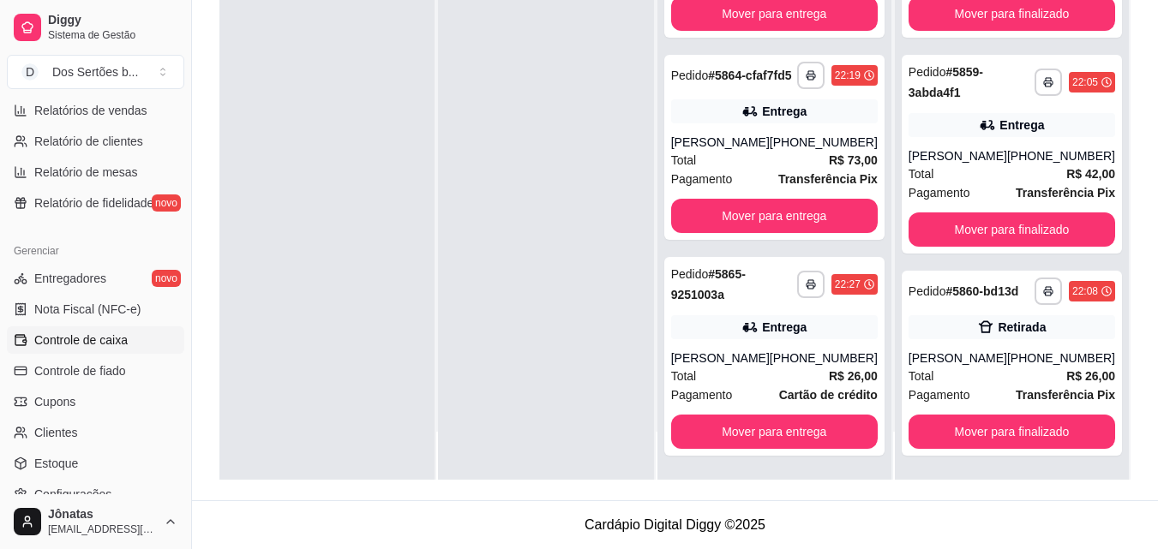
click at [40, 335] on span "Controle de caixa" at bounding box center [80, 340] width 93 height 17
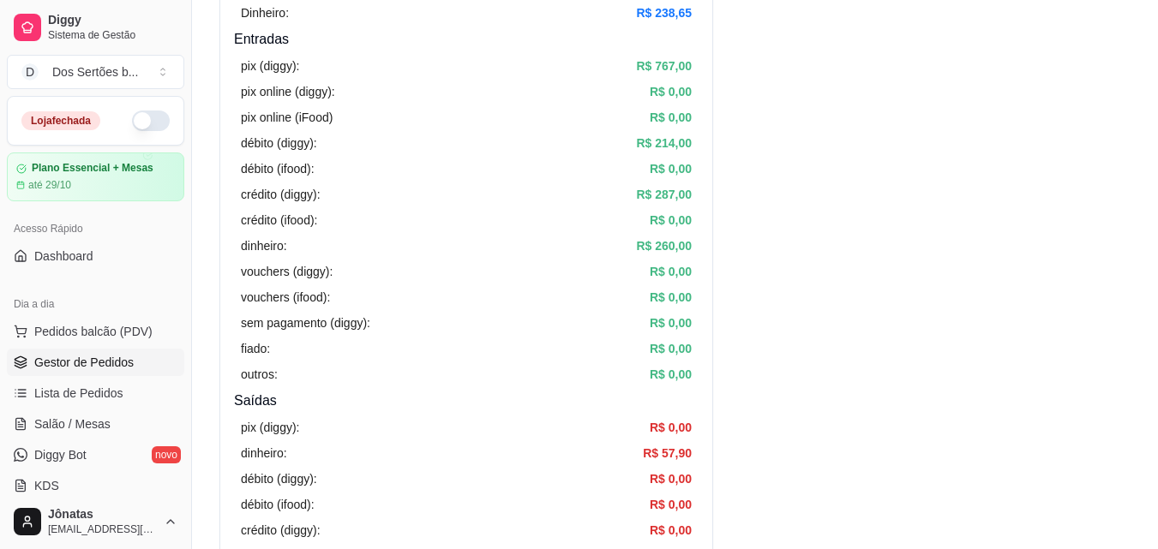
click at [68, 362] on span "Gestor de Pedidos" at bounding box center [83, 362] width 99 height 17
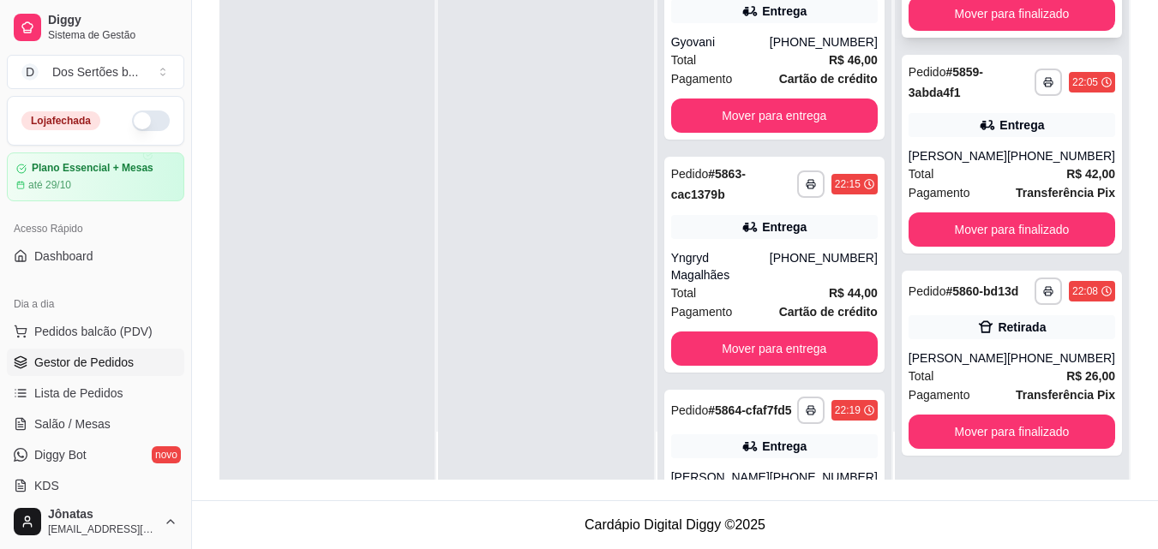
scroll to position [320, 0]
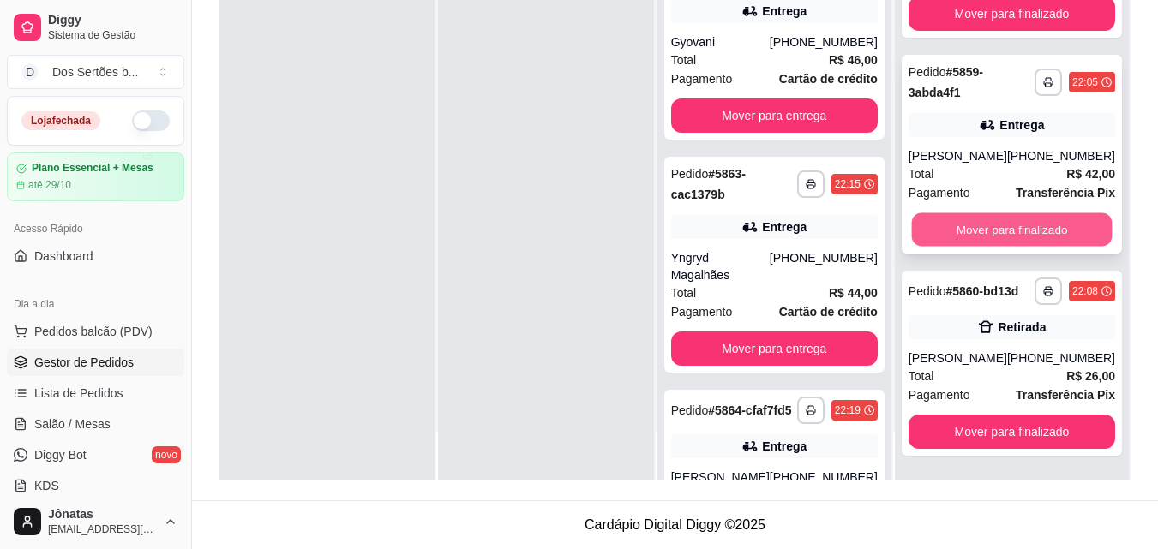
click at [997, 227] on button "Mover para finalizado" at bounding box center [1011, 229] width 201 height 33
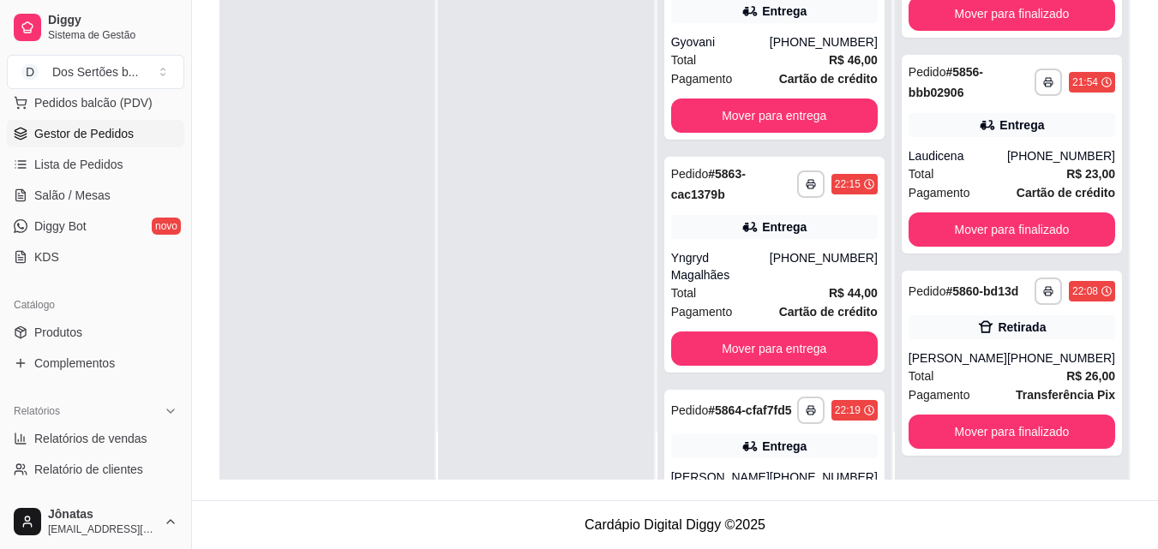
scroll to position [247, 0]
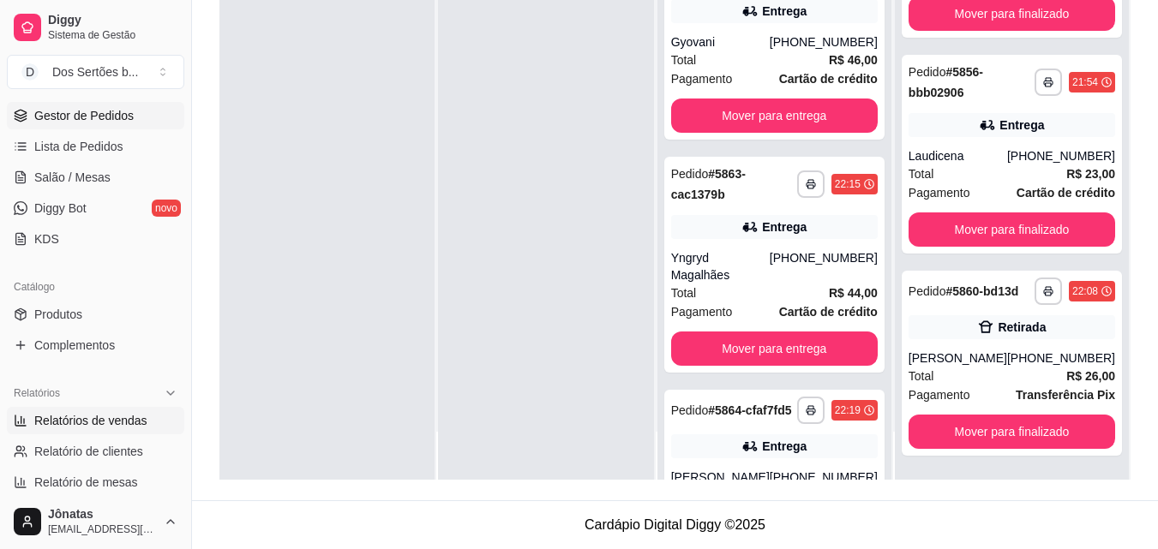
click at [70, 423] on span "Relatórios de vendas" at bounding box center [90, 420] width 113 height 17
select select "ALL"
select select "0"
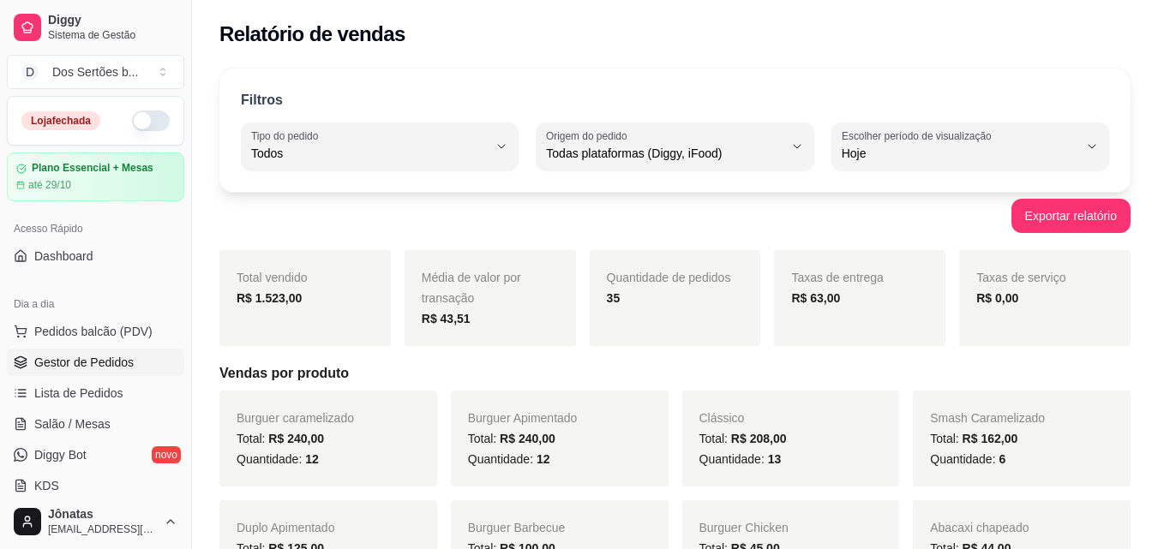
click at [92, 356] on span "Gestor de Pedidos" at bounding box center [83, 362] width 99 height 17
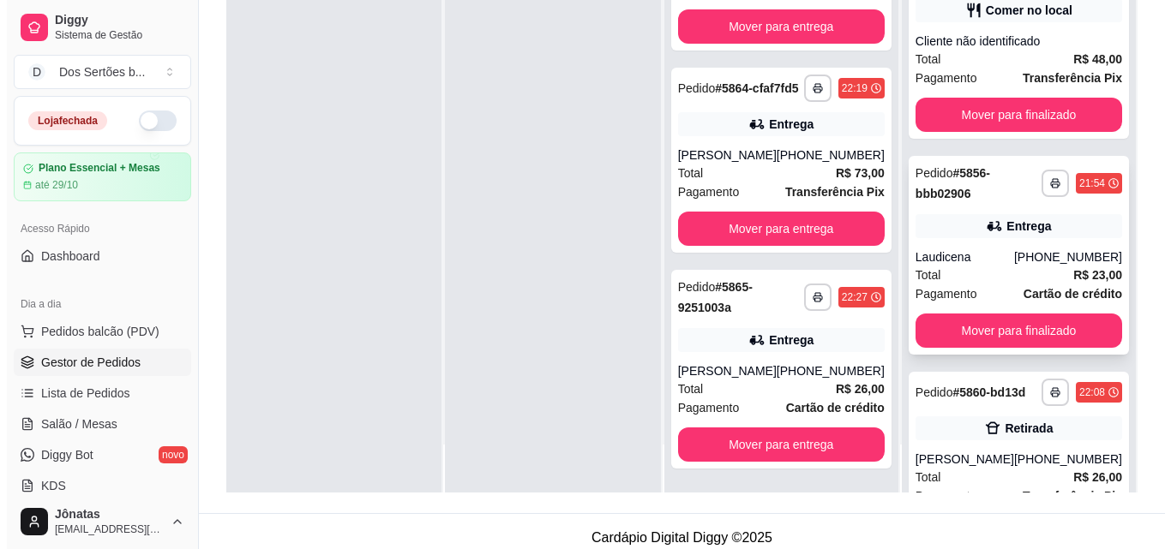
scroll to position [116, 0]
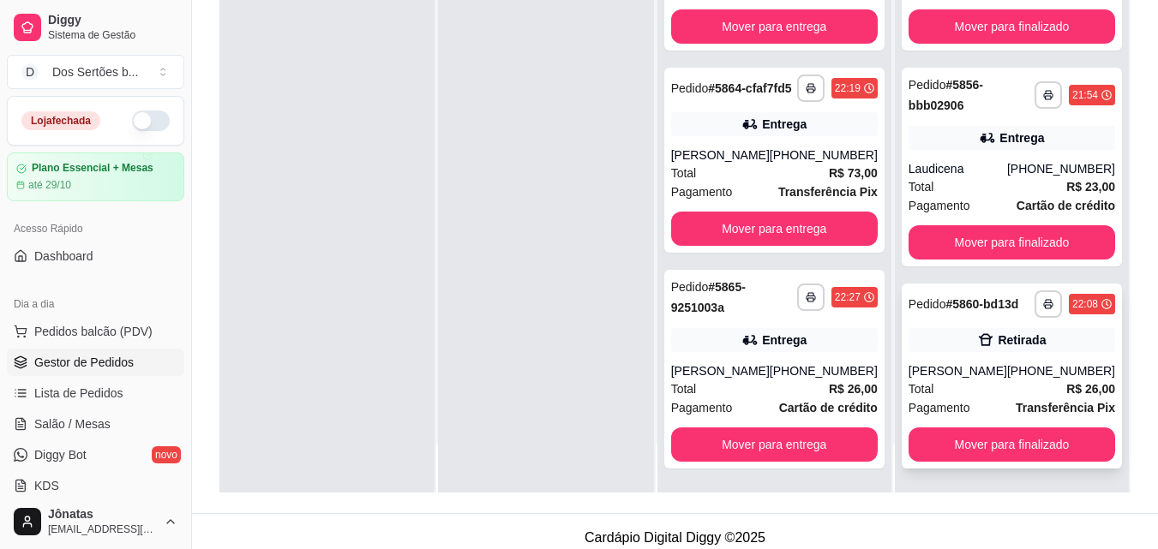
click at [986, 322] on div "**********" at bounding box center [1012, 376] width 220 height 185
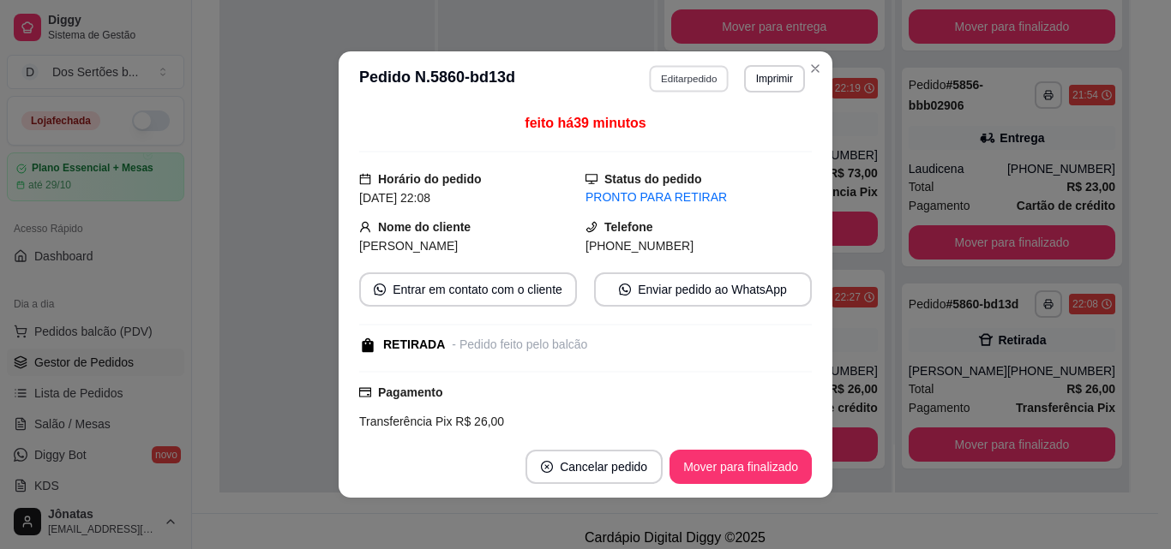
click at [665, 77] on button "Editar pedido" at bounding box center [690, 78] width 80 height 27
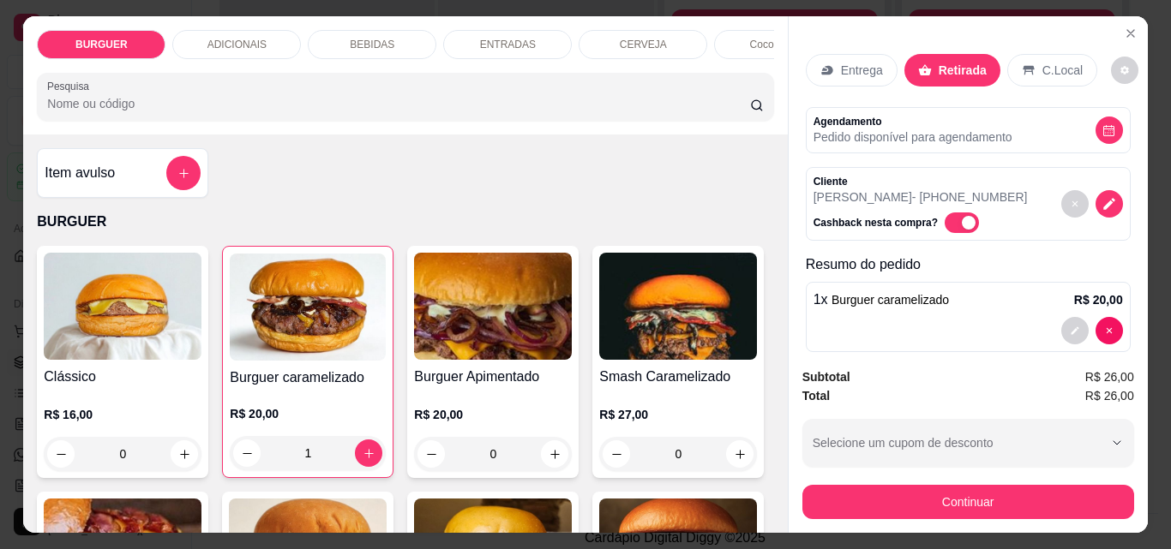
scroll to position [99, 0]
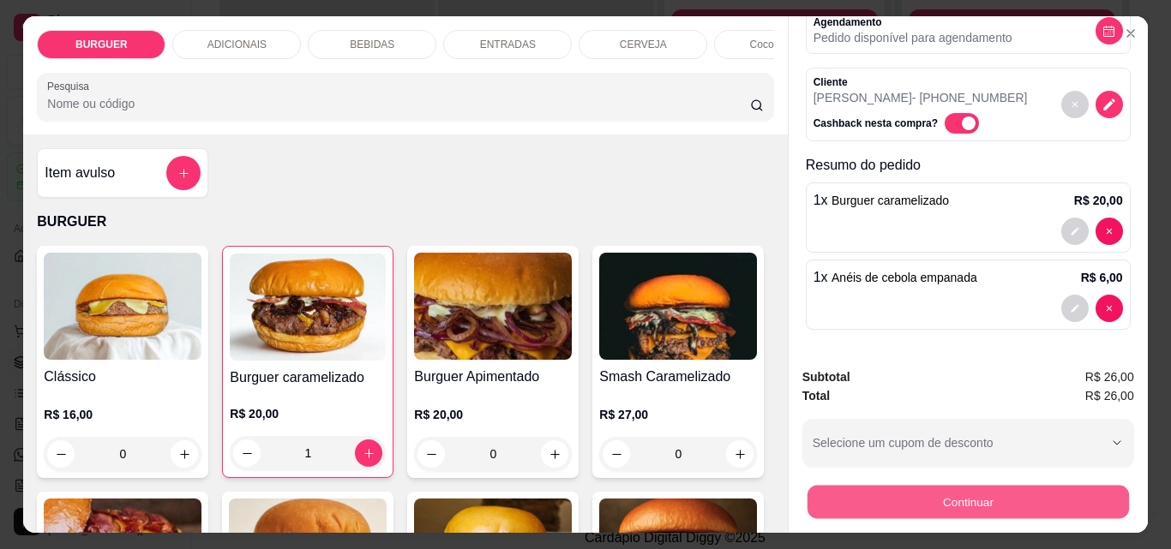
click at [953, 497] on button "Continuar" at bounding box center [967, 501] width 321 height 33
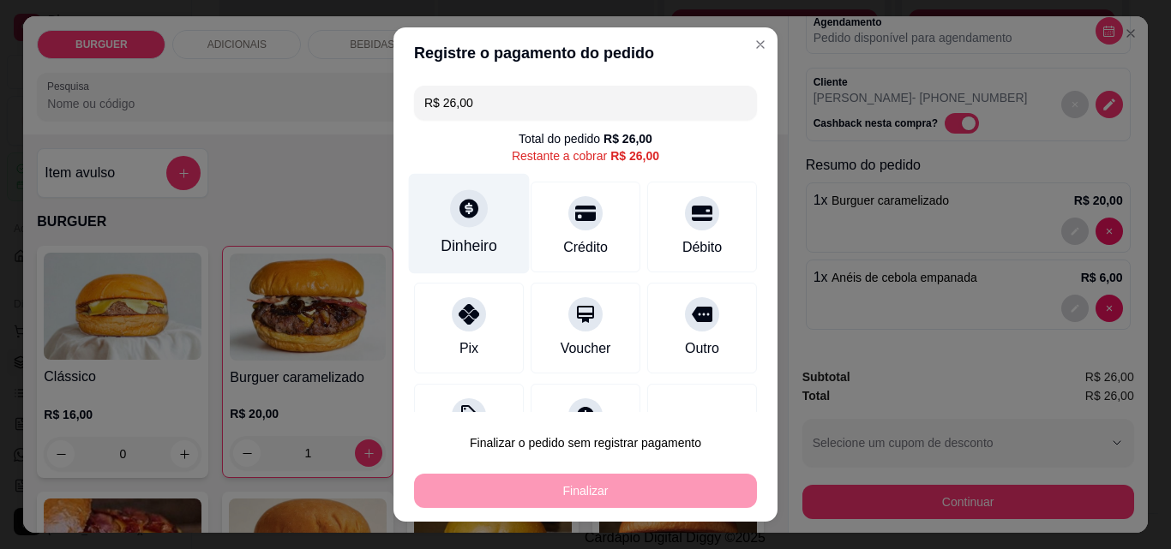
click at [475, 235] on div "Dinheiro" at bounding box center [469, 246] width 57 height 22
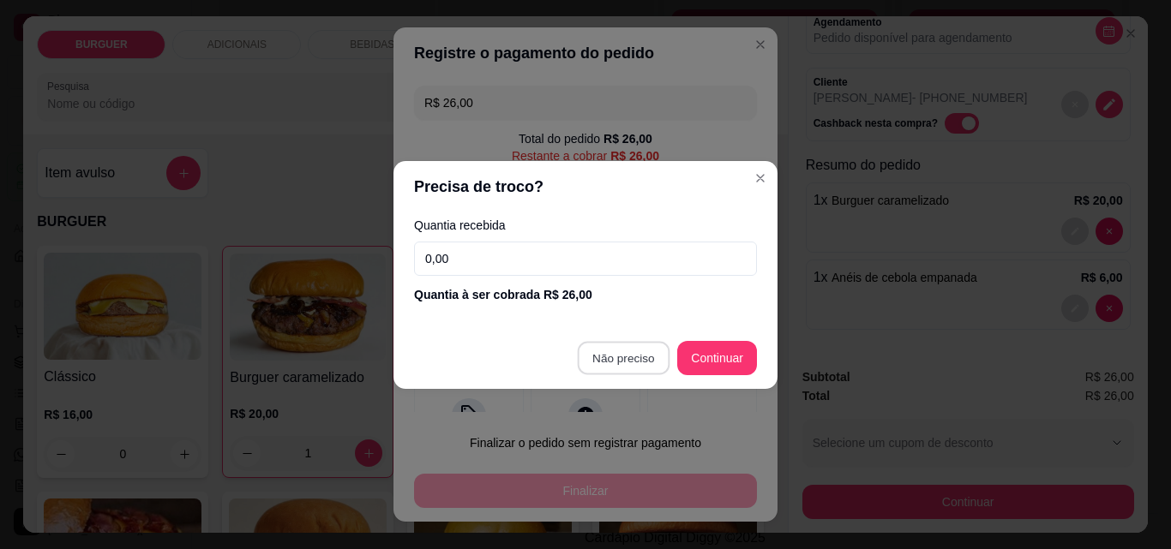
type input "R$ 0,00"
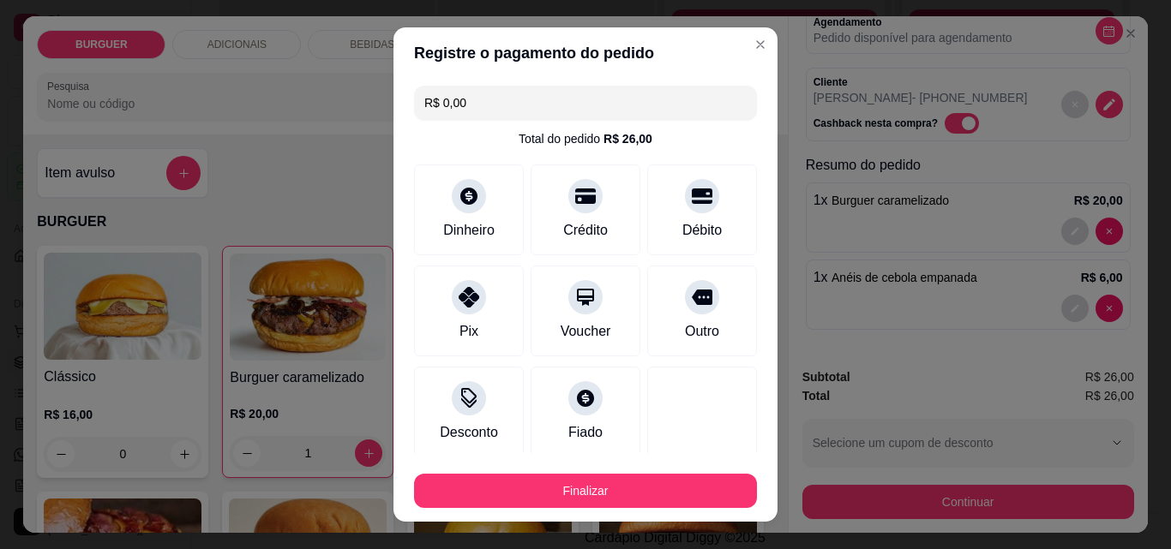
scroll to position [100, 0]
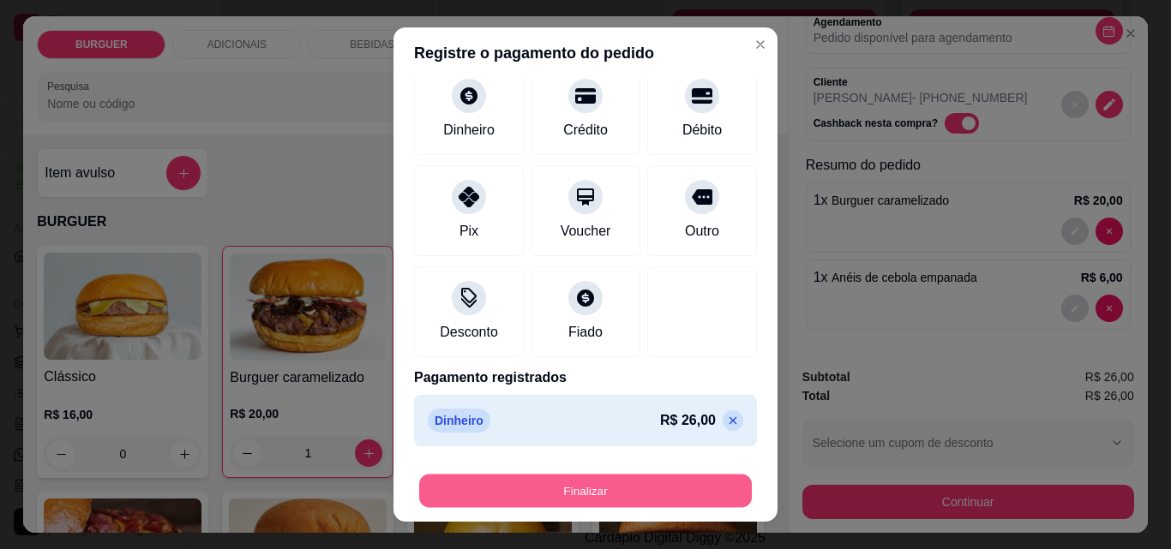
click at [636, 485] on button "Finalizar" at bounding box center [585, 491] width 333 height 33
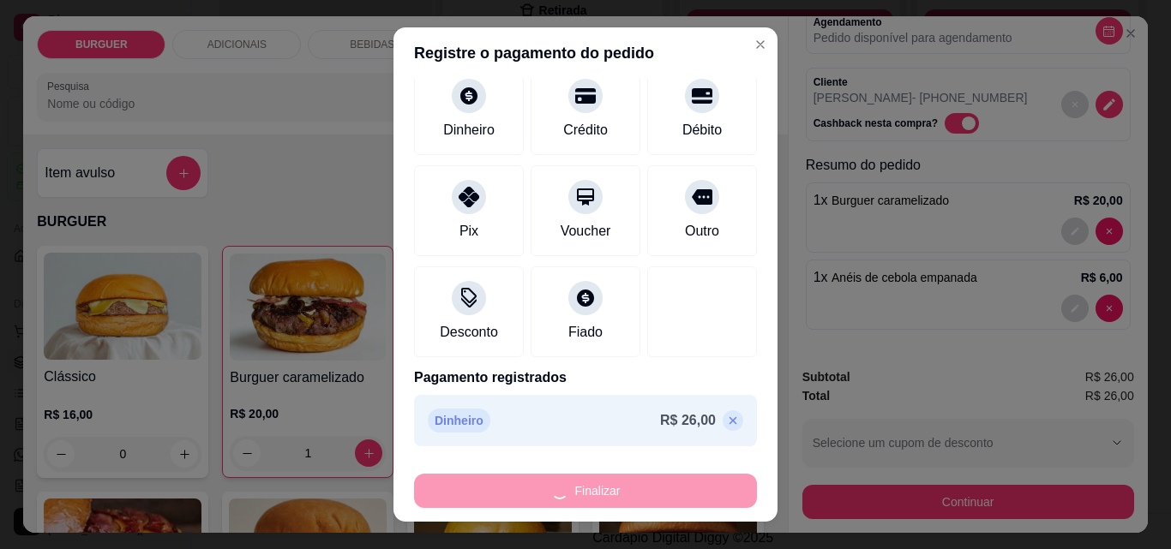
type input "0"
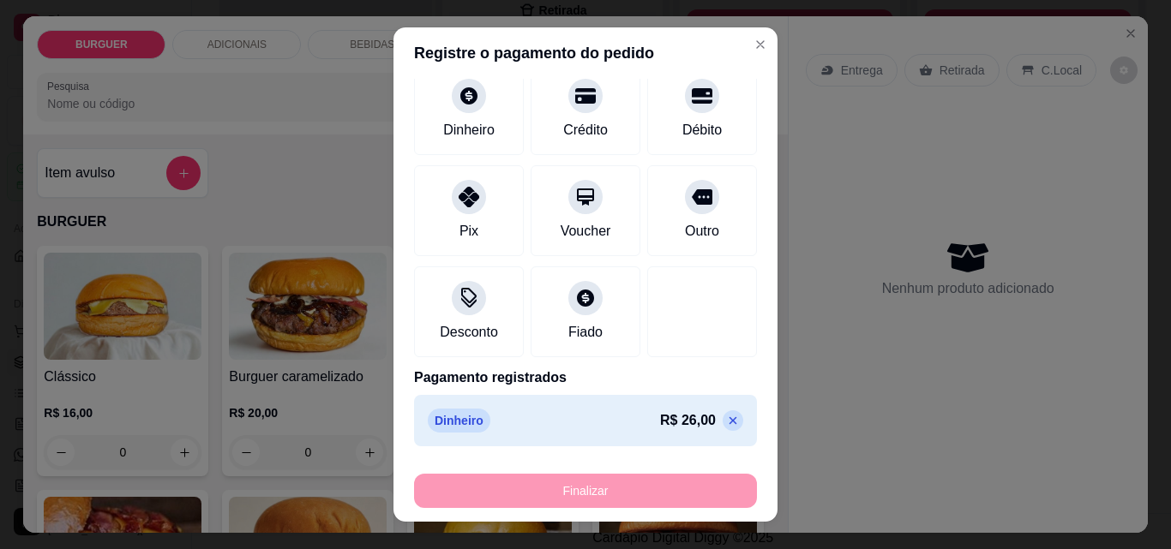
type input "-R$ 26,00"
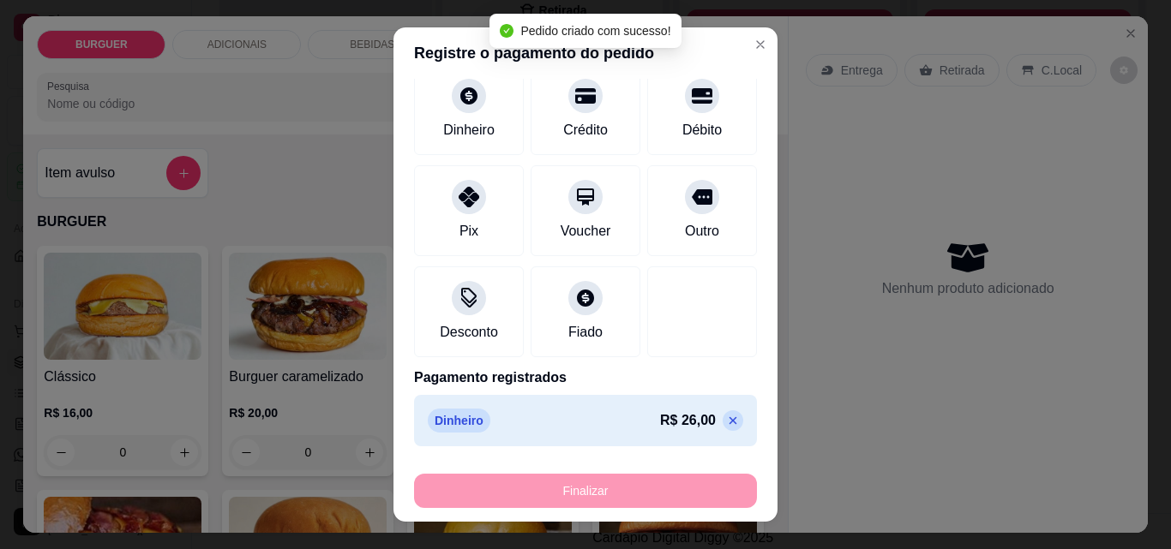
scroll to position [0, 0]
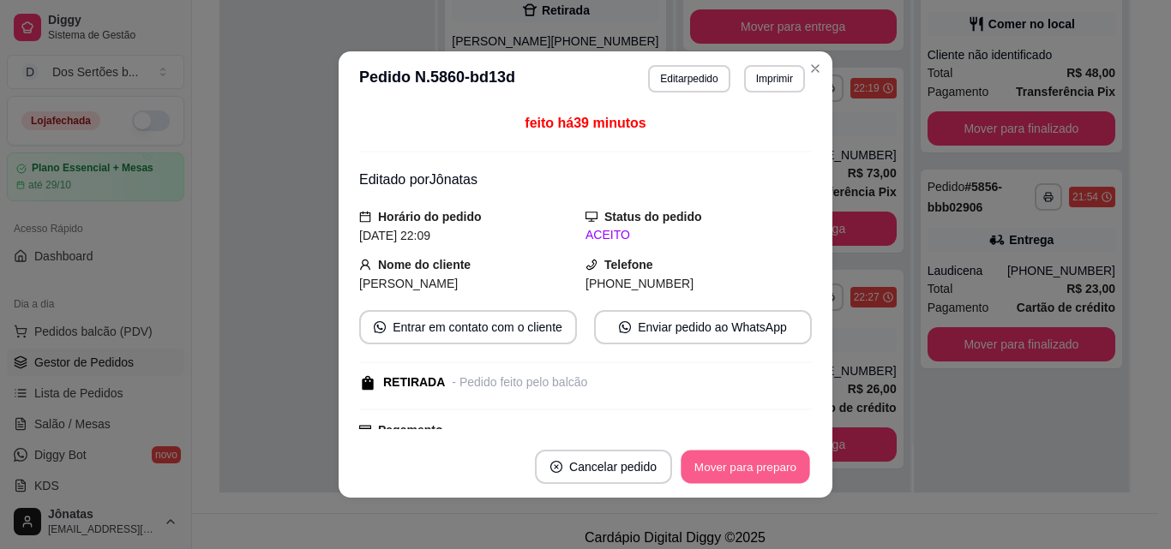
click at [702, 465] on button "Mover para preparo" at bounding box center [745, 467] width 129 height 33
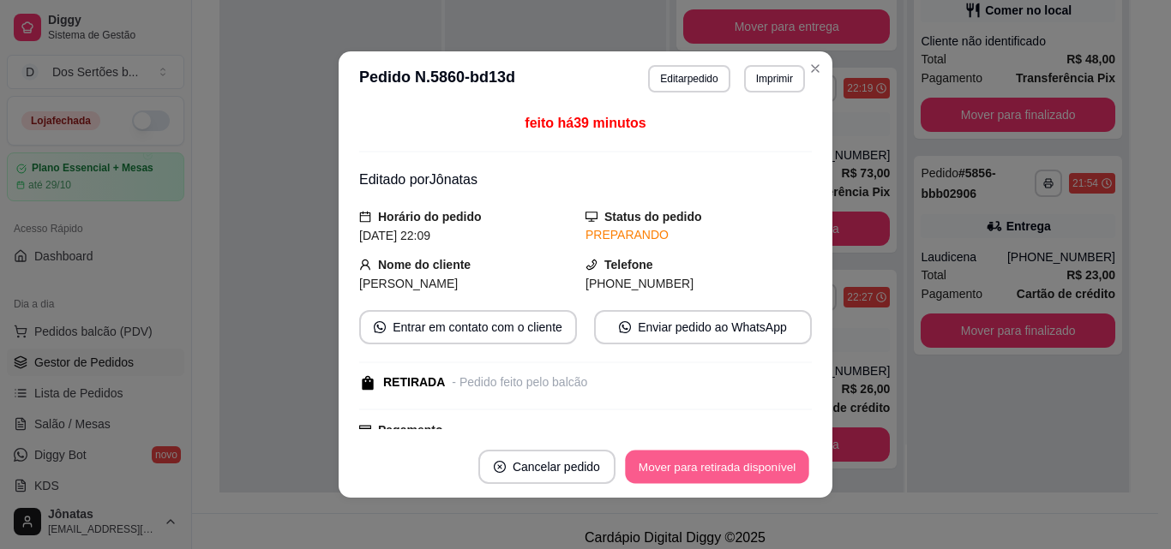
click at [702, 465] on button "Mover para retirada disponível" at bounding box center [716, 467] width 183 height 33
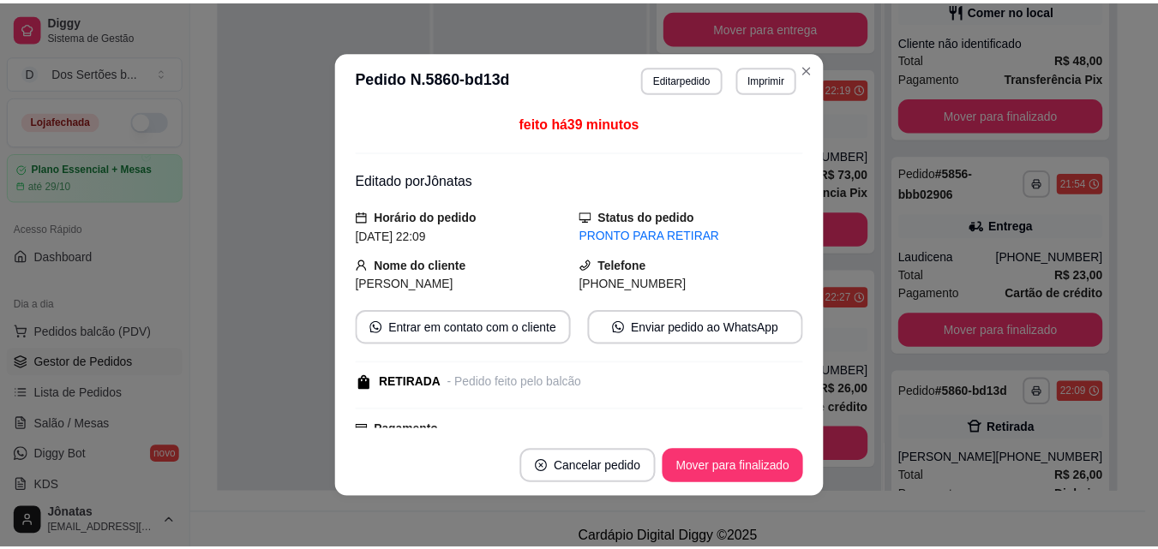
scroll to position [349, 0]
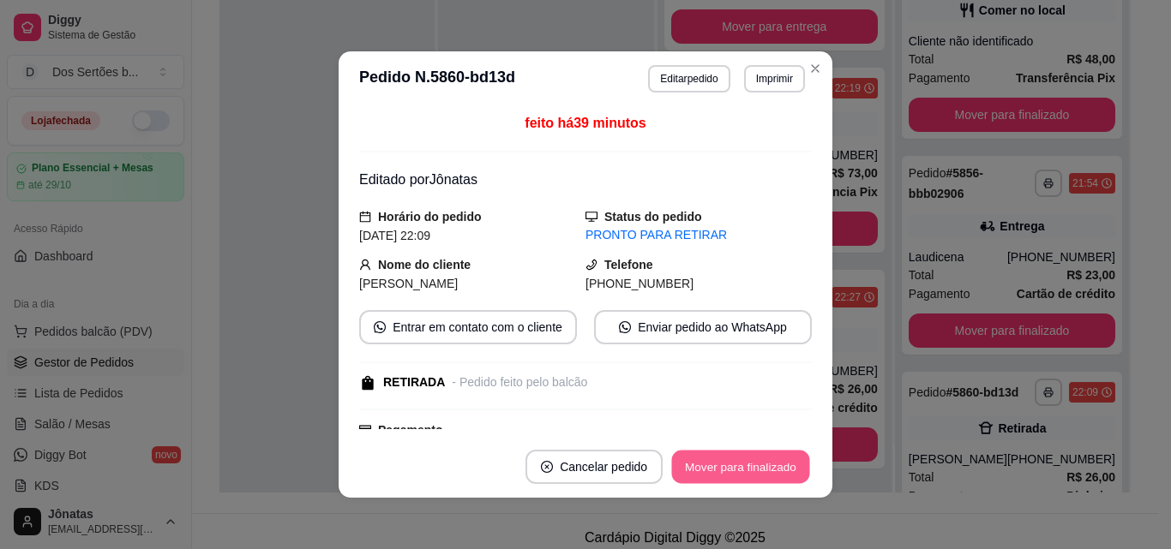
click at [702, 465] on button "Mover para finalizado" at bounding box center [741, 467] width 138 height 33
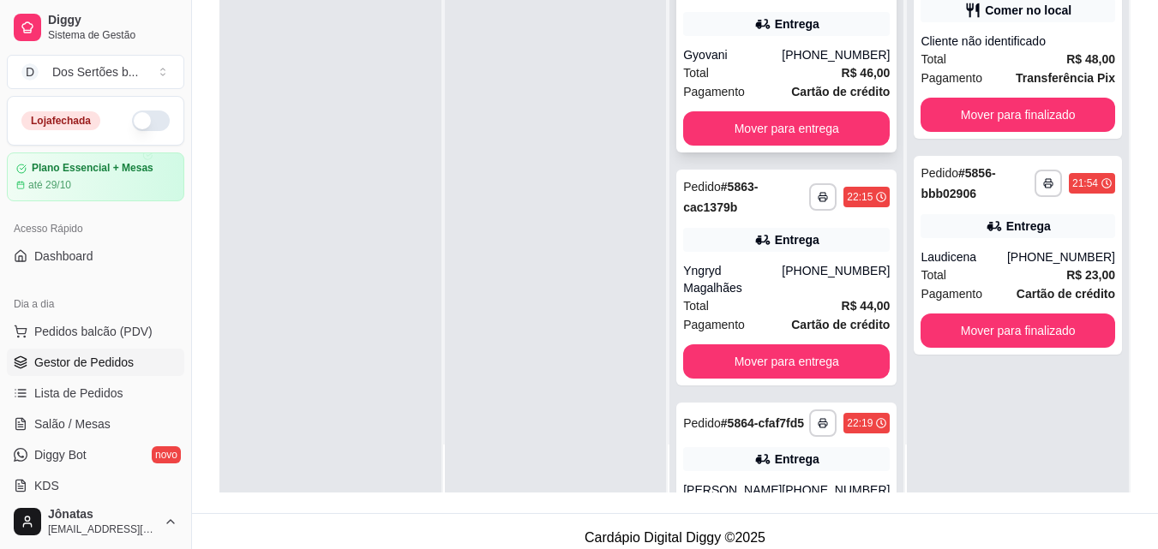
scroll to position [0, 0]
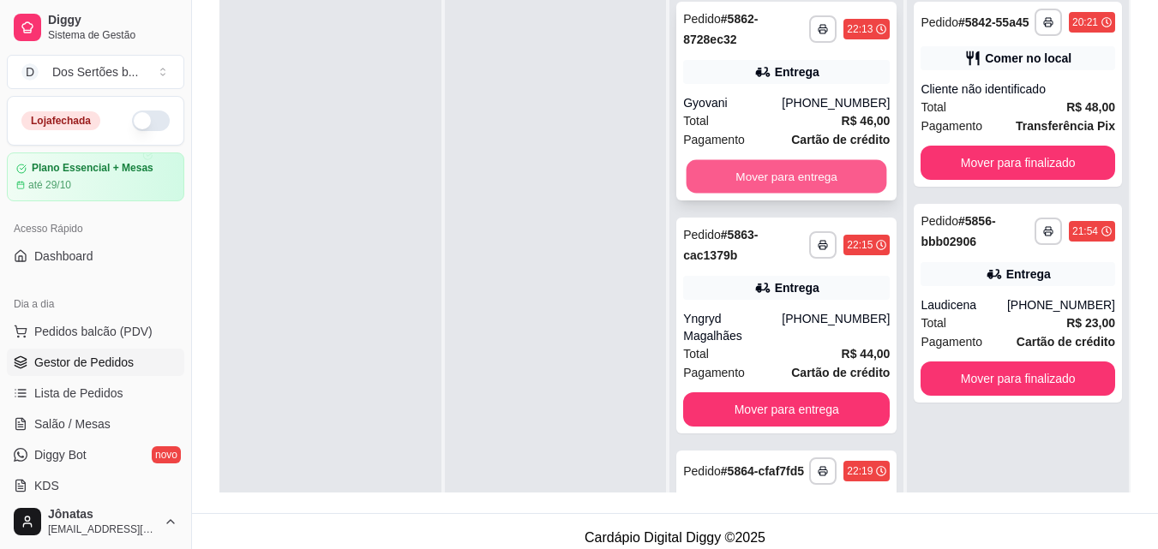
click at [797, 168] on button "Mover para entrega" at bounding box center [787, 176] width 201 height 33
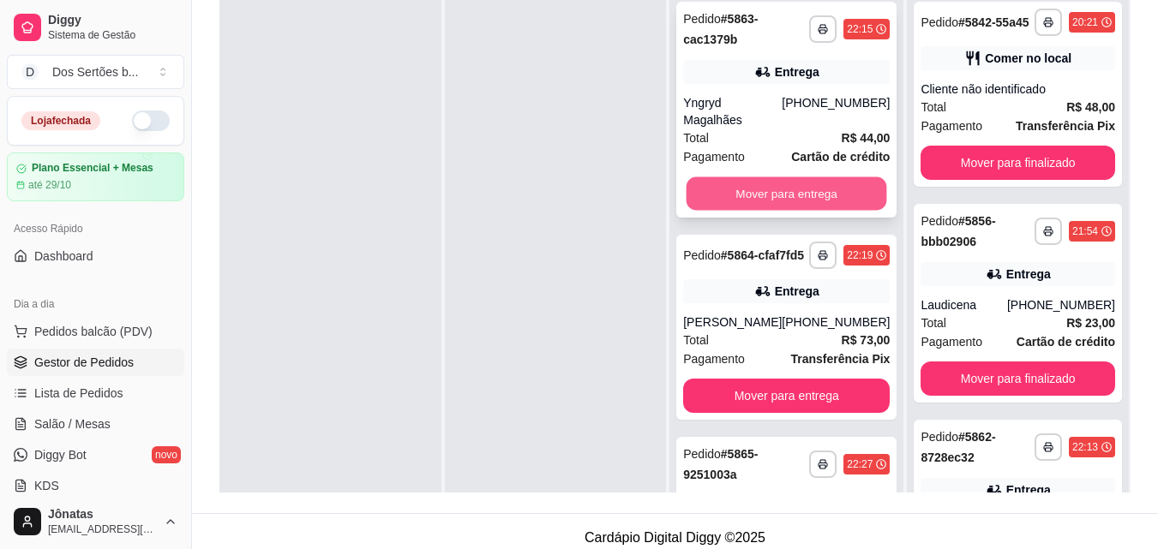
click at [807, 186] on button "Mover para entrega" at bounding box center [787, 193] width 201 height 33
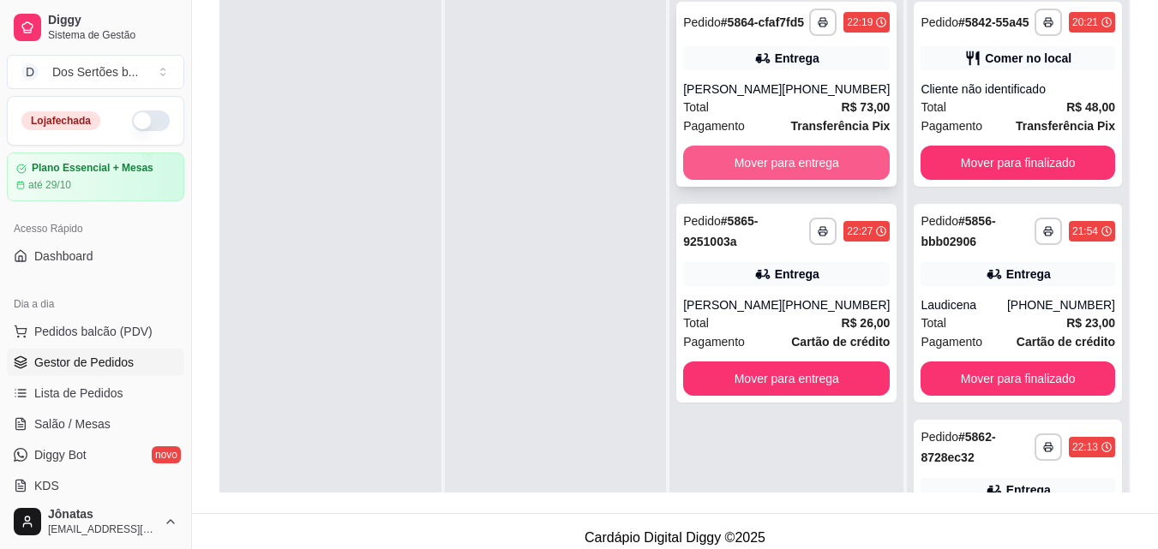
click at [776, 171] on button "Mover para entrega" at bounding box center [786, 163] width 207 height 34
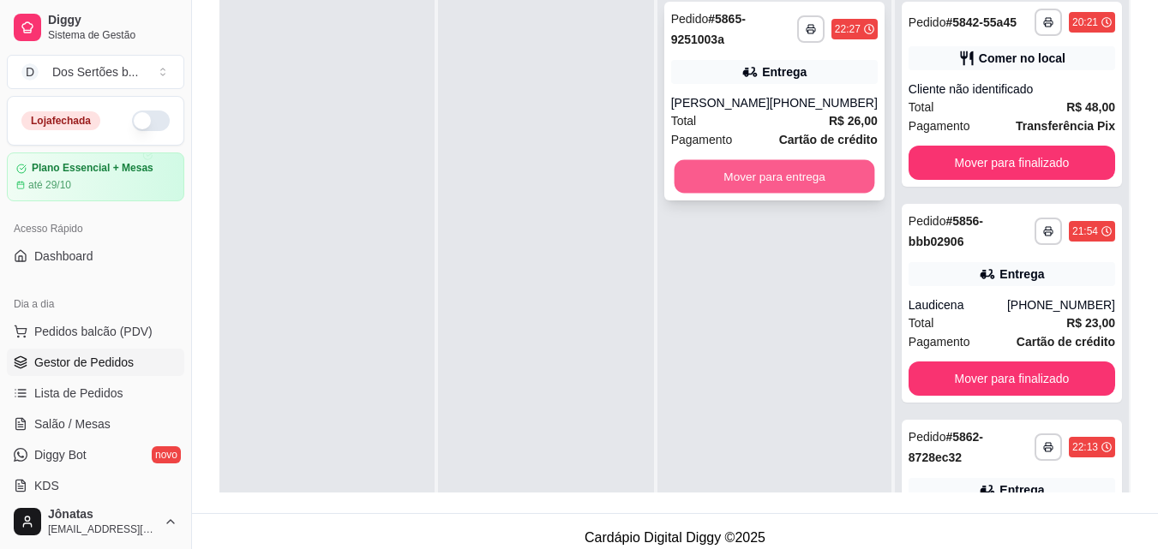
click at [729, 170] on button "Mover para entrega" at bounding box center [774, 176] width 201 height 33
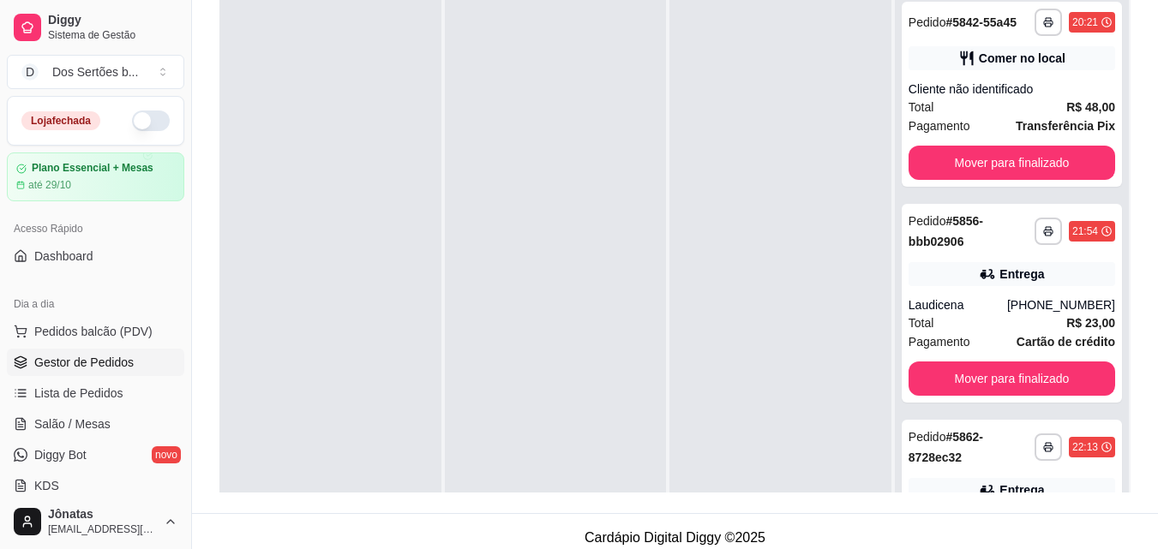
scroll to position [48, 0]
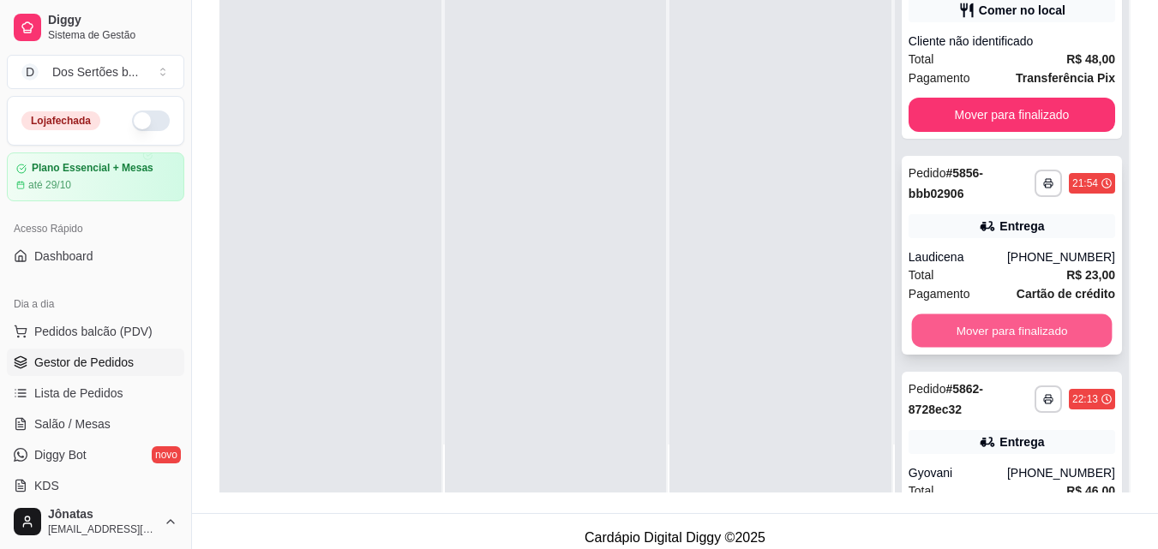
click at [970, 339] on button "Mover para finalizado" at bounding box center [1011, 331] width 201 height 33
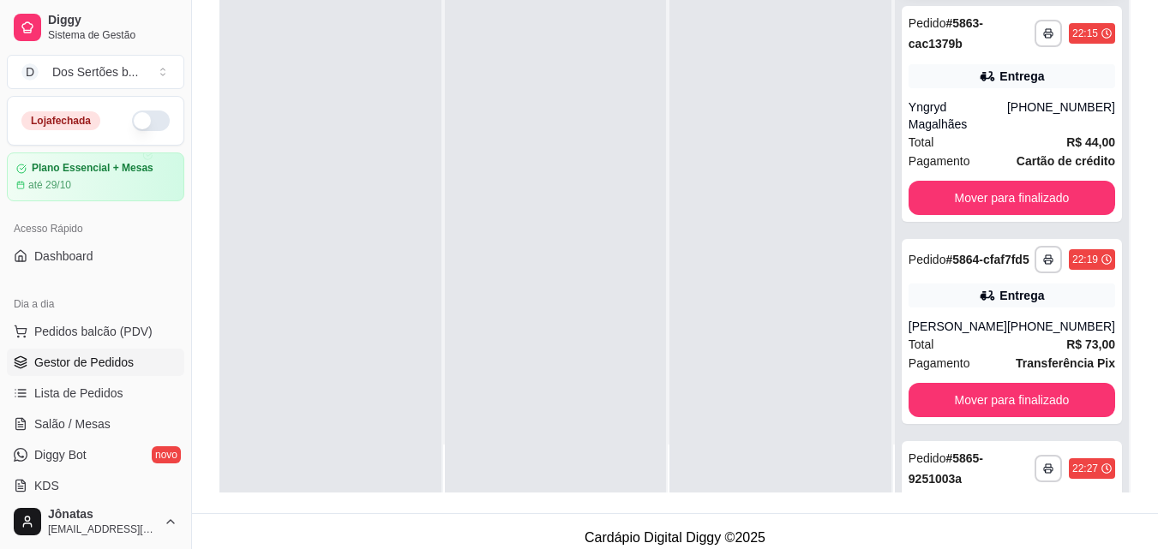
scroll to position [565, 0]
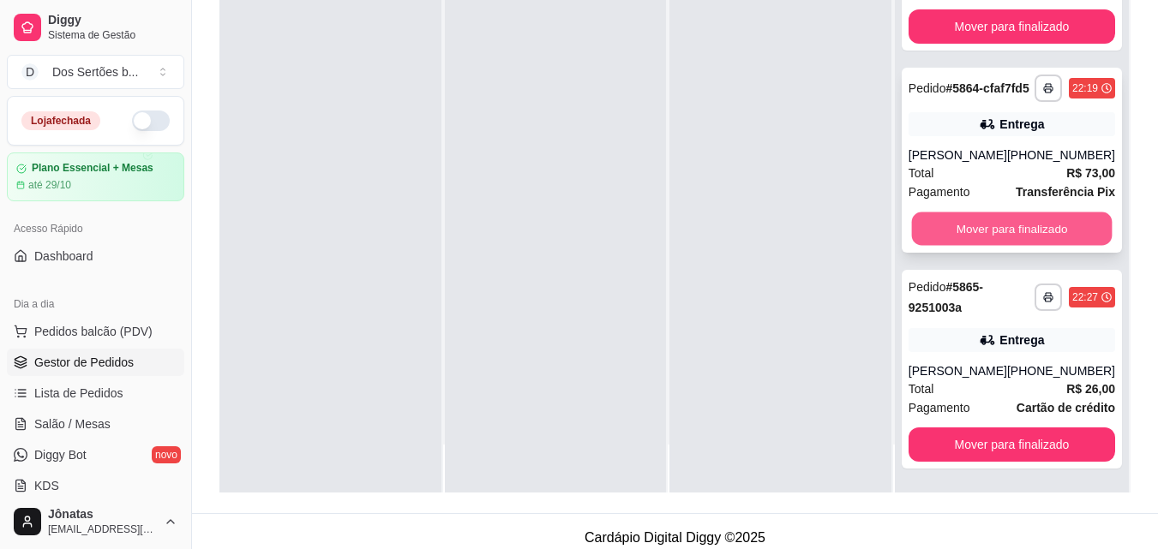
click at [963, 225] on button "Mover para finalizado" at bounding box center [1011, 229] width 201 height 33
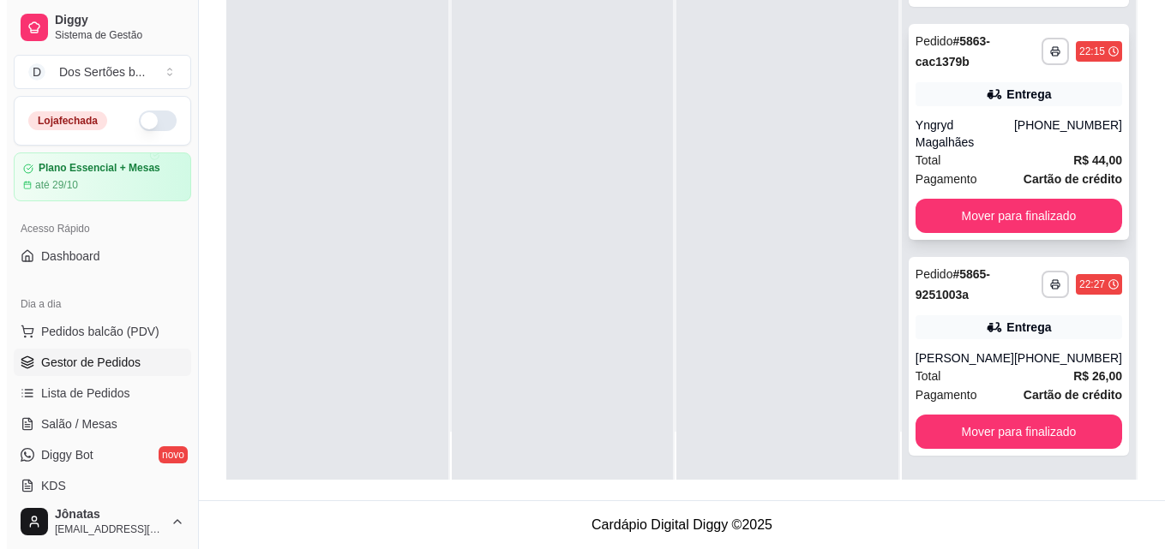
scroll to position [0, 0]
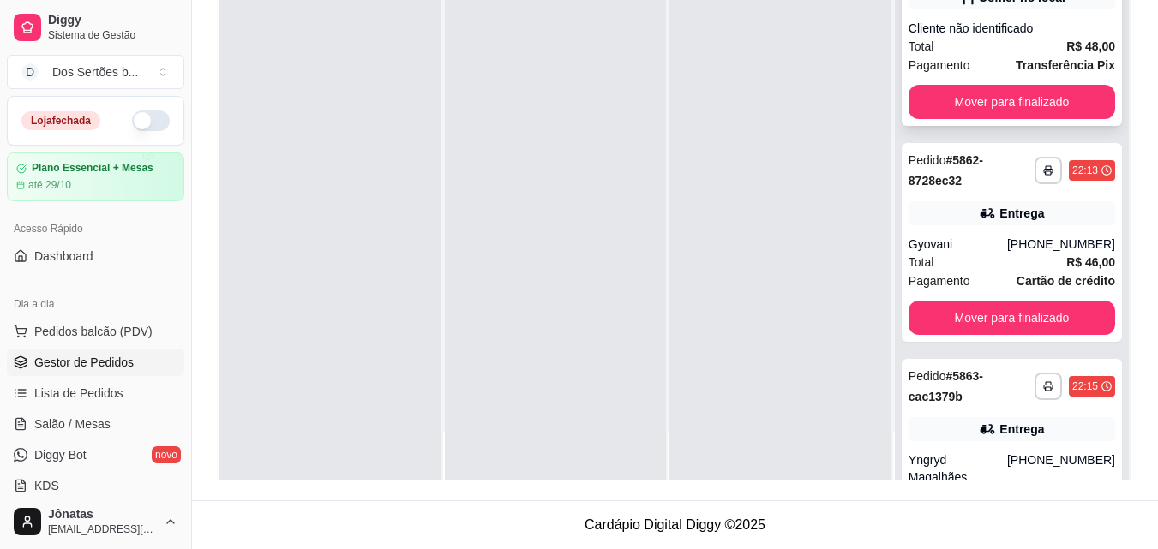
click at [974, 37] on div "Cliente não identificado" at bounding box center [1012, 28] width 207 height 17
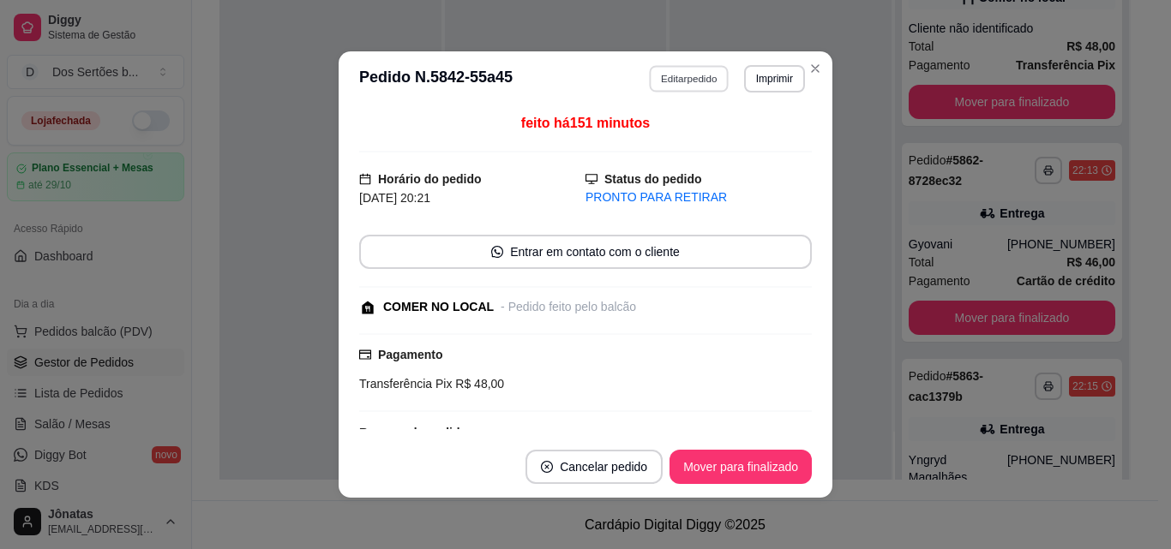
click at [686, 71] on button "Editar pedido" at bounding box center [690, 78] width 80 height 27
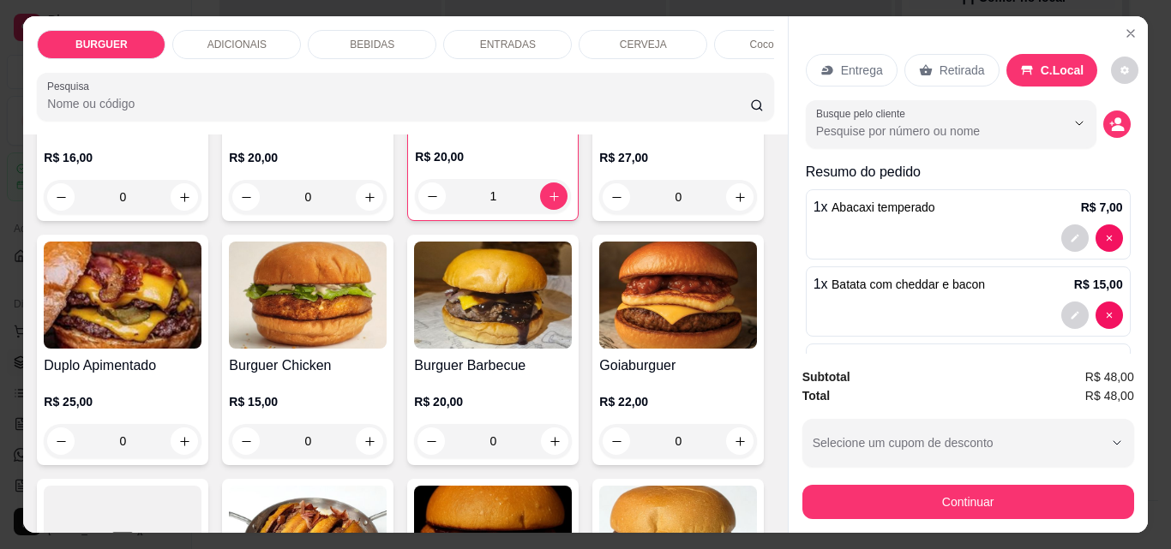
scroll to position [220, 0]
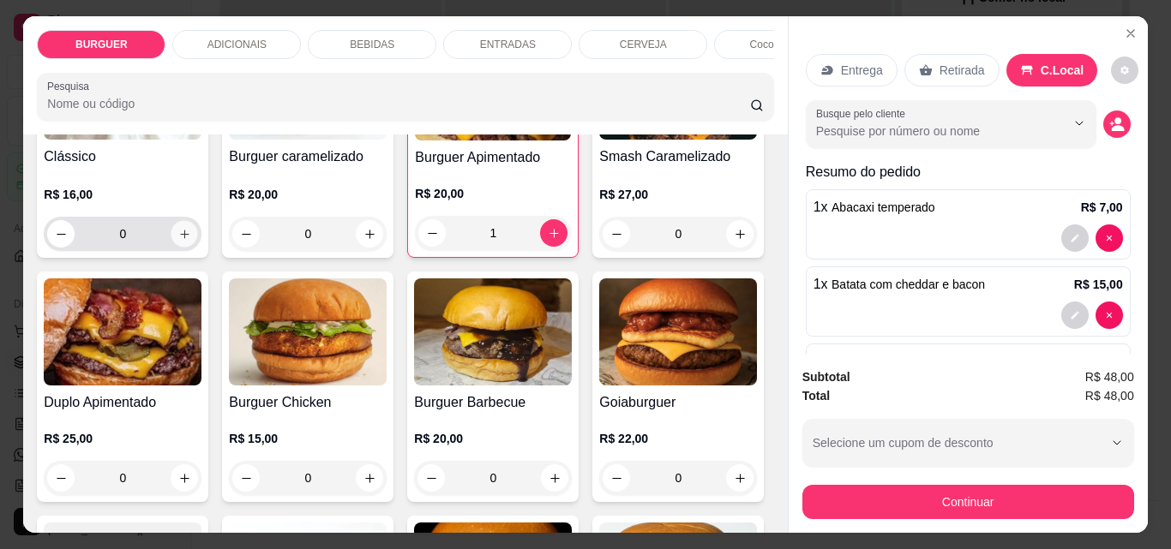
click at [171, 246] on button "increase-product-quantity" at bounding box center [184, 234] width 27 height 27
type input "1"
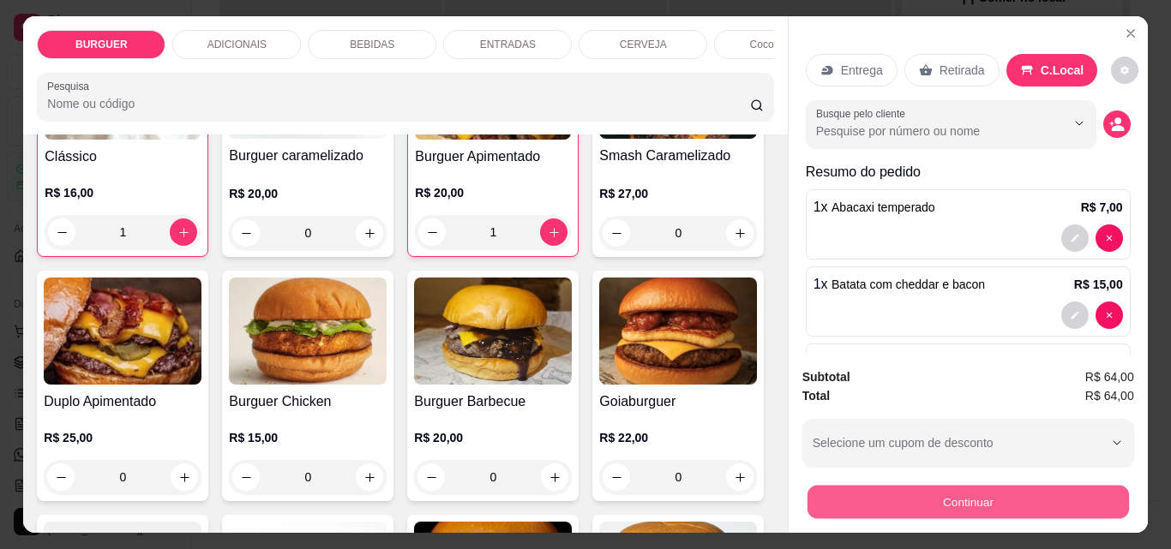
click at [859, 485] on button "Continuar" at bounding box center [967, 501] width 321 height 33
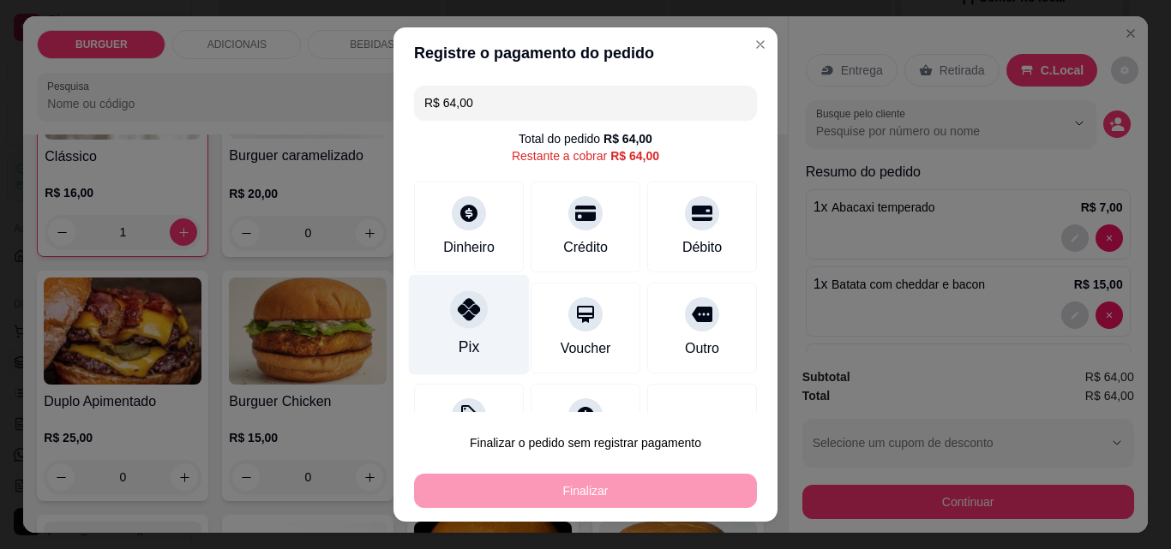
scroll to position [69, 0]
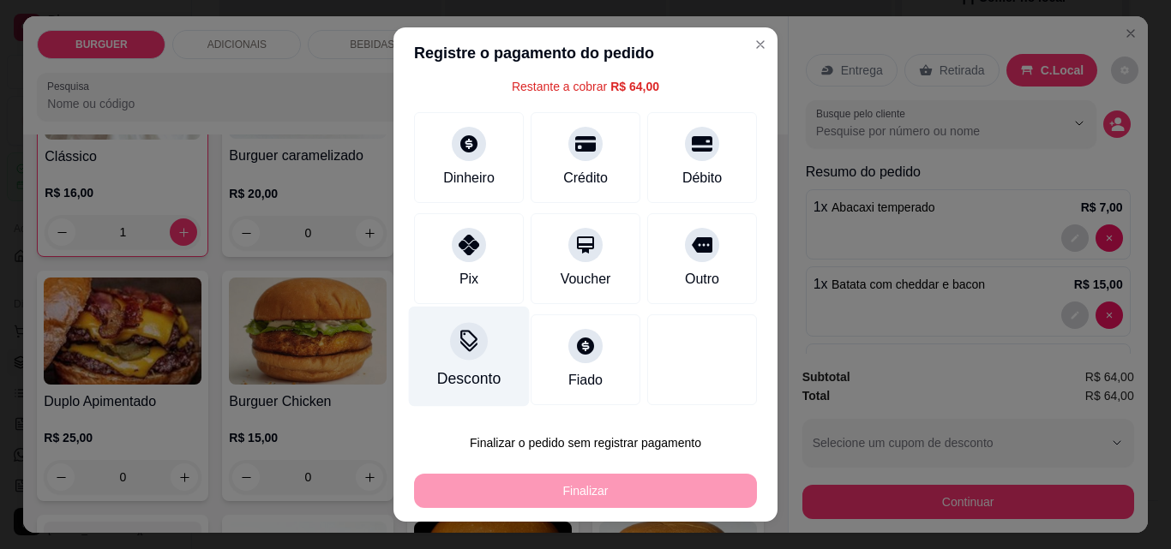
click at [464, 334] on icon at bounding box center [469, 341] width 22 height 22
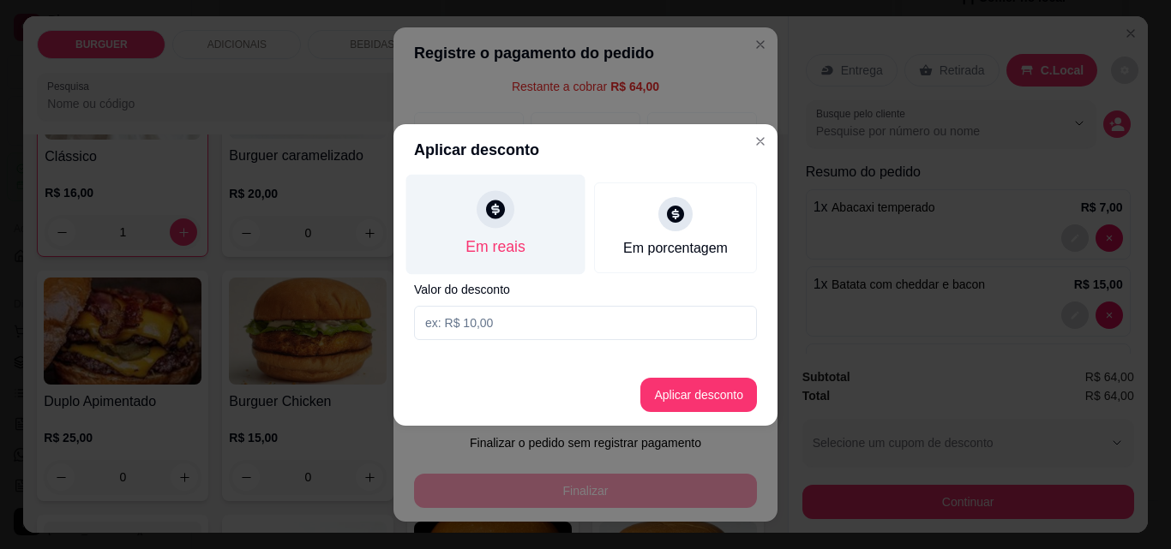
click at [523, 235] on div "Em reais" at bounding box center [495, 224] width 179 height 100
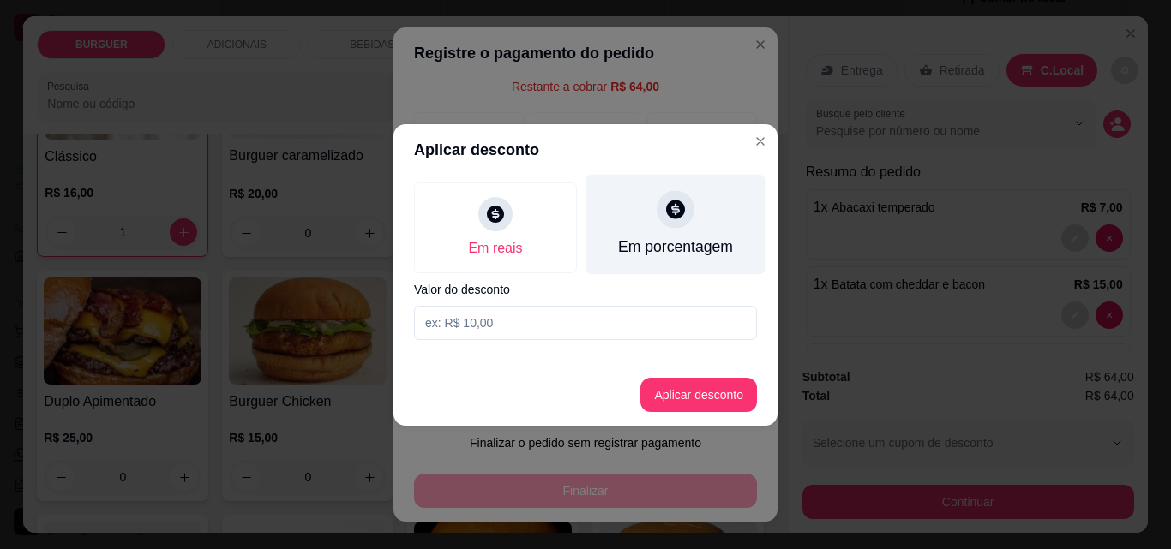
click at [615, 236] on div "Em porcentagem" at bounding box center [675, 224] width 179 height 100
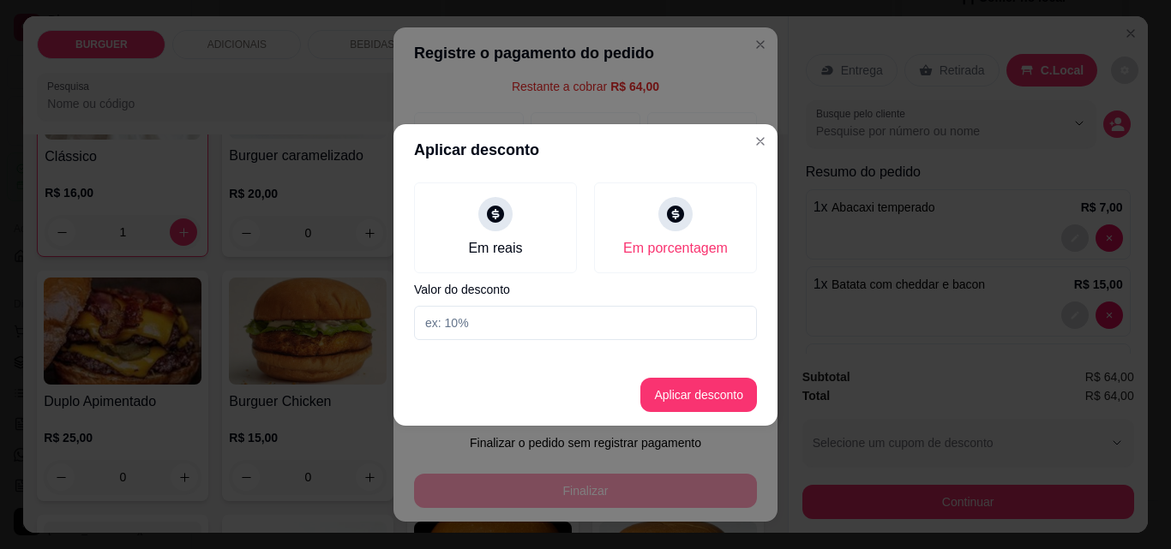
click at [497, 322] on input at bounding box center [585, 323] width 343 height 34
type input "3"
type input "20"
click at [675, 397] on button "Aplicar desconto" at bounding box center [699, 394] width 112 height 33
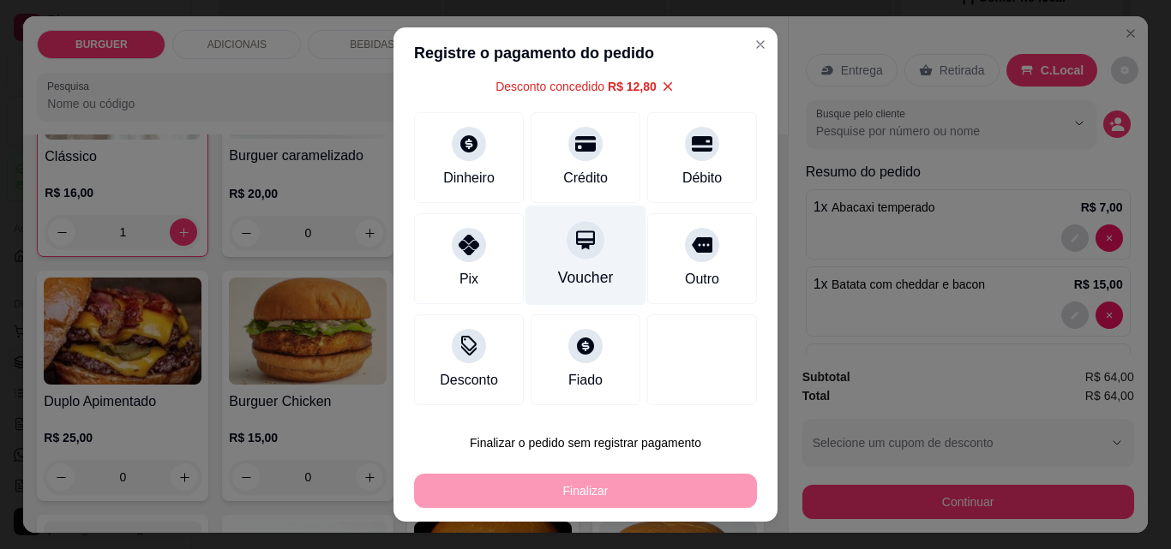
scroll to position [27, 0]
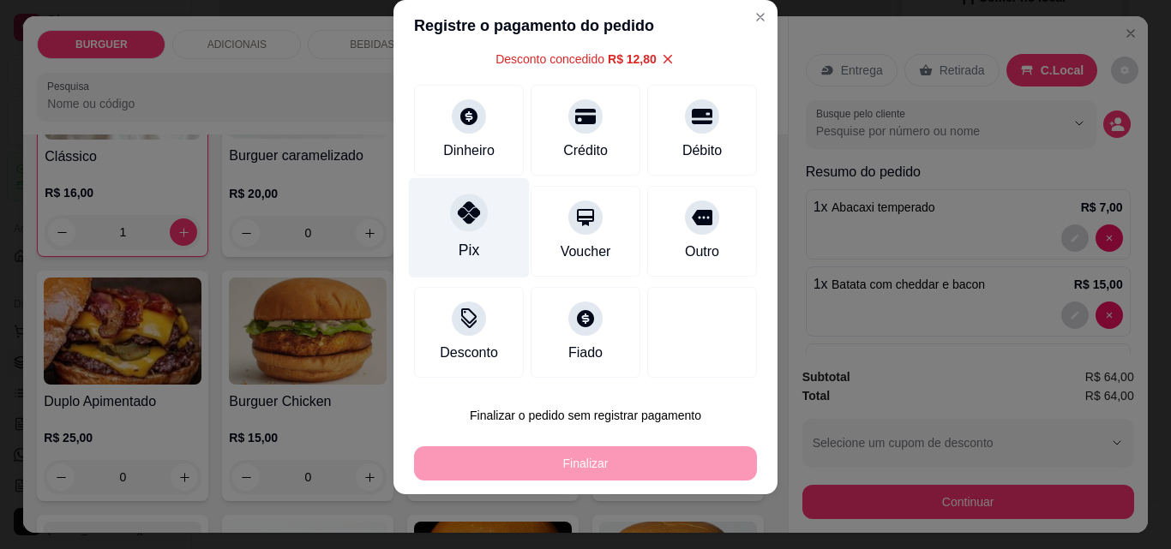
click at [459, 242] on div "Pix" at bounding box center [469, 250] width 21 height 22
type input "R$ 0,00"
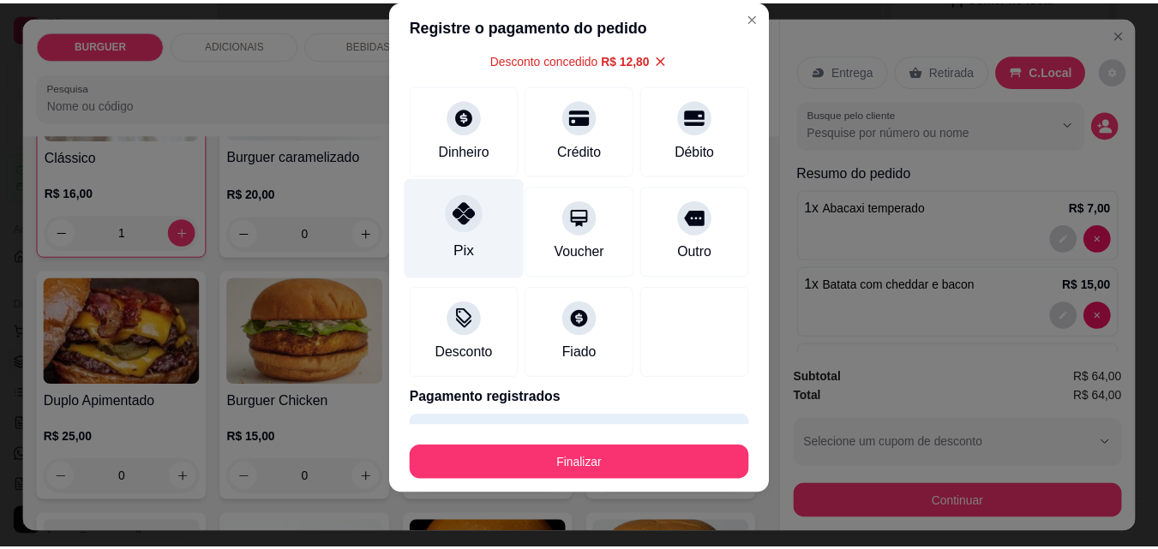
scroll to position [117, 0]
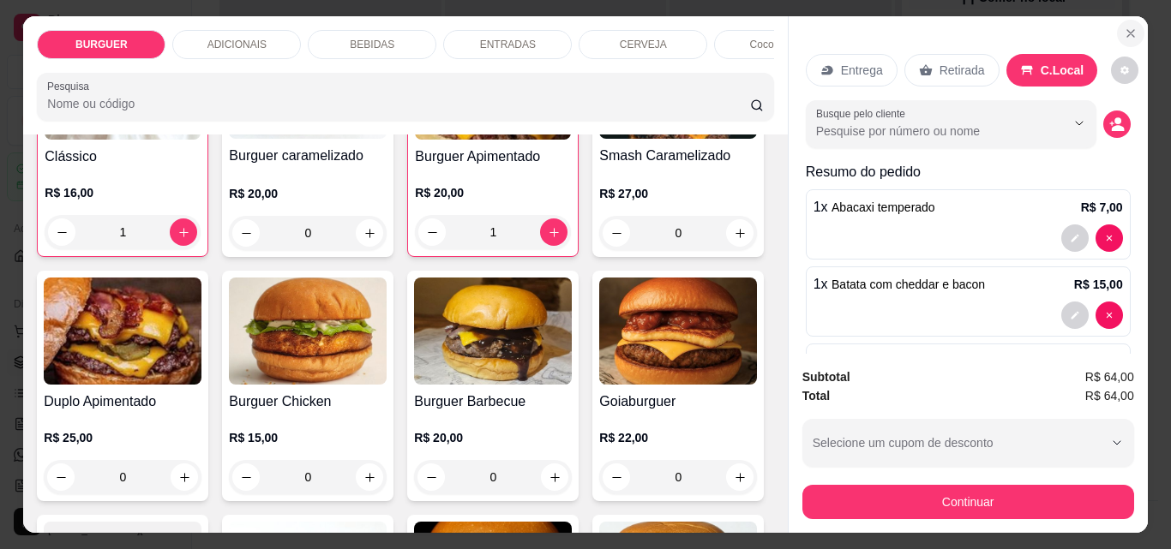
click at [1124, 27] on icon "Close" at bounding box center [1131, 34] width 14 height 14
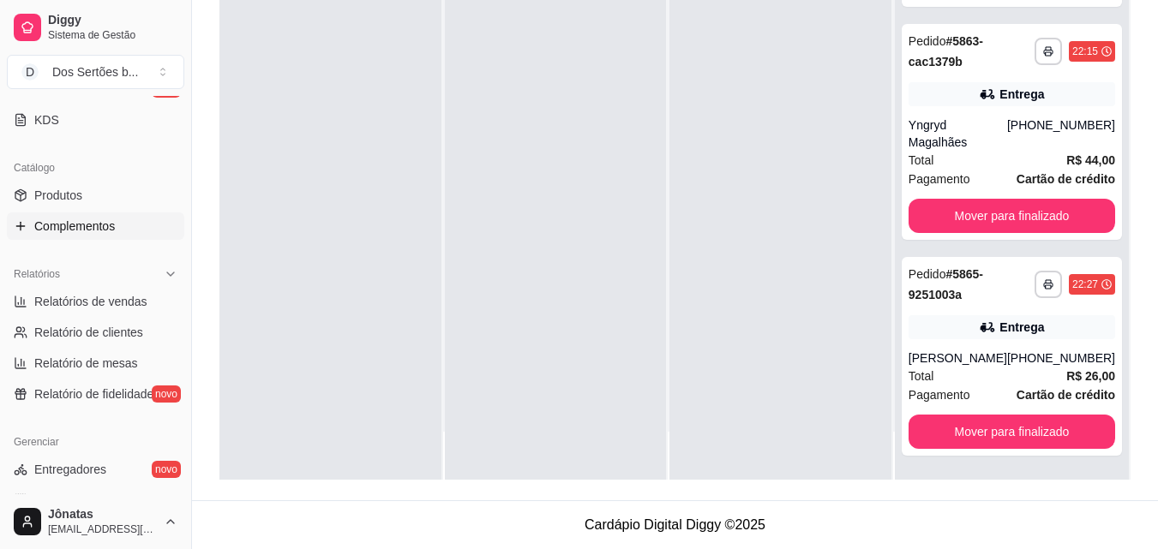
scroll to position [374, 0]
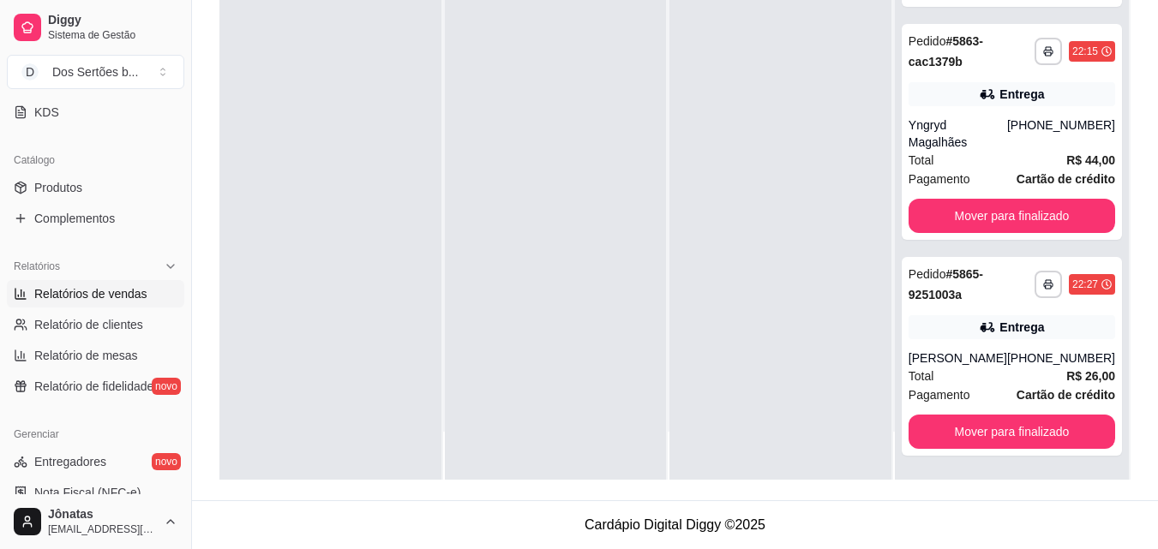
click at [62, 289] on span "Relatórios de vendas" at bounding box center [90, 293] width 113 height 17
select select "ALL"
select select "0"
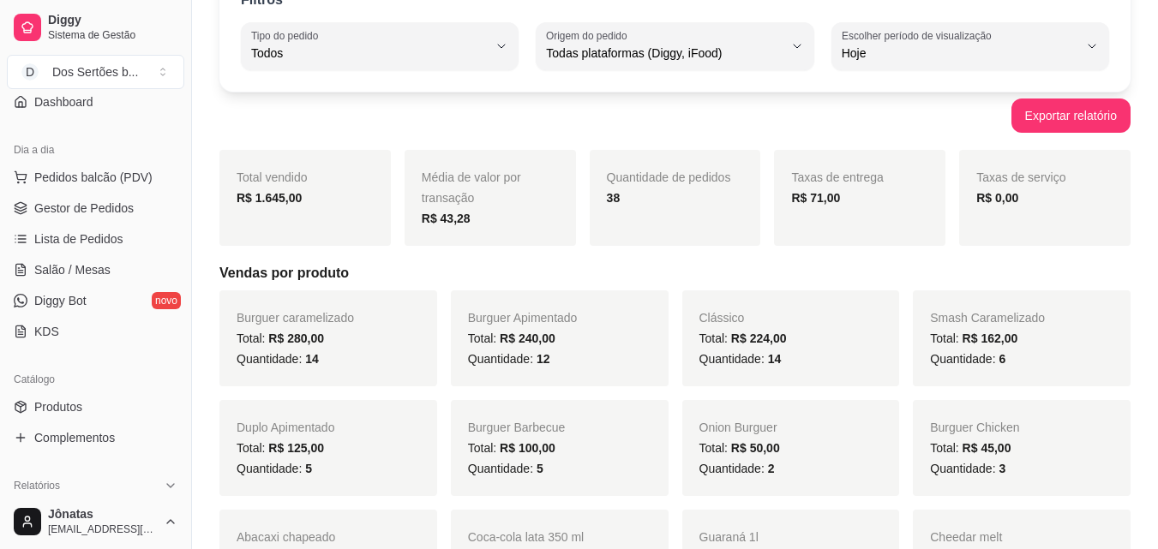
scroll to position [122, 0]
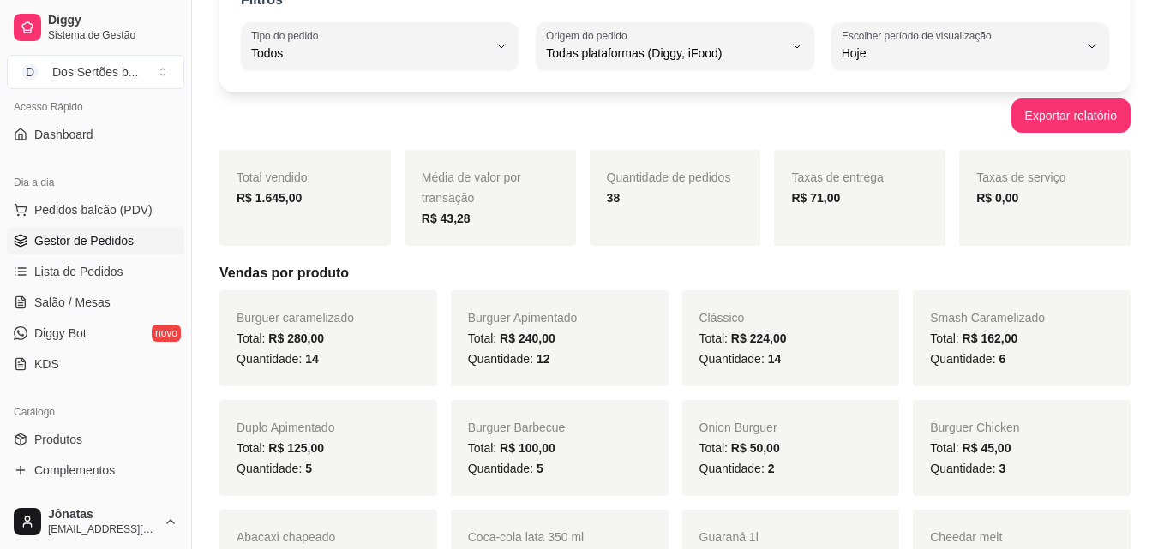
click at [55, 244] on span "Gestor de Pedidos" at bounding box center [83, 240] width 99 height 17
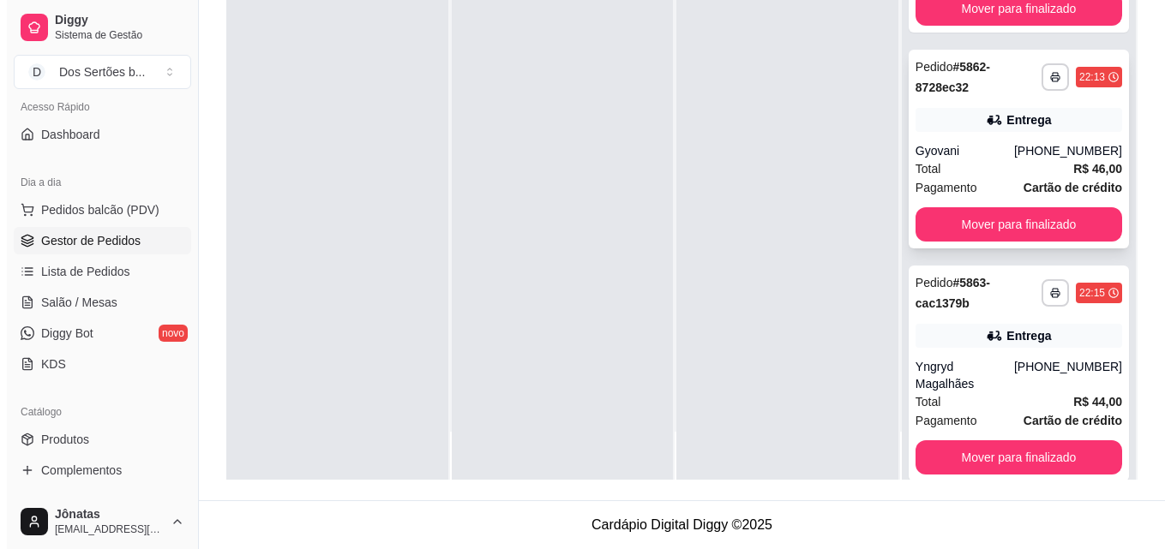
scroll to position [60, 0]
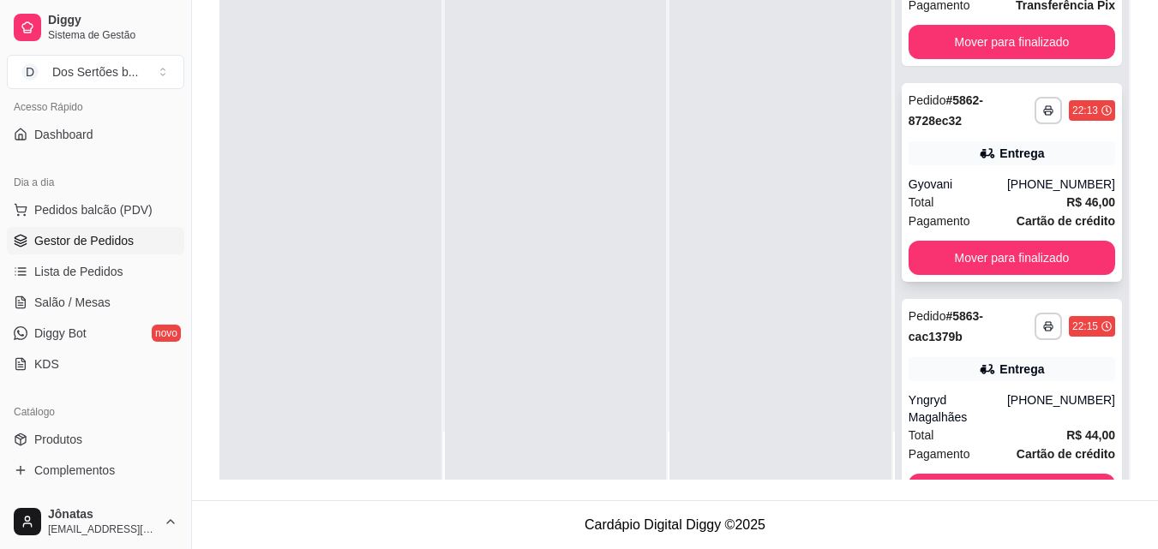
click at [967, 191] on div "Gyovani" at bounding box center [958, 184] width 99 height 17
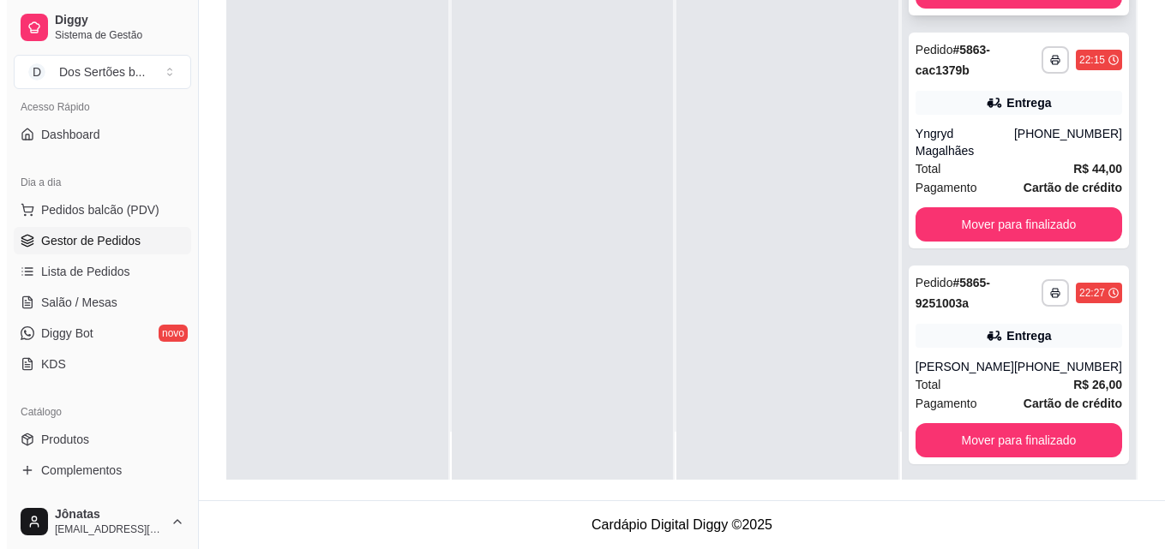
scroll to position [327, 0]
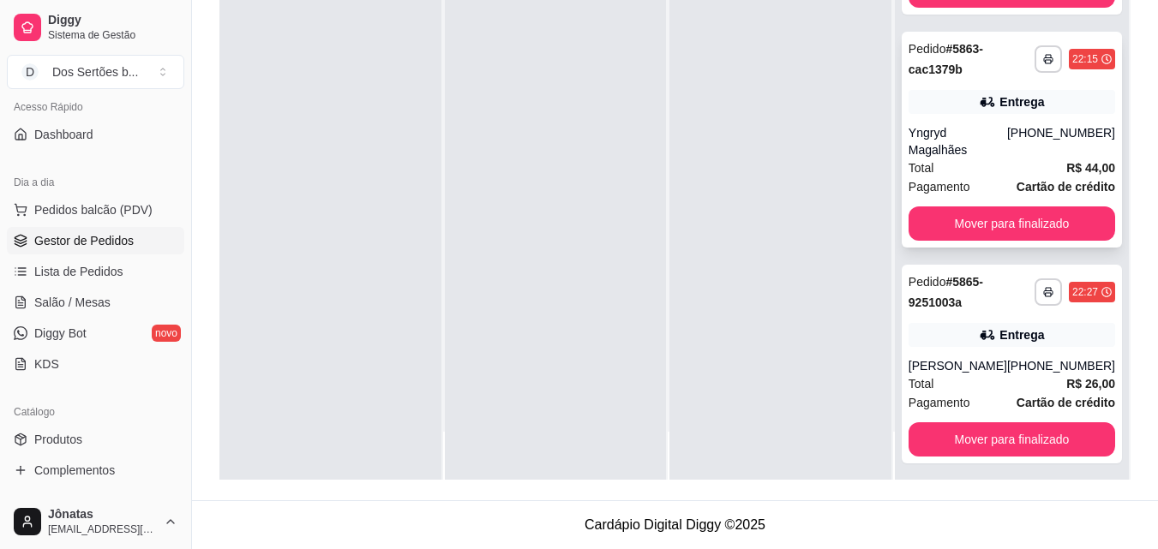
click at [978, 159] on div "Yngryd Magalhães" at bounding box center [958, 141] width 99 height 34
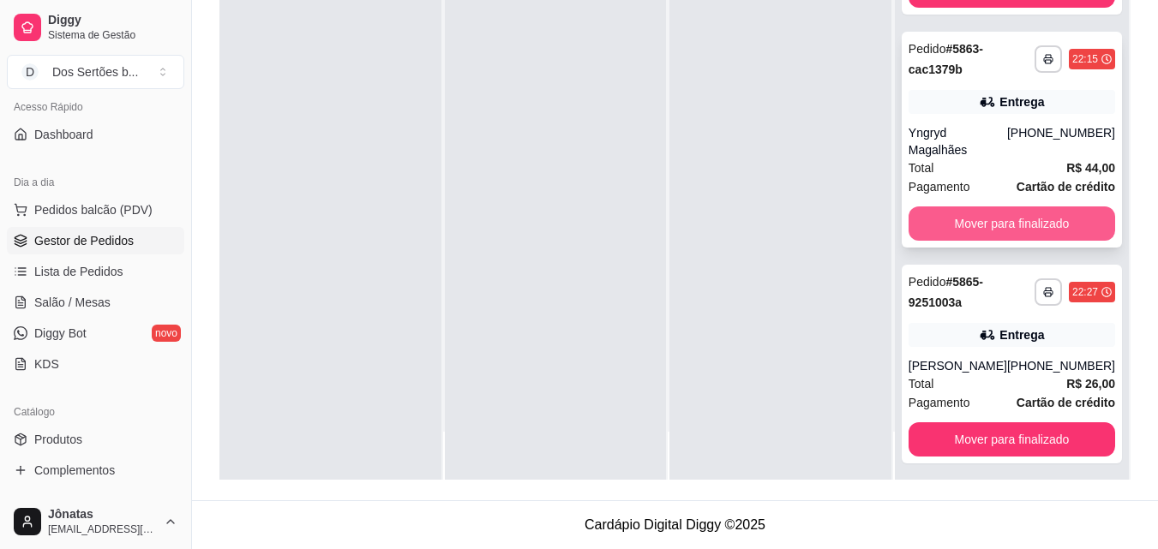
scroll to position [349, 0]
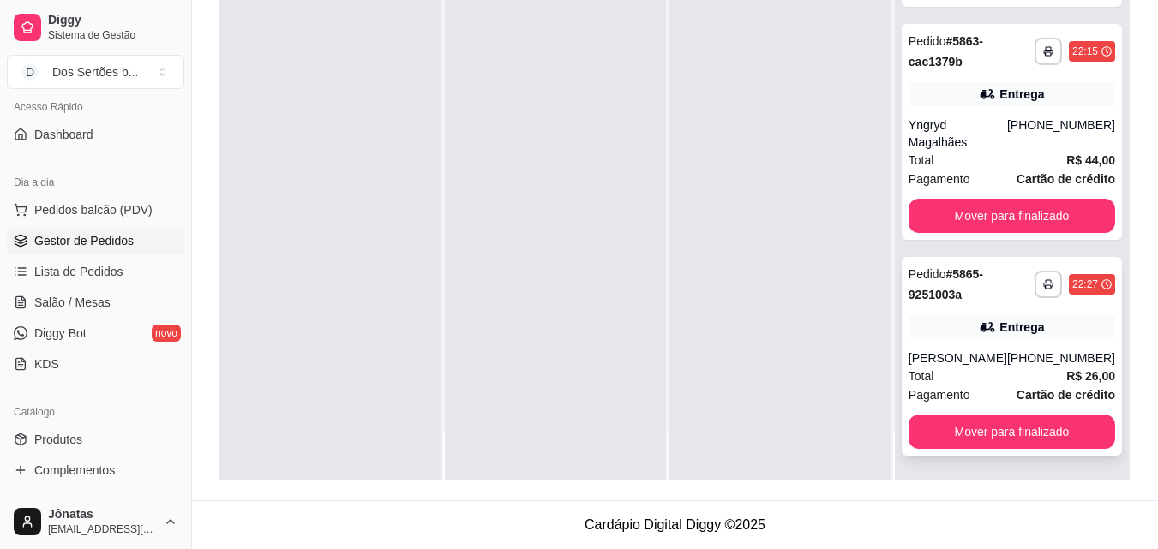
click at [970, 340] on div "**********" at bounding box center [1012, 356] width 220 height 199
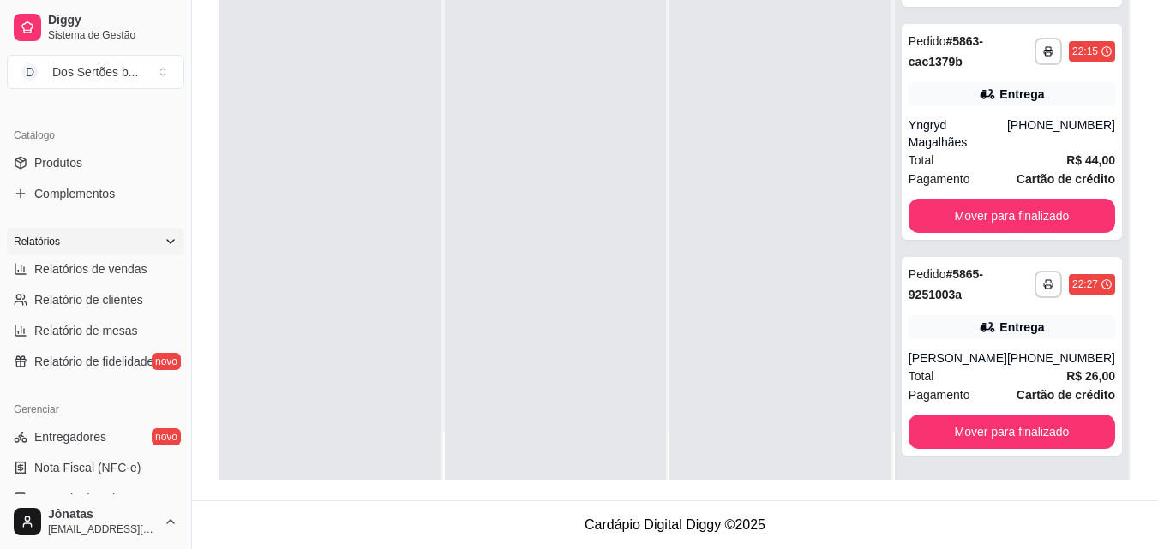
scroll to position [684, 0]
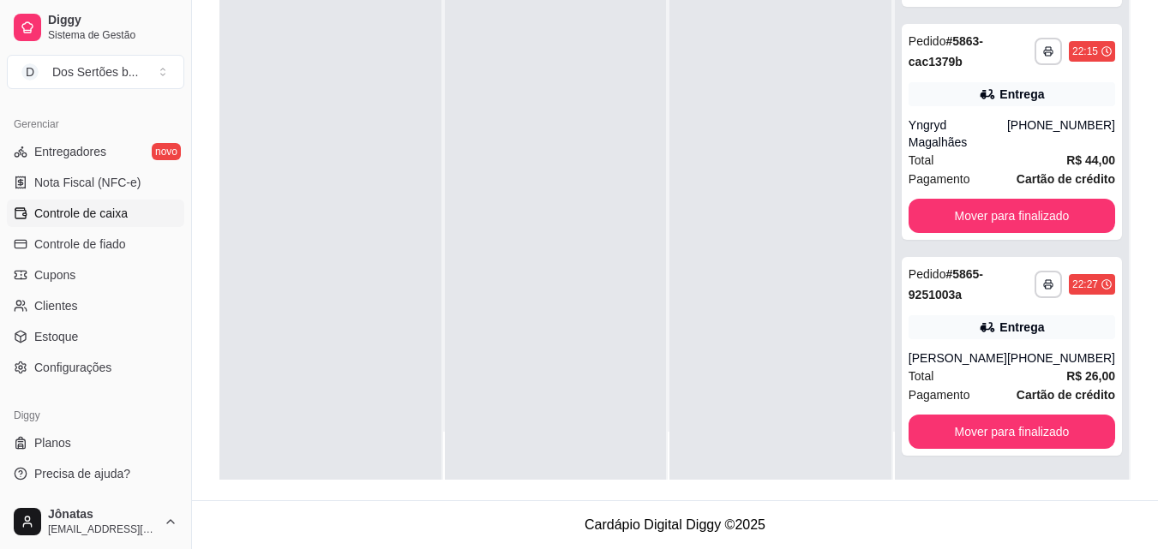
click at [96, 216] on span "Controle de caixa" at bounding box center [80, 213] width 93 height 17
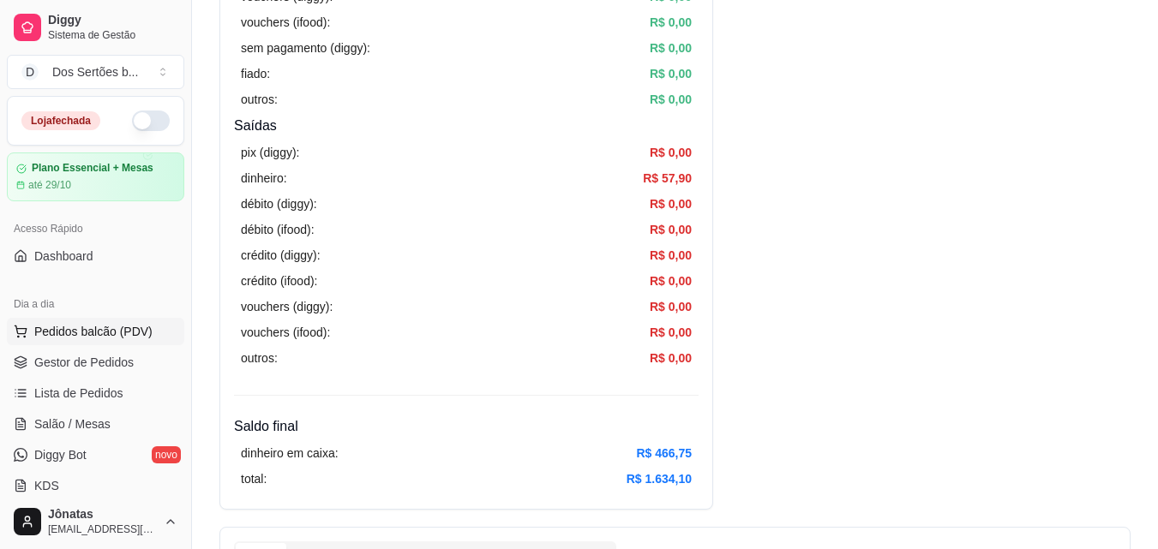
click at [32, 337] on button "Pedidos balcão (PDV)" at bounding box center [95, 331] width 177 height 27
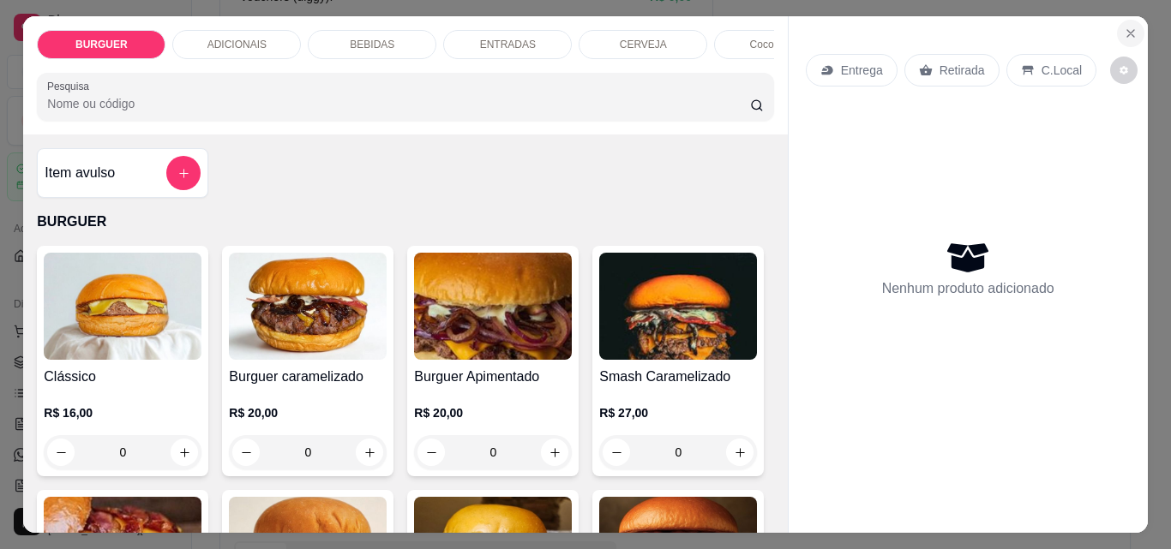
click at [1118, 20] on button "Close" at bounding box center [1130, 33] width 27 height 27
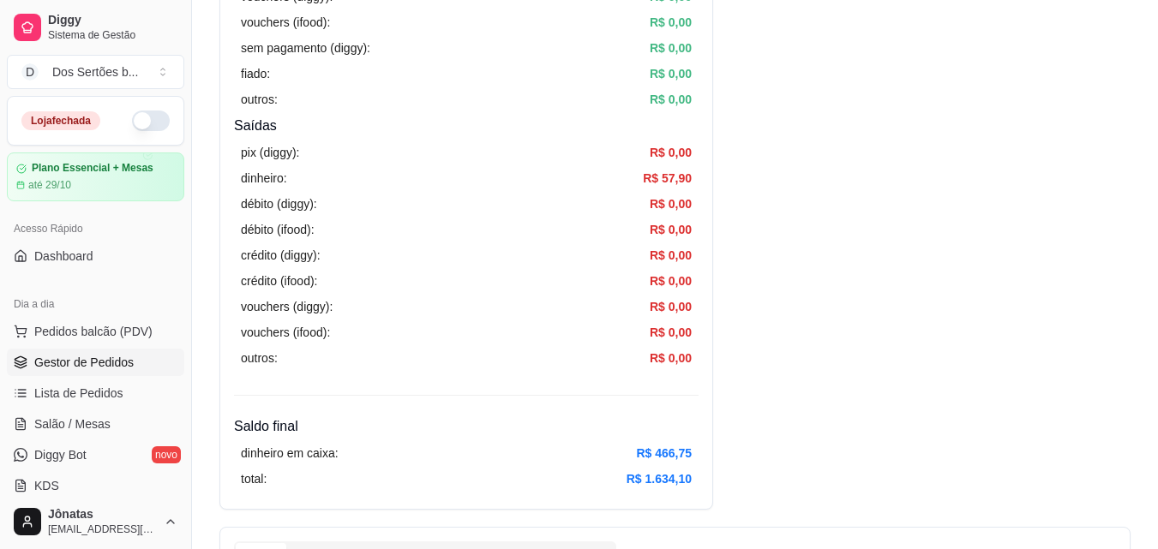
click at [15, 362] on icon at bounding box center [21, 363] width 14 height 14
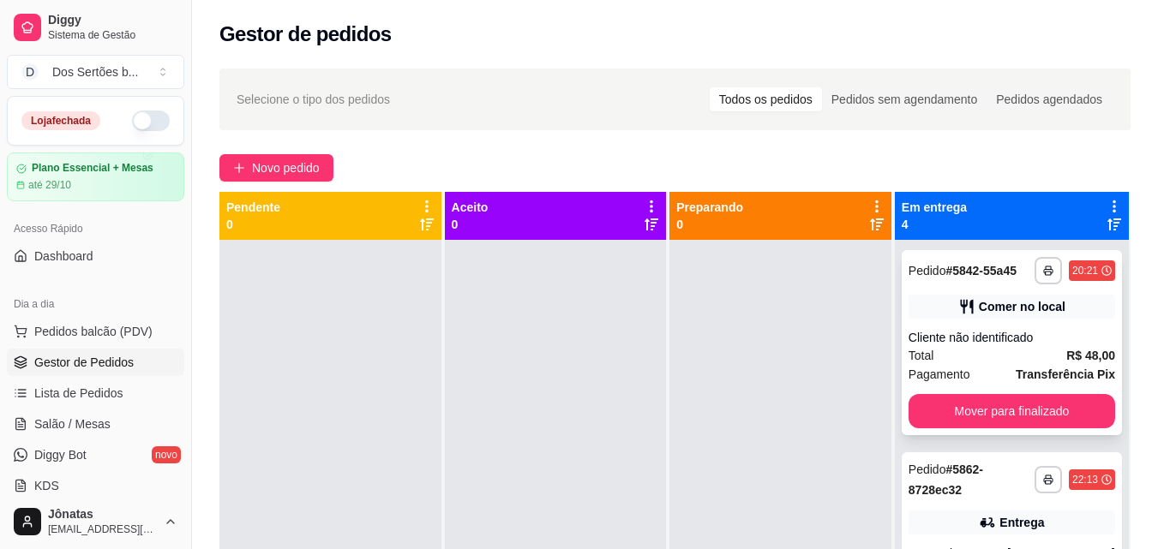
click at [1023, 303] on div "**********" at bounding box center [1012, 342] width 220 height 185
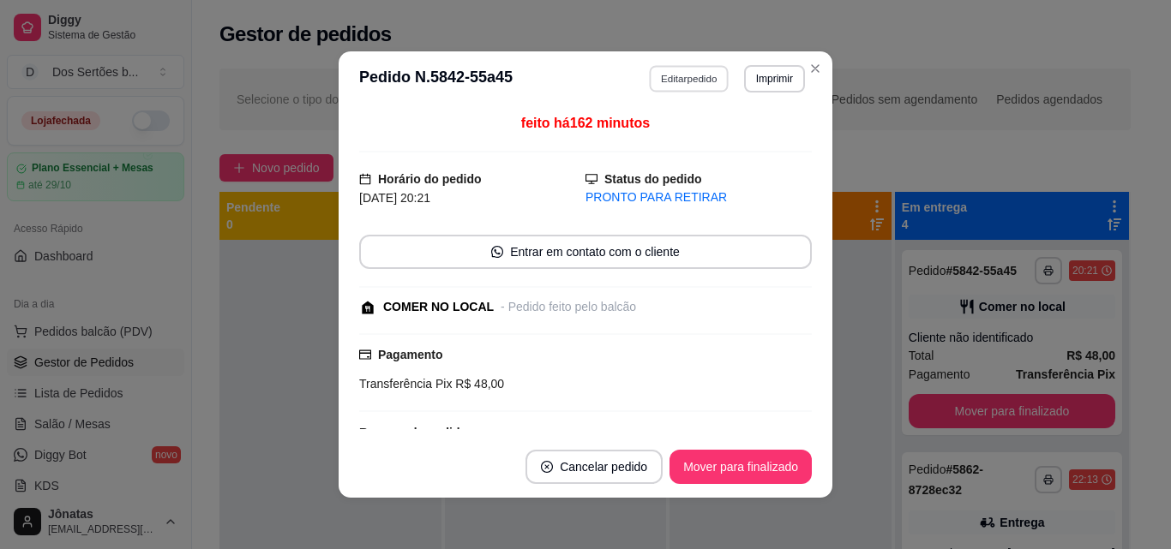
click at [666, 81] on button "Editar pedido" at bounding box center [690, 78] width 80 height 27
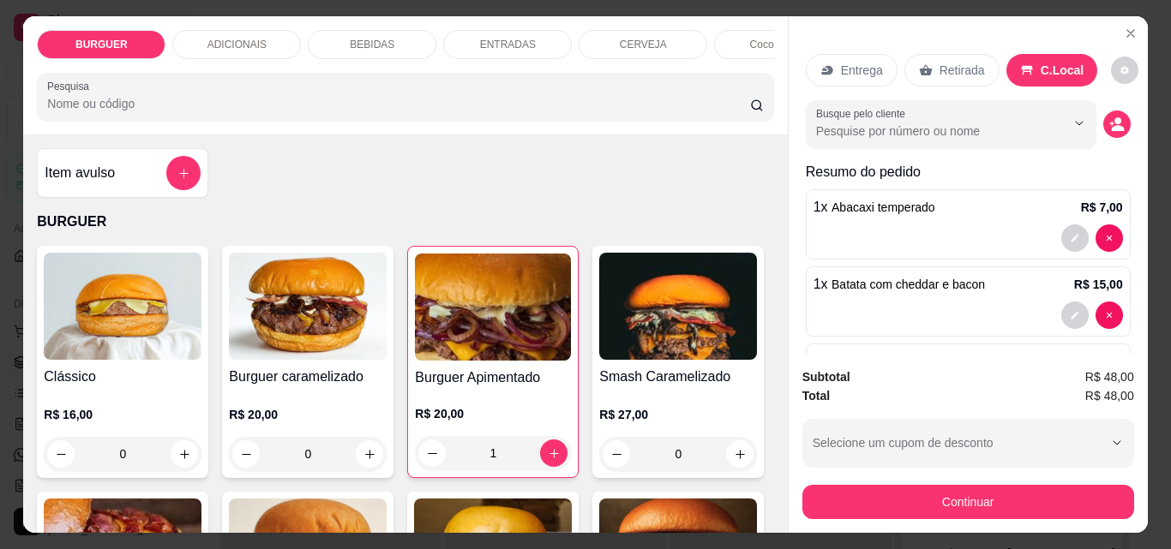
scroll to position [160, 0]
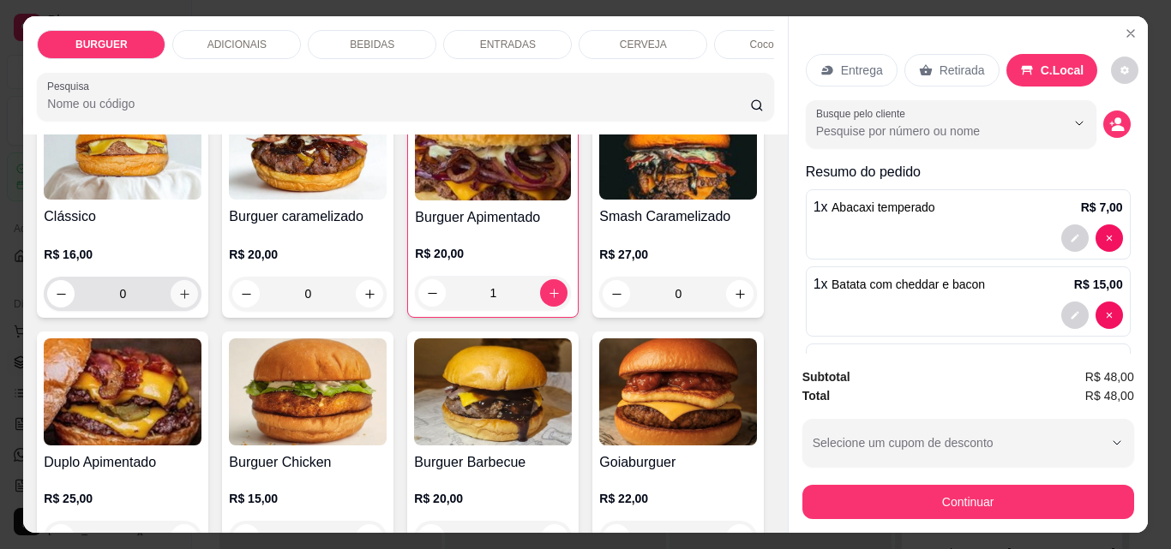
click at [180, 299] on icon "increase-product-quantity" at bounding box center [184, 294] width 9 height 9
type input "1"
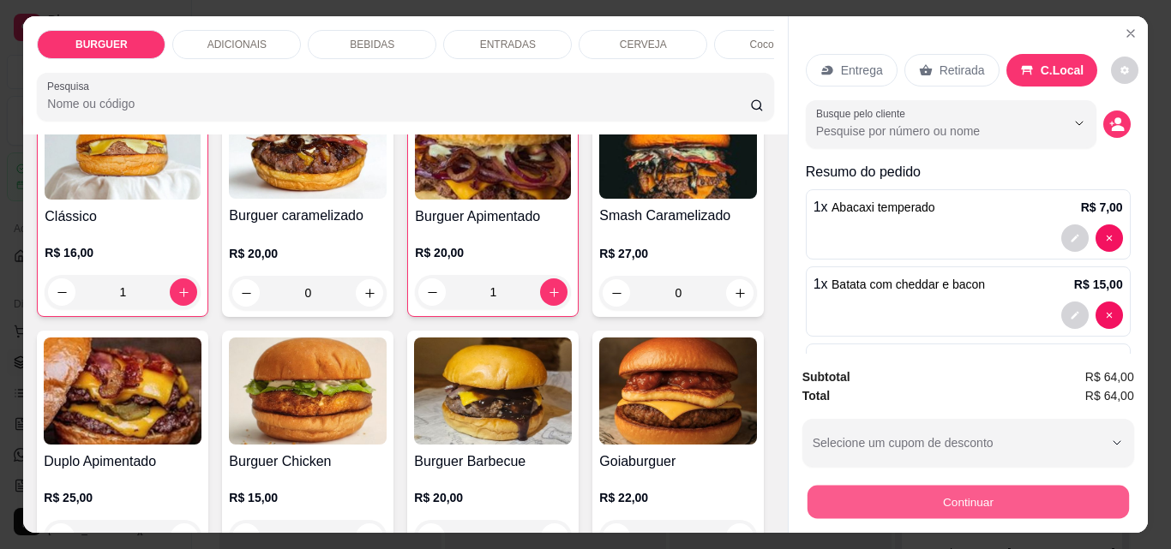
click at [902, 486] on button "Continuar" at bounding box center [967, 501] width 321 height 33
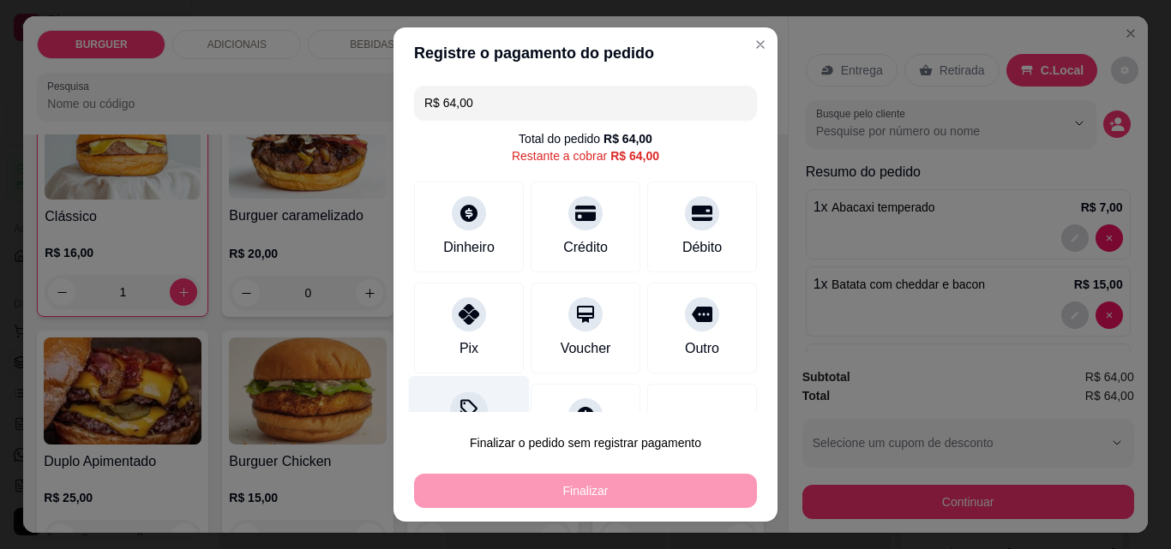
click at [469, 391] on div "Desconto" at bounding box center [469, 426] width 121 height 100
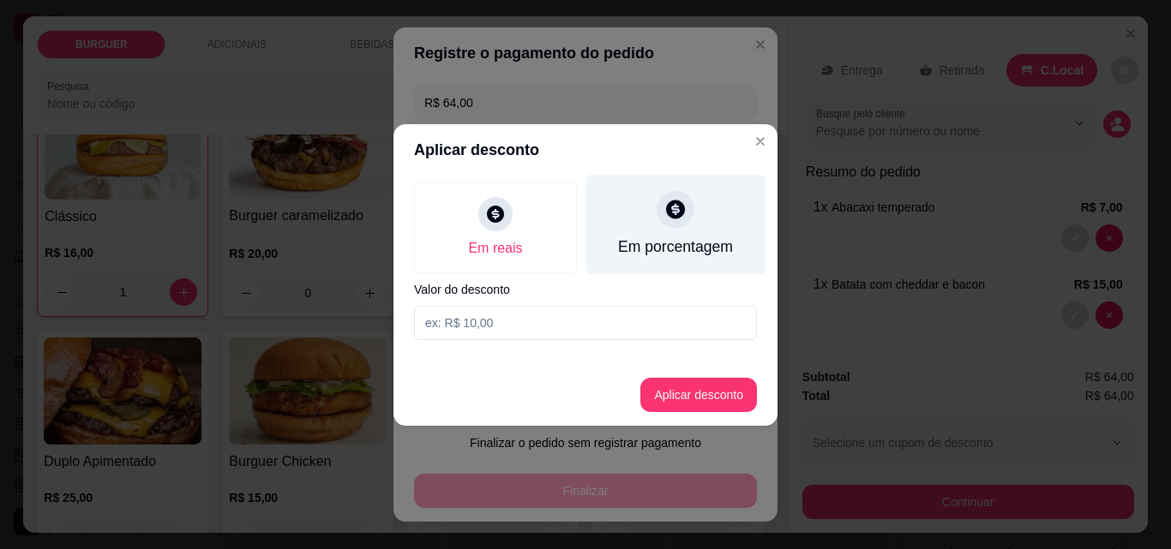
click at [698, 186] on div "Em porcentagem" at bounding box center [675, 224] width 179 height 100
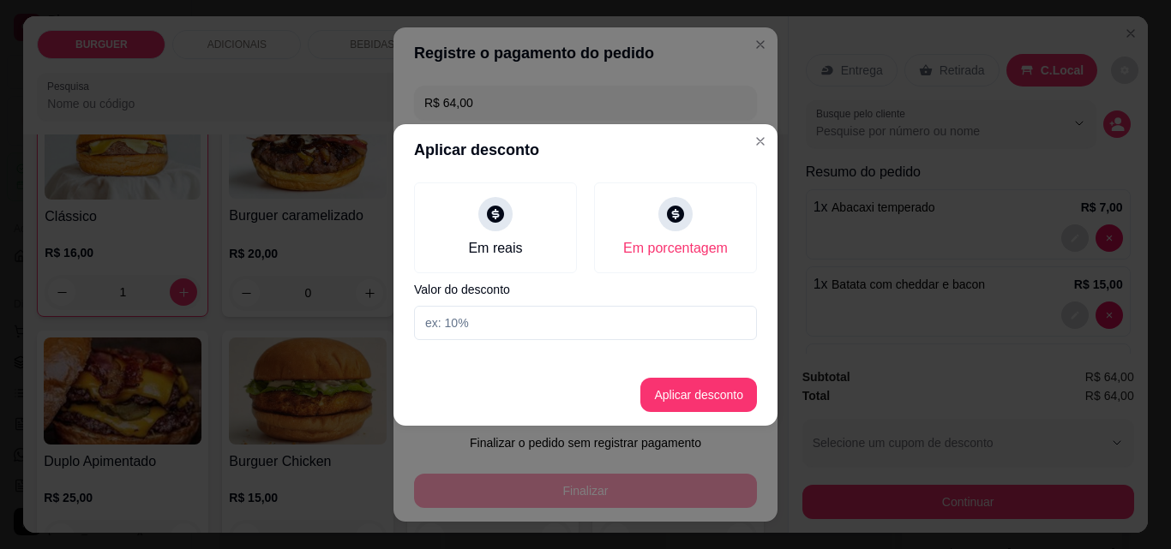
click at [518, 330] on input at bounding box center [585, 323] width 343 height 34
type input "20"
click at [724, 395] on button "Aplicar desconto" at bounding box center [699, 394] width 112 height 33
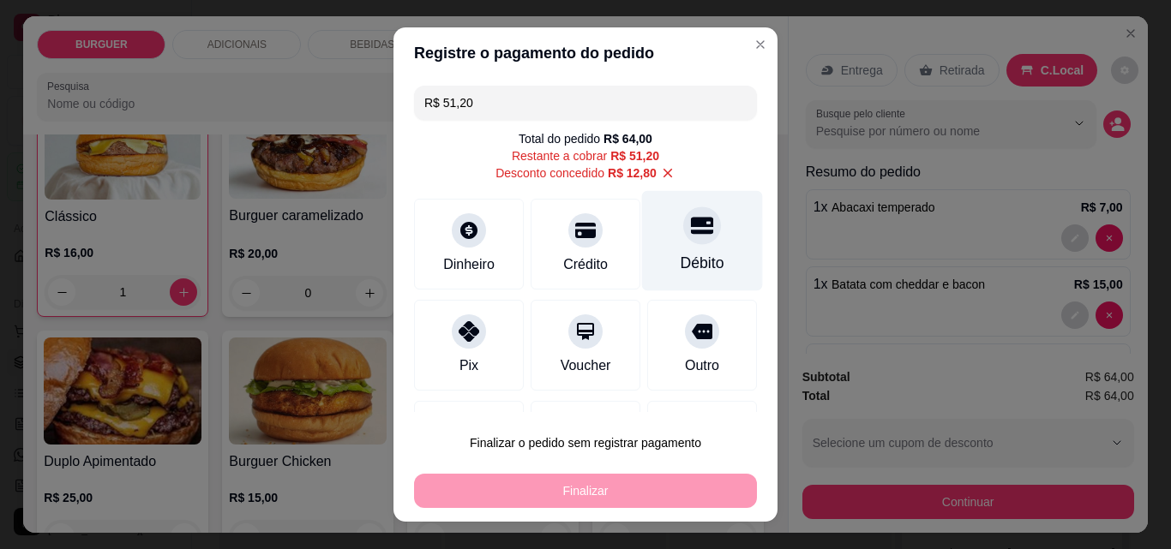
scroll to position [87, 0]
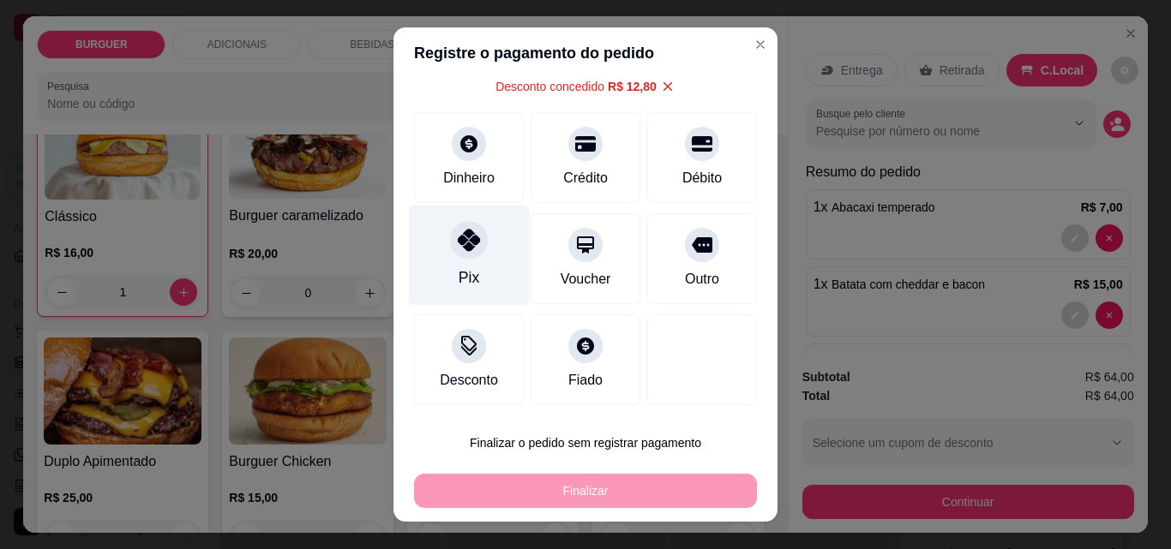
click at [450, 228] on div at bounding box center [469, 240] width 38 height 38
type input "R$ 0,00"
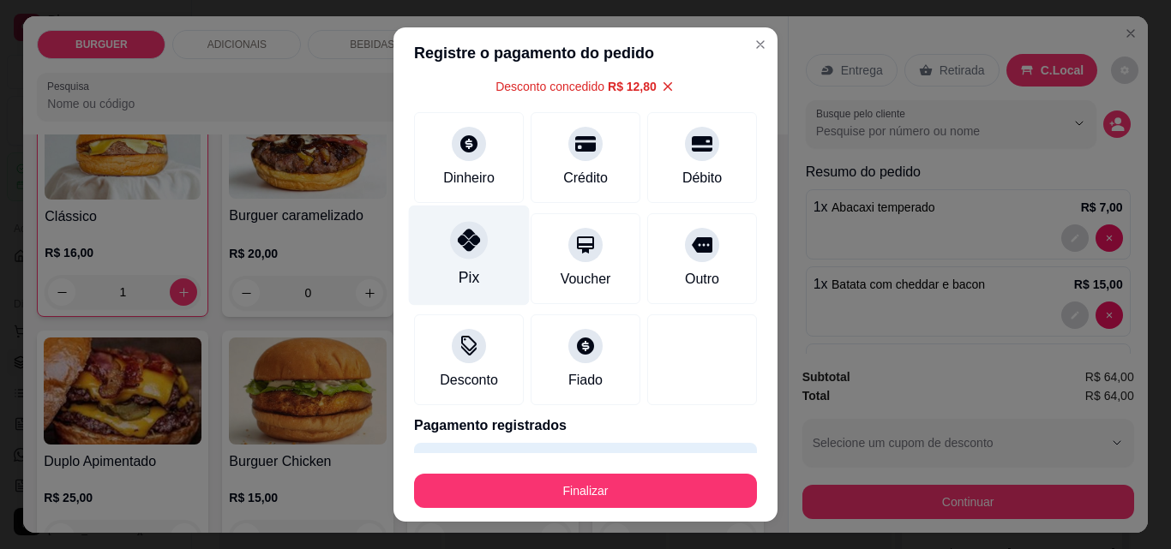
scroll to position [117, 0]
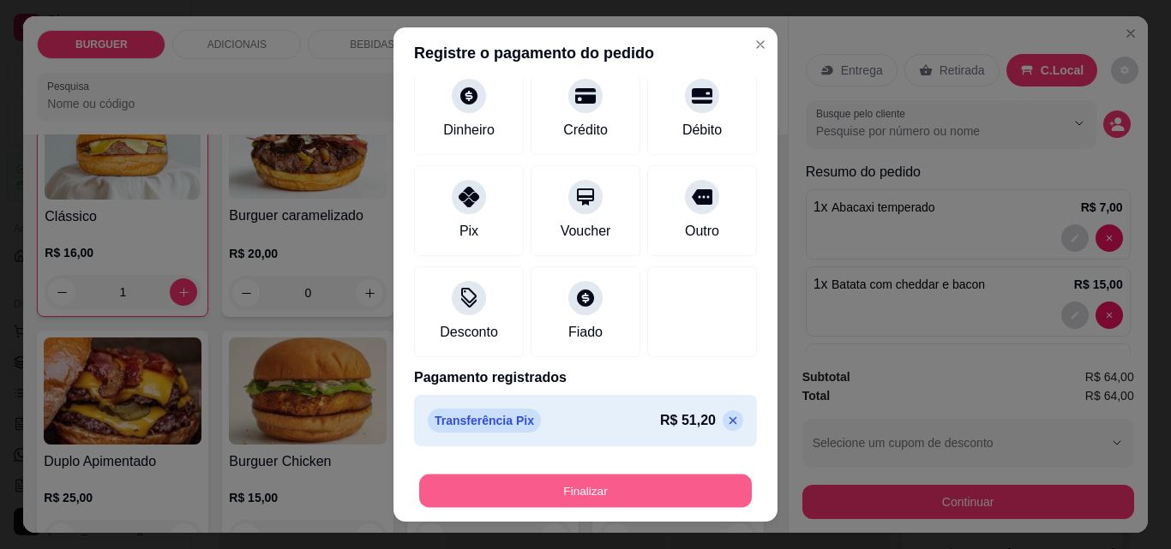
click at [612, 484] on button "Finalizar" at bounding box center [585, 491] width 333 height 33
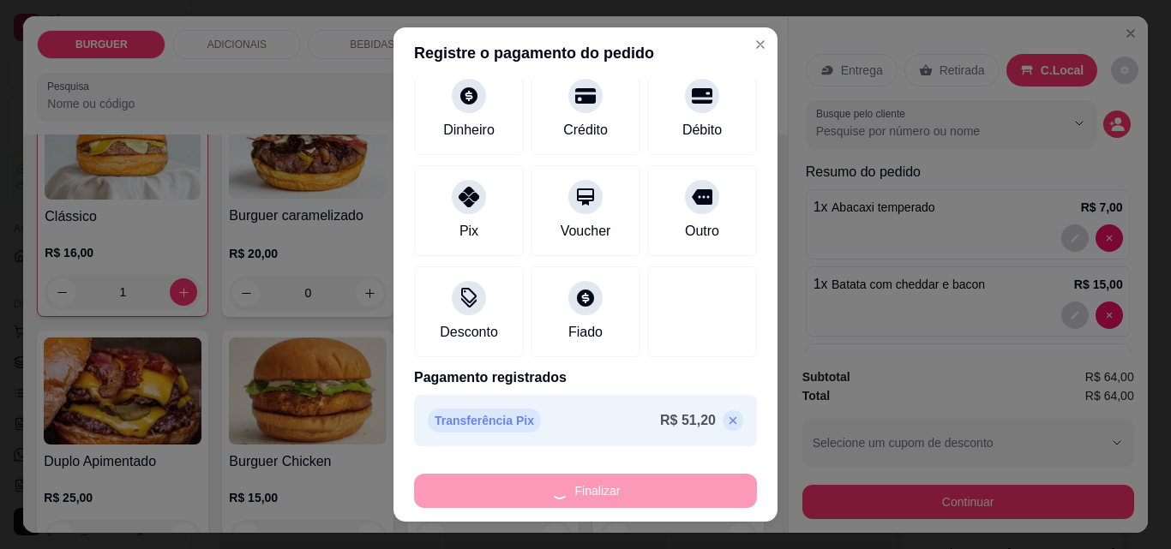
type input "0"
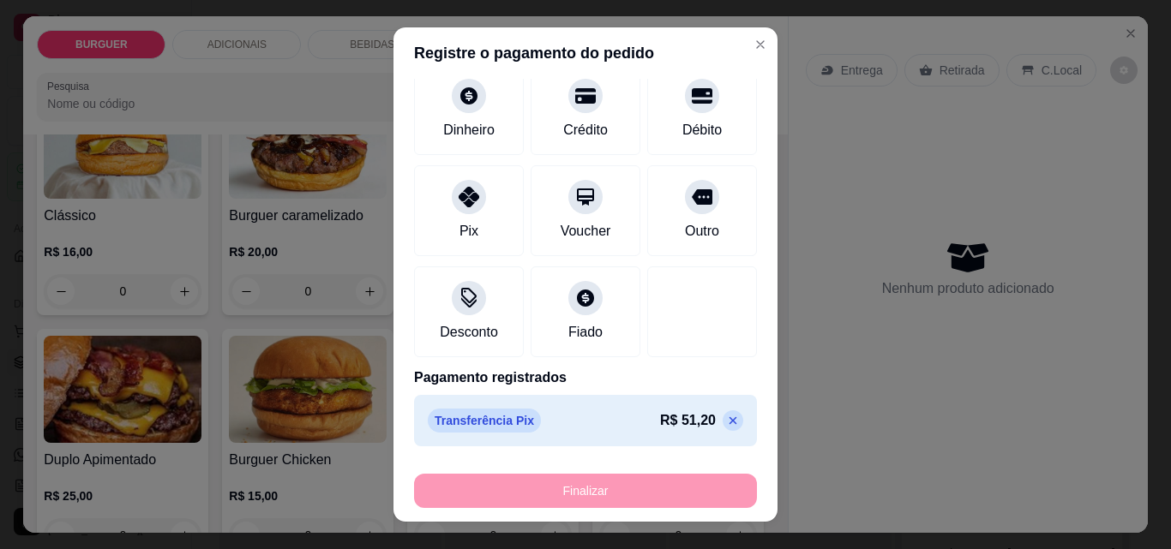
type input "-R$ 64,00"
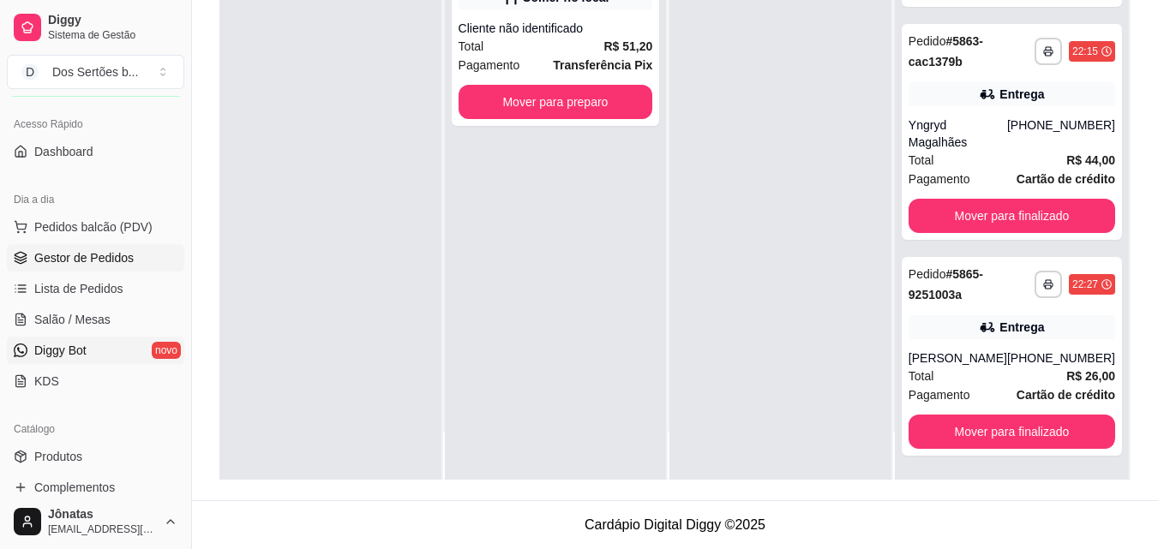
scroll to position [260, 0]
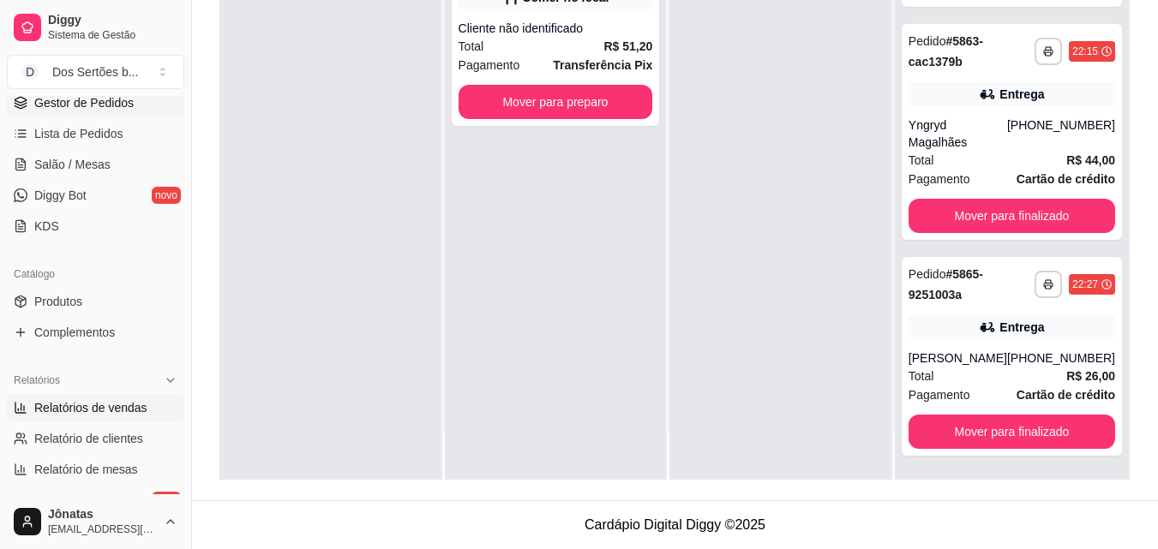
click at [18, 409] on icon at bounding box center [18, 410] width 0 height 2
select select "ALL"
select select "0"
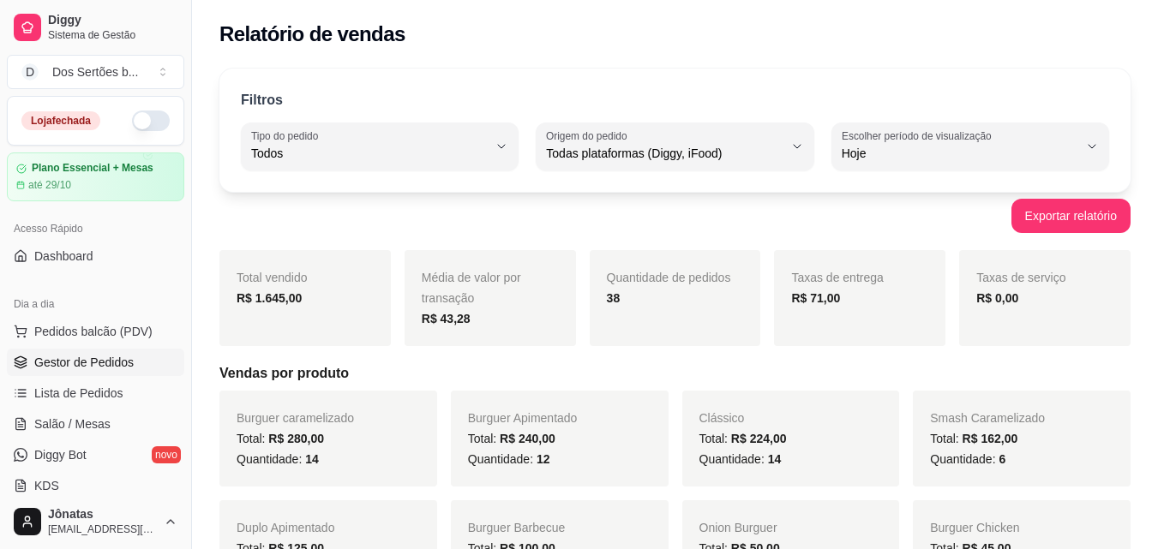
click at [69, 357] on span "Gestor de Pedidos" at bounding box center [83, 362] width 99 height 17
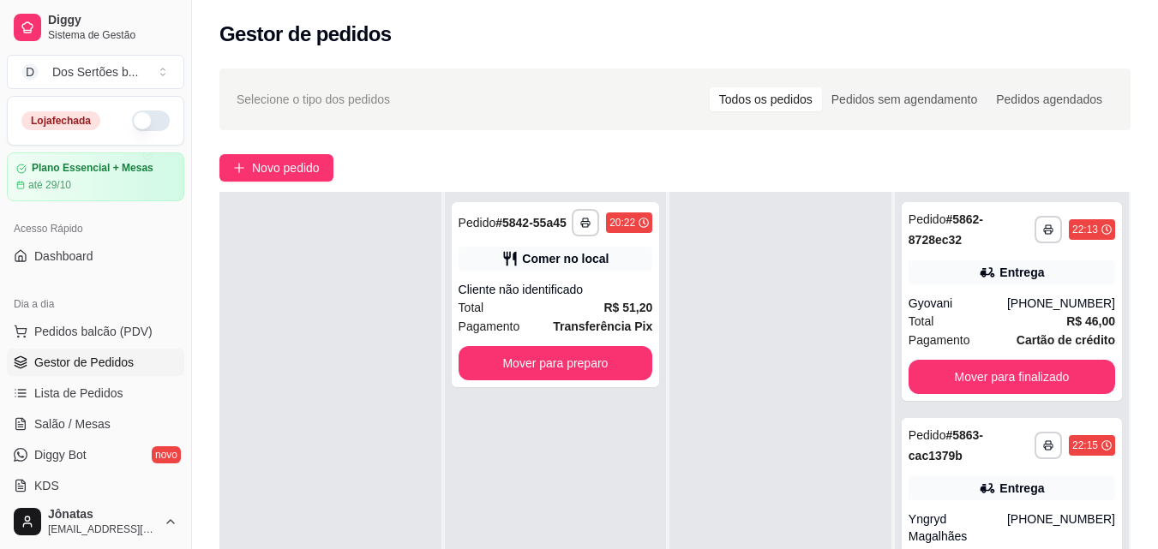
scroll to position [164, 0]
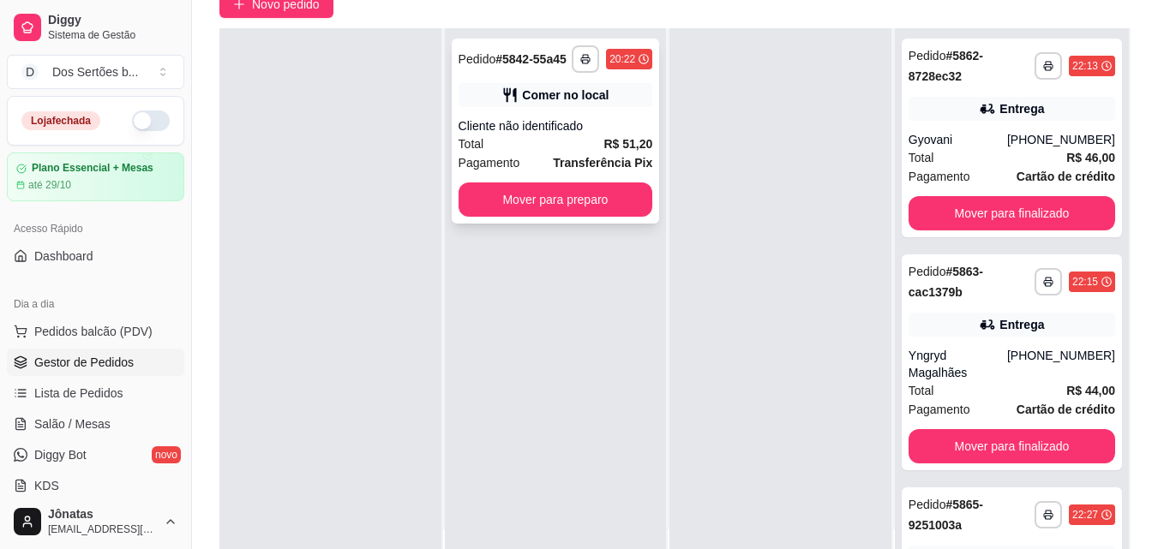
click at [533, 148] on div "Total R$ 51,20" at bounding box center [556, 144] width 195 height 19
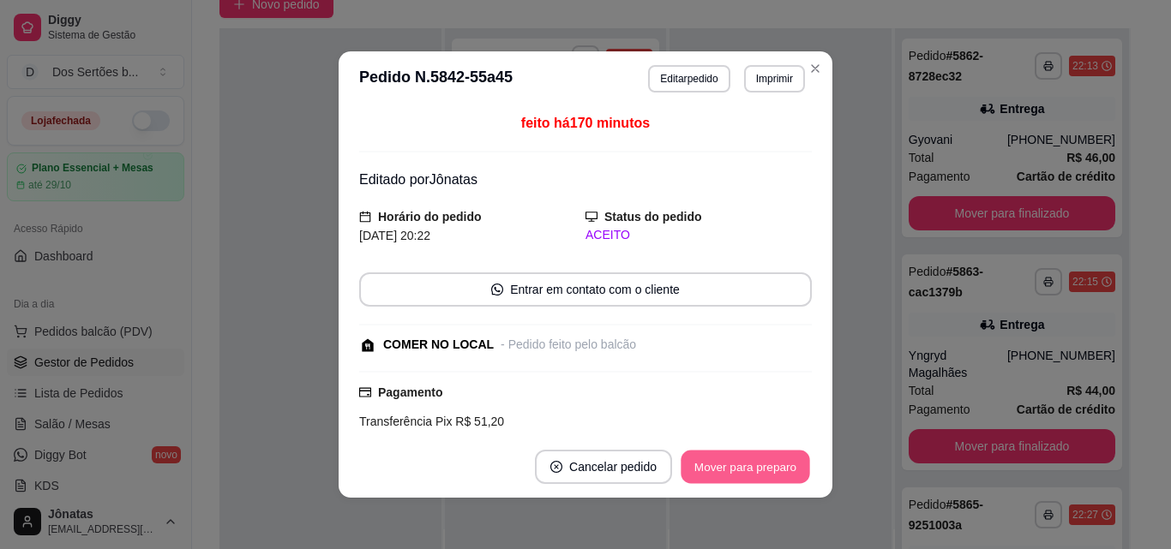
click at [748, 472] on button "Mover para preparo" at bounding box center [745, 467] width 129 height 33
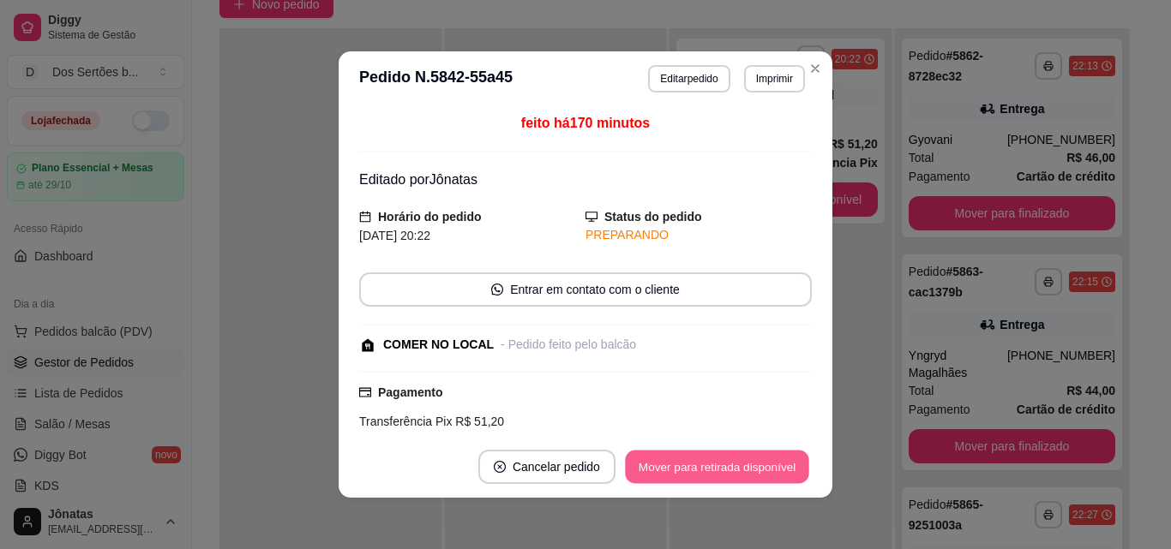
click at [748, 474] on button "Mover para retirada disponível" at bounding box center [716, 467] width 183 height 33
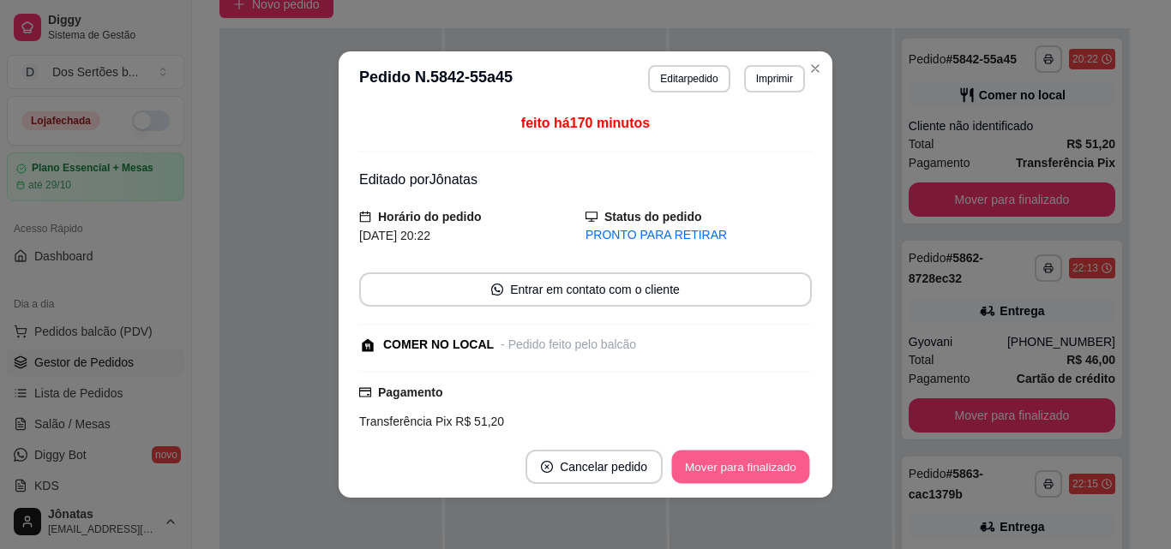
click at [748, 474] on button "Mover para finalizado" at bounding box center [741, 467] width 138 height 33
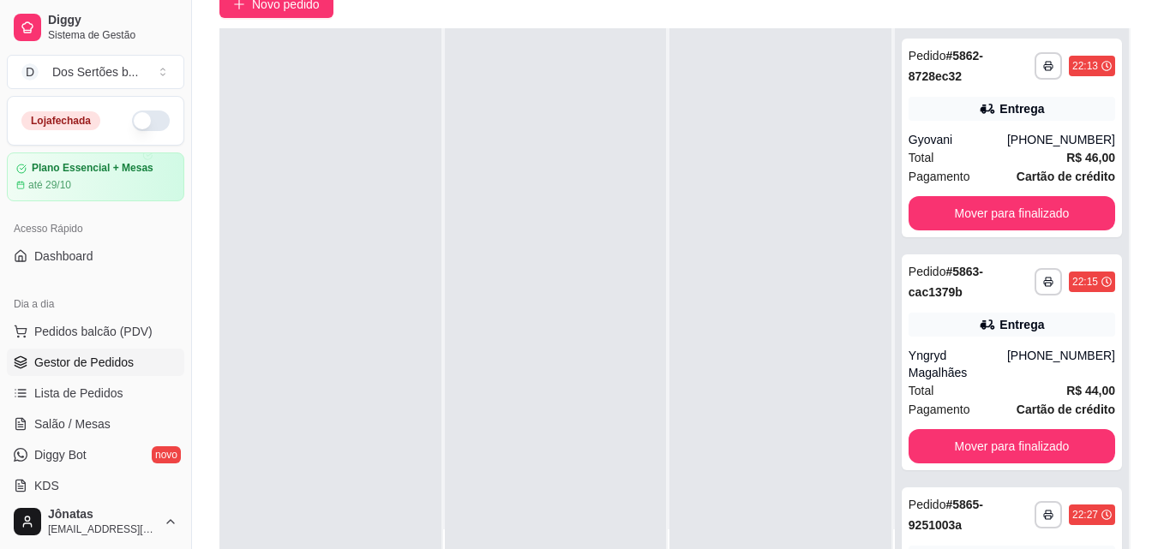
scroll to position [261, 0]
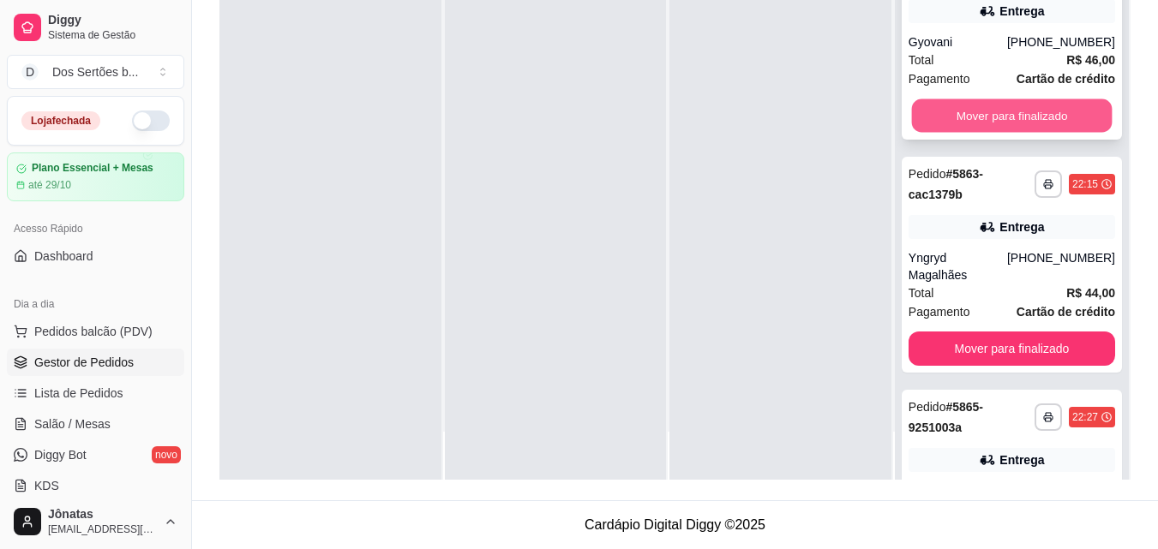
click at [964, 117] on button "Mover para finalizado" at bounding box center [1011, 115] width 201 height 33
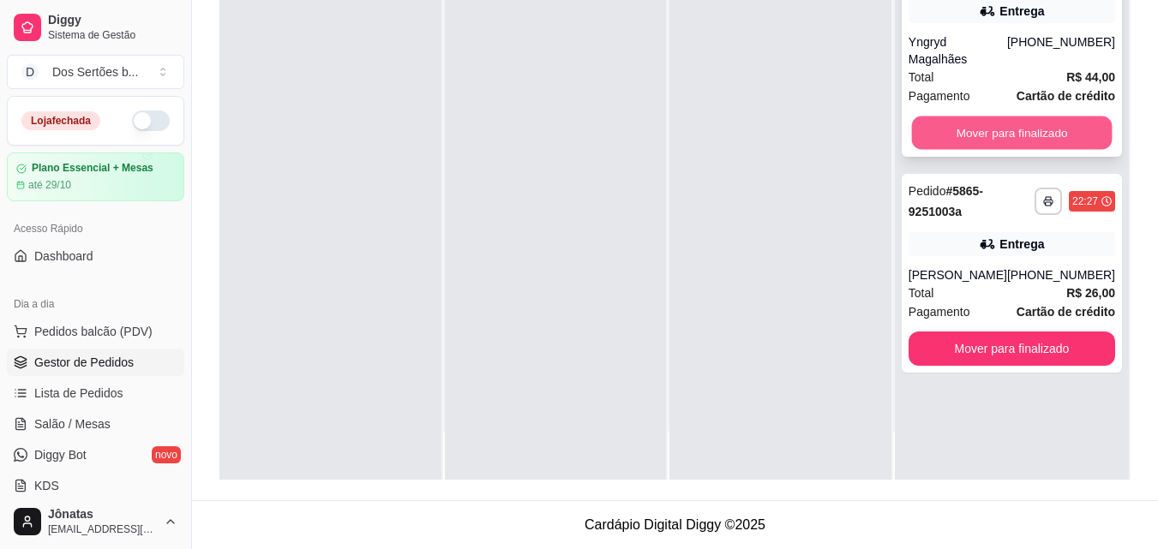
click at [976, 117] on button "Mover para finalizado" at bounding box center [1011, 133] width 201 height 33
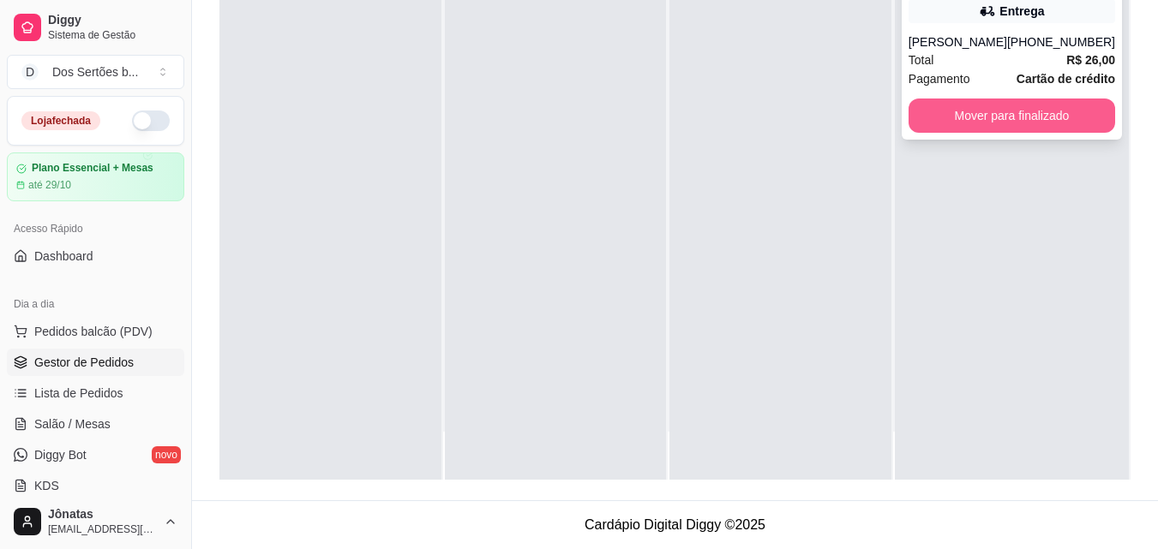
click at [1010, 117] on button "Mover para finalizado" at bounding box center [1012, 116] width 207 height 34
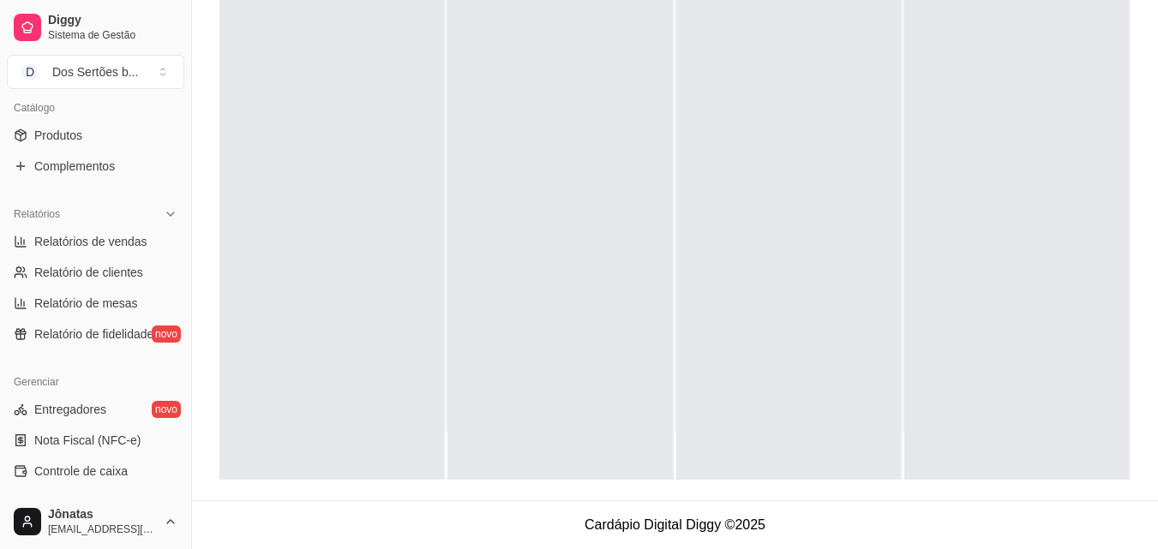
scroll to position [407, 0]
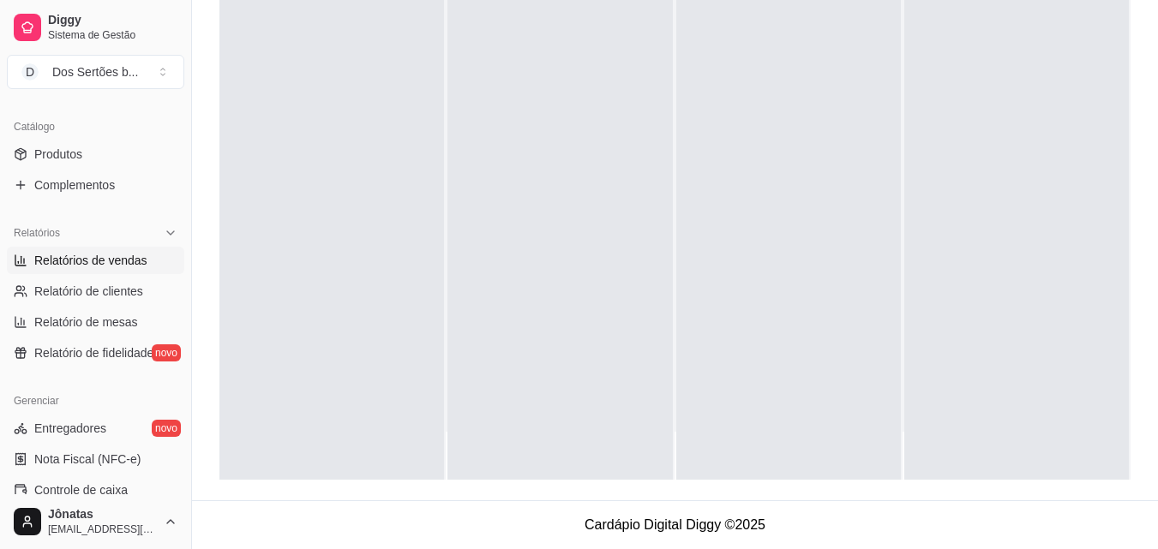
click at [61, 252] on span "Relatórios de vendas" at bounding box center [90, 260] width 113 height 17
select select "ALL"
select select "0"
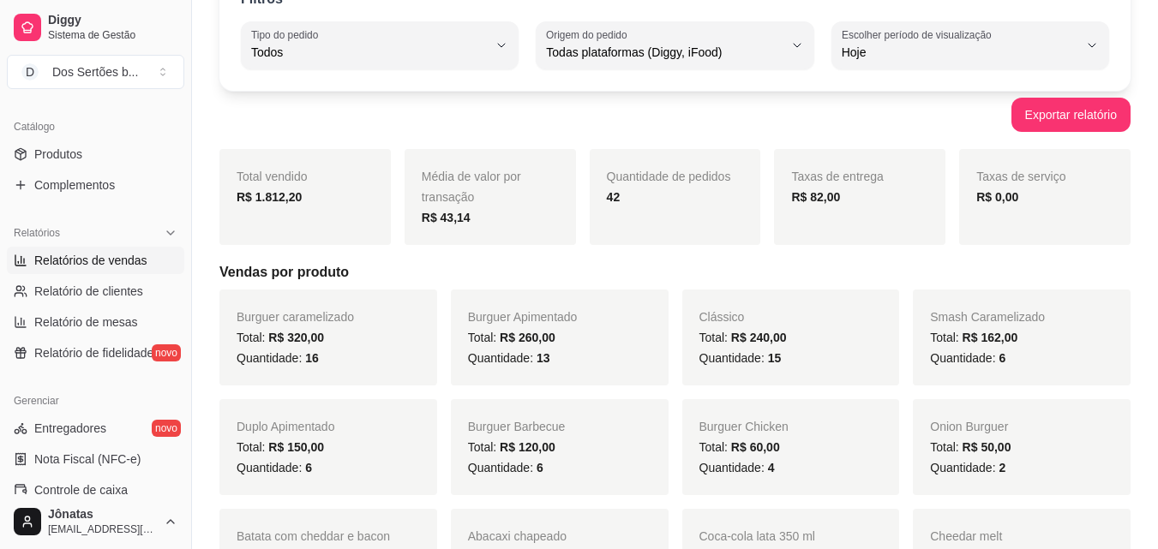
scroll to position [654, 0]
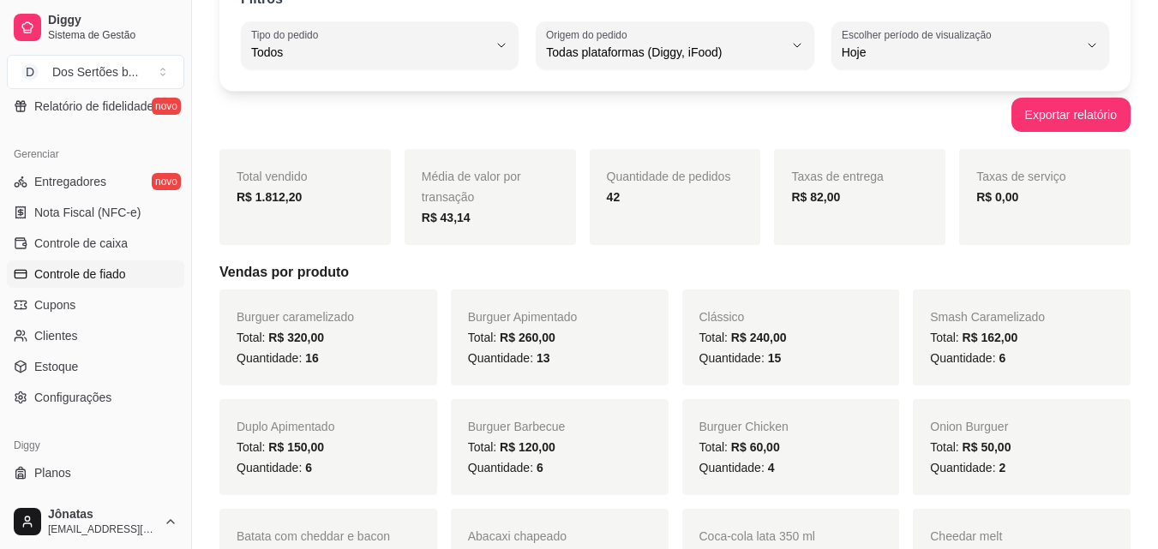
click at [51, 269] on span "Controle de fiado" at bounding box center [80, 274] width 92 height 17
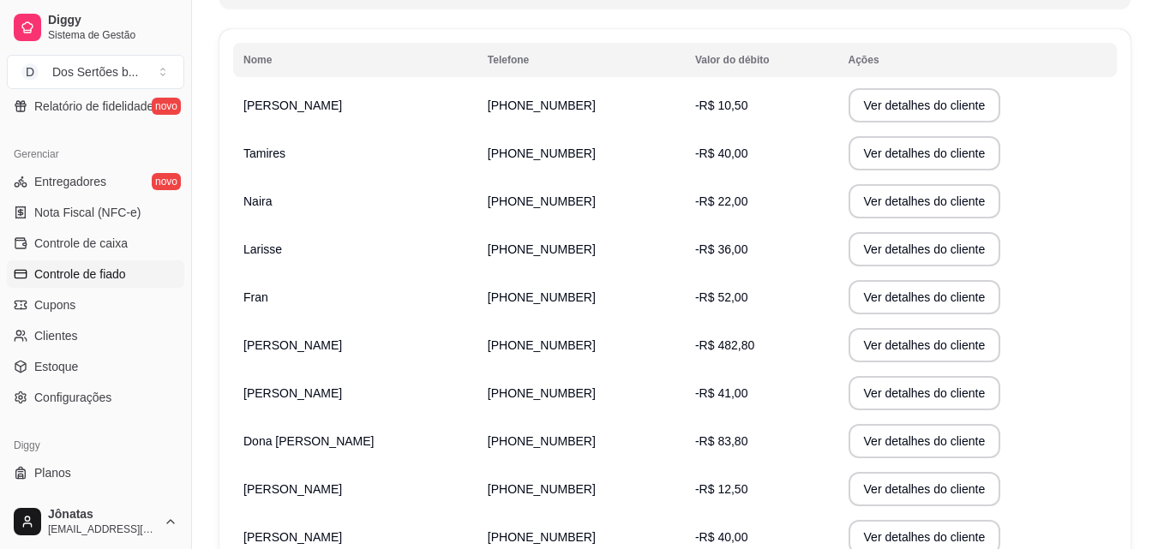
scroll to position [312, 0]
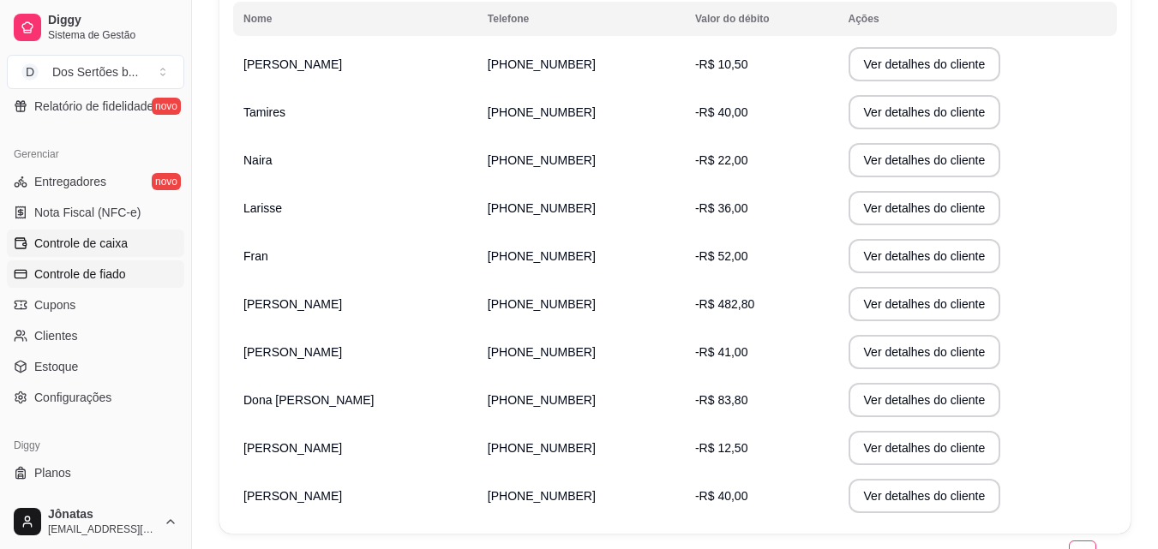
click at [39, 242] on span "Controle de caixa" at bounding box center [80, 243] width 93 height 17
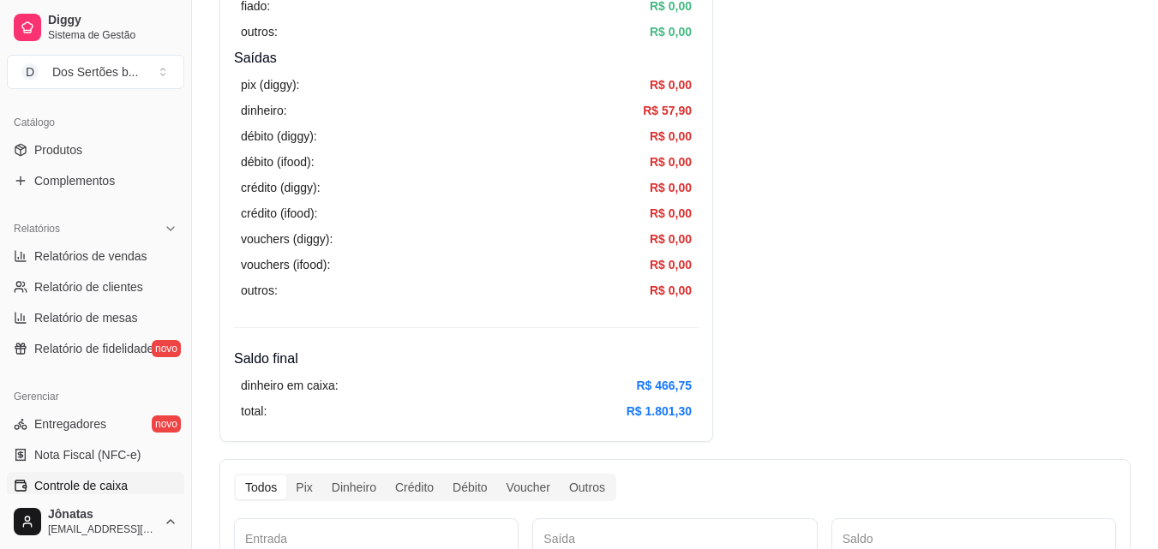
scroll to position [135, 0]
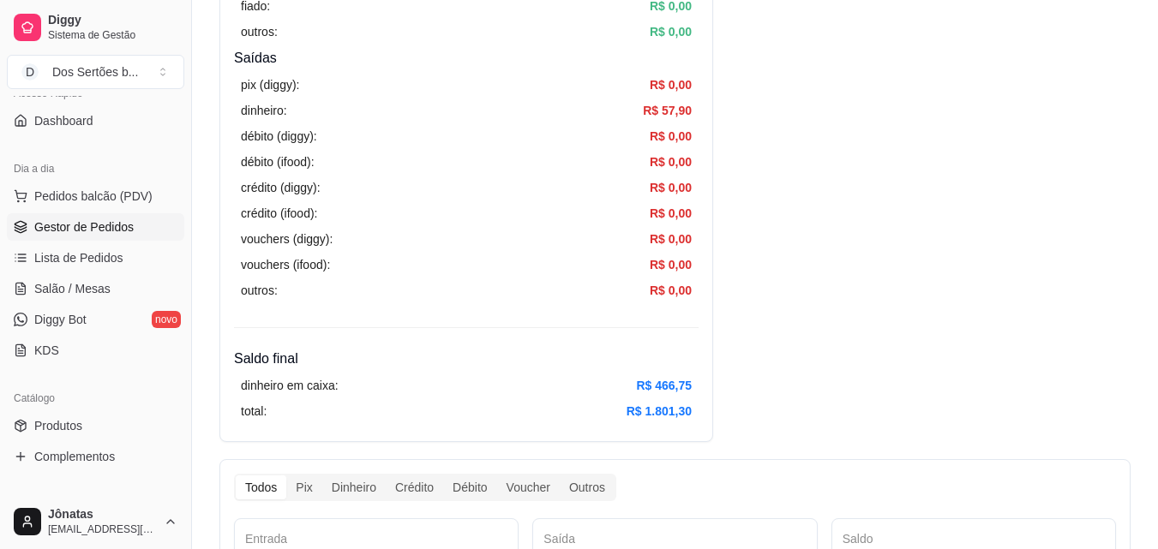
click at [36, 229] on span "Gestor de Pedidos" at bounding box center [83, 227] width 99 height 17
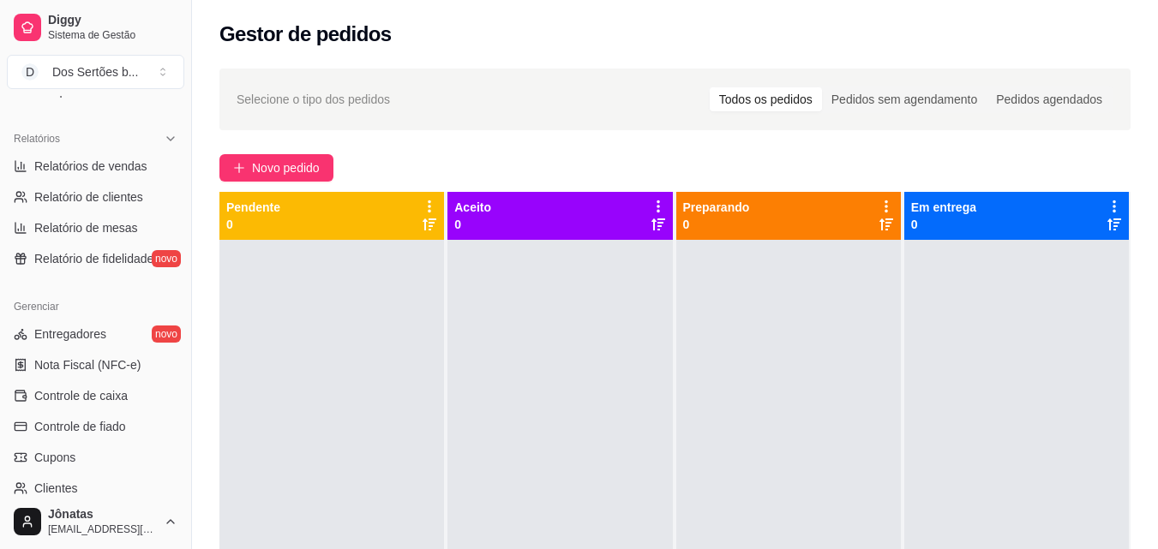
scroll to position [527, 0]
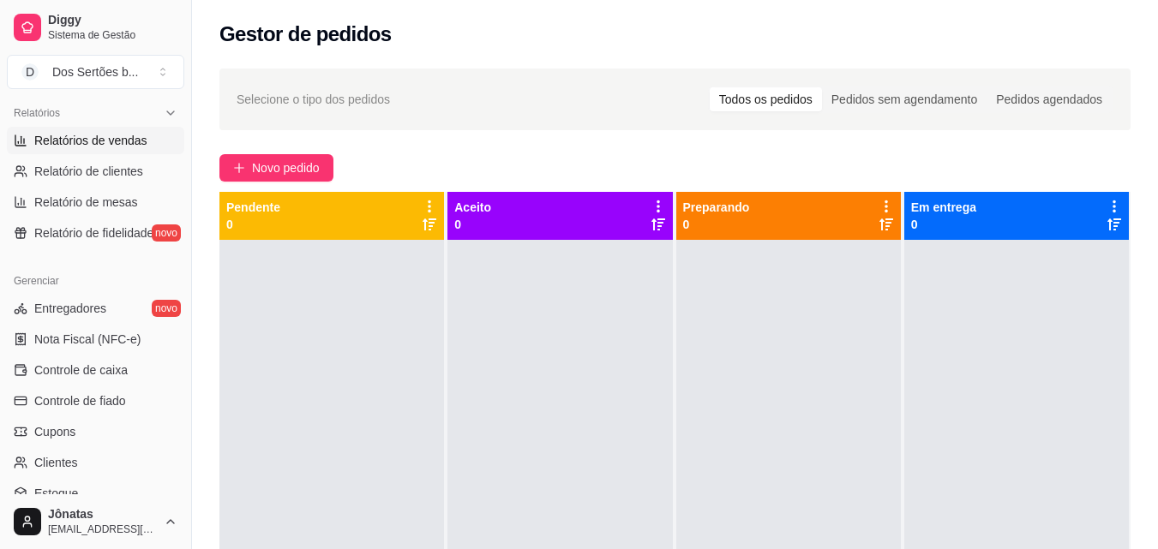
click at [66, 134] on span "Relatórios de vendas" at bounding box center [90, 140] width 113 height 17
select select "ALL"
select select "0"
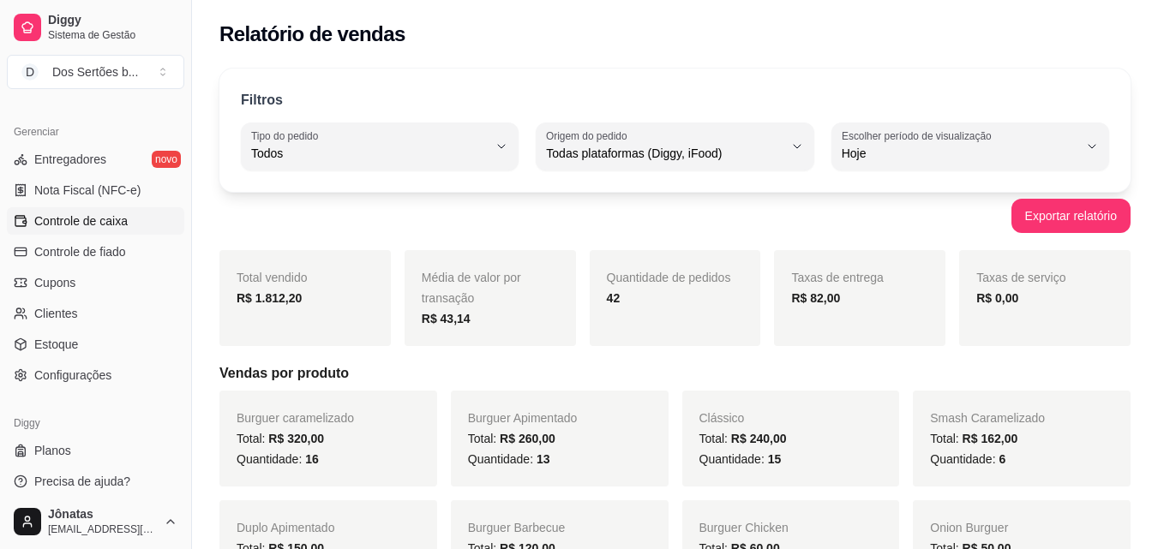
scroll to position [680, 0]
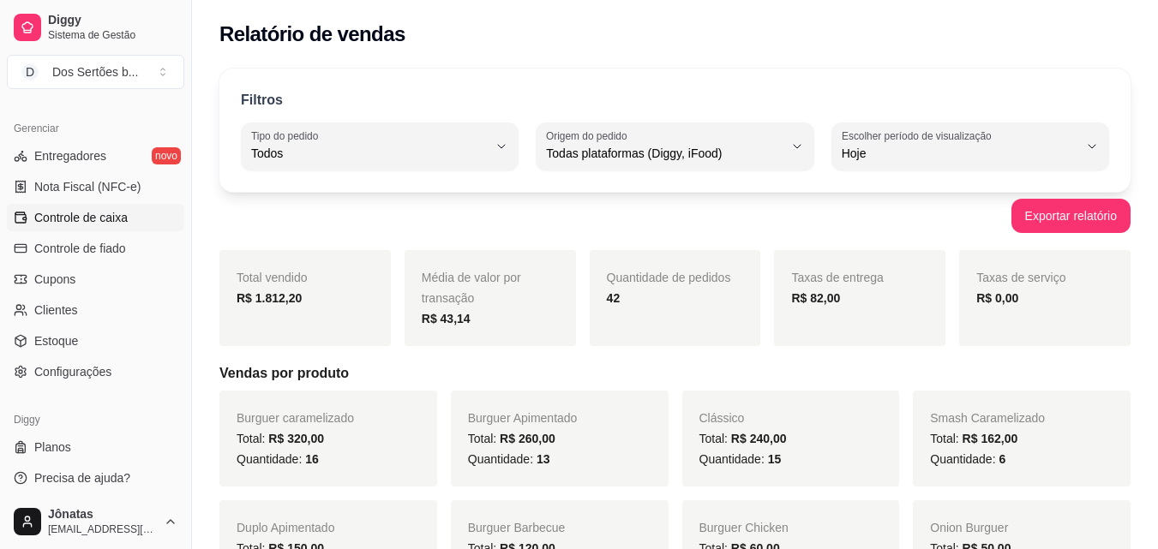
click at [31, 212] on link "Controle de caixa" at bounding box center [95, 217] width 177 height 27
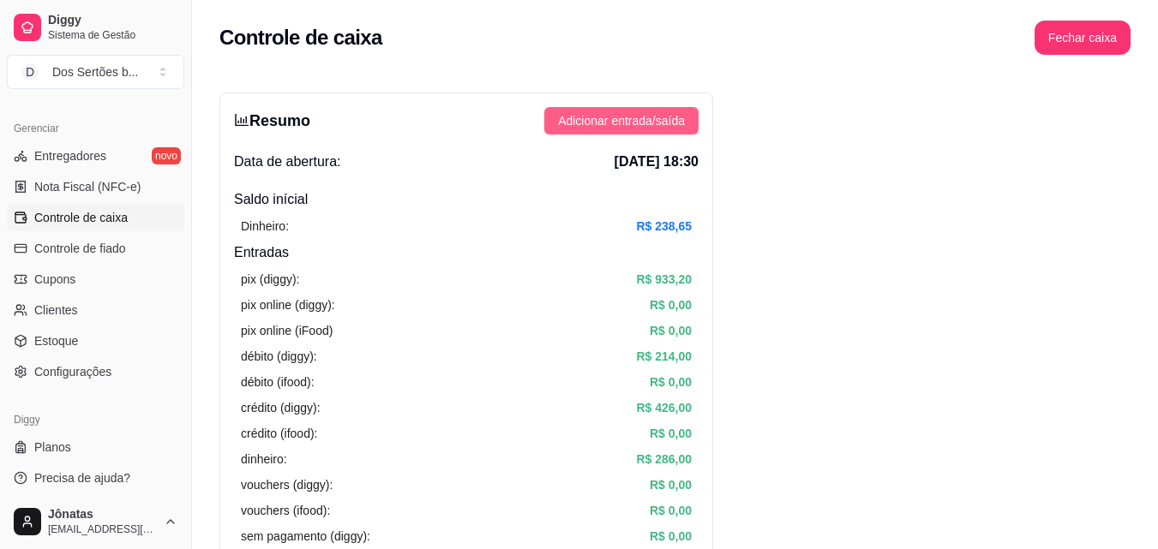
click at [626, 117] on span "Adicionar entrada/saída" at bounding box center [621, 120] width 127 height 19
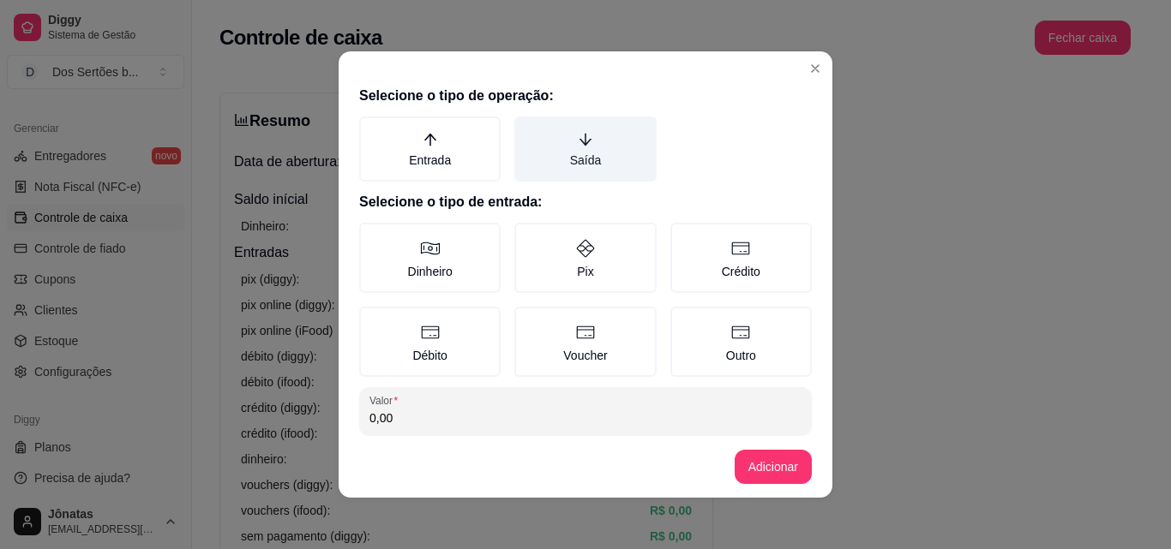
click at [585, 145] on label "Saída" at bounding box center [584, 149] width 141 height 65
click at [527, 129] on button "Saída" at bounding box center [520, 123] width 14 height 14
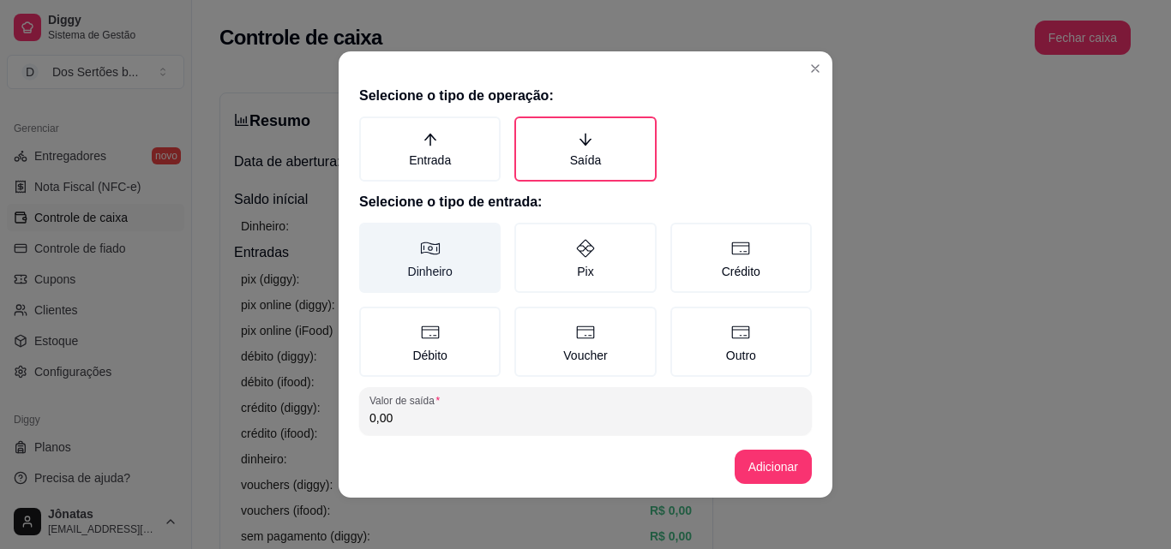
click at [435, 233] on label "Dinheiro" at bounding box center [429, 258] width 141 height 70
click at [372, 233] on button "Dinheiro" at bounding box center [365, 229] width 14 height 14
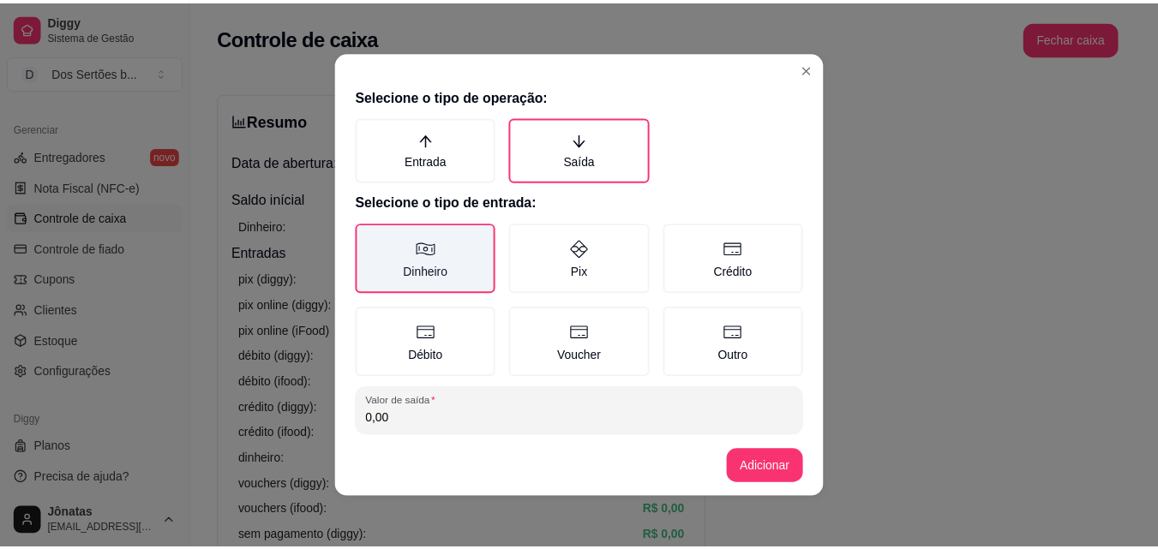
scroll to position [92, 0]
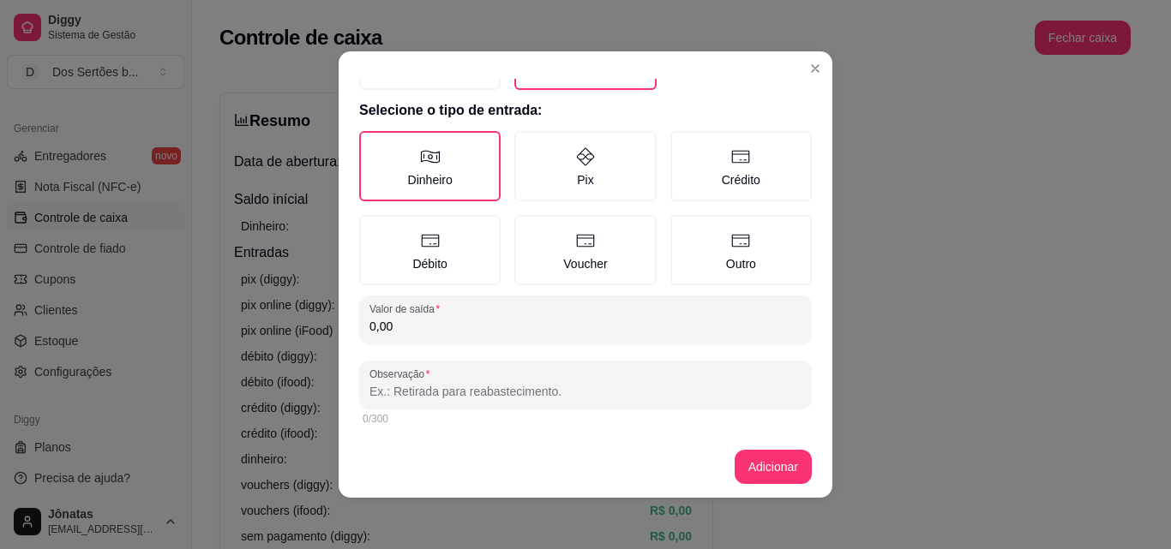
click at [432, 320] on input "0,00" at bounding box center [585, 326] width 432 height 17
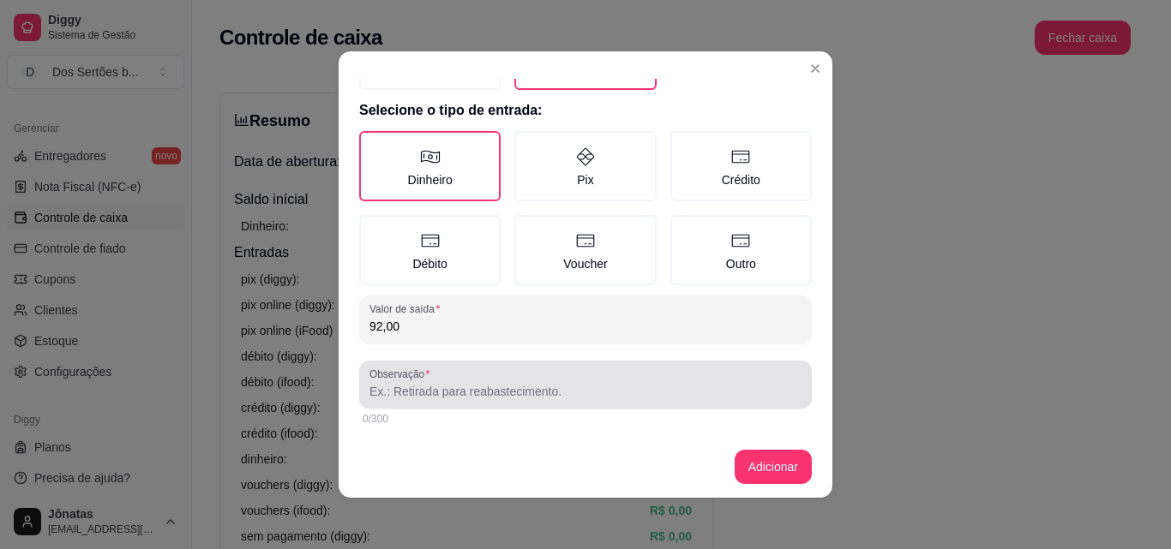
type input "92,00"
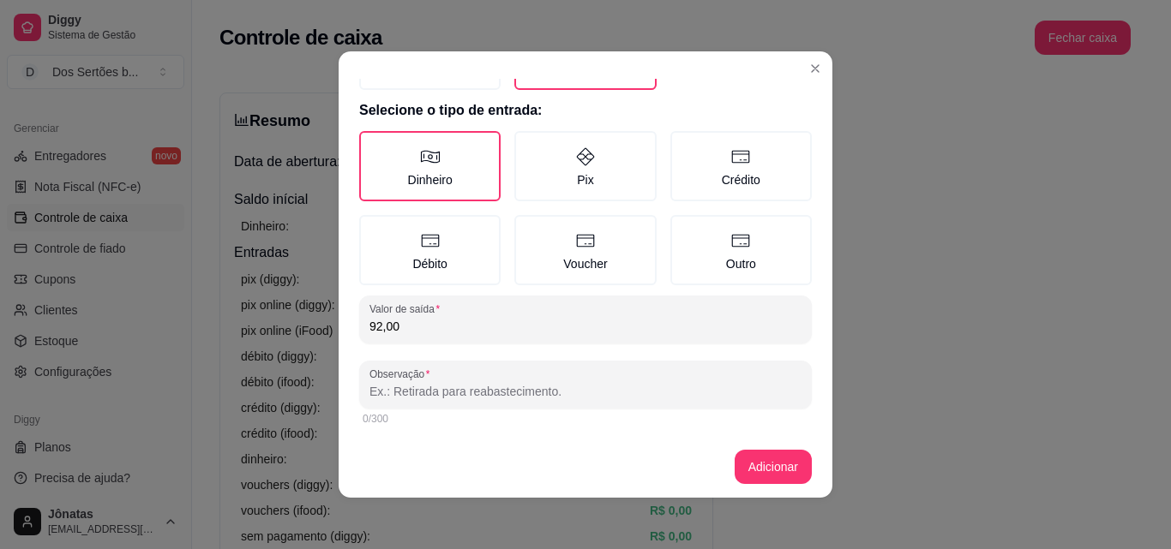
click at [372, 387] on input "Observação" at bounding box center [585, 391] width 432 height 17
type input "entregador\jv"
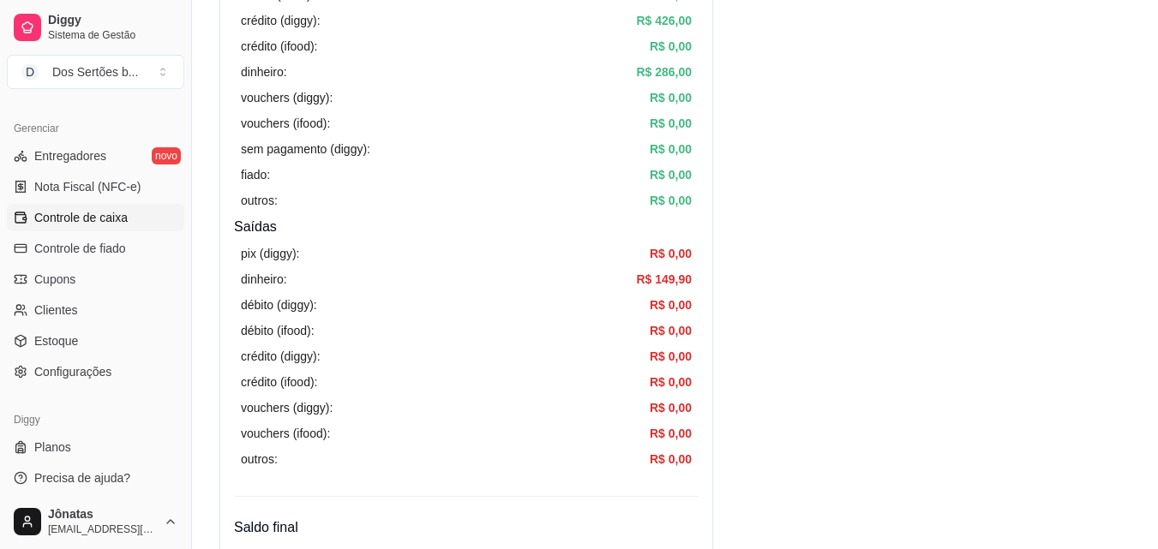
scroll to position [0, 0]
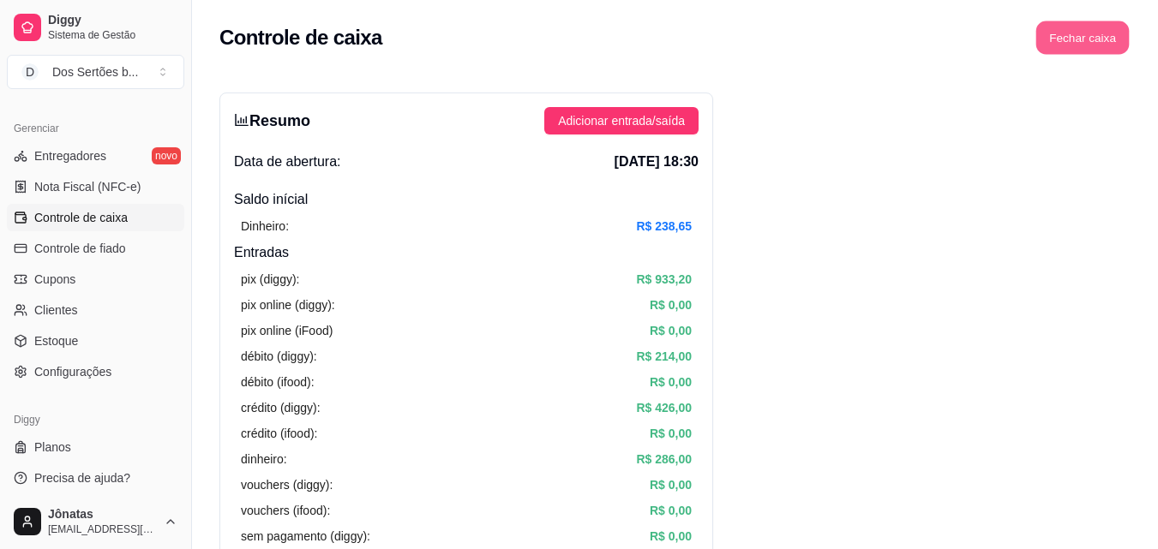
click at [1084, 42] on button "Fechar caixa" at bounding box center [1082, 37] width 93 height 33
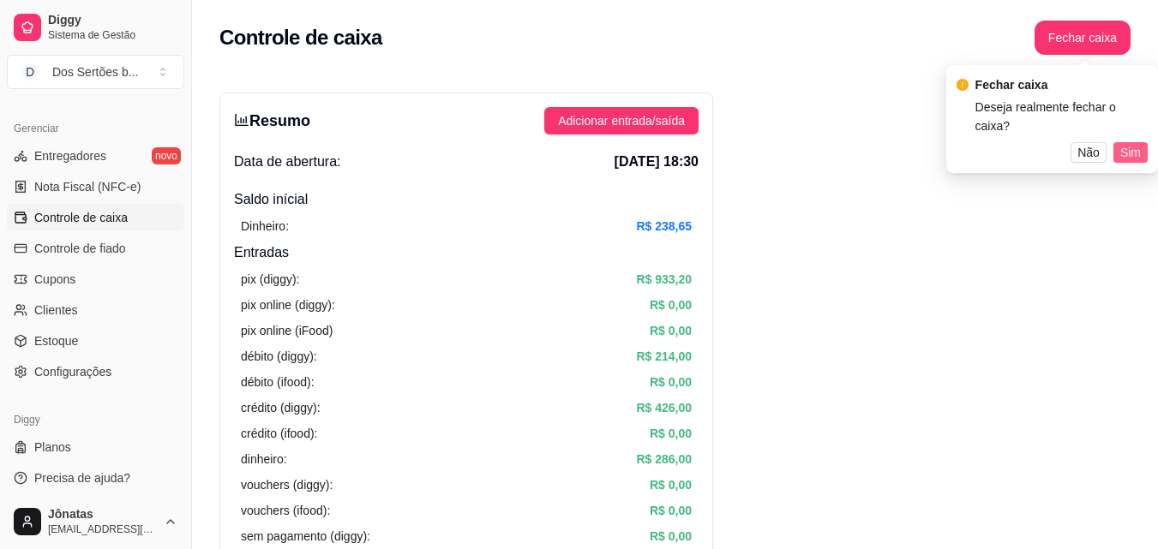
click at [1125, 143] on span "Sim" at bounding box center [1130, 152] width 21 height 19
